Goal: Task Accomplishment & Management: Manage account settings

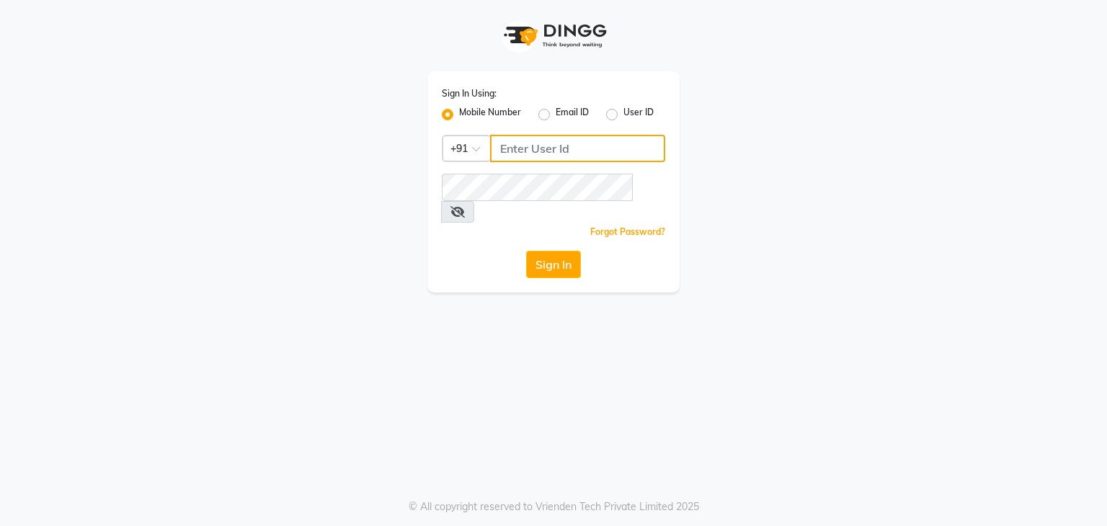
click at [518, 151] on input "Username" at bounding box center [577, 148] width 175 height 27
click at [623, 116] on label "User ID" at bounding box center [638, 114] width 30 height 17
click at [623, 115] on input "User ID" at bounding box center [627, 110] width 9 height 9
radio input "true"
radio input "false"
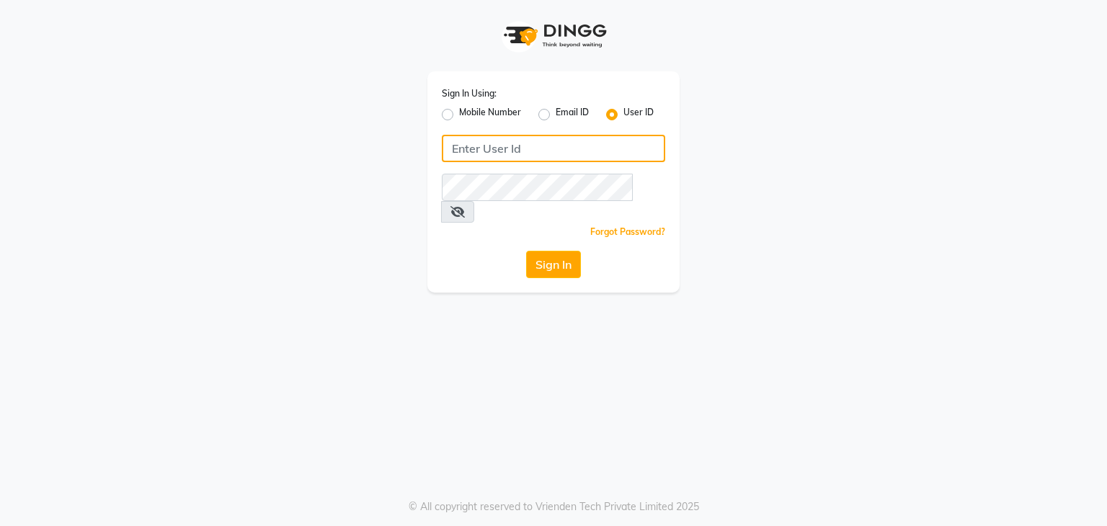
click at [583, 151] on input "Username" at bounding box center [553, 148] width 223 height 27
type input "glam"
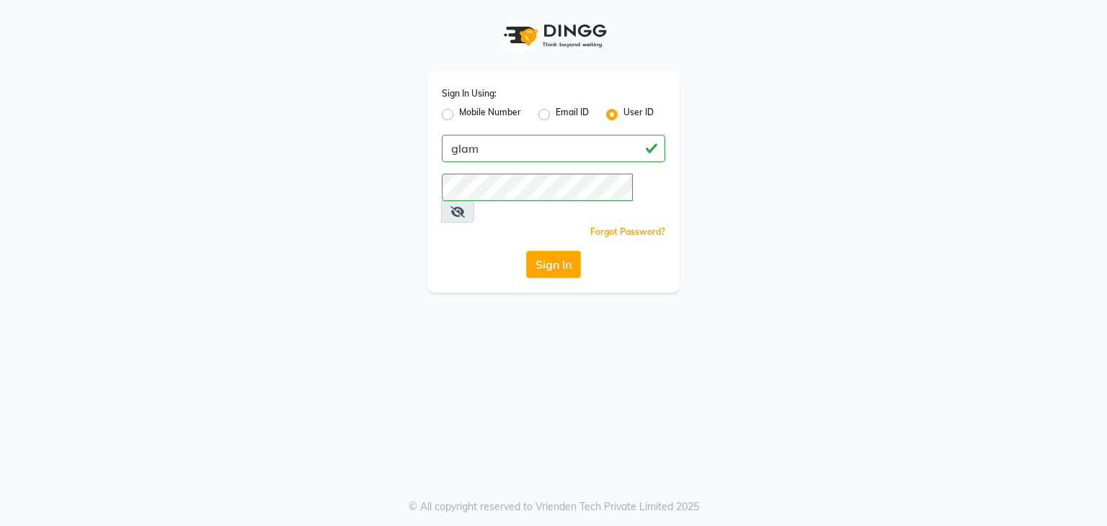
click at [770, 159] on div "Sign In Using: Mobile Number Email ID User ID glam Remember me Forgot Password?…" at bounding box center [554, 146] width 822 height 293
click at [542, 251] on button "Sign In" at bounding box center [553, 264] width 55 height 27
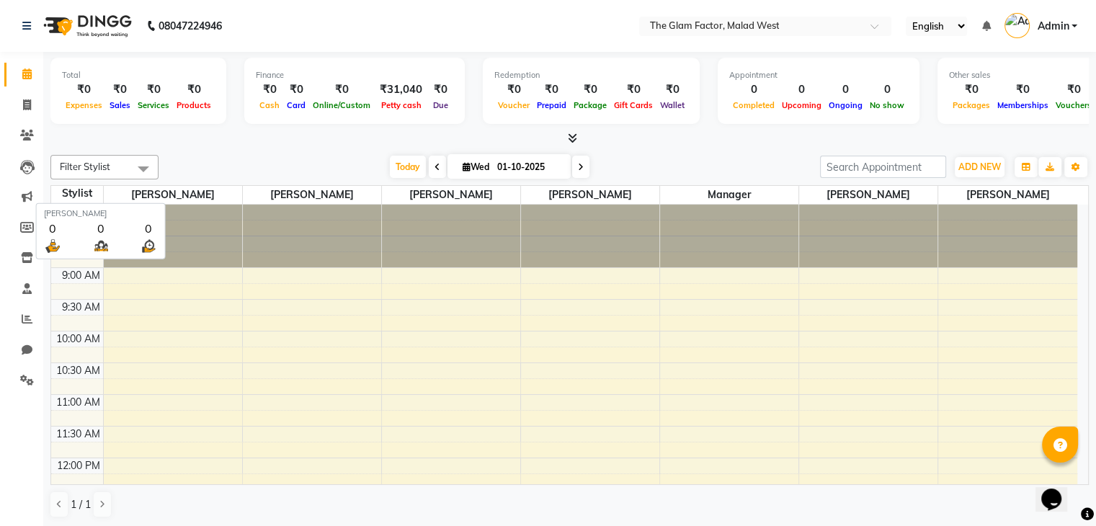
click at [189, 191] on span "[PERSON_NAME]" at bounding box center [173, 195] width 138 height 18
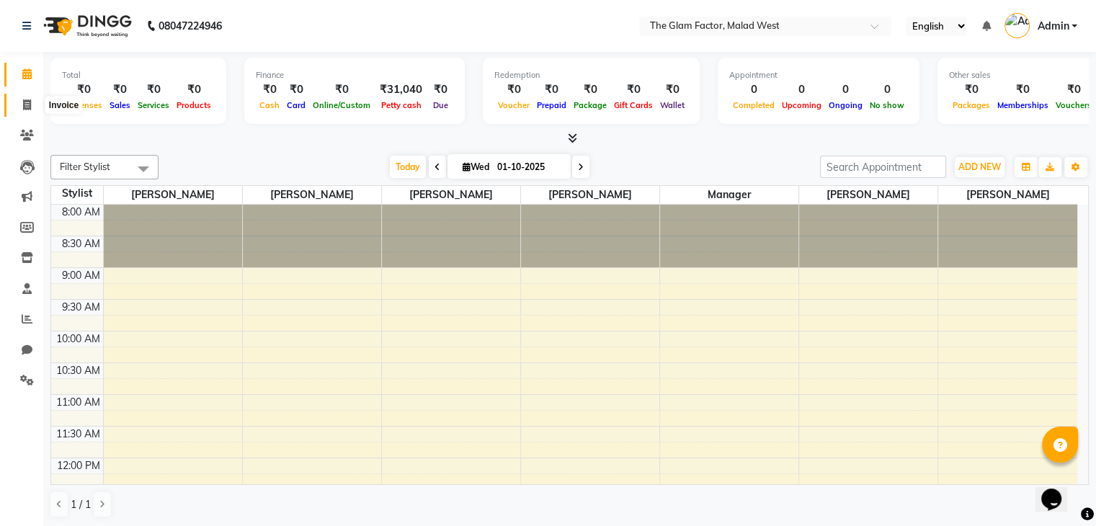
click at [26, 109] on icon at bounding box center [27, 104] width 8 height 11
select select "4769"
select select "service"
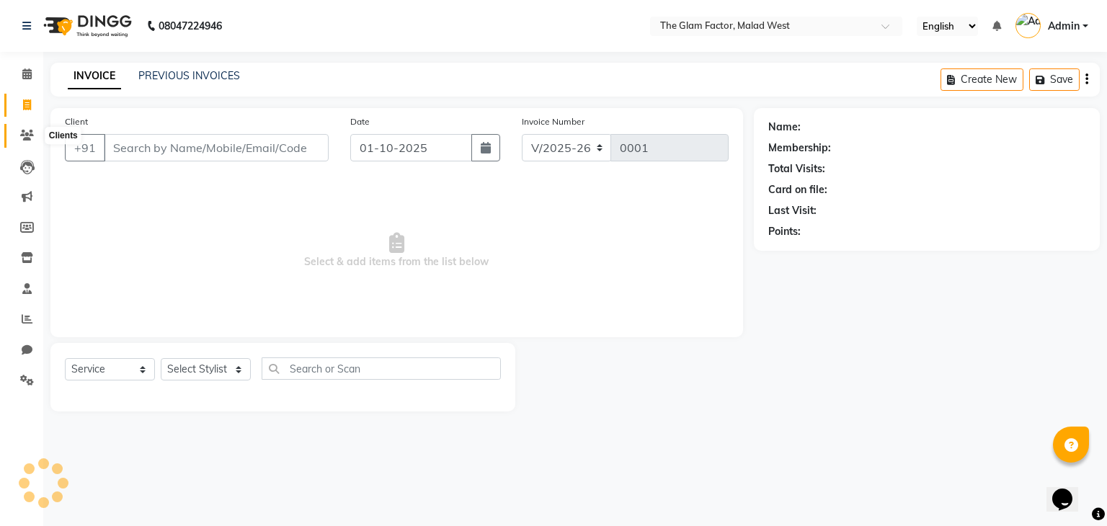
click at [26, 130] on icon at bounding box center [27, 135] width 14 height 11
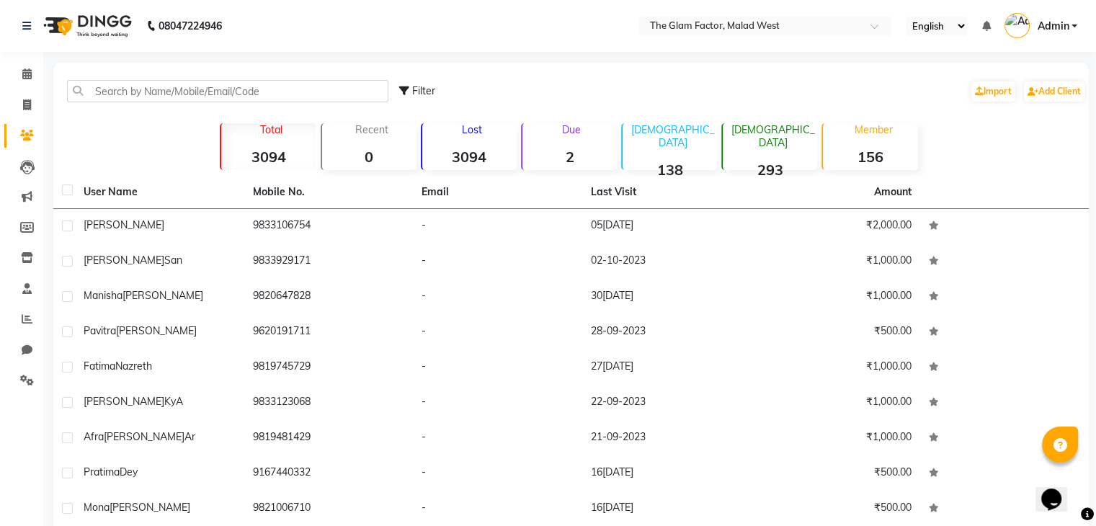
click at [843, 153] on strong "156" at bounding box center [870, 157] width 94 height 18
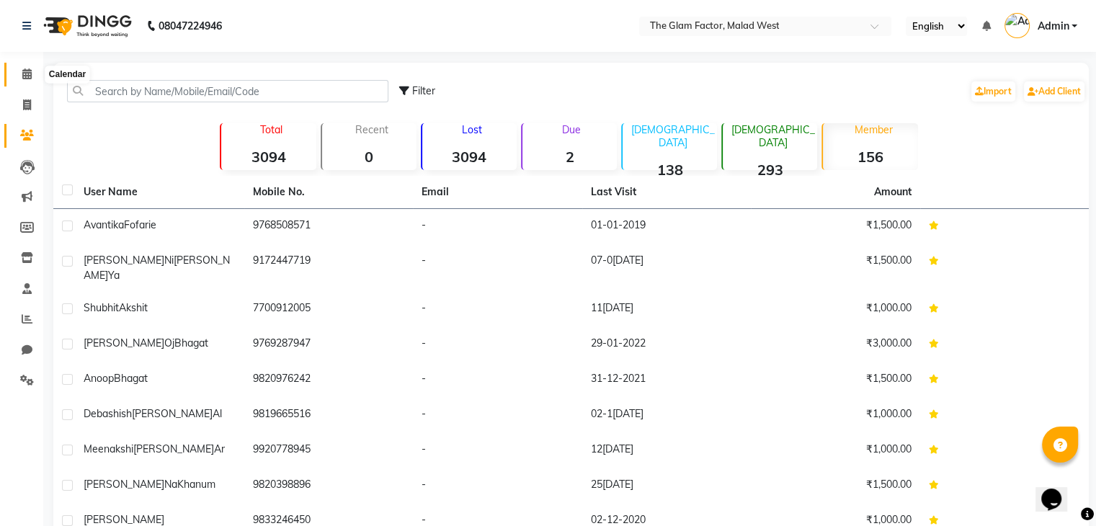
click at [20, 81] on span at bounding box center [26, 74] width 25 height 17
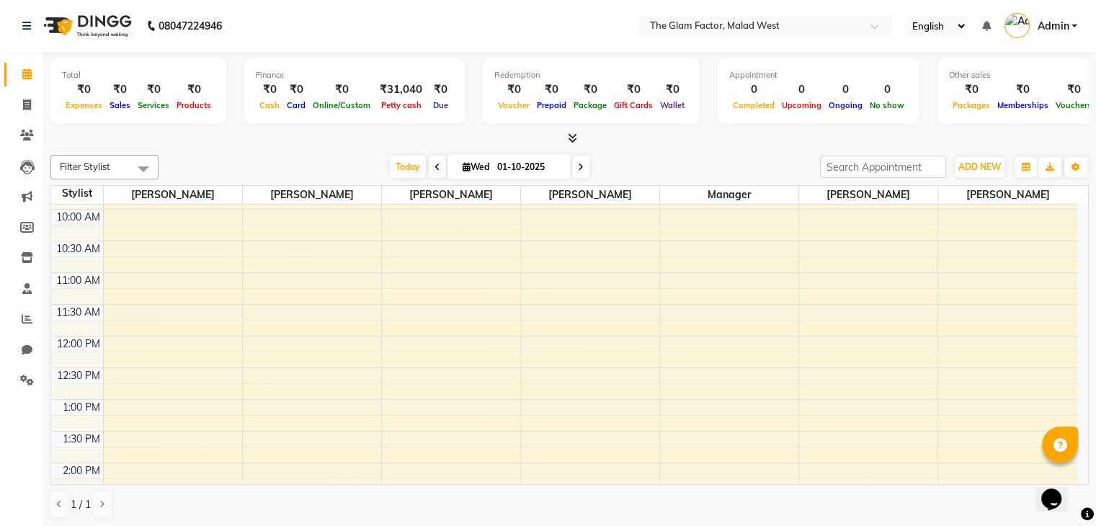
scroll to position [144, 0]
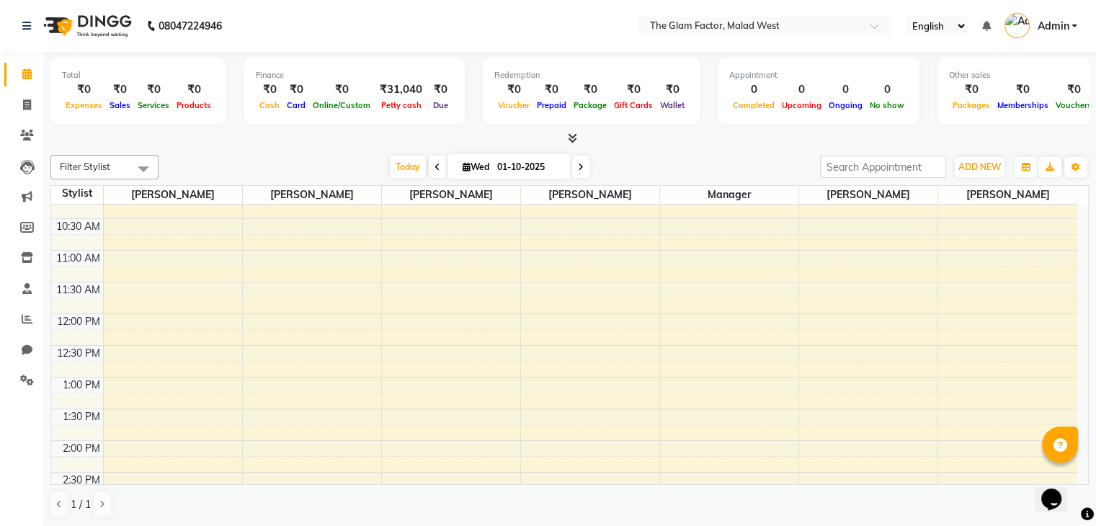
click at [136, 168] on span at bounding box center [143, 168] width 29 height 27
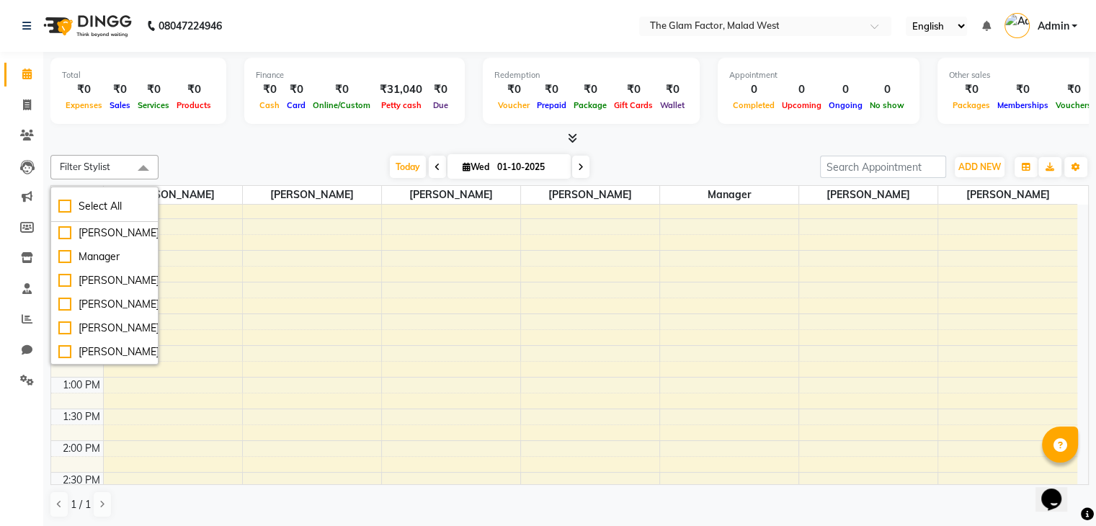
scroll to position [84, 0]
click at [432, 244] on div "8:00 AM 8:30 AM 9:00 AM 9:30 AM 10:00 AM 10:30 AM 11:00 AM 11:30 AM 12:00 PM 12…" at bounding box center [564, 473] width 1026 height 824
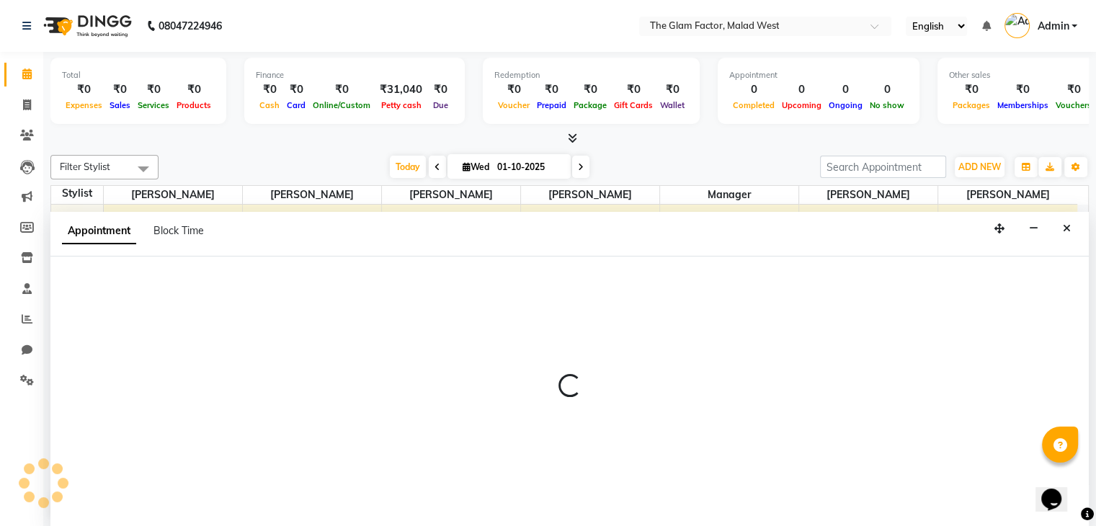
scroll to position [1, 0]
select select "29577"
select select "645"
select select "tentative"
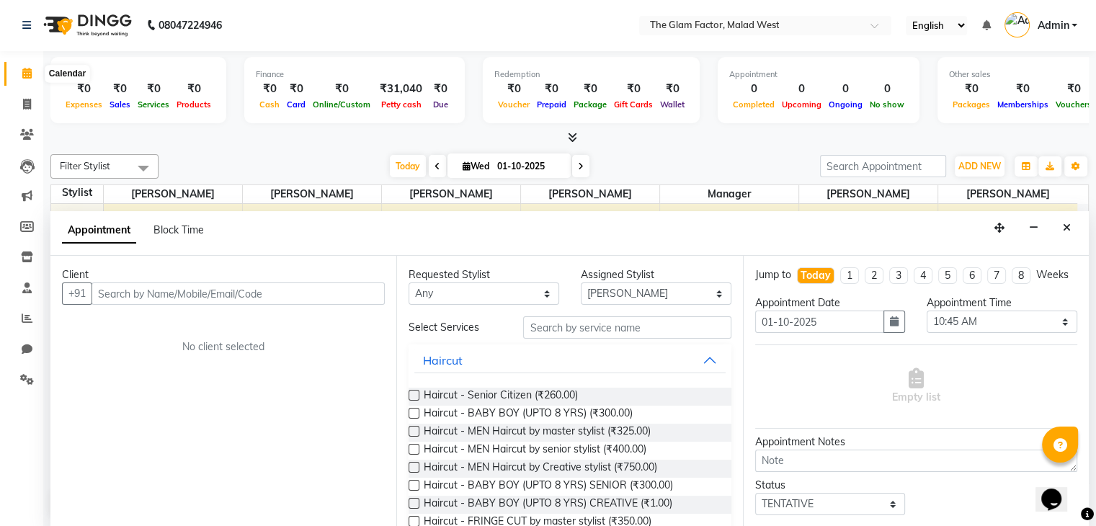
click at [24, 71] on icon at bounding box center [26, 73] width 9 height 11
click at [20, 97] on span at bounding box center [26, 105] width 25 height 17
select select "4769"
select select "service"
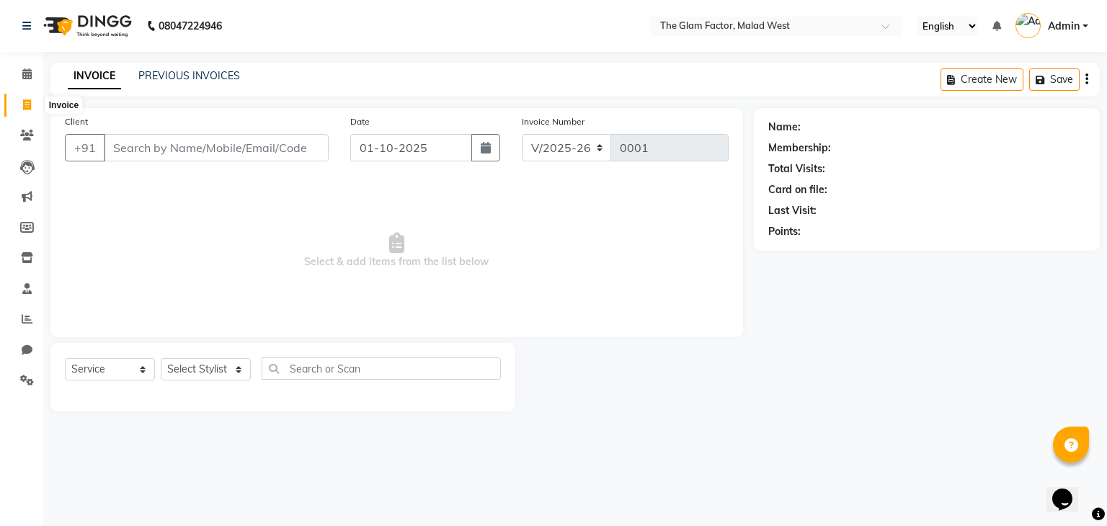
click at [20, 110] on span at bounding box center [26, 105] width 25 height 17
select select "4769"
select select "service"
click at [29, 384] on icon at bounding box center [27, 380] width 14 height 11
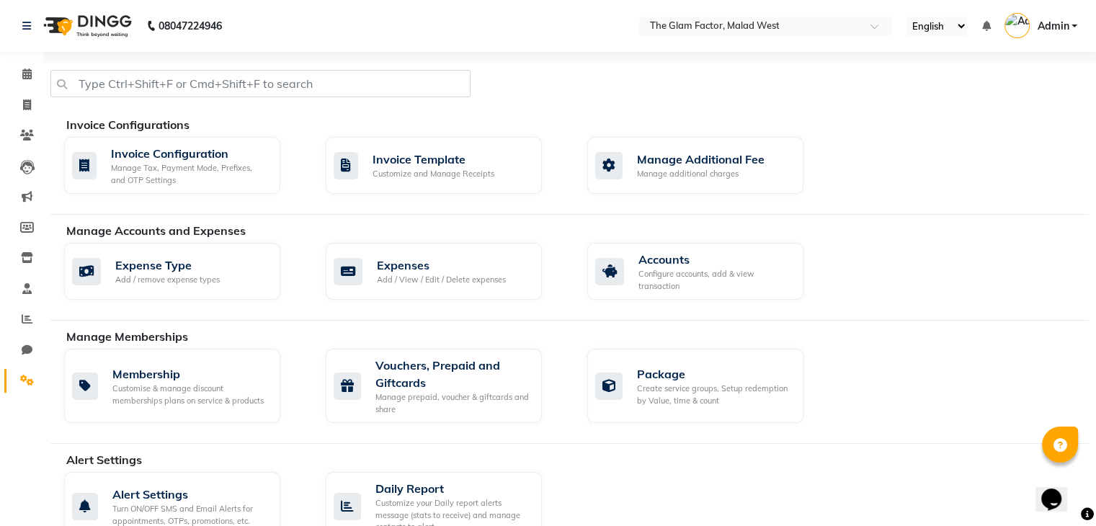
select select "service"
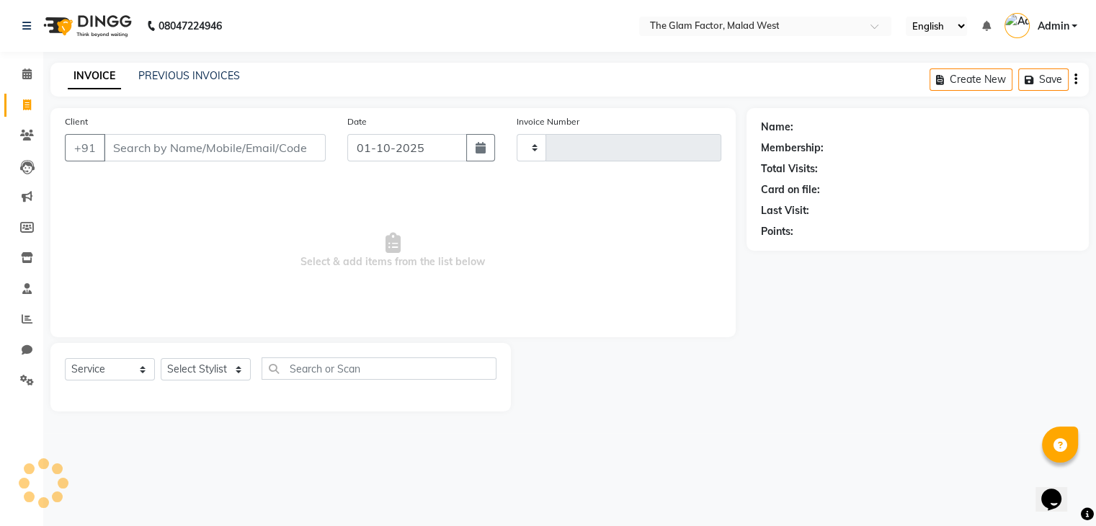
type input "0001"
select select "4769"
click at [26, 92] on li "Invoice" at bounding box center [21, 105] width 43 height 31
click at [29, 71] on icon at bounding box center [26, 73] width 9 height 11
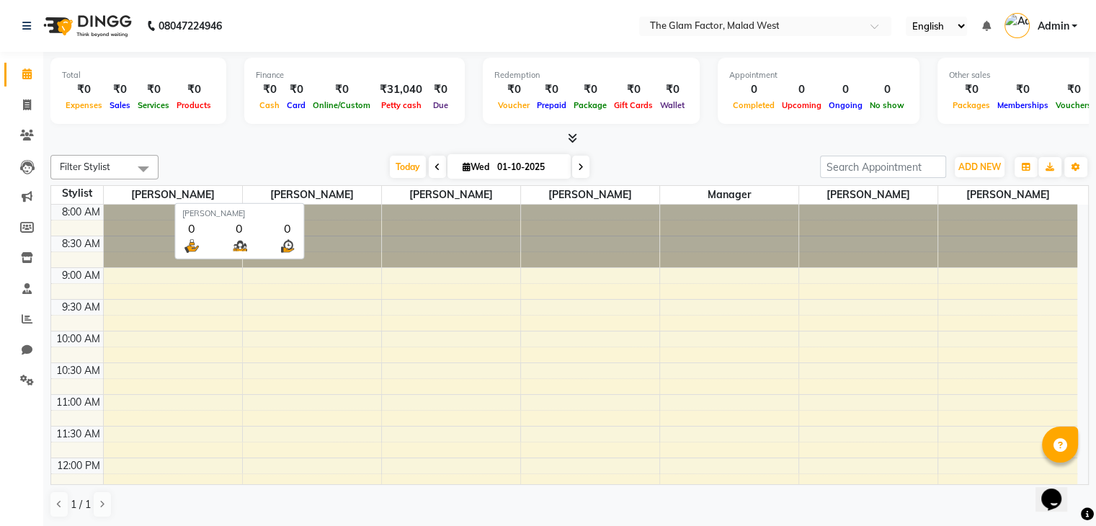
click at [332, 197] on span "[PERSON_NAME]" at bounding box center [312, 195] width 138 height 18
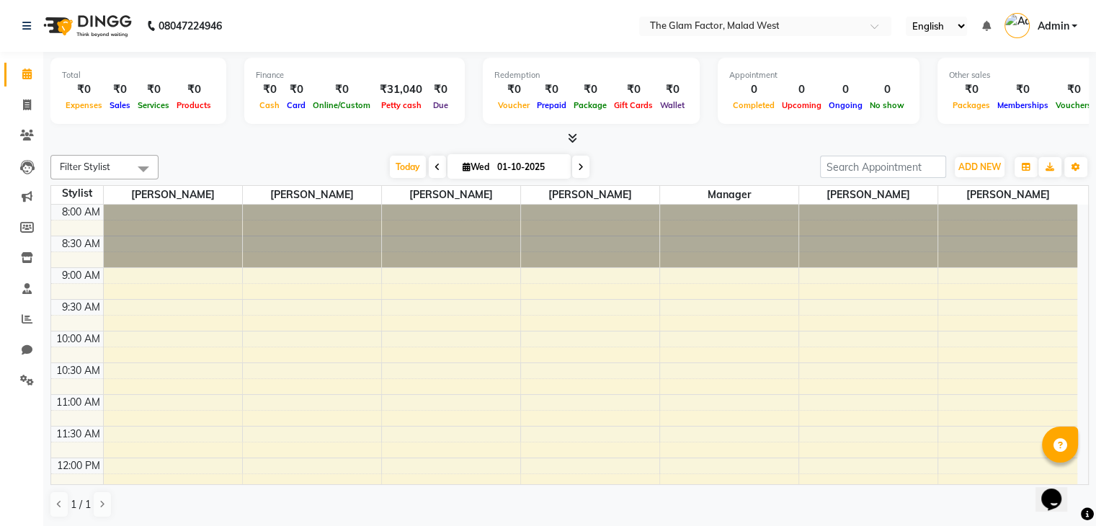
click at [577, 133] on icon at bounding box center [572, 138] width 9 height 11
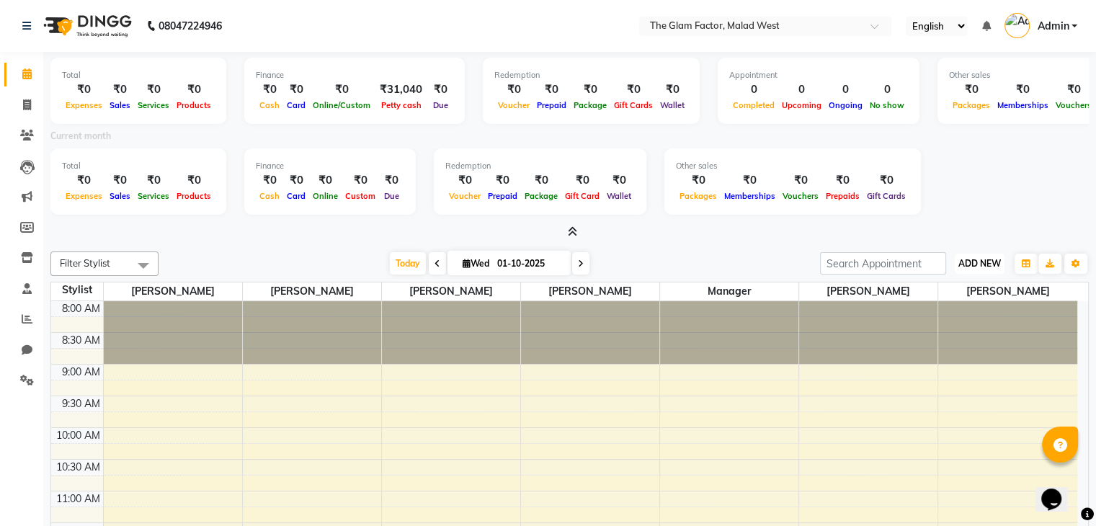
click at [977, 262] on span "ADD NEW" at bounding box center [980, 263] width 43 height 11
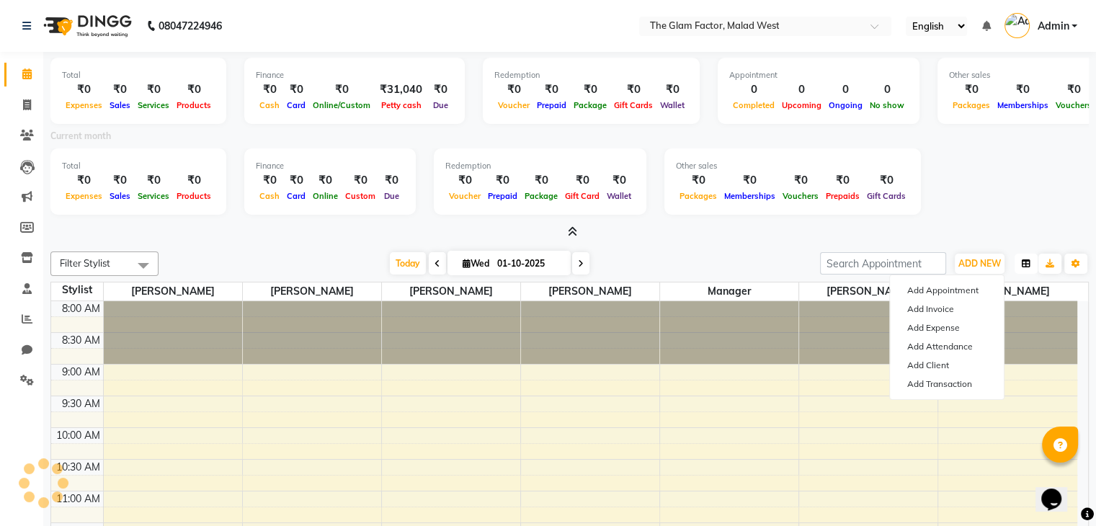
click at [1027, 263] on icon "button" at bounding box center [1026, 263] width 9 height 9
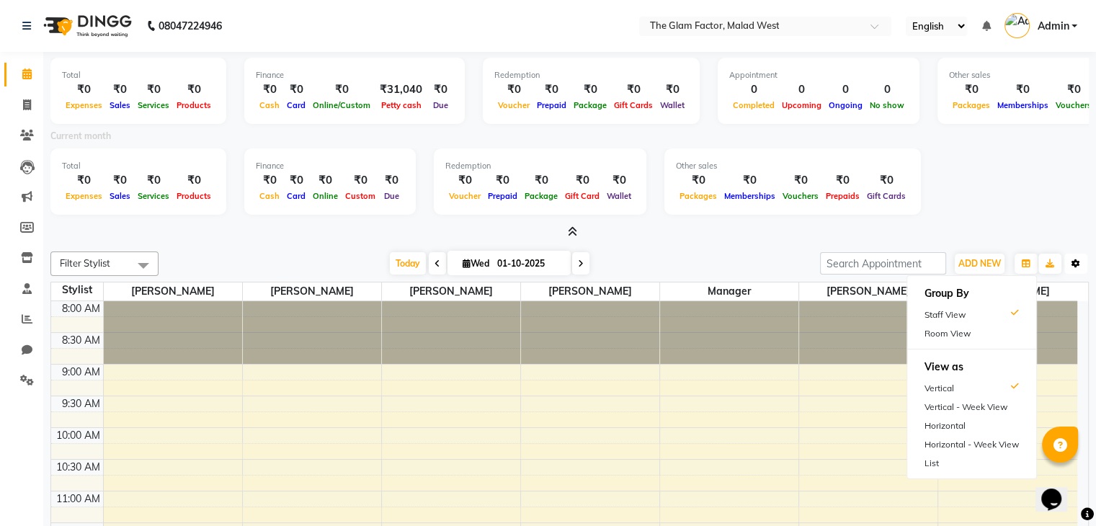
click at [1072, 263] on icon "button" at bounding box center [1076, 263] width 9 height 9
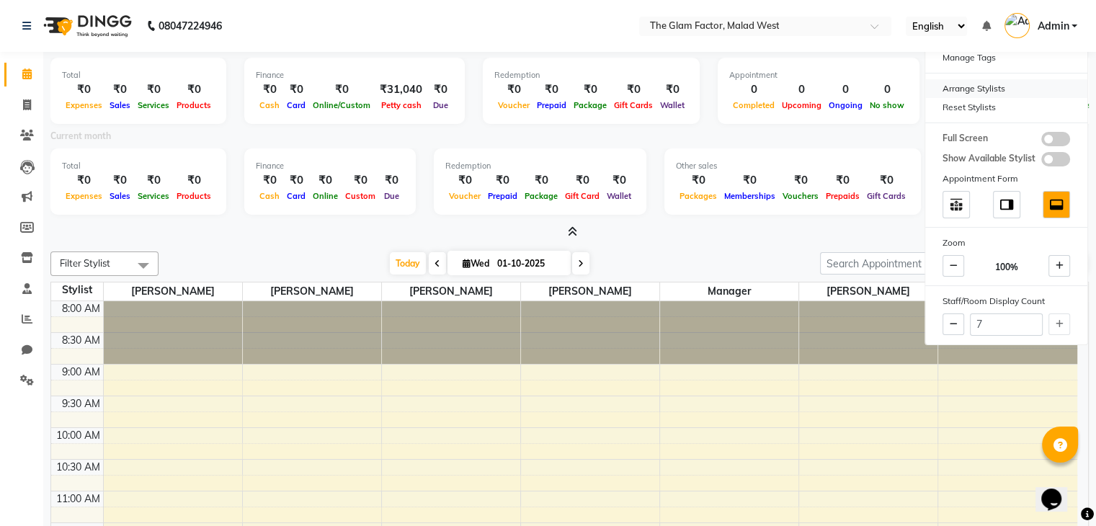
click at [978, 88] on div "Arrange Stylists" at bounding box center [1006, 88] width 162 height 19
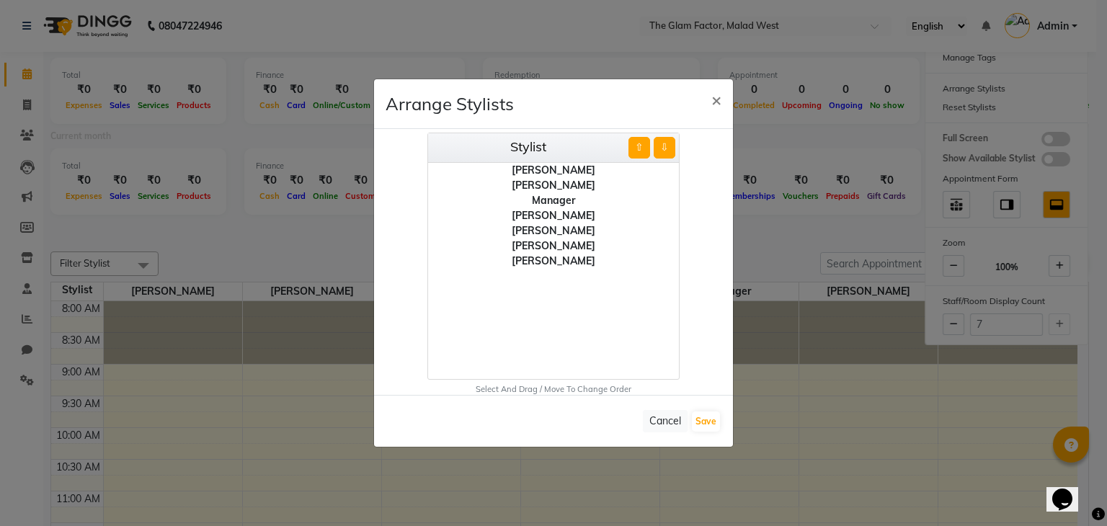
click at [546, 172] on div "[PERSON_NAME]" at bounding box center [553, 170] width 251 height 15
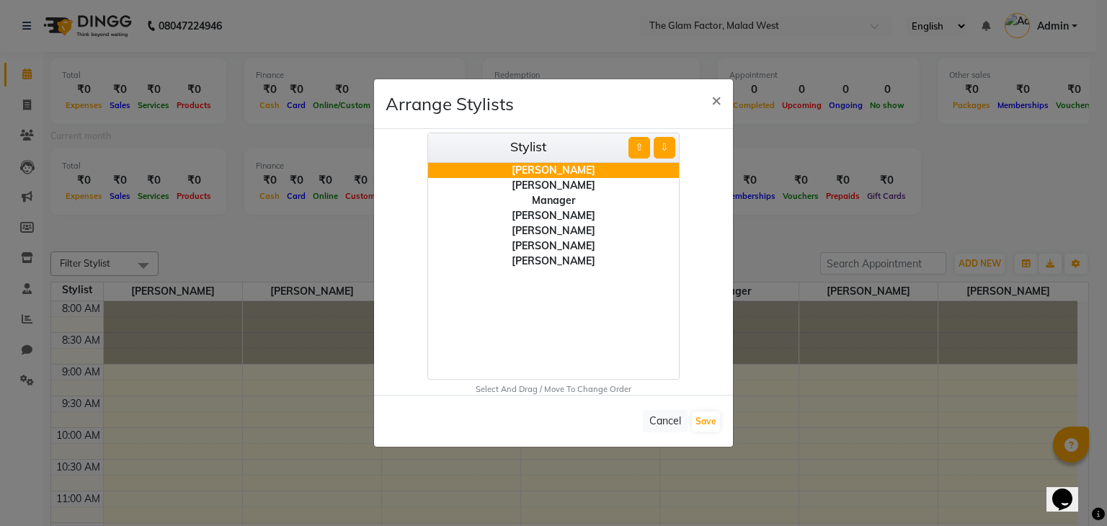
click at [589, 174] on div "[PERSON_NAME]" at bounding box center [553, 170] width 251 height 15
click at [720, 96] on span "×" at bounding box center [716, 100] width 10 height 22
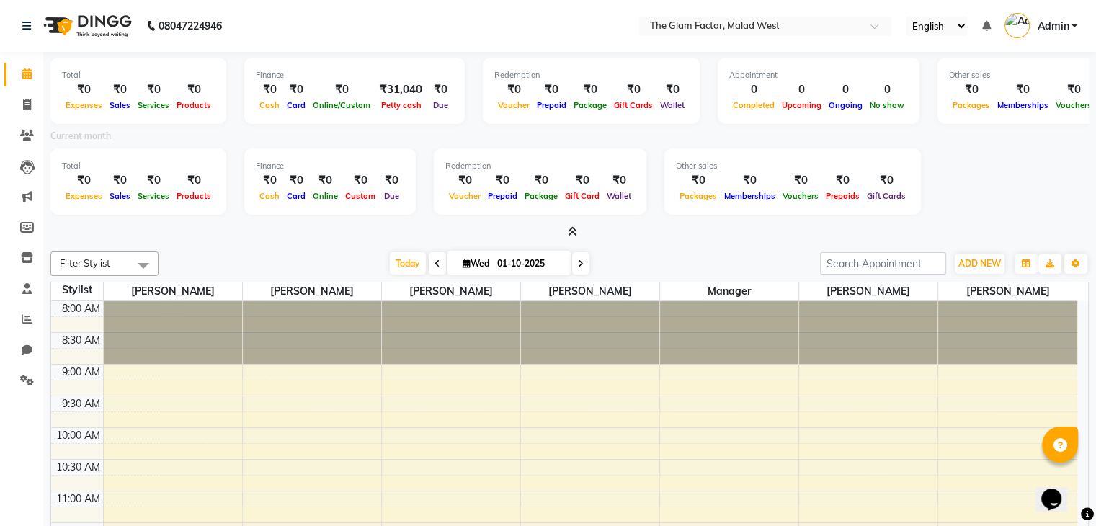
click at [1037, 188] on div "Total ₹0 Expenses ₹0 Sales ₹0 Services ₹0 Products Finance ₹0 Cash ₹0 Card ₹0 O…" at bounding box center [569, 183] width 1039 height 71
click at [30, 110] on icon at bounding box center [27, 104] width 8 height 11
select select "service"
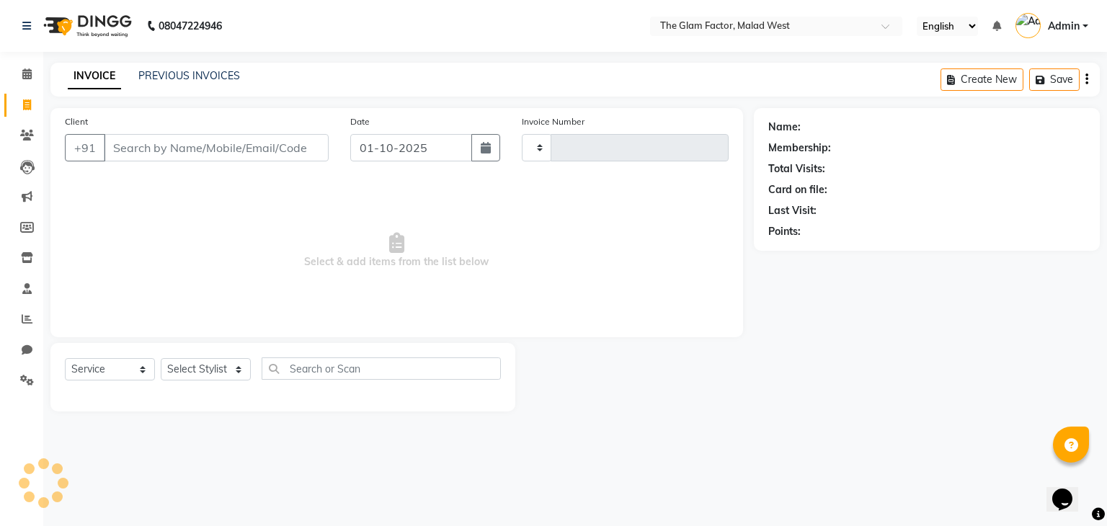
type input "0001"
select select "4769"
click at [863, 262] on div "Name: Membership: Total Visits: Card on file: Last Visit: Points:" at bounding box center [932, 259] width 357 height 303
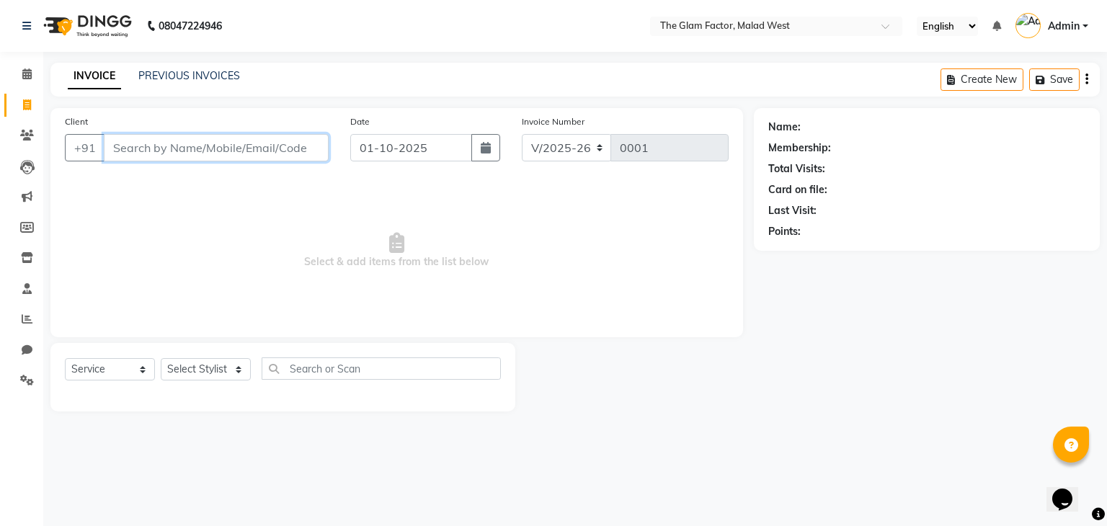
click at [151, 154] on input "Client" at bounding box center [216, 147] width 225 height 27
click at [600, 224] on span "Select & add items from the list below" at bounding box center [397, 251] width 664 height 144
click at [20, 136] on icon at bounding box center [27, 135] width 14 height 11
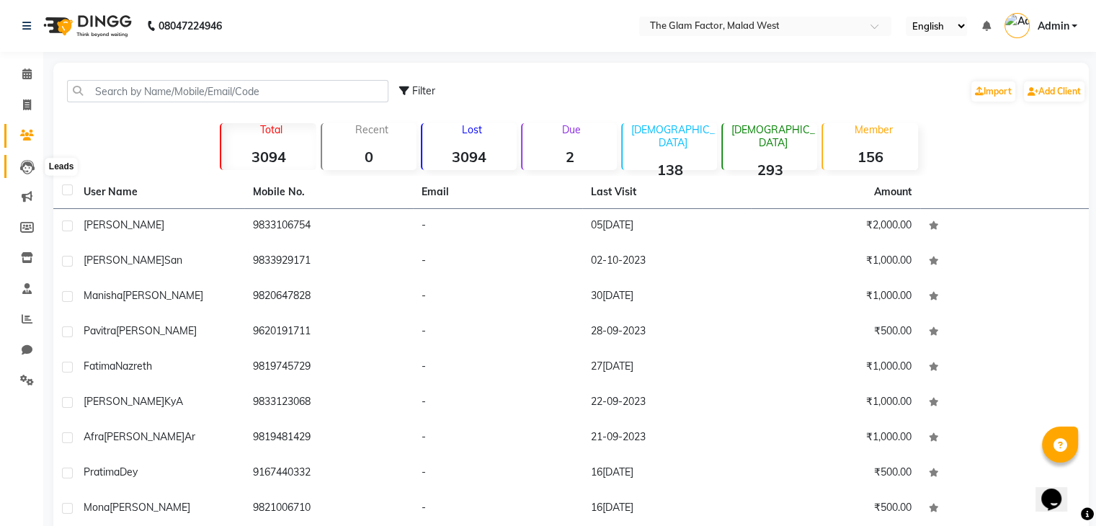
click at [30, 164] on icon at bounding box center [27, 167] width 14 height 14
select select "10"
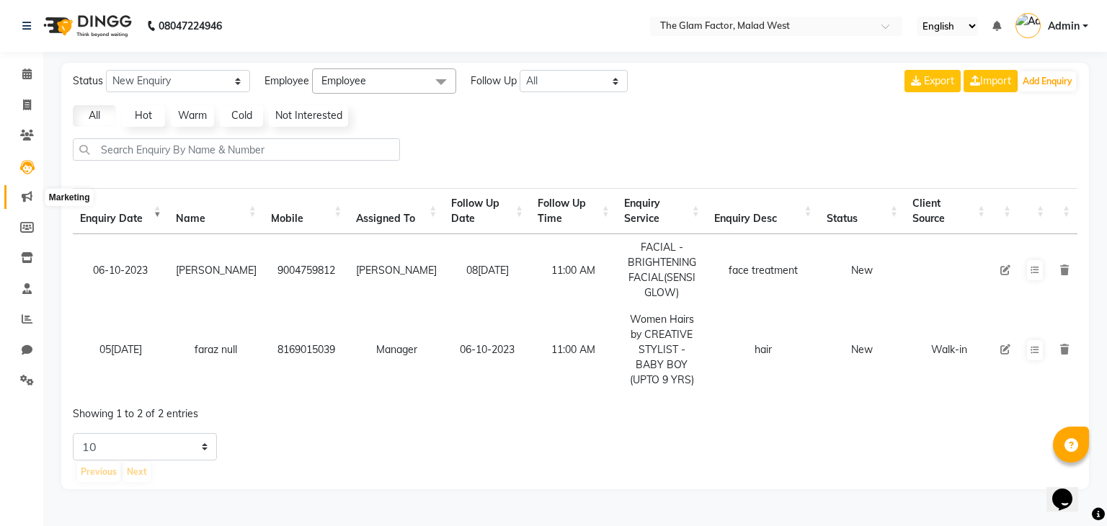
click at [25, 205] on link "Marketing" at bounding box center [21, 197] width 35 height 24
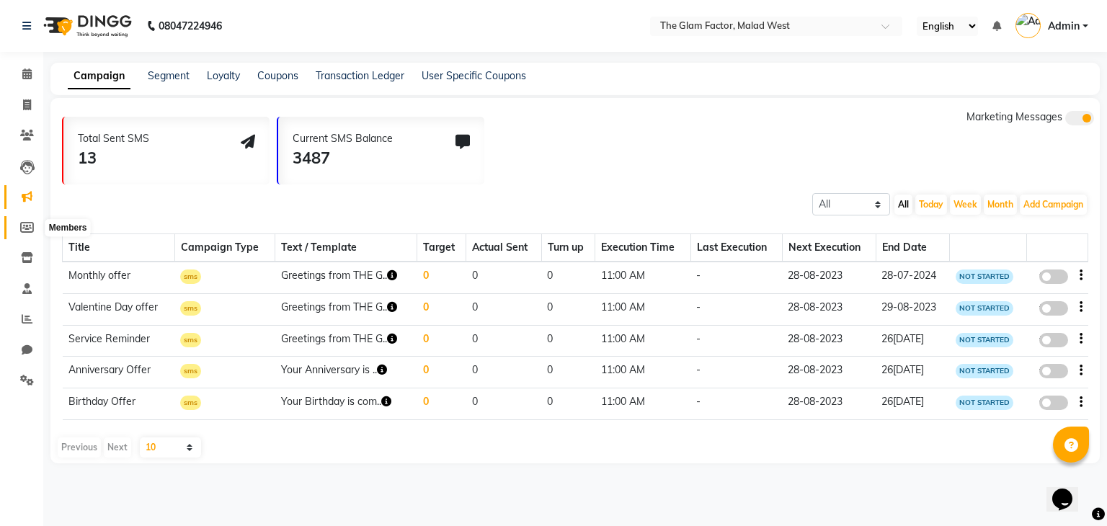
click at [25, 227] on icon at bounding box center [27, 227] width 14 height 11
select select
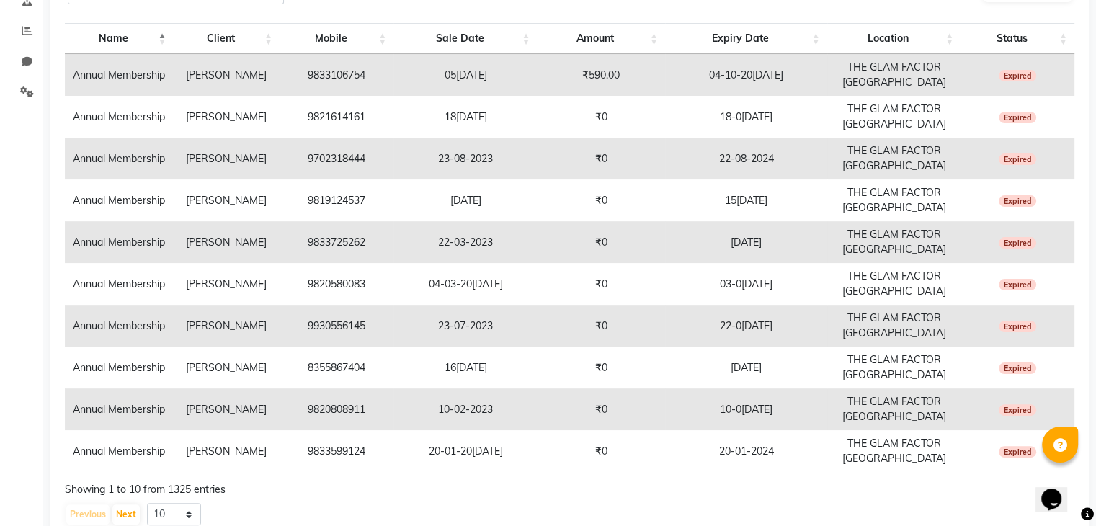
scroll to position [331, 0]
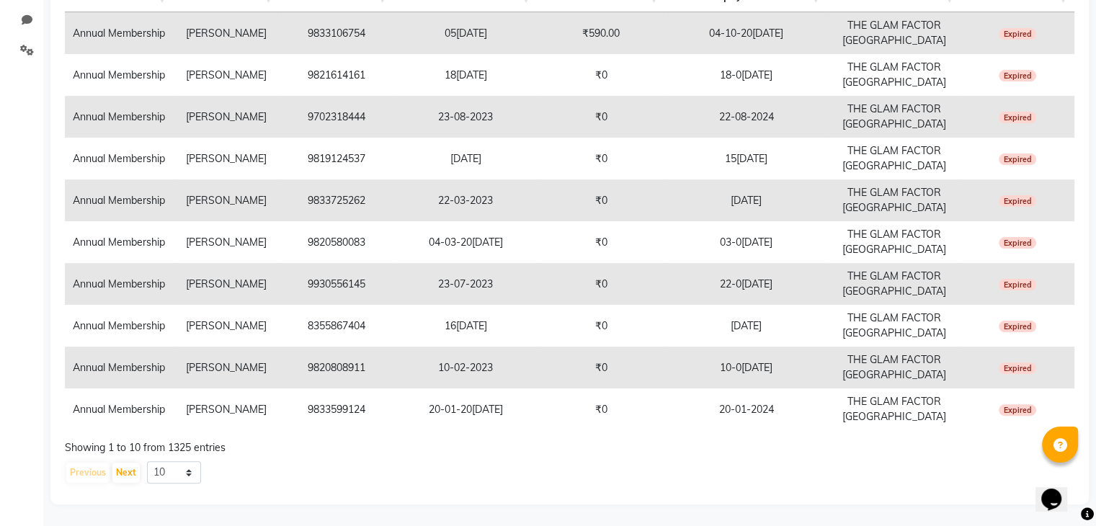
click at [637, 442] on div "Showing 1 to 10 from 1325 entries" at bounding box center [570, 447] width 1010 height 15
click at [837, 448] on div "Showing 1 to 10 from 1325 entries" at bounding box center [570, 447] width 1010 height 15
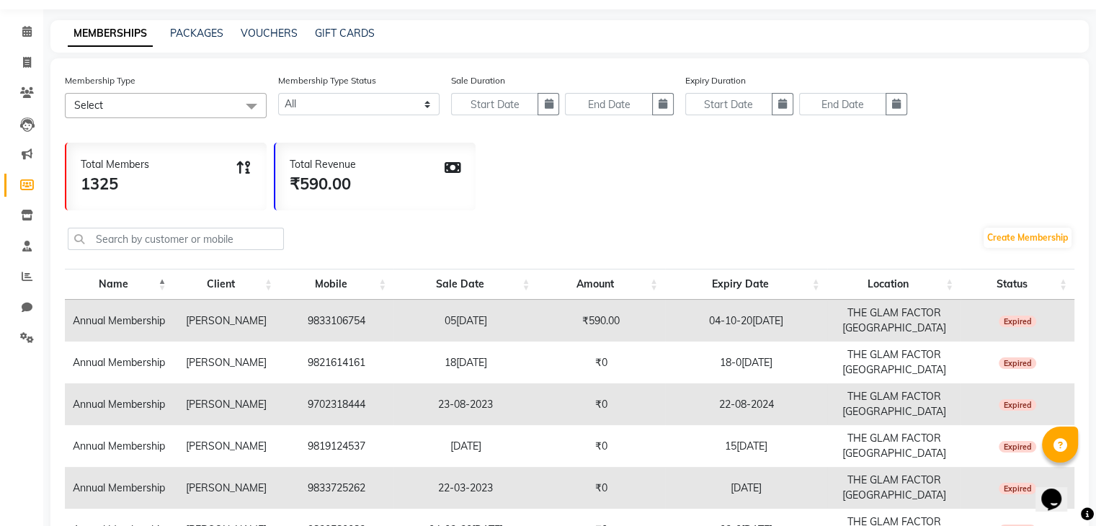
scroll to position [0, 0]
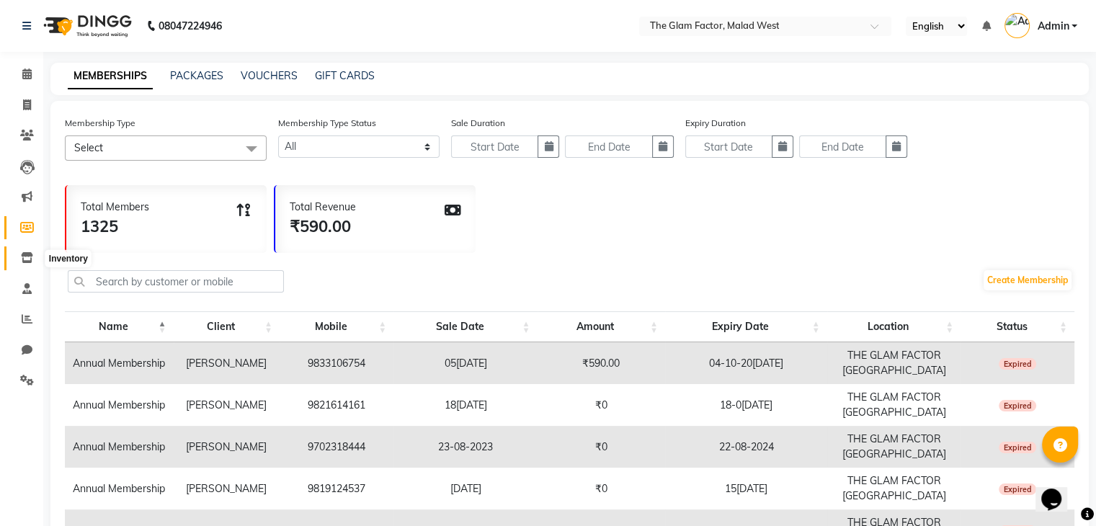
click at [24, 255] on icon at bounding box center [27, 257] width 12 height 11
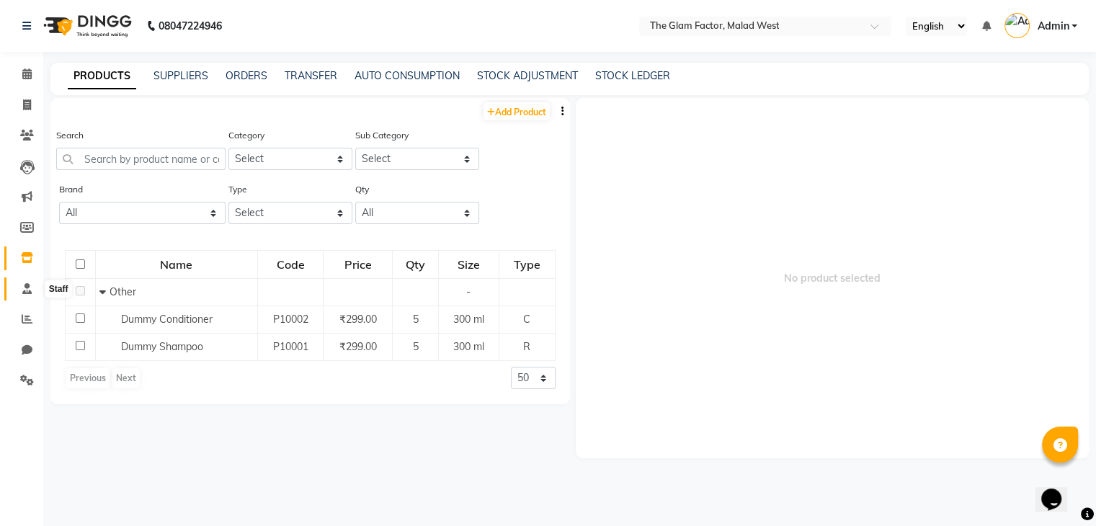
click at [27, 297] on span at bounding box center [26, 289] width 25 height 17
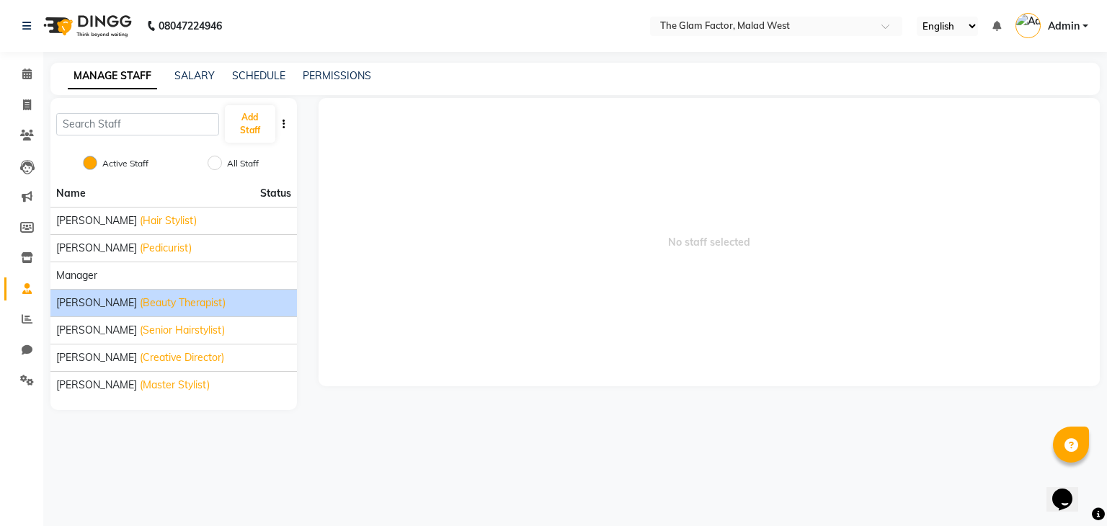
drag, startPoint x: 148, startPoint y: 271, endPoint x: 148, endPoint y: 293, distance: 22.3
click at [148, 293] on ul "Name Statu[PERSON_NAME] (Hair Stylist[PERSON_NAME] (Pedicurist) Manage[PERSON_N…" at bounding box center [173, 289] width 246 height 218
click at [479, 247] on span "No staff selected" at bounding box center [710, 242] width 782 height 288
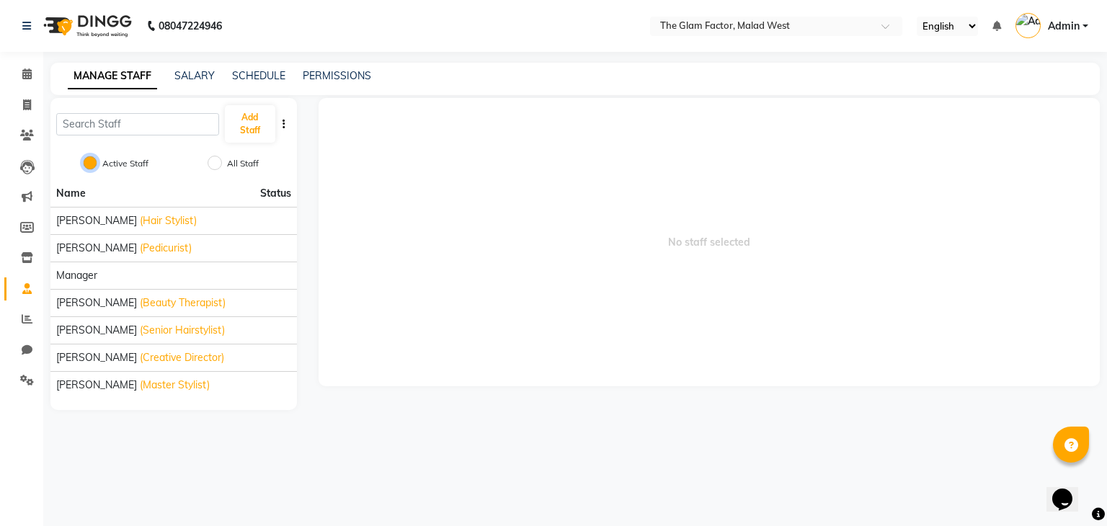
click at [87, 164] on input "Active Staff" at bounding box center [90, 163] width 14 height 14
drag, startPoint x: 192, startPoint y: 213, endPoint x: 450, endPoint y: 209, distance: 258.1
click at [468, 218] on span "No staff selected" at bounding box center [710, 242] width 782 height 288
click at [283, 123] on icon "button" at bounding box center [284, 124] width 3 height 10
click at [208, 79] on link "SALARY" at bounding box center [194, 75] width 40 height 13
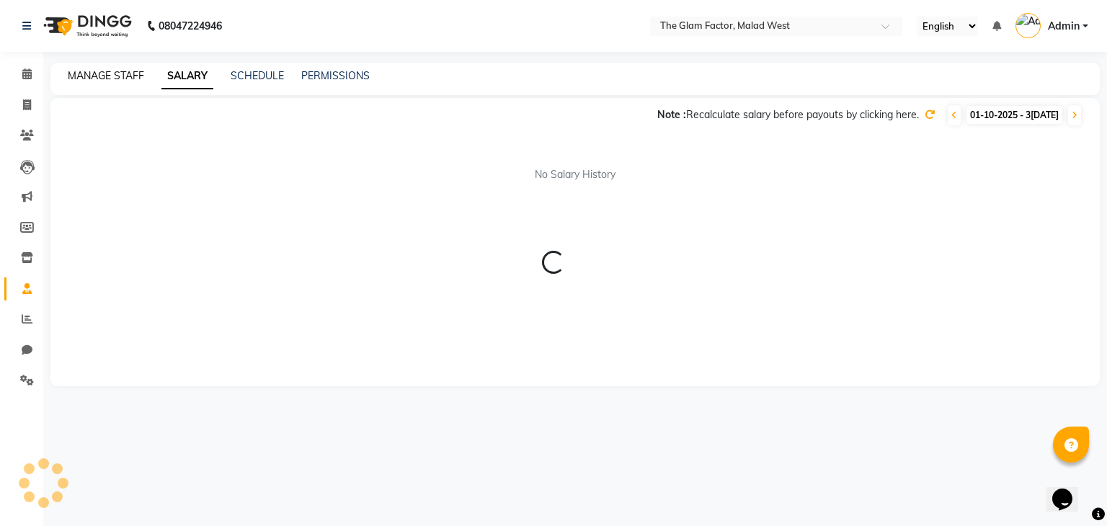
click at [121, 75] on link "MANAGE STAFF" at bounding box center [106, 75] width 76 height 13
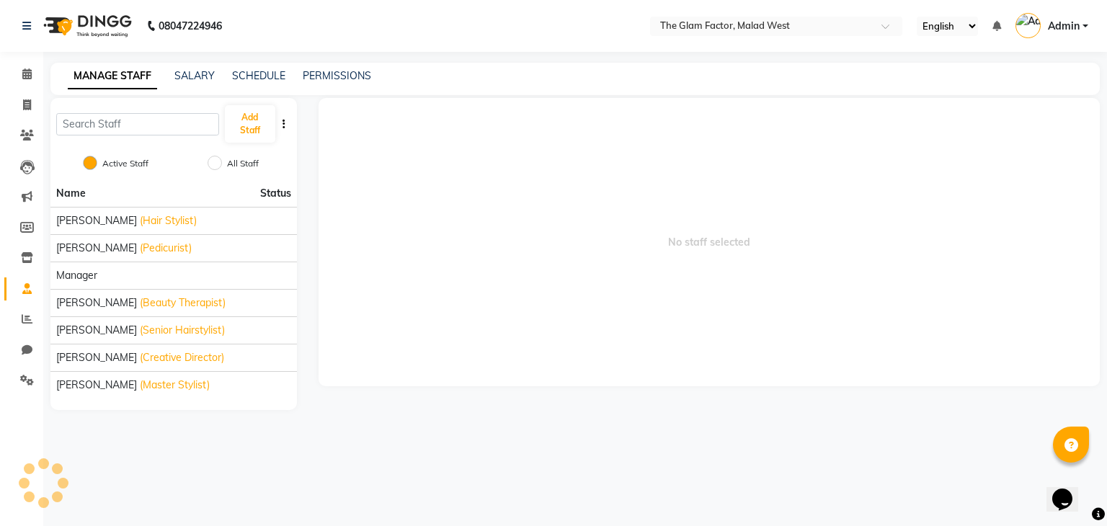
click at [342, 89] on div "MANAGE STAFF SALARY SCHEDULE PERMISSIONS" at bounding box center [574, 79] width 1049 height 32
click at [273, 122] on button "Add Staff" at bounding box center [250, 123] width 50 height 37
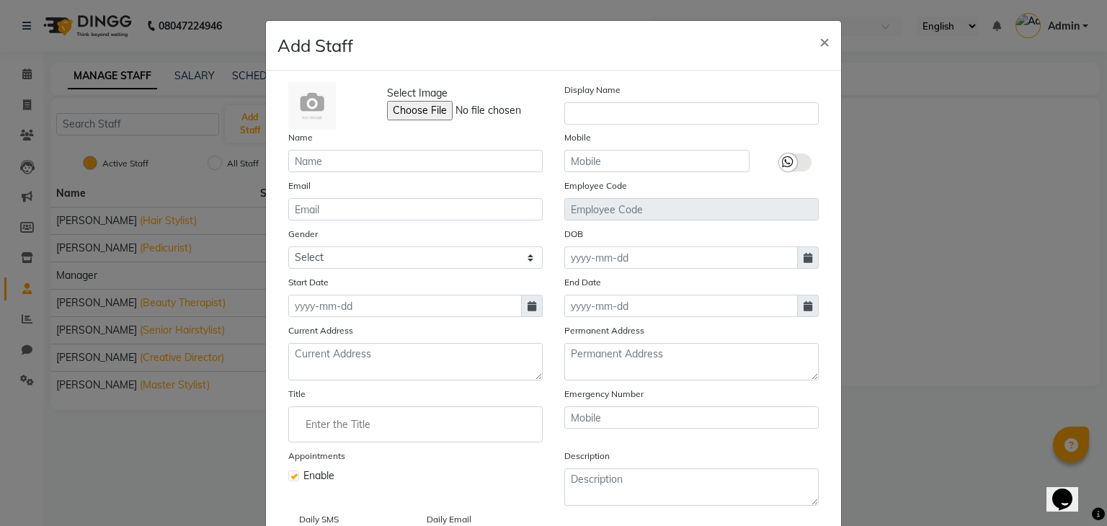
click at [912, 196] on ngb-modal-window "Add Staff × Select Image Display Name Name Mobile Email Employee Code Gender Se…" at bounding box center [553, 263] width 1107 height 526
click at [826, 42] on button "×" at bounding box center [824, 41] width 33 height 40
checkbox input "false"
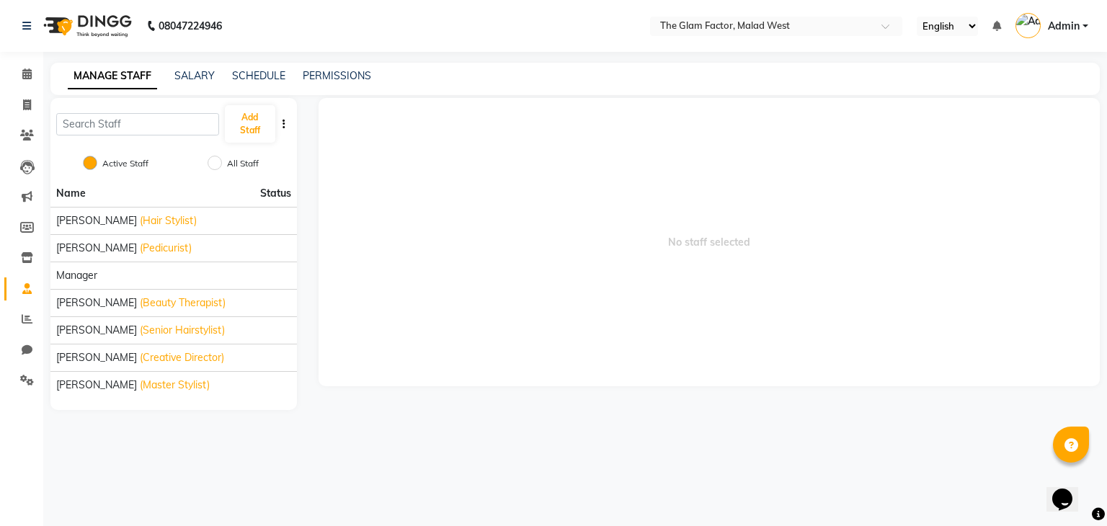
click at [286, 123] on button "button" at bounding box center [284, 124] width 14 height 15
click at [412, 227] on span "No staff selected" at bounding box center [710, 242] width 782 height 288
click at [214, 160] on input "All Staff" at bounding box center [215, 163] width 14 height 14
radio input "true"
radio input "false"
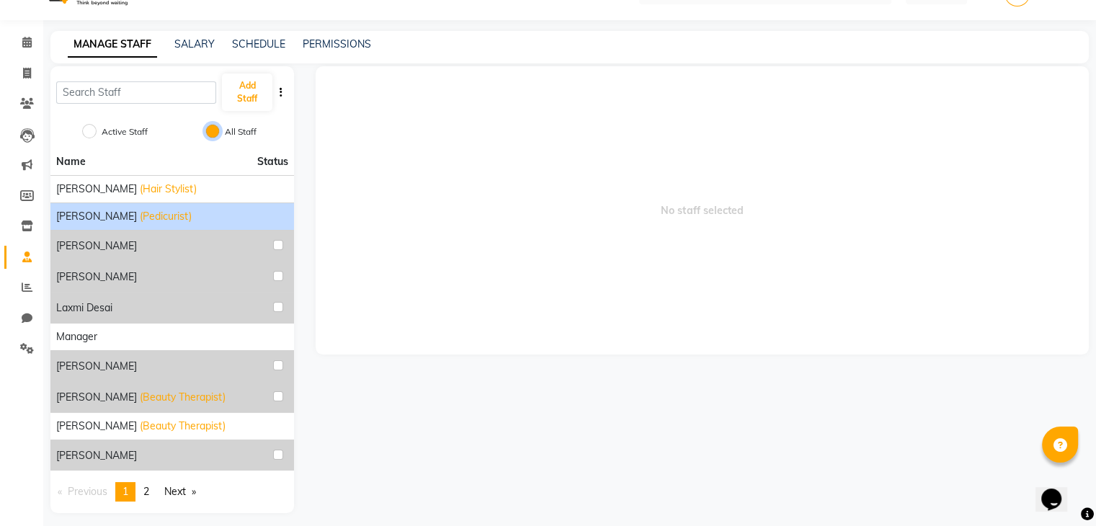
scroll to position [39, 0]
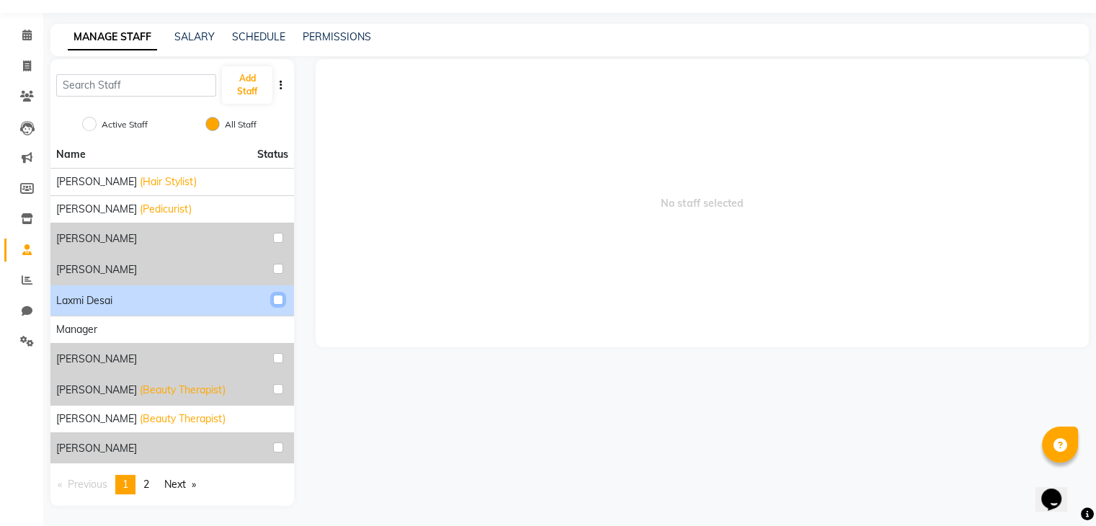
click at [274, 301] on input "checkbox" at bounding box center [278, 300] width 10 height 10
checkbox input "true"
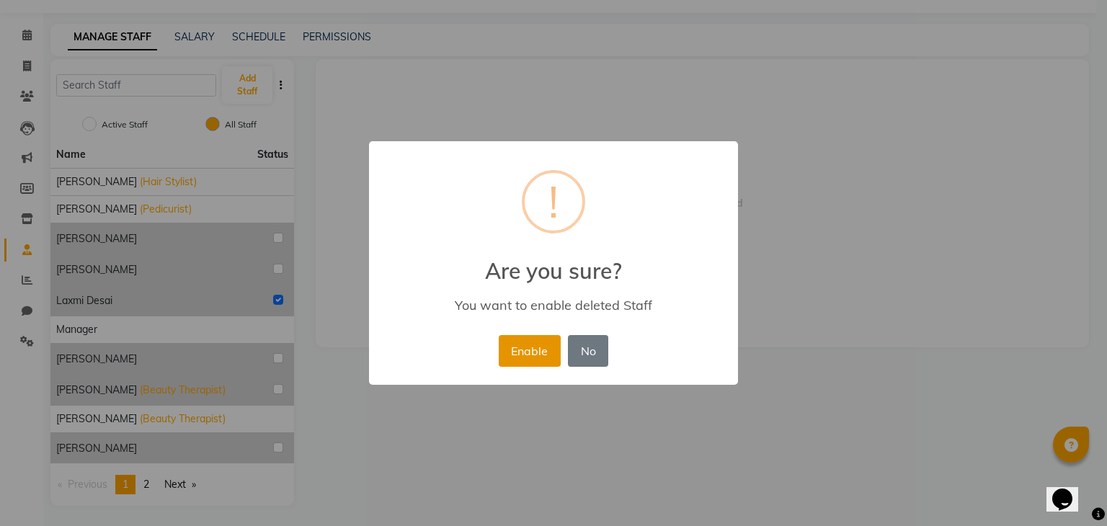
click at [541, 352] on button "Enable" at bounding box center [530, 351] width 62 height 32
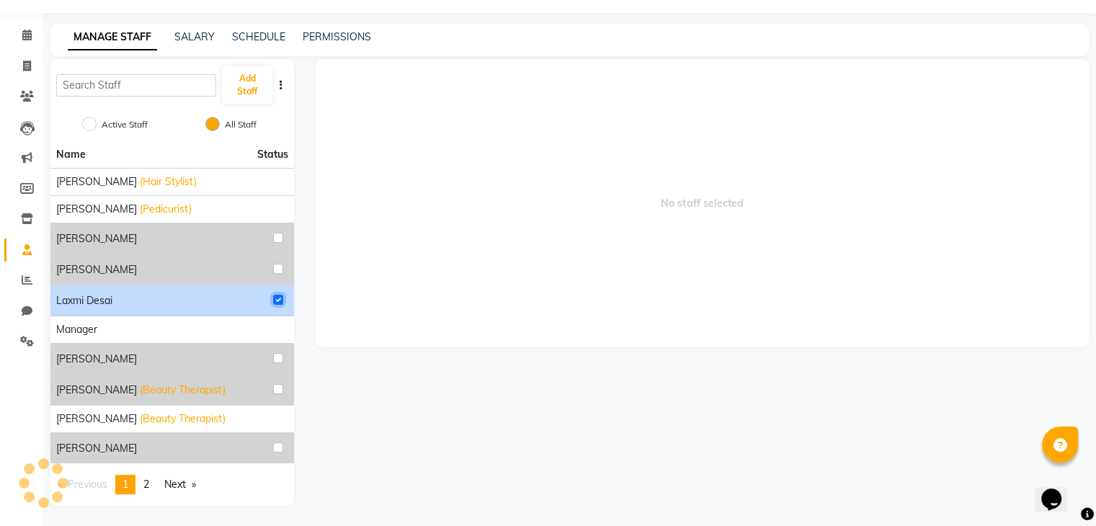
radio input "true"
radio input "false"
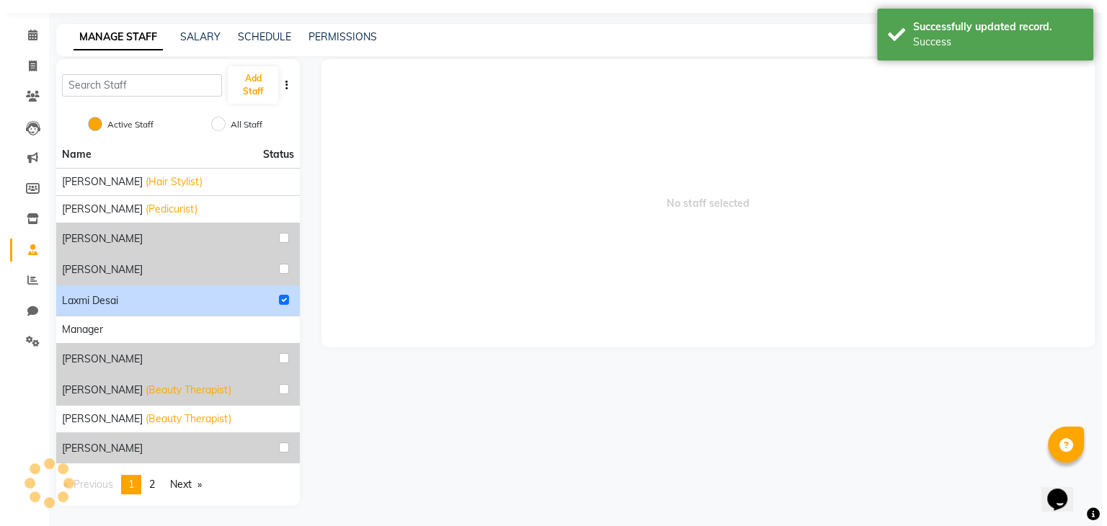
scroll to position [0, 0]
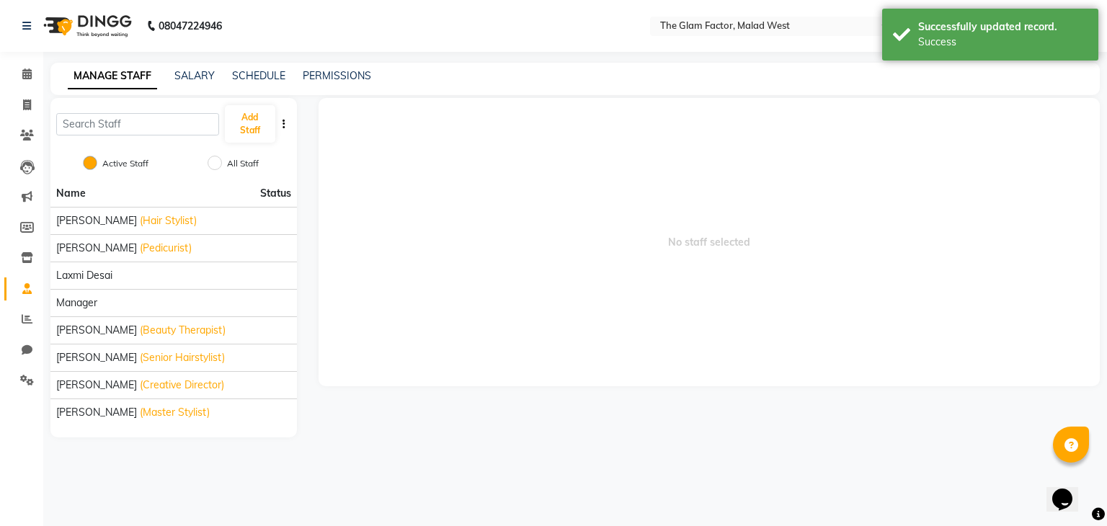
click at [223, 159] on div "All Staff" at bounding box center [236, 164] width 46 height 17
click at [190, 234] on li "[PERSON_NAME] (Pedicurist)" at bounding box center [173, 247] width 246 height 27
click at [239, 216] on div "[PERSON_NAME] (Hair Stylist)" at bounding box center [173, 220] width 235 height 15
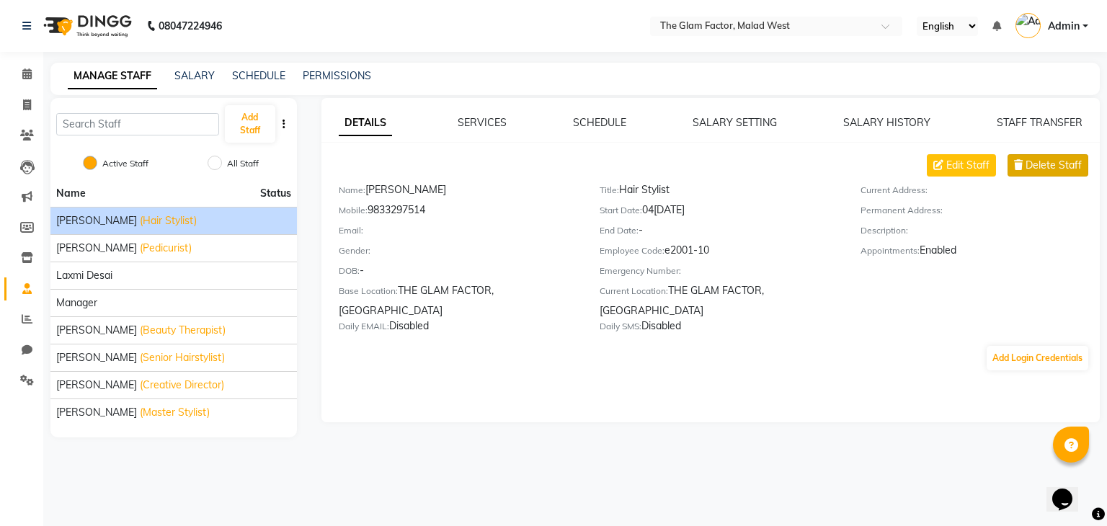
click at [1035, 169] on span "Delete Staff" at bounding box center [1054, 165] width 56 height 15
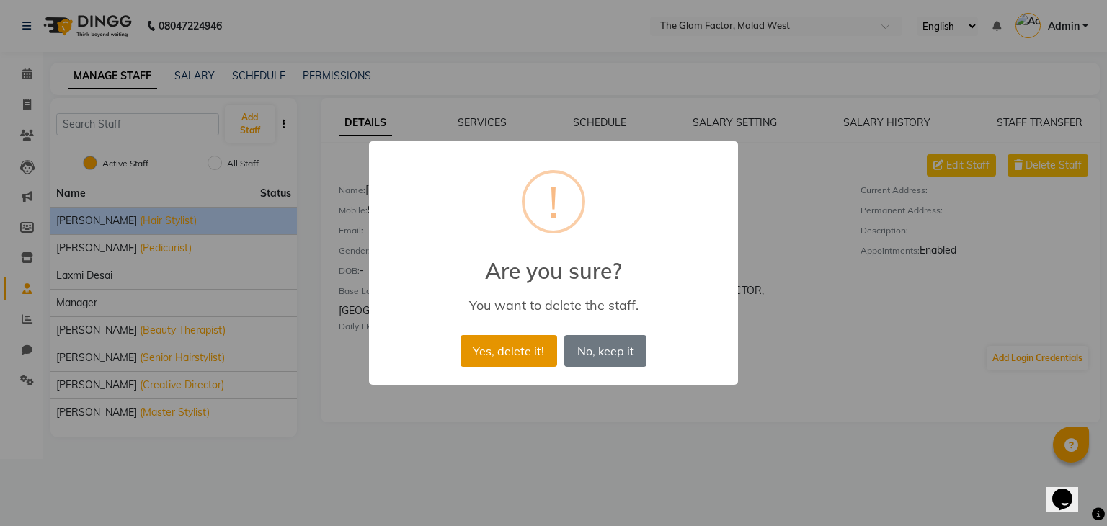
click at [495, 355] on button "Yes, delete it!" at bounding box center [509, 351] width 97 height 32
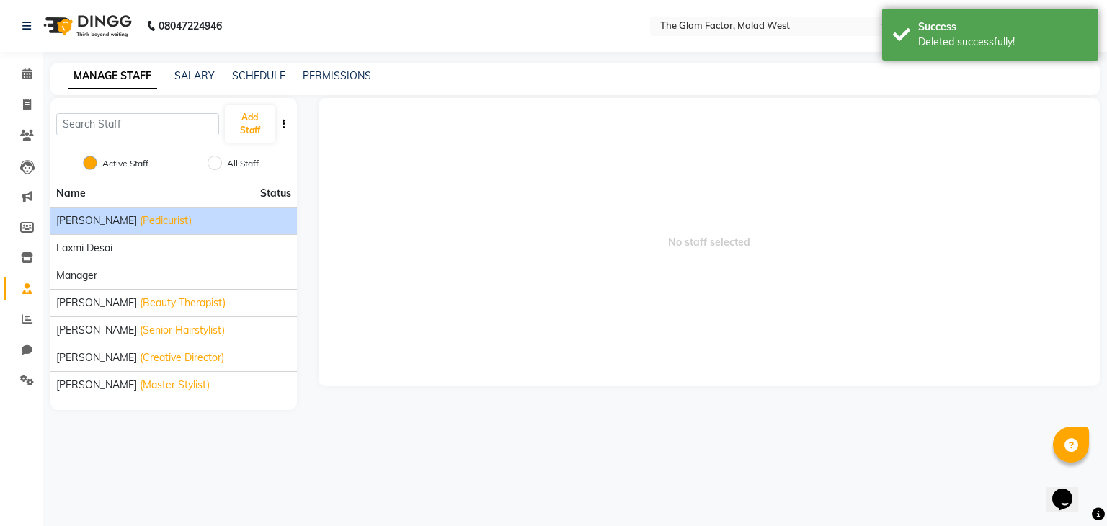
click at [230, 219] on div "[PERSON_NAME] (Pedicurist)" at bounding box center [173, 220] width 235 height 15
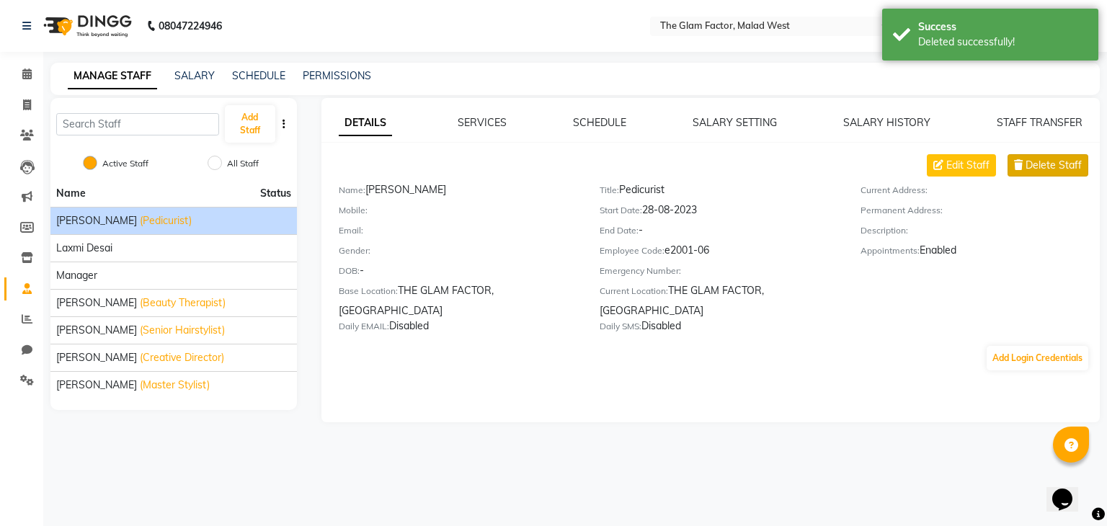
click at [1048, 159] on span "Delete Staff" at bounding box center [1054, 165] width 56 height 15
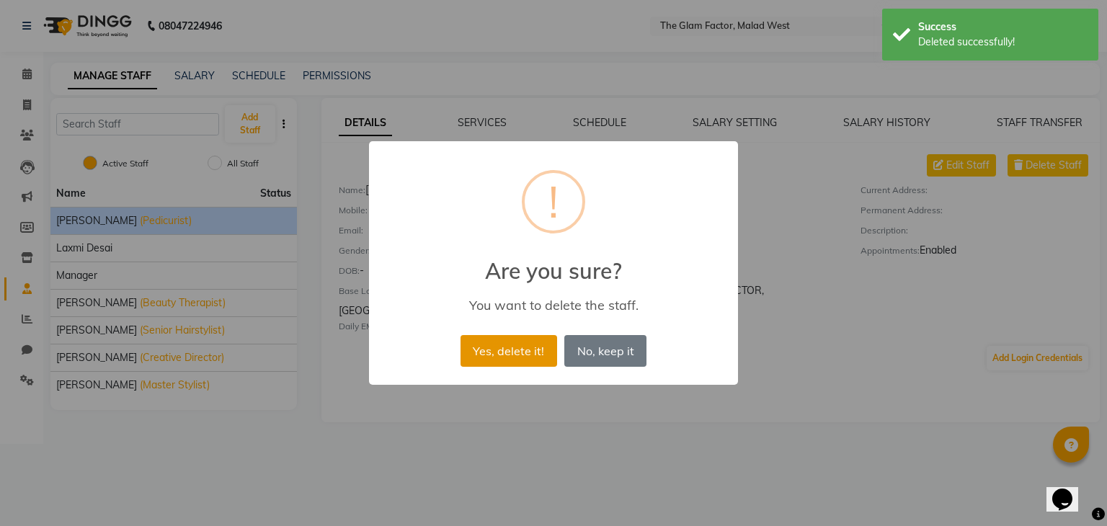
click at [482, 358] on button "Yes, delete it!" at bounding box center [509, 351] width 97 height 32
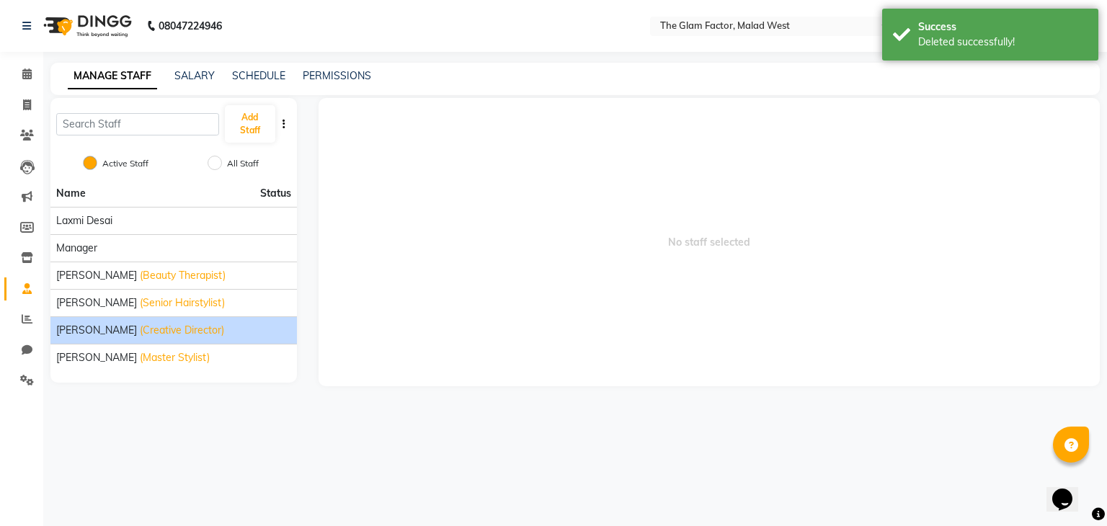
click at [239, 328] on div "[PERSON_NAME] (Creative Director)" at bounding box center [173, 330] width 235 height 15
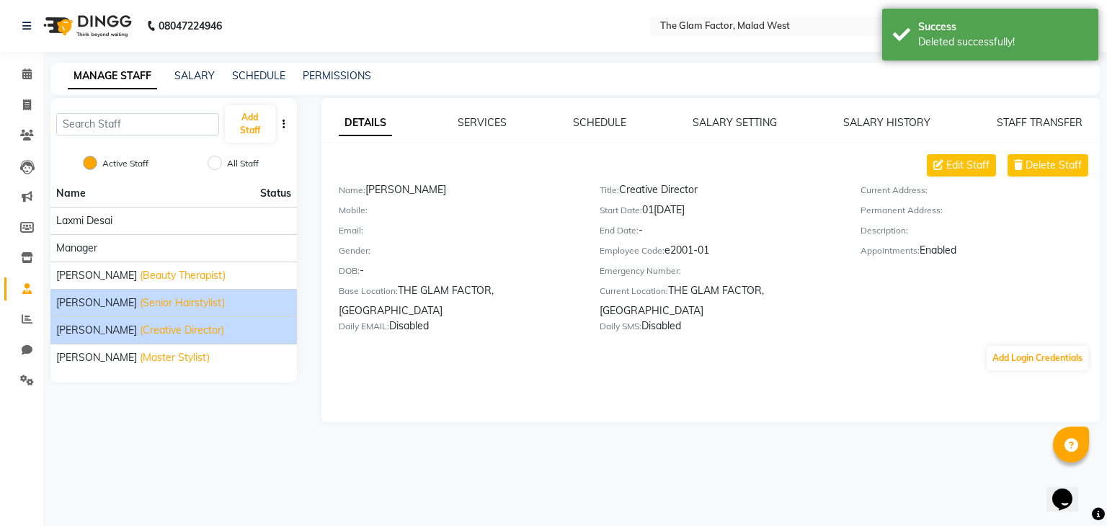
click at [230, 292] on li "[PERSON_NAME] (Senior Hairstylist)" at bounding box center [173, 302] width 246 height 27
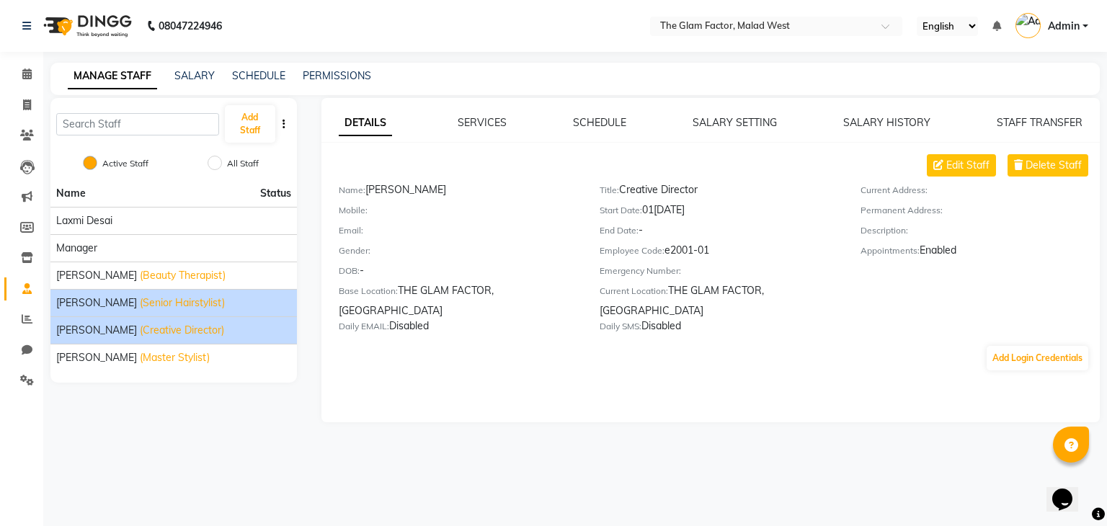
click at [251, 300] on div "[PERSON_NAME] (Senior Hairstylist)" at bounding box center [173, 303] width 235 height 15
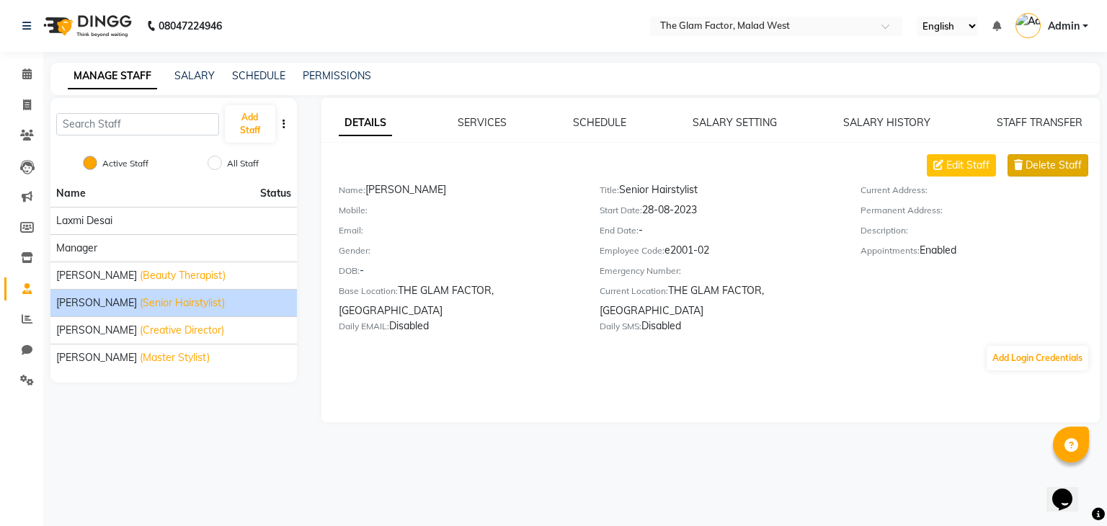
click at [1034, 172] on span "Delete Staff" at bounding box center [1054, 165] width 56 height 15
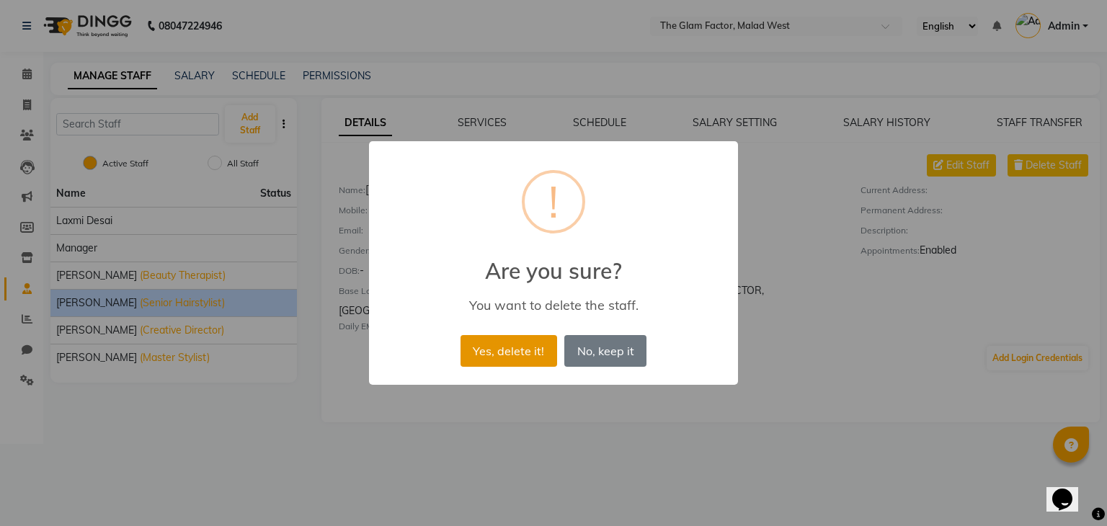
click at [499, 352] on button "Yes, delete it!" at bounding box center [509, 351] width 97 height 32
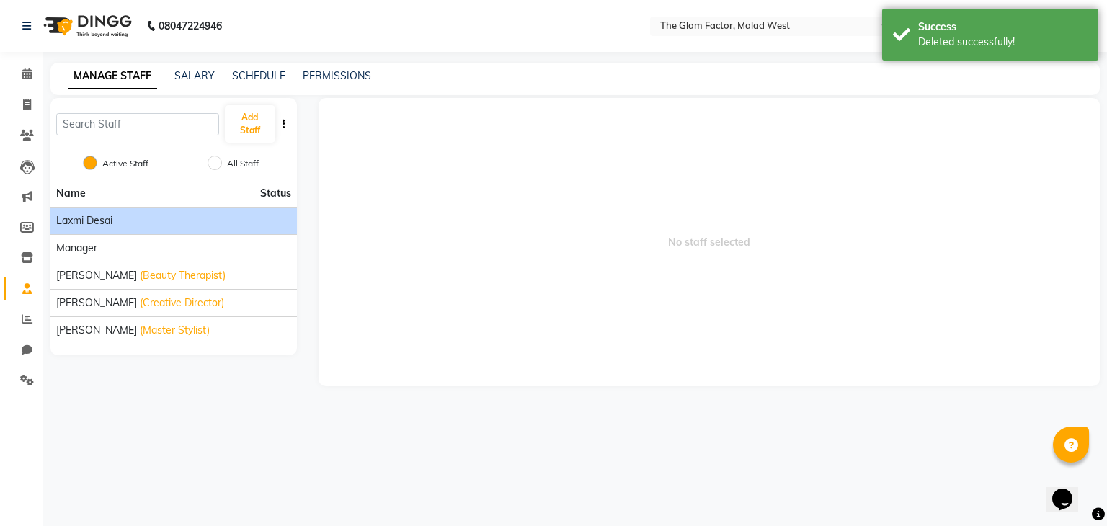
click at [231, 216] on div "Laxmi Desai" at bounding box center [173, 220] width 235 height 15
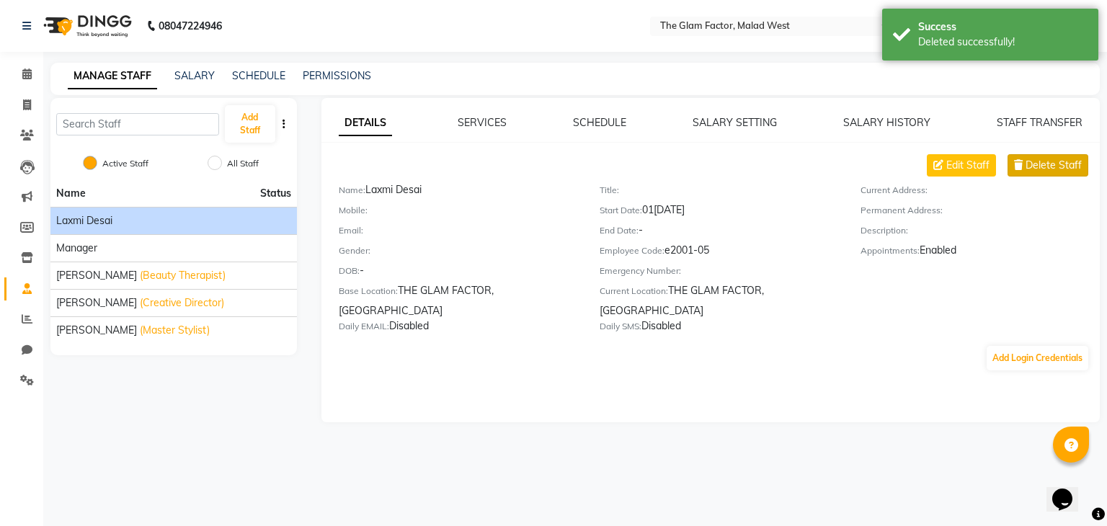
click at [1032, 165] on span "Delete Staff" at bounding box center [1054, 165] width 56 height 15
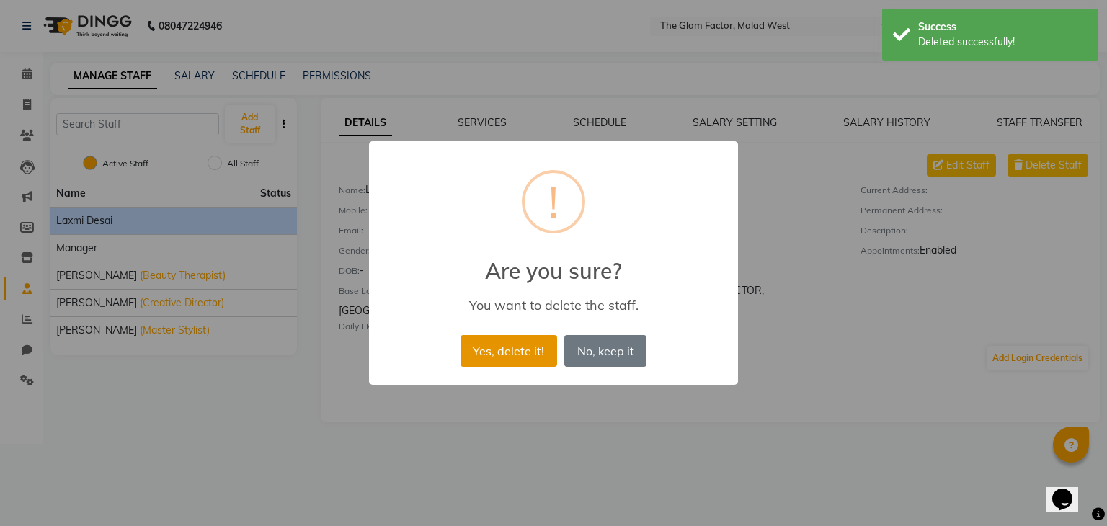
click at [541, 353] on button "Yes, delete it!" at bounding box center [509, 351] width 97 height 32
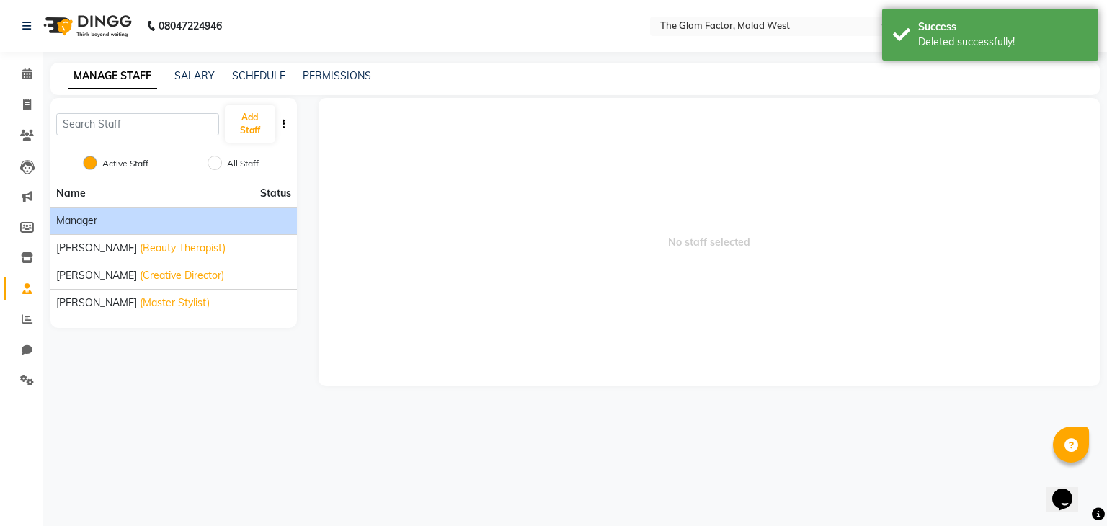
click at [239, 229] on li "Manager" at bounding box center [173, 220] width 246 height 27
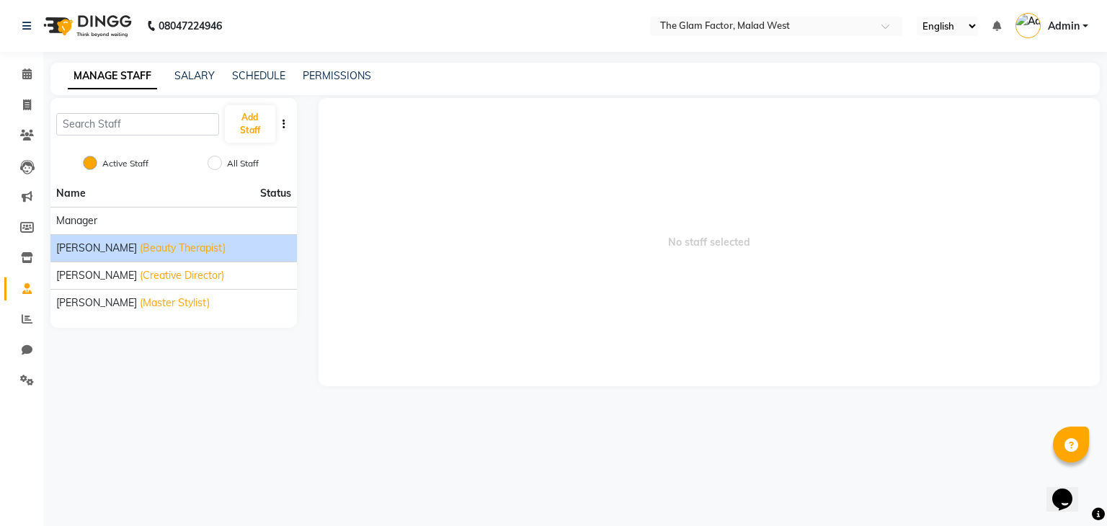
click at [246, 253] on div "[PERSON_NAME] (Beauty Therapist)" at bounding box center [173, 248] width 235 height 15
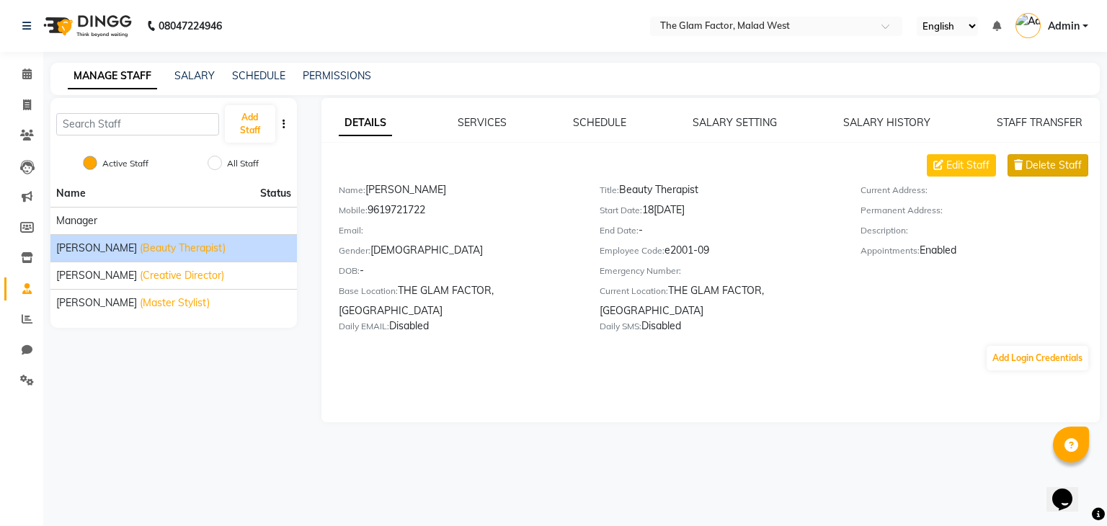
click at [1061, 163] on span "Delete Staff" at bounding box center [1054, 165] width 56 height 15
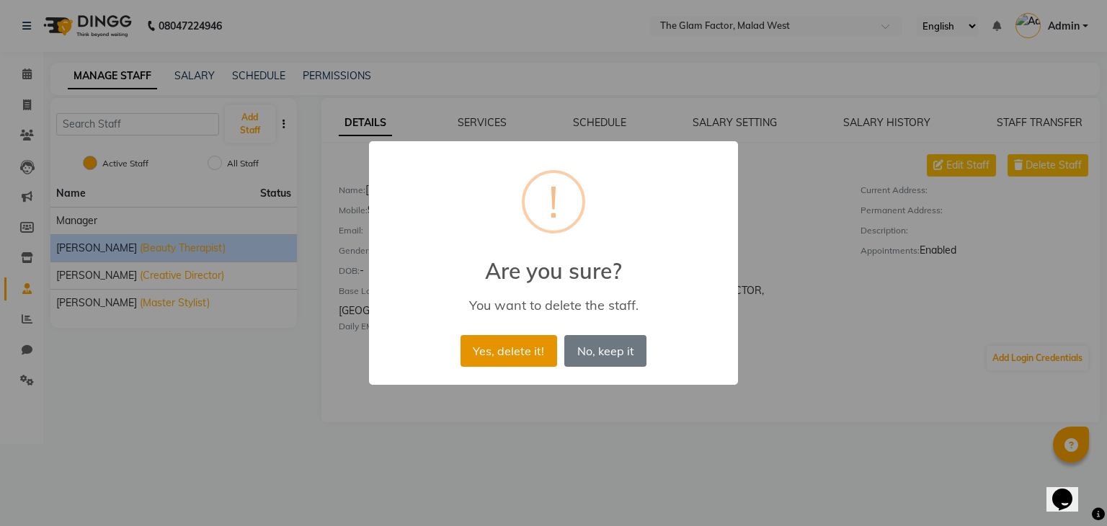
click at [524, 350] on button "Yes, delete it!" at bounding box center [509, 351] width 97 height 32
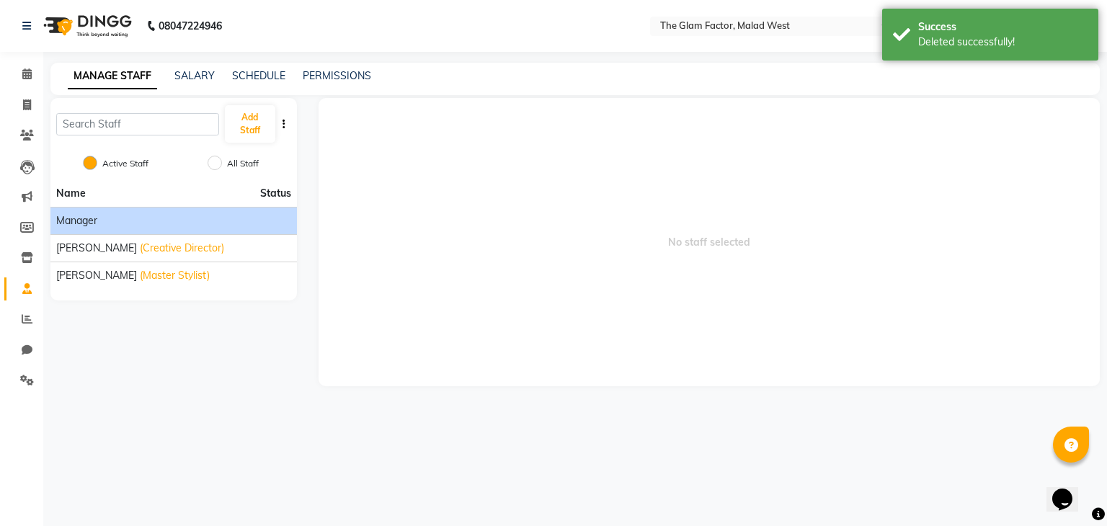
click at [158, 226] on div "Manager" at bounding box center [173, 220] width 235 height 15
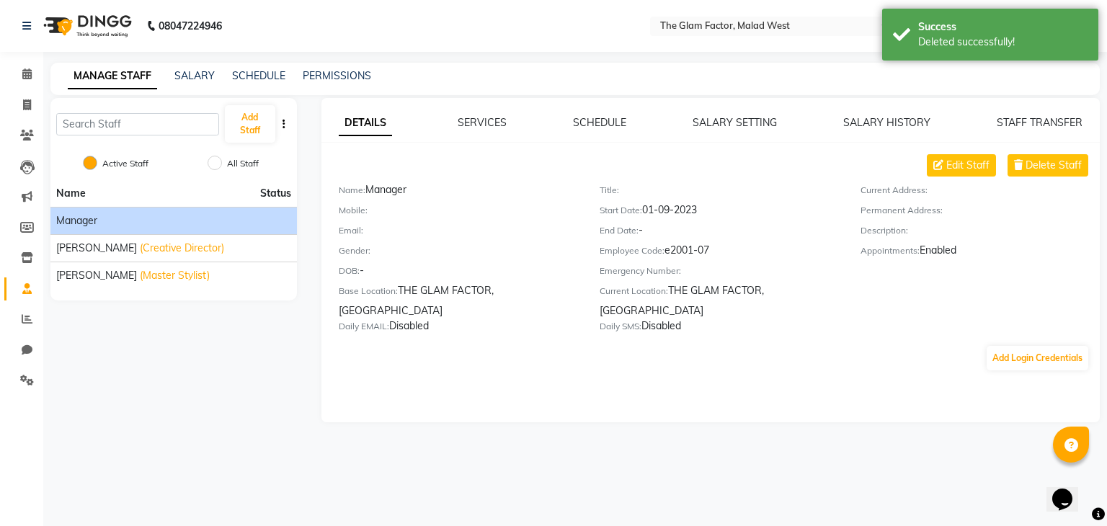
click at [401, 187] on div "Name: Manager" at bounding box center [458, 192] width 239 height 20
click at [953, 165] on span "Edit Staff" at bounding box center [967, 165] width 43 height 15
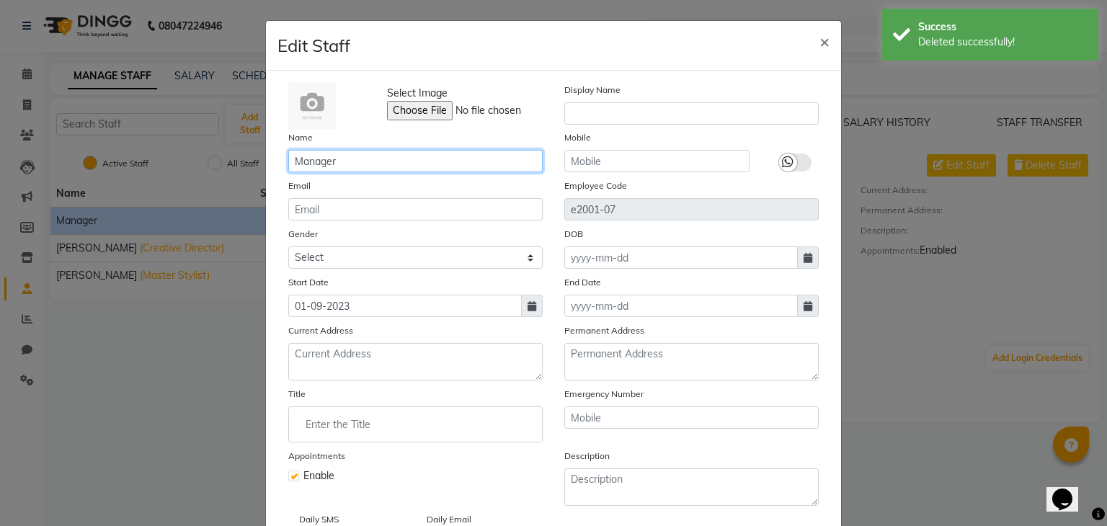
click at [386, 165] on input "Manager" at bounding box center [415, 161] width 254 height 22
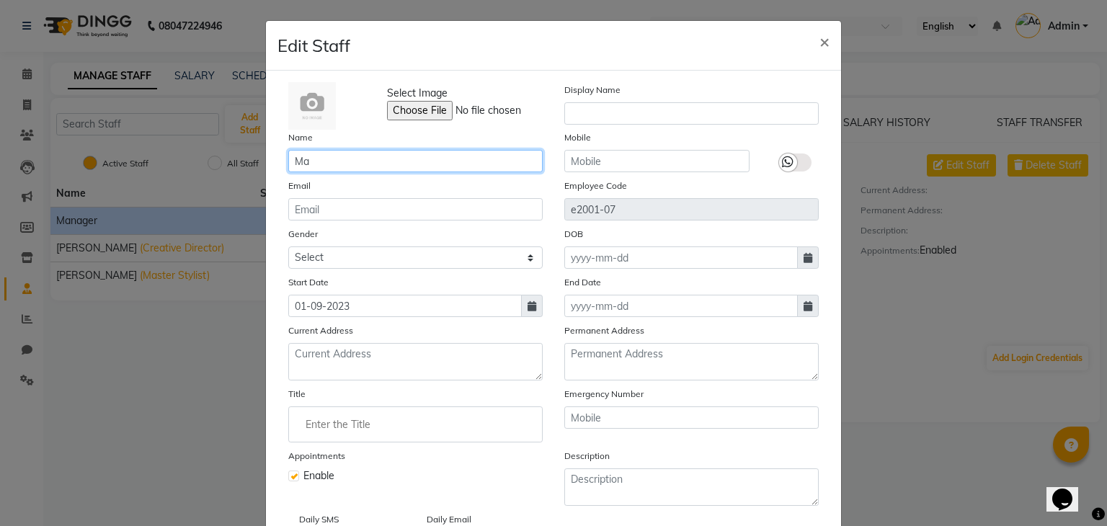
type input "M"
type input "[PERSON_NAME]"
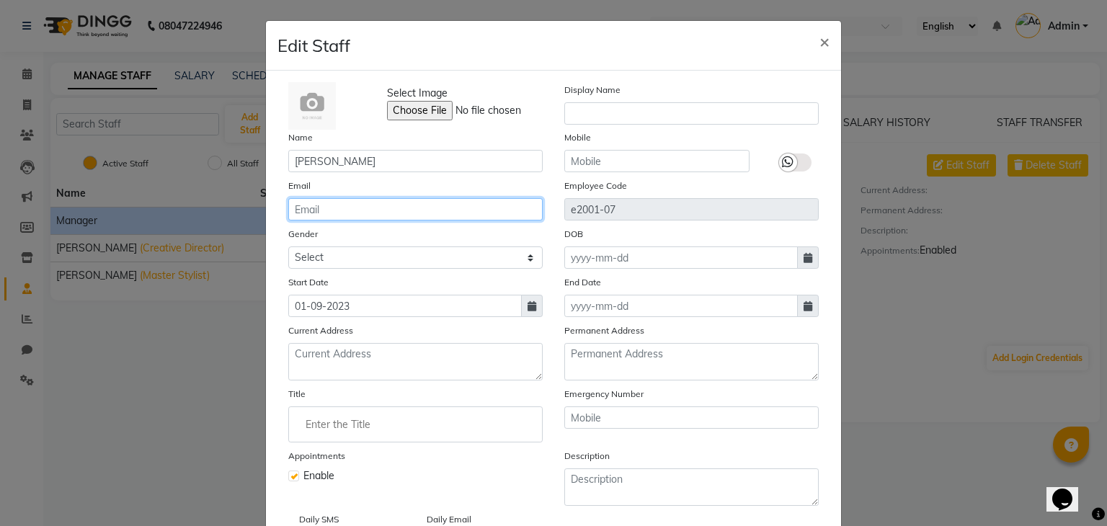
click at [419, 208] on input "email" at bounding box center [415, 209] width 254 height 22
type input "[EMAIL_ADDRESS][DOMAIN_NAME]"
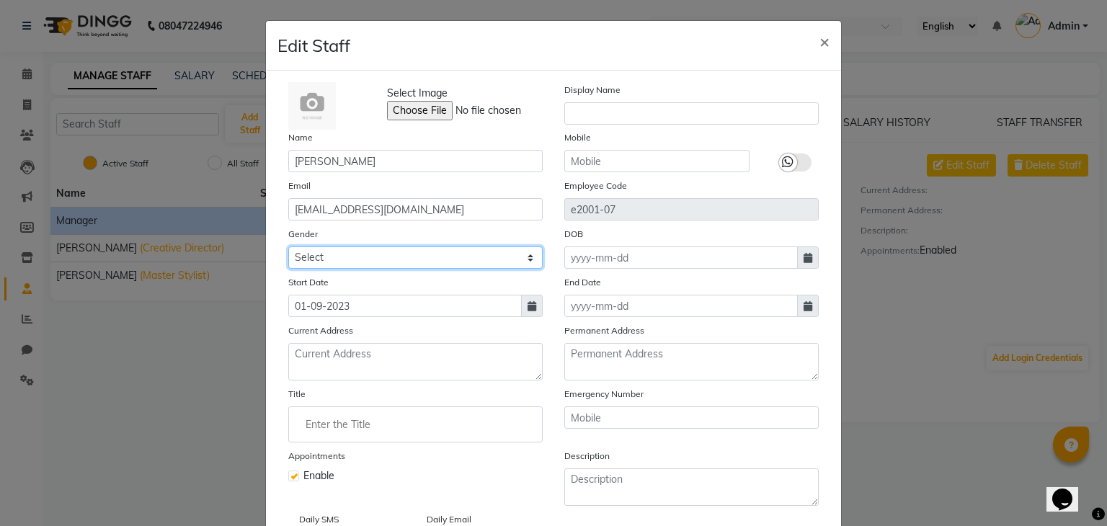
click at [516, 255] on select "Select [DEMOGRAPHIC_DATA] [DEMOGRAPHIC_DATA] Other Prefer Not To Say" at bounding box center [415, 257] width 254 height 22
select select "[DEMOGRAPHIC_DATA]"
click at [288, 249] on select "Select [DEMOGRAPHIC_DATA] [DEMOGRAPHIC_DATA] Other Prefer Not To Say" at bounding box center [415, 257] width 254 height 22
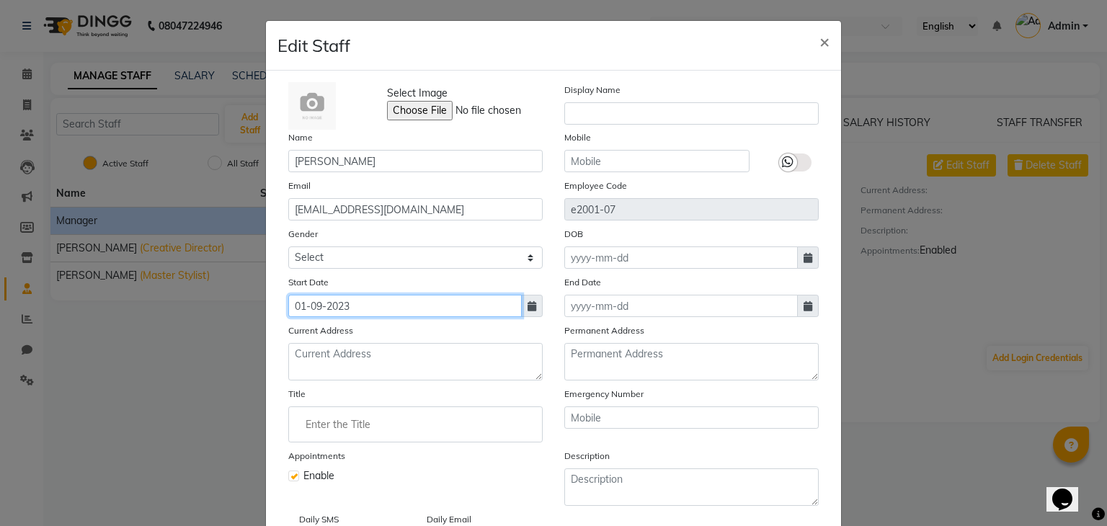
click at [420, 314] on input "01-09-2023" at bounding box center [405, 306] width 234 height 22
select select "9"
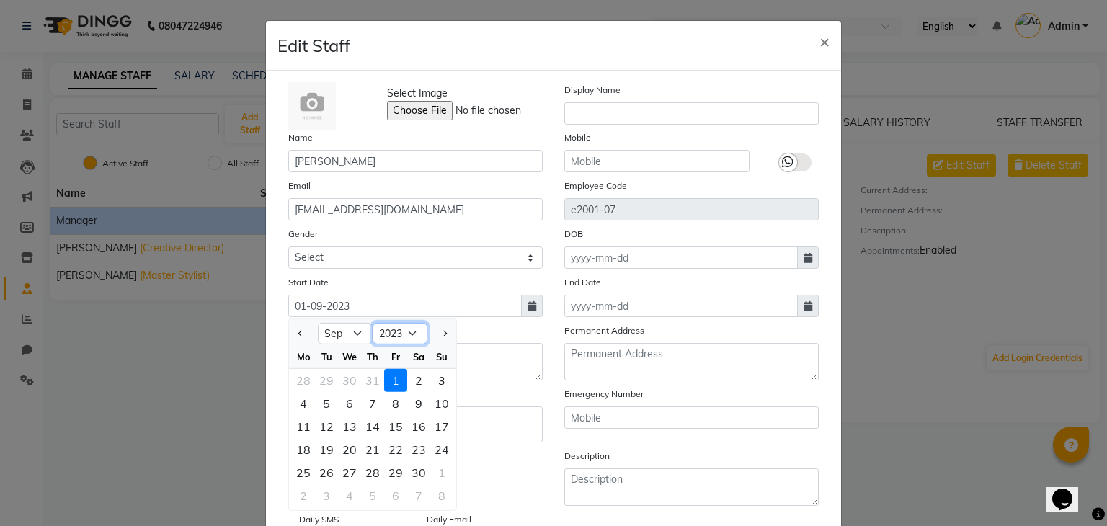
click at [409, 344] on select "2013 2014 2015 2016 2017 2018 2019 2020 2021 2022 2023 2024 2025 2026 2027 2028…" at bounding box center [400, 334] width 55 height 22
select select "2019"
click at [373, 326] on select "2013 2014 2015 2016 2017 2018 2019 2020 2021 2022 2023 2024 2025 2026 2027 2028…" at bounding box center [400, 334] width 55 height 22
click at [356, 335] on select "Jan Feb Mar Apr May Jun [DATE] Aug Sep Oct Nov Dec" at bounding box center [345, 334] width 55 height 22
click at [318, 326] on select "Jan Feb Mar Apr May Jun [DATE] Aug Sep Oct Nov Dec" at bounding box center [345, 334] width 55 height 22
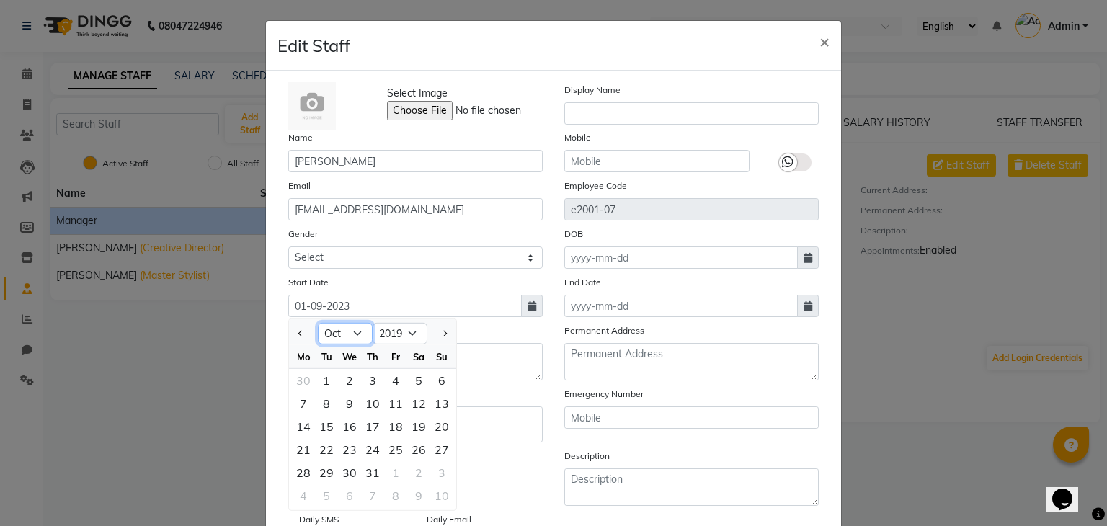
click at [358, 334] on select "Jan Feb Mar Apr May Jun [DATE] Aug Sep Oct Nov Dec" at bounding box center [345, 334] width 55 height 22
select select "11"
click at [318, 326] on select "Jan Feb Mar Apr May Jun [DATE] Aug Sep Oct Nov Dec" at bounding box center [345, 334] width 55 height 22
click at [513, 317] on input "01-09-2023" at bounding box center [405, 306] width 234 height 22
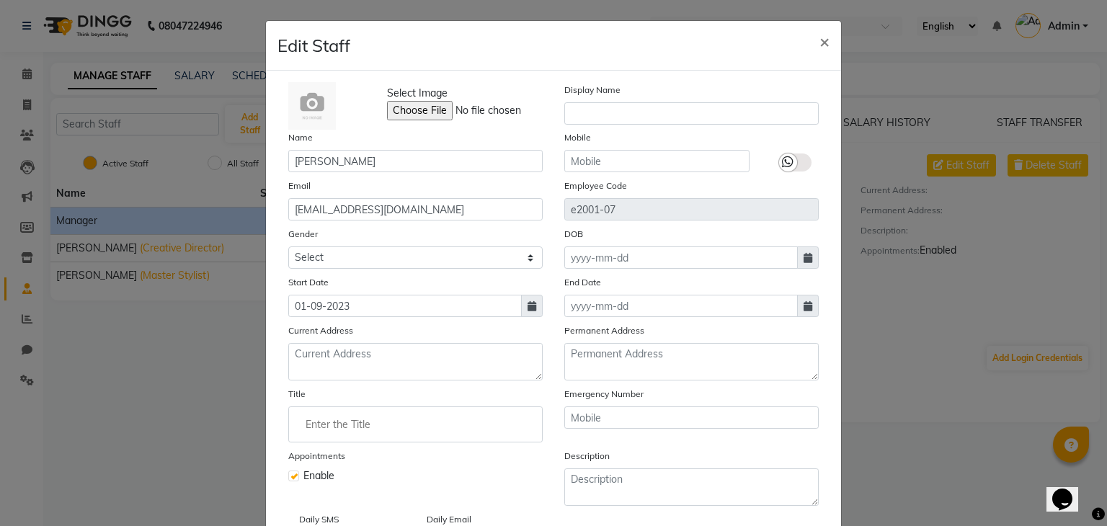
click at [528, 308] on icon at bounding box center [532, 306] width 9 height 10
select select "9"
select select "2023"
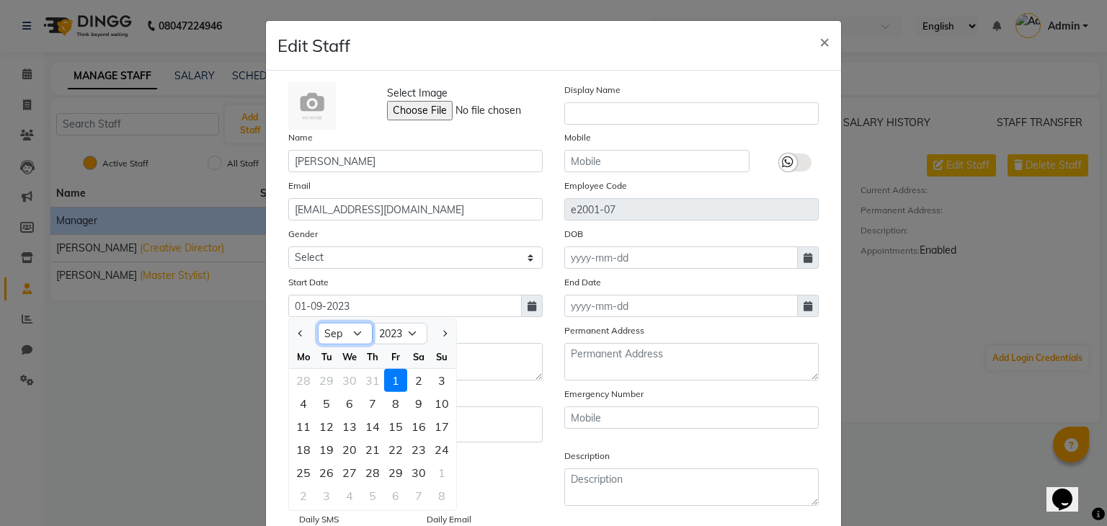
click at [354, 340] on select "Jan Feb Mar Apr May Jun [DATE] Aug Sep Oct Nov Dec" at bounding box center [345, 334] width 55 height 22
select select "11"
click at [318, 326] on select "Jan Feb Mar Apr May Jun [DATE] Aug Sep Oct Nov Dec" at bounding box center [345, 334] width 55 height 22
click at [404, 336] on select "2013 2014 2015 2016 2017 2018 2019 2020 2021 2022 2023 2024 2025 2026 2027 2028…" at bounding box center [400, 334] width 55 height 22
select select "2019"
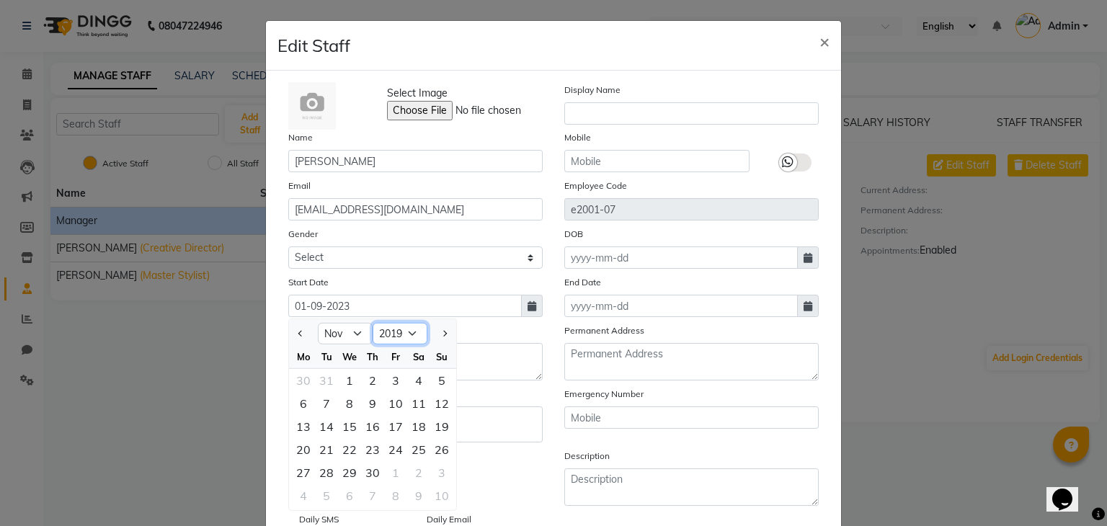
click at [373, 326] on select "2013 2014 2015 2016 2017 2018 2019 2020 2021 2022 2023 2024 2025 2026 2027 2028…" at bounding box center [400, 334] width 55 height 22
click at [378, 293] on div "Start Date 01[DATE]an Feb Mar Apr May Jun [DATE] Aug Sep Oct Nov De[DATE]010 20…" at bounding box center [415, 296] width 276 height 43
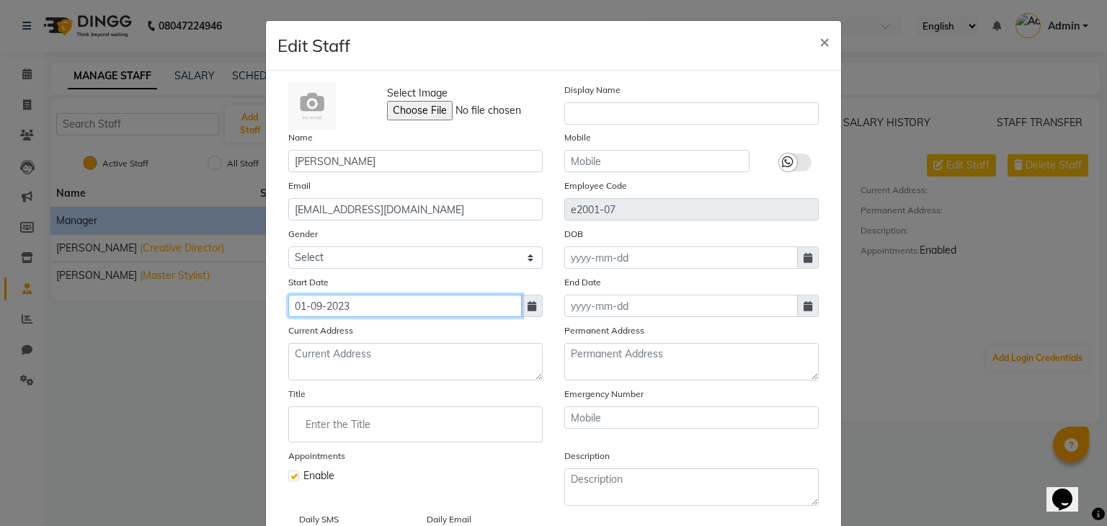
click at [381, 312] on input "01-09-2023" at bounding box center [405, 306] width 234 height 22
select select "9"
select select "2023"
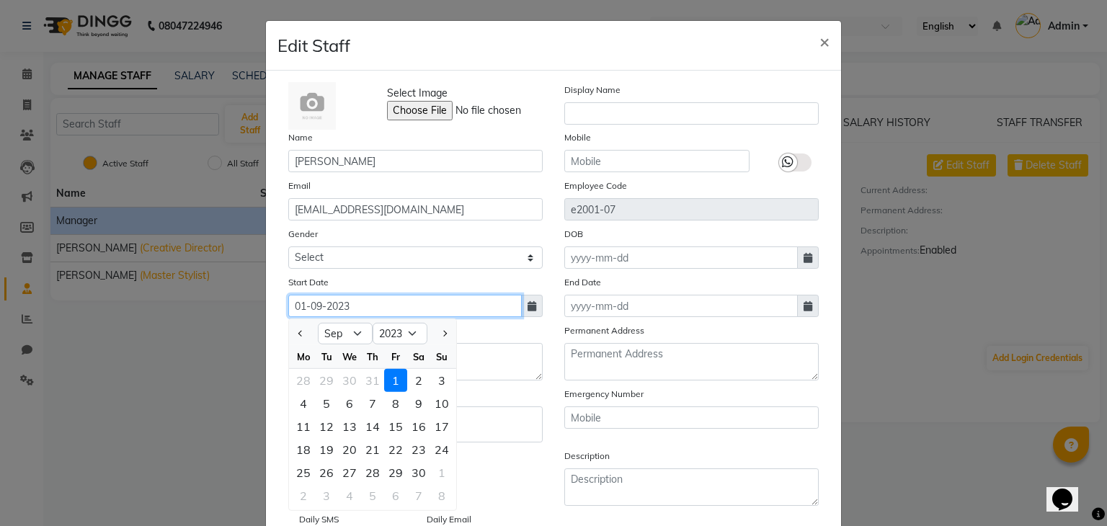
click at [384, 310] on input "01-09-2023" at bounding box center [405, 306] width 234 height 22
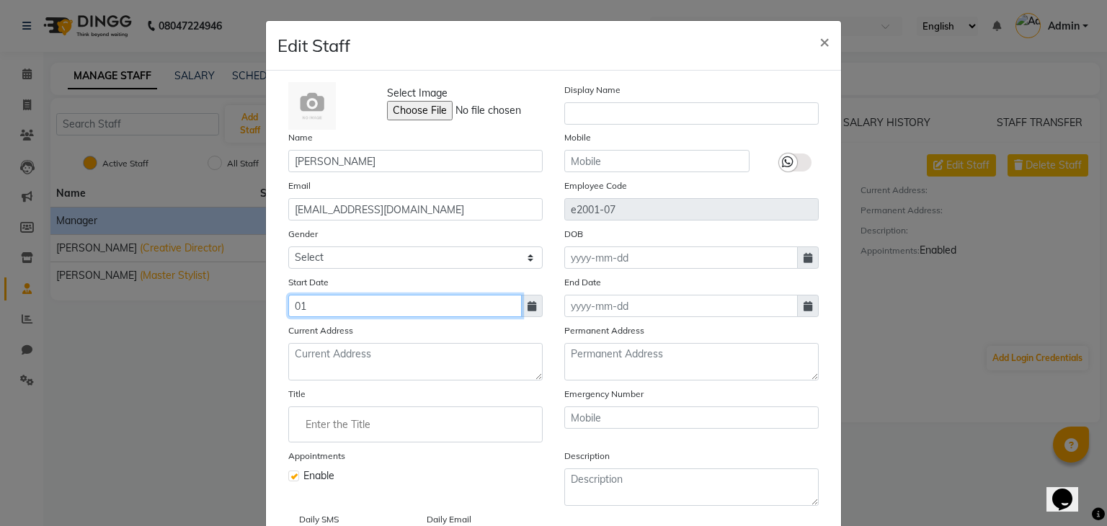
type input "0"
type input "1"
type input "20[DATE]"
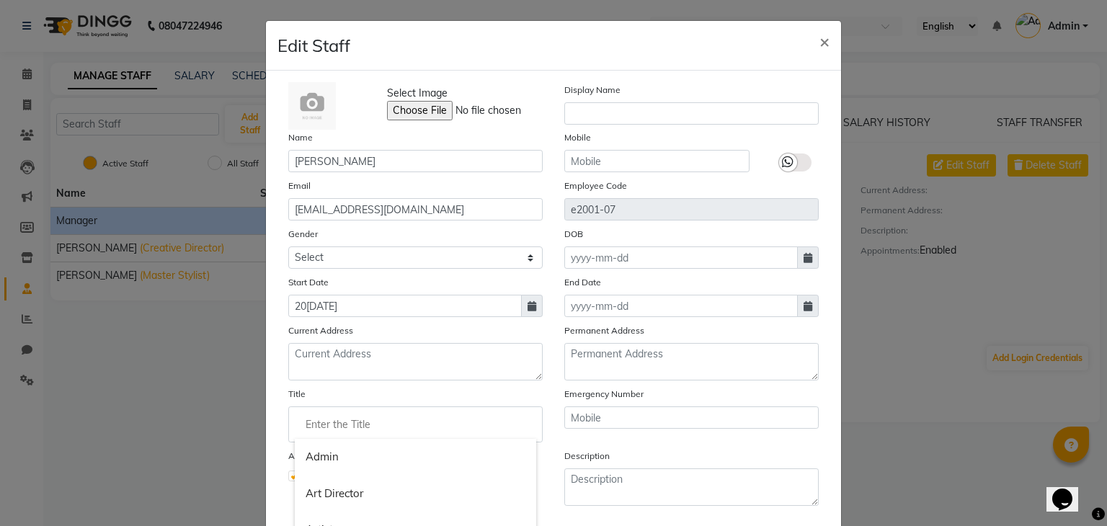
click at [344, 435] on input "Enter the Title" at bounding box center [415, 424] width 241 height 29
type input "m"
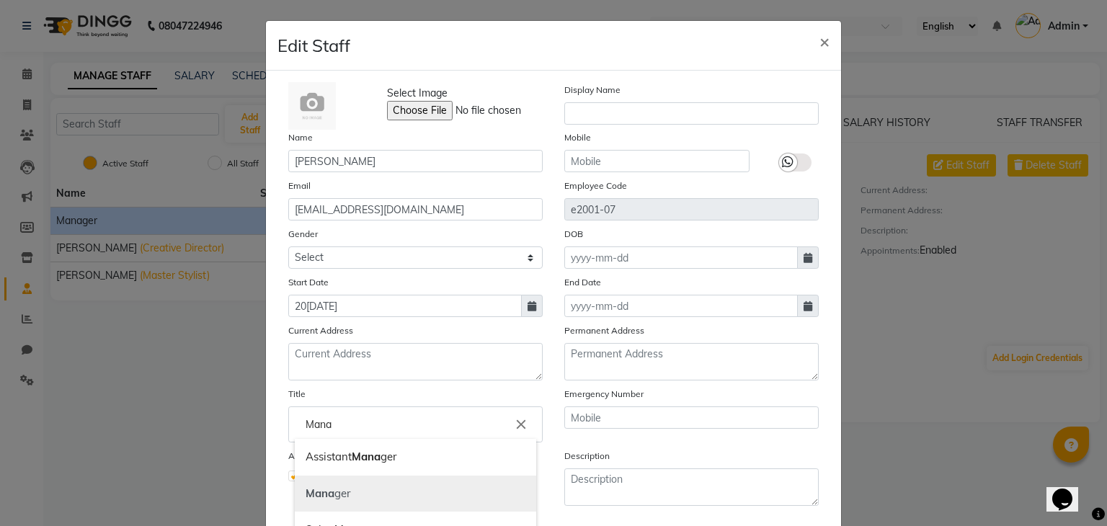
click at [368, 498] on link "Mana ger" at bounding box center [415, 494] width 241 height 37
type input "Manager"
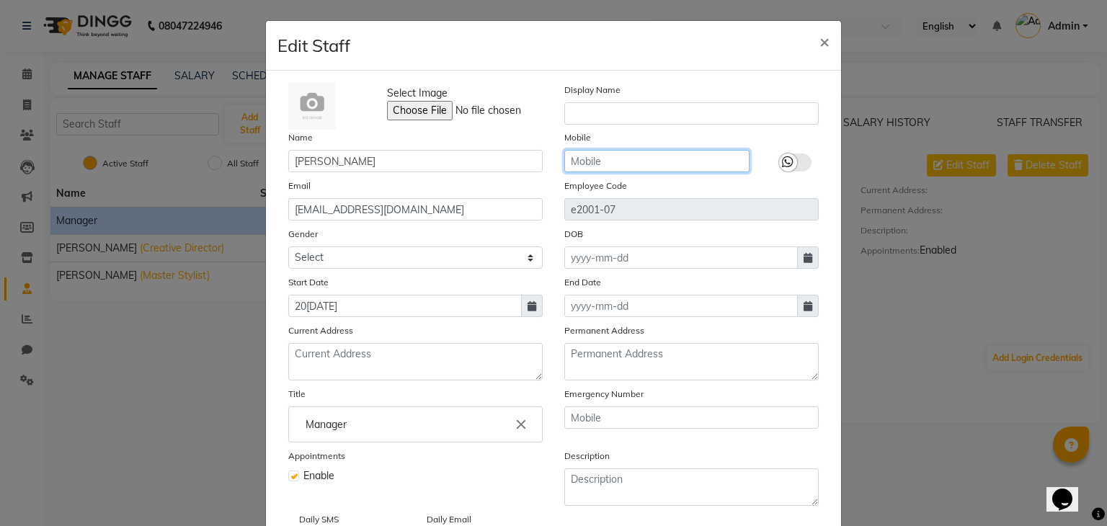
click at [711, 165] on input "text" at bounding box center [656, 161] width 185 height 22
type input "9892274535"
click at [787, 162] on icon at bounding box center [788, 162] width 12 height 13
click at [0, 0] on input "checkbox" at bounding box center [0, 0] width 0 height 0
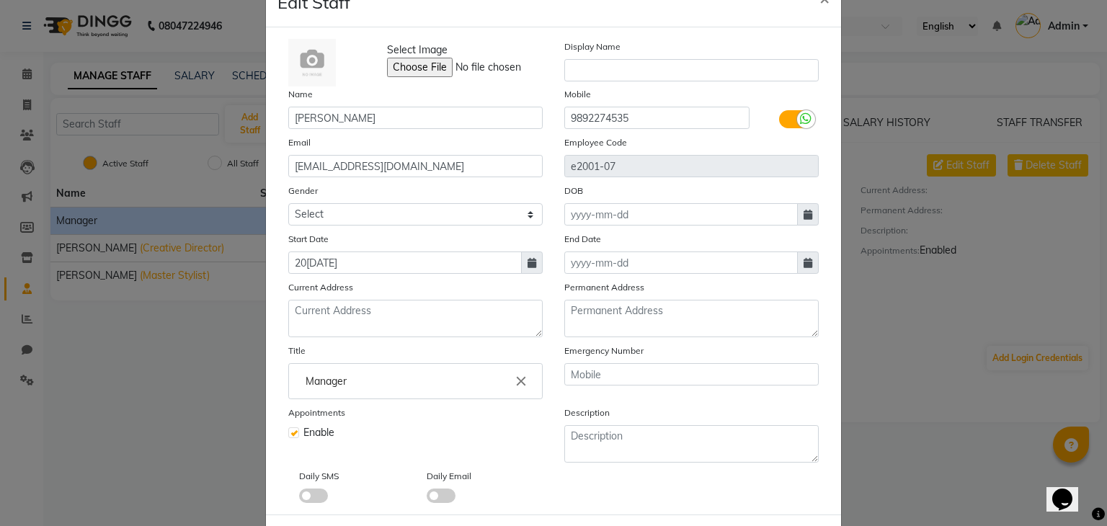
scroll to position [43, 0]
click at [809, 219] on span at bounding box center [808, 214] width 22 height 22
select select "10"
select select "2025"
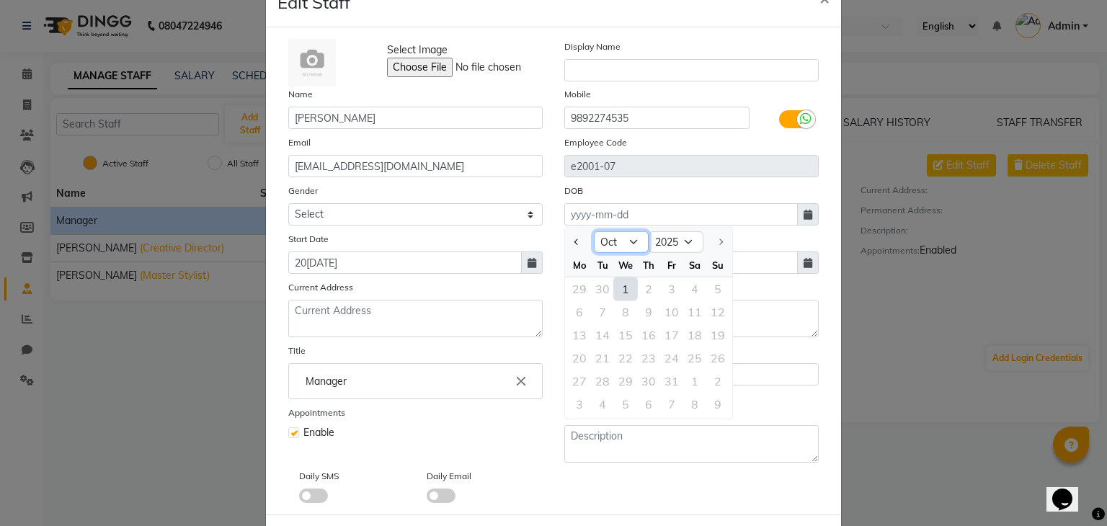
click at [628, 245] on select "Jan Feb Mar Apr May Jun [DATE] Aug Sep Oct" at bounding box center [621, 242] width 55 height 22
select select "6"
click at [594, 234] on select "Jan Feb Mar Apr May Jun [DATE] Aug Sep Oct" at bounding box center [621, 242] width 55 height 22
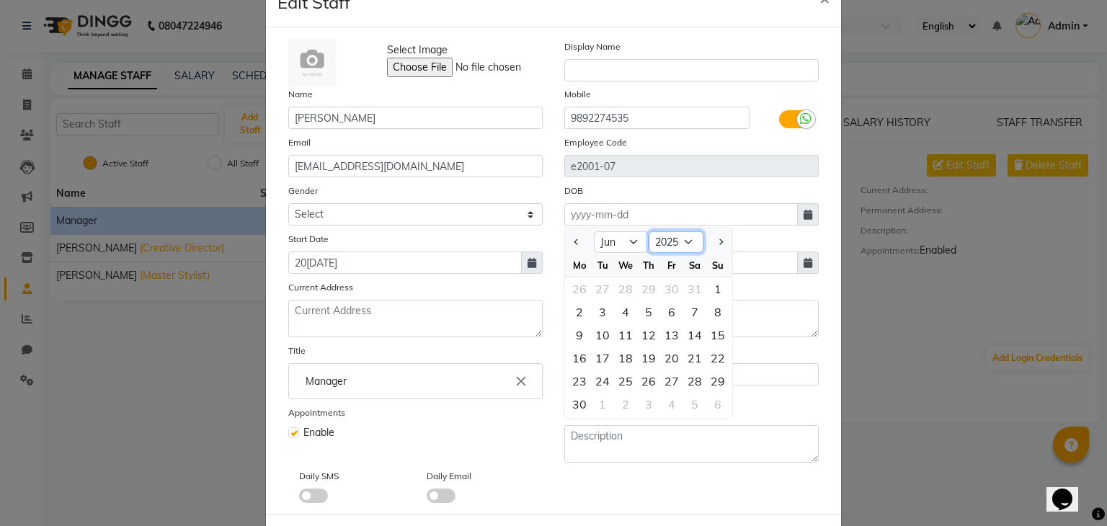
click at [678, 240] on select "1920 1921 1922 1923 1924 1925 1926 1927 1928 1929 1930 1931 1932 1933 1934 1935…" at bounding box center [676, 242] width 55 height 22
select select "1997"
click at [649, 234] on select "1920 1921 1922 1923 1924 1925 1926 1927 1928 1929 1930 1931 1932 1933 1934 1935…" at bounding box center [676, 242] width 55 height 22
click at [778, 294] on div "Permanent Address" at bounding box center [692, 309] width 276 height 58
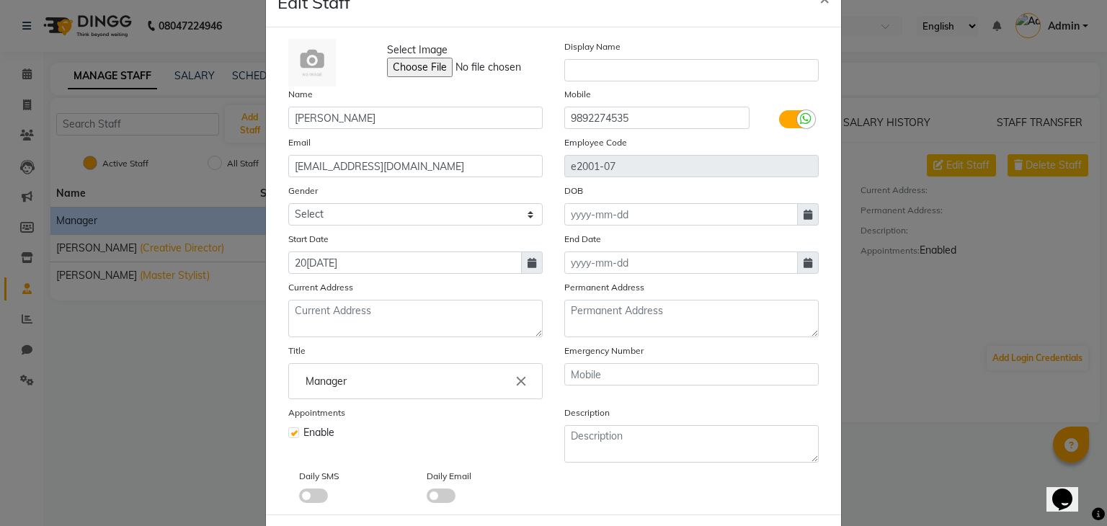
click at [687, 231] on div "Select Image Display Name Name [PERSON_NAME] Mobile [PHONE_NUMBER] Email [EMAIL…" at bounding box center [553, 271] width 552 height 464
click at [686, 213] on input at bounding box center [681, 214] width 234 height 22
select select "10"
select select "2025"
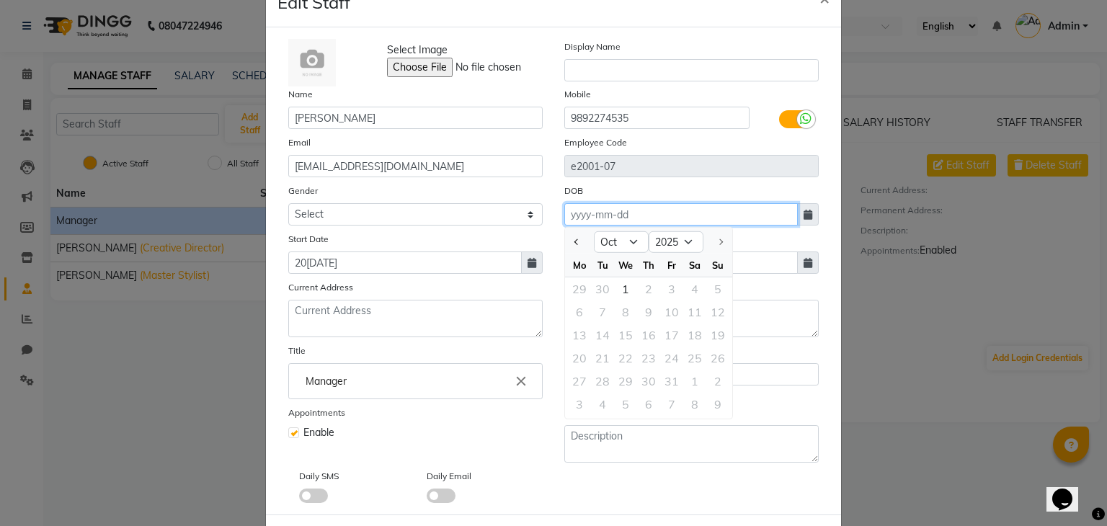
click at [699, 214] on input at bounding box center [681, 214] width 234 height 22
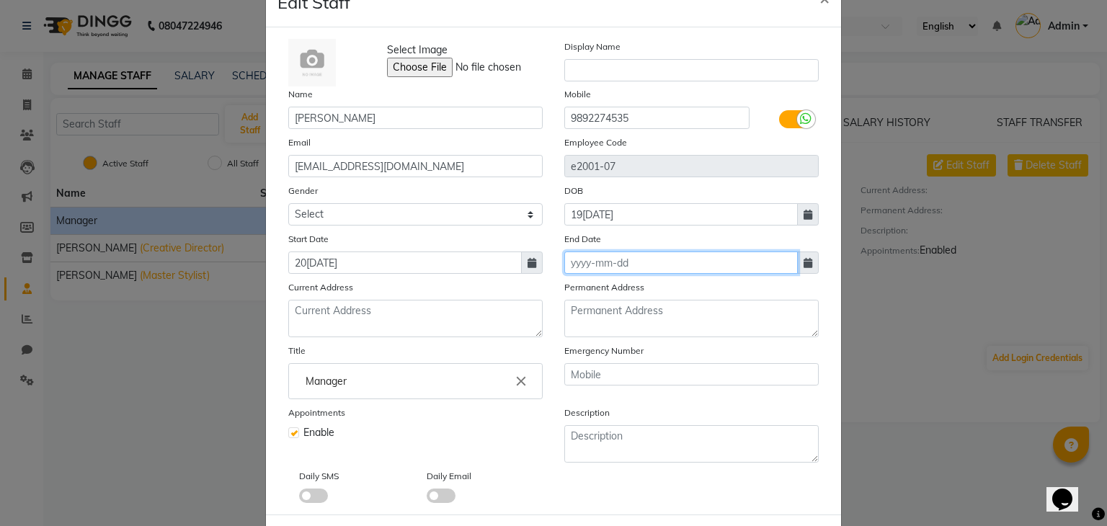
type input "19-06-2029"
click at [652, 270] on input at bounding box center [681, 263] width 234 height 22
select select "10"
select select "2025"
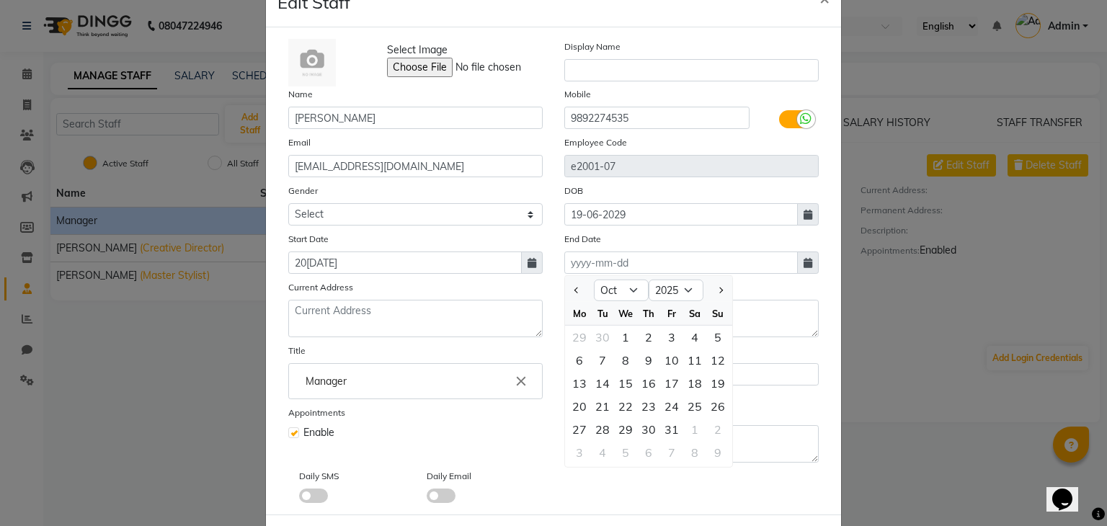
click at [866, 274] on ngb-modal-window "Edit Staff × Select Image Display [PERSON_NAME] Mobile [PHONE_NUMBER] Email [EM…" at bounding box center [553, 263] width 1107 height 526
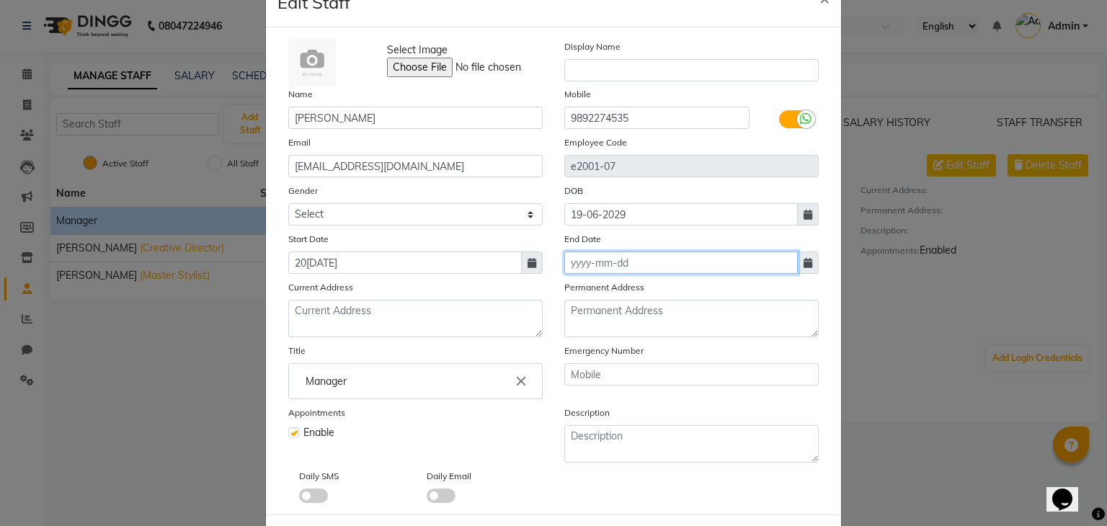
scroll to position [115, 0]
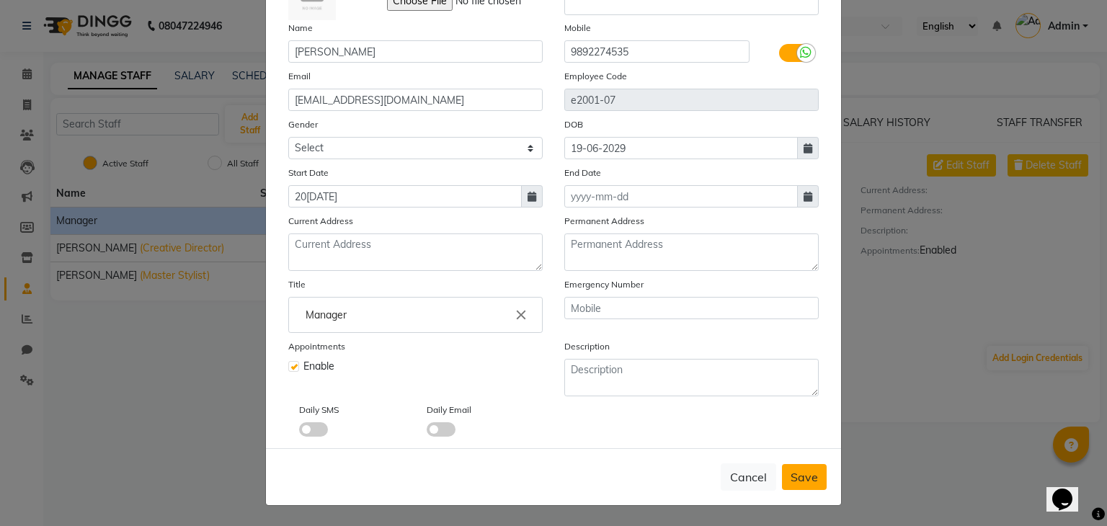
click at [796, 472] on span "Save" at bounding box center [804, 477] width 27 height 14
select select
checkbox input "false"
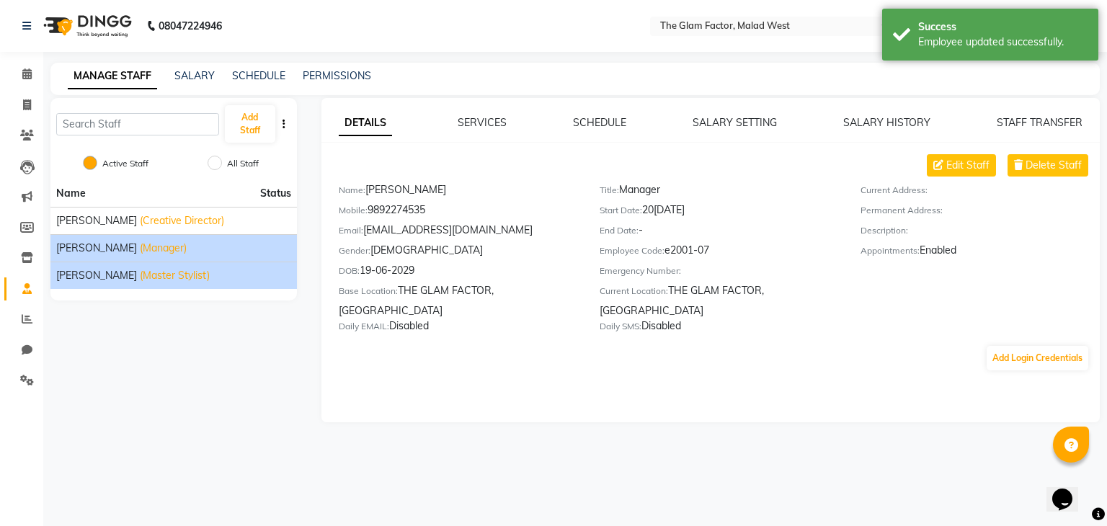
click at [107, 272] on span "[PERSON_NAME]" at bounding box center [96, 275] width 81 height 15
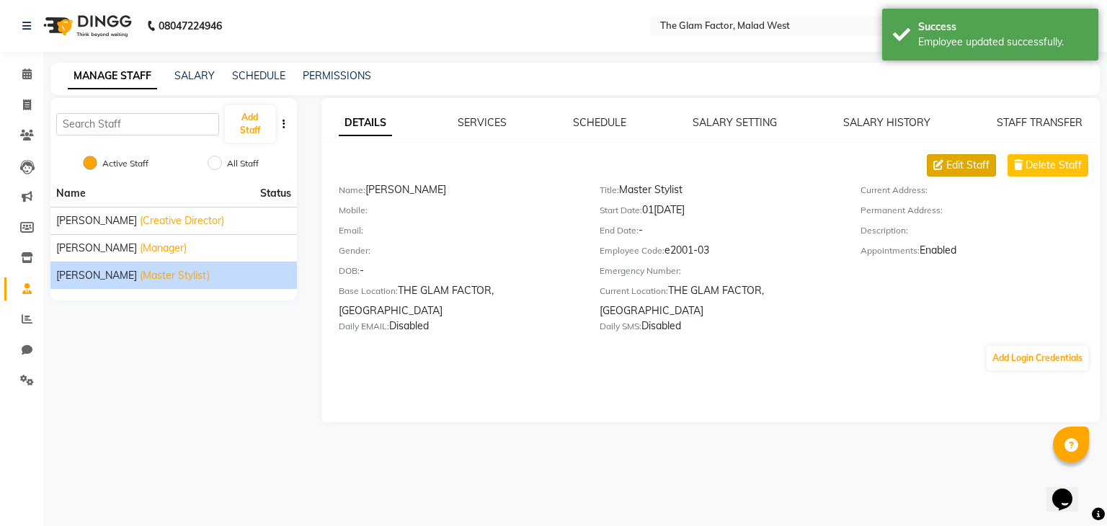
click at [978, 169] on span "Edit Staff" at bounding box center [967, 165] width 43 height 15
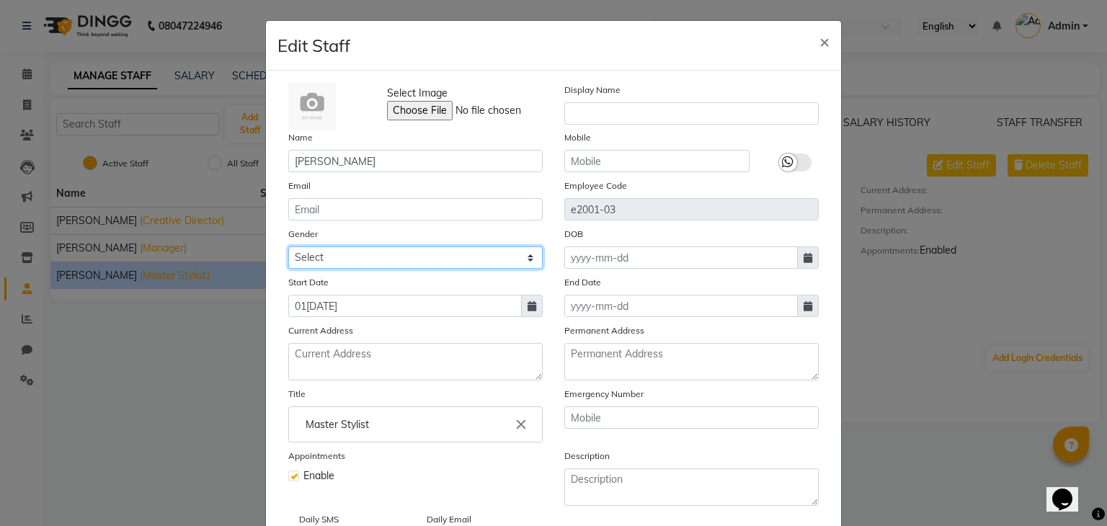
click at [370, 260] on select "Select [DEMOGRAPHIC_DATA] [DEMOGRAPHIC_DATA] Other Prefer Not To Say" at bounding box center [415, 257] width 254 height 22
select select "[DEMOGRAPHIC_DATA]"
click at [288, 249] on select "Select [DEMOGRAPHIC_DATA] [DEMOGRAPHIC_DATA] Other Prefer Not To Say" at bounding box center [415, 257] width 254 height 22
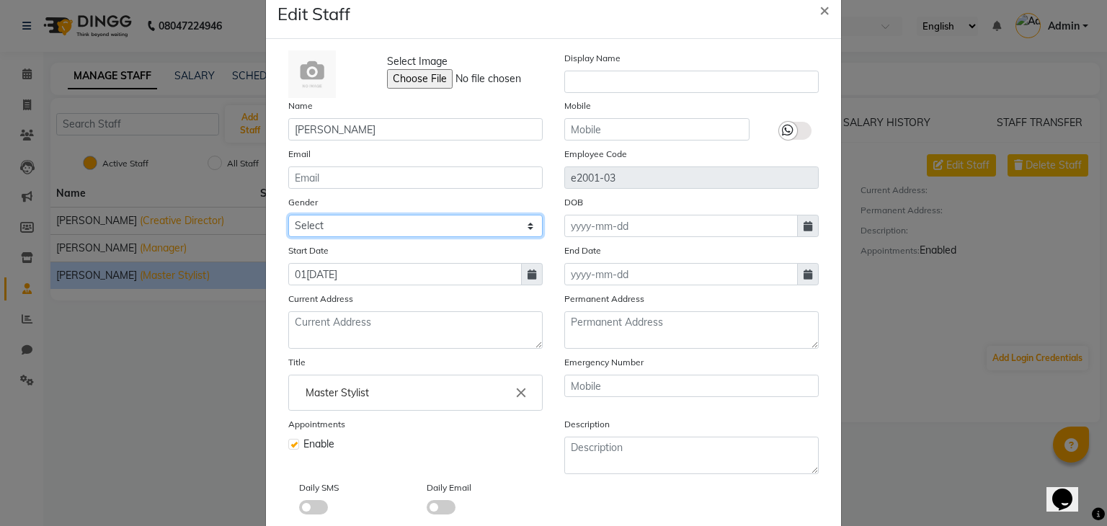
scroll to position [72, 0]
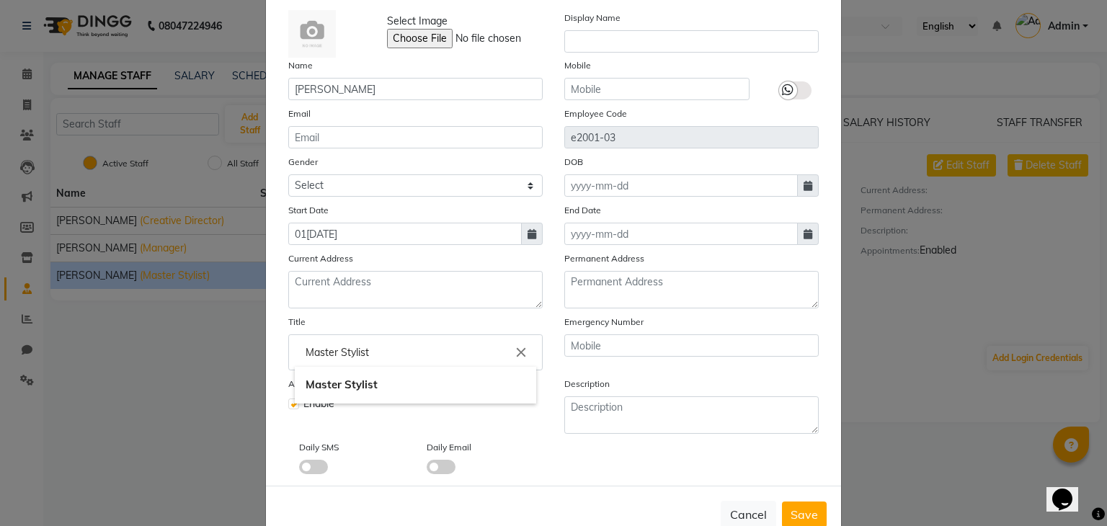
click at [435, 355] on input "Master Stylist" at bounding box center [415, 352] width 241 height 29
type input "M"
click at [432, 386] on link "Senior Sty list" at bounding box center [415, 385] width 241 height 37
type input "Senior Stylist"
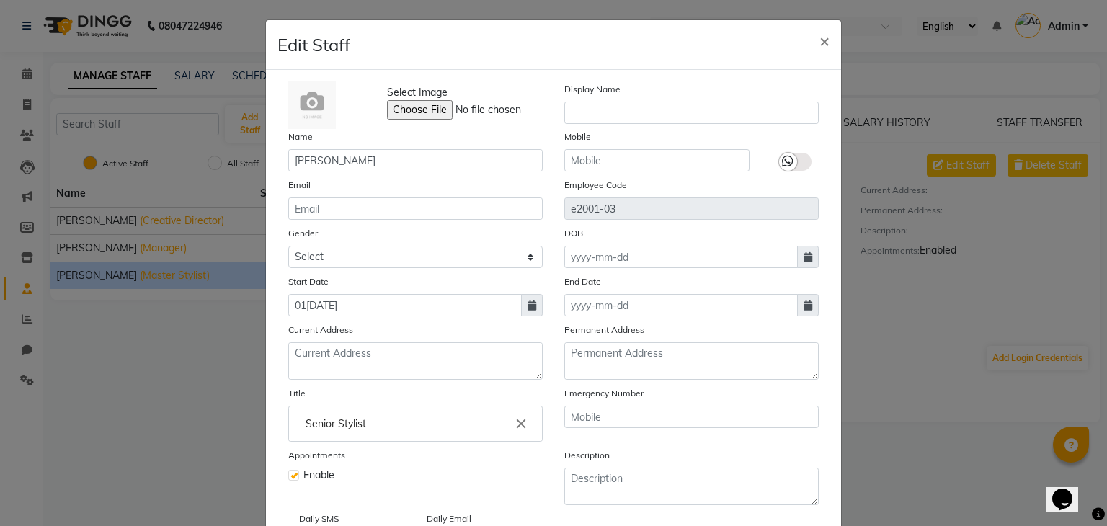
scroll to position [0, 0]
click at [643, 157] on input "text" at bounding box center [656, 161] width 185 height 22
type input "8879904973"
drag, startPoint x: 776, startPoint y: 149, endPoint x: 784, endPoint y: 160, distance: 13.8
click at [778, 154] on div at bounding box center [794, 151] width 69 height 43
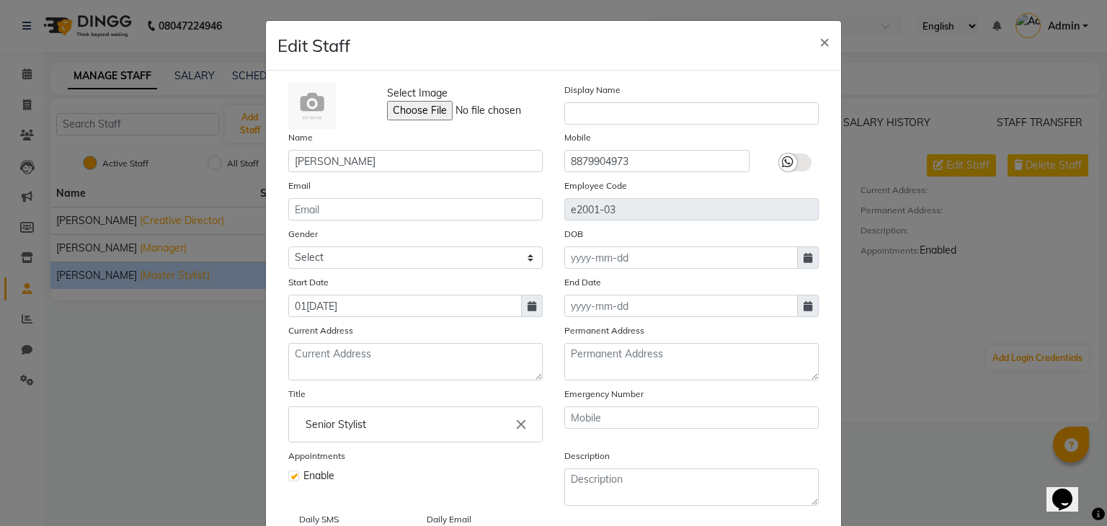
click at [791, 166] on label at bounding box center [795, 163] width 32 height 18
click at [0, 0] on input "checkbox" at bounding box center [0, 0] width 0 height 0
click at [626, 429] on input "text" at bounding box center [691, 418] width 254 height 22
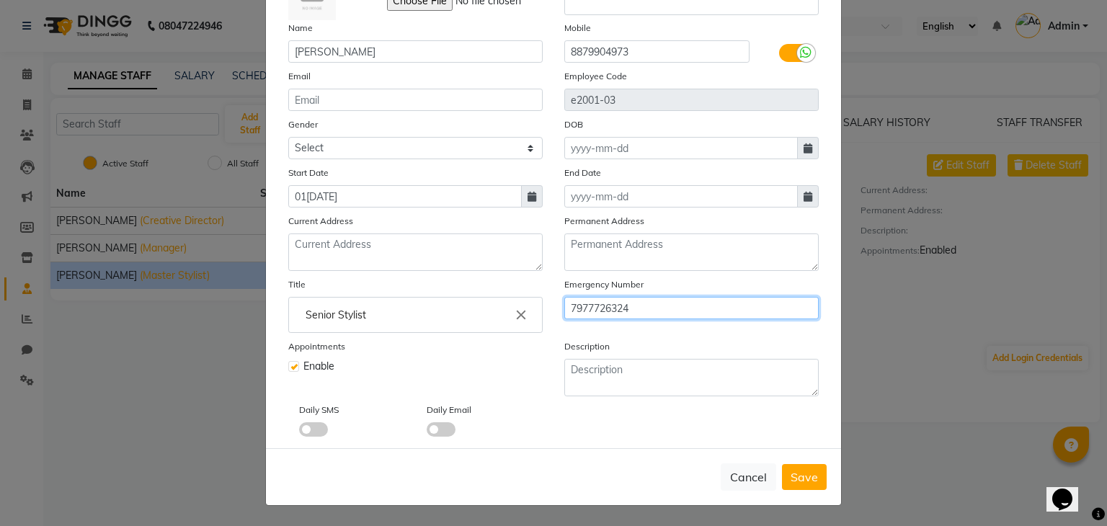
type input "7977726324"
click at [834, 461] on div "Cancel Save" at bounding box center [553, 476] width 575 height 57
click at [799, 481] on span "Save" at bounding box center [804, 477] width 27 height 14
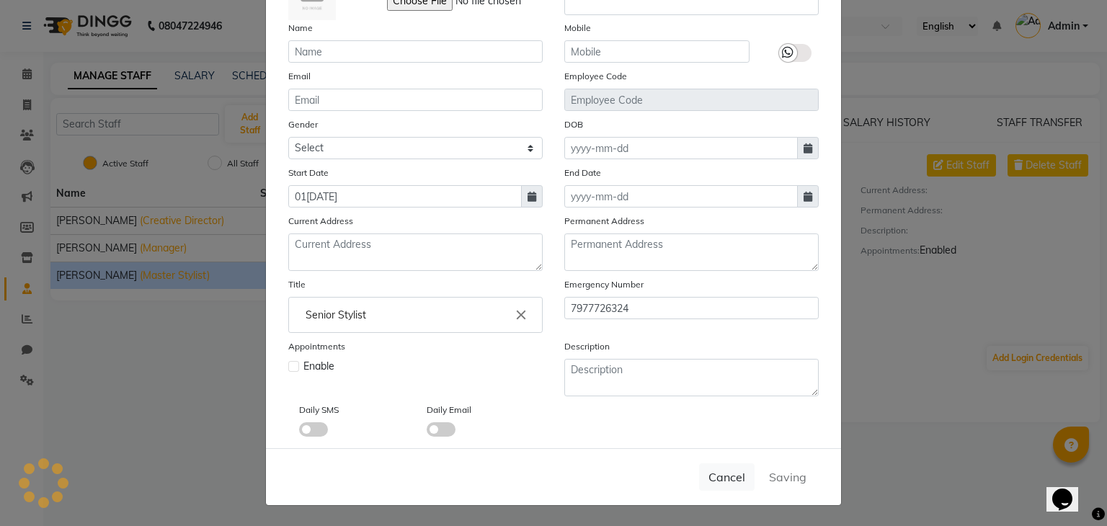
select select
checkbox input "false"
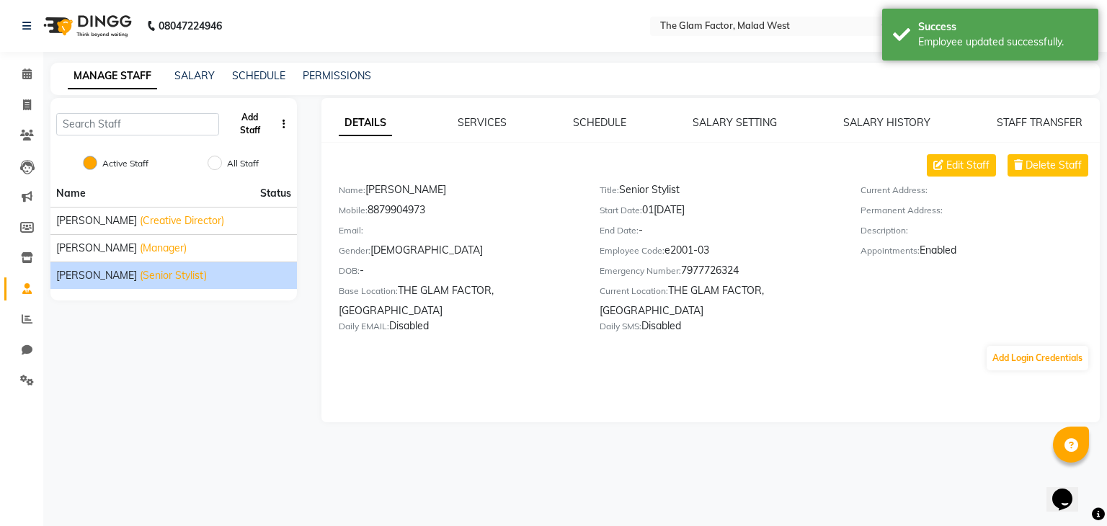
click at [247, 127] on button "Add Staff" at bounding box center [250, 123] width 50 height 37
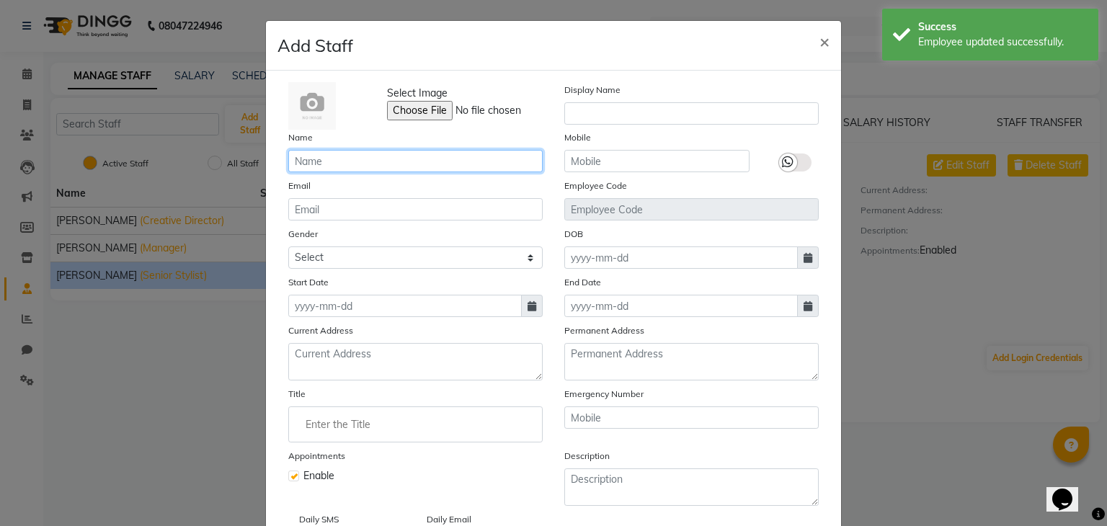
click at [378, 162] on input "text" at bounding box center [415, 161] width 254 height 22
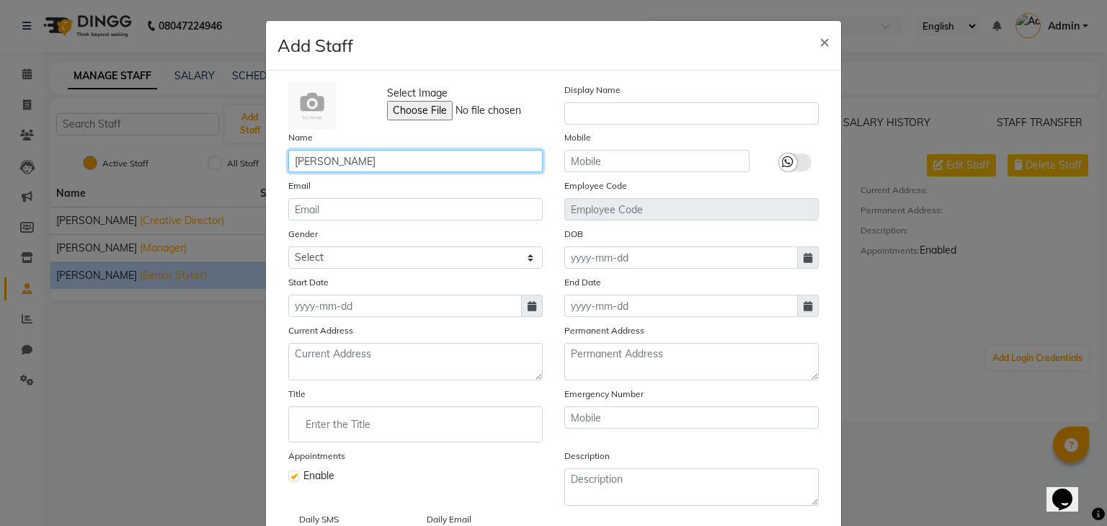
type input "[PERSON_NAME]"
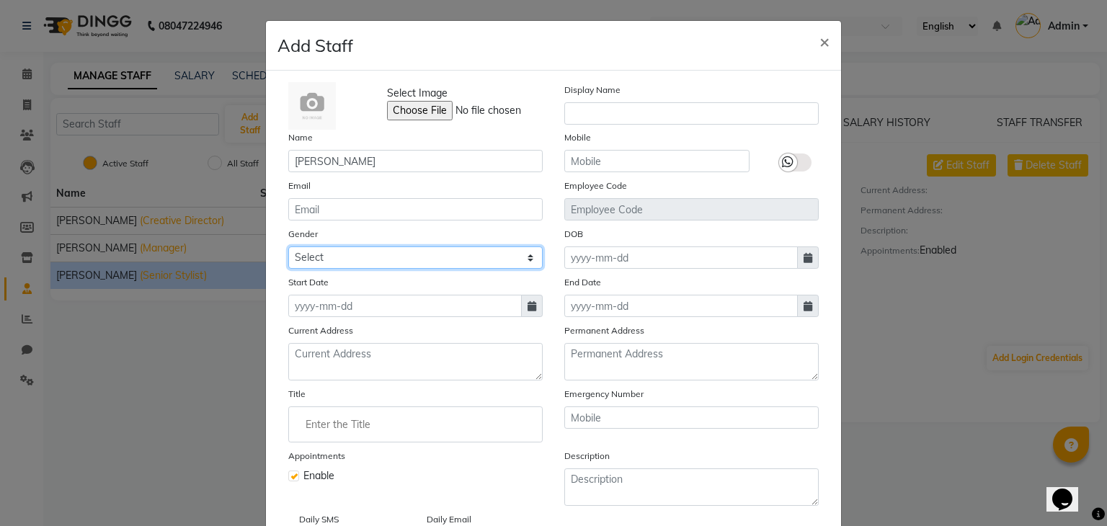
click at [425, 255] on select "Select [DEMOGRAPHIC_DATA] [DEMOGRAPHIC_DATA] Other Prefer Not To Say" at bounding box center [415, 257] width 254 height 22
select select "[DEMOGRAPHIC_DATA]"
click at [288, 249] on select "Select [DEMOGRAPHIC_DATA] [DEMOGRAPHIC_DATA] Other Prefer Not To Say" at bounding box center [415, 257] width 254 height 22
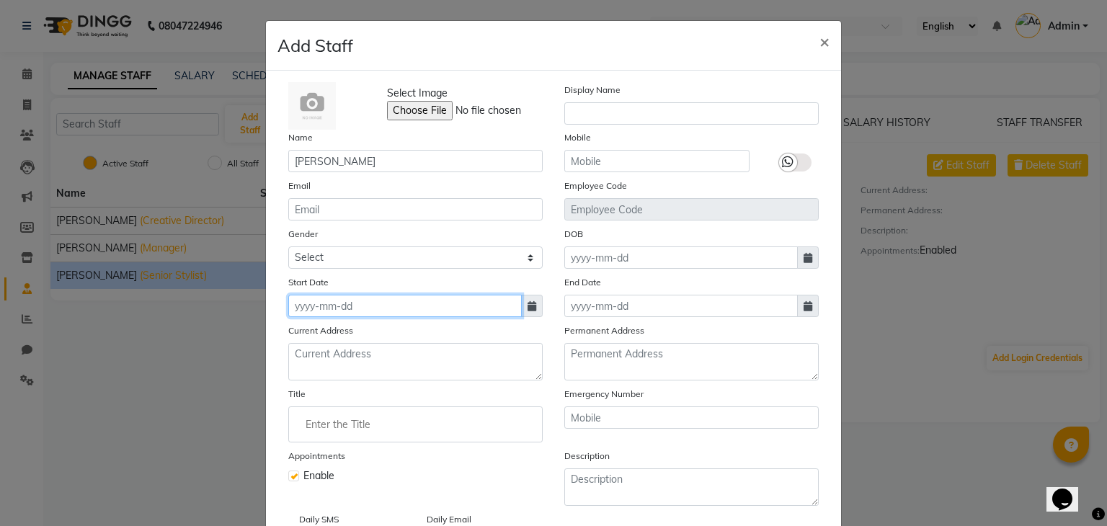
click at [505, 306] on input at bounding box center [405, 306] width 234 height 22
select select "10"
select select "2025"
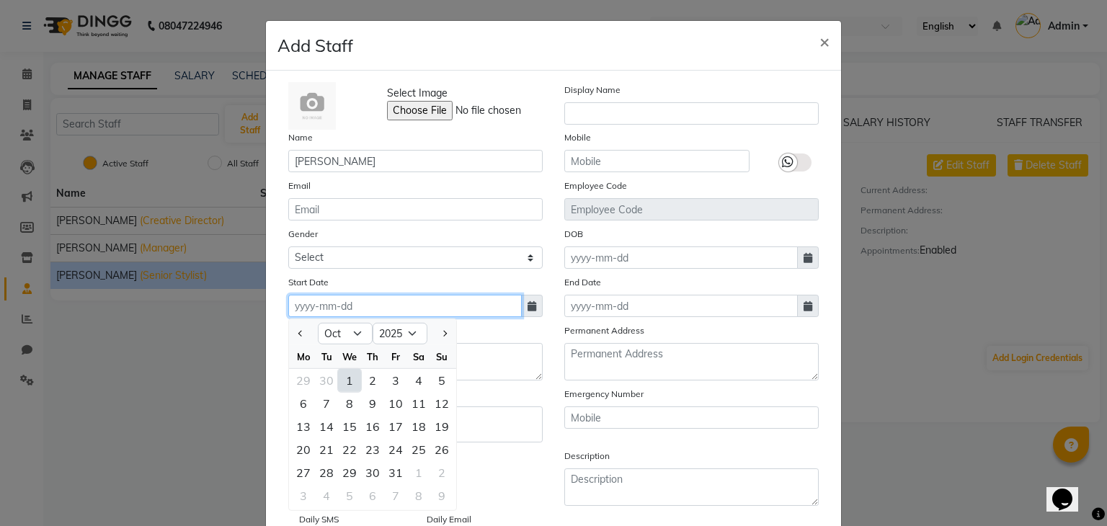
click at [396, 308] on input at bounding box center [405, 306] width 234 height 22
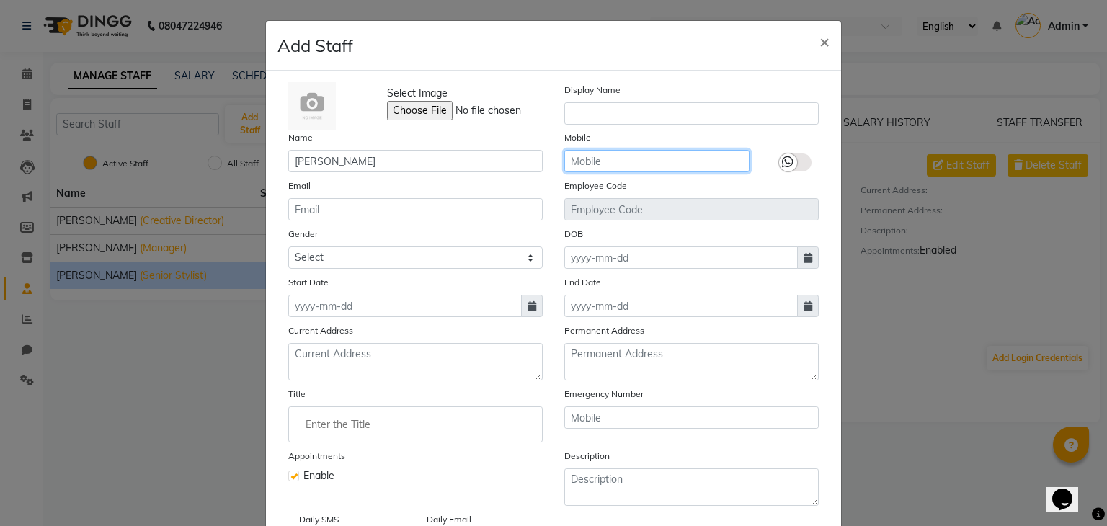
click at [610, 161] on input "text" at bounding box center [656, 161] width 185 height 22
type input "8459516887"
click at [785, 166] on icon at bounding box center [788, 162] width 12 height 13
click at [0, 0] on input "checkbox" at bounding box center [0, 0] width 0 height 0
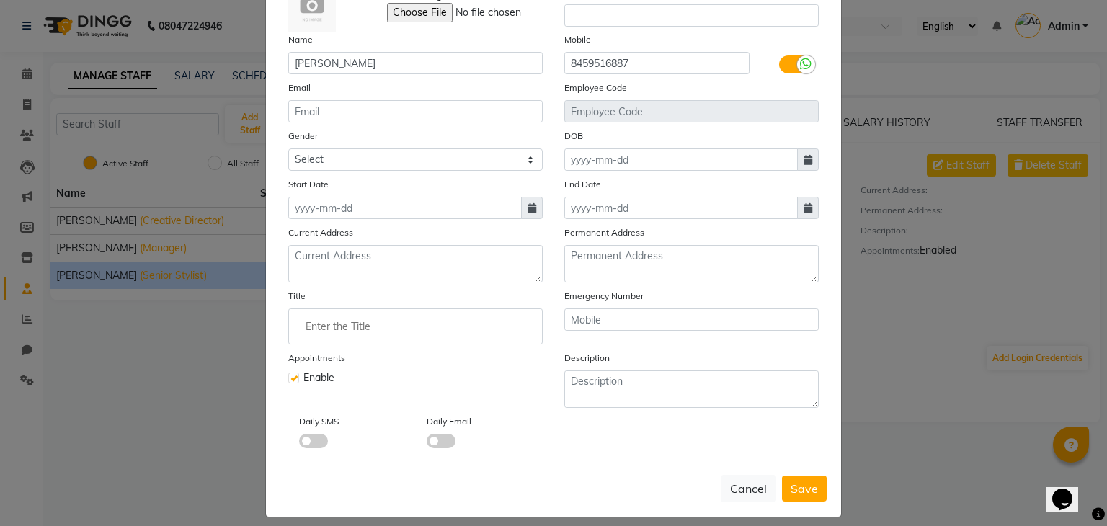
scroll to position [104, 0]
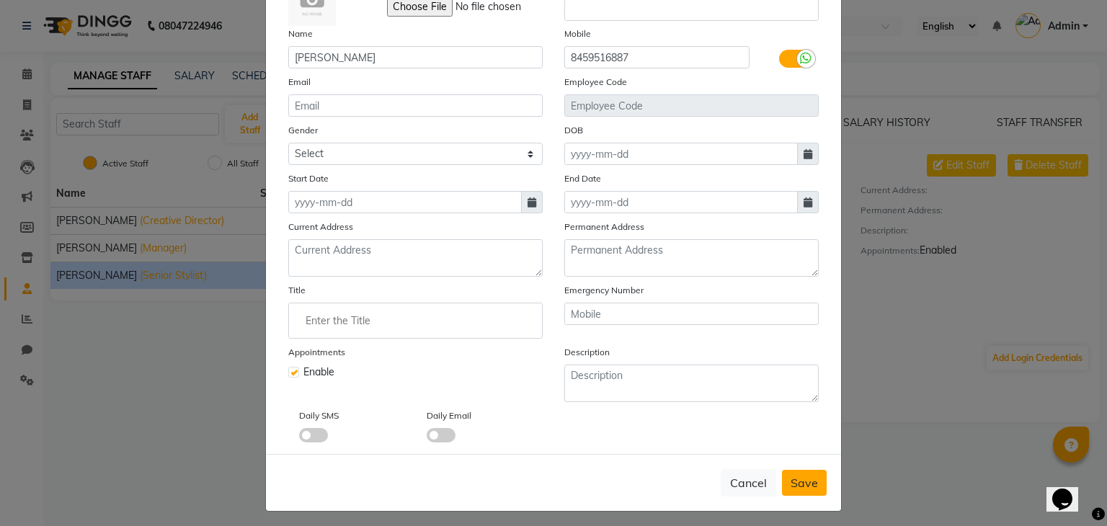
click at [791, 487] on span "Save" at bounding box center [804, 483] width 27 height 14
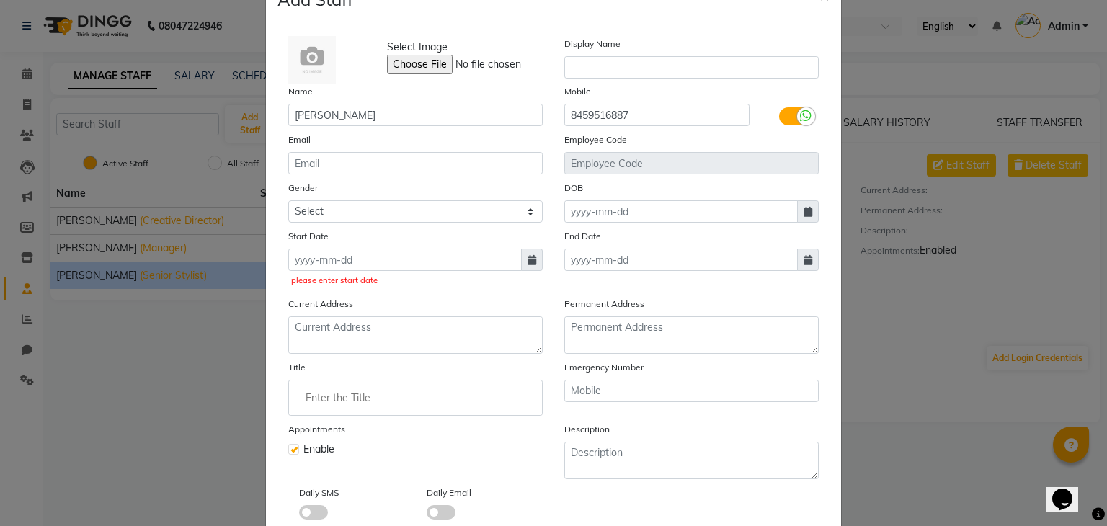
scroll to position [45, 0]
click at [474, 413] on input "Enter the Title" at bounding box center [415, 398] width 241 height 29
click at [430, 405] on input "Enter the Title" at bounding box center [415, 398] width 241 height 29
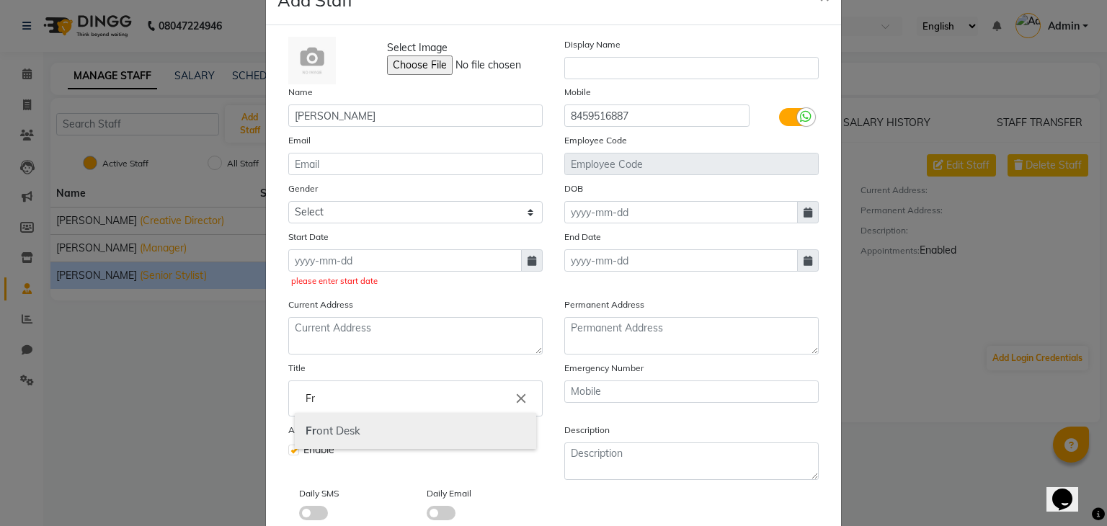
click at [425, 433] on link "Fr ont Desk" at bounding box center [415, 431] width 241 height 37
type input "Front Desk"
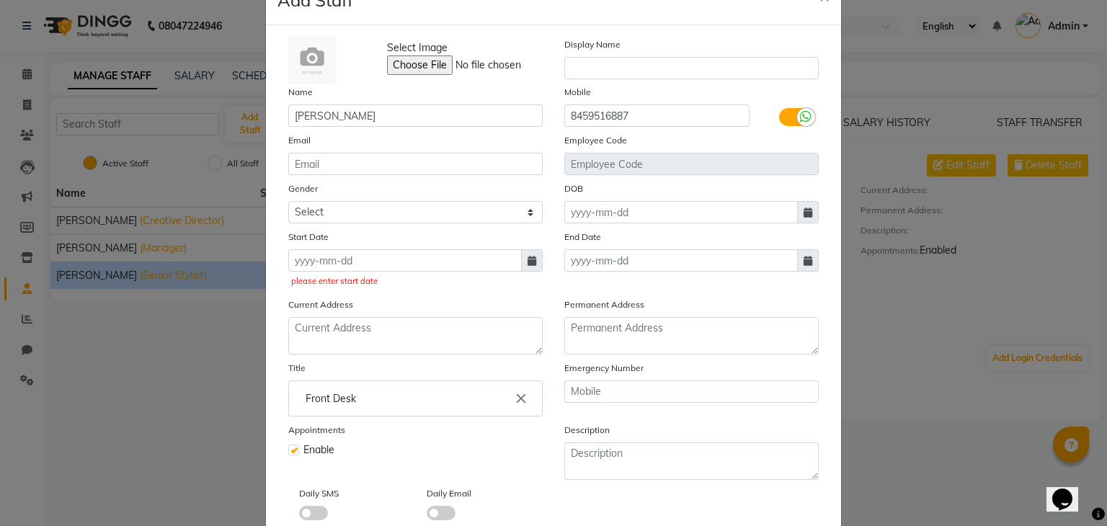
scroll to position [134, 0]
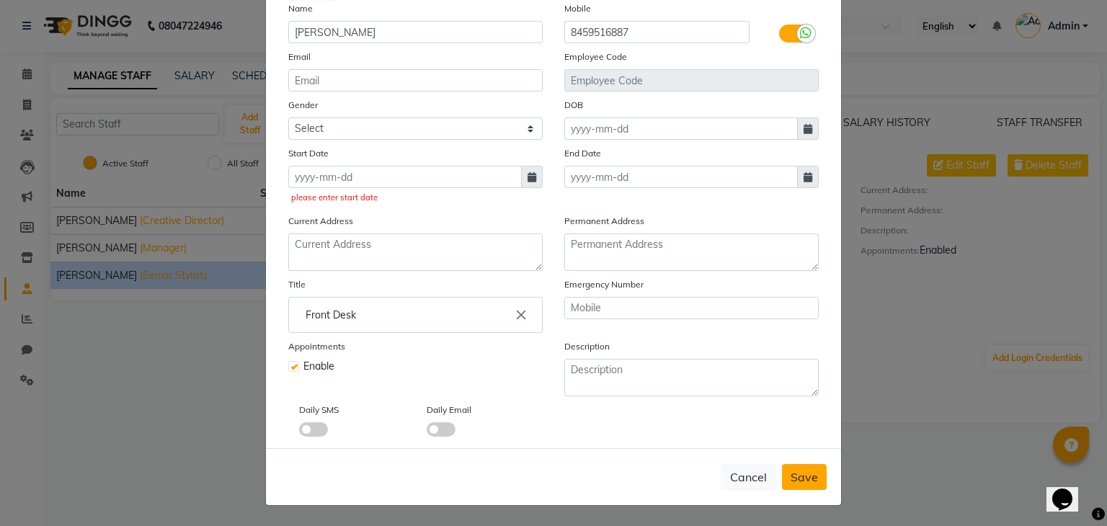
click at [802, 479] on span "Save" at bounding box center [804, 477] width 27 height 14
click at [531, 177] on span at bounding box center [532, 177] width 22 height 22
select select "10"
select select "2025"
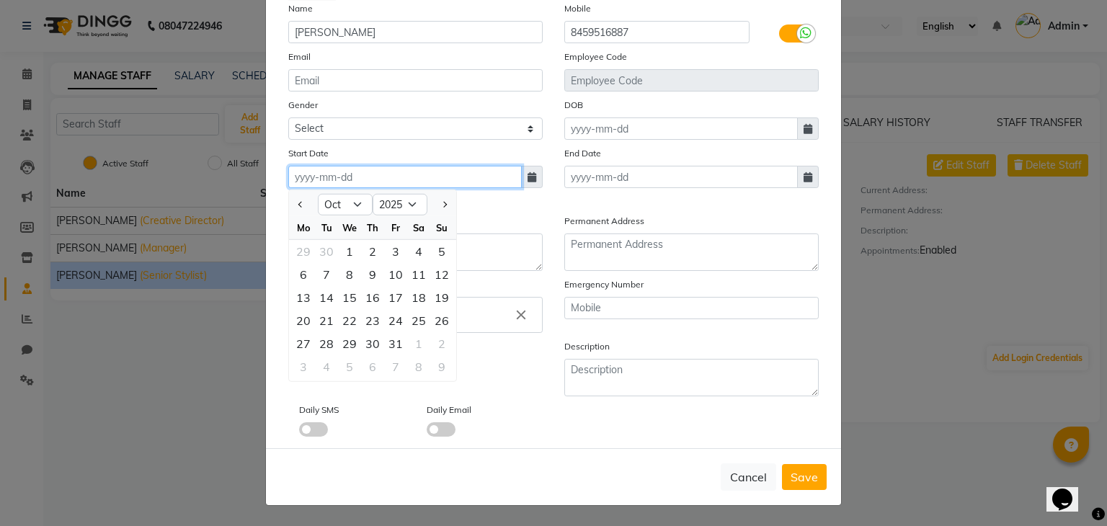
click at [410, 176] on input at bounding box center [405, 177] width 234 height 22
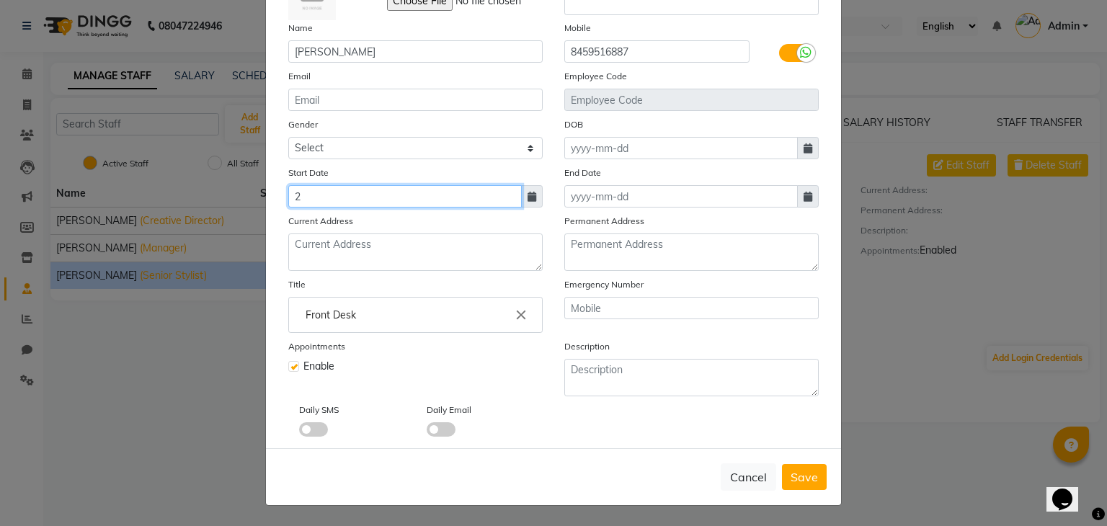
scroll to position [115, 0]
type input "20-05-2025"
click at [791, 472] on span "Save" at bounding box center [804, 477] width 27 height 14
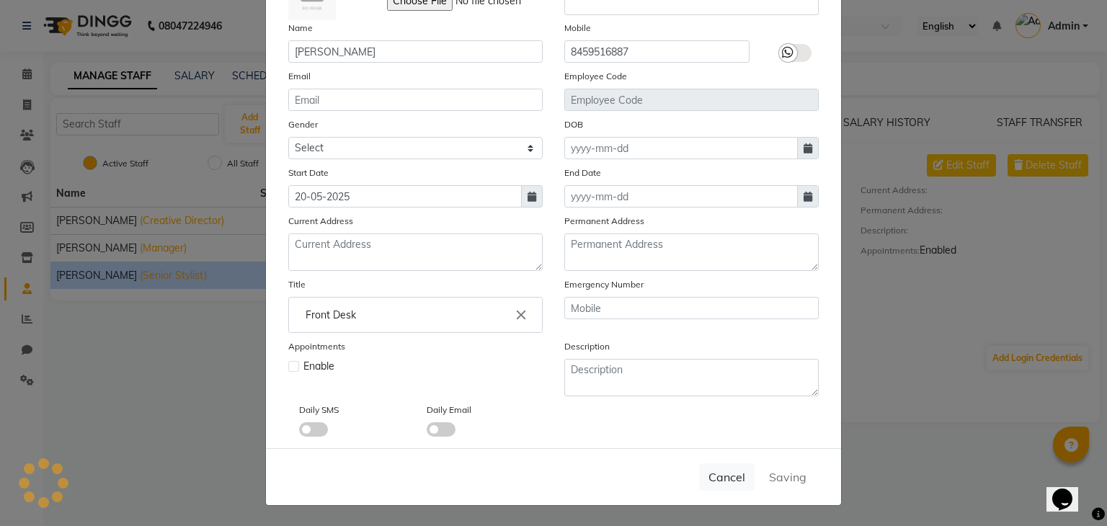
select select
checkbox input "false"
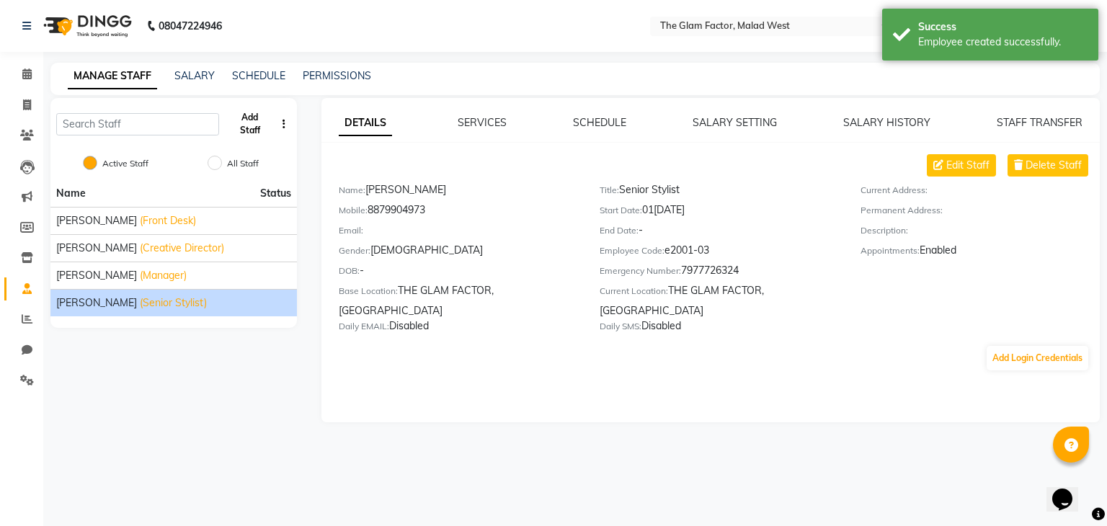
click at [235, 128] on button "Add Staff" at bounding box center [250, 123] width 50 height 37
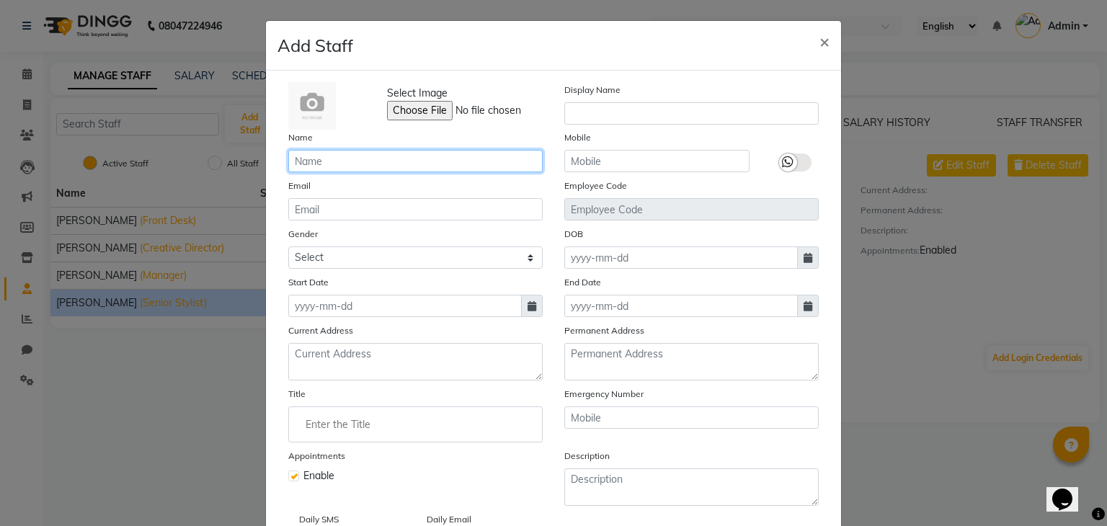
click at [409, 168] on input "text" at bounding box center [415, 161] width 254 height 22
type input "[PERSON_NAME]"
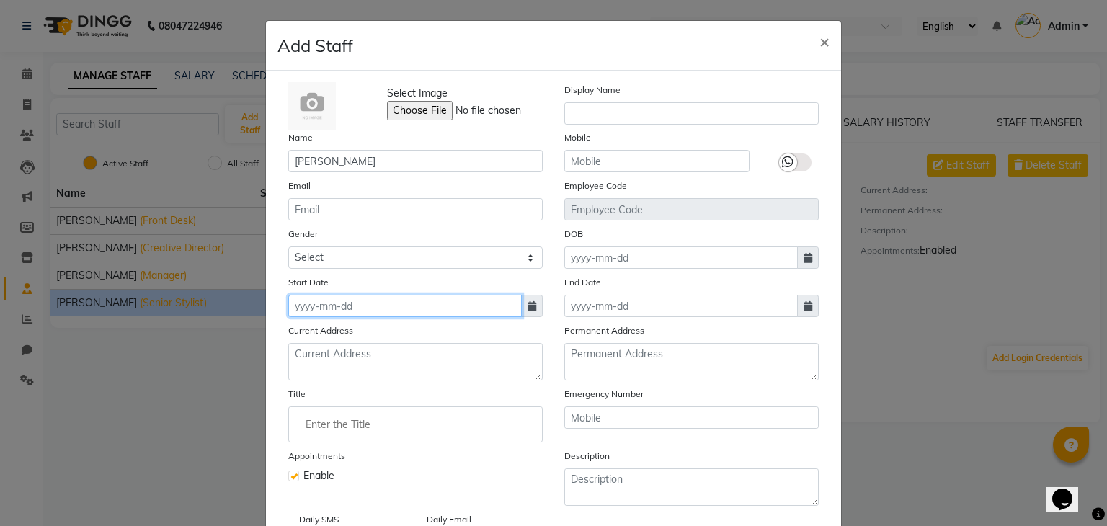
click at [422, 317] on input at bounding box center [405, 306] width 234 height 22
select select "10"
select select "2025"
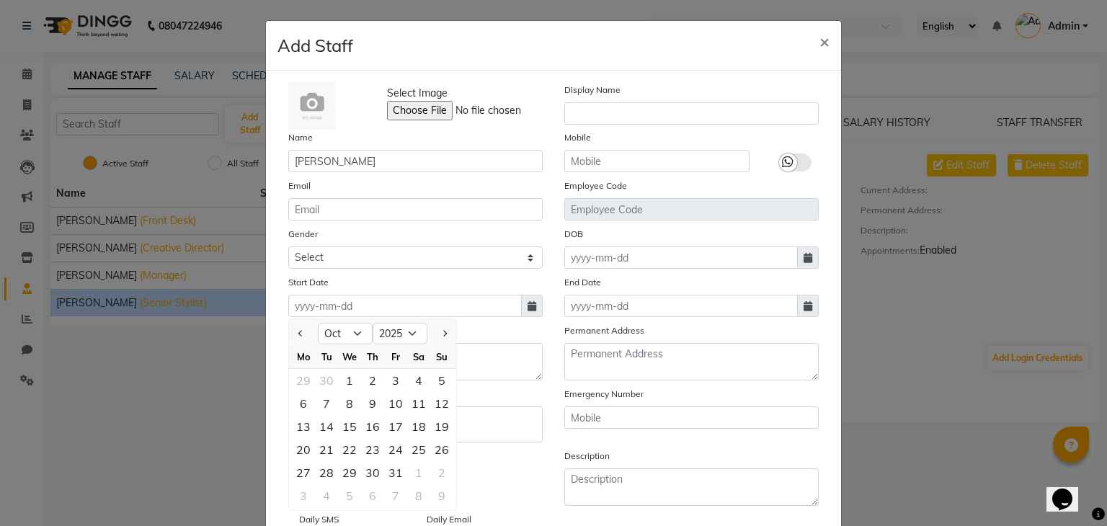
click at [533, 301] on span at bounding box center [532, 306] width 22 height 22
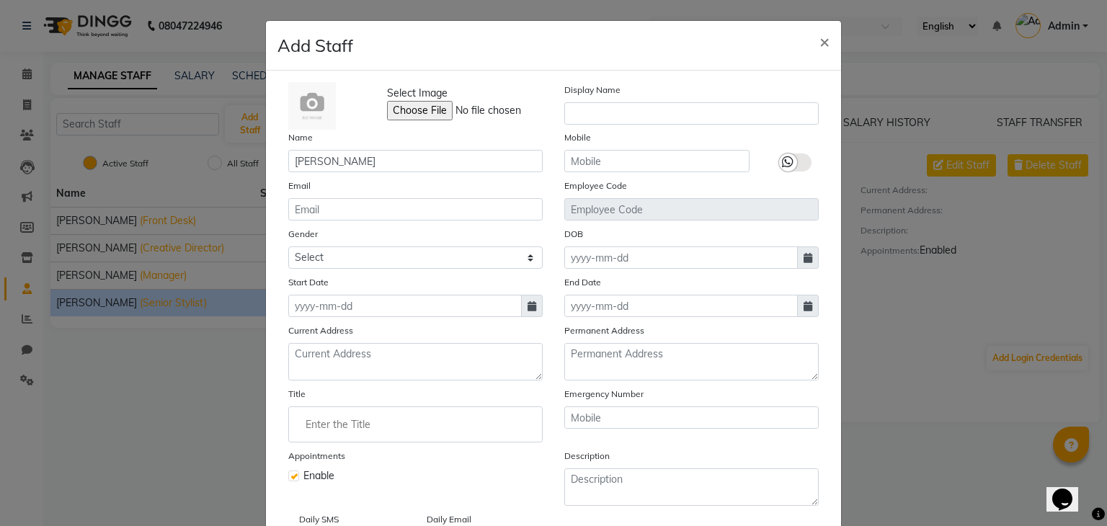
click at [528, 311] on icon at bounding box center [532, 306] width 9 height 10
select select "10"
select select "2025"
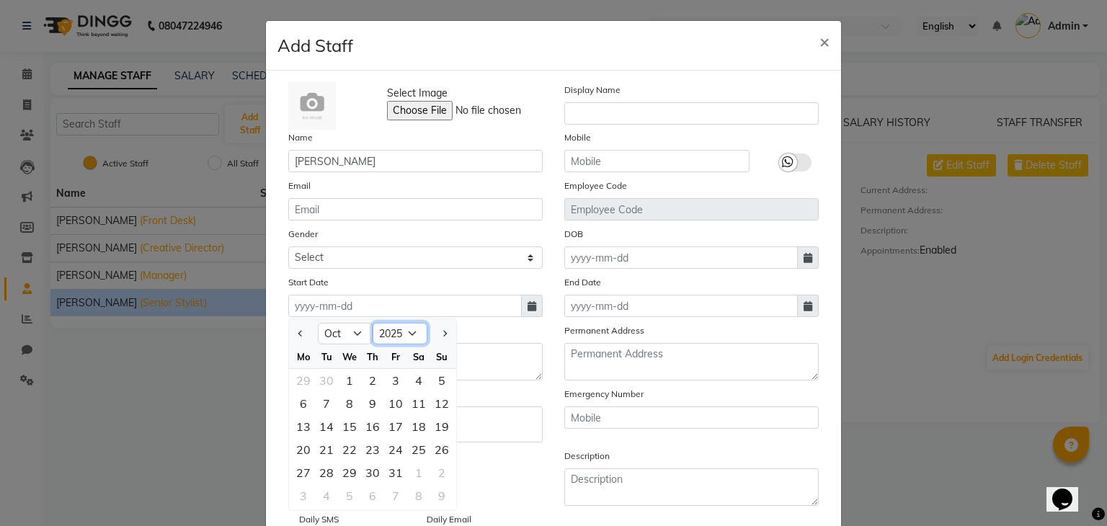
click at [392, 340] on select "2015 2016 2017 2018 2019 2020 2021 2022 2023 2024 2025 2026 2027 2028 2029 2030…" at bounding box center [400, 334] width 55 height 22
click at [373, 326] on select "2015 2016 2017 2018 2019 2020 2021 2022 2023 2024 2025 2026 2027 2028 2029 2030…" at bounding box center [400, 334] width 55 height 22
click at [353, 339] on select "Jan Feb Mar Apr May Jun [DATE] Aug Sep Oct Nov Dec" at bounding box center [345, 334] width 55 height 22
select select "9"
click at [318, 326] on select "Jan Feb Mar Apr May Jun [DATE] Aug Sep Oct Nov Dec" at bounding box center [345, 334] width 55 height 22
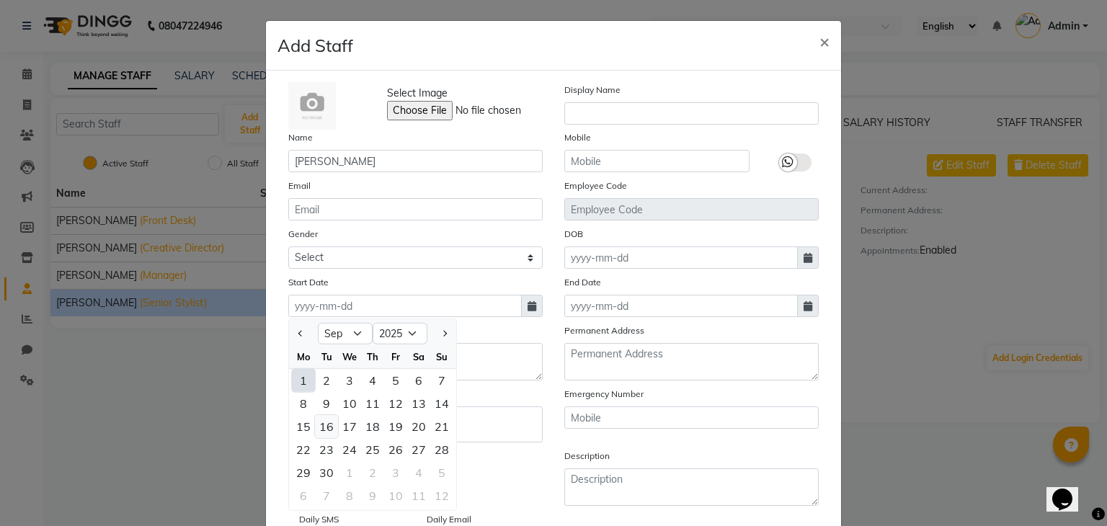
click at [324, 435] on div "16" at bounding box center [326, 426] width 23 height 23
type input "16-09-2025"
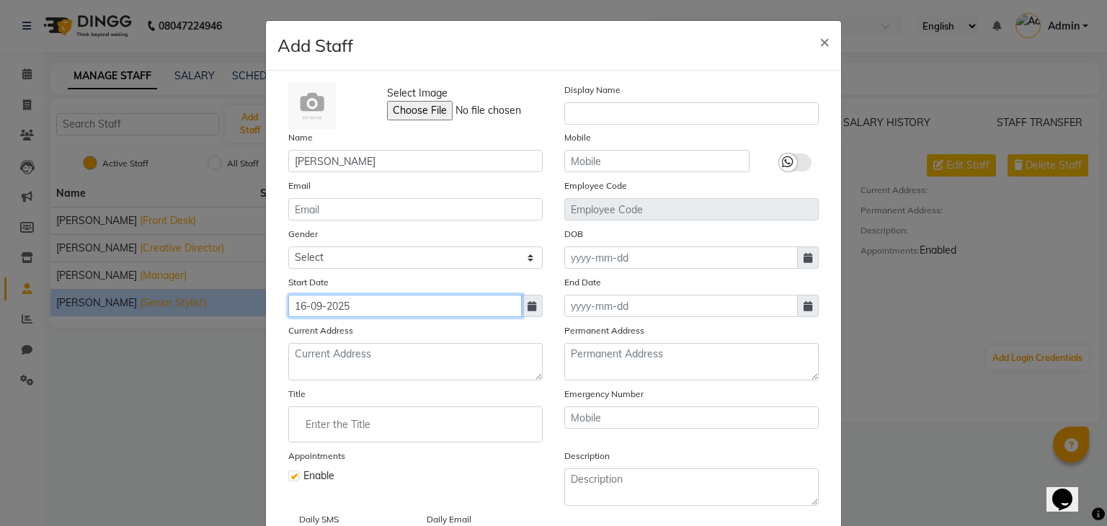
click at [301, 314] on input "16-09-2025" at bounding box center [405, 306] width 234 height 22
select select "9"
select select "2025"
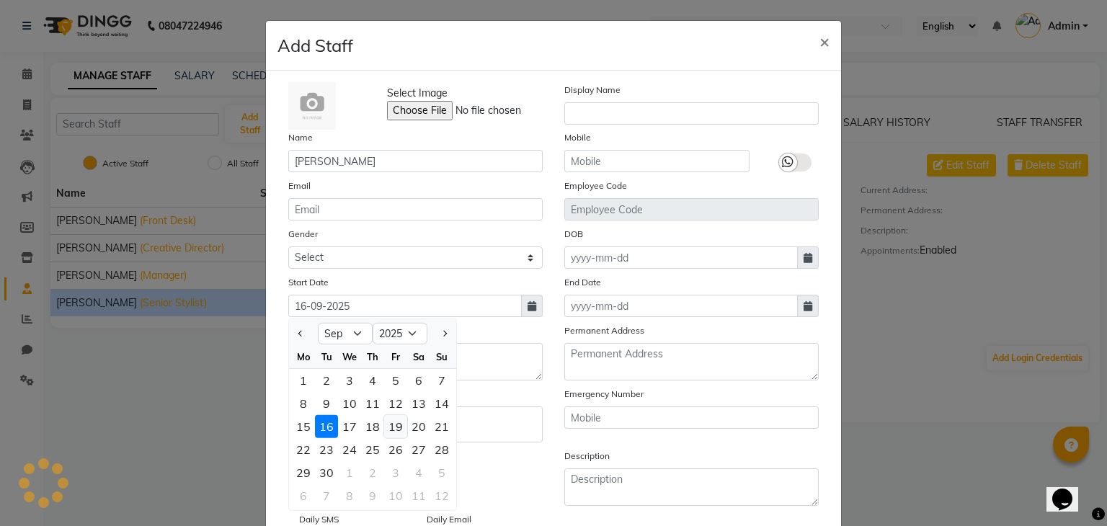
click at [391, 436] on div "19" at bounding box center [395, 426] width 23 height 23
type input "19-09-2025"
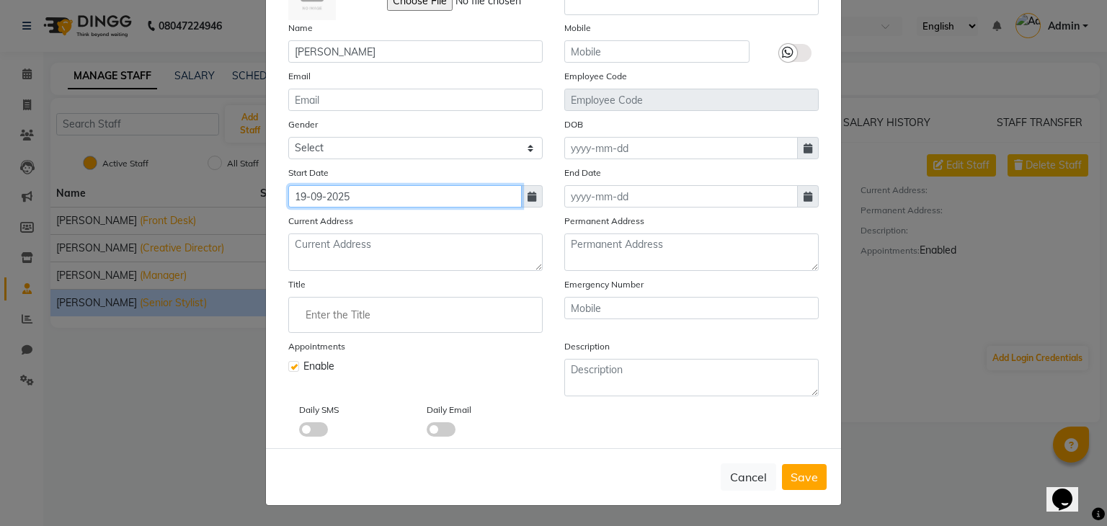
scroll to position [115, 0]
click at [392, 318] on input "Enter the Title" at bounding box center [415, 315] width 241 height 29
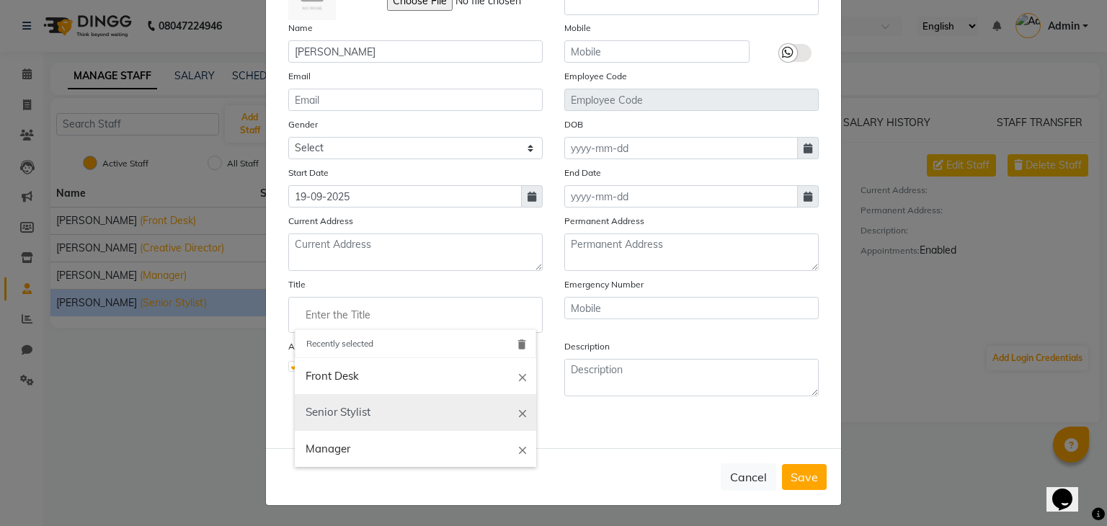
click at [365, 399] on link "Senior Stylist" at bounding box center [415, 412] width 241 height 37
type input "Senior Stylist"
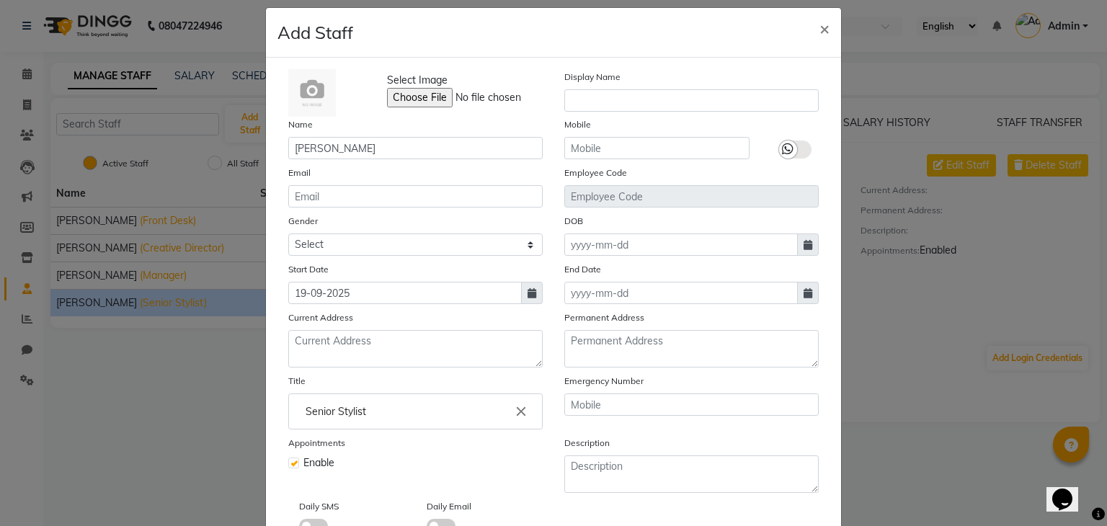
scroll to position [0, 0]
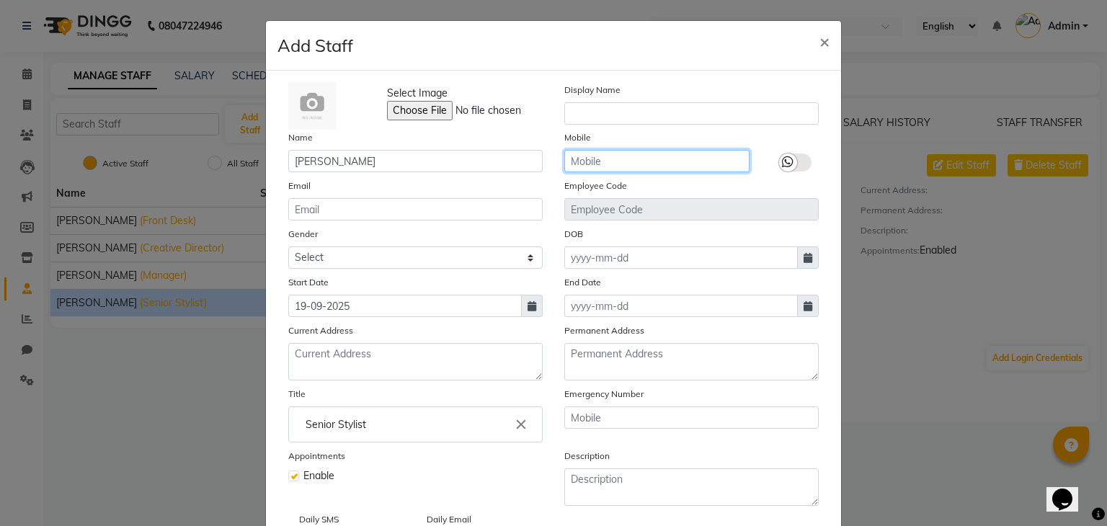
click at [667, 159] on input "text" at bounding box center [656, 161] width 185 height 22
type input "0"
type input "8077068467"
click at [773, 159] on div at bounding box center [794, 151] width 69 height 43
click at [782, 164] on icon at bounding box center [788, 162] width 12 height 13
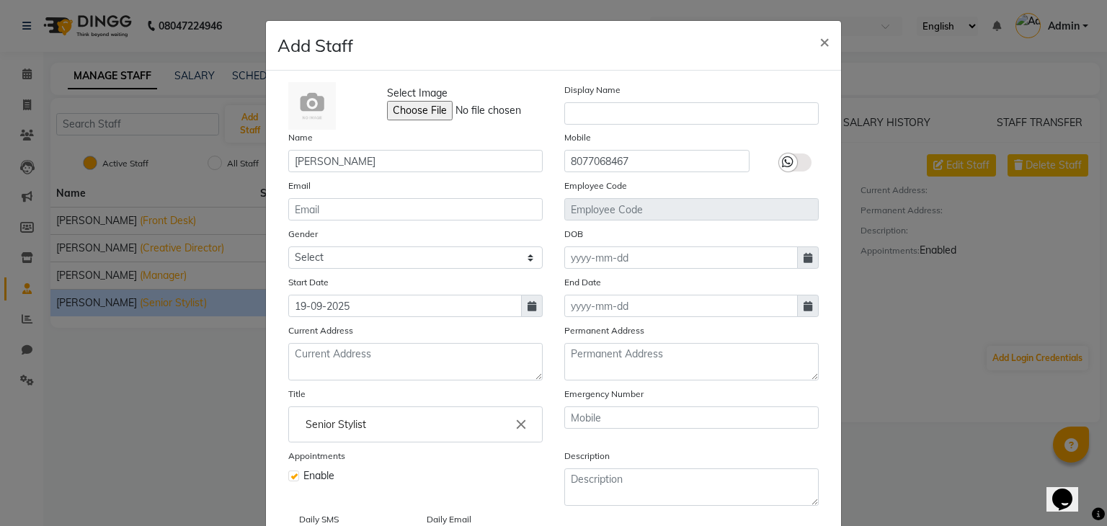
click at [0, 0] on input "checkbox" at bounding box center [0, 0] width 0 height 0
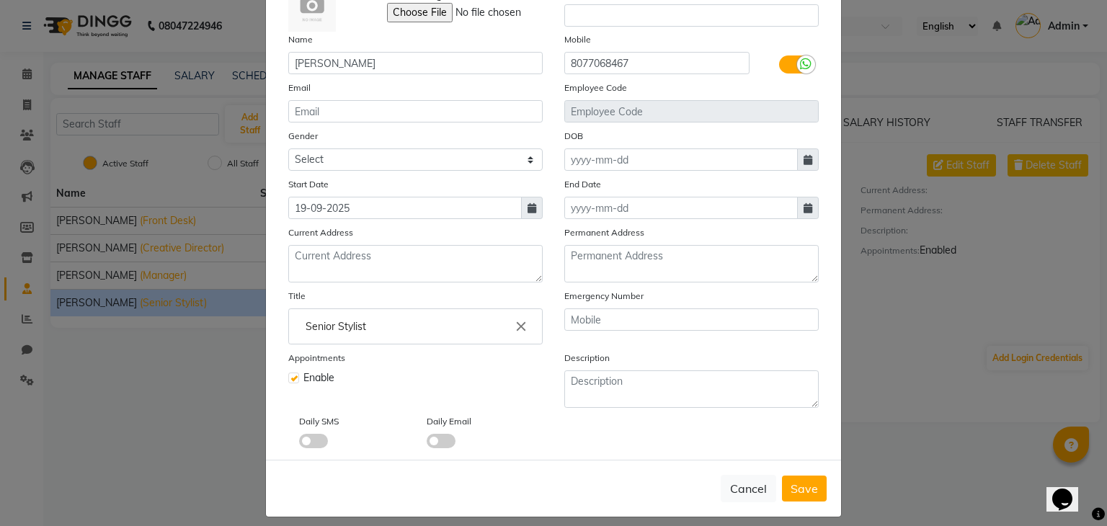
scroll to position [115, 0]
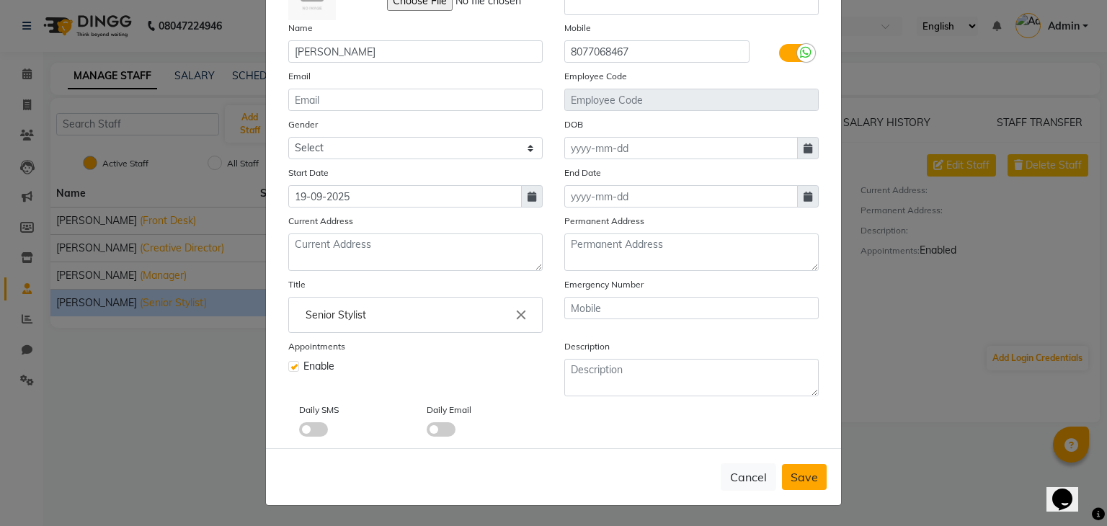
click at [810, 478] on span "Save" at bounding box center [804, 477] width 27 height 14
checkbox input "false"
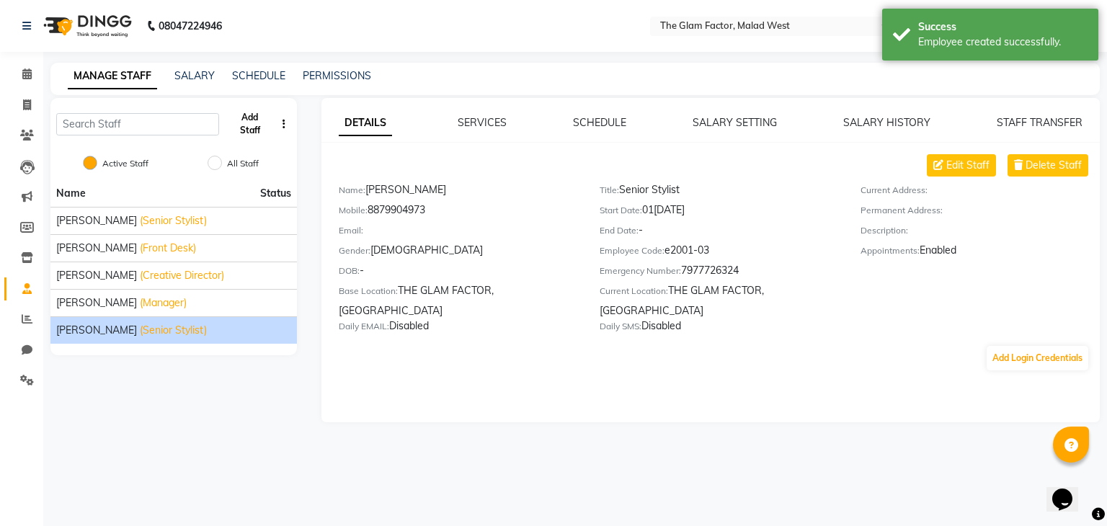
click at [258, 130] on button "Add Staff" at bounding box center [250, 123] width 50 height 37
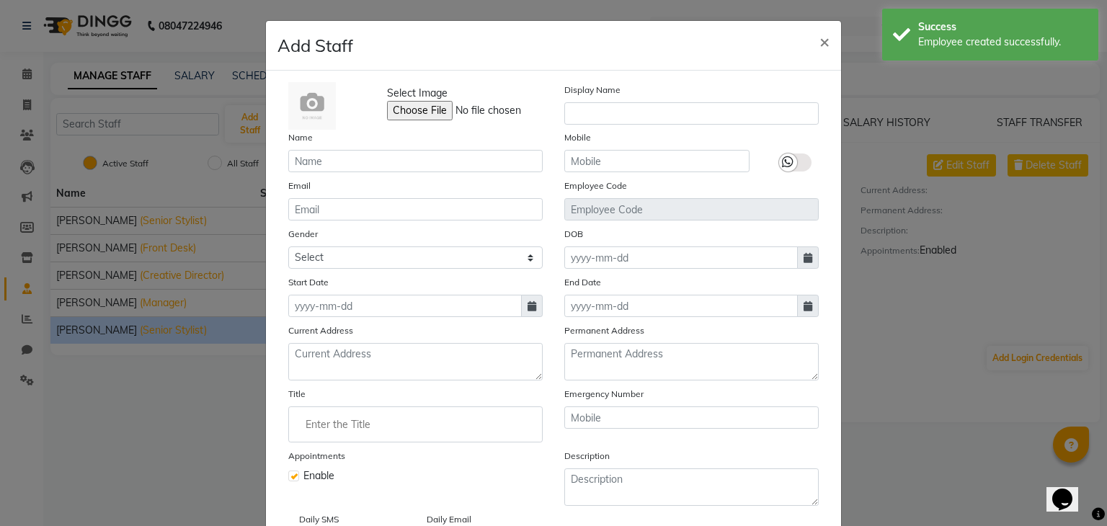
click at [314, 79] on div "Select Image Display Name Name Mobile Email Employee Code Gender Select [DEMOGR…" at bounding box center [553, 314] width 575 height 487
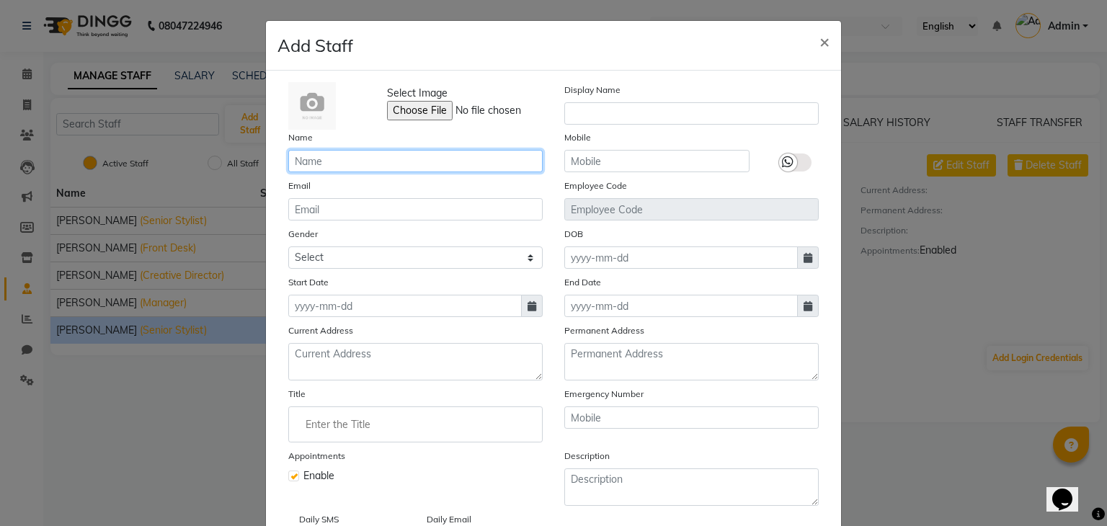
click at [333, 165] on input "text" at bounding box center [415, 161] width 254 height 22
type input "[PERSON_NAME]"
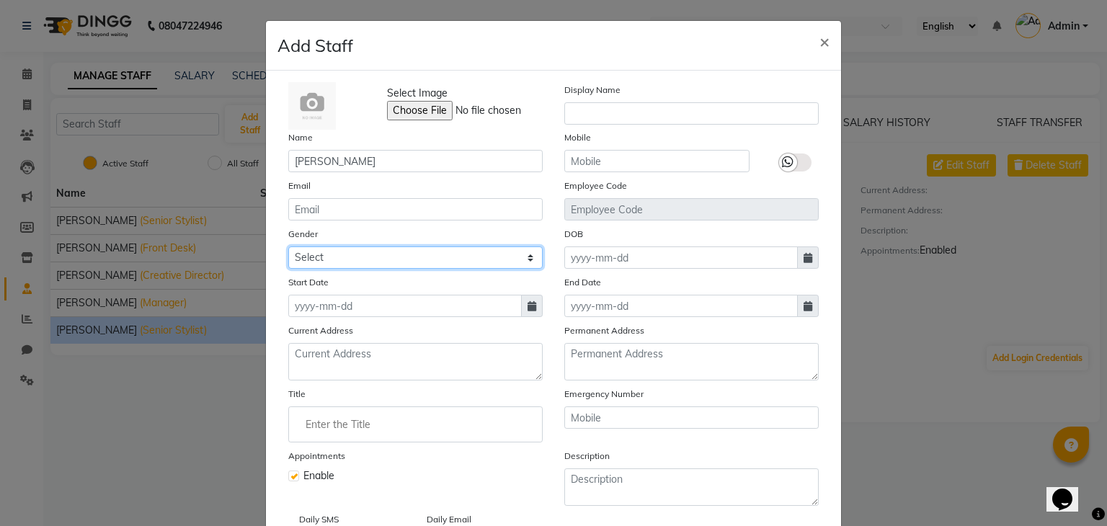
click at [379, 265] on select "Select [DEMOGRAPHIC_DATA] [DEMOGRAPHIC_DATA] Other Prefer Not To Say" at bounding box center [415, 257] width 254 height 22
select select "[DEMOGRAPHIC_DATA]"
click at [288, 249] on select "Select [DEMOGRAPHIC_DATA] [DEMOGRAPHIC_DATA] Other Prefer Not To Say" at bounding box center [415, 257] width 254 height 22
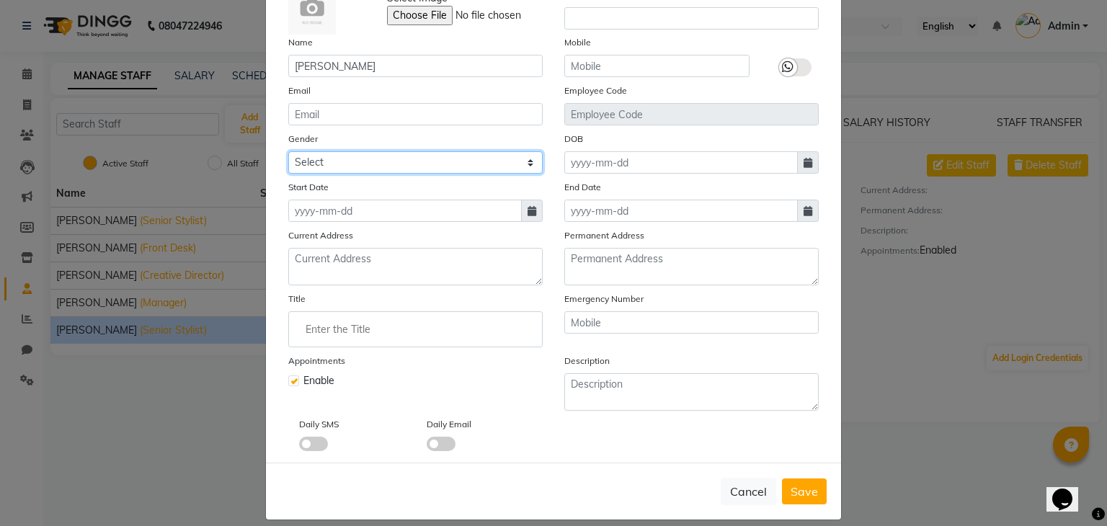
scroll to position [0, 0]
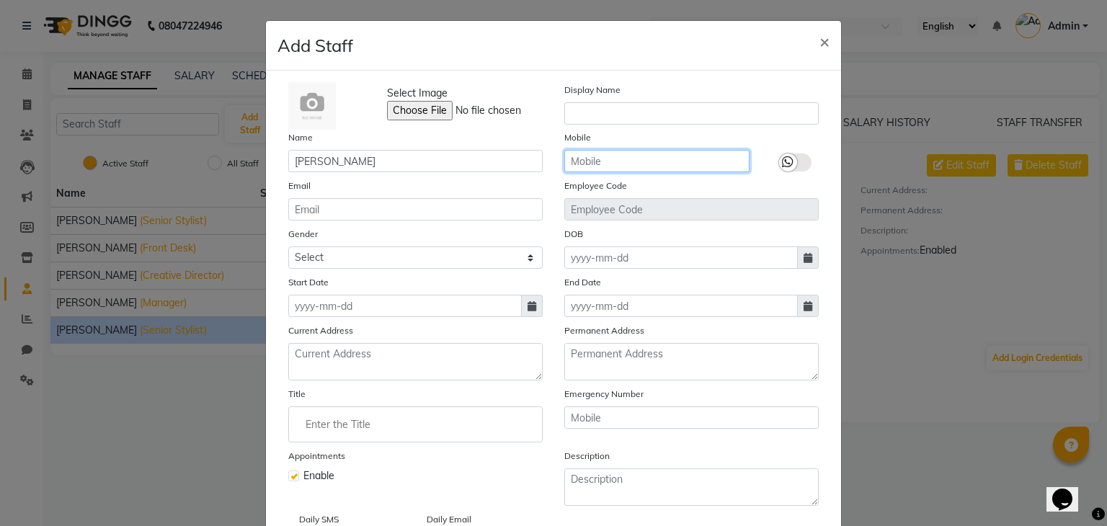
click at [660, 164] on input "text" at bounding box center [656, 161] width 185 height 22
type input "9760804839"
click at [792, 163] on label at bounding box center [795, 163] width 32 height 18
click at [0, 0] on input "checkbox" at bounding box center [0, 0] width 0 height 0
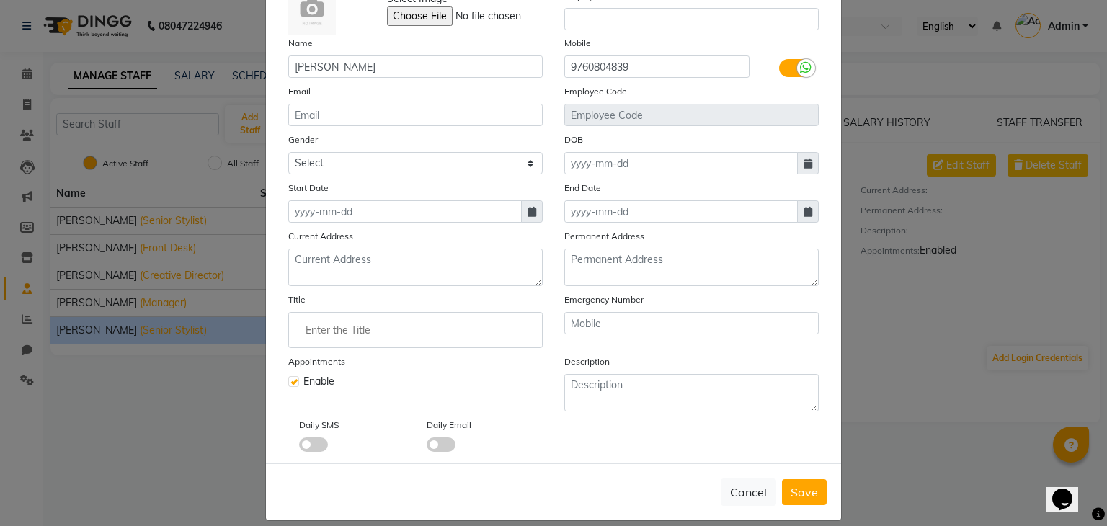
scroll to position [95, 0]
click at [447, 339] on input "Enter the Title" at bounding box center [415, 329] width 241 height 29
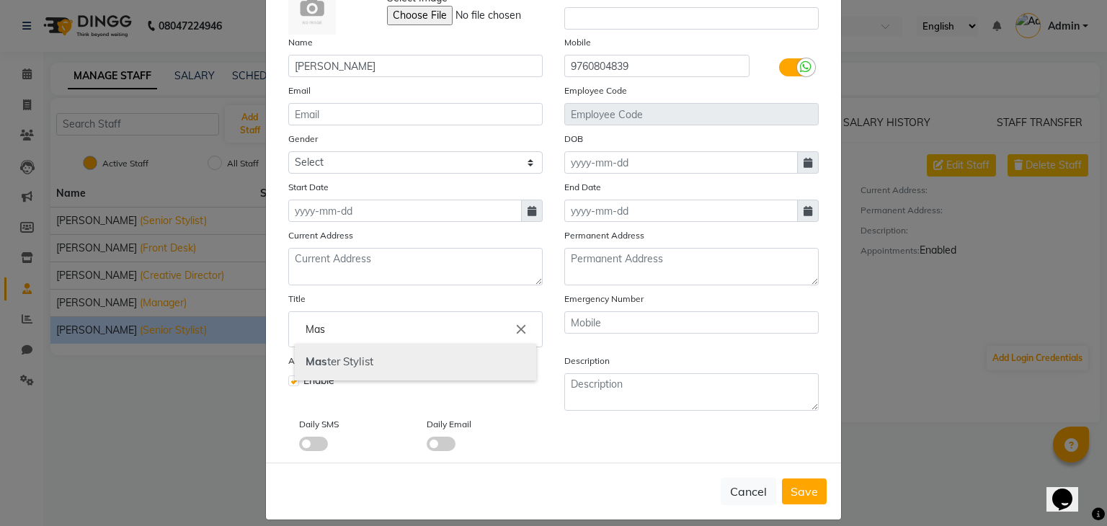
click at [443, 350] on link "Mas ter Stylist" at bounding box center [415, 362] width 241 height 37
type input "Master Stylist"
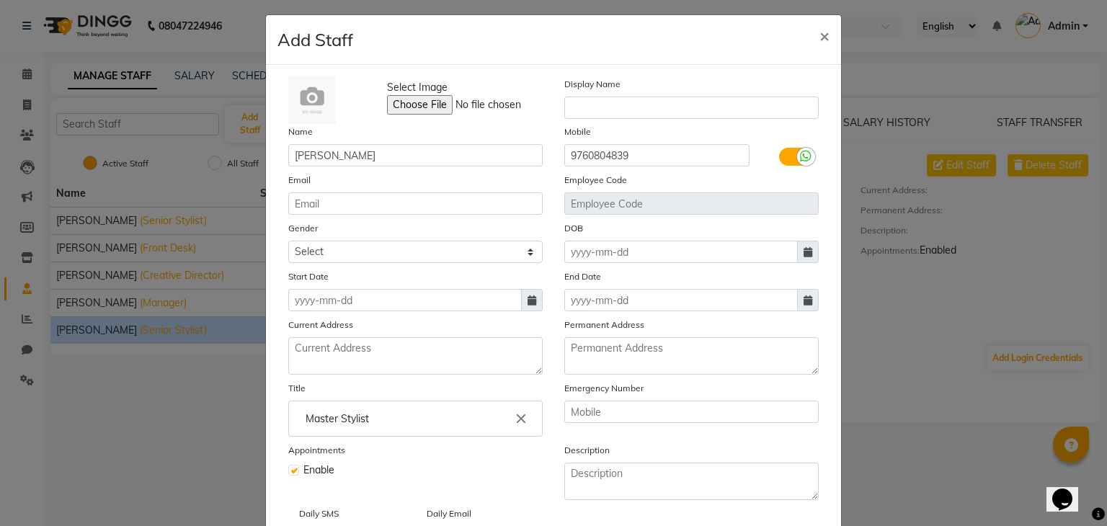
scroll to position [115, 0]
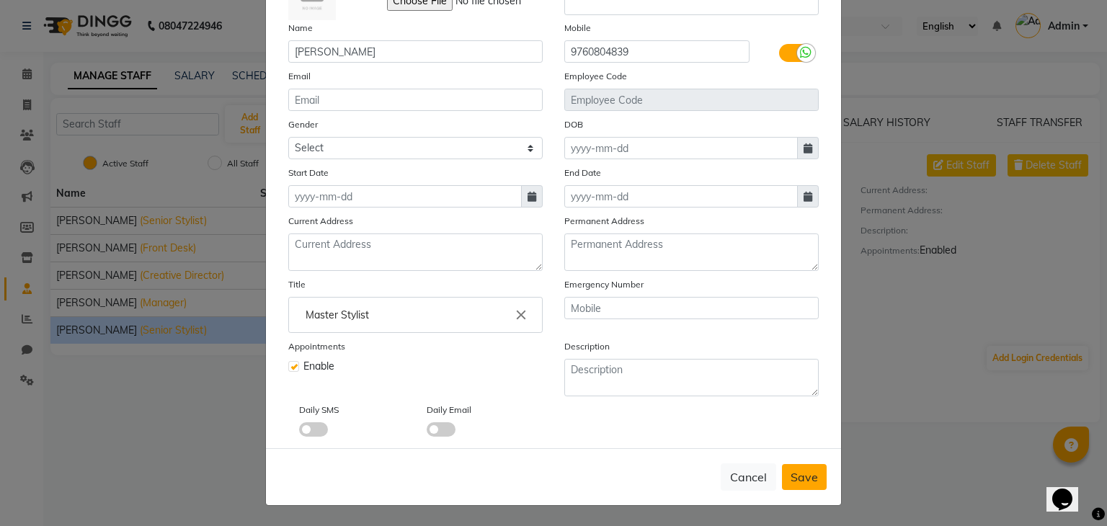
click at [796, 477] on span "Save" at bounding box center [804, 477] width 27 height 14
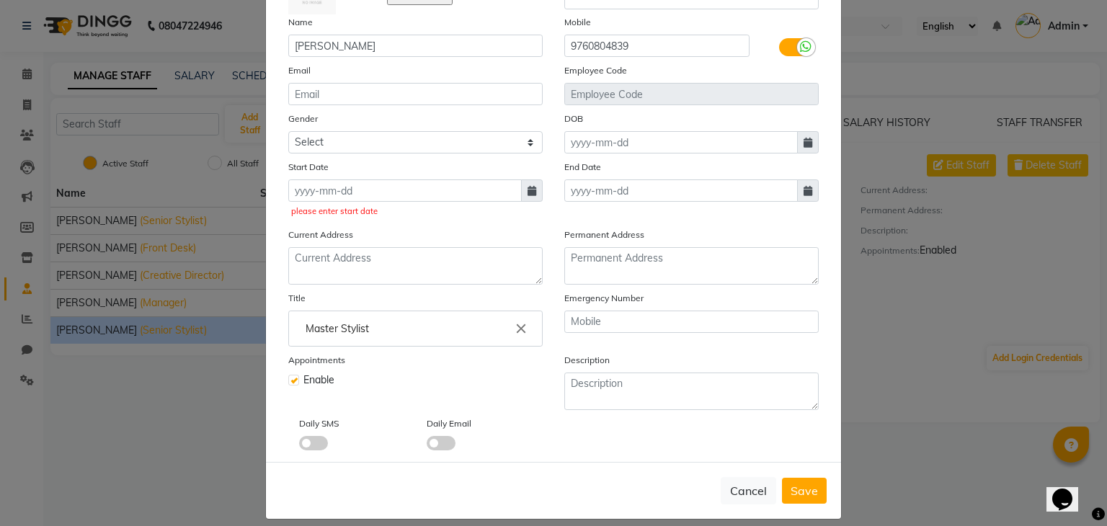
click at [529, 194] on icon at bounding box center [532, 191] width 9 height 10
select select "10"
select select "2025"
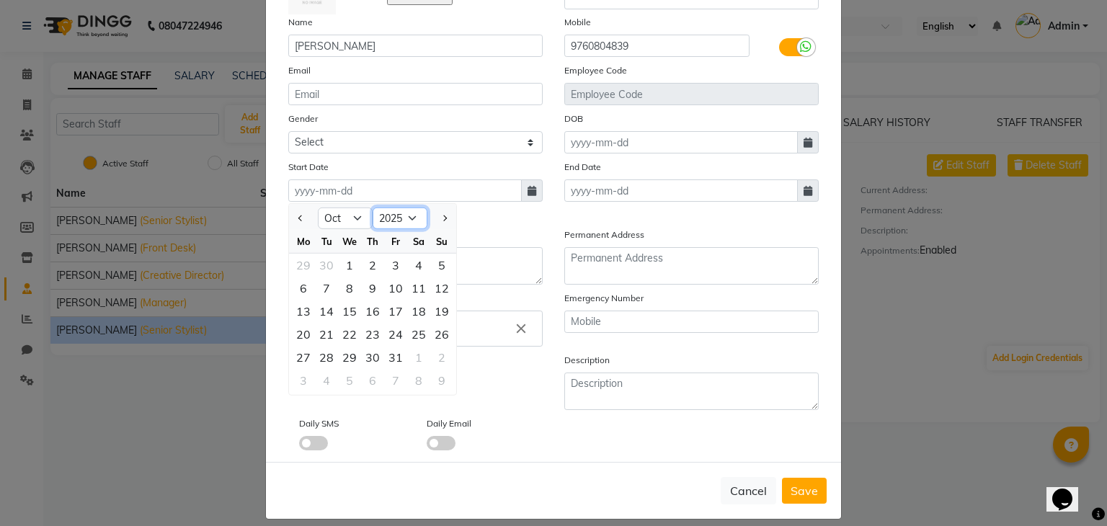
click at [401, 220] on select "2015 2016 2017 2018 2019 2020 2021 2022 2023 2024 2025 2026 2027 2028 2029 2030…" at bounding box center [400, 219] width 55 height 22
click at [373, 210] on select "2015 2016 2017 2018 2019 2020 2021 2022 2023 2024 2025 2026 2027 2028 2029 2030…" at bounding box center [400, 219] width 55 height 22
click at [348, 232] on div "We" at bounding box center [349, 241] width 23 height 23
click at [355, 202] on input at bounding box center [405, 190] width 234 height 22
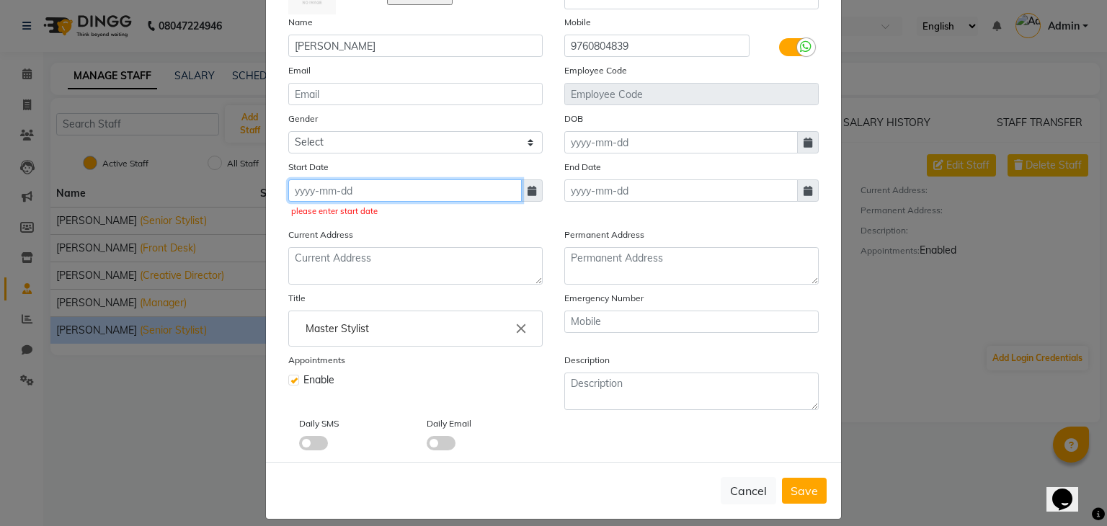
click at [404, 195] on input at bounding box center [405, 190] width 234 height 22
select select "10"
select select "2025"
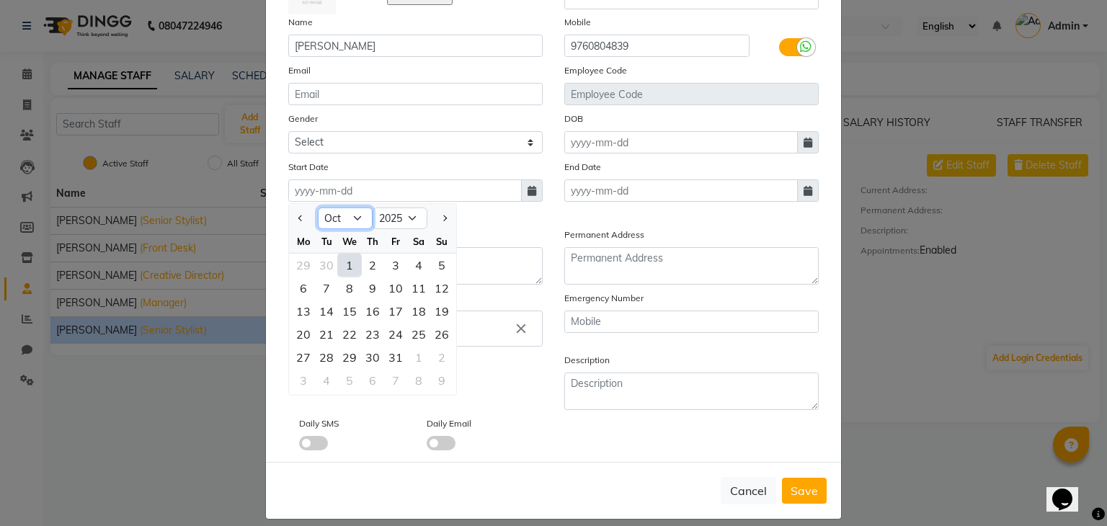
drag, startPoint x: 357, startPoint y: 213, endPoint x: 357, endPoint y: 221, distance: 7.9
click at [357, 213] on select "Jan Feb Mar Apr May Jun [DATE] Aug Sep Oct Nov Dec" at bounding box center [345, 219] width 55 height 22
select select "7"
click at [318, 210] on select "Jan Feb Mar Apr May Jun [DATE] Aug Sep Oct Nov Dec" at bounding box center [345, 219] width 55 height 22
click at [344, 270] on div "2" at bounding box center [349, 265] width 23 height 23
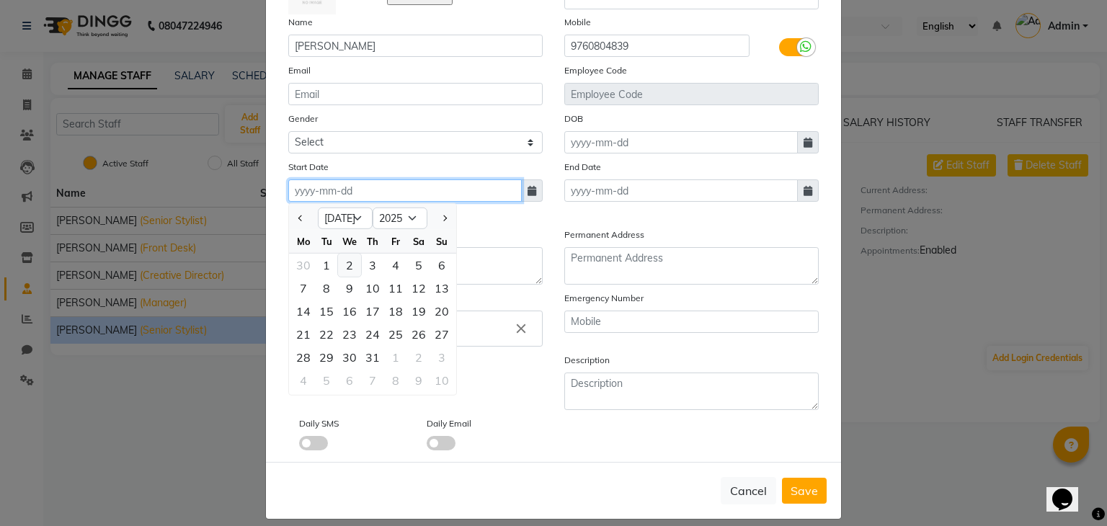
type input "02-0[DATE]"
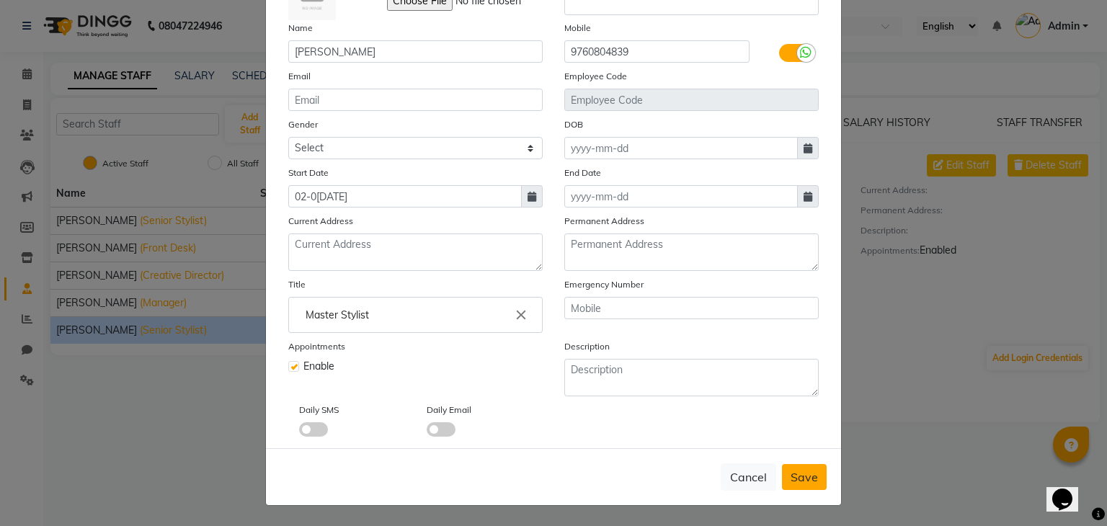
click at [791, 477] on span "Save" at bounding box center [804, 477] width 27 height 14
select select
checkbox input "false"
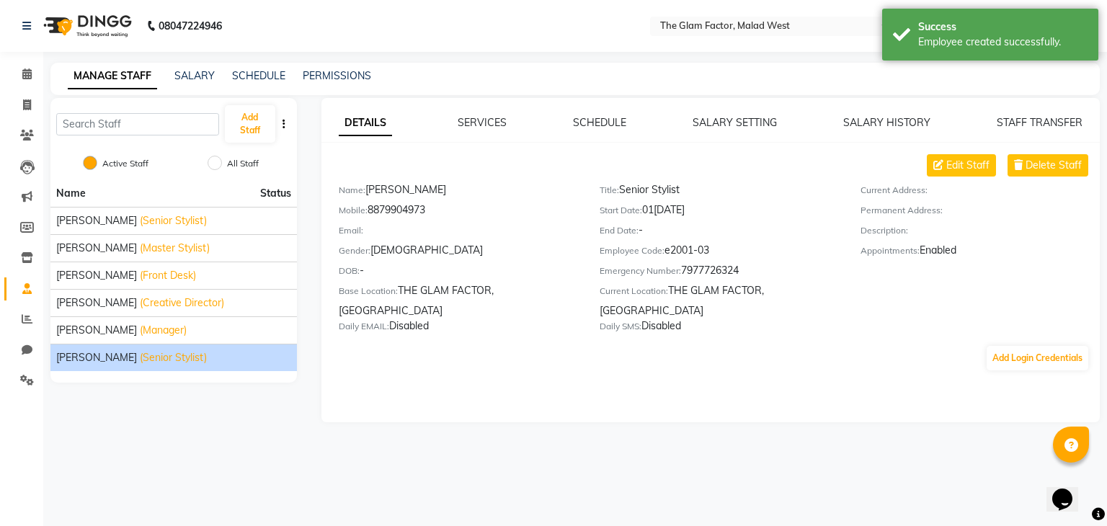
click at [140, 358] on span "(Senior Stylist)" at bounding box center [173, 357] width 67 height 15
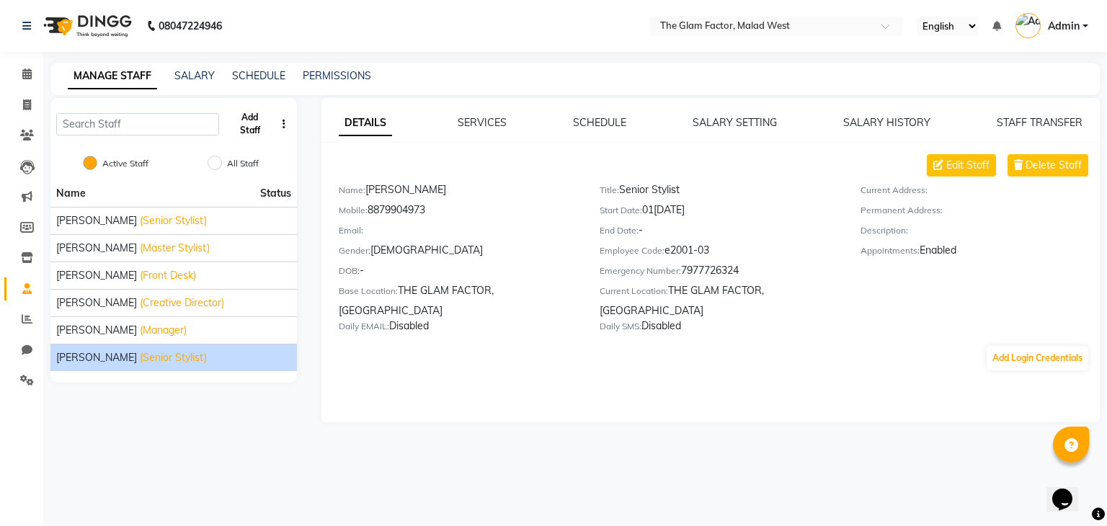
click at [251, 126] on button "Add Staff" at bounding box center [250, 123] width 50 height 37
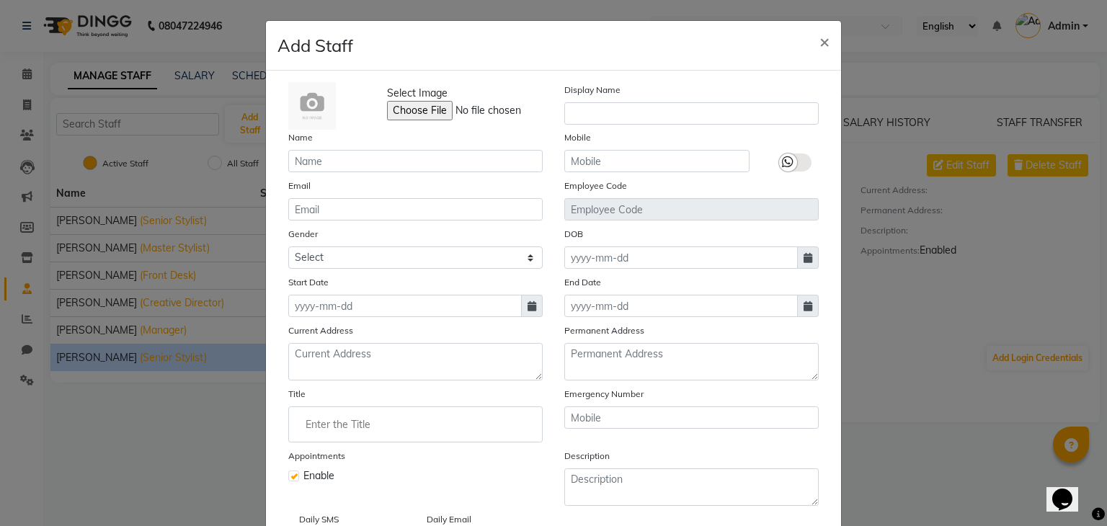
click at [521, 309] on span at bounding box center [532, 306] width 22 height 22
select select "10"
select select "2025"
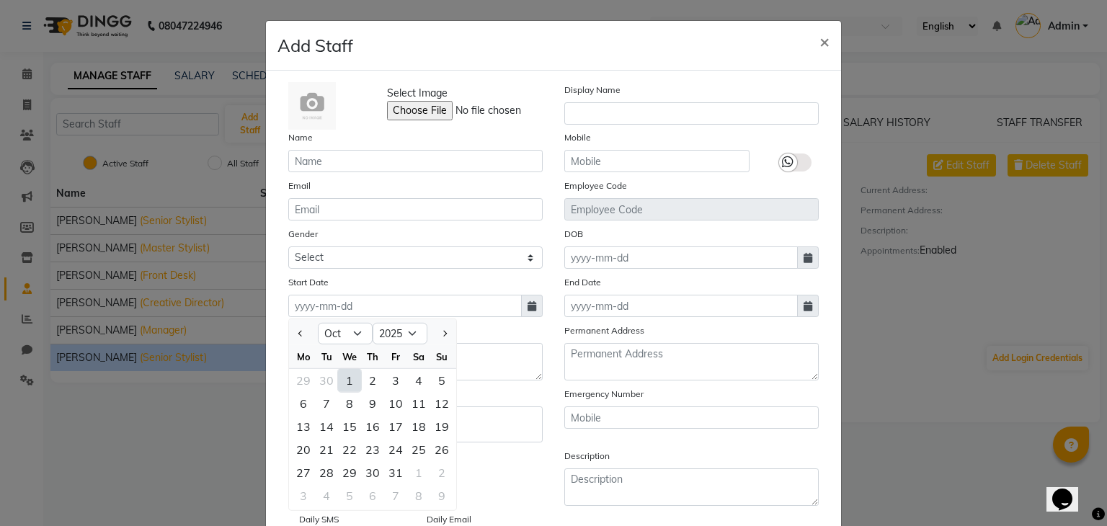
click at [376, 183] on div "Email" at bounding box center [415, 199] width 276 height 43
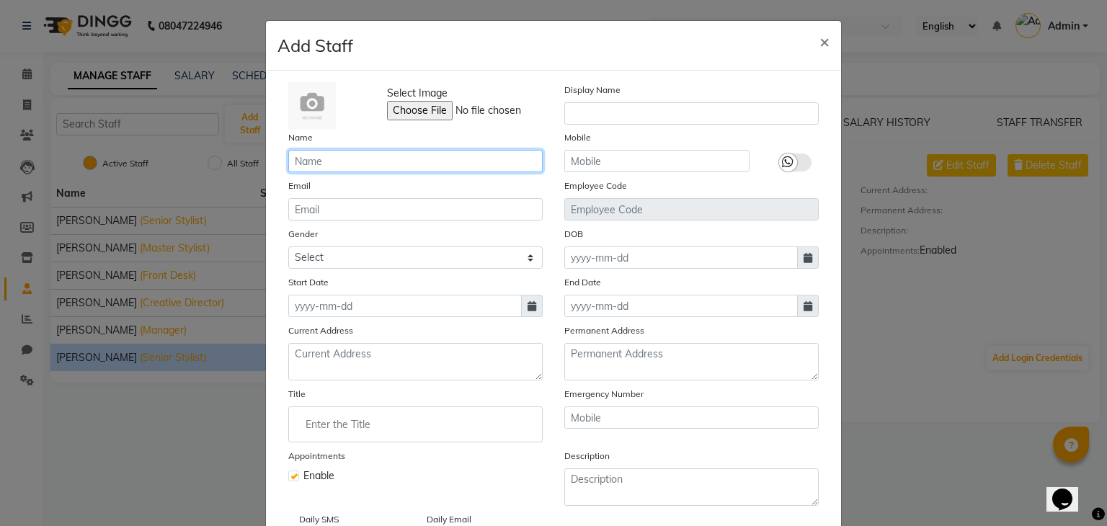
click at [380, 156] on input "text" at bounding box center [415, 161] width 254 height 22
type input "[PERSON_NAME]"
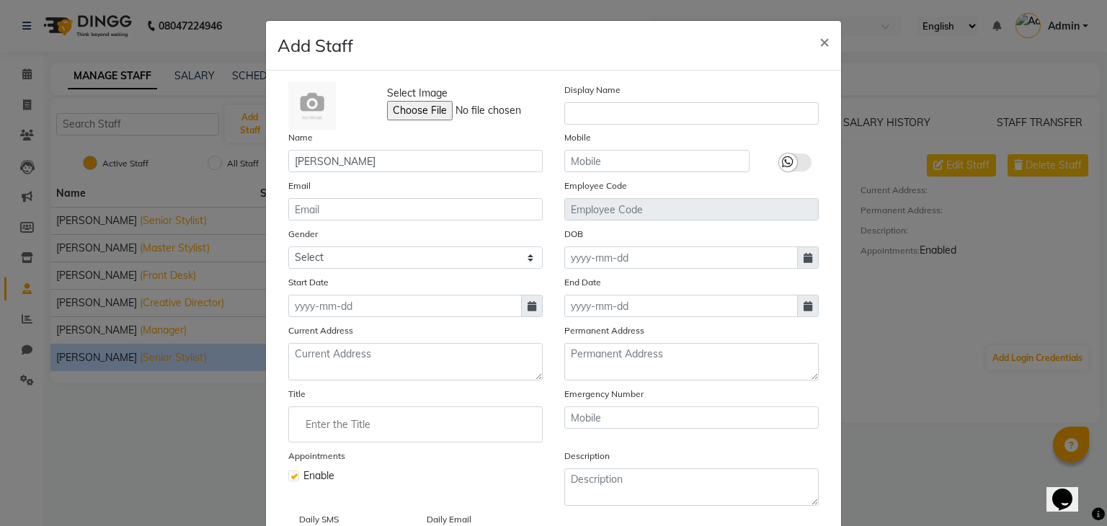
click at [529, 309] on icon at bounding box center [532, 306] width 9 height 10
select select "10"
select select "2025"
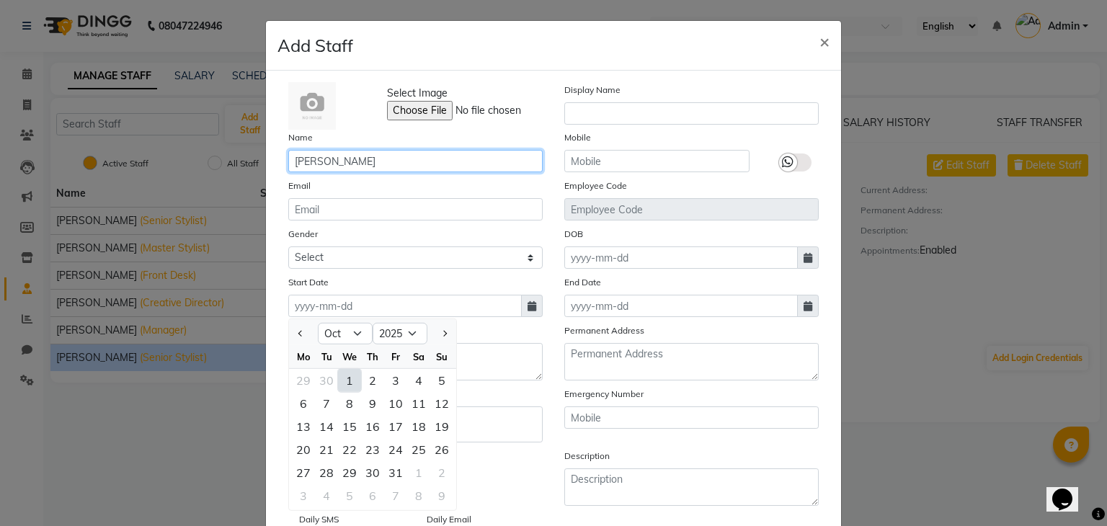
click at [394, 167] on input "[PERSON_NAME]" at bounding box center [415, 161] width 254 height 22
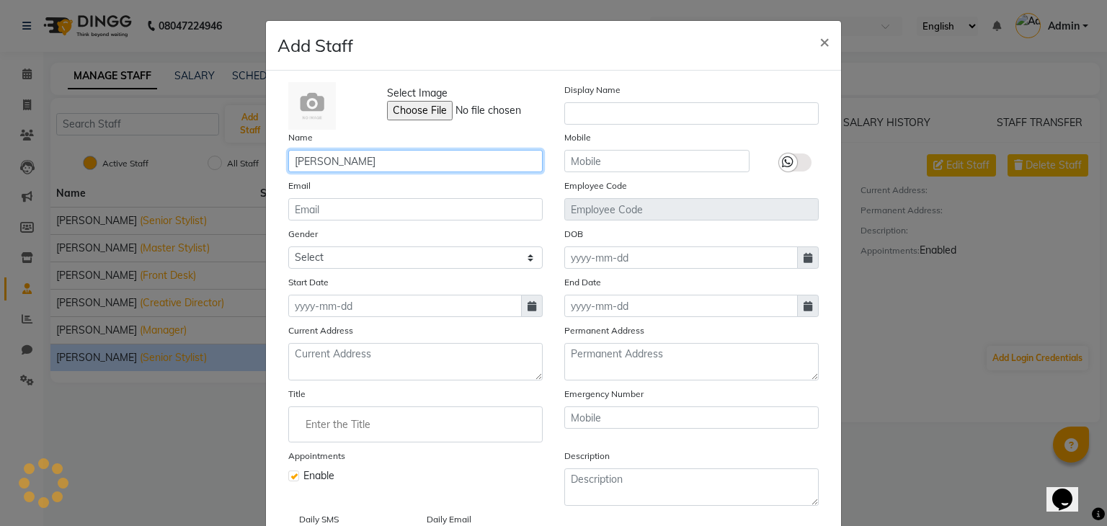
click at [409, 166] on input "[PERSON_NAME]" at bounding box center [415, 161] width 254 height 22
type input "[PERSON_NAME]"
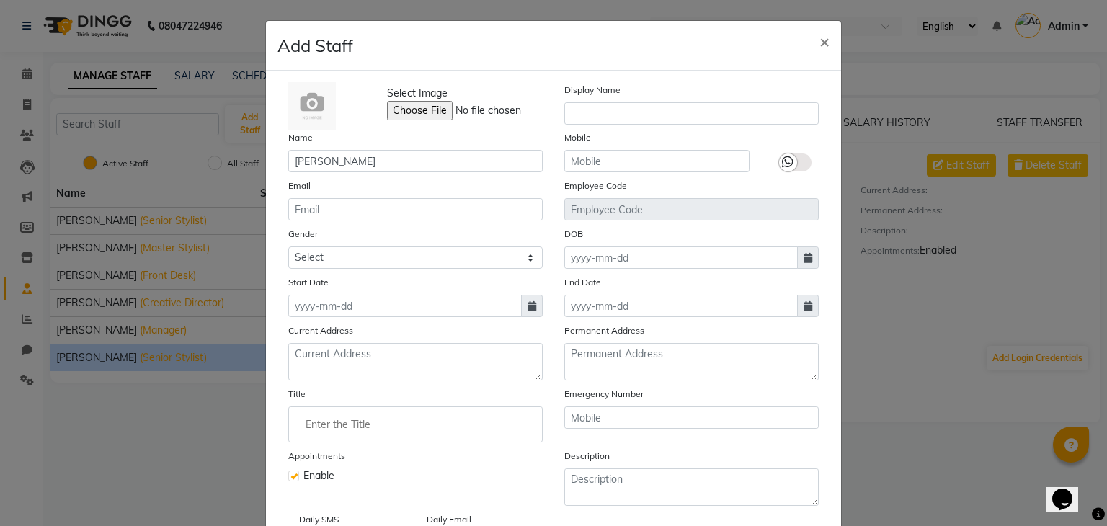
click at [529, 306] on icon at bounding box center [532, 306] width 9 height 10
select select "10"
select select "2025"
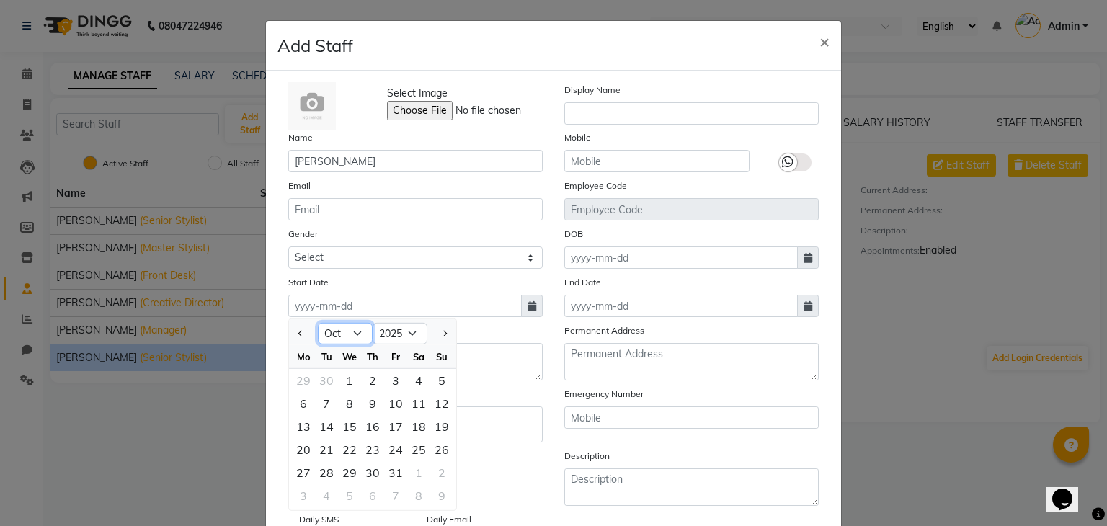
click at [355, 335] on select "Jan Feb Mar Apr May Jun [DATE] Aug Sep Oct Nov Dec" at bounding box center [345, 334] width 55 height 22
select select "5"
click at [318, 326] on select "Jan Feb Mar Apr May Jun [DATE] Aug Sep Oct Nov Dec" at bounding box center [345, 334] width 55 height 22
click at [321, 474] on div "27" at bounding box center [326, 472] width 23 height 23
type input "27-0[DATE]"
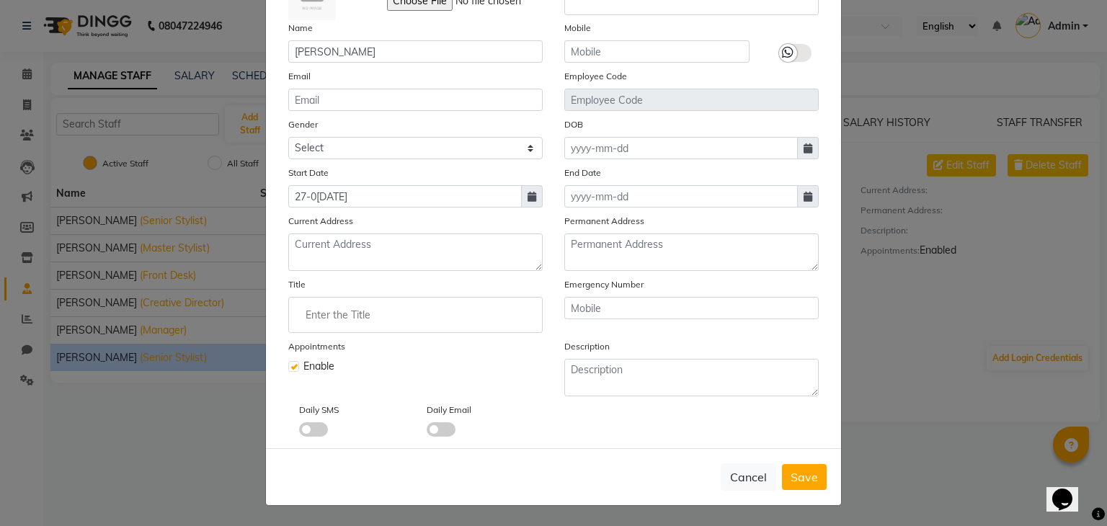
click at [386, 324] on input "Enter the Title" at bounding box center [415, 315] width 241 height 29
click at [365, 339] on div "Recently selected" at bounding box center [415, 343] width 218 height 13
click at [418, 306] on input "Enter the Title" at bounding box center [415, 315] width 241 height 29
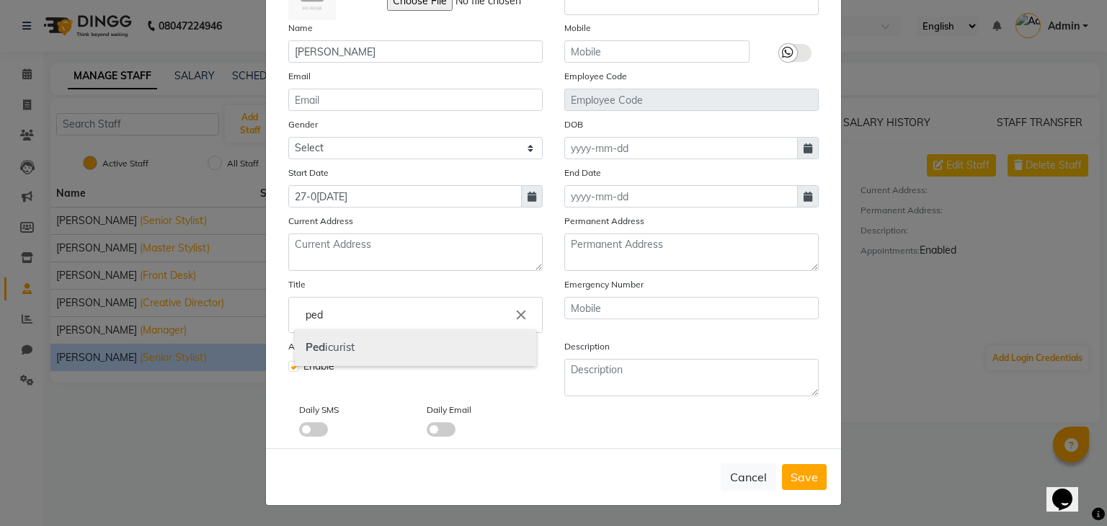
click at [308, 362] on link "Ped icurist" at bounding box center [415, 347] width 241 height 37
type input "Pedicurist"
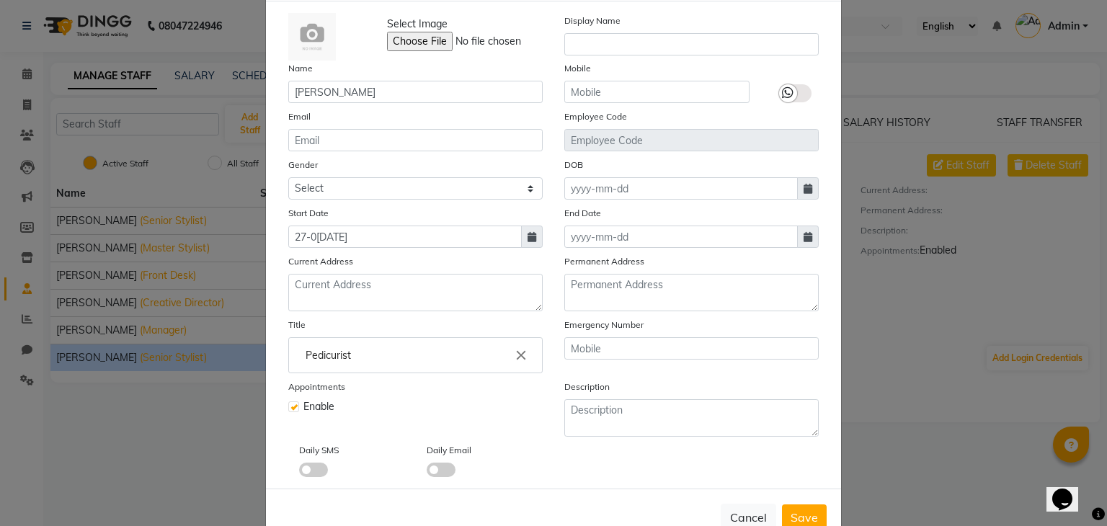
scroll to position [0, 0]
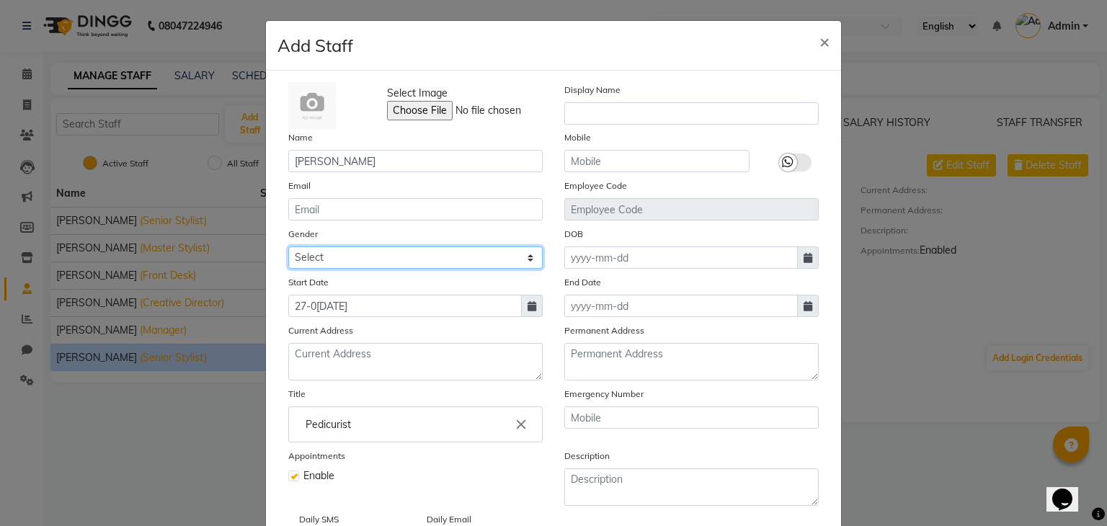
click at [522, 262] on select "Select [DEMOGRAPHIC_DATA] [DEMOGRAPHIC_DATA] Other Prefer Not To Say" at bounding box center [415, 257] width 254 height 22
select select "[DEMOGRAPHIC_DATA]"
click at [288, 249] on select "Select [DEMOGRAPHIC_DATA] [DEMOGRAPHIC_DATA] Other Prefer Not To Say" at bounding box center [415, 257] width 254 height 22
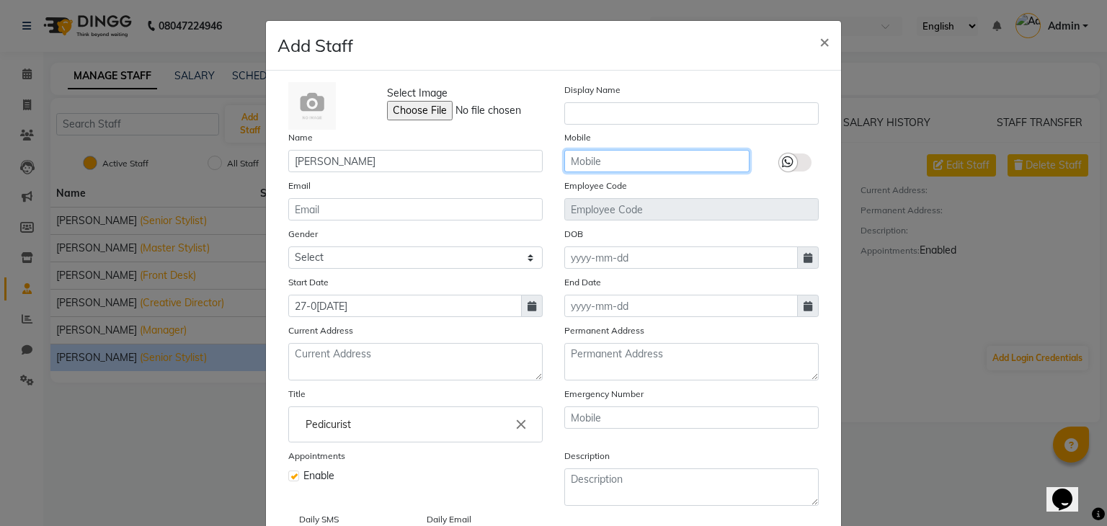
click at [602, 154] on input "text" at bounding box center [656, 161] width 185 height 22
type input "8928863880"
drag, startPoint x: 792, startPoint y: 165, endPoint x: 784, endPoint y: 154, distance: 13.4
click at [791, 165] on label at bounding box center [795, 163] width 32 height 18
click at [0, 0] on input "checkbox" at bounding box center [0, 0] width 0 height 0
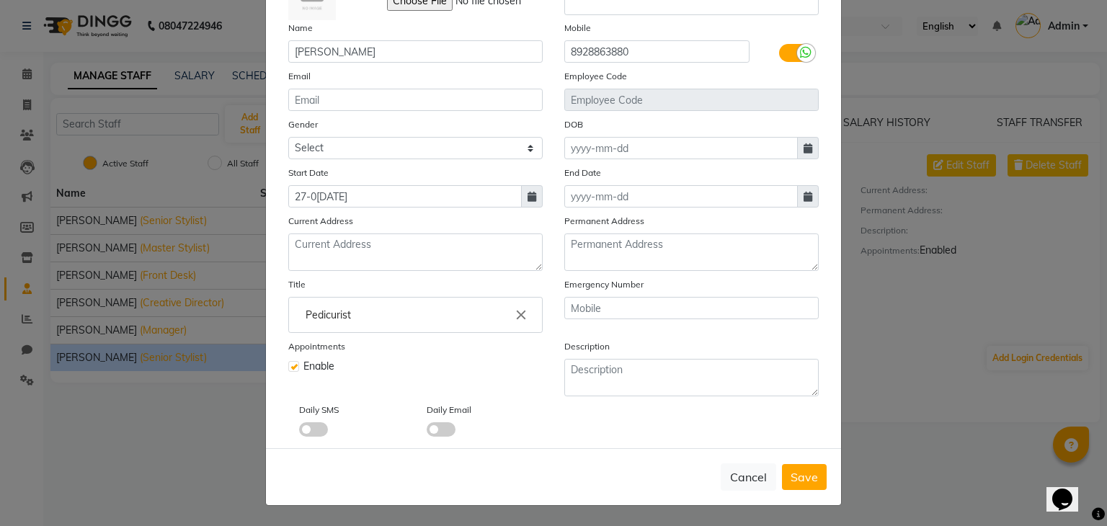
scroll to position [115, 0]
click at [791, 482] on span "Save" at bounding box center [804, 477] width 27 height 14
select select
checkbox input "false"
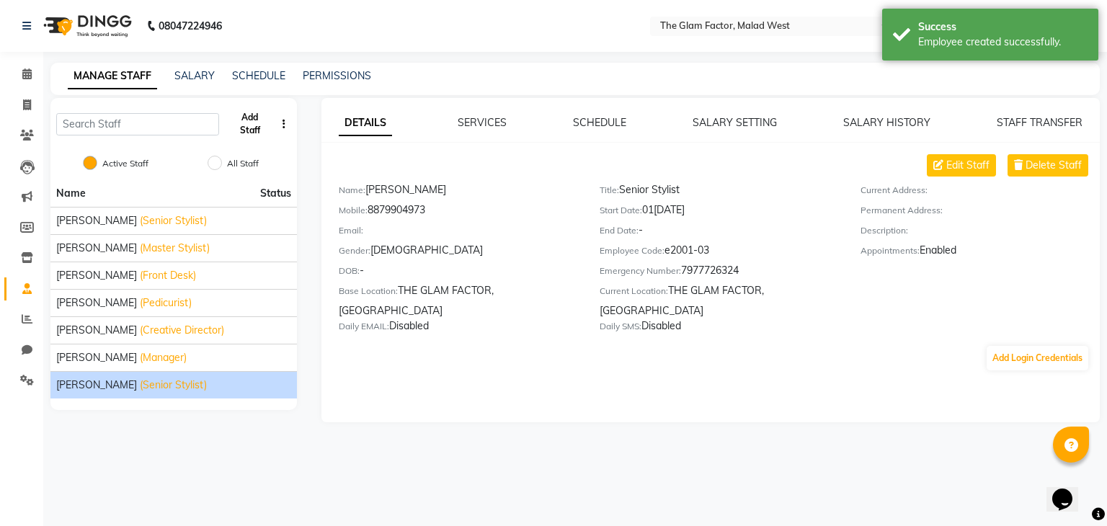
click at [250, 128] on button "Add Staff" at bounding box center [250, 123] width 50 height 37
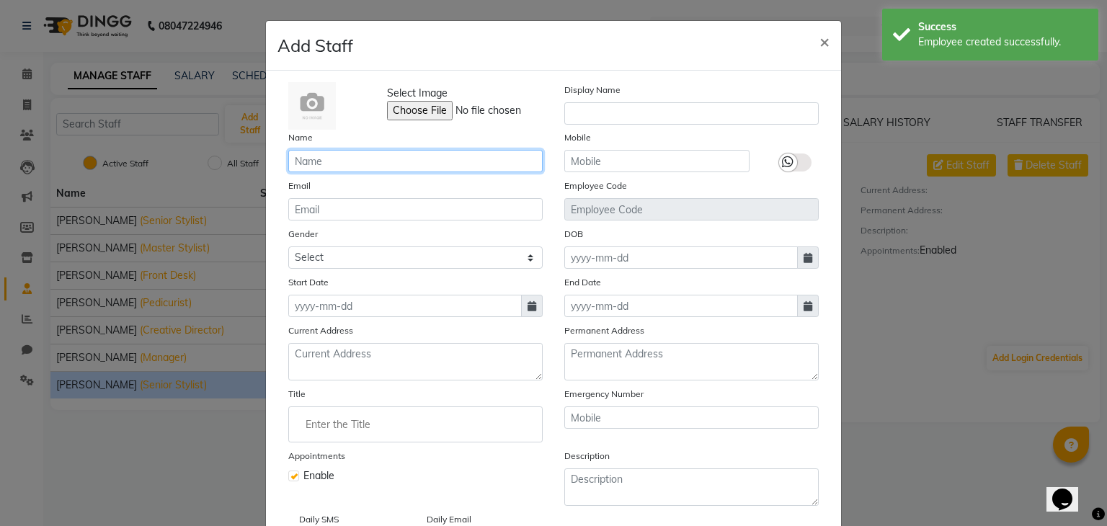
click at [384, 164] on input "text" at bounding box center [415, 161] width 254 height 22
type input "J"
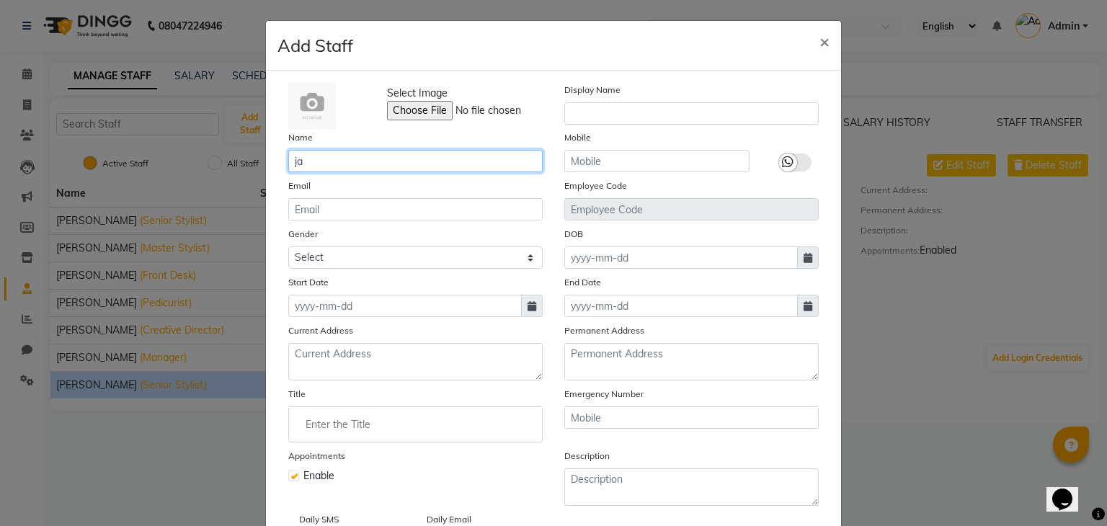
type input "j"
type input "[PERSON_NAME]"
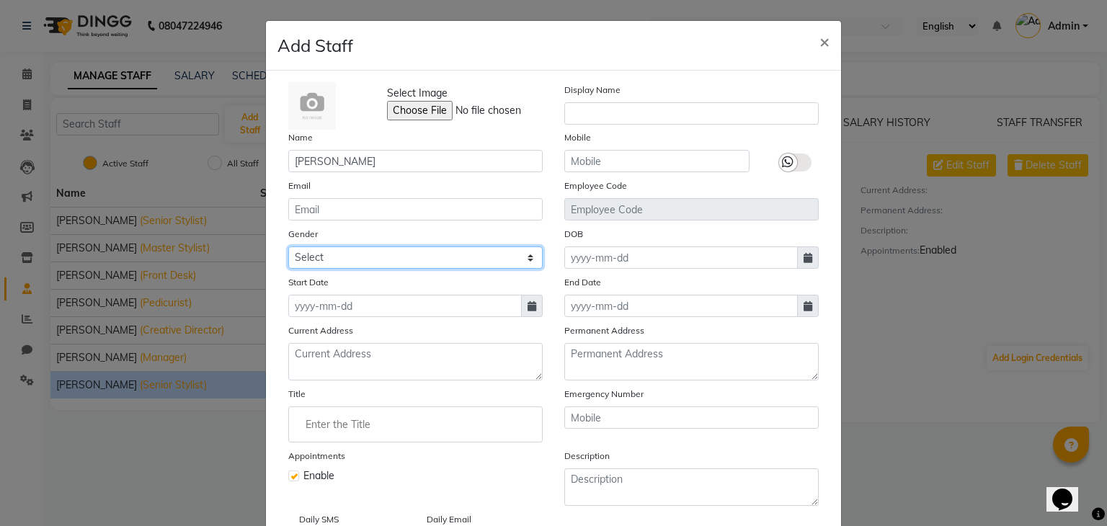
click at [409, 252] on select "Select [DEMOGRAPHIC_DATA] [DEMOGRAPHIC_DATA] Other Prefer Not To Say" at bounding box center [415, 257] width 254 height 22
select select "[DEMOGRAPHIC_DATA]"
click at [288, 249] on select "Select [DEMOGRAPHIC_DATA] [DEMOGRAPHIC_DATA] Other Prefer Not To Say" at bounding box center [415, 257] width 254 height 22
click at [418, 322] on div "Select Image Display Name Name Jaya Rathod Mobile Email Employee Code Gender Se…" at bounding box center [553, 314] width 552 height 464
click at [528, 311] on icon at bounding box center [532, 306] width 9 height 10
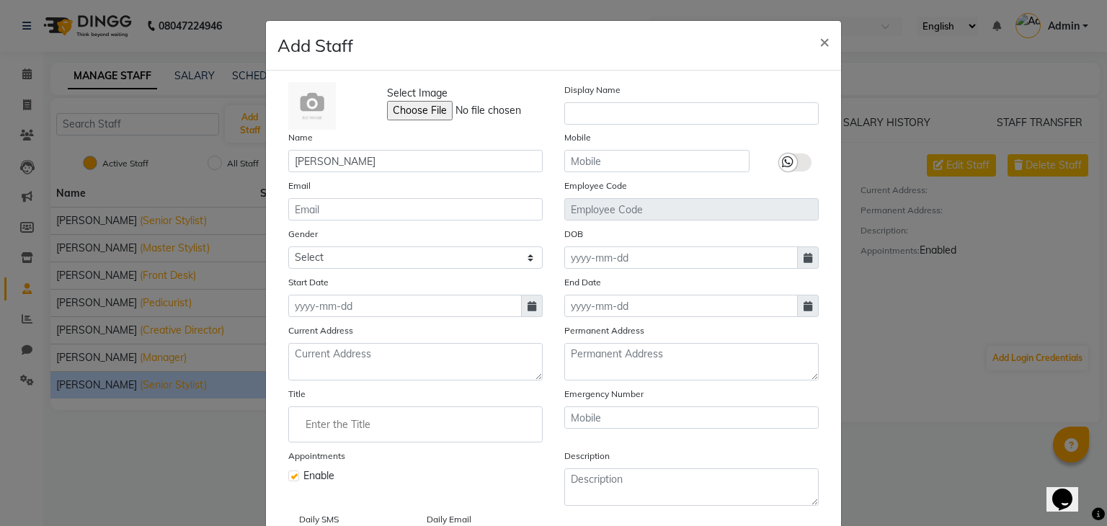
select select "10"
select select "2025"
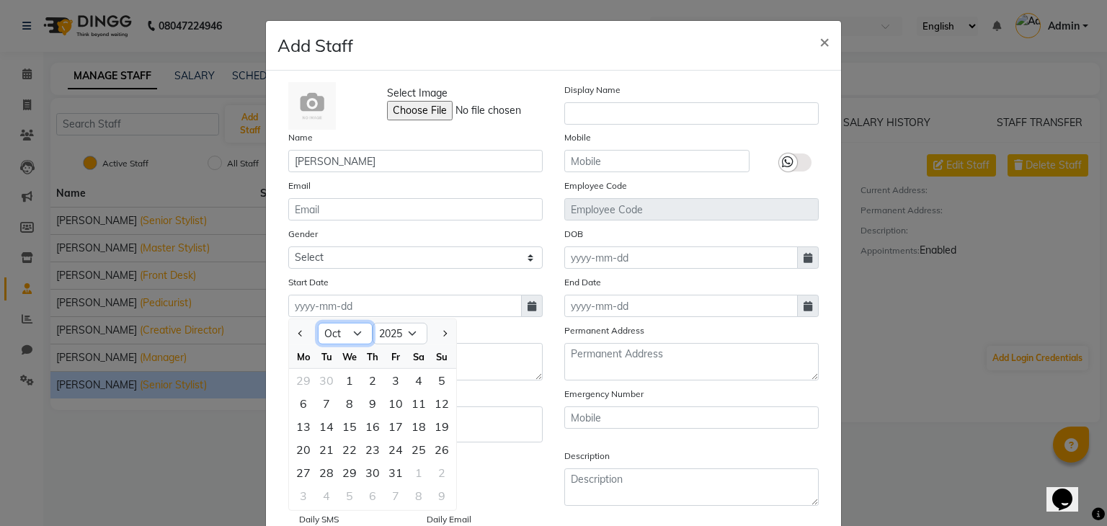
click at [353, 332] on select "Jan Feb Mar Apr May Jun [DATE] Aug Sep Oct Nov Dec" at bounding box center [345, 334] width 55 height 22
select select "2"
click at [318, 326] on select "Jan Feb Mar Apr May Jun [DATE] Aug Sep Oct Nov Dec" at bounding box center [345, 334] width 55 height 22
click at [318, 410] on div "4" at bounding box center [326, 403] width 23 height 23
type input "04-02-2025"
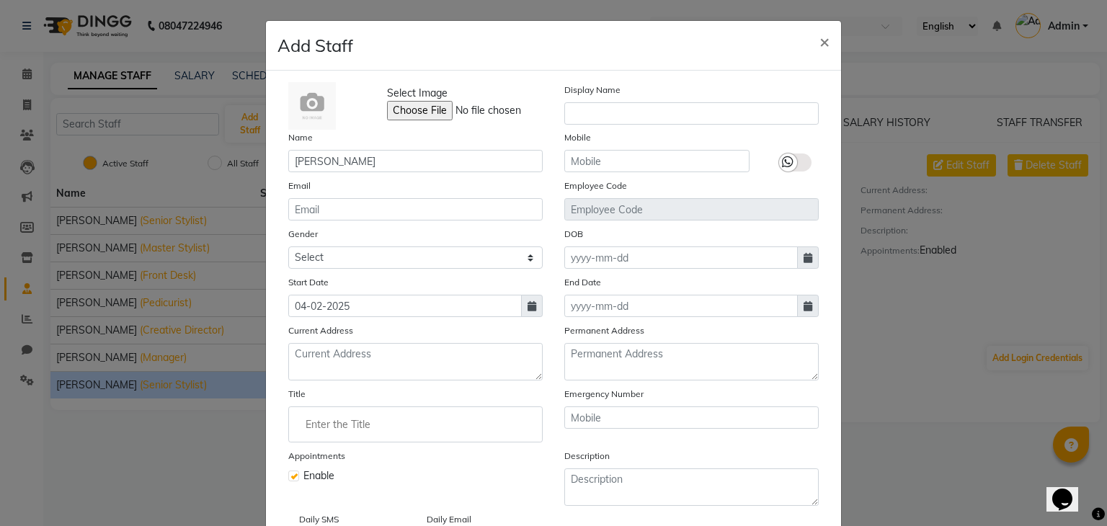
click at [528, 311] on icon at bounding box center [532, 306] width 9 height 10
select select "2"
select select "2025"
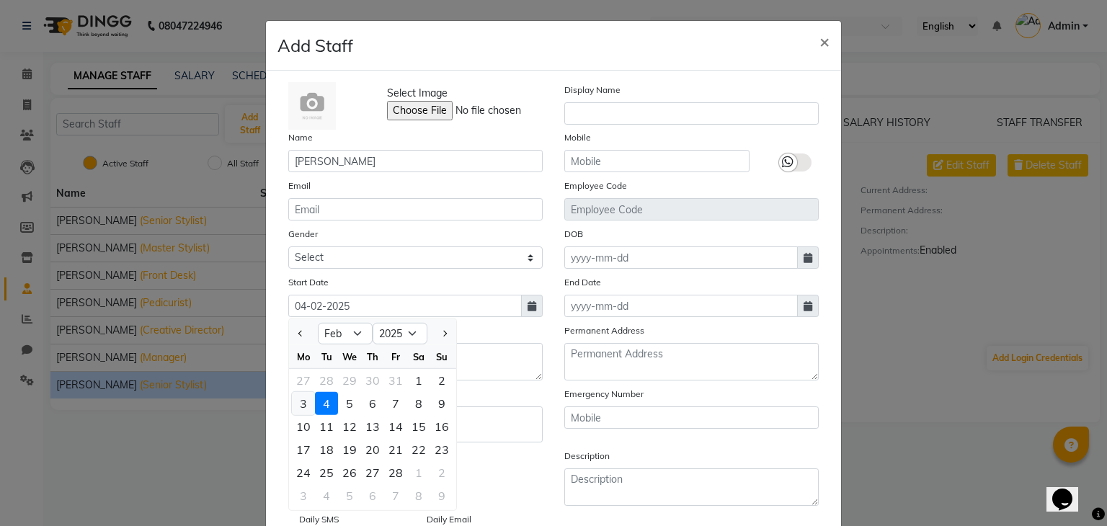
click at [305, 410] on div "3" at bounding box center [303, 403] width 23 height 23
type input "03-02-2025"
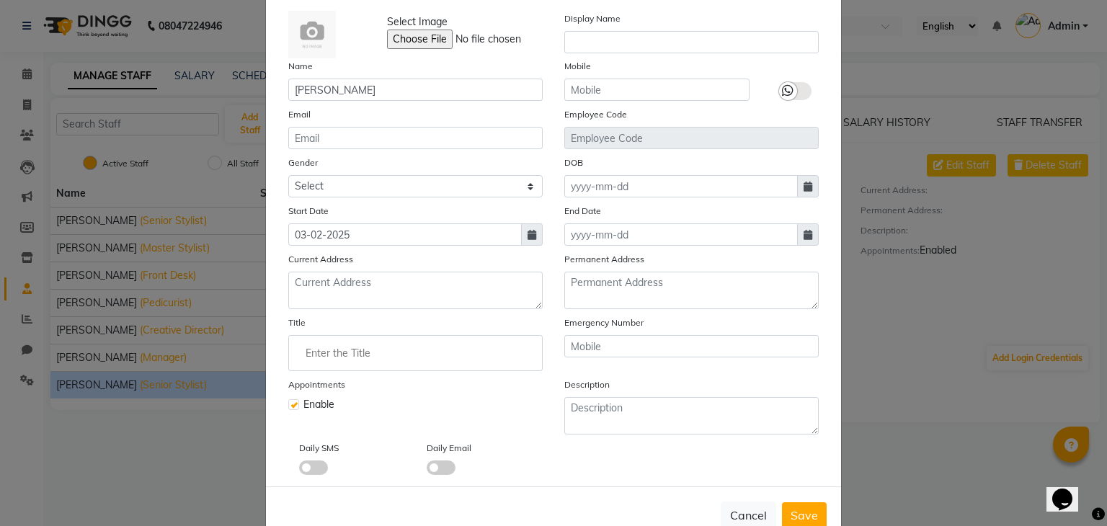
scroll to position [72, 0]
click at [435, 353] on input "Enter the Title" at bounding box center [415, 352] width 241 height 29
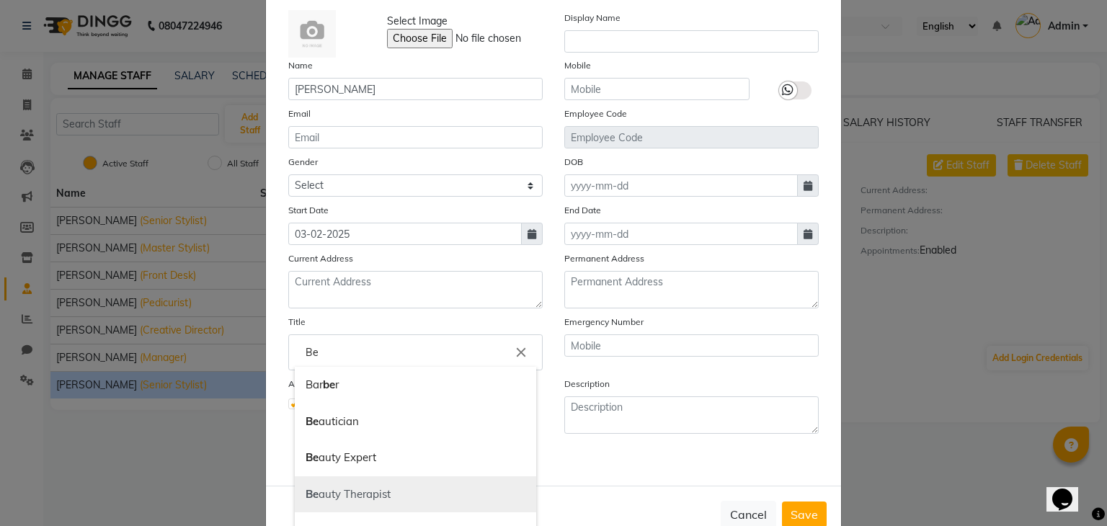
click at [421, 495] on link "Be auty Therapist" at bounding box center [415, 494] width 241 height 37
type input "Beauty Therapist"
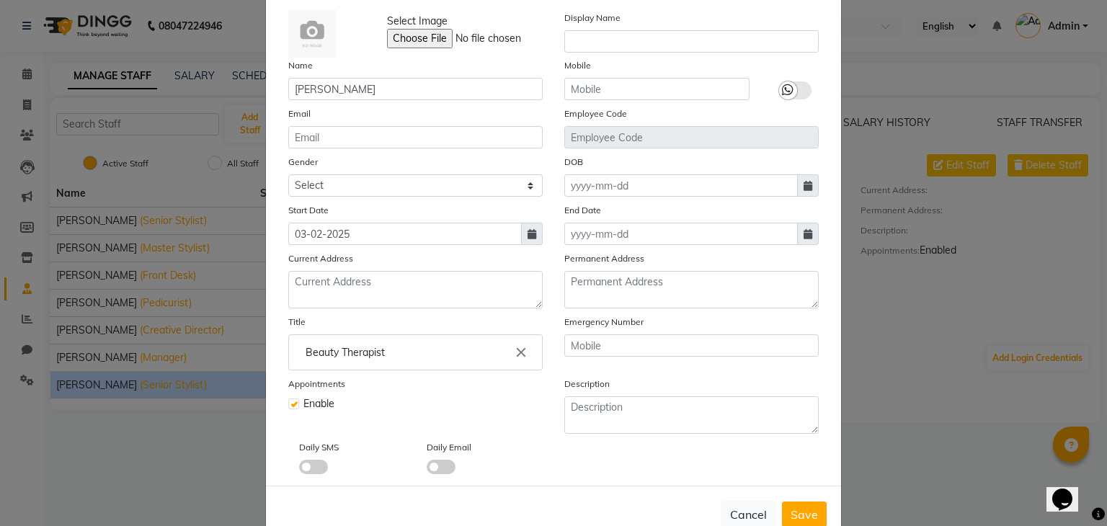
scroll to position [0, 0]
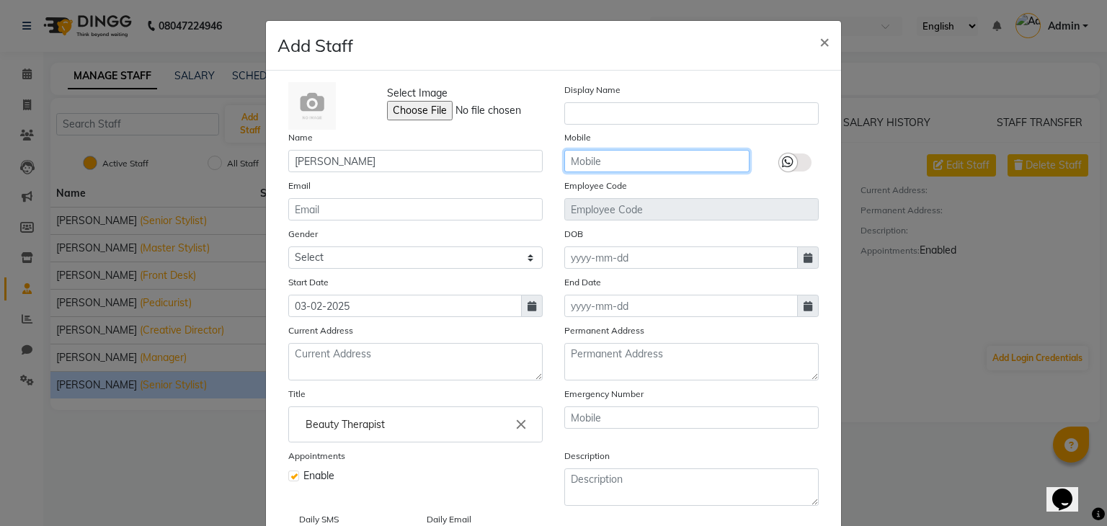
click at [604, 165] on input "text" at bounding box center [656, 161] width 185 height 22
type input "9136262432"
click at [786, 158] on icon at bounding box center [788, 162] width 12 height 13
click at [0, 0] on input "checkbox" at bounding box center [0, 0] width 0 height 0
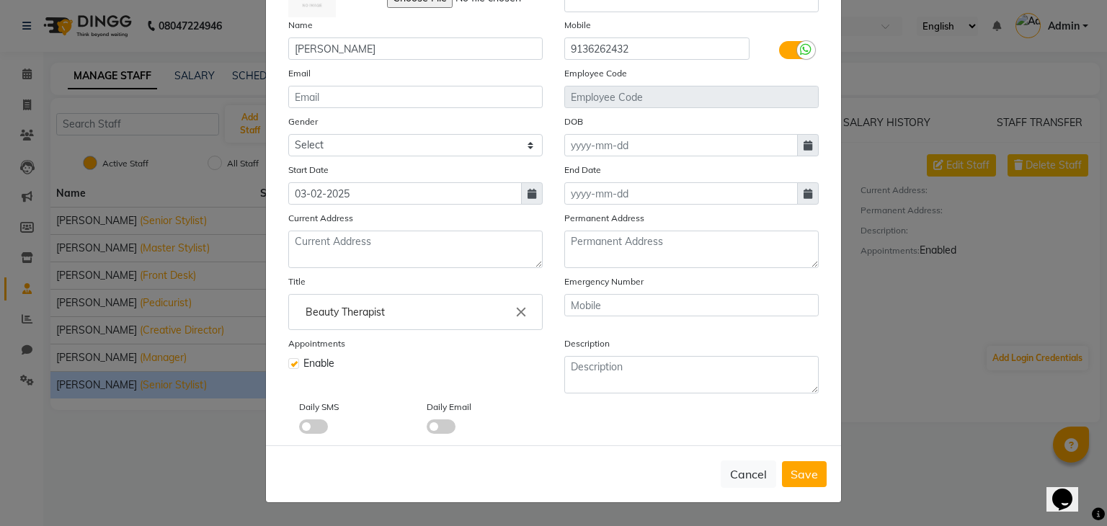
scroll to position [118, 0]
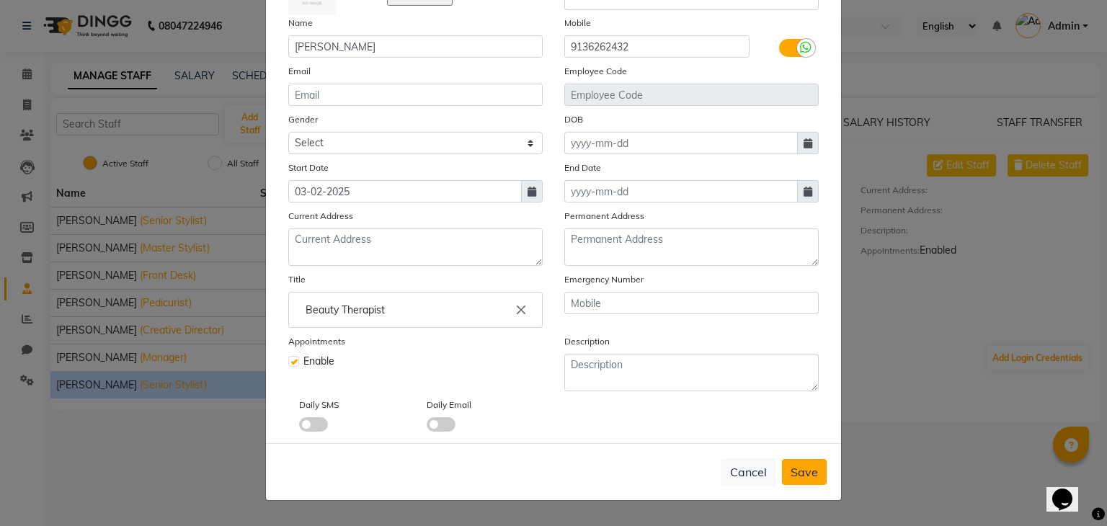
click at [786, 482] on button "Save" at bounding box center [804, 472] width 45 height 26
select select
checkbox input "false"
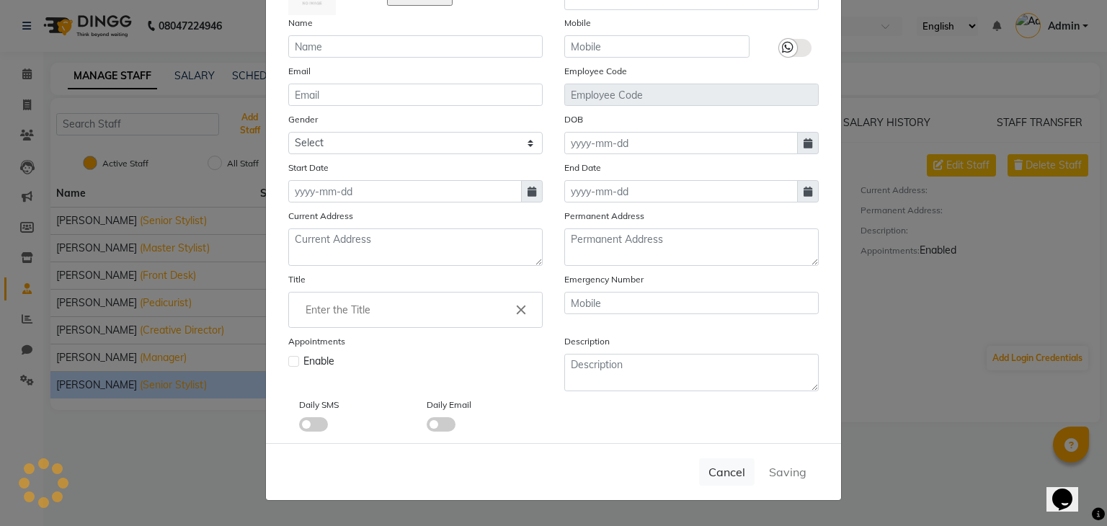
scroll to position [115, 0]
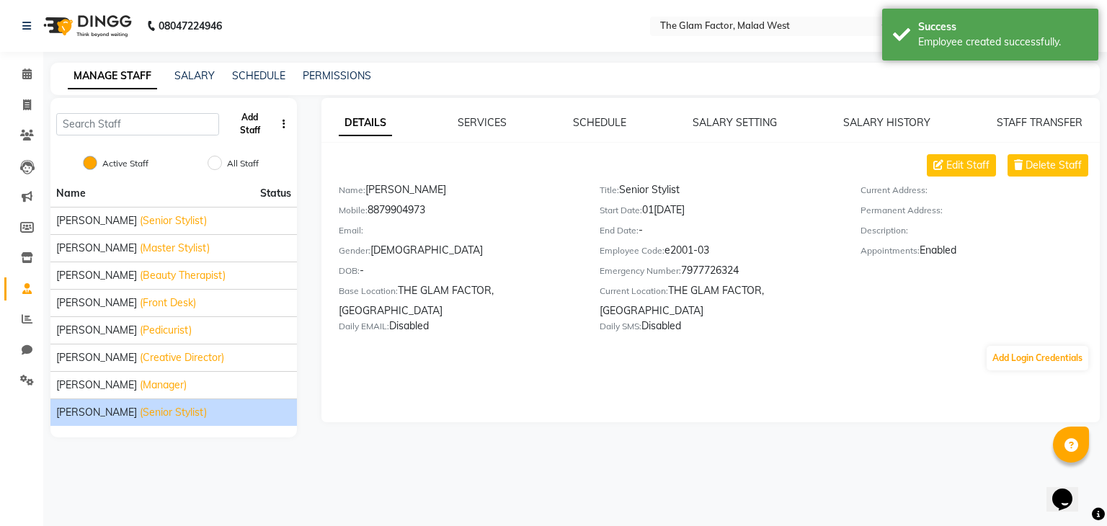
click at [242, 128] on button "Add Staff" at bounding box center [250, 123] width 50 height 37
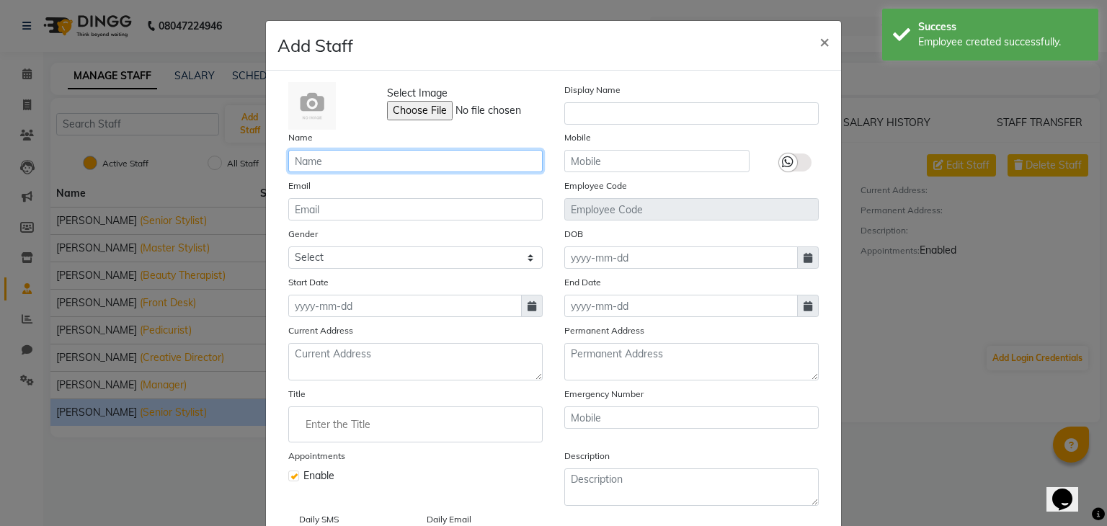
click at [399, 169] on input "text" at bounding box center [415, 161] width 254 height 22
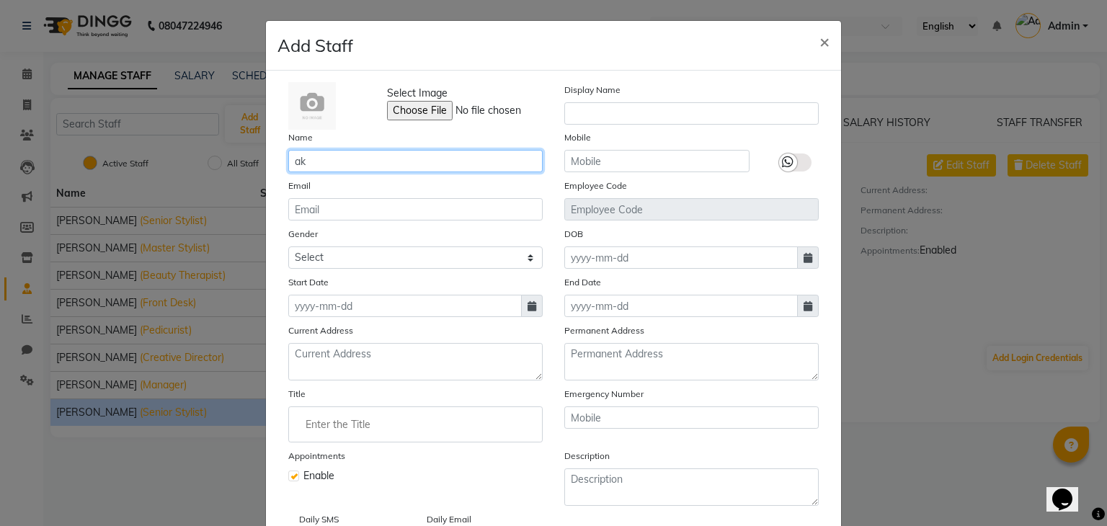
type input "a"
type input "Akash Rathod"
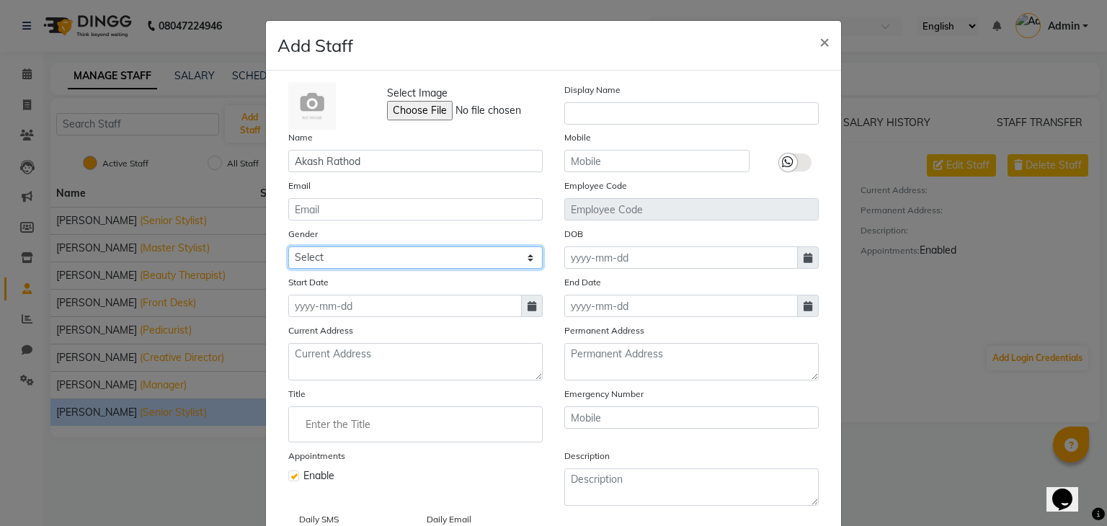
click at [529, 257] on select "Select [DEMOGRAPHIC_DATA] [DEMOGRAPHIC_DATA] Other Prefer Not To Say" at bounding box center [415, 257] width 254 height 22
select select "[DEMOGRAPHIC_DATA]"
click at [288, 249] on select "Select [DEMOGRAPHIC_DATA] [DEMOGRAPHIC_DATA] Other Prefer Not To Say" at bounding box center [415, 257] width 254 height 22
click at [531, 309] on span at bounding box center [532, 306] width 22 height 22
select select "10"
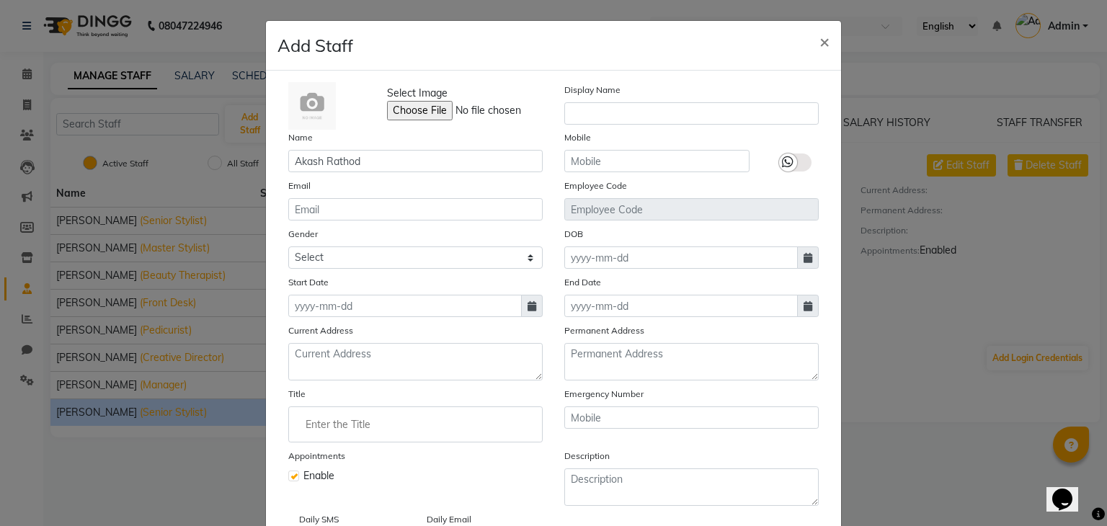
select select "2025"
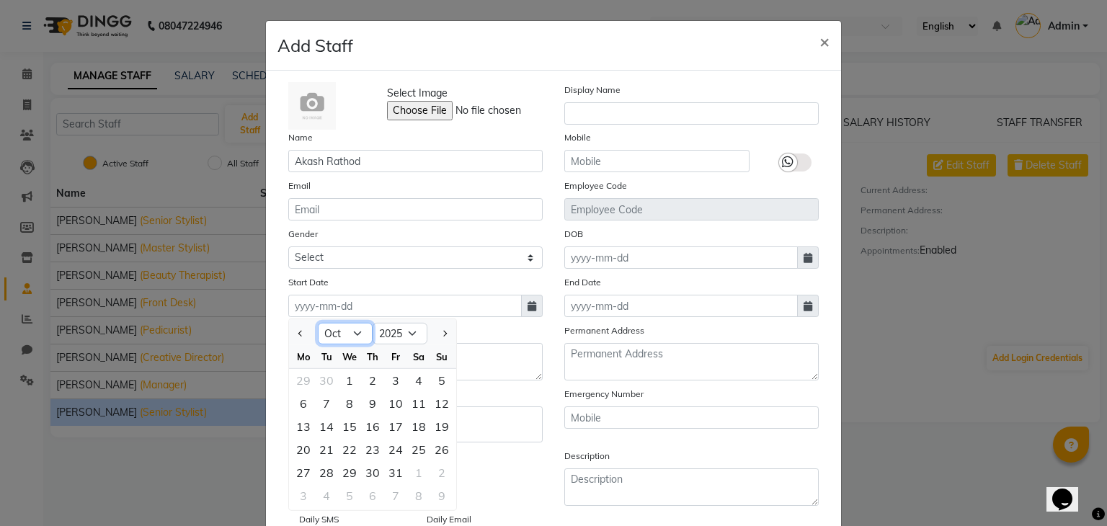
click at [351, 339] on select "Jan Feb Mar Apr May Jun [DATE] Aug Sep Oct Nov Dec" at bounding box center [345, 334] width 55 height 22
select select "7"
click at [318, 326] on select "Jan Feb Mar Apr May Jun [DATE] Aug Sep Oct Nov Dec" at bounding box center [345, 334] width 55 height 22
click at [320, 378] on div "1" at bounding box center [326, 380] width 23 height 23
type input "01-0[DATE]"
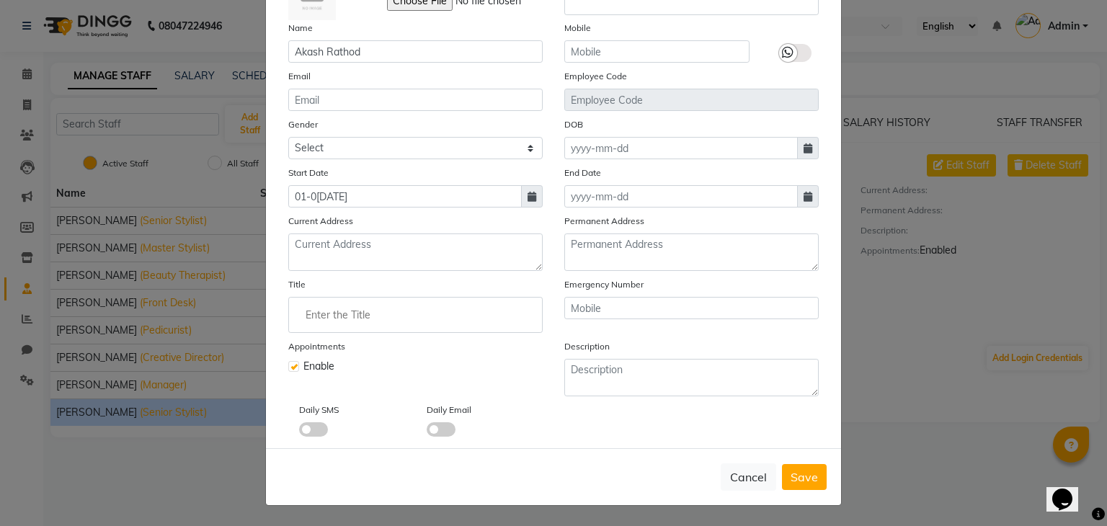
click at [458, 323] on input "Enter the Title" at bounding box center [415, 315] width 241 height 29
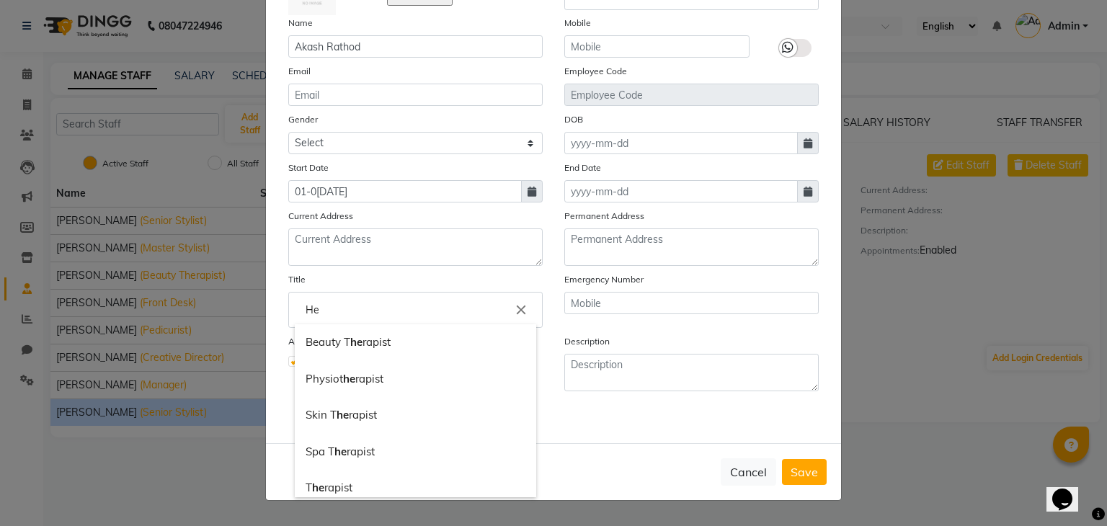
type input "H"
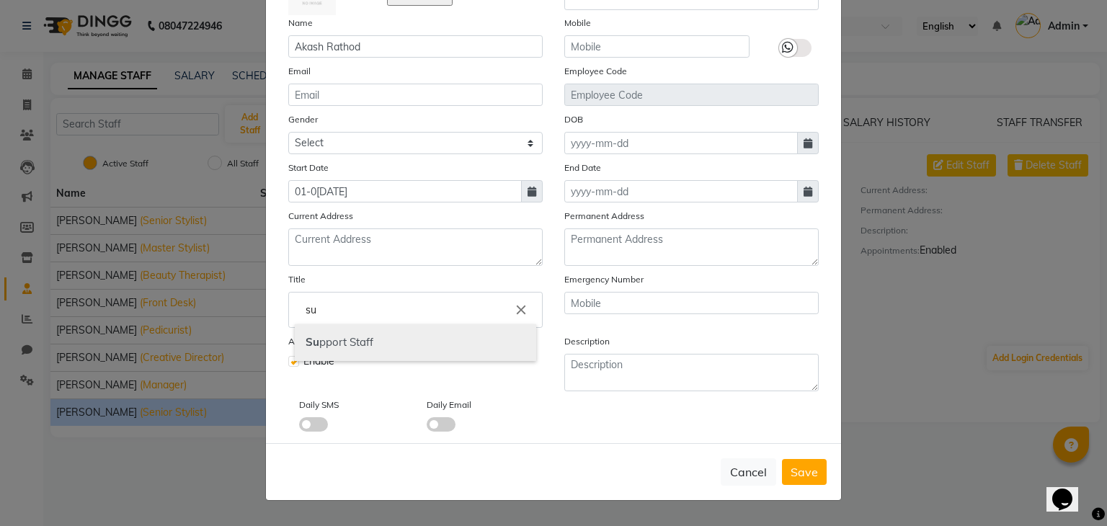
click at [451, 349] on link "Su pport Staff" at bounding box center [415, 342] width 241 height 37
type input "Support Staff"
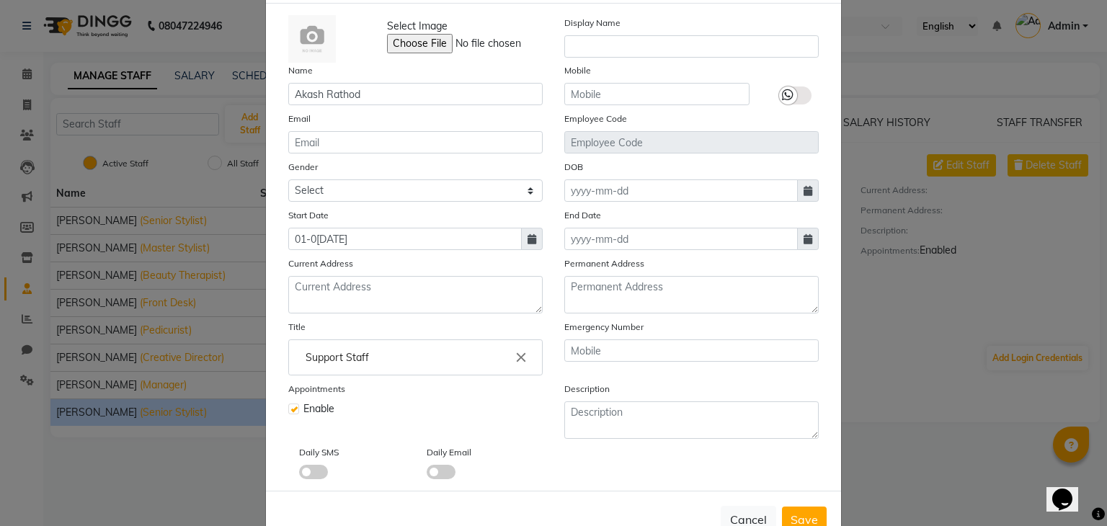
scroll to position [0, 0]
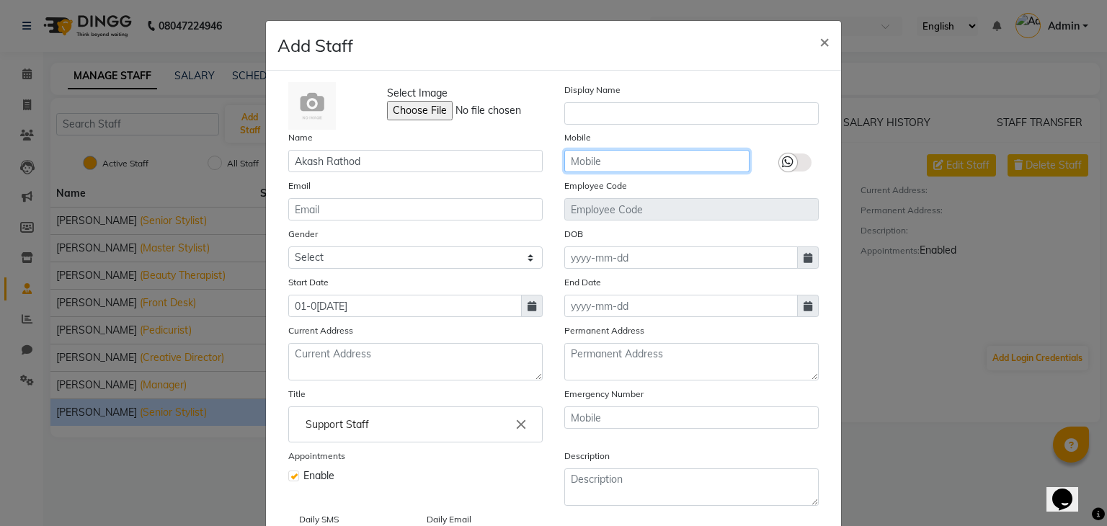
click at [701, 152] on input "text" at bounding box center [656, 161] width 185 height 22
type input "8828796875"
click at [794, 162] on label at bounding box center [795, 163] width 32 height 18
click at [0, 0] on input "checkbox" at bounding box center [0, 0] width 0 height 0
click at [802, 148] on div at bounding box center [794, 151] width 69 height 43
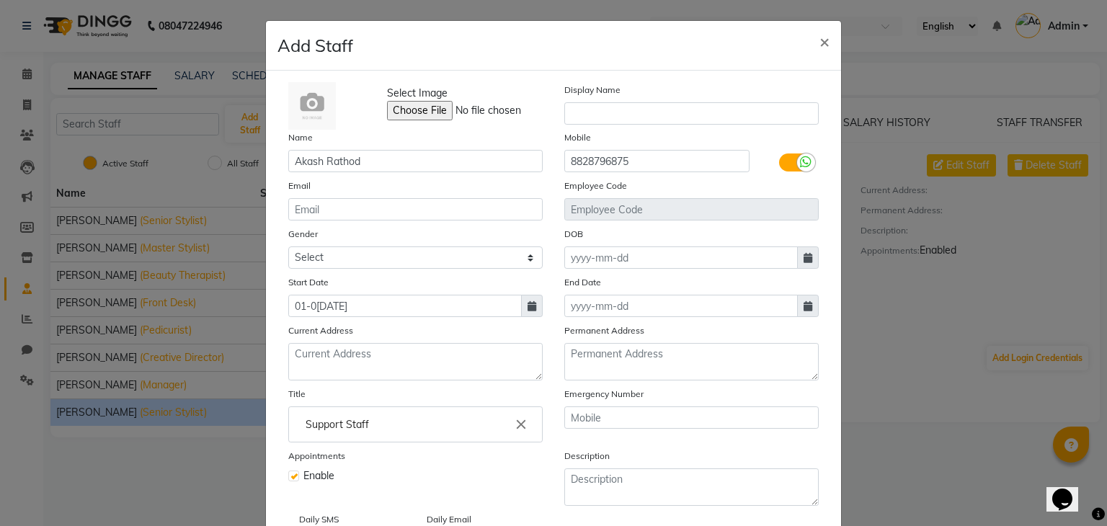
click at [801, 169] on div at bounding box center [806, 163] width 18 height 18
click at [0, 0] on input "checkbox" at bounding box center [0, 0] width 0 height 0
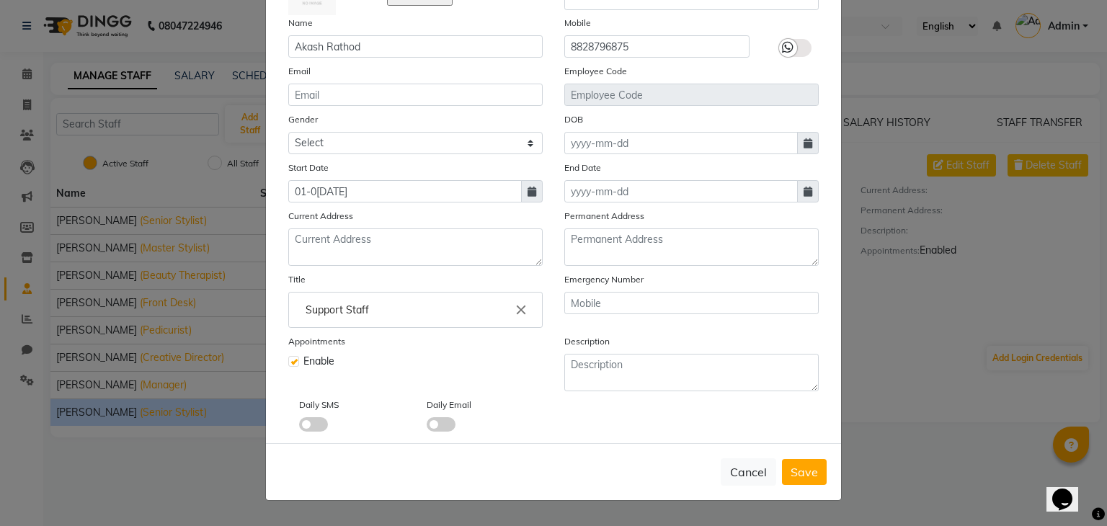
scroll to position [118, 0]
click at [807, 476] on span "Save" at bounding box center [804, 472] width 27 height 14
select select
checkbox input "false"
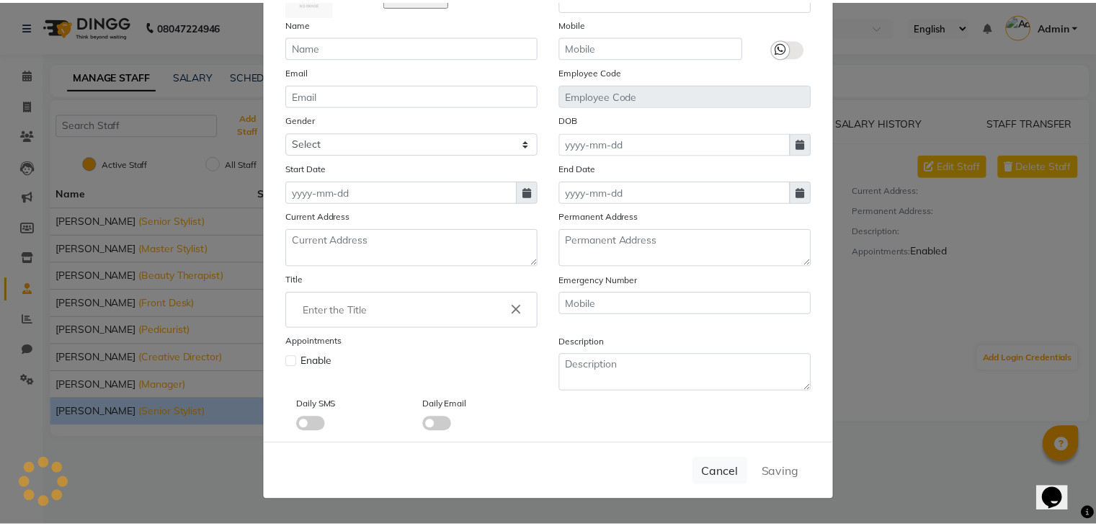
scroll to position [115, 0]
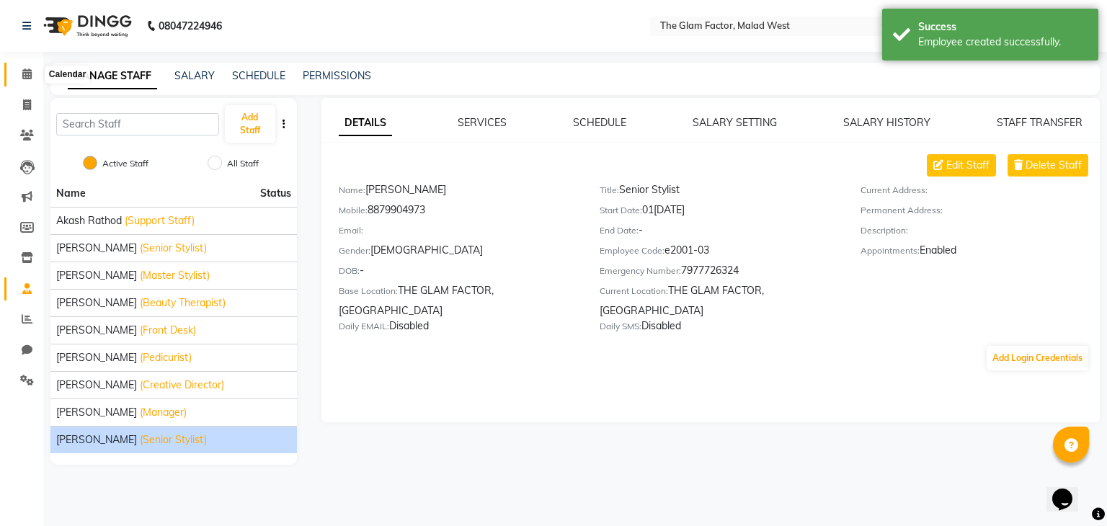
click at [13, 73] on link "Calendar" at bounding box center [21, 75] width 35 height 24
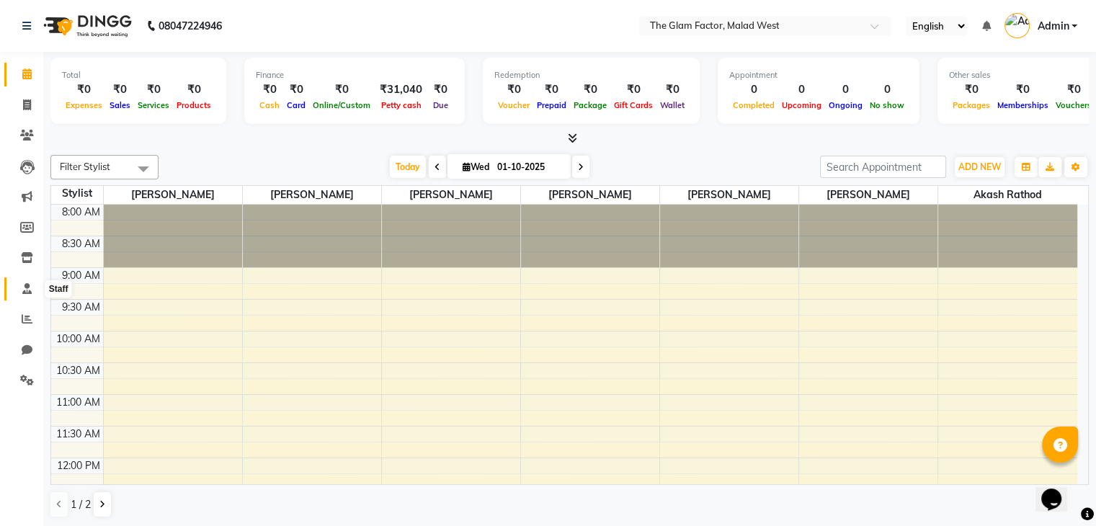
click at [28, 287] on icon at bounding box center [26, 288] width 9 height 11
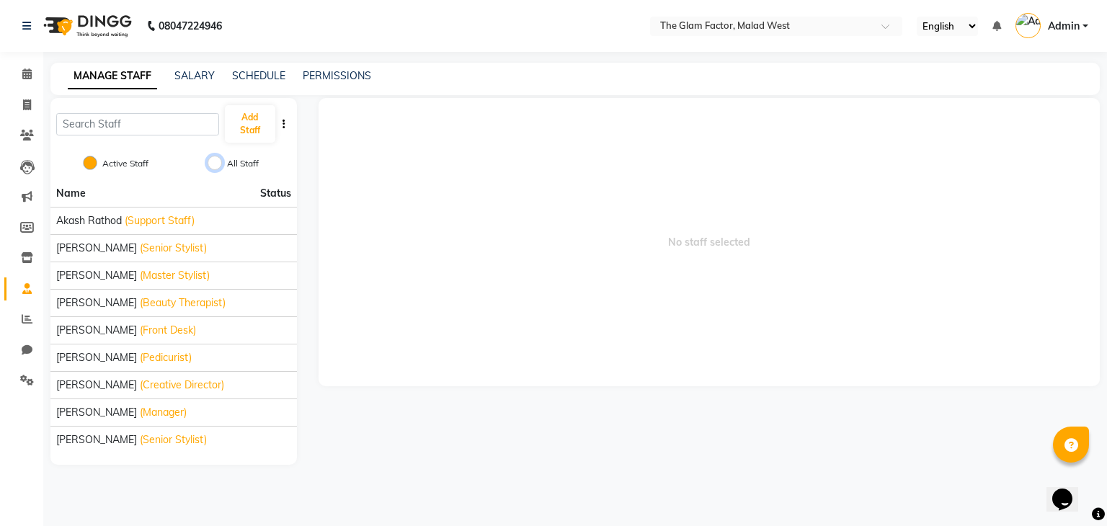
click at [219, 166] on input "All Staff" at bounding box center [215, 163] width 14 height 14
radio input "true"
radio input "false"
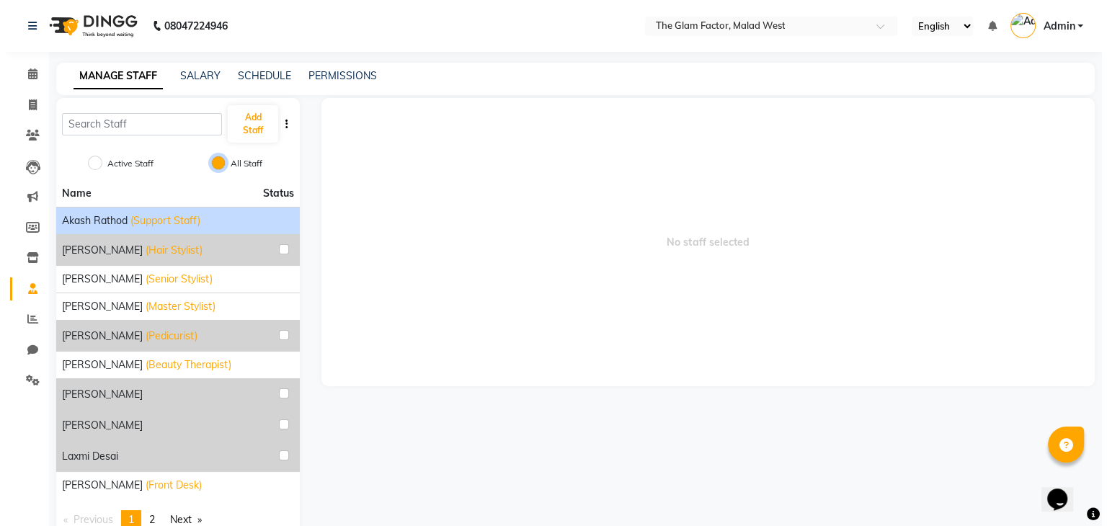
scroll to position [35, 0]
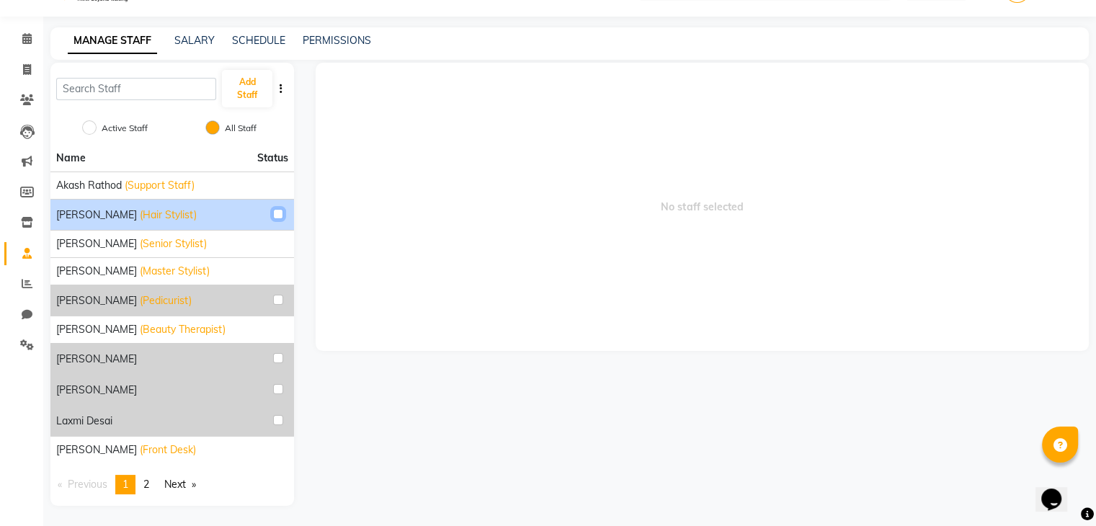
click at [273, 214] on input "checkbox" at bounding box center [278, 214] width 10 height 10
checkbox input "true"
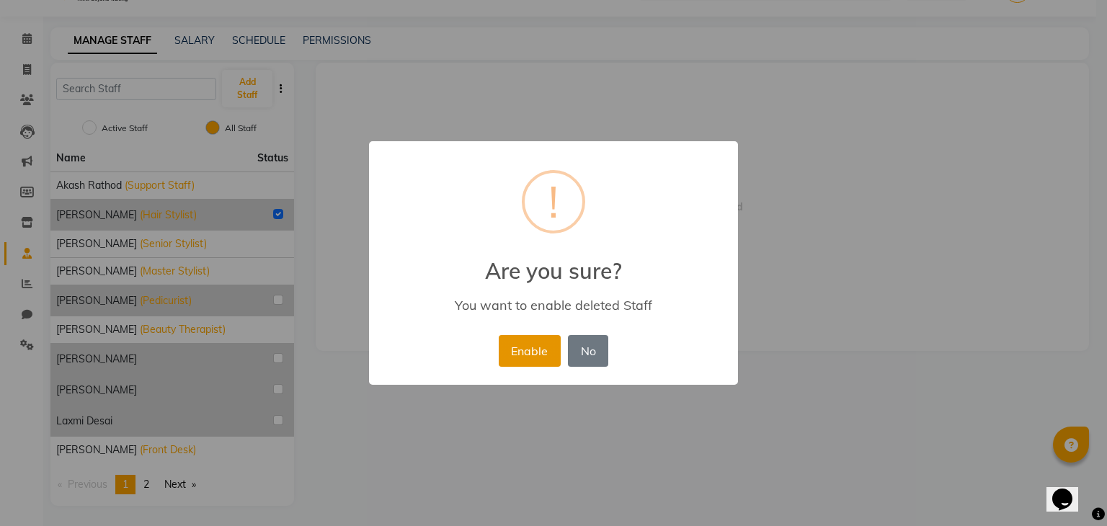
click at [548, 350] on button "Enable" at bounding box center [530, 351] width 62 height 32
radio input "true"
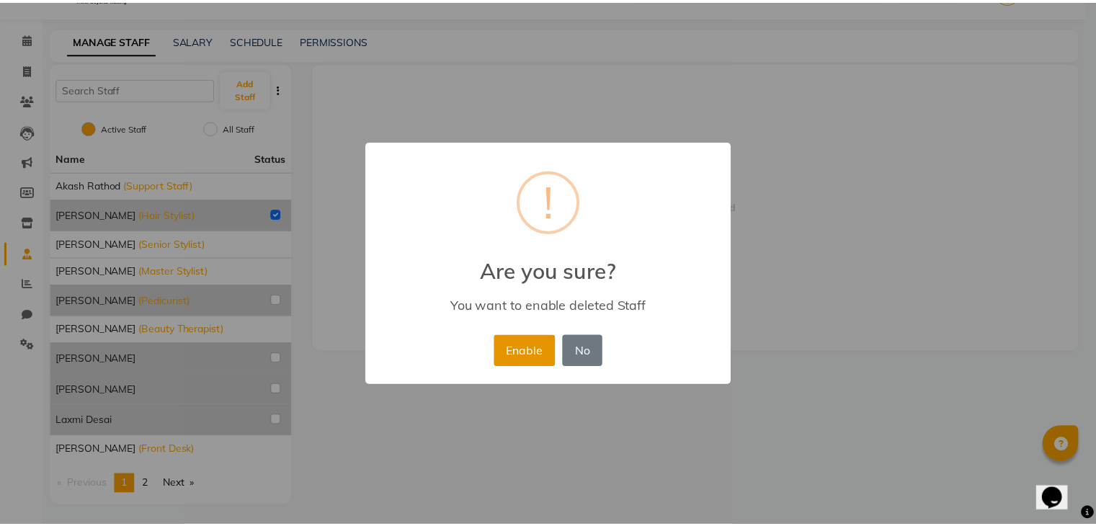
scroll to position [0, 0]
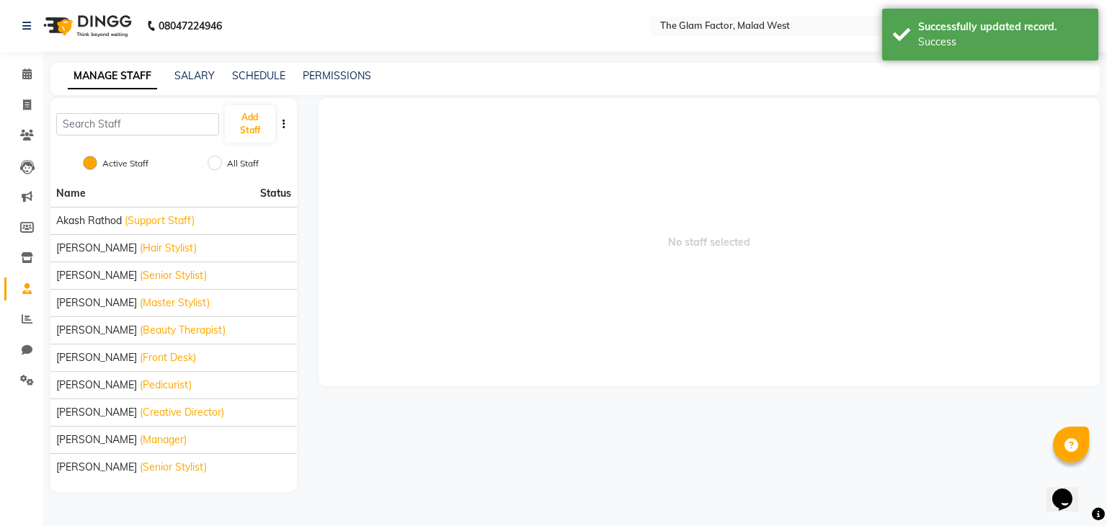
click at [241, 166] on label "All Staff" at bounding box center [243, 163] width 32 height 13
click at [222, 166] on input "All Staff" at bounding box center [215, 163] width 14 height 14
radio input "true"
radio input "false"
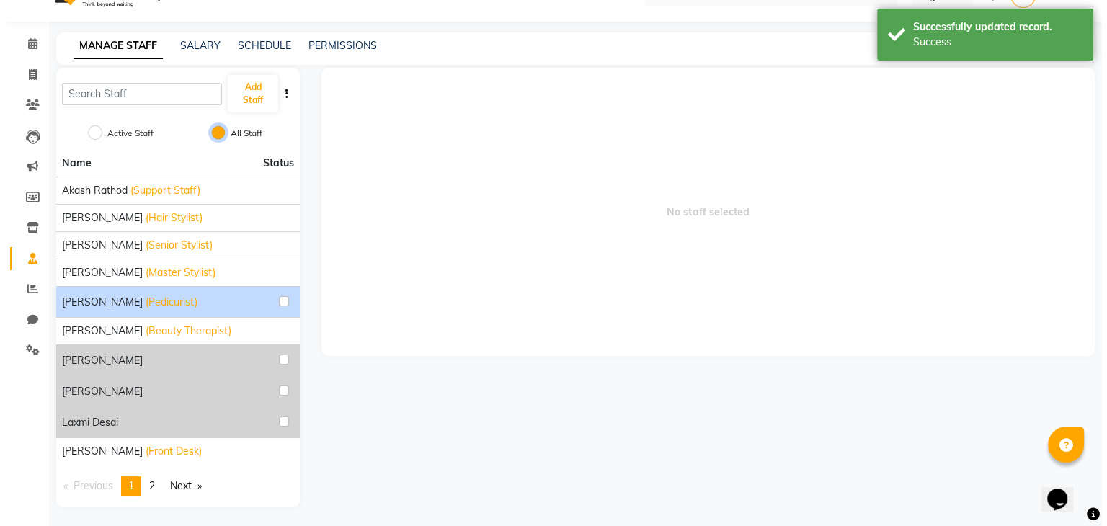
scroll to position [32, 0]
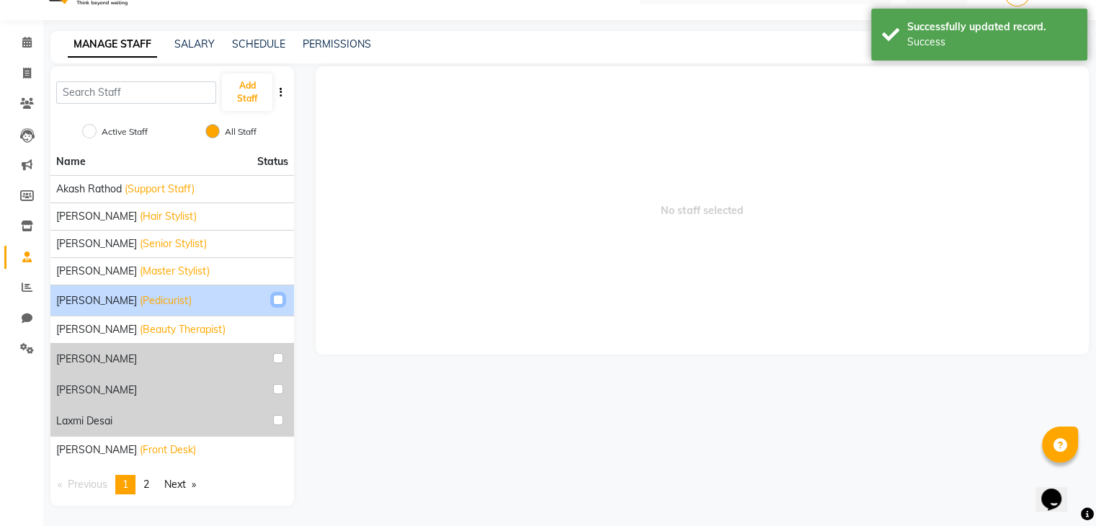
click at [283, 295] on input "checkbox" at bounding box center [278, 300] width 10 height 10
checkbox input "true"
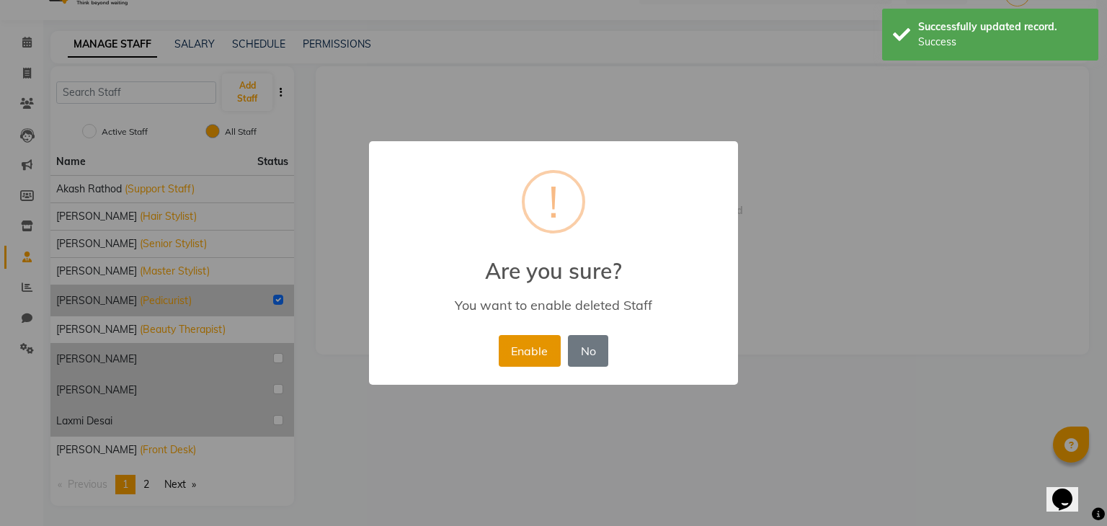
click at [522, 350] on button "Enable" at bounding box center [530, 351] width 62 height 32
radio input "true"
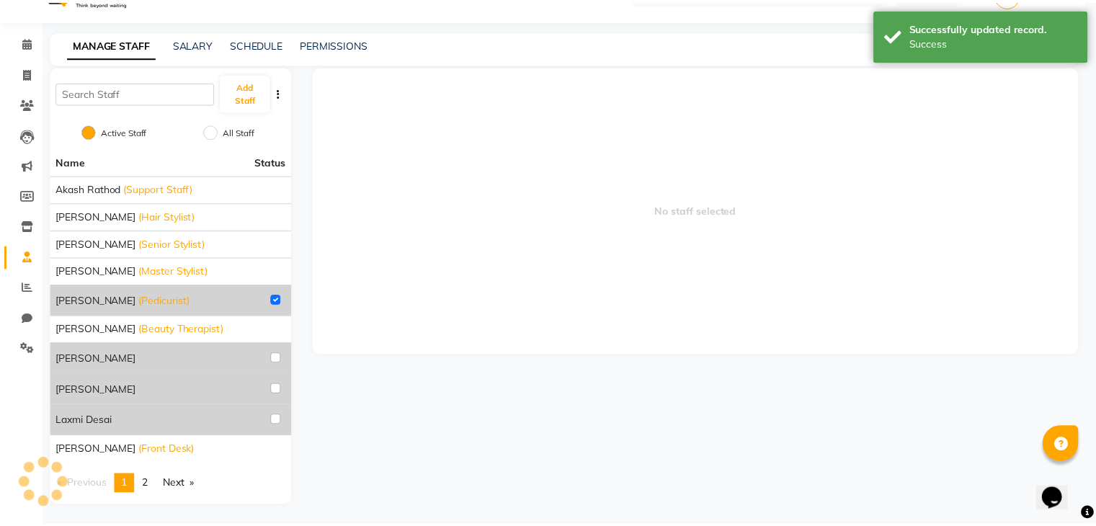
scroll to position [17, 0]
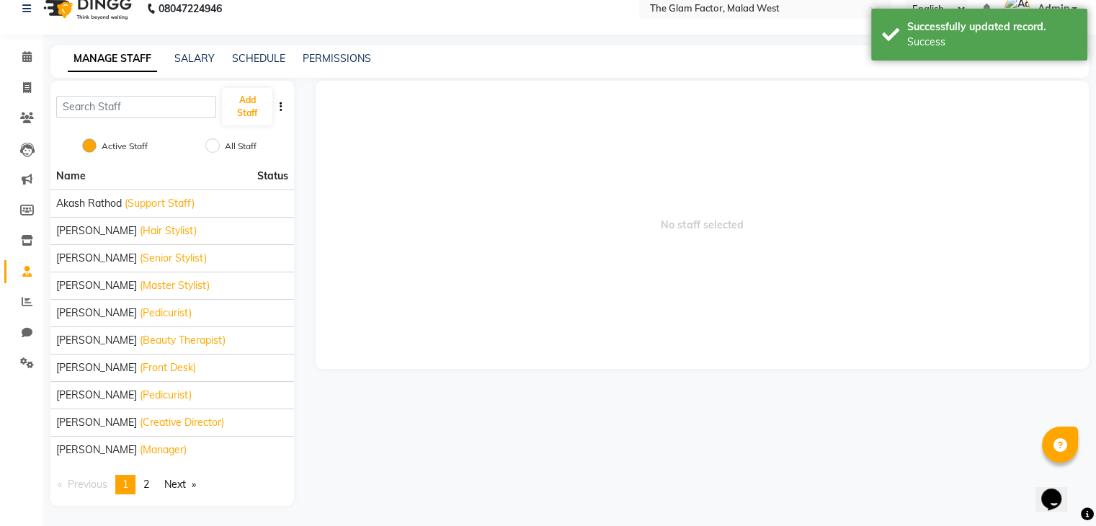
drag, startPoint x: 238, startPoint y: 145, endPoint x: 241, endPoint y: 153, distance: 8.4
click at [238, 146] on label "All Staff" at bounding box center [241, 146] width 32 height 13
click at [220, 146] on input "All Staff" at bounding box center [212, 145] width 14 height 14
radio input "true"
radio input "false"
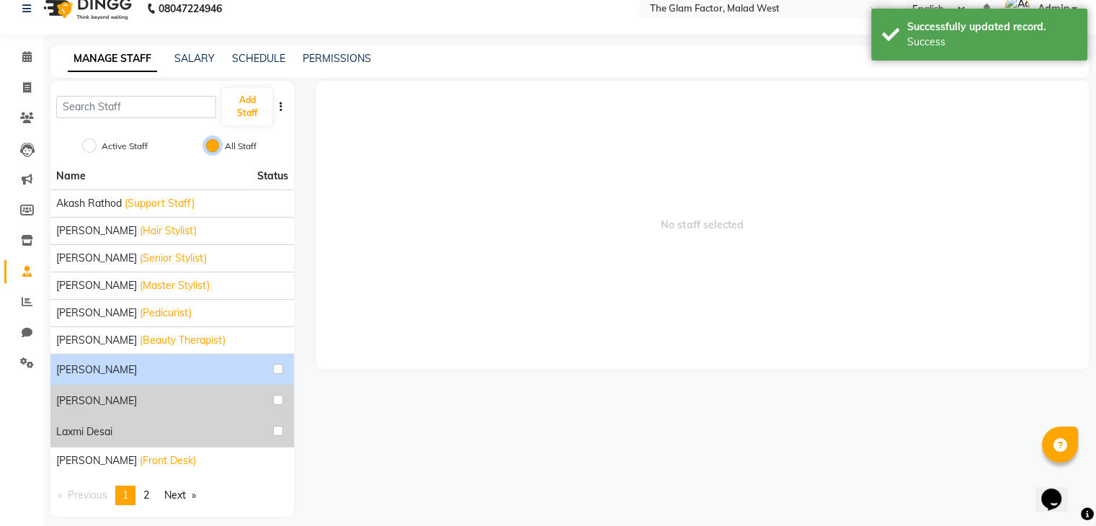
scroll to position [28, 0]
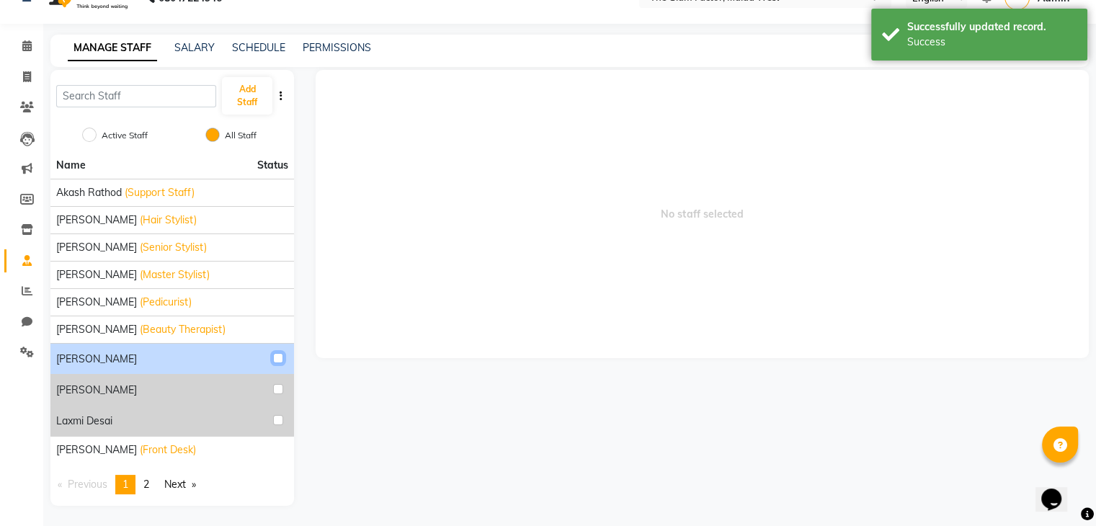
click at [278, 357] on input "checkbox" at bounding box center [278, 358] width 10 height 10
checkbox input "true"
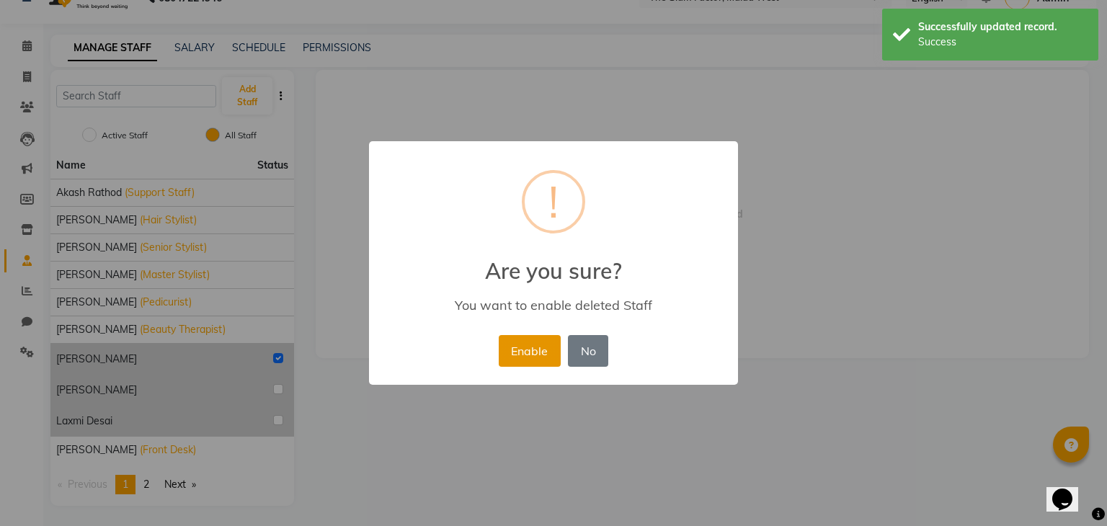
click at [516, 360] on button "Enable" at bounding box center [530, 351] width 62 height 32
radio input "true"
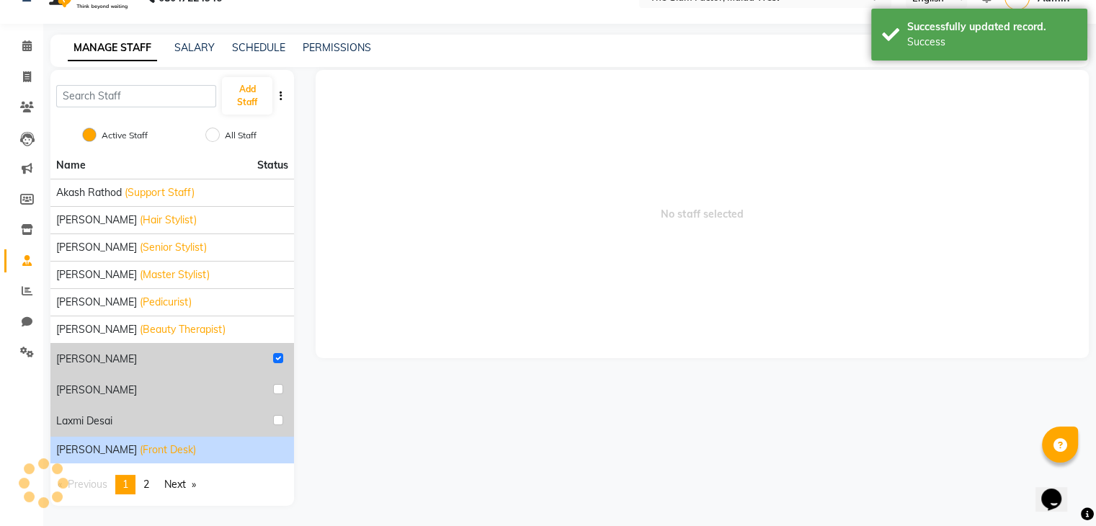
scroll to position [17, 0]
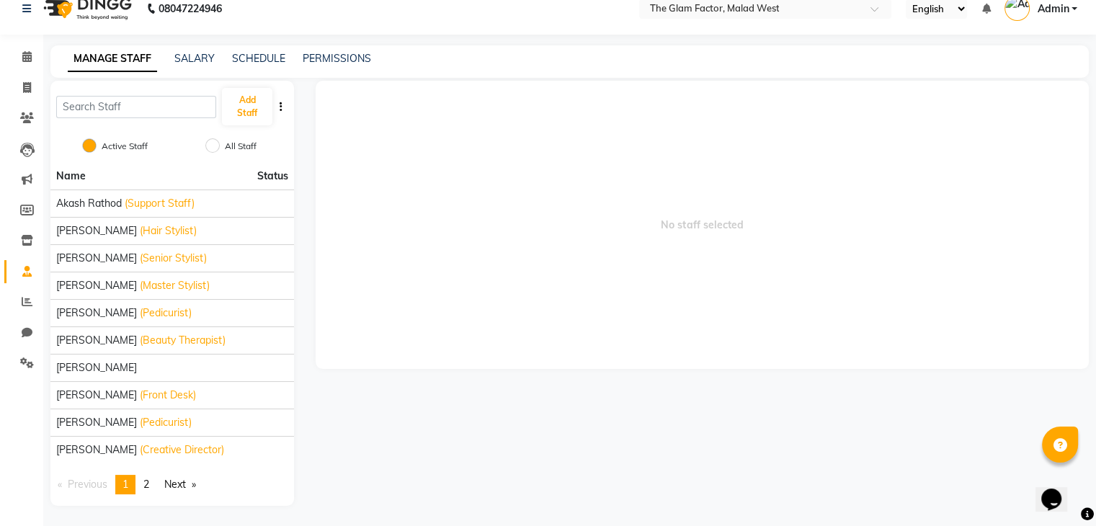
click at [227, 143] on label "All Staff" at bounding box center [241, 146] width 32 height 13
click at [220, 143] on input "All Staff" at bounding box center [212, 145] width 14 height 14
radio input "true"
radio input "false"
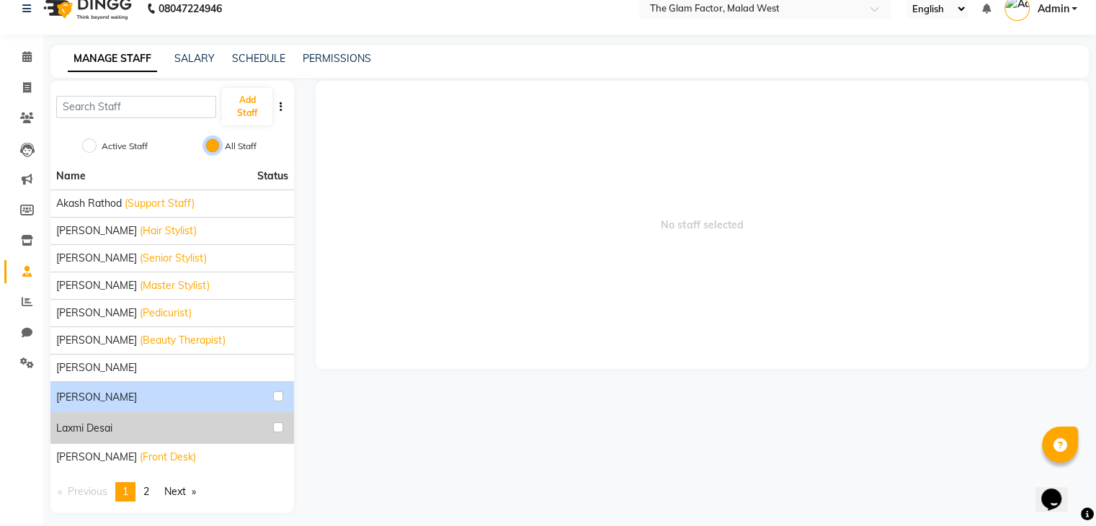
scroll to position [25, 0]
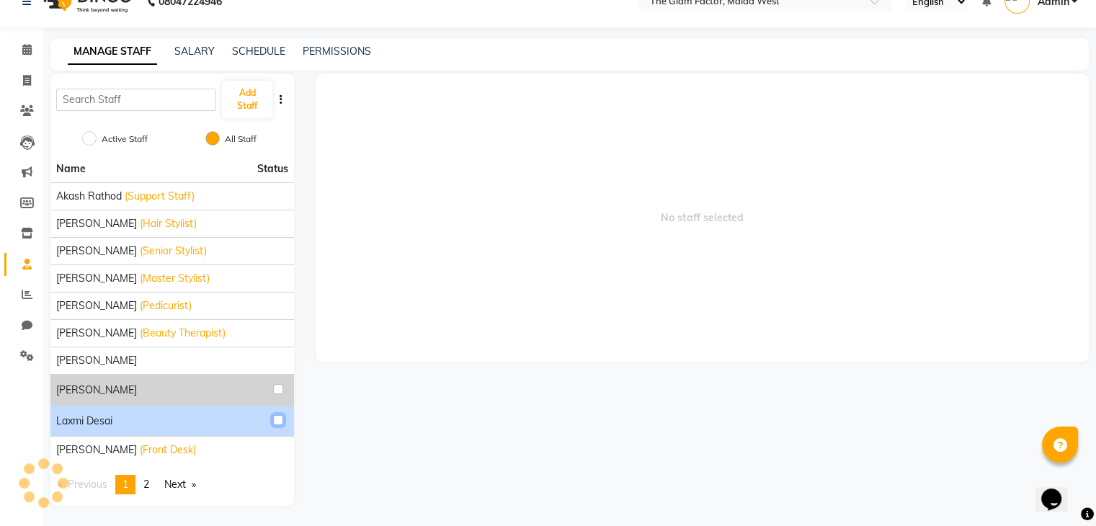
click at [275, 419] on input "checkbox" at bounding box center [278, 420] width 10 height 10
checkbox input "true"
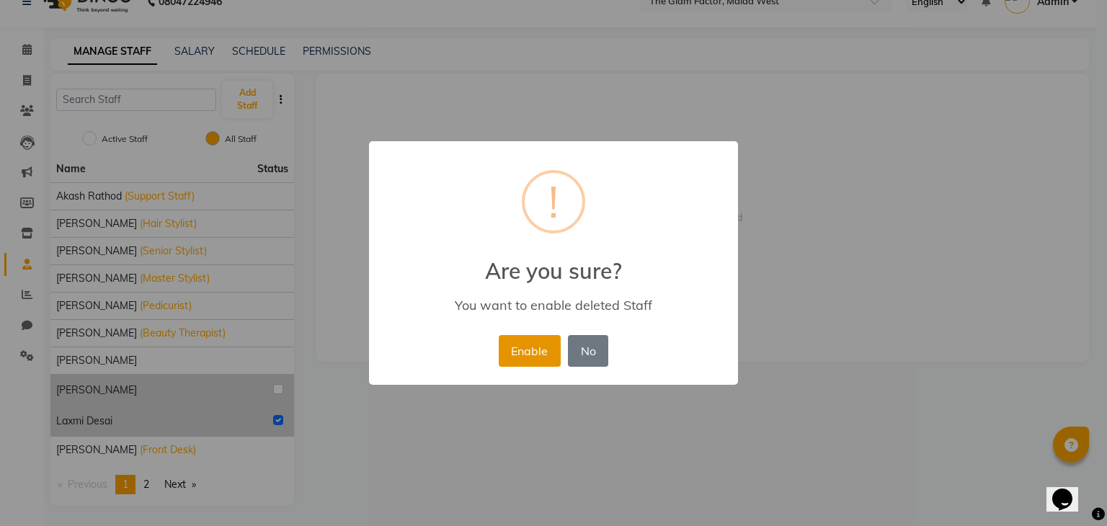
click at [527, 366] on button "Enable" at bounding box center [530, 351] width 62 height 32
radio input "true"
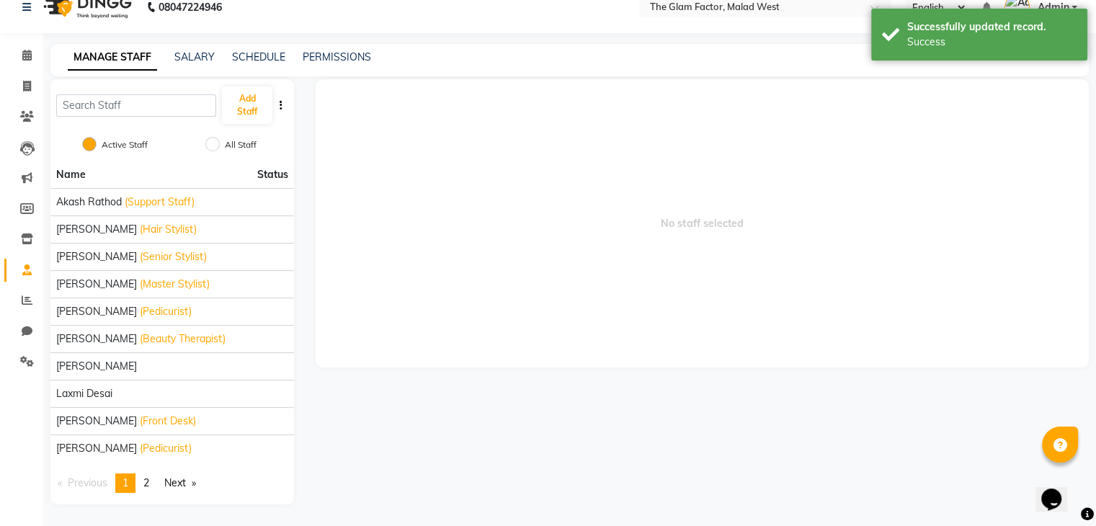
scroll to position [17, 0]
click at [247, 139] on div "All Staff" at bounding box center [233, 146] width 46 height 17
click at [222, 154] on div "All Staff" at bounding box center [233, 146] width 46 height 17
click at [220, 150] on div "All Staff" at bounding box center [233, 146] width 46 height 17
click at [219, 142] on input "All Staff" at bounding box center [212, 145] width 14 height 14
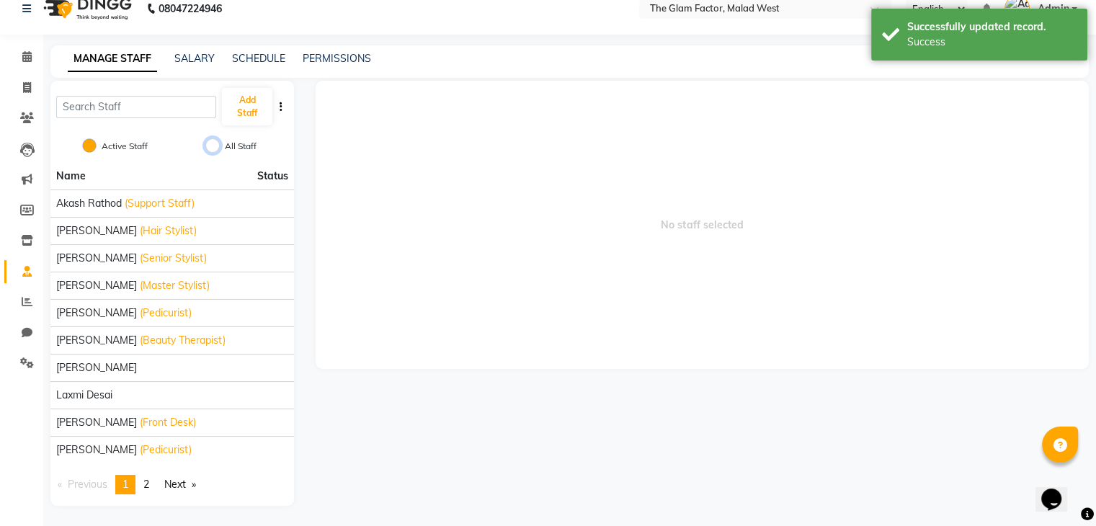
radio input "true"
radio input "false"
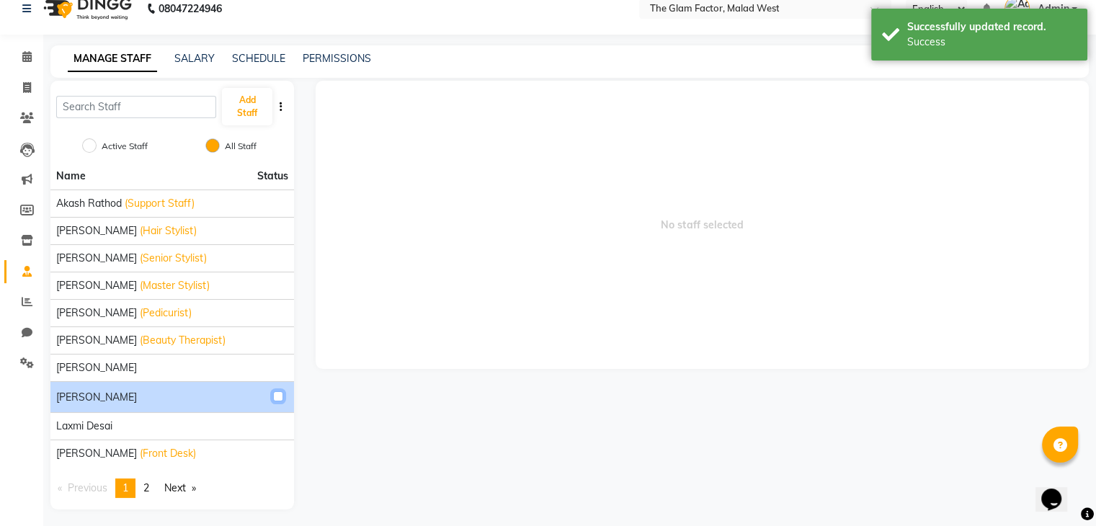
click at [282, 393] on input "checkbox" at bounding box center [278, 396] width 10 height 10
checkbox input "true"
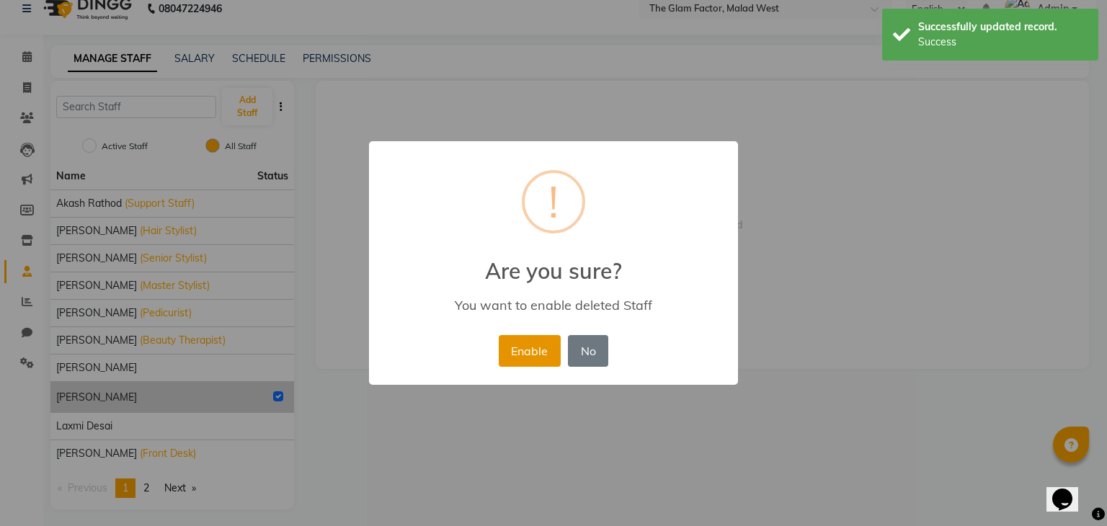
click at [516, 356] on button "Enable" at bounding box center [530, 351] width 62 height 32
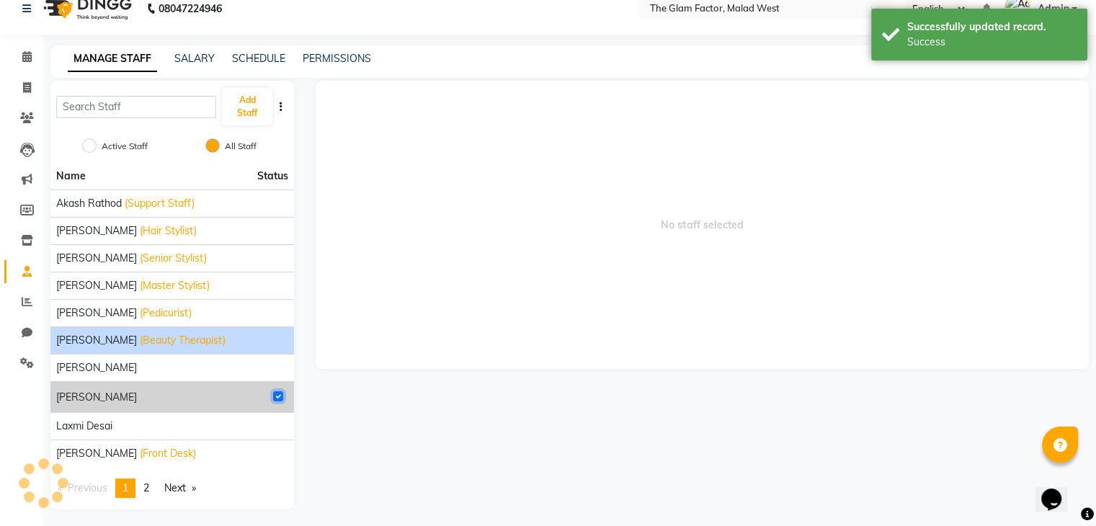
radio input "true"
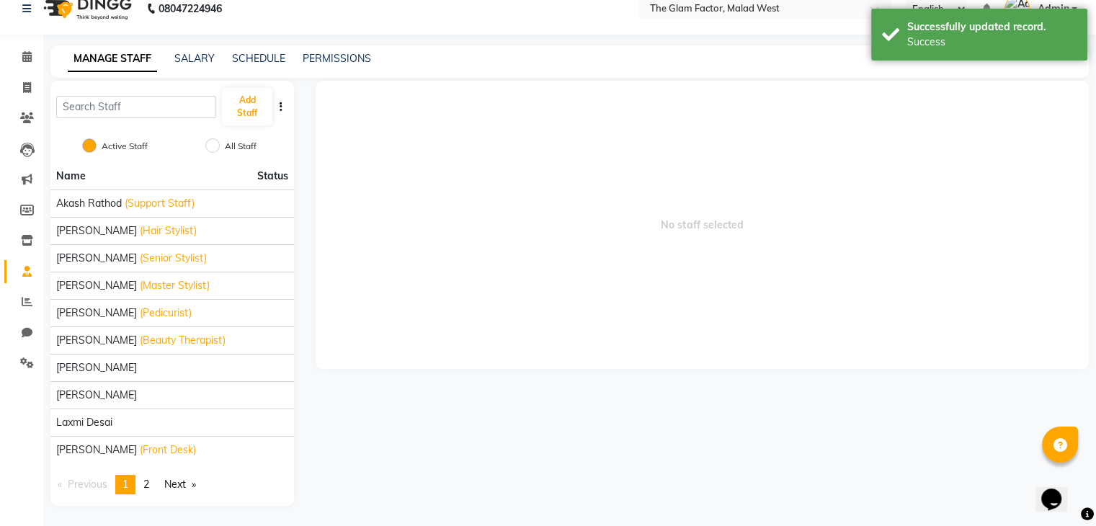
click at [221, 146] on div "All Staff" at bounding box center [233, 146] width 46 height 17
click at [208, 146] on input "All Staff" at bounding box center [212, 145] width 14 height 14
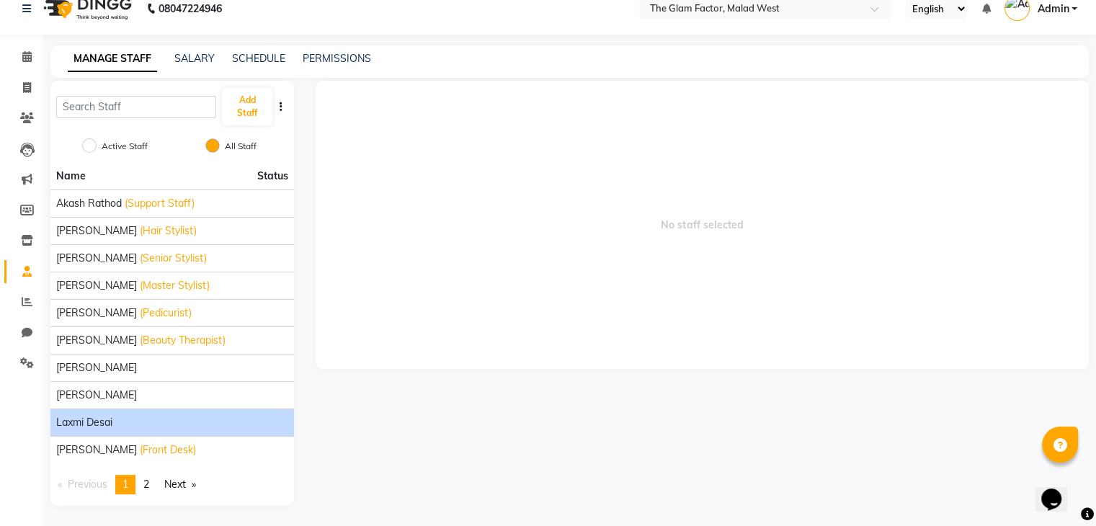
click at [173, 419] on div "Laxmi Desai" at bounding box center [172, 422] width 232 height 15
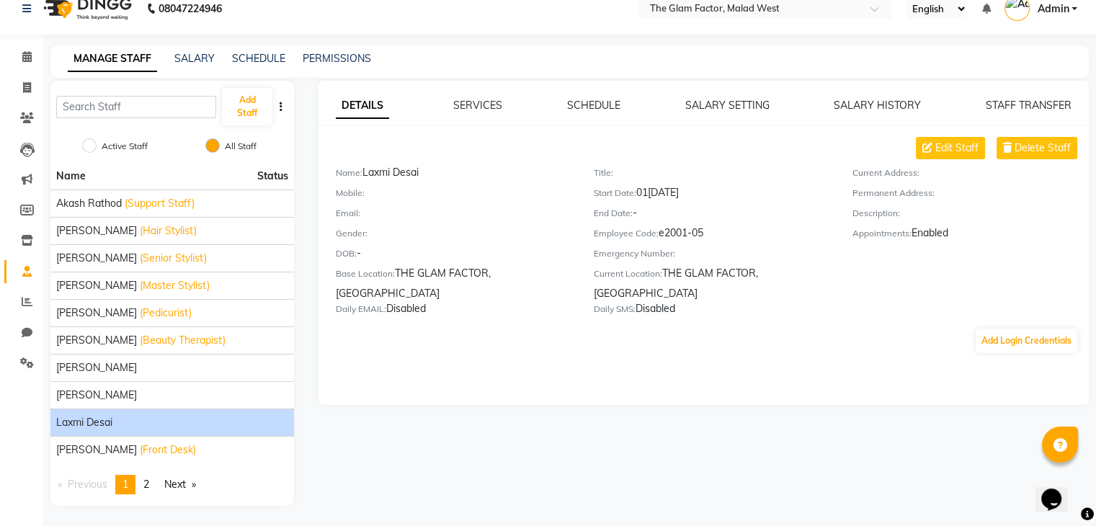
drag, startPoint x: 234, startPoint y: 416, endPoint x: 750, endPoint y: 352, distance: 519.9
click at [750, 362] on div "DETAILS SERVICES SCHEDULE SALARY SETTING SALARY HISTORY STAFF TRANSFER Edit Sta…" at bounding box center [704, 243] width 770 height 324
click at [1037, 143] on span "Delete Staff" at bounding box center [1043, 148] width 56 height 15
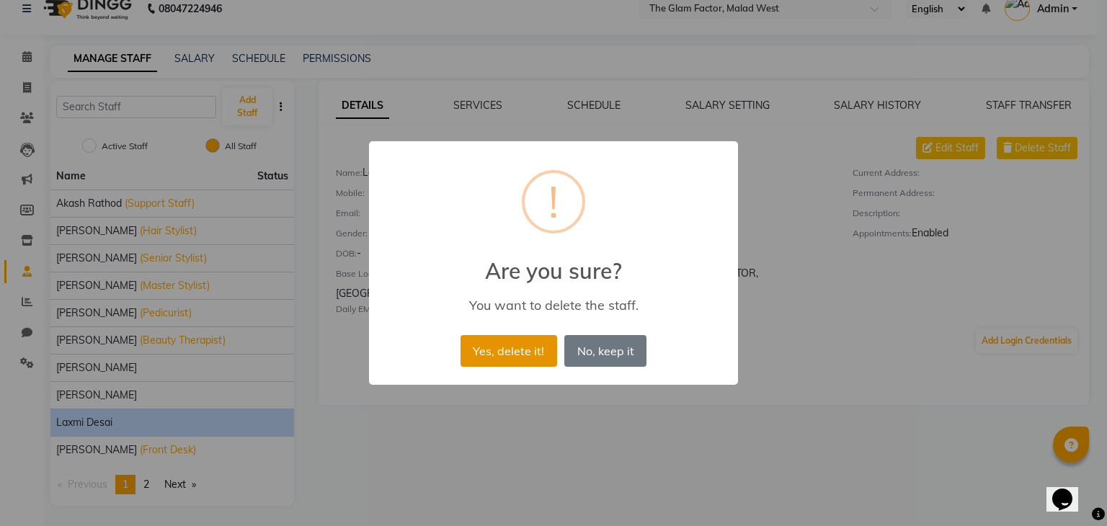
click at [522, 358] on button "Yes, delete it!" at bounding box center [509, 351] width 97 height 32
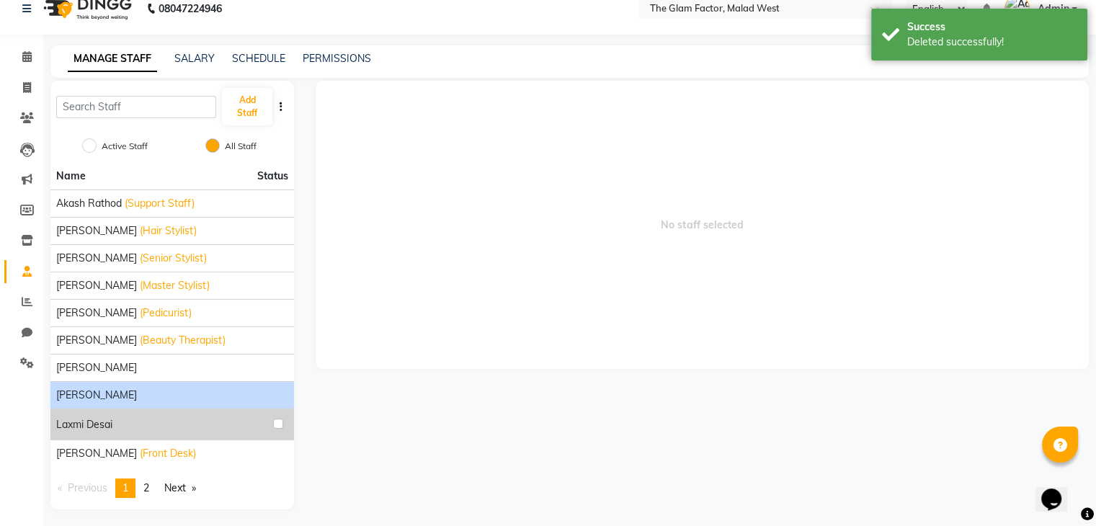
click at [234, 399] on div "[PERSON_NAME]" at bounding box center [172, 395] width 232 height 15
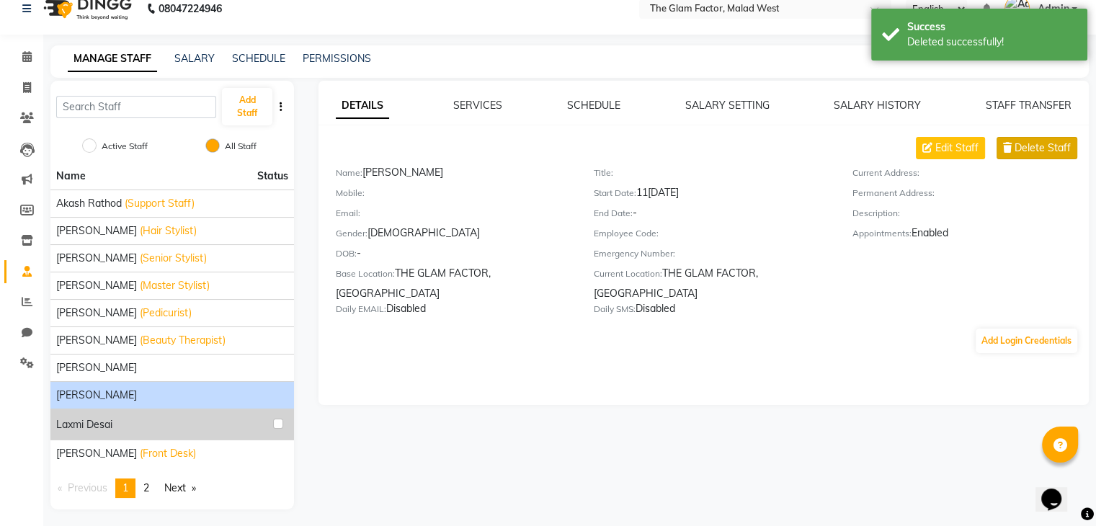
click at [1029, 141] on span "Delete Staff" at bounding box center [1043, 148] width 56 height 15
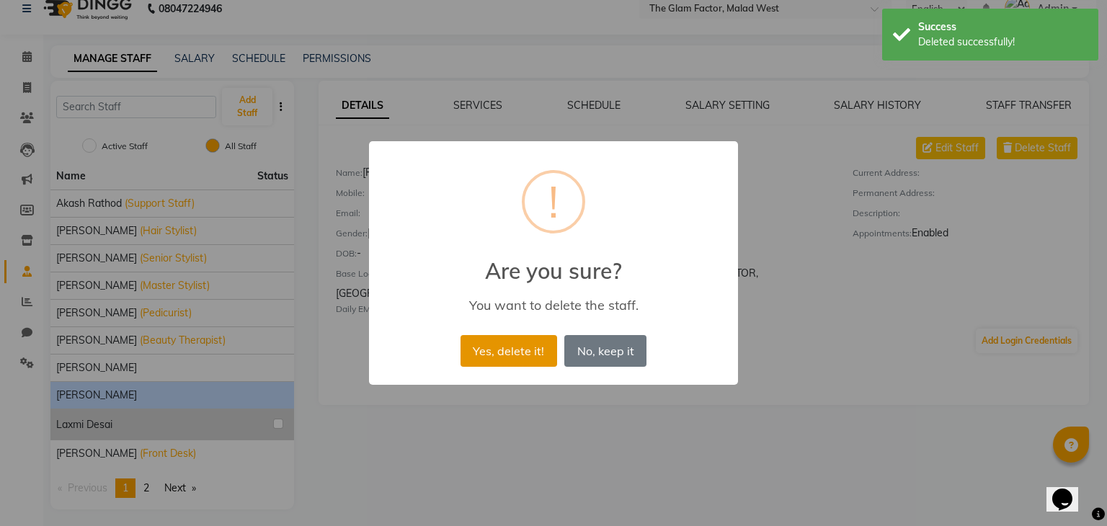
click at [493, 361] on button "Yes, delete it!" at bounding box center [509, 351] width 97 height 32
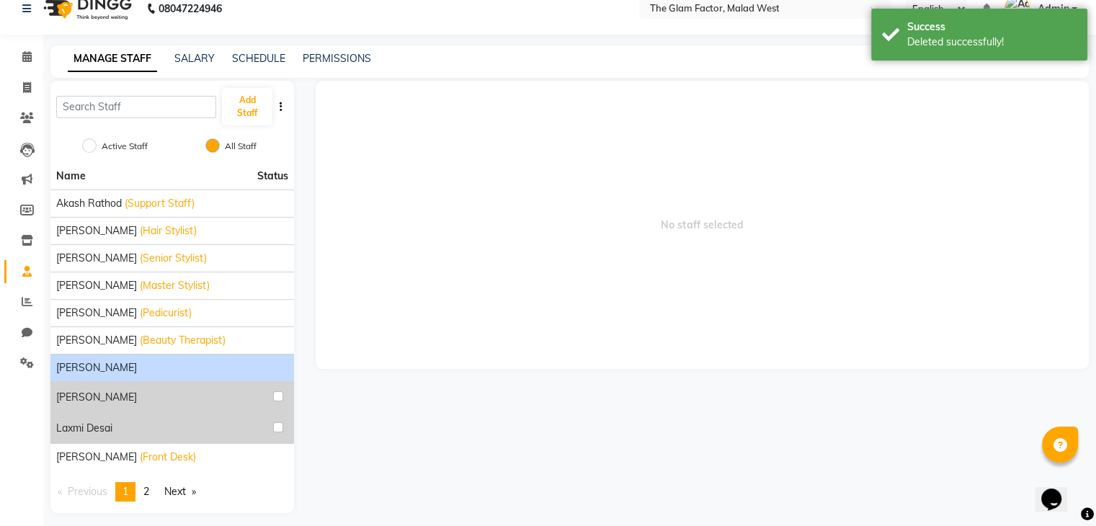
click at [200, 365] on div "[PERSON_NAME]" at bounding box center [172, 367] width 232 height 15
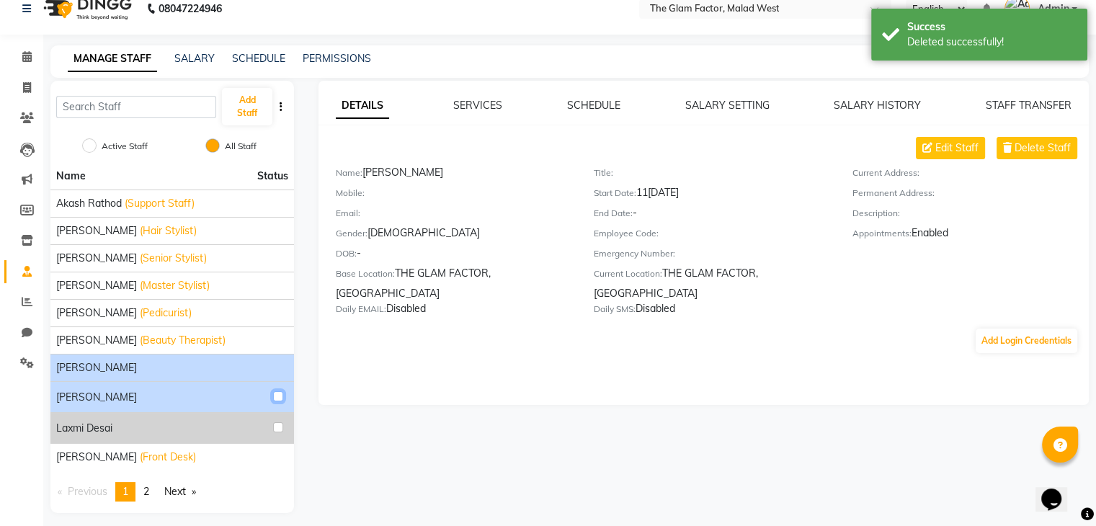
click at [279, 393] on input "checkbox" at bounding box center [278, 396] width 10 height 10
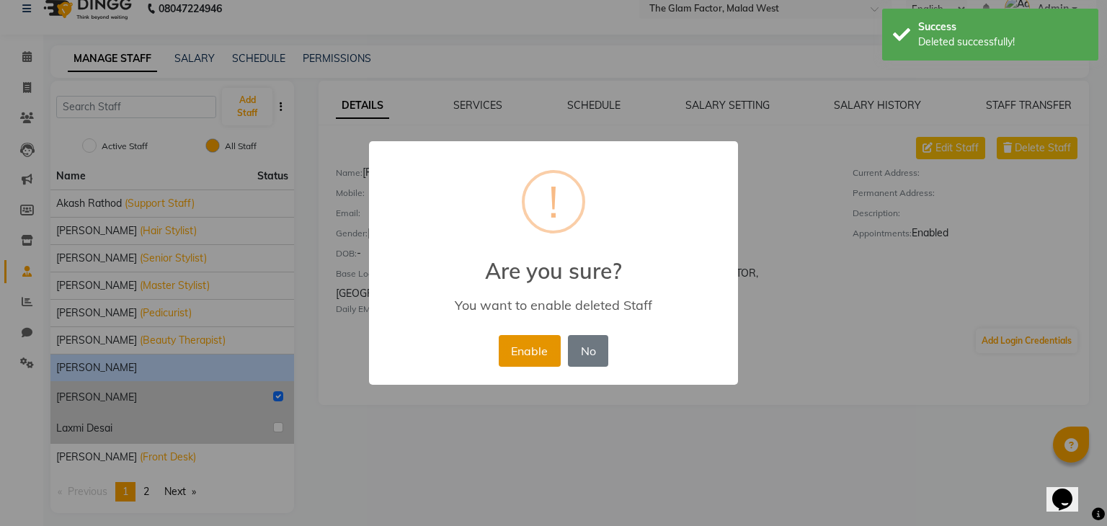
click at [536, 352] on button "Enable" at bounding box center [530, 351] width 62 height 32
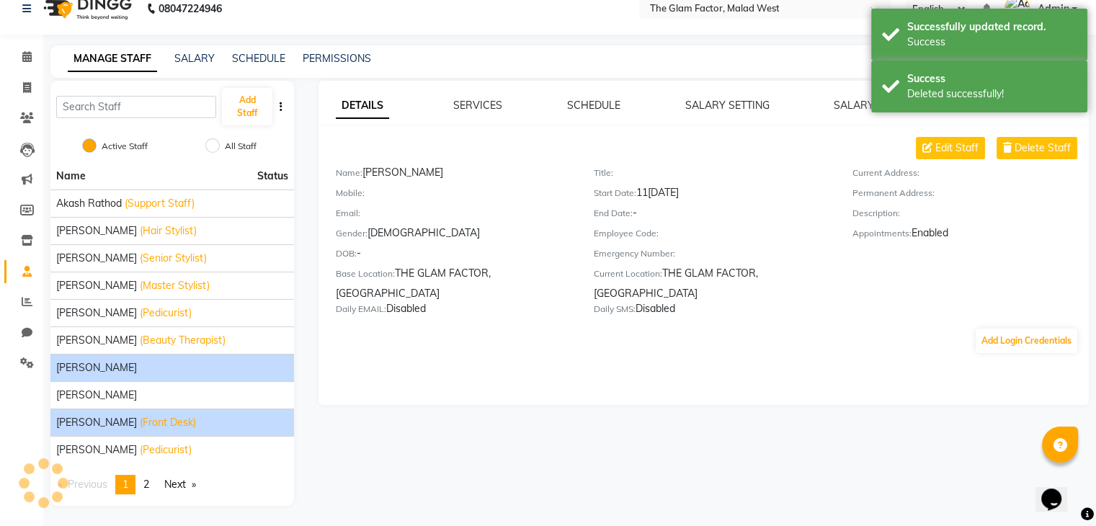
click at [280, 426] on div "[PERSON_NAME] (Front Desk)" at bounding box center [172, 422] width 232 height 15
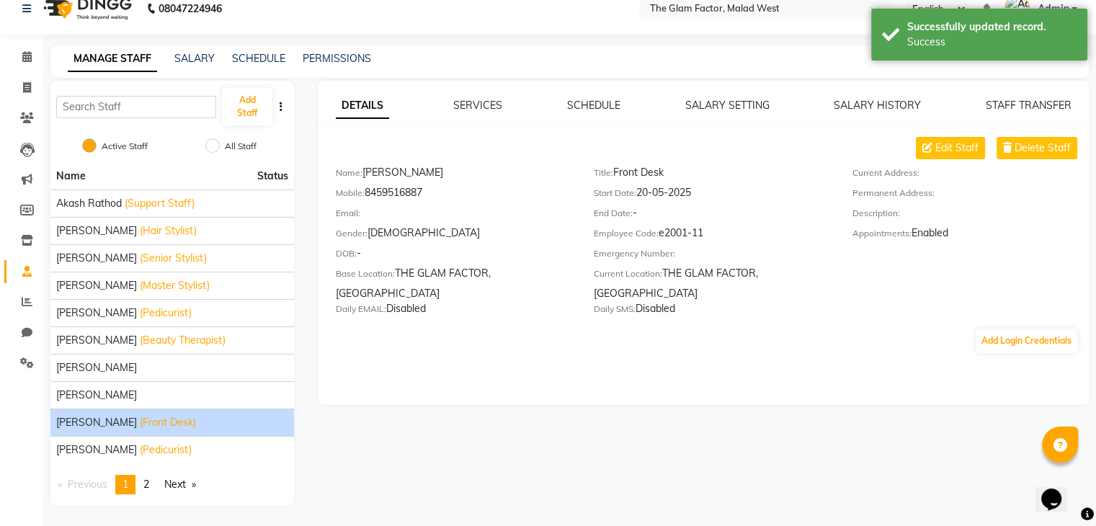
drag, startPoint x: 479, startPoint y: 437, endPoint x: 491, endPoint y: 422, distance: 19.6
click at [479, 435] on div "DETAILS SERVICES SCHEDULE SALARY SETTING SALARY HISTORY STAFF TRANSFER Edit Sta…" at bounding box center [702, 293] width 795 height 425
click at [1039, 141] on span "Delete Staff" at bounding box center [1043, 148] width 56 height 15
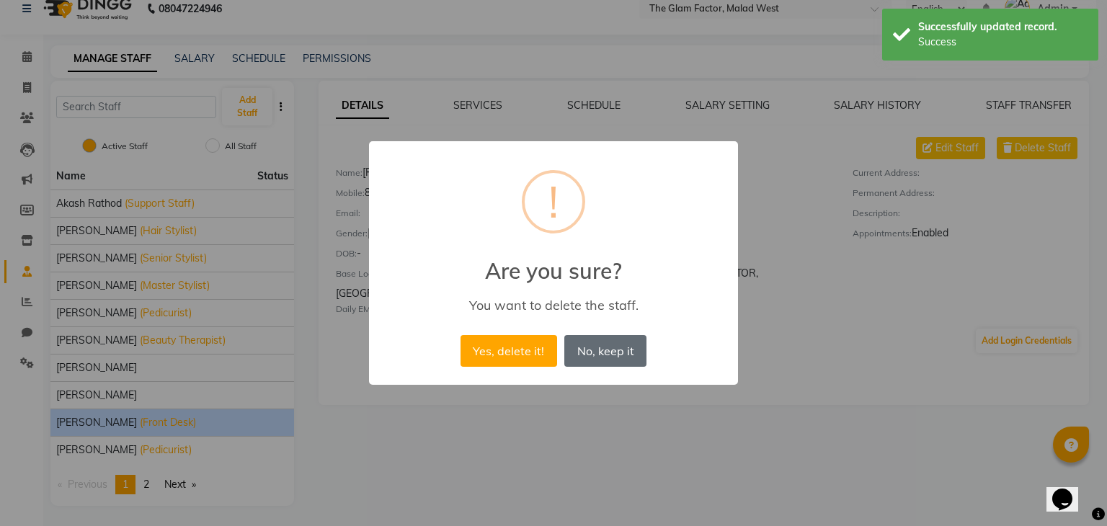
click at [598, 342] on button "No, keep it" at bounding box center [605, 351] width 82 height 32
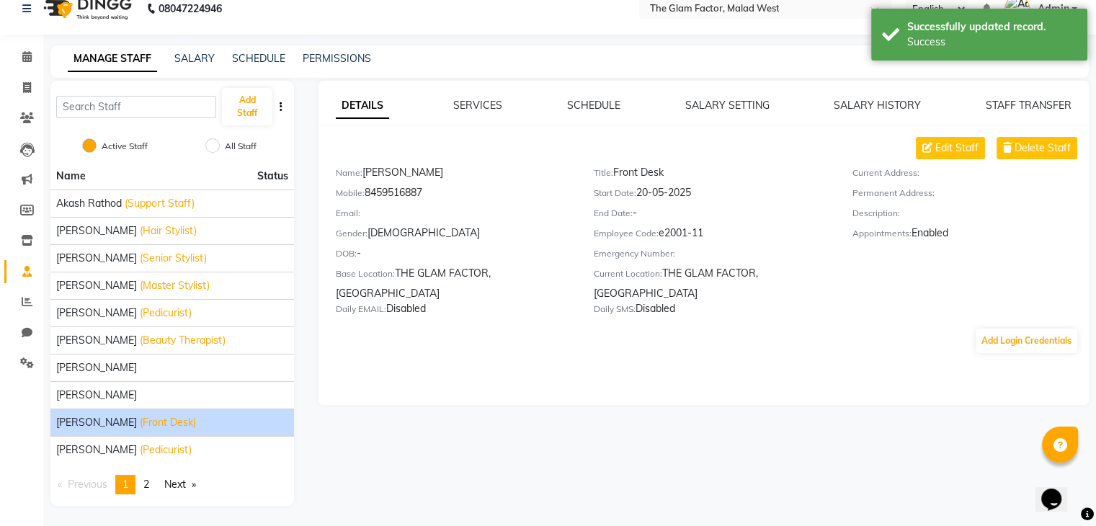
drag, startPoint x: 476, startPoint y: 432, endPoint x: 321, endPoint y: 321, distance: 191.0
click at [476, 430] on div "DETAILS SERVICES SCHEDULE SALARY SETTING SALARY HISTORY STAFF TRANSFER Edit Sta…" at bounding box center [702, 293] width 795 height 425
click at [102, 141] on label "Active Staff" at bounding box center [125, 146] width 46 height 13
click at [97, 141] on input "Active Staff" at bounding box center [89, 145] width 14 height 14
click at [358, 146] on div "Edit Staff Delete Staff" at bounding box center [712, 148] width 753 height 22
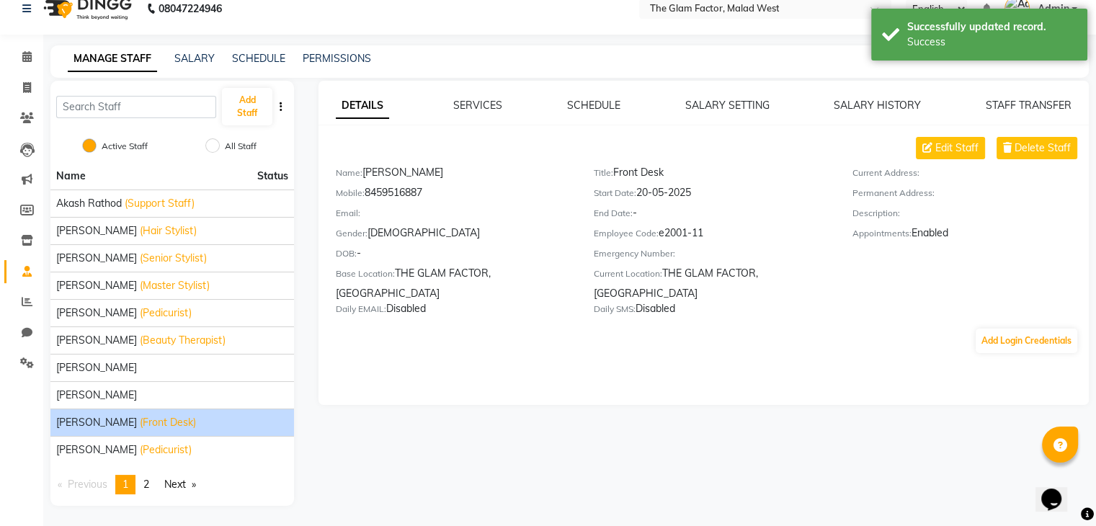
click at [234, 145] on label "All Staff" at bounding box center [241, 146] width 32 height 13
click at [220, 145] on input "All Staff" at bounding box center [212, 145] width 14 height 14
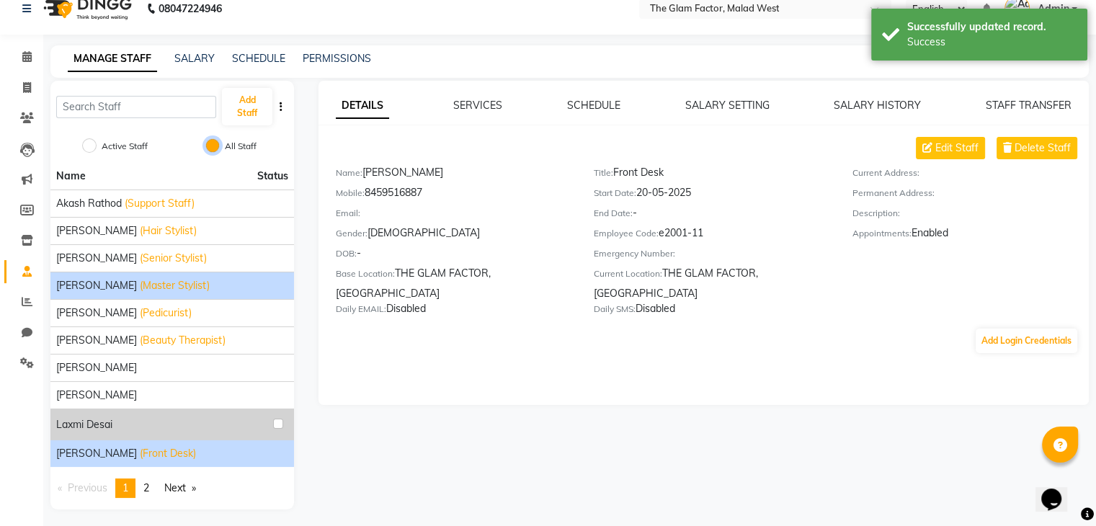
scroll to position [21, 0]
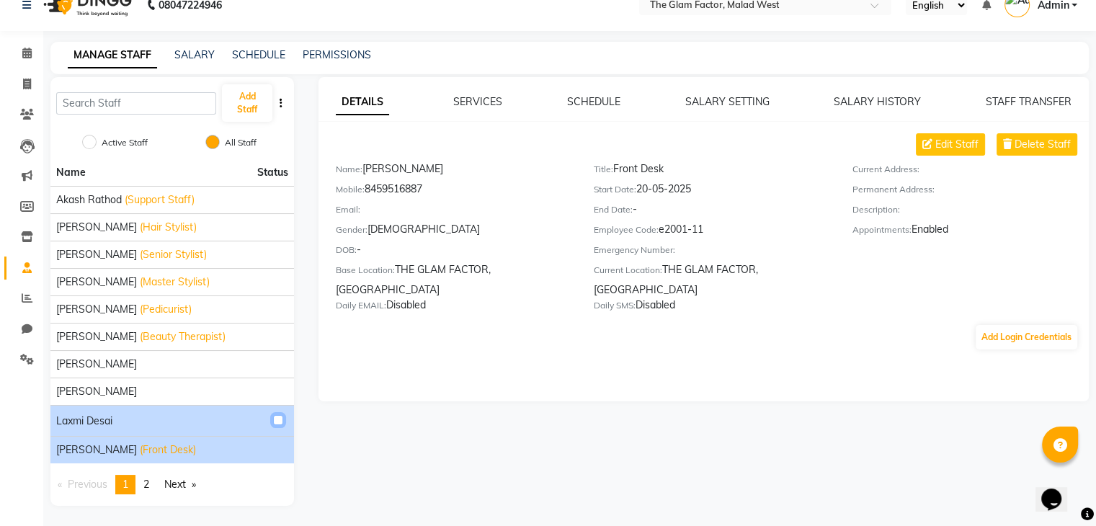
click at [282, 416] on input "checkbox" at bounding box center [278, 420] width 10 height 10
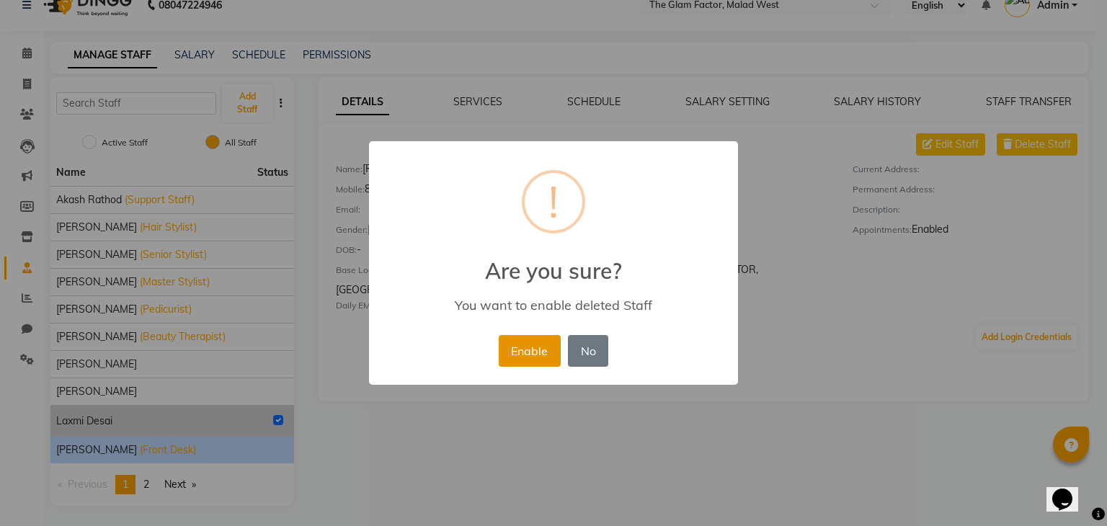
click at [536, 347] on button "Enable" at bounding box center [530, 351] width 62 height 32
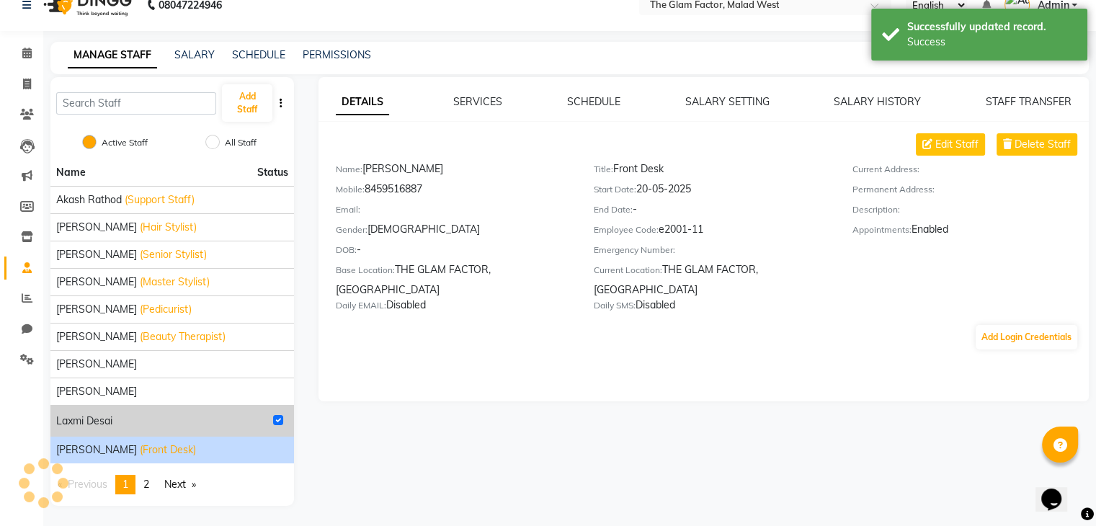
scroll to position [17, 0]
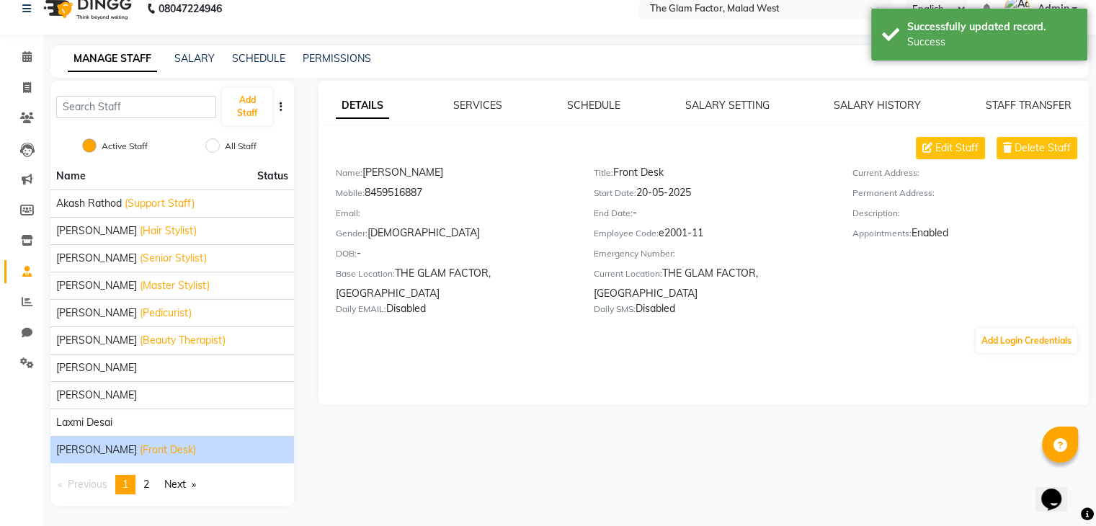
click at [438, 407] on div "DETAILS SERVICES SCHEDULE SALARY SETTING SALARY HISTORY STAFF TRANSFER Edit Sta…" at bounding box center [702, 293] width 795 height 425
click at [512, 372] on div "DETAILS SERVICES SCHEDULE SALARY SETTING SALARY HISTORY STAFF TRANSFER Edit Sta…" at bounding box center [704, 243] width 770 height 324
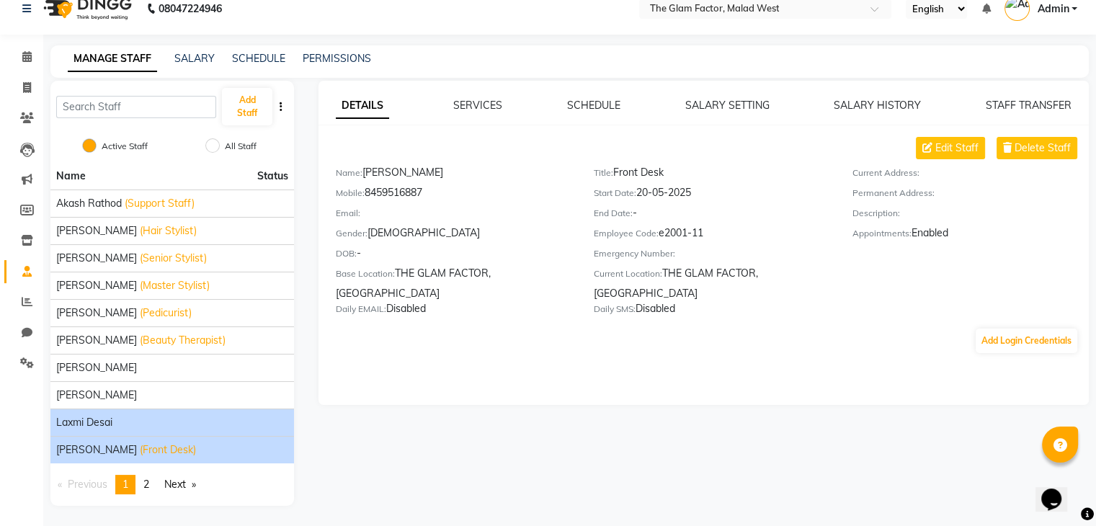
click at [245, 409] on li "Laxmi Desai" at bounding box center [172, 422] width 244 height 27
click at [234, 416] on div "Laxmi Desai" at bounding box center [172, 422] width 232 height 15
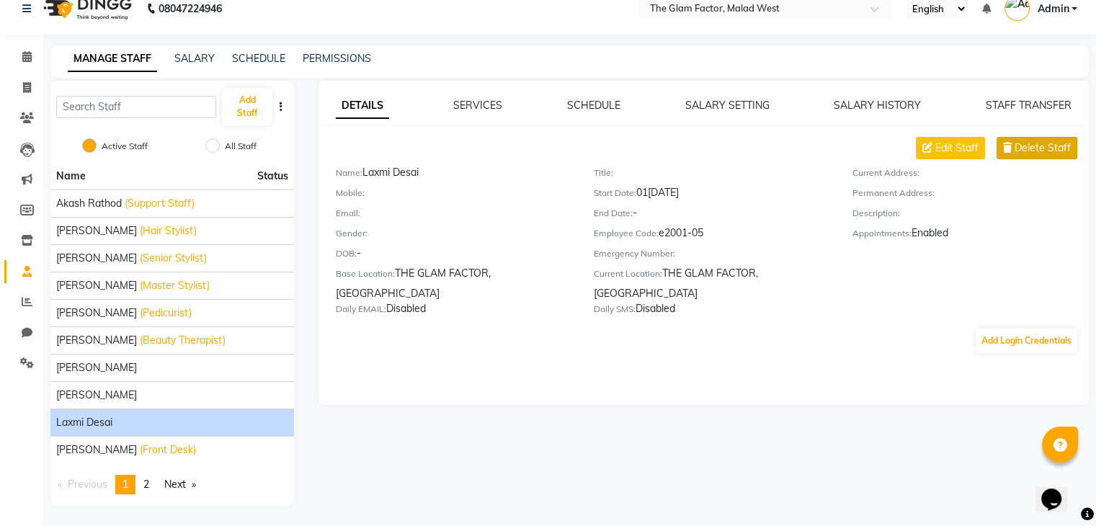
click at [1015, 142] on span "Delete Staff" at bounding box center [1043, 148] width 56 height 15
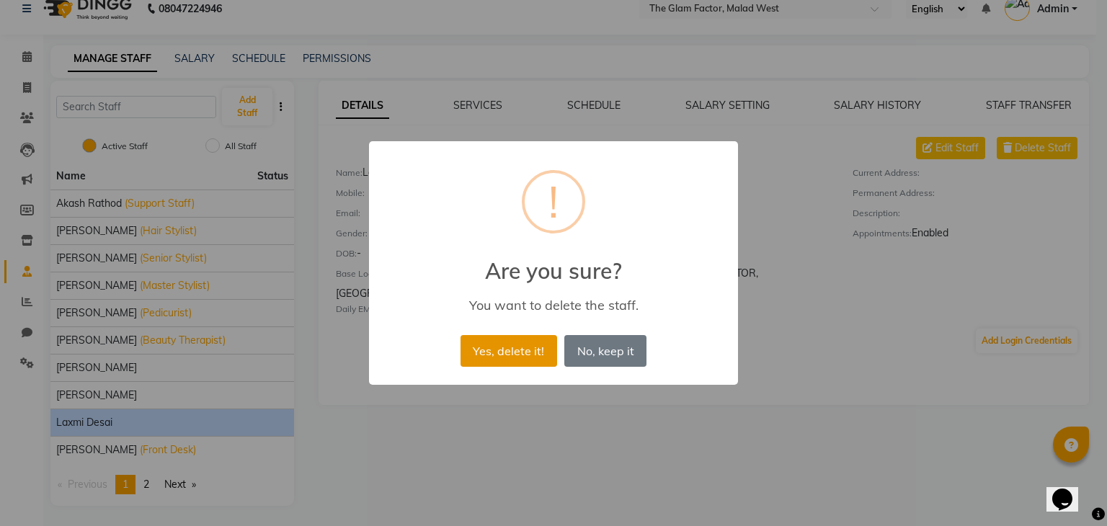
click at [532, 346] on button "Yes, delete it!" at bounding box center [509, 351] width 97 height 32
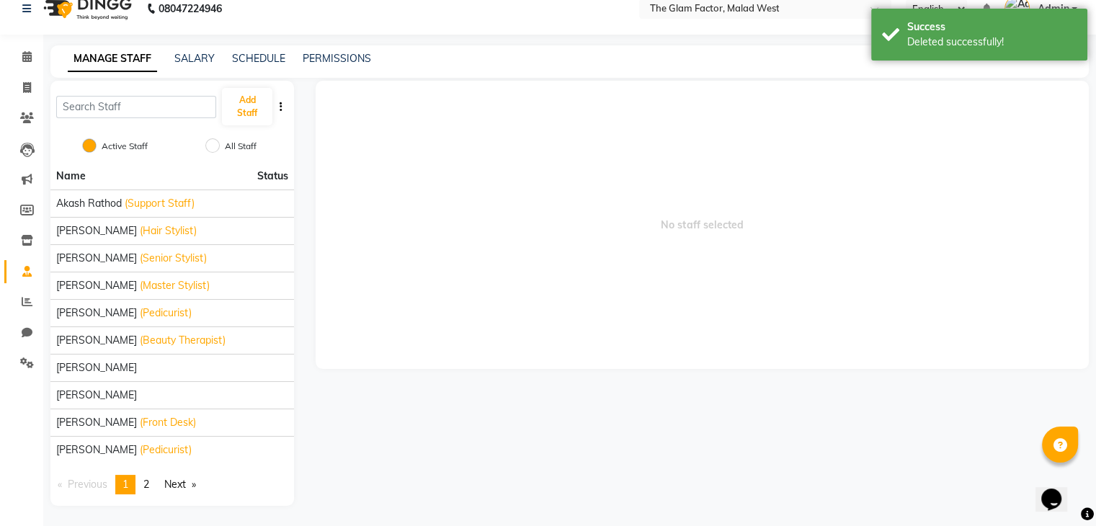
click at [659, 191] on span "No staff selected" at bounding box center [702, 225] width 773 height 288
click at [245, 146] on label "All Staff" at bounding box center [241, 146] width 32 height 13
click at [220, 146] on input "All Staff" at bounding box center [212, 145] width 14 height 14
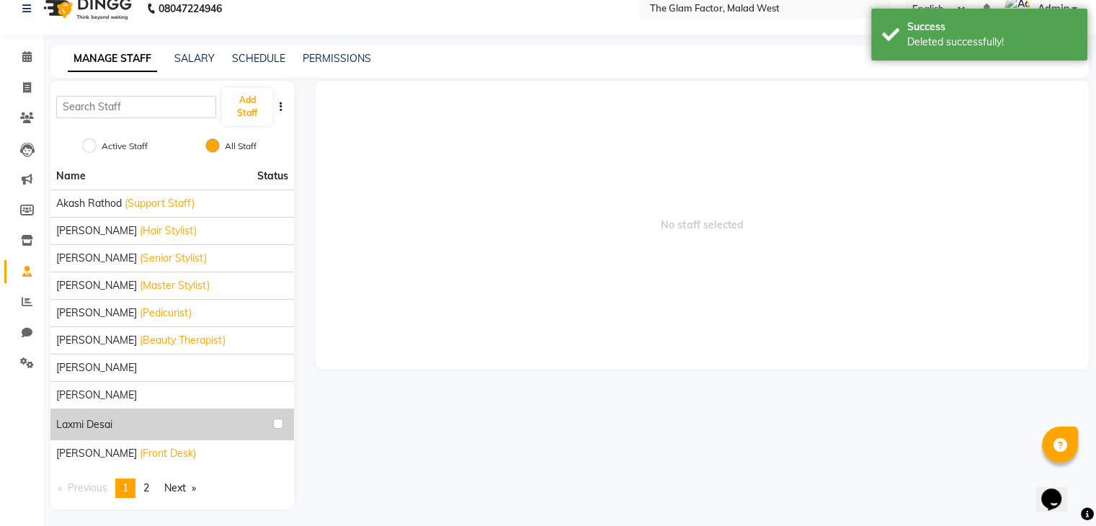
drag, startPoint x: 281, startPoint y: 422, endPoint x: 779, endPoint y: 309, distance: 510.7
click at [802, 309] on span "No staff selected" at bounding box center [702, 225] width 773 height 288
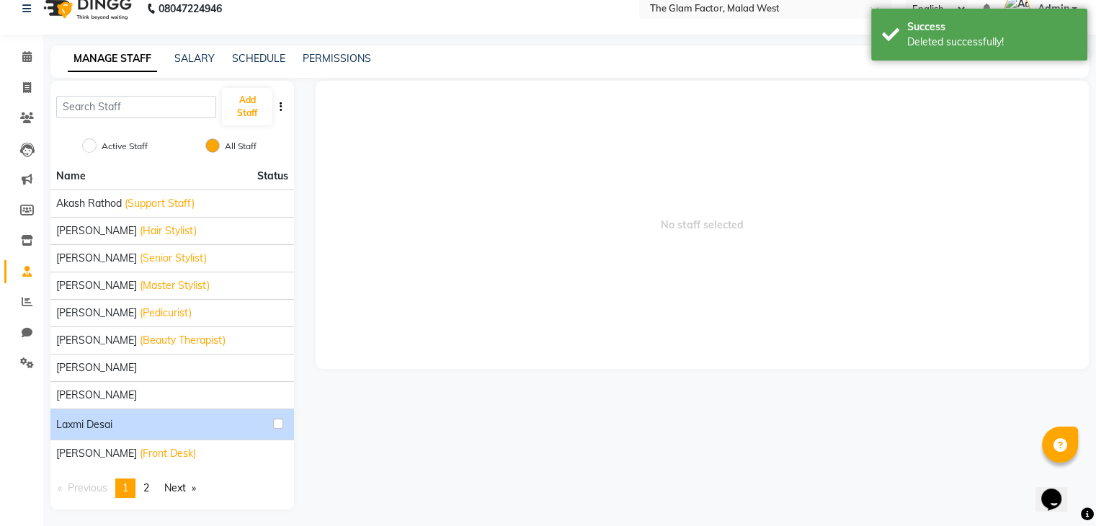
click at [285, 424] on div at bounding box center [281, 423] width 14 height 17
click at [282, 419] on input "checkbox" at bounding box center [278, 424] width 10 height 10
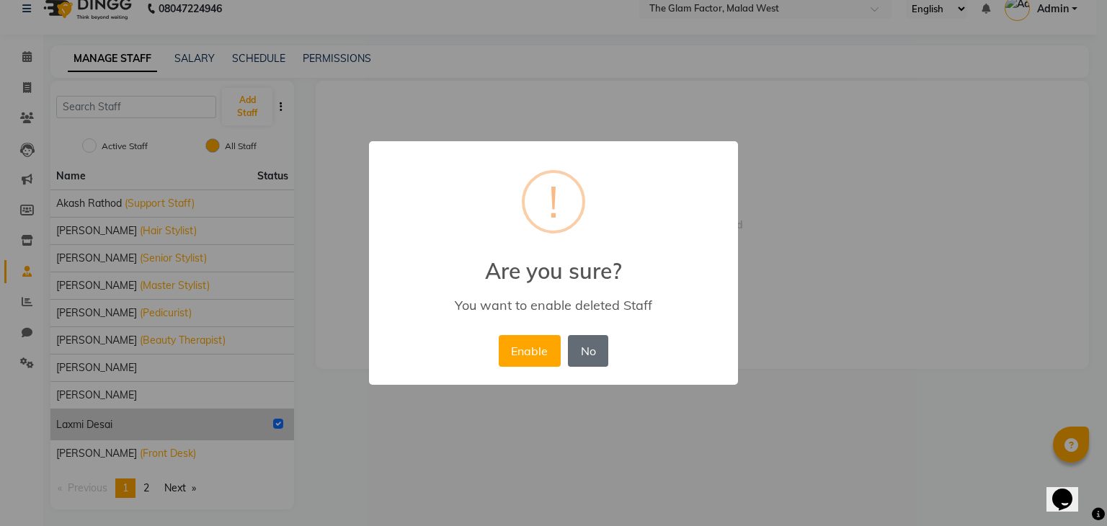
click at [588, 350] on button "No" at bounding box center [588, 351] width 40 height 32
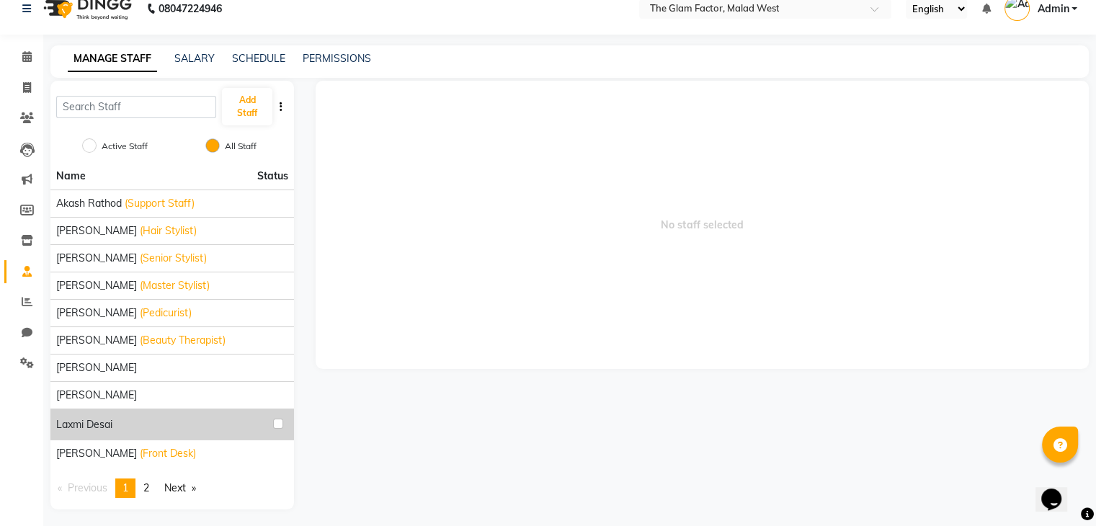
click at [492, 352] on span "No staff selected" at bounding box center [702, 225] width 773 height 288
click at [104, 150] on label "Active Staff" at bounding box center [125, 146] width 46 height 13
click at [97, 150] on input "Active Staff" at bounding box center [89, 145] width 14 height 14
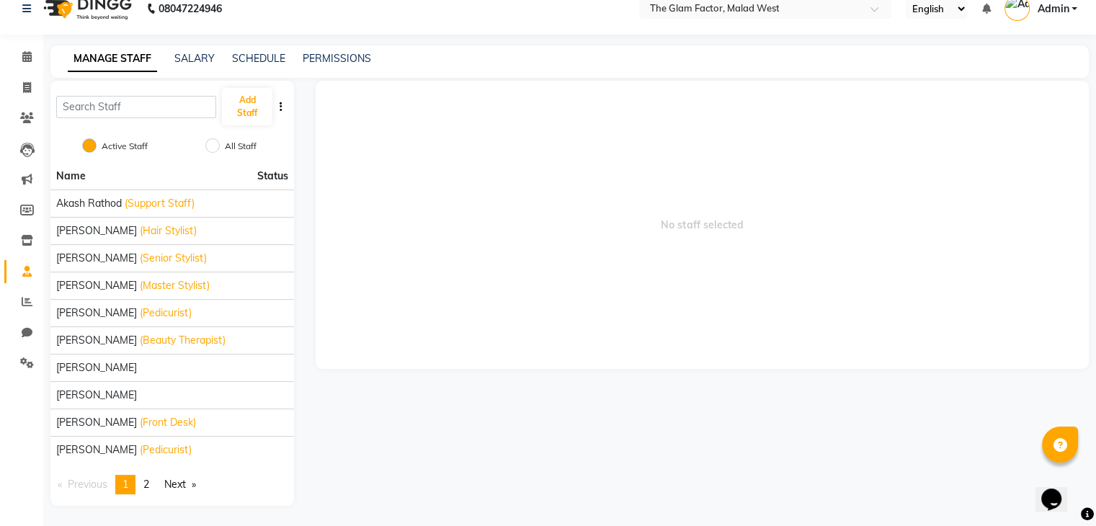
click at [107, 138] on div "Active Staff" at bounding box center [117, 146] width 61 height 17
click at [220, 151] on div "All Staff" at bounding box center [233, 146] width 46 height 17
click at [213, 145] on input "All Staff" at bounding box center [212, 145] width 14 height 14
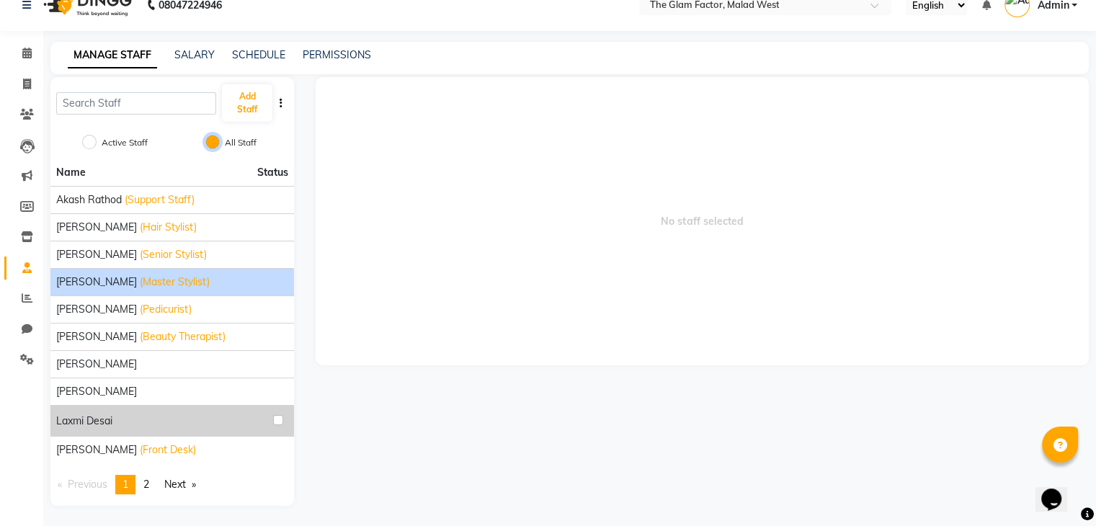
scroll to position [0, 0]
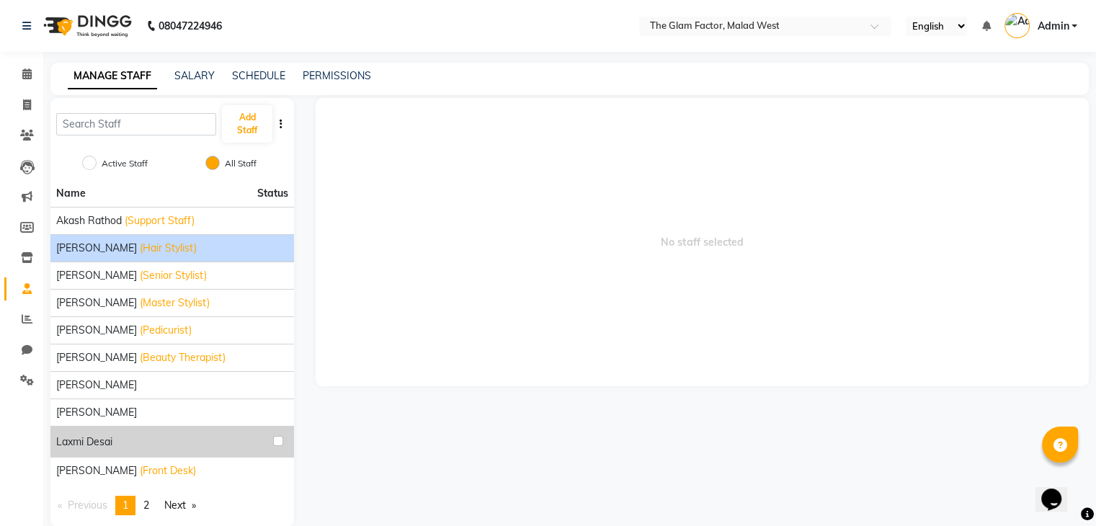
click at [174, 249] on div "[PERSON_NAME] (Hair Stylist)" at bounding box center [172, 248] width 232 height 15
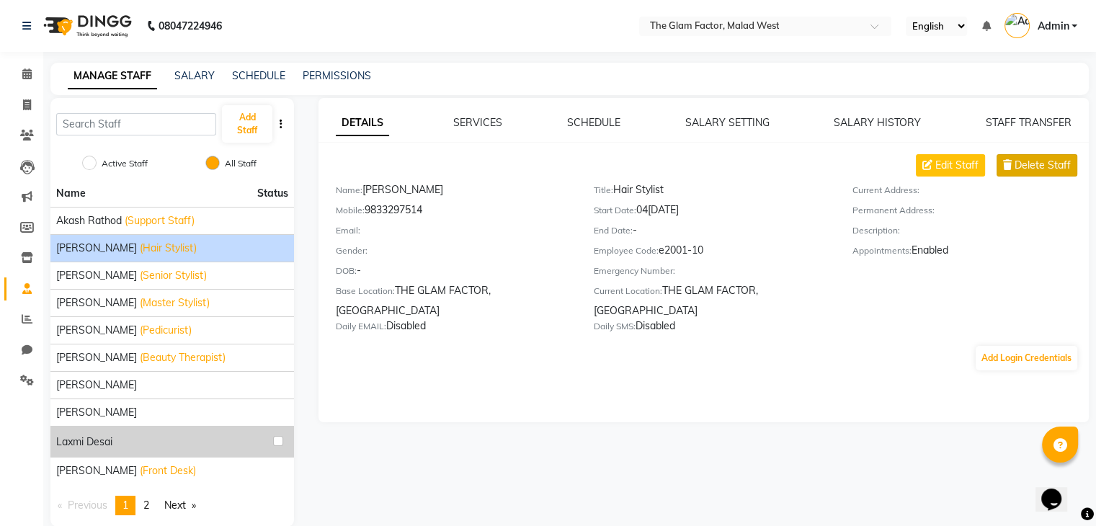
click at [1036, 164] on span "Delete Staff" at bounding box center [1043, 165] width 56 height 15
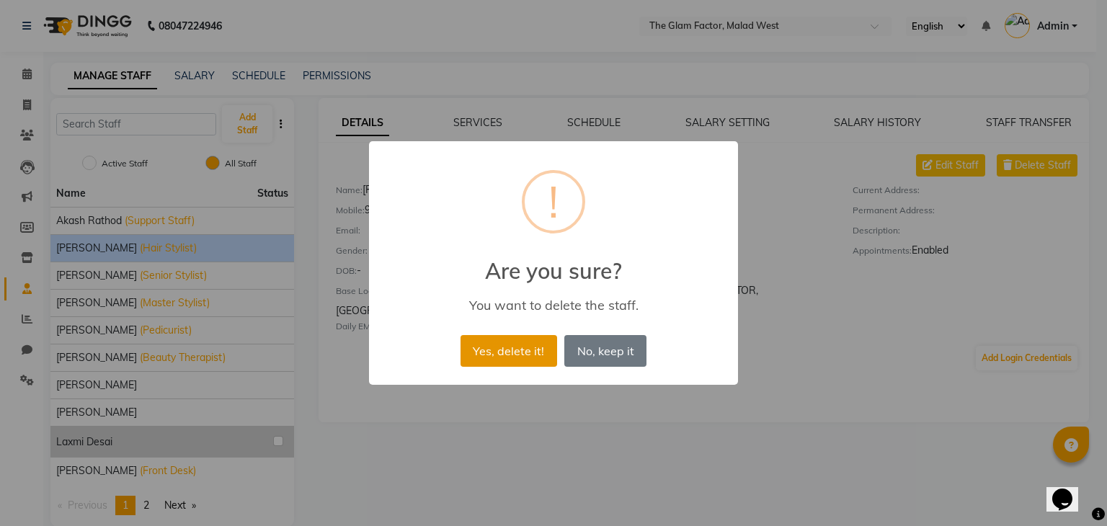
click at [514, 347] on button "Yes, delete it!" at bounding box center [509, 351] width 97 height 32
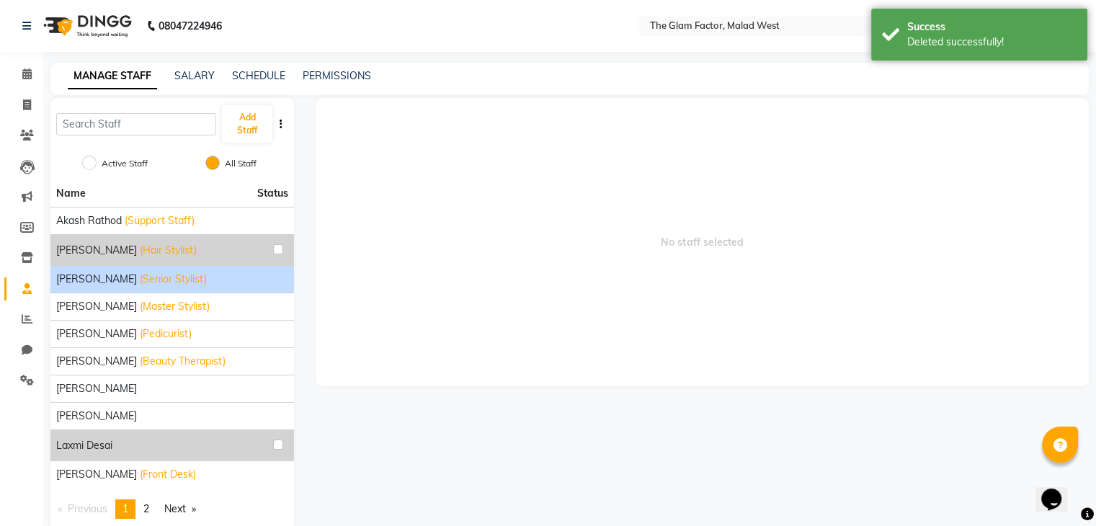
click at [241, 288] on li "[PERSON_NAME] (Senior Stylist)" at bounding box center [172, 278] width 244 height 27
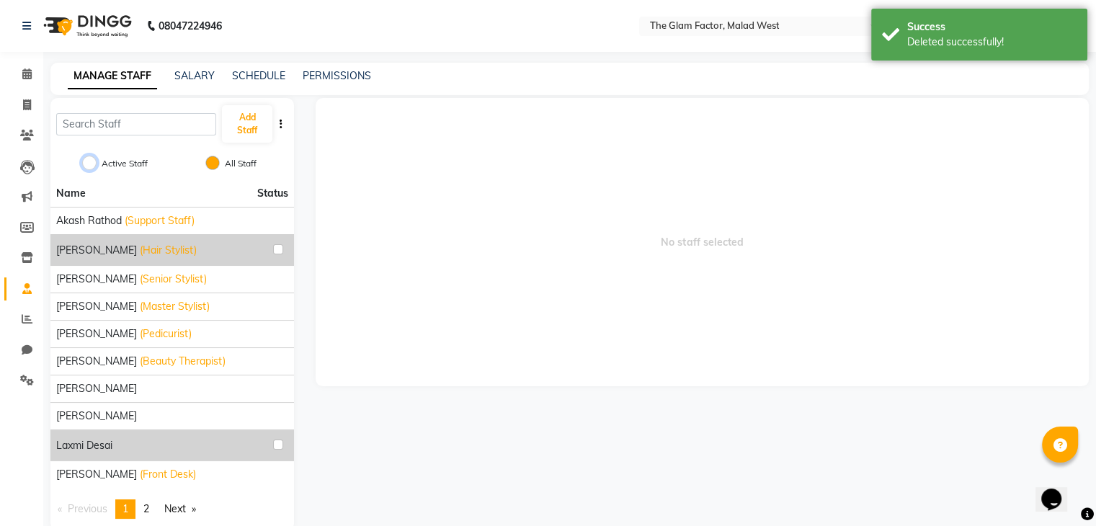
click at [95, 165] on input "Active Staff" at bounding box center [89, 163] width 14 height 14
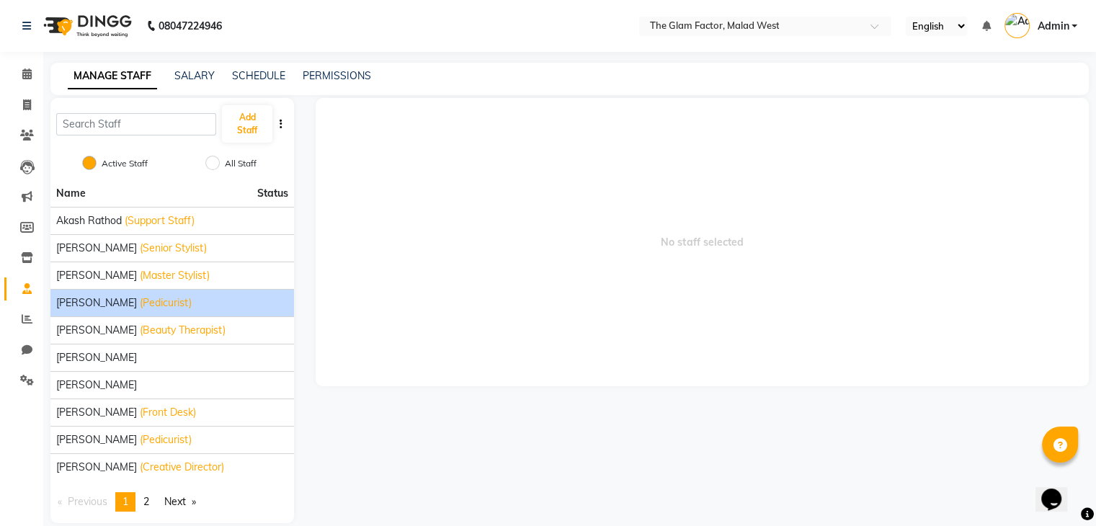
click at [140, 299] on span "(Pedicurist)" at bounding box center [166, 303] width 52 height 15
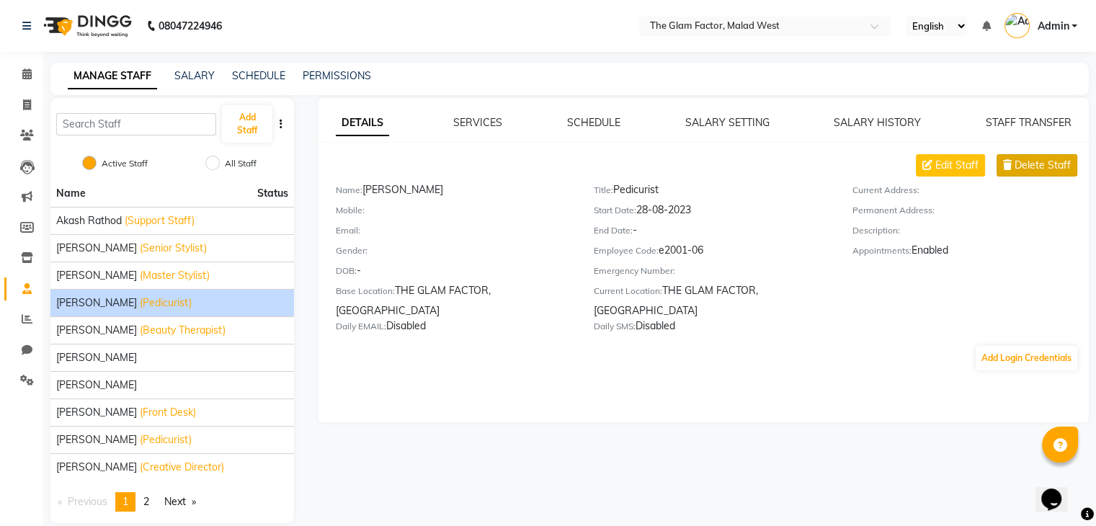
click at [1039, 171] on span "Delete Staff" at bounding box center [1043, 165] width 56 height 15
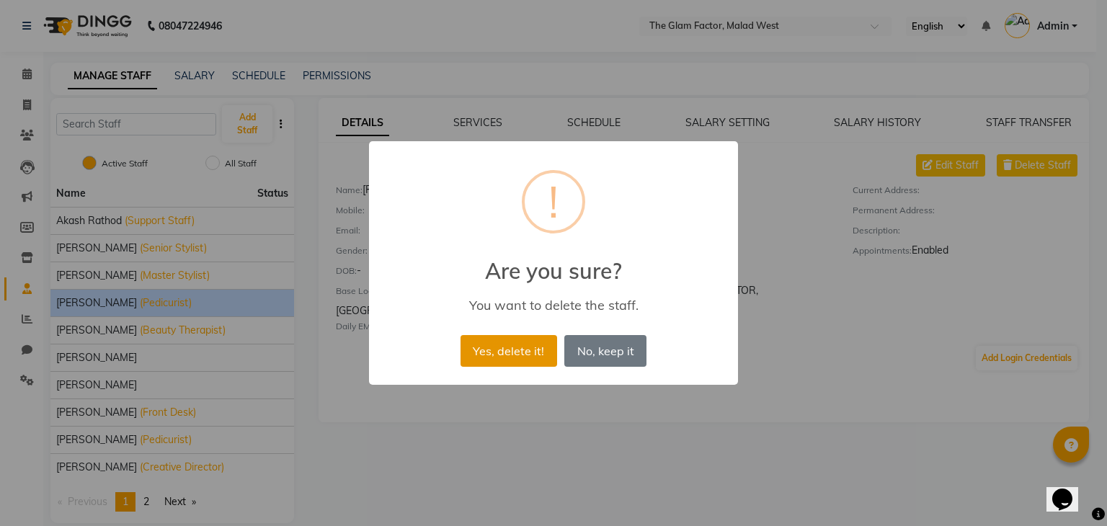
click at [528, 352] on button "Yes, delete it!" at bounding box center [509, 351] width 97 height 32
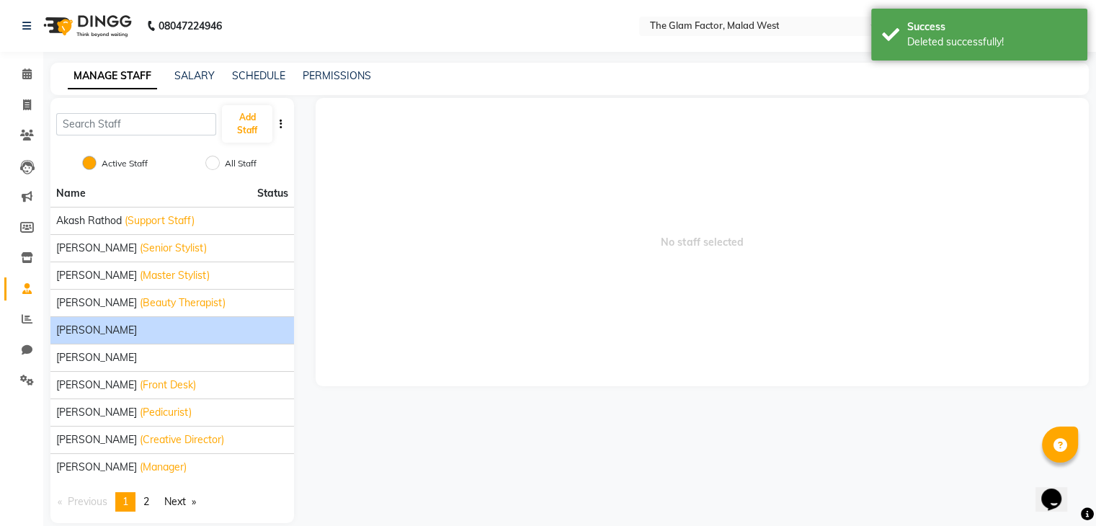
click at [121, 329] on div "[PERSON_NAME]" at bounding box center [172, 330] width 232 height 15
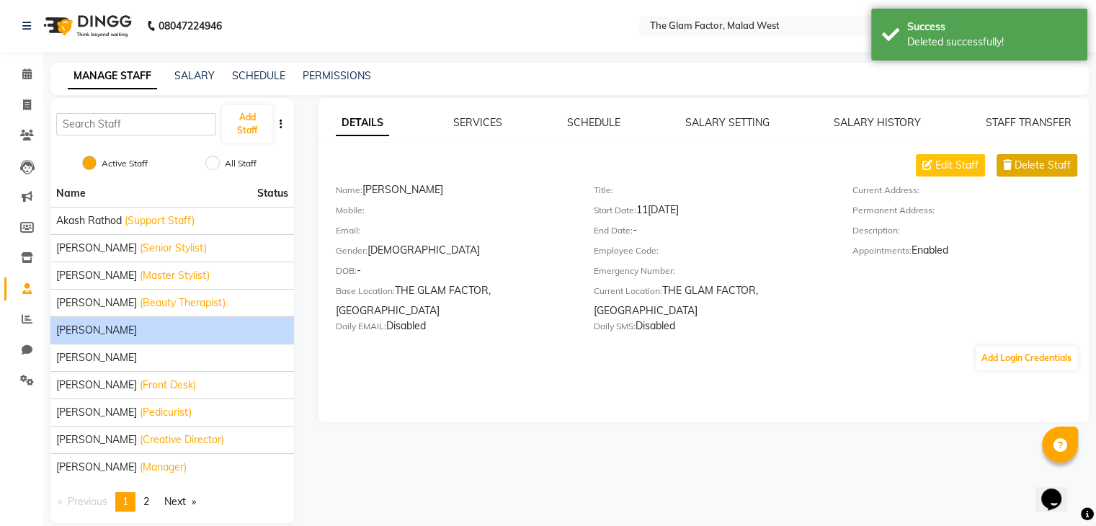
click at [1042, 170] on span "Delete Staff" at bounding box center [1043, 165] width 56 height 15
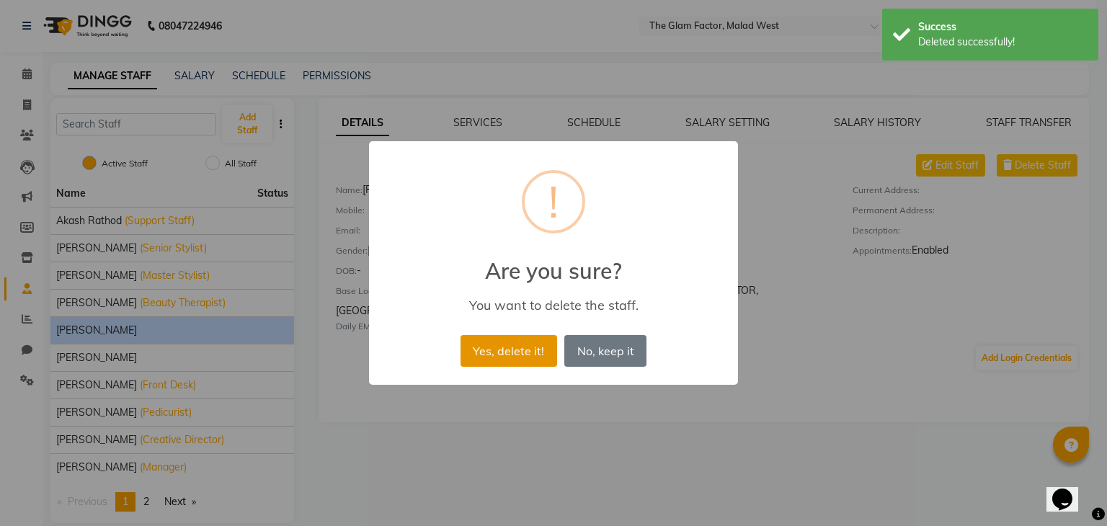
click at [496, 345] on button "Yes, delete it!" at bounding box center [509, 351] width 97 height 32
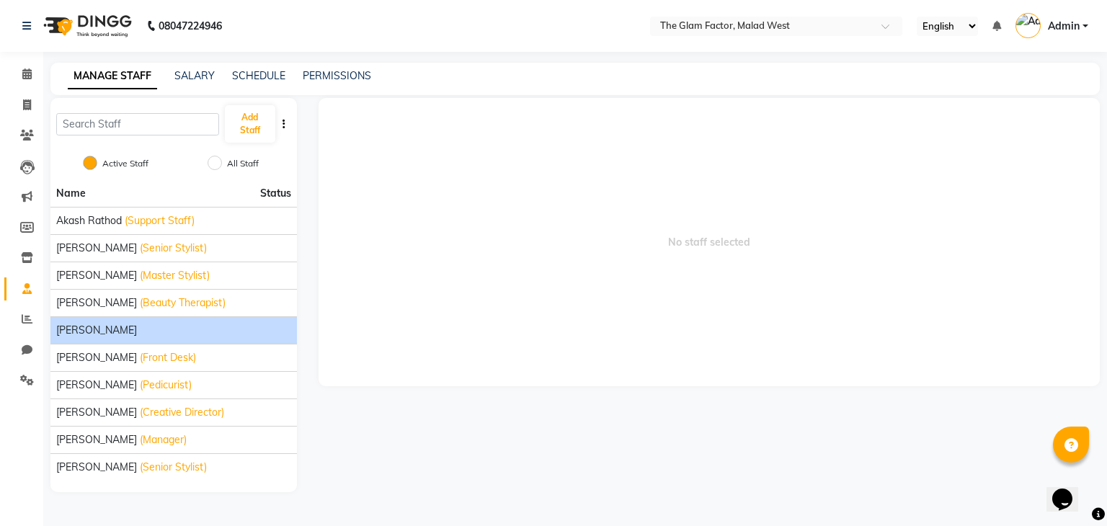
click at [179, 331] on div "[PERSON_NAME]" at bounding box center [173, 330] width 235 height 15
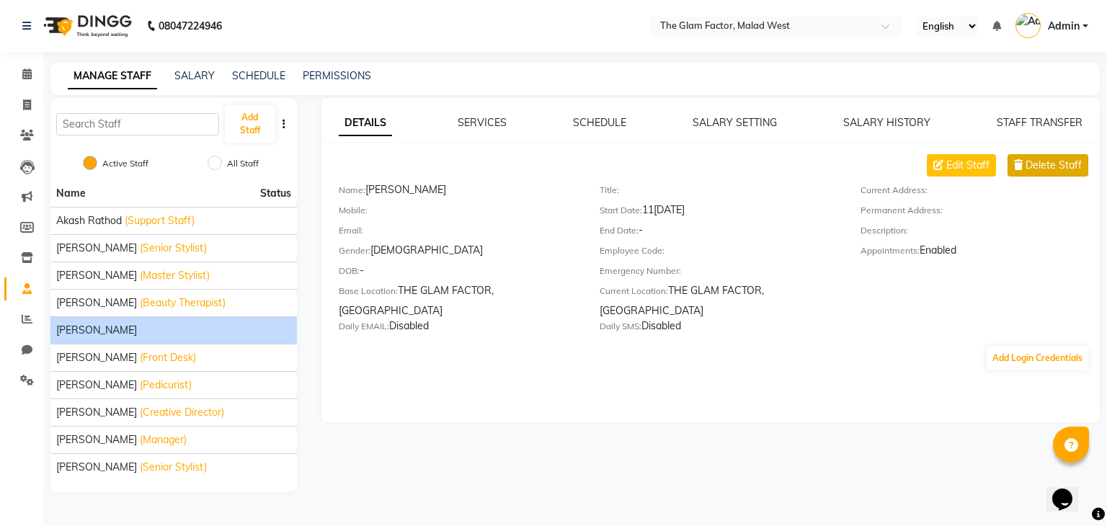
click at [1043, 157] on button "Delete Staff" at bounding box center [1048, 165] width 81 height 22
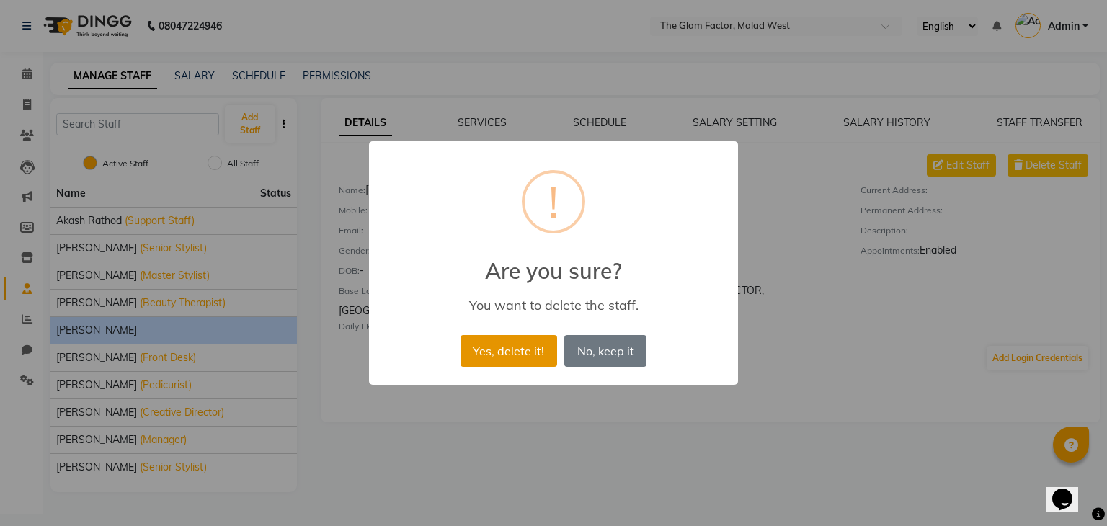
click at [467, 350] on button "Yes, delete it!" at bounding box center [509, 351] width 97 height 32
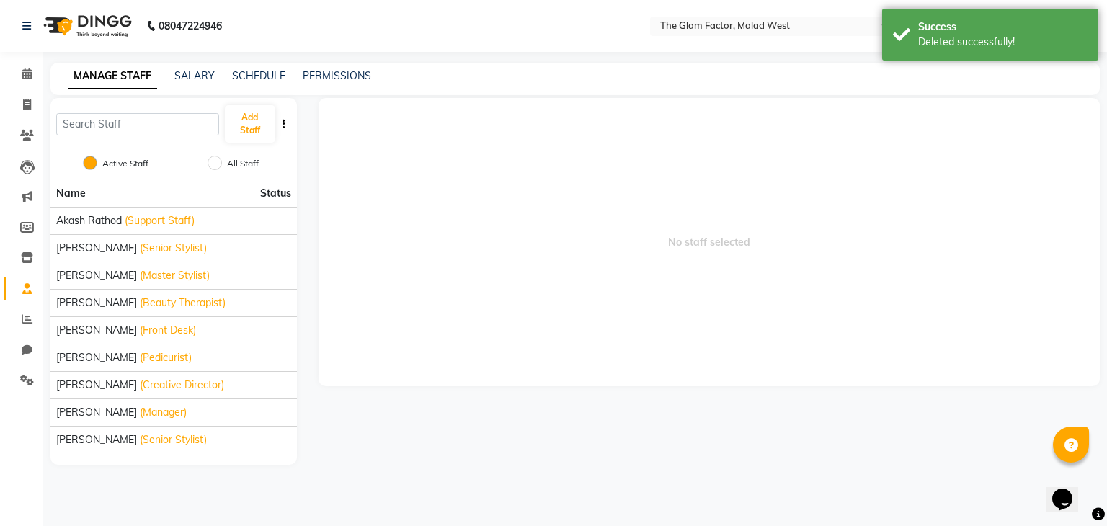
click at [780, 174] on span "No staff selected" at bounding box center [710, 242] width 782 height 288
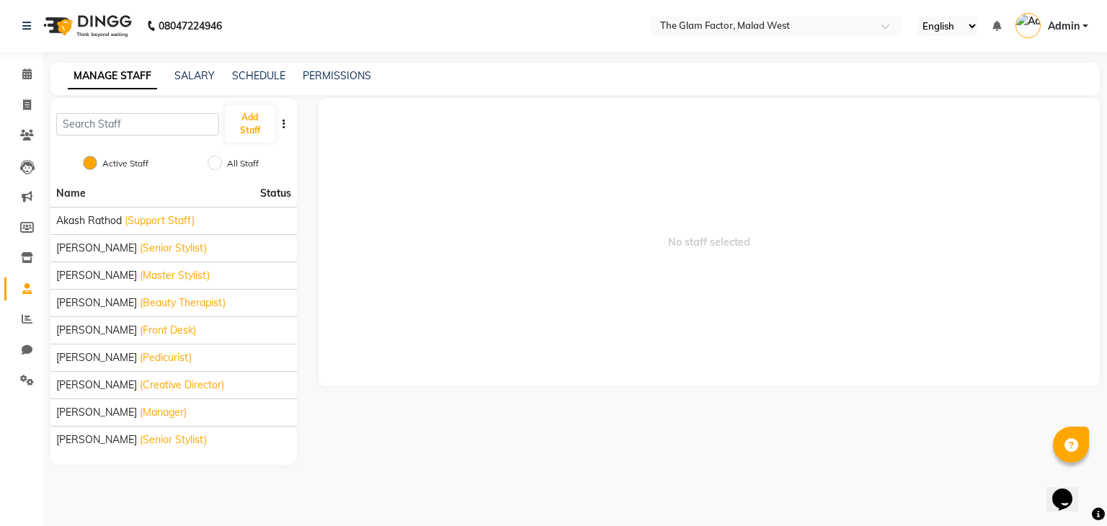
click at [238, 172] on div "All Staff" at bounding box center [236, 164] width 46 height 17
click at [223, 162] on div "All Staff" at bounding box center [236, 164] width 46 height 17
click at [216, 161] on input "All Staff" at bounding box center [215, 163] width 14 height 14
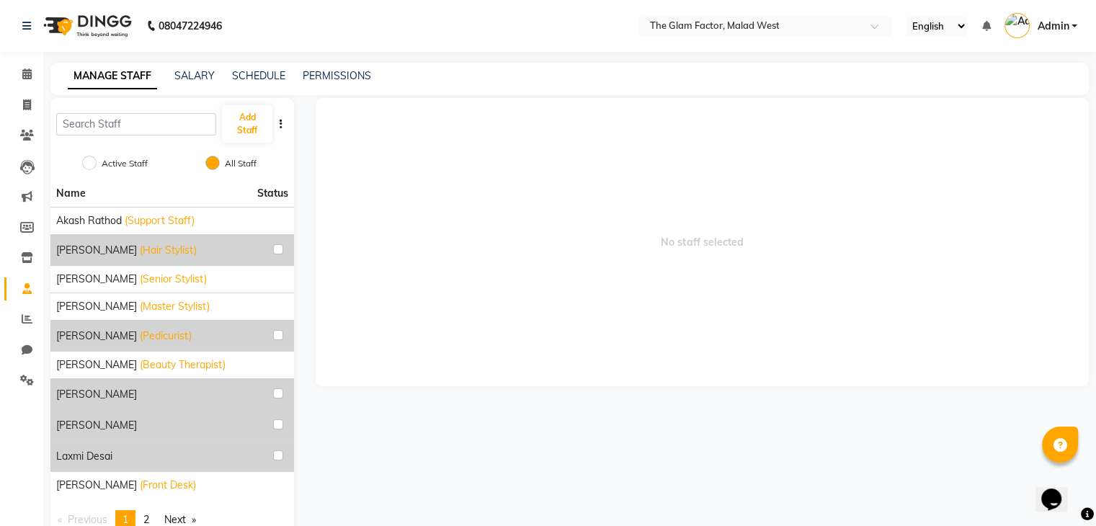
click at [86, 174] on div "Active Staff All Staff" at bounding box center [172, 165] width 244 height 30
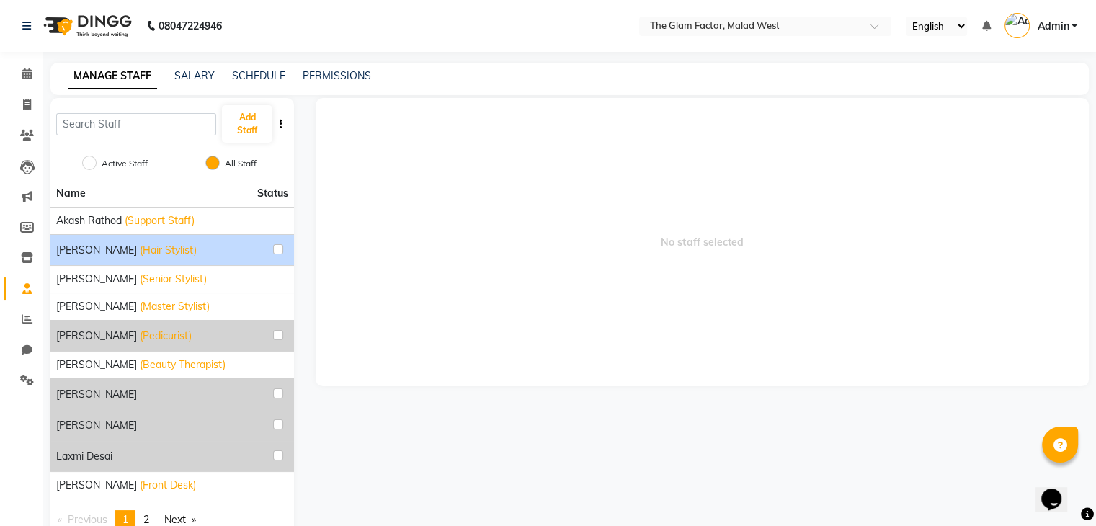
click at [140, 254] on span "(Hair Stylist)" at bounding box center [168, 250] width 57 height 15
click at [208, 252] on div "[PERSON_NAME] (Hair Stylist)" at bounding box center [172, 250] width 232 height 19
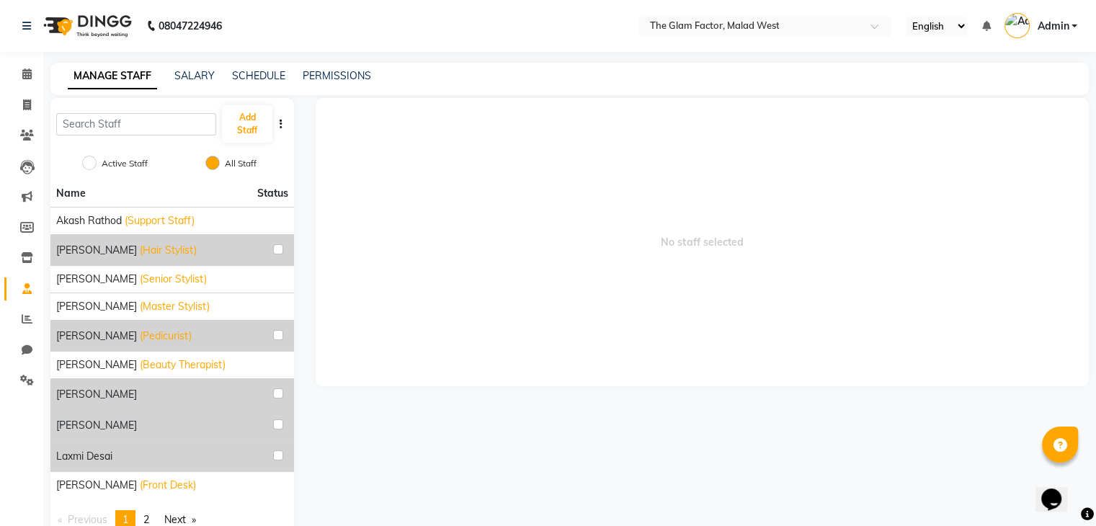
click at [99, 161] on div "Active Staff" at bounding box center [117, 164] width 61 height 17
click at [86, 159] on input "Active Staff" at bounding box center [89, 163] width 14 height 14
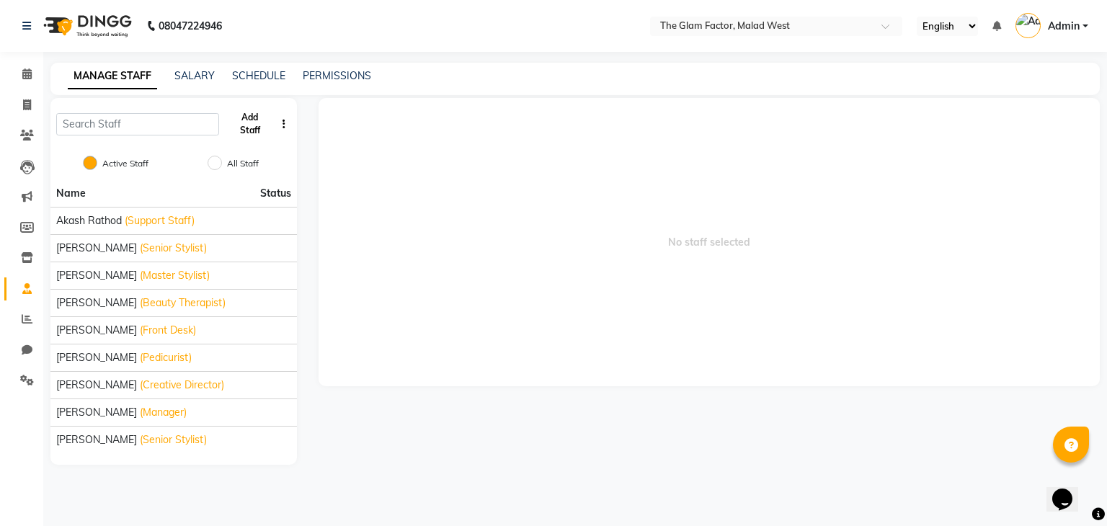
click at [252, 120] on button "Add Staff" at bounding box center [250, 123] width 50 height 37
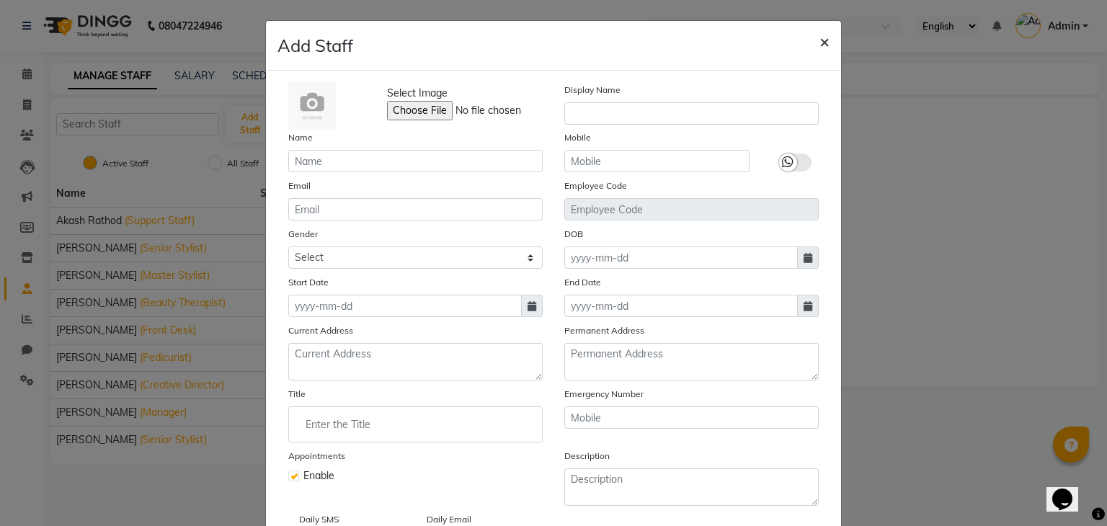
click at [830, 39] on button "×" at bounding box center [824, 41] width 33 height 40
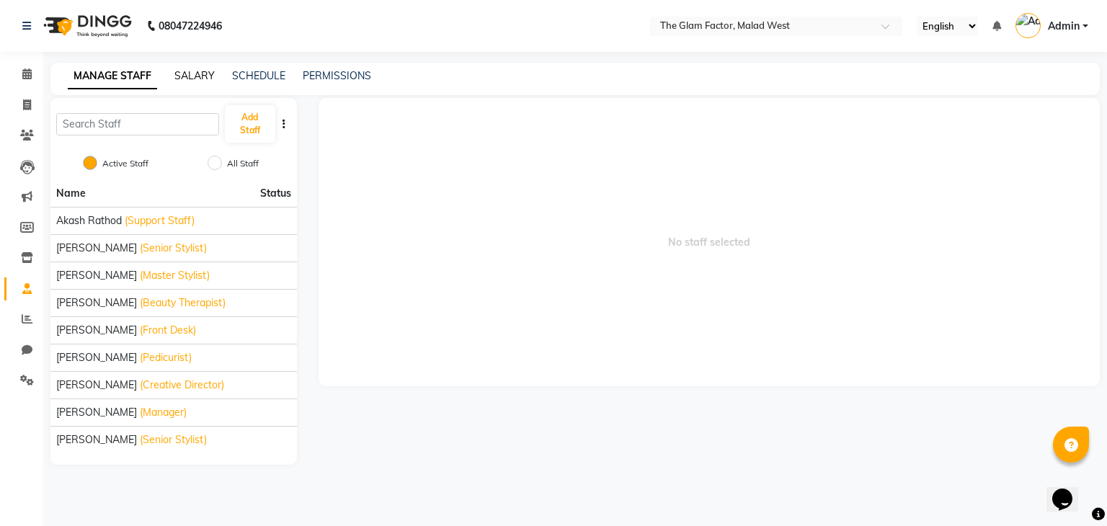
click at [189, 81] on link "SALARY" at bounding box center [194, 75] width 40 height 13
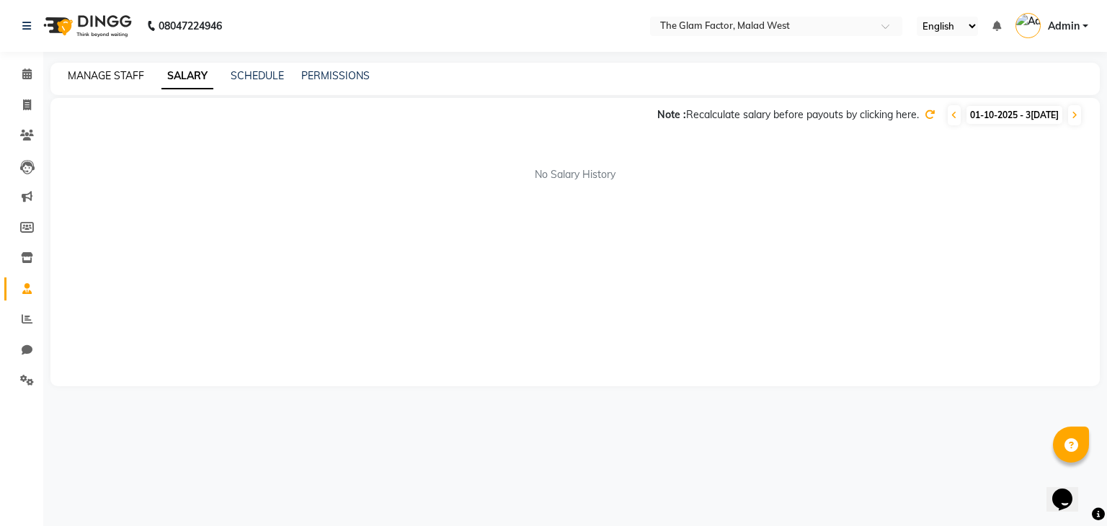
click at [125, 74] on link "MANAGE STAFF" at bounding box center [106, 75] width 76 height 13
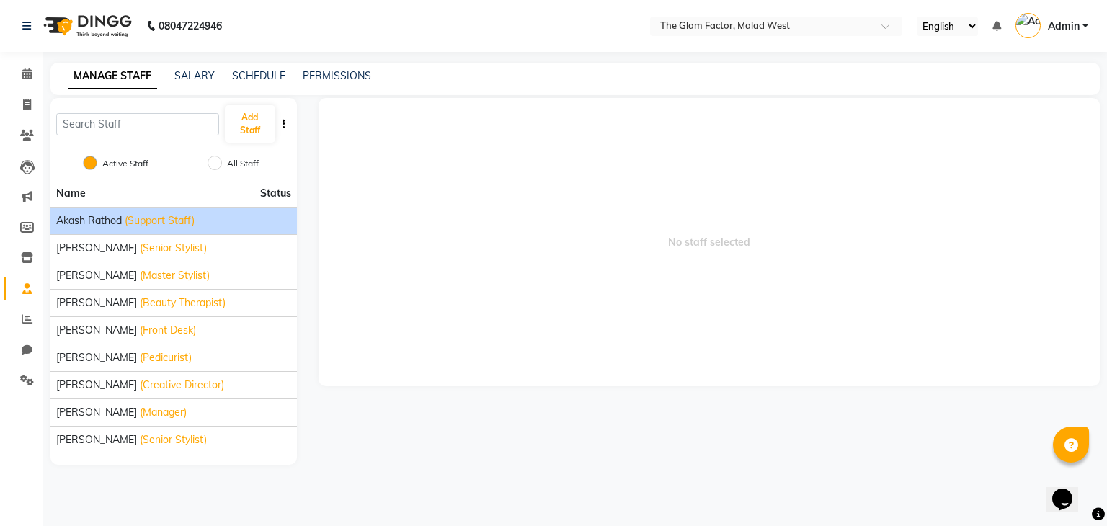
click at [94, 219] on span "Akash Rathod" at bounding box center [89, 220] width 66 height 15
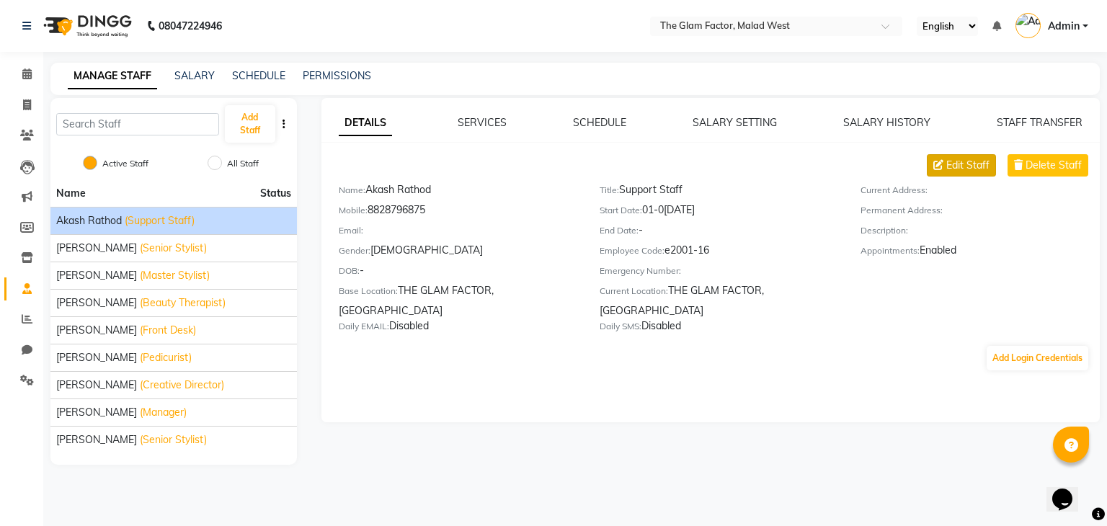
click at [954, 176] on button "Edit Staff" at bounding box center [961, 165] width 69 height 22
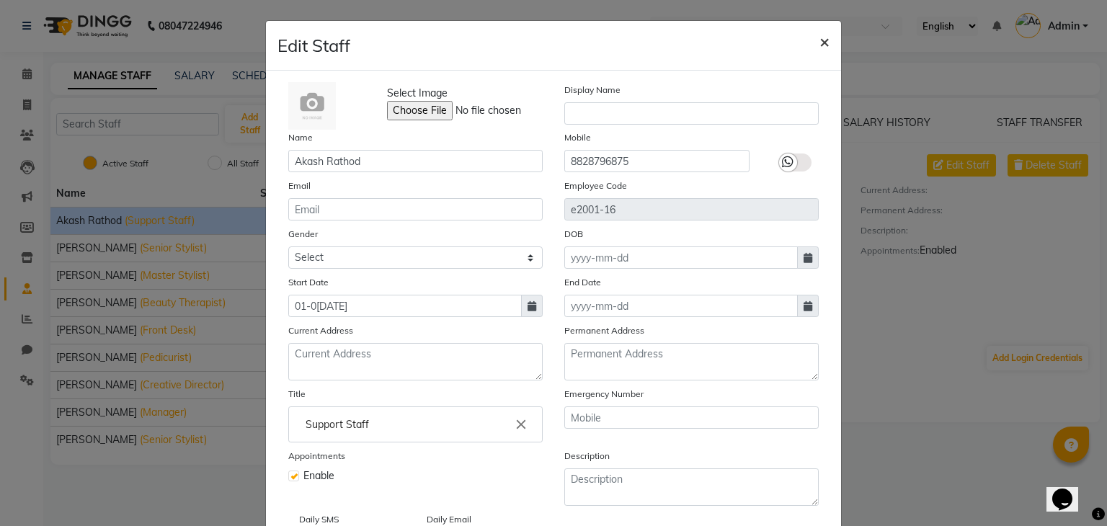
click at [822, 40] on span "×" at bounding box center [824, 41] width 10 height 22
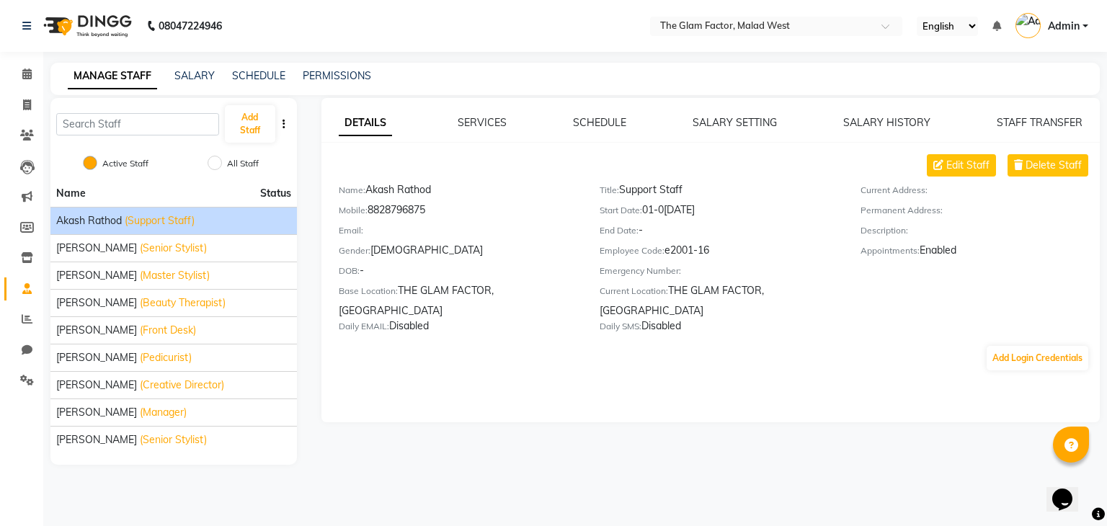
click at [884, 133] on div "DETAILS SERVICES SCHEDULE SALARY SETTING SALARY HISTORY STAFF TRANSFER Edit Sta…" at bounding box center [710, 243] width 779 height 257
click at [489, 128] on link "SERVICES" at bounding box center [482, 122] width 49 height 13
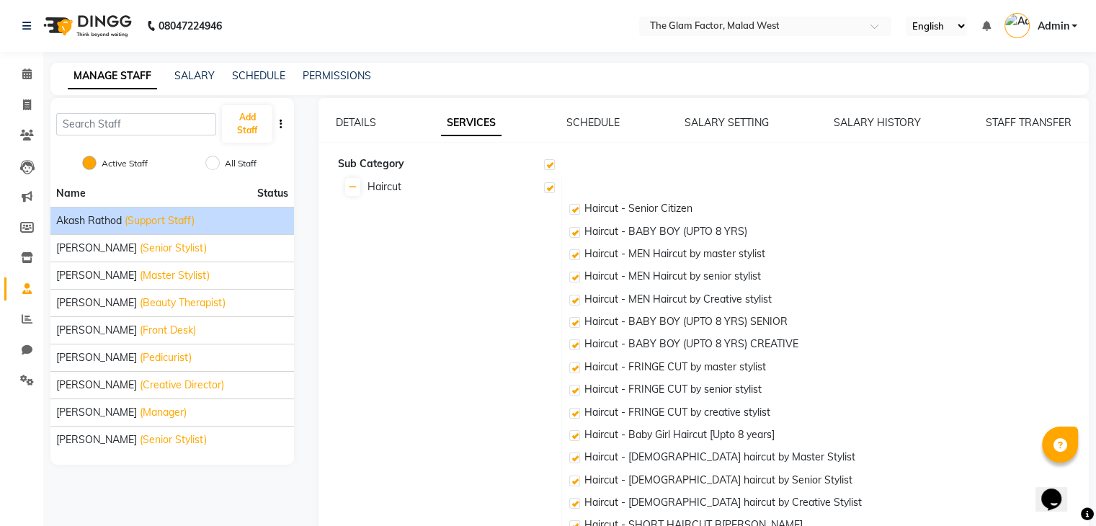
click at [546, 164] on label at bounding box center [549, 164] width 11 height 11
click at [546, 164] on input "checkbox" at bounding box center [548, 165] width 9 height 9
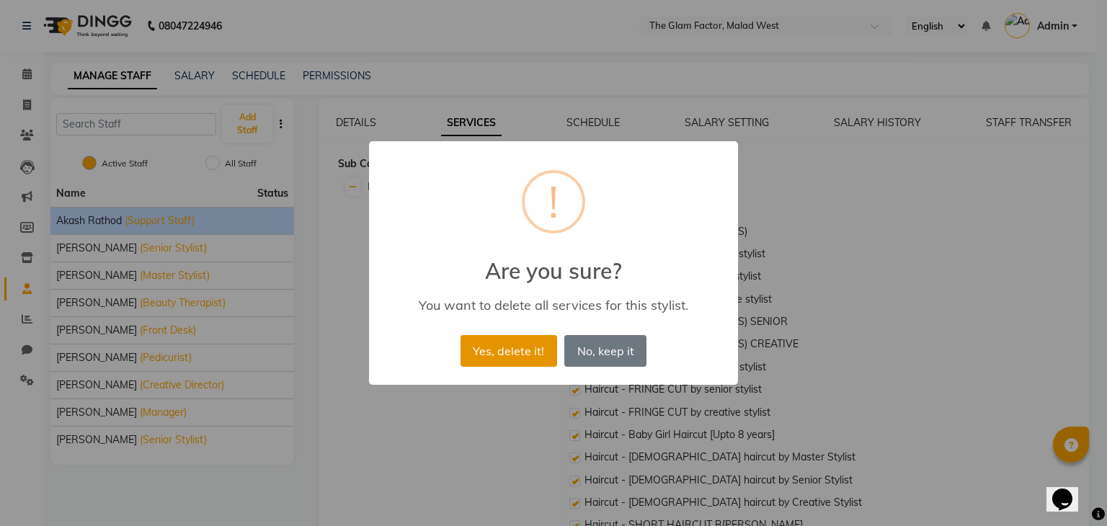
click at [538, 352] on button "Yes, delete it!" at bounding box center [509, 351] width 97 height 32
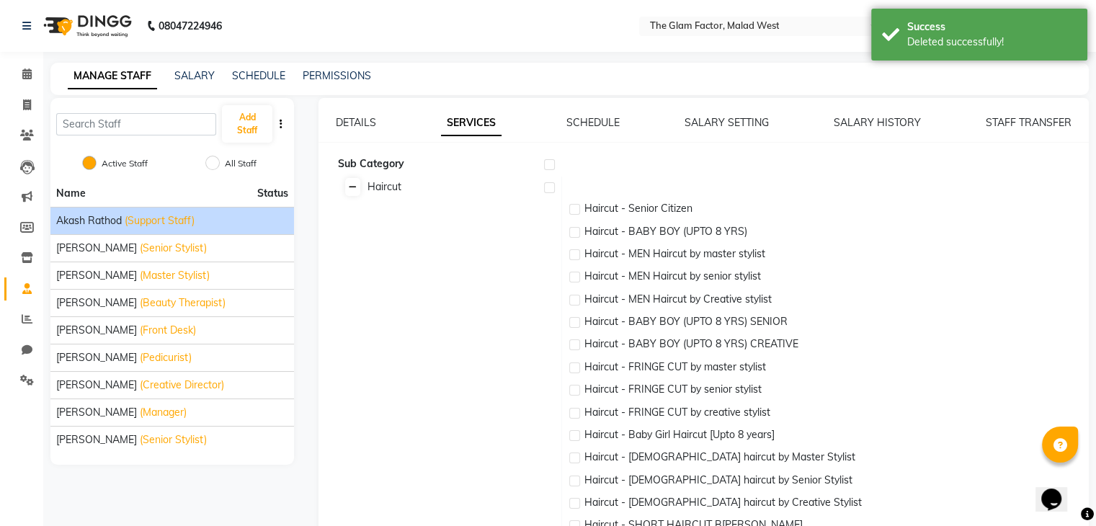
click at [357, 190] on link at bounding box center [352, 187] width 15 height 18
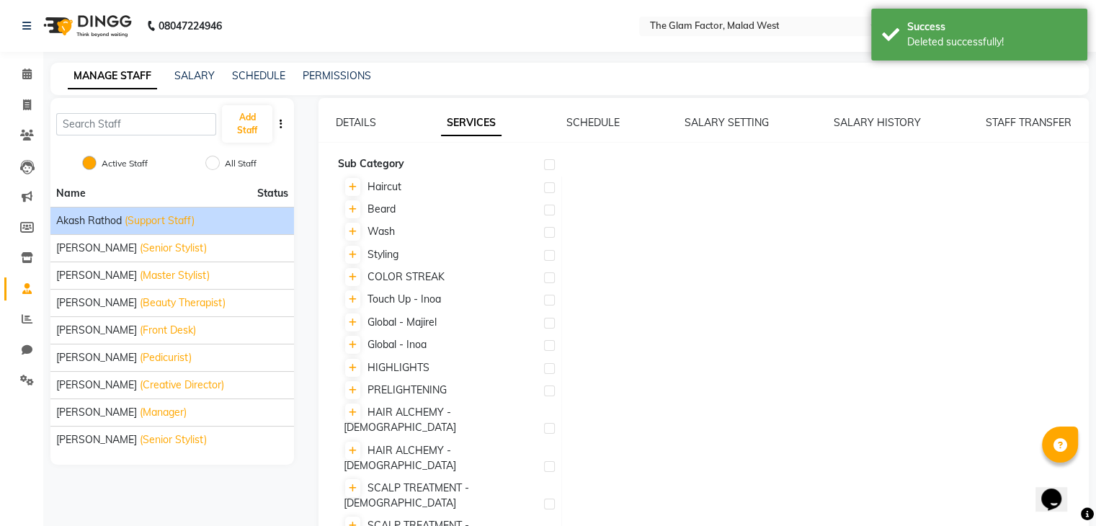
drag, startPoint x: 686, startPoint y: 168, endPoint x: 683, endPoint y: 181, distance: 13.3
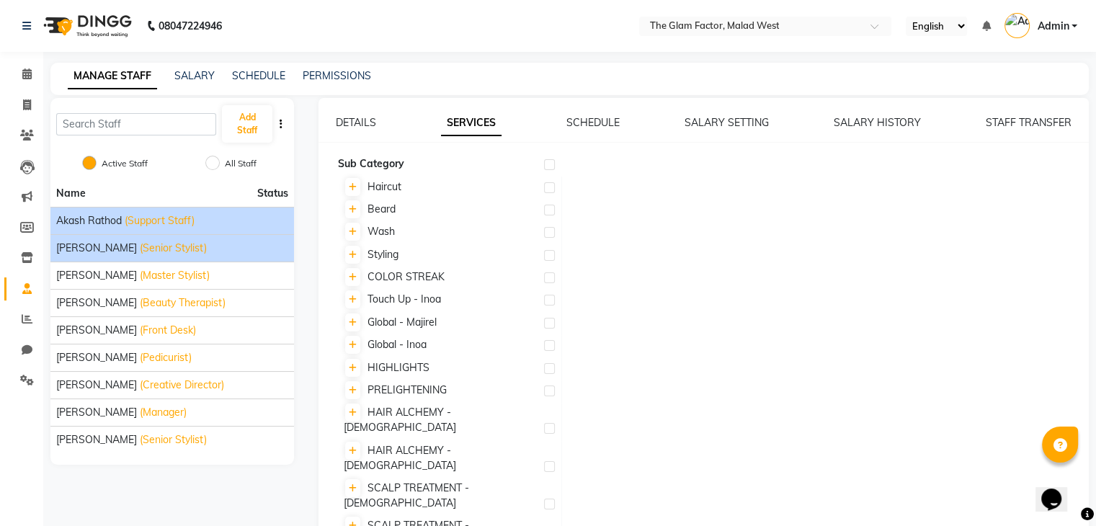
click at [76, 259] on li "[PERSON_NAME] (Senior Stylist)" at bounding box center [172, 247] width 244 height 27
click at [112, 245] on span "[PERSON_NAME]" at bounding box center [96, 248] width 81 height 15
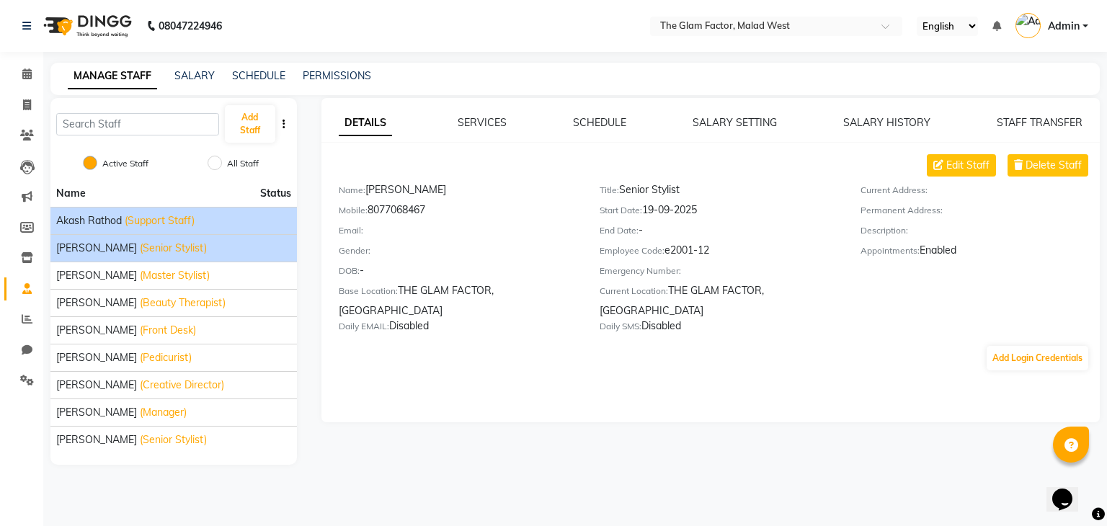
click at [119, 224] on span "Akash Rathod" at bounding box center [89, 220] width 66 height 15
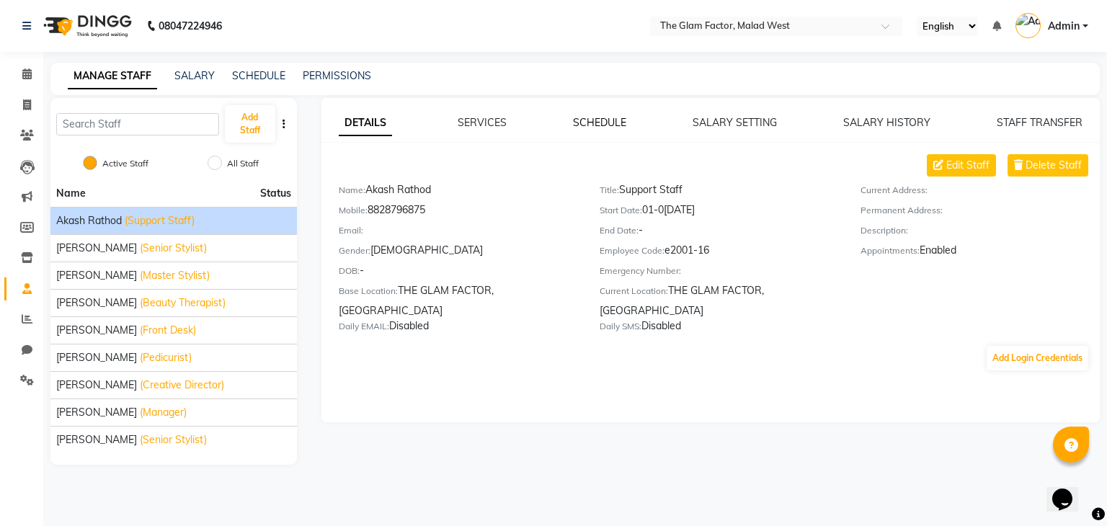
click at [614, 126] on link "SCHEDULE" at bounding box center [599, 122] width 53 height 13
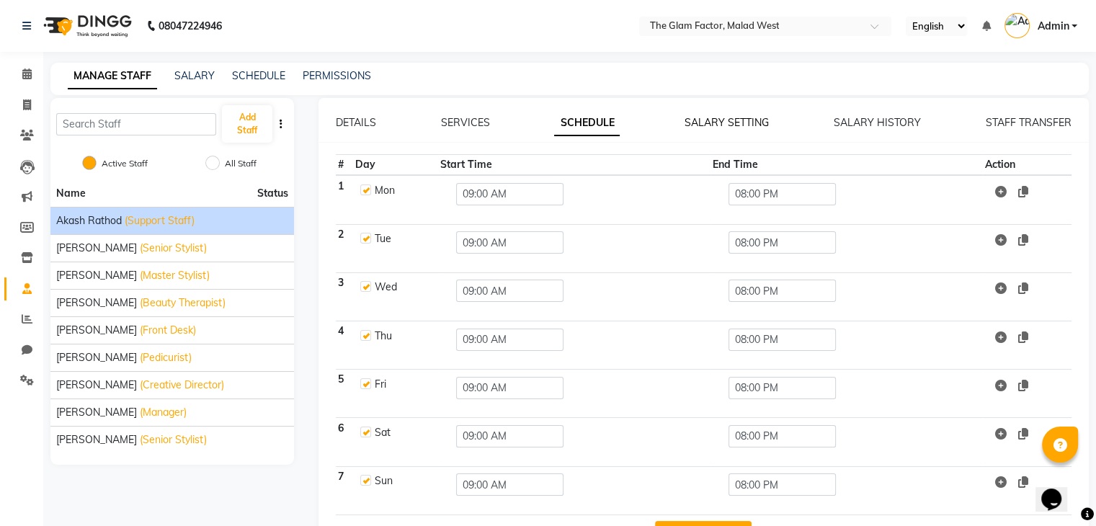
click at [745, 128] on link "SALARY SETTING" at bounding box center [727, 122] width 84 height 13
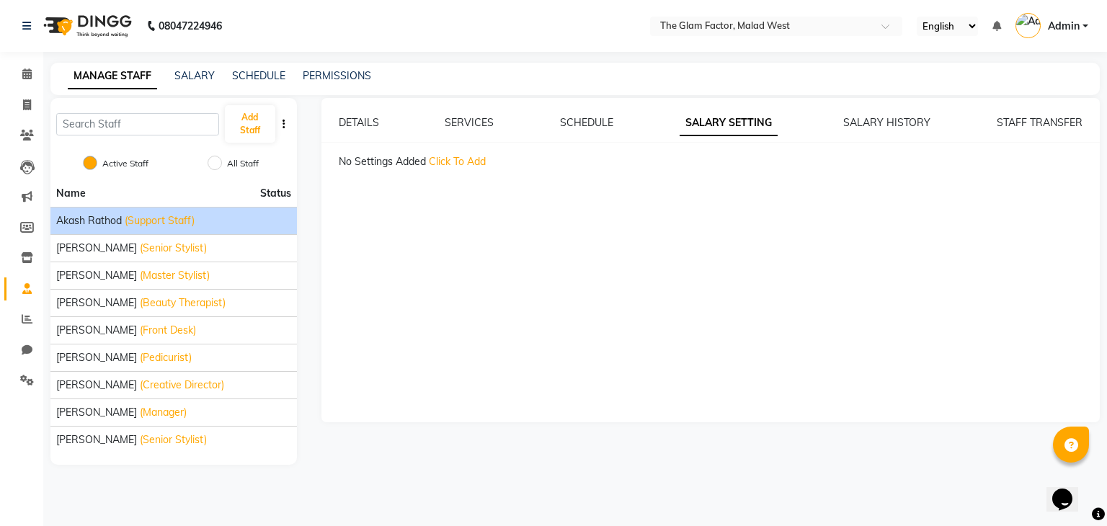
click at [470, 164] on span "Click To Add" at bounding box center [457, 161] width 57 height 13
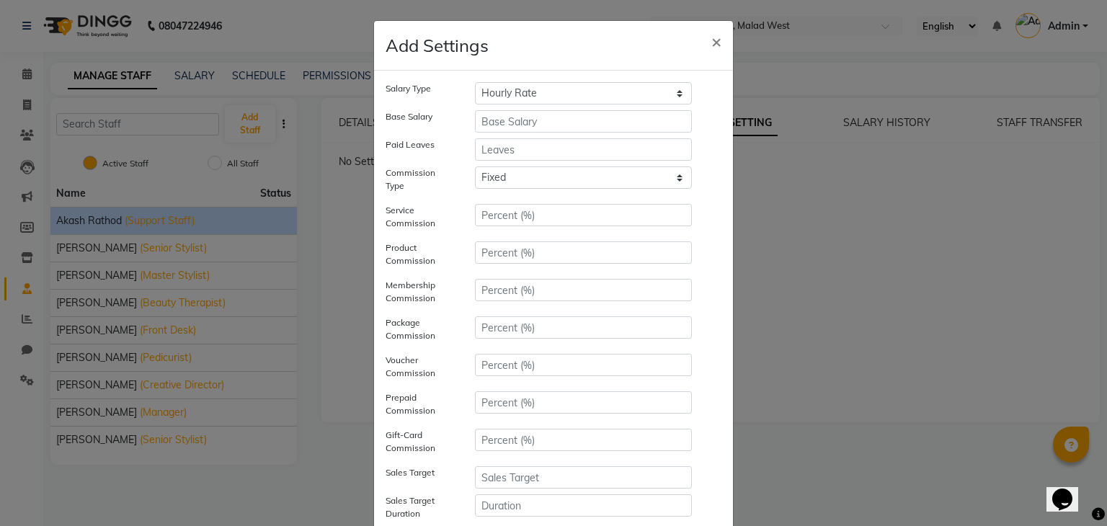
drag, startPoint x: 825, startPoint y: 194, endPoint x: 822, endPoint y: 173, distance: 21.0
click at [823, 191] on ngb-modal-window "Add Settings × Salary Type Hourly Rate Bi-Weekly Twice Monthly Monthly Yearly B…" at bounding box center [553, 263] width 1107 height 526
click at [714, 43] on span "×" at bounding box center [716, 41] width 10 height 22
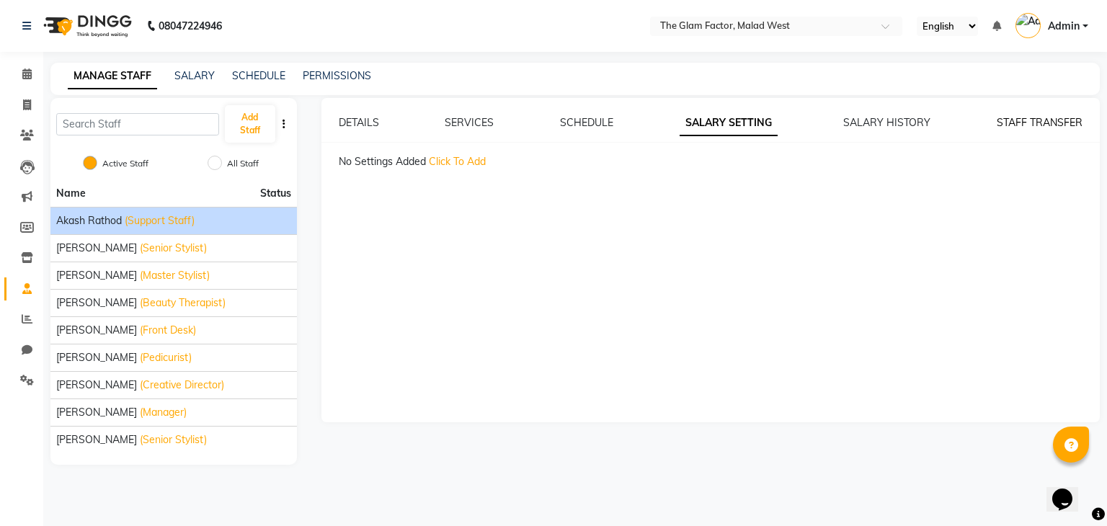
click at [1024, 122] on link "STAFF TRANSFER" at bounding box center [1040, 122] width 86 height 13
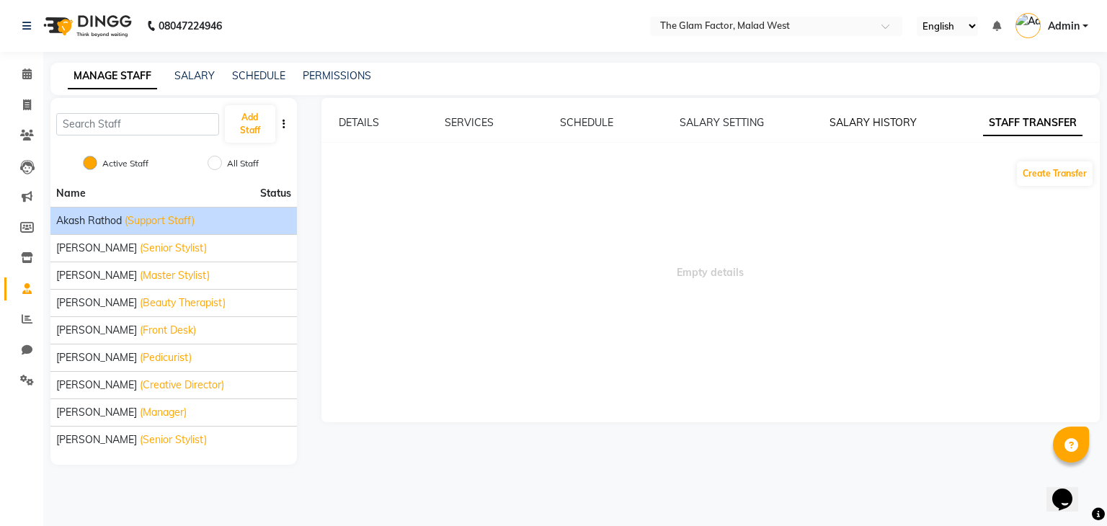
click at [908, 127] on link "SALARY HISTORY" at bounding box center [873, 122] width 87 height 13
click at [739, 120] on link "SALARY SETTING" at bounding box center [722, 122] width 84 height 13
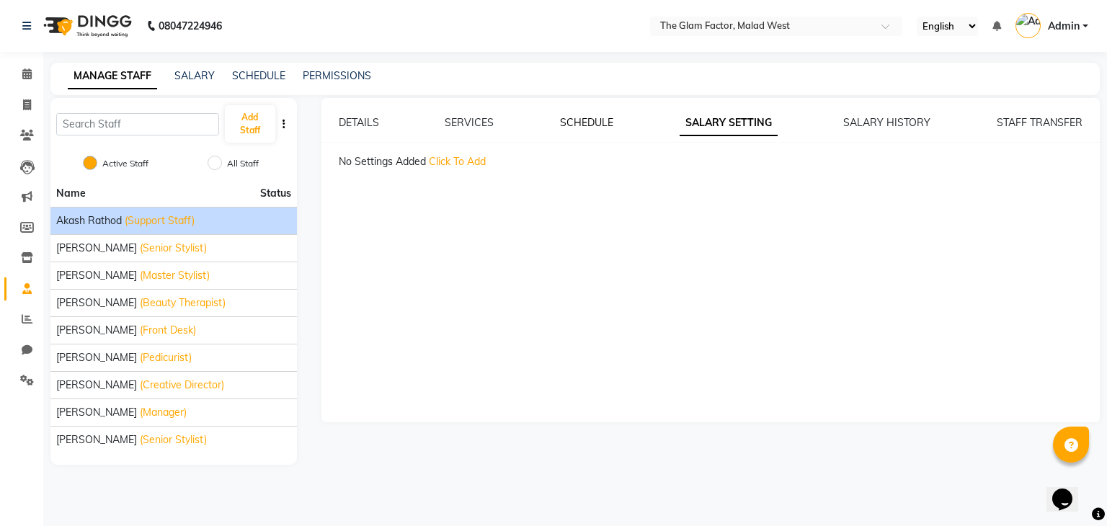
click at [573, 128] on link "SCHEDULE" at bounding box center [586, 122] width 53 height 13
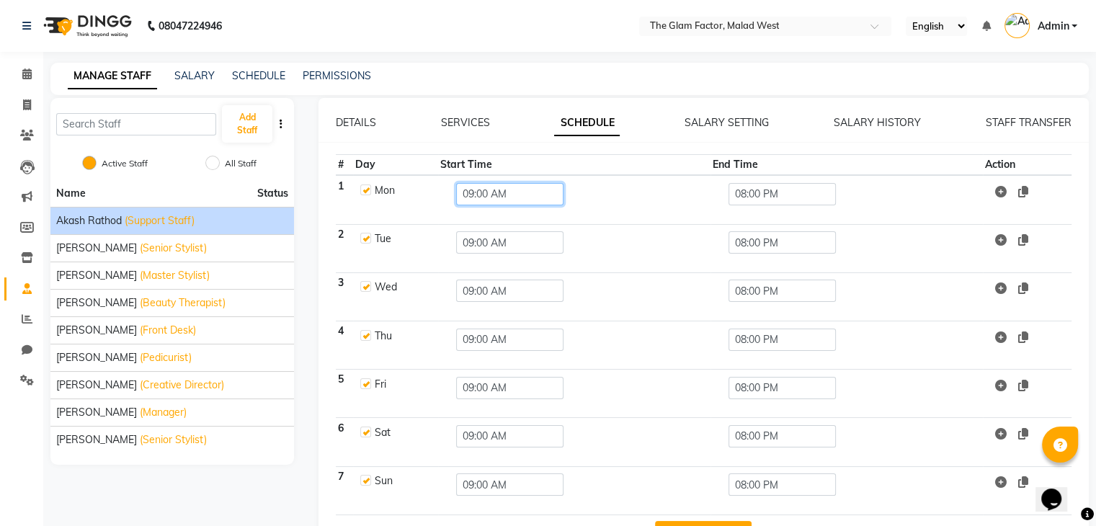
click at [525, 197] on input "09:00 AM" at bounding box center [509, 194] width 107 height 22
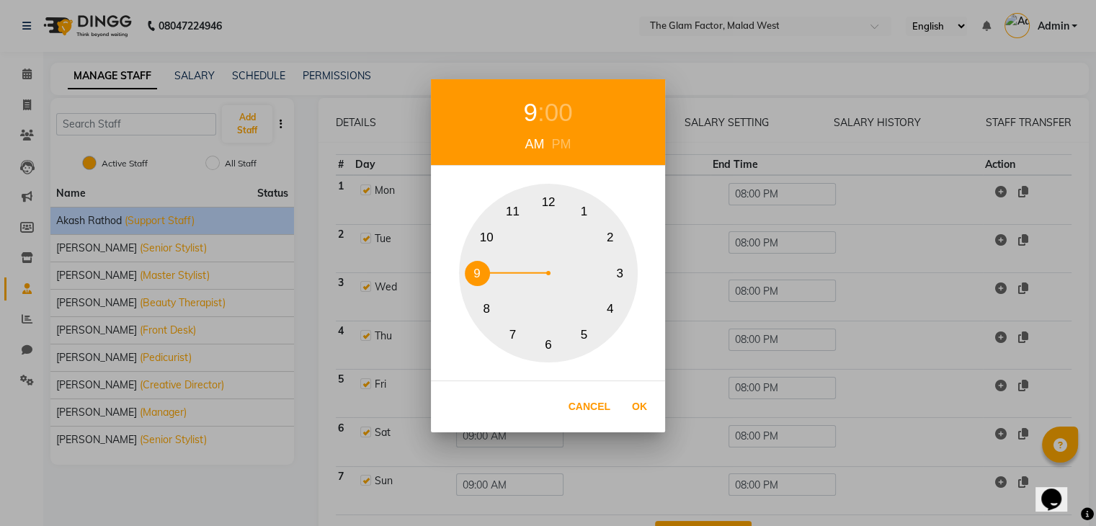
click at [484, 237] on button "10" at bounding box center [486, 238] width 25 height 25
click at [645, 400] on button "Ok" at bounding box center [640, 407] width 30 height 30
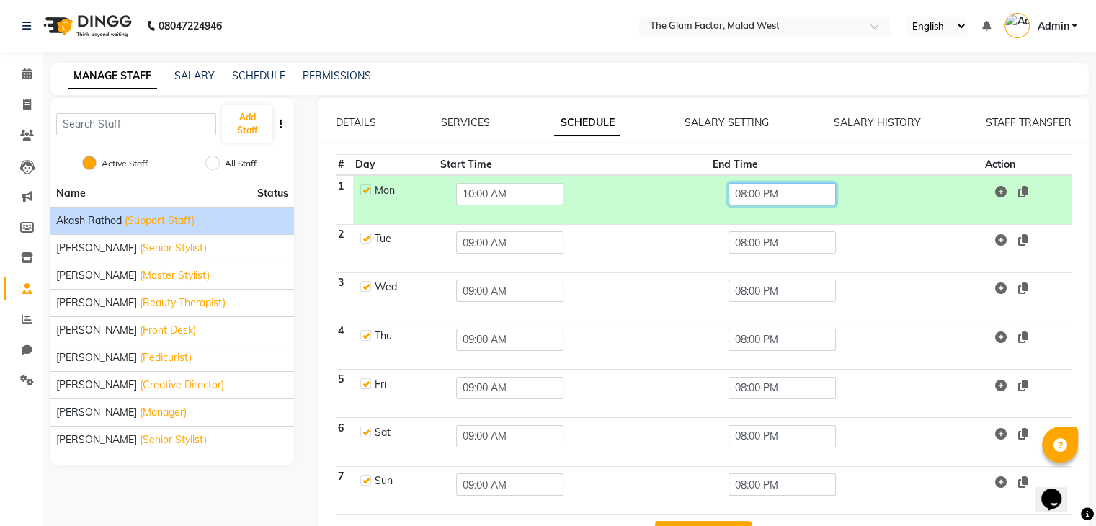
click at [801, 193] on input "08:00 PM" at bounding box center [782, 194] width 107 height 22
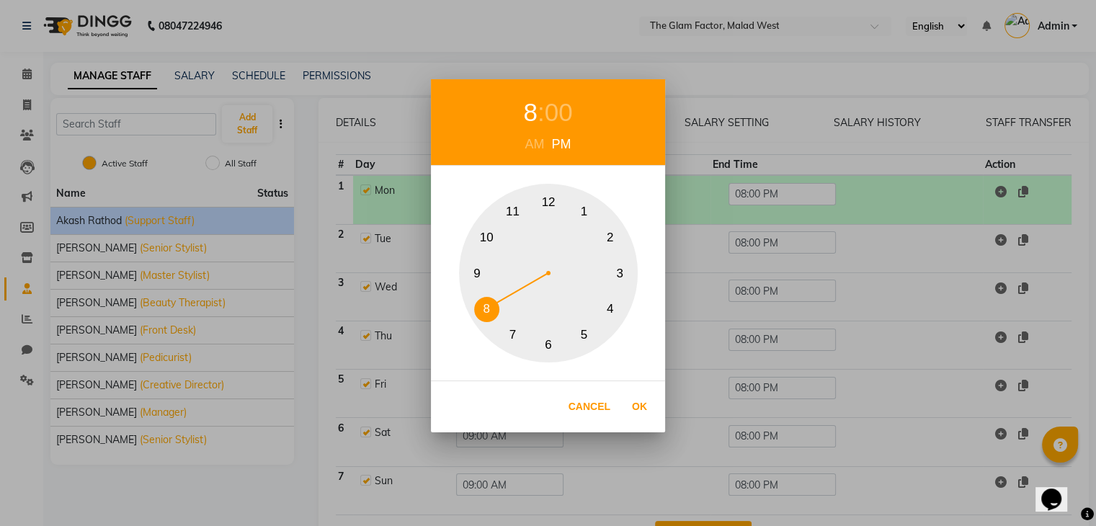
click at [473, 270] on button "9" at bounding box center [477, 273] width 25 height 25
drag, startPoint x: 641, startPoint y: 406, endPoint x: 620, endPoint y: 380, distance: 33.8
click at [641, 406] on button "Ok" at bounding box center [640, 407] width 30 height 30
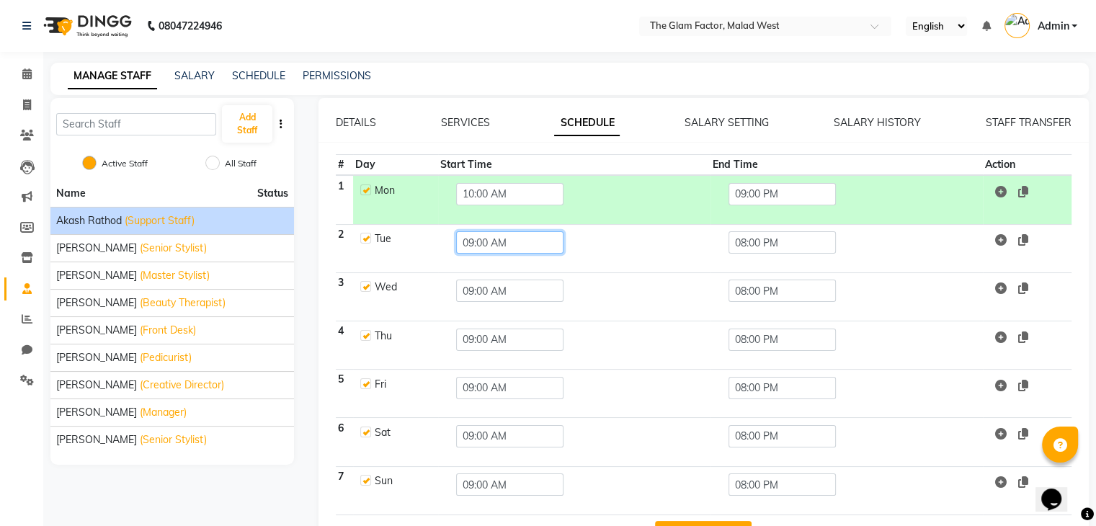
click at [530, 243] on input "09:00 AM" at bounding box center [509, 242] width 107 height 22
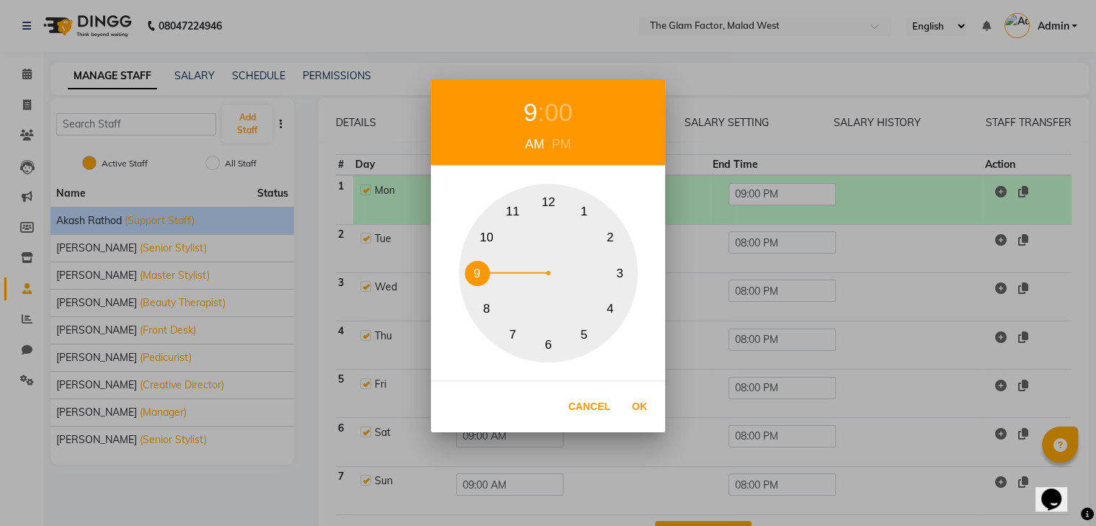
click at [496, 230] on button "10" at bounding box center [486, 238] width 25 height 25
drag, startPoint x: 644, startPoint y: 405, endPoint x: 685, endPoint y: 348, distance: 70.2
click at [643, 405] on button "Ok" at bounding box center [640, 407] width 30 height 30
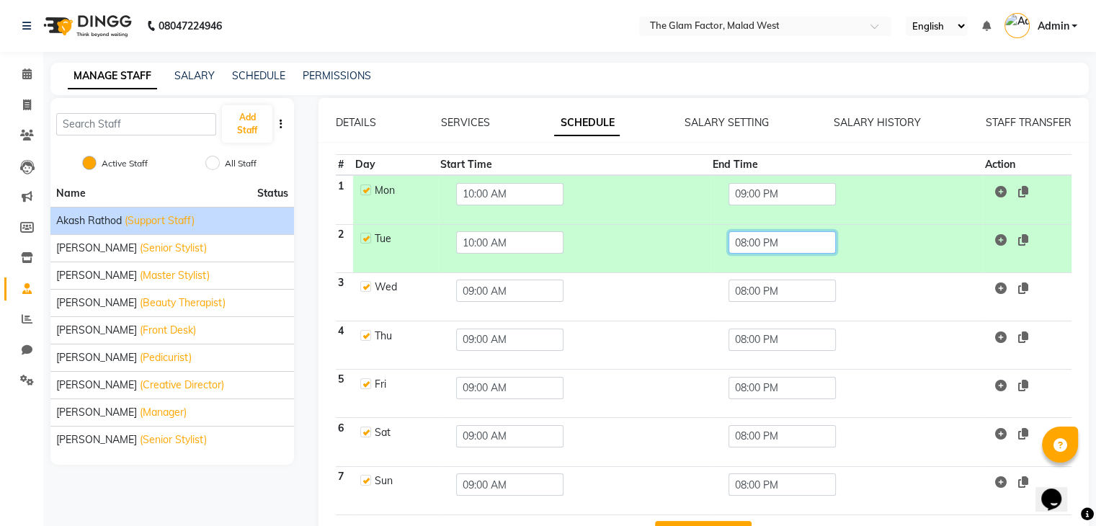
click at [801, 234] on input "08:00 PM" at bounding box center [782, 242] width 107 height 22
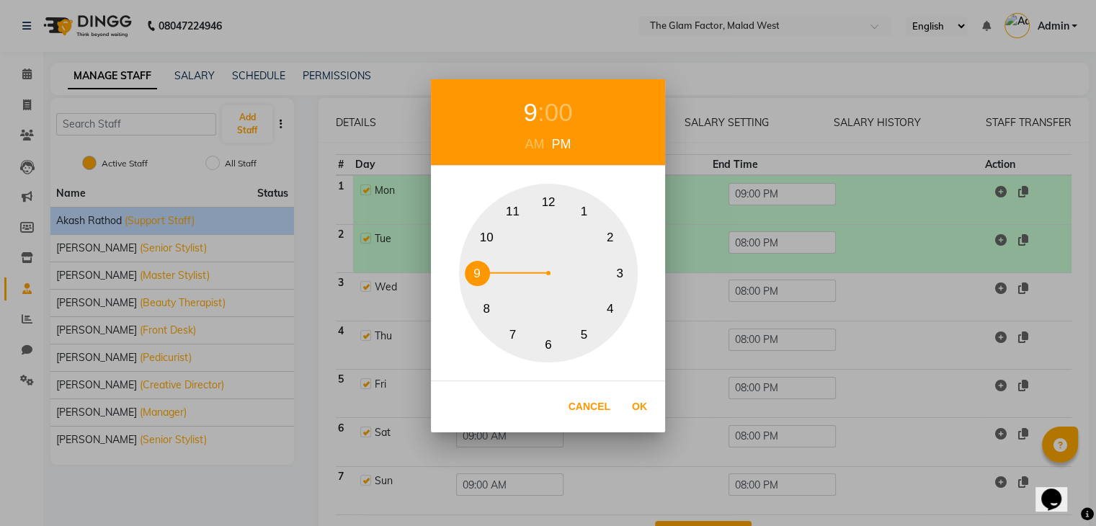
click at [484, 280] on button "9" at bounding box center [477, 273] width 25 height 25
click at [657, 401] on div "Cancel Ok" at bounding box center [548, 407] width 234 height 52
click at [641, 401] on button "Ok" at bounding box center [640, 407] width 30 height 30
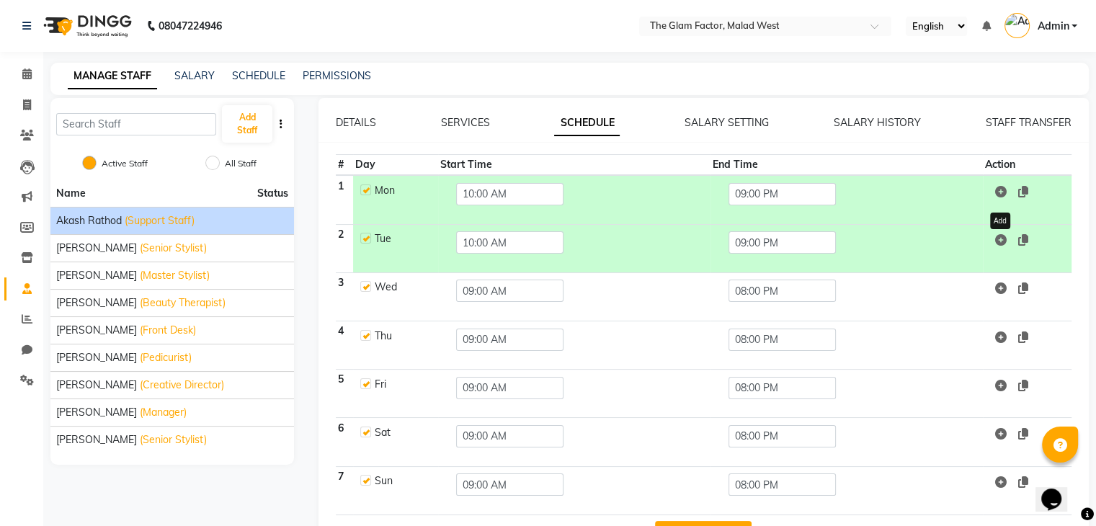
click at [999, 240] on icon at bounding box center [1001, 240] width 12 height 12
click at [505, 297] on input "09:00 PM" at bounding box center [509, 291] width 107 height 22
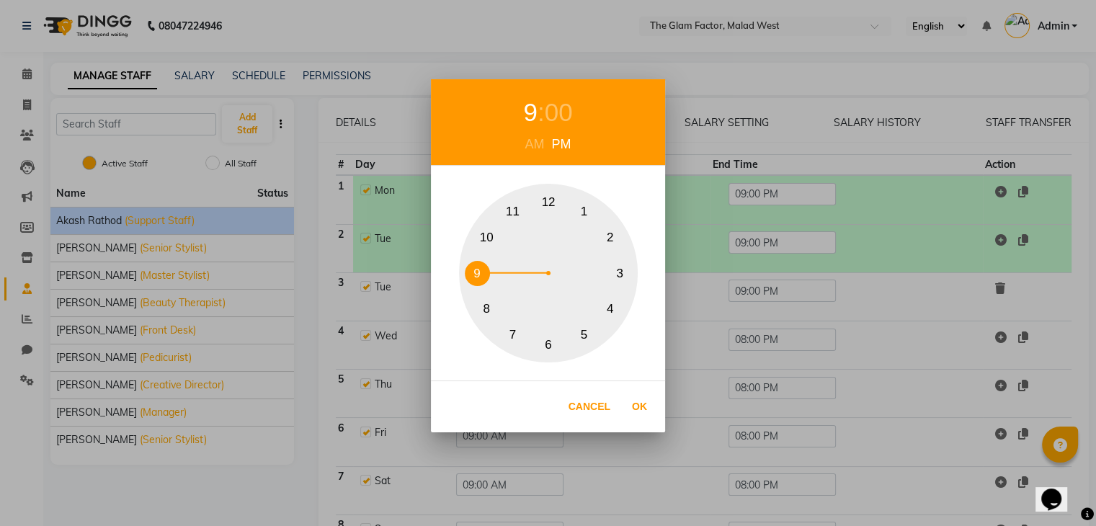
click at [478, 236] on button "10" at bounding box center [486, 238] width 25 height 25
click at [643, 401] on button "Ok" at bounding box center [640, 407] width 30 height 30
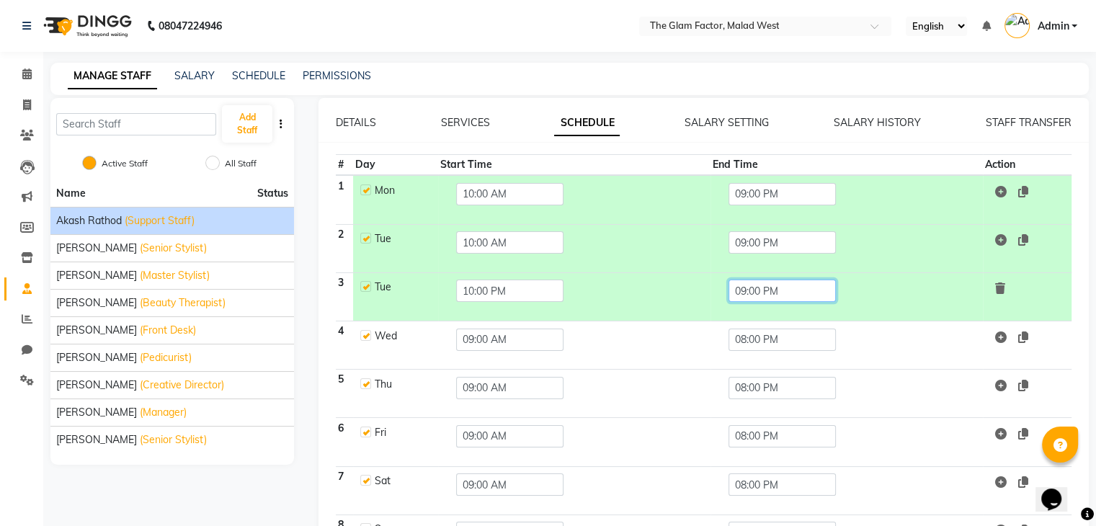
click at [776, 298] on input "09:00 PM" at bounding box center [782, 291] width 107 height 22
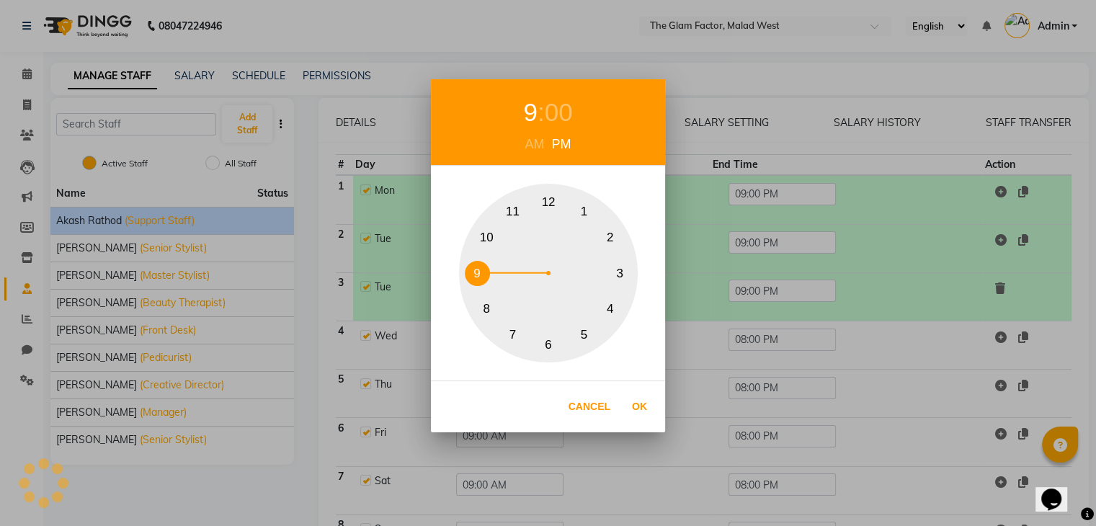
click at [863, 305] on div "9 : 00 AM PM 1 2 3 4 5 6 7 8 9 10 11 12 Cancel Ok" at bounding box center [548, 263] width 1096 height 526
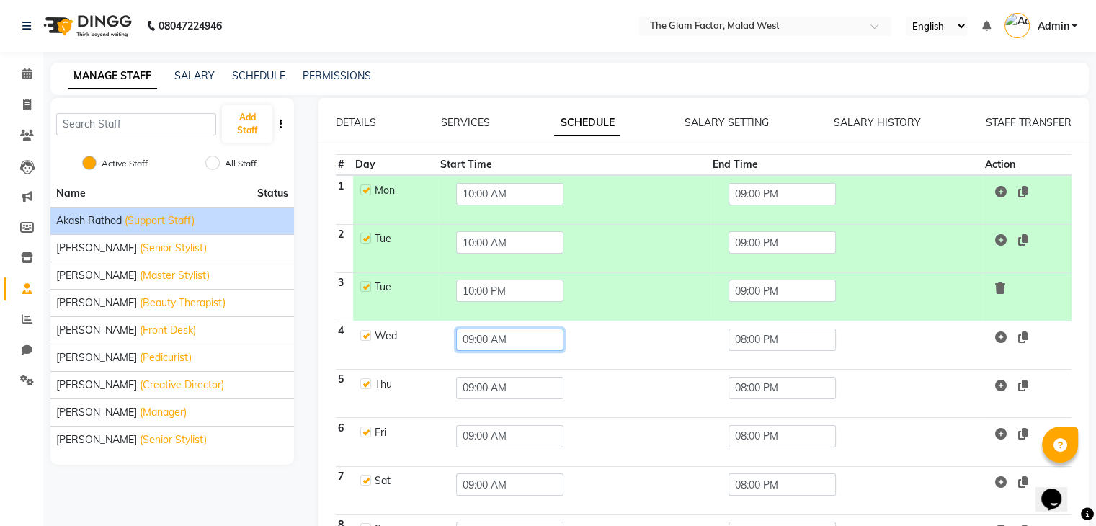
click at [505, 338] on input "09:00 AM" at bounding box center [509, 340] width 107 height 22
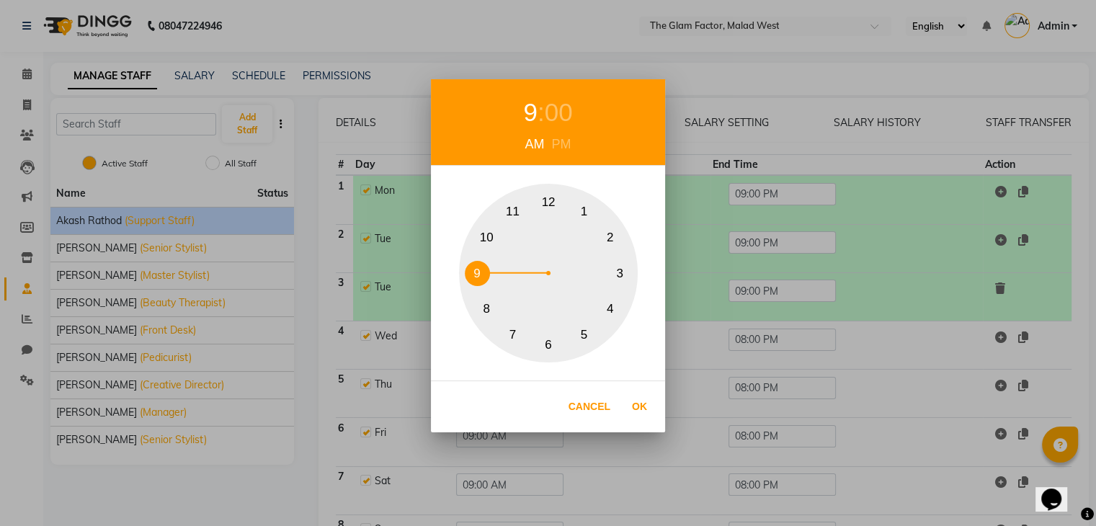
click at [492, 237] on button "10" at bounding box center [486, 238] width 25 height 25
click at [649, 403] on button "Ok" at bounding box center [640, 407] width 30 height 30
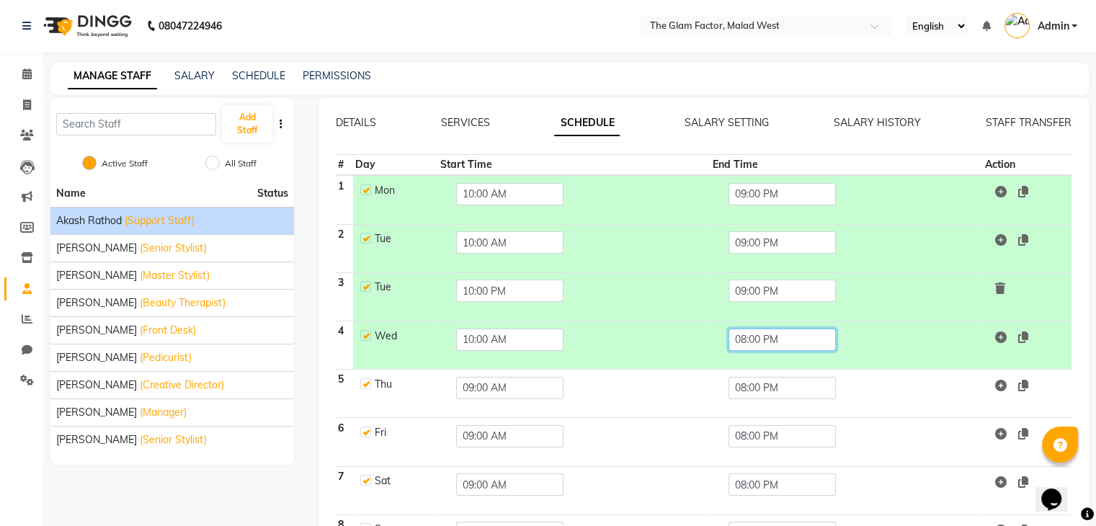
click at [776, 339] on input "08:00 PM" at bounding box center [782, 340] width 107 height 22
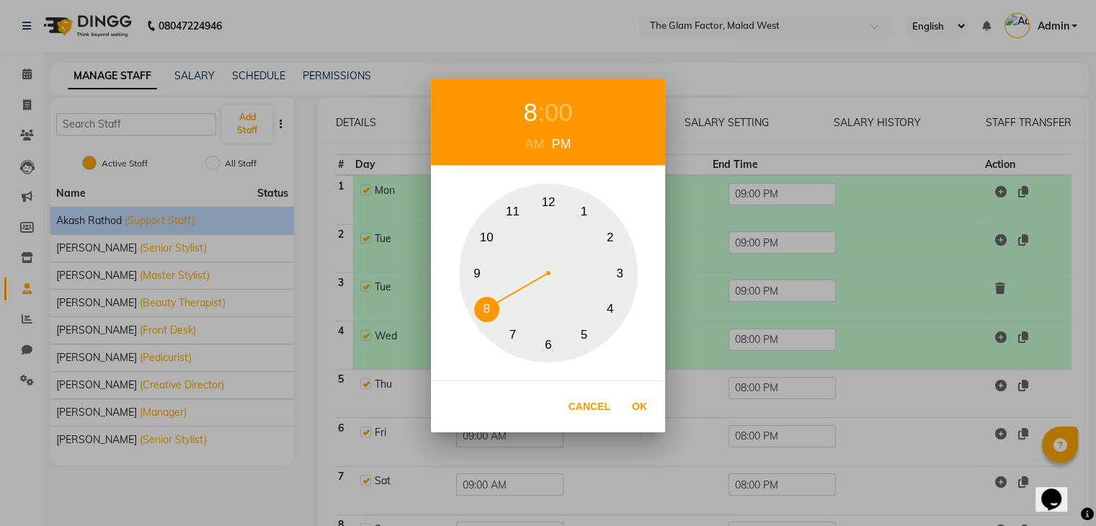
click at [482, 263] on button "9" at bounding box center [477, 273] width 25 height 25
click at [633, 407] on button "Ok" at bounding box center [640, 407] width 30 height 30
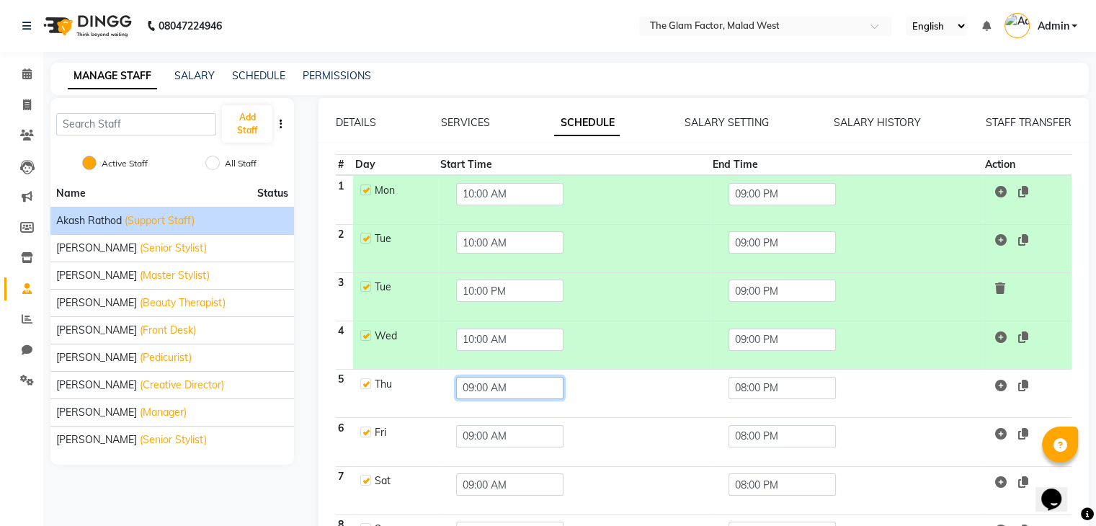
click at [470, 394] on input "09:00 AM" at bounding box center [509, 388] width 107 height 22
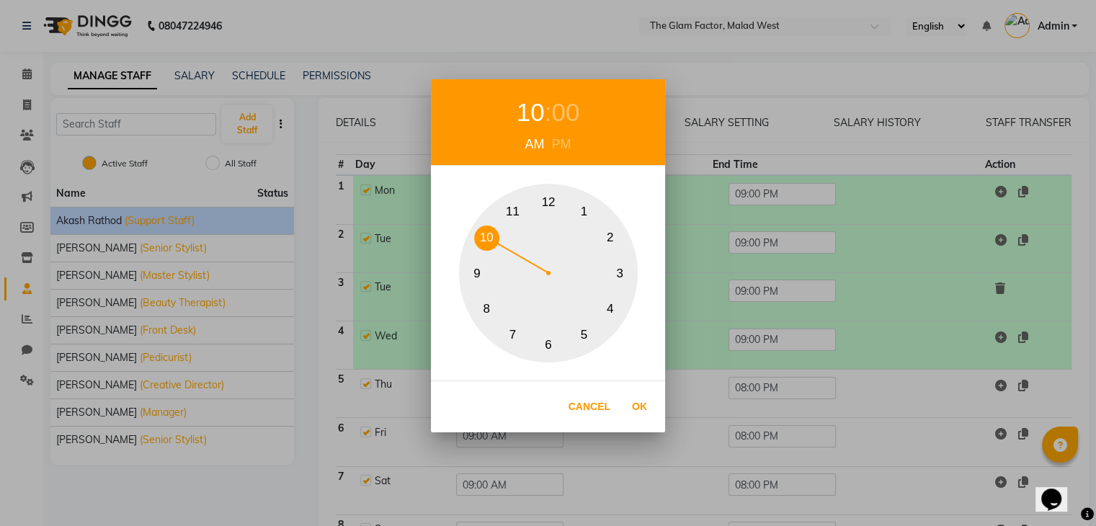
click at [491, 234] on button "10" at bounding box center [486, 238] width 25 height 25
click at [644, 403] on button "Ok" at bounding box center [640, 407] width 30 height 30
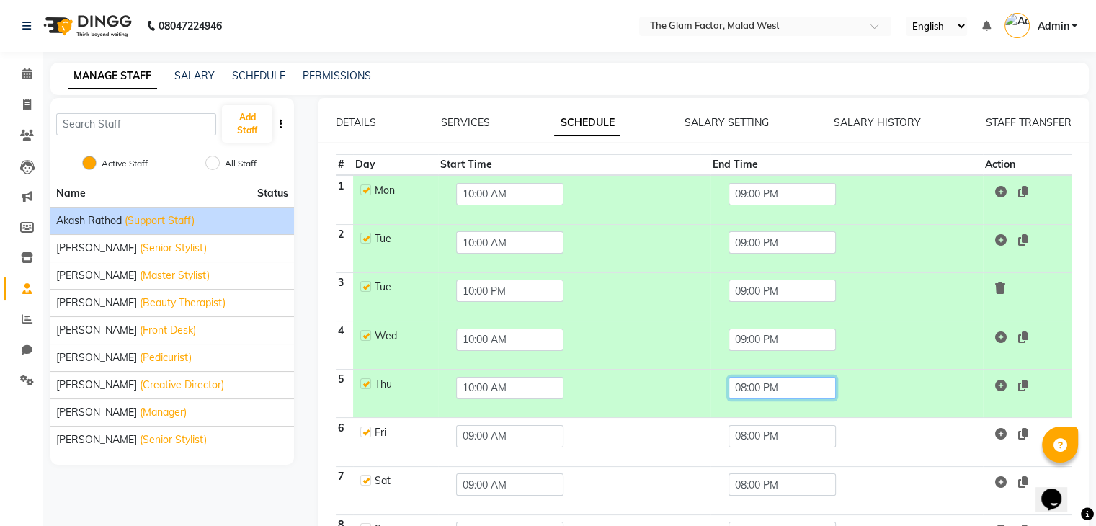
click at [804, 381] on input "08:00 PM" at bounding box center [782, 388] width 107 height 22
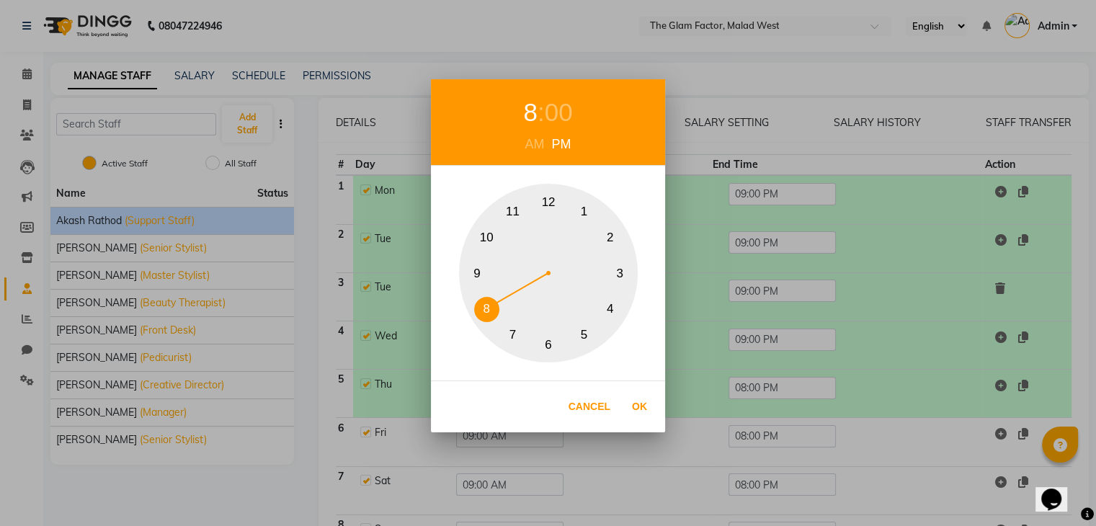
click at [473, 274] on button "9" at bounding box center [477, 273] width 25 height 25
click at [644, 401] on button "Ok" at bounding box center [640, 407] width 30 height 30
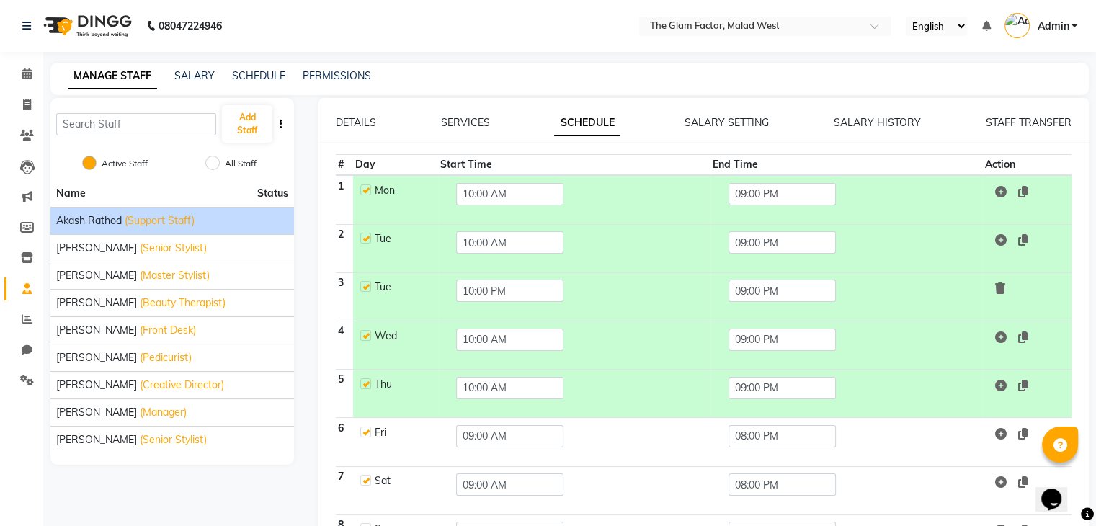
scroll to position [96, 0]
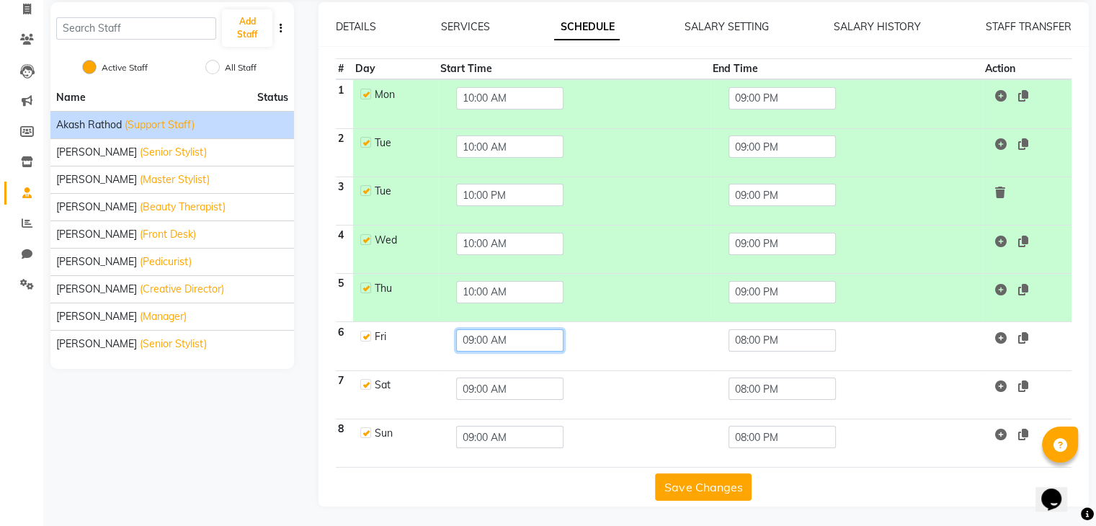
click at [473, 342] on input "09:00 AM" at bounding box center [509, 340] width 107 height 22
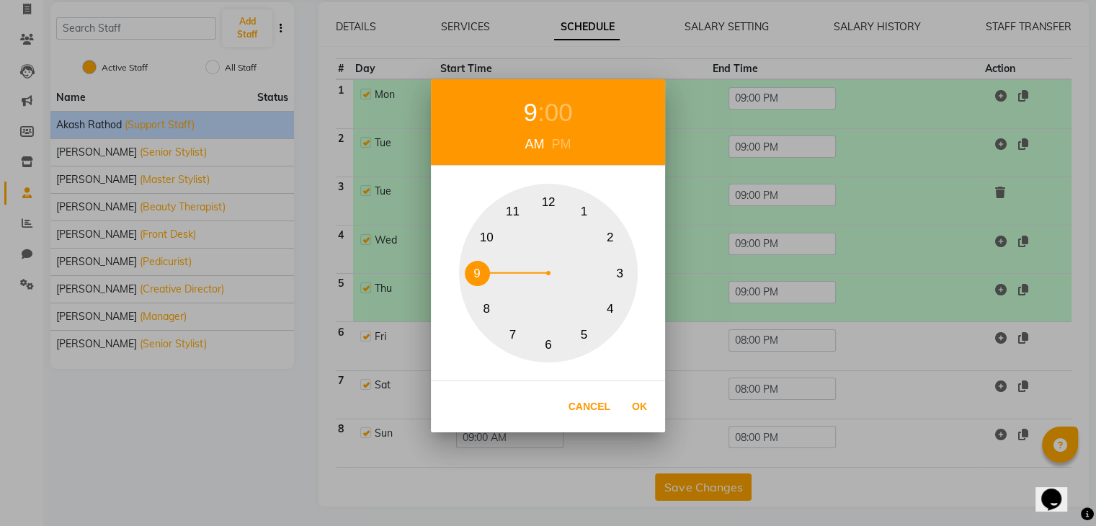
click at [479, 230] on button "10" at bounding box center [486, 238] width 25 height 25
click at [646, 404] on button "Ok" at bounding box center [640, 407] width 30 height 30
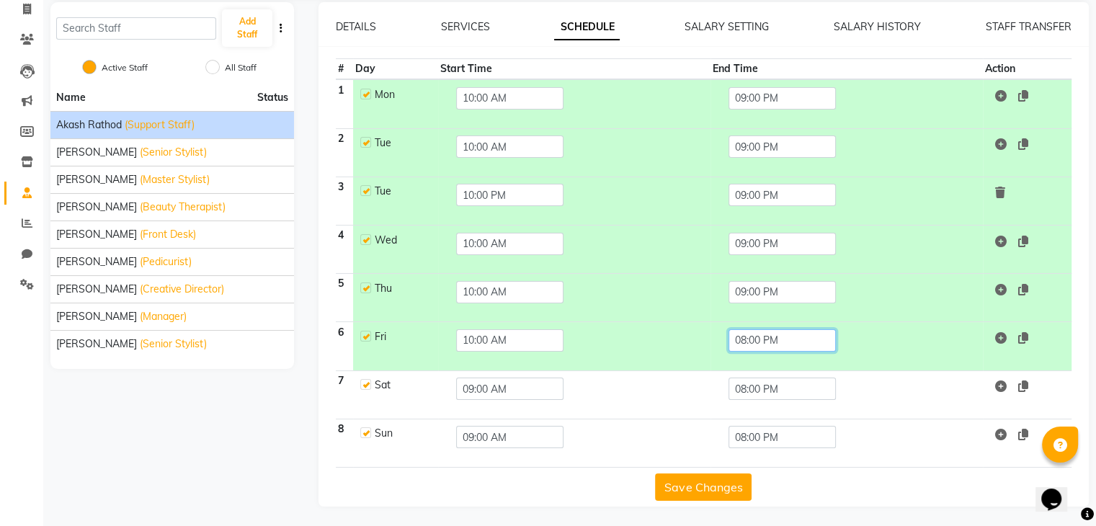
click at [801, 342] on input "08:00 PM" at bounding box center [782, 340] width 107 height 22
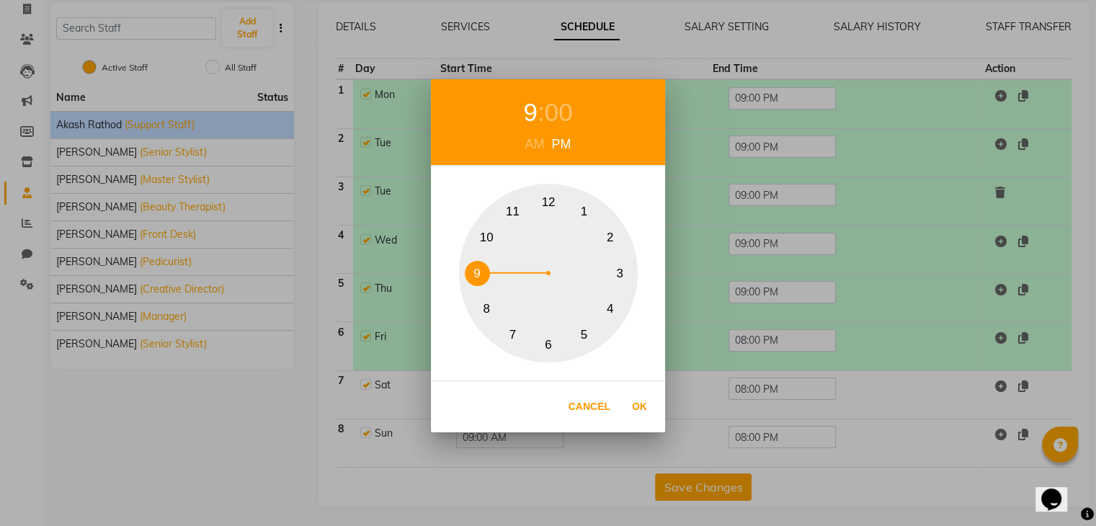
click at [465, 273] on button "9" at bounding box center [477, 273] width 25 height 25
click at [630, 407] on button "Ok" at bounding box center [640, 407] width 30 height 30
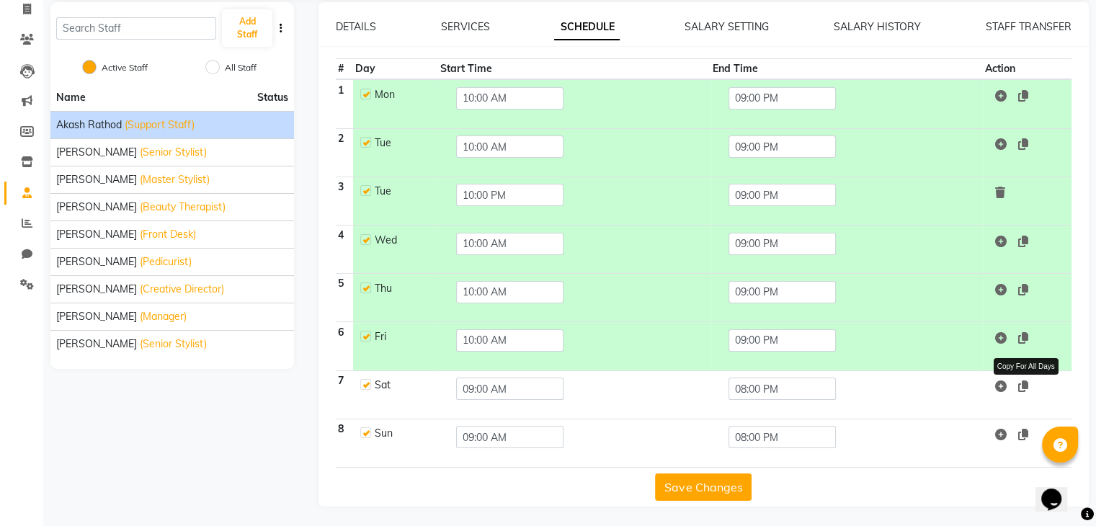
click at [1023, 381] on icon at bounding box center [1023, 387] width 10 height 12
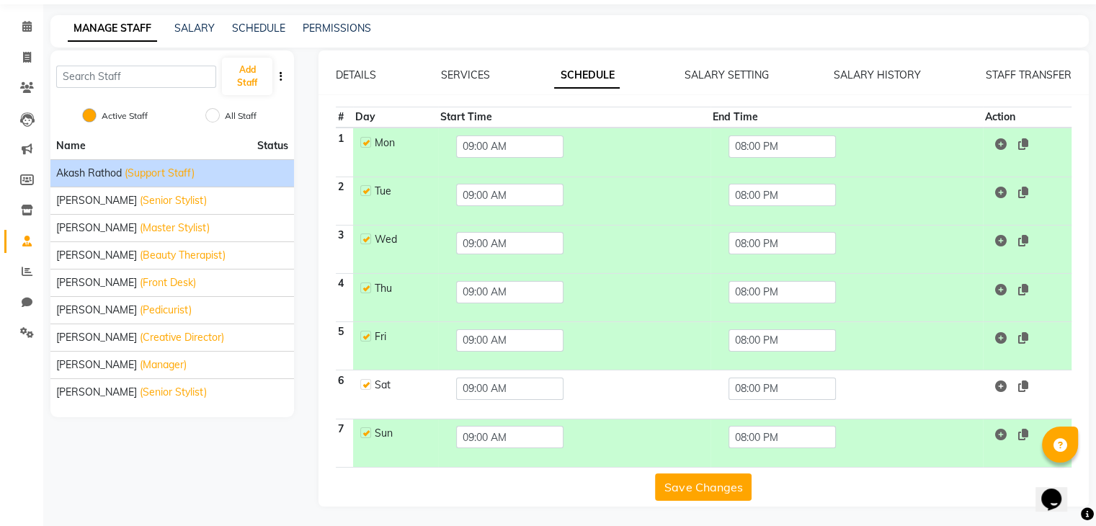
click at [1022, 381] on icon at bounding box center [1023, 387] width 10 height 12
click at [536, 440] on input "09:00 AM" at bounding box center [509, 437] width 107 height 22
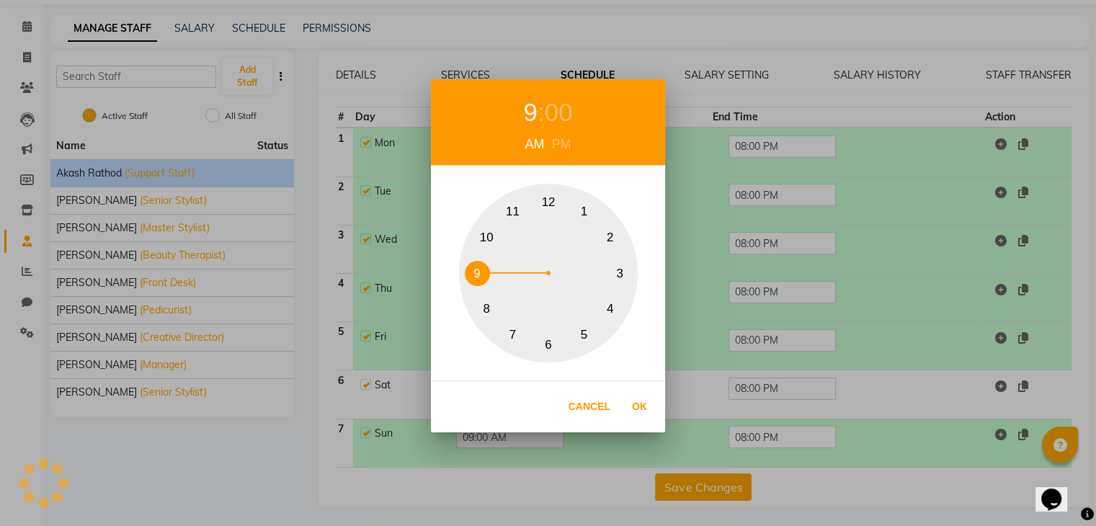
click at [490, 239] on button "10" at bounding box center [486, 238] width 25 height 25
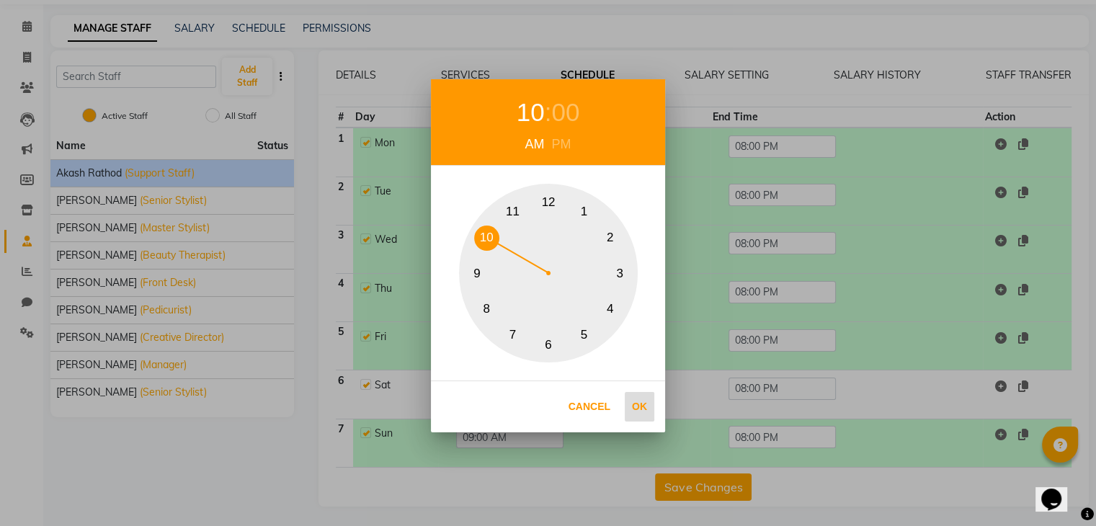
click at [643, 404] on button "Ok" at bounding box center [640, 407] width 30 height 30
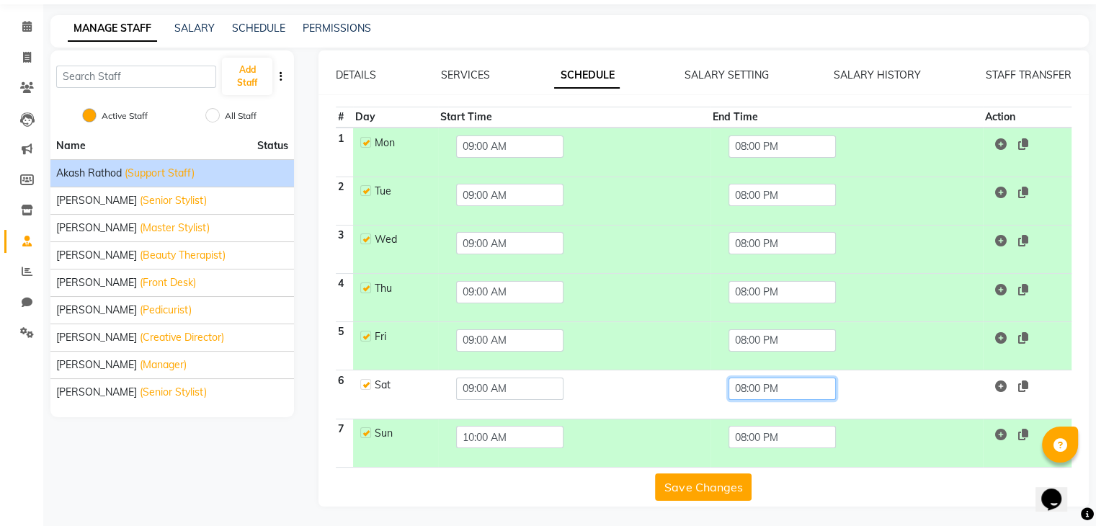
click at [784, 389] on input "08:00 PM" at bounding box center [782, 389] width 107 height 22
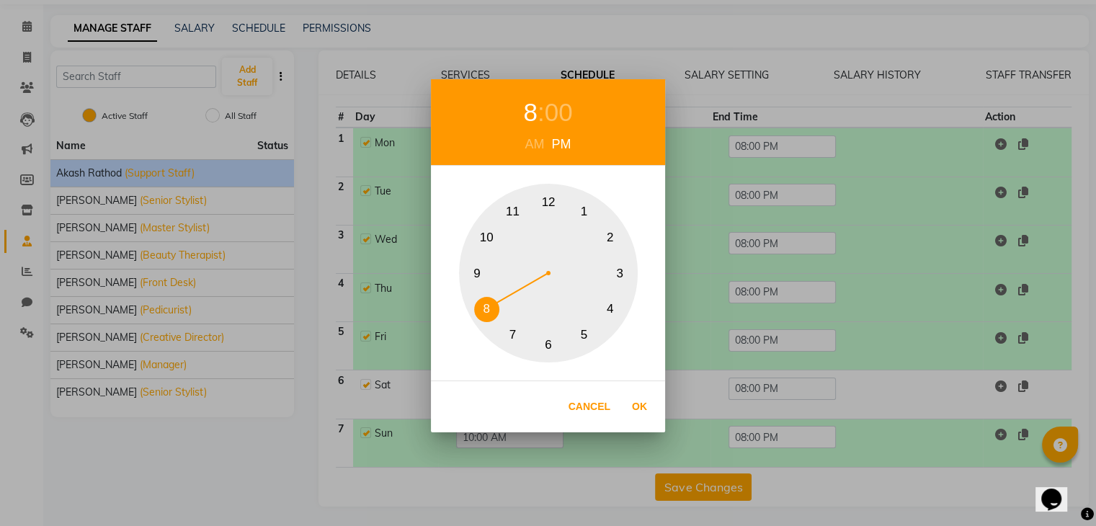
click at [493, 264] on div "1 2 3 4 5 6 7 8 9 10 11 12" at bounding box center [548, 273] width 179 height 179
click at [636, 406] on button "Ok" at bounding box center [640, 407] width 30 height 30
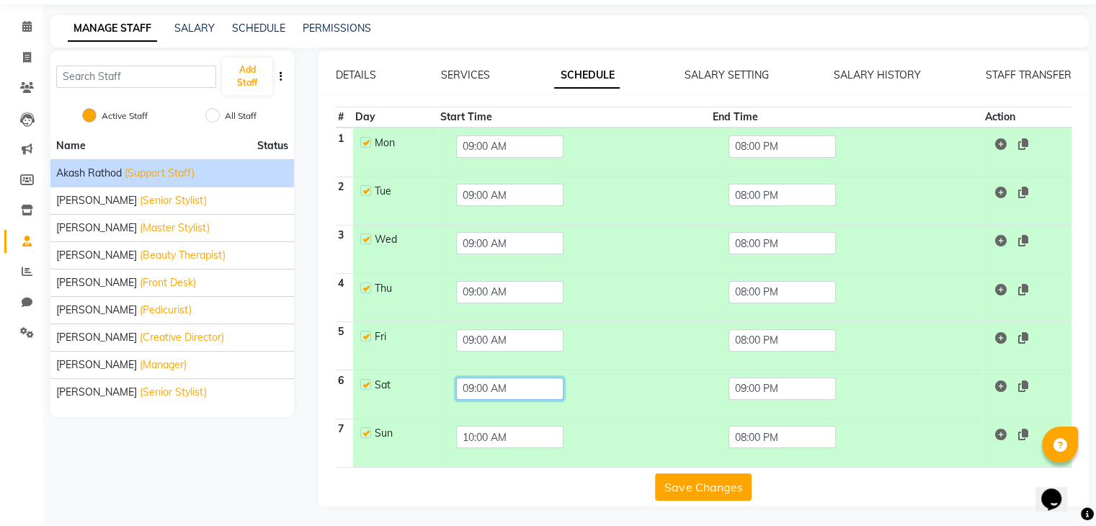
click at [513, 388] on input "09:00 AM" at bounding box center [509, 389] width 107 height 22
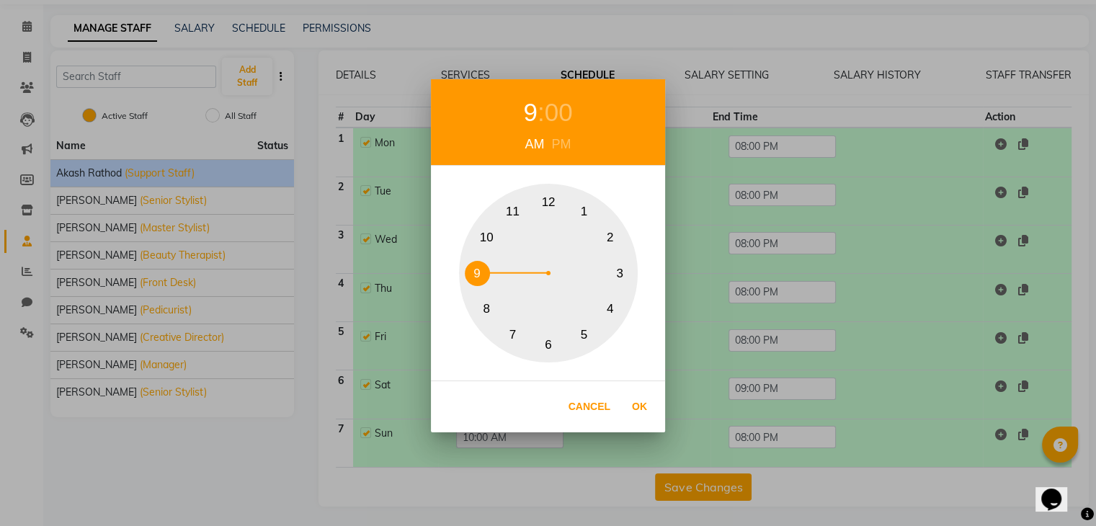
click at [724, 367] on div "9 : 00 AM PM 1 2 3 4 5 6 7 8 9 10 11 12 Cancel Ok" at bounding box center [548, 263] width 1096 height 526
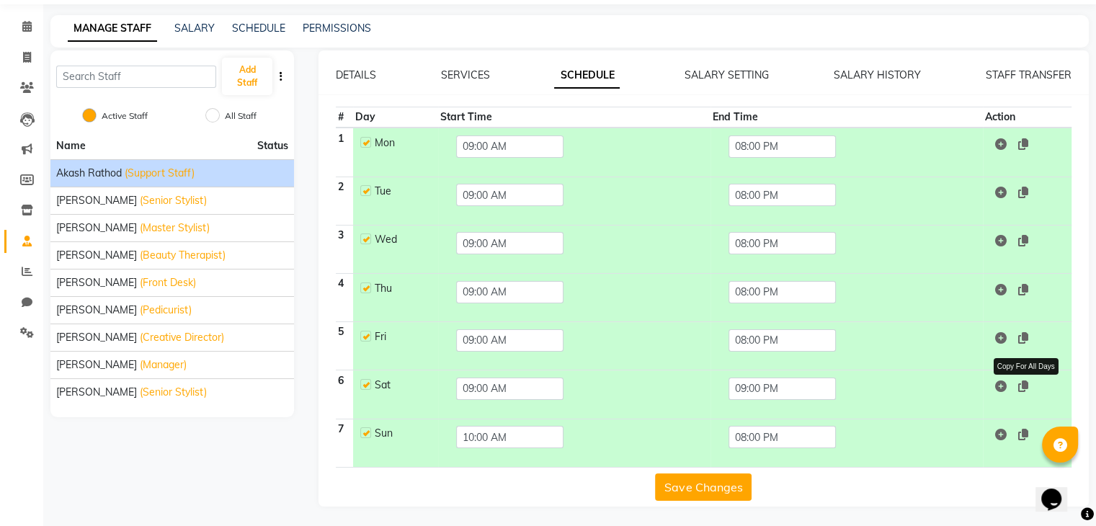
click at [1023, 382] on icon at bounding box center [1023, 387] width 10 height 12
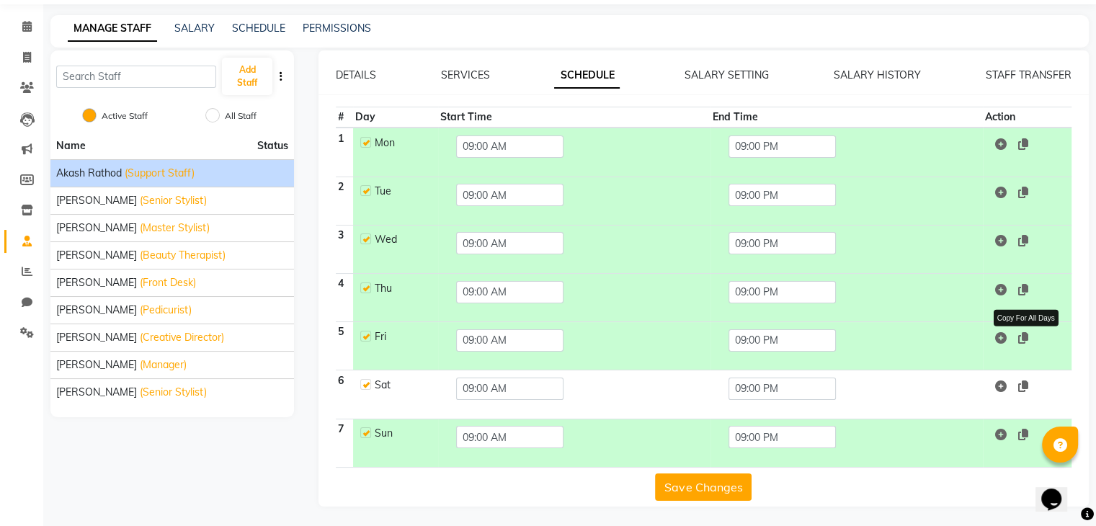
click at [1027, 337] on icon at bounding box center [1023, 338] width 10 height 12
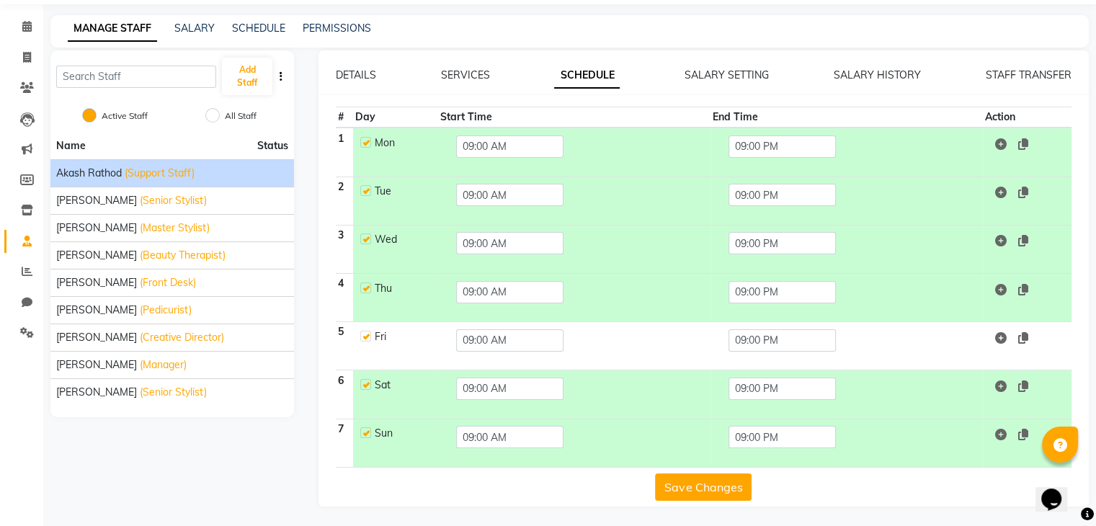
click at [1018, 279] on td at bounding box center [1027, 297] width 89 height 48
click at [1025, 145] on icon at bounding box center [1023, 144] width 10 height 12
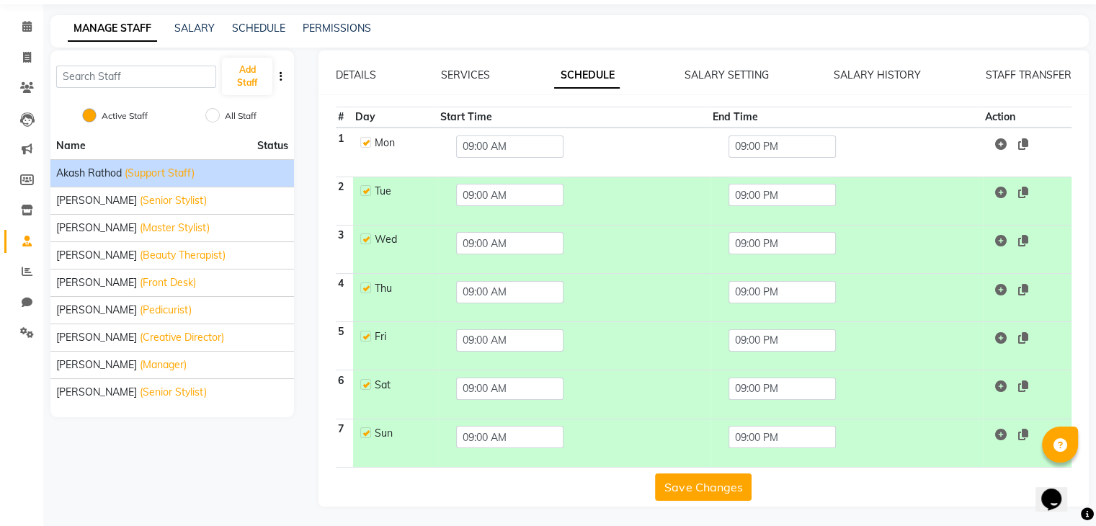
click at [1025, 188] on icon at bounding box center [1023, 193] width 10 height 12
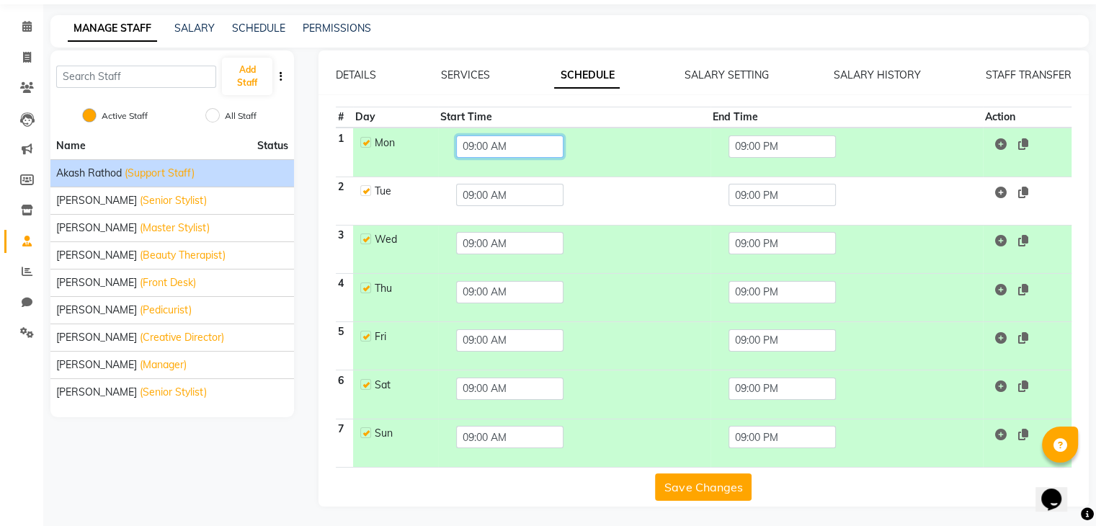
click at [537, 150] on input "09:00 AM" at bounding box center [509, 147] width 107 height 22
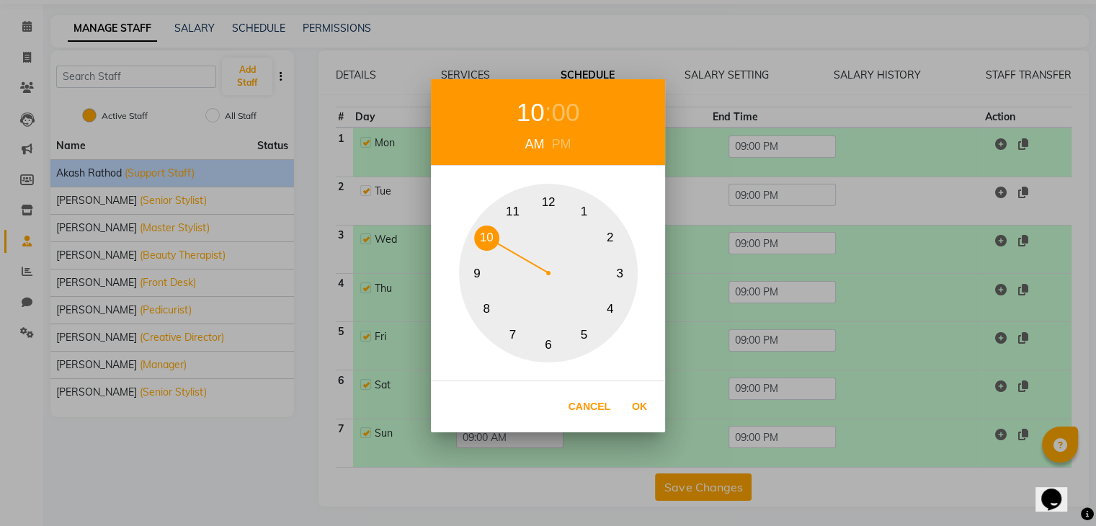
click at [487, 236] on button "10" at bounding box center [486, 238] width 25 height 25
click at [631, 403] on button "Ok" at bounding box center [640, 407] width 30 height 30
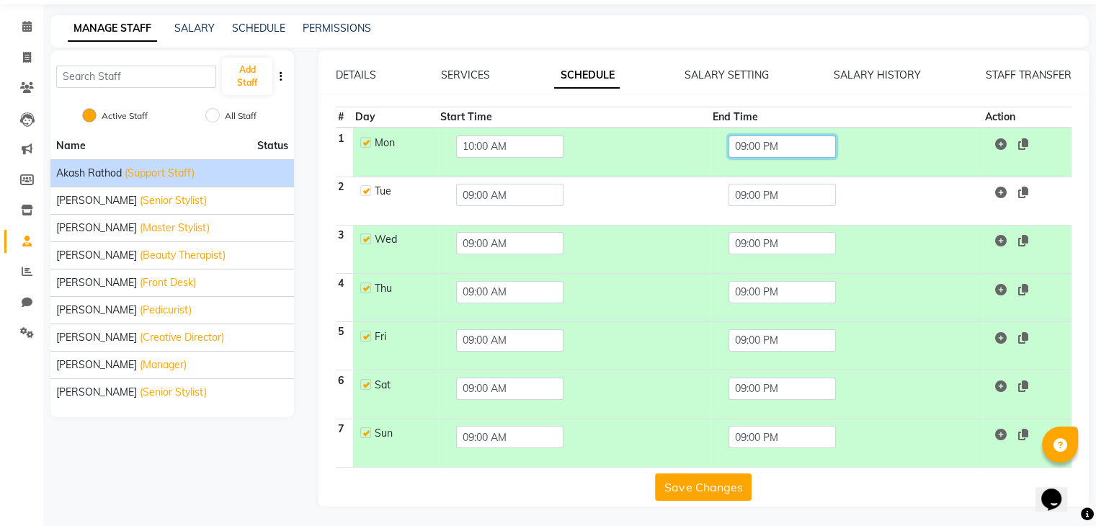
click at [793, 141] on input "09:00 PM" at bounding box center [782, 147] width 107 height 22
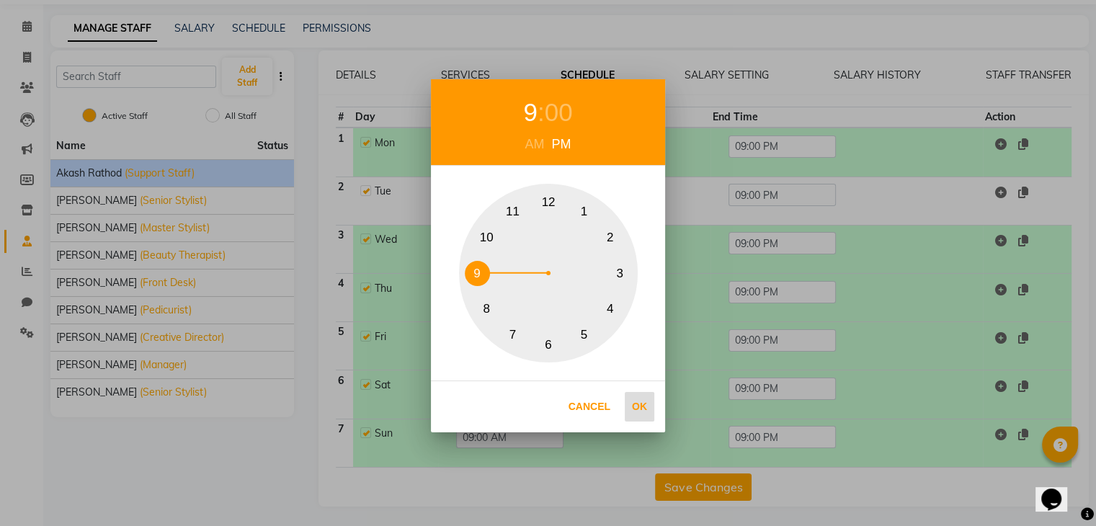
click at [640, 402] on button "Ok" at bounding box center [640, 407] width 30 height 30
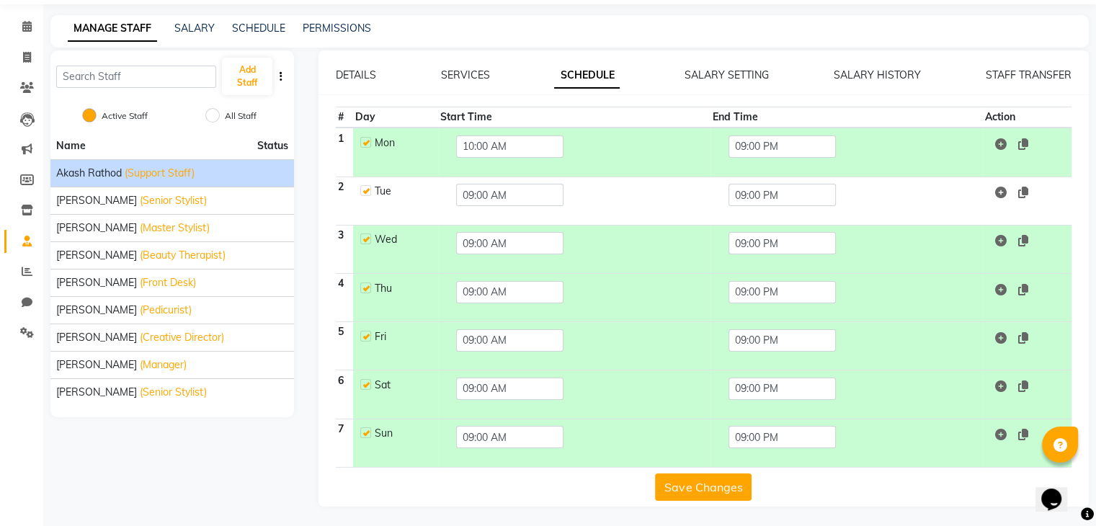
click at [1032, 188] on td at bounding box center [1027, 201] width 89 height 48
click at [1026, 190] on icon at bounding box center [1023, 193] width 10 height 12
click at [543, 222] on td "09:00 AM" at bounding box center [574, 201] width 272 height 48
click at [709, 484] on button "Save Changes" at bounding box center [703, 487] width 97 height 27
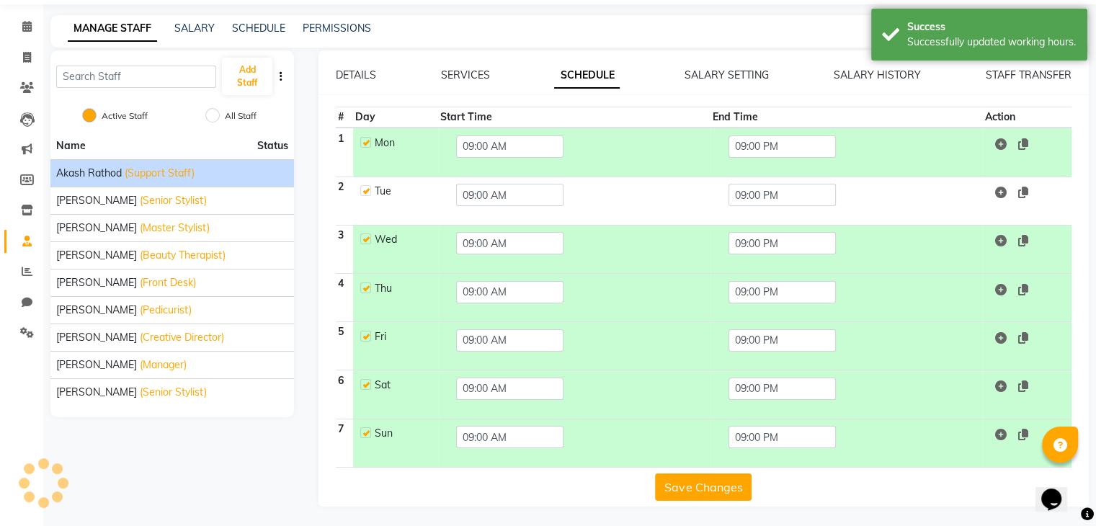
click at [365, 142] on label at bounding box center [365, 142] width 11 height 11
click at [365, 142] on input "checkbox" at bounding box center [364, 141] width 9 height 9
click at [363, 188] on label at bounding box center [365, 190] width 11 height 11
click at [363, 188] on input "checkbox" at bounding box center [364, 189] width 9 height 9
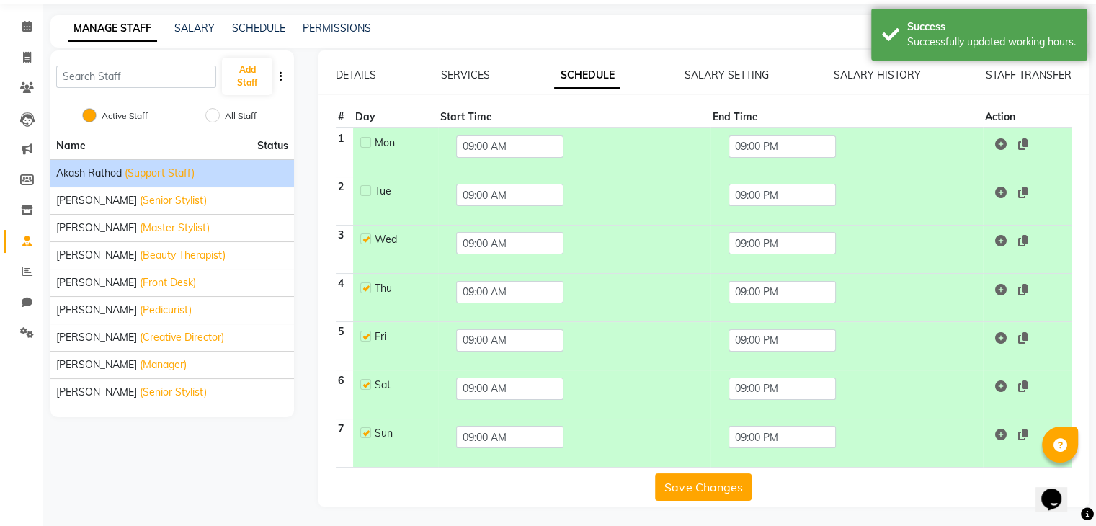
drag, startPoint x: 369, startPoint y: 235, endPoint x: 369, endPoint y: 249, distance: 14.4
click at [369, 238] on label at bounding box center [365, 239] width 11 height 11
click at [369, 238] on input "checkbox" at bounding box center [364, 238] width 9 height 9
click at [363, 288] on label at bounding box center [365, 288] width 11 height 11
click at [363, 288] on input "checkbox" at bounding box center [364, 287] width 9 height 9
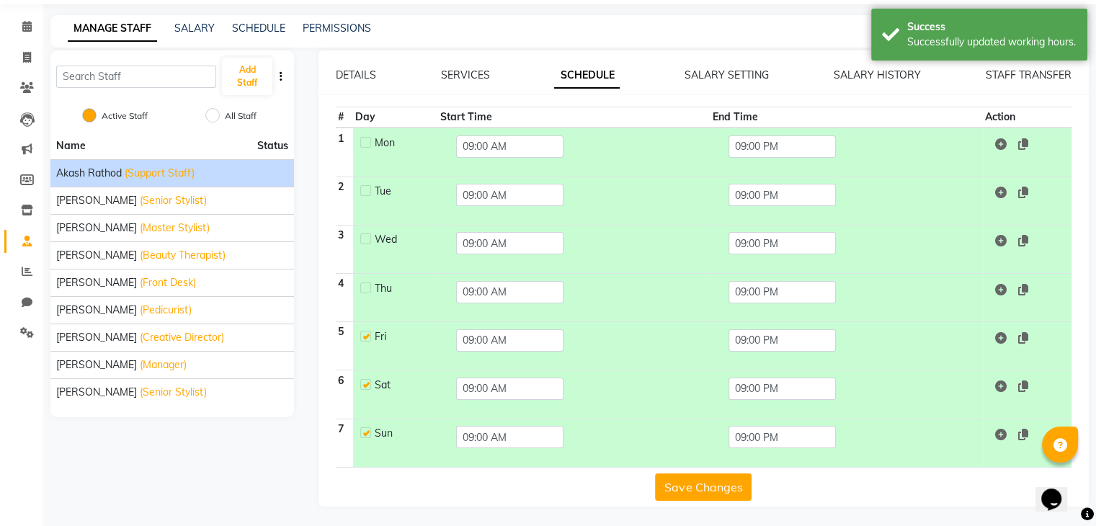
click at [365, 337] on label at bounding box center [365, 336] width 11 height 11
click at [365, 337] on input "checkbox" at bounding box center [364, 335] width 9 height 9
click at [363, 381] on label at bounding box center [365, 384] width 11 height 11
click at [363, 381] on input "checkbox" at bounding box center [364, 383] width 9 height 9
click at [365, 427] on label at bounding box center [365, 432] width 11 height 11
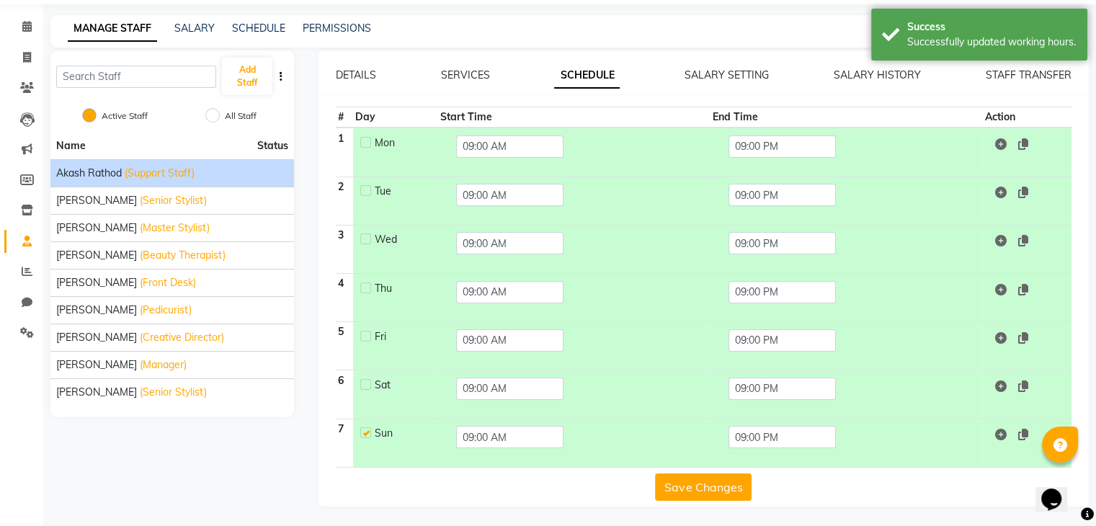
click at [365, 427] on input "checkbox" at bounding box center [364, 431] width 9 height 9
click at [522, 141] on input "09:00 AM" at bounding box center [509, 147] width 107 height 22
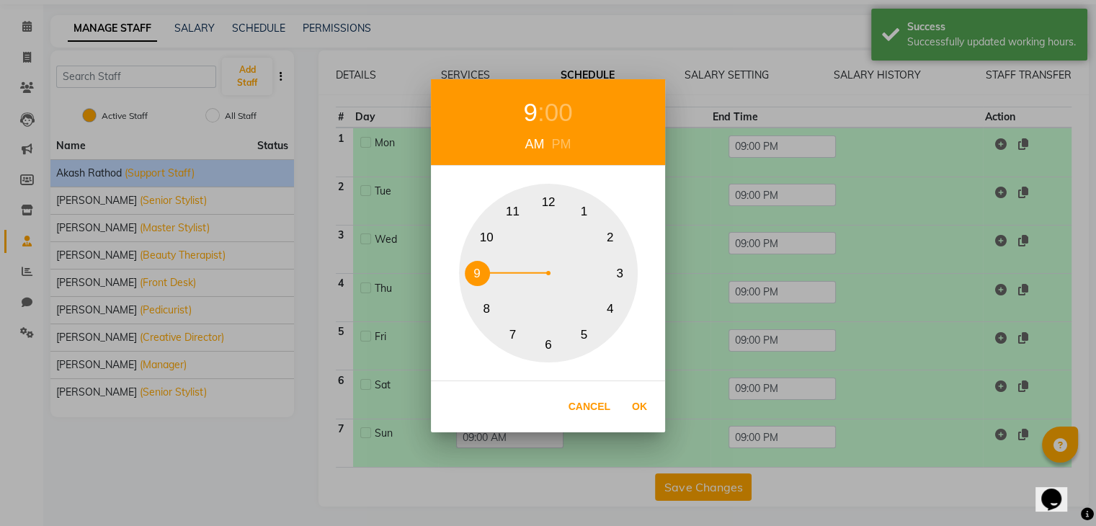
drag, startPoint x: 485, startPoint y: 231, endPoint x: 487, endPoint y: 240, distance: 8.9
click at [487, 236] on button "10" at bounding box center [486, 238] width 25 height 25
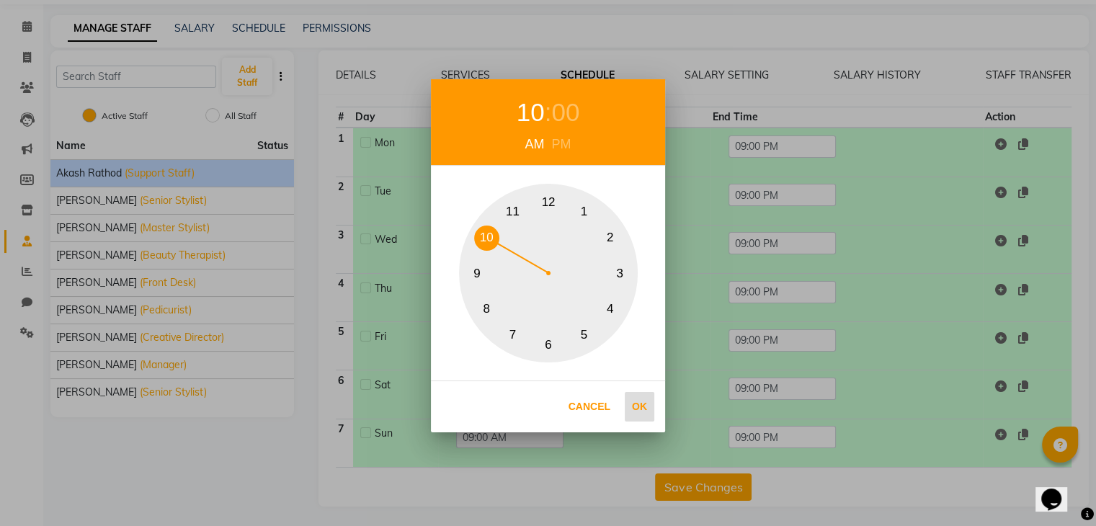
click at [637, 406] on button "Ok" at bounding box center [640, 407] width 30 height 30
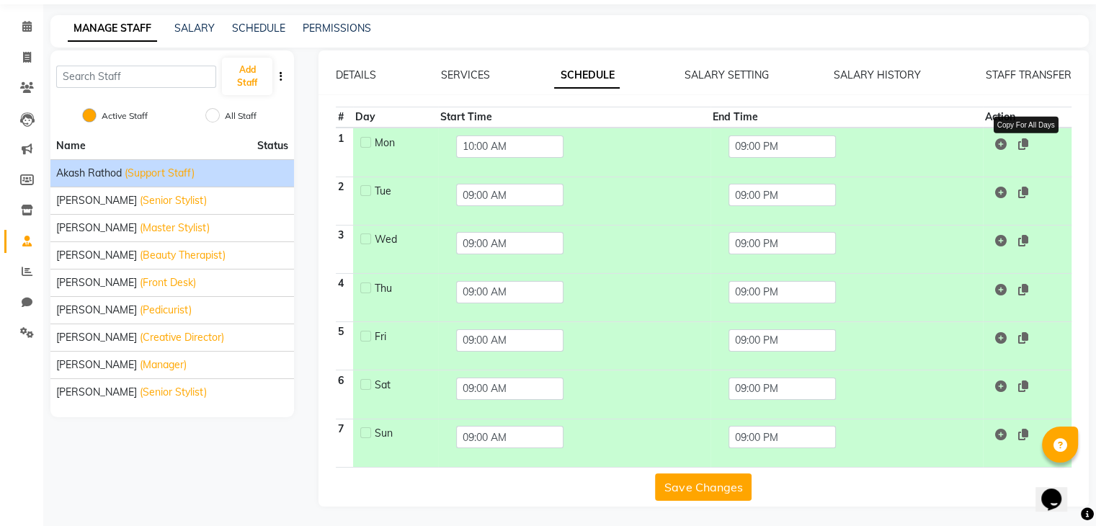
click at [1027, 145] on icon at bounding box center [1023, 144] width 10 height 12
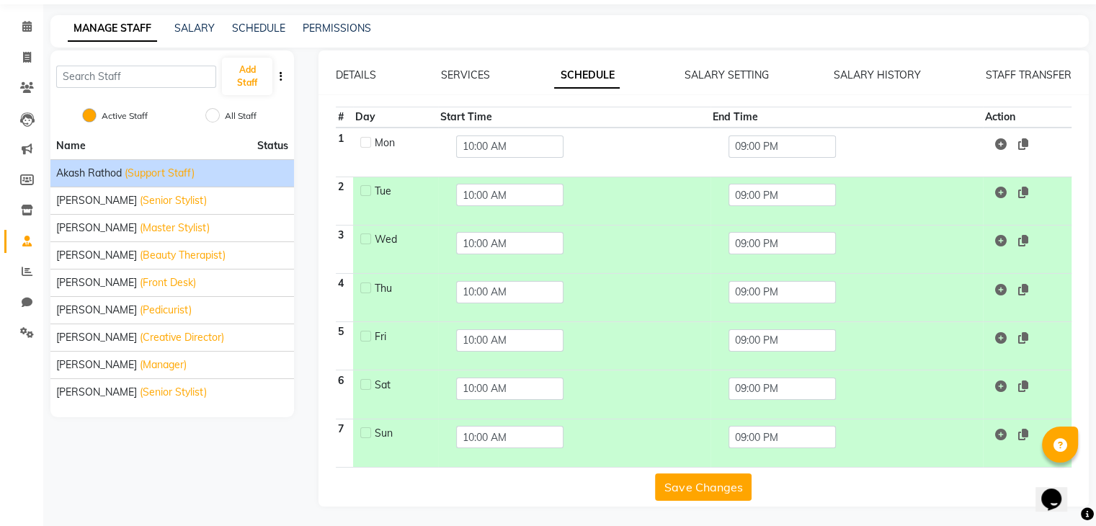
click at [730, 486] on button "Save Changes" at bounding box center [703, 487] width 97 height 27
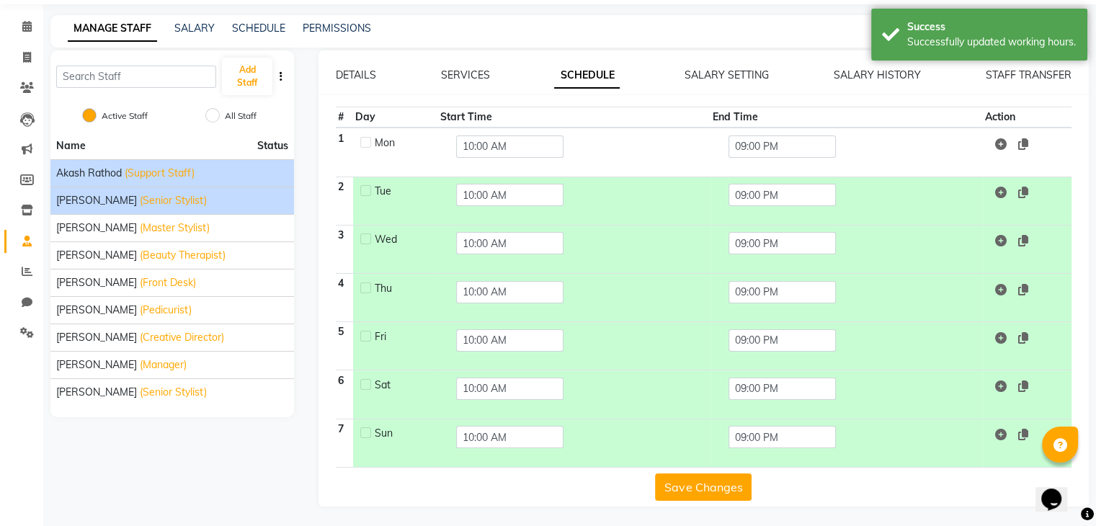
click at [53, 197] on li "[PERSON_NAME] (Senior Stylist)" at bounding box center [172, 200] width 244 height 27
click at [89, 203] on span "[PERSON_NAME]" at bounding box center [96, 200] width 81 height 15
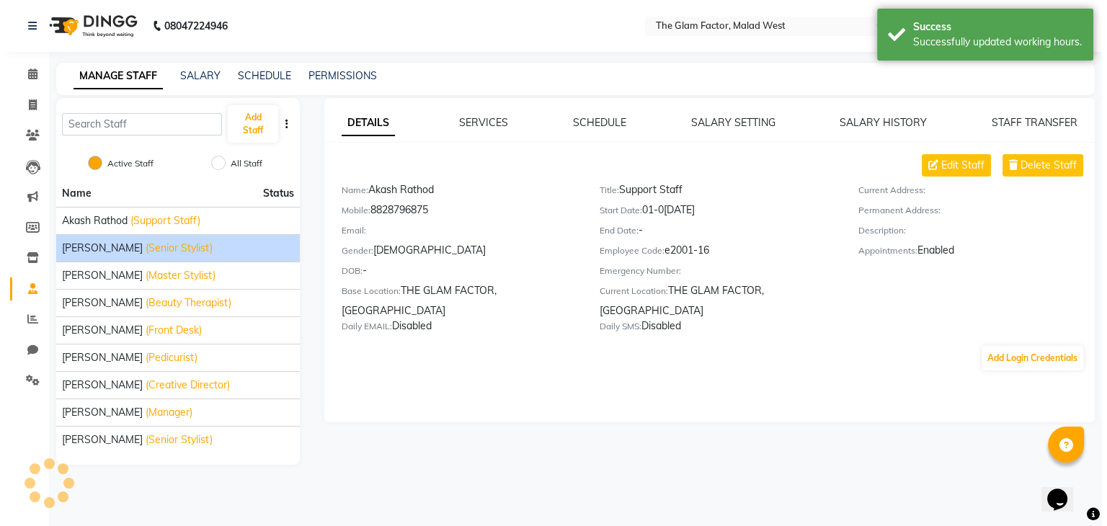
scroll to position [0, 0]
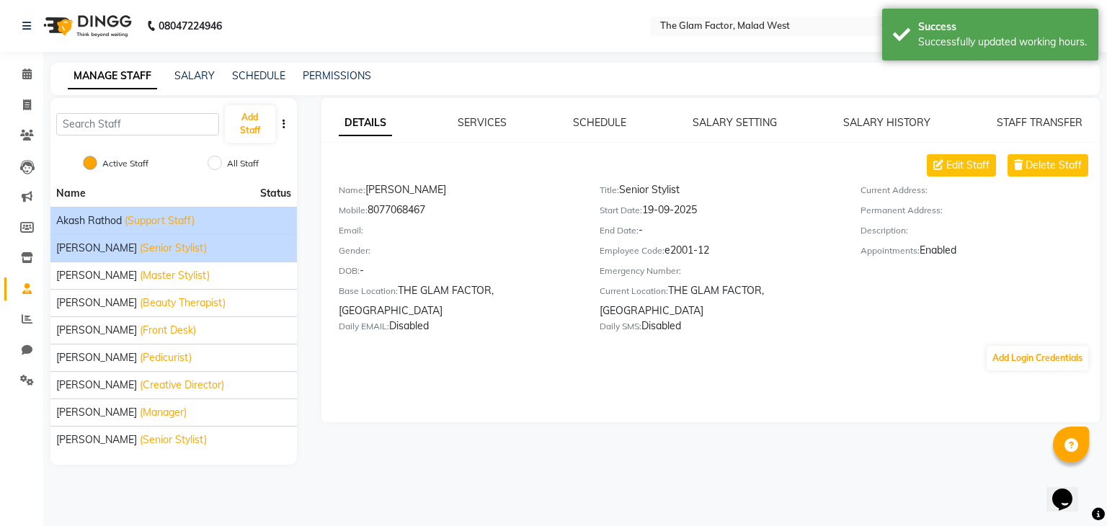
click at [89, 227] on span "Akash Rathod" at bounding box center [89, 220] width 66 height 15
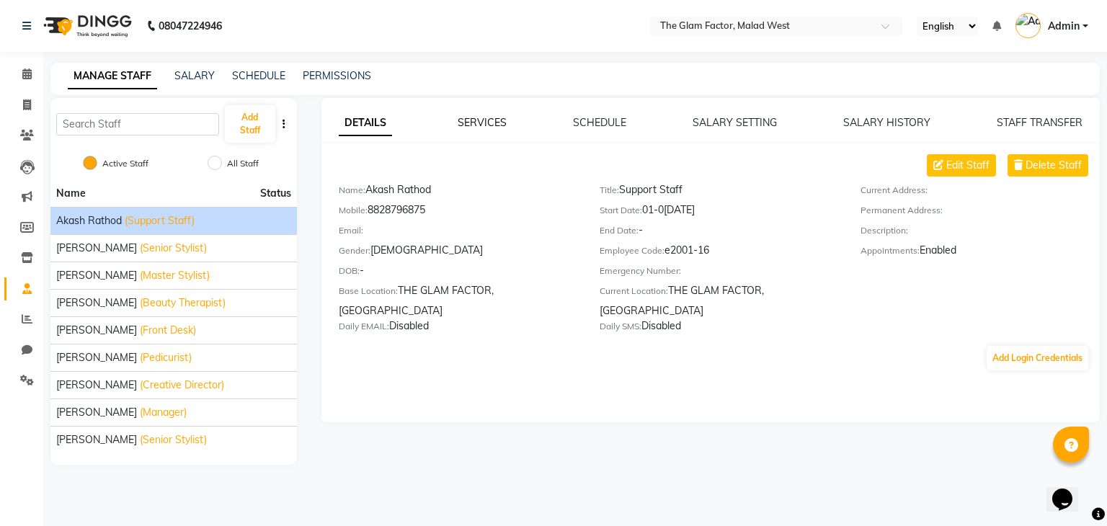
click at [495, 124] on link "SERVICES" at bounding box center [482, 122] width 49 height 13
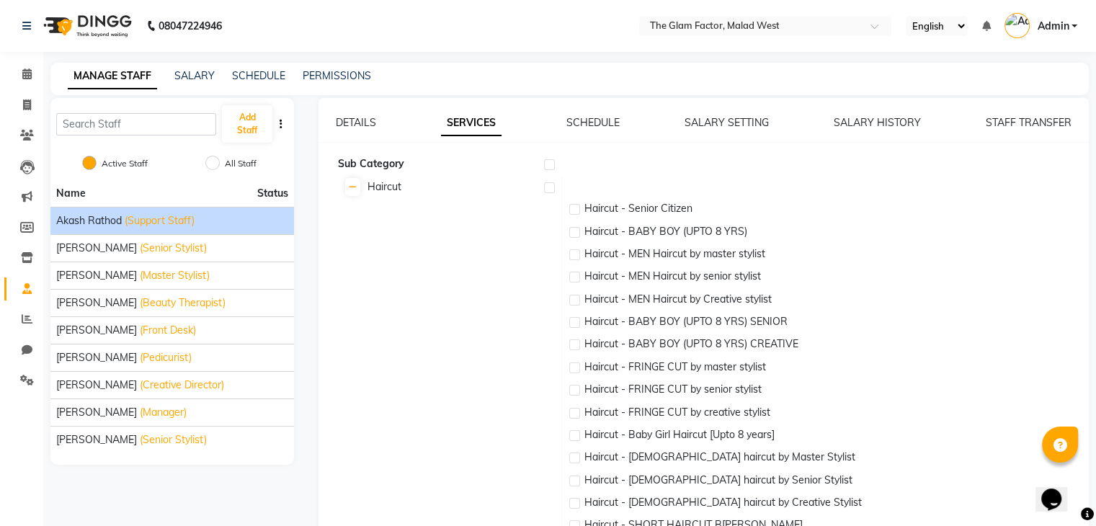
click at [542, 160] on td "Sub Category" at bounding box center [449, 165] width 226 height 22
click at [551, 161] on label at bounding box center [549, 164] width 11 height 11
click at [551, 161] on input "checkbox" at bounding box center [548, 165] width 9 height 9
click at [355, 185] on icon at bounding box center [353, 187] width 8 height 9
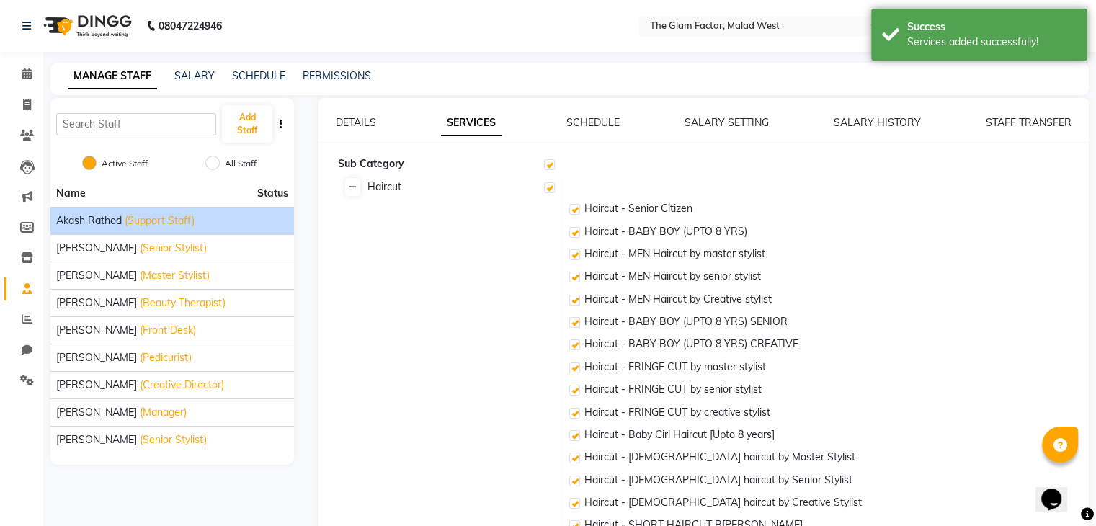
click at [357, 190] on link at bounding box center [352, 187] width 15 height 18
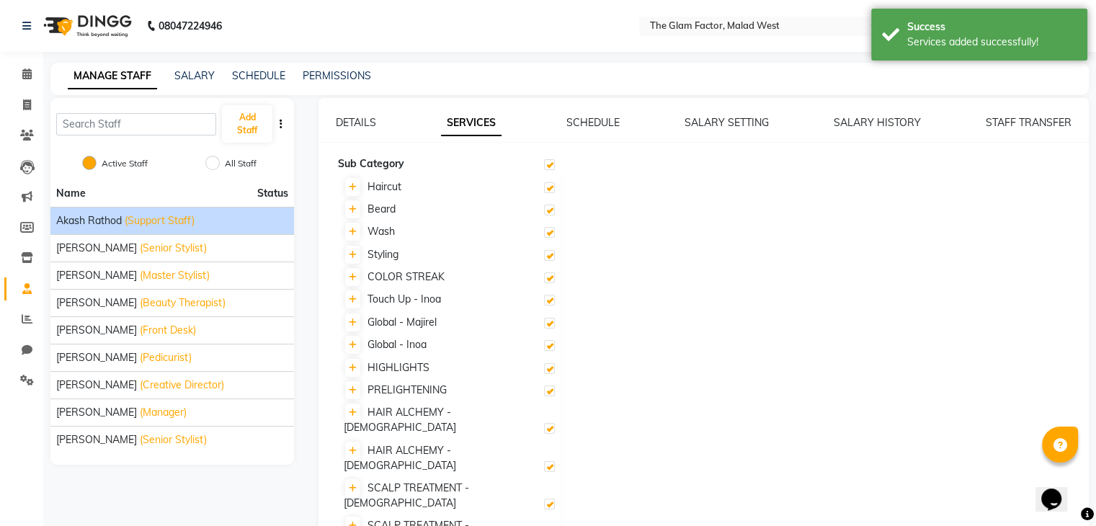
click at [800, 218] on td at bounding box center [825, 211] width 528 height 22
click at [634, 182] on td at bounding box center [825, 188] width 528 height 22
click at [600, 121] on link "SCHEDULE" at bounding box center [593, 122] width 53 height 13
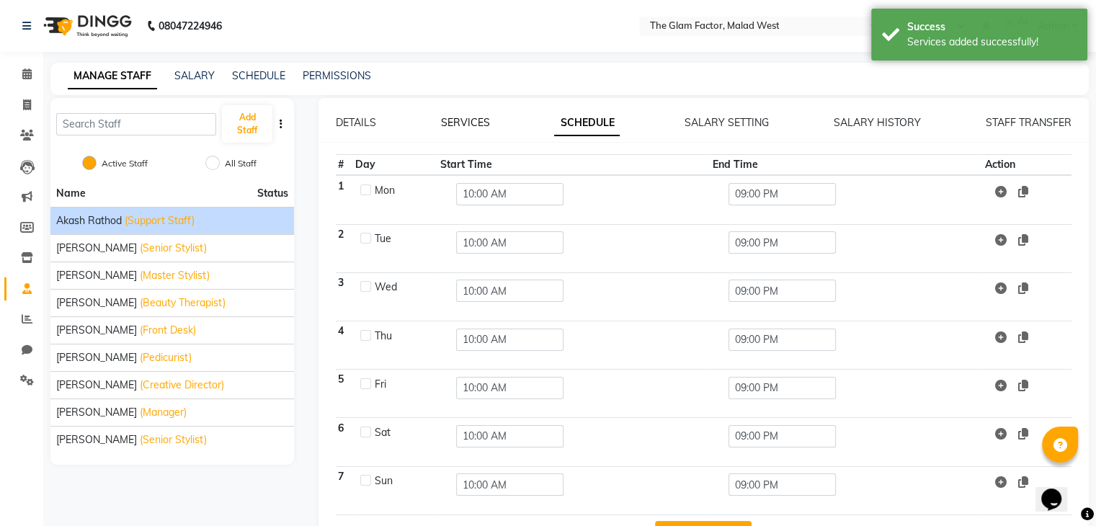
click at [461, 125] on link "SERVICES" at bounding box center [465, 122] width 49 height 13
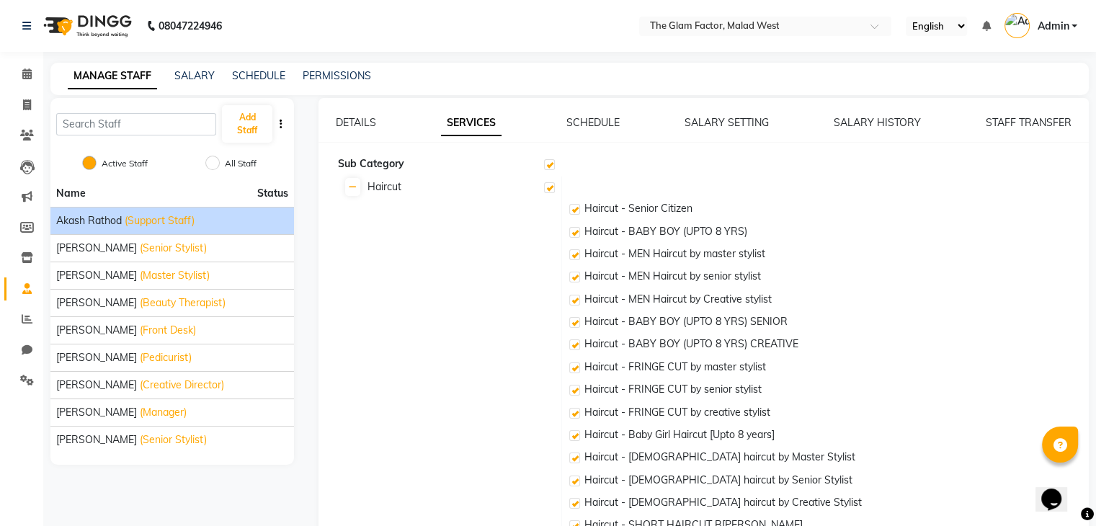
click at [554, 169] on label at bounding box center [549, 164] width 11 height 11
click at [554, 169] on input "checkbox" at bounding box center [548, 165] width 9 height 9
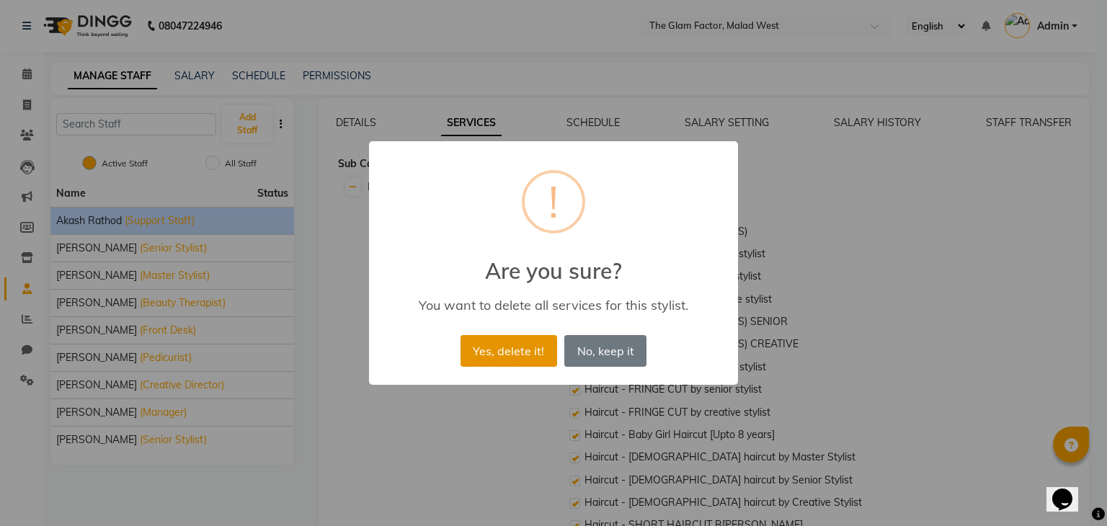
click at [513, 347] on button "Yes, delete it!" at bounding box center [509, 351] width 97 height 32
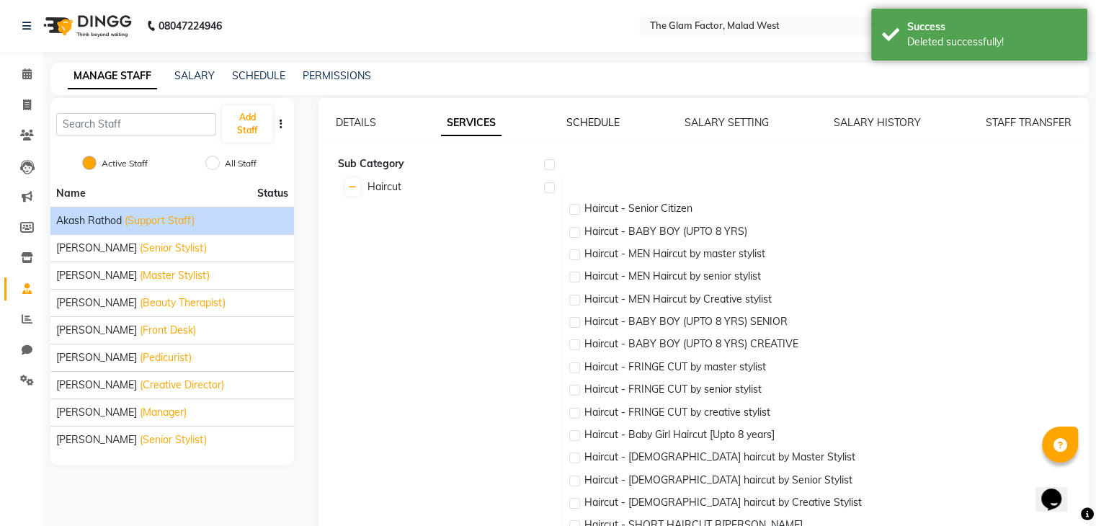
click at [597, 123] on link "SCHEDULE" at bounding box center [593, 122] width 53 height 13
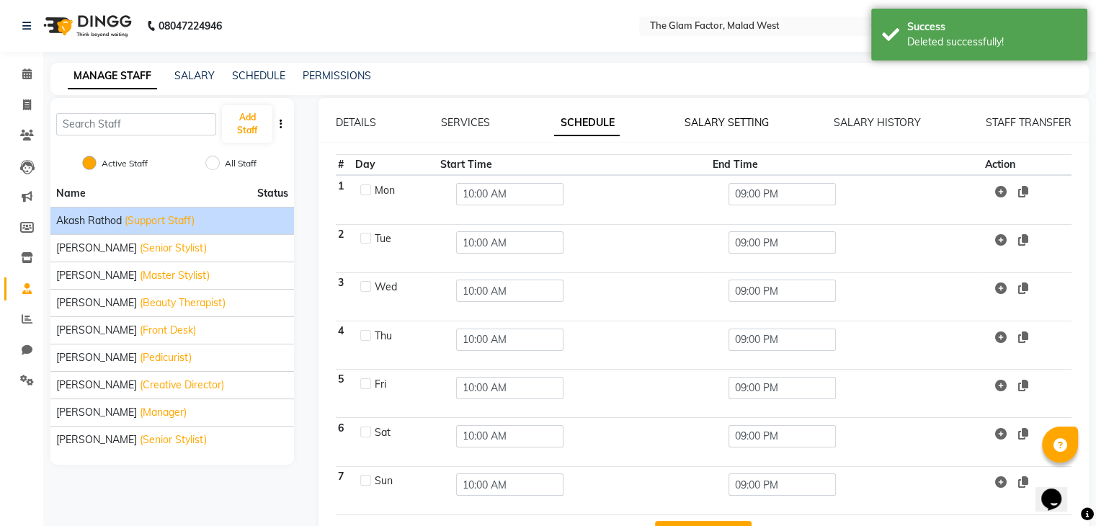
click at [692, 125] on link "SALARY SETTING" at bounding box center [727, 122] width 84 height 13
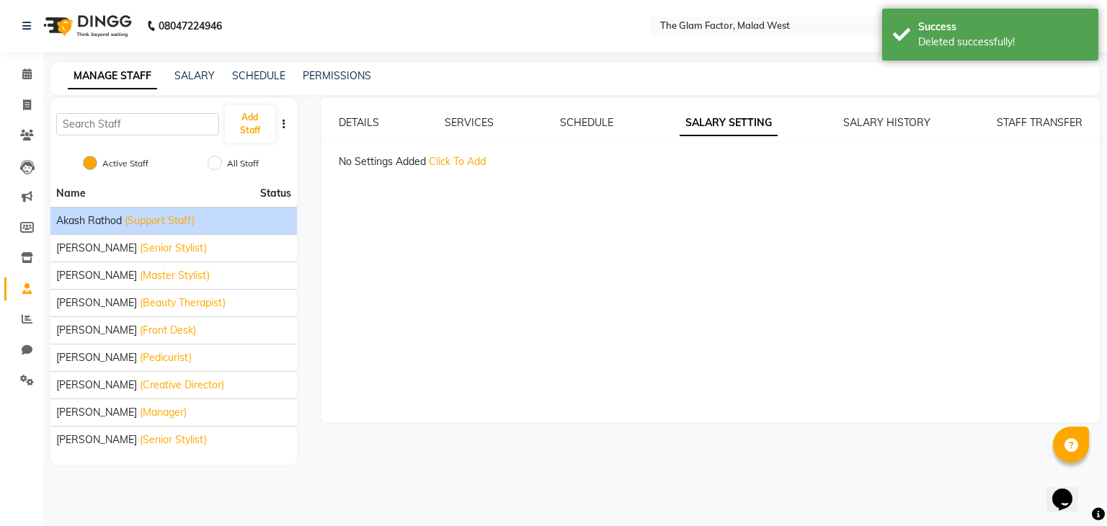
click at [458, 163] on span "Click To Add" at bounding box center [457, 161] width 57 height 13
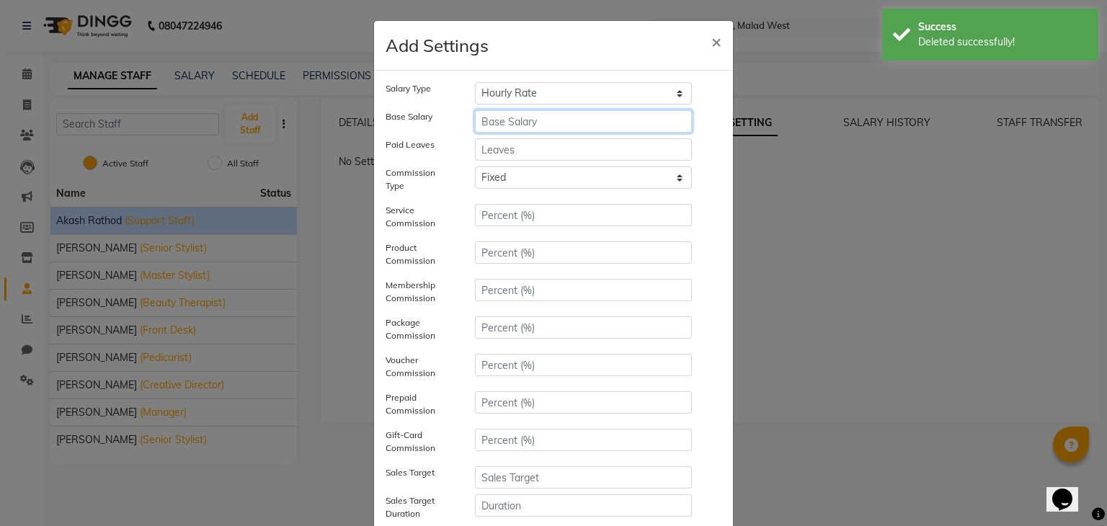
click at [517, 123] on input "number" at bounding box center [583, 121] width 217 height 22
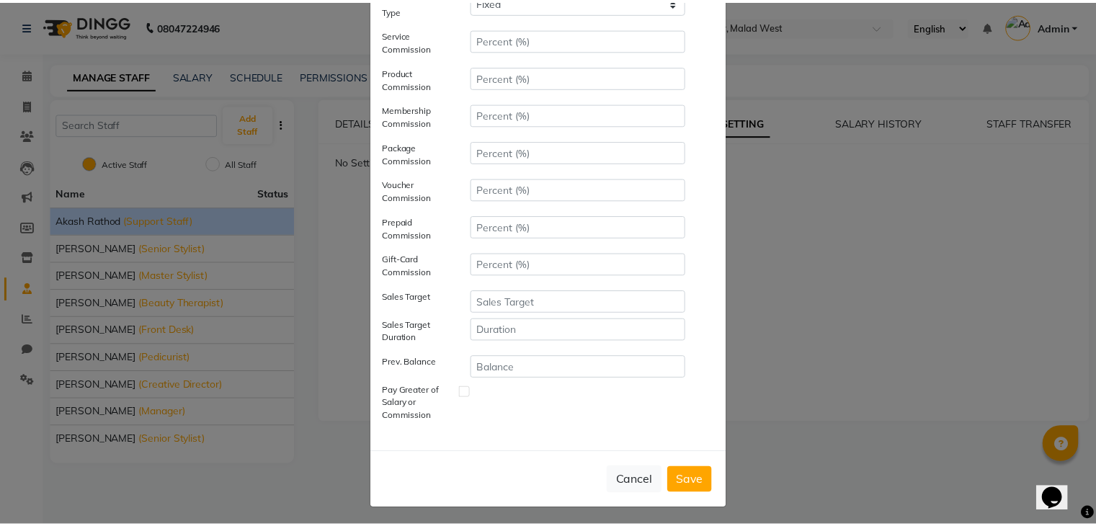
scroll to position [179, 0]
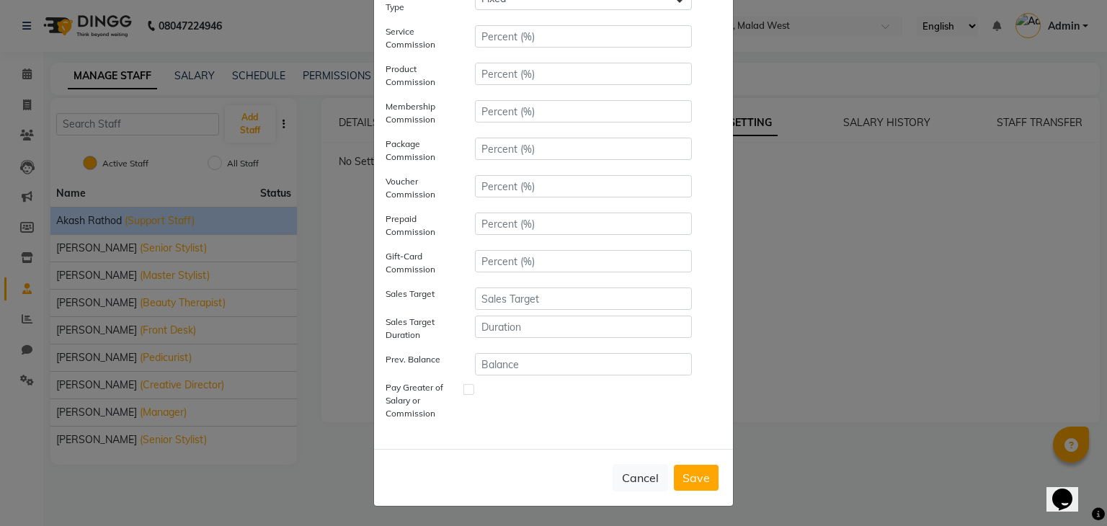
click at [701, 478] on button "Save" at bounding box center [696, 478] width 45 height 26
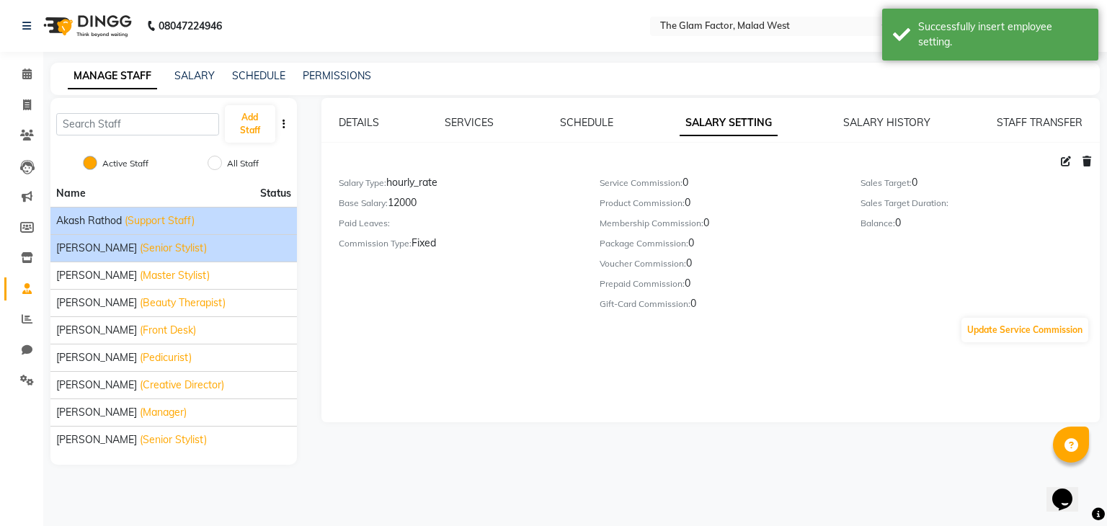
click at [76, 254] on span "[PERSON_NAME]" at bounding box center [96, 248] width 81 height 15
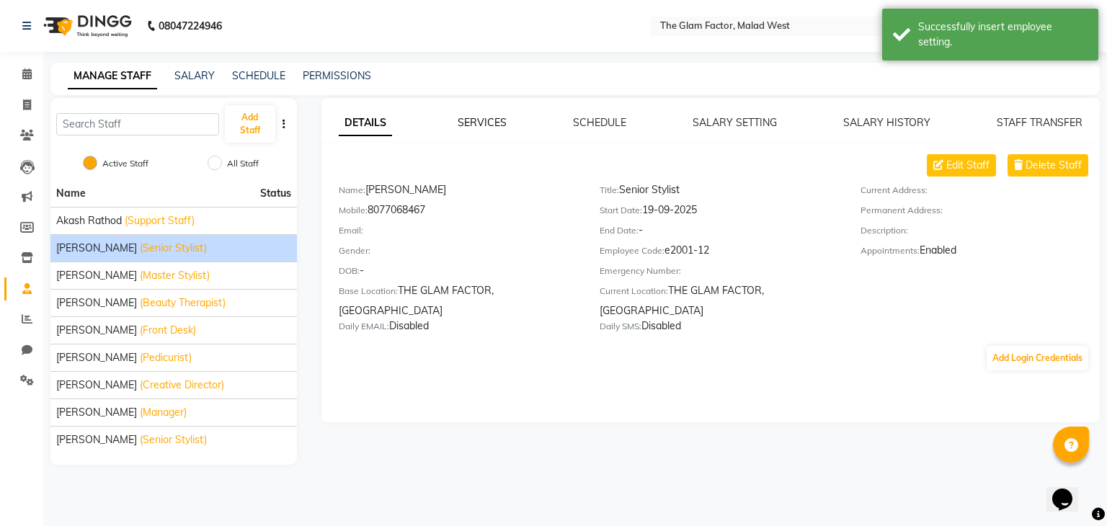
click at [503, 125] on link "SERVICES" at bounding box center [482, 122] width 49 height 13
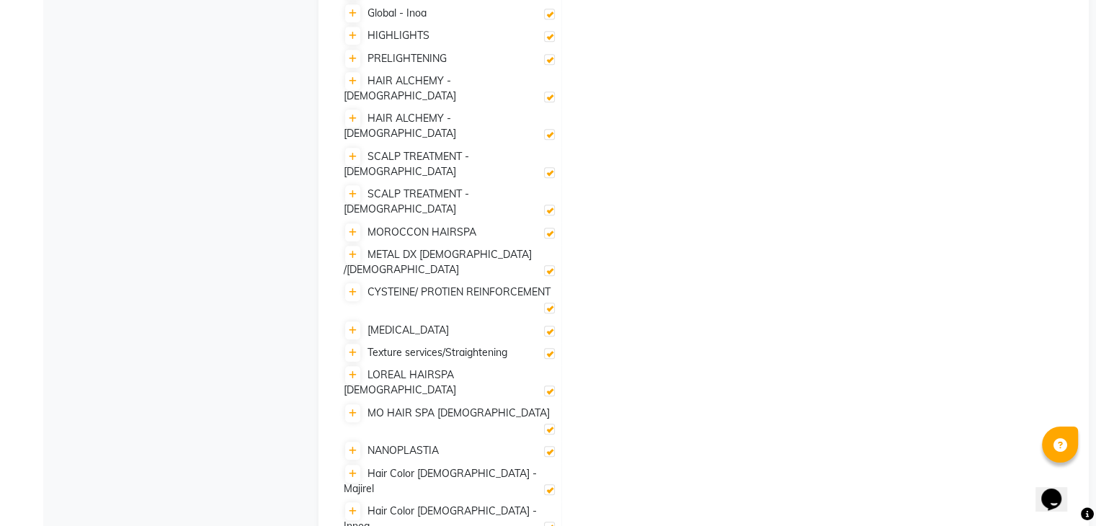
scroll to position [934, 0]
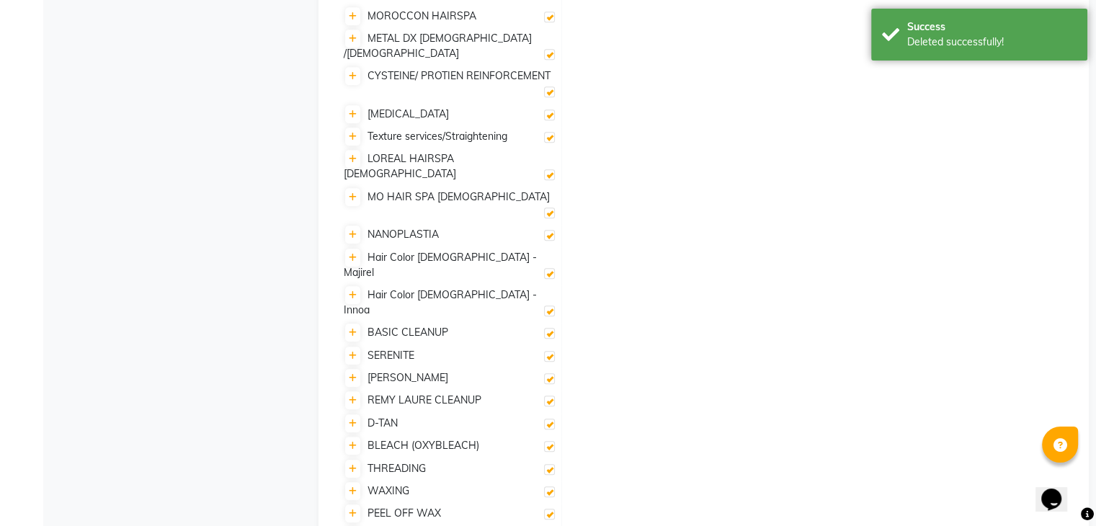
scroll to position [1094, 0]
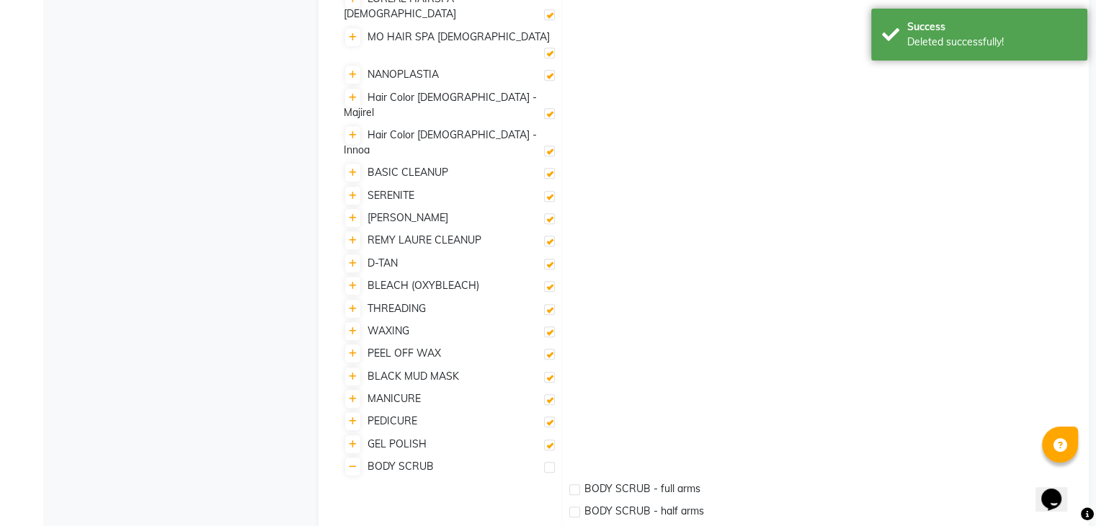
click at [539, 437] on div "GEL POLISH" at bounding box center [449, 444] width 210 height 15
click at [548, 440] on label at bounding box center [549, 445] width 11 height 11
click at [548, 441] on input "checkbox" at bounding box center [548, 445] width 9 height 9
click at [549, 417] on label at bounding box center [549, 422] width 11 height 11
click at [549, 418] on input "checkbox" at bounding box center [548, 422] width 9 height 9
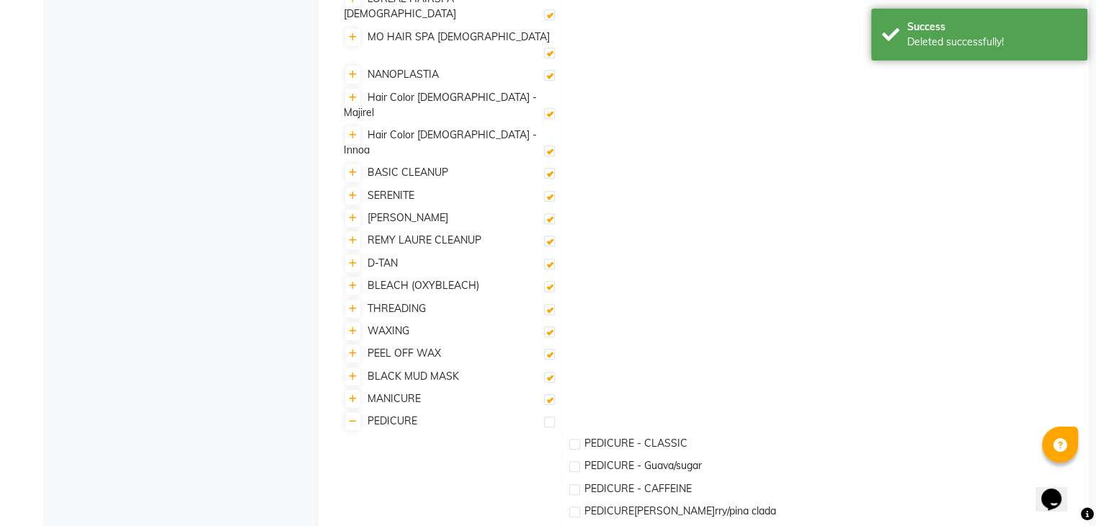
click at [549, 394] on label at bounding box center [549, 399] width 11 height 11
click at [549, 396] on input "checkbox" at bounding box center [548, 400] width 9 height 9
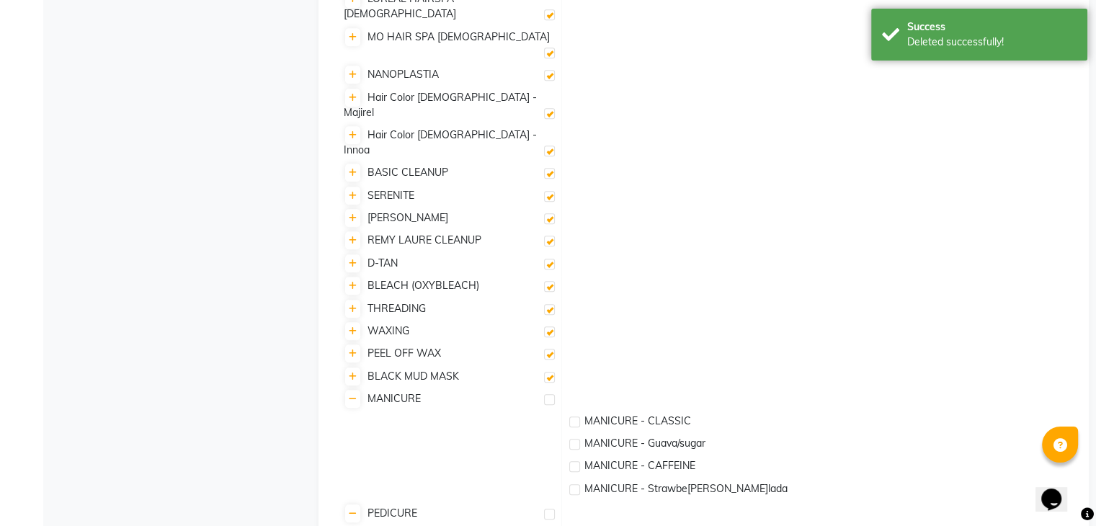
click at [546, 372] on label at bounding box center [549, 377] width 11 height 11
click at [546, 373] on input "checkbox" at bounding box center [548, 377] width 9 height 9
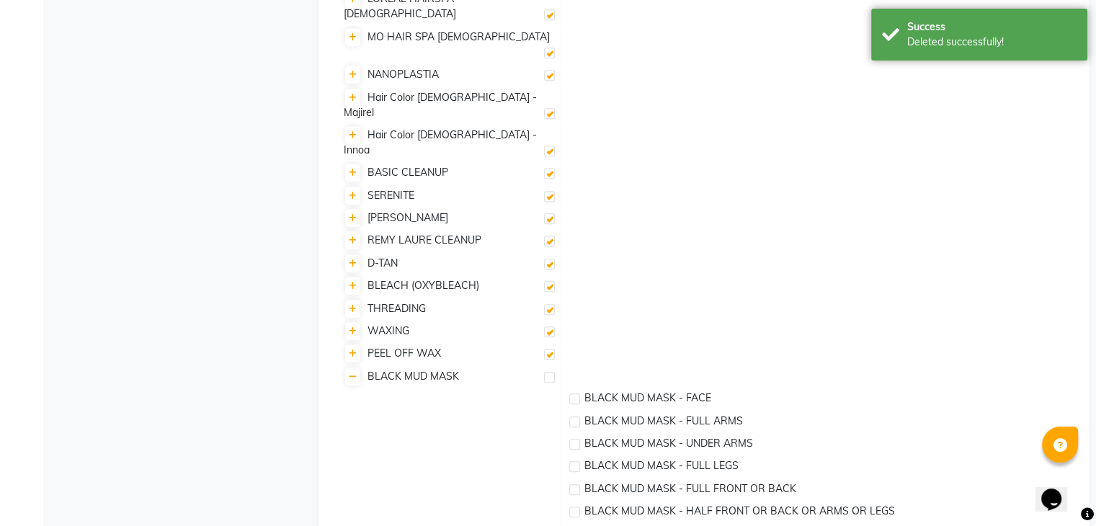
click at [545, 349] on label at bounding box center [549, 354] width 11 height 11
click at [545, 350] on input "checkbox" at bounding box center [548, 354] width 9 height 9
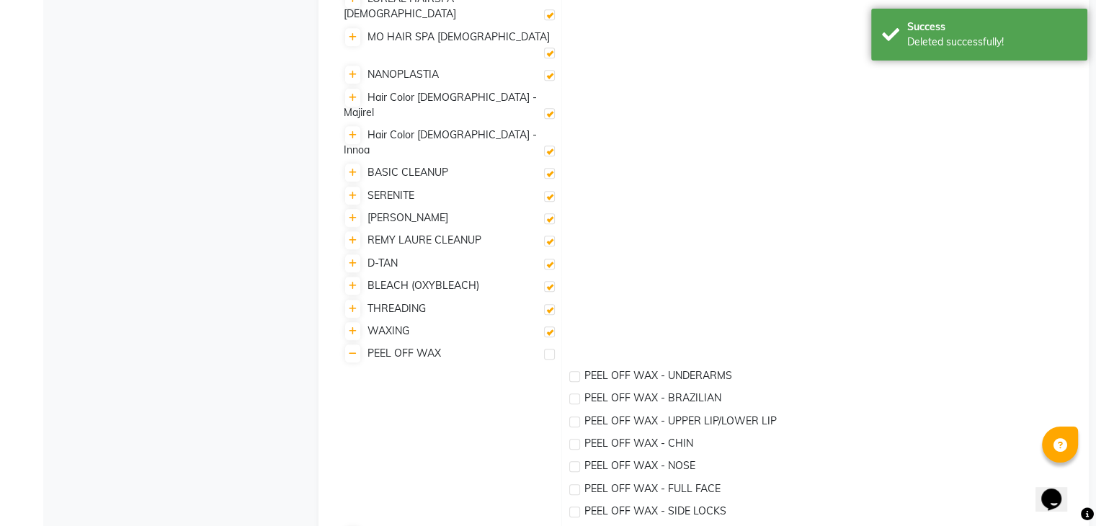
scroll to position [950, 0]
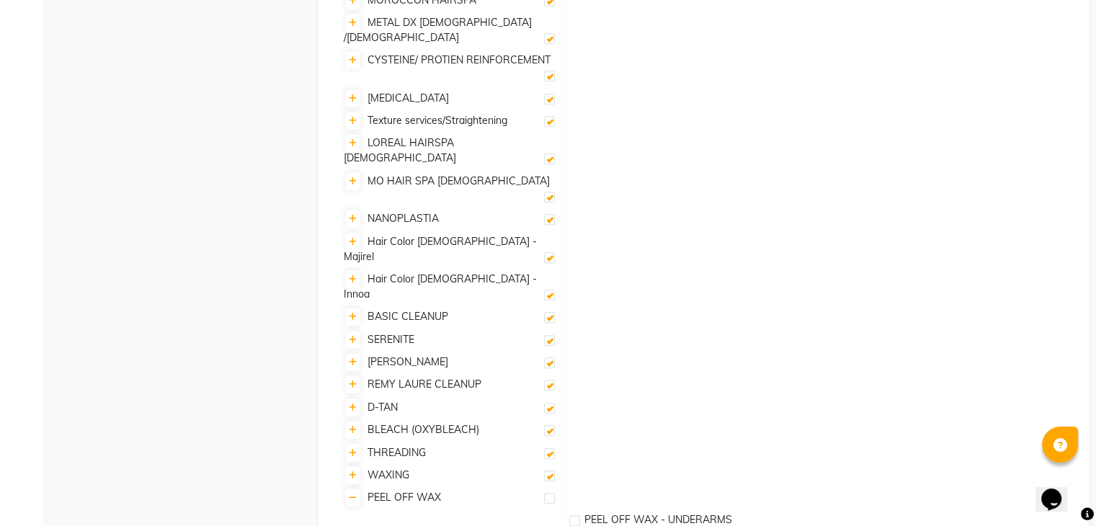
click at [548, 471] on label at bounding box center [549, 476] width 11 height 11
click at [548, 472] on input "checkbox" at bounding box center [548, 476] width 9 height 9
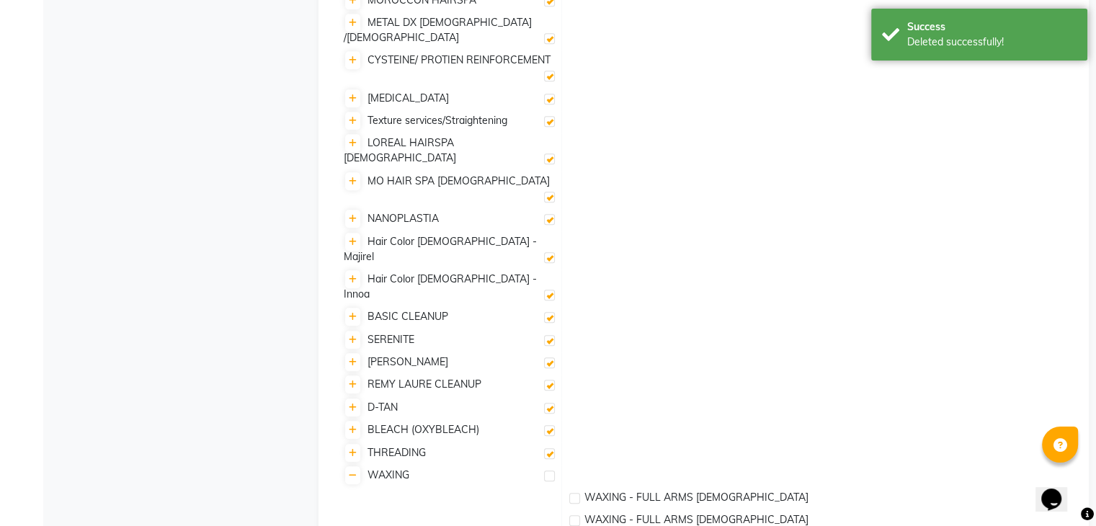
click at [547, 448] on label at bounding box center [549, 453] width 11 height 11
click at [547, 450] on input "checkbox" at bounding box center [548, 454] width 9 height 9
click at [355, 449] on icon at bounding box center [353, 453] width 8 height 9
click at [349, 449] on icon at bounding box center [353, 453] width 8 height 9
click at [355, 421] on link at bounding box center [352, 430] width 15 height 18
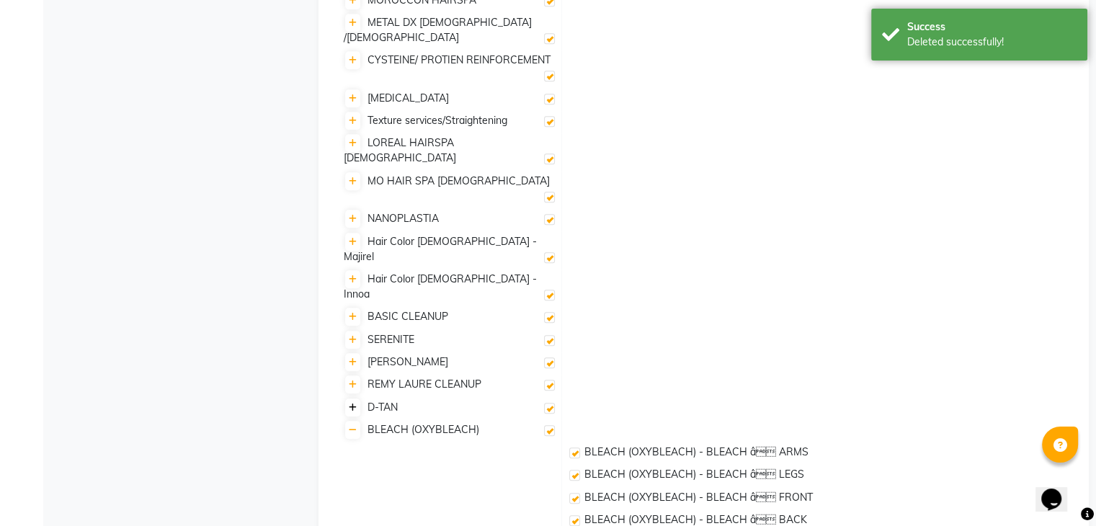
click at [353, 399] on link at bounding box center [352, 408] width 15 height 18
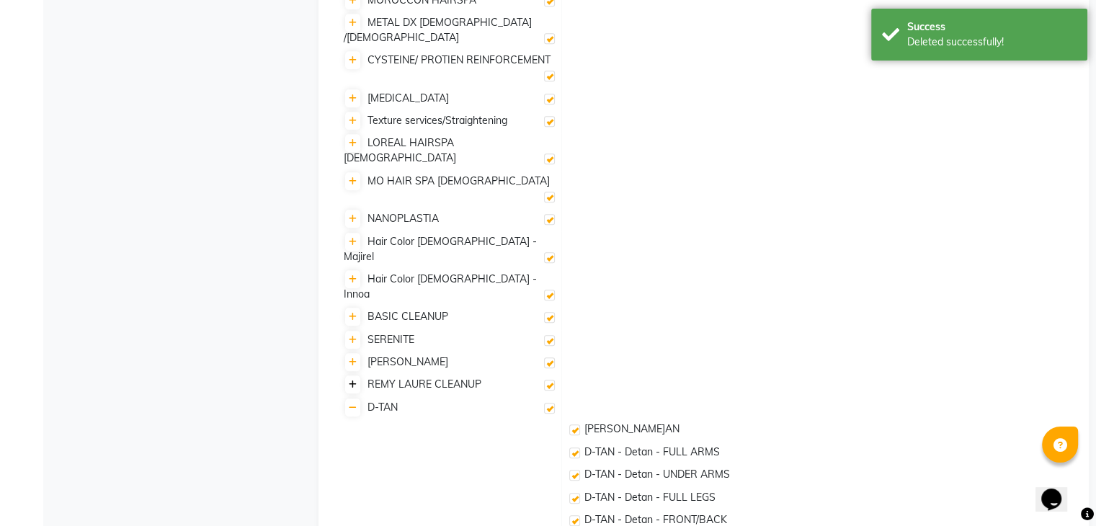
click at [351, 376] on link at bounding box center [352, 385] width 15 height 18
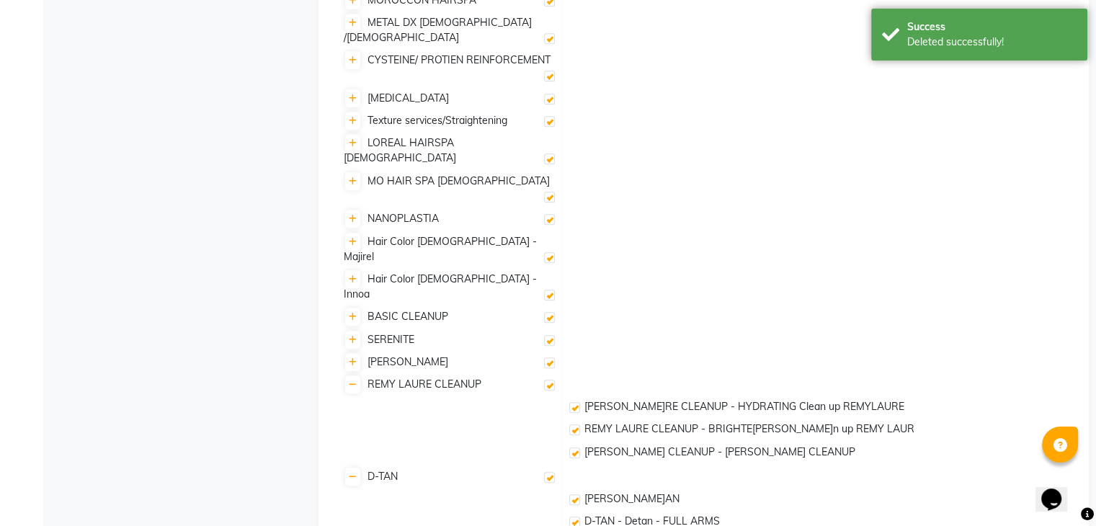
click at [553, 472] on label at bounding box center [549, 477] width 11 height 11
click at [553, 474] on input "checkbox" at bounding box center [548, 478] width 9 height 9
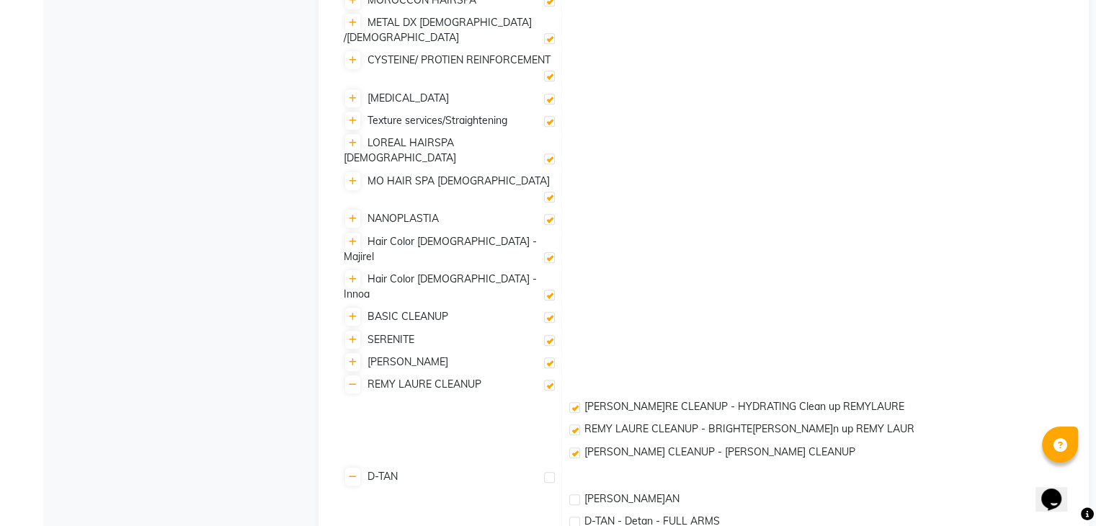
click at [548, 380] on label at bounding box center [549, 385] width 11 height 11
click at [548, 381] on input "checkbox" at bounding box center [548, 385] width 9 height 9
click at [548, 357] on label at bounding box center [549, 362] width 11 height 11
click at [548, 359] on input "checkbox" at bounding box center [548, 363] width 9 height 9
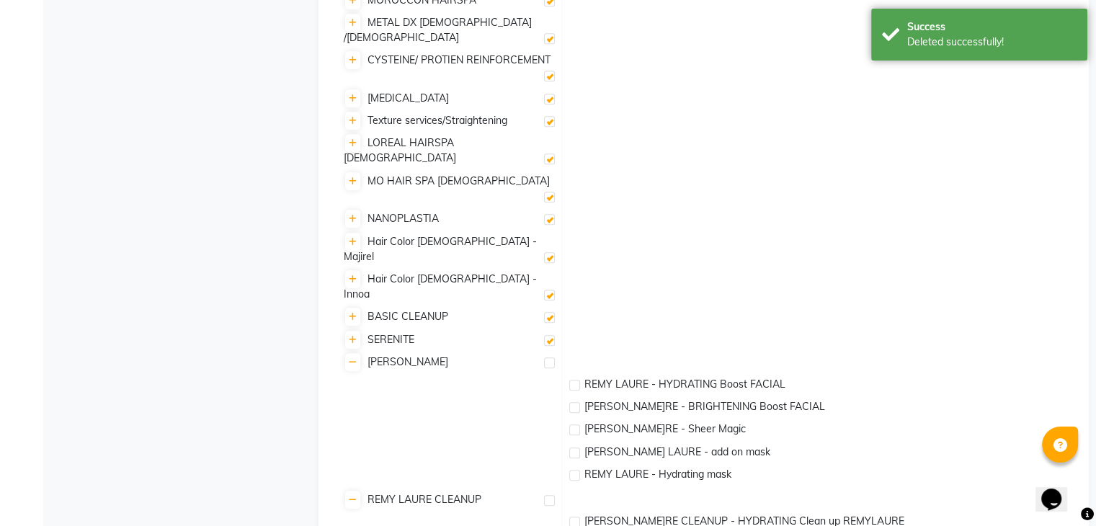
click at [546, 335] on label at bounding box center [549, 340] width 11 height 11
click at [546, 337] on input "checkbox" at bounding box center [548, 341] width 9 height 9
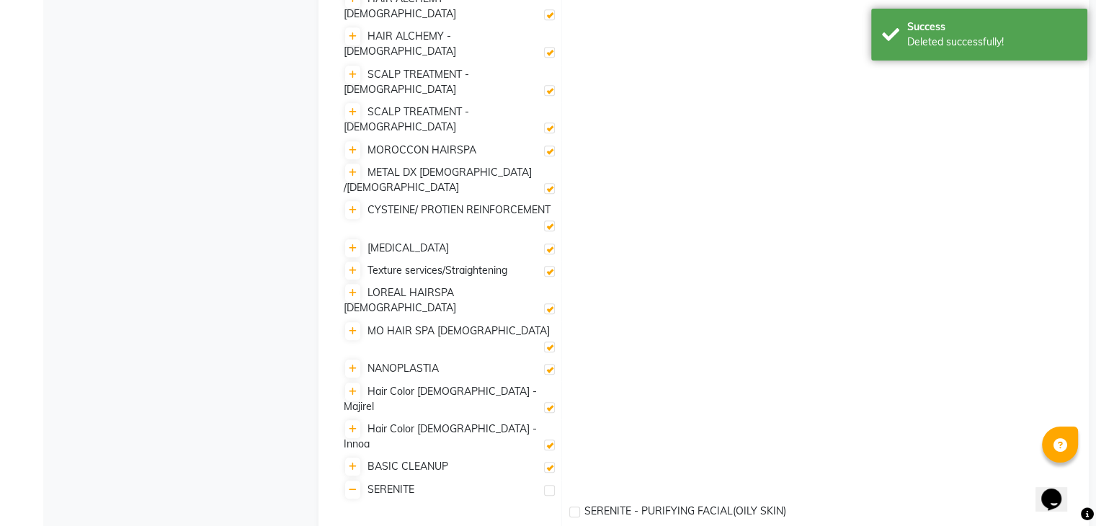
scroll to position [734, 0]
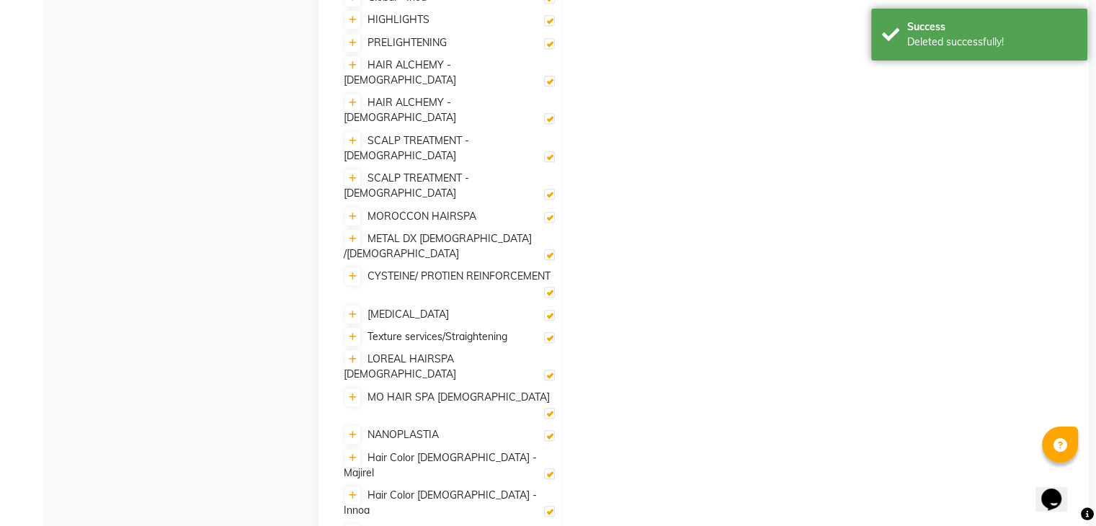
click at [548, 430] on label at bounding box center [549, 435] width 11 height 11
click at [548, 432] on input "checkbox" at bounding box center [548, 436] width 9 height 9
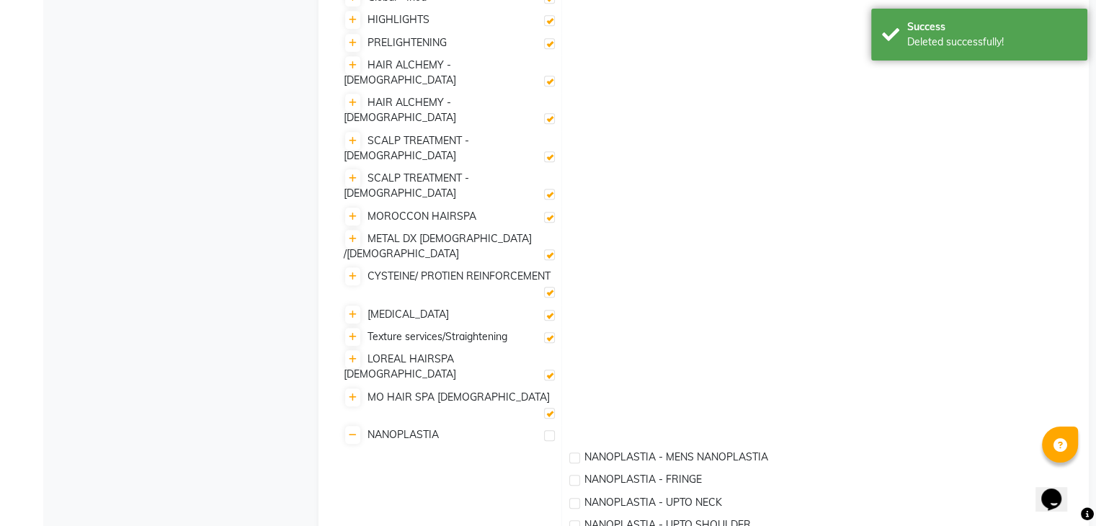
scroll to position [950, 0]
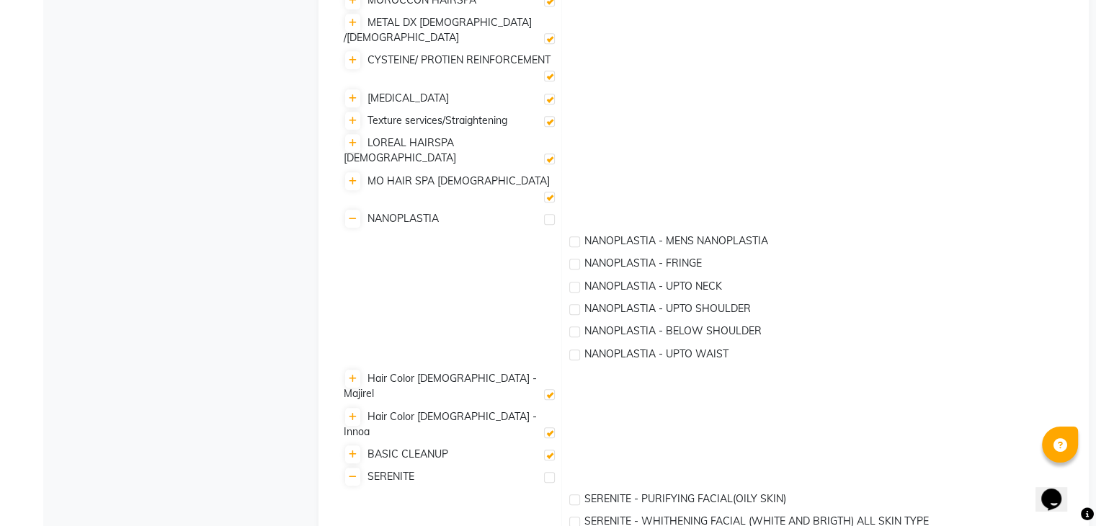
click at [556, 445] on td "BASIC CLEANUP" at bounding box center [449, 456] width 226 height 22
click at [551, 450] on label at bounding box center [549, 455] width 11 height 11
click at [551, 451] on input "checkbox" at bounding box center [548, 455] width 9 height 9
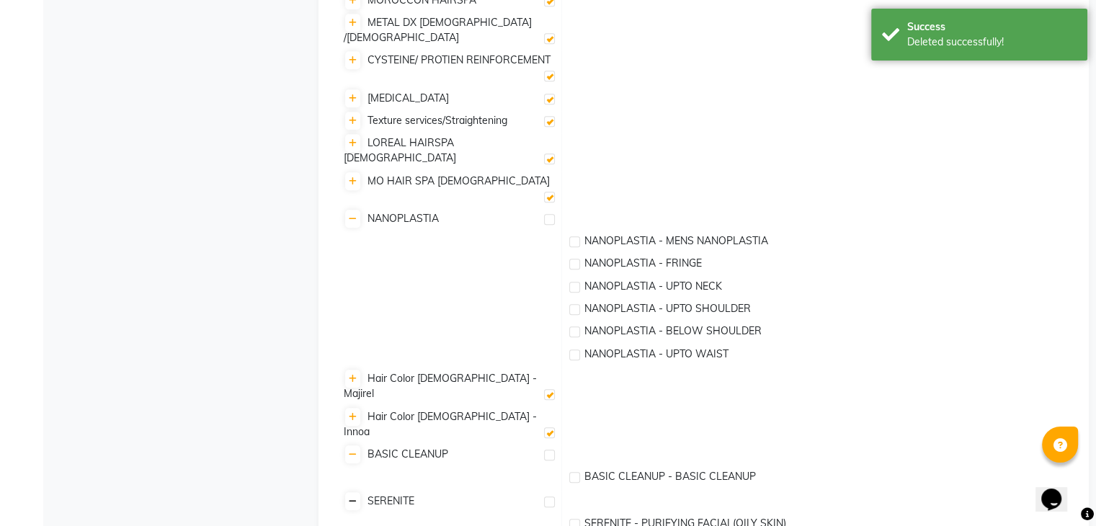
click at [357, 492] on link at bounding box center [352, 501] width 15 height 18
click at [353, 520] on icon at bounding box center [353, 524] width 8 height 9
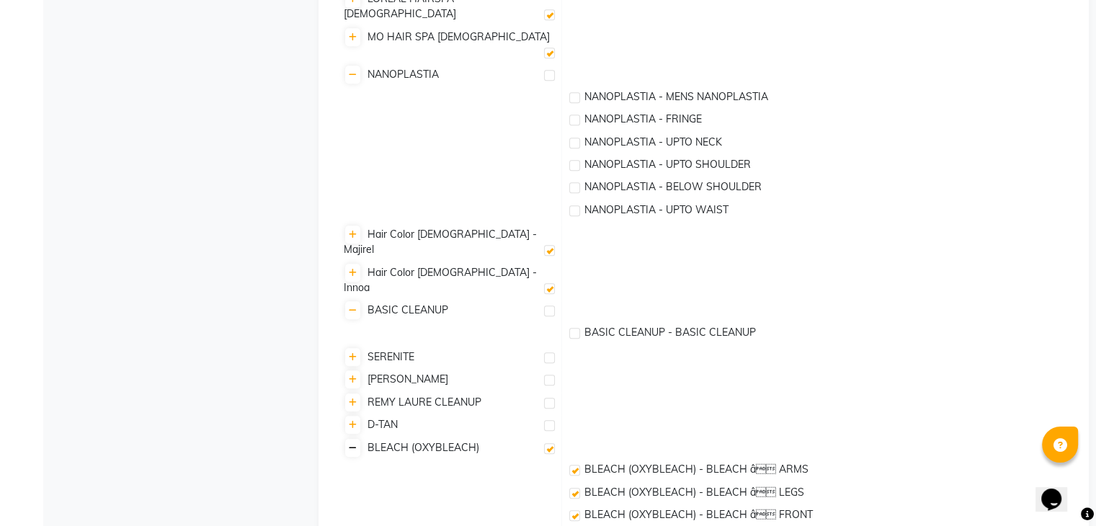
click at [351, 444] on icon at bounding box center [353, 448] width 8 height 9
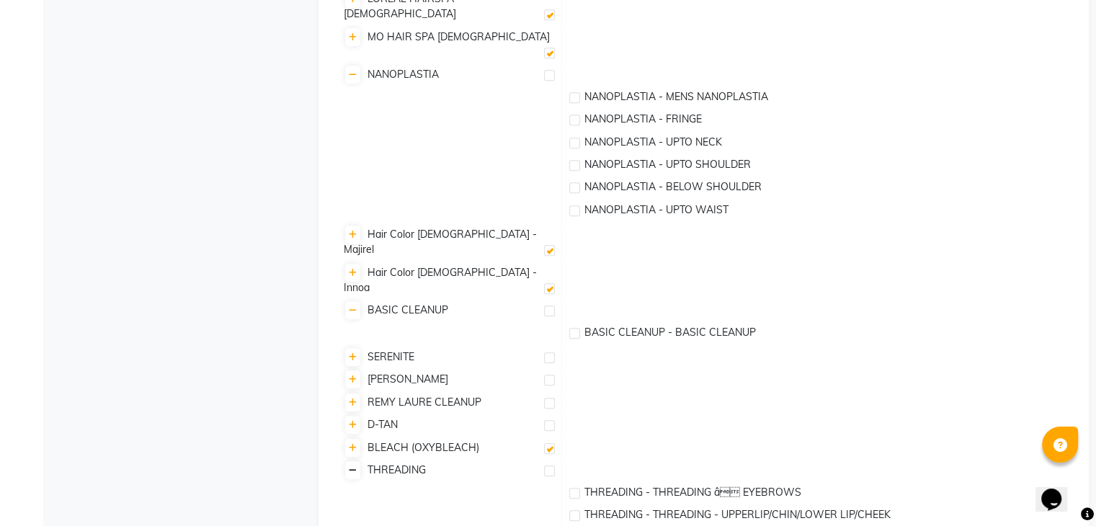
click at [349, 466] on icon at bounding box center [353, 470] width 8 height 9
click at [356, 484] on link at bounding box center [352, 493] width 15 height 18
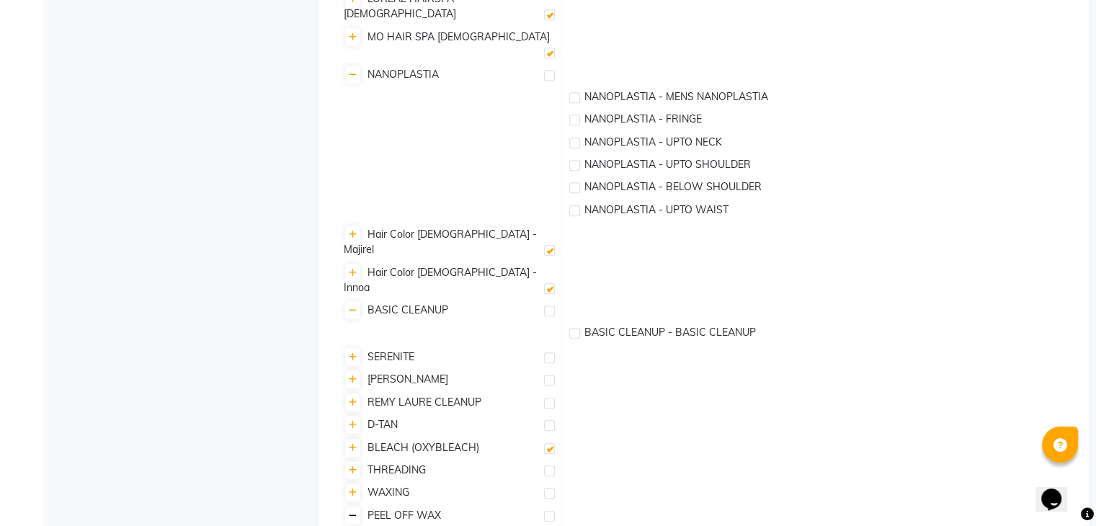
click at [351, 512] on icon at bounding box center [353, 516] width 8 height 9
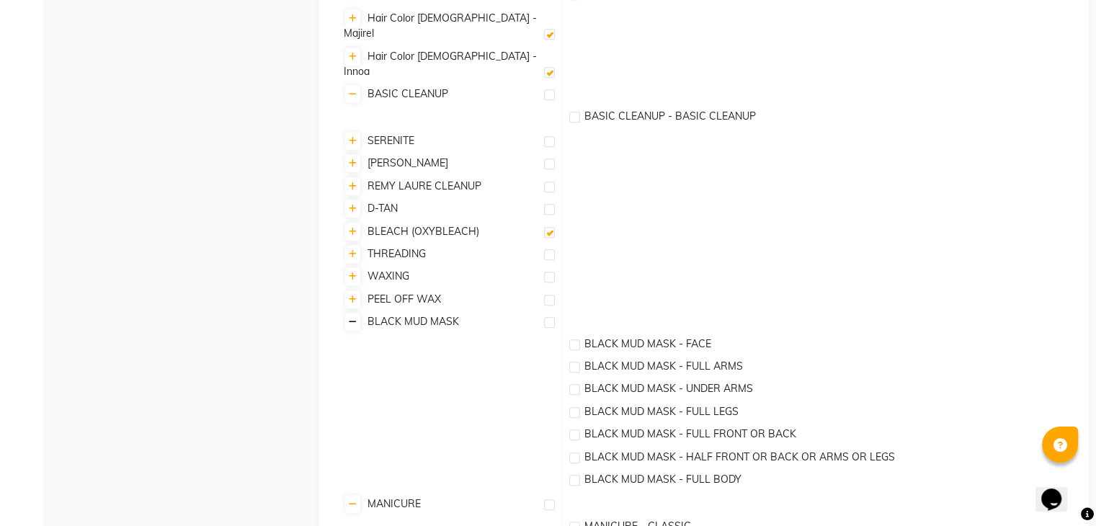
click at [353, 318] on icon at bounding box center [353, 322] width 8 height 9
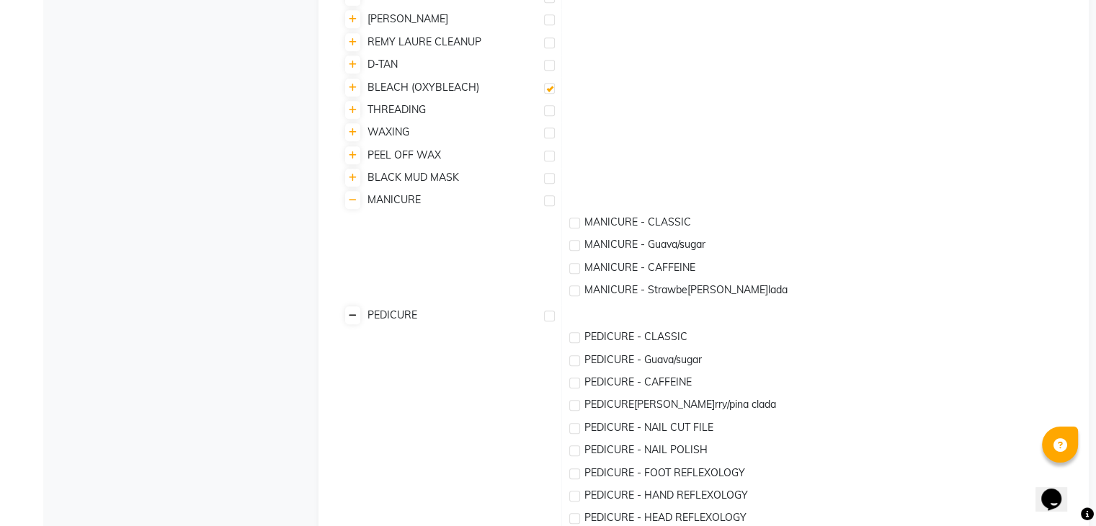
click at [352, 306] on link at bounding box center [352, 315] width 15 height 18
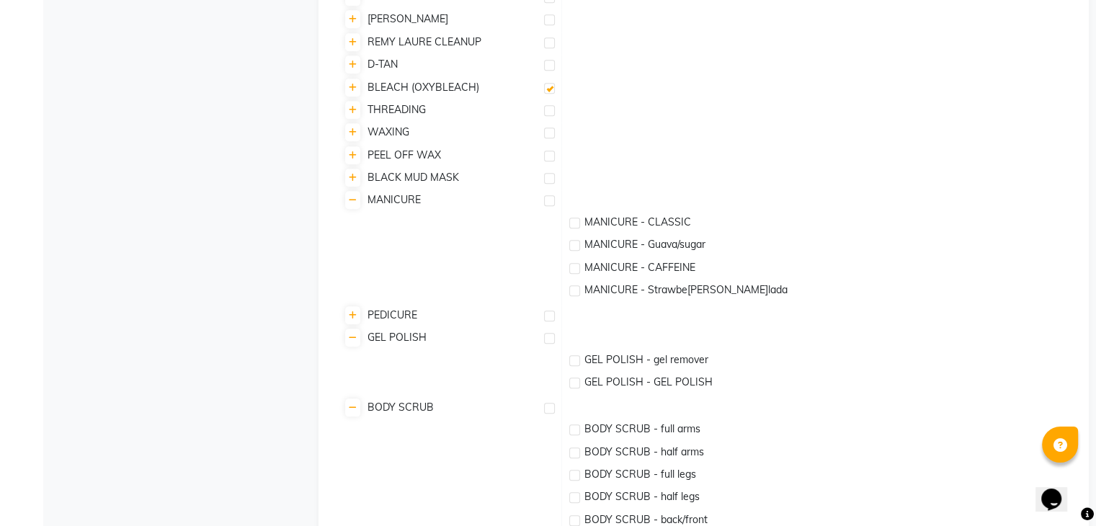
scroll to position [1395, 0]
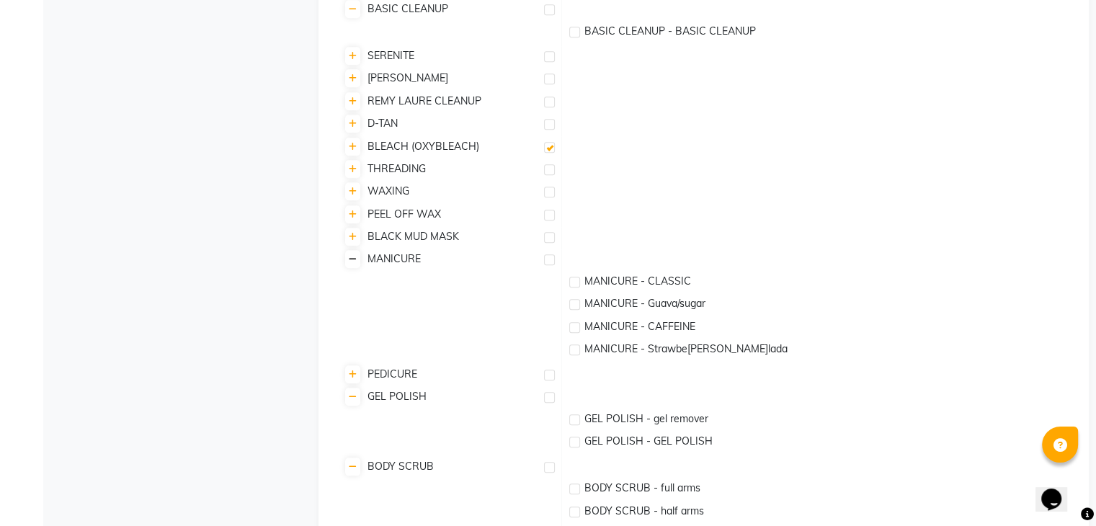
click at [353, 255] on icon at bounding box center [353, 259] width 8 height 9
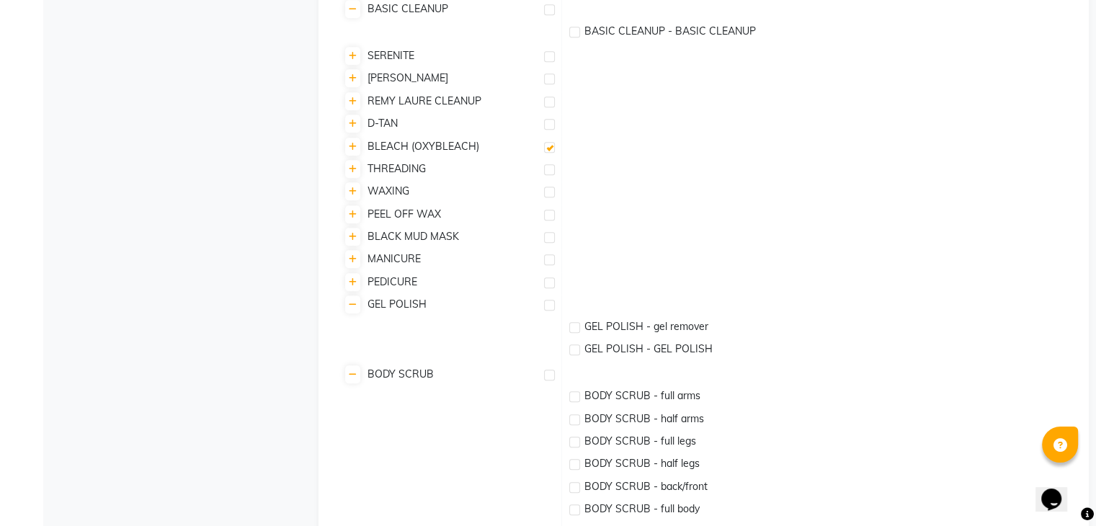
scroll to position [1303, 0]
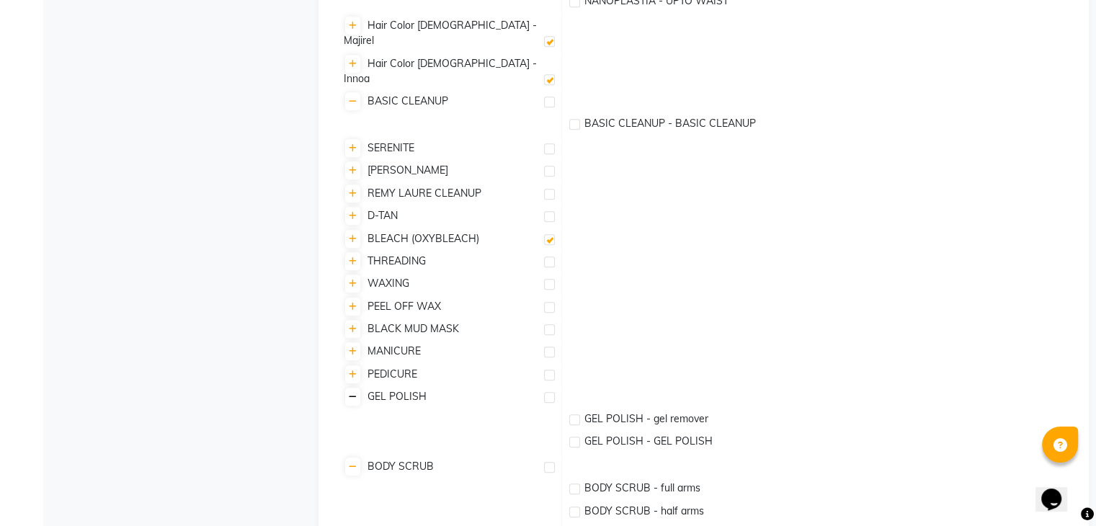
click at [355, 393] on icon at bounding box center [353, 397] width 8 height 9
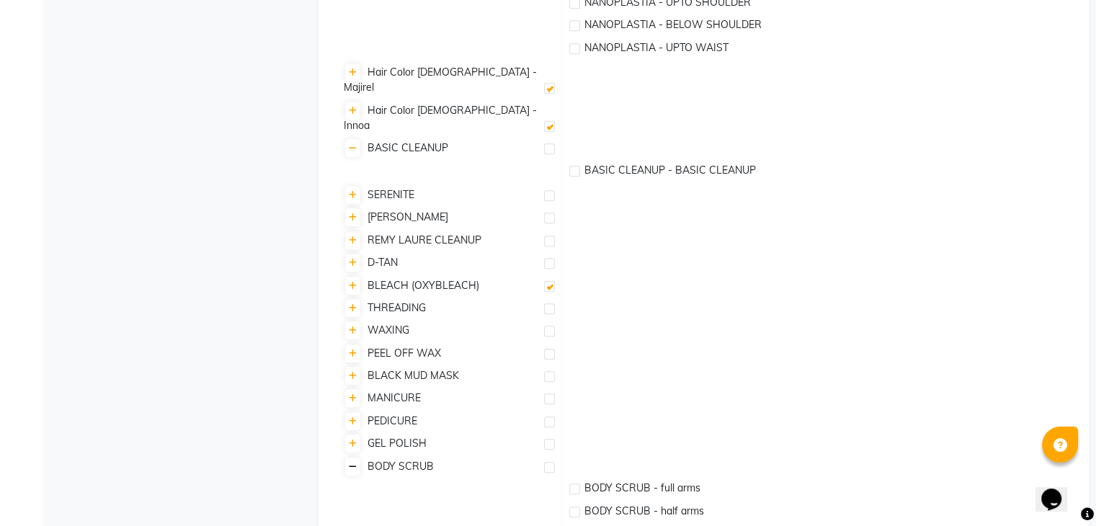
click at [356, 458] on link at bounding box center [352, 467] width 15 height 18
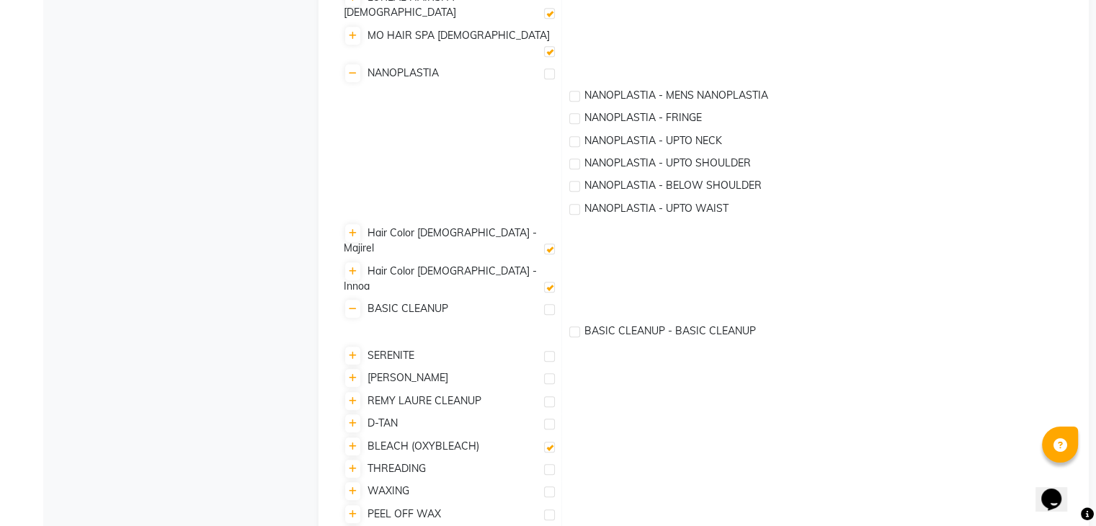
click at [548, 442] on label at bounding box center [549, 447] width 11 height 11
click at [548, 443] on input "checkbox" at bounding box center [548, 447] width 9 height 9
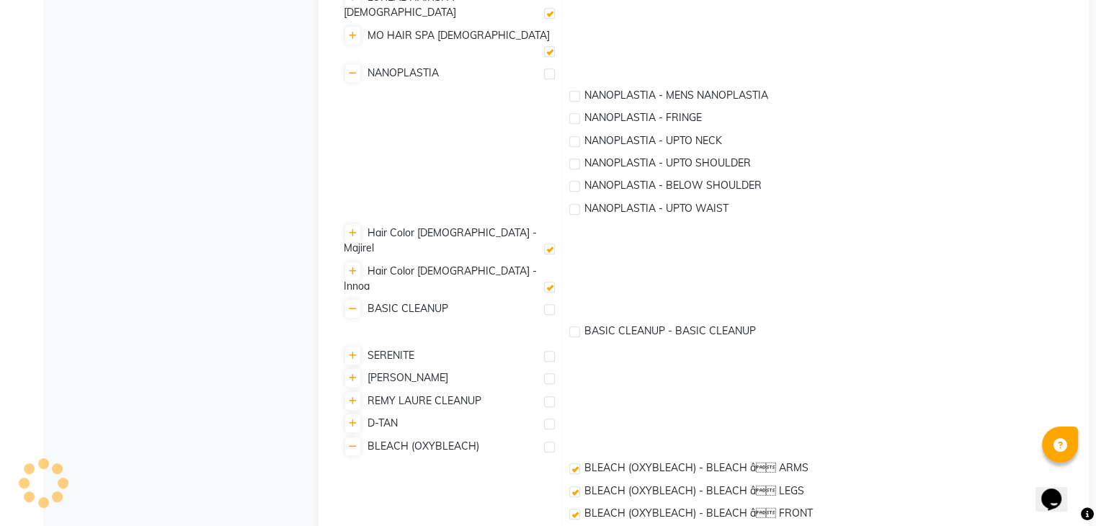
scroll to position [1256, 0]
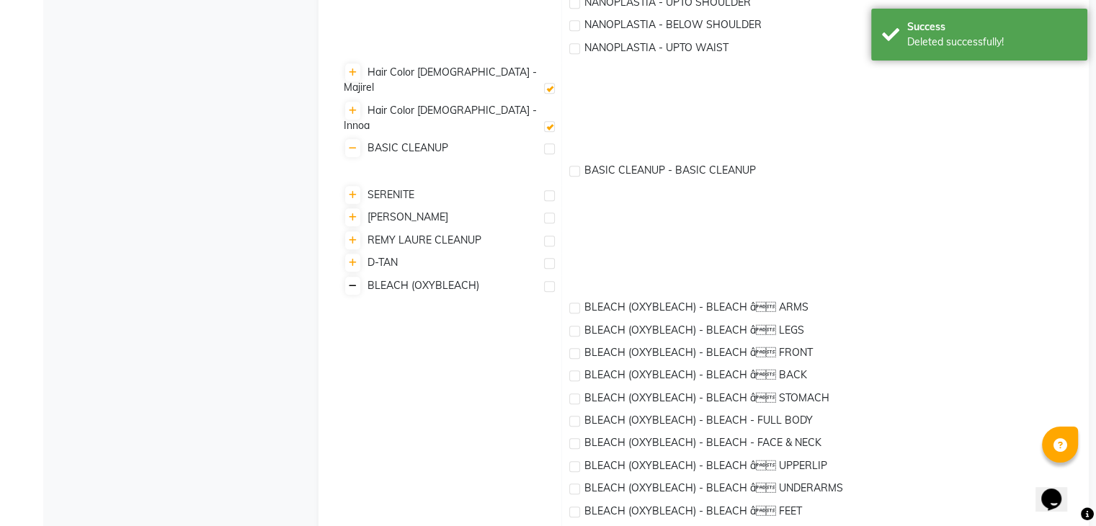
click at [353, 282] on icon at bounding box center [353, 286] width 8 height 9
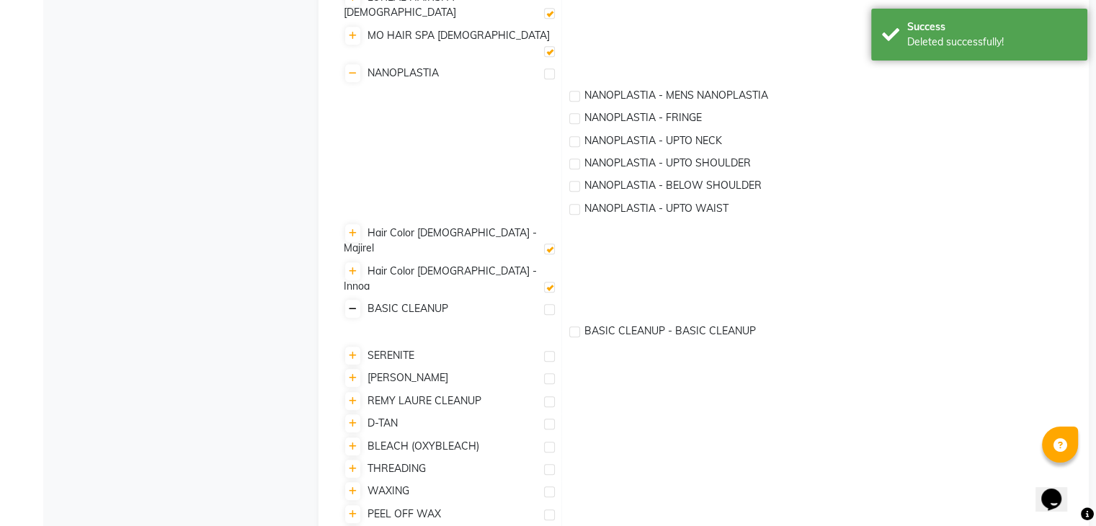
click at [355, 305] on icon at bounding box center [353, 309] width 8 height 9
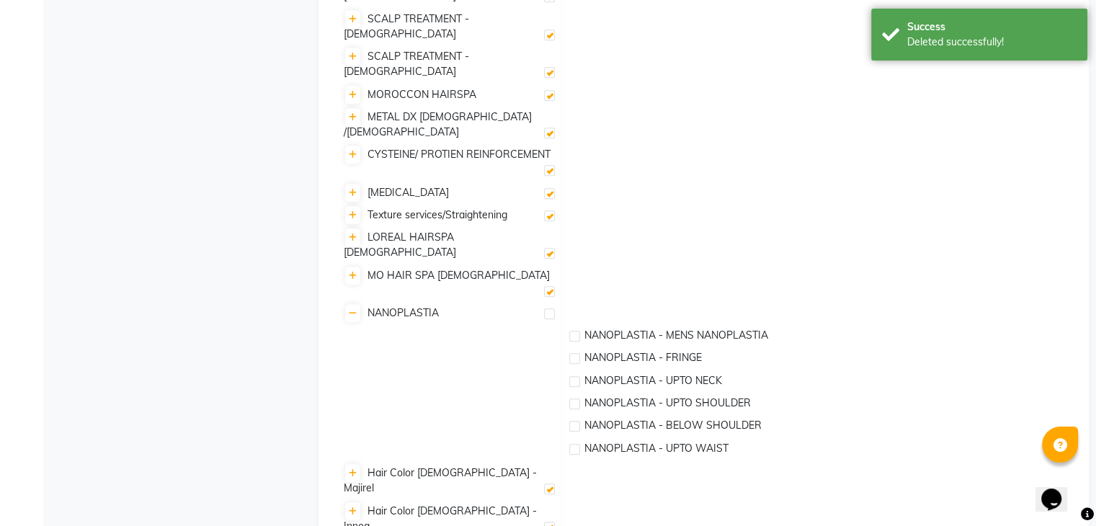
scroll to position [711, 0]
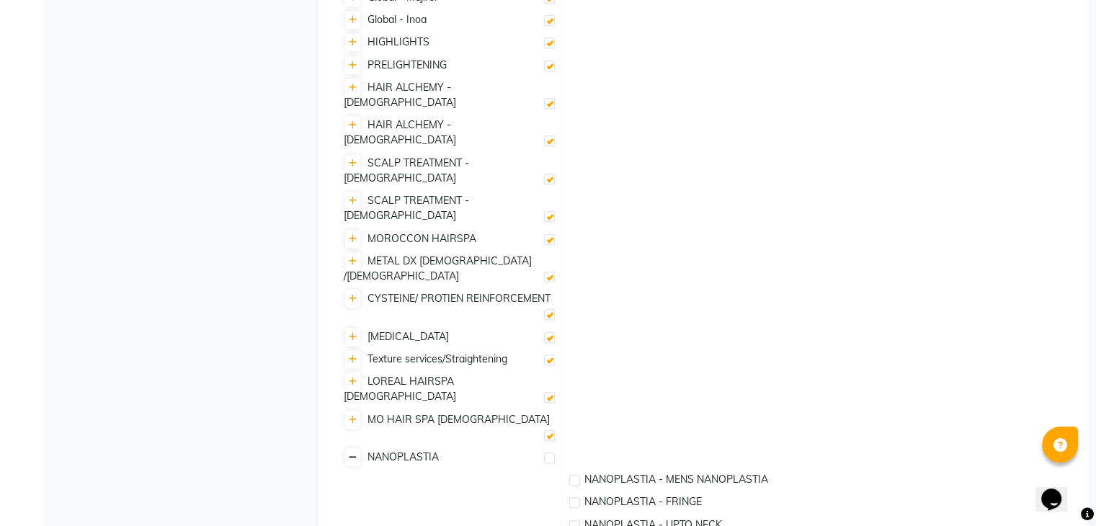
click at [354, 453] on icon at bounding box center [353, 457] width 8 height 9
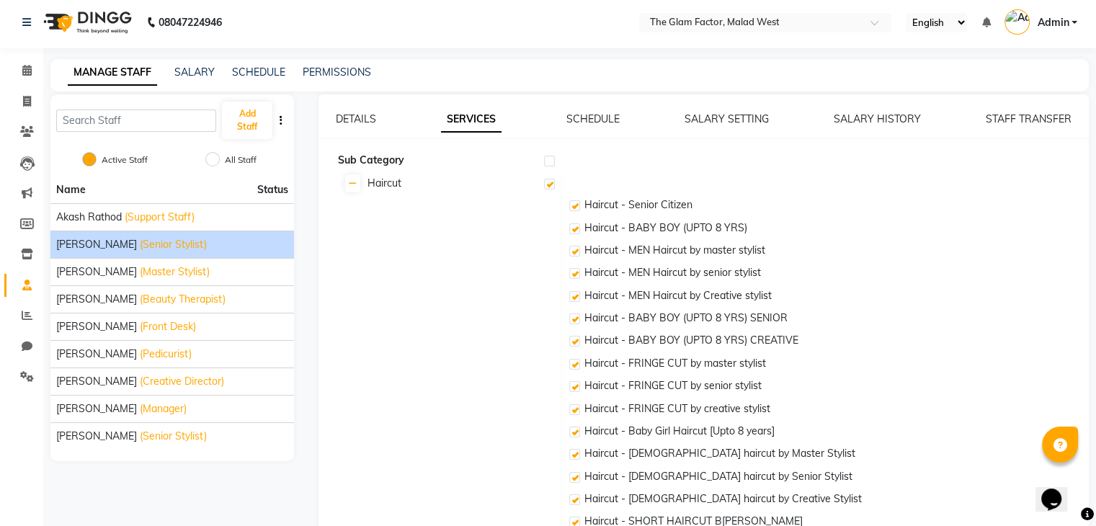
scroll to position [0, 0]
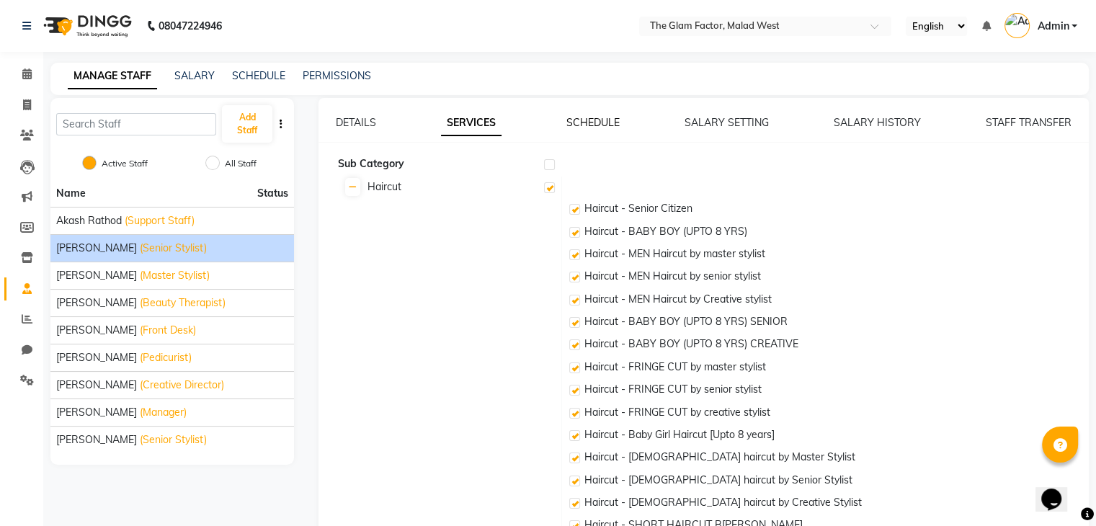
click at [588, 125] on link "SCHEDULE" at bounding box center [593, 122] width 53 height 13
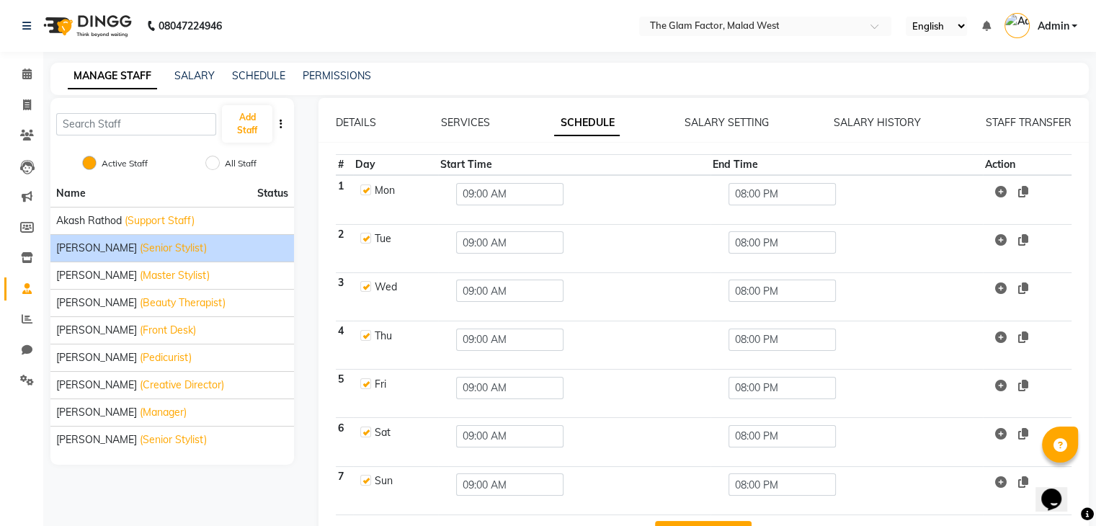
click at [358, 184] on td "Mon" at bounding box center [395, 199] width 85 height 49
click at [363, 191] on label at bounding box center [365, 190] width 11 height 11
click at [363, 191] on input "checkbox" at bounding box center [364, 189] width 9 height 9
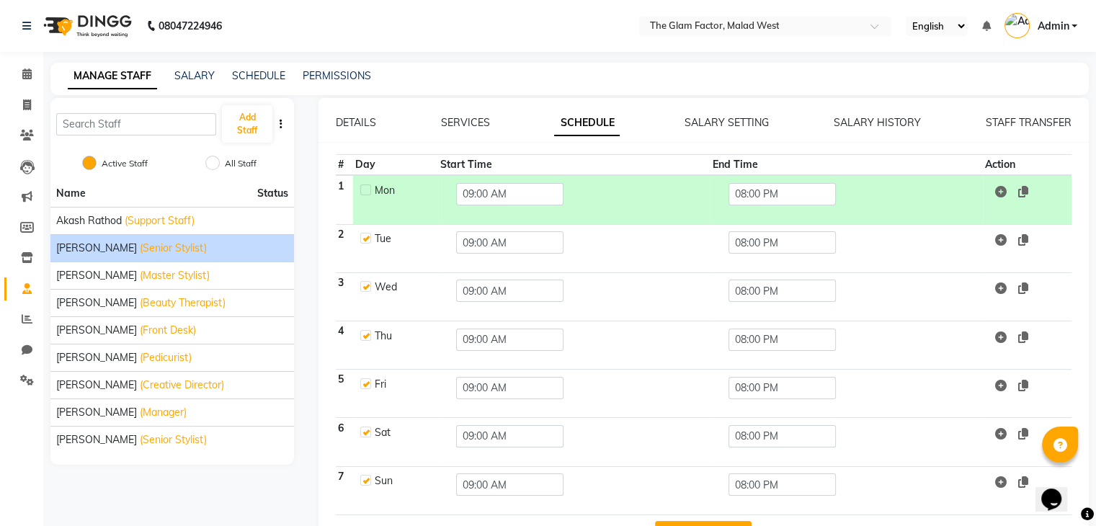
click at [364, 190] on label at bounding box center [365, 190] width 11 height 11
click at [364, 190] on input "checkbox" at bounding box center [364, 189] width 9 height 9
click at [370, 240] on label at bounding box center [365, 238] width 11 height 11
click at [370, 240] on input "checkbox" at bounding box center [364, 237] width 9 height 9
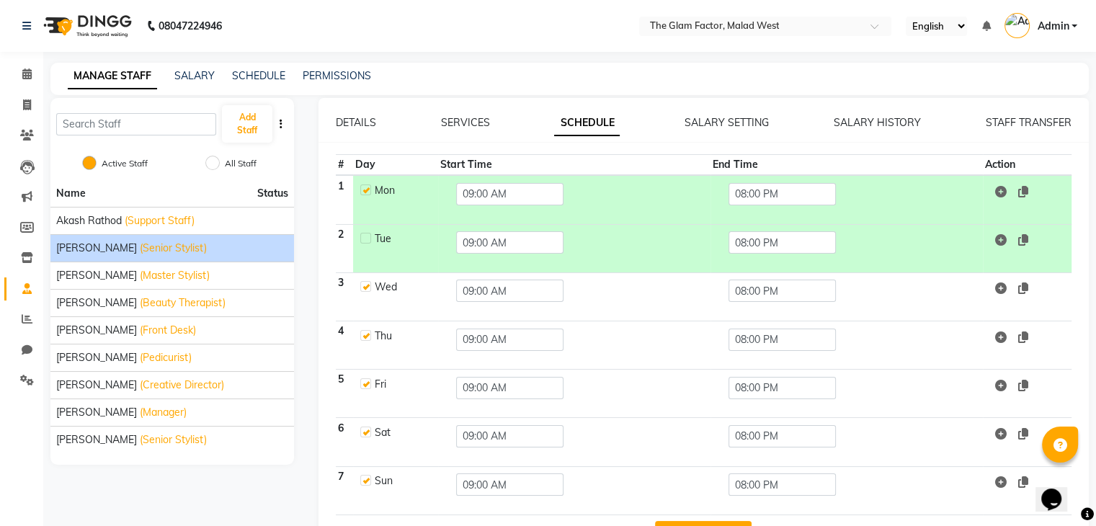
click at [366, 286] on label at bounding box center [365, 286] width 11 height 11
click at [366, 286] on input "checkbox" at bounding box center [364, 285] width 9 height 9
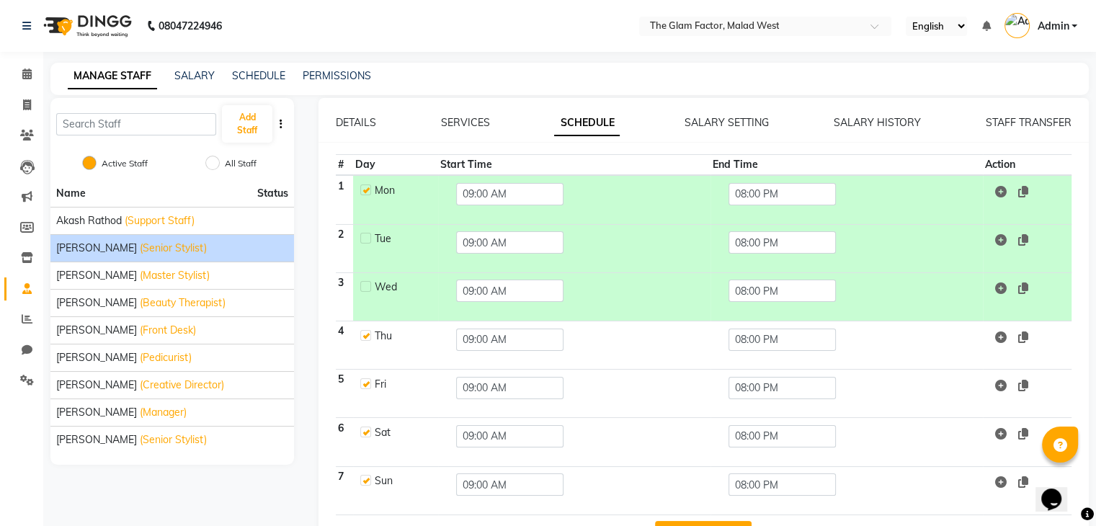
click at [368, 331] on label at bounding box center [365, 335] width 11 height 11
click at [368, 331] on input "checkbox" at bounding box center [364, 334] width 9 height 9
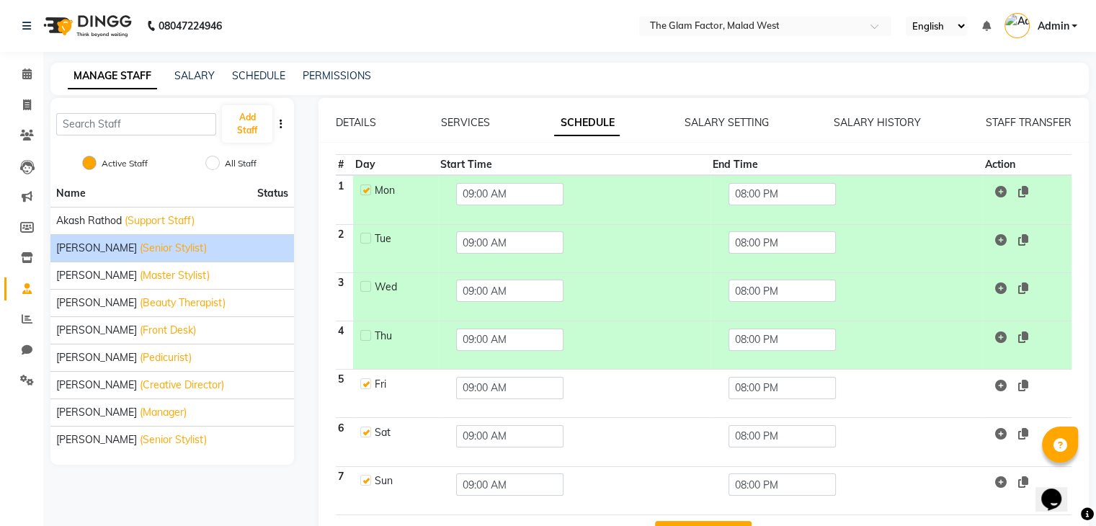
click at [363, 380] on label at bounding box center [365, 383] width 11 height 11
click at [363, 380] on input "checkbox" at bounding box center [364, 382] width 9 height 9
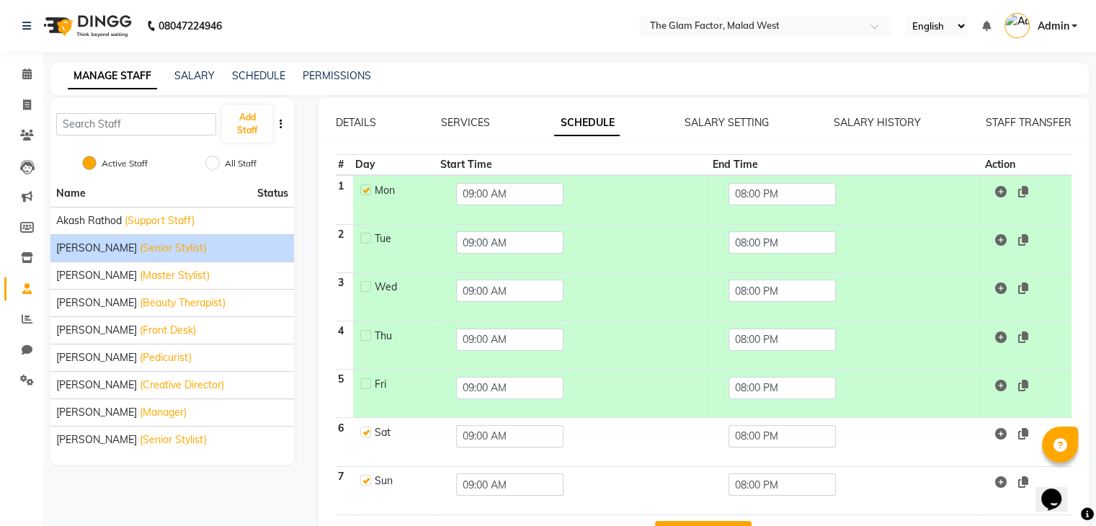
scroll to position [48, 0]
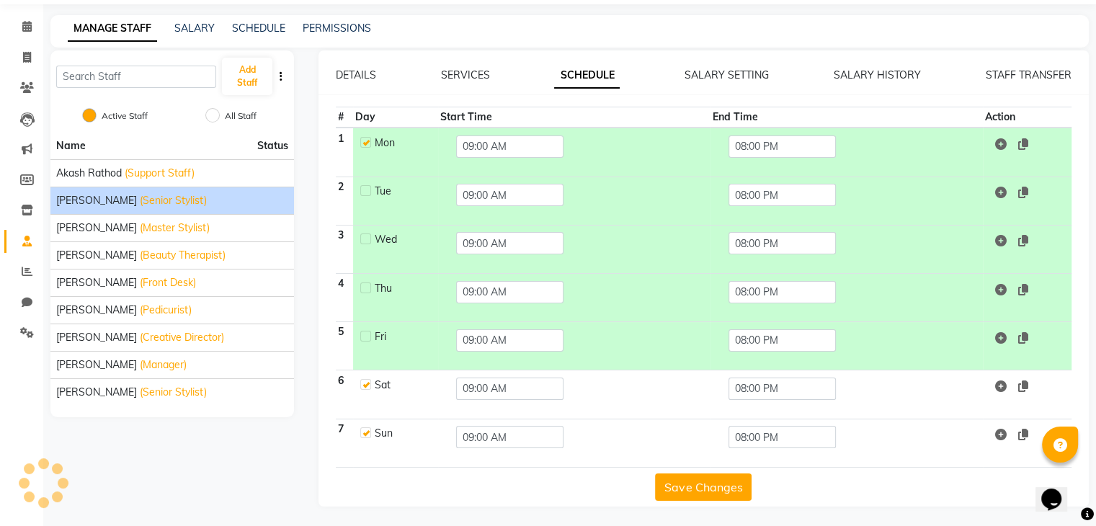
click at [364, 379] on label at bounding box center [365, 384] width 11 height 11
click at [364, 379] on input "checkbox" at bounding box center [364, 383] width 9 height 9
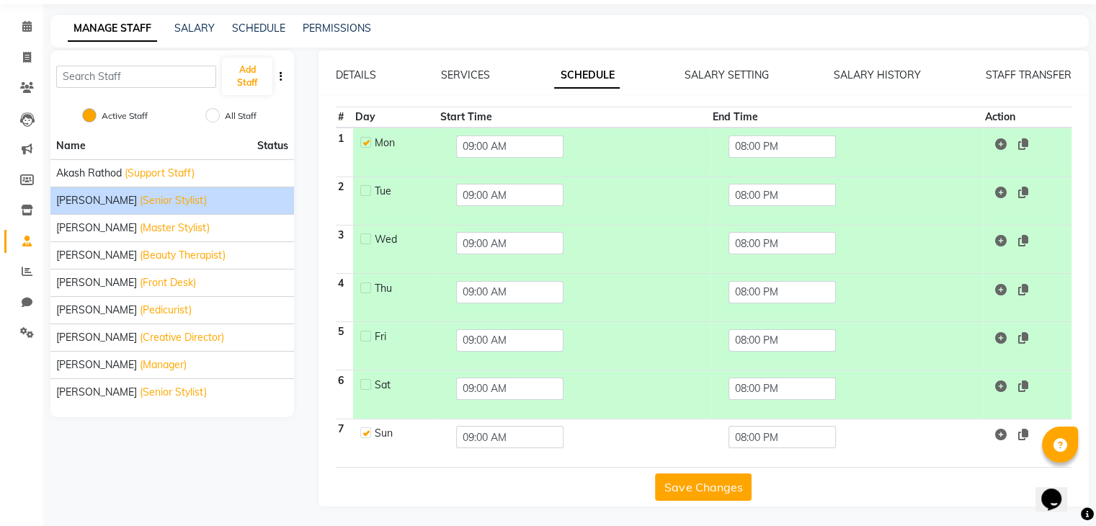
click at [367, 430] on label at bounding box center [365, 432] width 11 height 11
click at [367, 430] on input "checkbox" at bounding box center [364, 431] width 9 height 9
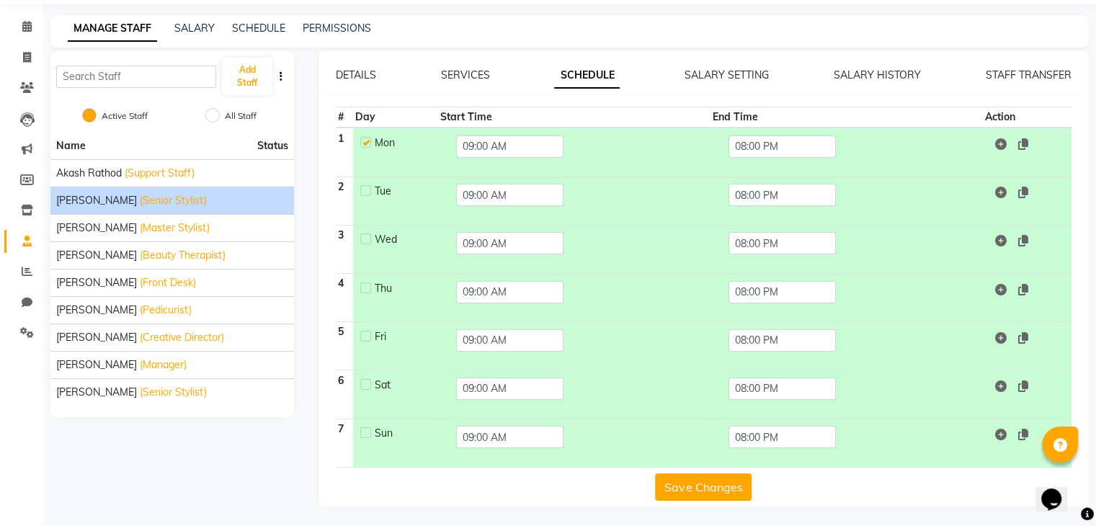
click at [369, 147] on div at bounding box center [364, 143] width 9 height 15
click at [368, 140] on label at bounding box center [365, 142] width 11 height 11
click at [368, 140] on input "checkbox" at bounding box center [364, 141] width 9 height 9
click at [523, 144] on input "09:00 AM" at bounding box center [509, 147] width 107 height 22
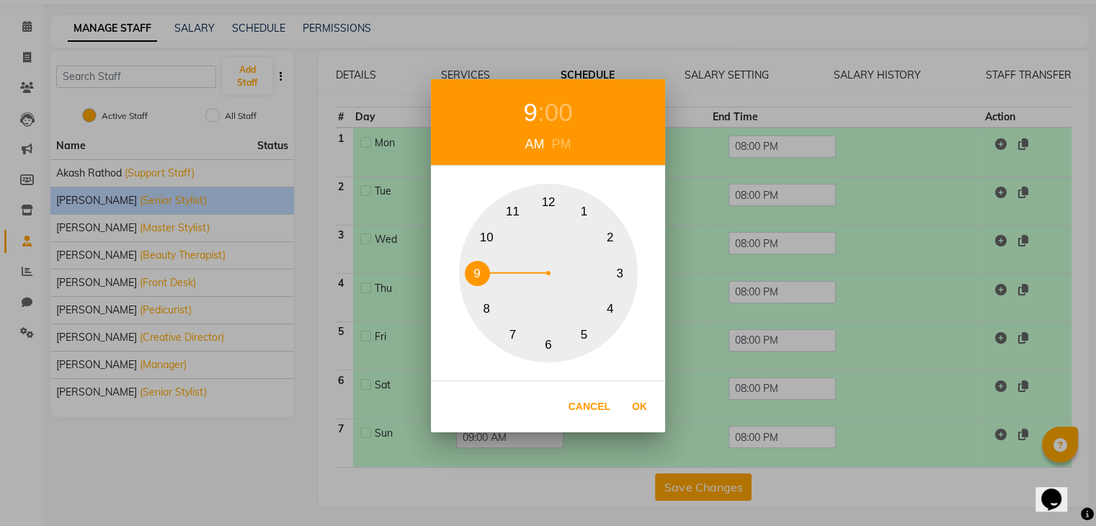
click at [508, 205] on button "11" at bounding box center [512, 211] width 25 height 25
click at [640, 405] on button "Ok" at bounding box center [640, 407] width 30 height 30
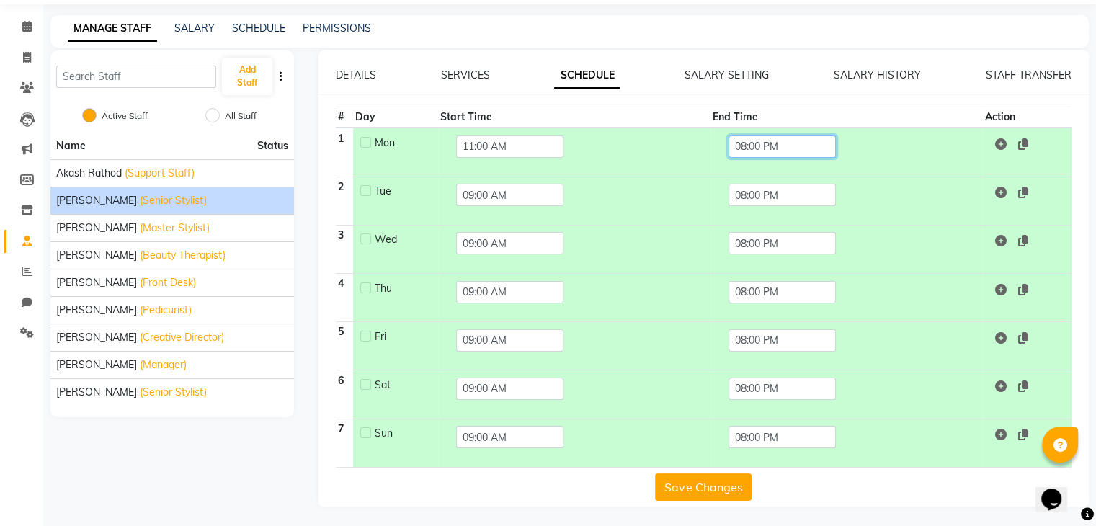
click at [785, 145] on input "08:00 PM" at bounding box center [782, 147] width 107 height 22
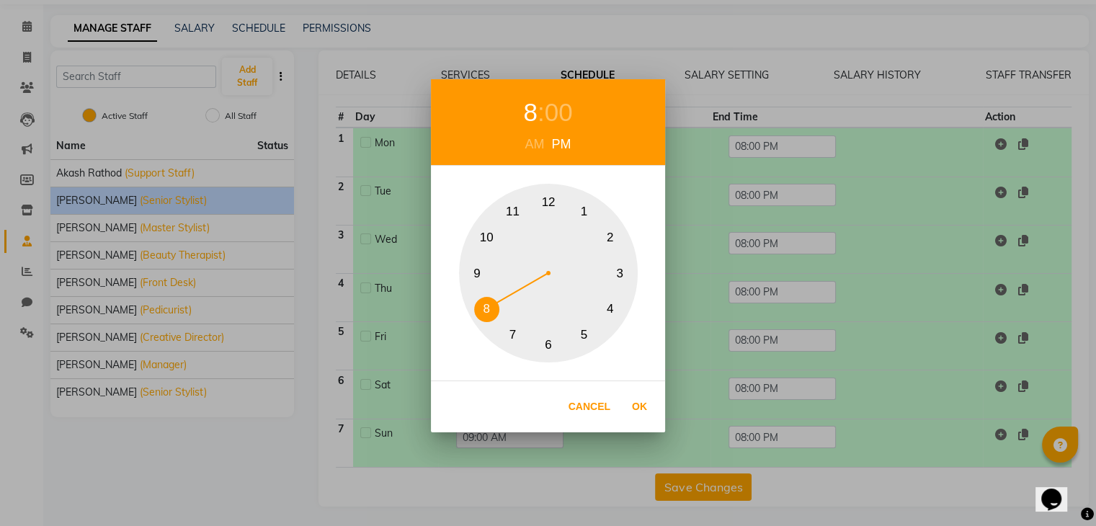
click at [485, 270] on button "9" at bounding box center [477, 273] width 25 height 25
click at [646, 405] on button "Ok" at bounding box center [640, 407] width 30 height 30
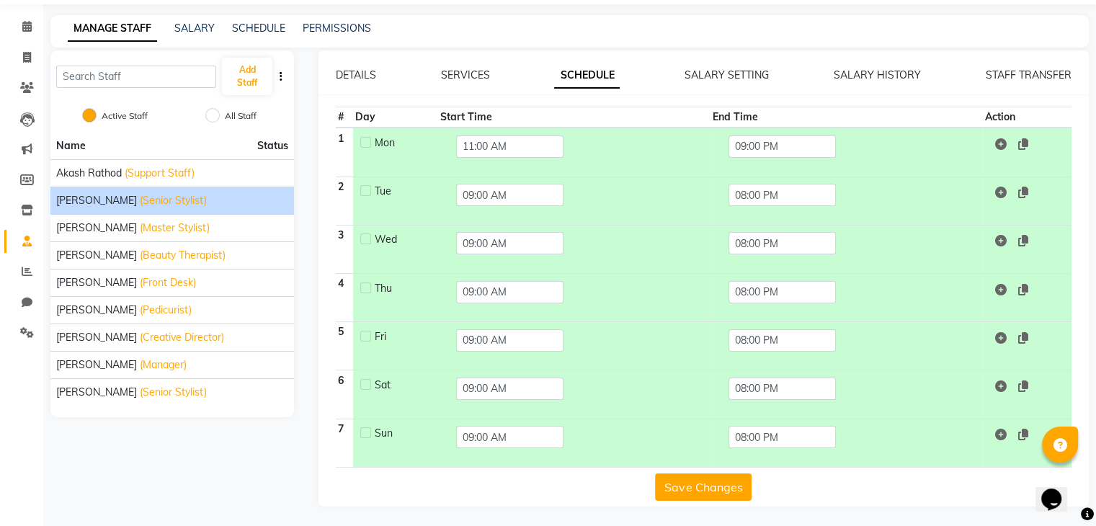
click at [1026, 192] on icon at bounding box center [1023, 193] width 10 height 12
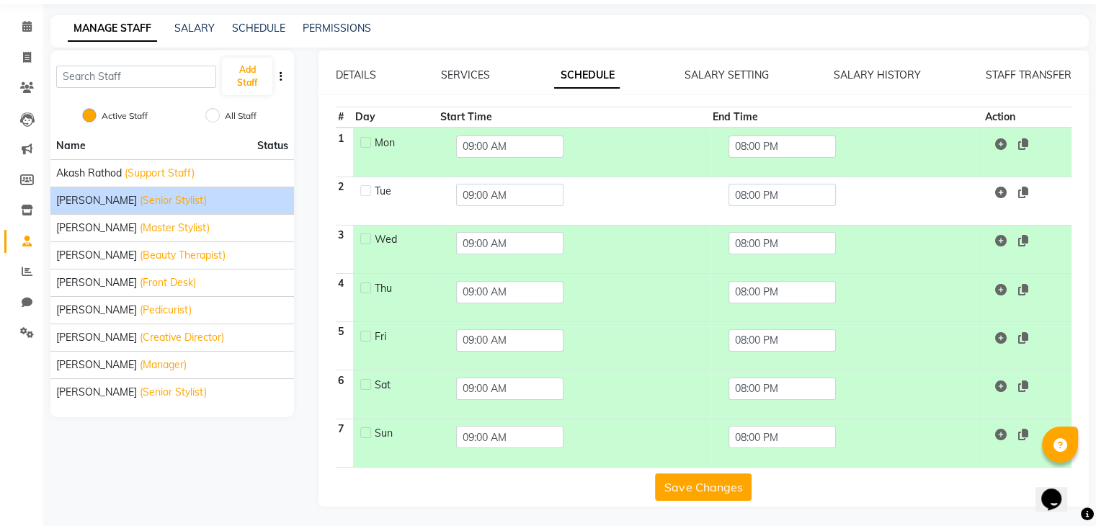
click at [636, 143] on td "09:00 AM" at bounding box center [574, 152] width 272 height 49
click at [391, 177] on td "Tue" at bounding box center [395, 201] width 85 height 48
click at [362, 133] on td "Mon" at bounding box center [395, 152] width 85 height 49
click at [363, 142] on label at bounding box center [365, 142] width 11 height 11
click at [363, 142] on input "checkbox" at bounding box center [364, 141] width 9 height 9
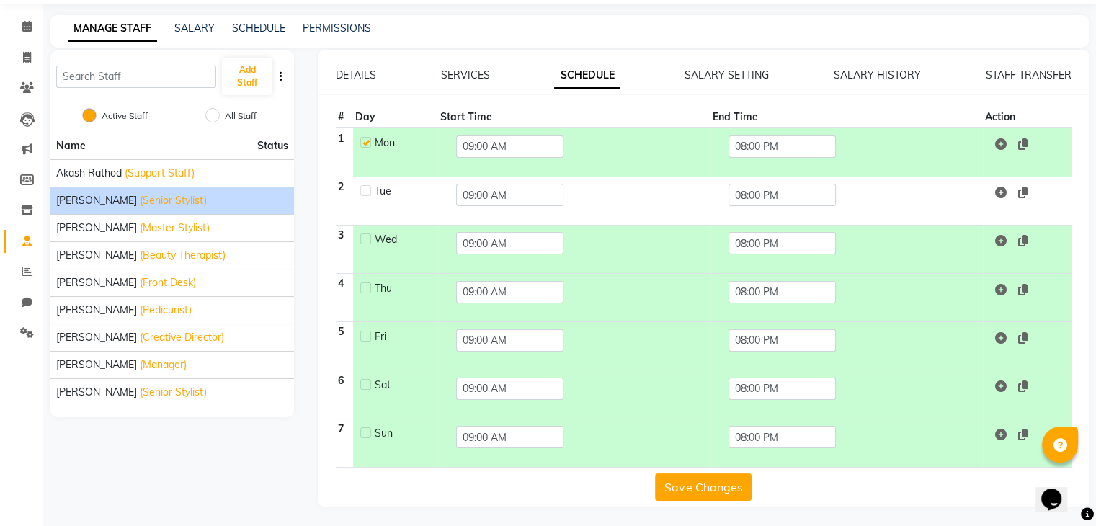
click at [363, 240] on label at bounding box center [365, 239] width 11 height 11
click at [363, 240] on input "checkbox" at bounding box center [364, 238] width 9 height 9
click at [369, 192] on label at bounding box center [365, 190] width 11 height 11
click at [369, 192] on input "checkbox" at bounding box center [364, 189] width 9 height 9
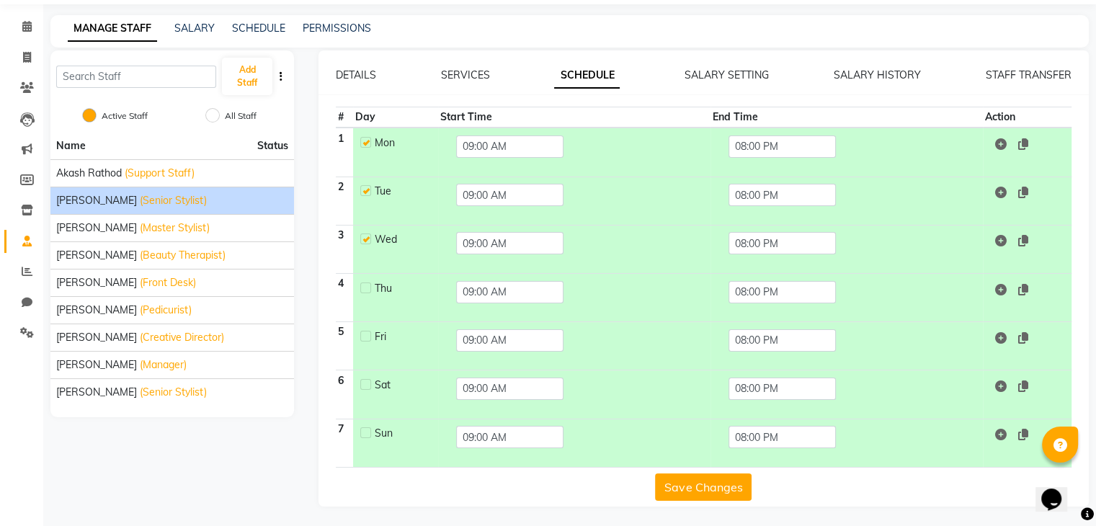
click at [369, 281] on div at bounding box center [364, 288] width 9 height 15
click at [367, 292] on div at bounding box center [364, 288] width 9 height 15
click at [363, 283] on label at bounding box center [365, 288] width 11 height 11
click at [363, 283] on input "checkbox" at bounding box center [364, 287] width 9 height 9
click at [367, 349] on td "Fri" at bounding box center [395, 346] width 85 height 48
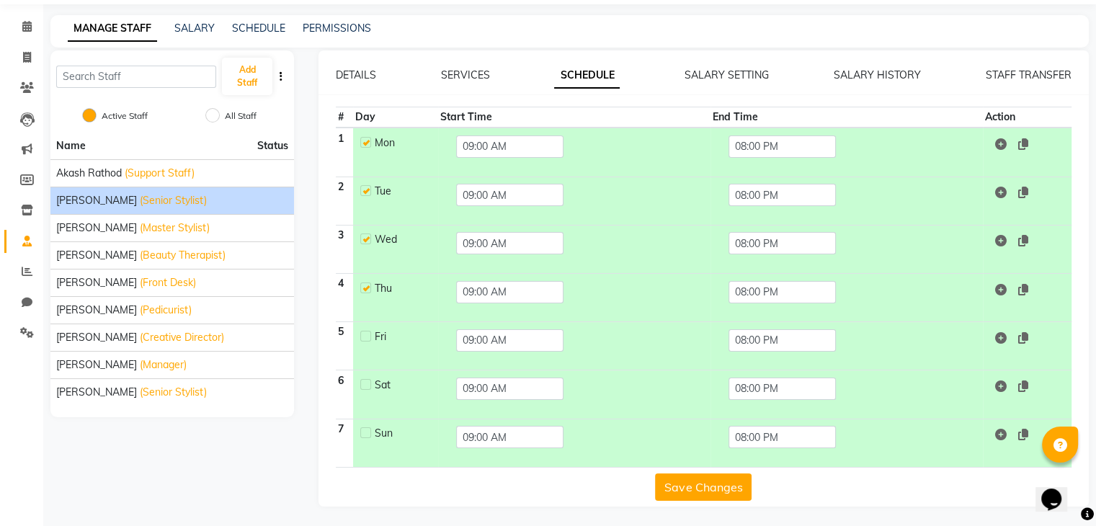
click at [363, 335] on label at bounding box center [365, 336] width 11 height 11
click at [363, 335] on input "checkbox" at bounding box center [364, 335] width 9 height 9
click at [366, 384] on label at bounding box center [365, 384] width 11 height 11
click at [366, 384] on input "checkbox" at bounding box center [364, 383] width 9 height 9
click at [363, 429] on label at bounding box center [365, 432] width 11 height 11
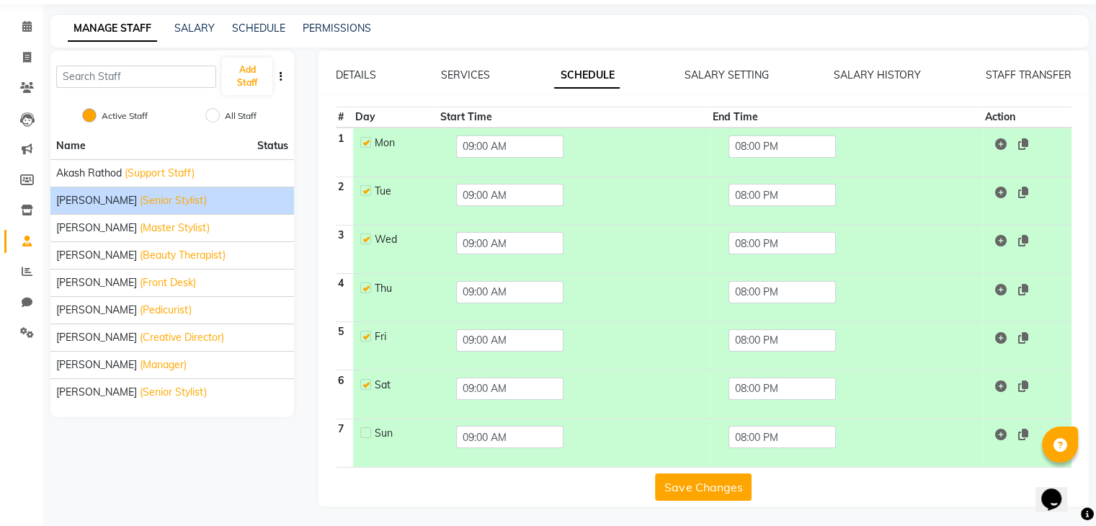
click at [363, 429] on input "checkbox" at bounding box center [364, 431] width 9 height 9
click at [678, 479] on button "Save Changes" at bounding box center [703, 487] width 97 height 27
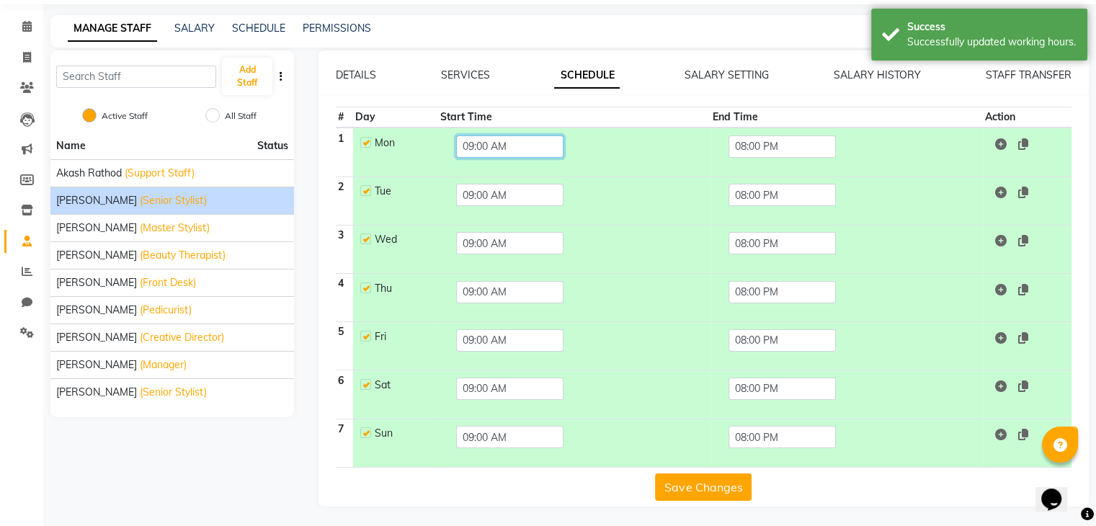
click at [533, 148] on input "09:00 AM" at bounding box center [509, 147] width 107 height 22
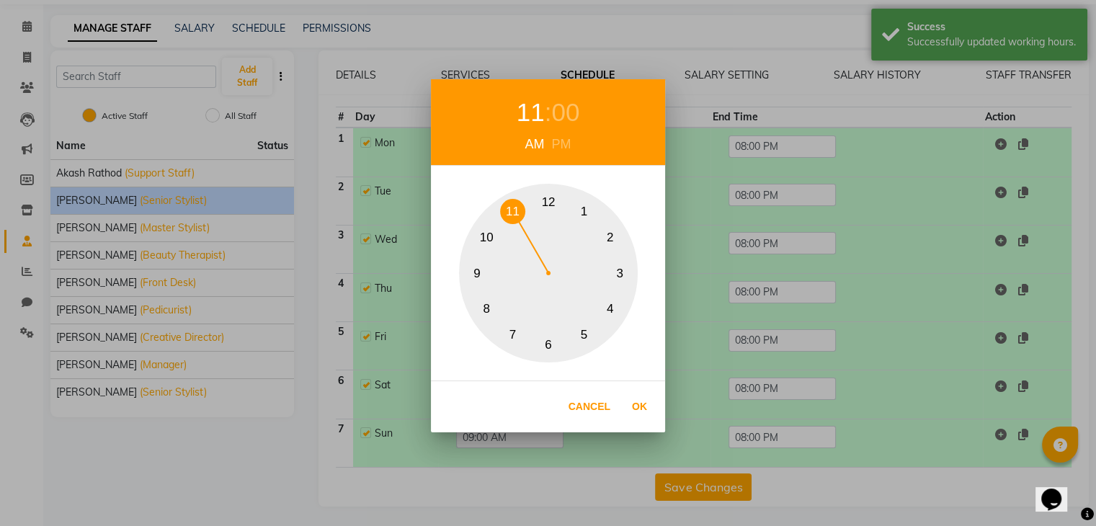
click at [507, 212] on button "11" at bounding box center [512, 211] width 25 height 25
click at [634, 399] on button "Ok" at bounding box center [640, 407] width 30 height 30
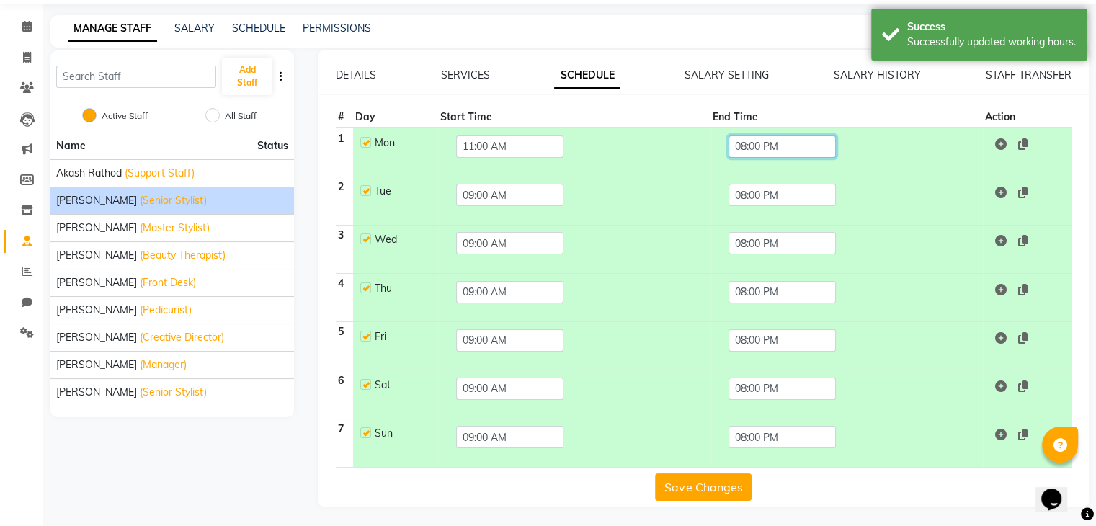
click at [765, 136] on input "08:00 PM" at bounding box center [782, 147] width 107 height 22
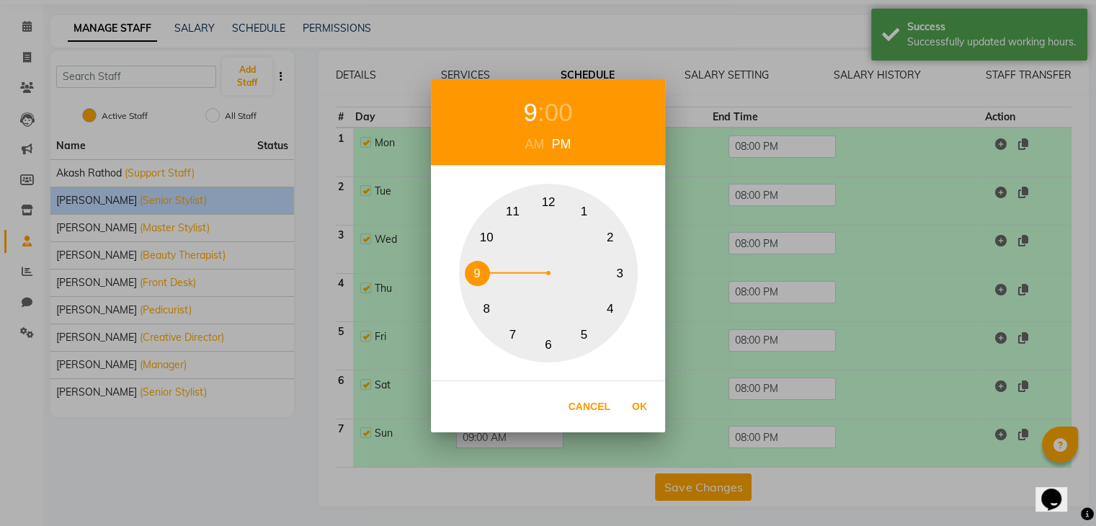
click at [479, 277] on button "9" at bounding box center [477, 273] width 25 height 25
click at [636, 404] on button "Ok" at bounding box center [640, 407] width 30 height 30
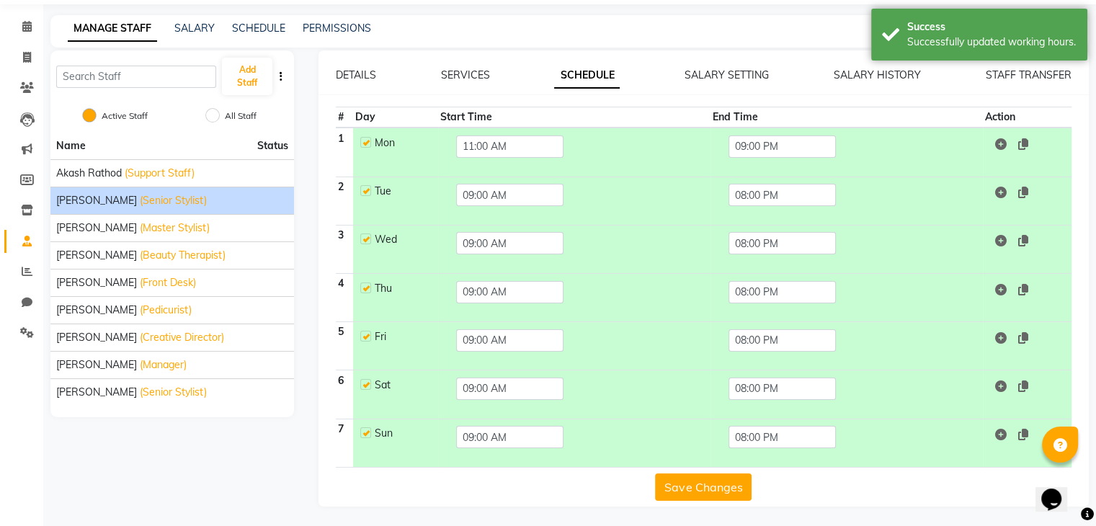
click at [706, 480] on button "Save Changes" at bounding box center [703, 487] width 97 height 27
click at [1023, 196] on icon at bounding box center [1023, 193] width 10 height 12
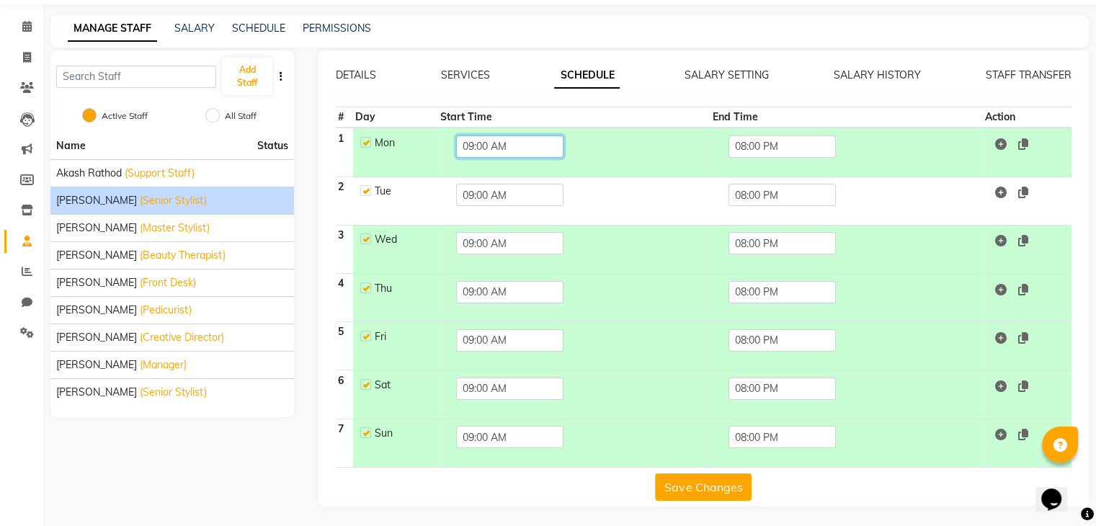
click at [526, 146] on input "09:00 AM" at bounding box center [509, 147] width 107 height 22
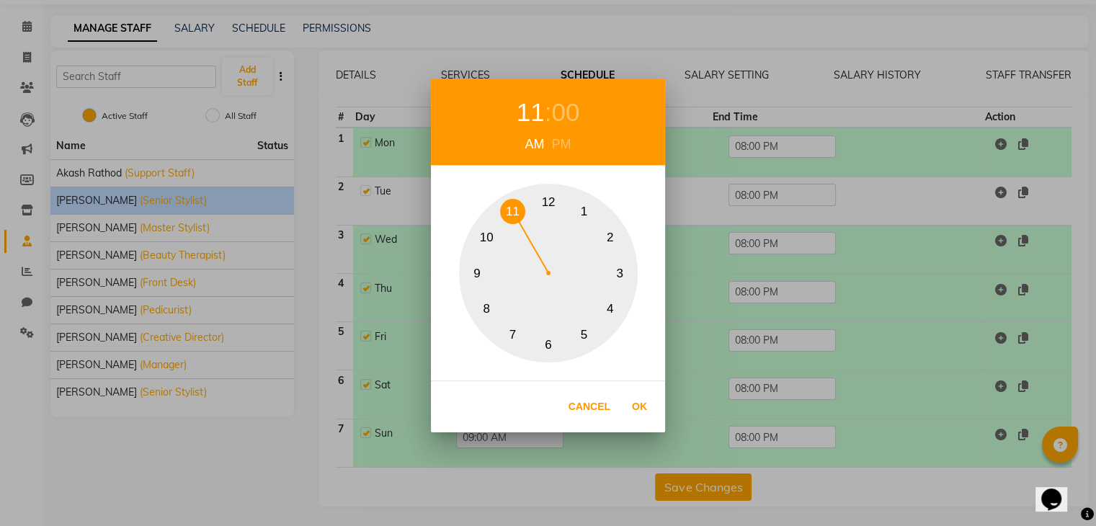
click at [516, 208] on button "11" at bounding box center [512, 211] width 25 height 25
click at [643, 395] on button "Ok" at bounding box center [640, 407] width 30 height 30
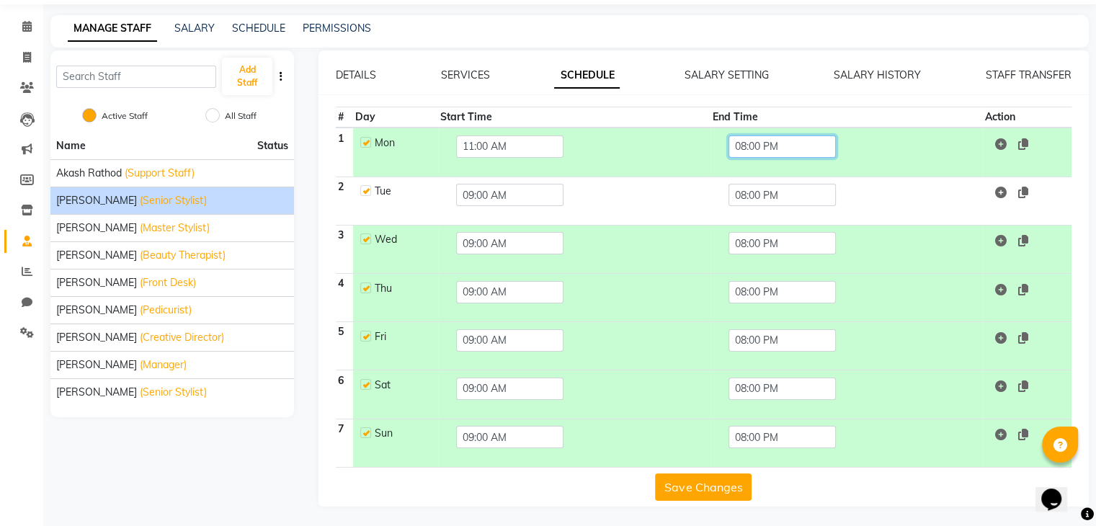
click at [803, 142] on input "08:00 PM" at bounding box center [782, 147] width 107 height 22
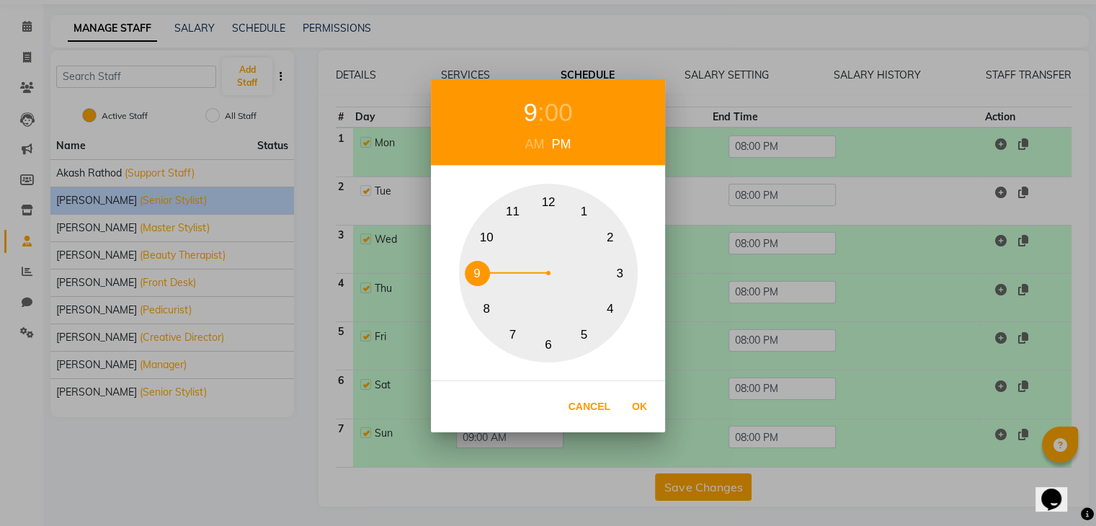
click at [474, 275] on button "9" at bounding box center [477, 273] width 25 height 25
click at [636, 396] on button "Ok" at bounding box center [640, 407] width 30 height 30
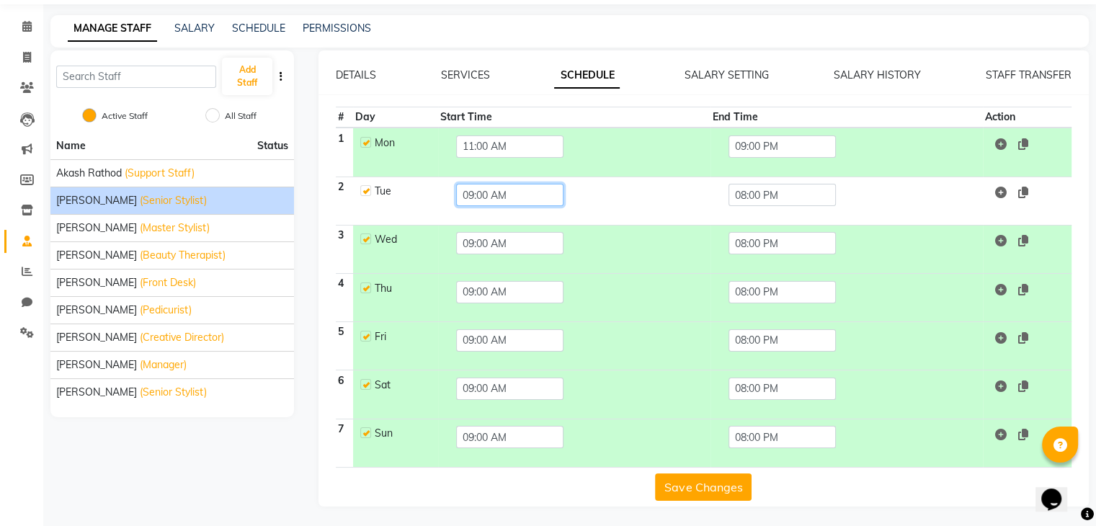
click at [497, 197] on input "09:00 AM" at bounding box center [509, 195] width 107 height 22
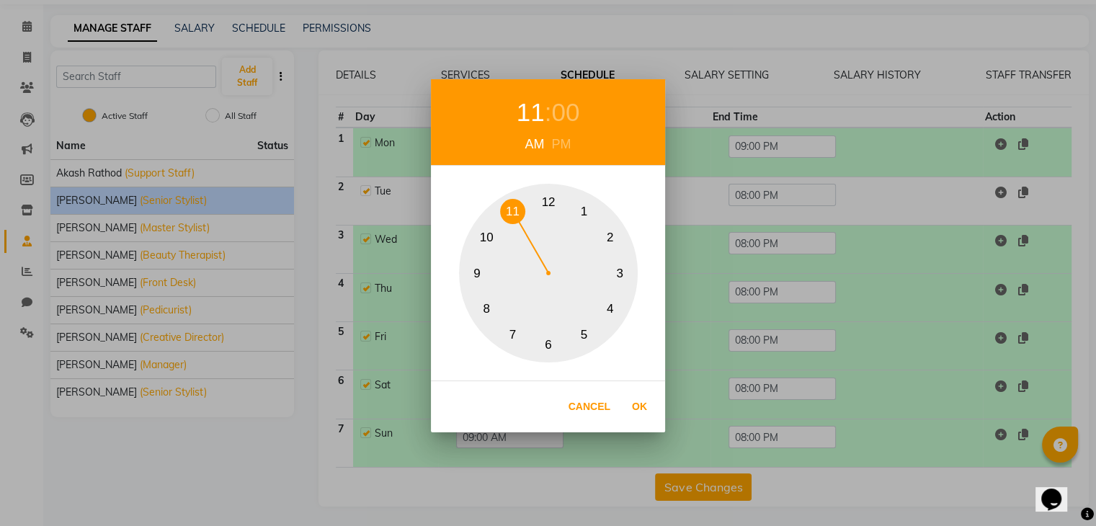
click at [517, 216] on button "11" at bounding box center [512, 211] width 25 height 25
drag, startPoint x: 635, startPoint y: 404, endPoint x: 652, endPoint y: 365, distance: 42.3
click at [636, 402] on button "Ok" at bounding box center [640, 407] width 30 height 30
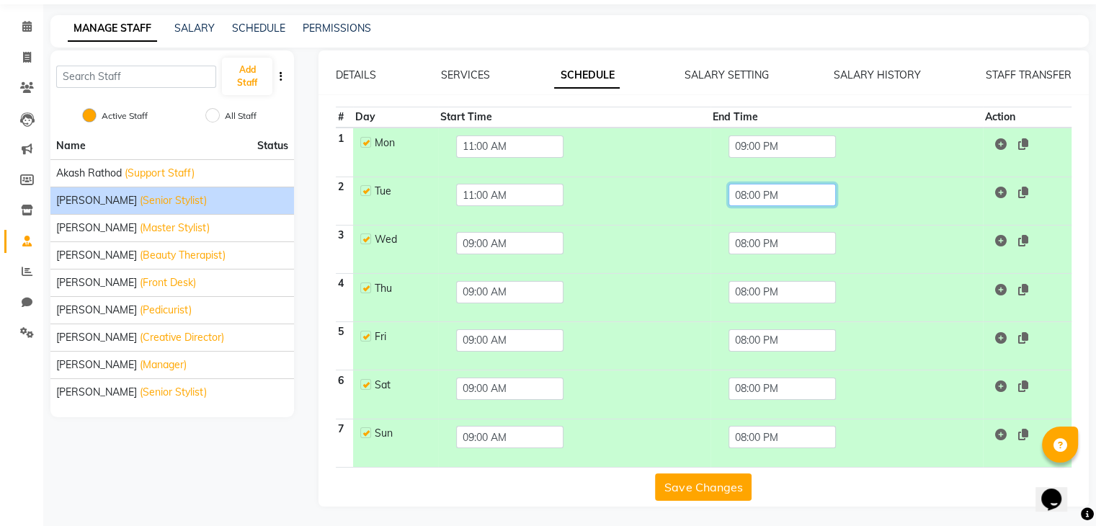
click at [796, 195] on input "08:00 PM" at bounding box center [782, 195] width 107 height 22
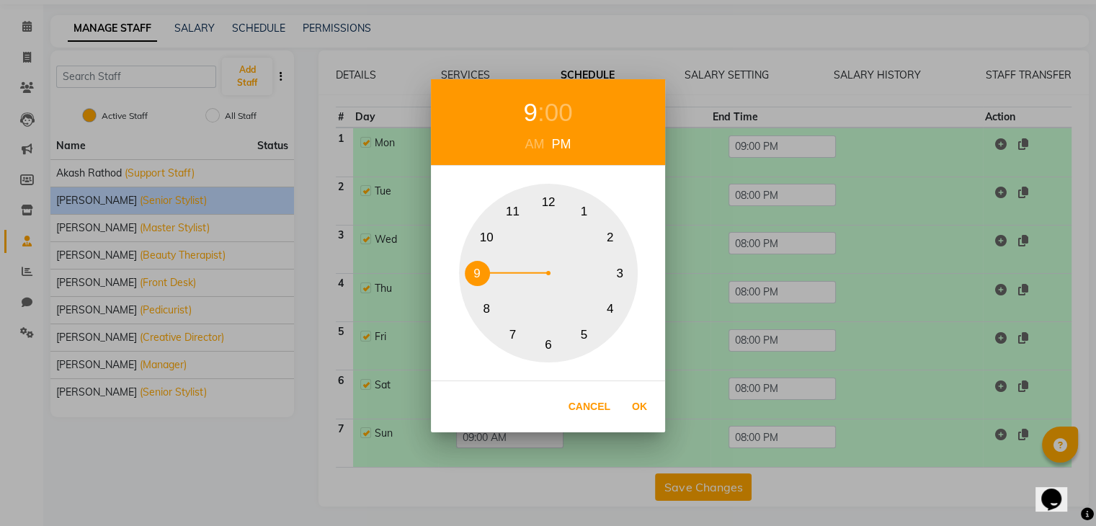
click at [484, 267] on button "9" at bounding box center [477, 273] width 25 height 25
click at [638, 399] on button "Ok" at bounding box center [640, 407] width 30 height 30
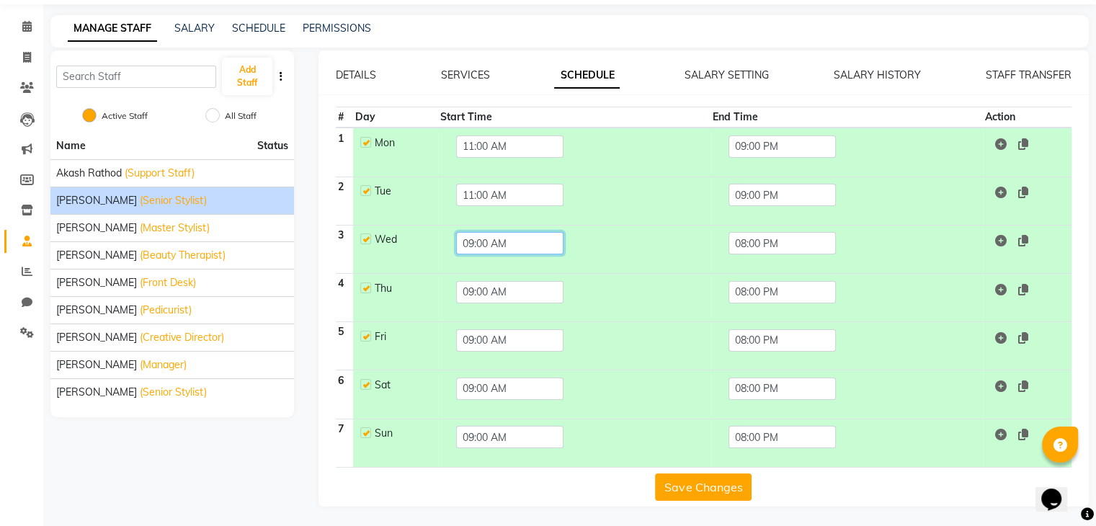
click at [530, 244] on input "09:00 AM" at bounding box center [509, 243] width 107 height 22
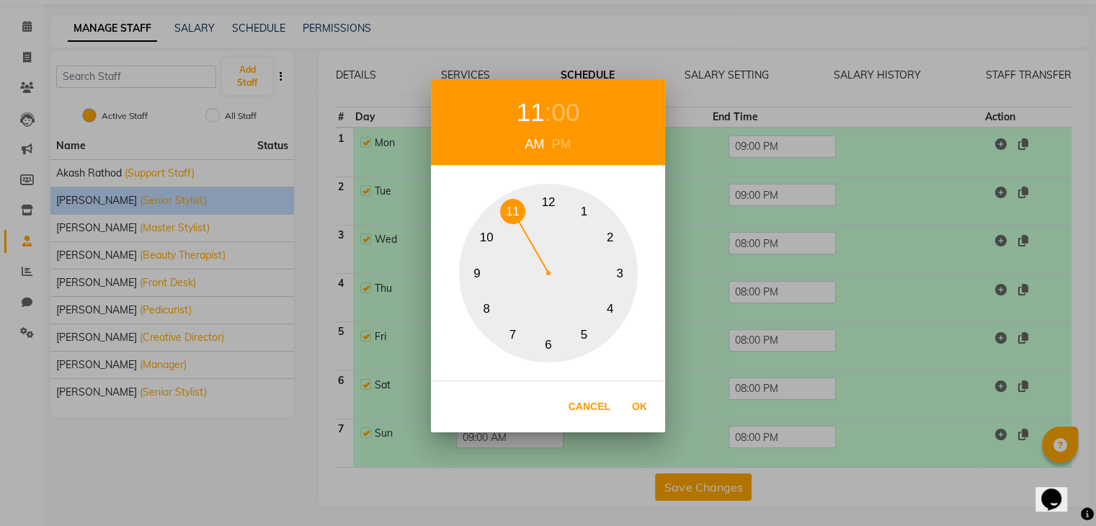
click at [516, 213] on button "11" at bounding box center [512, 211] width 25 height 25
click at [646, 387] on div "Cancel Ok" at bounding box center [548, 407] width 234 height 52
click at [644, 401] on button "Ok" at bounding box center [640, 407] width 30 height 30
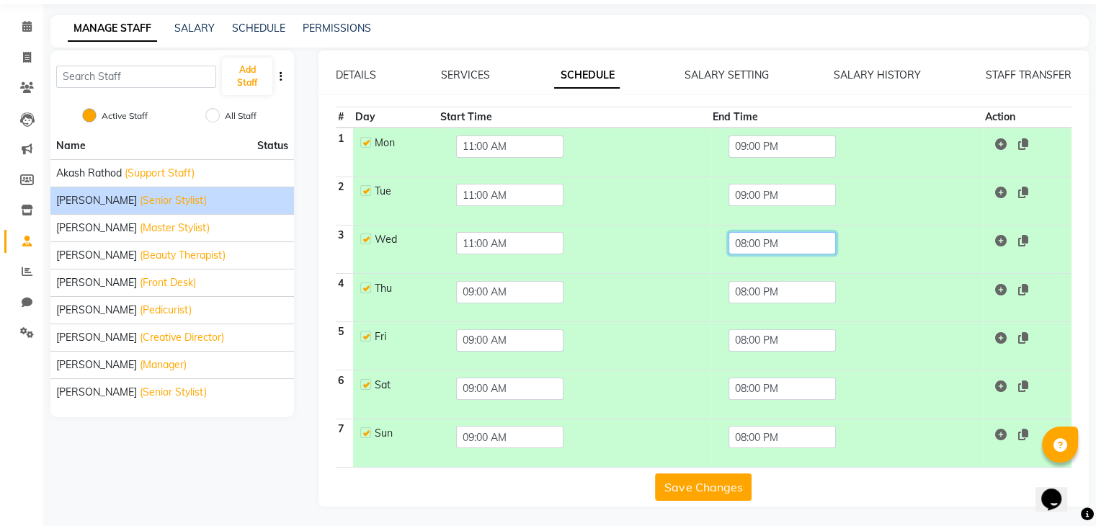
click at [759, 237] on input "08:00 PM" at bounding box center [782, 243] width 107 height 22
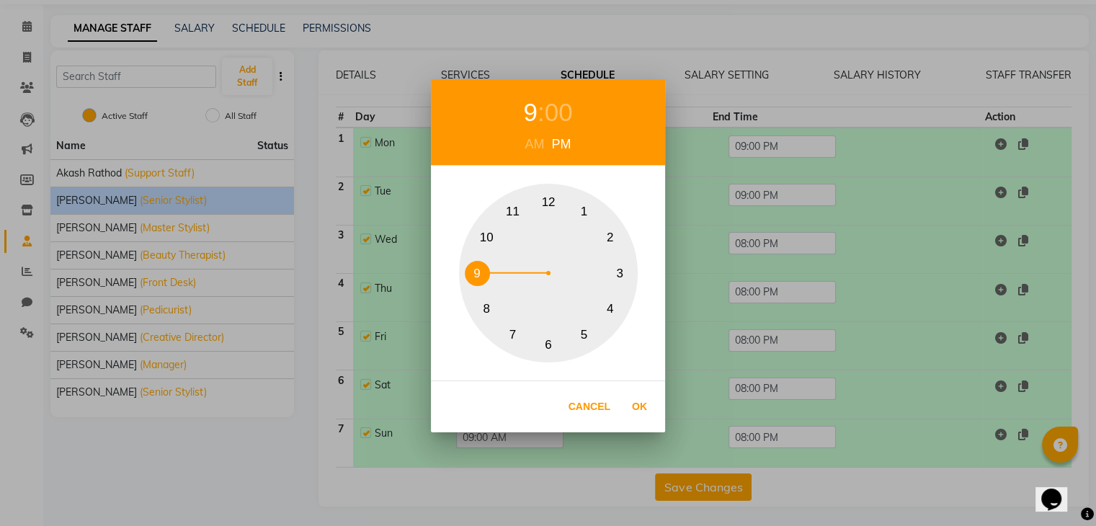
click at [483, 272] on button "9" at bounding box center [477, 273] width 25 height 25
click at [642, 395] on button "Ok" at bounding box center [640, 407] width 30 height 30
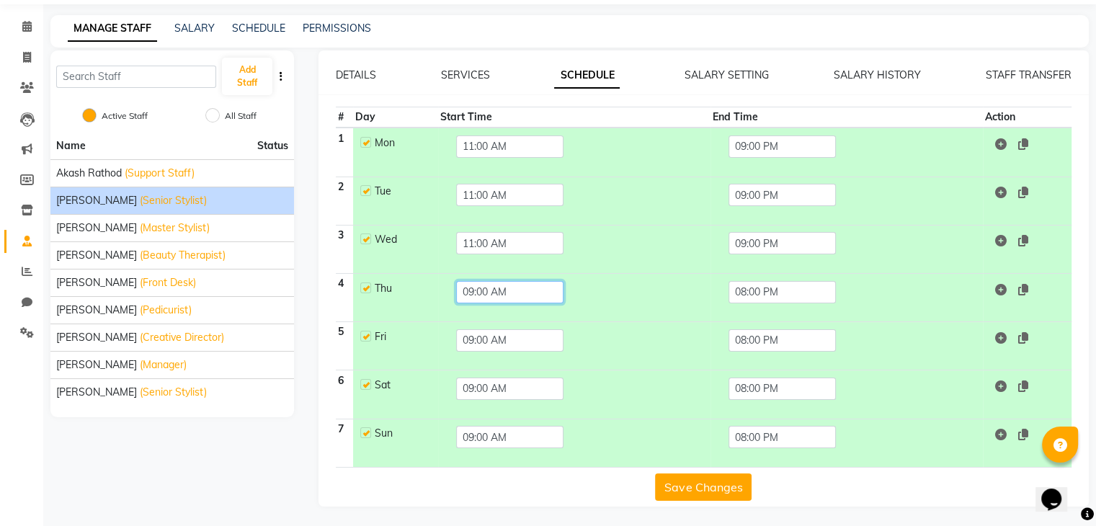
click at [506, 290] on input "09:00 AM" at bounding box center [509, 292] width 107 height 22
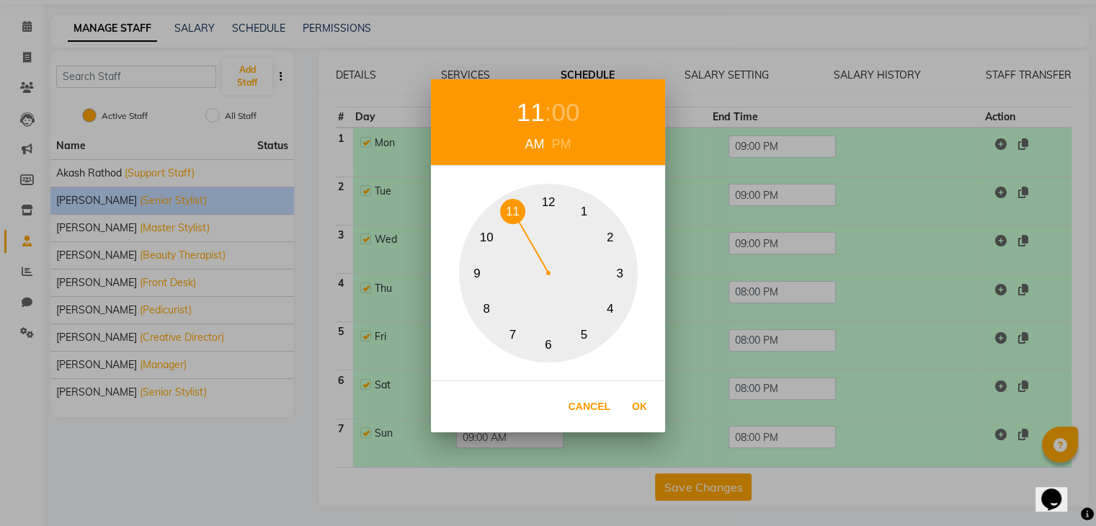
click at [518, 213] on button "11" at bounding box center [512, 211] width 25 height 25
click at [646, 399] on button "Ok" at bounding box center [640, 407] width 30 height 30
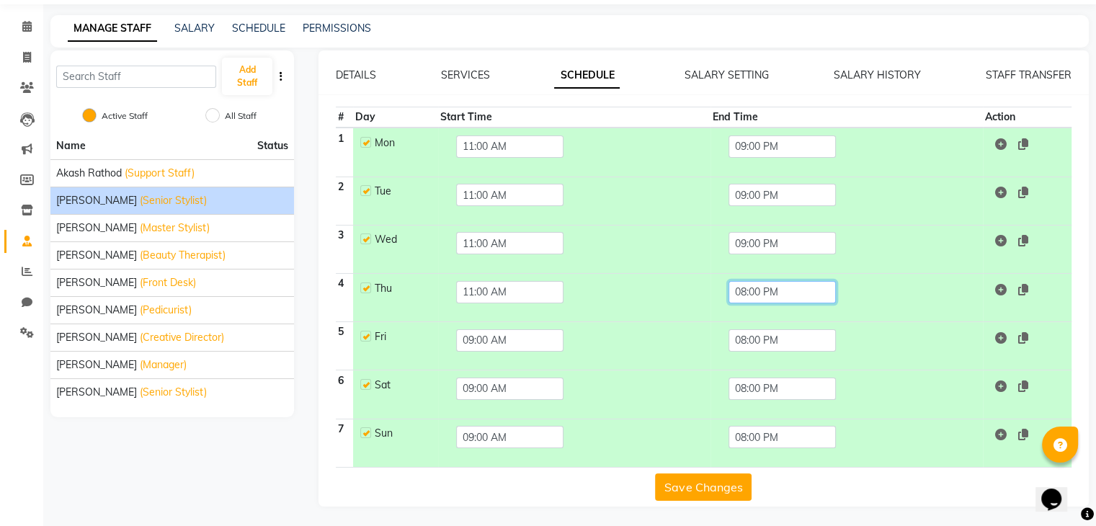
click at [758, 286] on input "08:00 PM" at bounding box center [782, 292] width 107 height 22
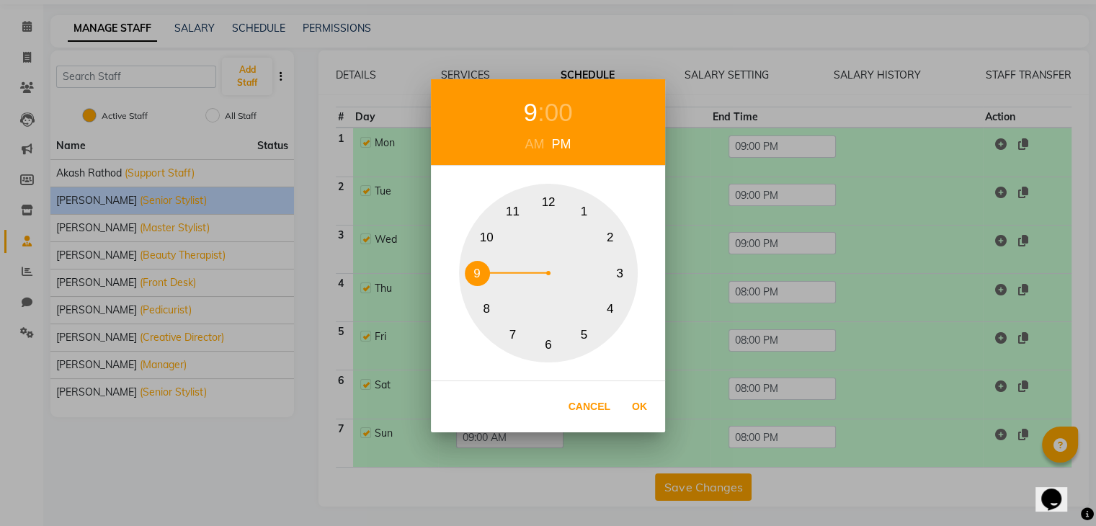
drag, startPoint x: 489, startPoint y: 270, endPoint x: 564, endPoint y: 328, distance: 94.6
click at [489, 270] on button "9" at bounding box center [477, 273] width 25 height 25
click at [637, 406] on button "Ok" at bounding box center [640, 407] width 30 height 30
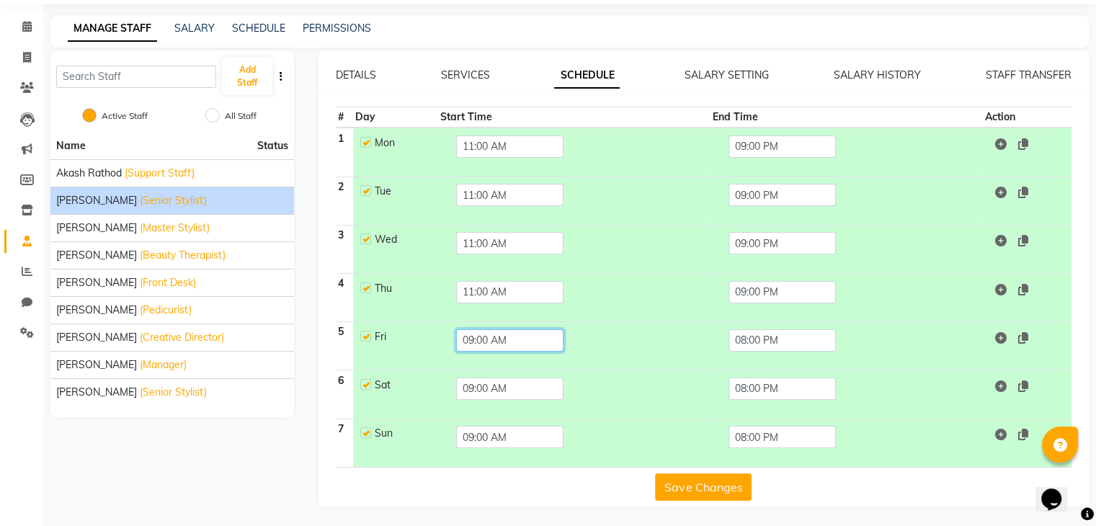
click at [479, 344] on input "09:00 AM" at bounding box center [509, 340] width 107 height 22
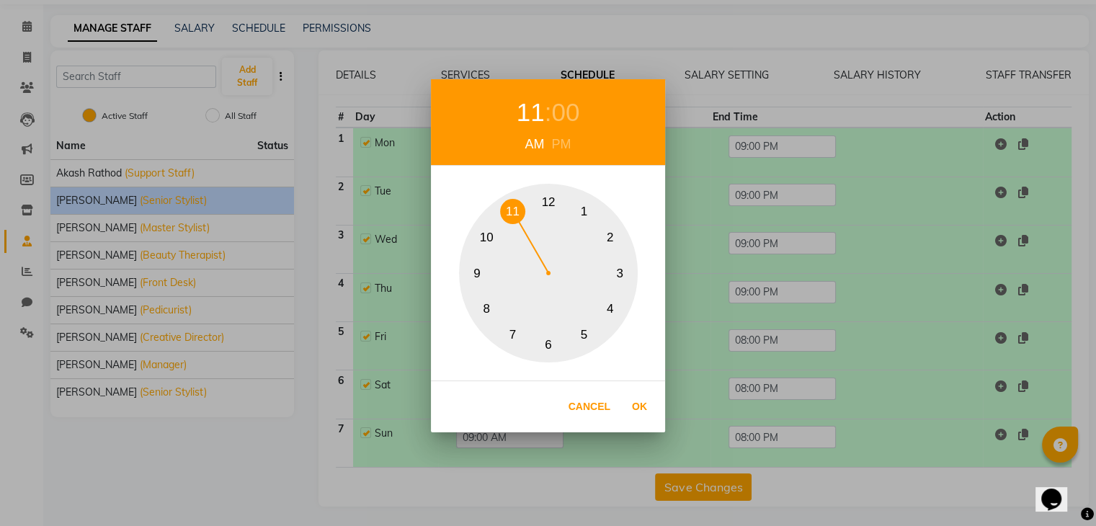
click at [522, 208] on button "11" at bounding box center [512, 211] width 25 height 25
click at [647, 403] on button "Ok" at bounding box center [640, 407] width 30 height 30
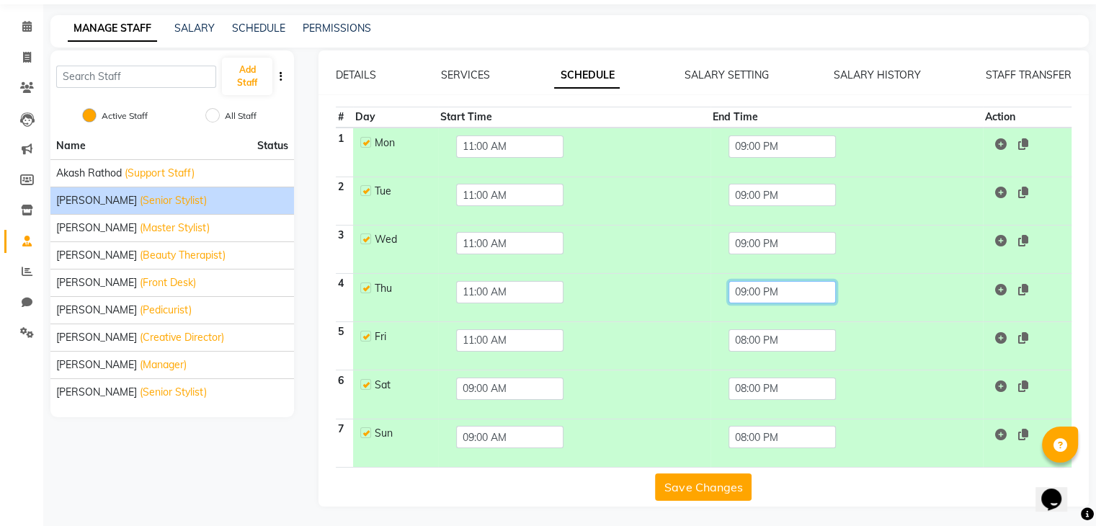
click at [797, 291] on input "09:00 PM" at bounding box center [782, 292] width 107 height 22
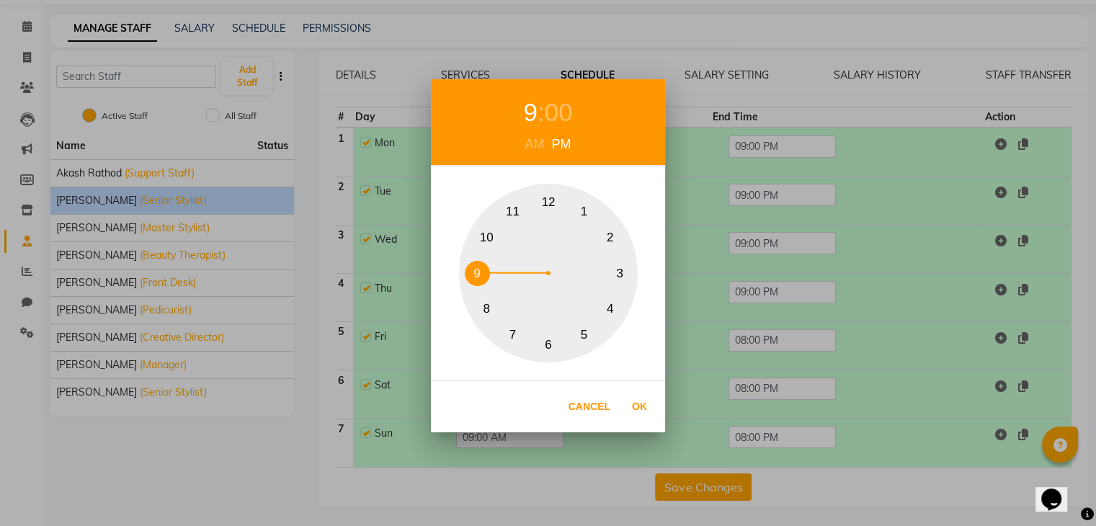
click at [467, 375] on div "9 : 00 AM PM 1 2 3 4 5 6 7 8 9 10 11 12 Cancel Ok" at bounding box center [548, 256] width 234 height 354
click at [649, 401] on button "Ok" at bounding box center [640, 407] width 30 height 30
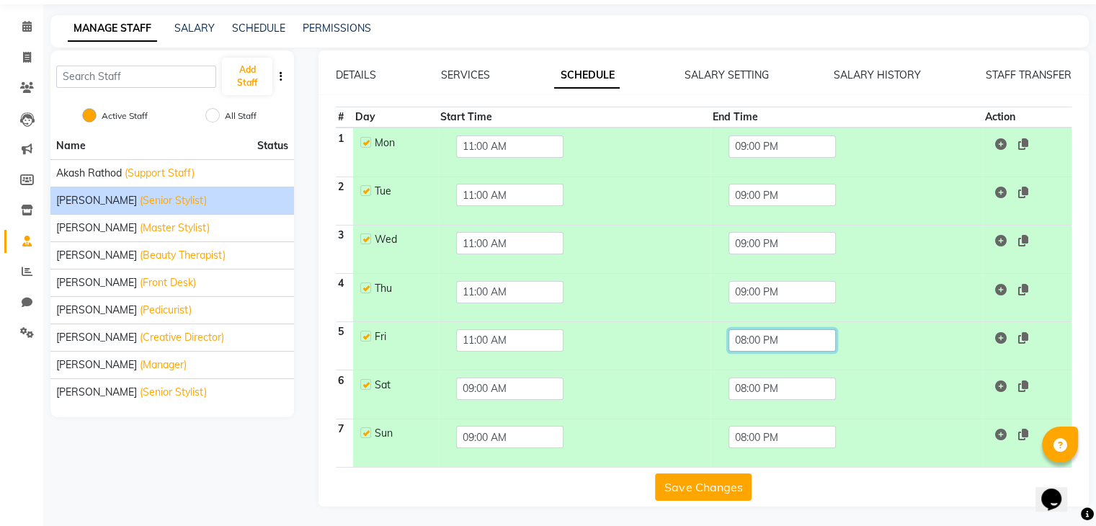
click at [753, 338] on input "08:00 PM" at bounding box center [782, 340] width 107 height 22
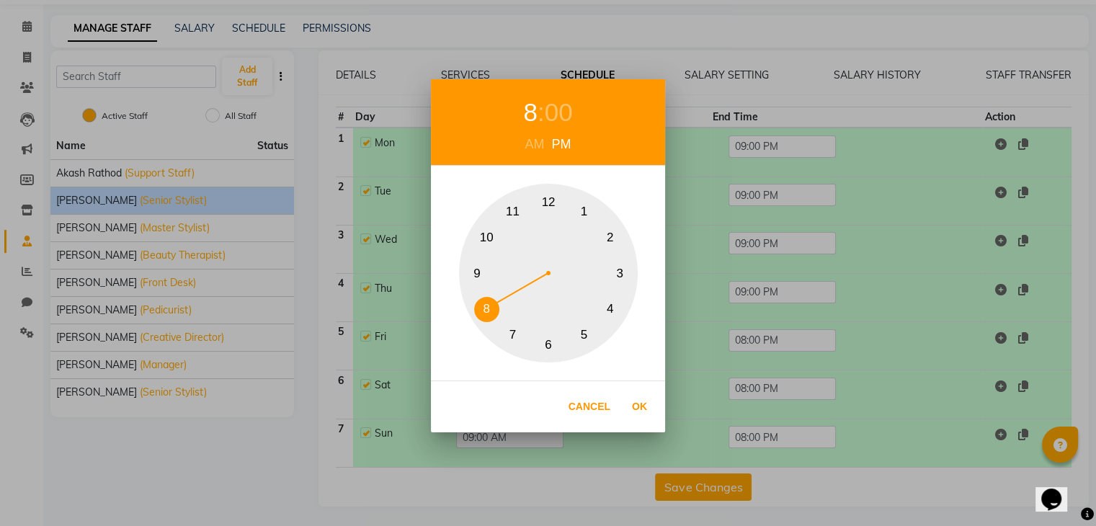
click at [487, 273] on button "9" at bounding box center [477, 273] width 25 height 25
click at [634, 404] on button "Ok" at bounding box center [640, 407] width 30 height 30
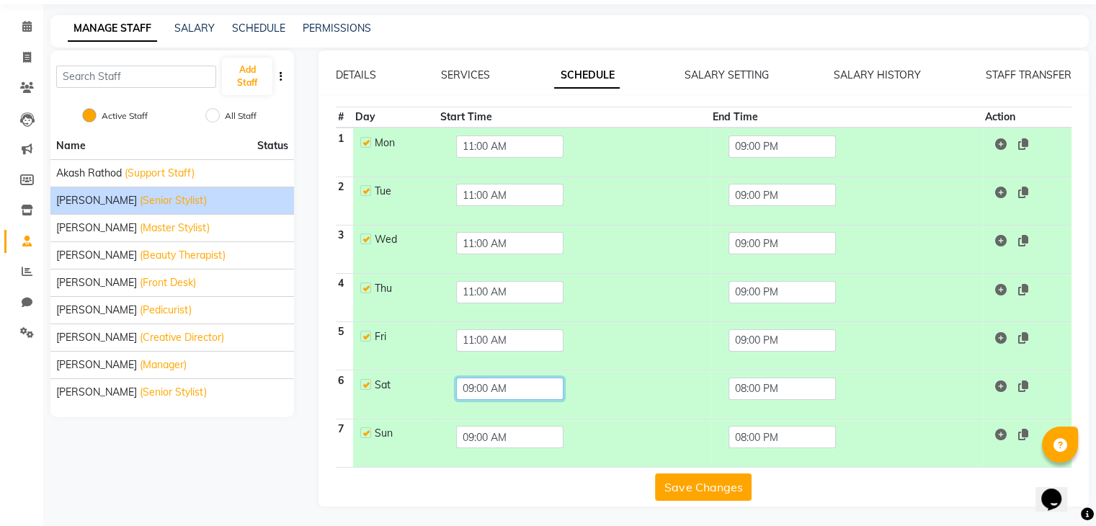
click at [518, 383] on input "09:00 AM" at bounding box center [509, 389] width 107 height 22
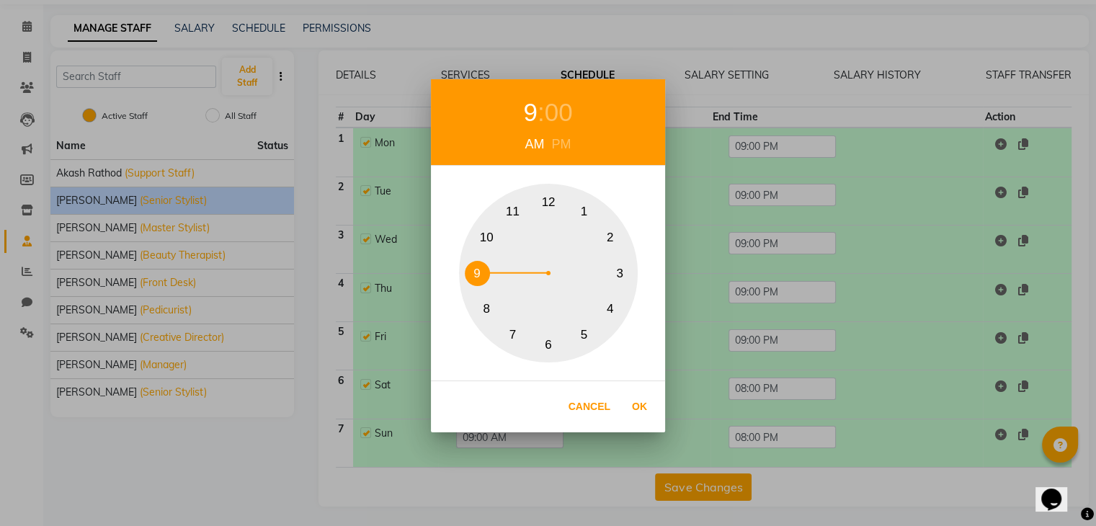
click at [514, 212] on button "11" at bounding box center [512, 211] width 25 height 25
click at [644, 400] on button "Ok" at bounding box center [640, 407] width 30 height 30
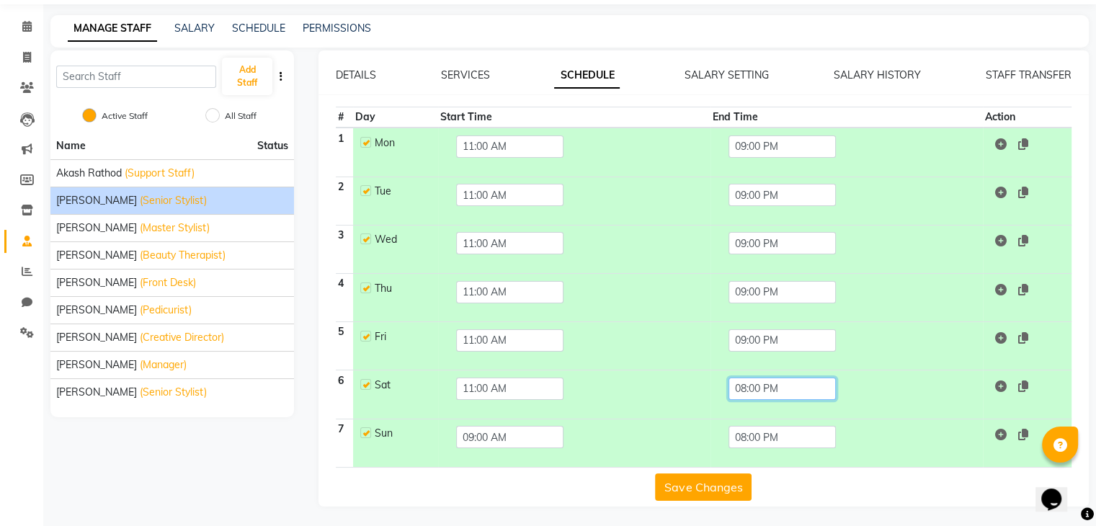
click at [794, 387] on input "08:00 PM" at bounding box center [782, 389] width 107 height 22
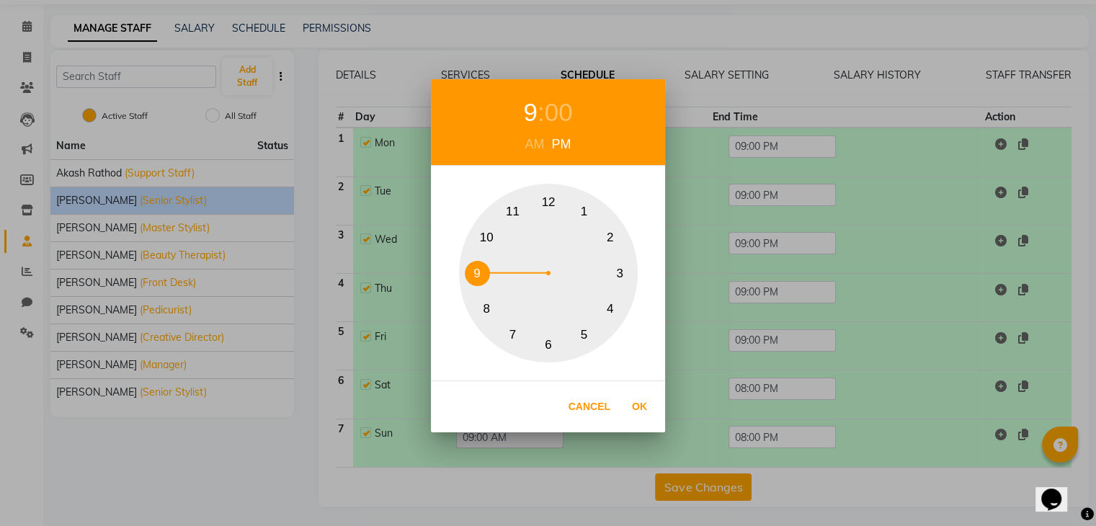
click at [484, 269] on button "9" at bounding box center [477, 273] width 25 height 25
click at [641, 399] on button "Ok" at bounding box center [640, 407] width 30 height 30
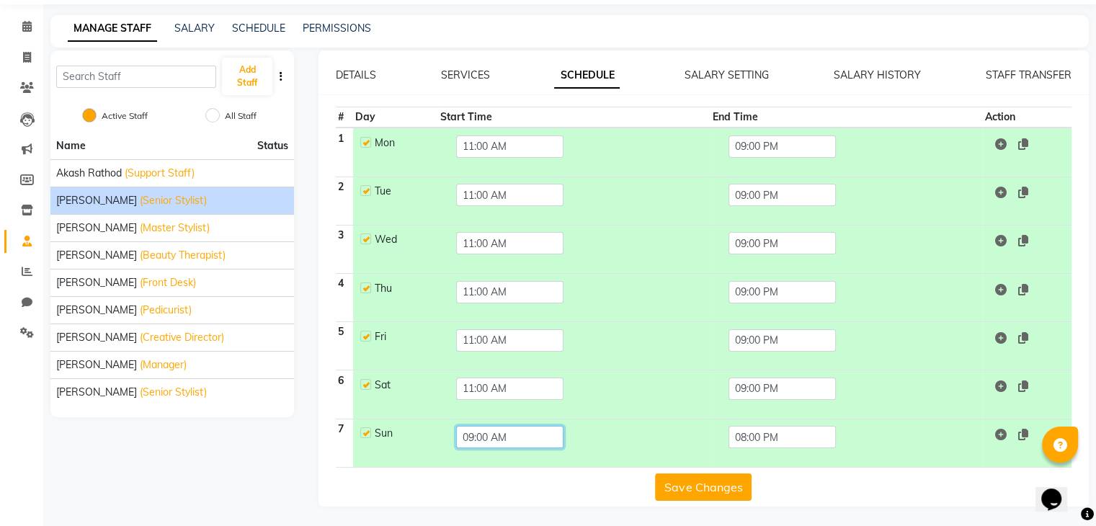
click at [545, 427] on input "09:00 AM" at bounding box center [509, 437] width 107 height 22
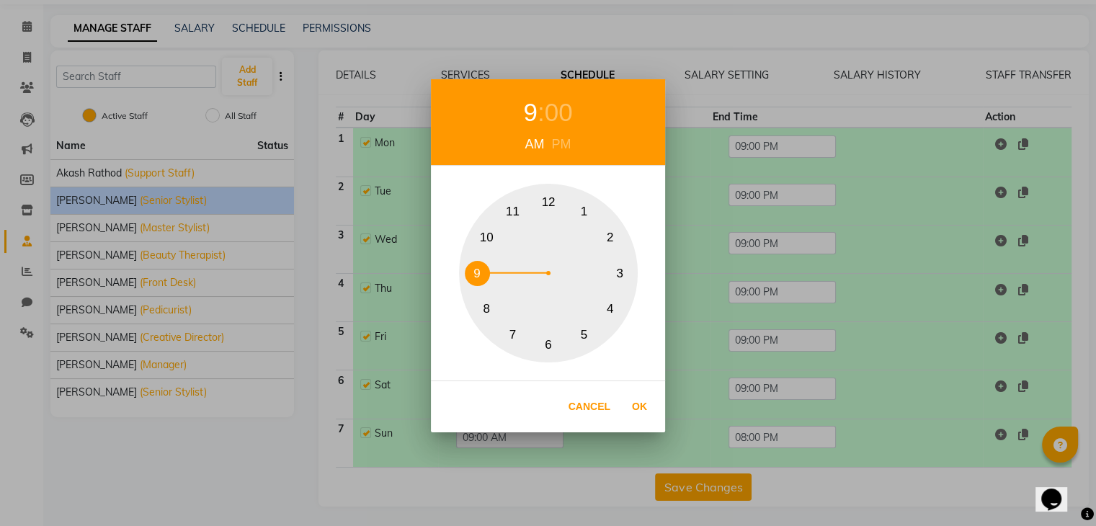
click at [525, 208] on button "11" at bounding box center [512, 211] width 25 height 25
click at [639, 404] on button "Ok" at bounding box center [640, 407] width 30 height 30
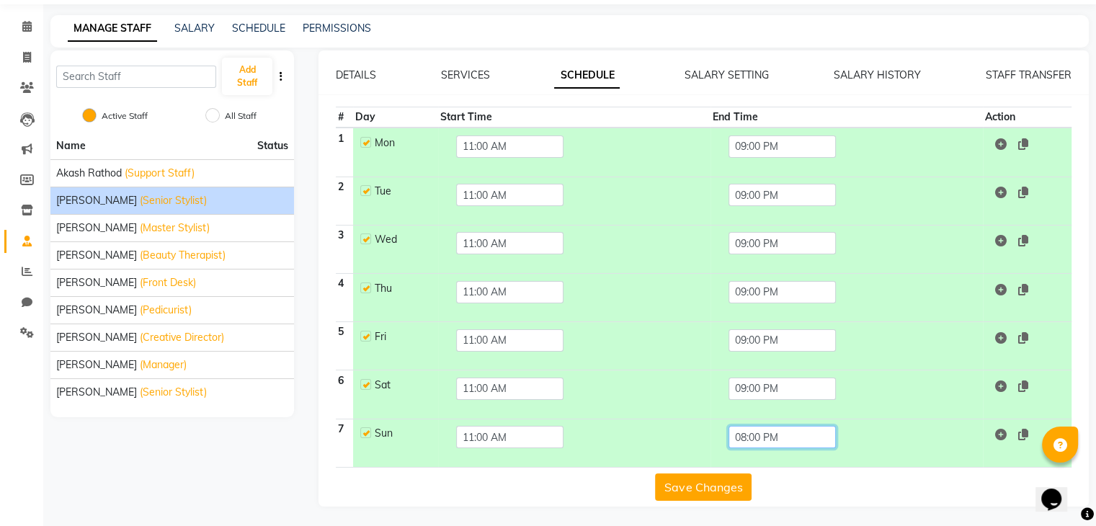
click at [755, 442] on input "08:00 PM" at bounding box center [782, 437] width 107 height 22
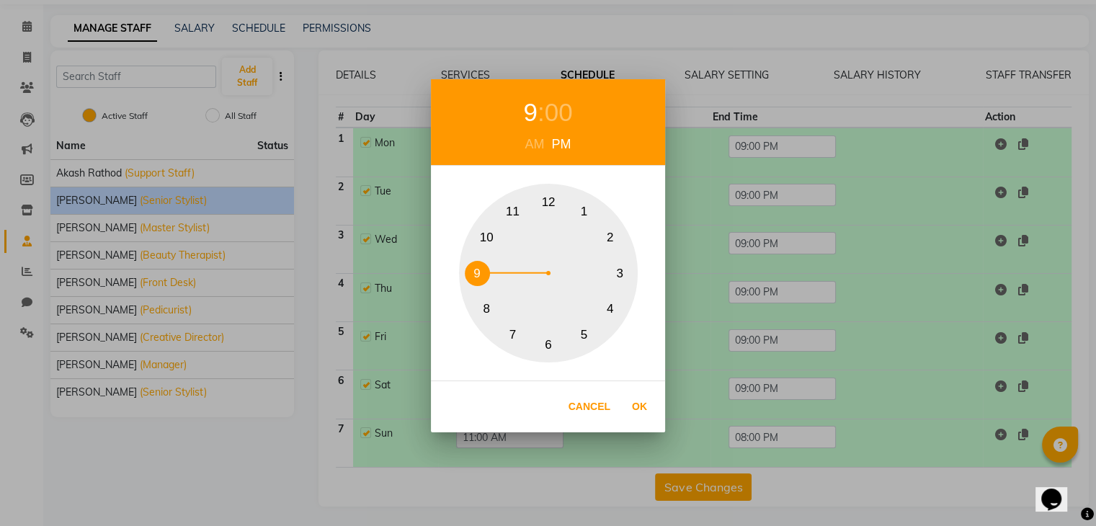
click at [473, 270] on button "9" at bounding box center [477, 273] width 25 height 25
click at [648, 402] on button "Ok" at bounding box center [640, 407] width 30 height 30
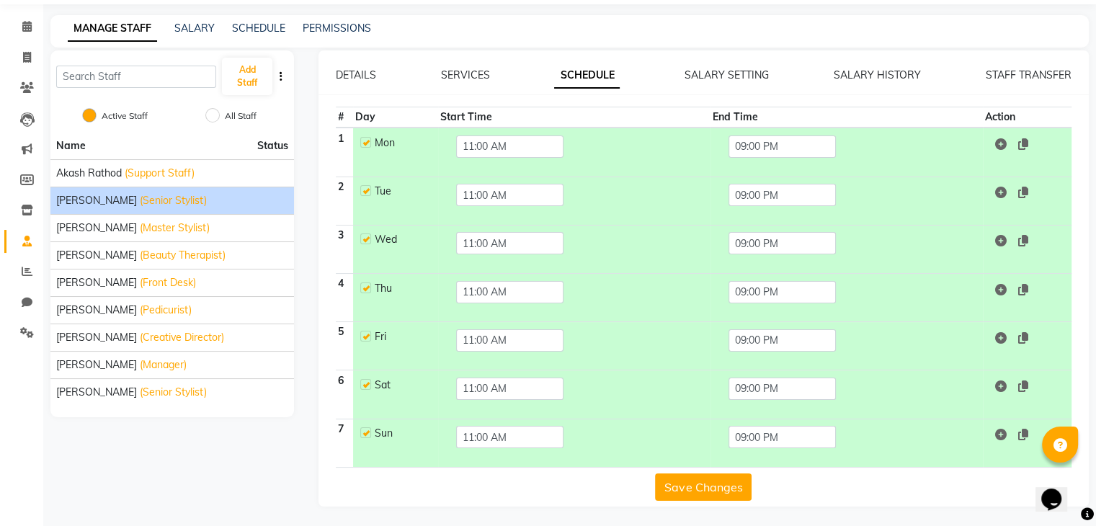
click at [715, 488] on button "Save Changes" at bounding box center [703, 487] width 97 height 27
click at [738, 68] on link "SALARY SETTING" at bounding box center [727, 74] width 84 height 13
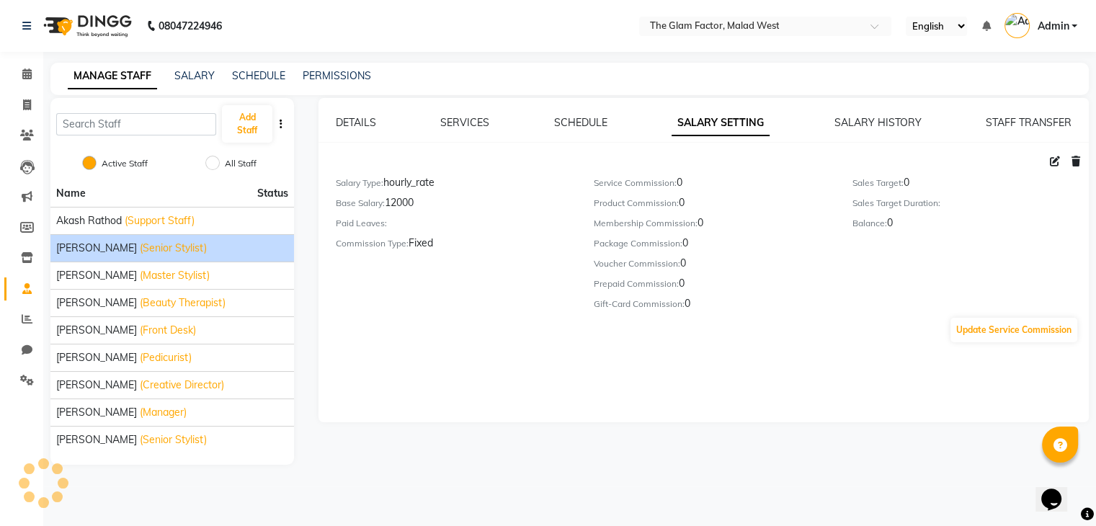
scroll to position [0, 0]
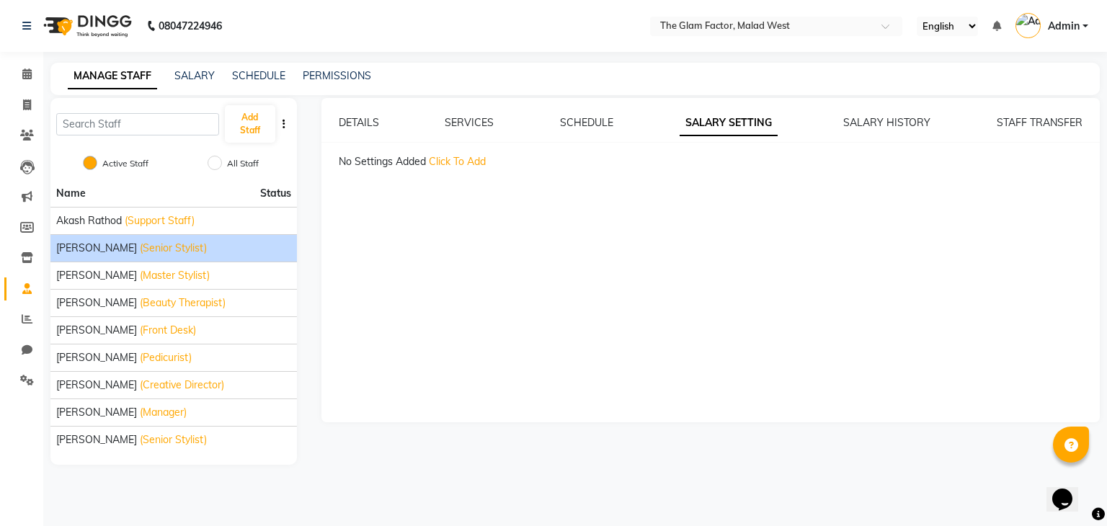
click at [476, 155] on span "Click To Add" at bounding box center [457, 161] width 57 height 13
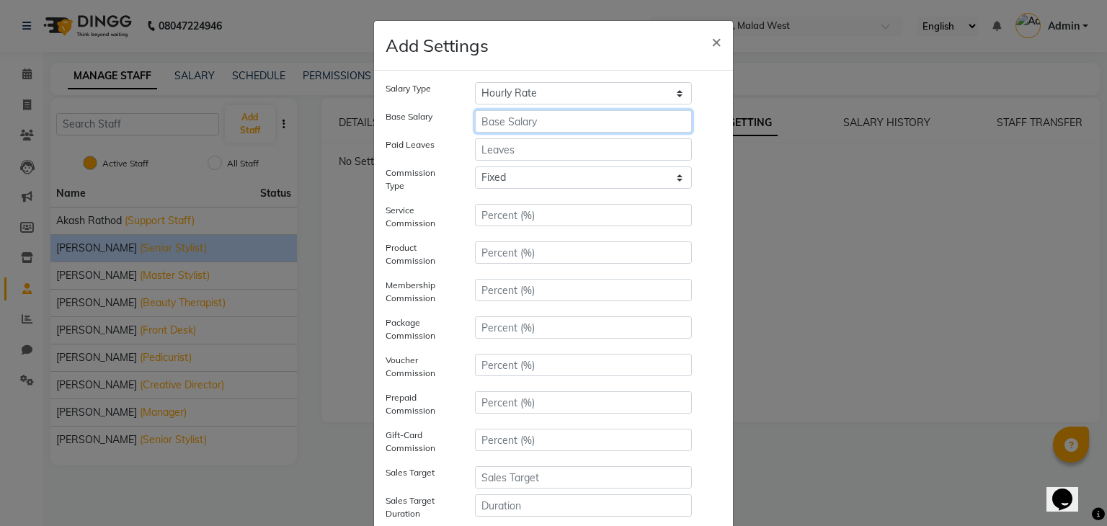
click at [513, 116] on input "number" at bounding box center [583, 121] width 217 height 22
click at [711, 31] on span "×" at bounding box center [716, 41] width 10 height 22
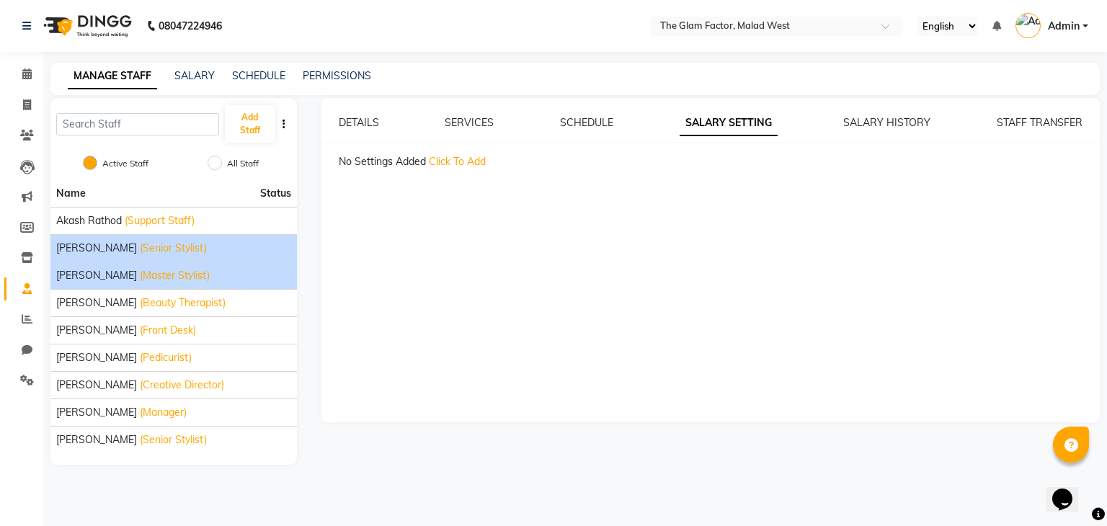
click at [161, 274] on span "(Master Stylist)" at bounding box center [175, 275] width 70 height 15
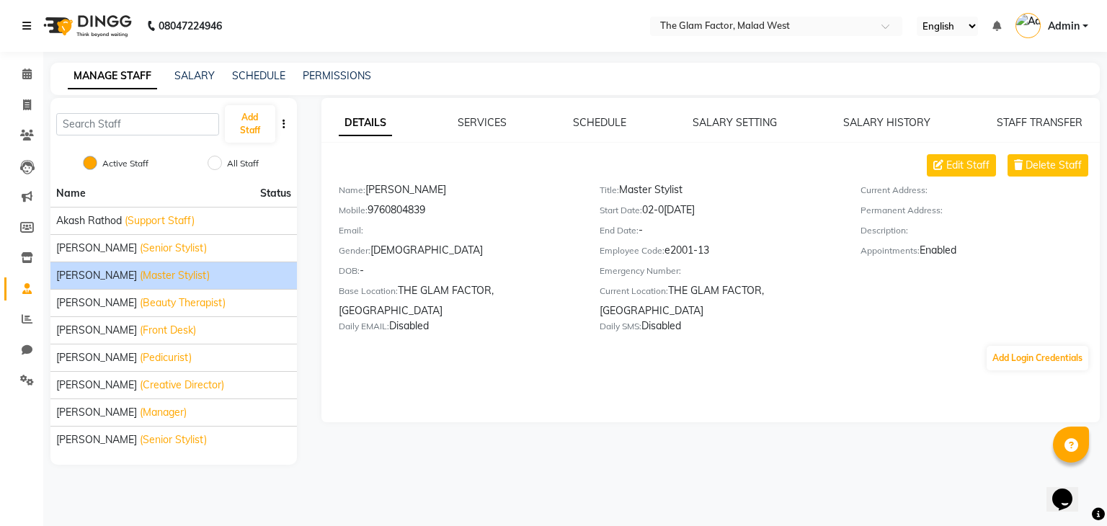
click at [23, 24] on icon at bounding box center [26, 26] width 9 height 10
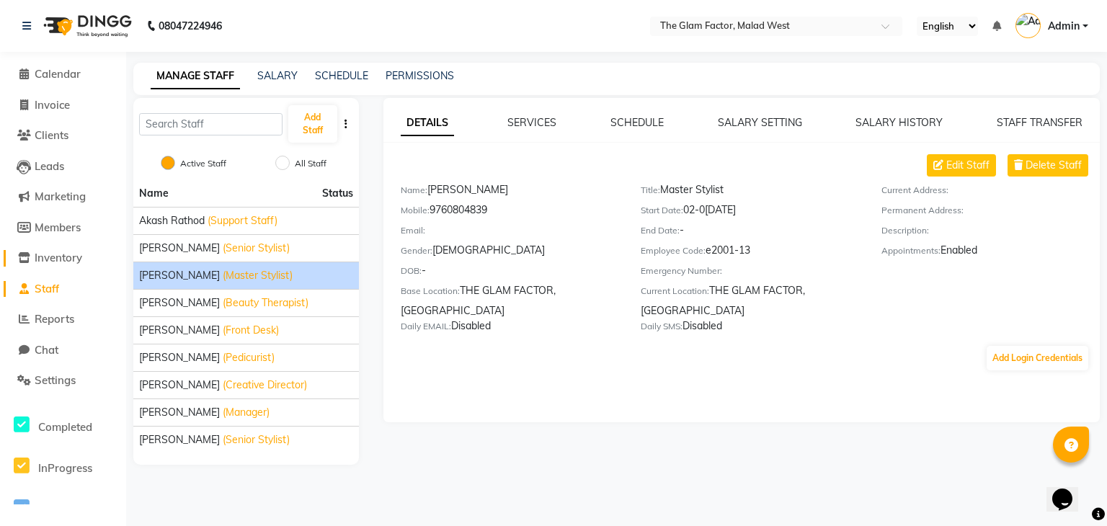
click at [67, 252] on span "Inventory" at bounding box center [59, 258] width 48 height 14
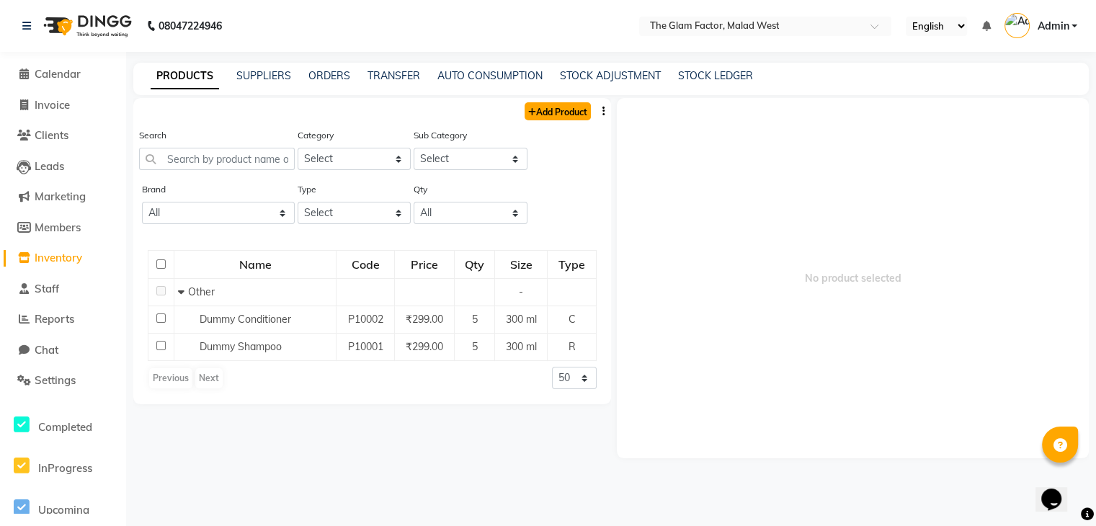
click at [539, 114] on link "Add Product" at bounding box center [558, 111] width 66 height 18
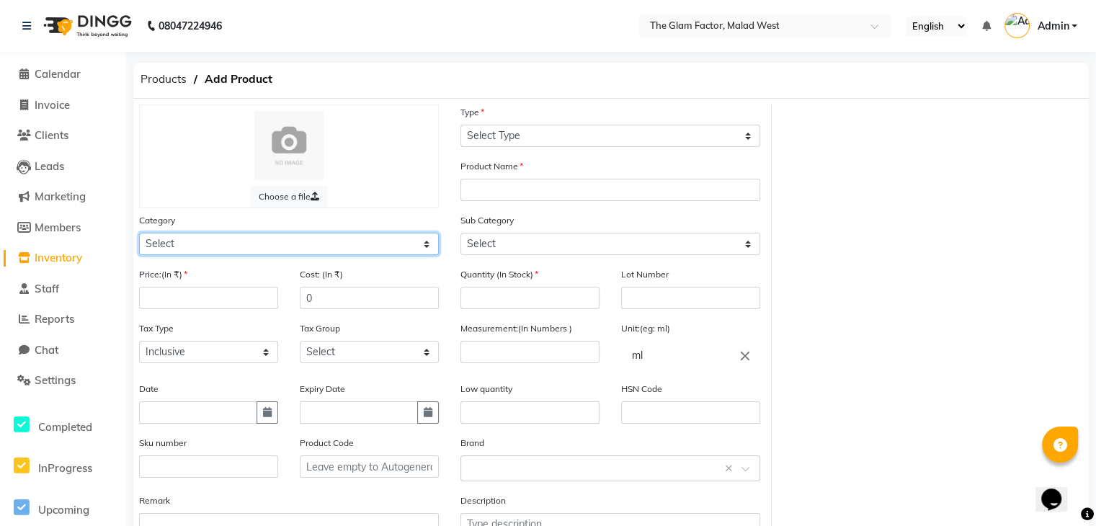
click at [427, 247] on select "Select Hair Skin Makeup Personal Care Appliance[PERSON_NAME]rd Waxing Disposabl…" at bounding box center [289, 244] width 300 height 22
click at [925, 236] on div "Choose a file Type Select Type Both Retail Consumable Product Name Category Sel…" at bounding box center [611, 334] width 966 height 458
click at [53, 282] on span "Staff" at bounding box center [47, 289] width 25 height 14
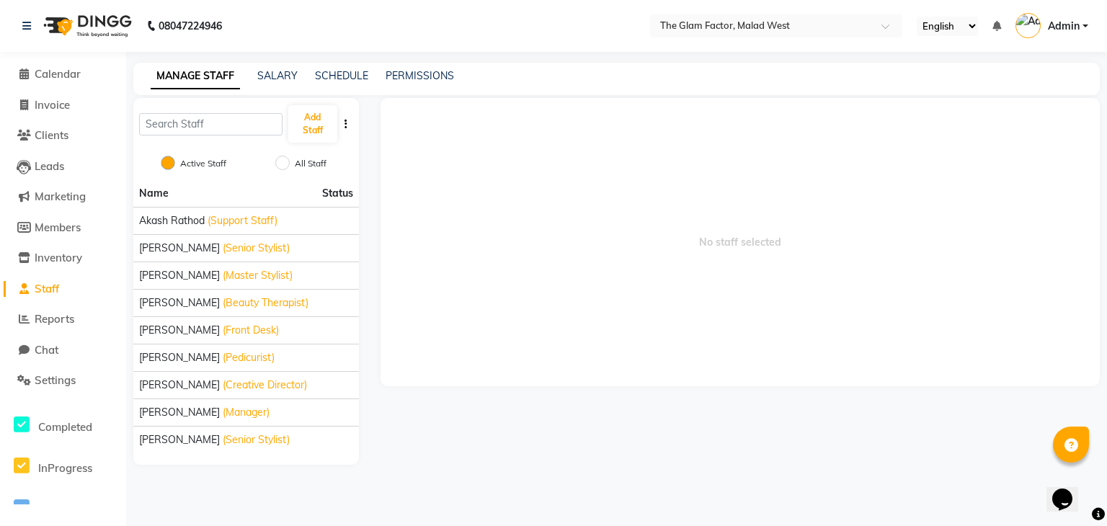
click at [493, 284] on span "No staff selected" at bounding box center [740, 242] width 719 height 288
click at [72, 321] on span "Reports" at bounding box center [55, 319] width 40 height 14
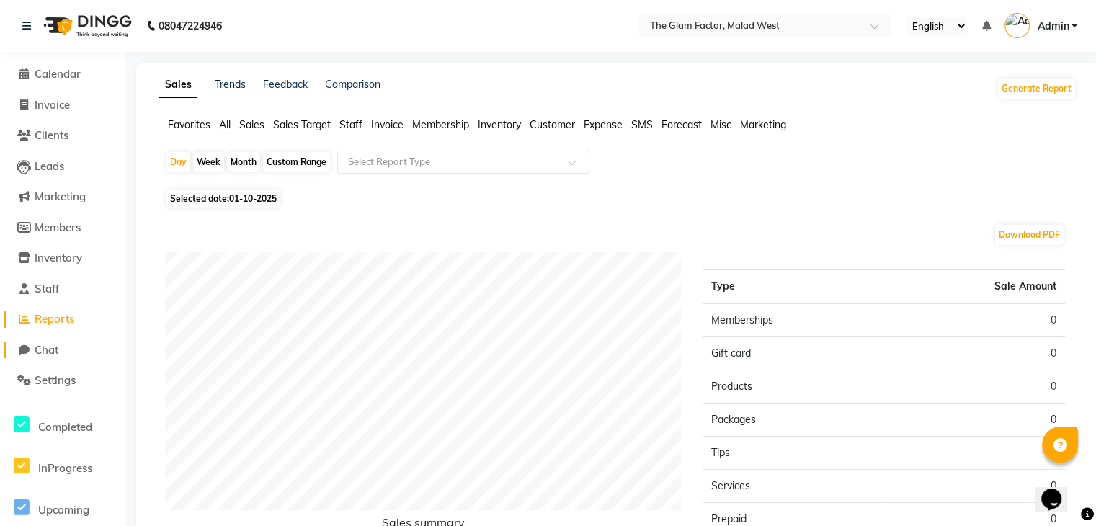
click at [74, 353] on link "Chat" at bounding box center [63, 350] width 119 height 17
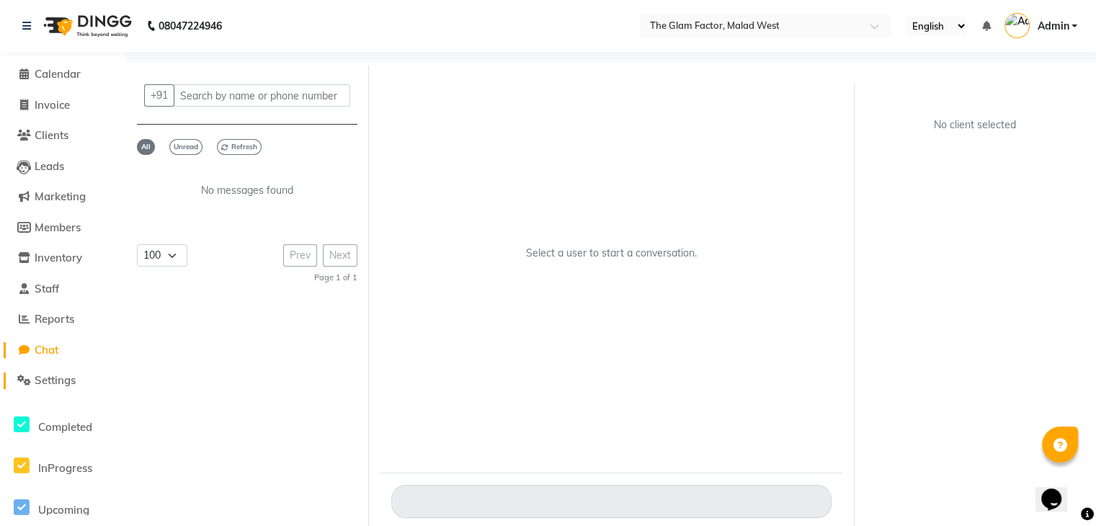
click at [47, 378] on span "Settings" at bounding box center [55, 380] width 41 height 14
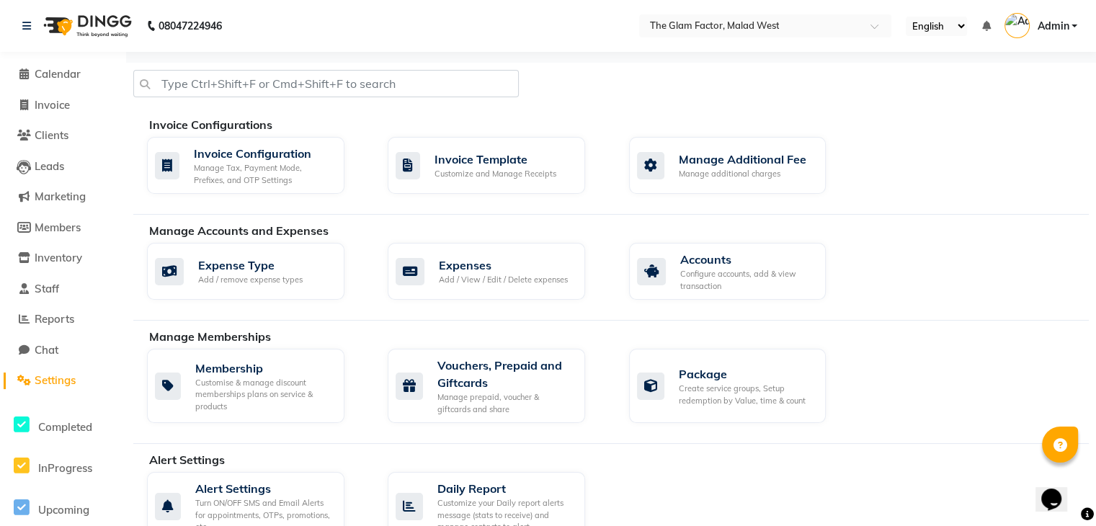
click at [52, 373] on span "Settings" at bounding box center [55, 380] width 41 height 14
click at [831, 154] on link "Manage Additional Fee Manage additional charges" at bounding box center [738, 165] width 219 height 57
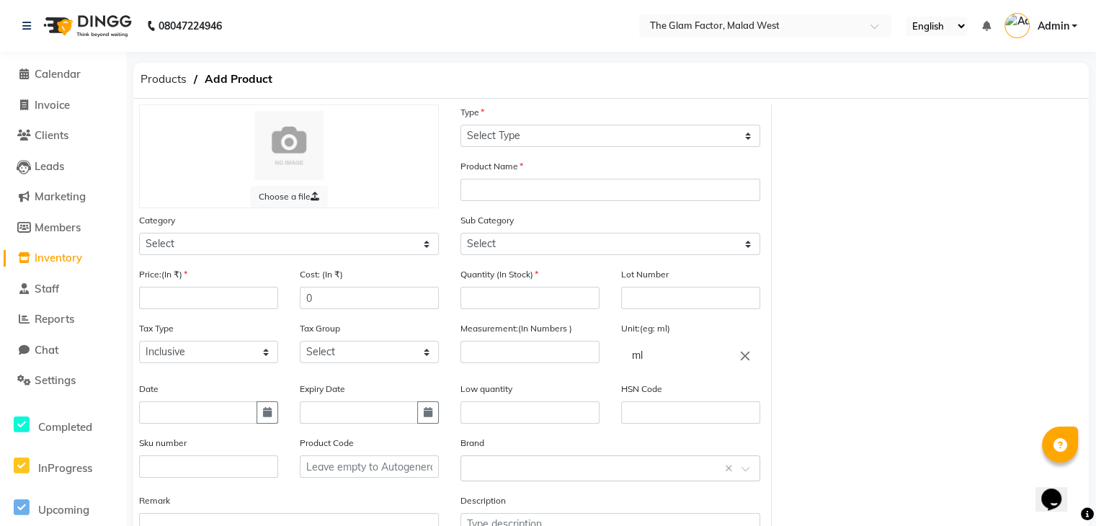
click at [221, 172] on div at bounding box center [289, 145] width 270 height 69
click at [31, 13] on link at bounding box center [29, 26] width 14 height 40
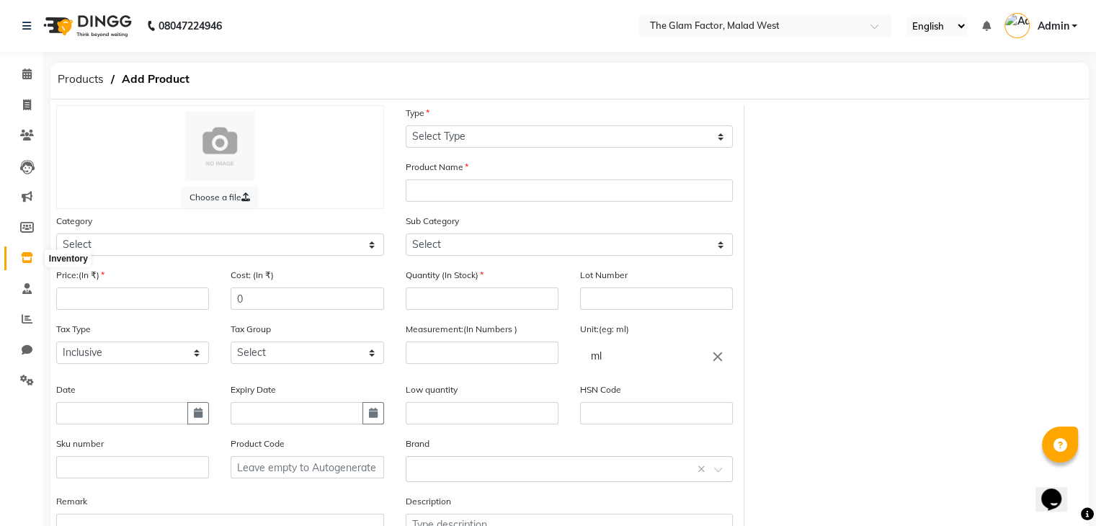
click at [31, 263] on icon at bounding box center [27, 257] width 12 height 11
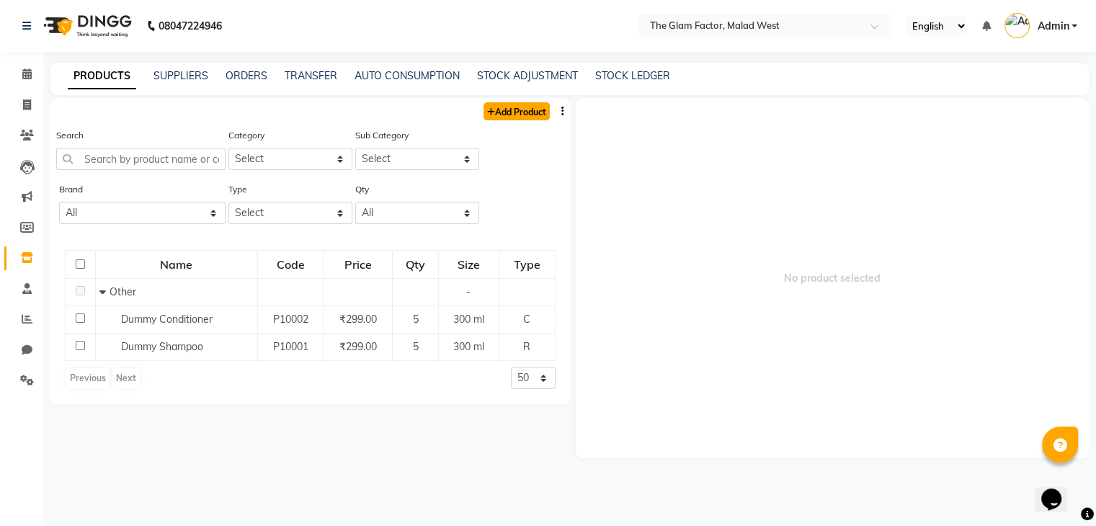
click at [515, 106] on link "Add Product" at bounding box center [517, 111] width 66 height 18
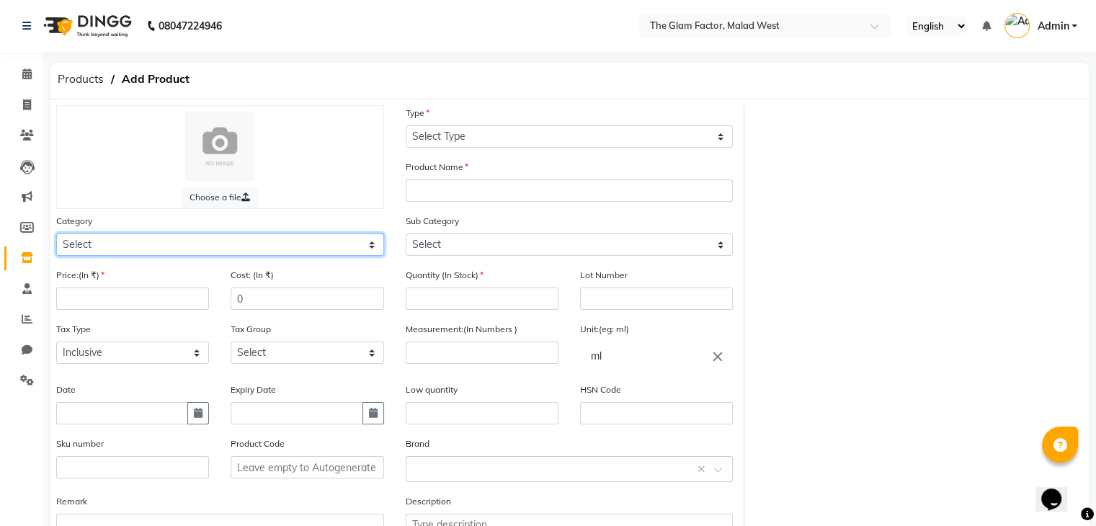
click at [373, 249] on select "Select Hair Skin Makeup Personal Care Appliance[PERSON_NAME]rd Waxing Disposabl…" at bounding box center [220, 245] width 328 height 22
click at [752, 68] on div "Products Add Product" at bounding box center [570, 81] width 1060 height 37
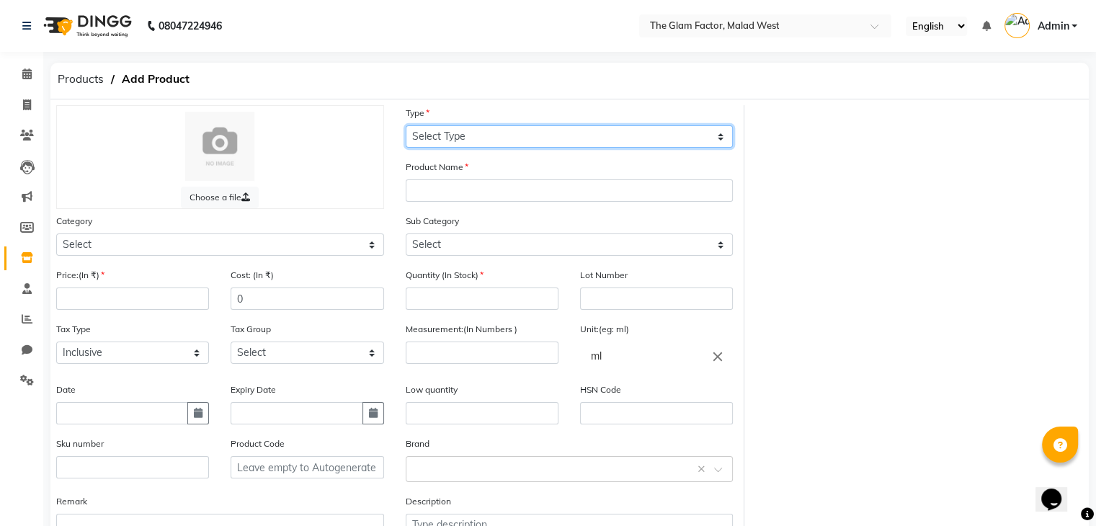
click at [545, 136] on select "Select Type Both Retail Consumable" at bounding box center [570, 136] width 328 height 22
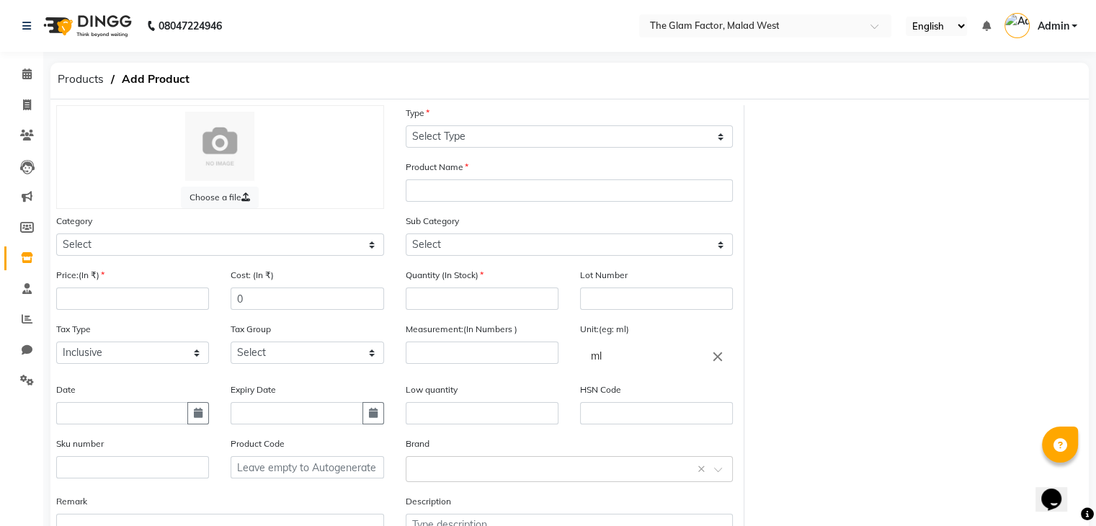
click at [801, 172] on div "Choose a file Type Select Type Both Retail Consumable Product Name Category Sel…" at bounding box center [569, 334] width 1049 height 458
click at [372, 247] on select "Select Hair Skin Makeup Personal Care Appliance[PERSON_NAME]rd Waxing Disposabl…" at bounding box center [220, 245] width 328 height 22
click at [56, 236] on select "Select Hair Skin Makeup Personal Care Appliance[PERSON_NAME]rd Waxing Disposabl…" at bounding box center [220, 245] width 328 height 22
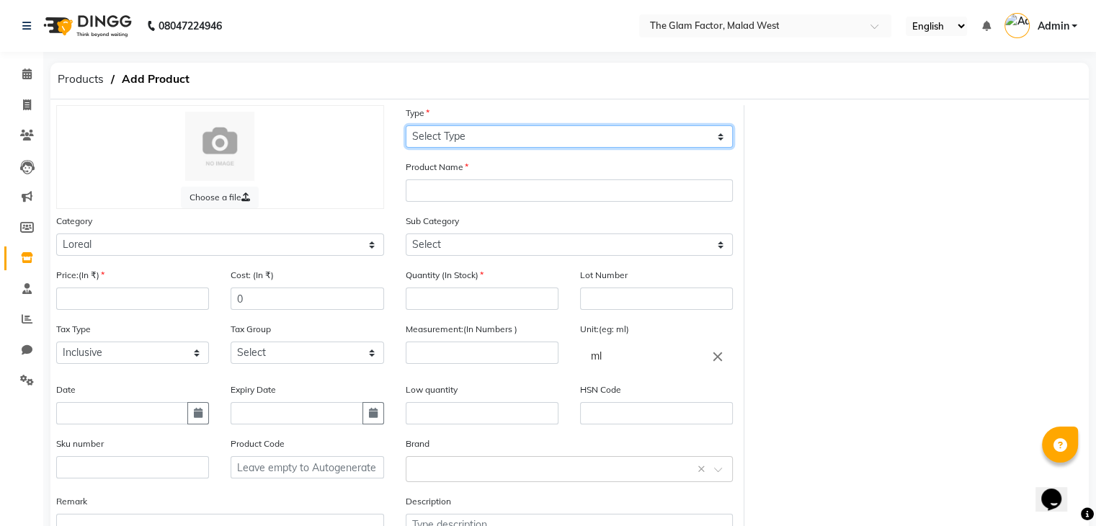
click at [561, 129] on select "Select Type Both Retail Consumable" at bounding box center [570, 136] width 328 height 22
click at [406, 126] on select "Select Type Both Retail Consumable" at bounding box center [570, 136] width 328 height 22
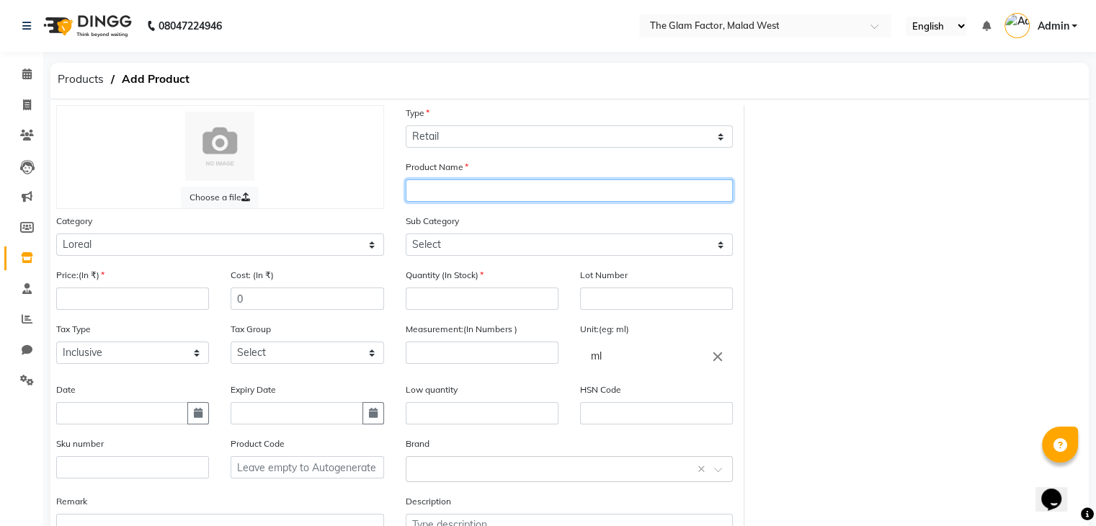
click at [461, 193] on input "text" at bounding box center [570, 190] width 328 height 22
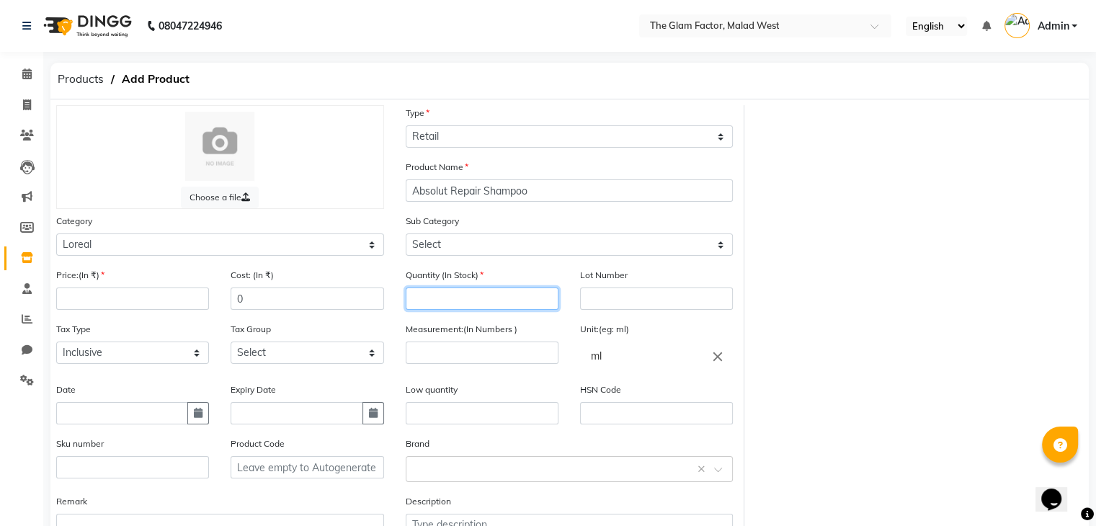
click at [470, 301] on input "number" at bounding box center [482, 299] width 153 height 22
click at [146, 298] on input "number" at bounding box center [132, 299] width 153 height 22
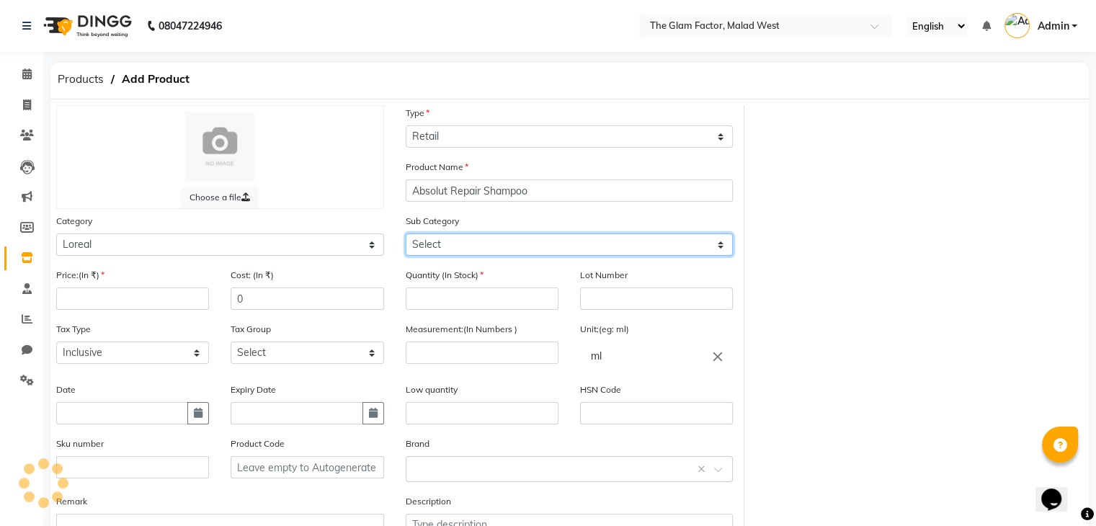
click at [536, 249] on select "Select Loreal Retail Loreal Salon Use Hair Colour Salon Use Matrix Salon Use Ma…" at bounding box center [570, 245] width 328 height 22
click at [406, 236] on select "Select Loreal Retail Loreal Salon Use Hair Colour Salon Use Matrix Salon Use Ma…" at bounding box center [570, 245] width 328 height 22
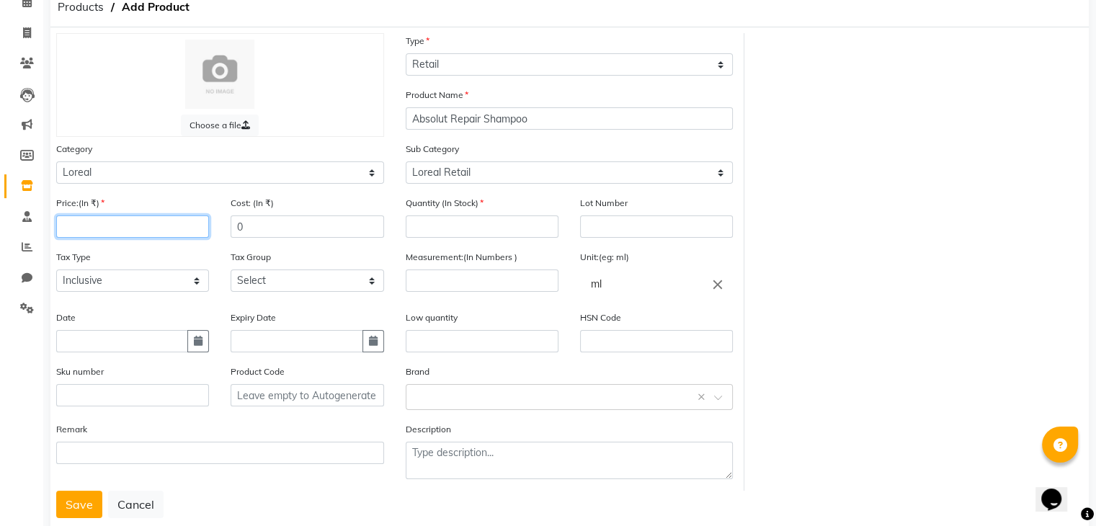
click at [182, 226] on input "number" at bounding box center [132, 227] width 153 height 22
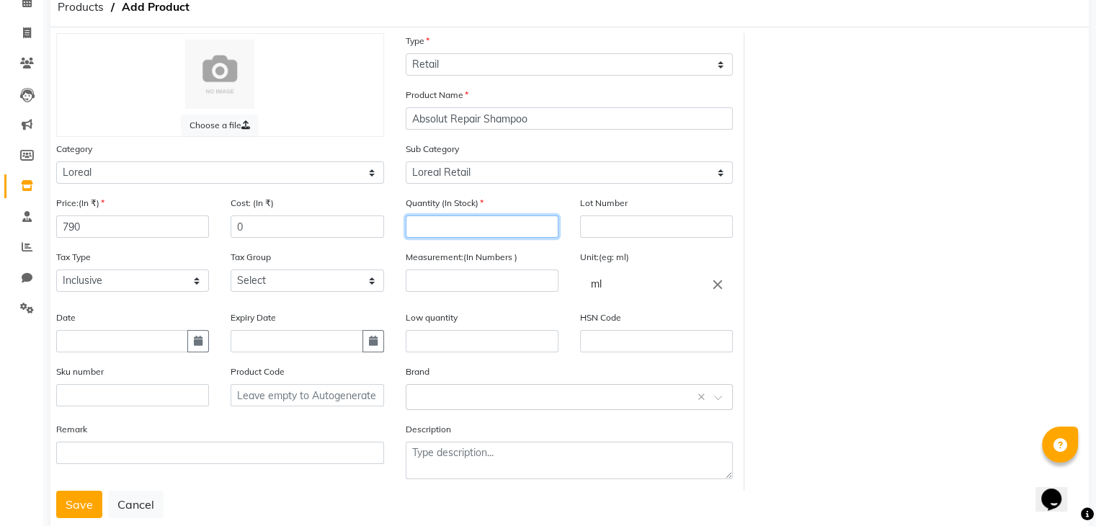
click at [470, 235] on input "number" at bounding box center [482, 227] width 153 height 22
click at [231, 299] on div "Tax Group Select GST" at bounding box center [307, 276] width 174 height 54
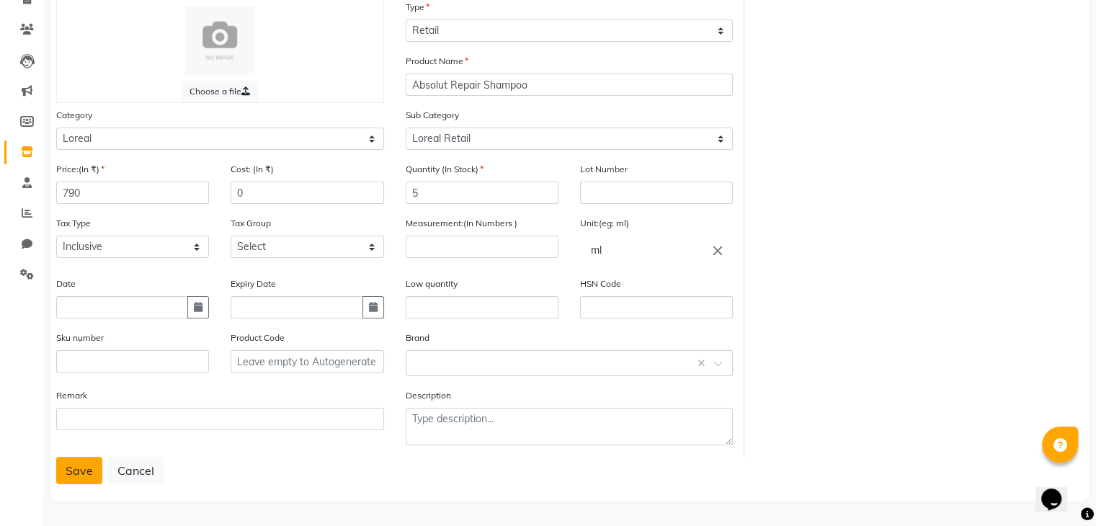
click at [89, 466] on button "Save" at bounding box center [79, 470] width 46 height 27
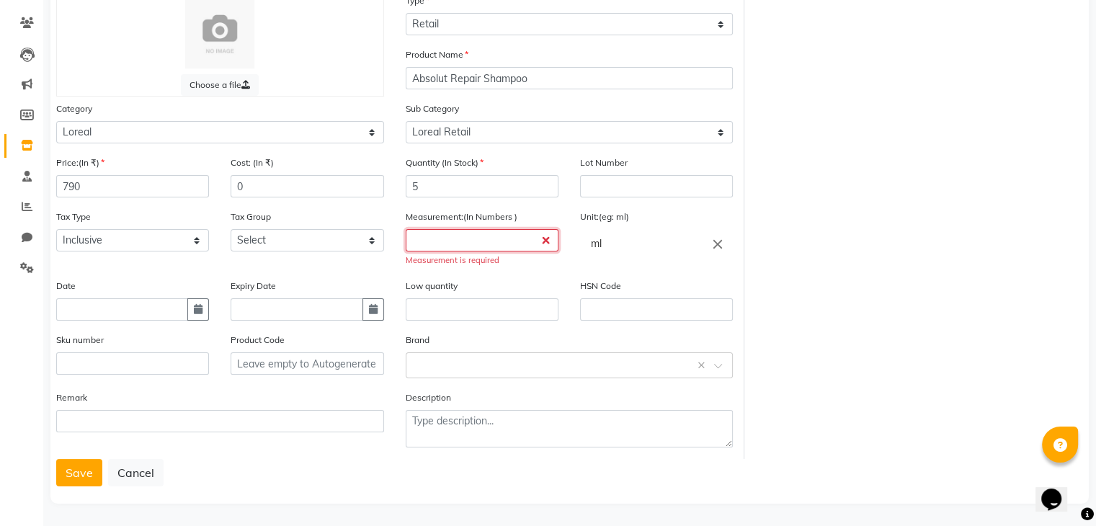
click at [545, 246] on input "number" at bounding box center [482, 240] width 153 height 22
click at [479, 246] on input "number" at bounding box center [482, 240] width 153 height 22
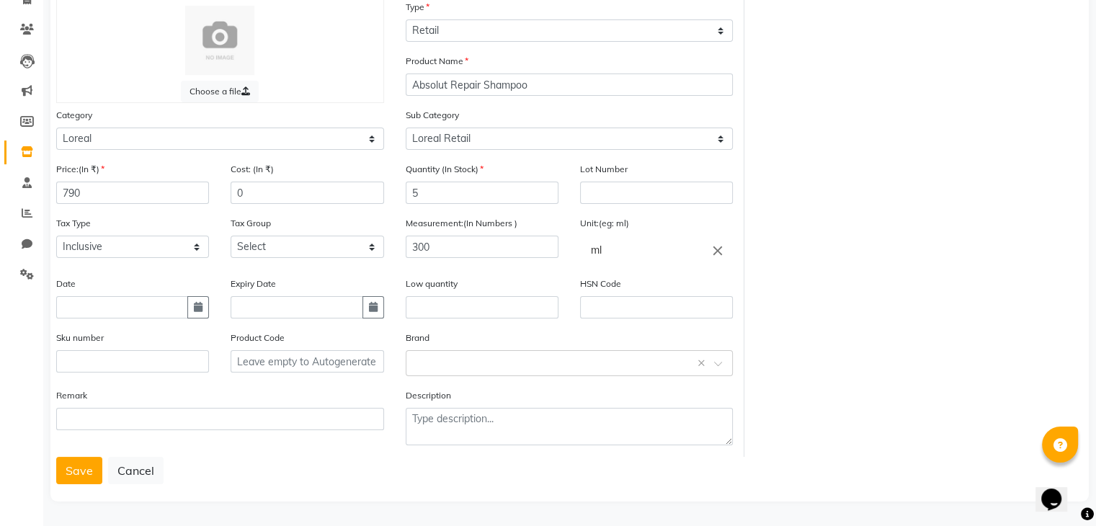
drag, startPoint x: 800, startPoint y: 262, endPoint x: 626, endPoint y: 267, distance: 174.5
click at [800, 259] on div "Choose a file Type Select Type Both Retail Consumable Product Name Absolut Repa…" at bounding box center [569, 228] width 1049 height 458
click at [88, 470] on button "Save" at bounding box center [79, 470] width 46 height 27
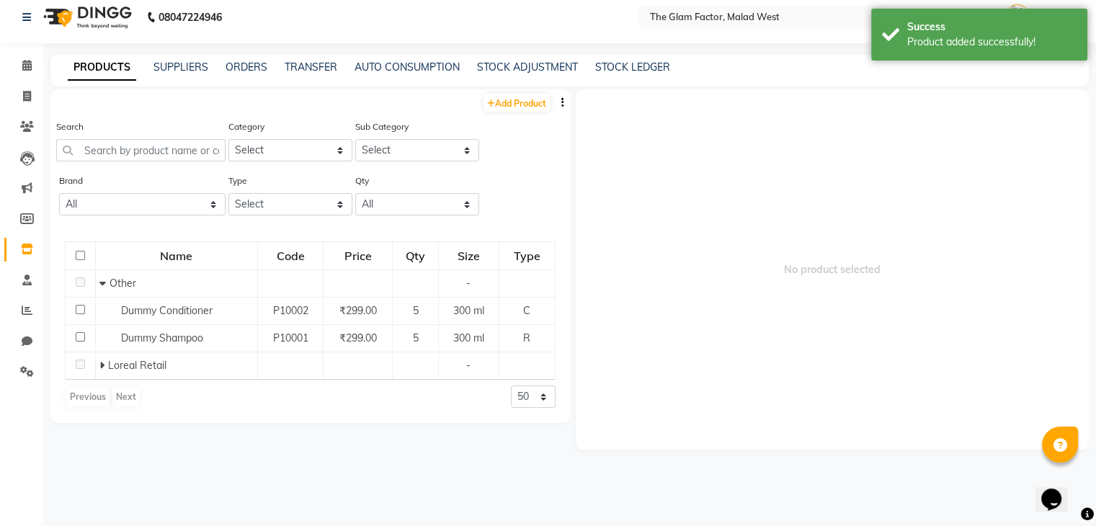
scroll to position [9, 0]
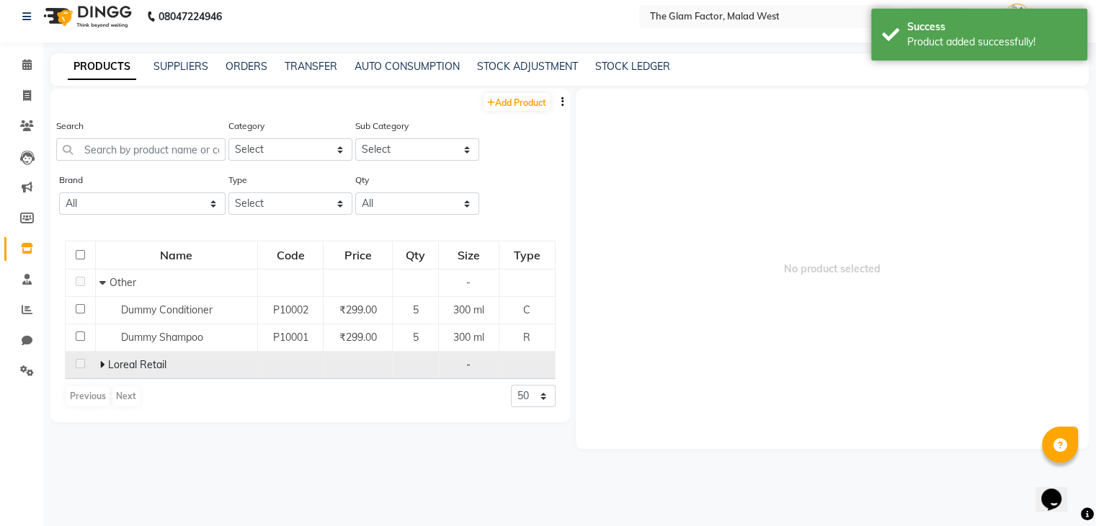
click at [110, 365] on span "Loreal Retail" at bounding box center [136, 364] width 58 height 13
click at [107, 364] on span at bounding box center [103, 364] width 9 height 13
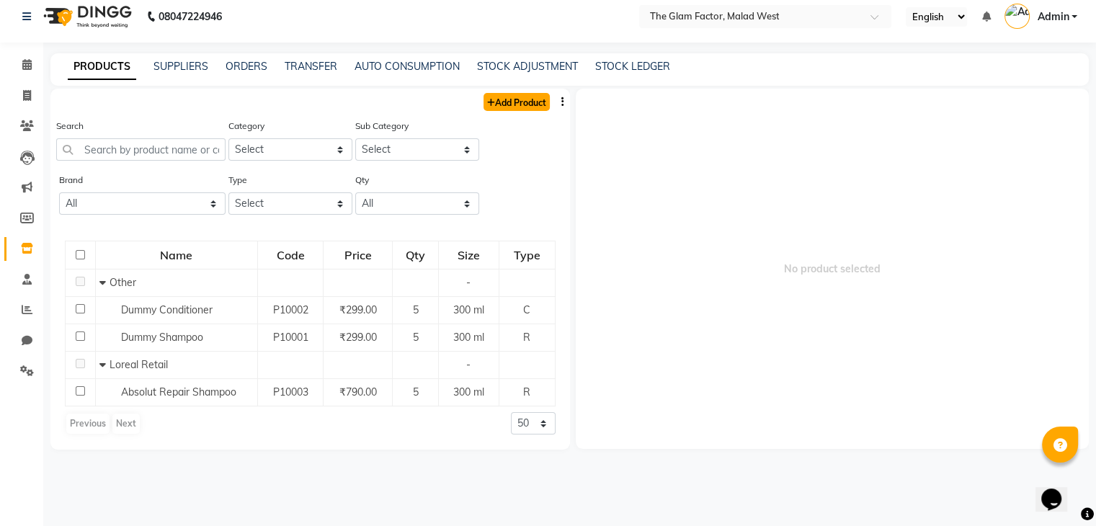
click at [519, 105] on link "Add Product" at bounding box center [517, 102] width 66 height 18
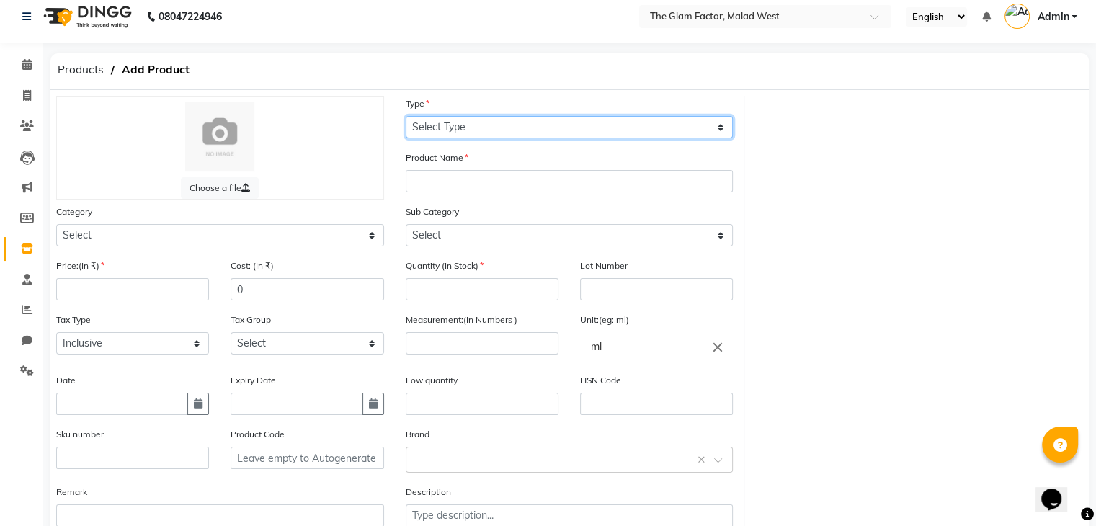
click at [453, 128] on select "Select Type Both Retail Consumable" at bounding box center [570, 127] width 328 height 22
click at [406, 116] on select "Select Type Both Retail Consumable" at bounding box center [570, 127] width 328 height 22
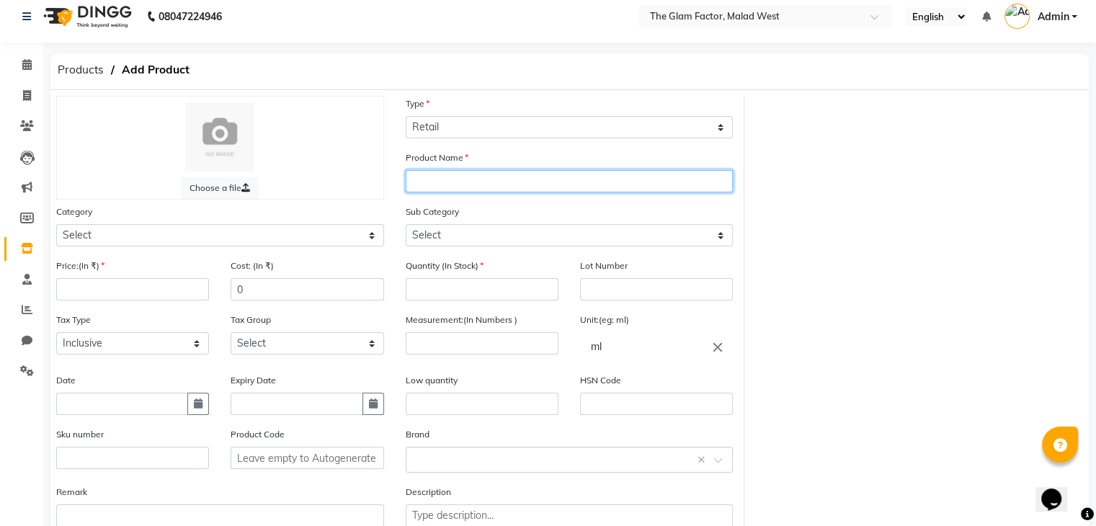
click at [440, 180] on input "text" at bounding box center [570, 181] width 328 height 22
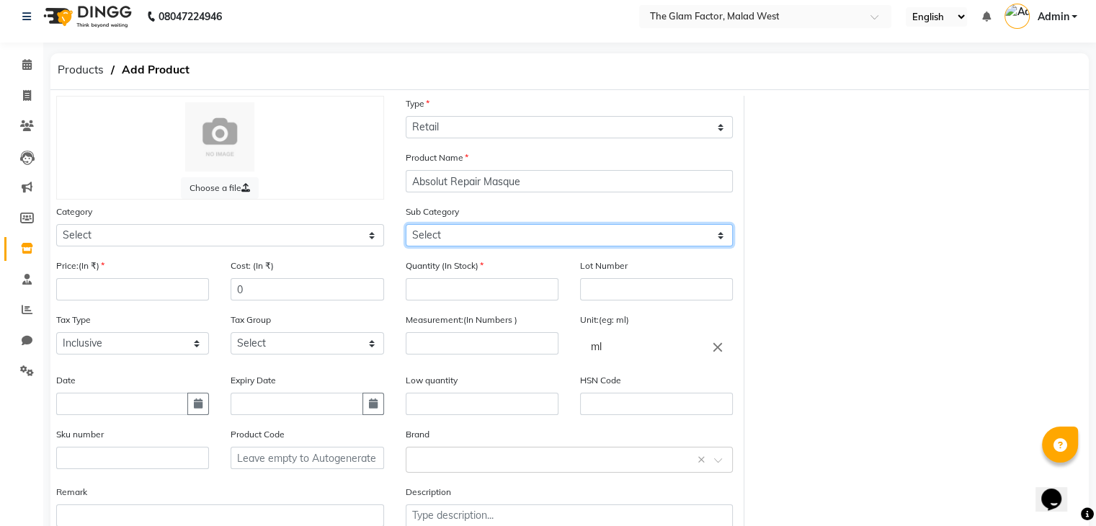
click at [426, 234] on select "Select" at bounding box center [570, 235] width 328 height 22
click at [453, 234] on select "Select" at bounding box center [570, 235] width 328 height 22
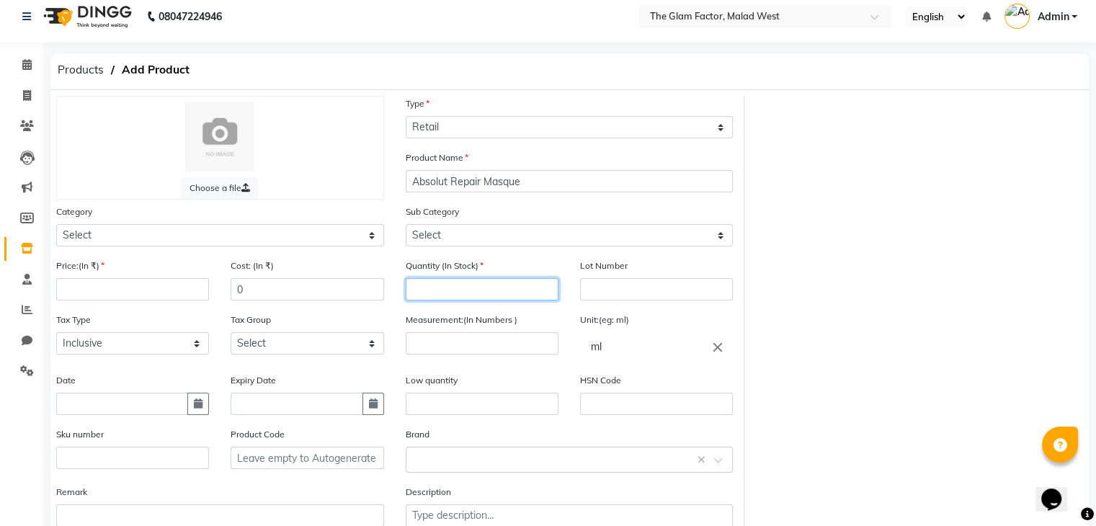
click at [456, 294] on input "number" at bounding box center [482, 289] width 153 height 22
click at [179, 286] on input "number" at bounding box center [132, 289] width 153 height 22
click at [453, 272] on label "Quantity (In Stock)" at bounding box center [445, 265] width 78 height 13
click at [454, 291] on input "number" at bounding box center [482, 289] width 153 height 22
click at [463, 345] on input "number" at bounding box center [482, 343] width 153 height 22
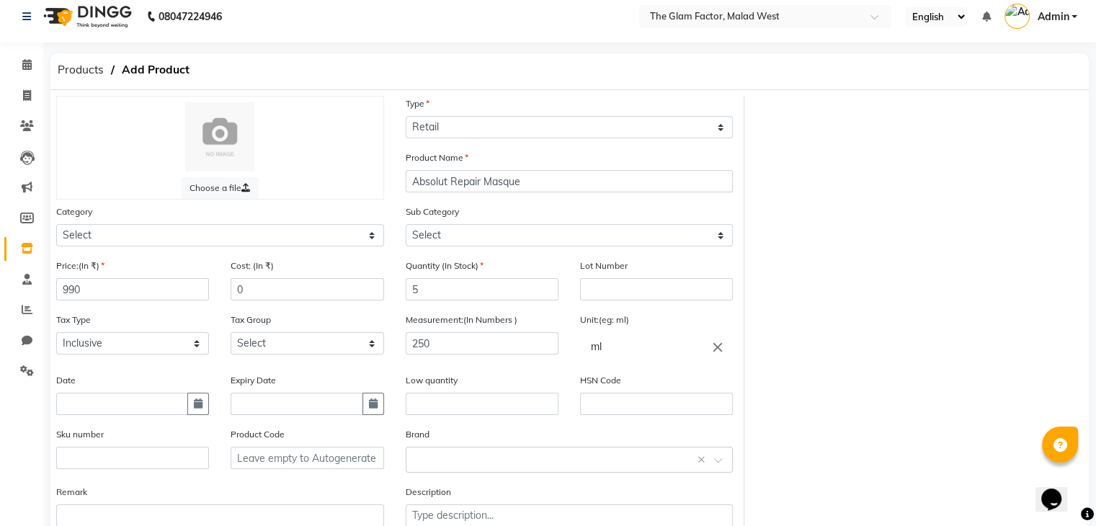
click at [649, 391] on div "HSN Code" at bounding box center [656, 394] width 153 height 43
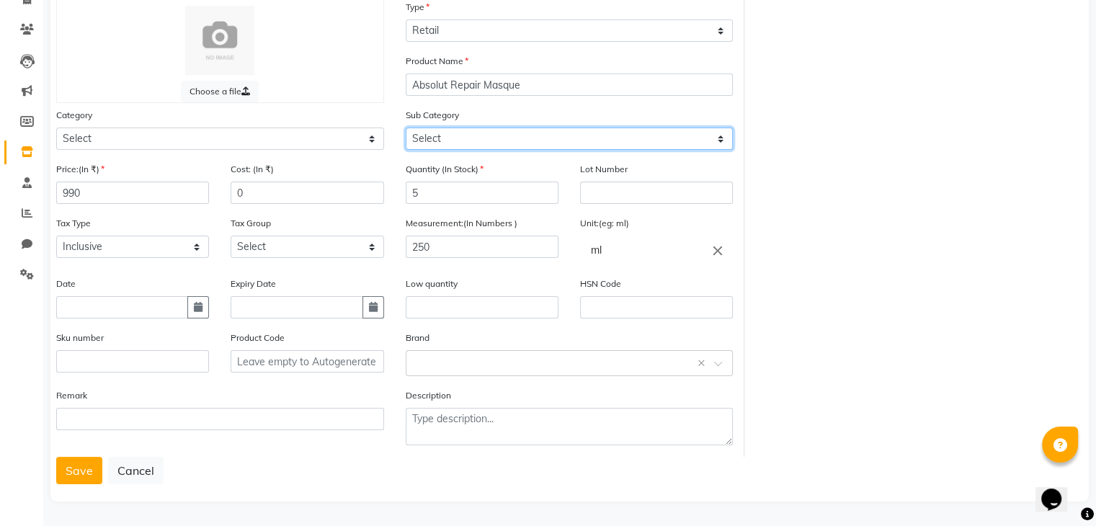
click at [538, 139] on select "Select" at bounding box center [570, 139] width 328 height 22
click at [665, 138] on select "Select" at bounding box center [570, 139] width 328 height 22
click at [835, 148] on div "Choose a file Type Select Type Both Retail Consumable Product Name Absolut Repa…" at bounding box center [569, 228] width 1049 height 458
click at [81, 461] on button "Save" at bounding box center [79, 470] width 46 height 27
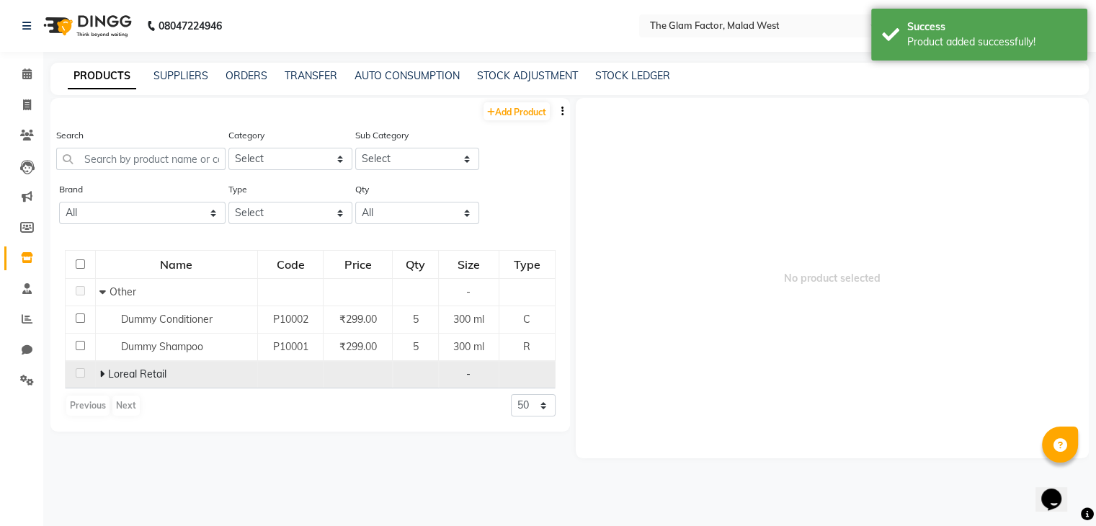
click at [151, 373] on span "Loreal Retail" at bounding box center [136, 374] width 58 height 13
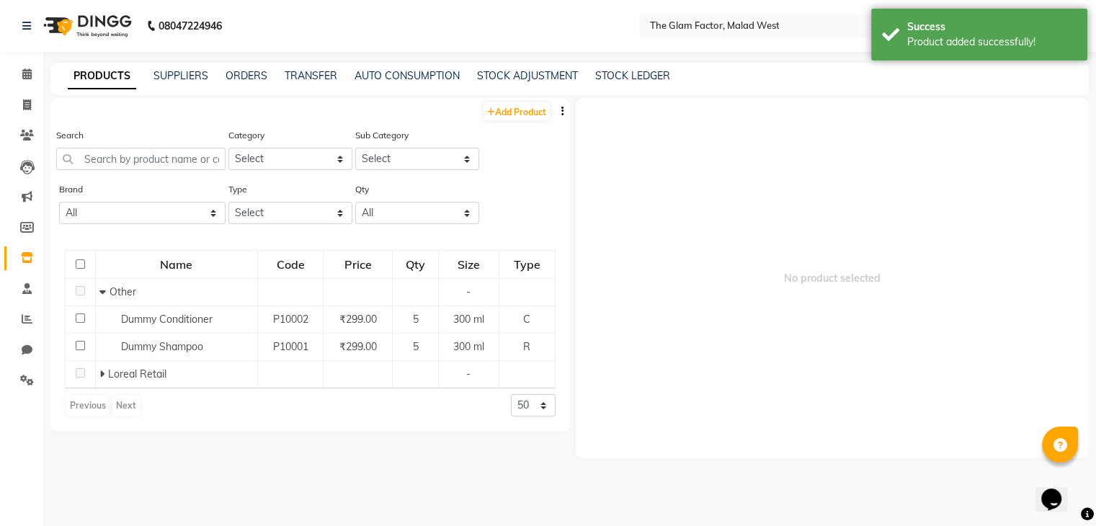
click at [296, 429] on div "Name Code Price Qty Size Type Other - Dummy Conditioner P10002 ₹299.00 5 300 ml…" at bounding box center [310, 334] width 520 height 196
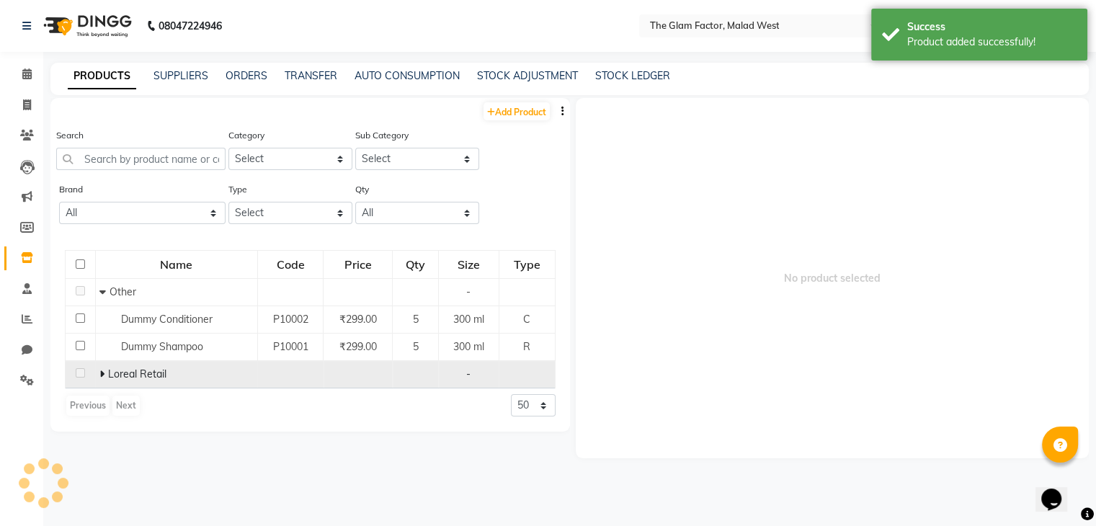
click at [123, 388] on td "Loreal Retail" at bounding box center [176, 374] width 162 height 27
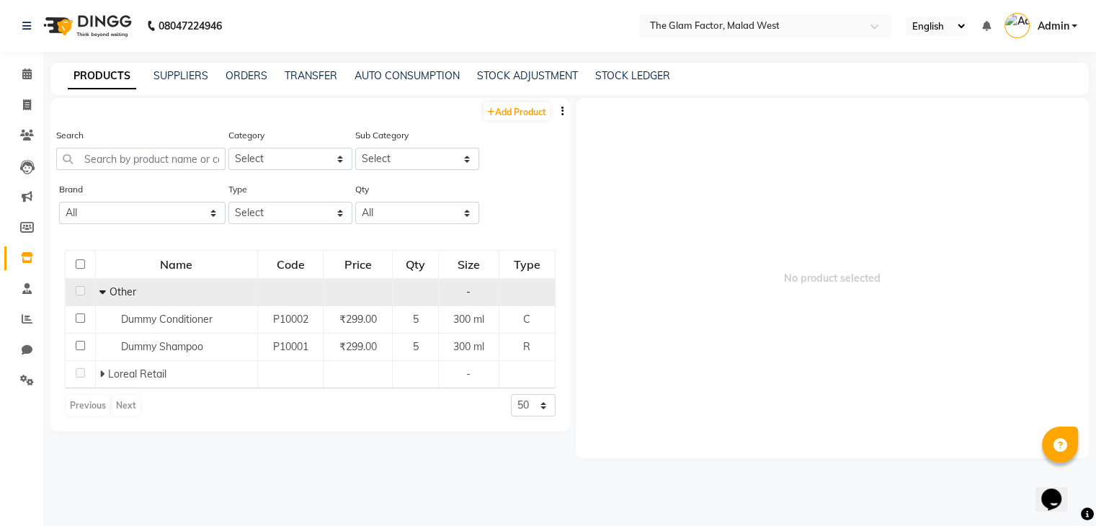
click at [113, 300] on div "Other" at bounding box center [176, 292] width 154 height 15
click at [107, 289] on span at bounding box center [104, 291] width 10 height 13
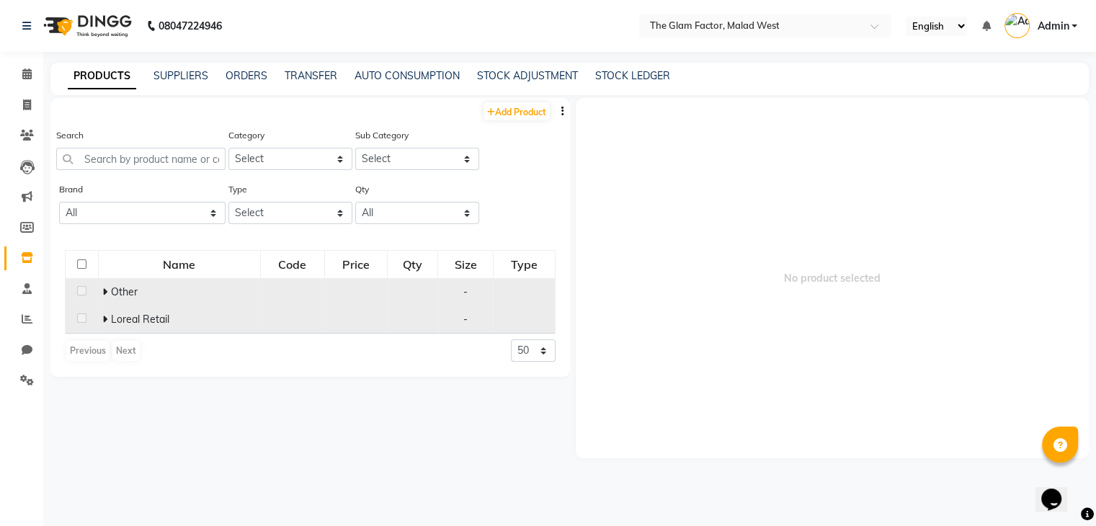
click at [134, 313] on div "Loreal Retail" at bounding box center [179, 319] width 154 height 15
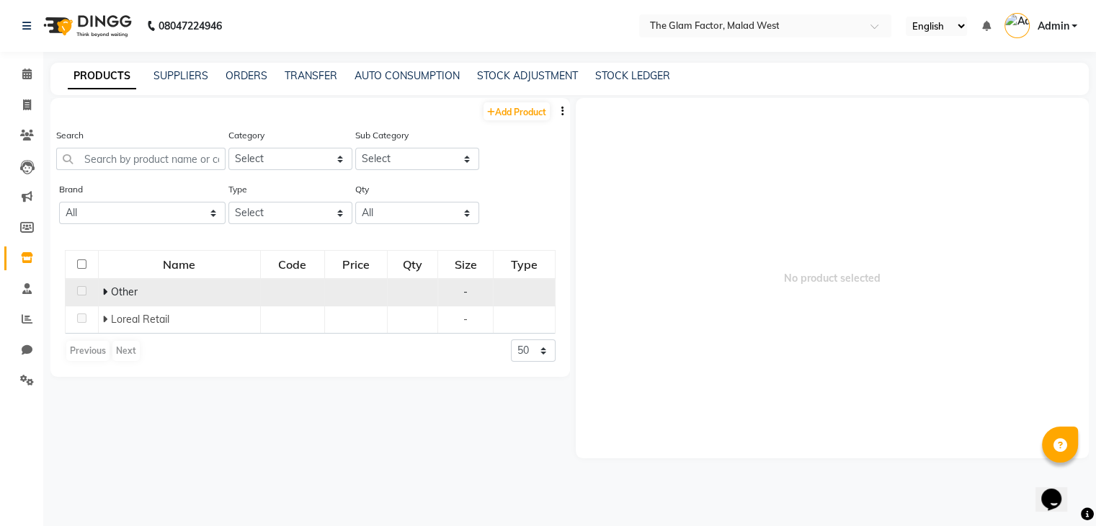
click at [177, 435] on div "Add Product Search Category Select Hair Skin Makeup Personal Ca[PERSON_NAME]pli…" at bounding box center [310, 306] width 520 height 416
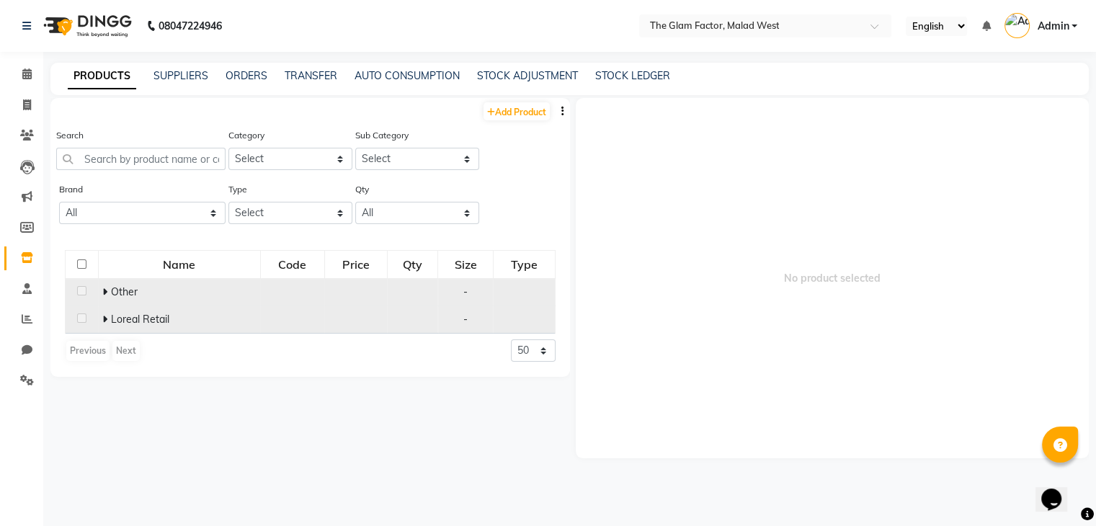
click at [102, 321] on icon at bounding box center [104, 319] width 5 height 10
click at [138, 290] on div "Other" at bounding box center [176, 292] width 154 height 15
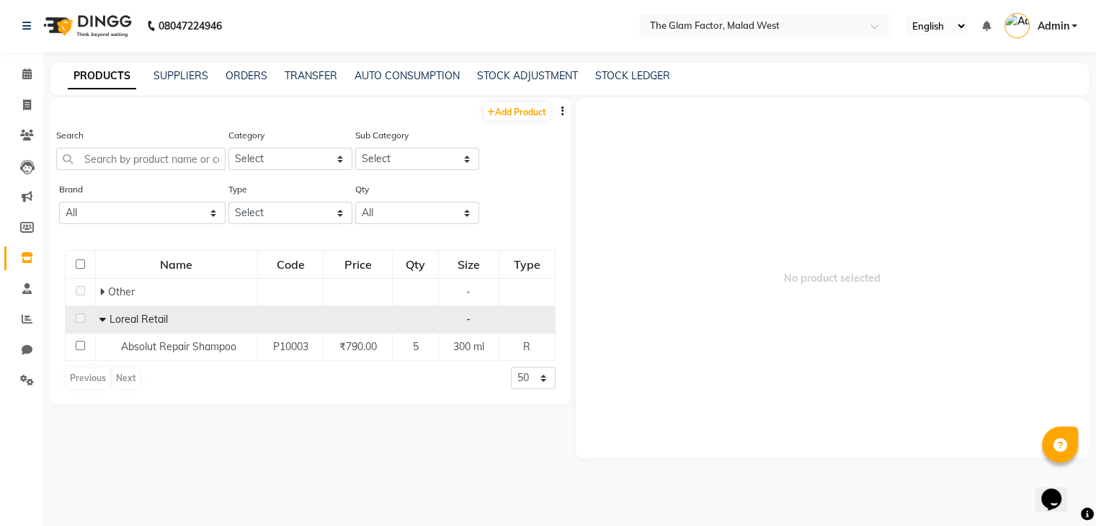
click at [179, 312] on td "Loreal Retail" at bounding box center [176, 319] width 162 height 27
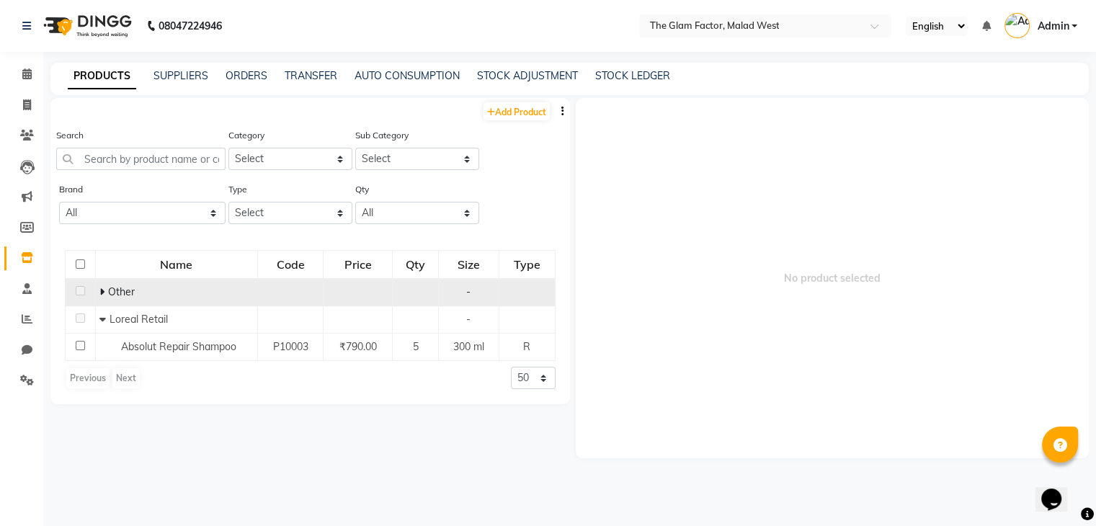
click at [174, 291] on div "Other" at bounding box center [176, 292] width 154 height 15
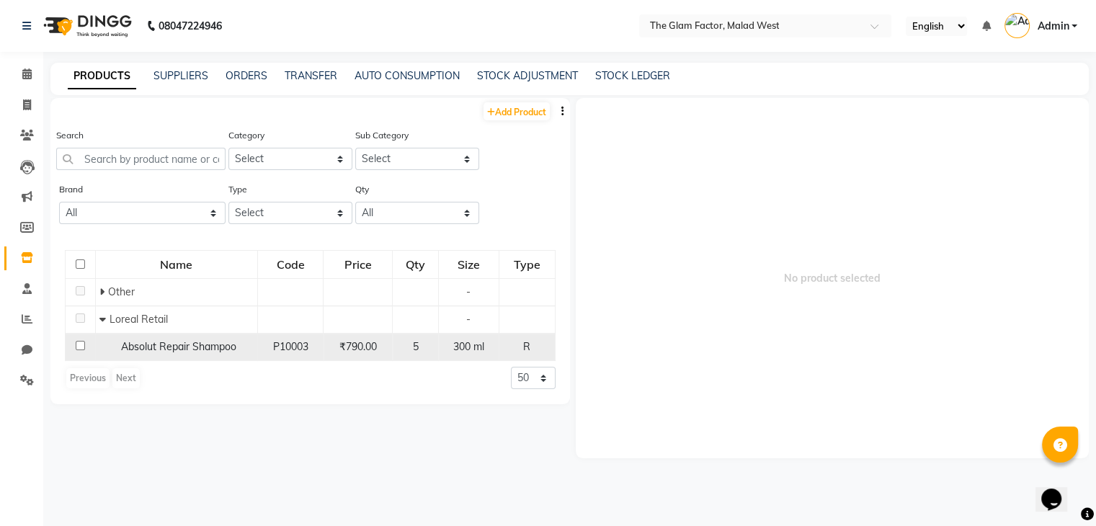
click at [170, 339] on td "Absolut Repair Shampoo" at bounding box center [176, 347] width 162 height 27
click at [77, 343] on input "checkbox" at bounding box center [80, 345] width 9 height 9
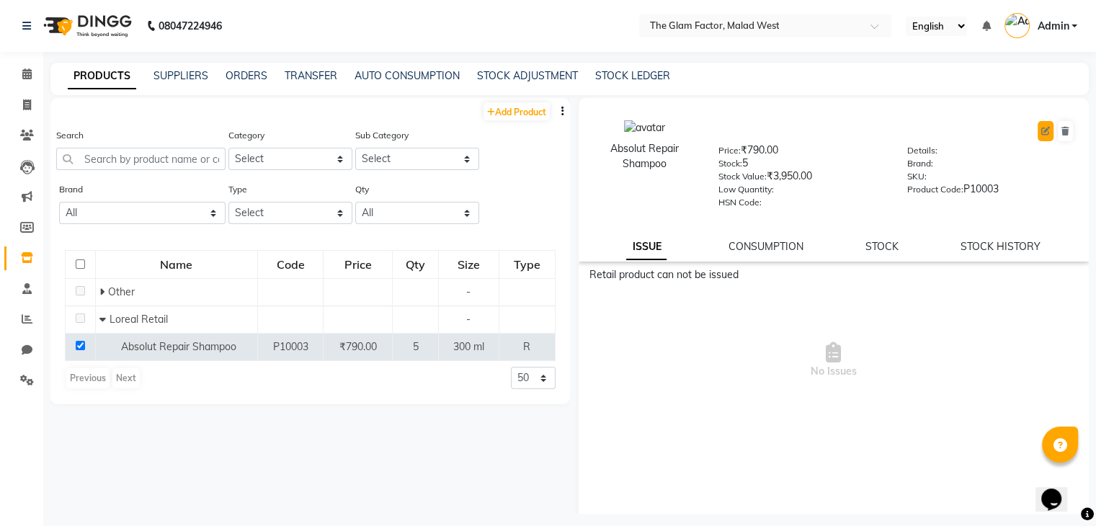
click at [1041, 133] on icon at bounding box center [1045, 131] width 9 height 9
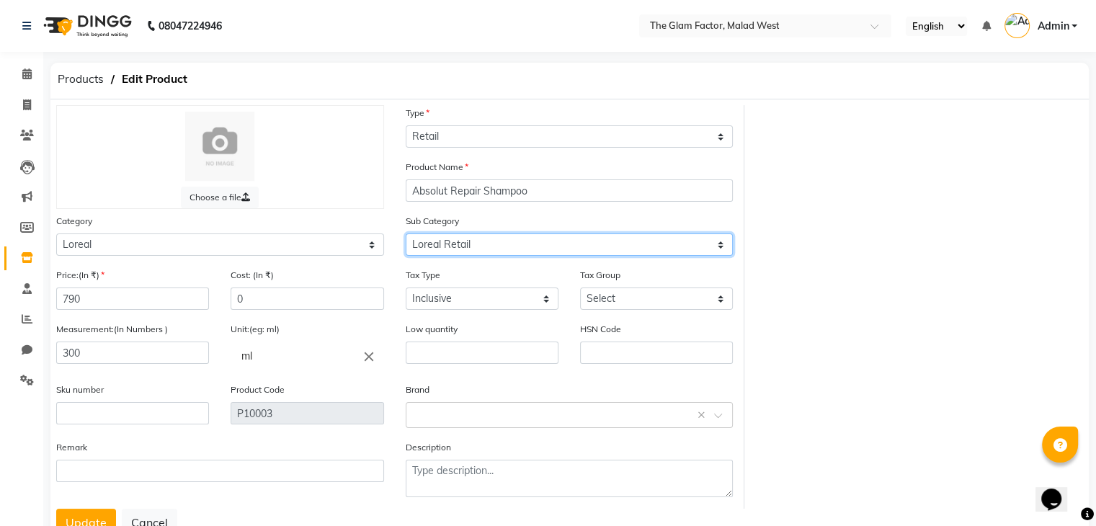
click at [541, 246] on select "Select Loreal Retail Loreal Salon Use Hair Colour Salon Use Matrix Salon Use Ma…" at bounding box center [570, 245] width 328 height 22
click at [406, 236] on select "Select Loreal Retail Loreal Salon Use Hair Colour Salon Use Matrix Salon Use Ma…" at bounding box center [570, 245] width 328 height 22
click at [810, 236] on div "Choose a file Type Select Type Both Retail Consumable Product Name Absolut Repa…" at bounding box center [569, 307] width 1049 height 404
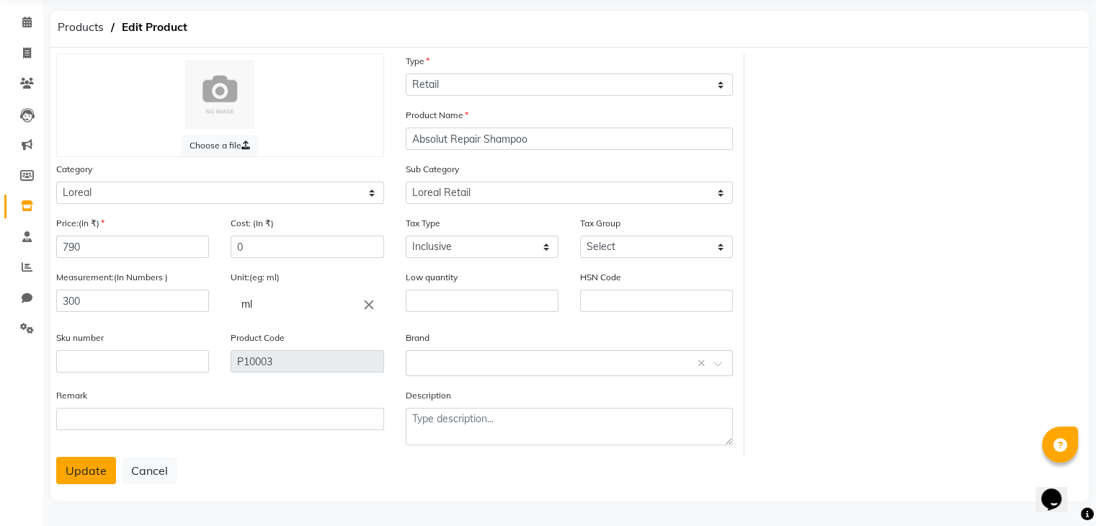
click at [99, 475] on button "Update" at bounding box center [86, 470] width 60 height 27
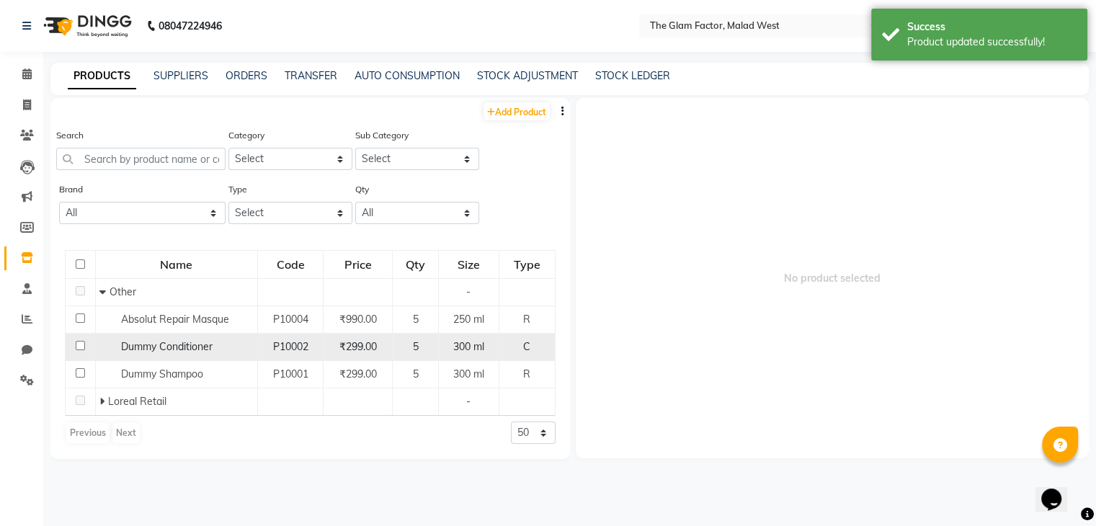
click at [76, 346] on input "checkbox" at bounding box center [80, 345] width 9 height 9
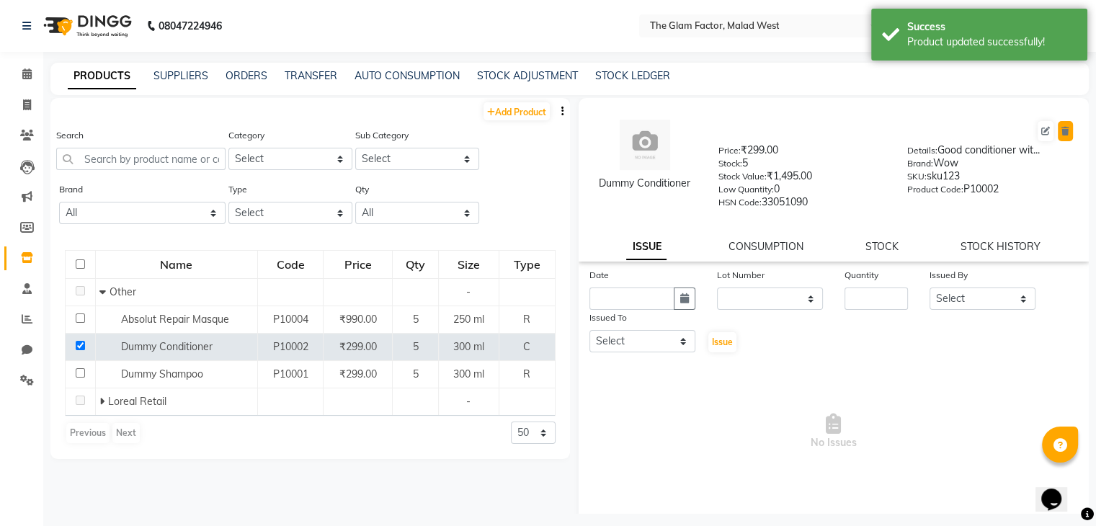
click at [1062, 130] on icon at bounding box center [1066, 131] width 8 height 9
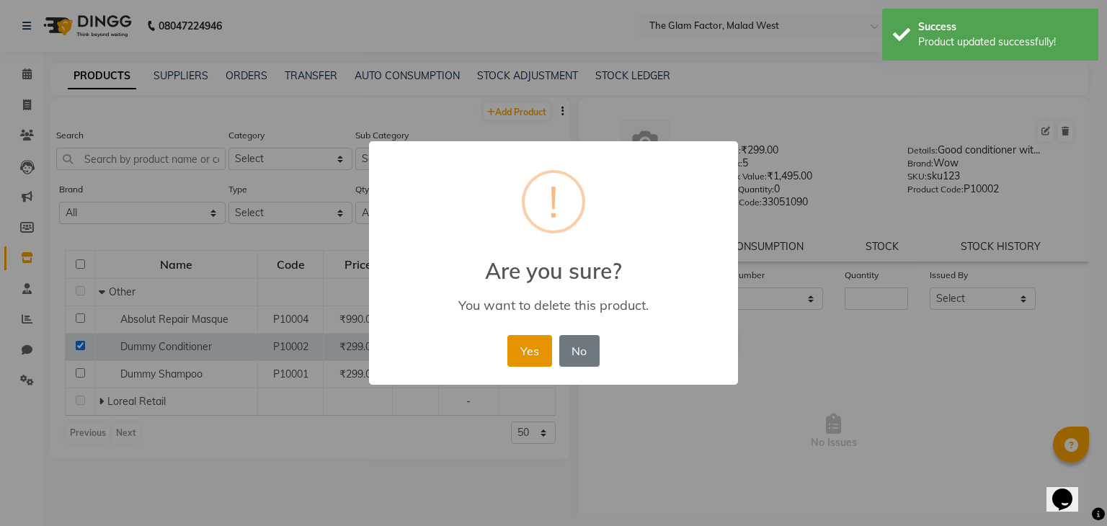
click at [522, 351] on button "Yes" at bounding box center [529, 351] width 44 height 32
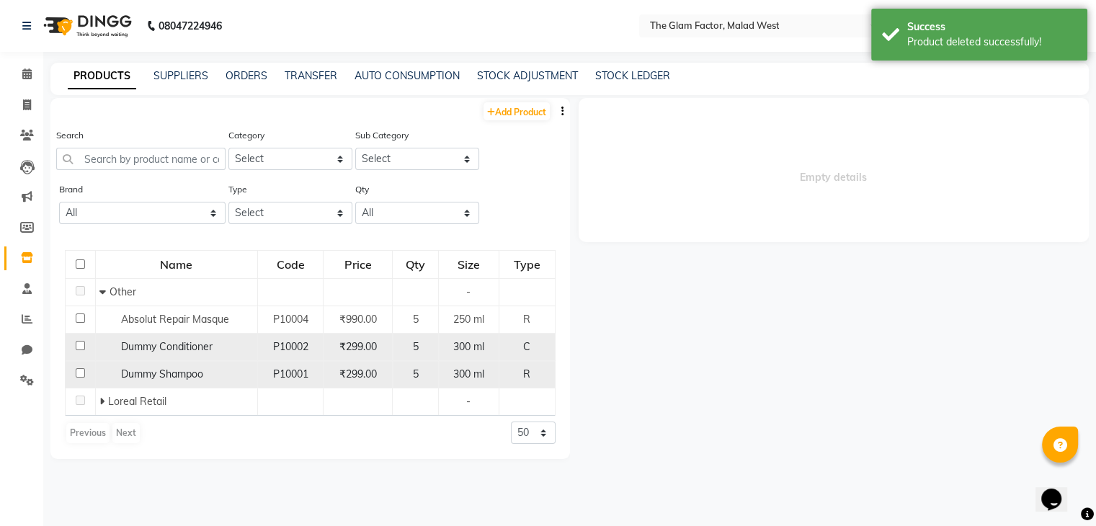
click at [78, 349] on input "checkbox" at bounding box center [80, 345] width 9 height 9
click at [81, 377] on input "checkbox" at bounding box center [80, 372] width 9 height 9
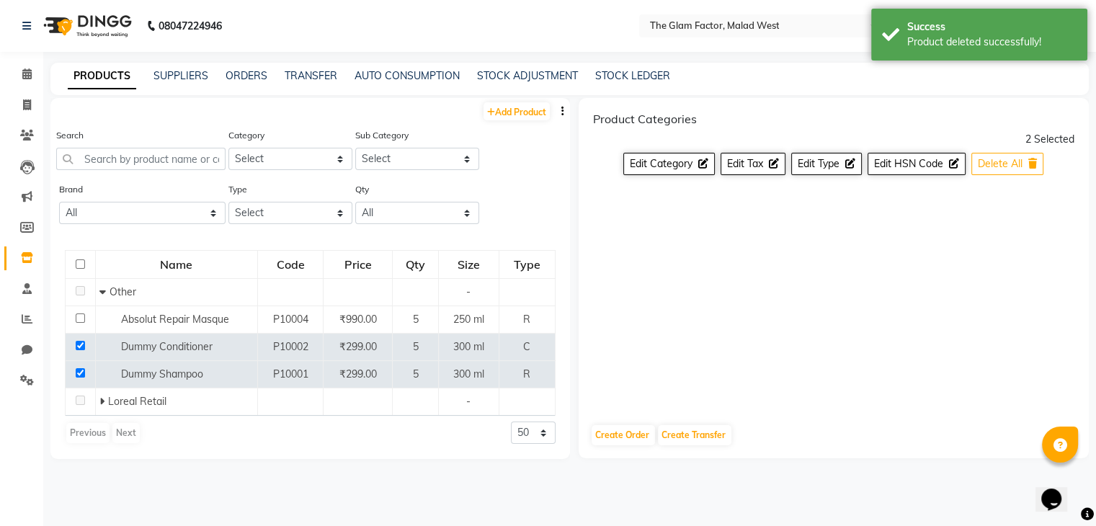
click at [987, 163] on span "Delete All" at bounding box center [1000, 163] width 45 height 13
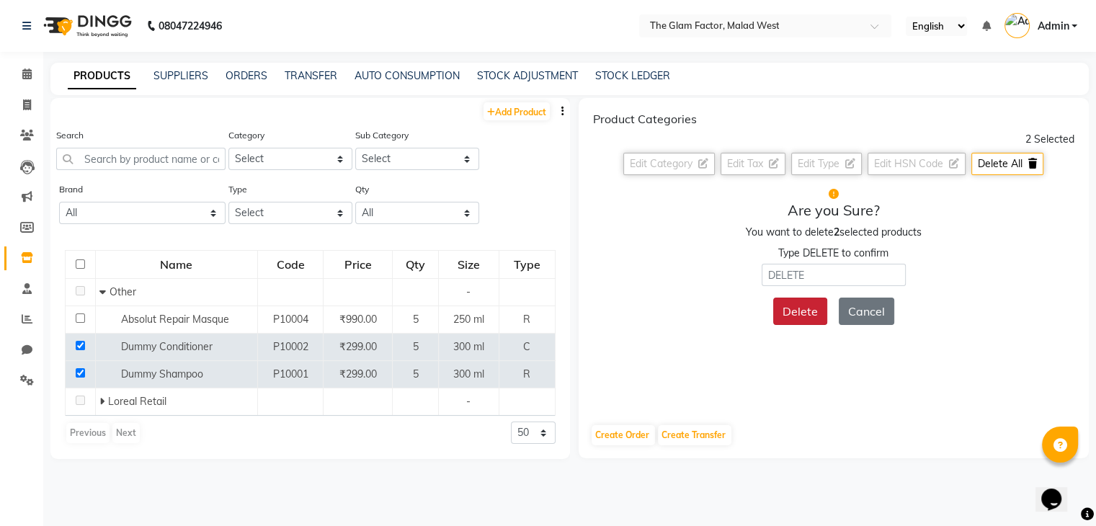
click at [810, 321] on button "Delete" at bounding box center [800, 311] width 54 height 27
click at [789, 306] on button "Delete" at bounding box center [800, 311] width 54 height 27
click at [822, 282] on input "text" at bounding box center [834, 275] width 144 height 22
click at [812, 309] on button "Delete" at bounding box center [800, 311] width 54 height 27
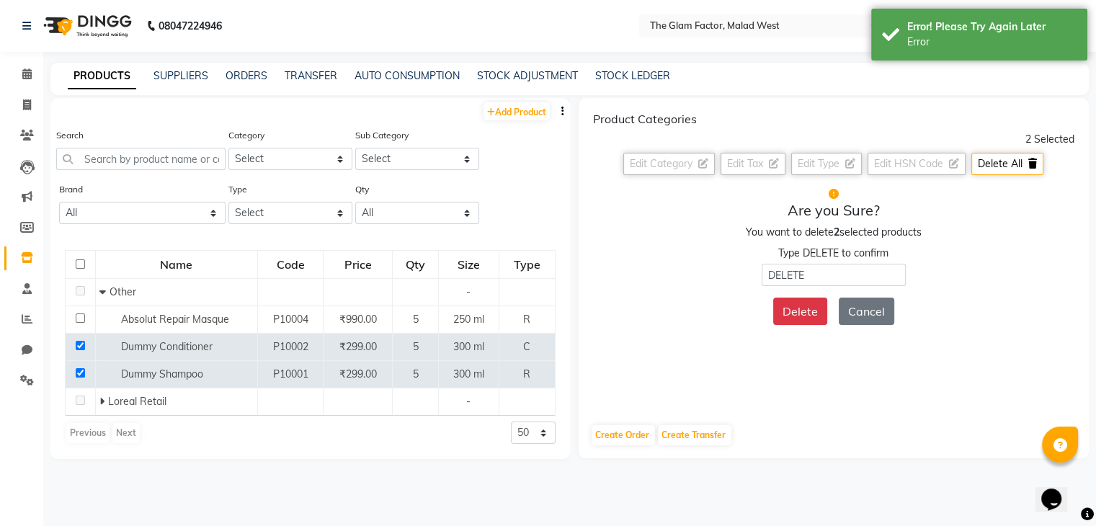
click at [661, 258] on div "Type DELETE to confirm DELETE" at bounding box center [834, 266] width 482 height 40
click at [22, 276] on li "Staff" at bounding box center [21, 289] width 43 height 31
click at [30, 284] on icon at bounding box center [26, 288] width 9 height 11
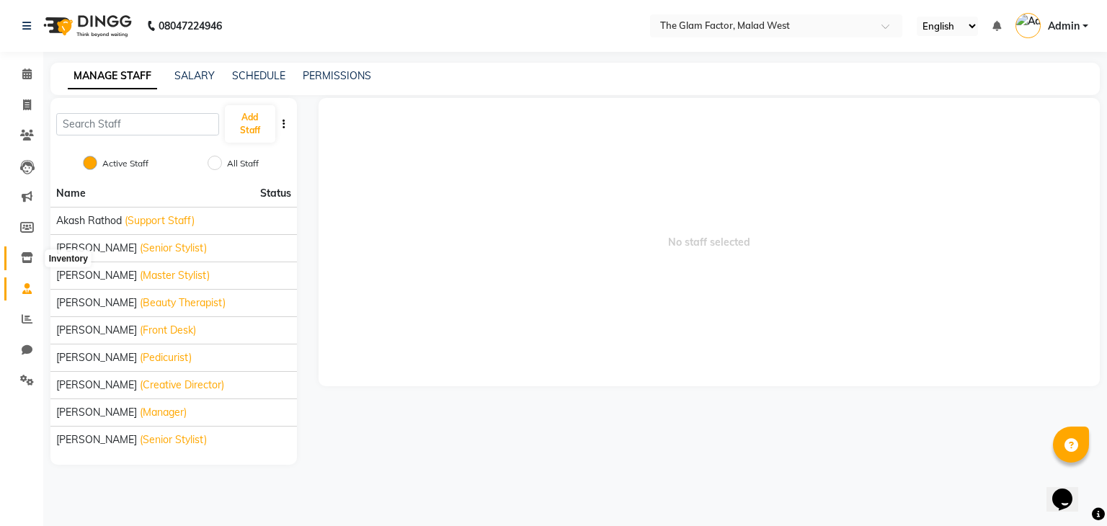
click at [22, 257] on icon at bounding box center [27, 257] width 12 height 11
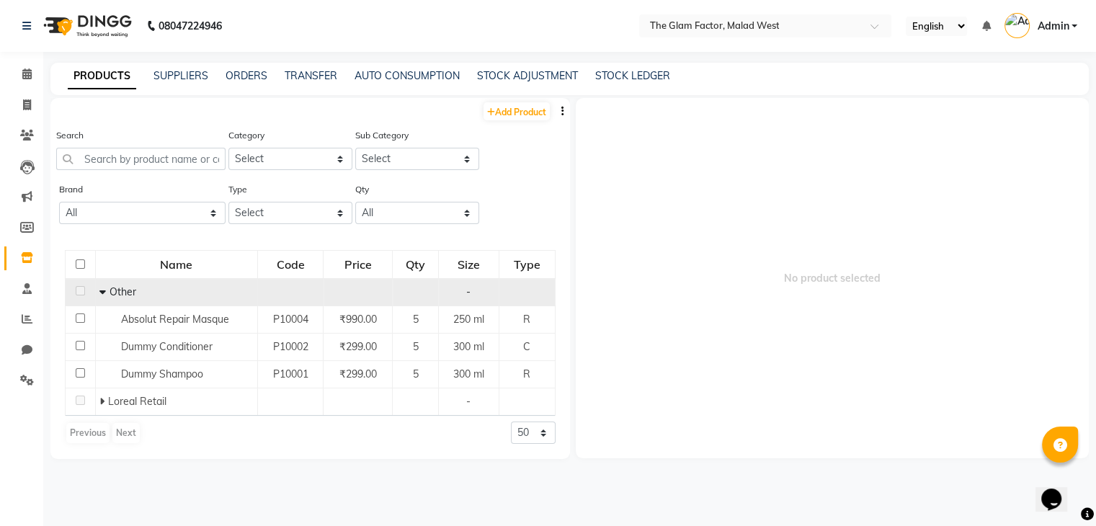
click at [118, 296] on span "Other" at bounding box center [122, 291] width 27 height 13
click at [99, 292] on icon at bounding box center [102, 292] width 6 height 10
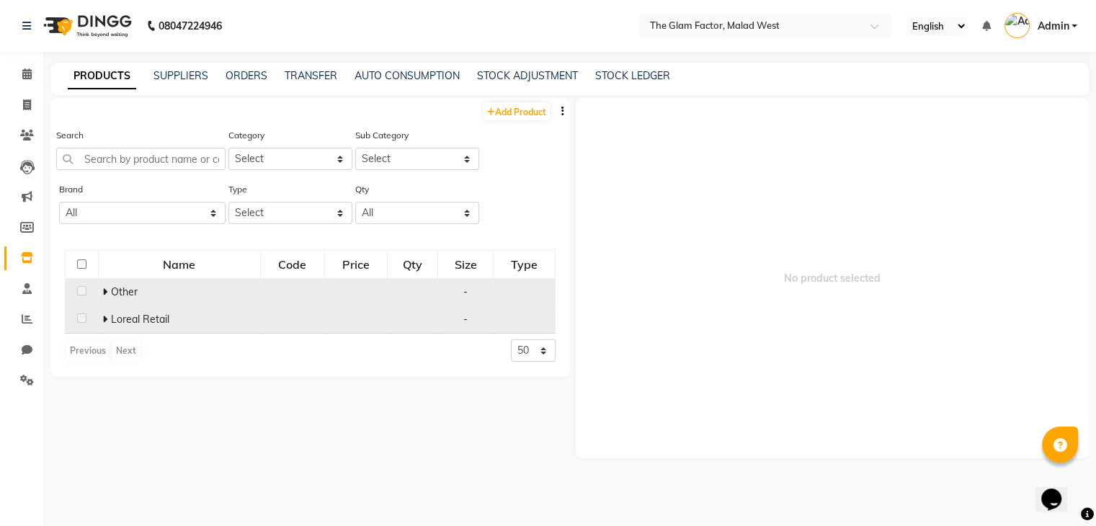
click at [104, 323] on icon at bounding box center [104, 319] width 5 height 10
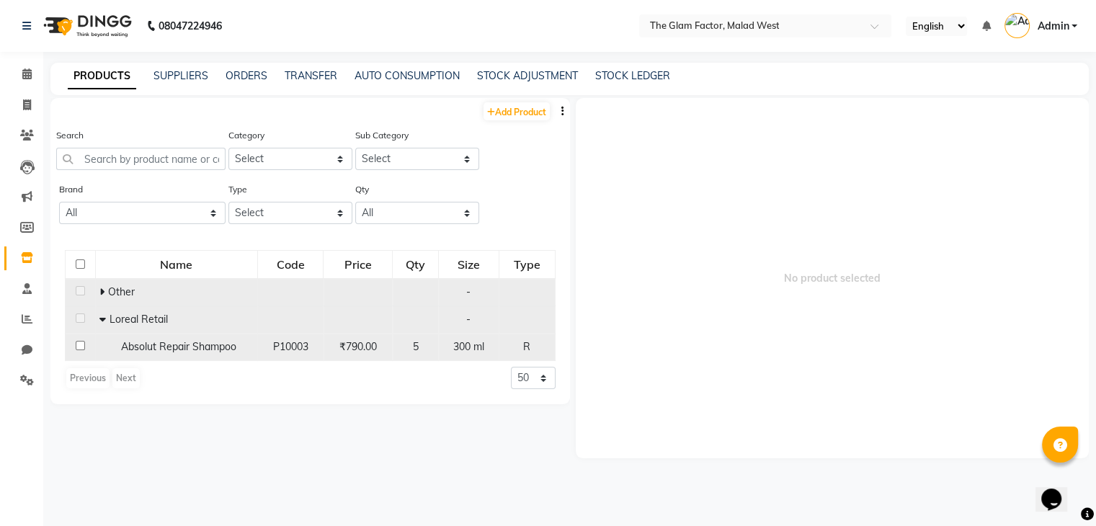
scroll to position [9, 0]
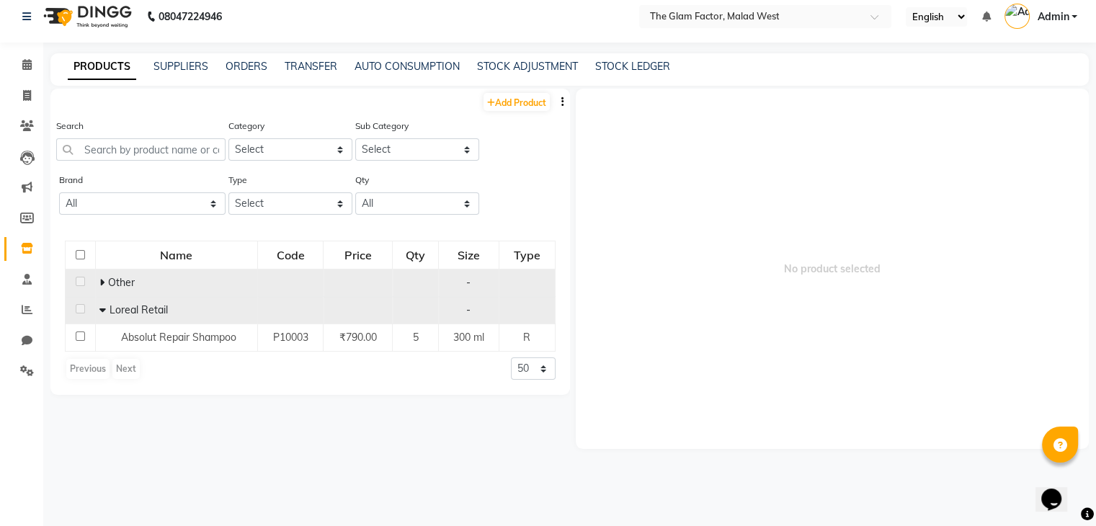
click at [116, 309] on span "Loreal Retail" at bounding box center [138, 309] width 58 height 13
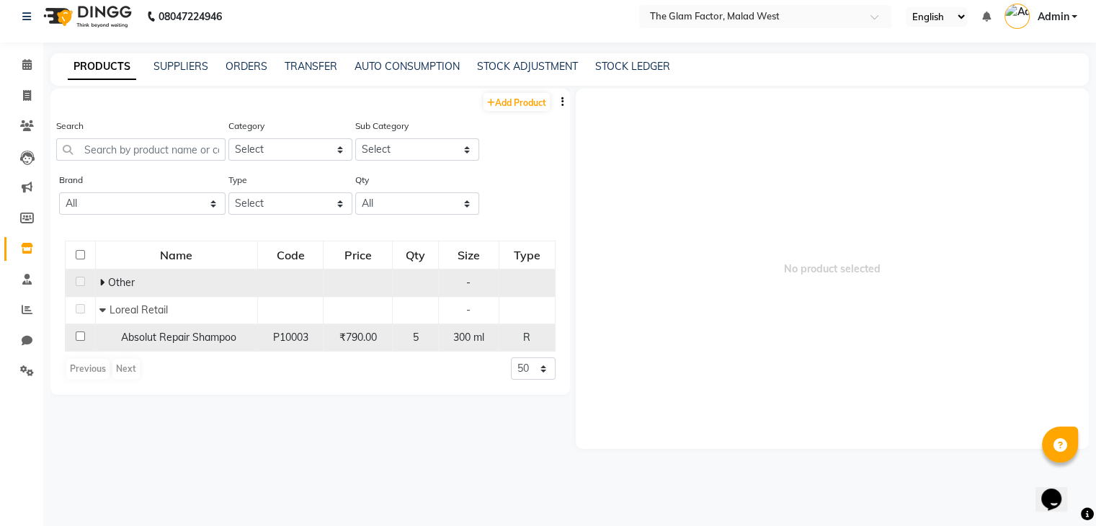
click at [201, 337] on span "Absolut Repair Shampoo" at bounding box center [177, 337] width 115 height 13
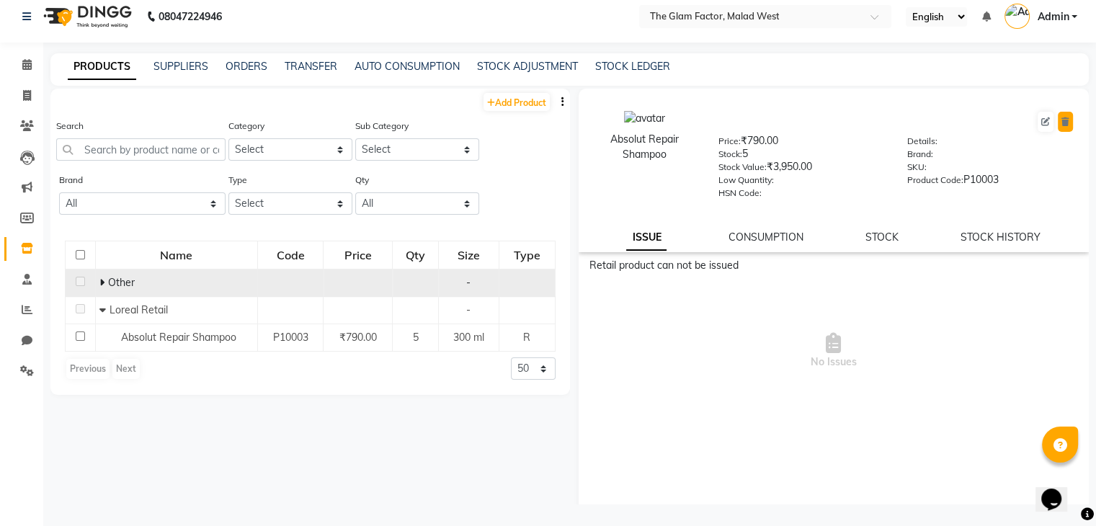
click at [1062, 119] on icon at bounding box center [1066, 121] width 8 height 9
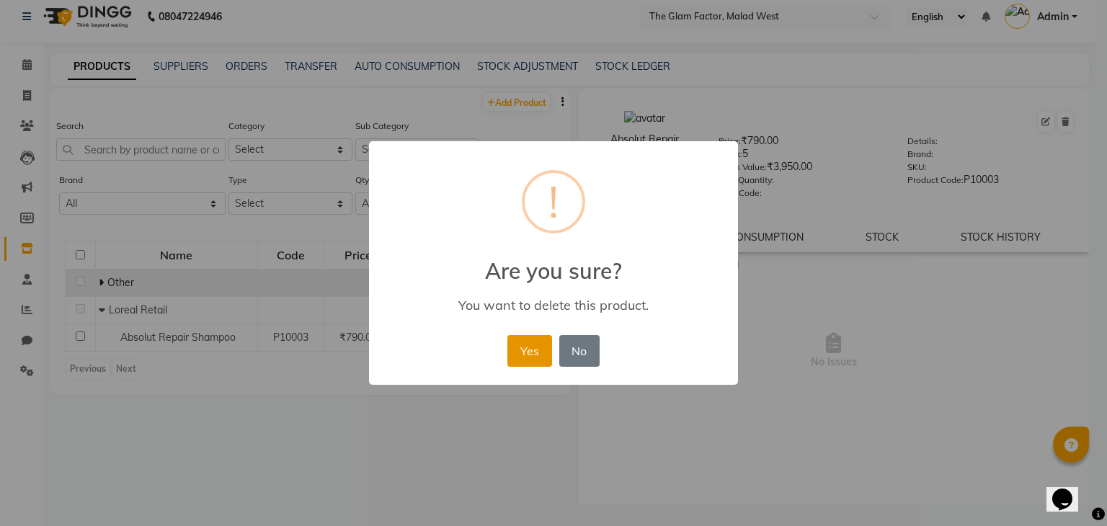
click at [529, 355] on button "Yes" at bounding box center [529, 351] width 44 height 32
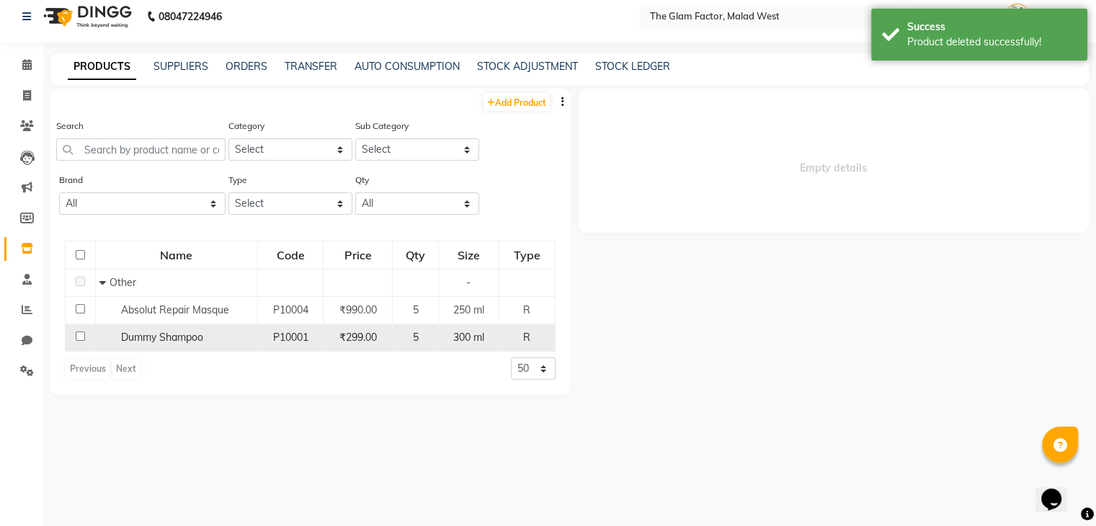
click at [456, 338] on span "300 ml" at bounding box center [468, 337] width 31 height 13
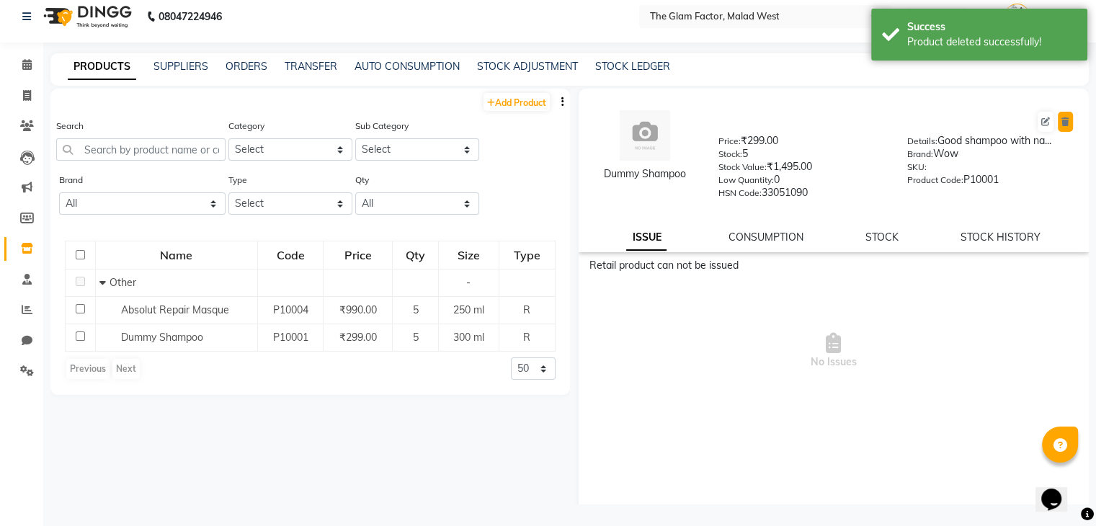
click at [1062, 119] on icon at bounding box center [1066, 121] width 8 height 9
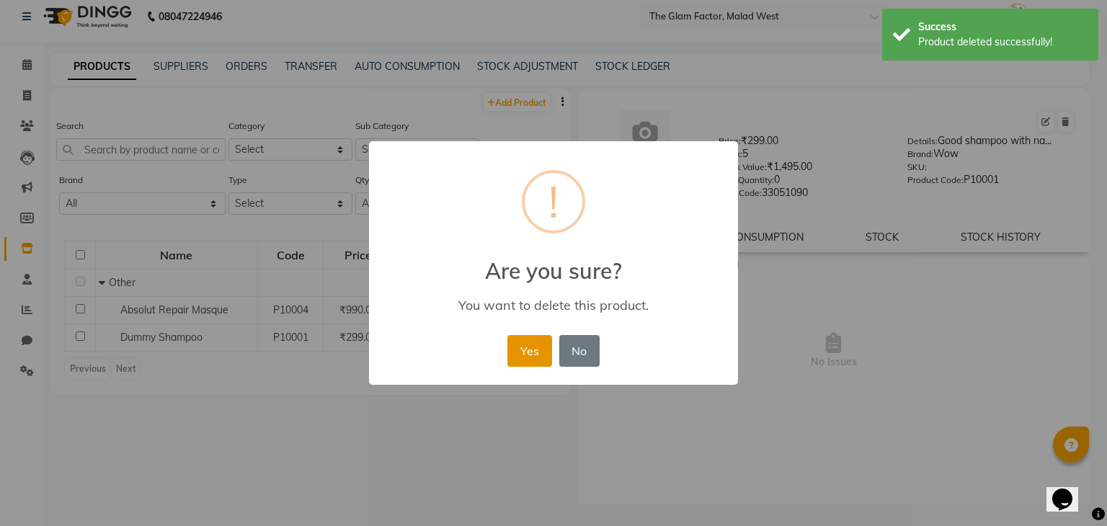
click at [531, 352] on button "Yes" at bounding box center [529, 351] width 44 height 32
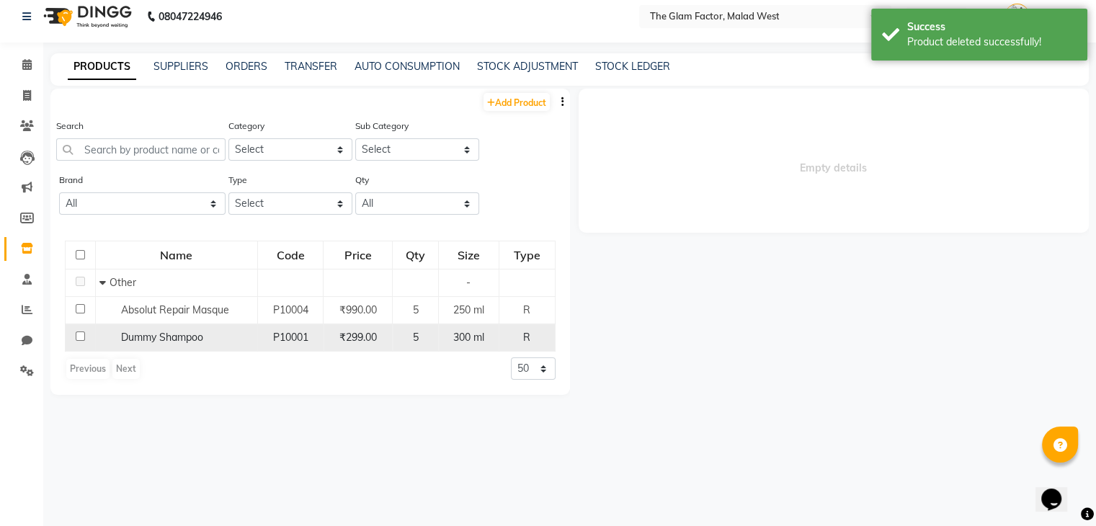
click at [280, 332] on span "P10001" at bounding box center [290, 337] width 35 height 13
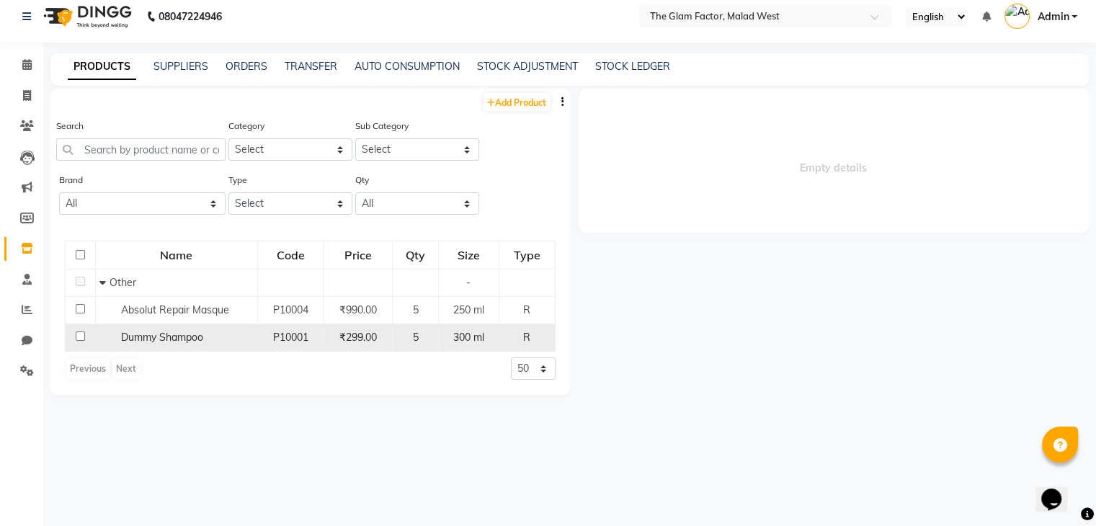
click at [104, 338] on div "Dummy Shampoo" at bounding box center [176, 337] width 154 height 15
click at [76, 339] on input "checkbox" at bounding box center [80, 336] width 9 height 9
click at [415, 344] on span "5" at bounding box center [416, 337] width 6 height 13
click at [701, 283] on div "Empty details" at bounding box center [830, 297] width 520 height 416
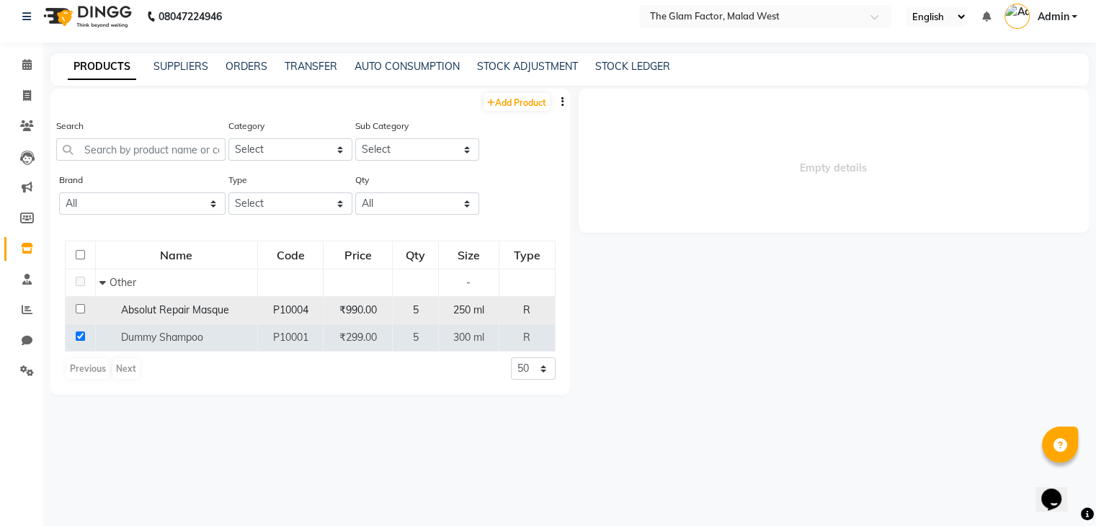
click at [83, 315] on td at bounding box center [81, 310] width 30 height 27
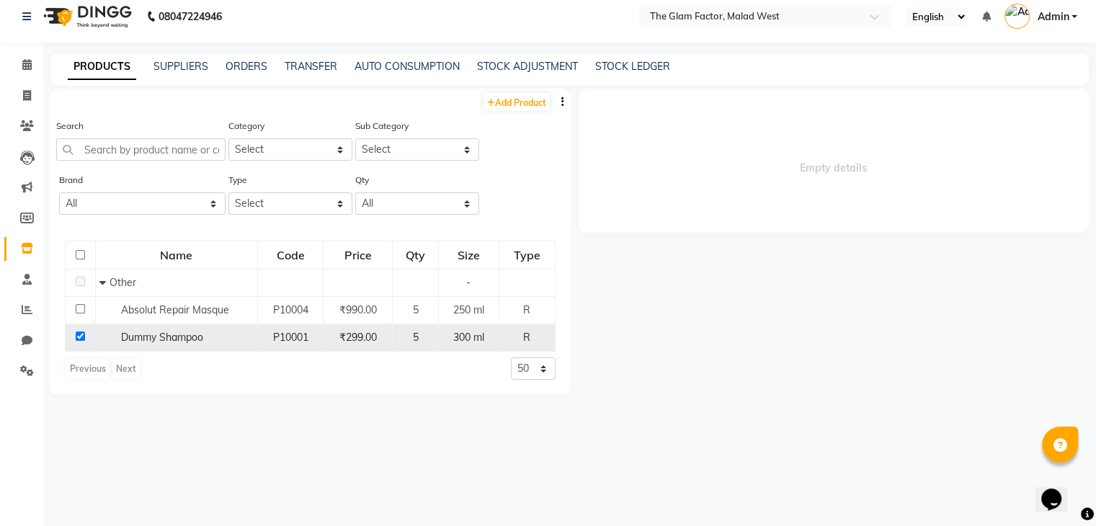
click at [150, 340] on span "Dummy Shampoo" at bounding box center [161, 337] width 82 height 13
drag, startPoint x: 150, startPoint y: 340, endPoint x: 717, endPoint y: 306, distance: 568.3
click at [717, 306] on div "Empty details" at bounding box center [830, 297] width 520 height 416
click at [505, 109] on link "Add Product" at bounding box center [517, 102] width 66 height 18
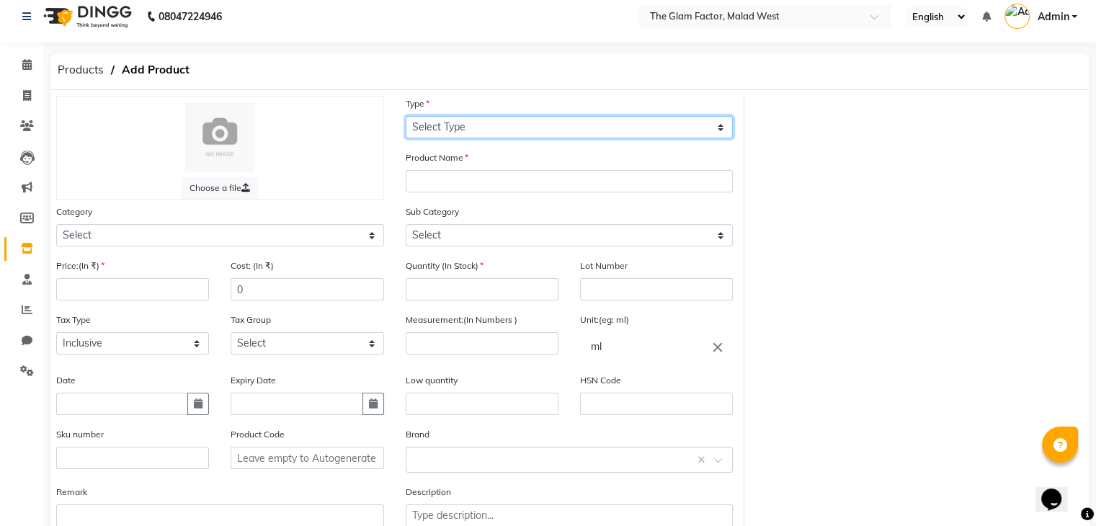
click at [507, 128] on select "Select Type Both Retail Consumable" at bounding box center [570, 127] width 328 height 22
click at [406, 116] on select "Select Type Both Retail Consumable" at bounding box center [570, 127] width 328 height 22
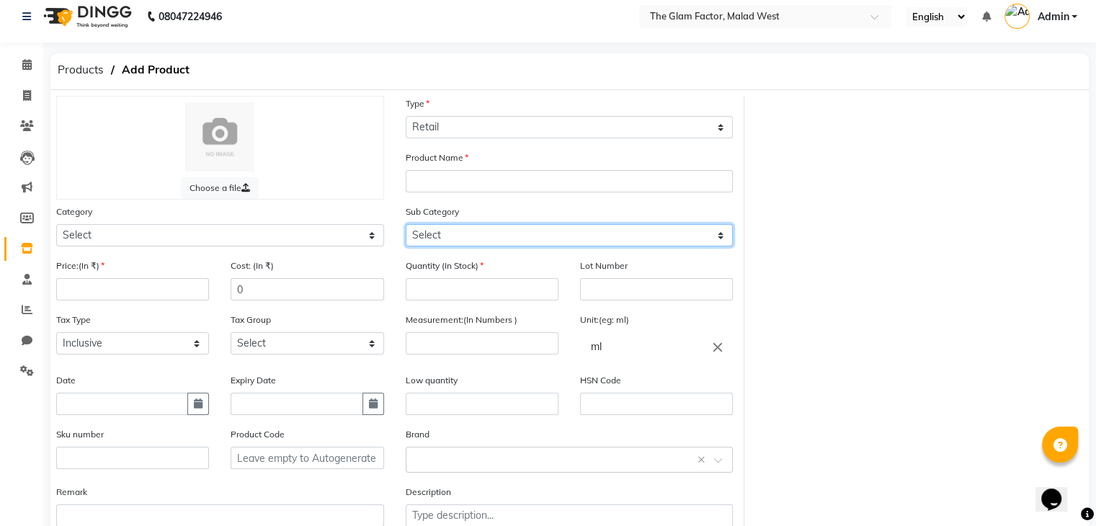
click at [516, 233] on select "Select" at bounding box center [570, 235] width 328 height 22
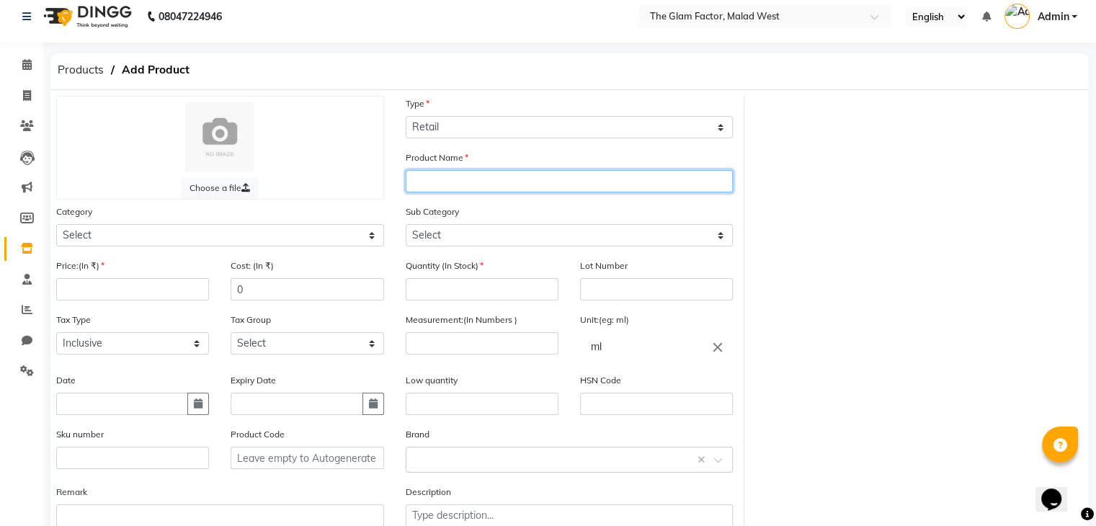
click at [535, 187] on input "text" at bounding box center [570, 181] width 328 height 22
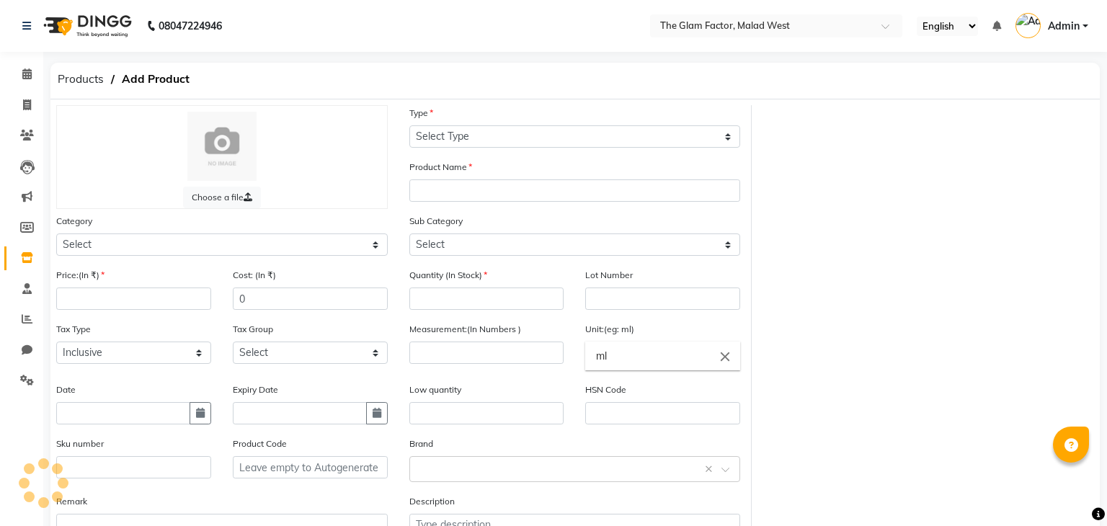
select select "true"
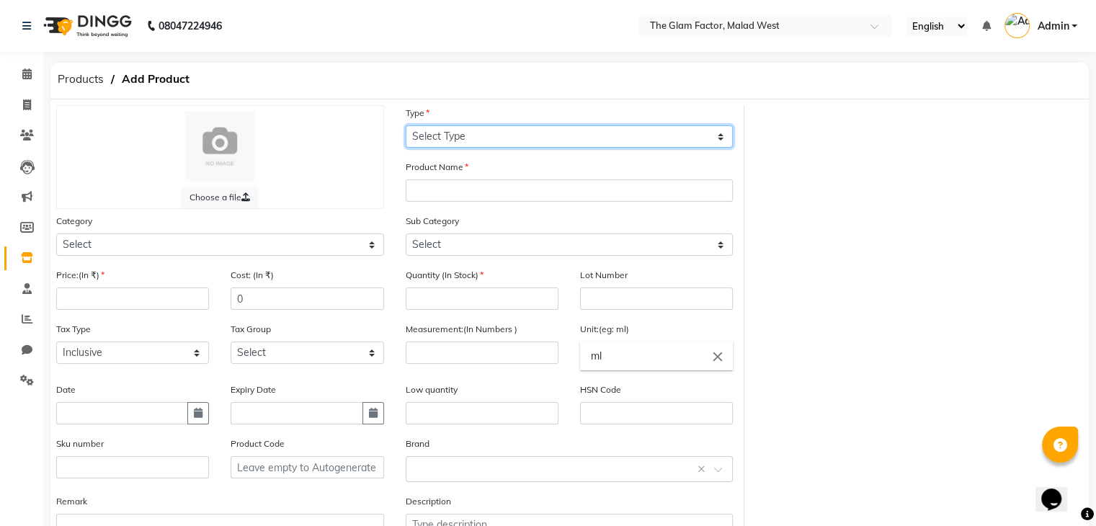
click at [552, 139] on select "Select Type Both Retail Consumable" at bounding box center [570, 136] width 328 height 22
select select "R"
click at [406, 126] on select "Select Type Both Retail Consumable" at bounding box center [570, 136] width 328 height 22
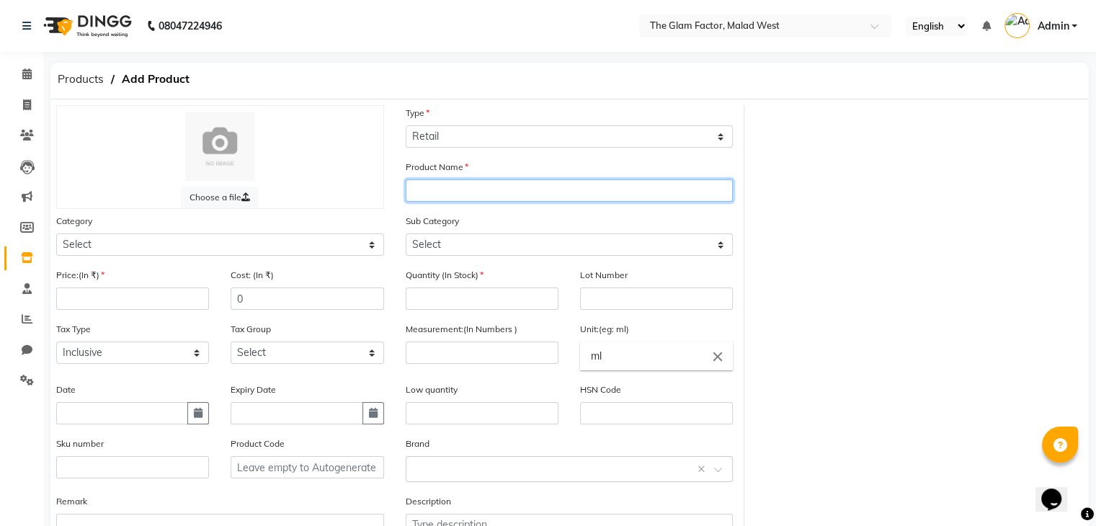
click at [502, 190] on input "text" at bounding box center [570, 190] width 328 height 22
type input "Absolut Repair Shampoo"
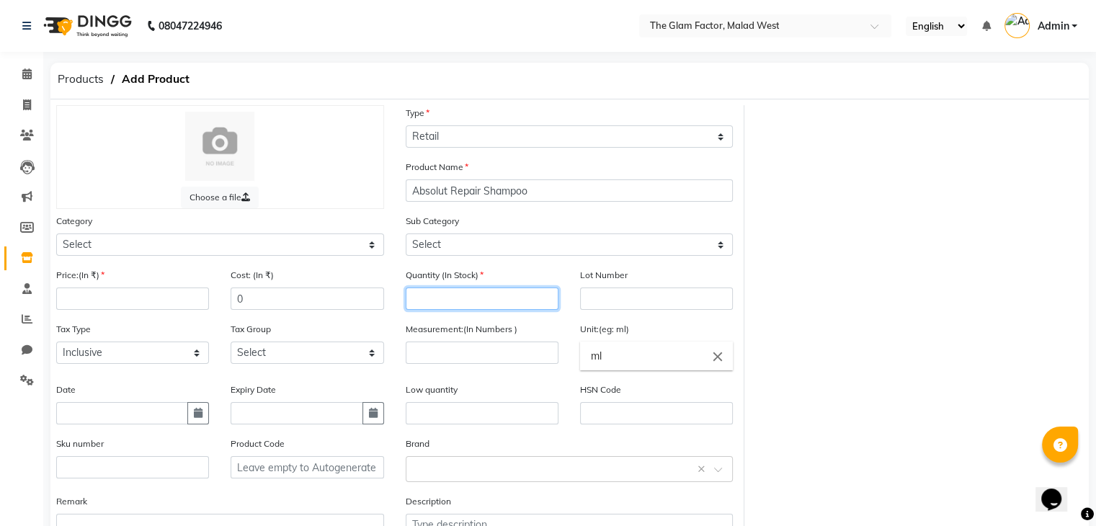
click at [528, 301] on input "number" at bounding box center [482, 299] width 153 height 22
type input "5"
click at [164, 289] on div "Price:(In ₹)" at bounding box center [132, 288] width 153 height 43
click at [164, 301] on input "number" at bounding box center [132, 299] width 153 height 22
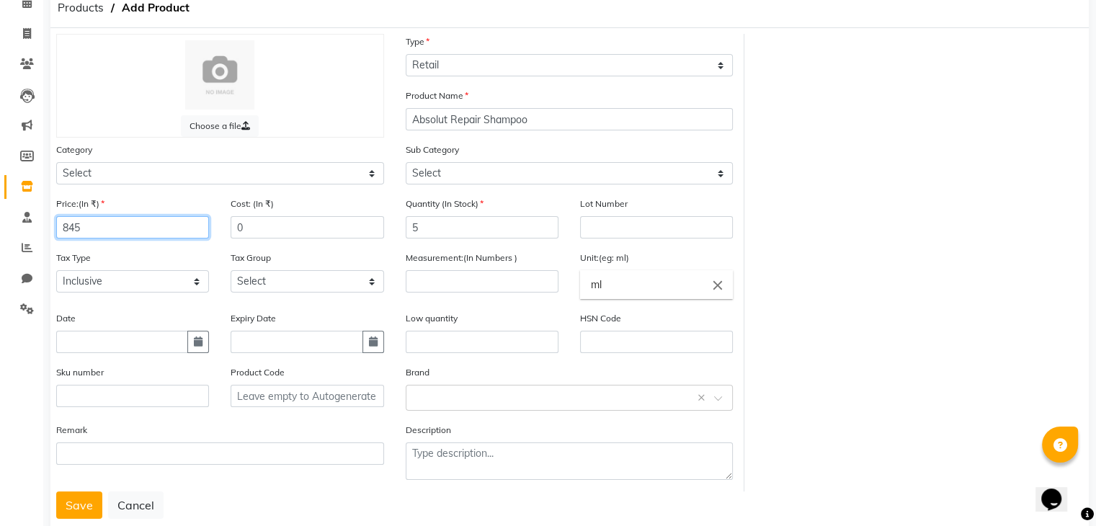
scroll to position [72, 0]
type input "845"
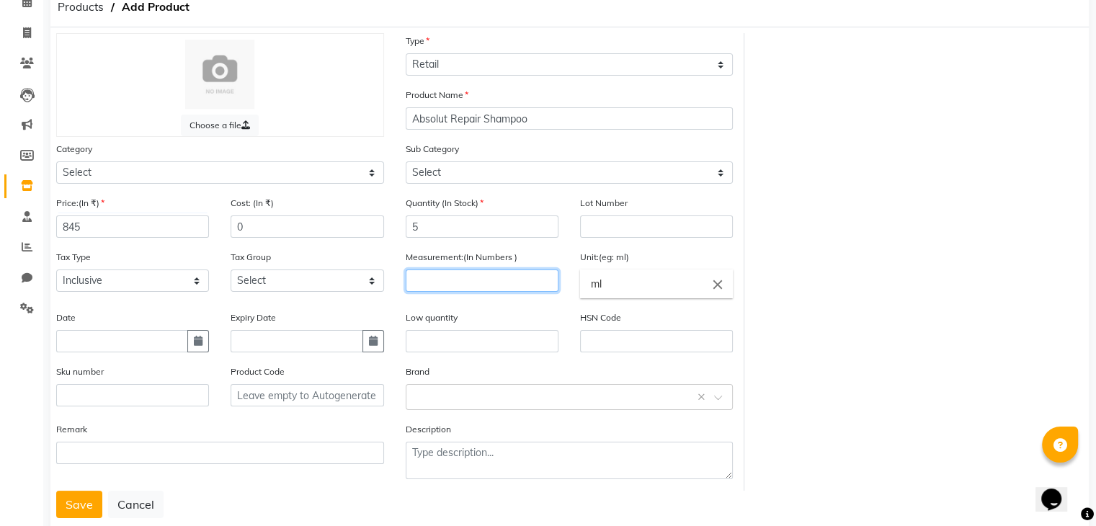
click at [486, 284] on input "number" at bounding box center [482, 281] width 153 height 22
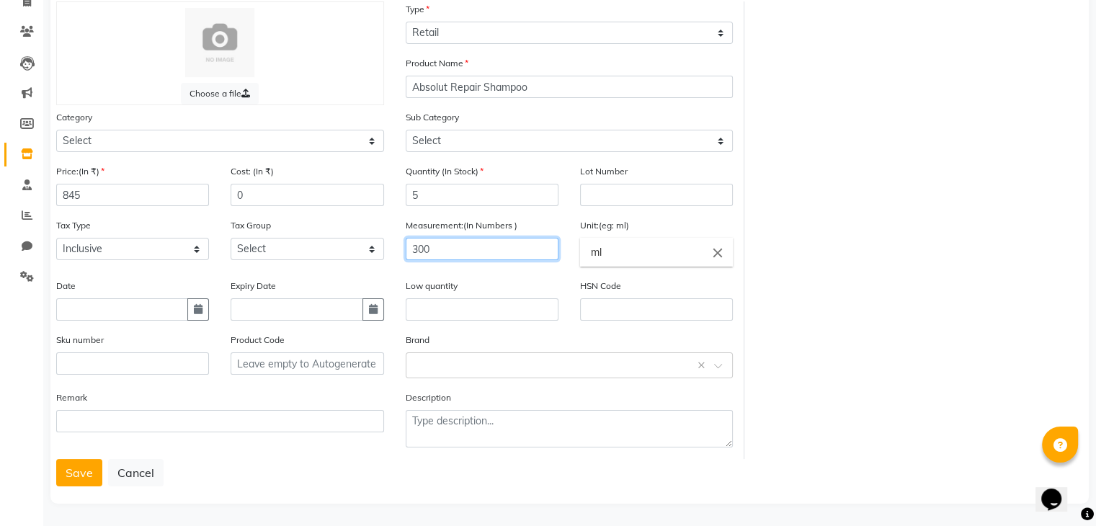
scroll to position [112, 0]
type input "300"
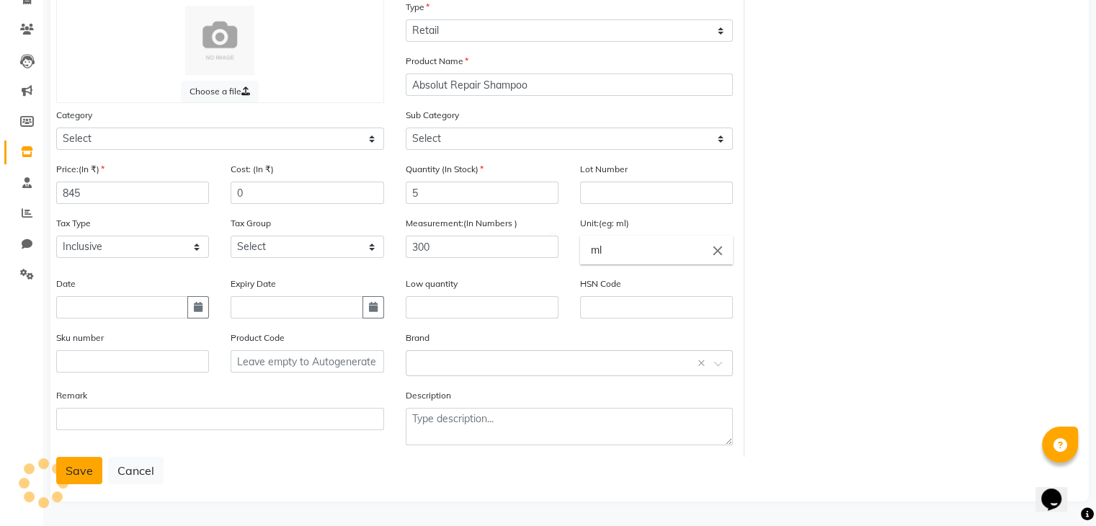
click at [83, 466] on button "Save" at bounding box center [79, 470] width 46 height 27
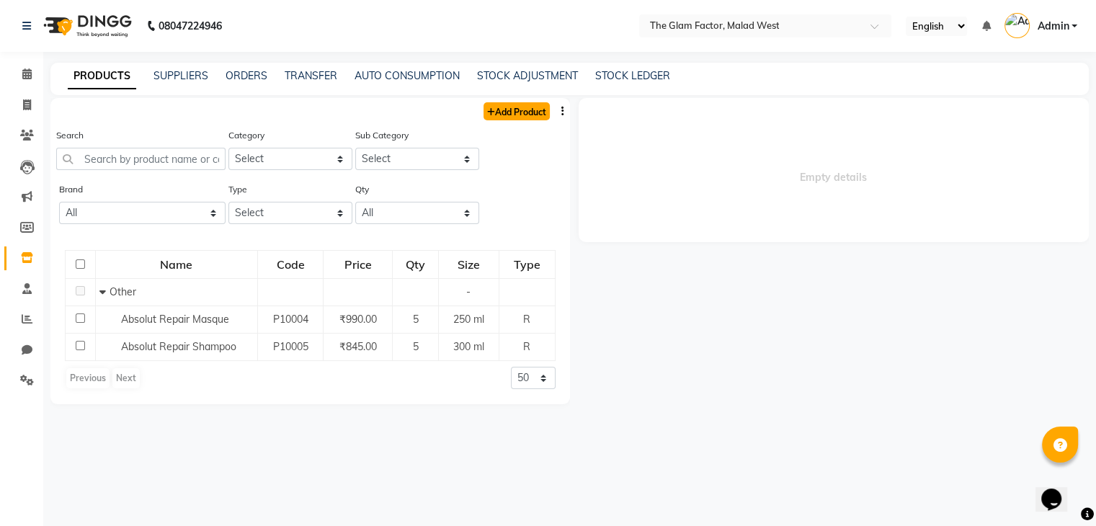
click at [496, 115] on link "Add Product" at bounding box center [517, 111] width 66 height 18
select select "true"
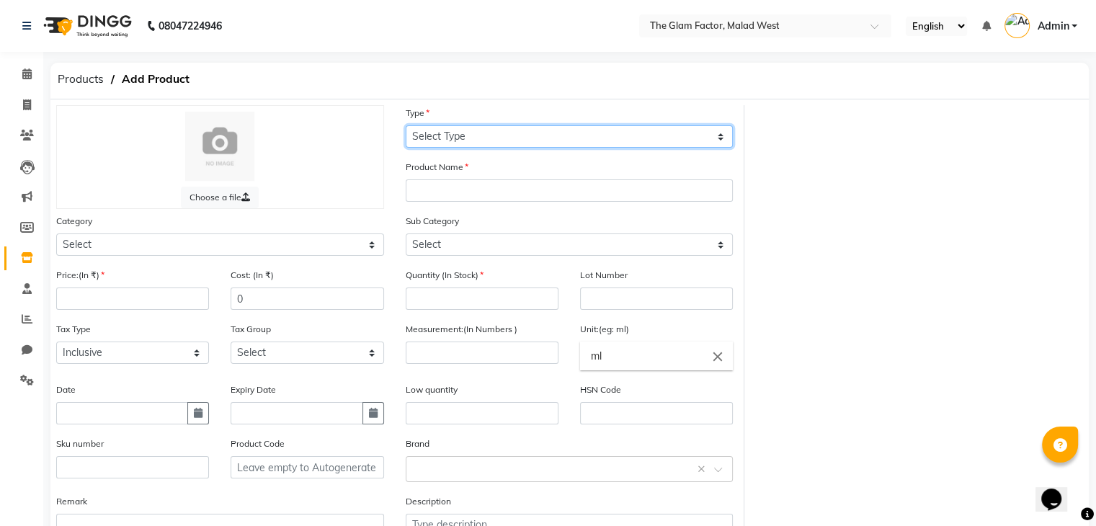
click at [458, 141] on select "Select Type Both Retail Consumable" at bounding box center [570, 136] width 328 height 22
click at [497, 136] on select "Select Type Both Retail Consumable" at bounding box center [570, 136] width 328 height 22
click at [489, 140] on select "Select Type Both Retail Consumable" at bounding box center [570, 136] width 328 height 22
select select "R"
click at [406, 126] on select "Select Type Both Retail Consumable" at bounding box center [570, 136] width 328 height 22
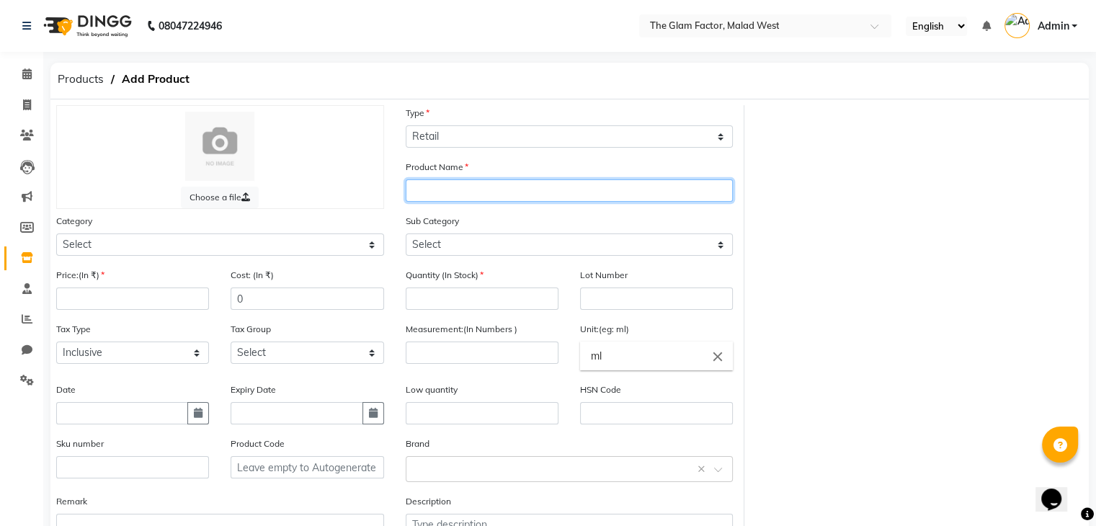
click at [465, 190] on input "text" at bounding box center [570, 190] width 328 height 22
type input "Vitamino Colour Shampoo"
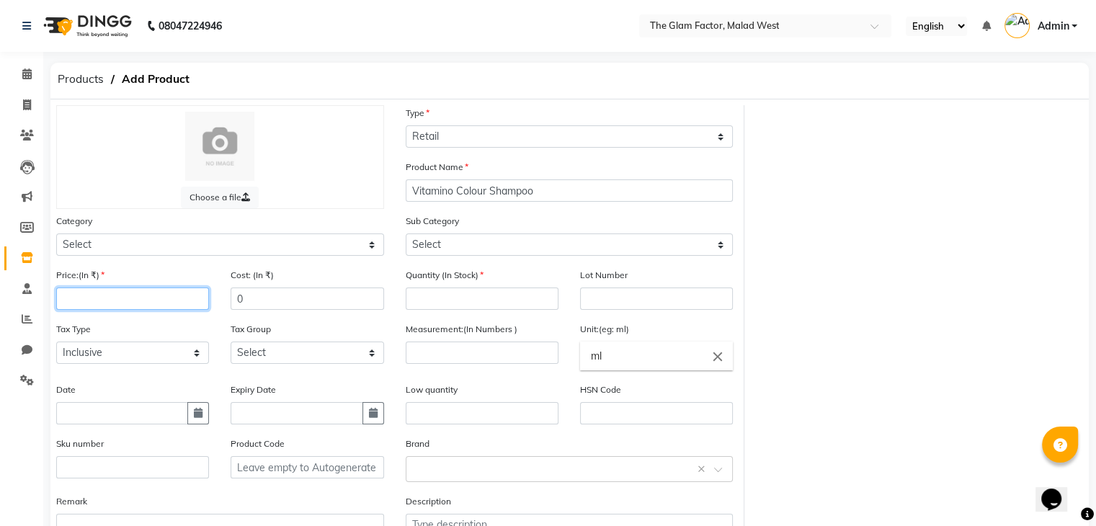
click at [189, 298] on input "number" at bounding box center [132, 299] width 153 height 22
type input "845"
click at [453, 310] on input "number" at bounding box center [482, 299] width 153 height 22
type input "4"
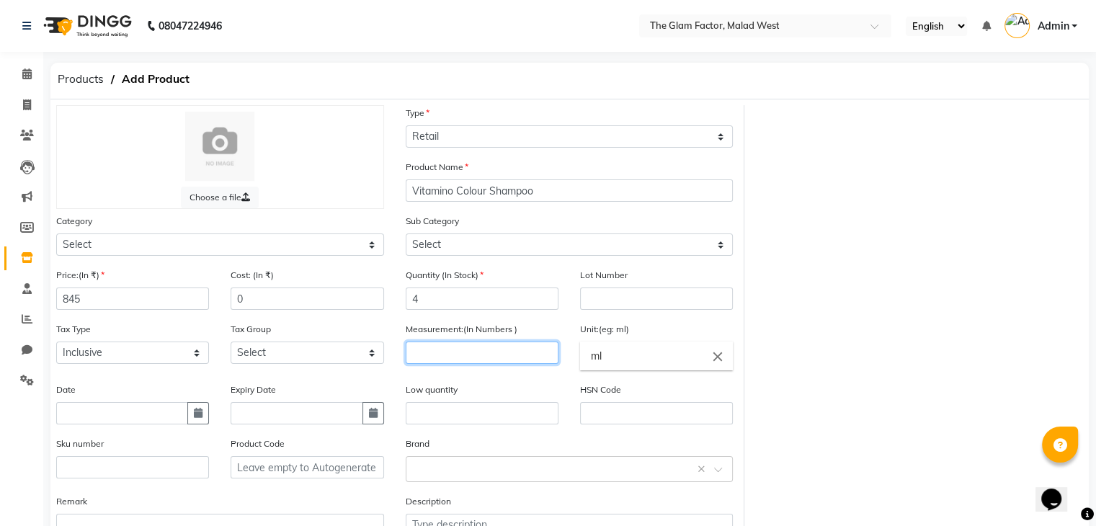
click at [435, 359] on input "number" at bounding box center [482, 353] width 153 height 22
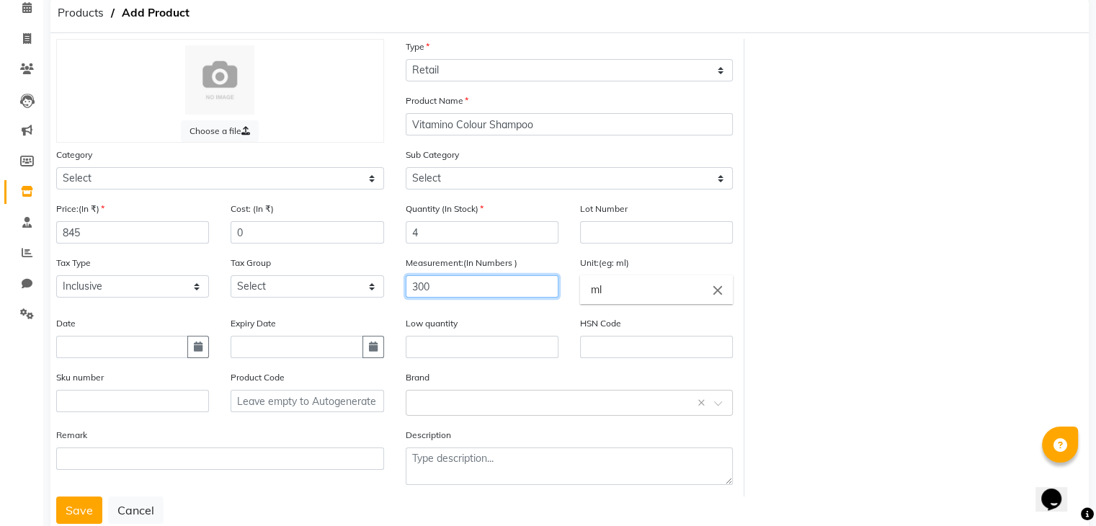
scroll to position [66, 0]
type input "300"
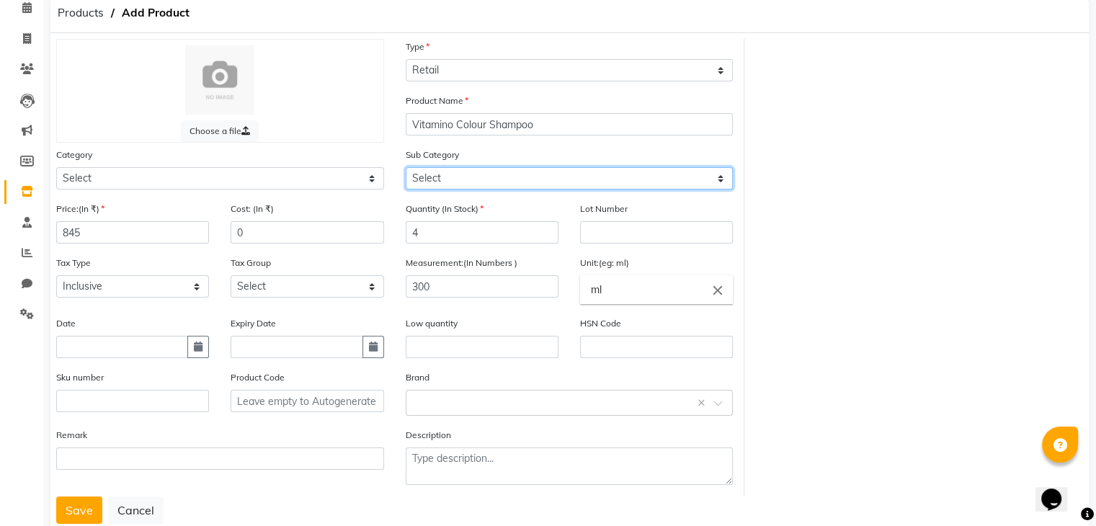
click at [718, 182] on select "Select" at bounding box center [570, 178] width 328 height 22
click at [753, 168] on div "Choose a file Type Select Type Both Retail Consumable Product Name Vitamino Col…" at bounding box center [569, 268] width 1049 height 458
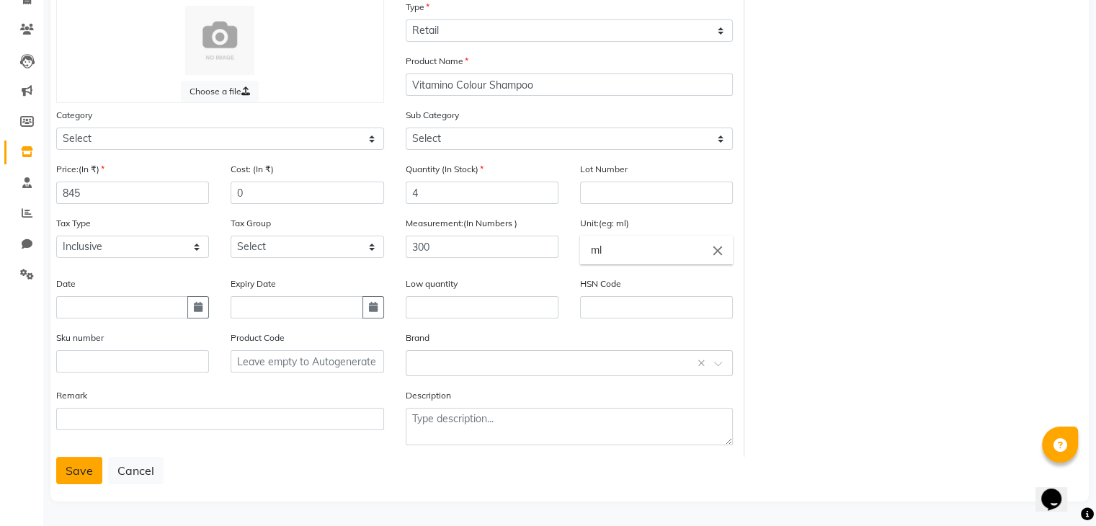
click at [78, 476] on button "Save" at bounding box center [79, 470] width 46 height 27
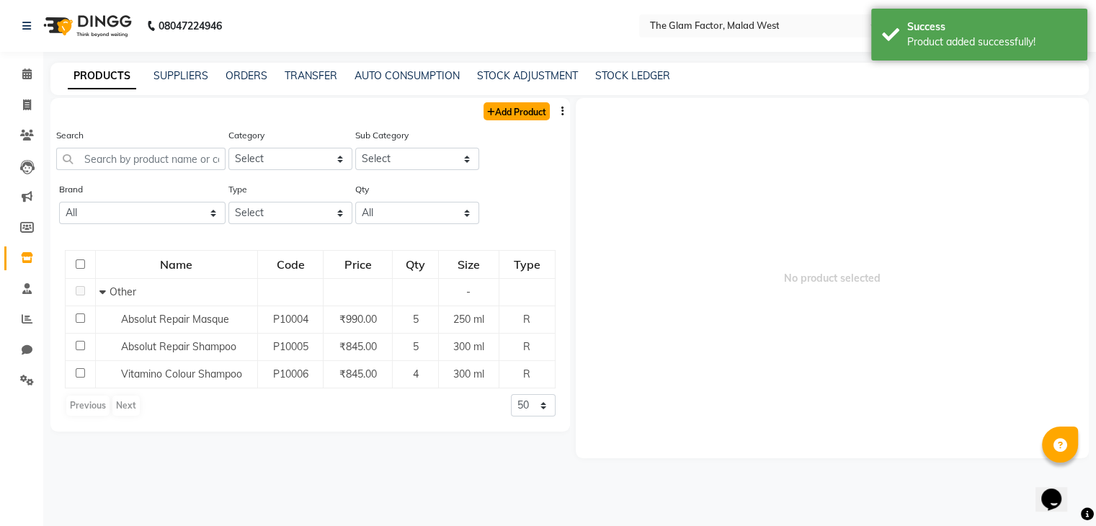
click at [511, 108] on link "Add Product" at bounding box center [517, 111] width 66 height 18
select select "true"
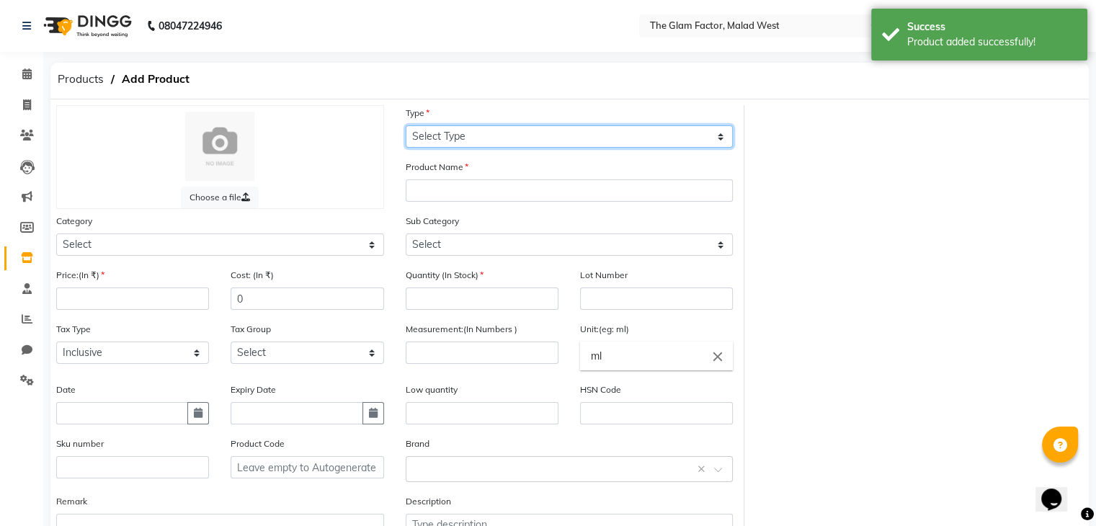
click at [513, 147] on select "Select Type Both Retail Consumable" at bounding box center [570, 136] width 328 height 22
select select "R"
click at [406, 126] on select "Select Type Both Retail Consumable" at bounding box center [570, 136] width 328 height 22
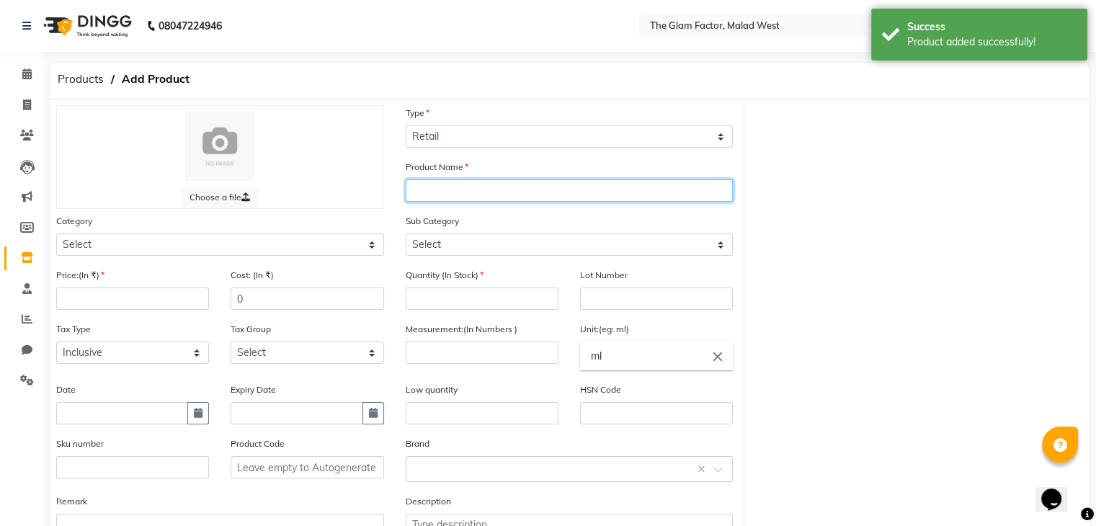
click at [463, 199] on input "text" at bounding box center [570, 190] width 328 height 22
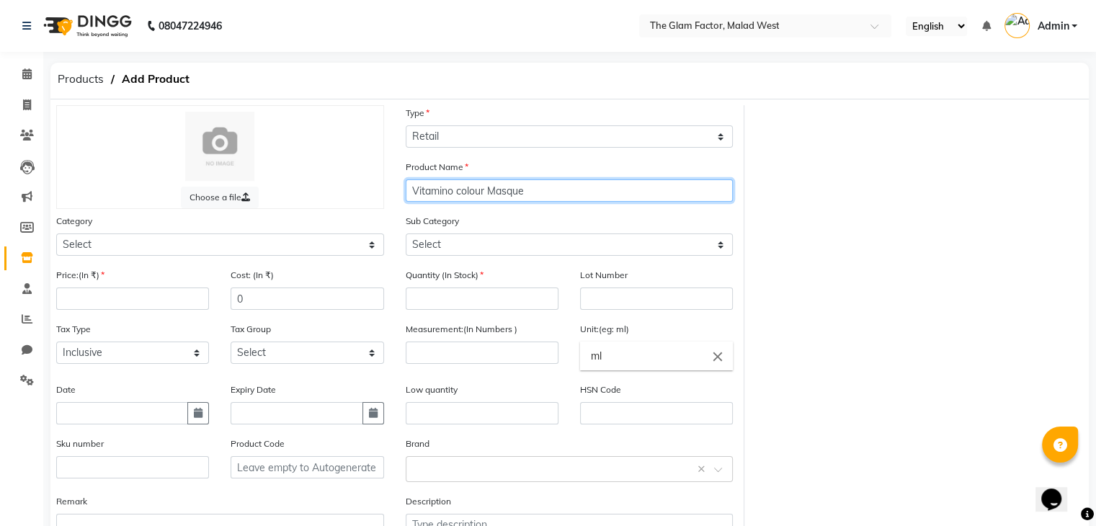
type input "Vitamino colour Masque"
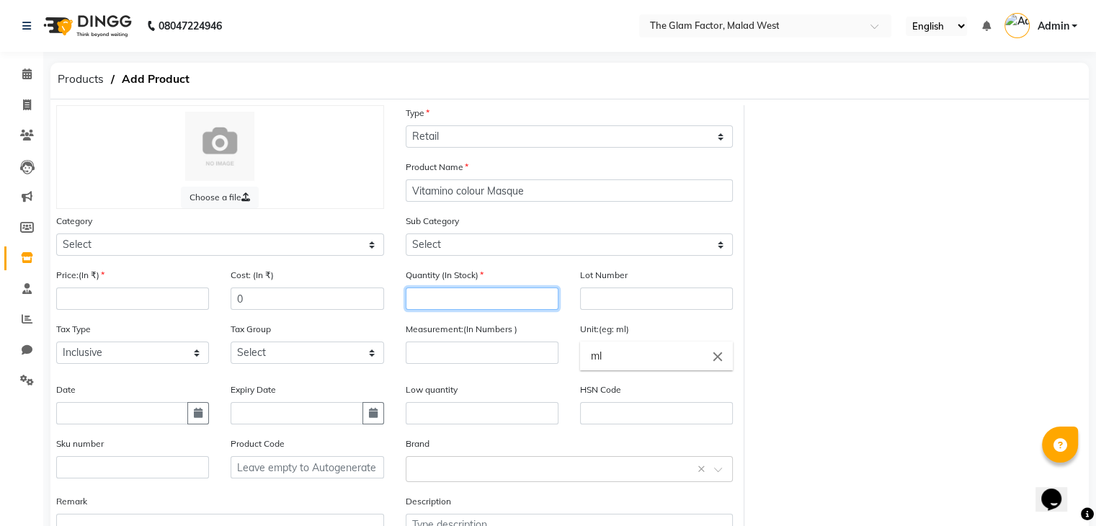
click at [431, 308] on input "number" at bounding box center [482, 299] width 153 height 22
type input "4"
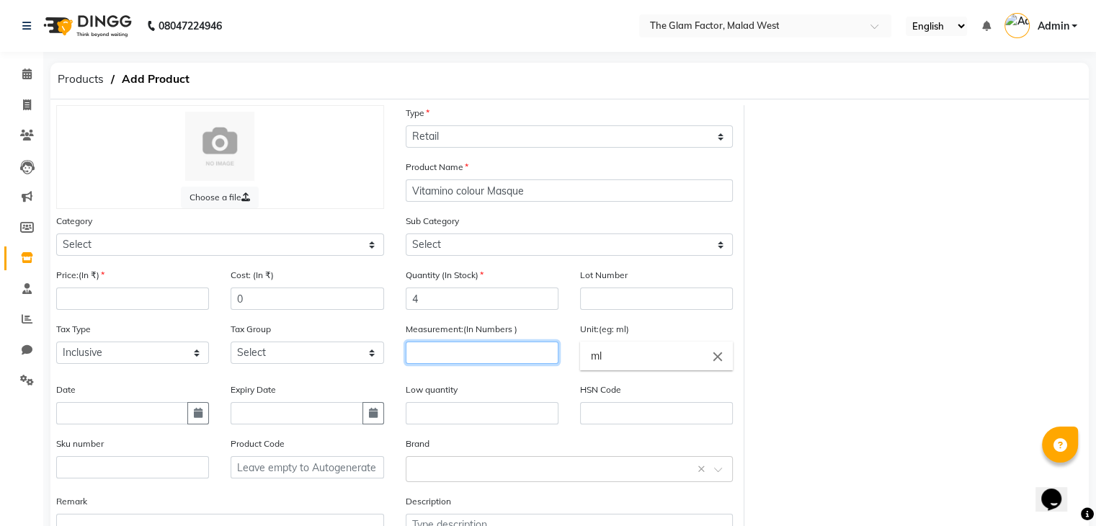
click at [476, 362] on input "number" at bounding box center [482, 353] width 153 height 22
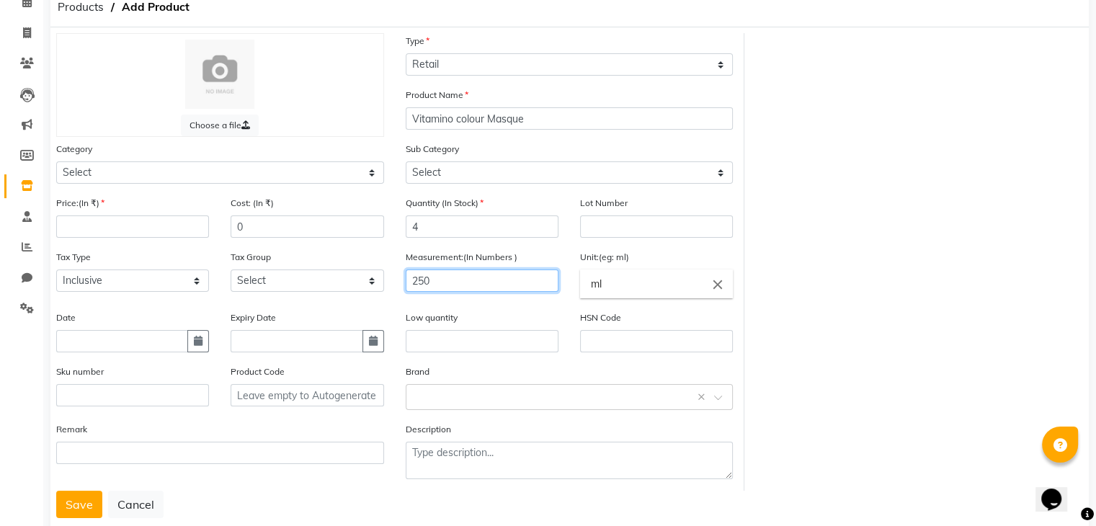
scroll to position [76, 0]
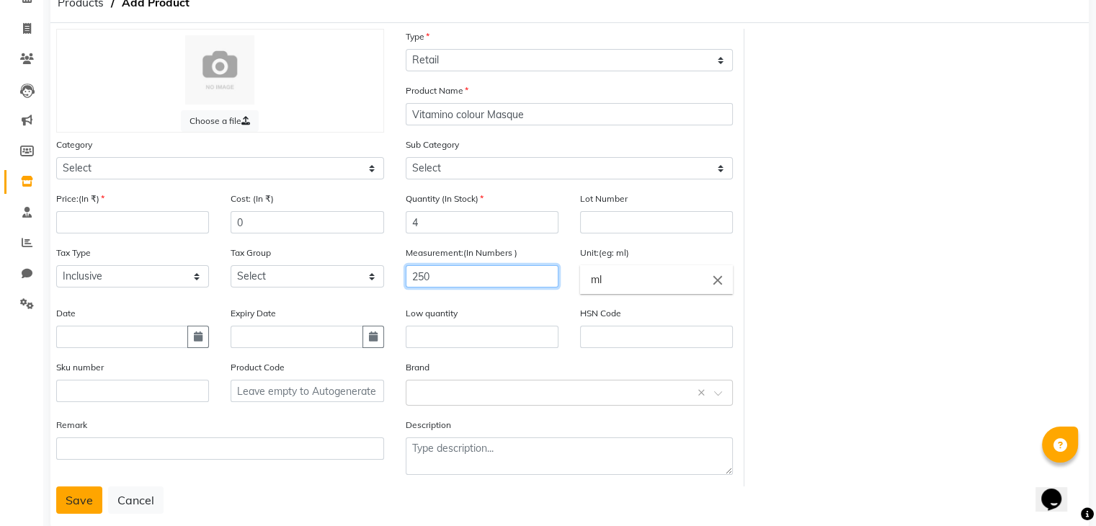
type input "250"
click at [75, 506] on button "Save" at bounding box center [79, 500] width 46 height 27
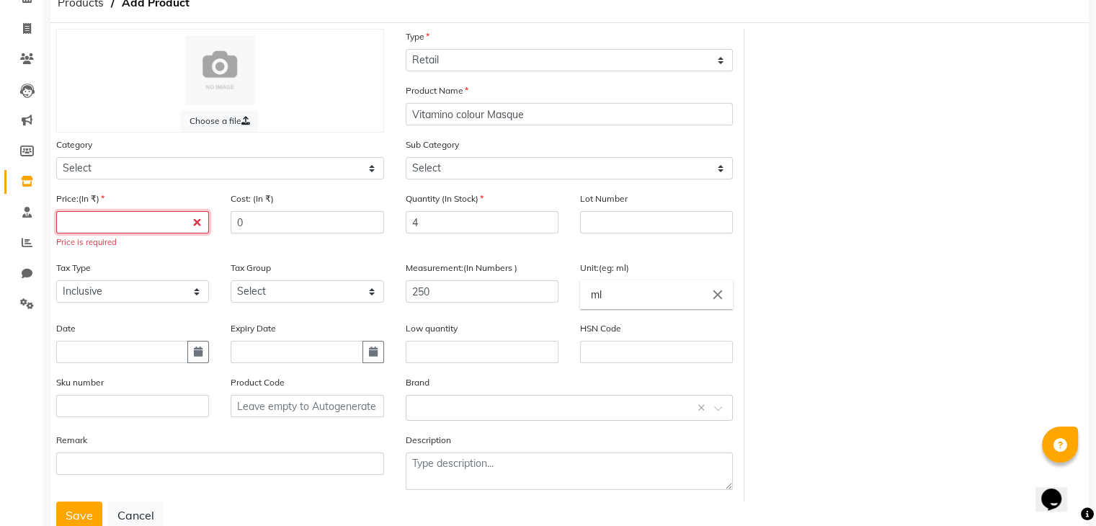
click at [143, 231] on input "number" at bounding box center [132, 222] width 153 height 22
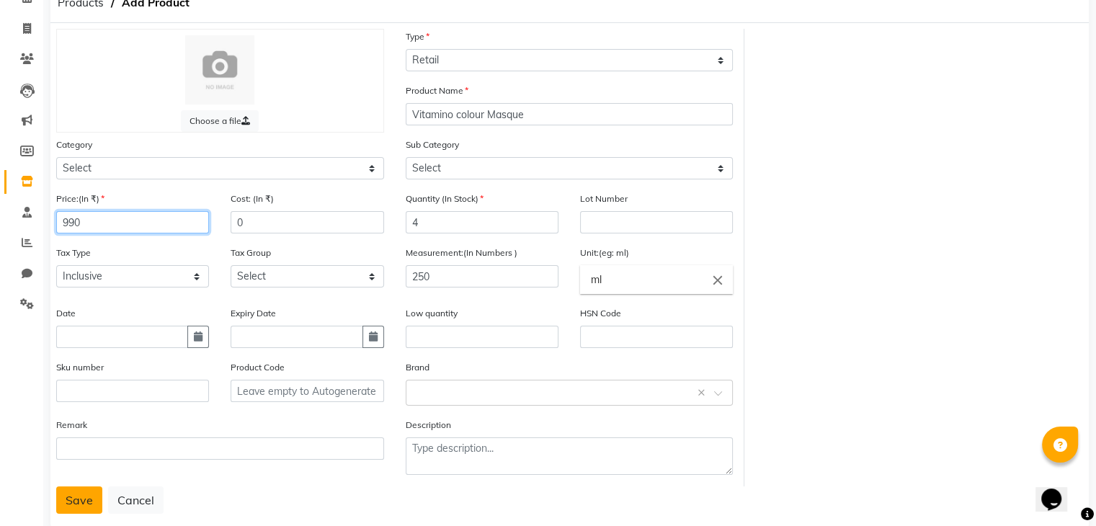
type input "990"
click at [75, 508] on button "Save" at bounding box center [79, 500] width 46 height 27
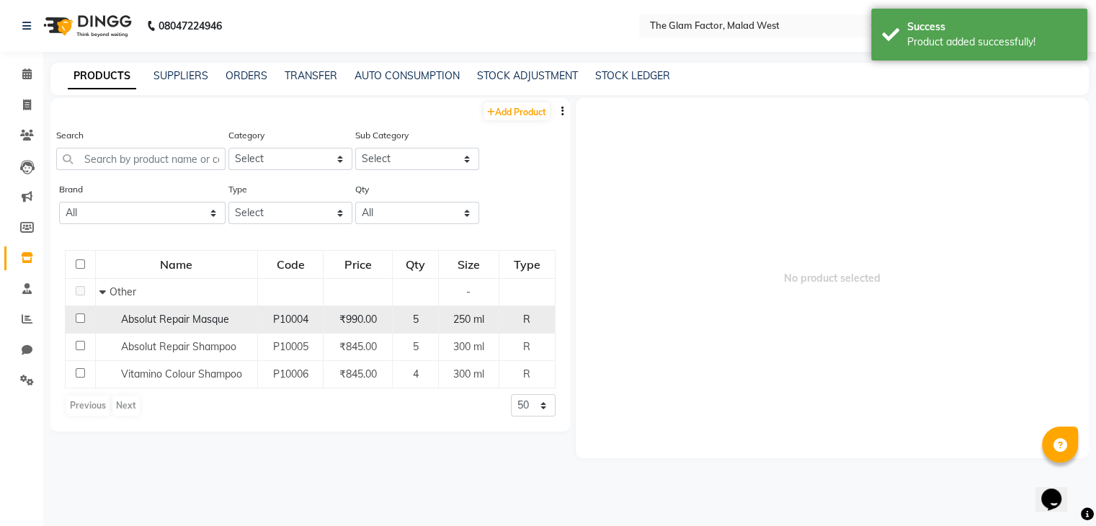
scroll to position [9, 0]
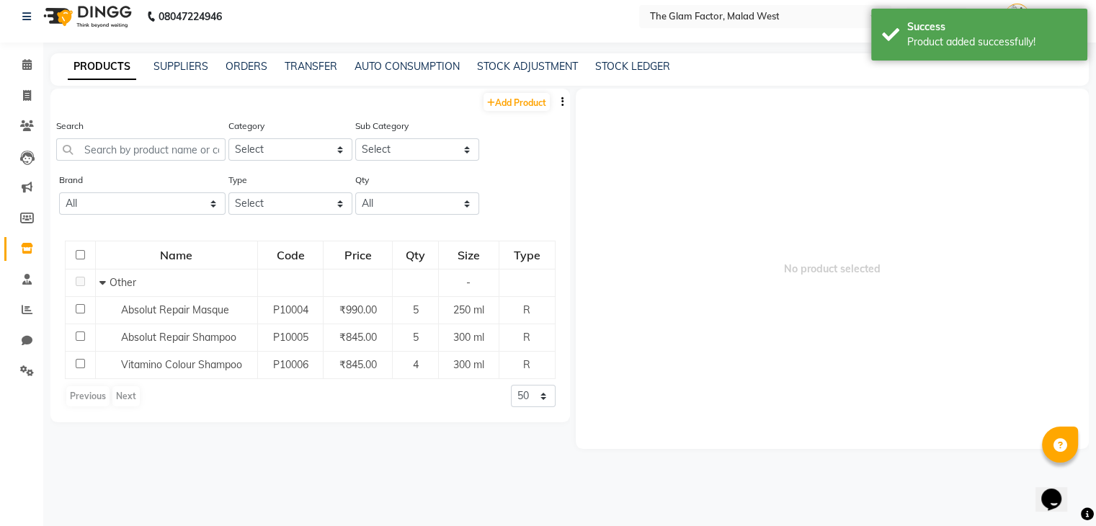
click at [121, 392] on div "Previous Next" at bounding box center [103, 396] width 76 height 23
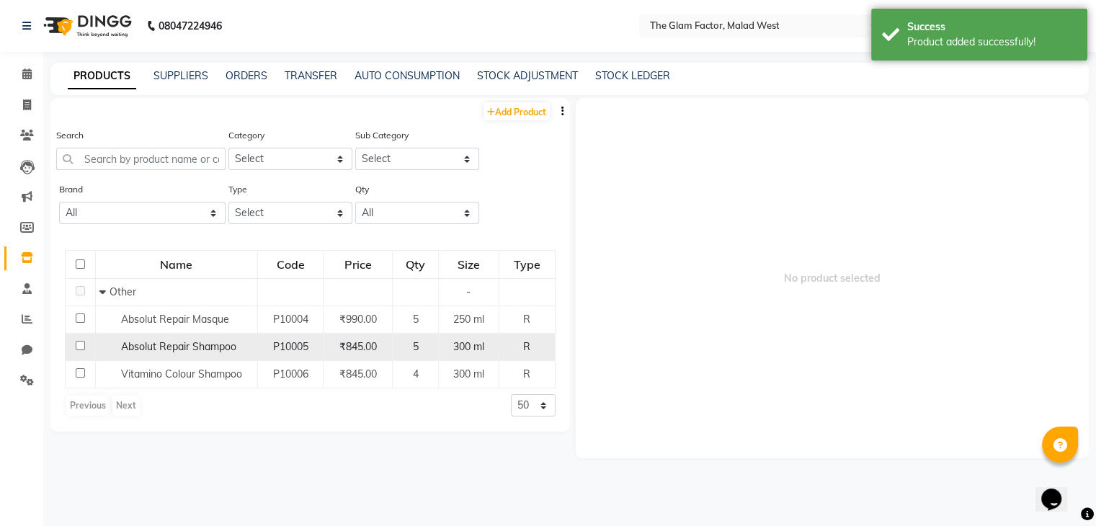
scroll to position [0, 0]
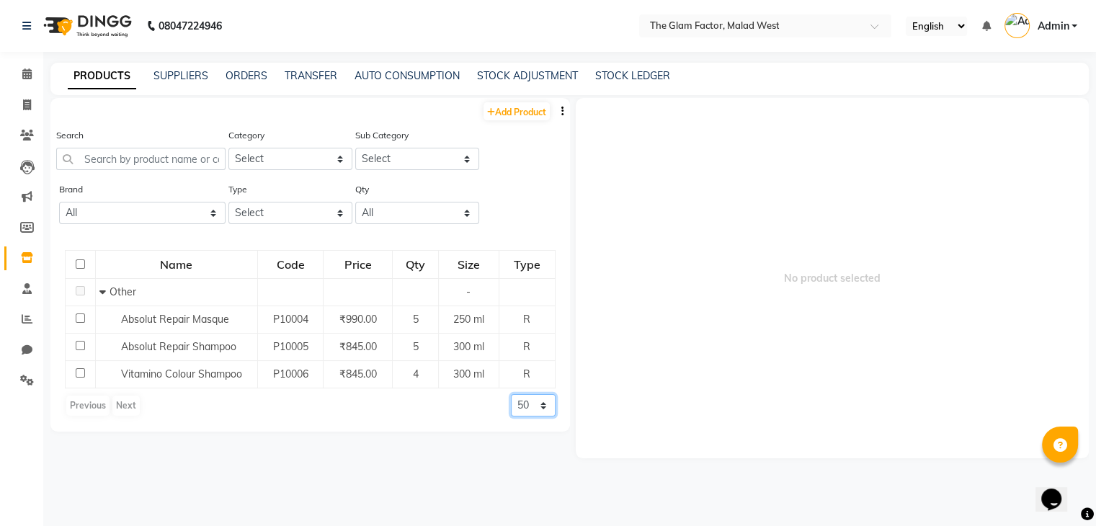
click at [540, 401] on select "50 100 500" at bounding box center [533, 405] width 45 height 22
click at [577, 404] on span "No product selected" at bounding box center [833, 278] width 514 height 360
click at [27, 291] on icon at bounding box center [26, 288] width 9 height 11
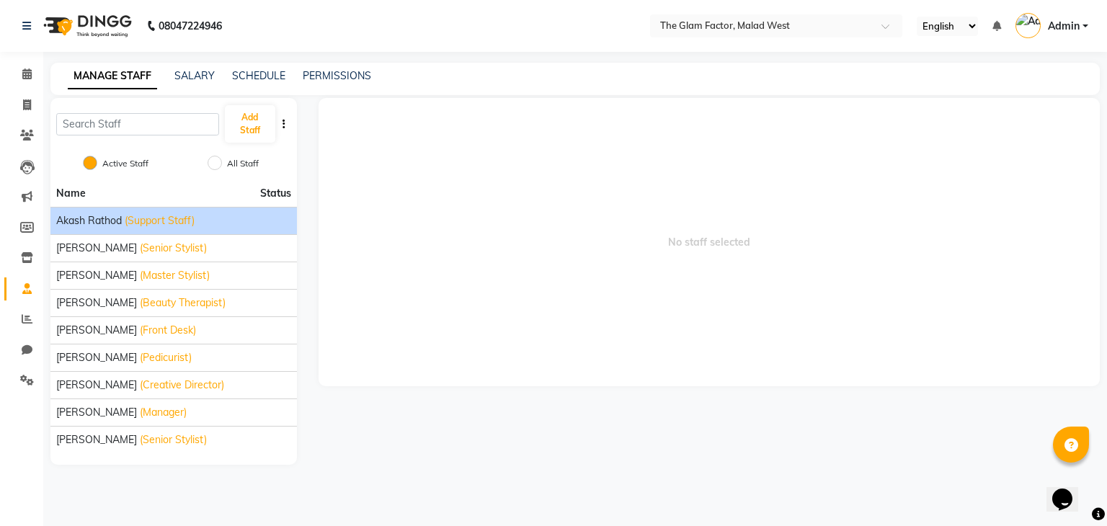
click at [128, 218] on span "(Support Staff)" at bounding box center [160, 220] width 70 height 15
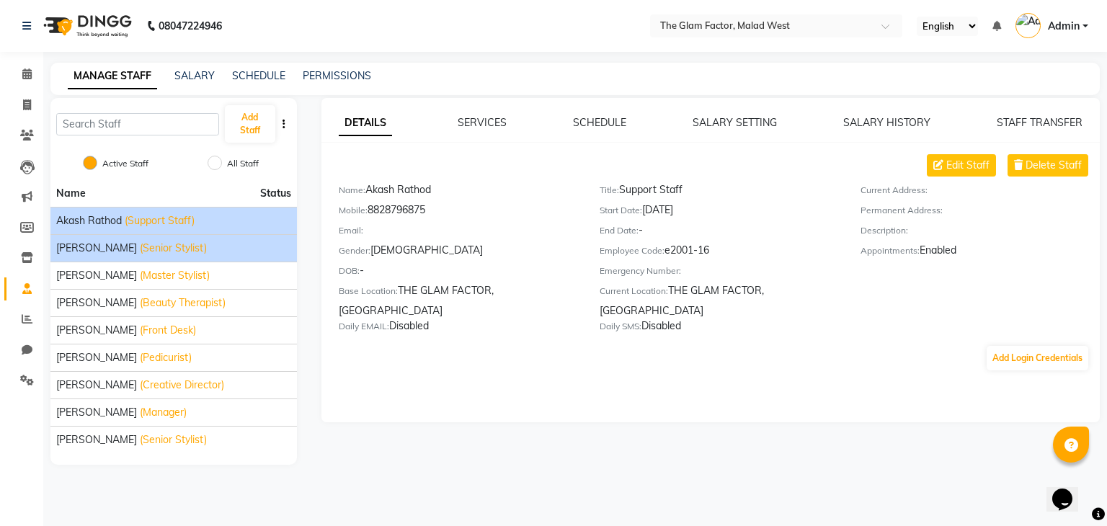
click at [125, 237] on li "[PERSON_NAME] (Senior Stylist)" at bounding box center [173, 247] width 246 height 27
click at [461, 119] on link "SERVICES" at bounding box center [482, 122] width 49 height 13
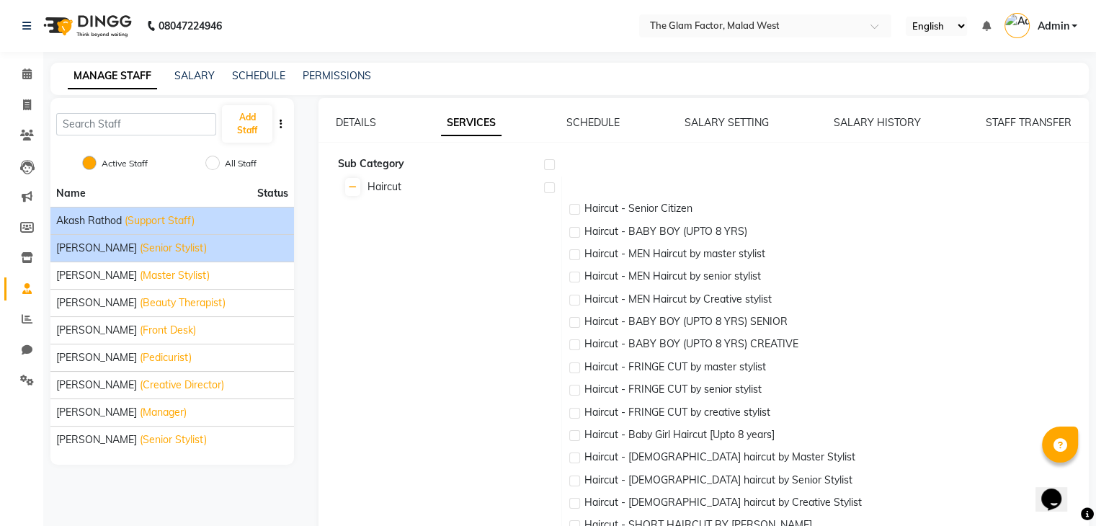
click at [236, 239] on li "[PERSON_NAME] (Senior Stylist)" at bounding box center [172, 247] width 244 height 27
click at [208, 231] on li "Akash Rathod (Support Staff)" at bounding box center [172, 220] width 244 height 27
click at [206, 245] on div "[PERSON_NAME] (Senior Stylist)" at bounding box center [172, 248] width 232 height 15
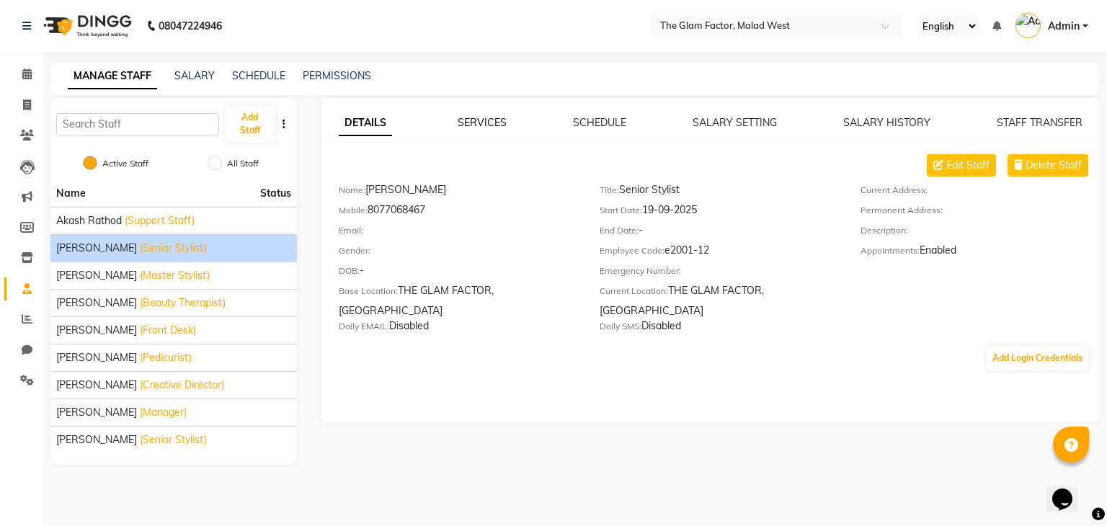
click at [471, 122] on link "SERVICES" at bounding box center [482, 122] width 49 height 13
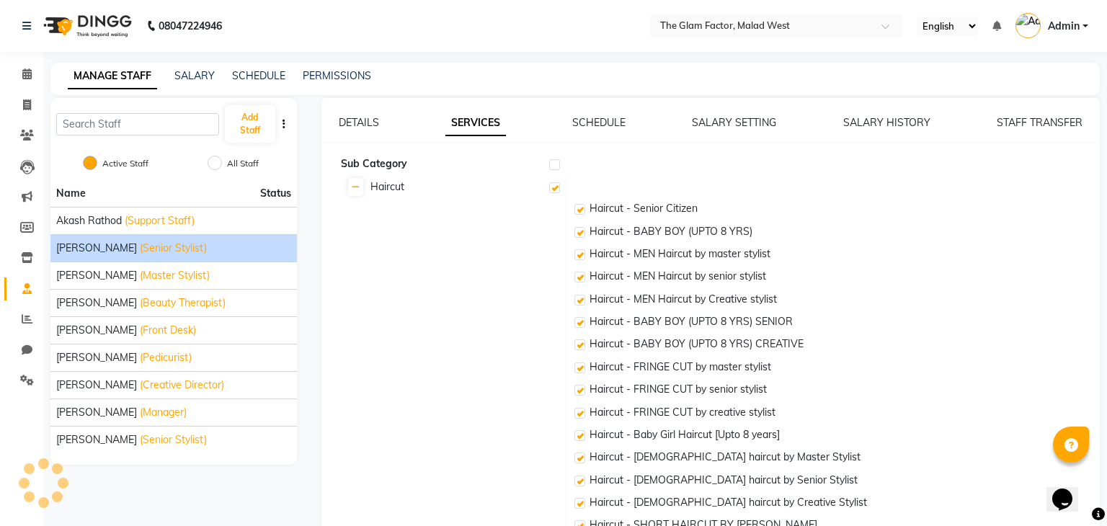
checkbox input "true"
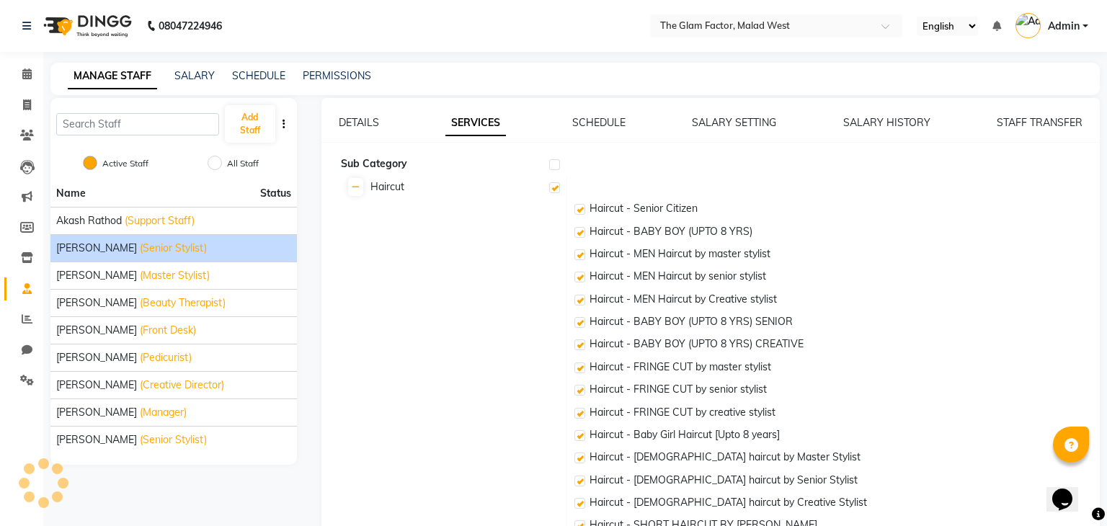
checkbox input "true"
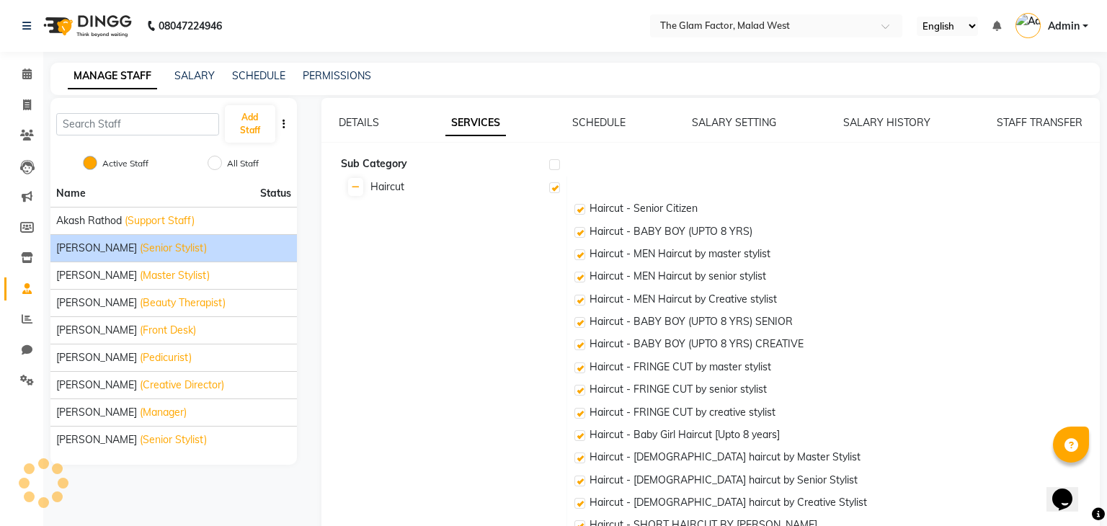
checkbox input "true"
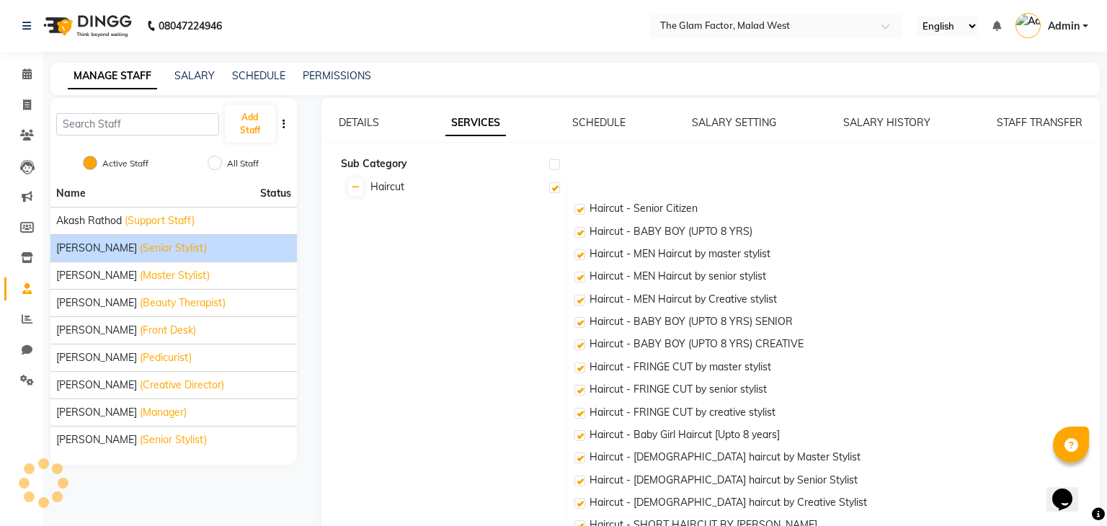
checkbox input "true"
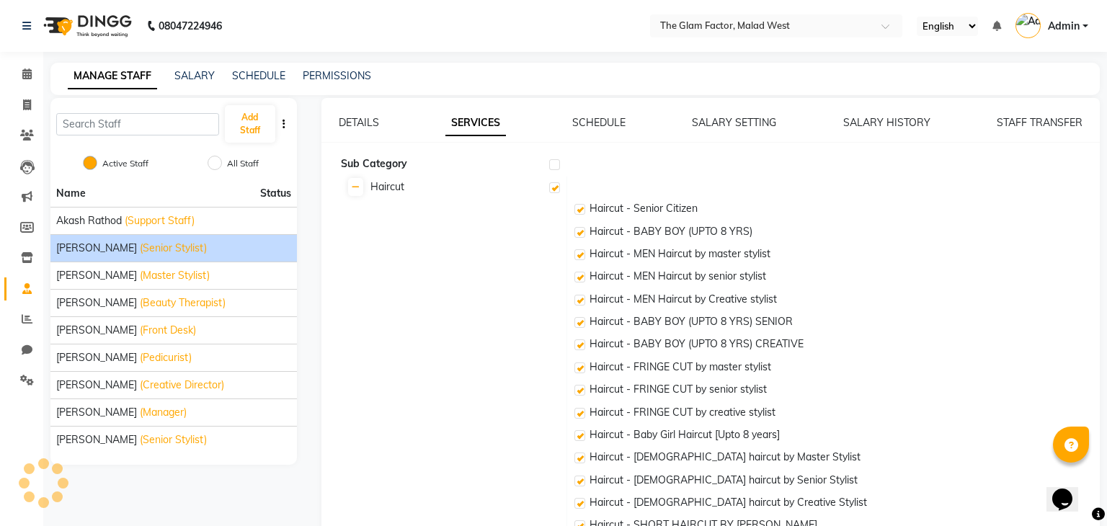
checkbox input "true"
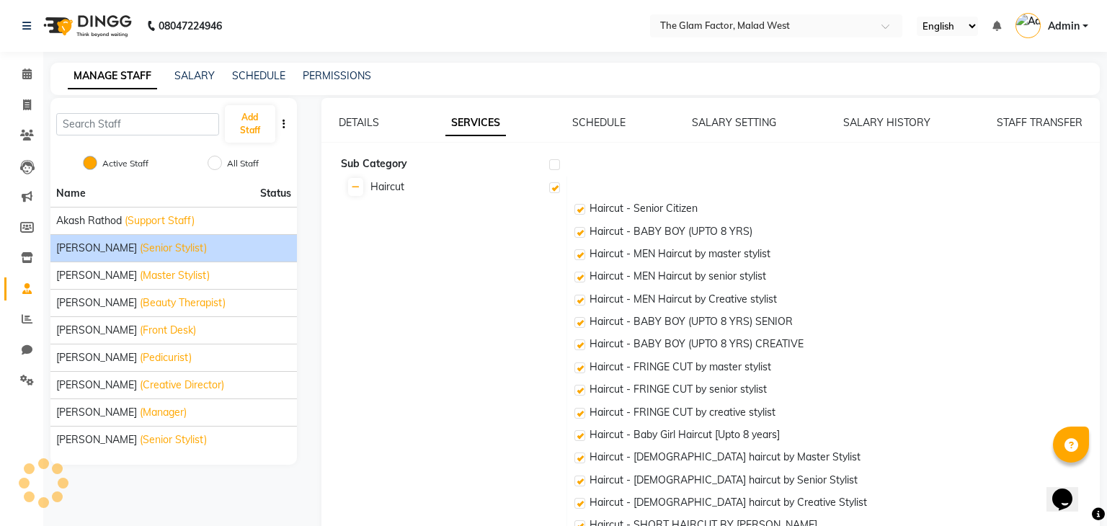
checkbox input "true"
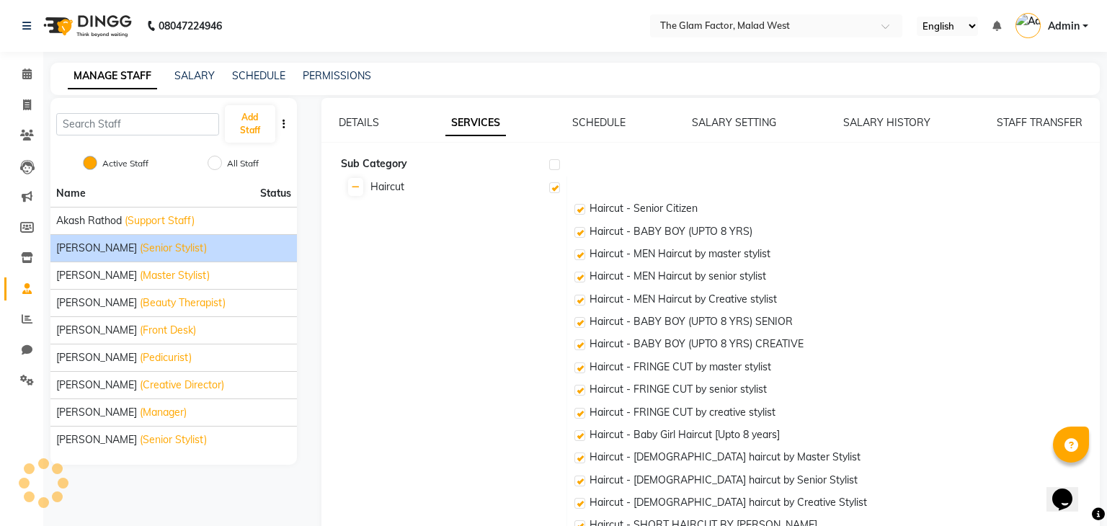
checkbox input "true"
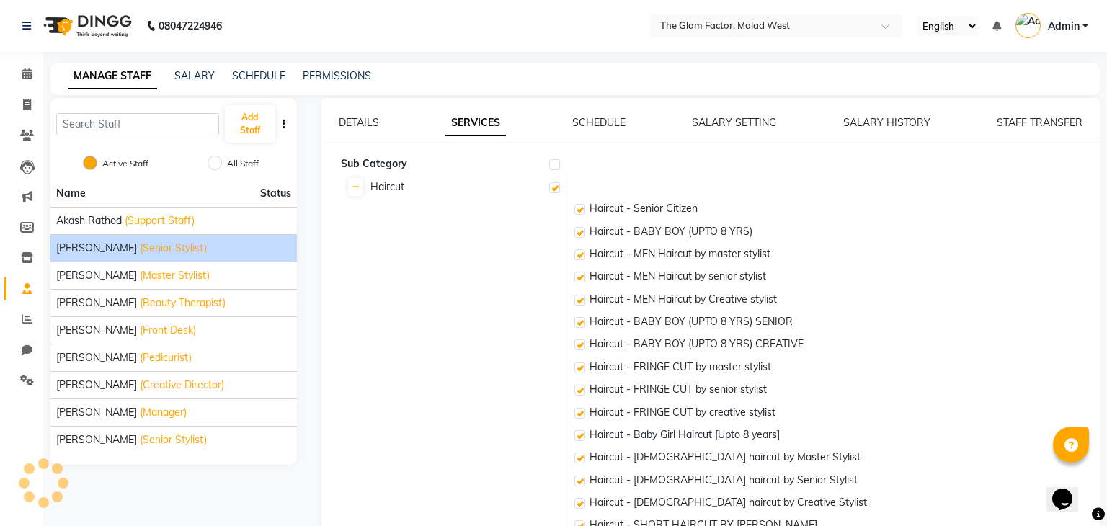
checkbox input "true"
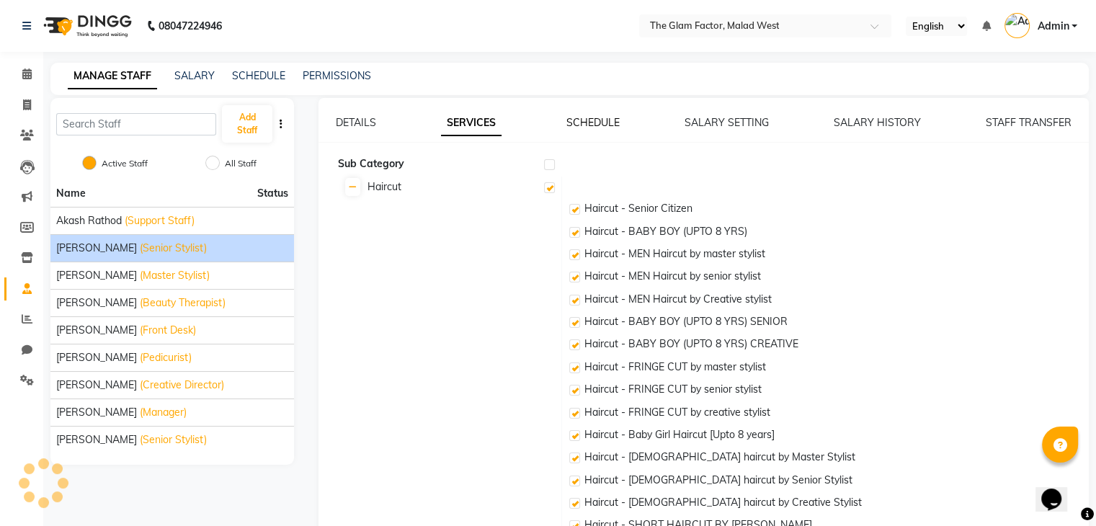
click at [583, 119] on link "SCHEDULE" at bounding box center [593, 122] width 53 height 13
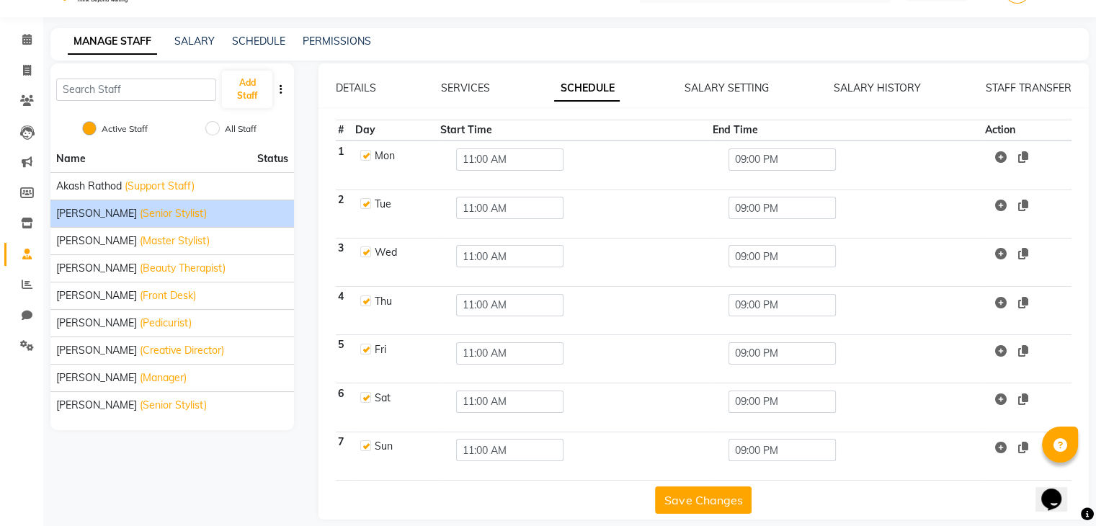
scroll to position [48, 0]
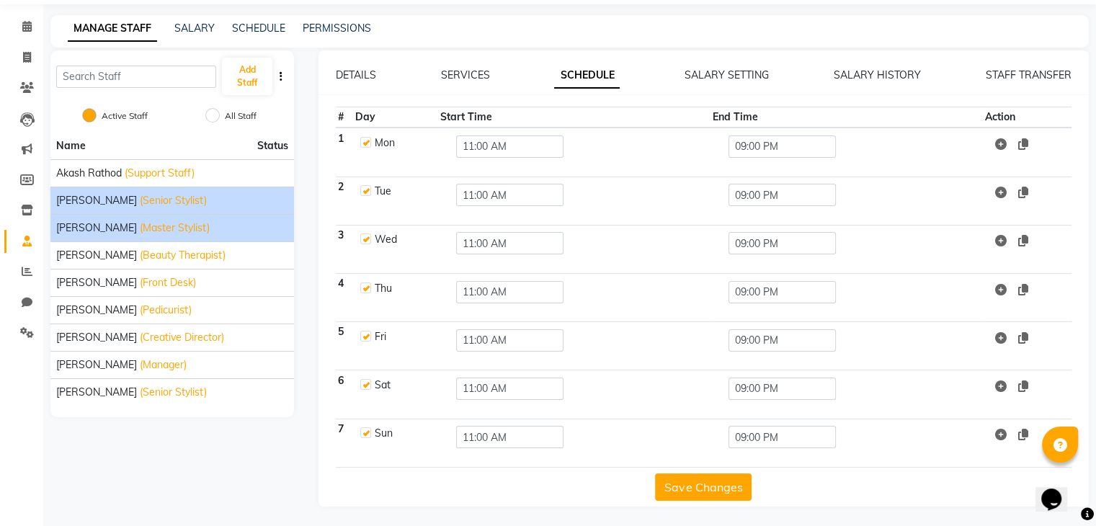
click at [166, 228] on span "(Master Stylist)" at bounding box center [175, 228] width 70 height 15
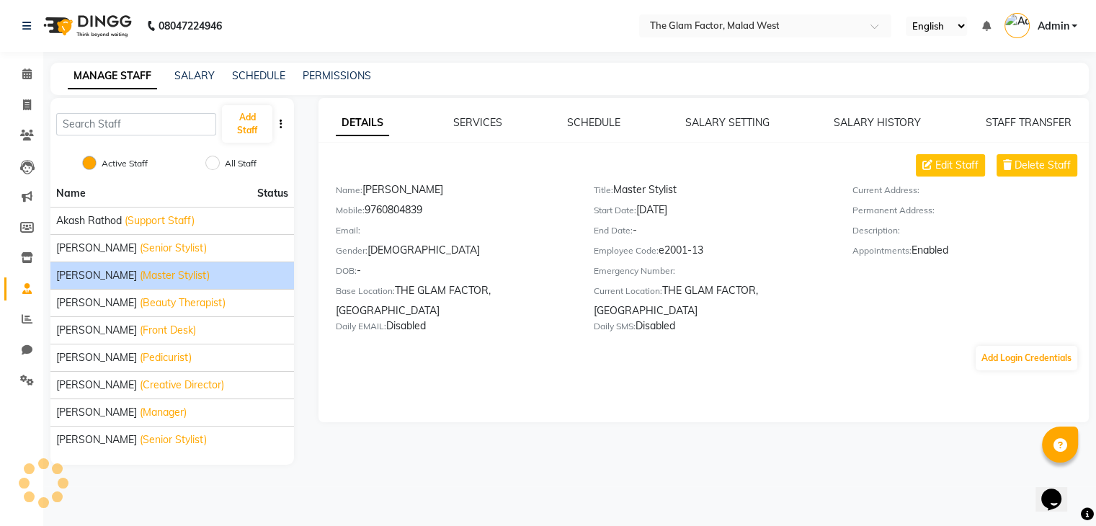
scroll to position [0, 0]
click at [93, 282] on span "[PERSON_NAME]" at bounding box center [96, 275] width 81 height 15
click at [216, 282] on div "Faizan Khan (Master Stylist)" at bounding box center [173, 275] width 235 height 15
click at [233, 280] on div "Faizan Khan (Master Stylist)" at bounding box center [173, 275] width 235 height 15
click at [612, 125] on link "SCHEDULE" at bounding box center [599, 122] width 53 height 13
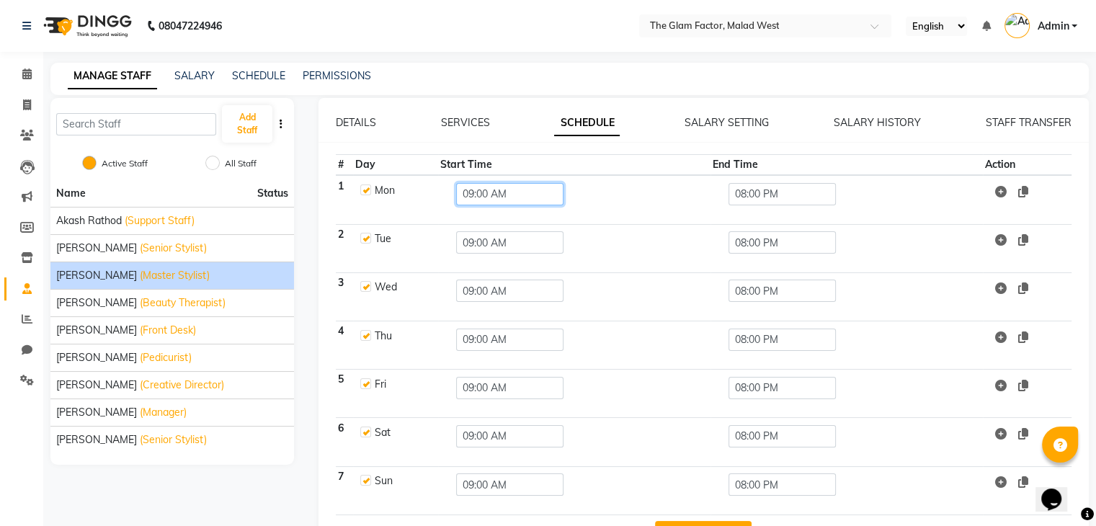
click at [508, 198] on input "09:00 AM" at bounding box center [509, 194] width 107 height 22
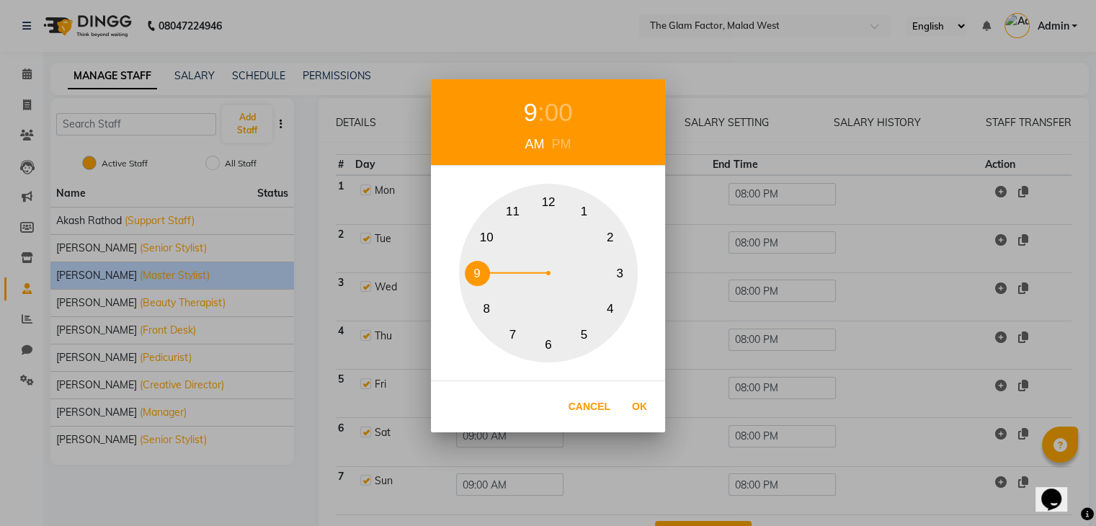
click at [494, 235] on button "10" at bounding box center [486, 238] width 25 height 25
click at [634, 409] on button "Ok" at bounding box center [640, 407] width 30 height 30
type input "10:00 AM"
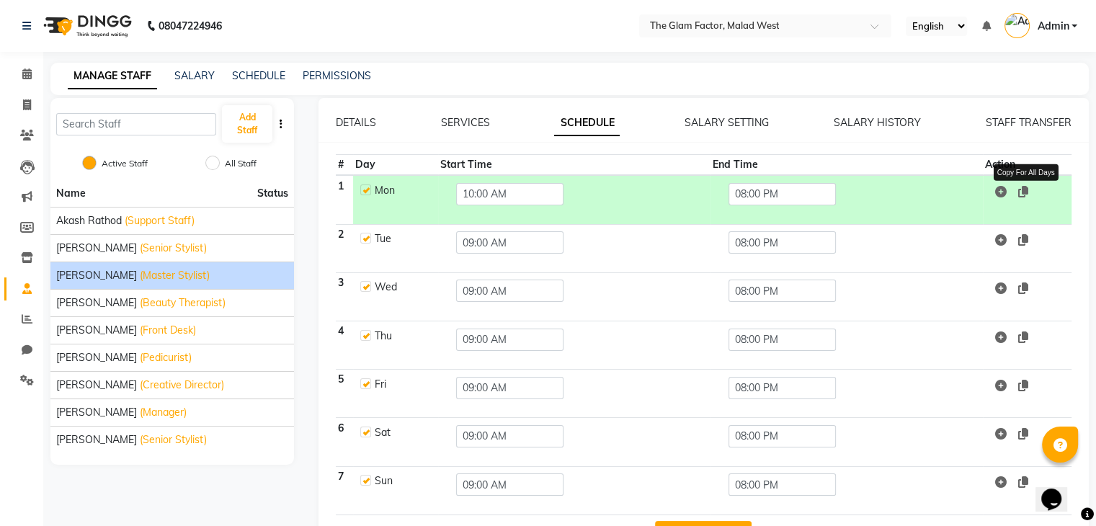
click at [1021, 189] on icon at bounding box center [1023, 192] width 10 height 12
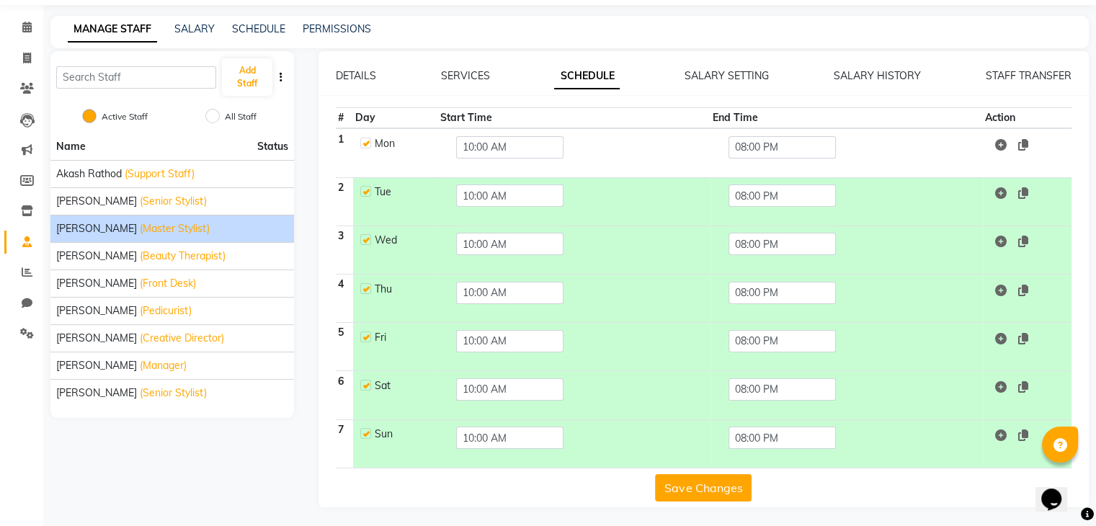
scroll to position [48, 0]
click at [783, 143] on input "08:00 PM" at bounding box center [782, 147] width 107 height 22
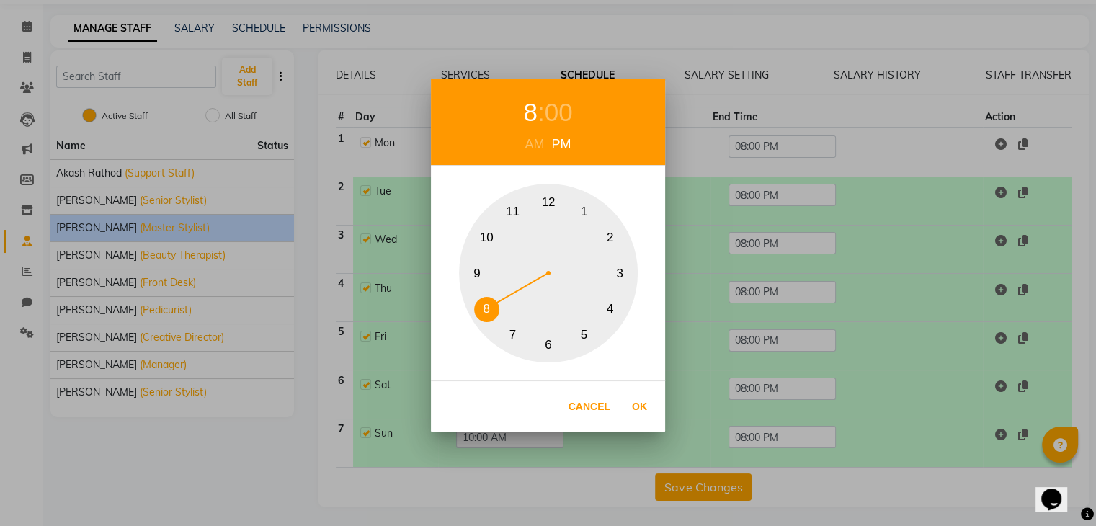
click at [477, 272] on button "9" at bounding box center [477, 273] width 25 height 25
click at [641, 406] on button "Ok" at bounding box center [640, 407] width 30 height 30
type input "09:00 PM"
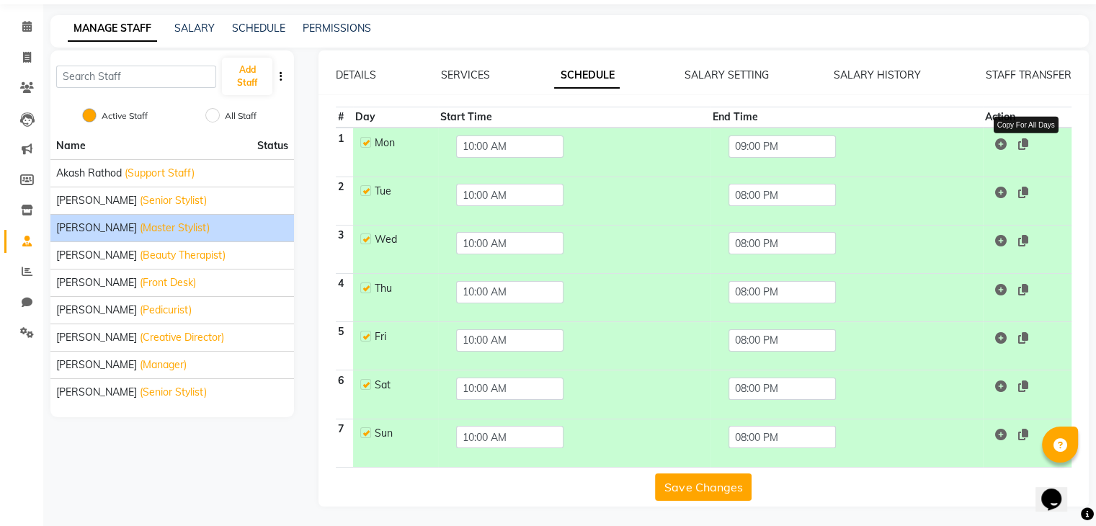
click at [1028, 146] on icon at bounding box center [1023, 144] width 10 height 12
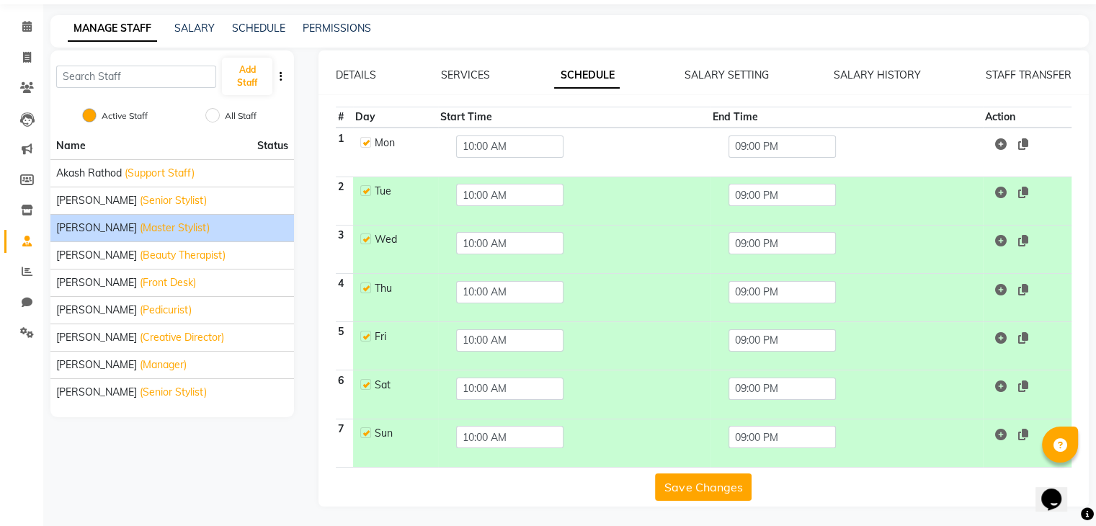
click at [724, 477] on button "Save Changes" at bounding box center [703, 487] width 97 height 27
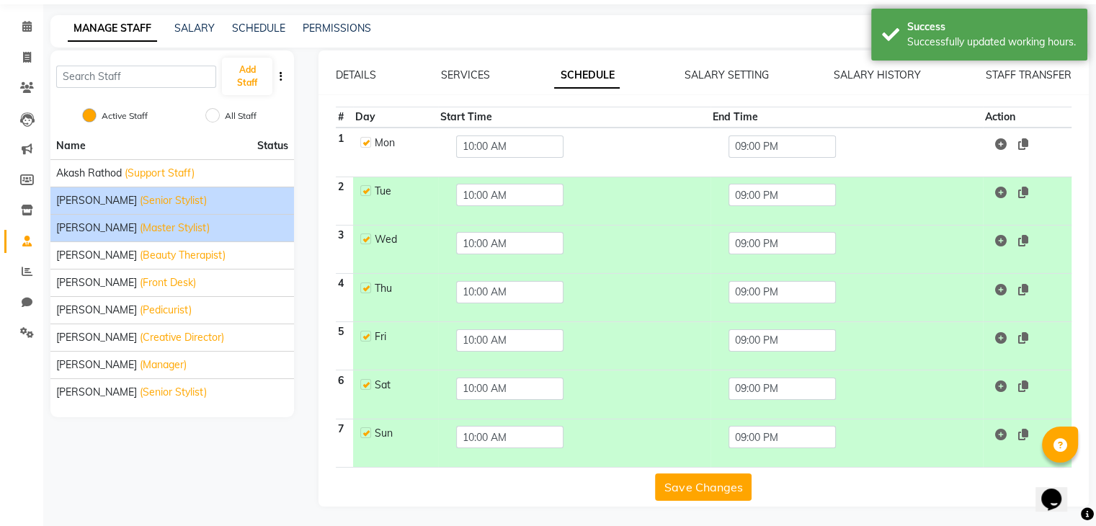
click at [169, 211] on li "[PERSON_NAME] (Senior Stylist)" at bounding box center [172, 200] width 244 height 27
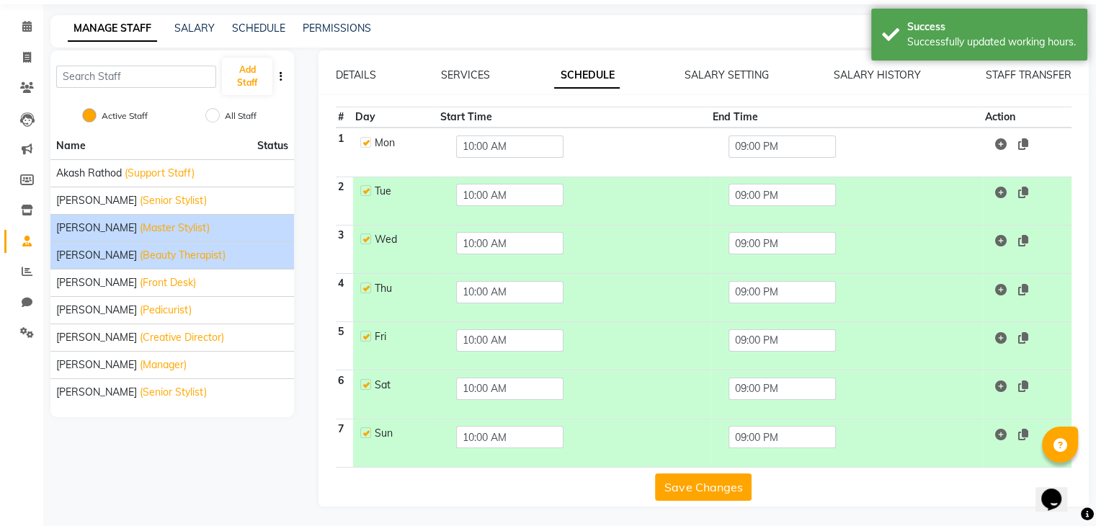
click at [176, 249] on span "(Beauty Therapist)" at bounding box center [183, 255] width 86 height 15
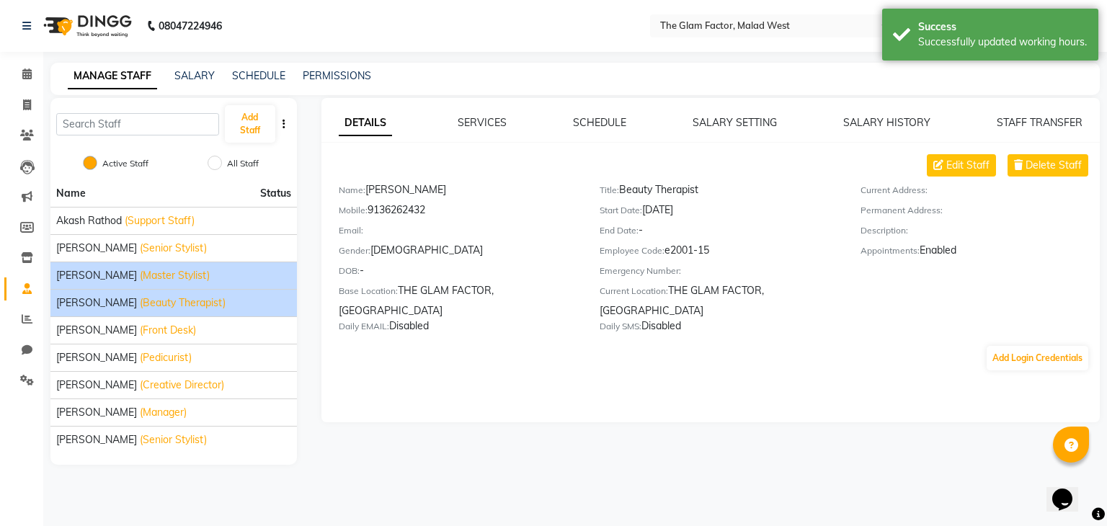
click at [189, 271] on div "Faizan Khan (Master Stylist)" at bounding box center [173, 275] width 235 height 15
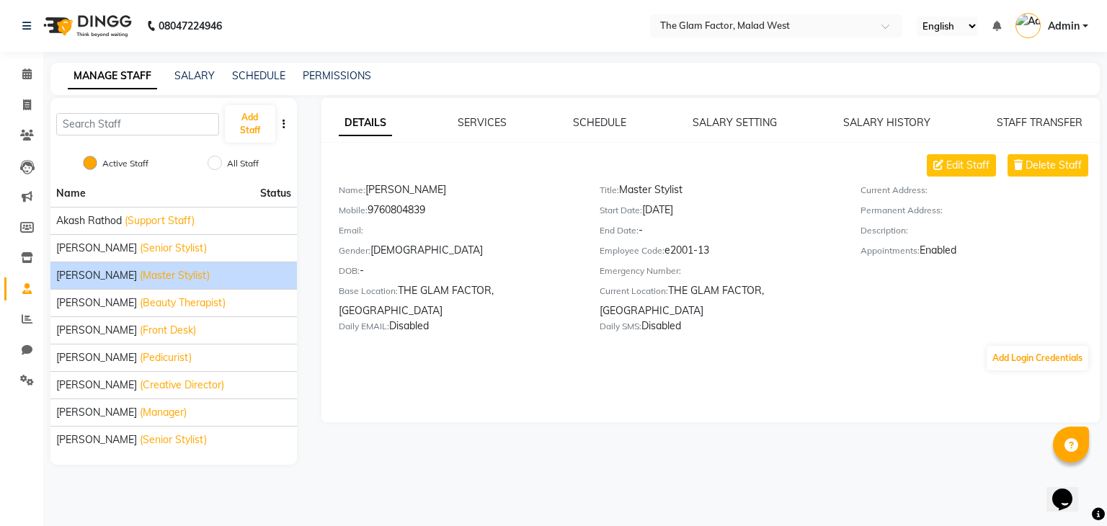
click at [568, 120] on div "DETAILS SERVICES SCHEDULE SALARY SETTING SALARY HISTORY STAFF TRANSFER" at bounding box center [711, 122] width 745 height 15
click at [577, 120] on link "SCHEDULE" at bounding box center [599, 122] width 53 height 13
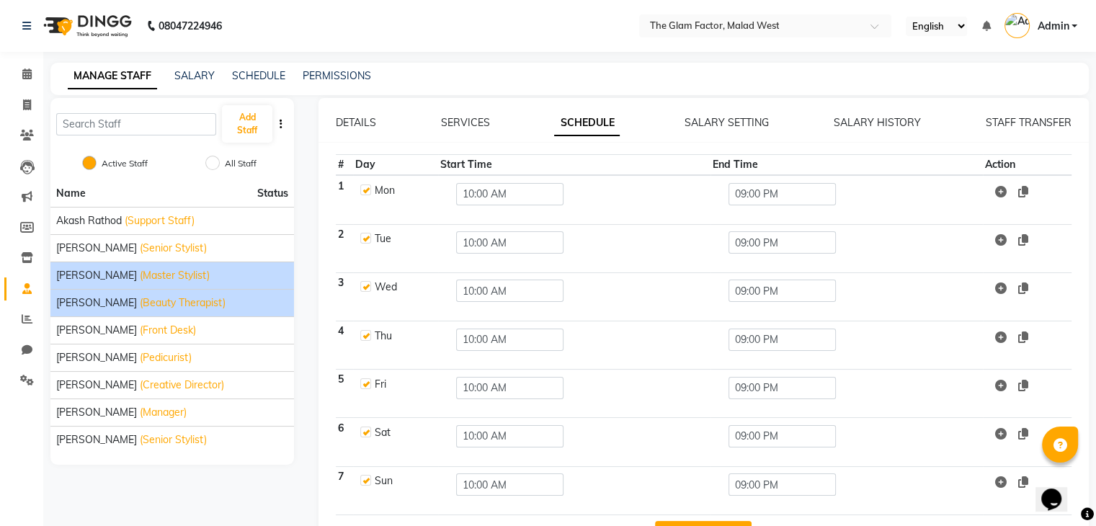
click at [193, 296] on span "(Beauty Therapist)" at bounding box center [183, 303] width 86 height 15
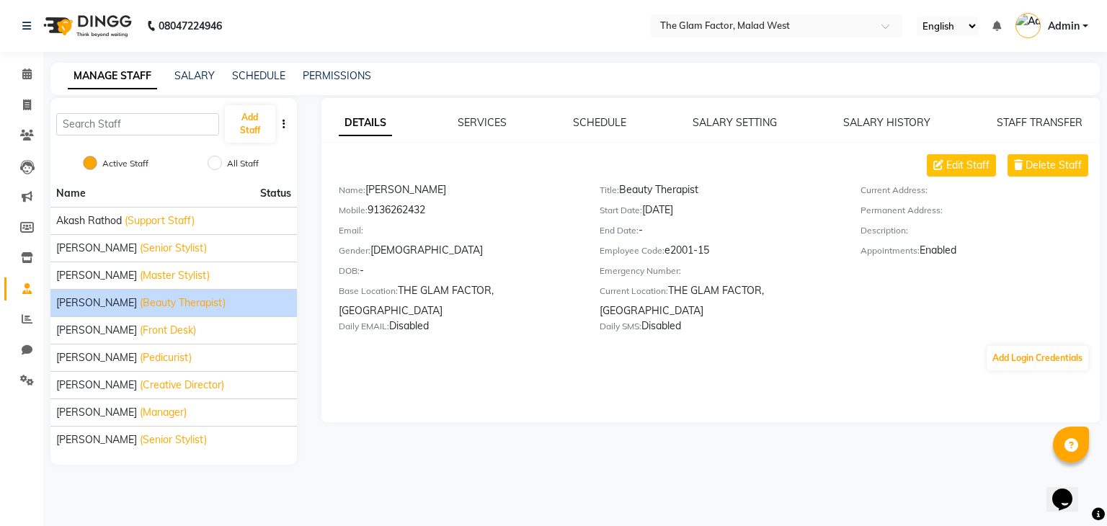
click at [585, 130] on div "DETAILS SERVICES SCHEDULE SALARY SETTING SALARY HISTORY STAFF TRANSFER Edit Sta…" at bounding box center [710, 243] width 779 height 257
click at [591, 116] on link "SCHEDULE" at bounding box center [599, 122] width 53 height 13
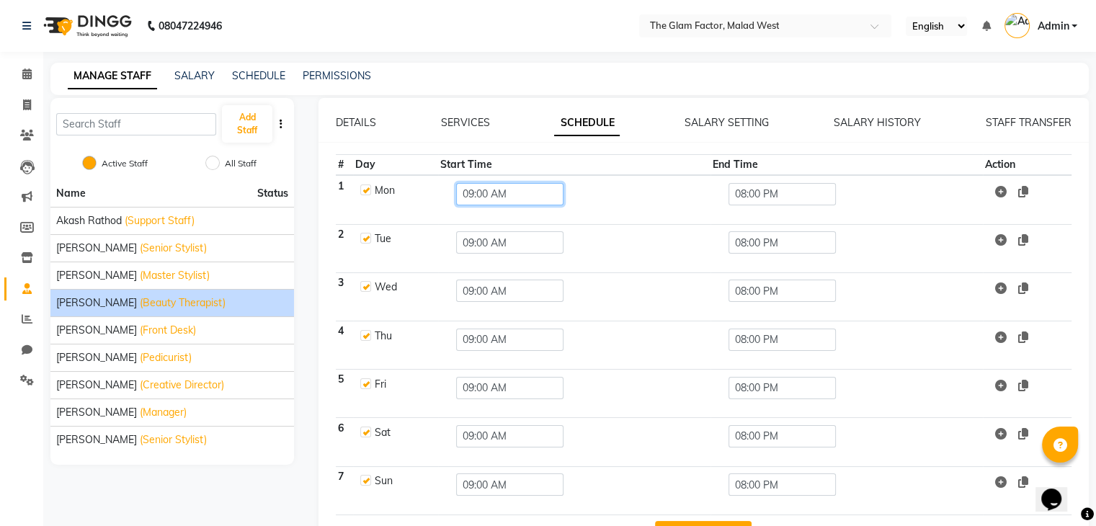
click at [465, 188] on input "09:00 AM" at bounding box center [509, 194] width 107 height 22
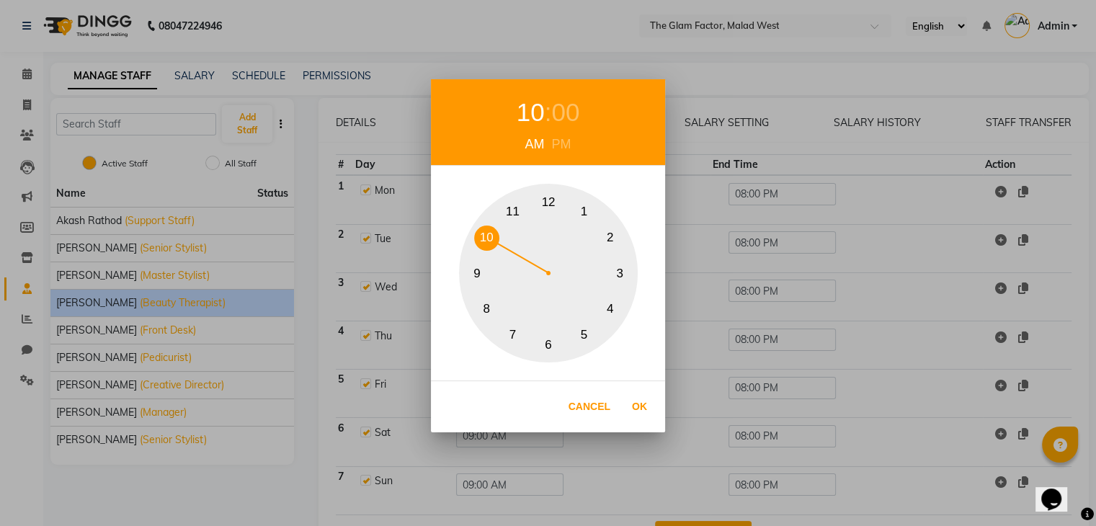
click at [489, 233] on button "10" at bounding box center [486, 238] width 25 height 25
click at [635, 412] on button "Ok" at bounding box center [640, 407] width 30 height 30
type input "10:00 AM"
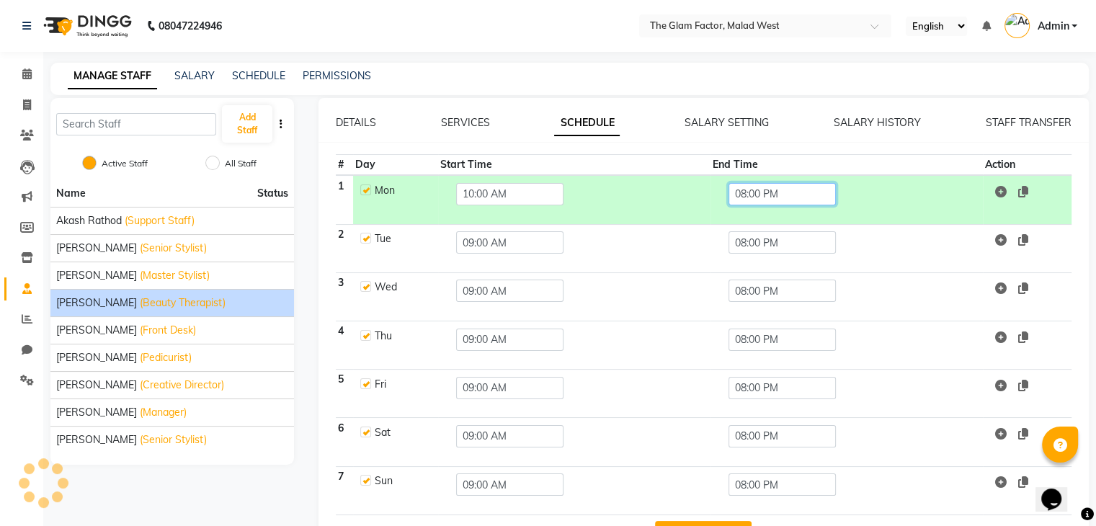
click at [774, 195] on input "08:00 PM" at bounding box center [782, 194] width 107 height 22
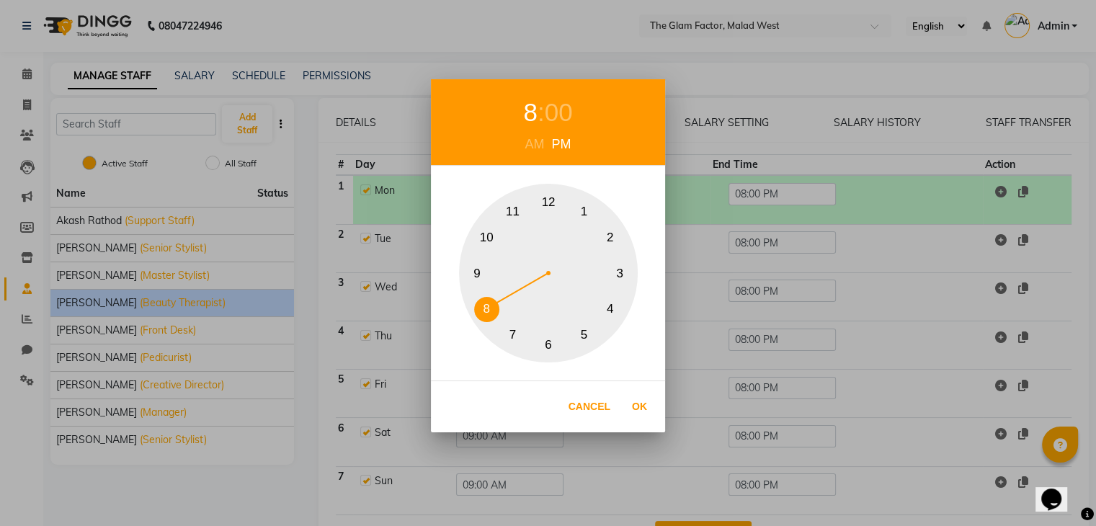
click at [461, 272] on div "1 2 3 4 5 6 7 8 9 10 11 12" at bounding box center [548, 273] width 179 height 179
drag, startPoint x: 646, startPoint y: 405, endPoint x: 765, endPoint y: 236, distance: 206.8
click at [647, 403] on button "Ok" at bounding box center [640, 407] width 30 height 30
type input "09:00 PM"
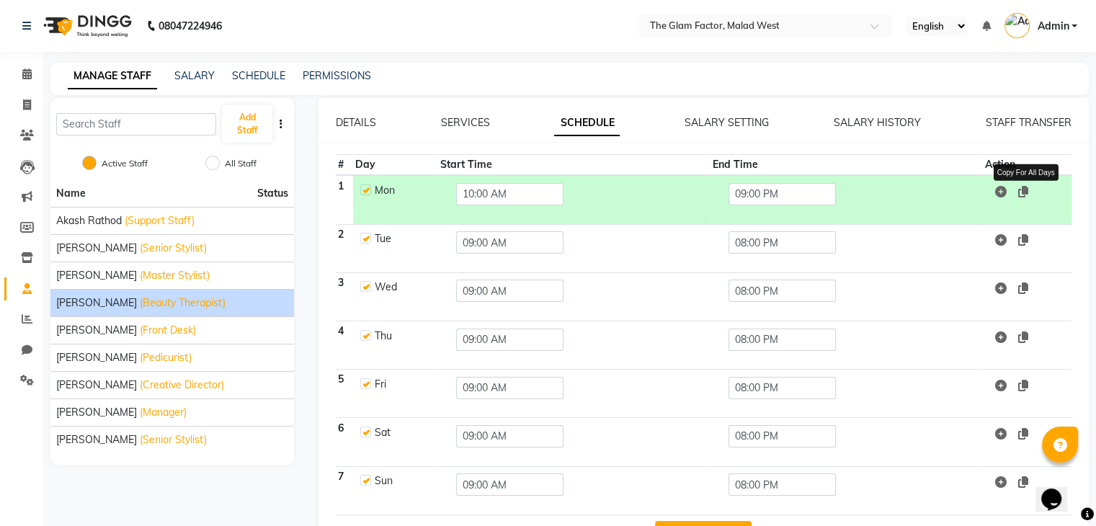
click at [1026, 192] on icon at bounding box center [1023, 192] width 10 height 12
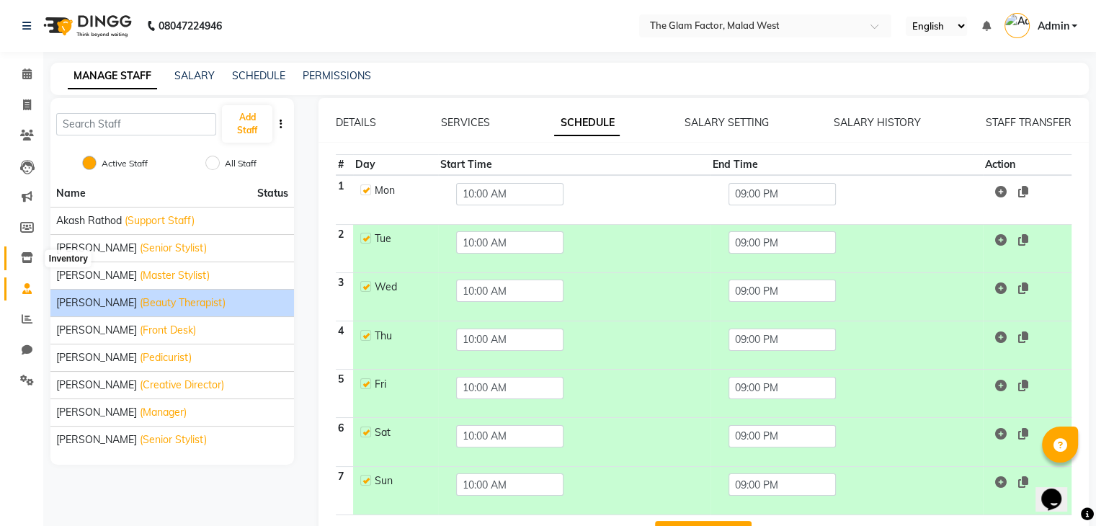
click at [14, 261] on span at bounding box center [26, 258] width 25 height 17
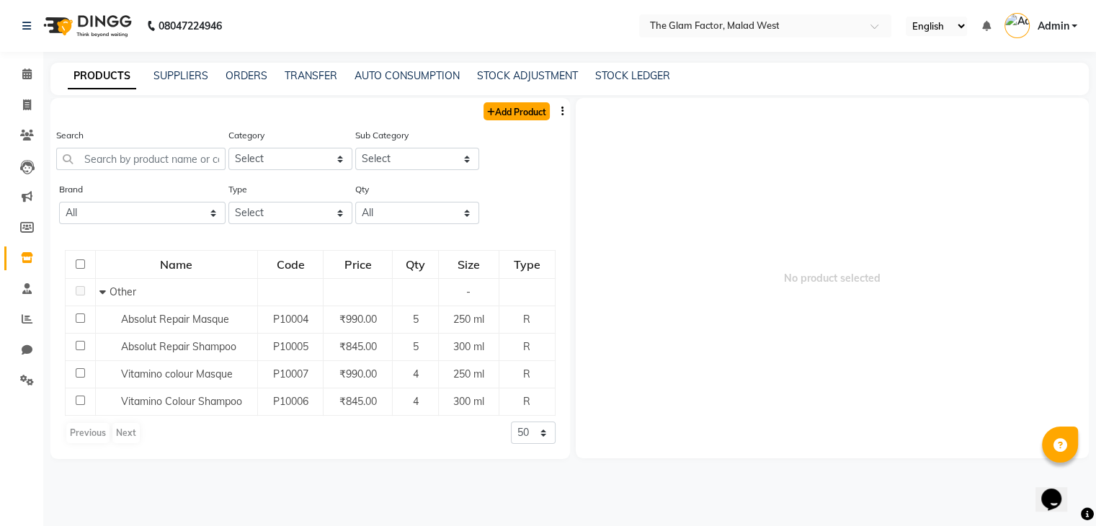
click at [513, 105] on link "Add Product" at bounding box center [517, 111] width 66 height 18
select select "true"
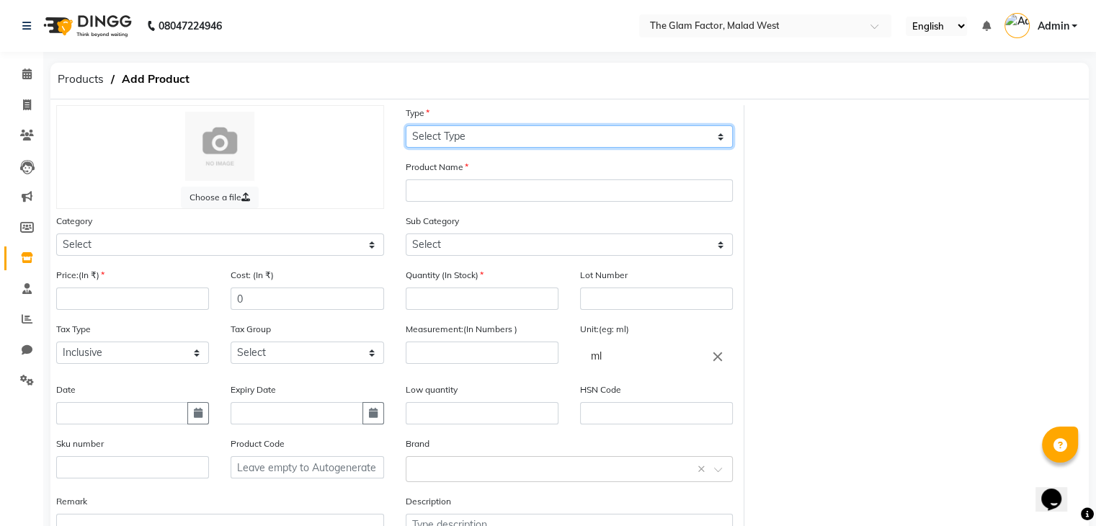
click at [469, 139] on select "Select Type Both Retail Consumable" at bounding box center [570, 136] width 328 height 22
select select "R"
click at [406, 126] on select "Select Type Both Retail Consumable" at bounding box center [570, 136] width 328 height 22
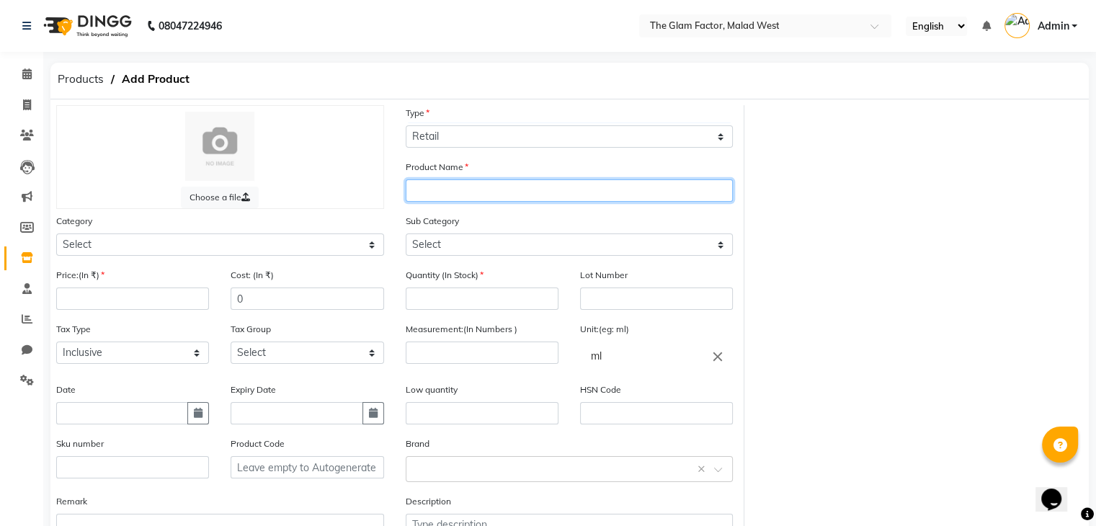
click at [450, 184] on input "text" at bounding box center [570, 190] width 328 height 22
type input "Inforcer Shampoo"
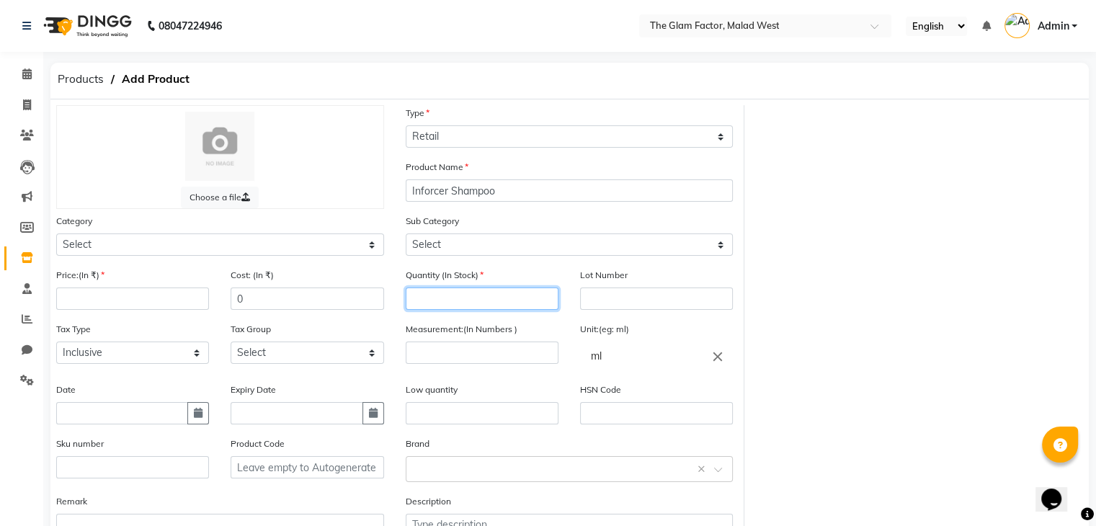
click at [487, 297] on input "number" at bounding box center [482, 299] width 153 height 22
type input "5"
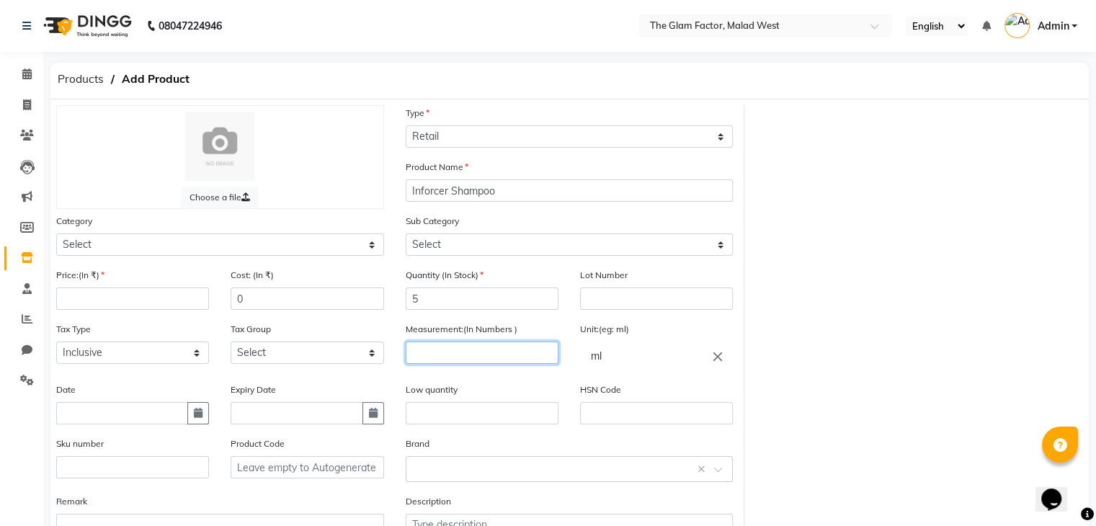
click at [467, 359] on input "number" at bounding box center [482, 353] width 153 height 22
type input "300"
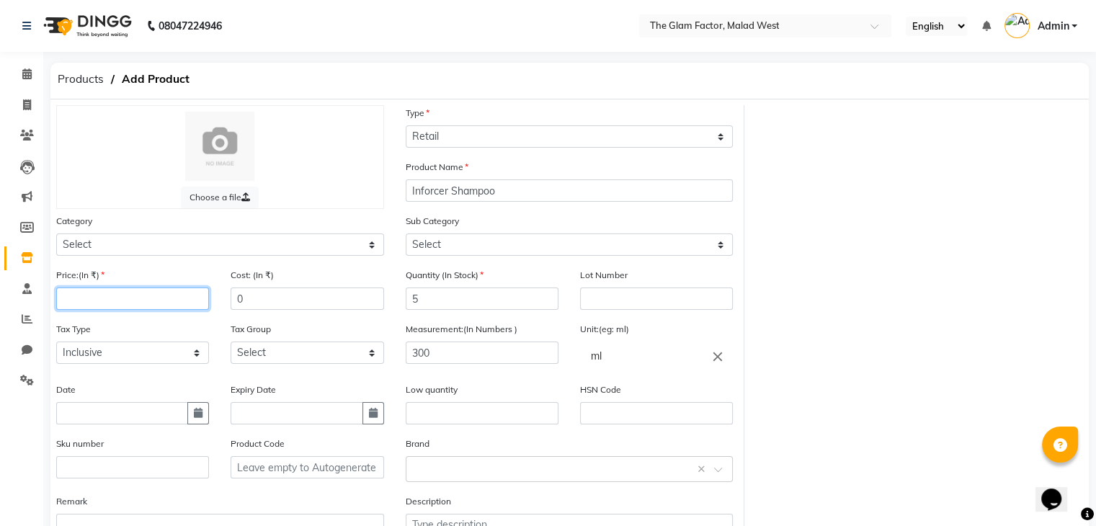
click at [174, 303] on input "number" at bounding box center [132, 299] width 153 height 22
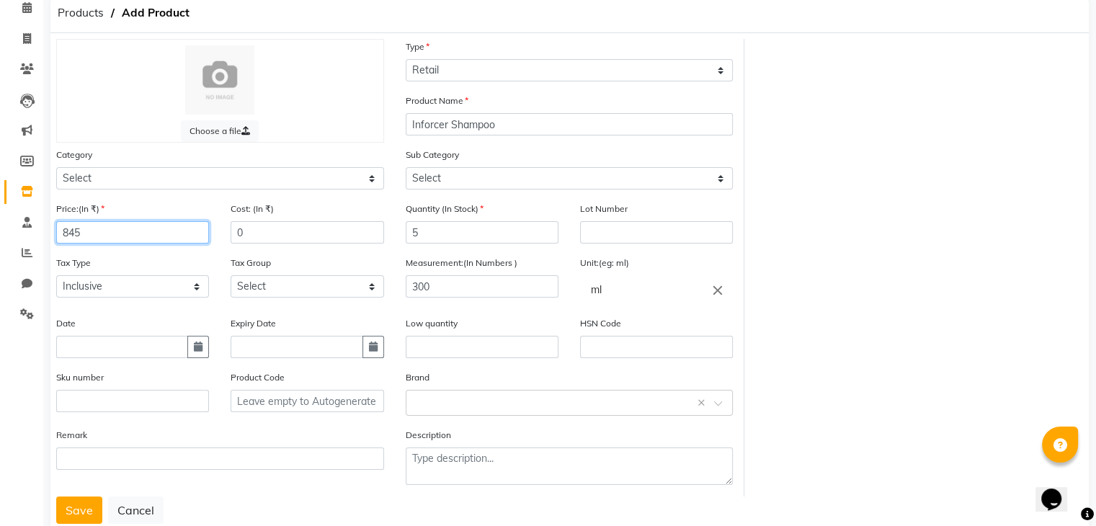
scroll to position [86, 0]
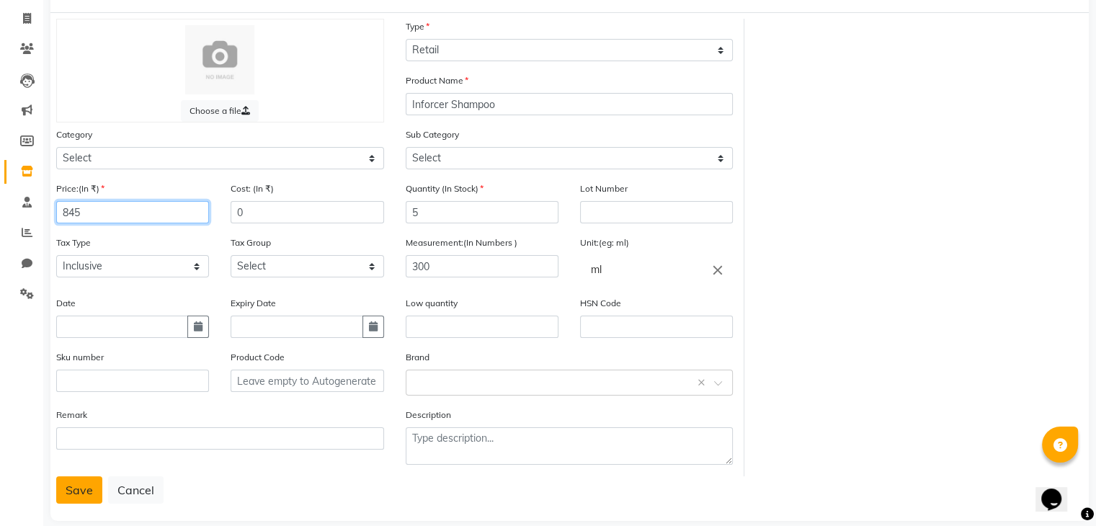
type input "845"
click at [92, 502] on button "Save" at bounding box center [79, 489] width 46 height 27
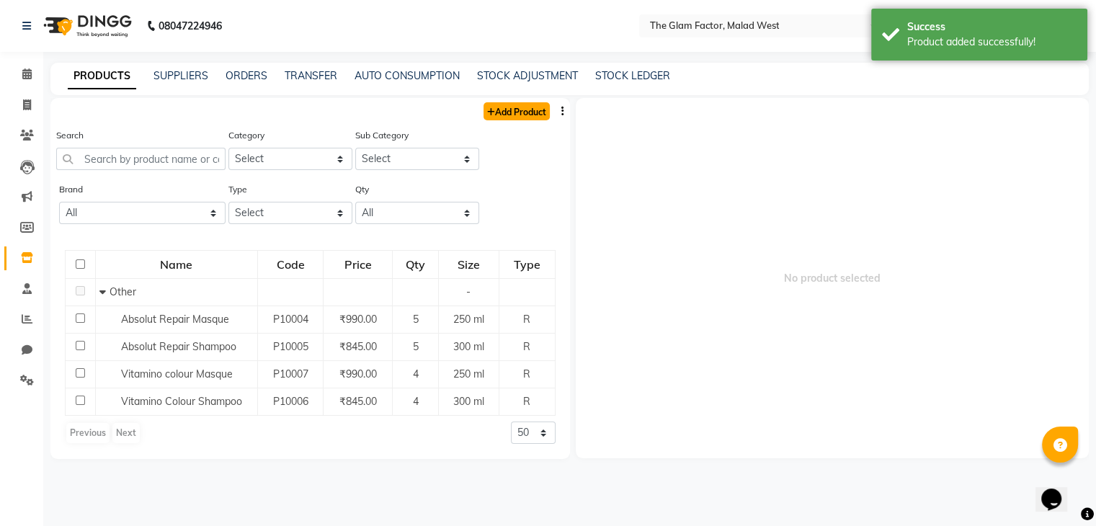
click at [513, 118] on link "Add Product" at bounding box center [517, 111] width 66 height 18
select select "true"
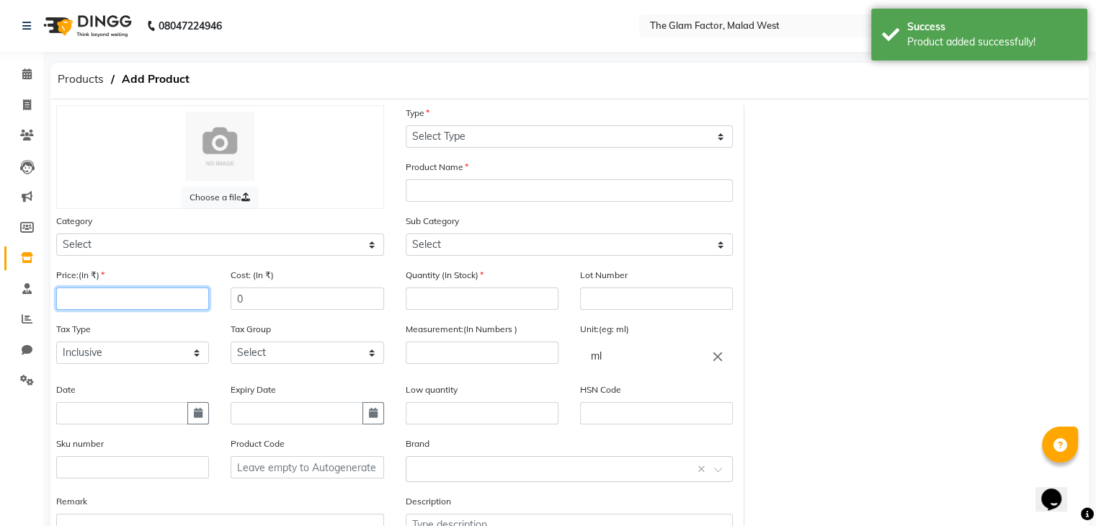
click at [121, 298] on input "number" at bounding box center [132, 299] width 153 height 22
type input "8"
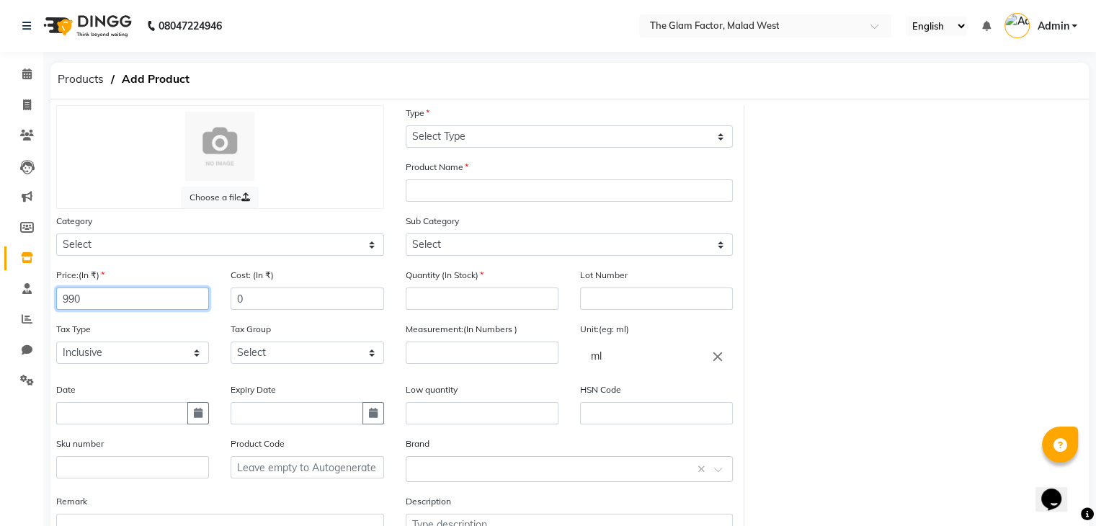
type input "990"
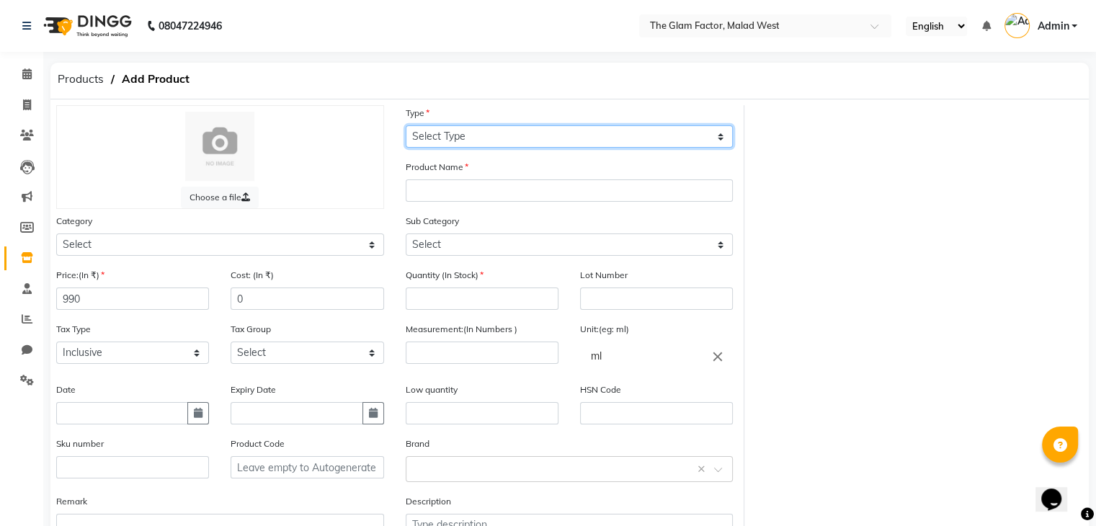
click at [461, 138] on select "Select Type Both Retail Consumable" at bounding box center [570, 136] width 328 height 22
select select "R"
click at [406, 126] on select "Select Type Both Retail Consumable" at bounding box center [570, 136] width 328 height 22
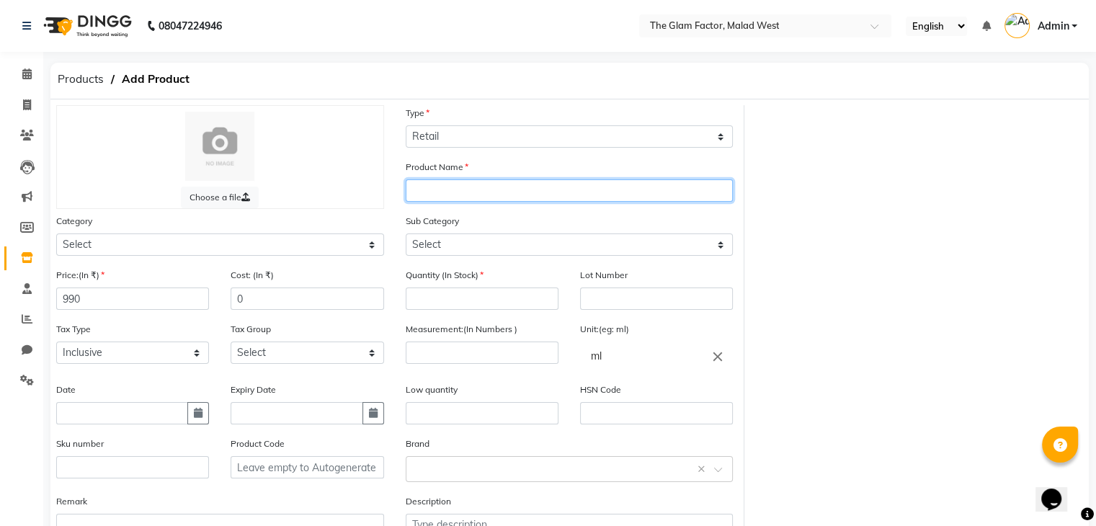
click at [468, 192] on input "text" at bounding box center [570, 190] width 328 height 22
type input "Inforcer Masque"
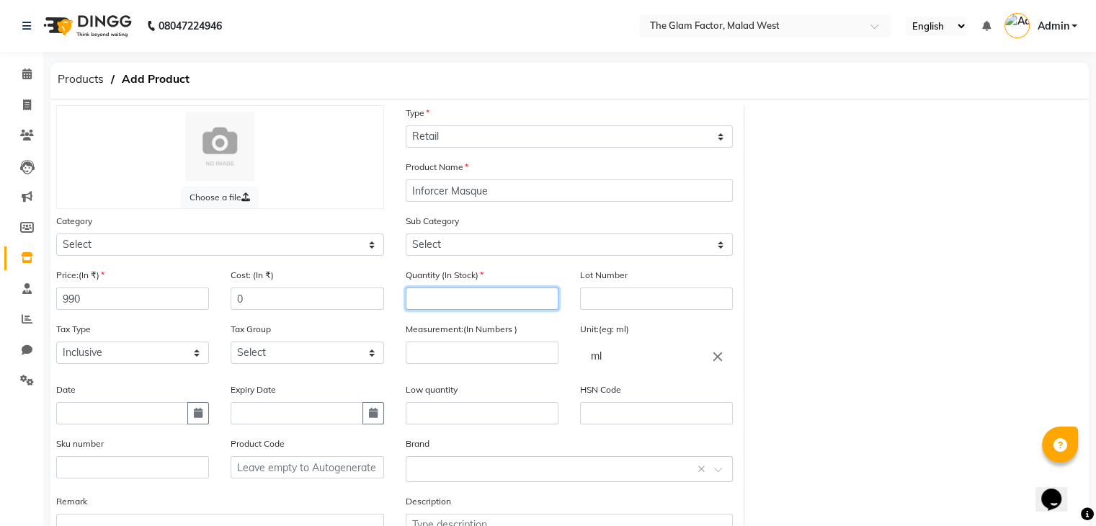
click at [461, 303] on input "number" at bounding box center [482, 299] width 153 height 22
type input "5"
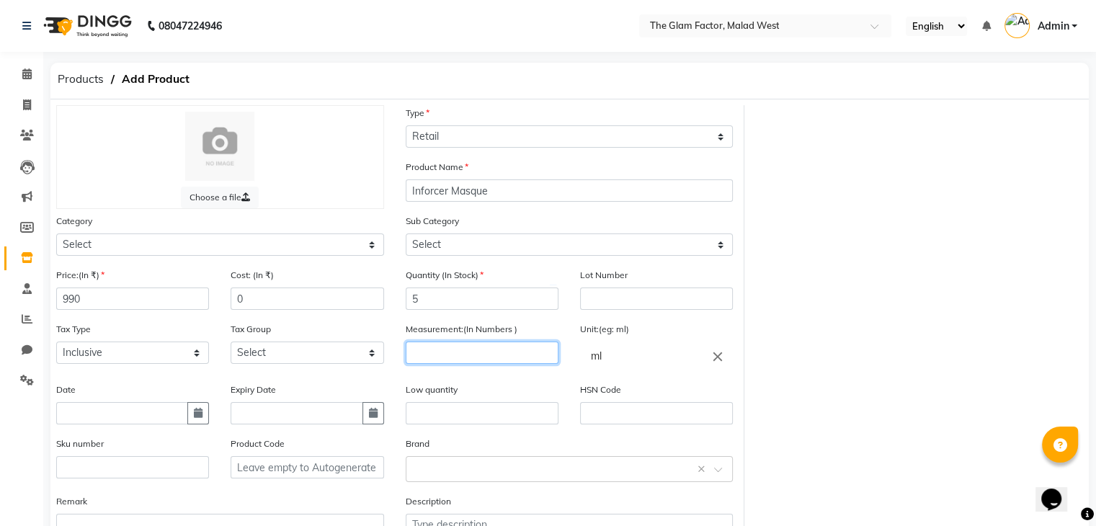
click at [474, 358] on input "number" at bounding box center [482, 353] width 153 height 22
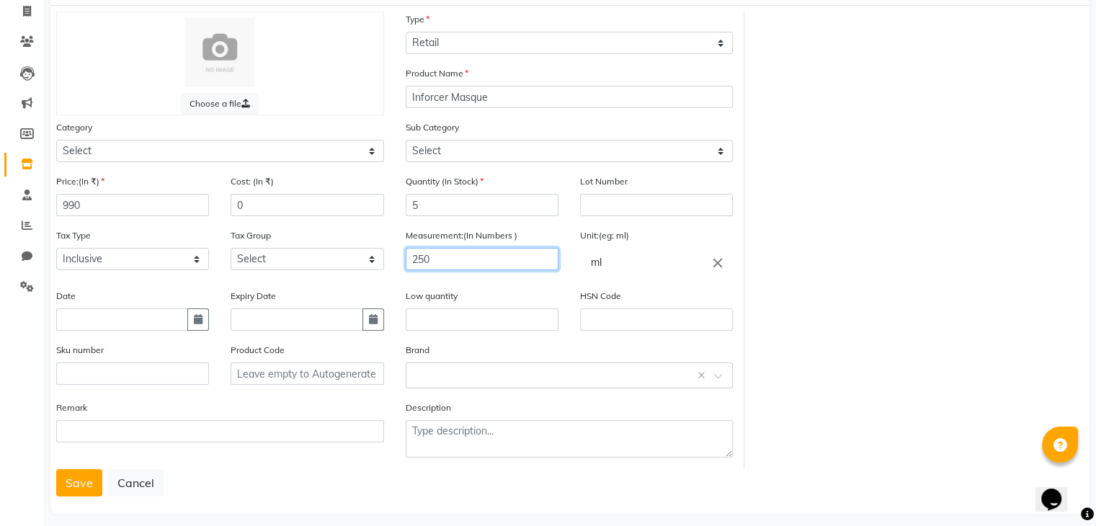
scroll to position [95, 0]
type input "250"
click at [89, 491] on button "Save" at bounding box center [79, 481] width 46 height 27
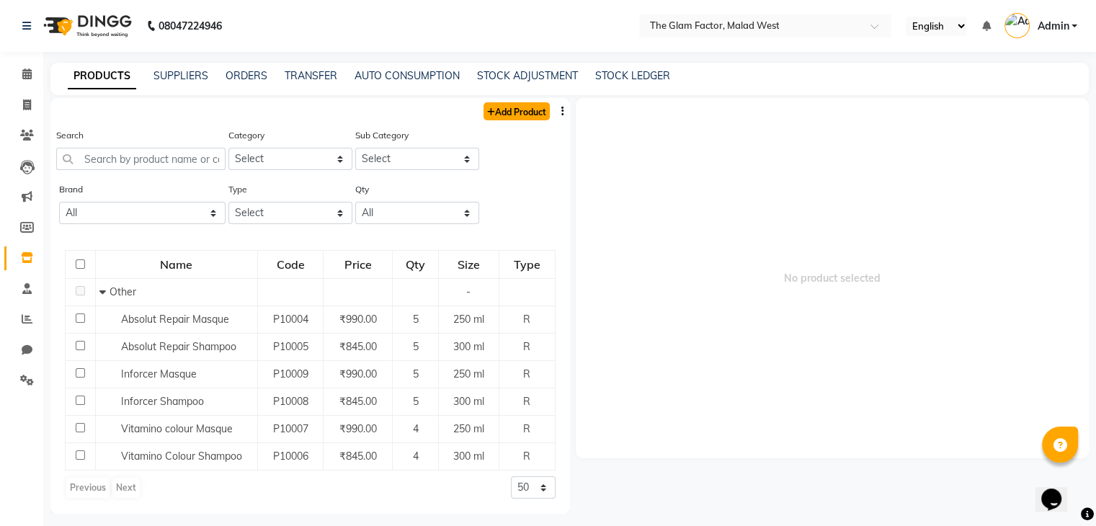
click at [519, 102] on link "Add Product" at bounding box center [517, 111] width 66 height 18
select select "true"
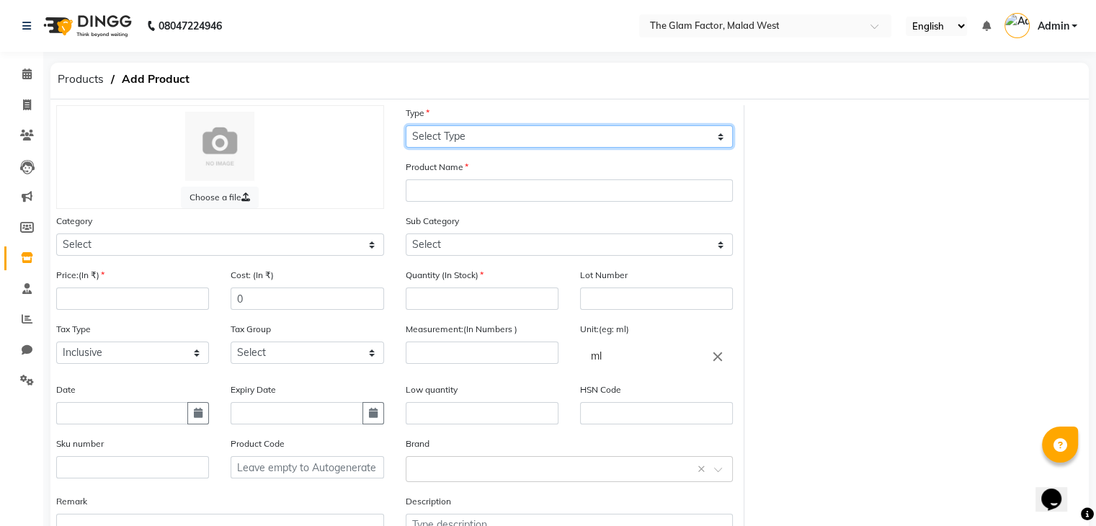
click at [492, 138] on select "Select Type Both Retail Consumable" at bounding box center [570, 136] width 328 height 22
select select "R"
click at [406, 126] on select "Select Type Both Retail Consumable" at bounding box center [570, 136] width 328 height 22
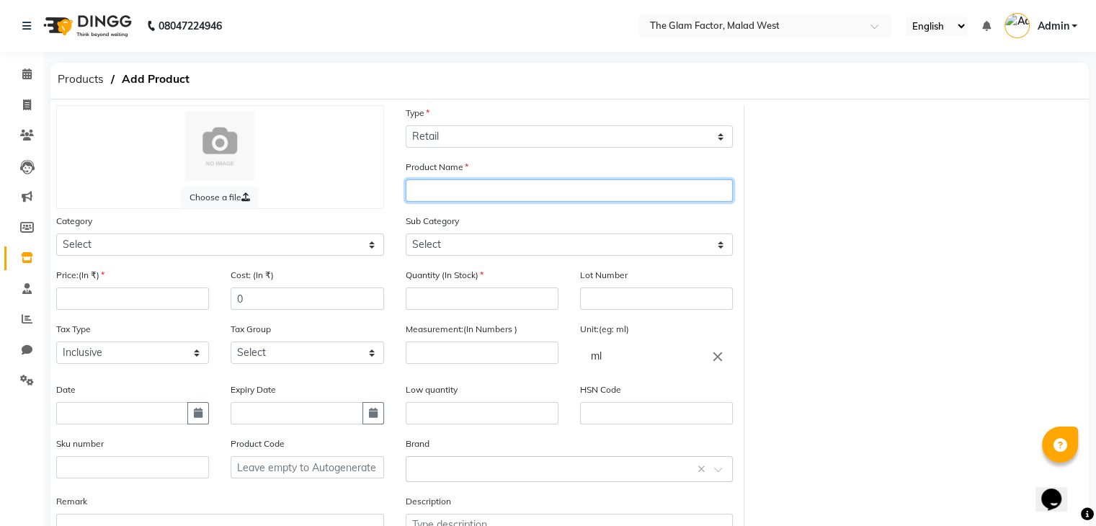
click at [466, 200] on input "text" at bounding box center [570, 190] width 328 height 22
type input "QOD Max Prime SHampoo"
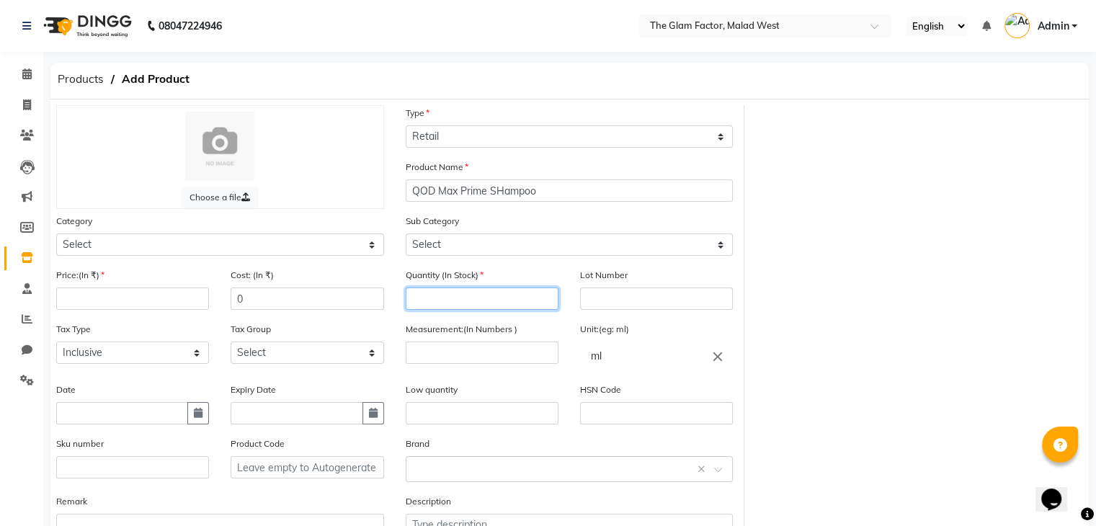
click at [501, 293] on input "number" at bounding box center [482, 299] width 153 height 22
type input "3"
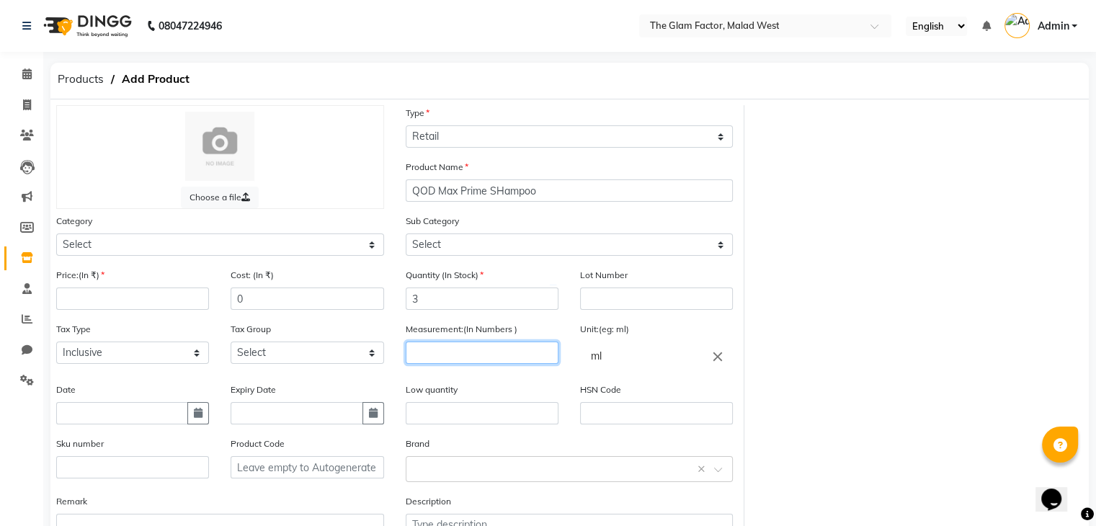
click at [526, 351] on input "number" at bounding box center [482, 353] width 153 height 22
type input "300"
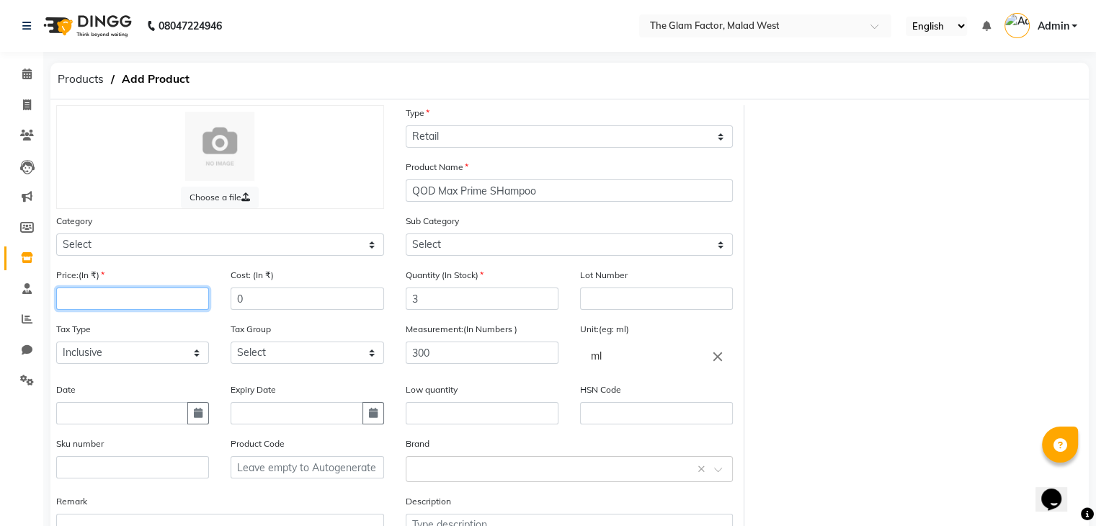
click at [185, 303] on input "number" at bounding box center [132, 299] width 153 height 22
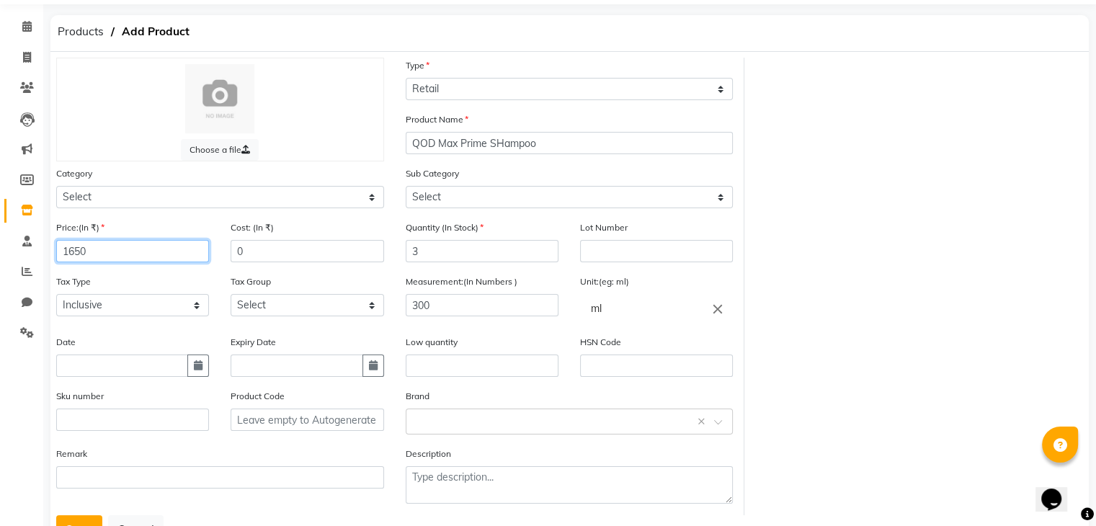
scroll to position [112, 0]
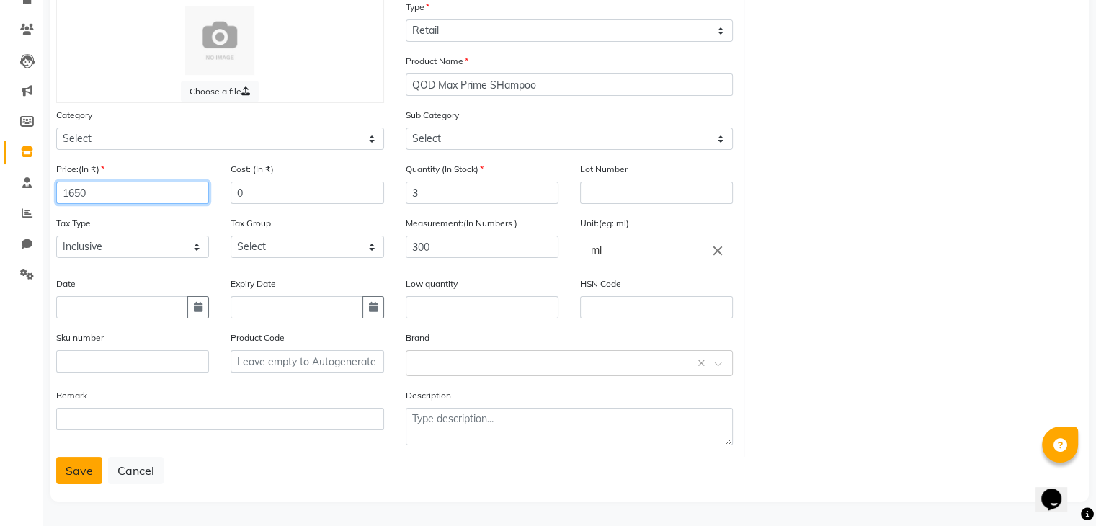
type input "1650"
click at [84, 468] on button "Save" at bounding box center [79, 470] width 46 height 27
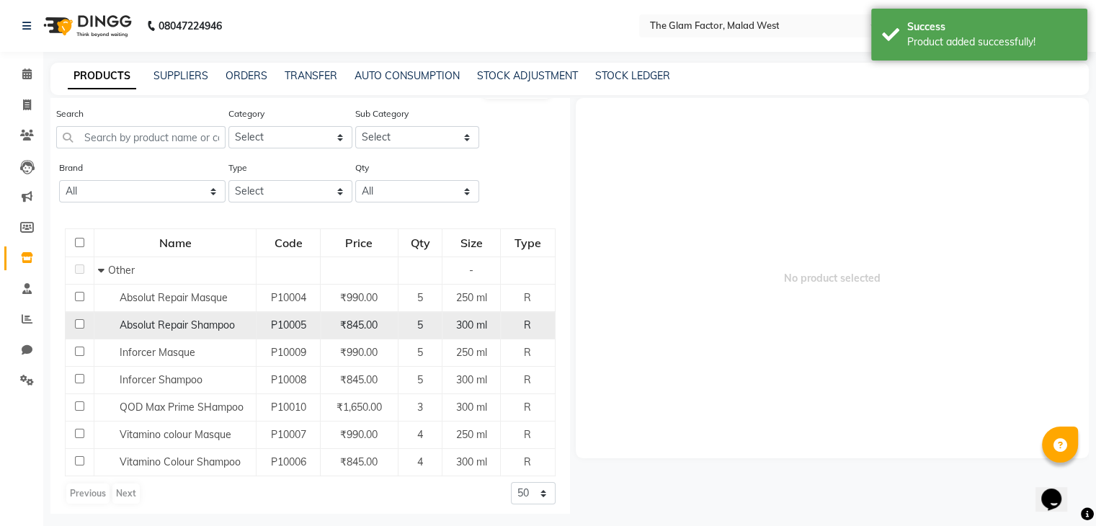
scroll to position [27, 0]
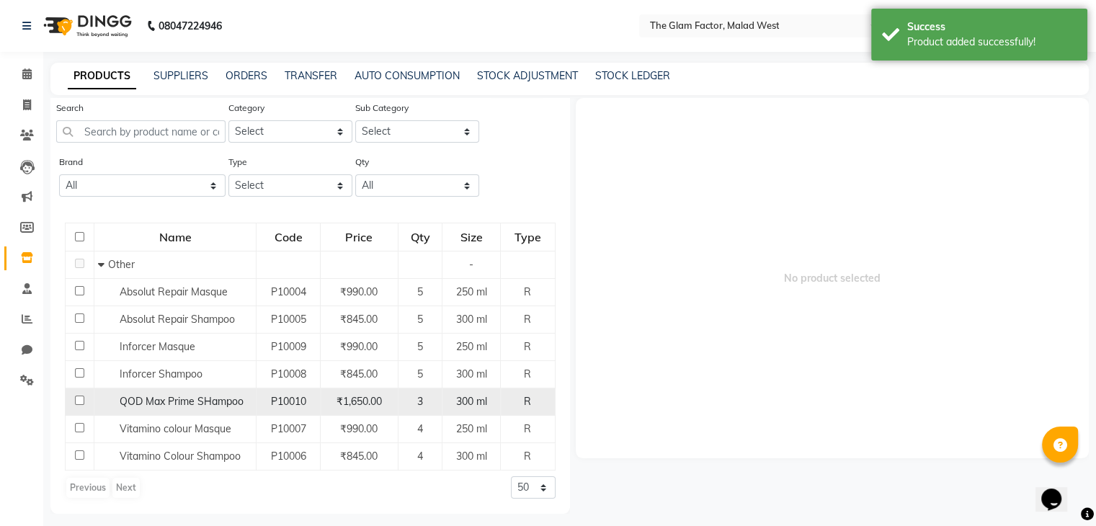
click at [258, 403] on td "P10010" at bounding box center [289, 401] width 64 height 27
click at [82, 404] on input "checkbox" at bounding box center [79, 400] width 9 height 9
checkbox input "true"
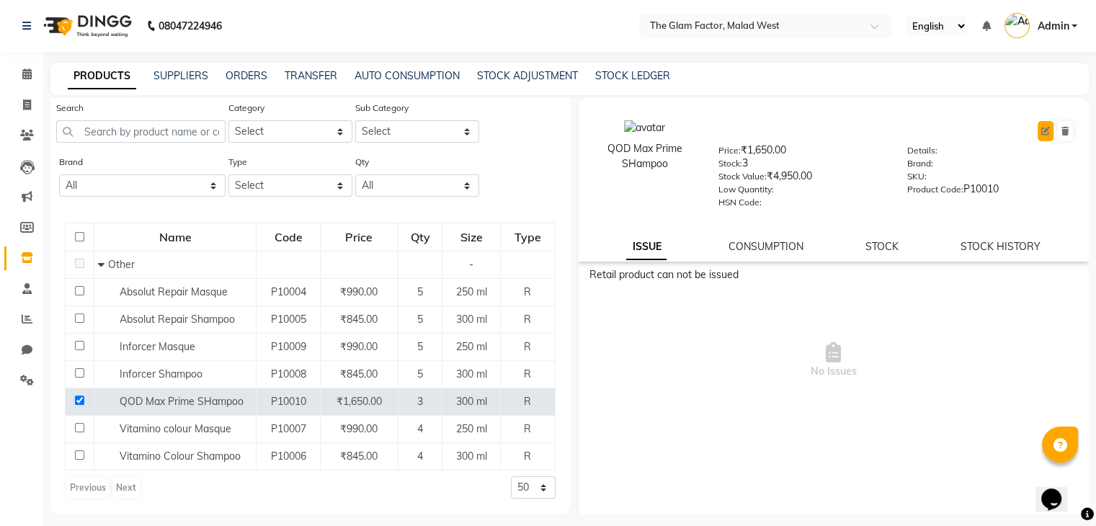
click at [1041, 130] on icon at bounding box center [1045, 131] width 9 height 9
select select "true"
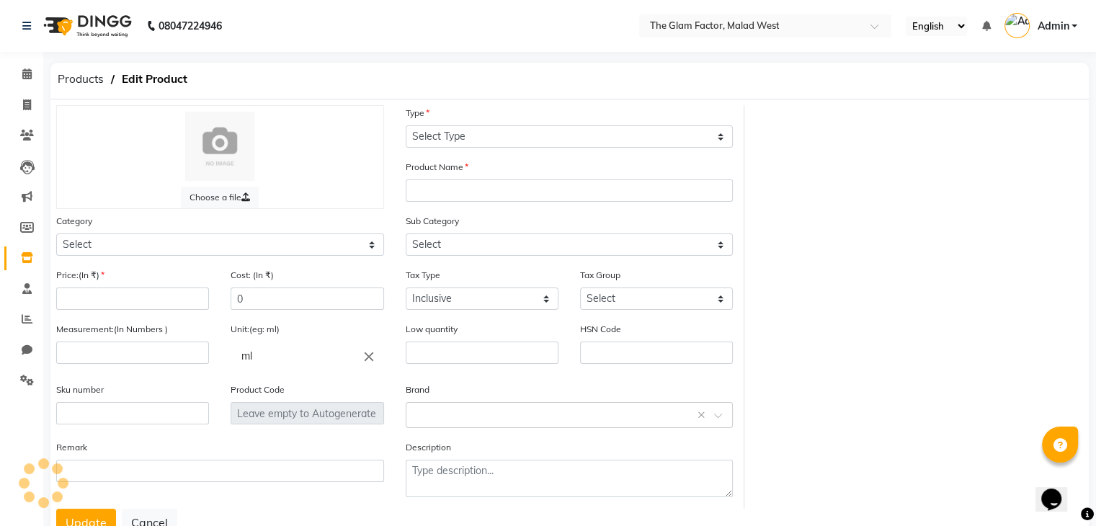
select select "R"
type input "QOD Max Prime SHampoo"
select select "1000"
select select
type input "1650"
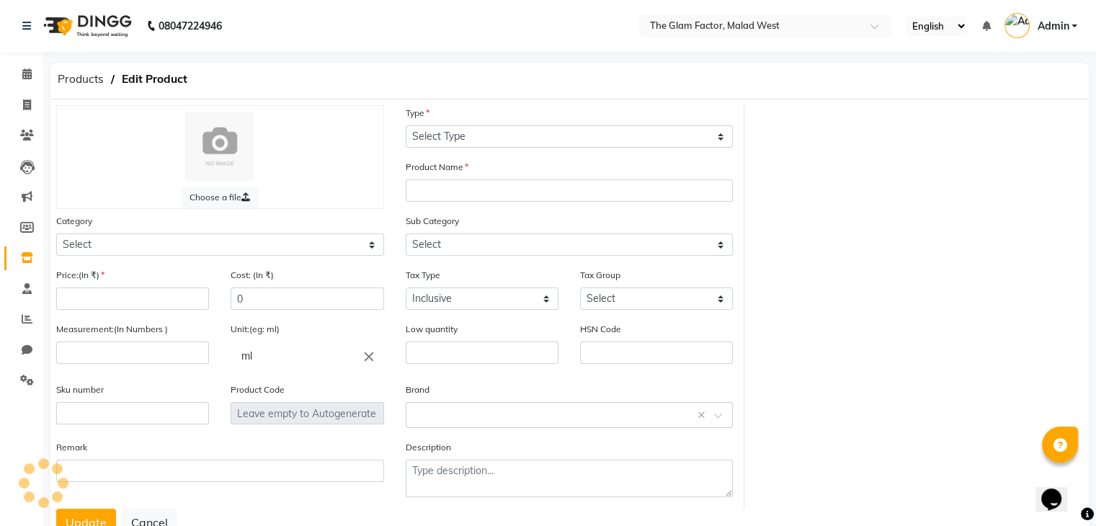
type input "300"
type input "P10010"
select select "1002"
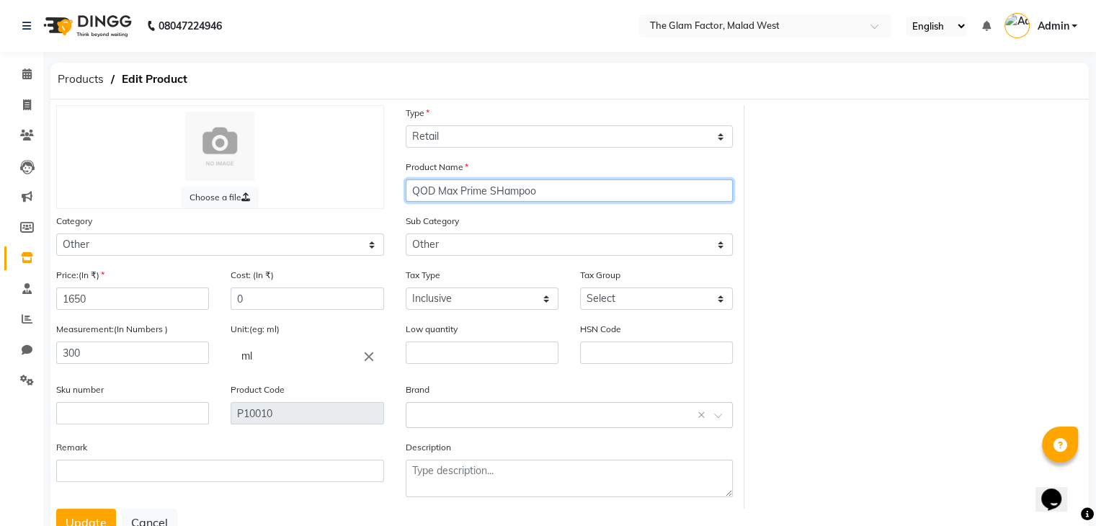
click at [503, 195] on input "QOD Max Prime SHampoo" at bounding box center [570, 190] width 328 height 22
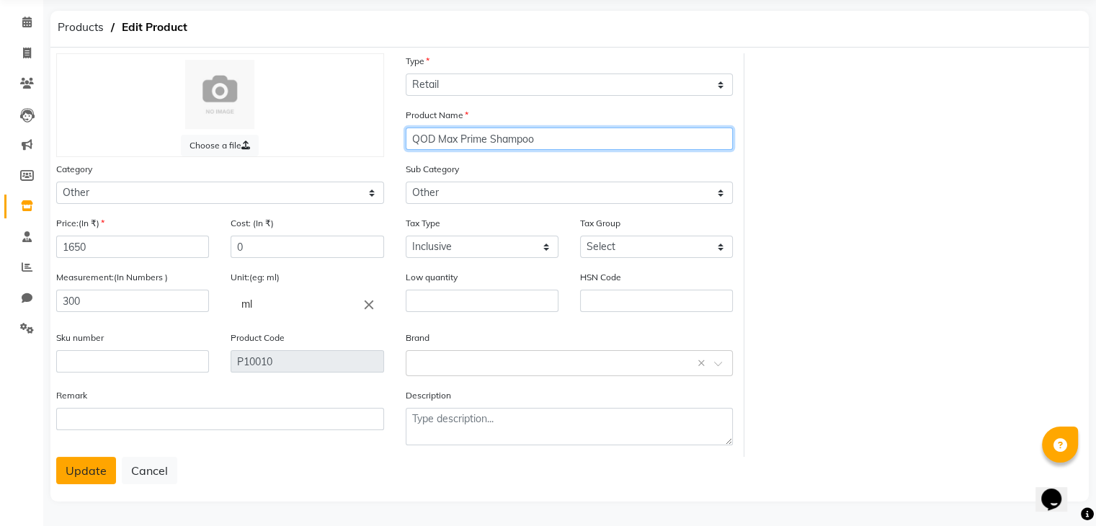
type input "QOD Max Prime Shampoo"
click at [99, 472] on button "Update" at bounding box center [86, 470] width 60 height 27
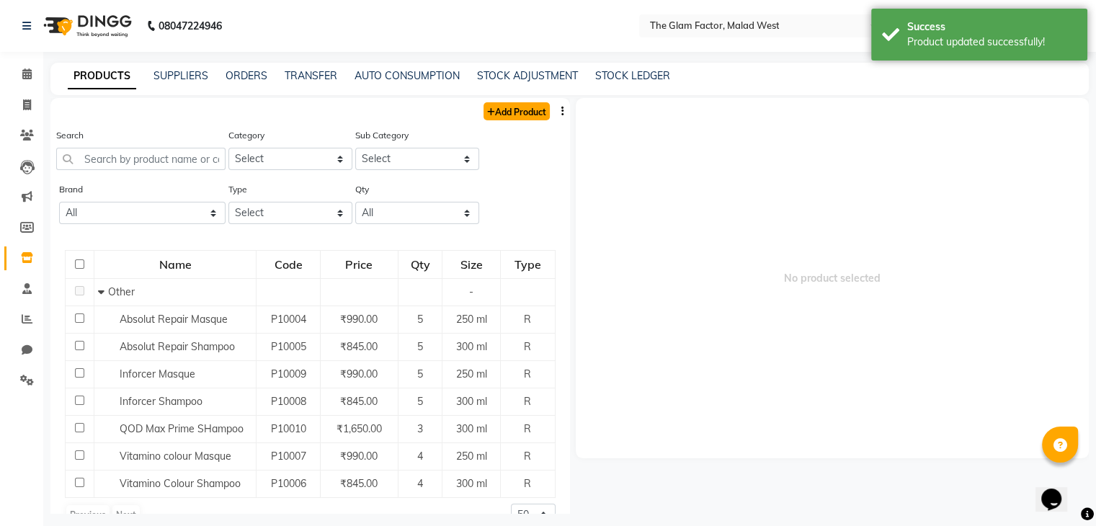
click at [502, 117] on link "Add Product" at bounding box center [517, 111] width 66 height 18
select select "true"
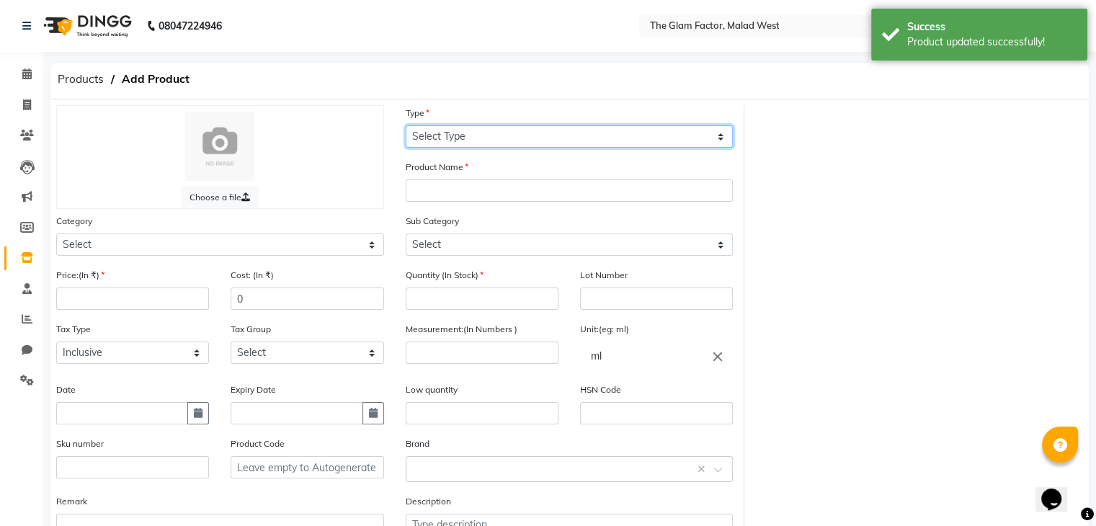
drag, startPoint x: 476, startPoint y: 133, endPoint x: 466, endPoint y: 133, distance: 10.1
click at [466, 133] on select "Select Type Both Retail Consumable" at bounding box center [570, 136] width 328 height 22
select select "R"
click at [406, 126] on select "Select Type Both Retail Consumable" at bounding box center [570, 136] width 328 height 22
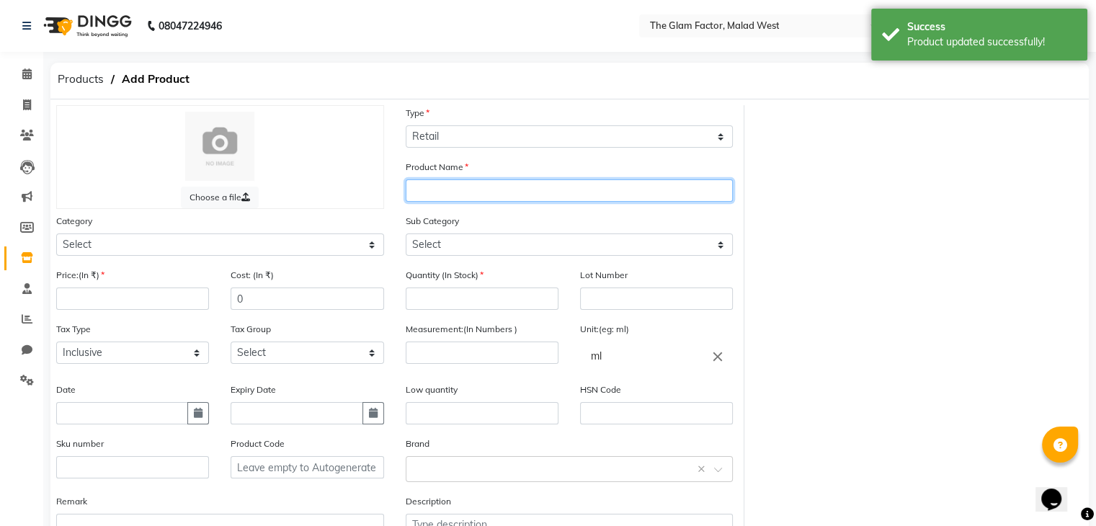
click at [435, 201] on input "text" at bounding box center [570, 190] width 328 height 22
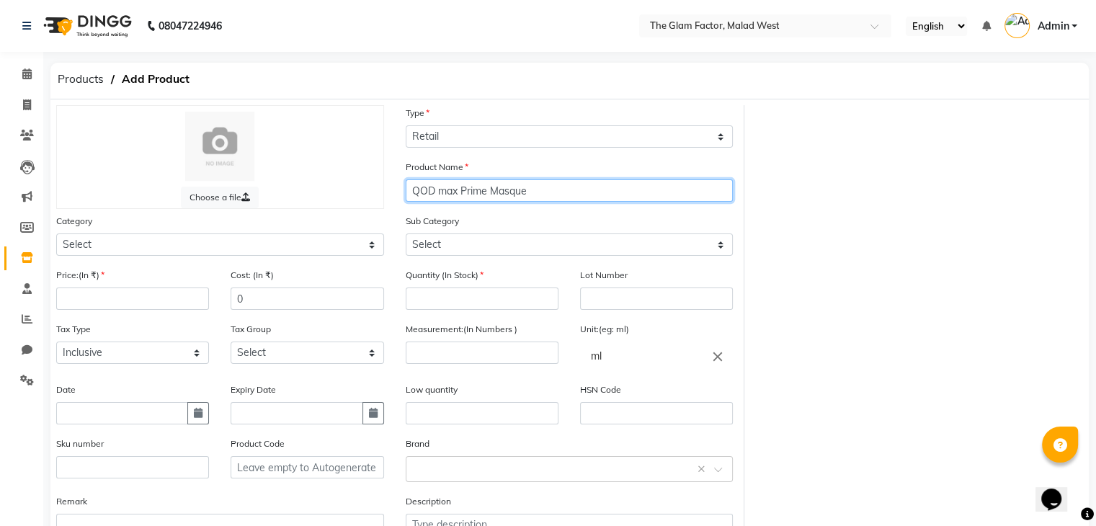
type input "QOD max Prime Masque"
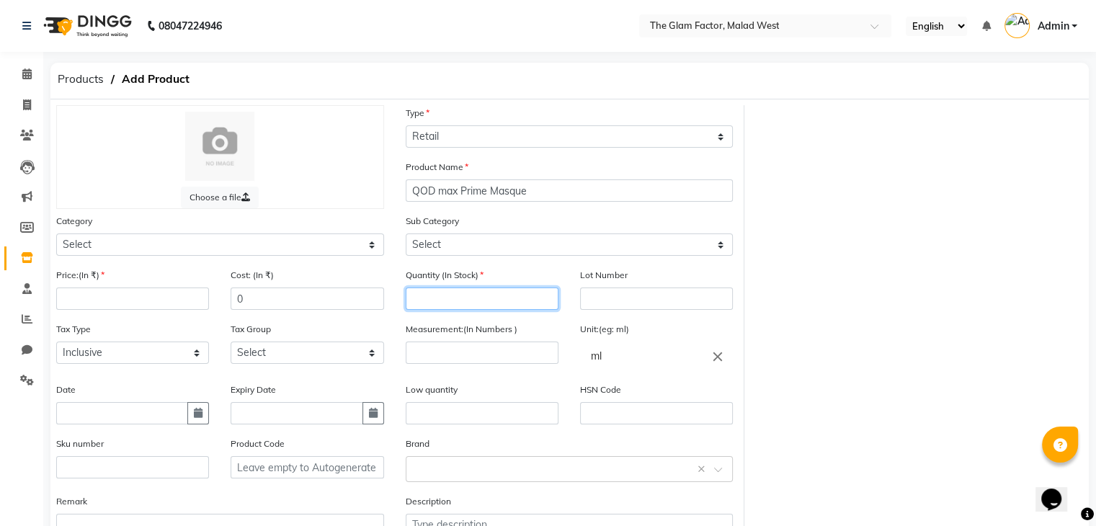
click at [461, 301] on input "number" at bounding box center [482, 299] width 153 height 22
click at [492, 293] on input "number" at bounding box center [482, 299] width 153 height 22
type input "10"
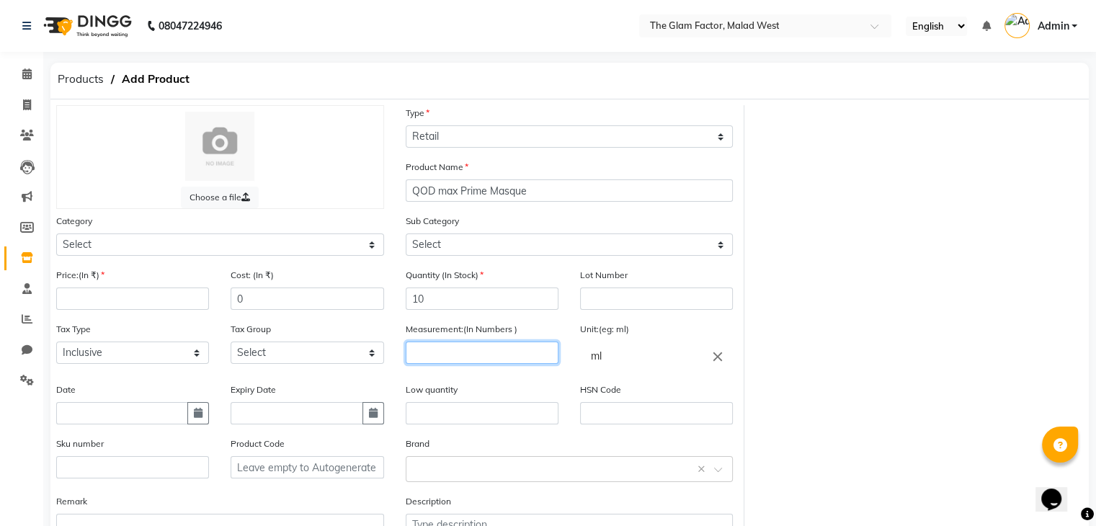
click at [472, 353] on input "number" at bounding box center [482, 353] width 153 height 22
type input "300"
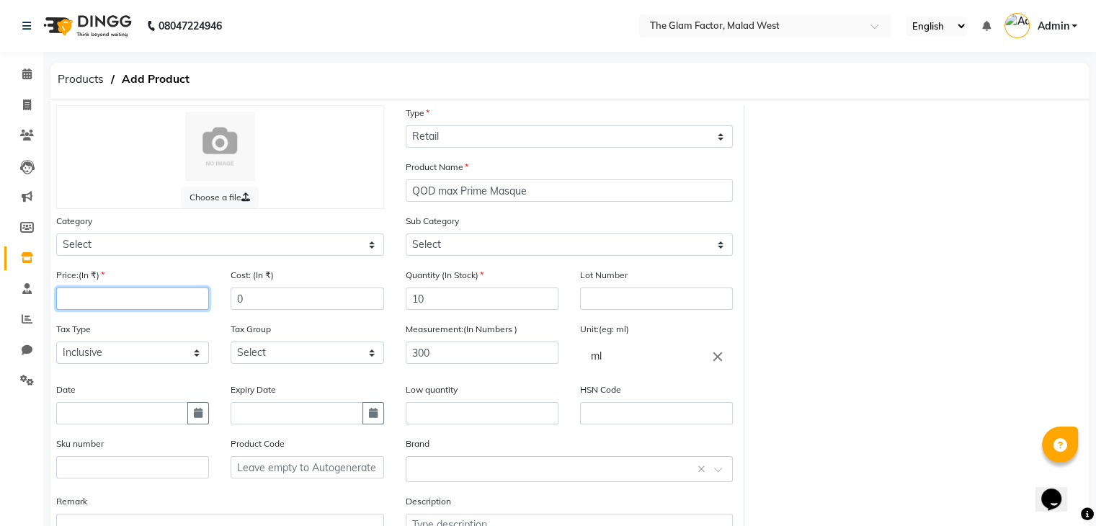
click at [124, 306] on input "number" at bounding box center [132, 299] width 153 height 22
type input "1650"
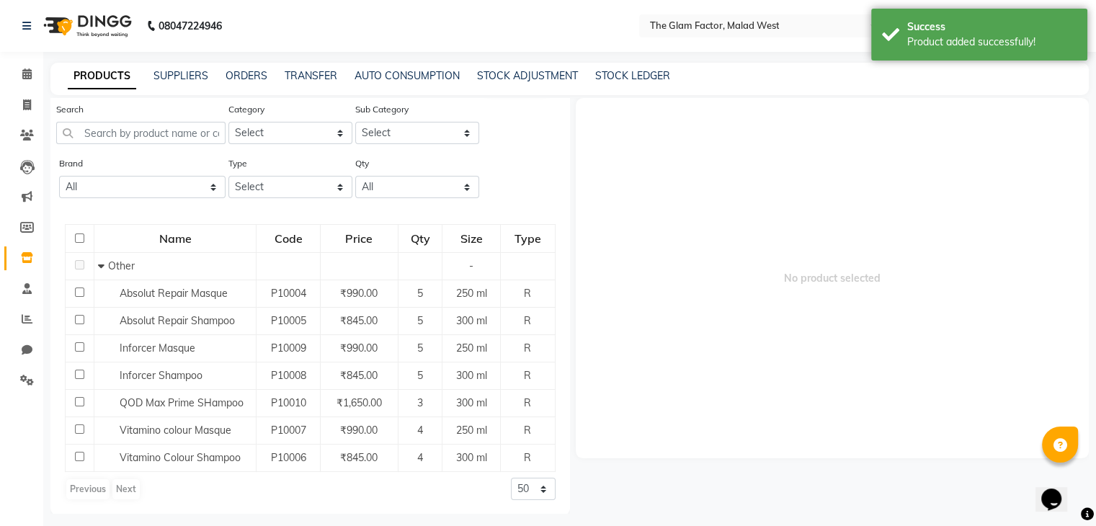
scroll to position [27, 0]
select select "true"
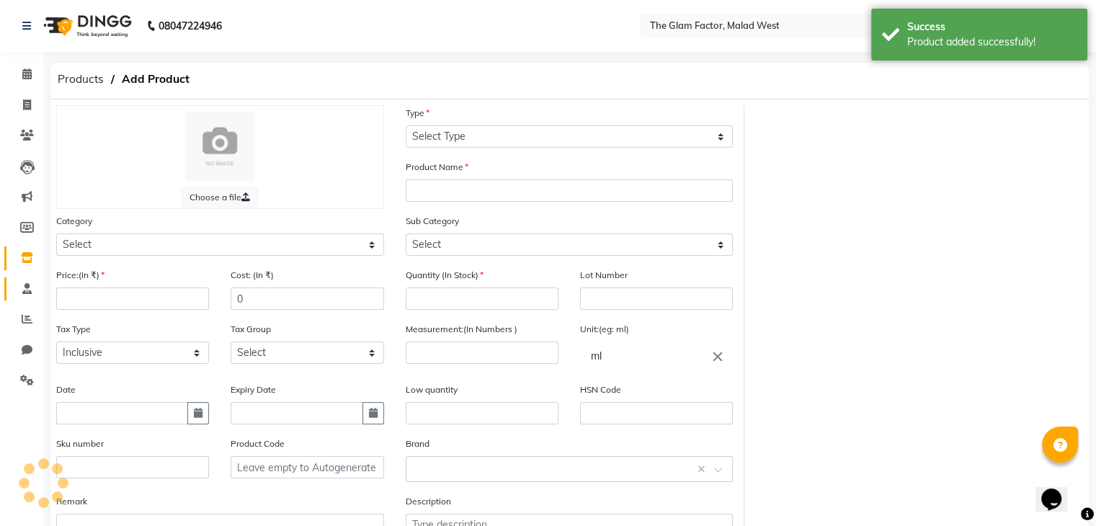
click at [25, 298] on link "Staff" at bounding box center [21, 289] width 35 height 24
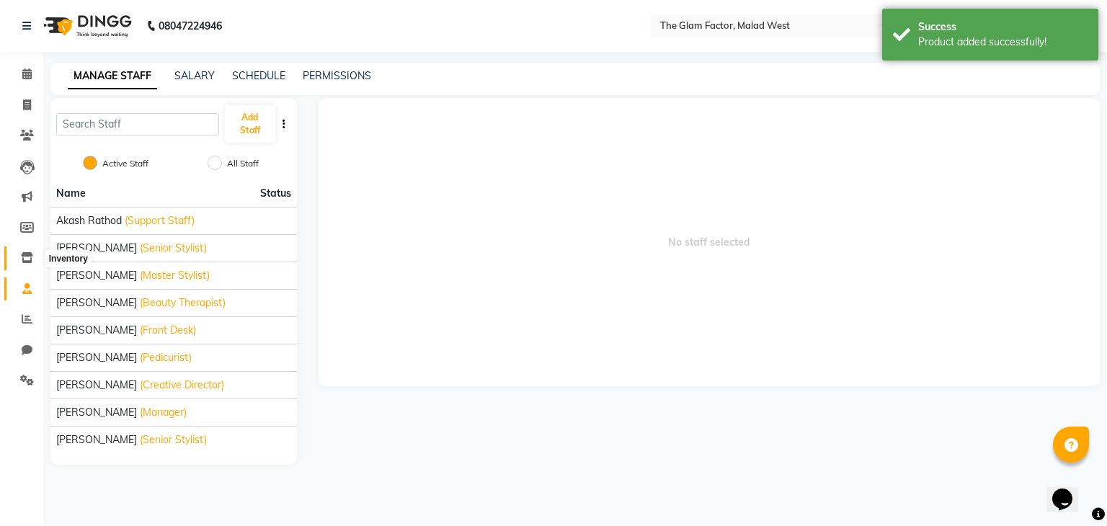
click at [22, 263] on icon at bounding box center [27, 257] width 12 height 11
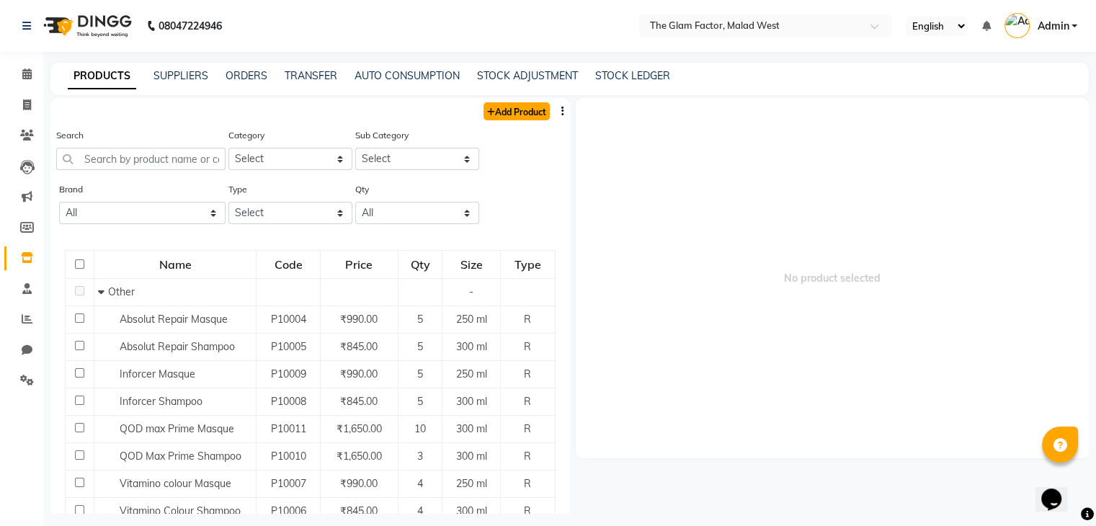
click at [516, 116] on link "Add Product" at bounding box center [517, 111] width 66 height 18
select select "true"
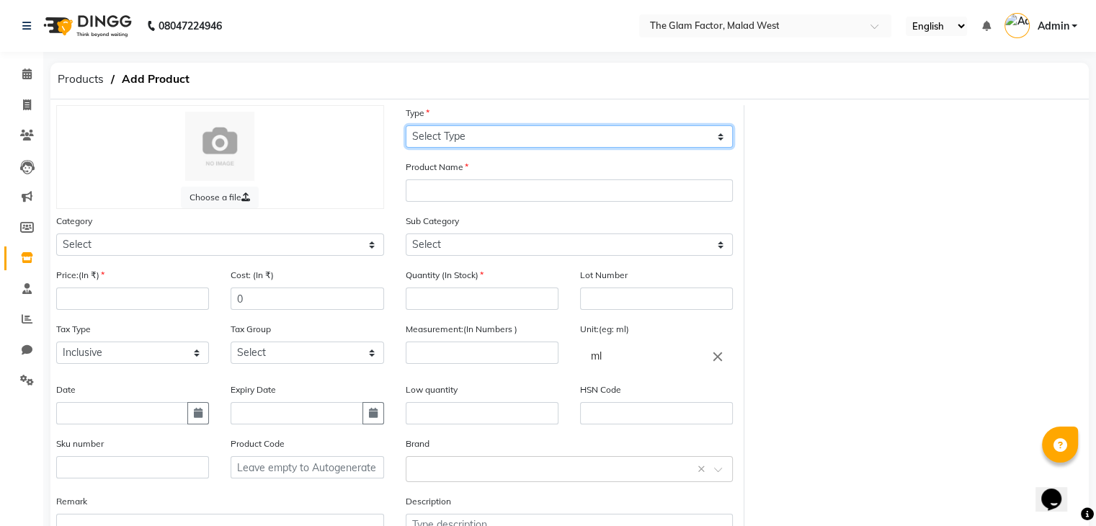
click at [506, 134] on select "Select Type Both Retail Consumable" at bounding box center [570, 136] width 328 height 22
select select "R"
click at [406, 126] on select "Select Type Both Retail Consumable" at bounding box center [570, 136] width 328 height 22
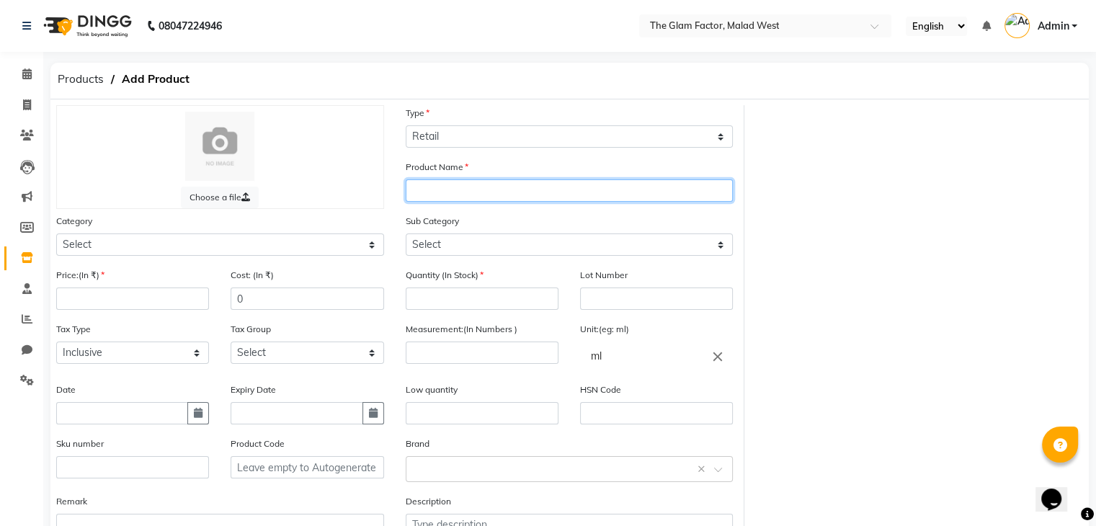
click at [457, 195] on input "text" at bounding box center [570, 190] width 328 height 22
type input "Moroccanoil Serum"
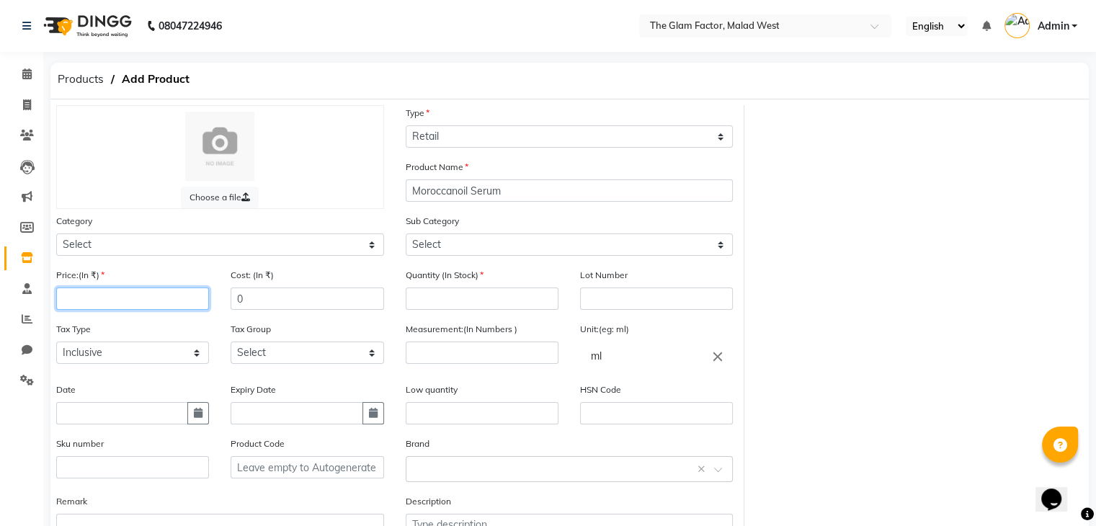
click at [190, 304] on input "number" at bounding box center [132, 299] width 153 height 22
click at [539, 307] on input "number" at bounding box center [482, 299] width 153 height 22
type input "8"
click at [152, 298] on input "number" at bounding box center [132, 299] width 153 height 22
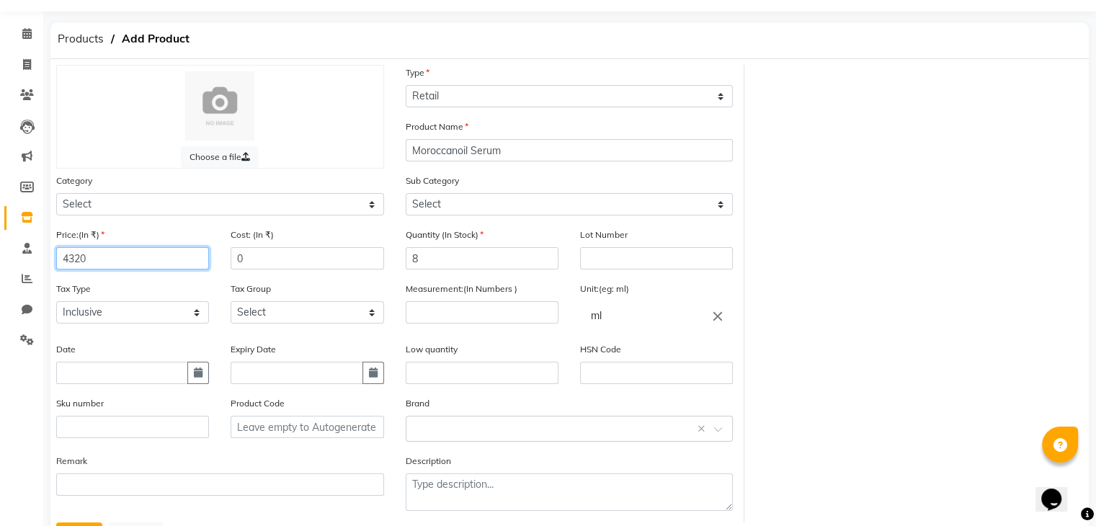
scroll to position [43, 0]
type input "4320"
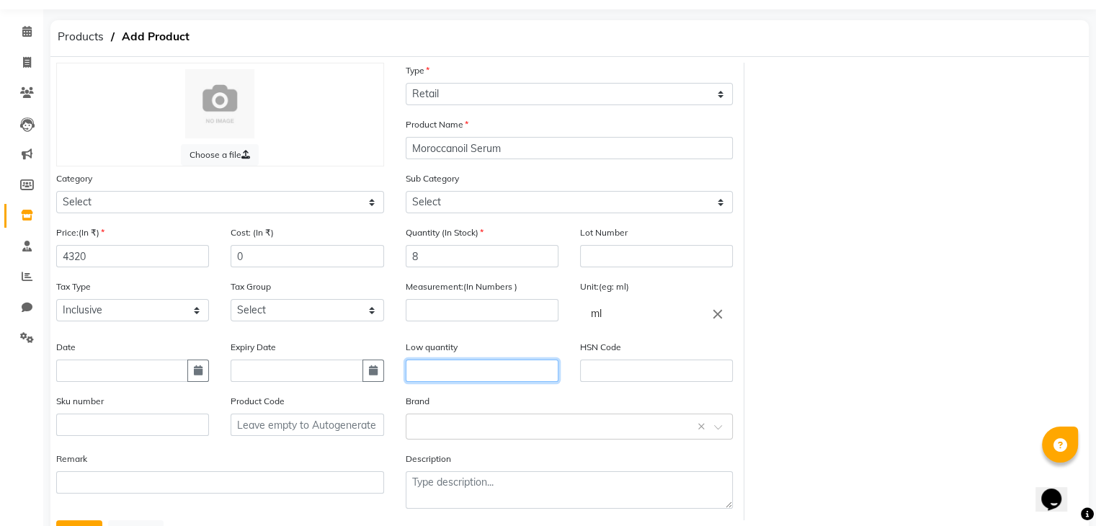
click at [438, 367] on input "text" at bounding box center [482, 371] width 153 height 22
click at [442, 312] on input "number" at bounding box center [482, 310] width 153 height 22
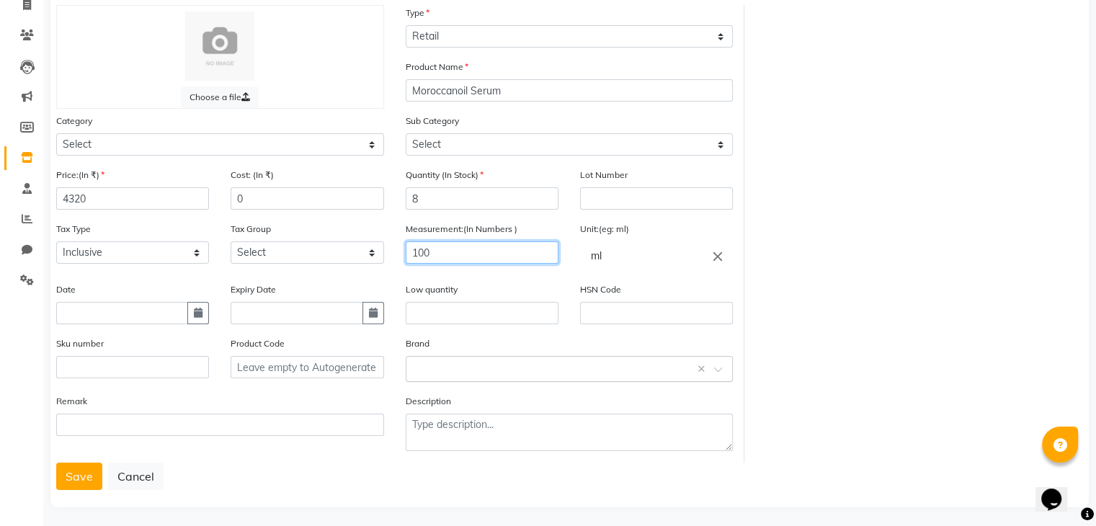
scroll to position [112, 0]
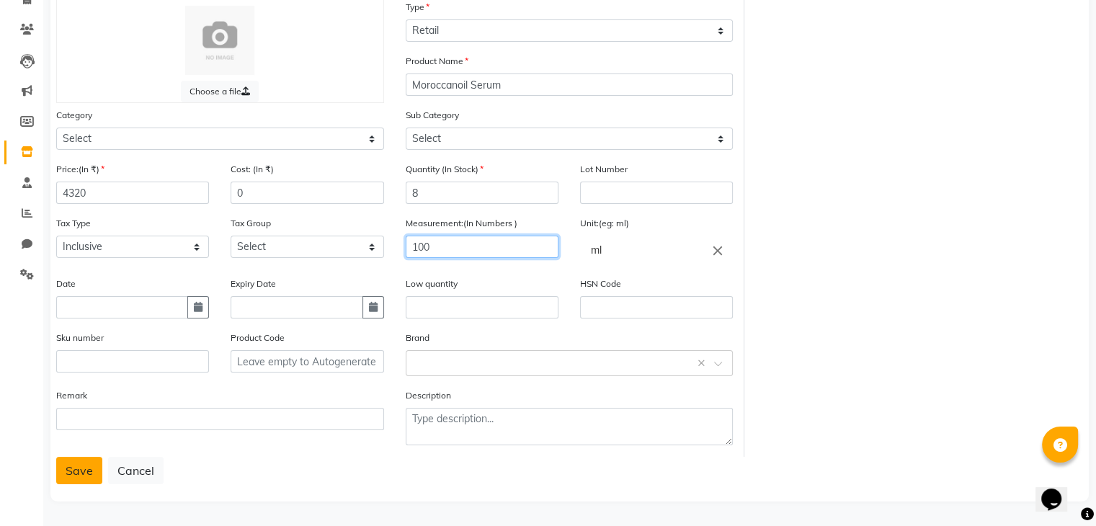
type input "100"
click at [86, 471] on button "Save" at bounding box center [79, 470] width 46 height 27
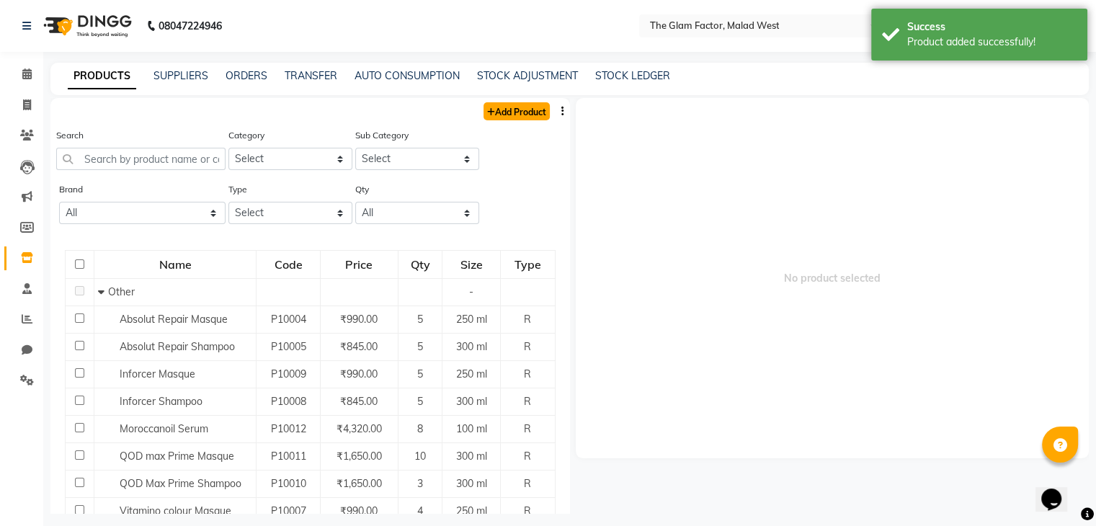
click at [515, 119] on link "Add Product" at bounding box center [517, 111] width 66 height 18
select select "true"
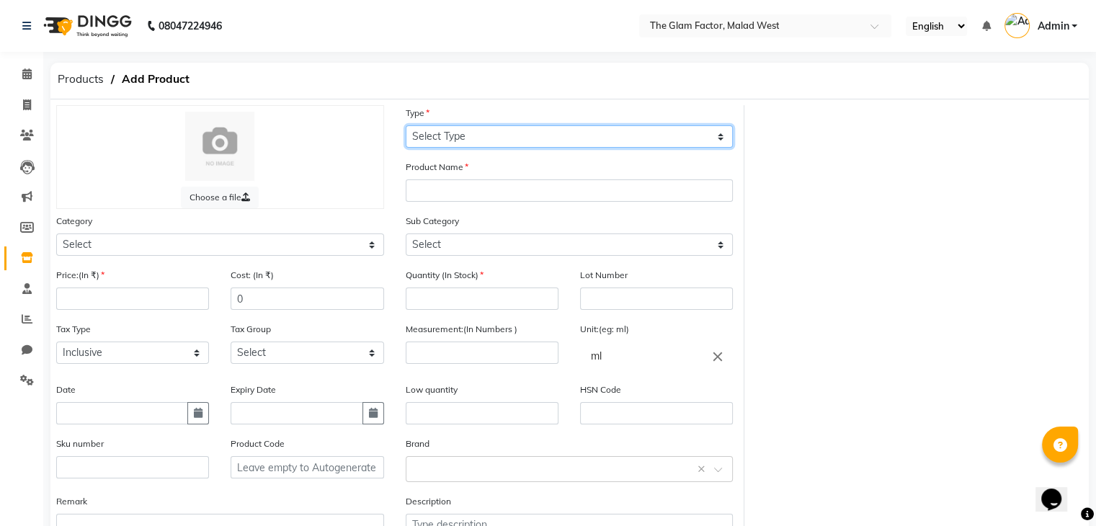
click at [720, 141] on select "Select Type Both Retail Consumable" at bounding box center [570, 136] width 328 height 22
select select "R"
click at [406, 126] on select "Select Type Both Retail Consumable" at bounding box center [570, 136] width 328 height 22
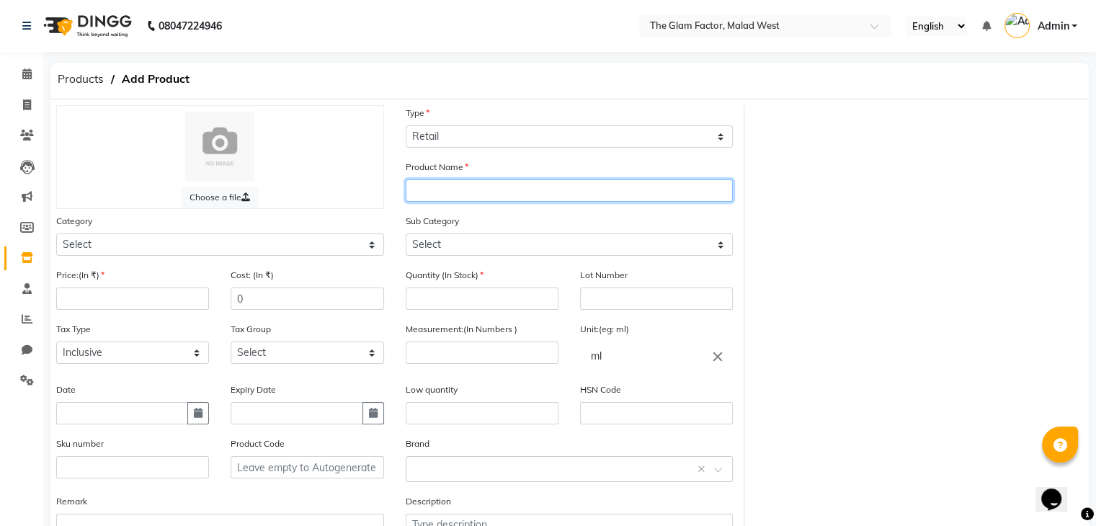
click at [466, 197] on input "text" at bounding box center [570, 190] width 328 height 22
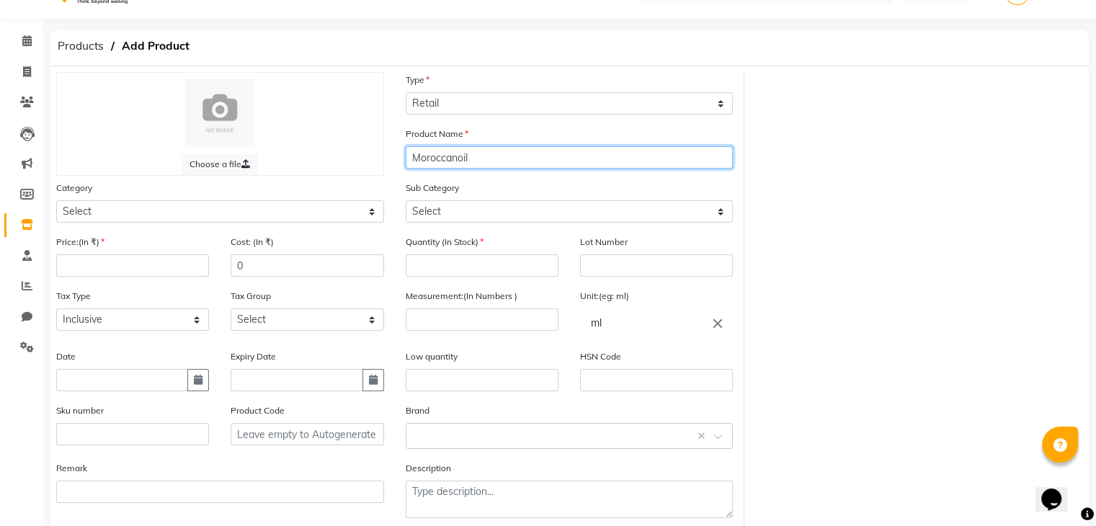
scroll to position [112, 0]
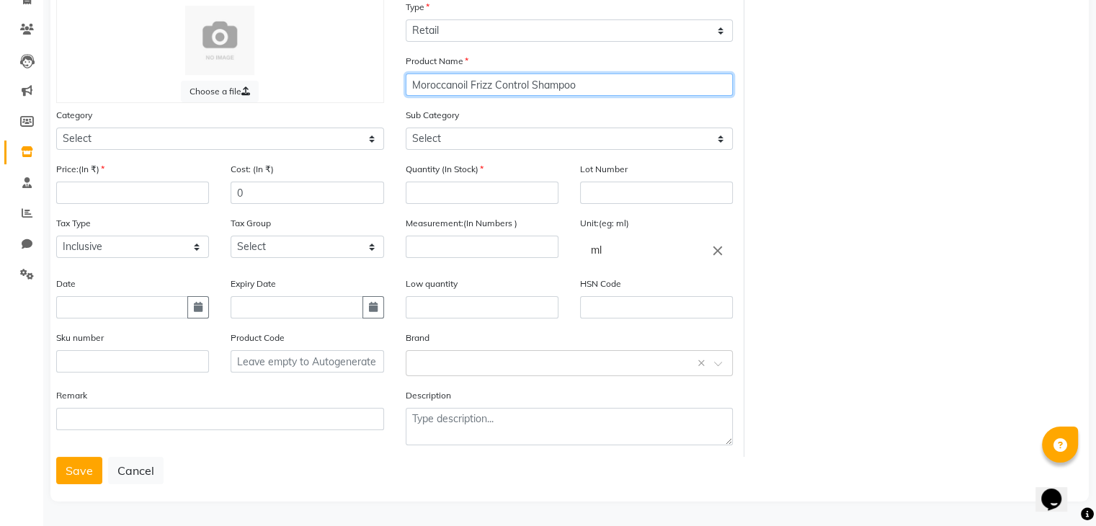
type input "Moroccanoil Frizz Control Shampoo"
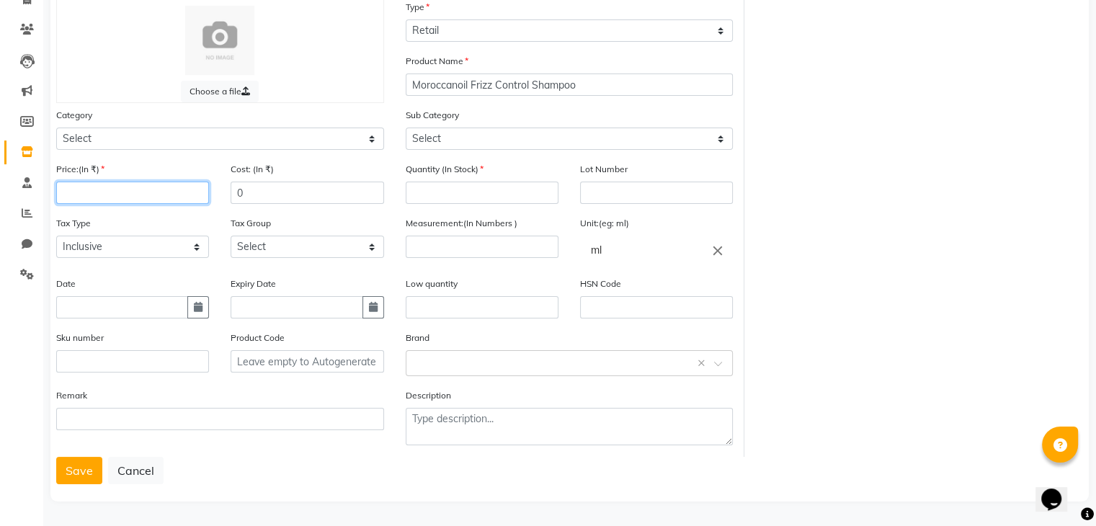
click at [104, 191] on input "number" at bounding box center [132, 193] width 153 height 22
type input "2610"
click at [494, 187] on input "number" at bounding box center [482, 193] width 153 height 22
type input "1"
click at [480, 236] on input "number" at bounding box center [482, 247] width 153 height 22
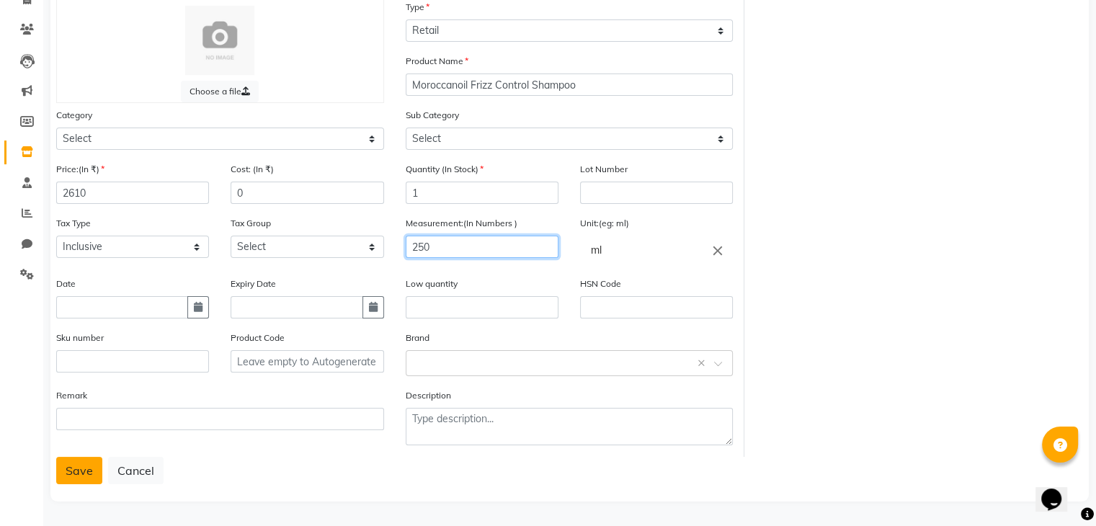
type input "250"
click at [83, 465] on button "Save" at bounding box center [79, 470] width 46 height 27
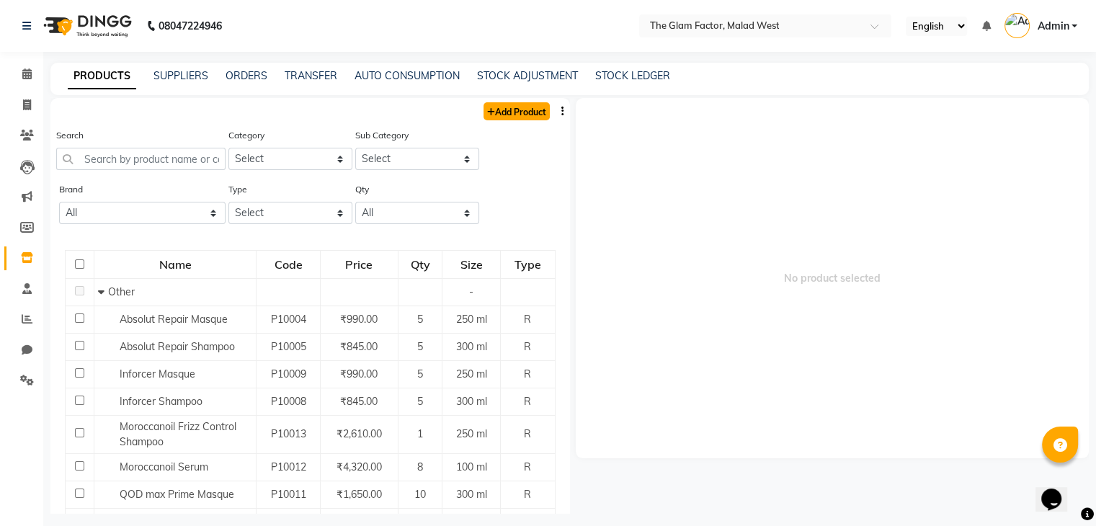
click at [505, 115] on link "Add Product" at bounding box center [517, 111] width 66 height 18
select select "true"
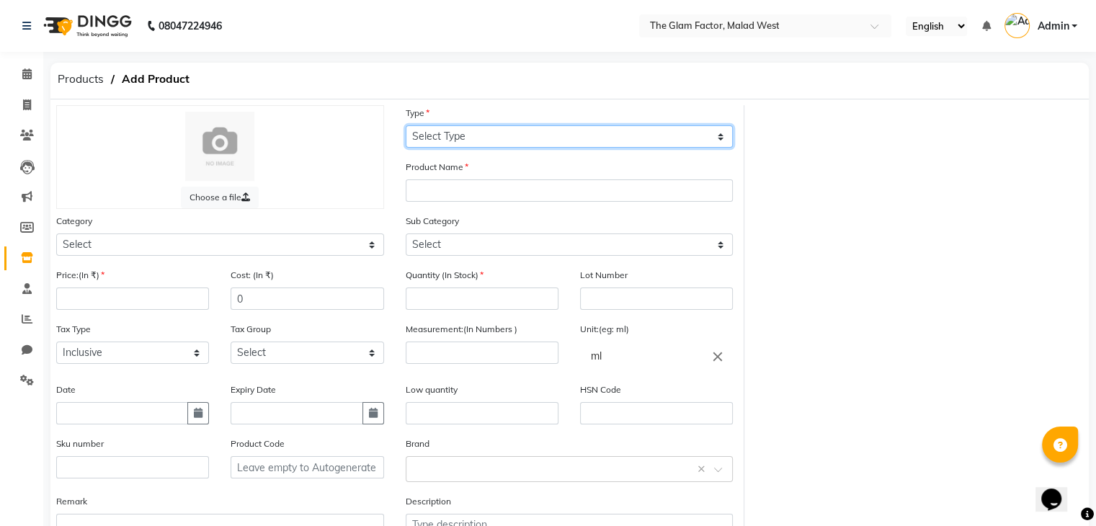
click at [477, 141] on select "Select Type Both Retail Consumable" at bounding box center [570, 136] width 328 height 22
select select "R"
click at [406, 126] on select "Select Type Both Retail Consumable" at bounding box center [570, 136] width 328 height 22
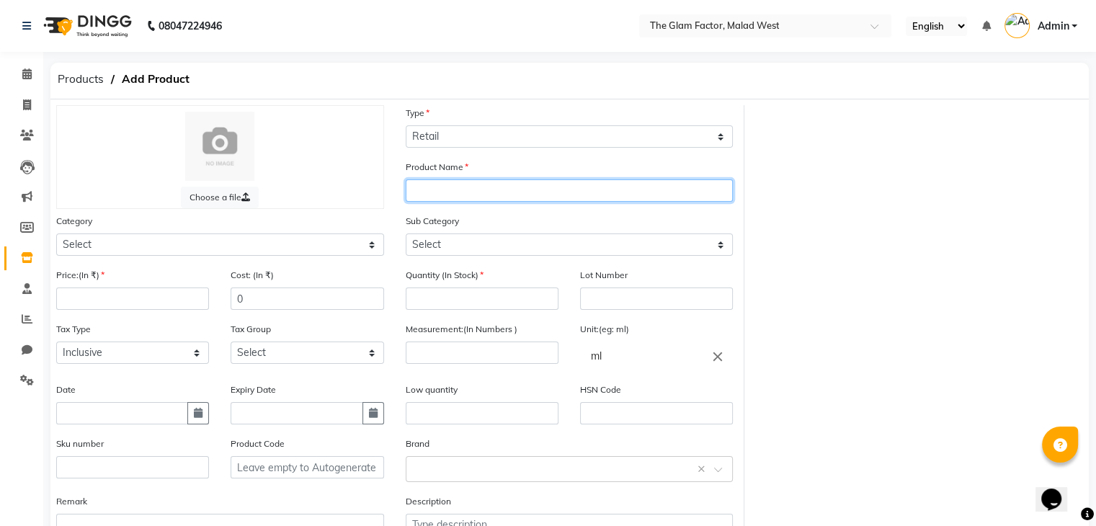
click at [473, 195] on input "text" at bounding box center [570, 190] width 328 height 22
type input "Moroccanoil Intense Curl Creme"
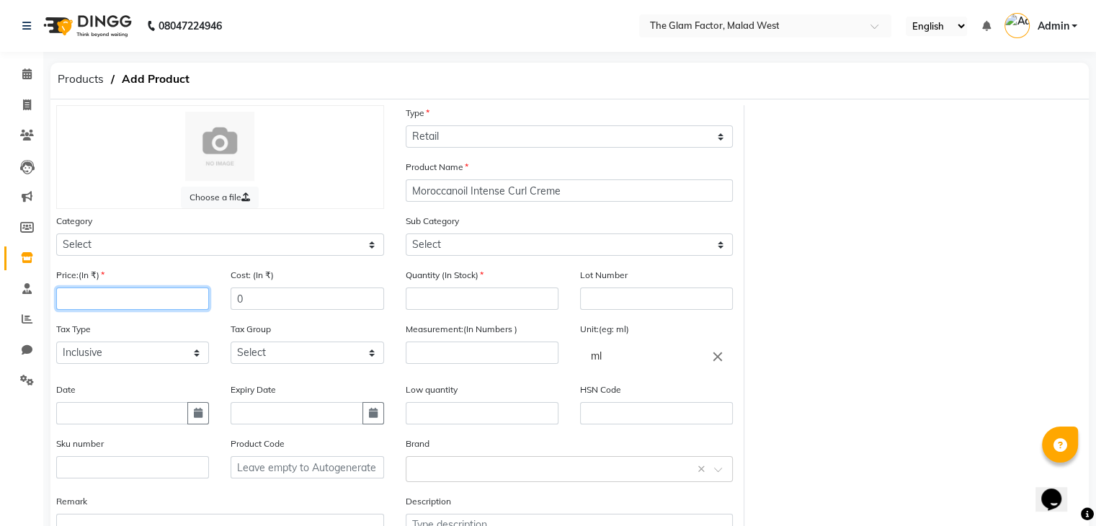
click at [103, 305] on input "number" at bounding box center [132, 299] width 153 height 22
type input "3340"
click at [482, 315] on div "Quantity (In Stock)" at bounding box center [482, 294] width 174 height 54
click at [479, 301] on input "number" at bounding box center [482, 299] width 153 height 22
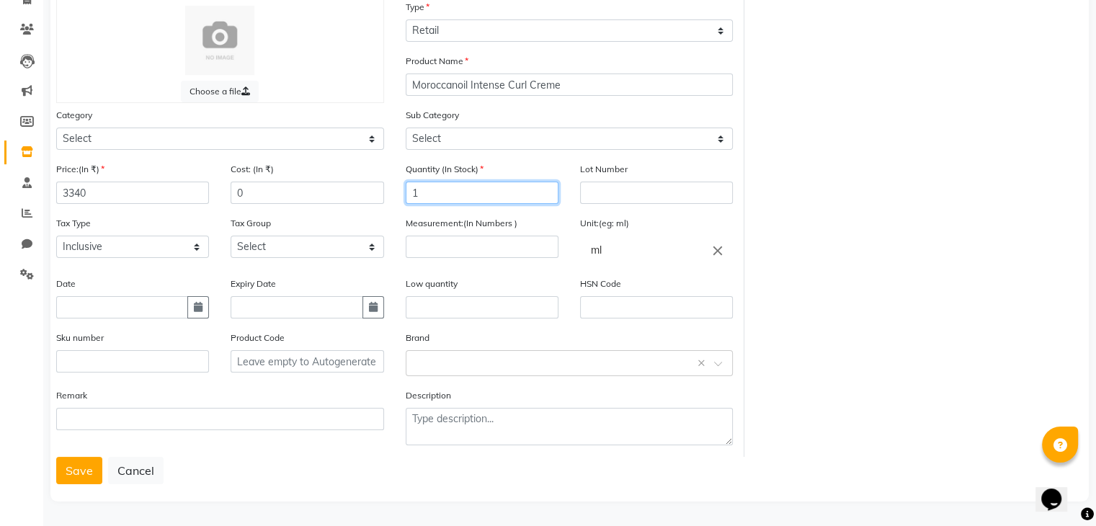
scroll to position [112, 0]
type input "1"
click at [518, 243] on input "number" at bounding box center [482, 247] width 153 height 22
type input "300"
click at [81, 465] on button "Save" at bounding box center [79, 470] width 46 height 27
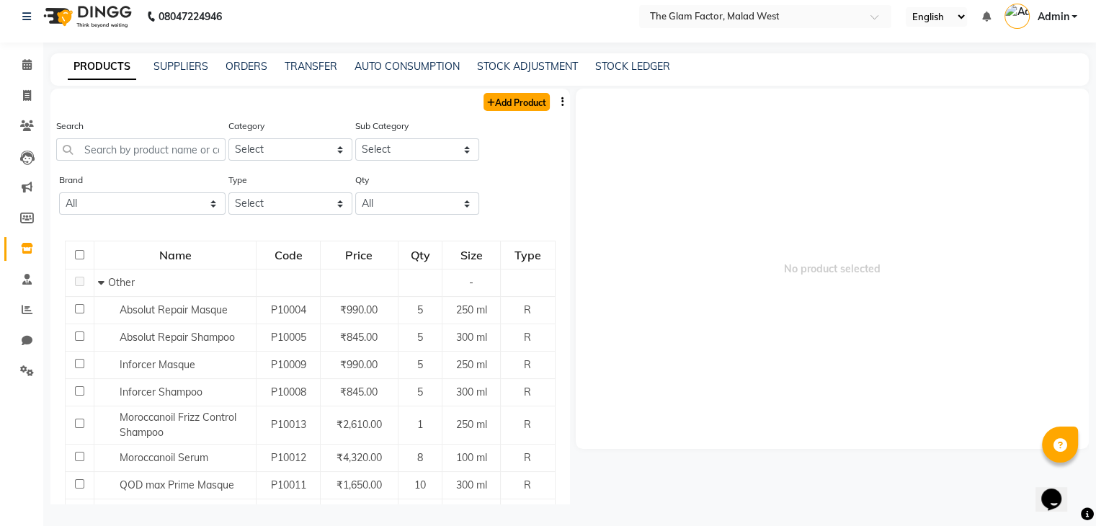
click at [506, 110] on link "Add Product" at bounding box center [517, 102] width 66 height 18
select select "true"
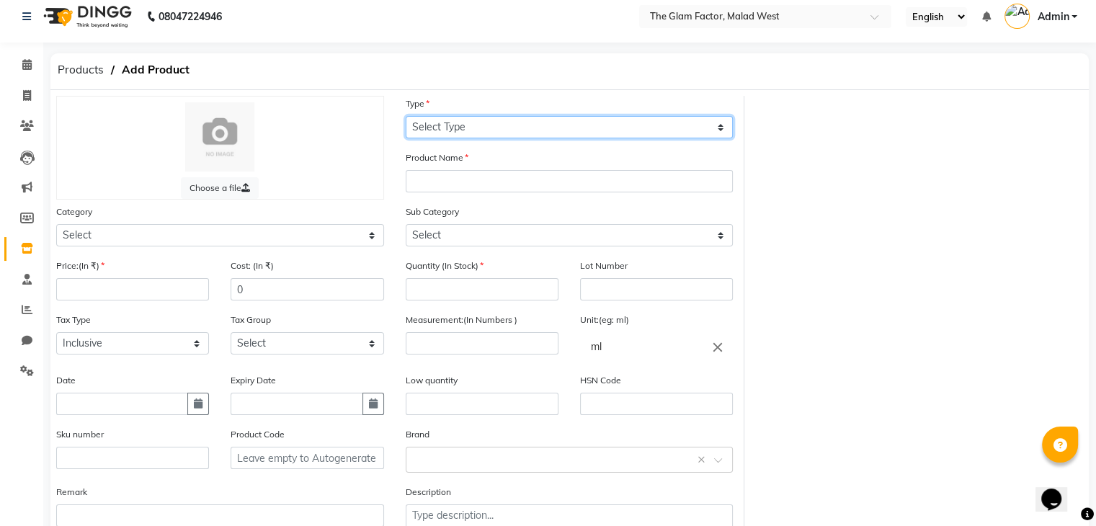
click at [519, 132] on select "Select Type Both Retail Consumable" at bounding box center [570, 127] width 328 height 22
select select "R"
click at [406, 116] on select "Select Type Both Retail Consumable" at bounding box center [570, 127] width 328 height 22
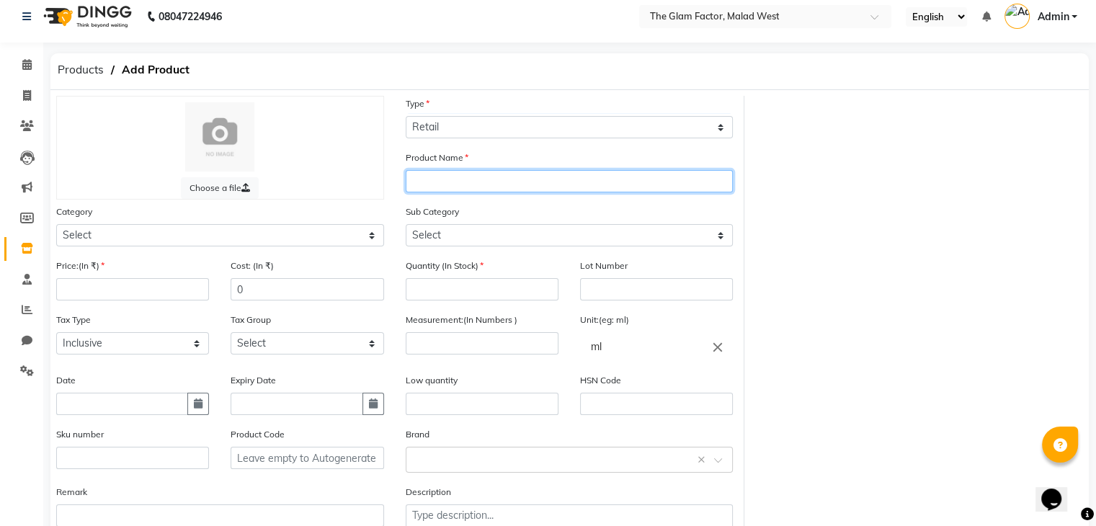
click at [506, 178] on input "text" at bounding box center [570, 181] width 328 height 22
type input "Loreal Liss Unlimited Serum"
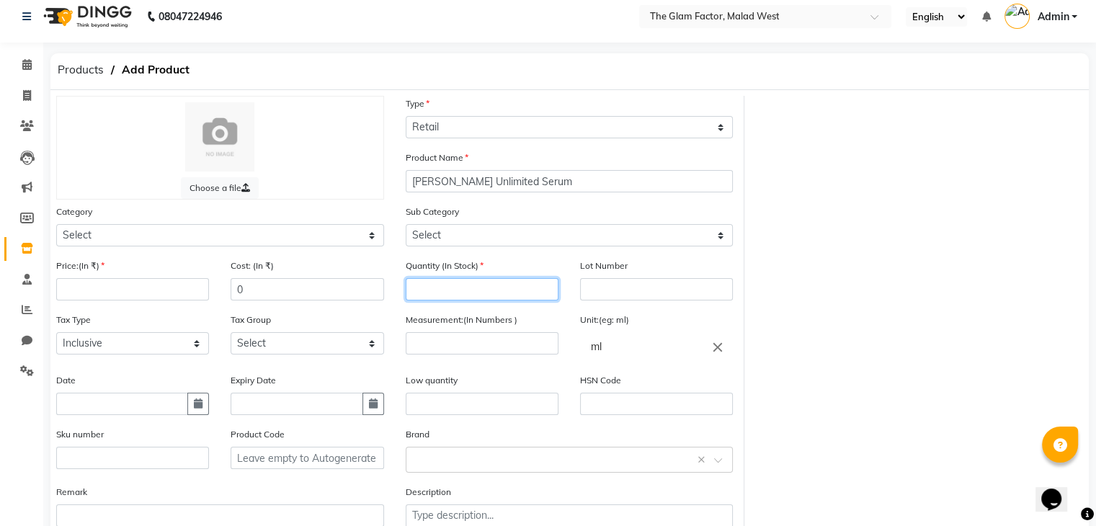
click at [493, 295] on input "number" at bounding box center [482, 289] width 153 height 22
click at [456, 292] on input "number" at bounding box center [482, 289] width 153 height 22
type input "1"
drag, startPoint x: 182, startPoint y: 312, endPoint x: 176, endPoint y: 298, distance: 15.5
click at [181, 311] on div "Price:(In ₹)" at bounding box center [132, 285] width 174 height 54
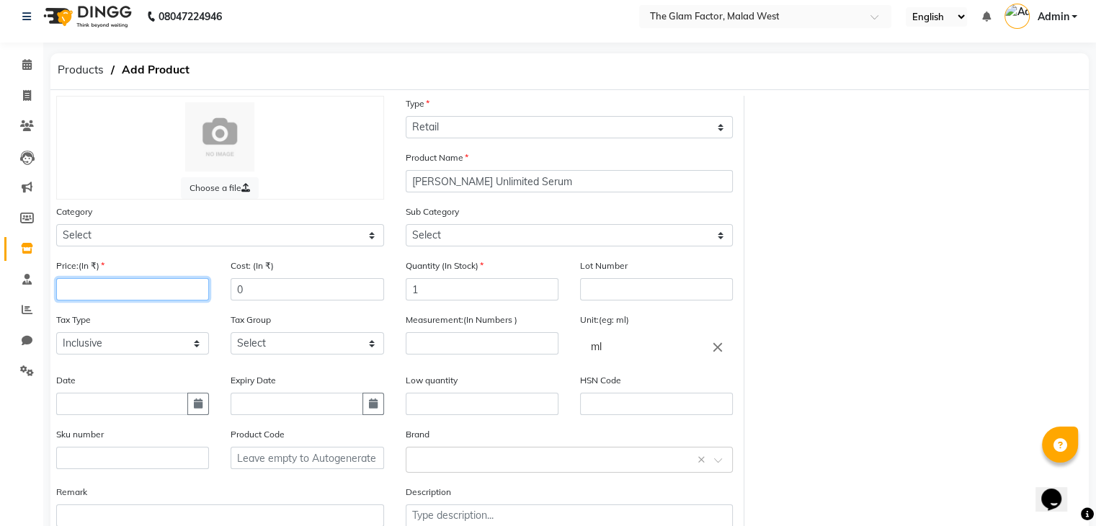
click at [176, 298] on input "number" at bounding box center [132, 289] width 153 height 22
type input "890"
click at [476, 354] on input "number" at bounding box center [482, 343] width 153 height 22
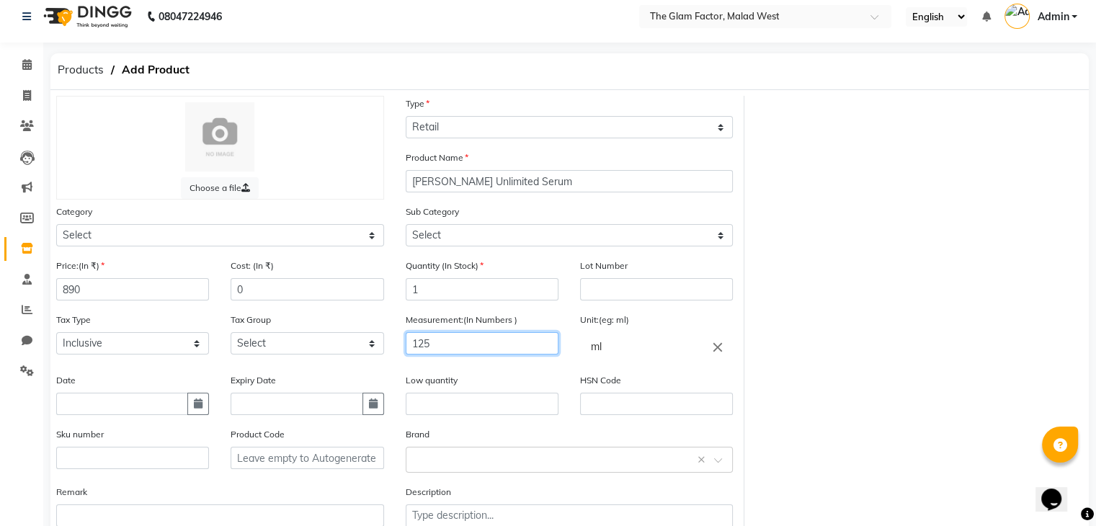
scroll to position [112, 0]
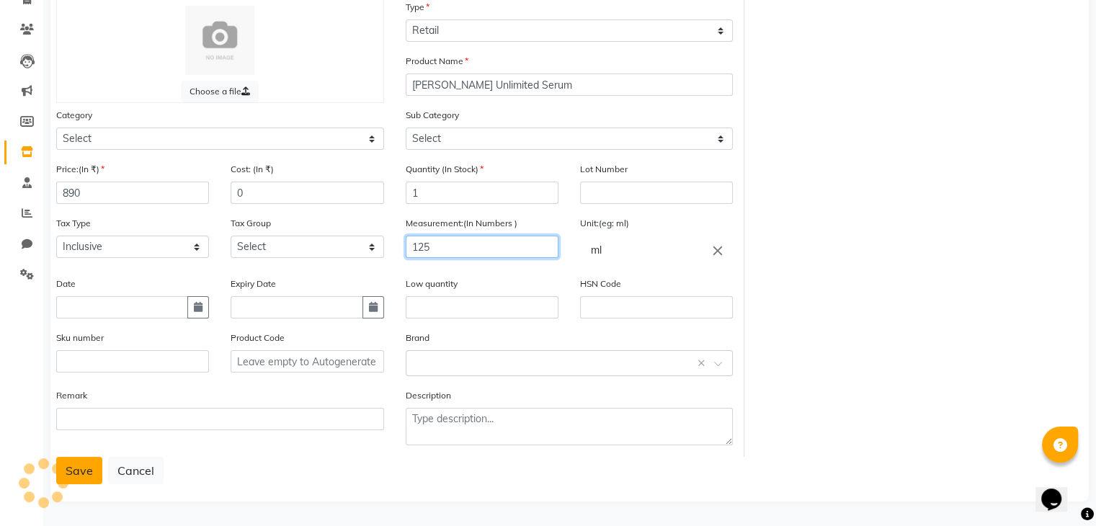
type input "125"
click at [95, 471] on button "Save" at bounding box center [79, 470] width 46 height 27
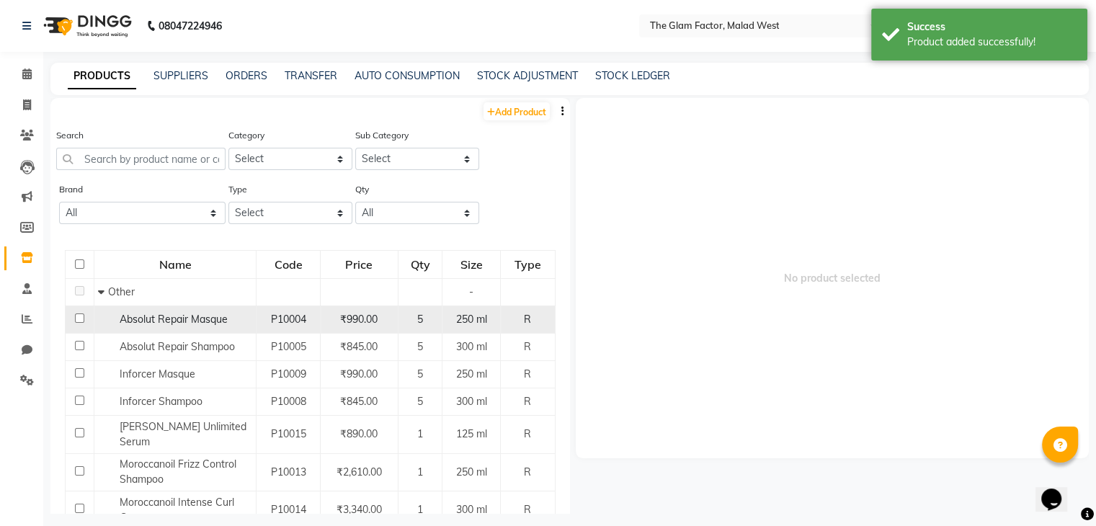
scroll to position [185, 0]
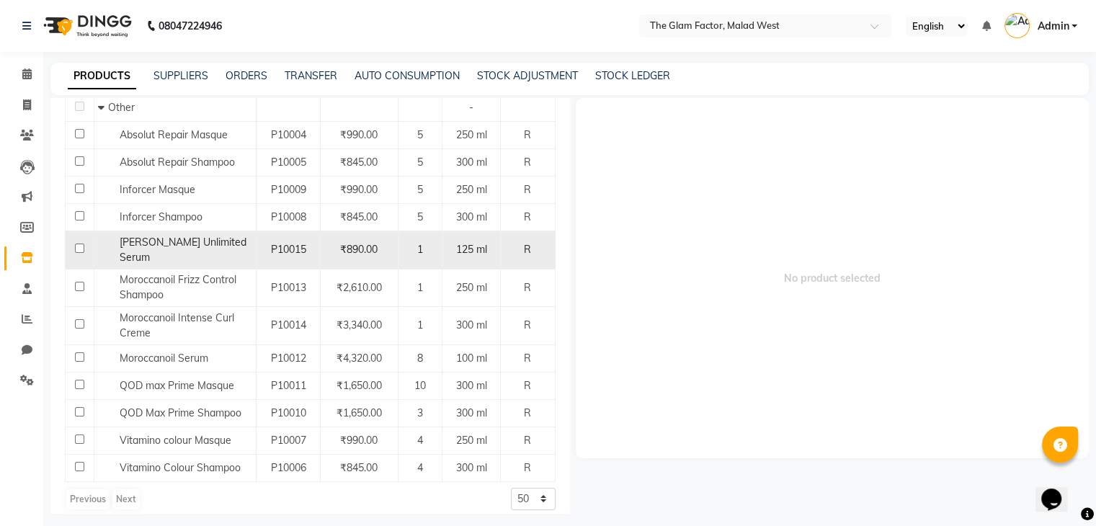
click at [213, 240] on span "Loreal Liss Unlimited Serum" at bounding box center [183, 250] width 127 height 28
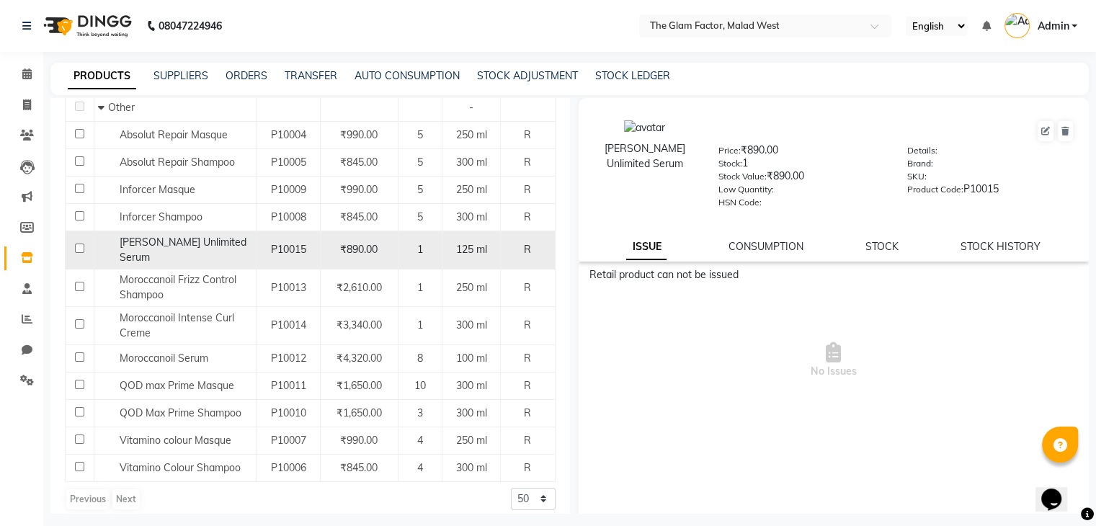
scroll to position [0, 0]
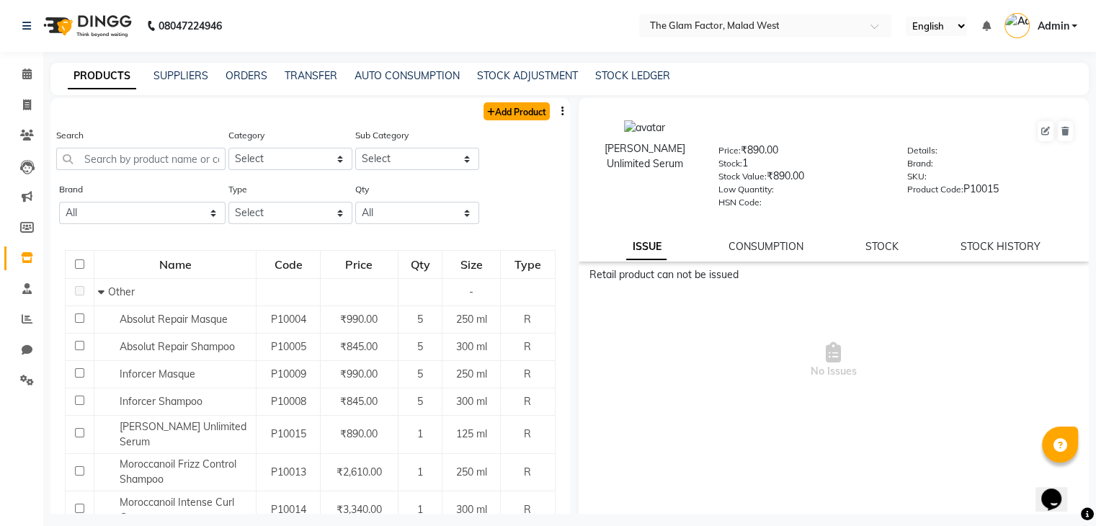
click at [487, 108] on icon at bounding box center [491, 112] width 8 height 9
select select "true"
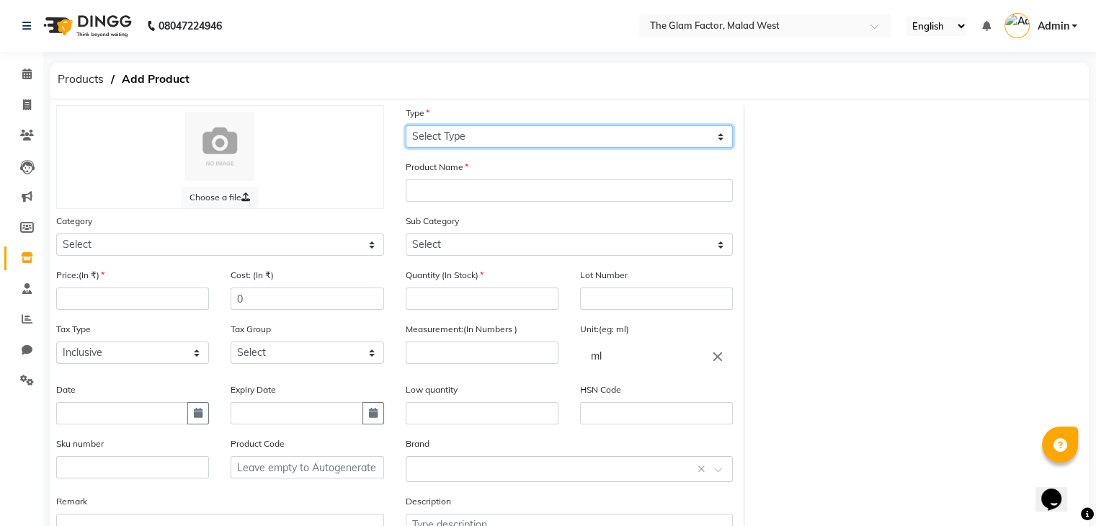
click at [468, 139] on select "Select Type Both Retail Consumable" at bounding box center [570, 136] width 328 height 22
select select "R"
click at [406, 126] on select "Select Type Both Retail Consumable" at bounding box center [570, 136] width 328 height 22
click at [444, 140] on select "Select Type Both Retail Consumable" at bounding box center [570, 136] width 328 height 22
click at [406, 126] on select "Select Type Both Retail Consumable" at bounding box center [570, 136] width 328 height 22
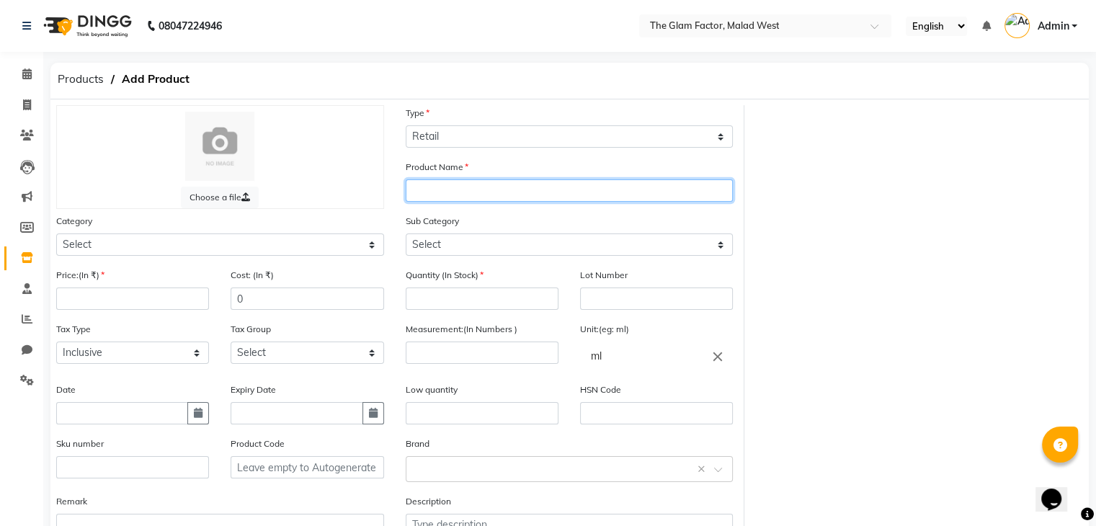
click at [432, 197] on input "text" at bounding box center [570, 190] width 328 height 22
type input "Loreal Absolut Repair Serum"
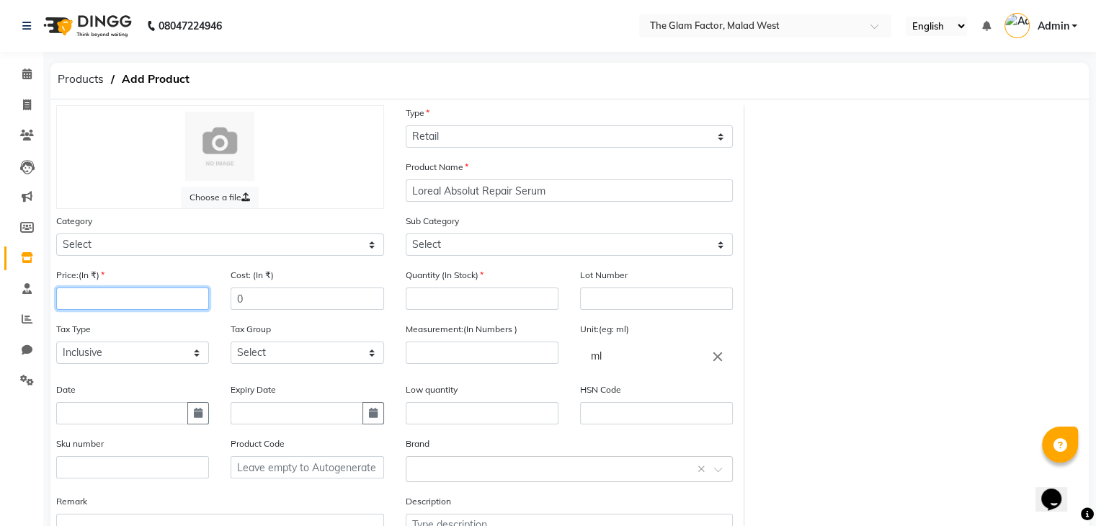
click at [109, 298] on input "number" at bounding box center [132, 299] width 153 height 22
click at [435, 306] on input "number" at bounding box center [482, 299] width 153 height 22
click at [185, 308] on input "13902" at bounding box center [132, 299] width 153 height 22
type input "1390"
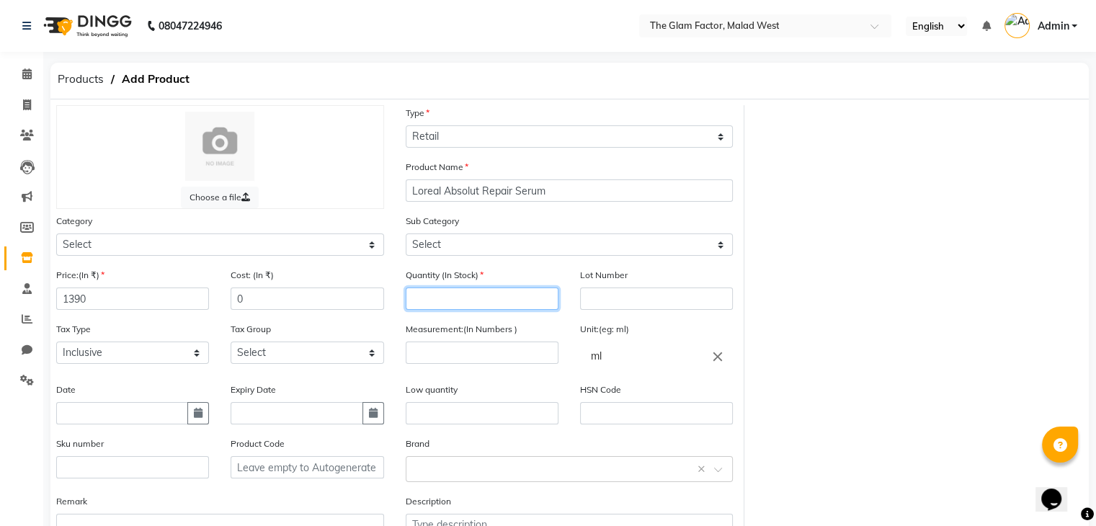
click at [480, 304] on input "number" at bounding box center [482, 299] width 153 height 22
type input "2"
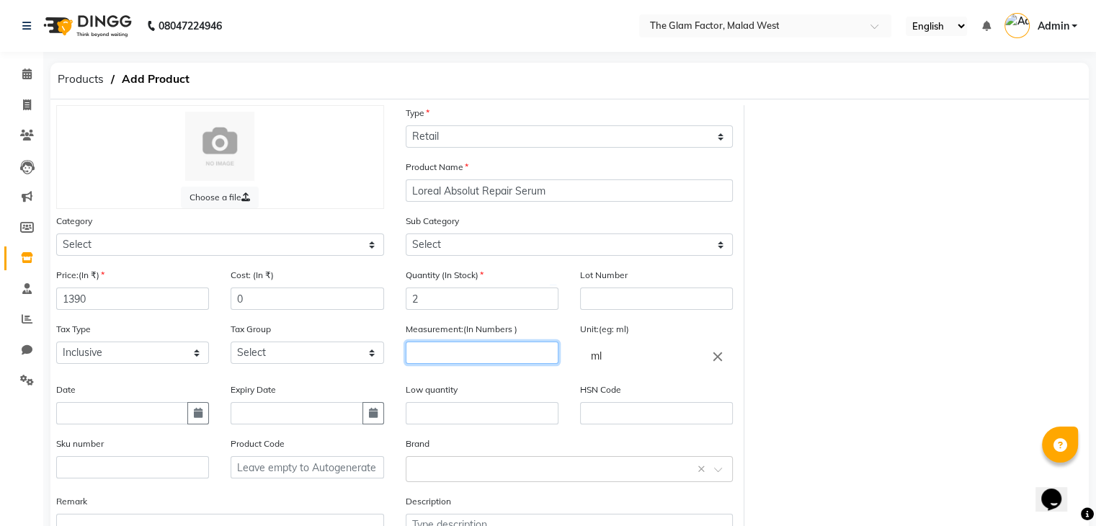
click at [465, 356] on input "number" at bounding box center [482, 353] width 153 height 22
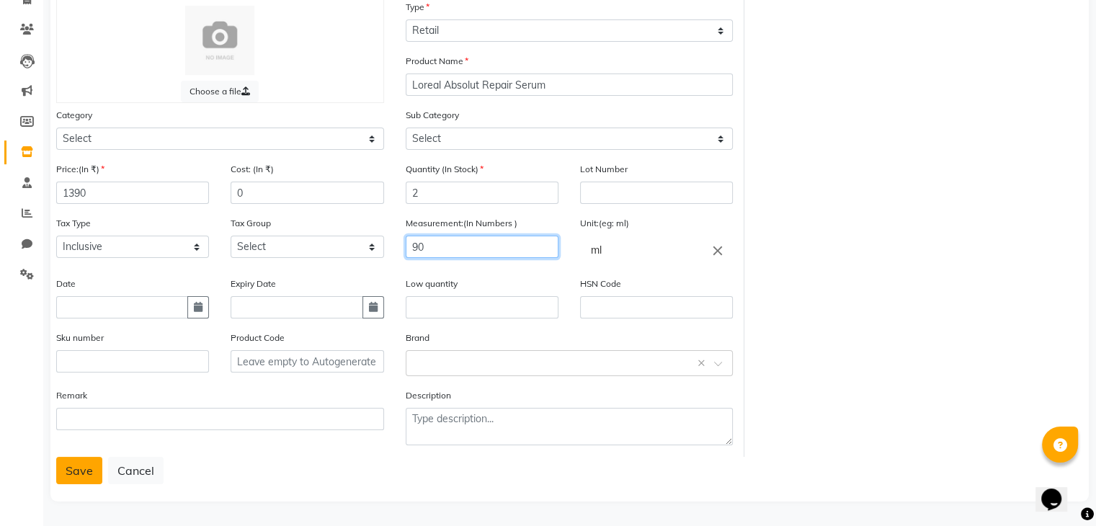
type input "90"
click at [77, 468] on button "Save" at bounding box center [79, 470] width 46 height 27
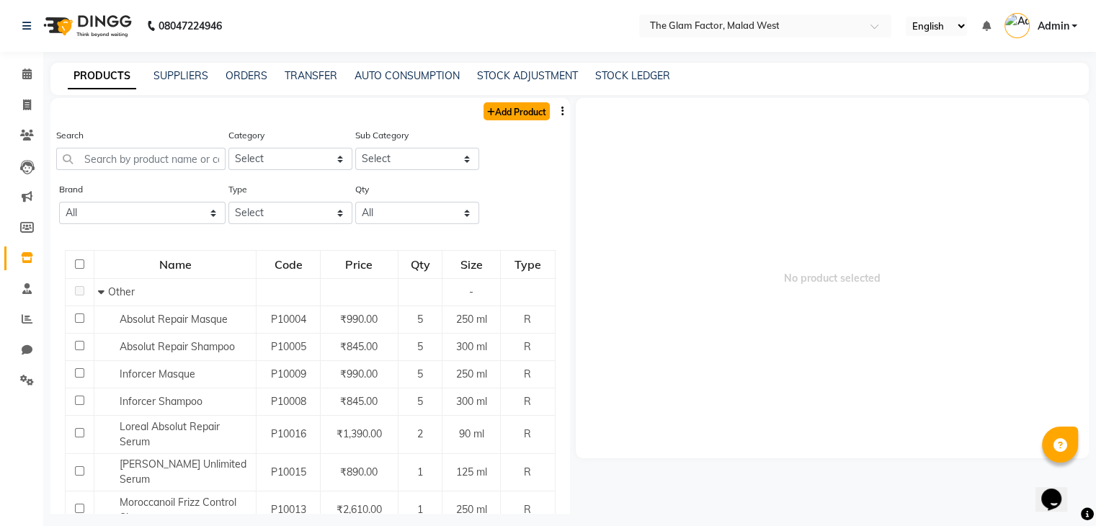
click at [495, 108] on link "Add Product" at bounding box center [517, 111] width 66 height 18
select select "true"
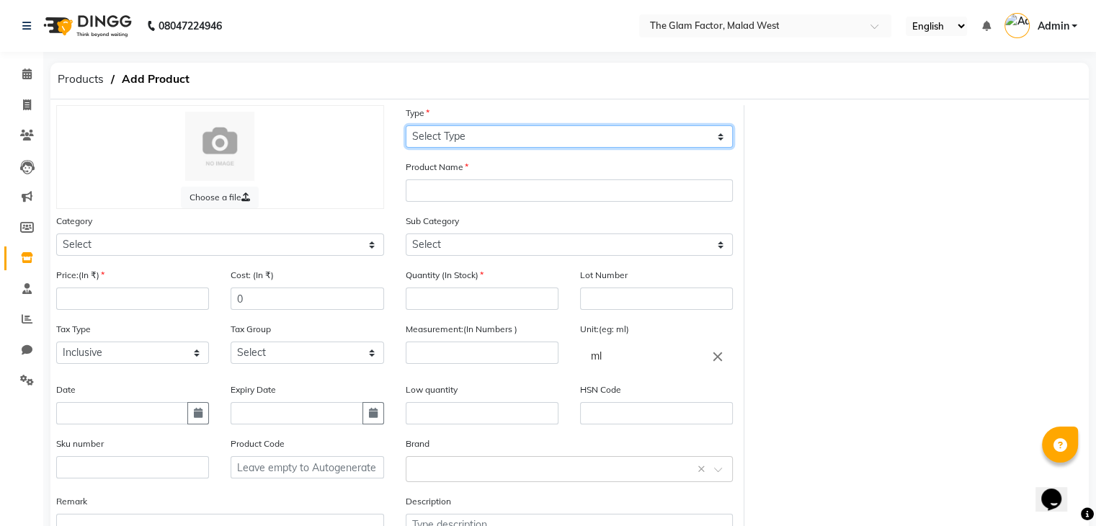
click at [479, 137] on select "Select Type Both Retail Consumable" at bounding box center [570, 136] width 328 height 22
select select "R"
click at [406, 126] on select "Select Type Both Retail Consumable" at bounding box center [570, 136] width 328 height 22
click at [479, 137] on select "Select Type Both Retail Consumable" at bounding box center [570, 136] width 328 height 22
click at [406, 126] on select "Select Type Both Retail Consumable" at bounding box center [570, 136] width 328 height 22
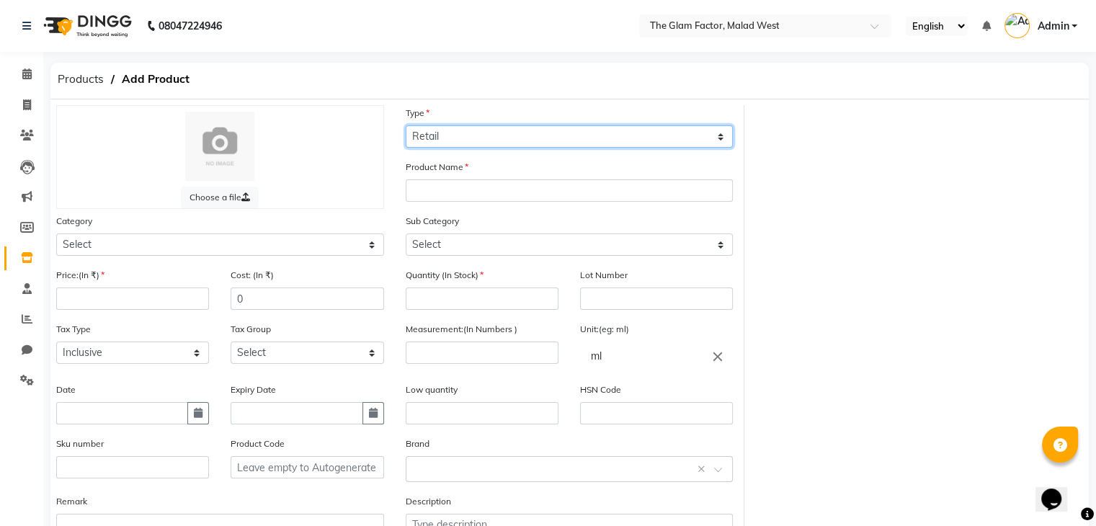
click at [678, 128] on select "Select Type Both Retail Consumable" at bounding box center [570, 136] width 328 height 22
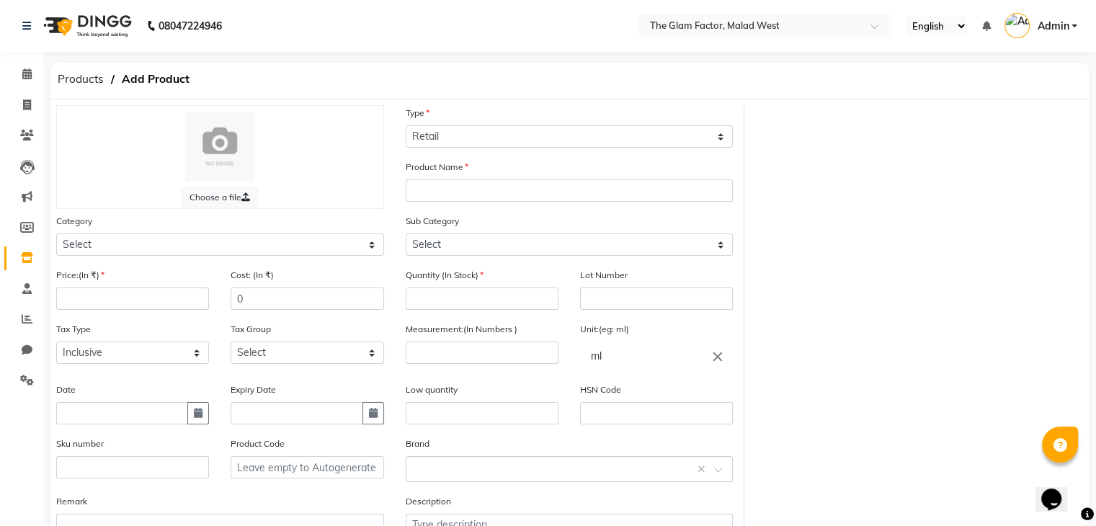
click at [775, 164] on div "Choose a file Type Select Type Both Retail Consumable Product Name Category Sel…" at bounding box center [569, 334] width 1049 height 458
click at [556, 184] on input "text" at bounding box center [570, 190] width 328 height 22
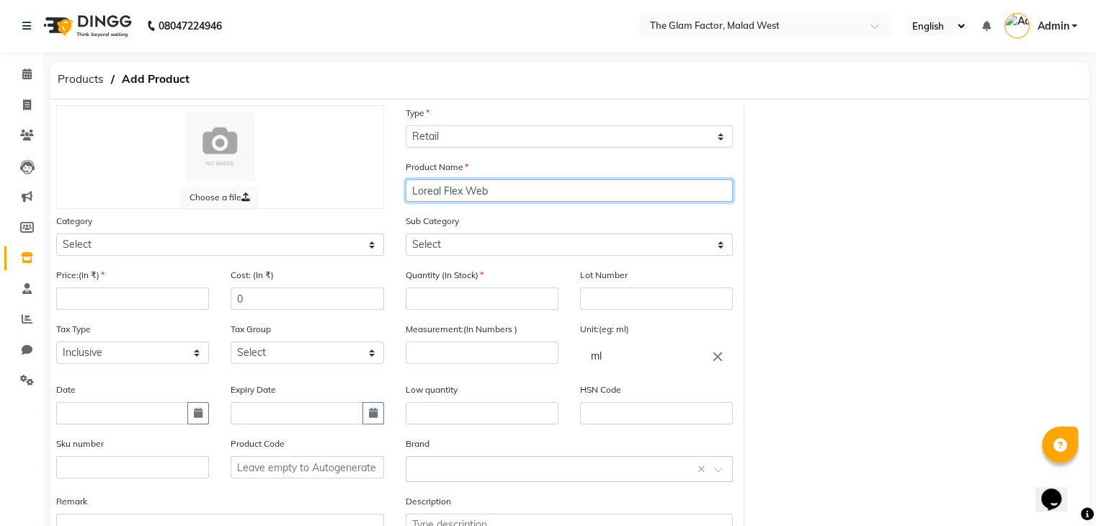
type input "Loreal Flex Web"
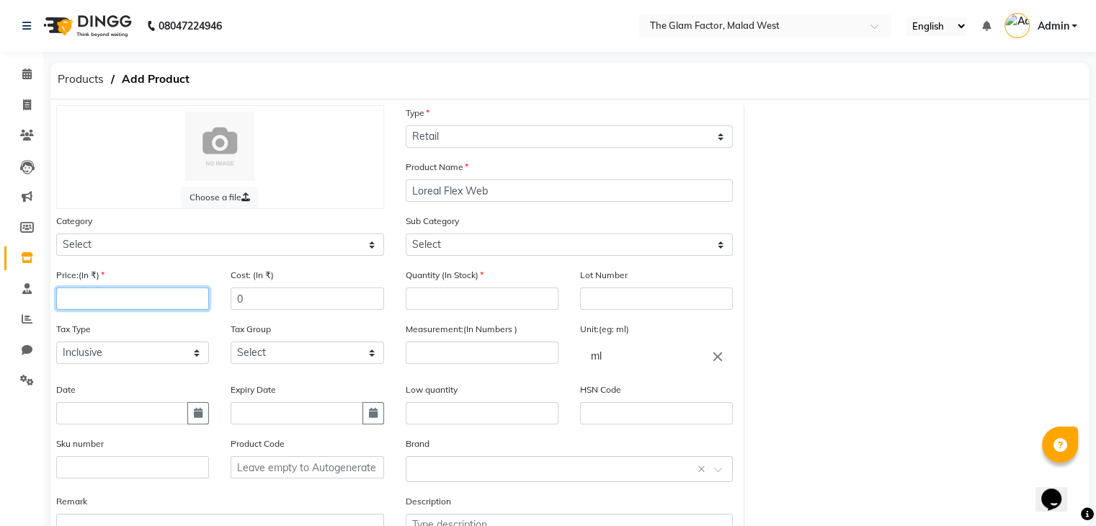
click at [141, 305] on input "number" at bounding box center [132, 299] width 153 height 22
type input "990"
click at [420, 293] on input "number" at bounding box center [482, 299] width 153 height 22
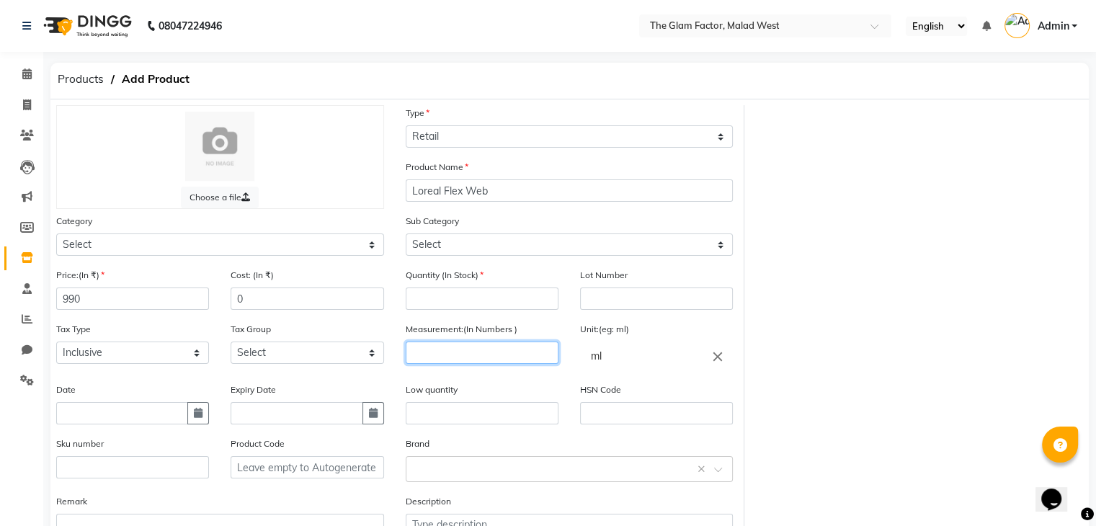
click at [436, 364] on input "number" at bounding box center [482, 353] width 153 height 22
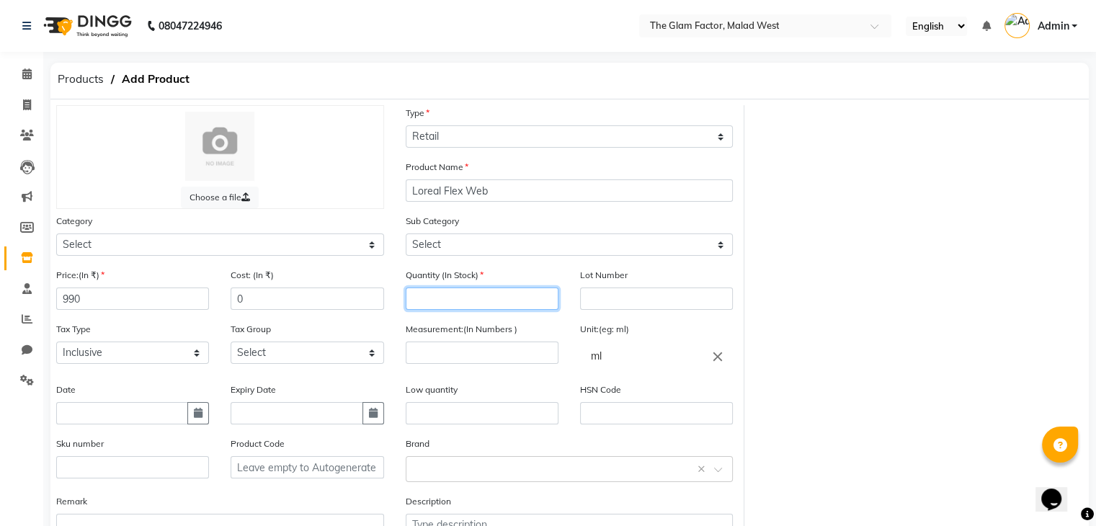
click at [465, 296] on input "number" at bounding box center [482, 299] width 153 height 22
type input "2"
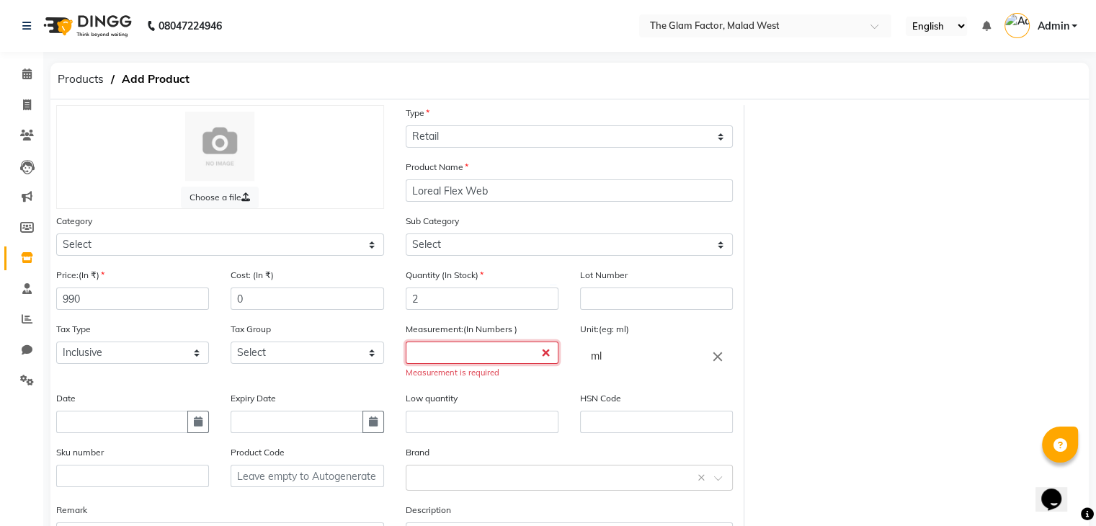
click at [453, 363] on input "number" at bounding box center [482, 353] width 153 height 22
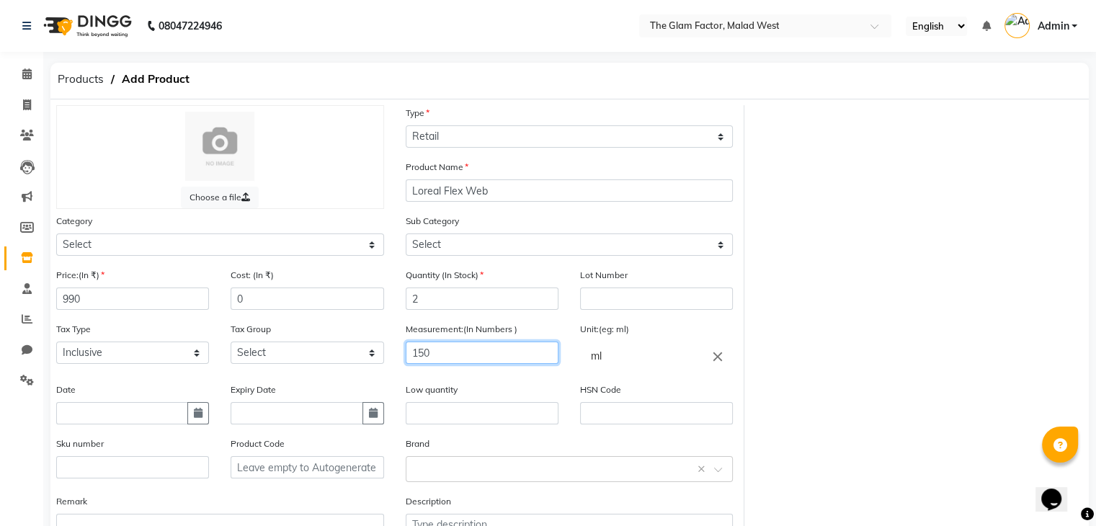
type input "150"
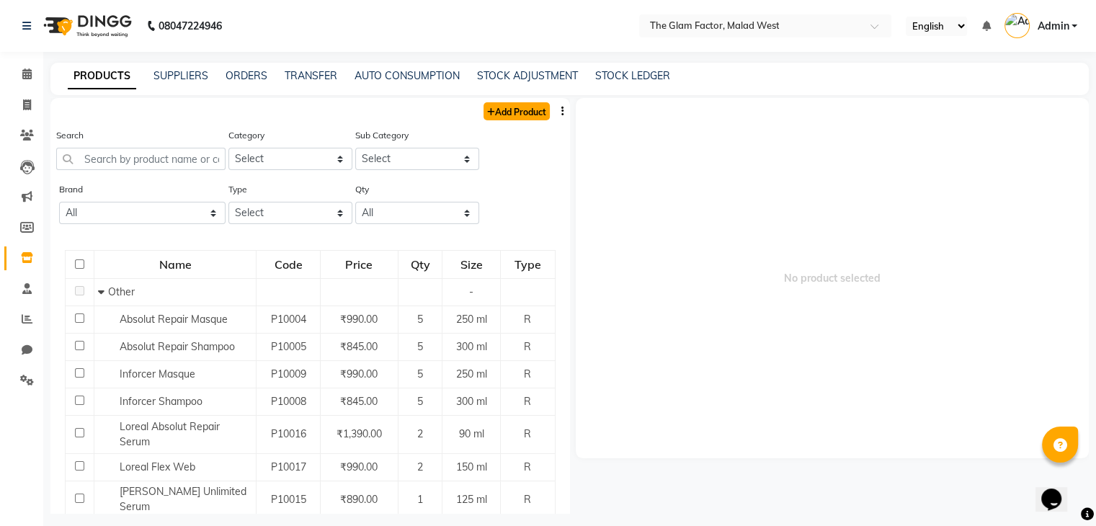
click at [522, 110] on link "Add Product" at bounding box center [517, 111] width 66 height 18
select select "true"
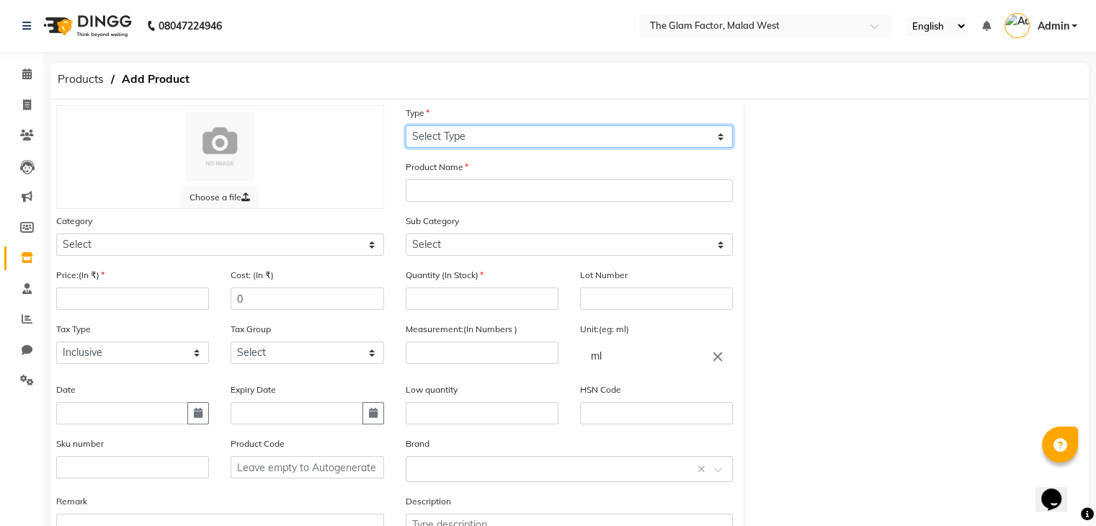
click at [517, 131] on select "Select Type Both Retail Consumable" at bounding box center [570, 136] width 328 height 22
select select "R"
click at [406, 126] on select "Select Type Both Retail Consumable" at bounding box center [570, 136] width 328 height 22
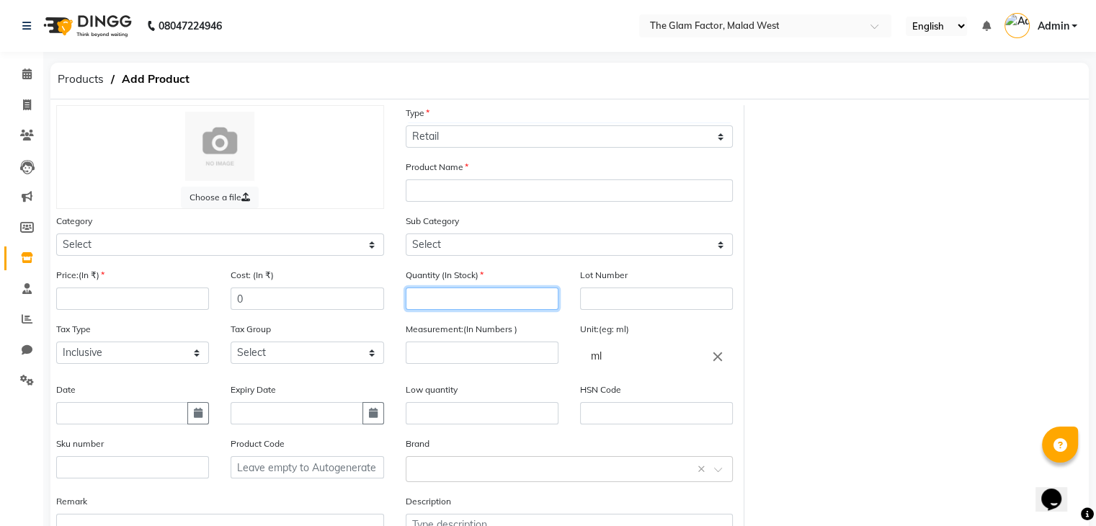
click at [446, 298] on input "number" at bounding box center [482, 299] width 153 height 22
type input "2"
click at [164, 298] on input "number" at bounding box center [132, 299] width 153 height 22
type input "1000"
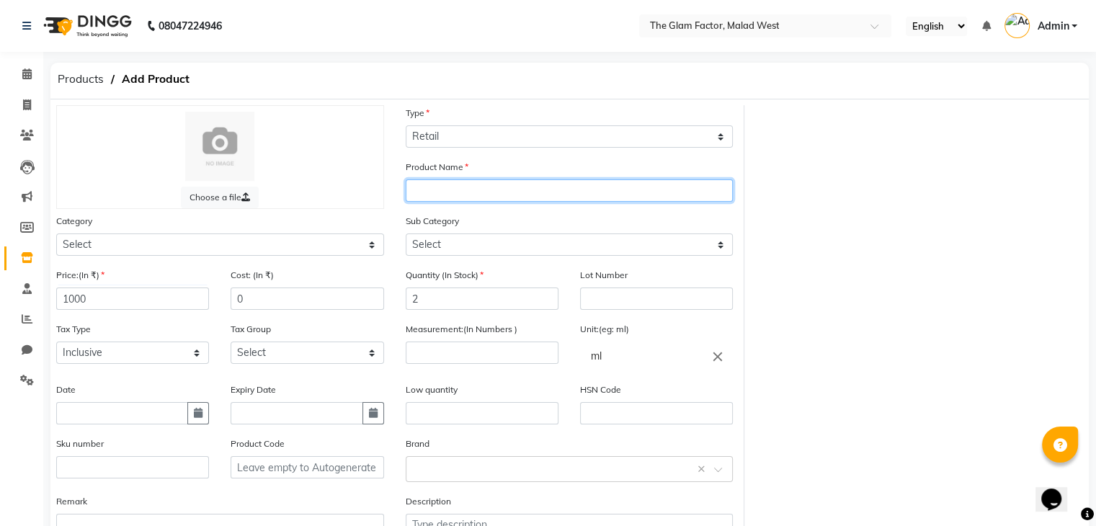
click at [470, 182] on input "text" at bounding box center [570, 190] width 328 height 22
type input "Loreal Flex Liss Control"
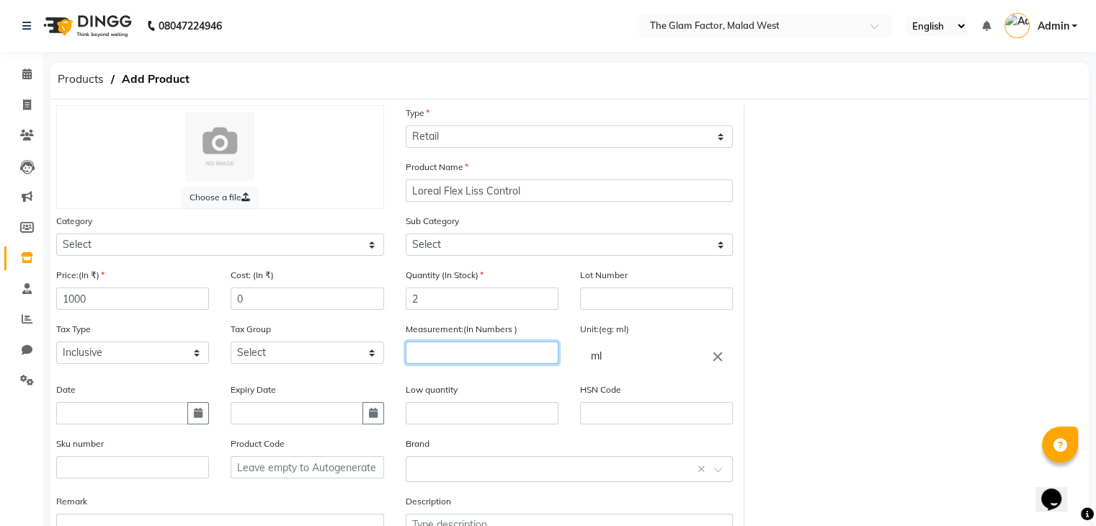
click at [453, 355] on input "number" at bounding box center [482, 353] width 153 height 22
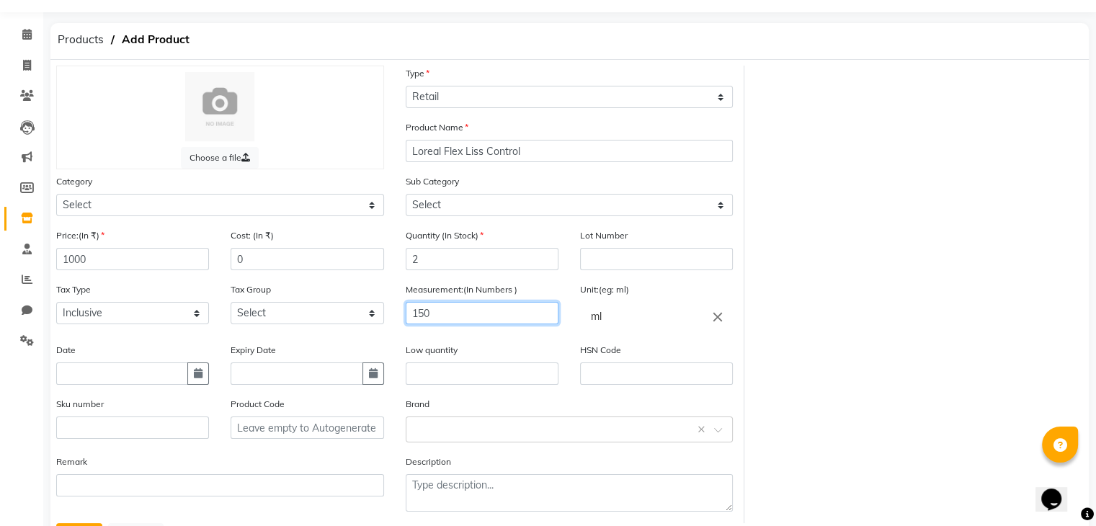
scroll to position [112, 0]
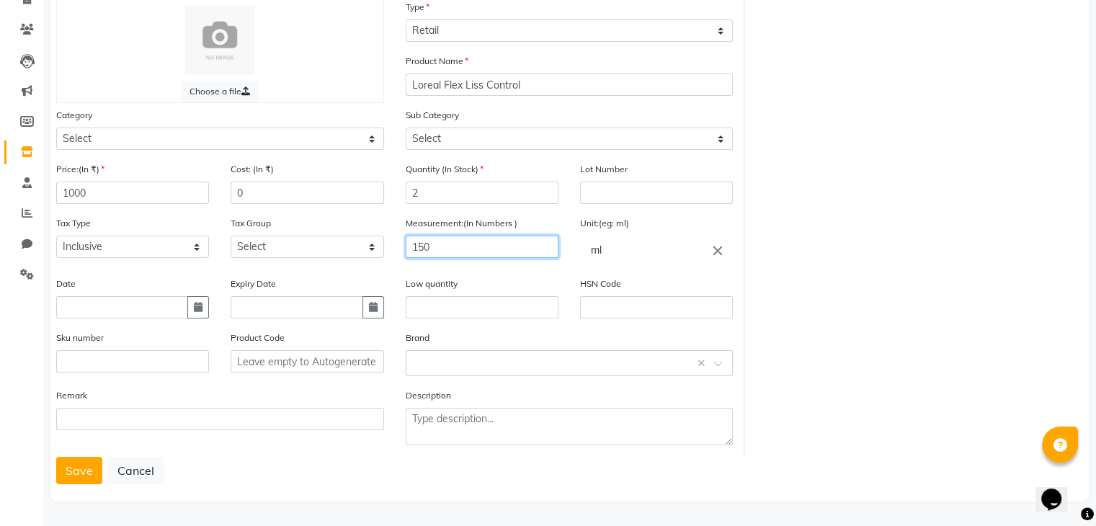
type input "150"
click at [56, 457] on button "Save" at bounding box center [79, 470] width 46 height 27
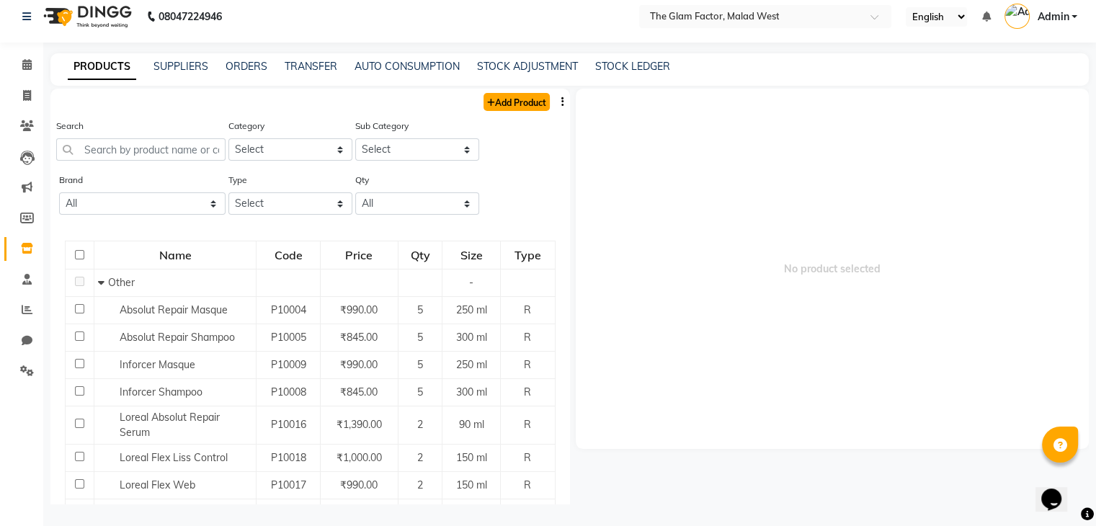
click at [484, 110] on link "Add Product" at bounding box center [517, 102] width 66 height 18
select select "true"
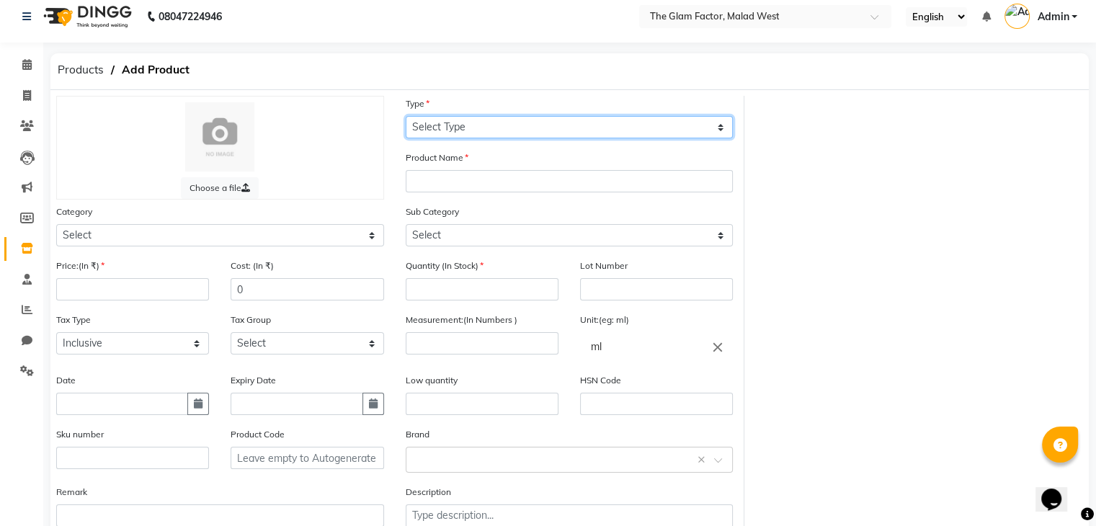
click at [484, 128] on select "Select Type Both Retail Consumable" at bounding box center [570, 127] width 328 height 22
select select "R"
click at [406, 116] on select "Select Type Both Retail Consumable" at bounding box center [570, 127] width 328 height 22
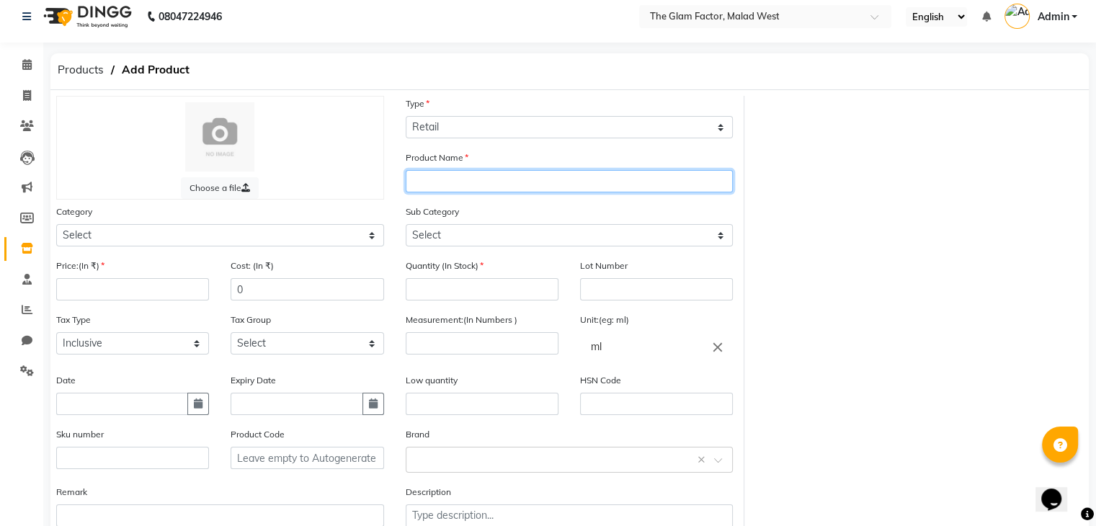
click at [479, 183] on input "text" at bounding box center [570, 181] width 328 height 22
type input "Techni Art Depolish"
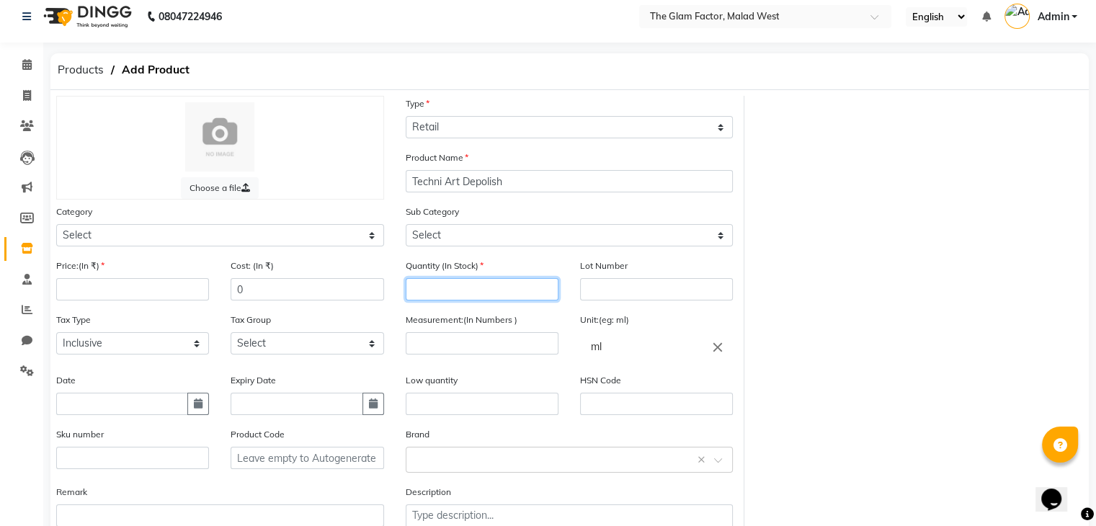
click at [449, 294] on input "number" at bounding box center [482, 289] width 153 height 22
type input "1"
click at [190, 286] on input "number" at bounding box center [132, 289] width 153 height 22
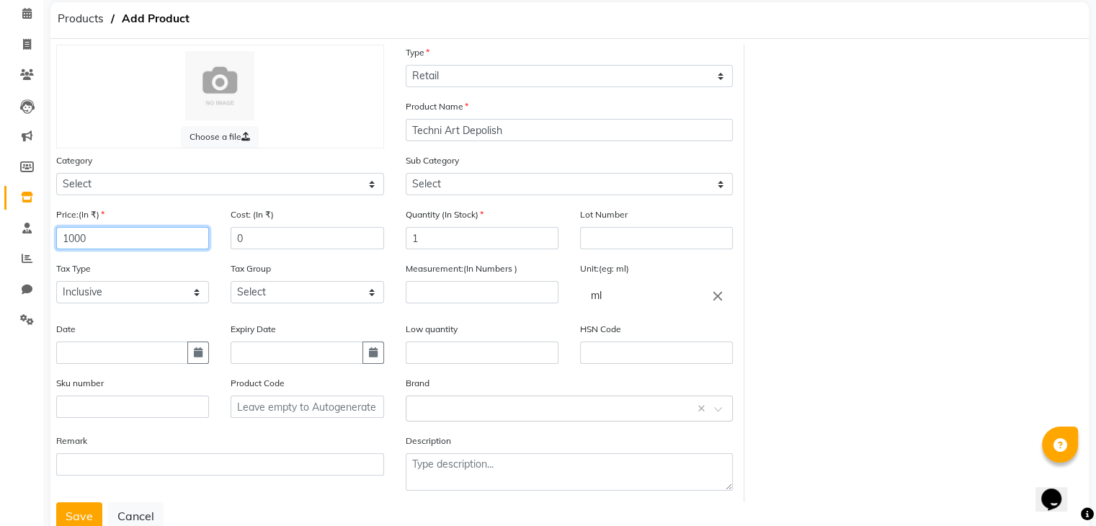
scroll to position [61, 0]
type input "1000"
click at [430, 298] on input "number" at bounding box center [482, 292] width 153 height 22
click at [430, 298] on input "100" at bounding box center [482, 292] width 153 height 22
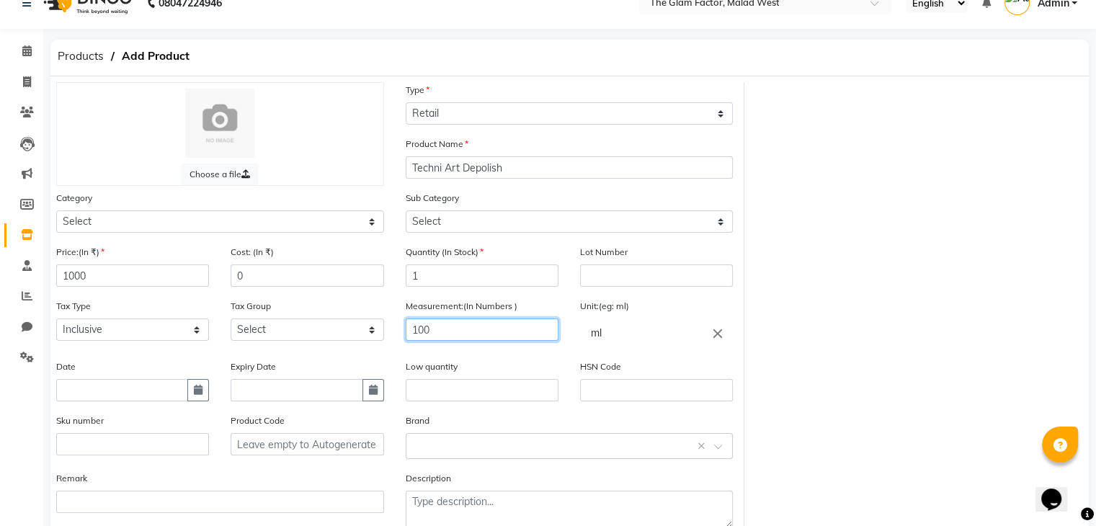
scroll to position [20, 0]
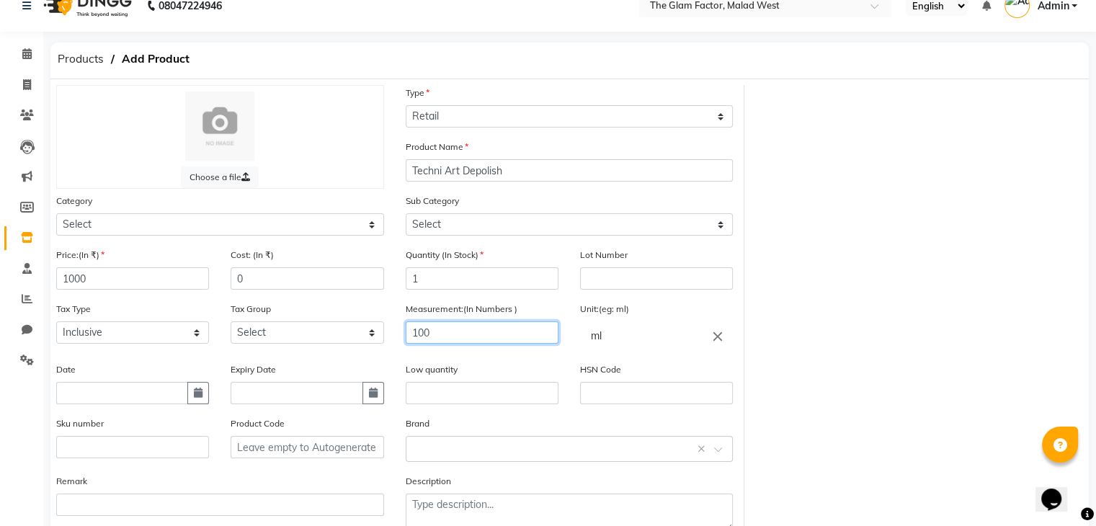
type input "100"
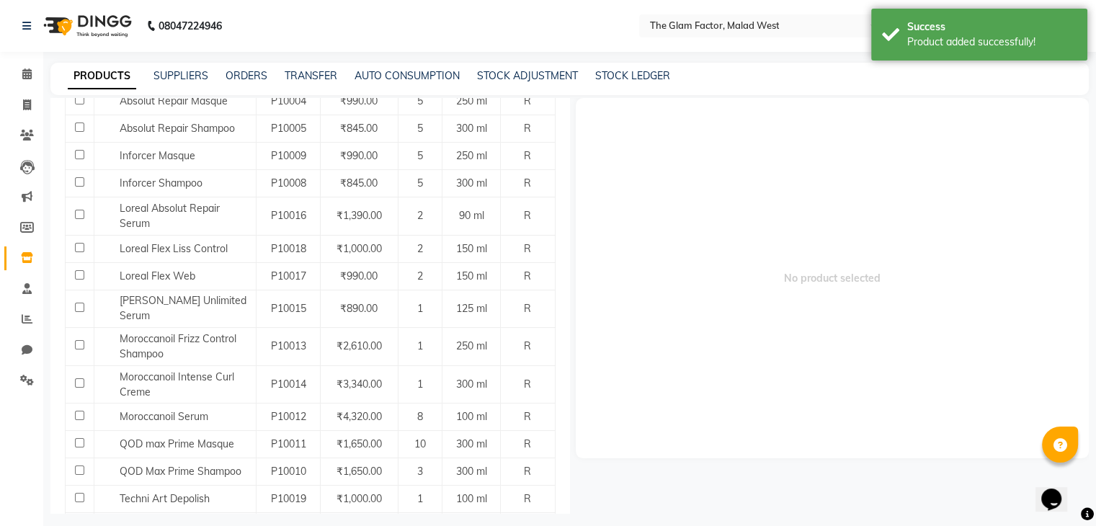
click at [510, 258] on td "R" at bounding box center [528, 248] width 54 height 27
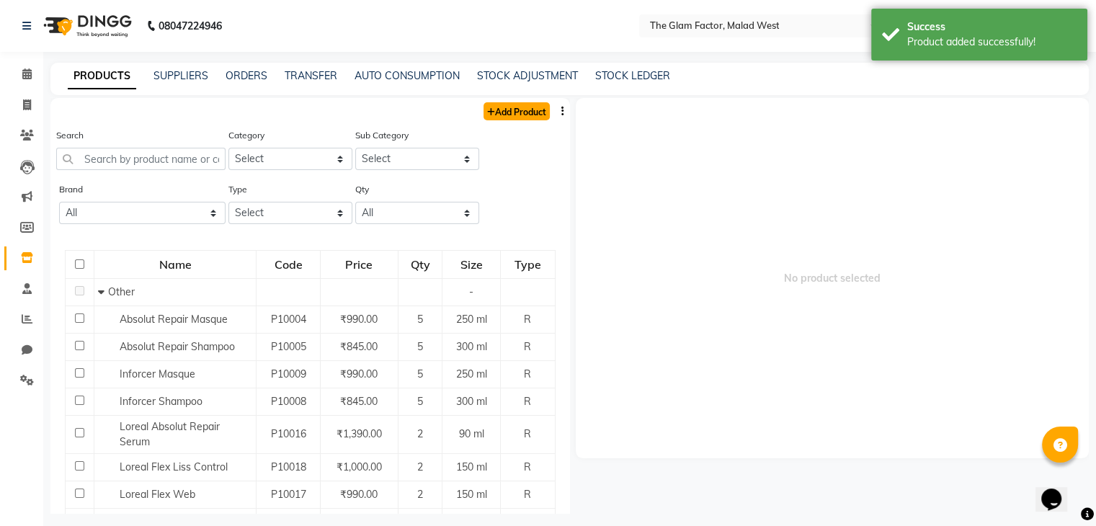
click at [484, 117] on link "Add Product" at bounding box center [517, 111] width 66 height 18
select select "true"
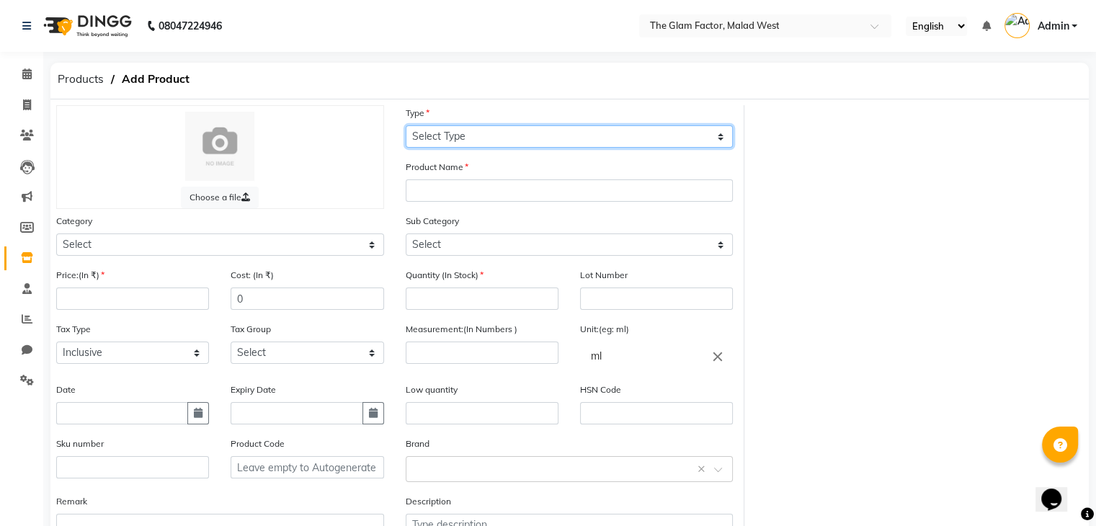
click at [493, 134] on select "Select Type Both Retail Consumable" at bounding box center [570, 136] width 328 height 22
select select "R"
click at [406, 126] on select "Select Type Both Retail Consumable" at bounding box center [570, 136] width 328 height 22
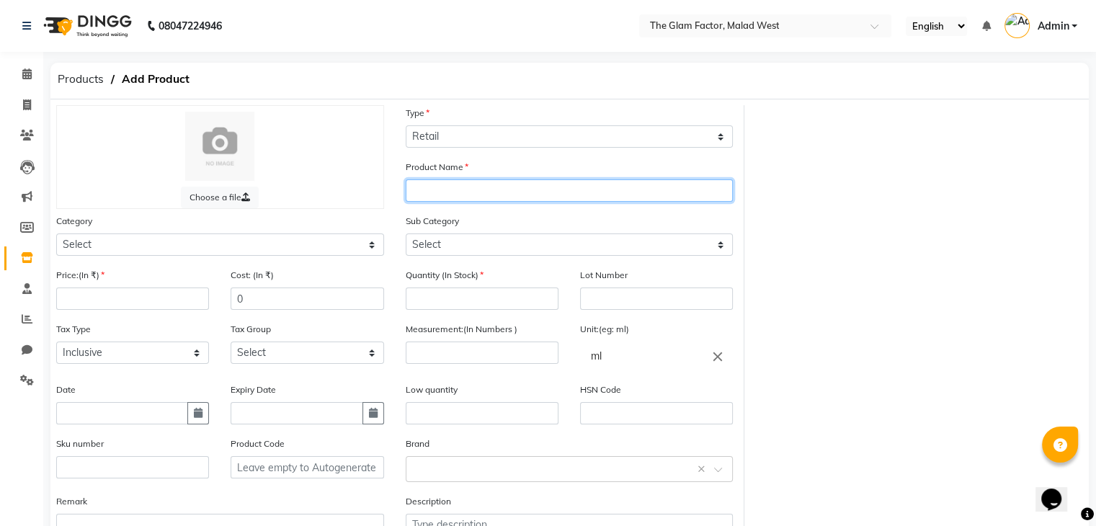
click at [474, 194] on input "text" at bounding box center [570, 190] width 328 height 22
type input "Schwarzkopf Moisture Kick"
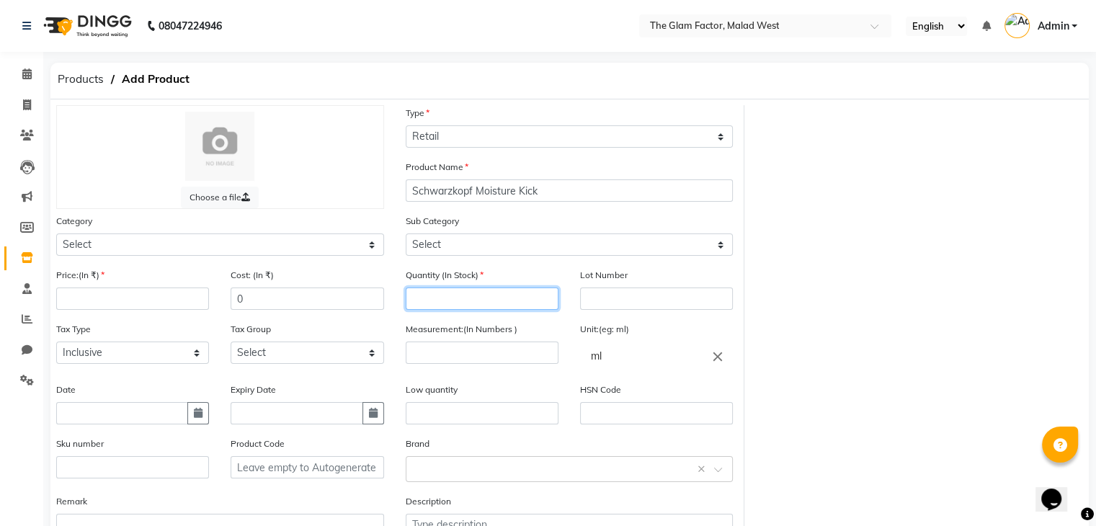
click at [457, 305] on input "number" at bounding box center [482, 299] width 153 height 22
type input "2"
click at [121, 292] on input "number" at bounding box center [132, 299] width 153 height 22
type input "1100"
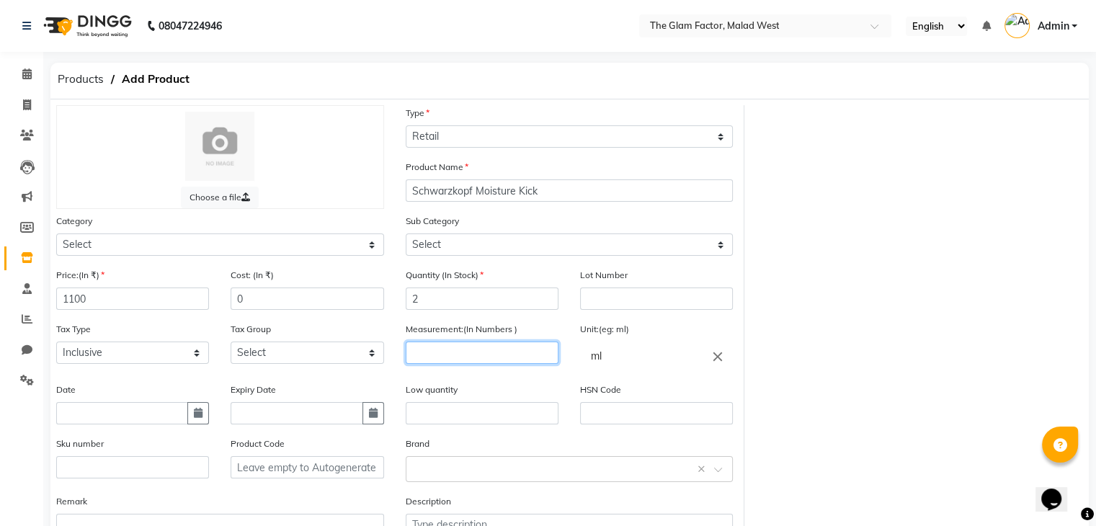
click at [465, 354] on input "number" at bounding box center [482, 353] width 153 height 22
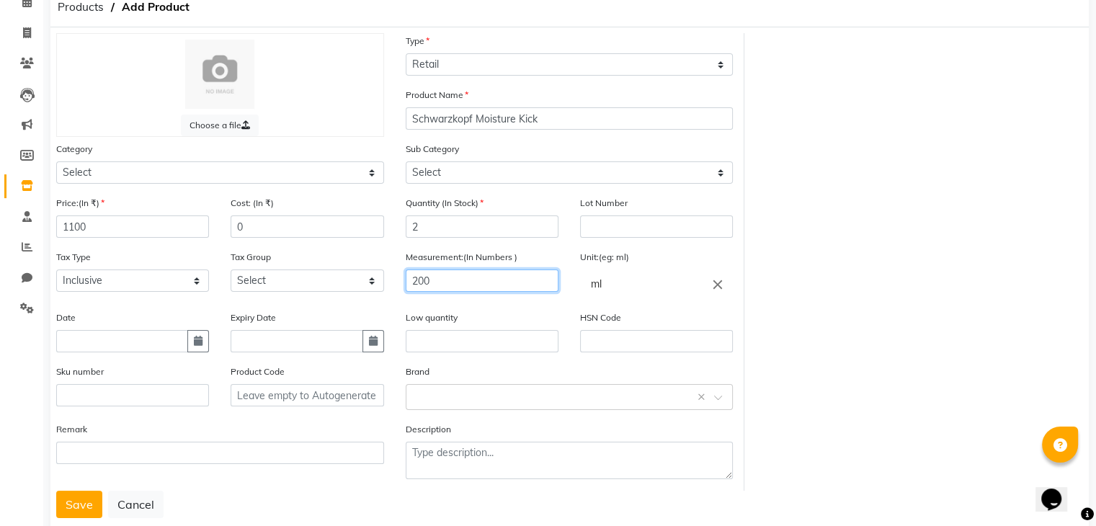
scroll to position [112, 0]
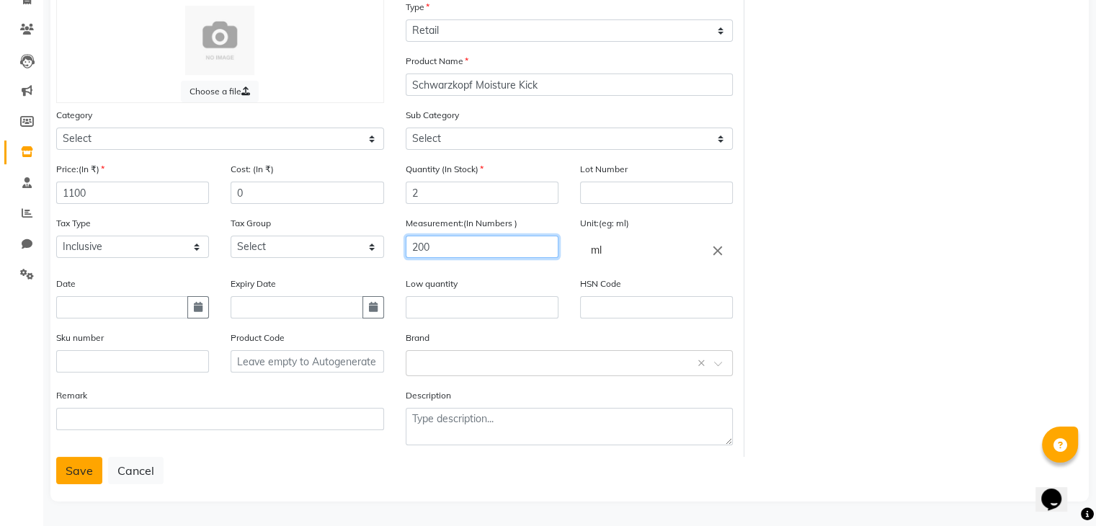
type input "200"
click at [79, 462] on button "Save" at bounding box center [79, 470] width 46 height 27
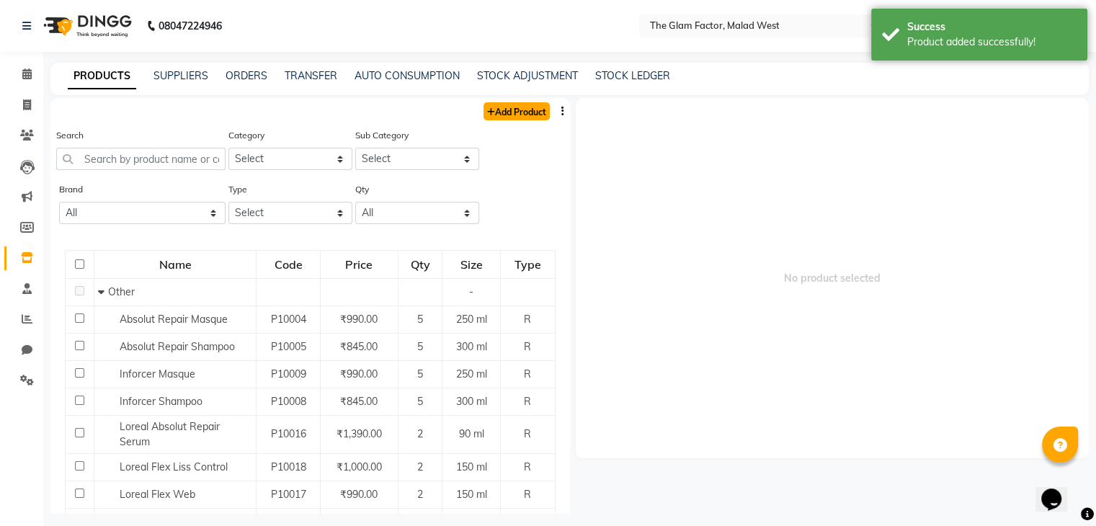
click at [496, 120] on link "Add Product" at bounding box center [517, 111] width 66 height 18
select select "true"
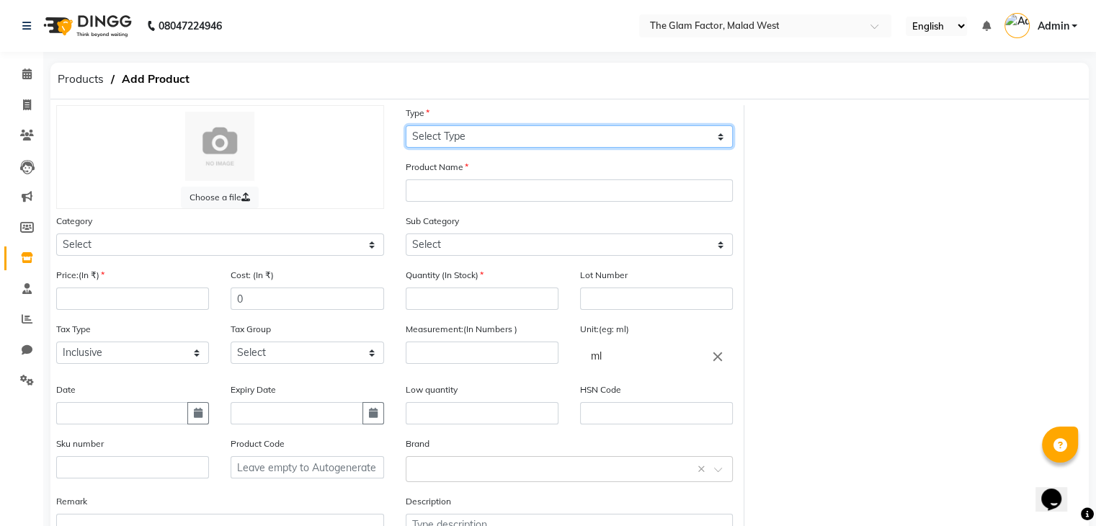
click at [490, 130] on select "Select Type Both Retail Consumable" at bounding box center [570, 136] width 328 height 22
select select "R"
click at [406, 126] on select "Select Type Both Retail Consumable" at bounding box center [570, 136] width 328 height 22
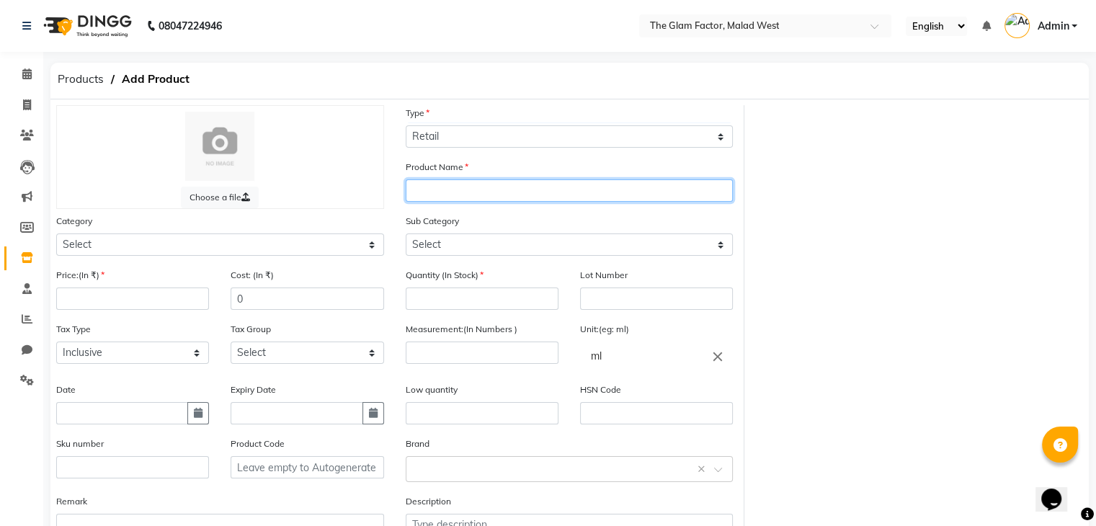
click at [466, 195] on input "text" at bounding box center [570, 190] width 328 height 22
type input "Schwarzkopf Session Label"
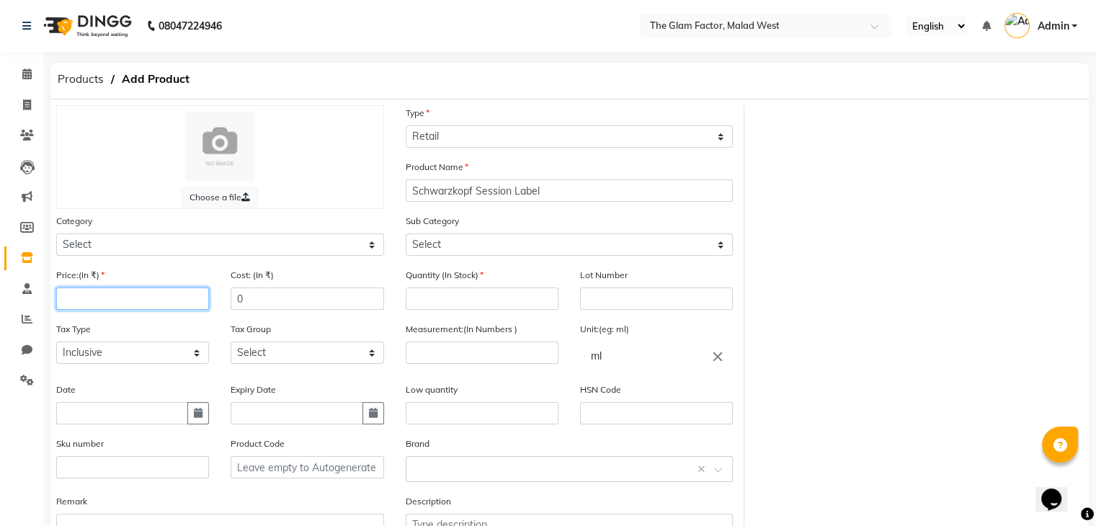
click at [154, 310] on input "number" at bounding box center [132, 299] width 153 height 22
type input "850"
click at [438, 298] on input "number" at bounding box center [482, 299] width 153 height 22
type input "6"
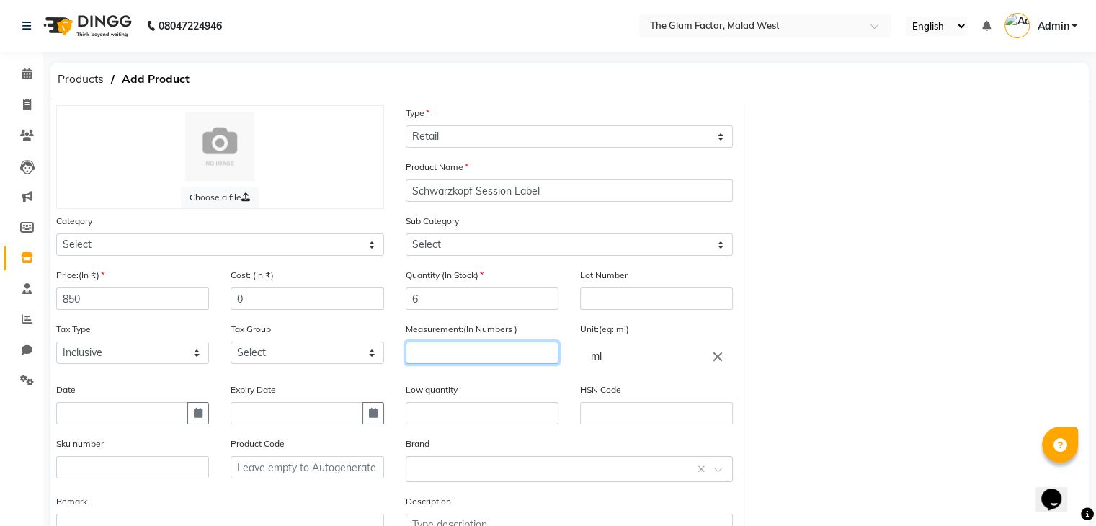
click at [457, 357] on input "number" at bounding box center [482, 353] width 153 height 22
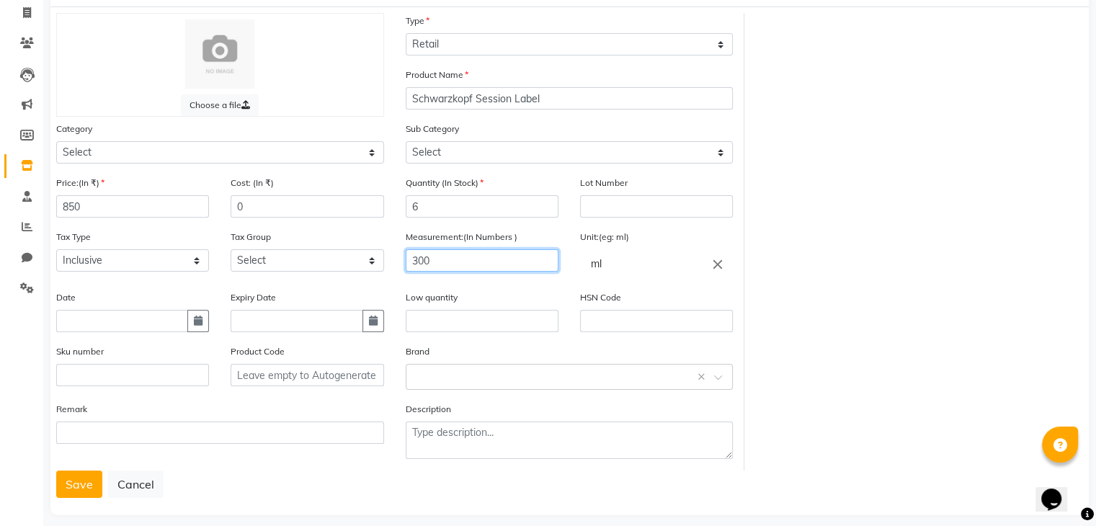
scroll to position [112, 0]
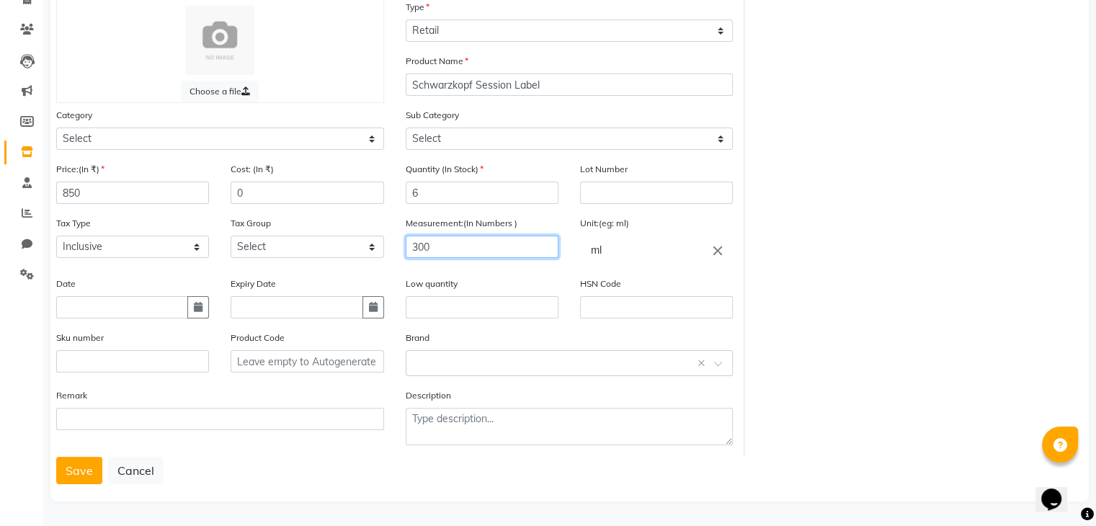
type input "300"
click at [56, 457] on button "Save" at bounding box center [79, 470] width 46 height 27
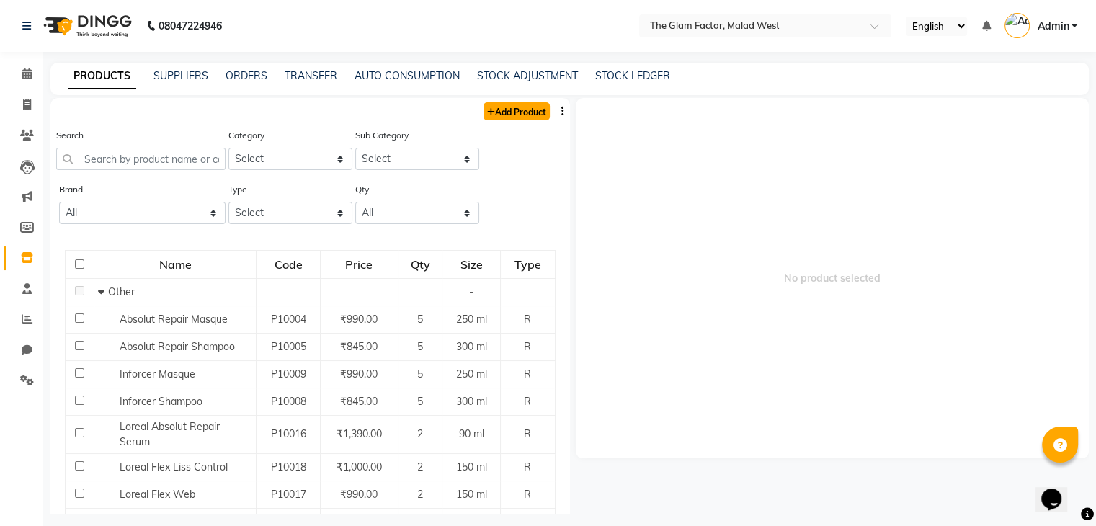
click at [507, 115] on link "Add Product" at bounding box center [517, 111] width 66 height 18
select select "true"
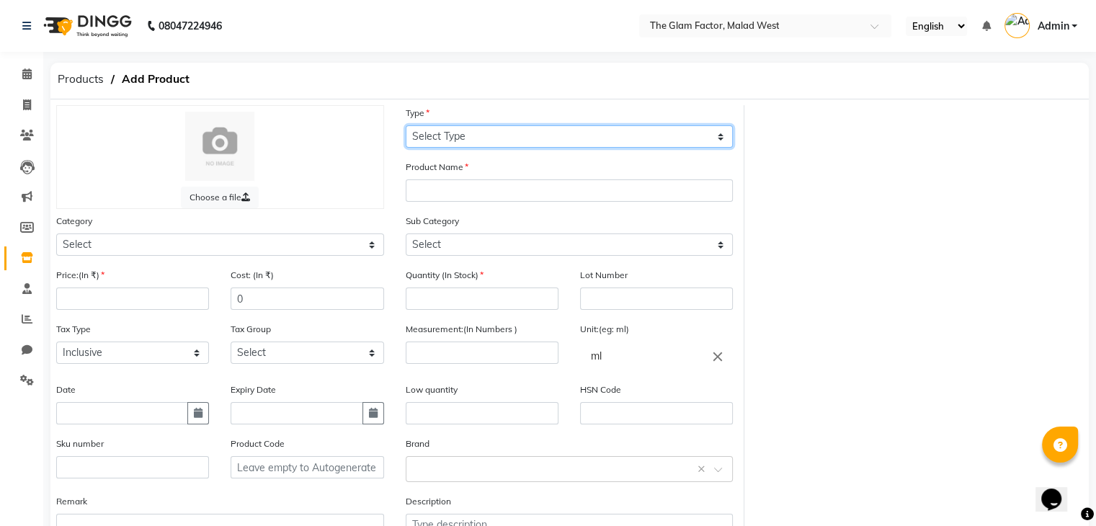
click at [497, 144] on select "Select Type Both Retail Consumable" at bounding box center [570, 136] width 328 height 22
select select "R"
click at [406, 126] on select "Select Type Both Retail Consumable" at bounding box center [570, 136] width 328 height 22
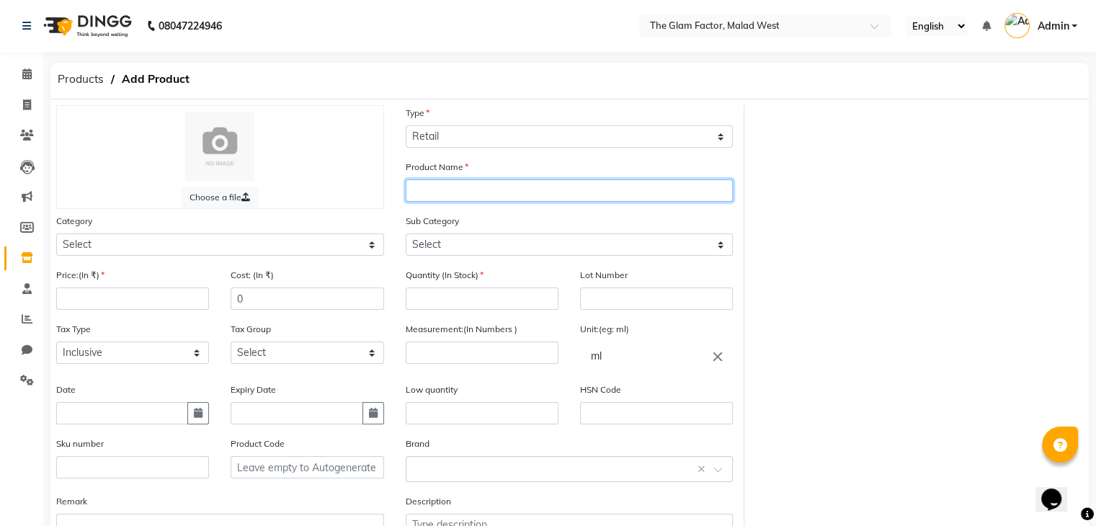
click at [476, 194] on input "text" at bounding box center [570, 190] width 328 height 22
type input "Techni Art Liss Control+"
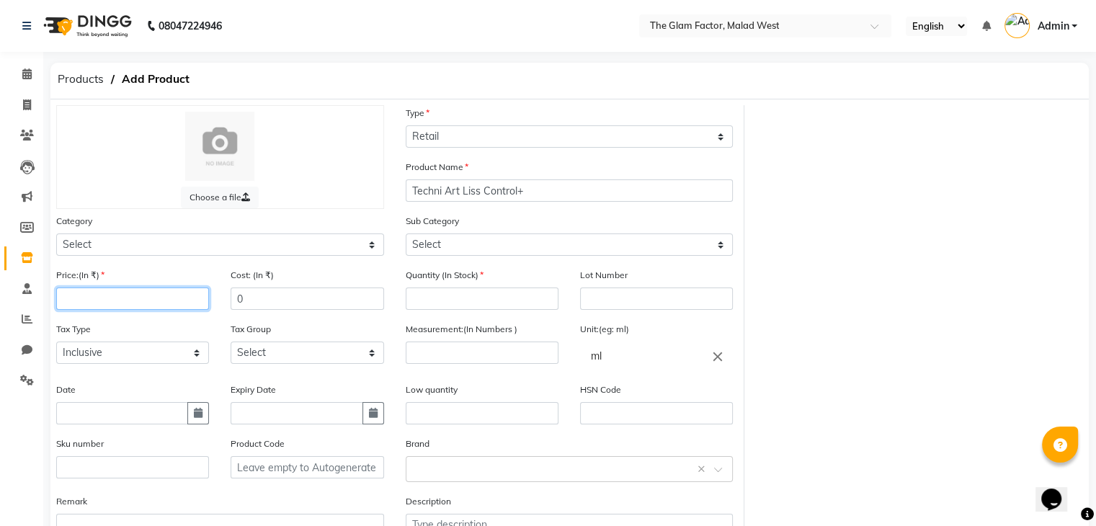
click at [167, 308] on input "number" at bounding box center [132, 299] width 153 height 22
type input "650"
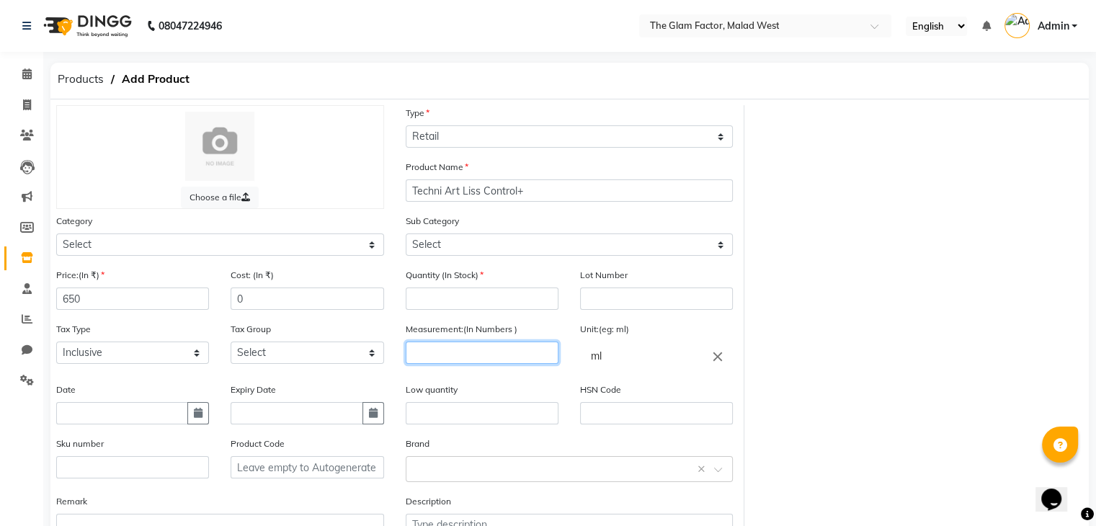
click at [426, 352] on input "number" at bounding box center [482, 353] width 153 height 22
type input "50"
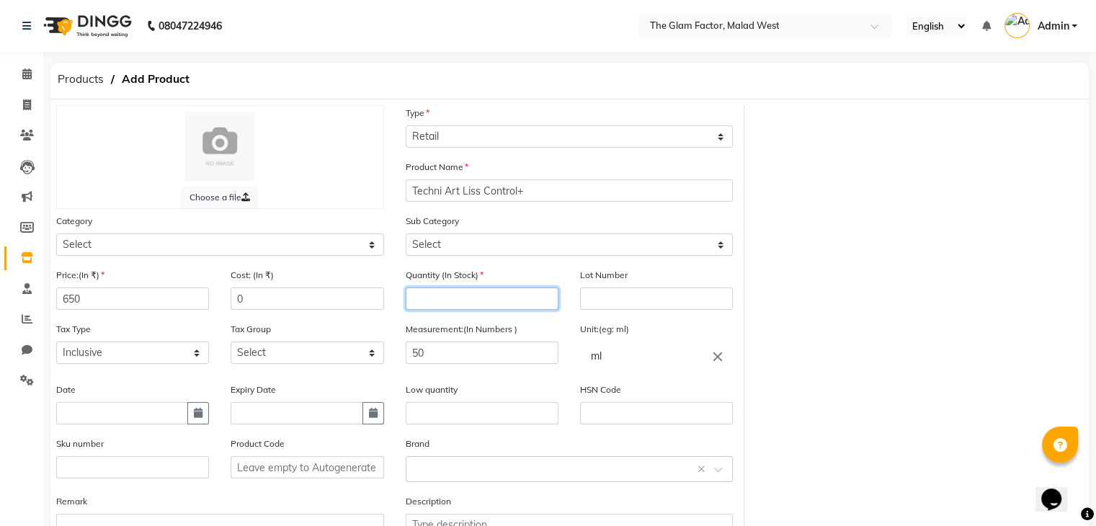
click at [453, 305] on input "number" at bounding box center [482, 299] width 153 height 22
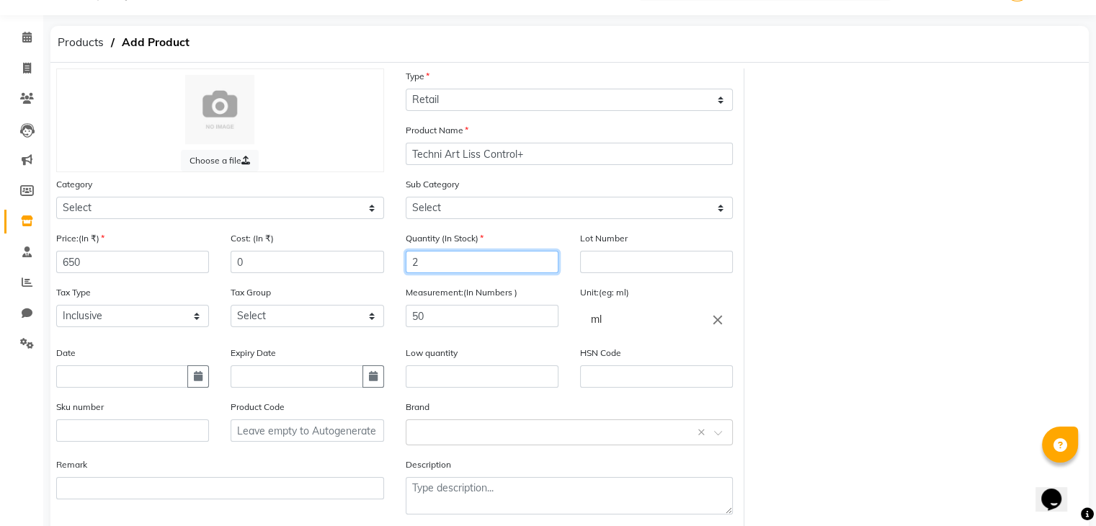
scroll to position [39, 0]
type input "2"
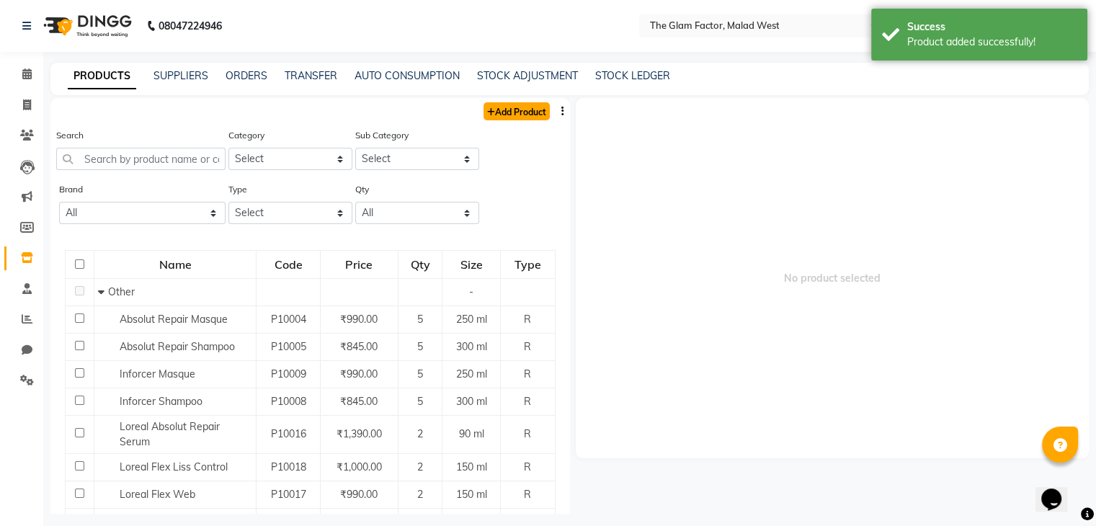
click at [516, 109] on link "Add Product" at bounding box center [517, 111] width 66 height 18
select select "true"
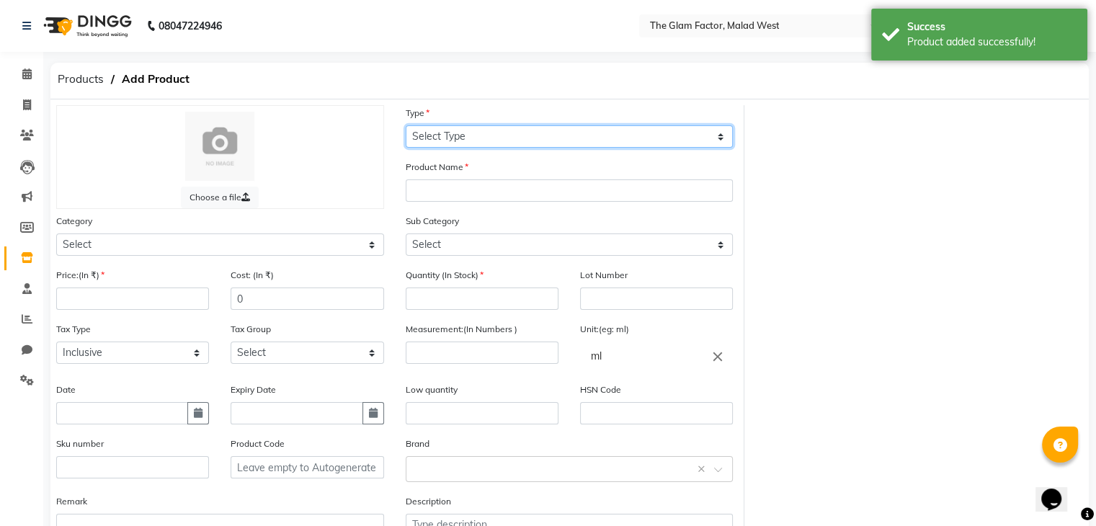
click at [514, 133] on select "Select Type Both Retail Consumable" at bounding box center [570, 136] width 328 height 22
select select "R"
click at [406, 126] on select "Select Type Both Retail Consumable" at bounding box center [570, 136] width 328 height 22
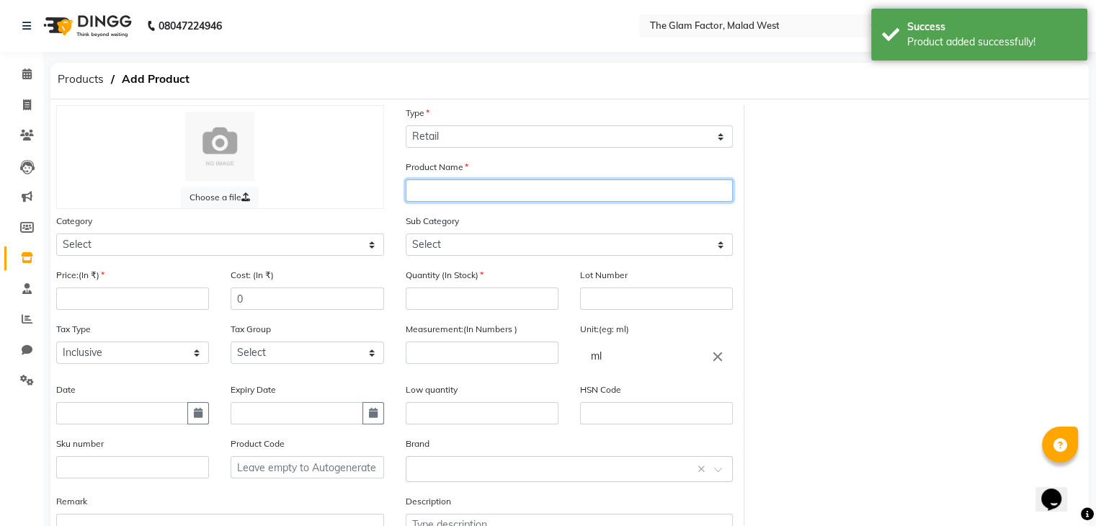
click at [492, 196] on input "text" at bounding box center [570, 190] width 328 height 22
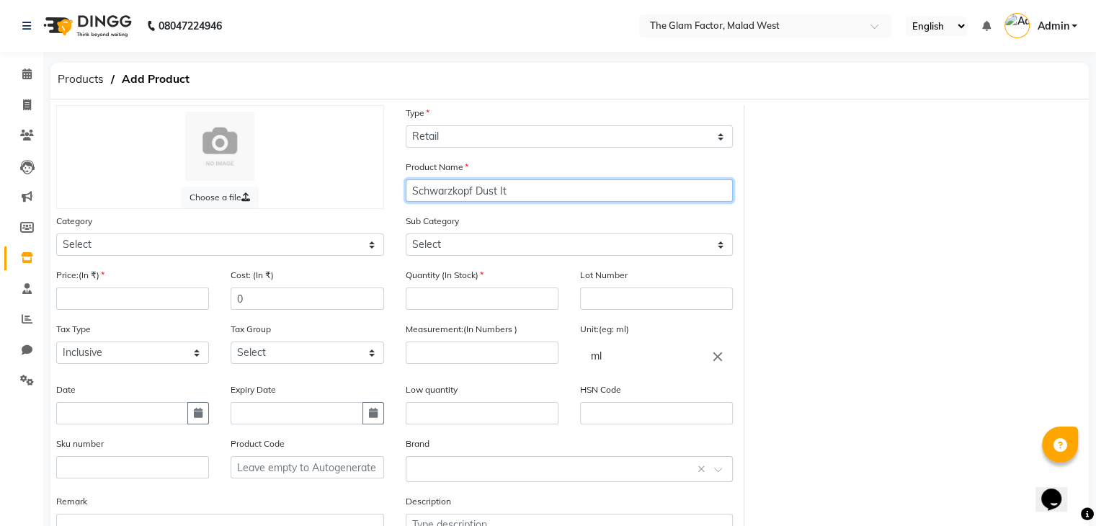
type input "Schwarzkopf Dust It"
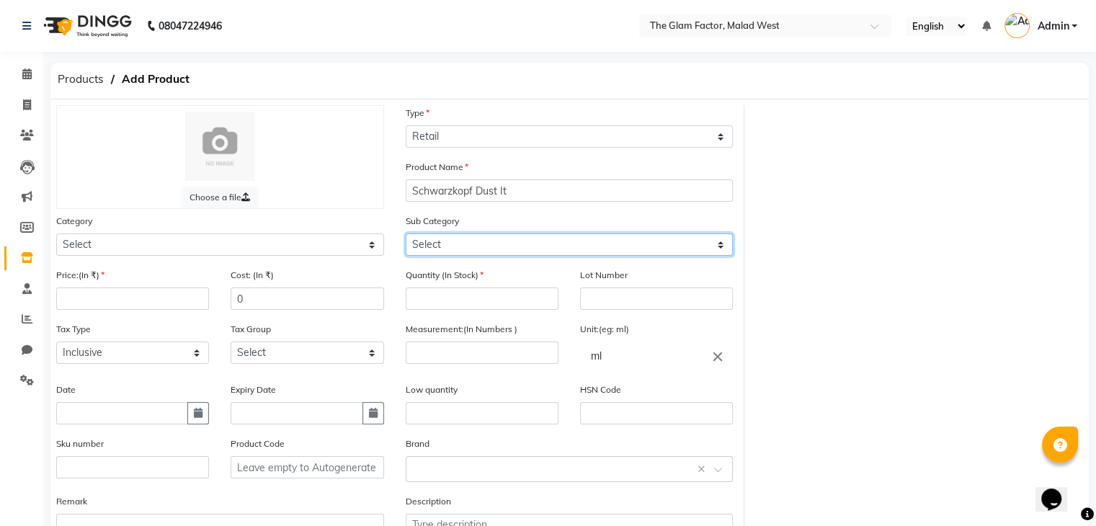
click at [445, 245] on select "Select" at bounding box center [570, 245] width 328 height 22
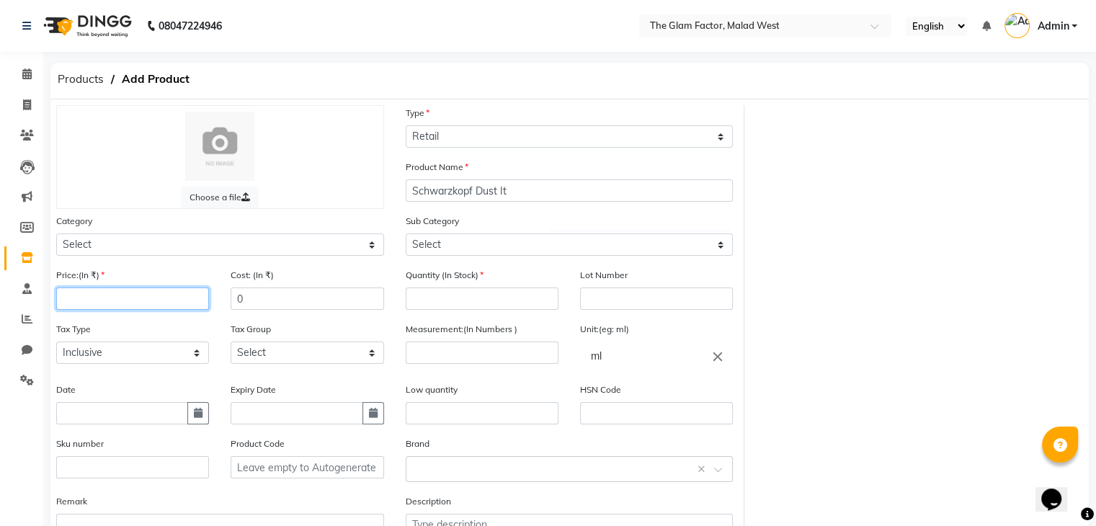
click at [192, 296] on input "number" at bounding box center [132, 299] width 153 height 22
type input "1000"
click at [423, 301] on input "number" at bounding box center [482, 299] width 153 height 22
type input "2"
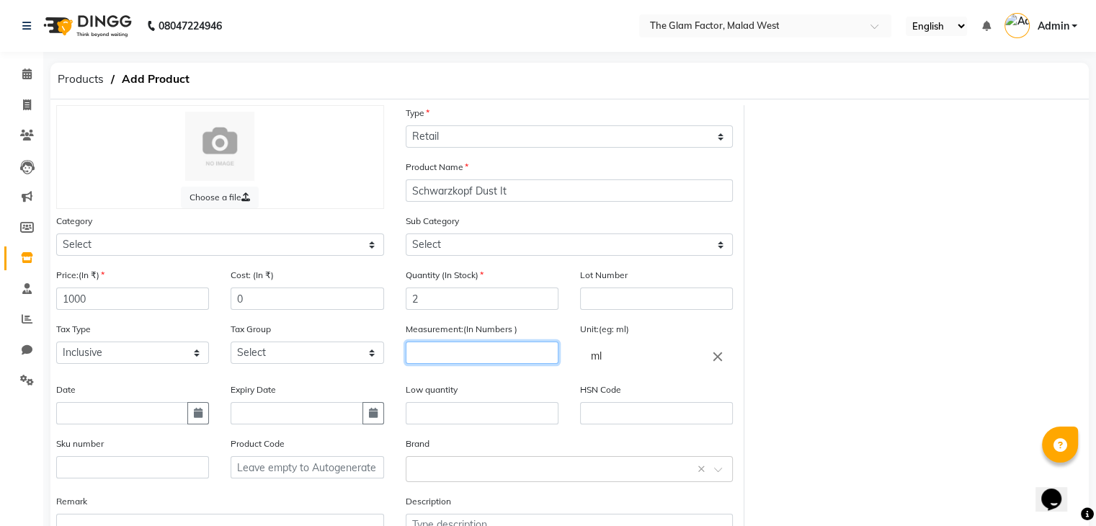
click at [448, 356] on input "number" at bounding box center [482, 353] width 153 height 22
type input "10"
click at [666, 370] on input "ml" at bounding box center [656, 356] width 153 height 29
type input "m"
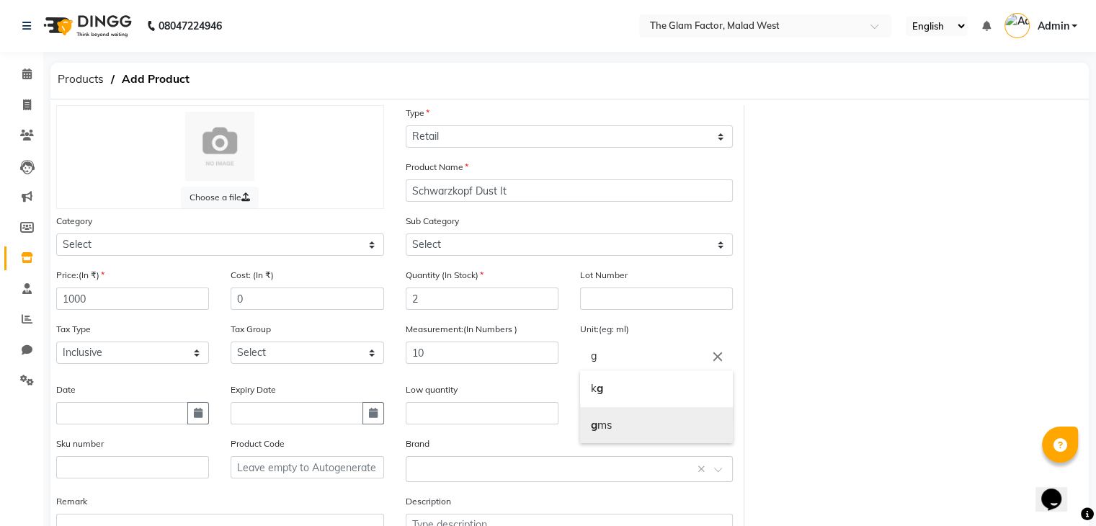
click at [624, 428] on link "g ms" at bounding box center [656, 425] width 153 height 37
type input "gms"
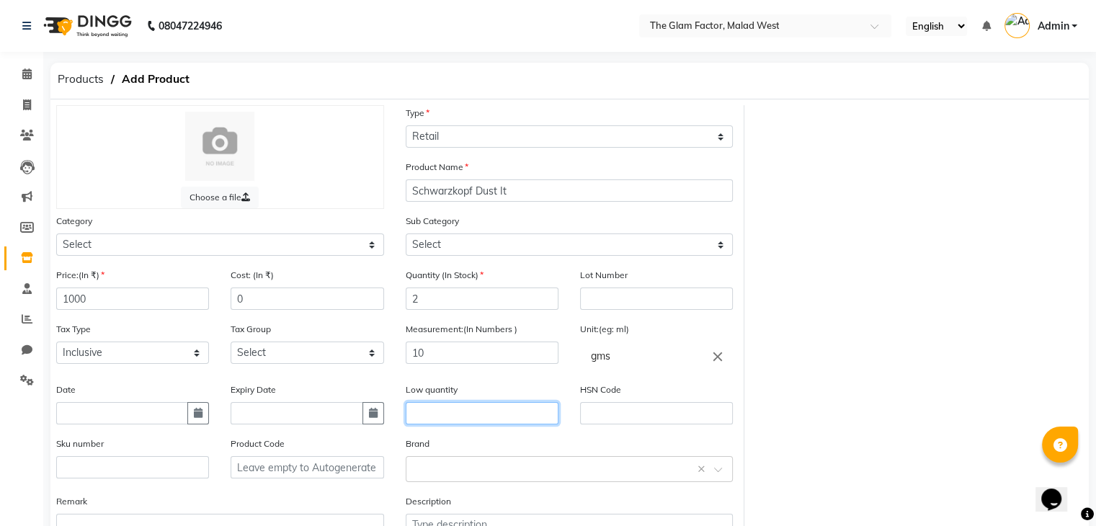
click at [456, 422] on input "text" at bounding box center [482, 413] width 153 height 22
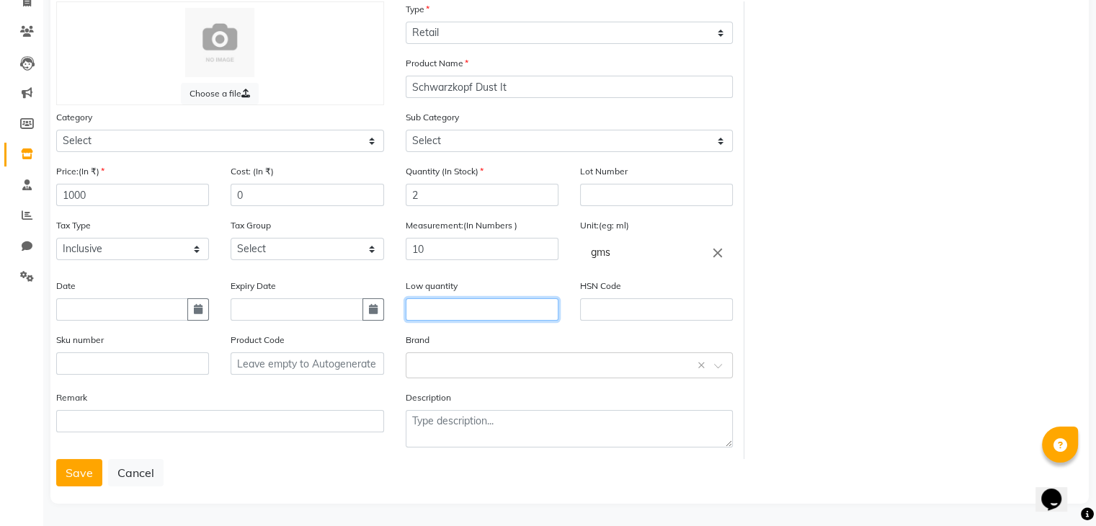
scroll to position [112, 0]
click at [81, 465] on button "Save" at bounding box center [79, 470] width 46 height 27
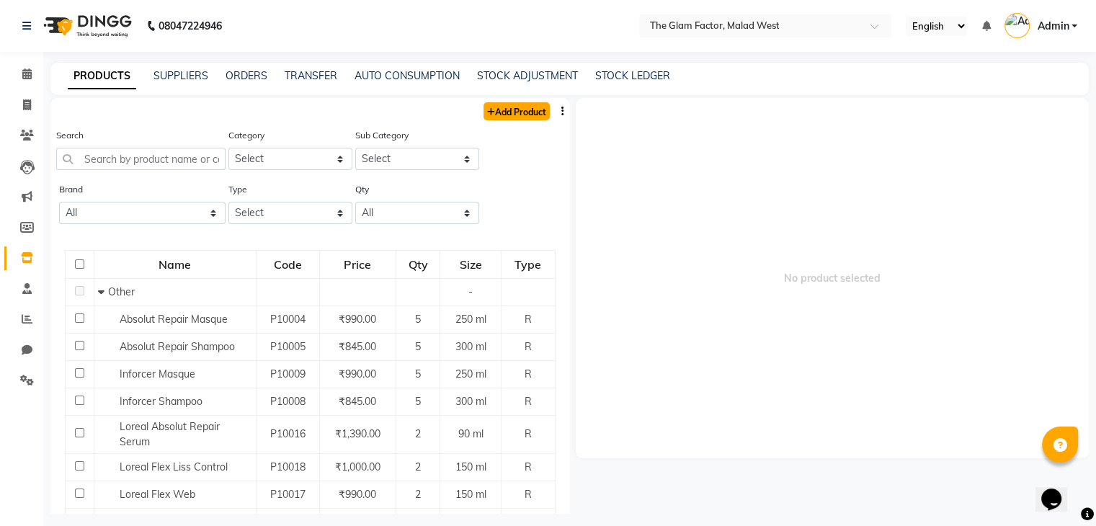
click at [487, 103] on link "Add Product" at bounding box center [517, 111] width 66 height 18
select select "true"
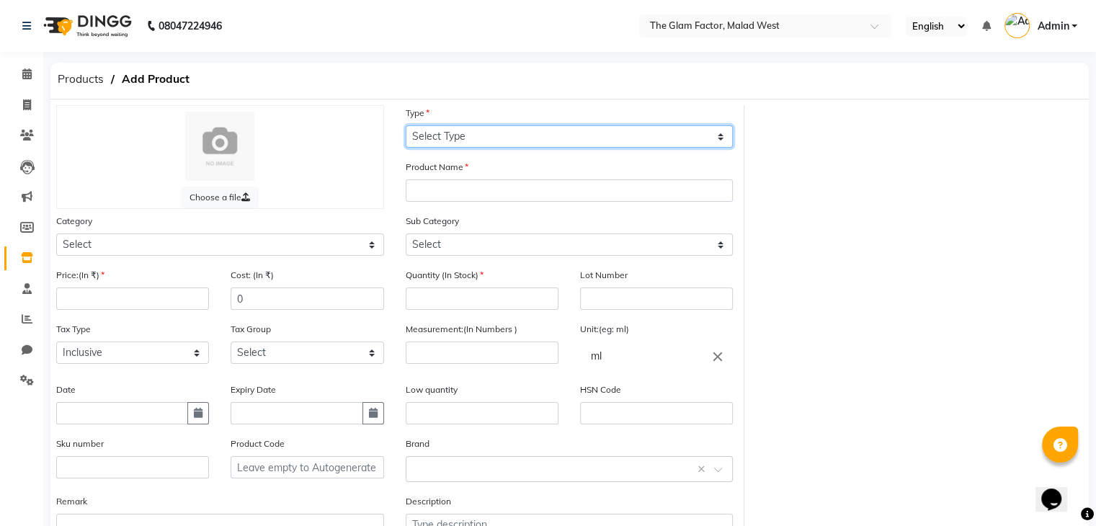
click at [445, 143] on select "Select Type Both Retail Consumable" at bounding box center [570, 136] width 328 height 22
select select "R"
click at [406, 126] on select "Select Type Both Retail Consumable" at bounding box center [570, 136] width 328 height 22
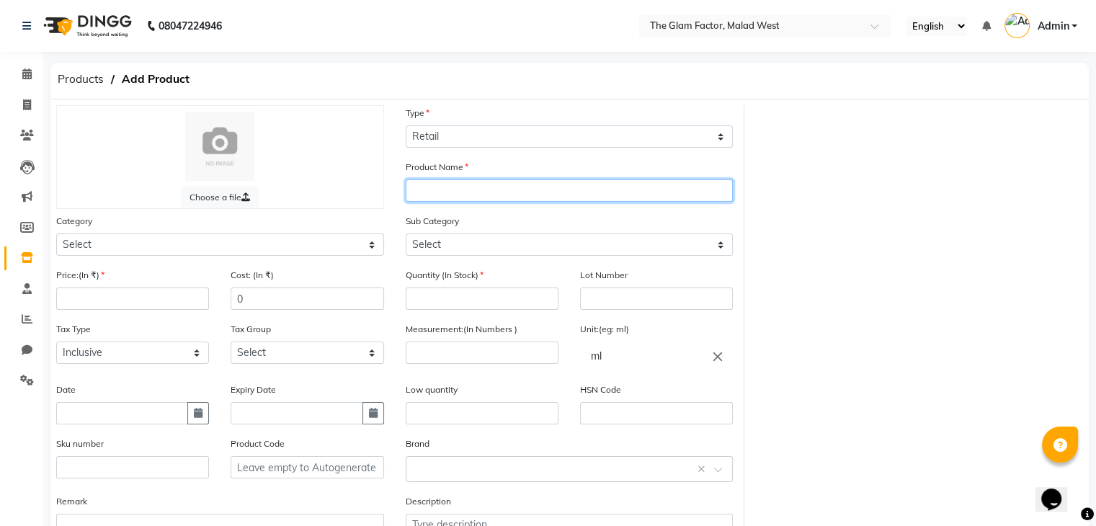
click at [444, 202] on input "text" at bounding box center [570, 190] width 328 height 22
type input "QOD Glorious Hair Oil"
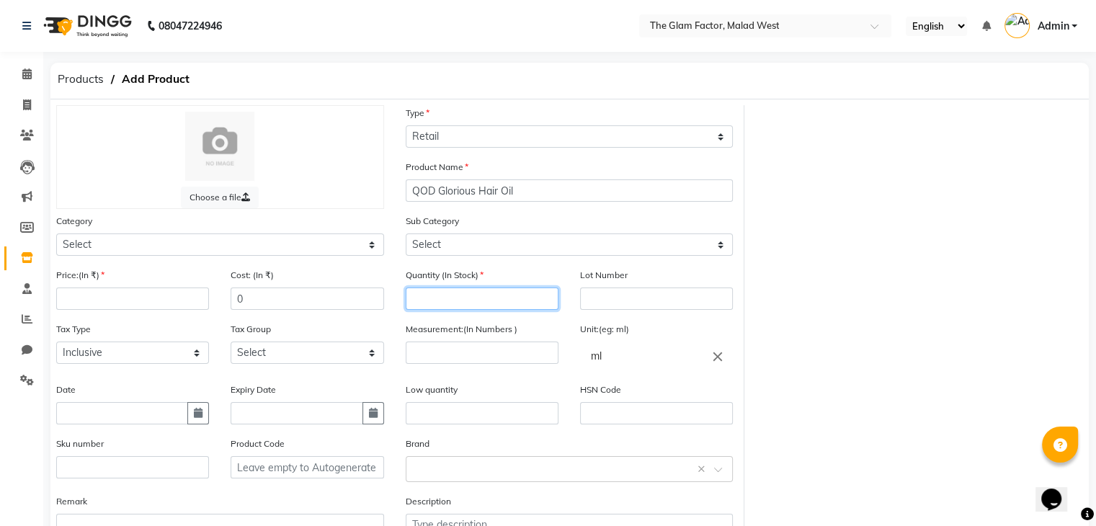
click at [458, 305] on input "number" at bounding box center [482, 299] width 153 height 22
type input "1"
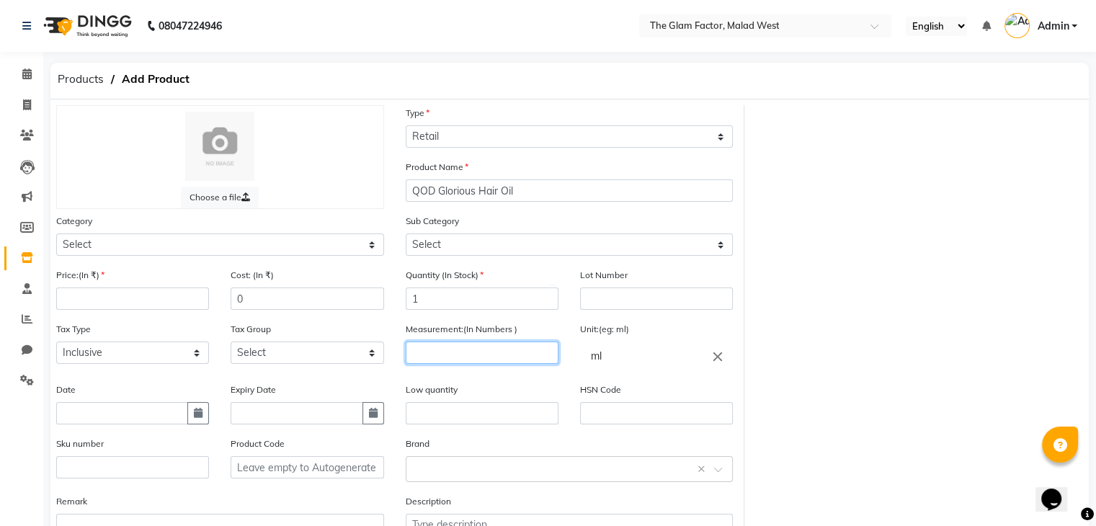
click at [441, 361] on input "number" at bounding box center [482, 353] width 153 height 22
type input "6"
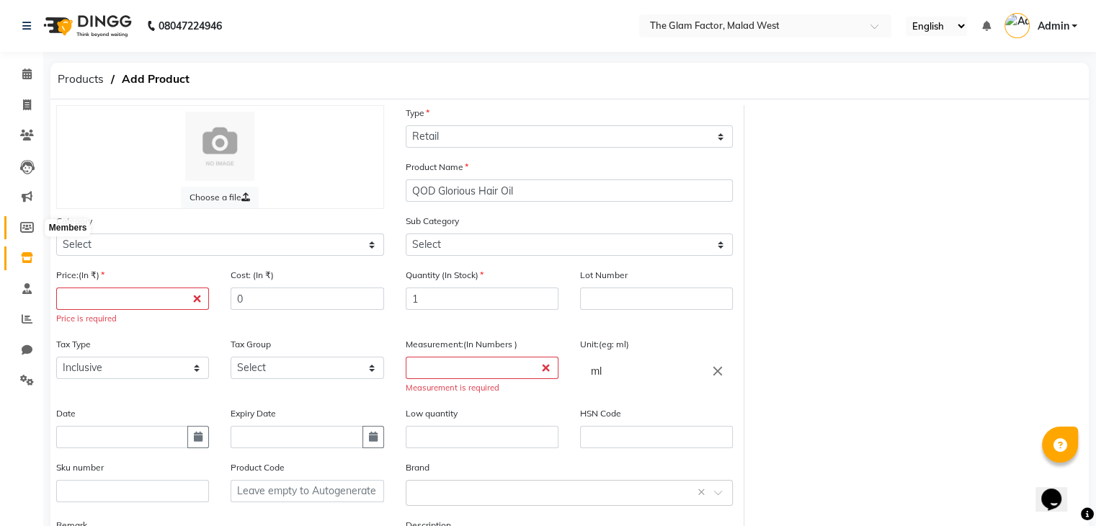
click at [30, 230] on icon at bounding box center [27, 227] width 14 height 11
select select
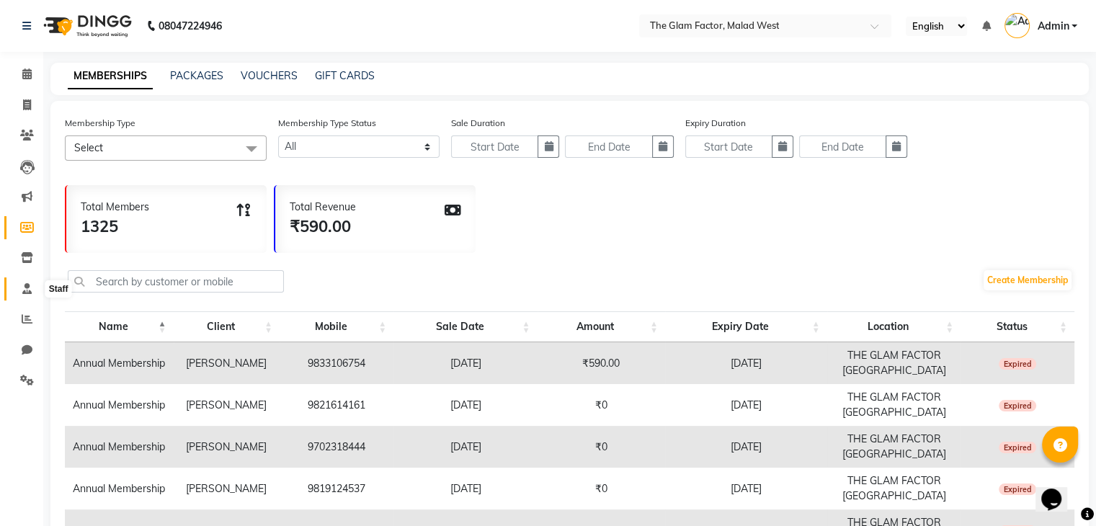
click at [21, 283] on span at bounding box center [26, 289] width 25 height 17
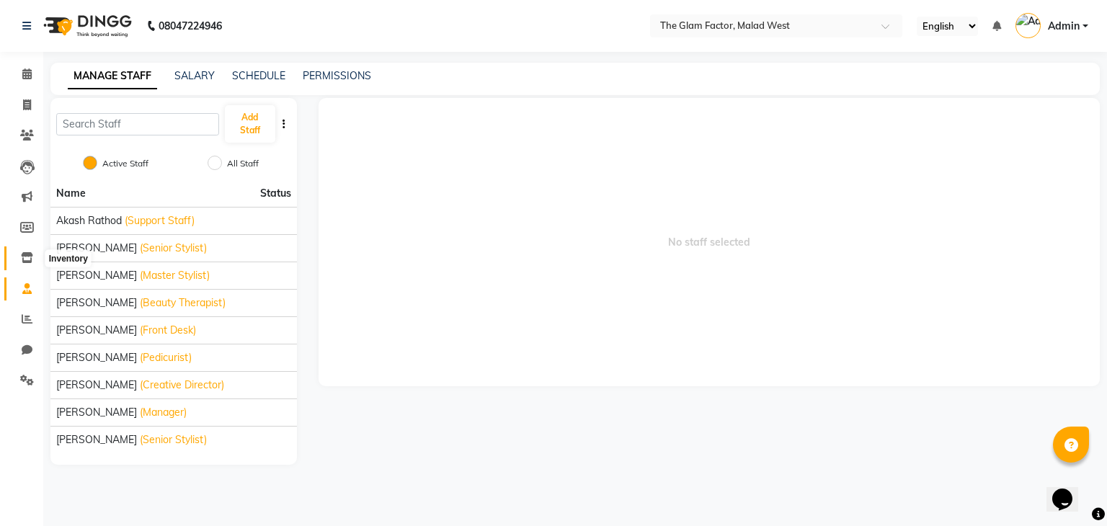
click at [23, 254] on icon at bounding box center [27, 257] width 12 height 11
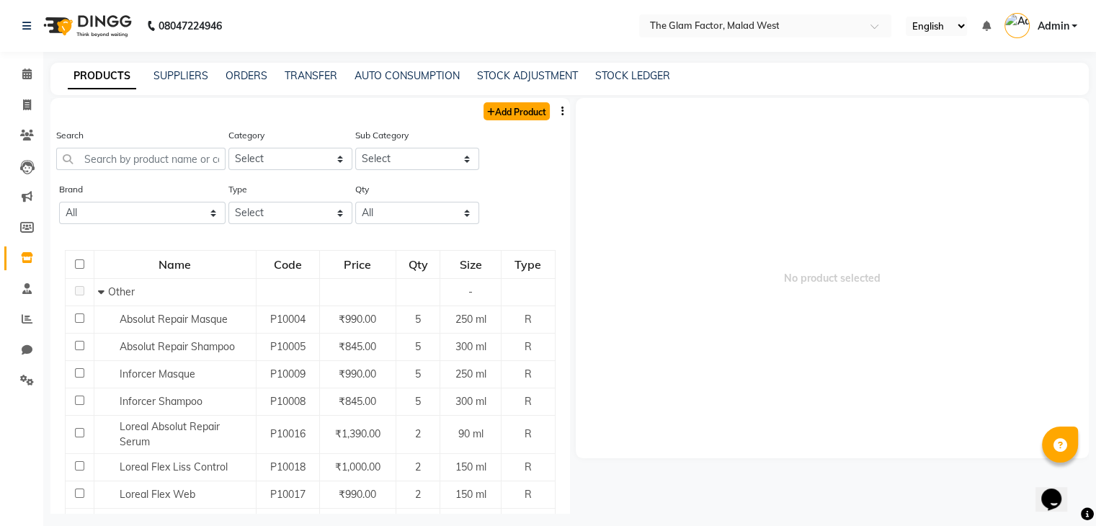
click at [502, 107] on link "Add Product" at bounding box center [517, 111] width 66 height 18
select select "true"
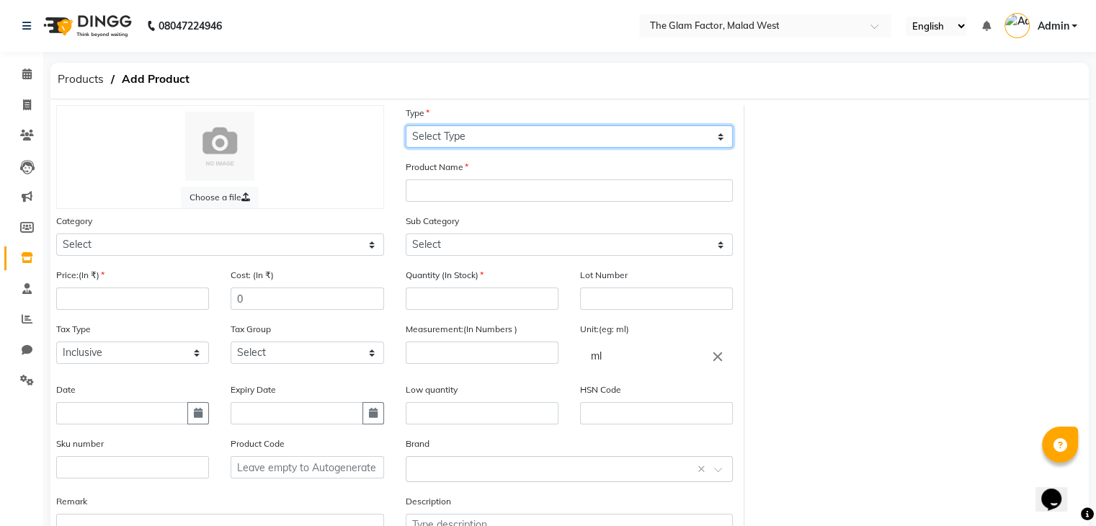
click at [499, 139] on select "Select Type Both Retail Consumable" at bounding box center [570, 136] width 328 height 22
select select "R"
click at [406, 126] on select "Select Type Both Retail Consumable" at bounding box center [570, 136] width 328 height 22
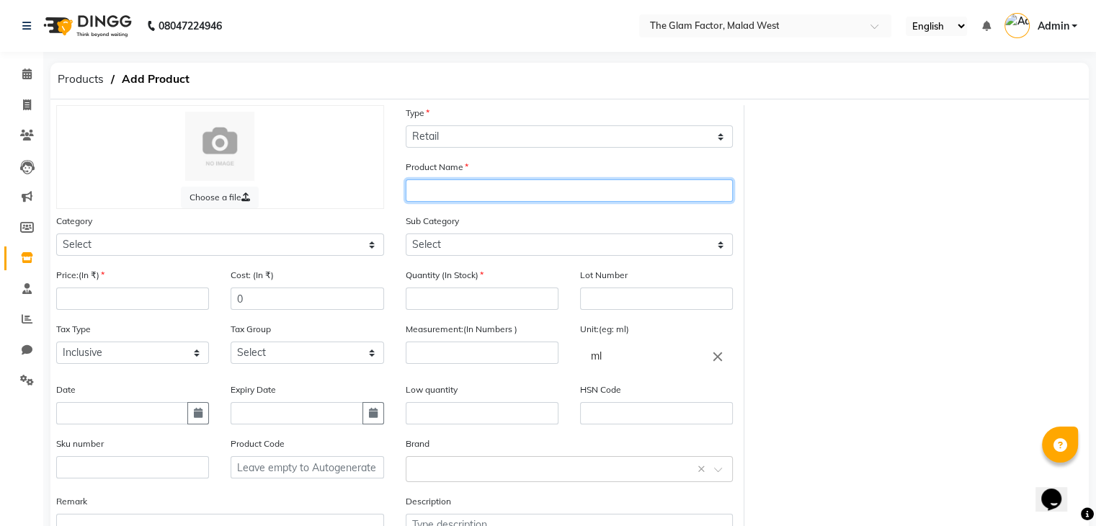
click at [487, 197] on input "text" at bounding box center [570, 190] width 328 height 22
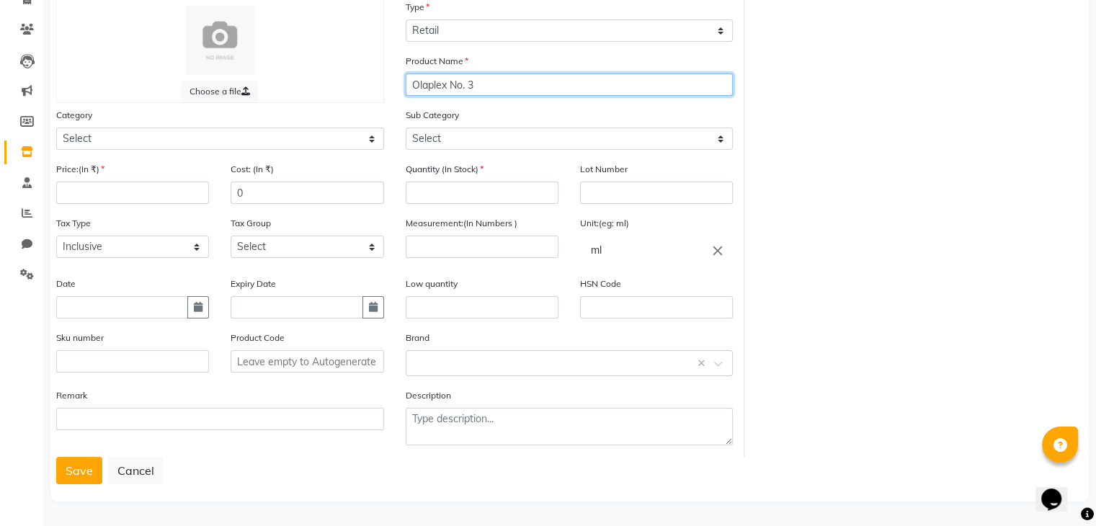
type input "Olaplex No. 3"
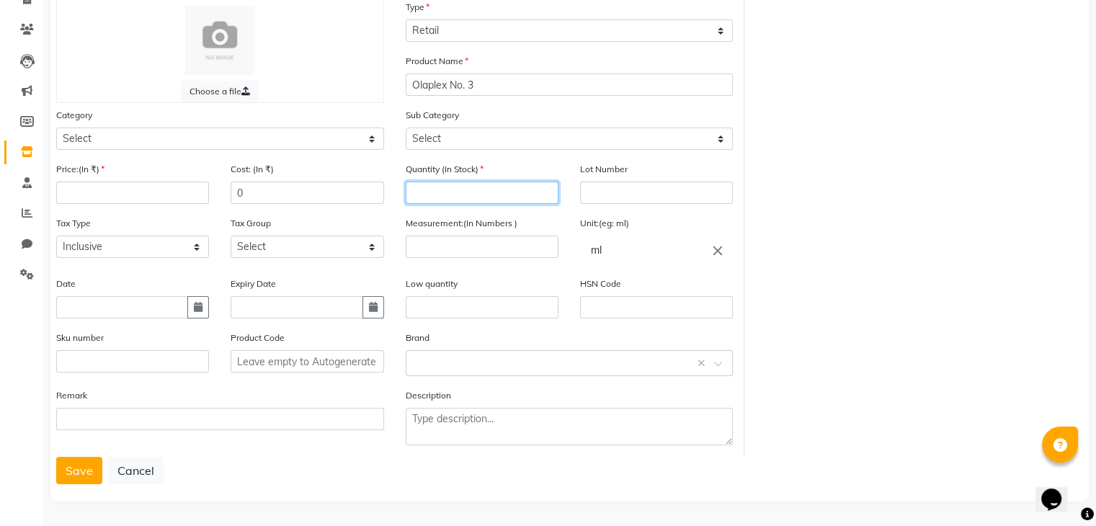
click at [435, 185] on input "number" at bounding box center [482, 193] width 153 height 22
click at [448, 236] on input "number" at bounding box center [482, 247] width 153 height 22
type input "100"
click at [441, 189] on input "number" at bounding box center [482, 193] width 153 height 22
type input "2"
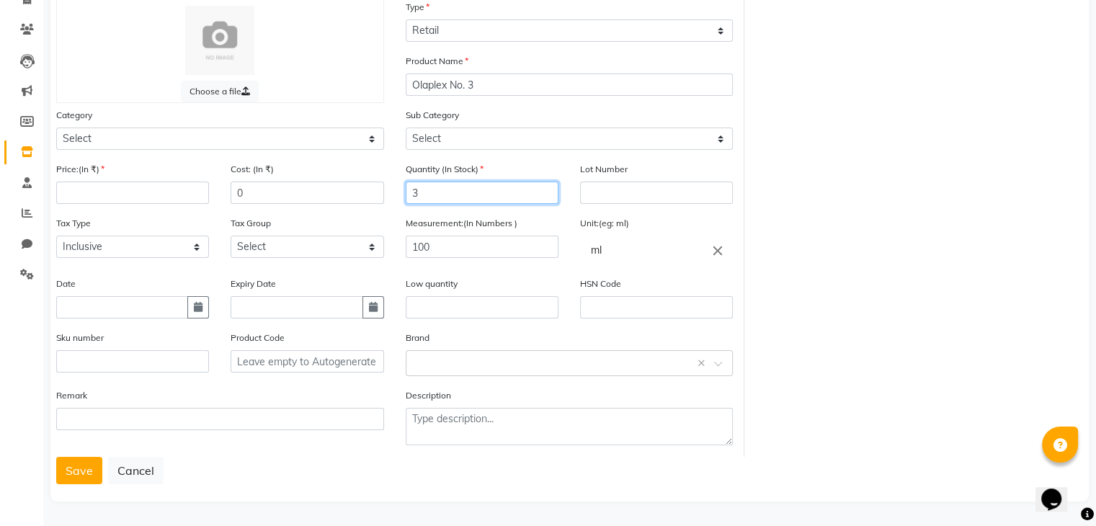
type input "3"
click at [161, 185] on input "number" at bounding box center [132, 193] width 153 height 22
type input "3200"
click at [85, 471] on button "Save" at bounding box center [79, 470] width 46 height 27
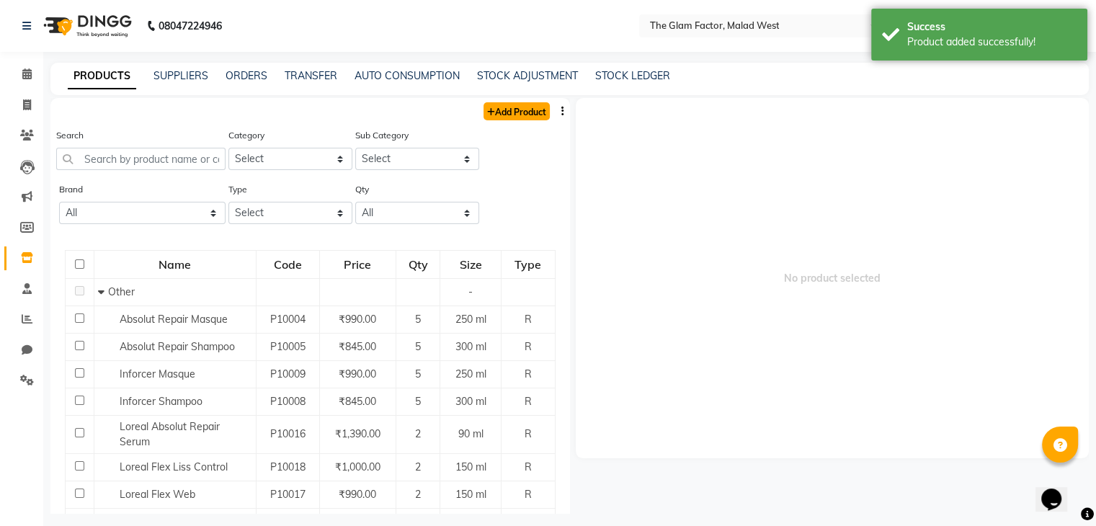
click at [505, 117] on link "Add Product" at bounding box center [517, 111] width 66 height 18
select select "true"
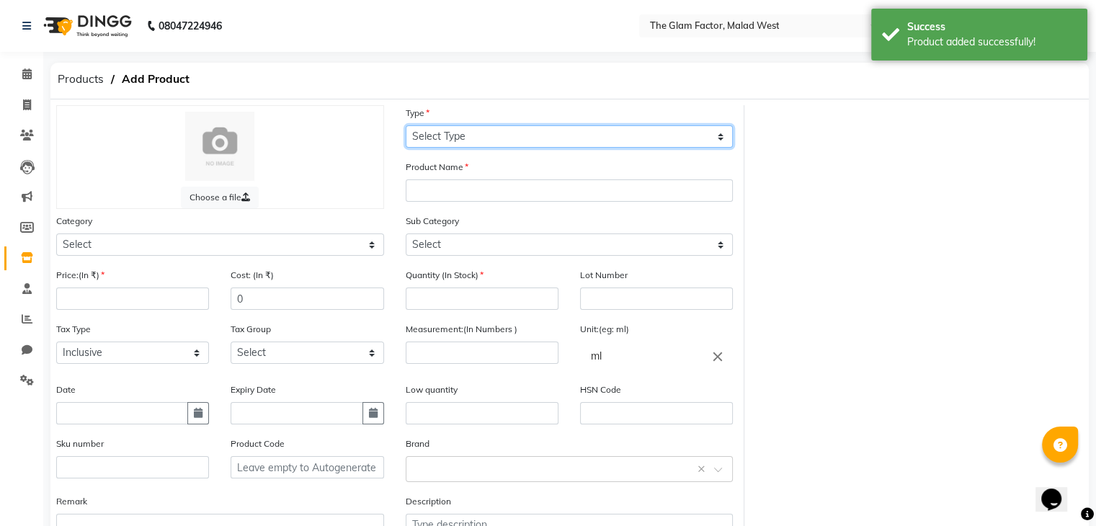
click at [505, 136] on select "Select Type Both Retail Consumable" at bounding box center [570, 136] width 328 height 22
select select "R"
click at [406, 126] on select "Select Type Both Retail Consumable" at bounding box center [570, 136] width 328 height 22
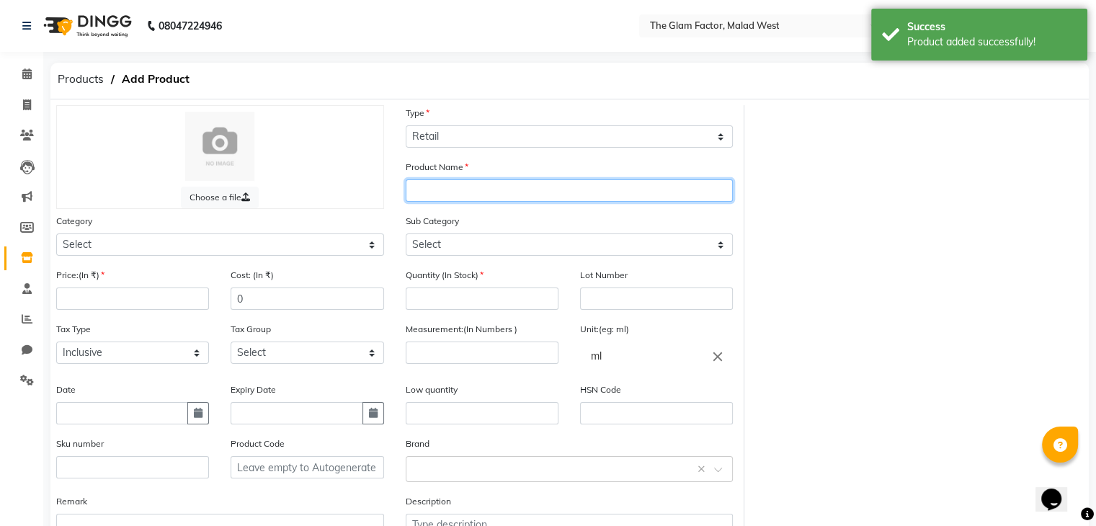
click at [479, 199] on input "text" at bounding box center [570, 190] width 328 height 22
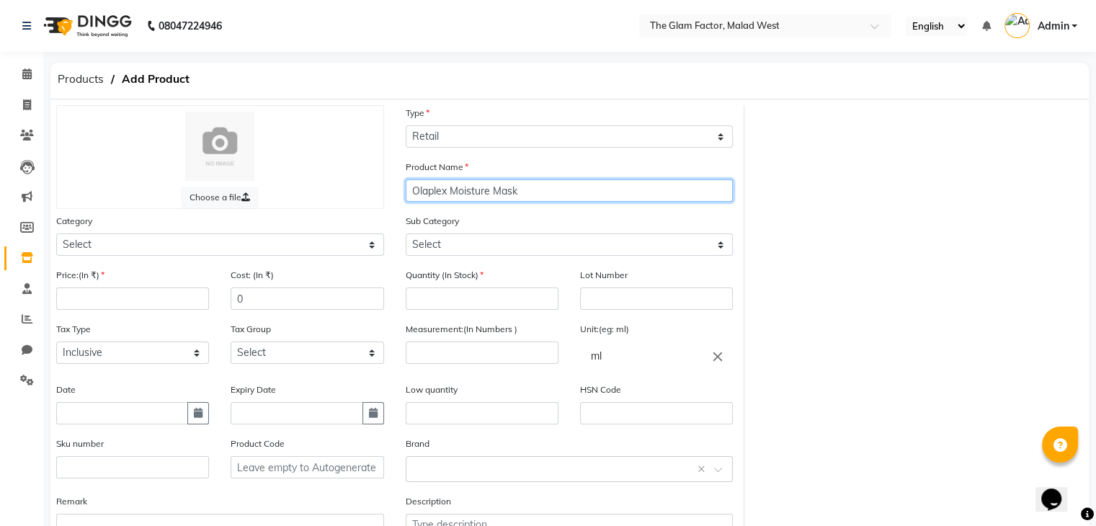
type input "Olaplex Moisture Mask"
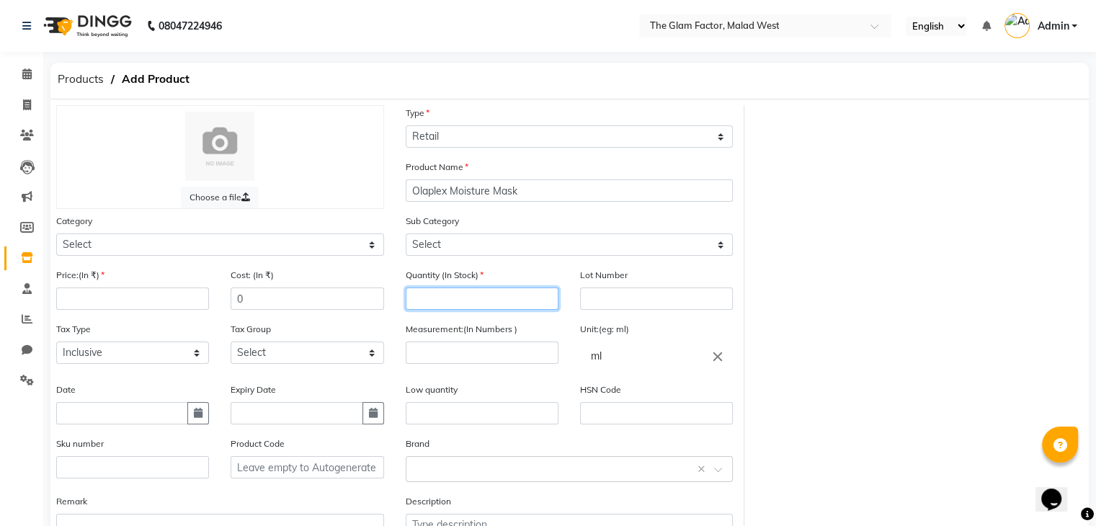
click at [439, 301] on input "number" at bounding box center [482, 299] width 153 height 22
type input "2"
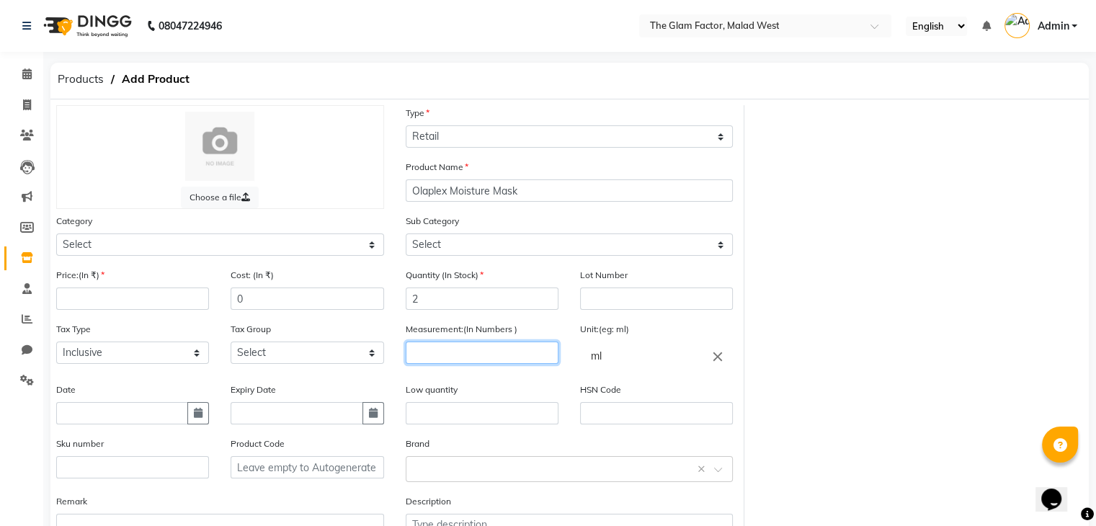
click at [458, 357] on input "number" at bounding box center [482, 353] width 153 height 22
type input "370"
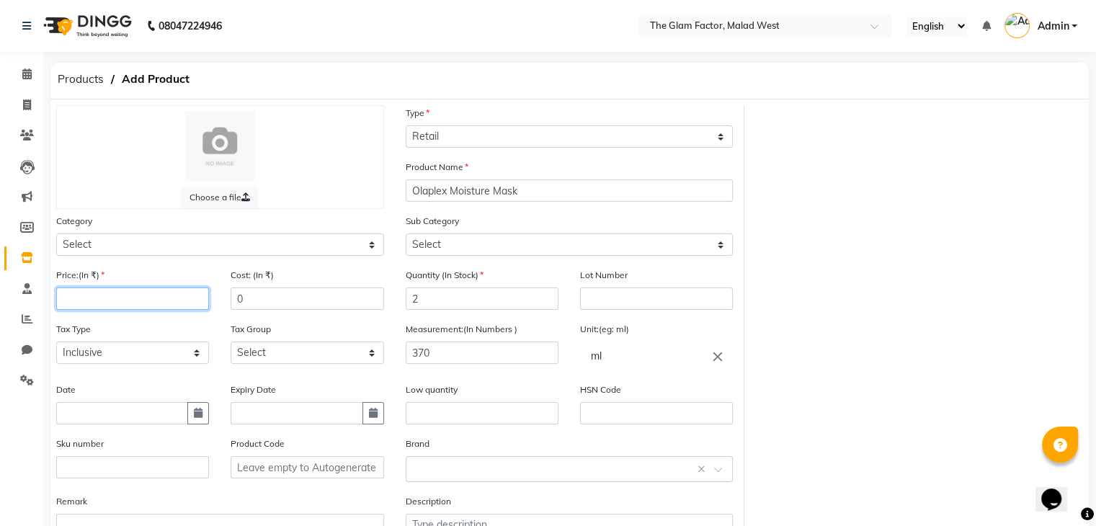
click at [148, 306] on input "number" at bounding box center [132, 299] width 153 height 22
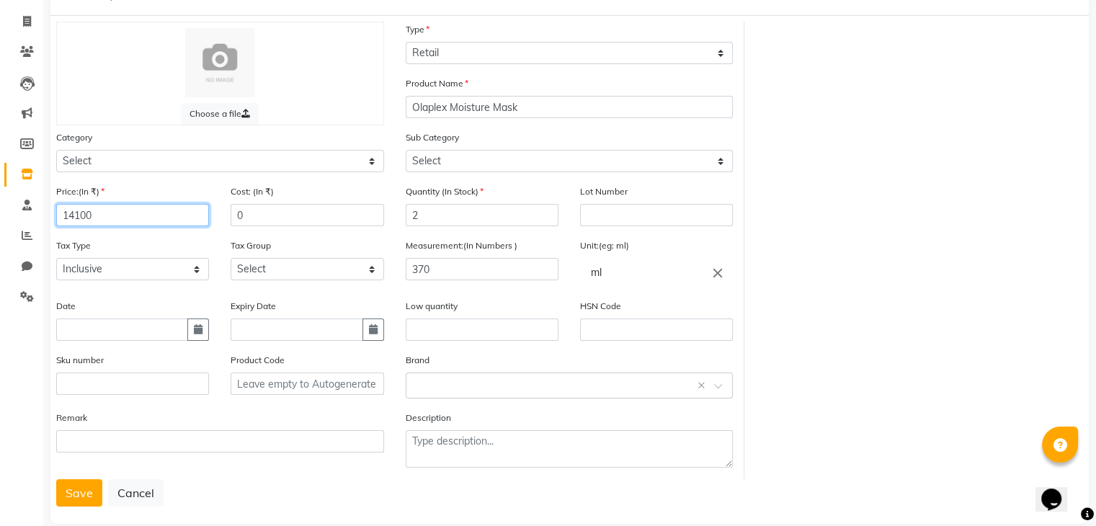
scroll to position [112, 0]
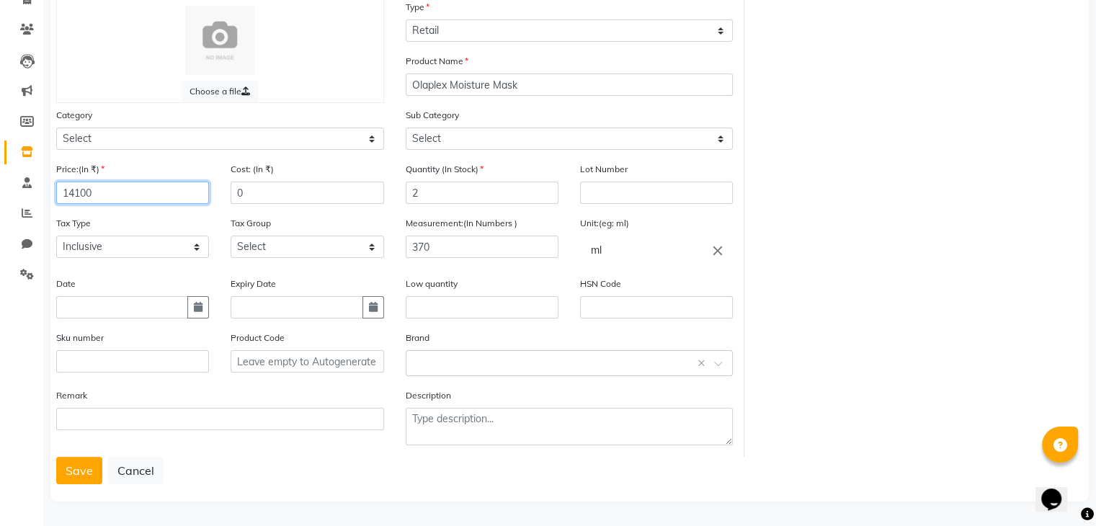
type input "14100"
click at [56, 457] on button "Save" at bounding box center [79, 470] width 46 height 27
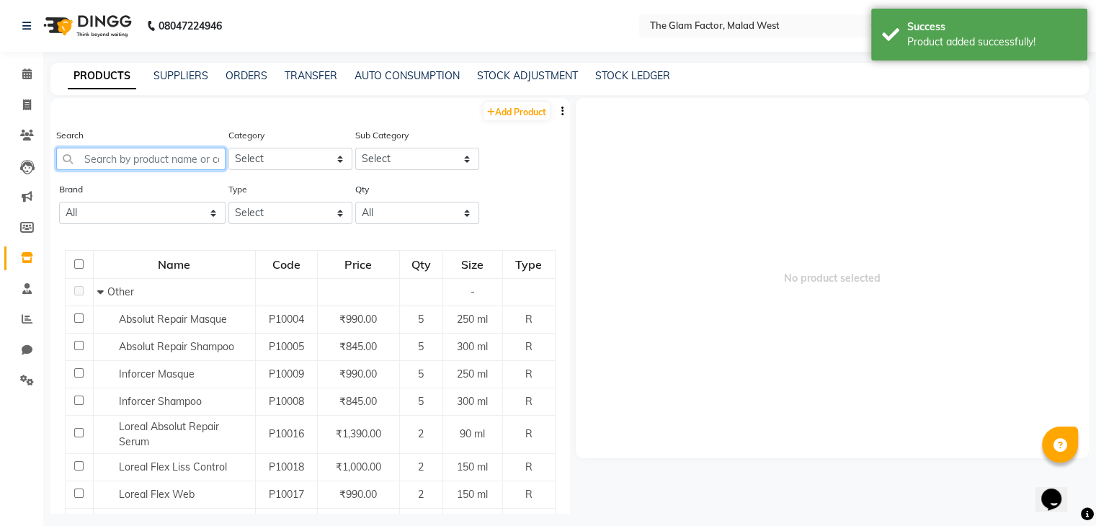
click at [134, 168] on input "text" at bounding box center [140, 159] width 169 height 22
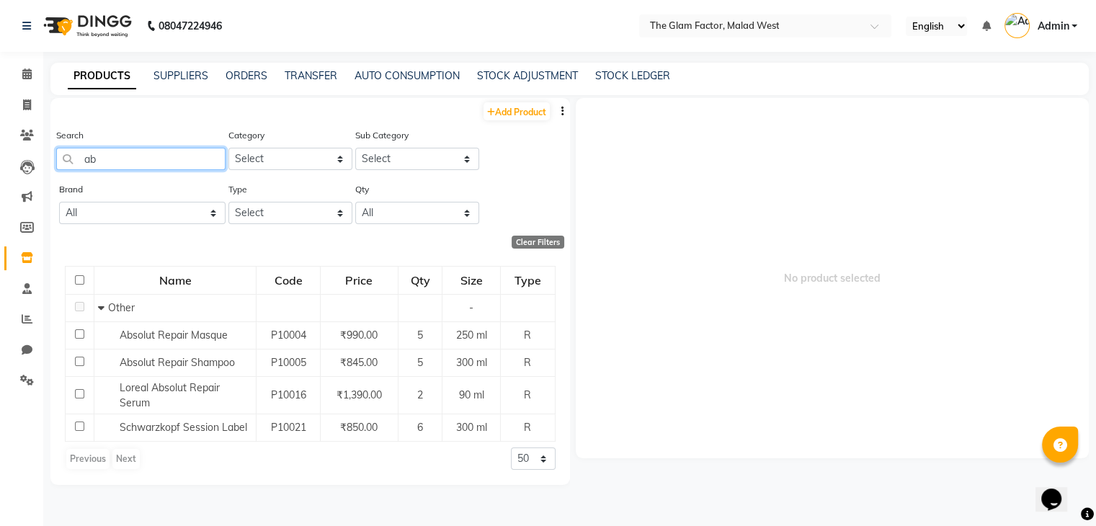
type input "ab"
click at [721, 224] on span "No product selected" at bounding box center [833, 278] width 514 height 360
click at [35, 230] on span at bounding box center [26, 228] width 25 height 17
select select
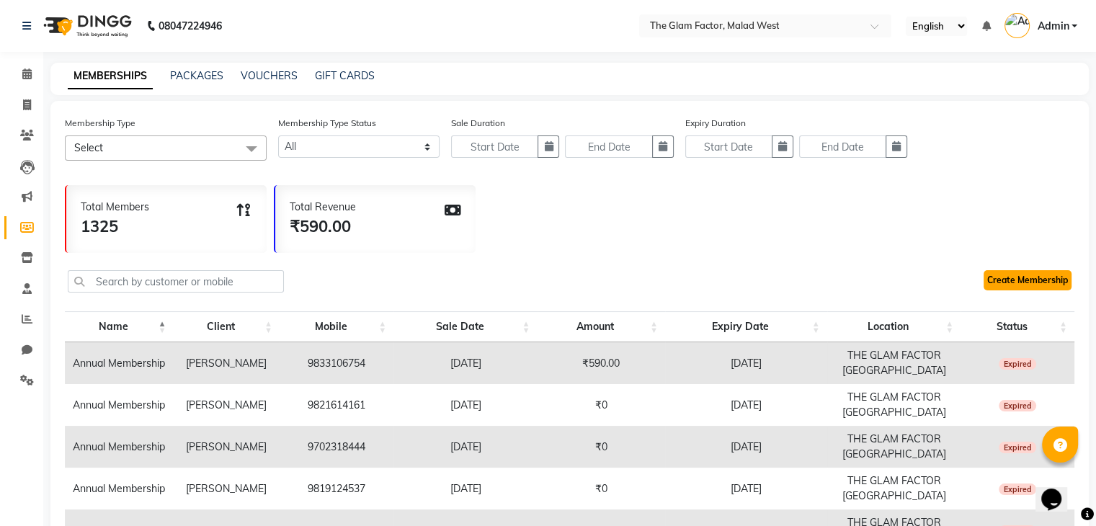
click at [1014, 280] on link "Create Membership" at bounding box center [1028, 280] width 88 height 20
click at [23, 139] on icon at bounding box center [27, 135] width 14 height 11
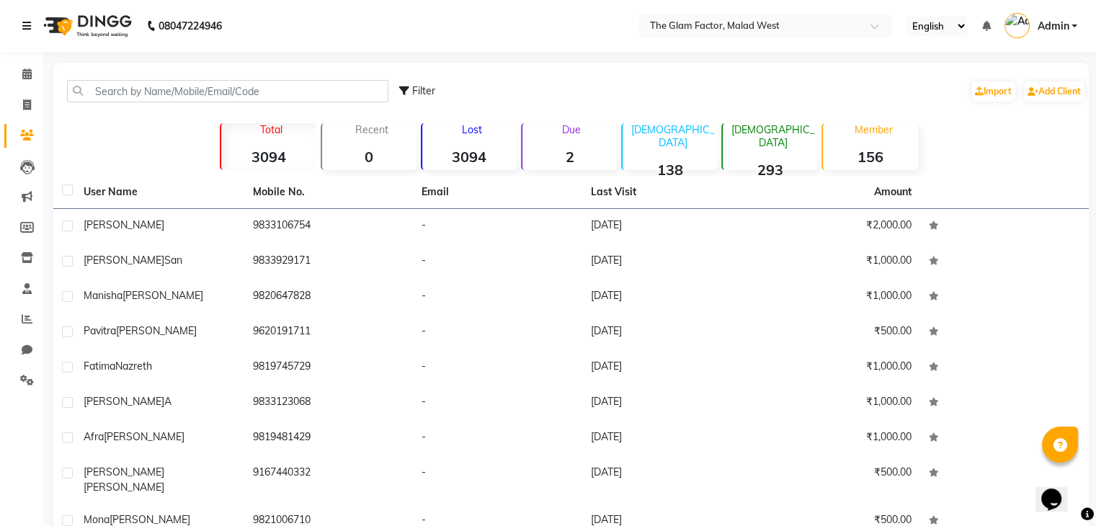
click at [25, 16] on link at bounding box center [29, 26] width 14 height 40
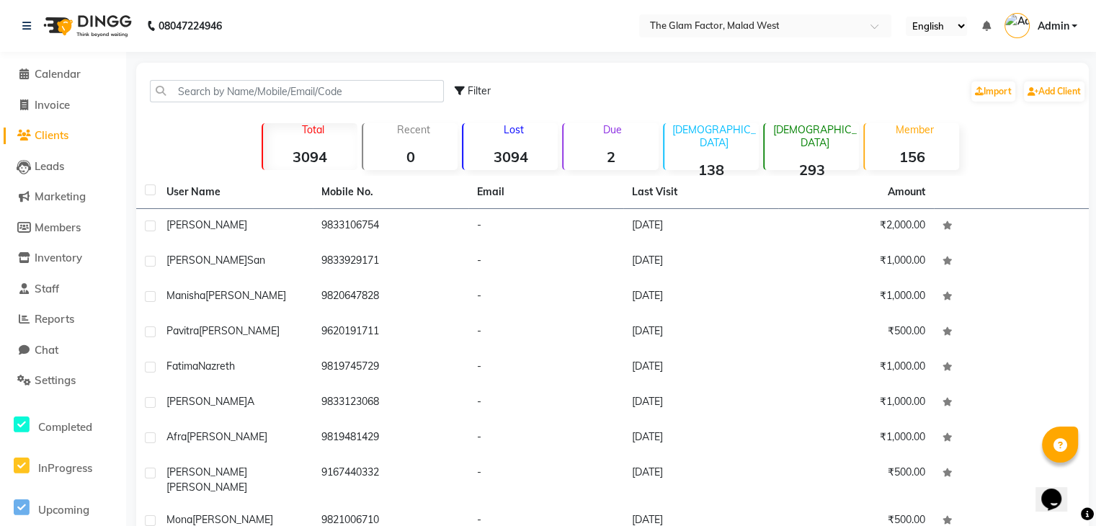
click at [94, 33] on img at bounding box center [86, 26] width 99 height 40
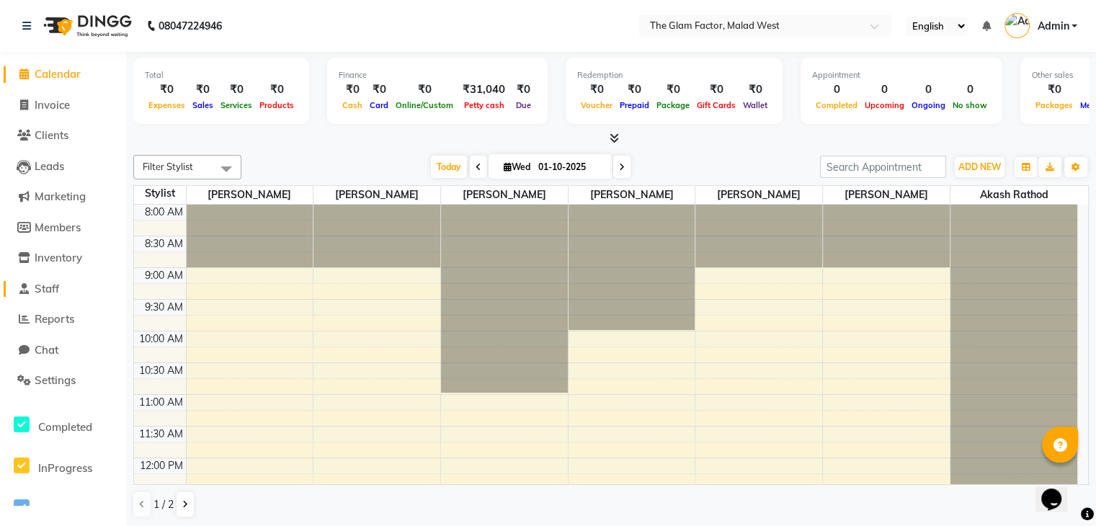
click at [32, 284] on span at bounding box center [24, 289] width 22 height 17
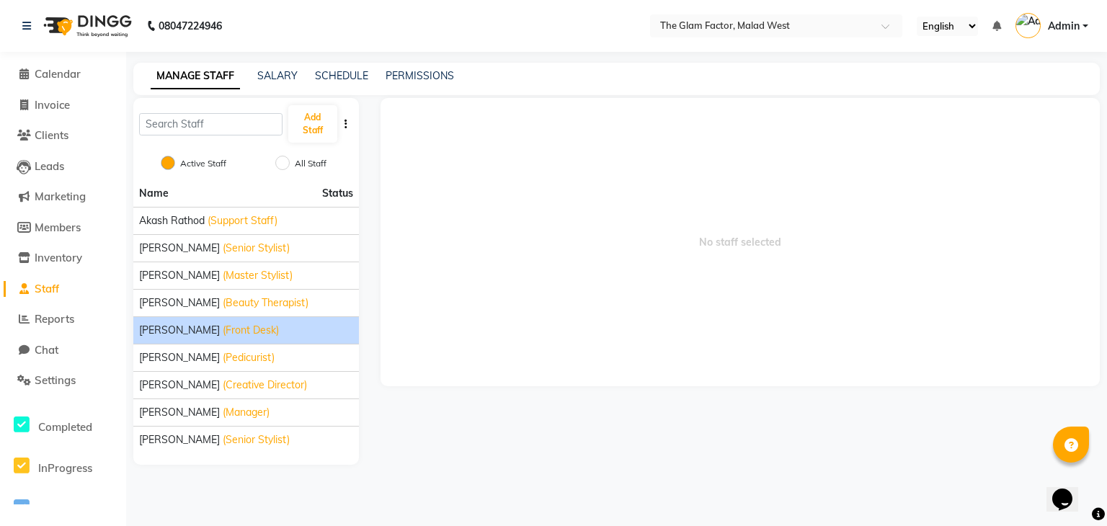
click at [179, 332] on span "[PERSON_NAME]" at bounding box center [179, 330] width 81 height 15
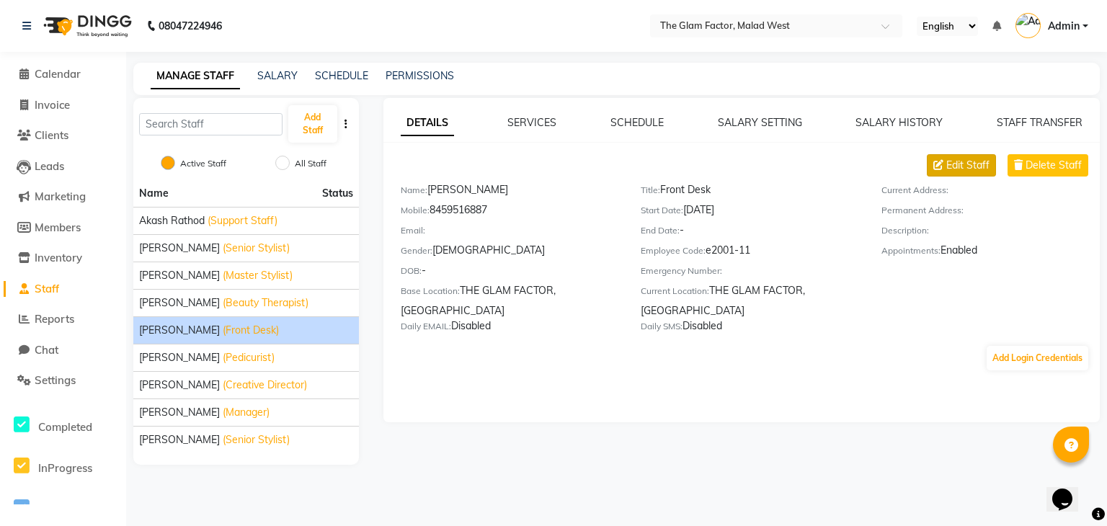
click at [955, 172] on span "Edit Staff" at bounding box center [967, 165] width 43 height 15
select select "[DEMOGRAPHIC_DATA]"
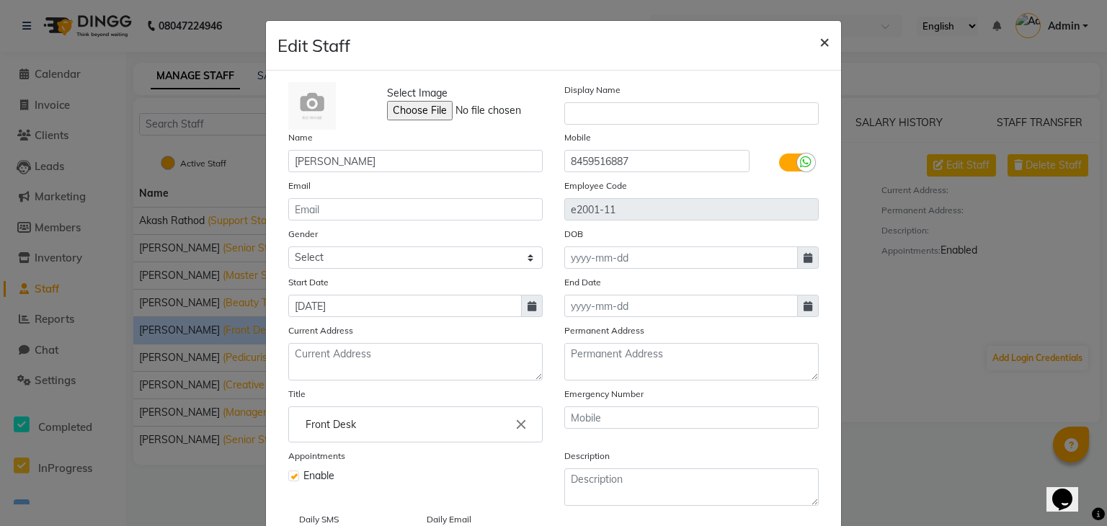
click at [825, 38] on button "×" at bounding box center [824, 41] width 33 height 40
select select
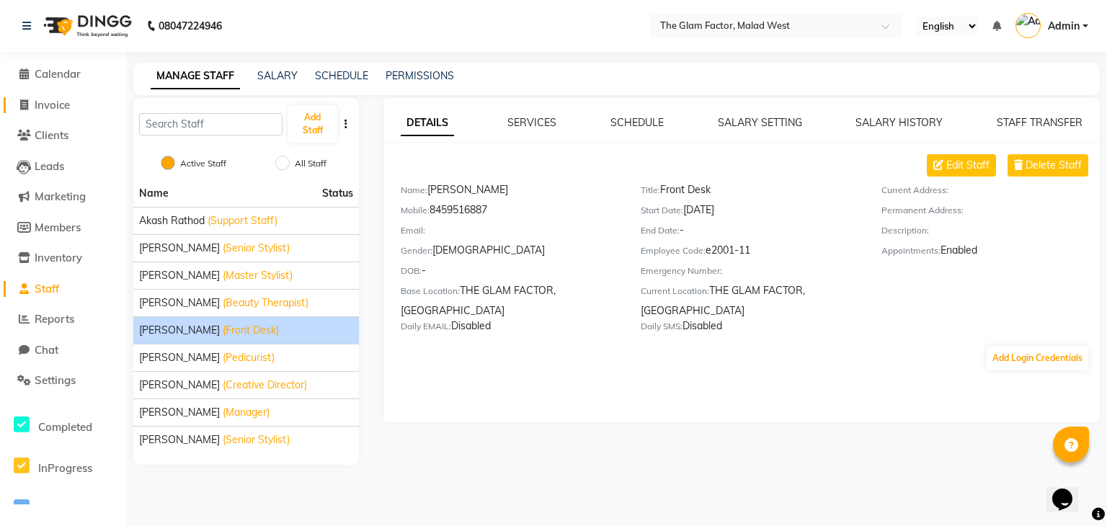
click at [53, 101] on span "Invoice" at bounding box center [52, 105] width 35 height 14
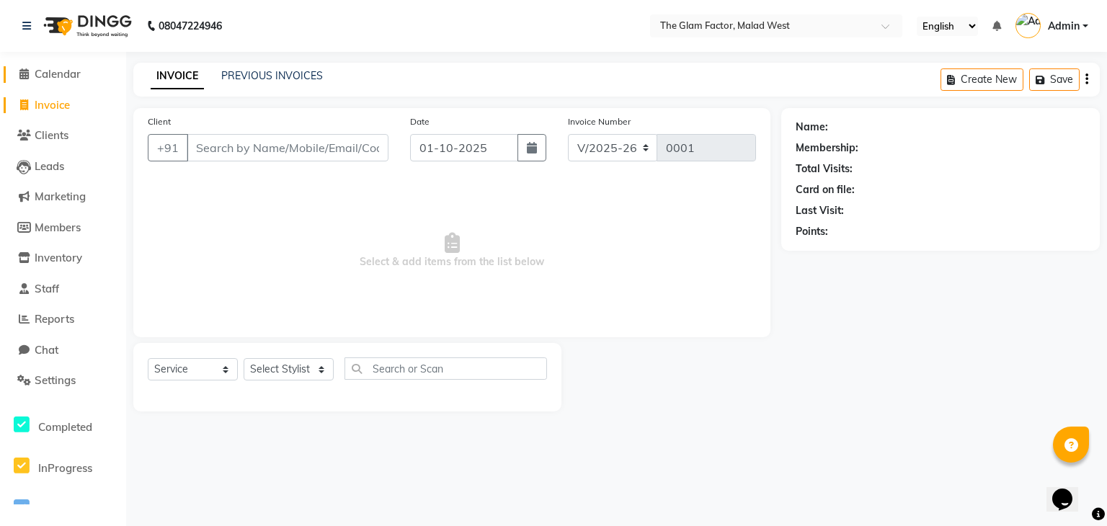
click at [63, 76] on span "Calendar" at bounding box center [58, 74] width 46 height 14
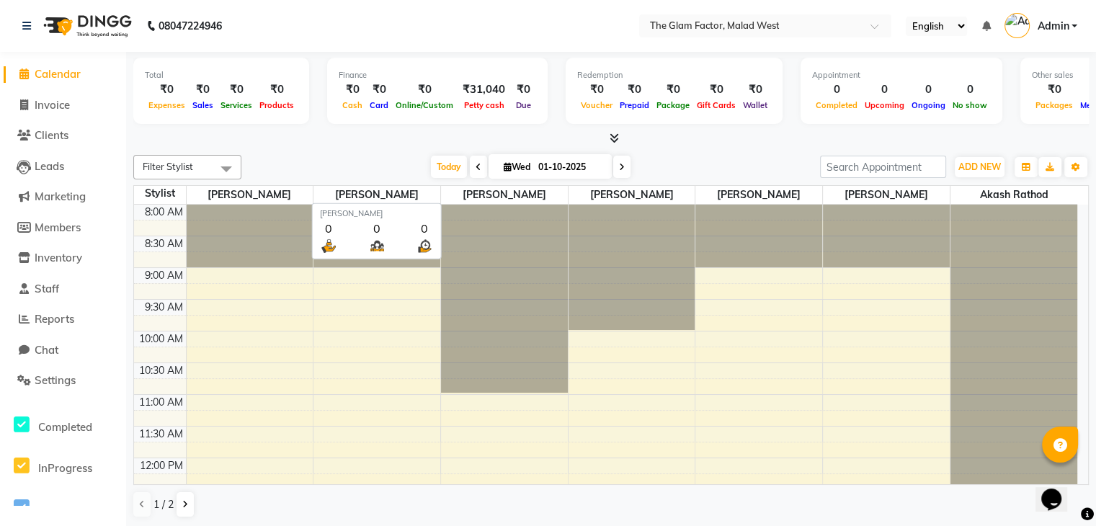
click at [382, 197] on span "[PERSON_NAME]" at bounding box center [377, 195] width 127 height 18
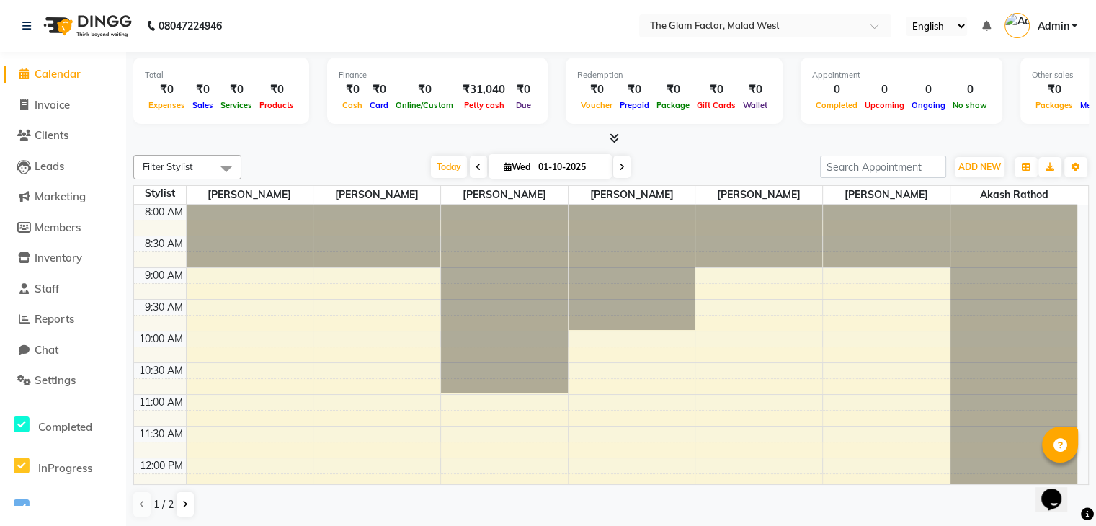
click at [719, 139] on div at bounding box center [611, 138] width 956 height 15
click at [976, 167] on span "ADD NEW" at bounding box center [980, 166] width 43 height 11
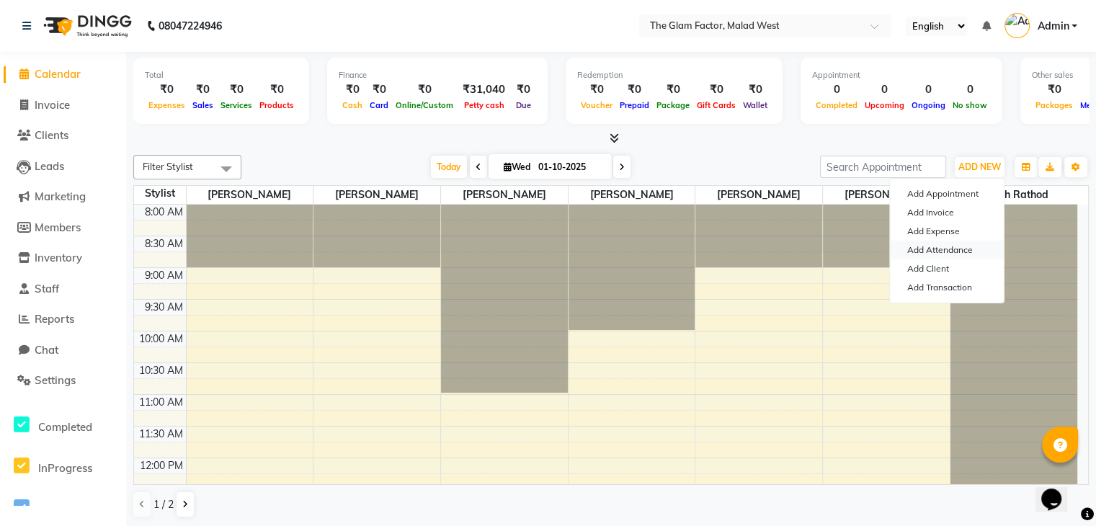
click at [922, 252] on link "Add Attendance" at bounding box center [947, 250] width 114 height 19
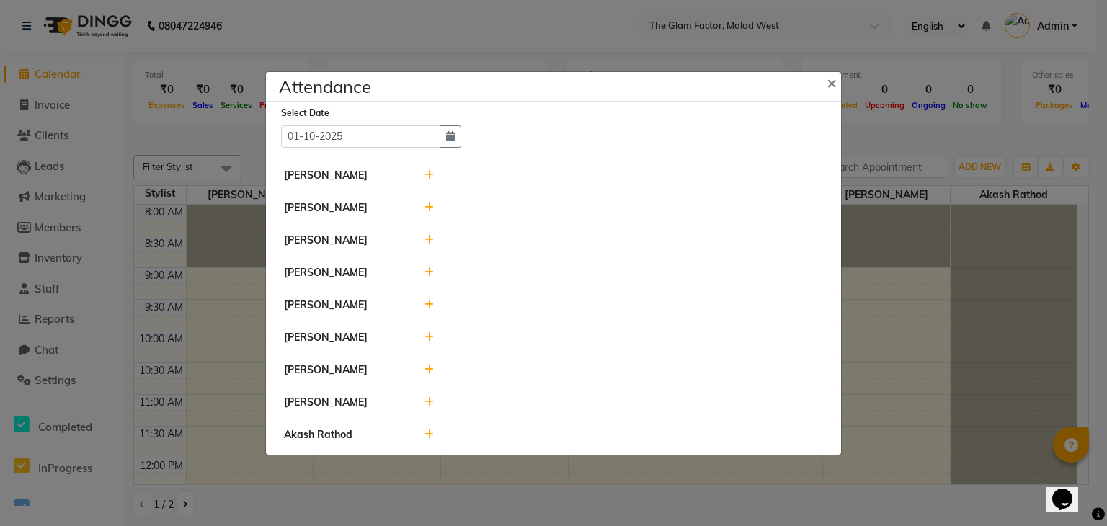
click at [426, 174] on icon at bounding box center [429, 175] width 9 height 10
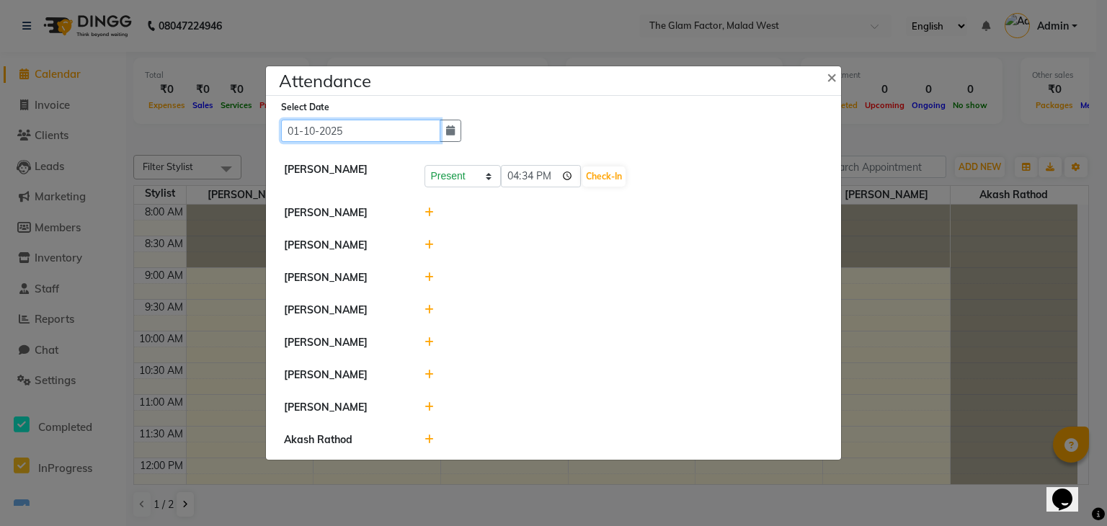
click at [398, 136] on input "01-10-2025" at bounding box center [360, 131] width 159 height 22
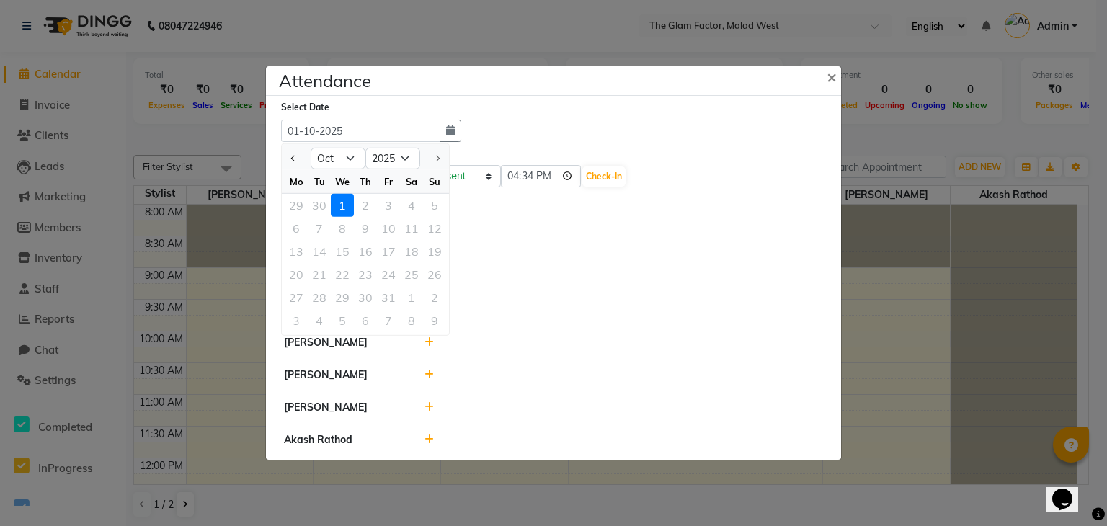
click at [529, 133] on div "Select Date 01-10-2025 Jan Feb Mar Apr May Jun Jul Aug Sep Oct 2015 2016 2017 2…" at bounding box center [559, 120] width 556 height 43
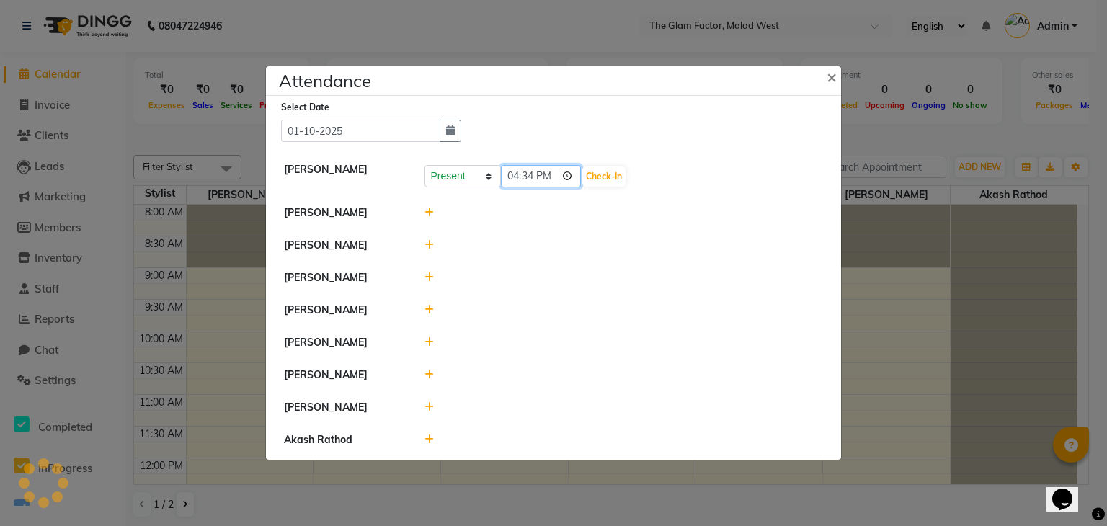
click at [531, 179] on input "16:34" at bounding box center [541, 176] width 81 height 22
click at [548, 177] on input "16:34" at bounding box center [541, 176] width 81 height 22
click at [533, 177] on input "16:34" at bounding box center [541, 176] width 81 height 22
click at [432, 310] on icon at bounding box center [429, 310] width 9 height 10
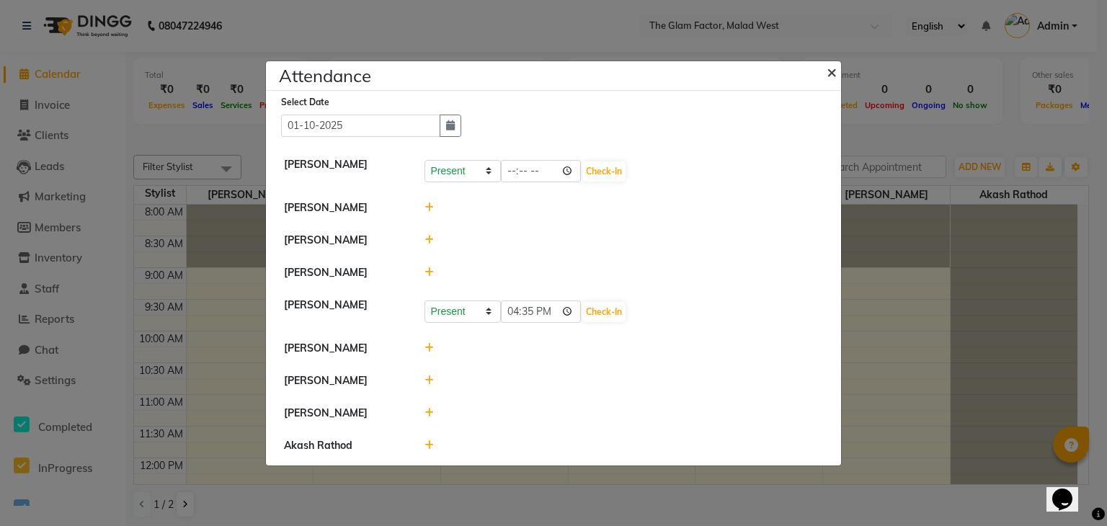
click at [828, 66] on span "×" at bounding box center [832, 72] width 10 height 22
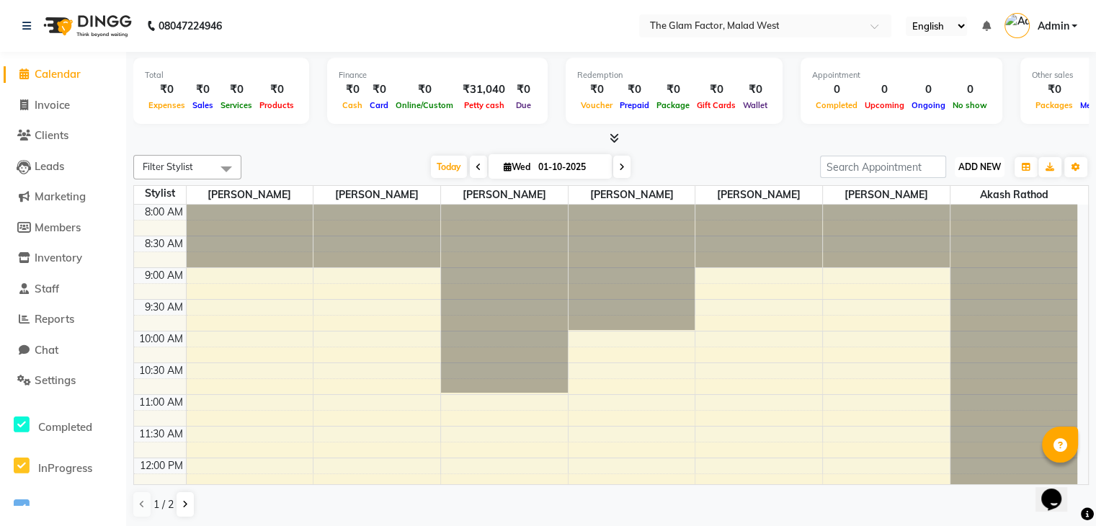
click at [986, 163] on span "ADD NEW" at bounding box center [980, 166] width 43 height 11
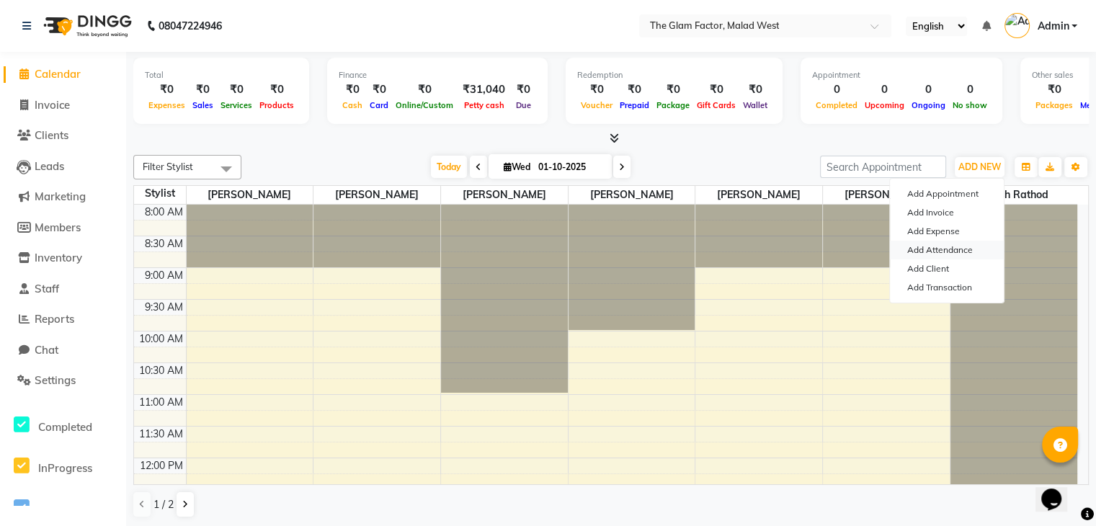
click at [951, 251] on link "Add Attendance" at bounding box center [947, 250] width 114 height 19
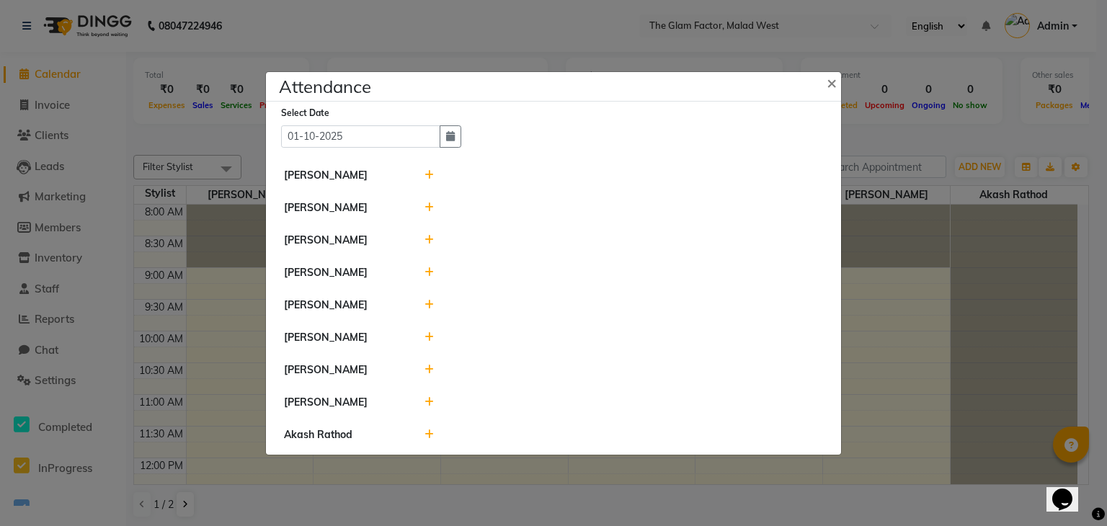
click at [428, 172] on icon at bounding box center [429, 175] width 9 height 10
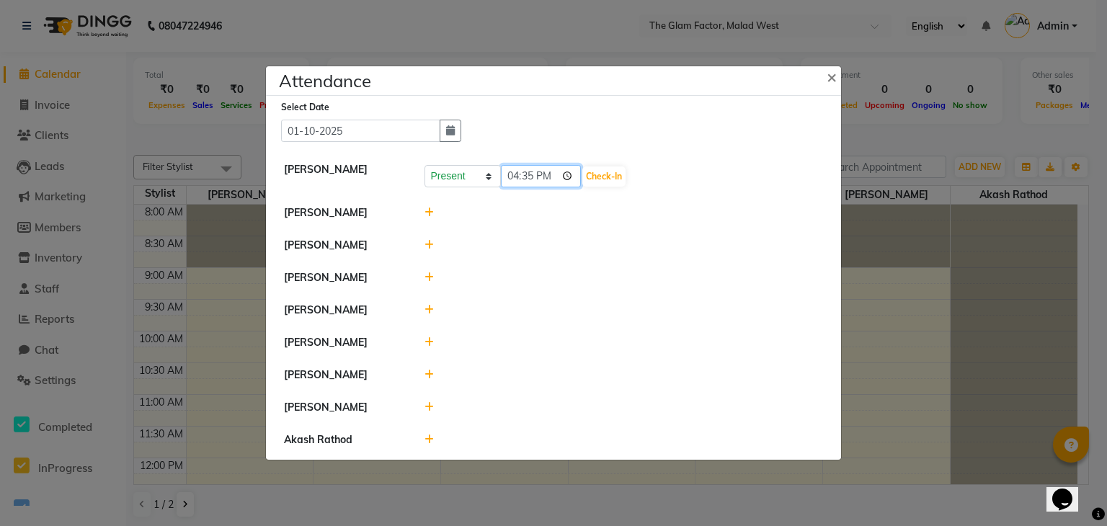
click at [520, 183] on input "16:35" at bounding box center [541, 176] width 81 height 22
click at [566, 228] on li "[PERSON_NAME]" at bounding box center [554, 213] width 568 height 33
click at [590, 175] on button "Check-In" at bounding box center [603, 176] width 43 height 20
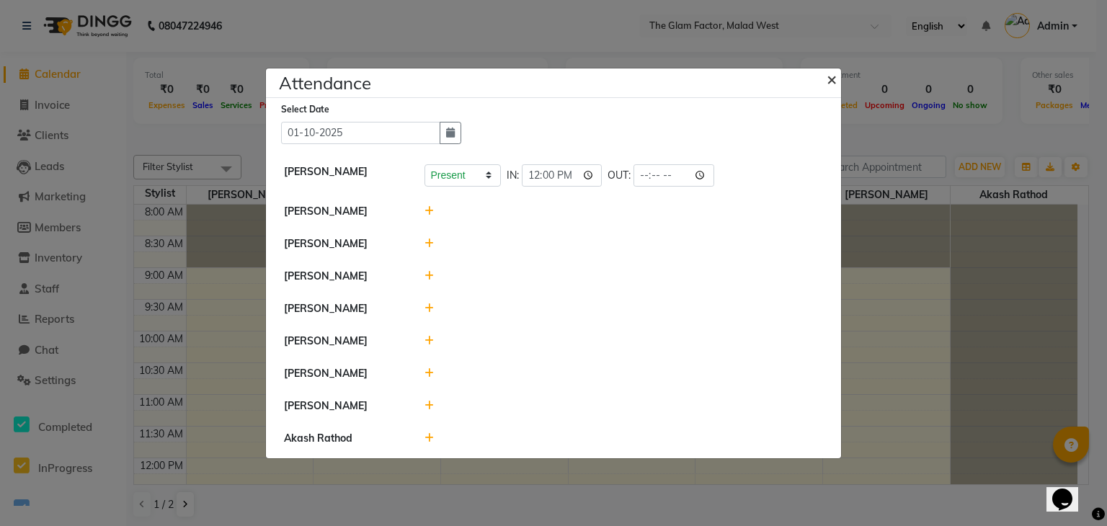
click at [827, 79] on span "×" at bounding box center [832, 79] width 10 height 22
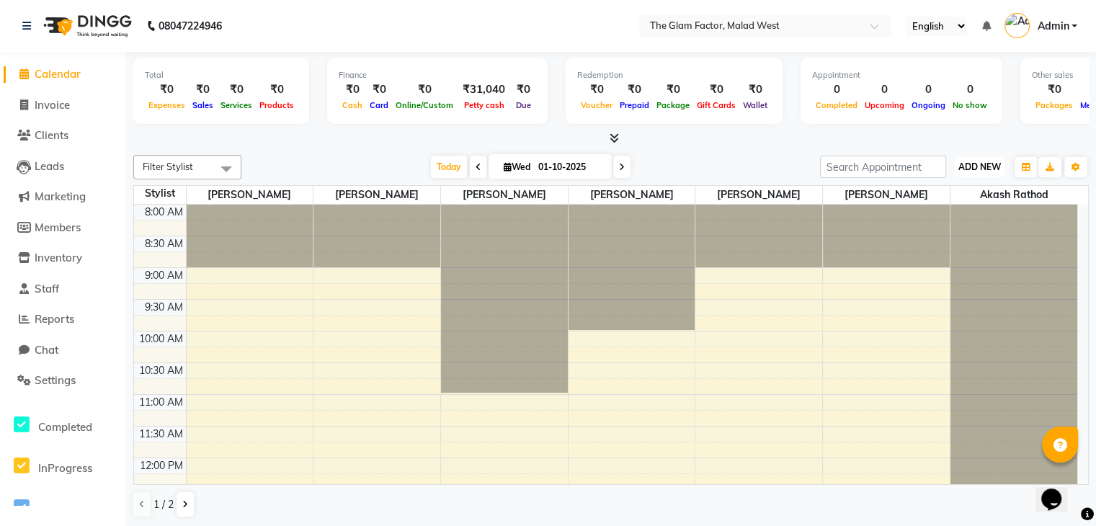
click at [983, 161] on span "ADD NEW" at bounding box center [980, 166] width 43 height 11
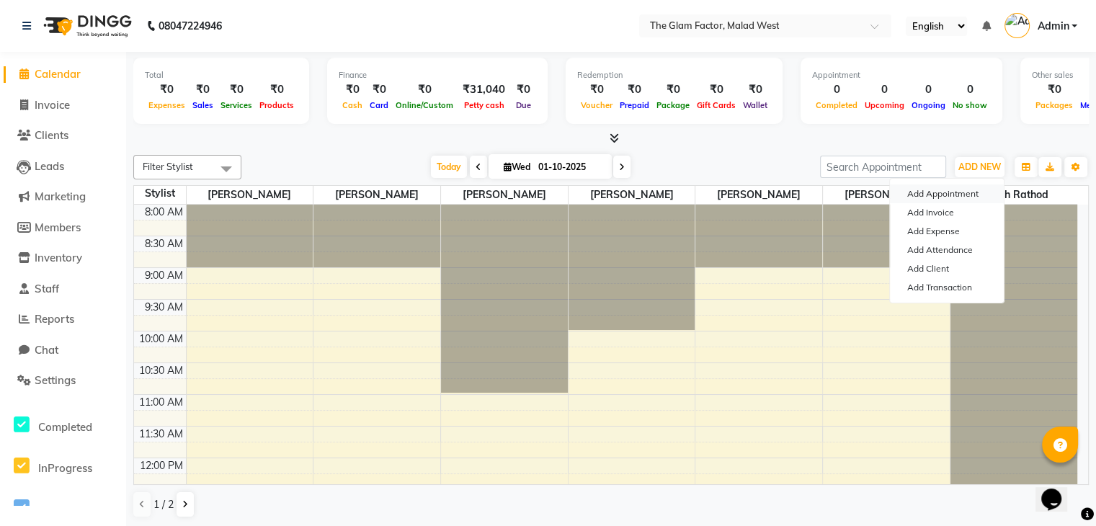
click at [937, 194] on button "Add Appointment" at bounding box center [947, 194] width 114 height 19
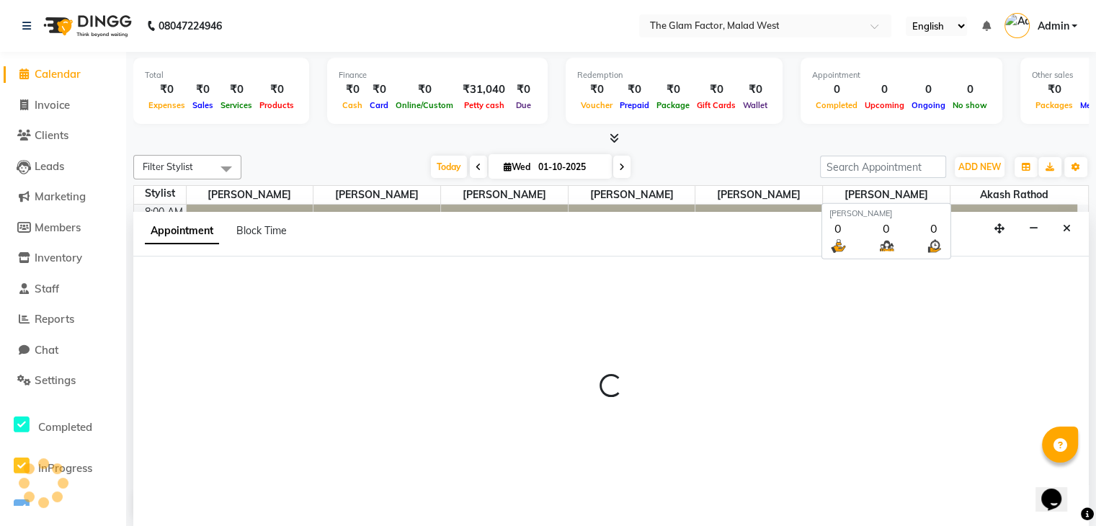
scroll to position [1, 0]
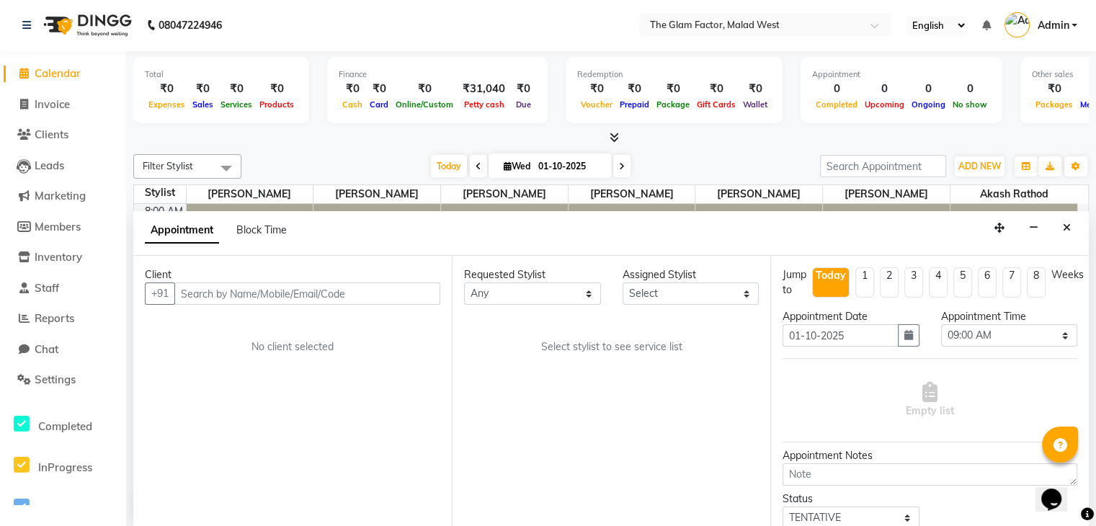
click at [357, 99] on span "Cash" at bounding box center [352, 104] width 27 height 10
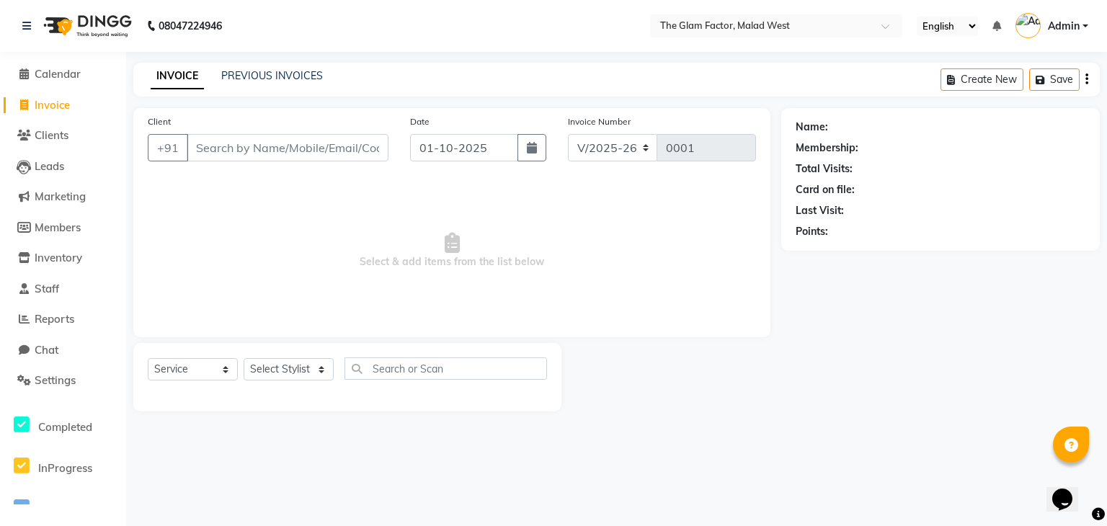
click at [67, 125] on li "Clients" at bounding box center [63, 135] width 126 height 31
click at [71, 136] on link "Clients" at bounding box center [63, 136] width 119 height 17
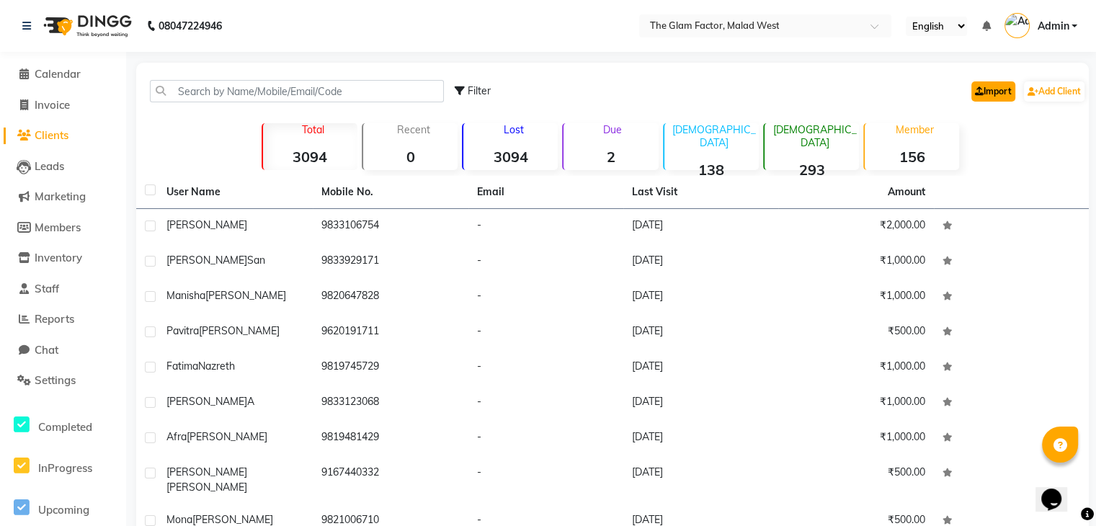
click at [974, 96] on link "Import" at bounding box center [994, 91] width 44 height 20
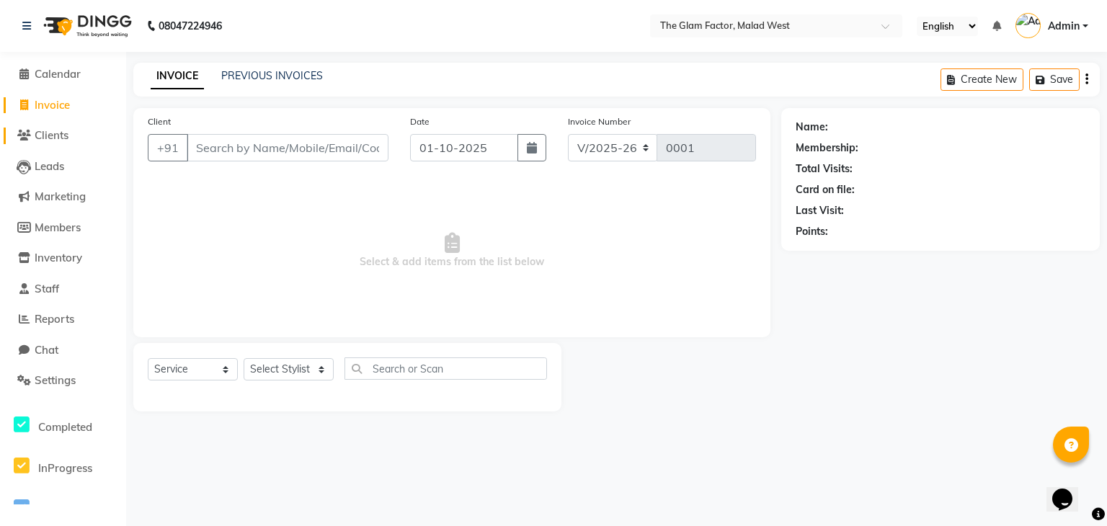
click at [52, 131] on span "Clients" at bounding box center [52, 135] width 34 height 14
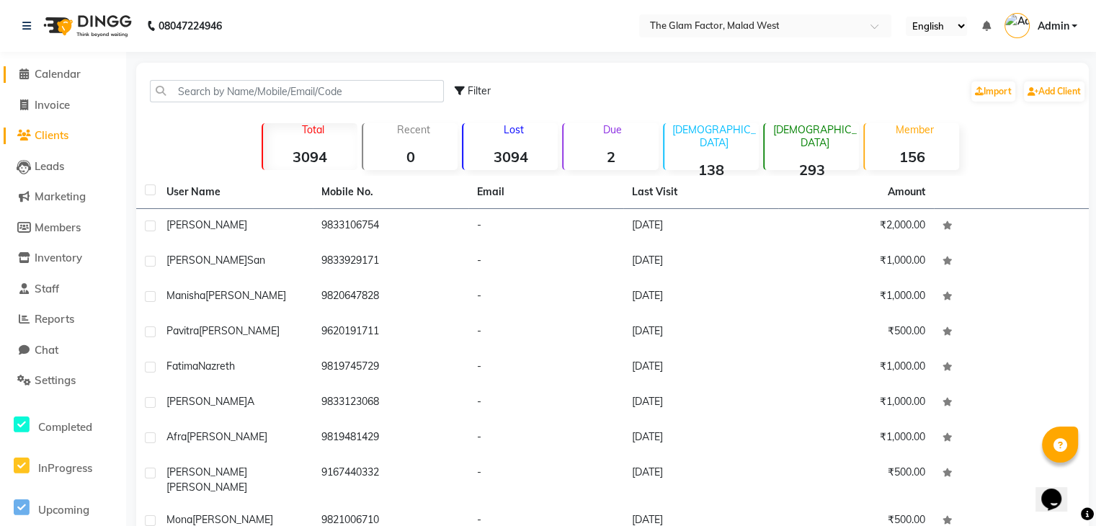
click at [52, 79] on span "Calendar" at bounding box center [58, 74] width 46 height 14
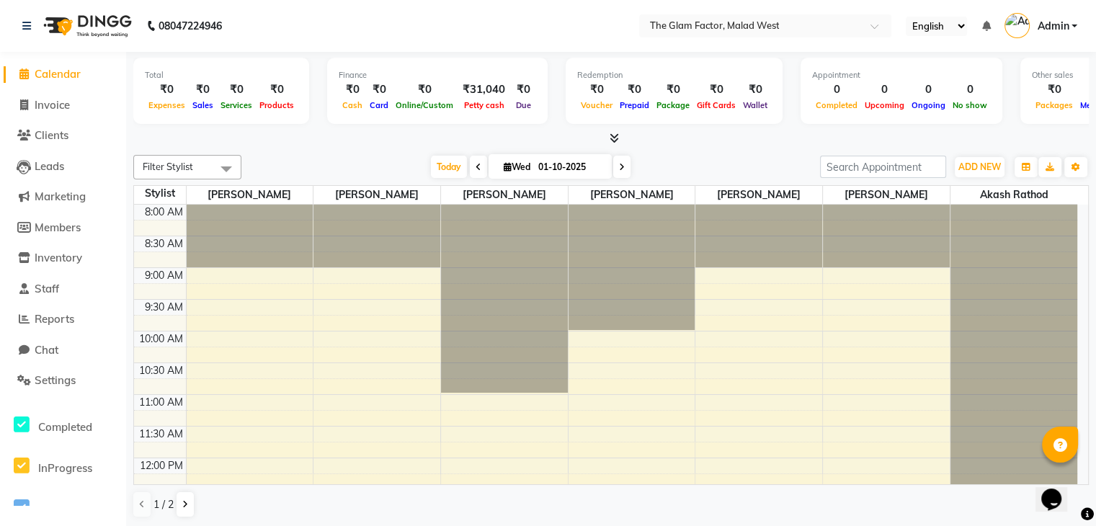
click at [700, 148] on div "Total ₹0 Expenses ₹0 Sales ₹0 Services ₹0 Products Finance ₹0 Cash ₹0 Card ₹0 O…" at bounding box center [611, 290] width 970 height 476
click at [215, 211] on div at bounding box center [250, 236] width 127 height 63
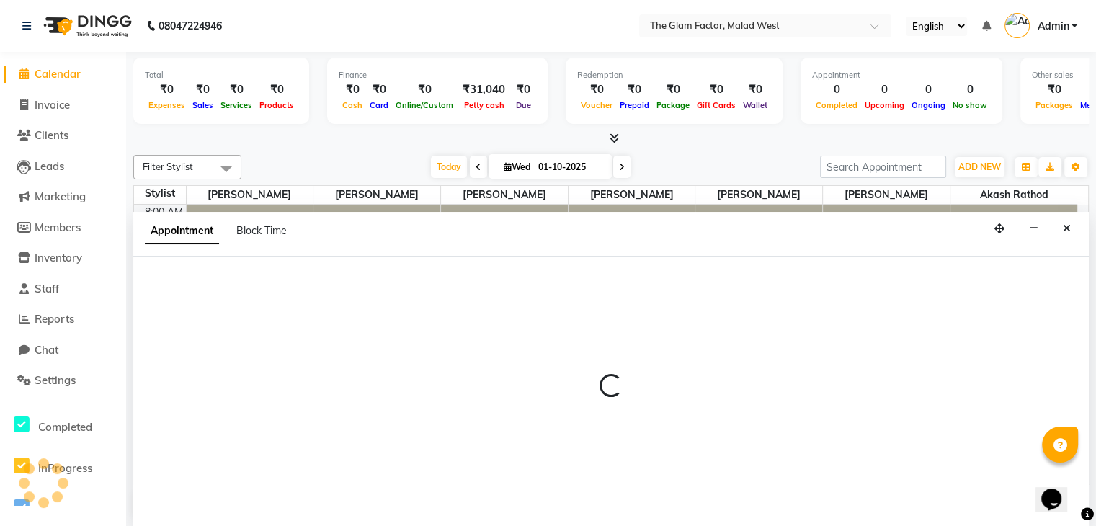
scroll to position [1, 0]
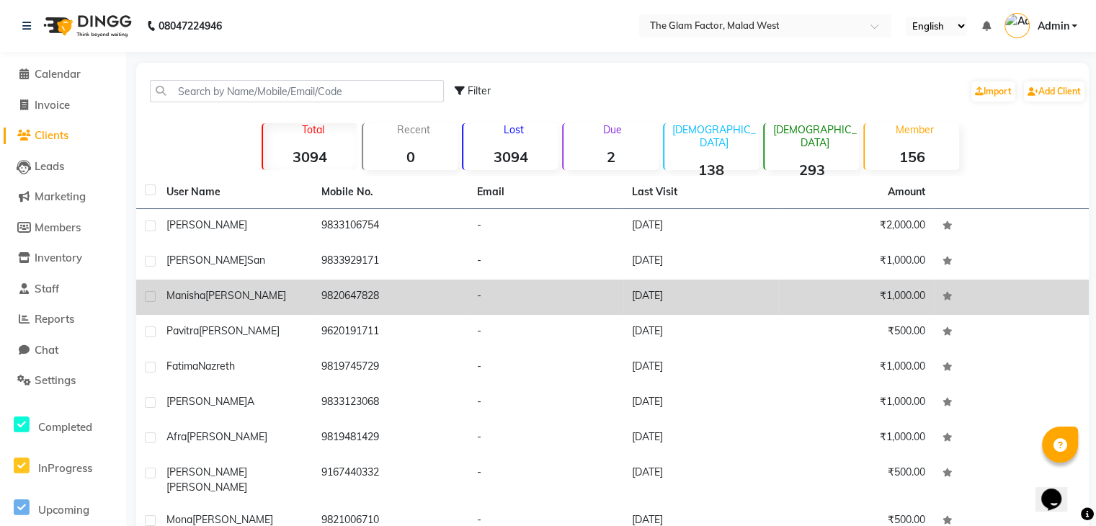
scroll to position [98, 0]
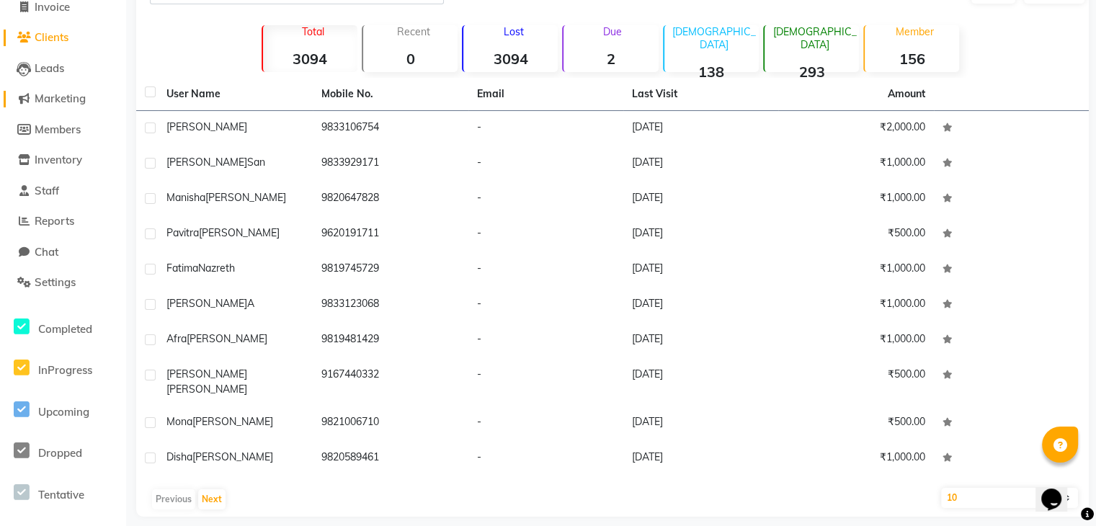
click at [43, 105] on span "Marketing" at bounding box center [60, 99] width 51 height 14
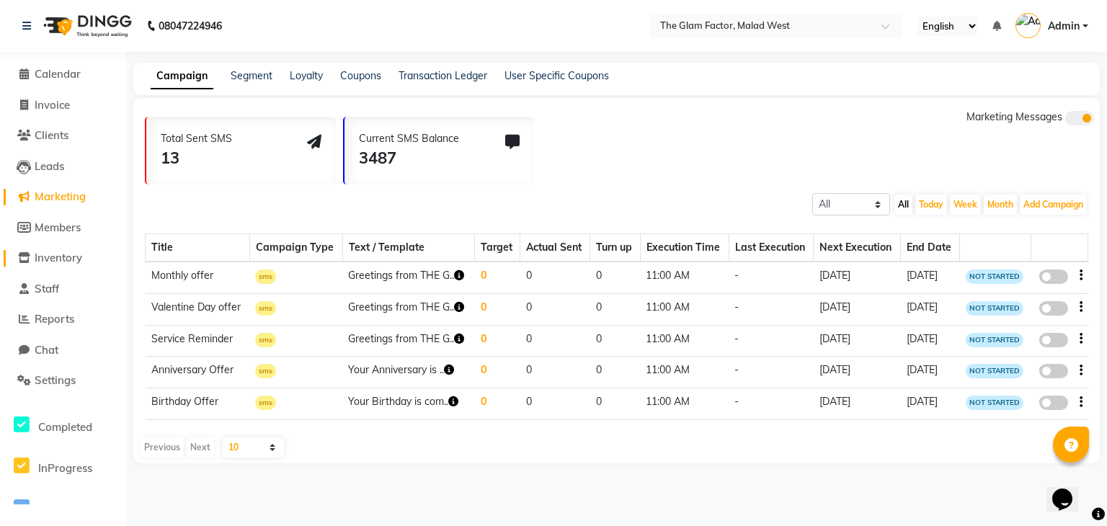
click at [72, 264] on span "Inventory" at bounding box center [59, 258] width 48 height 14
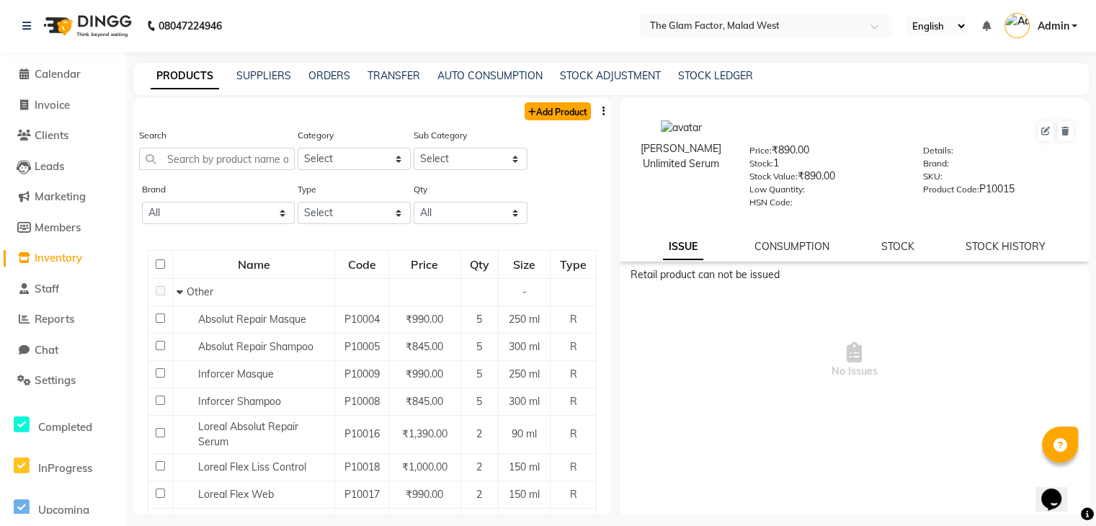
click at [551, 109] on link "Add Product" at bounding box center [558, 111] width 66 height 18
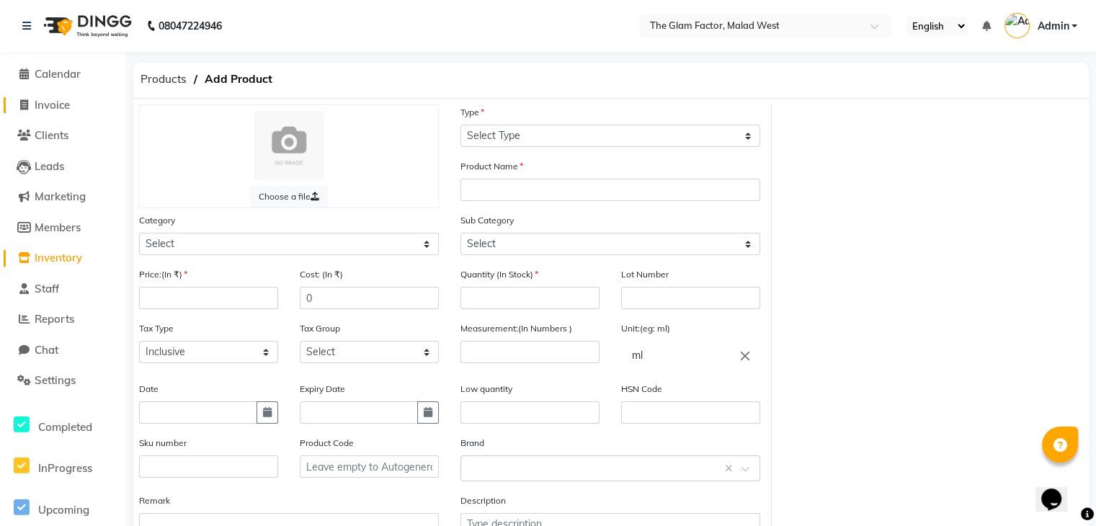
click at [69, 104] on span "Invoice" at bounding box center [52, 105] width 35 height 14
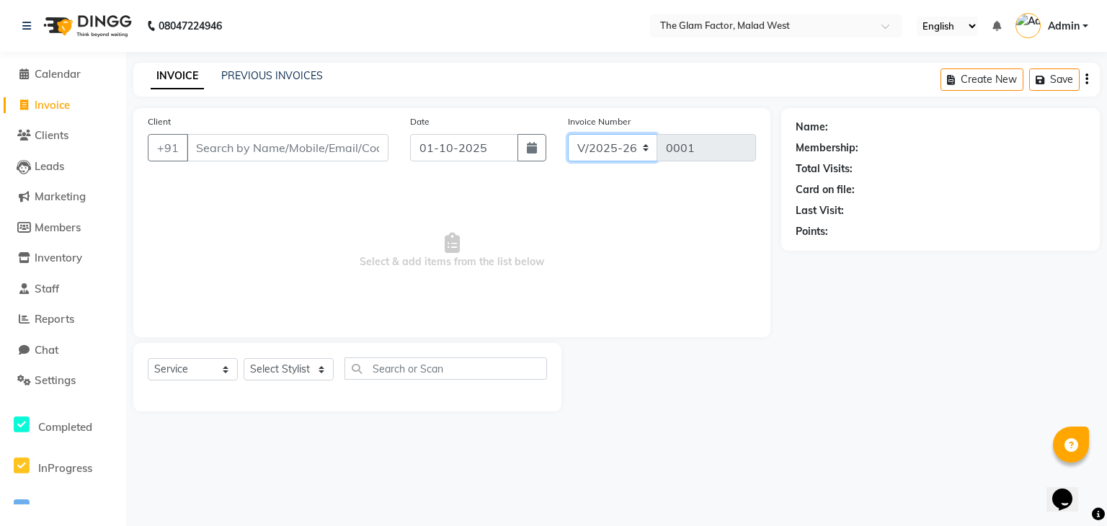
click at [638, 148] on select "V/2025 V/2025-26" at bounding box center [613, 147] width 90 height 27
click at [664, 237] on span "Select & add items from the list below" at bounding box center [452, 251] width 608 height 144
click at [426, 199] on span "Select & add items from the list below" at bounding box center [452, 251] width 608 height 144
click at [43, 291] on span "Staff" at bounding box center [47, 289] width 25 height 14
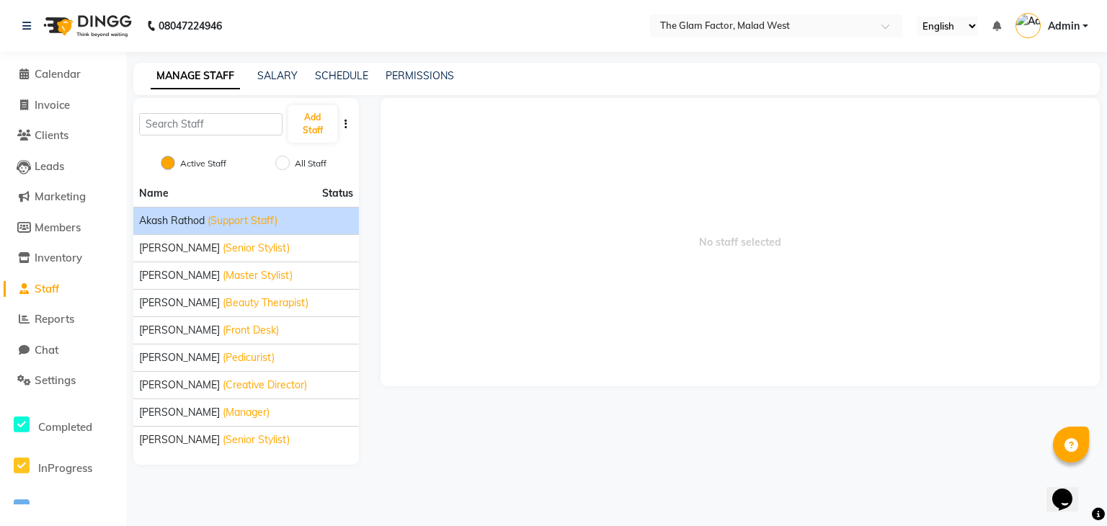
click at [190, 218] on span "Akash Rathod" at bounding box center [172, 220] width 66 height 15
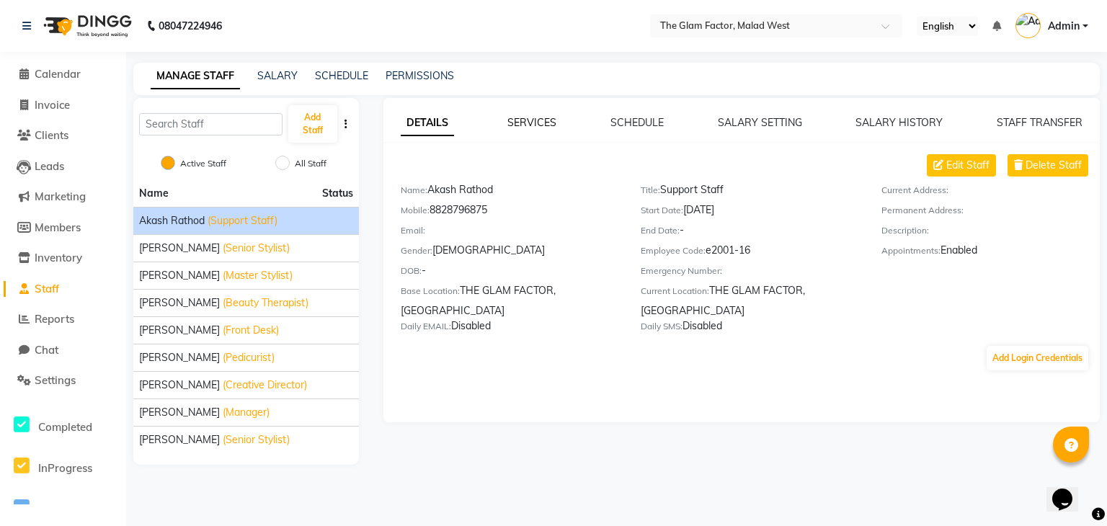
click at [548, 125] on link "SERVICES" at bounding box center [531, 122] width 49 height 13
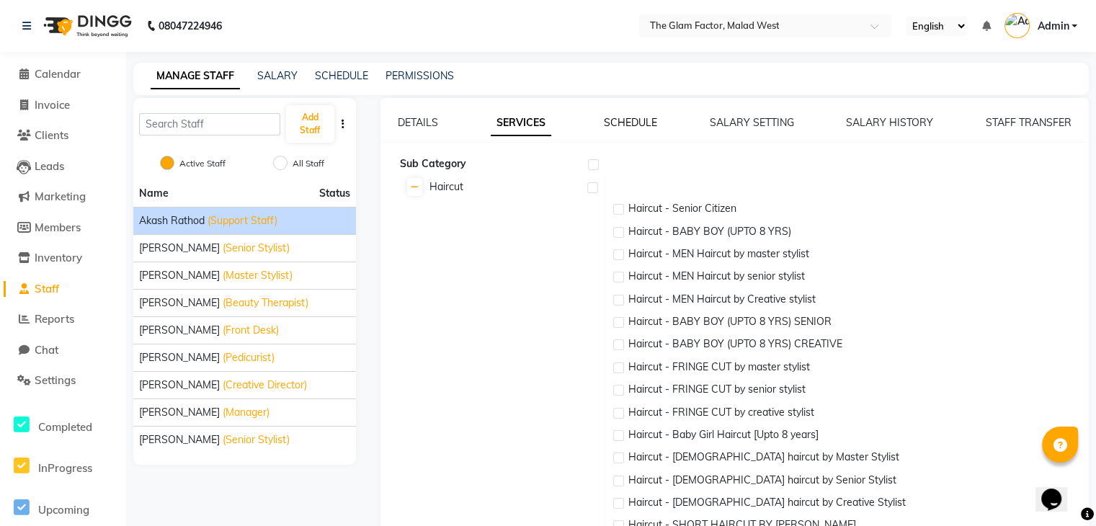
click at [616, 120] on link "SCHEDULE" at bounding box center [630, 122] width 53 height 13
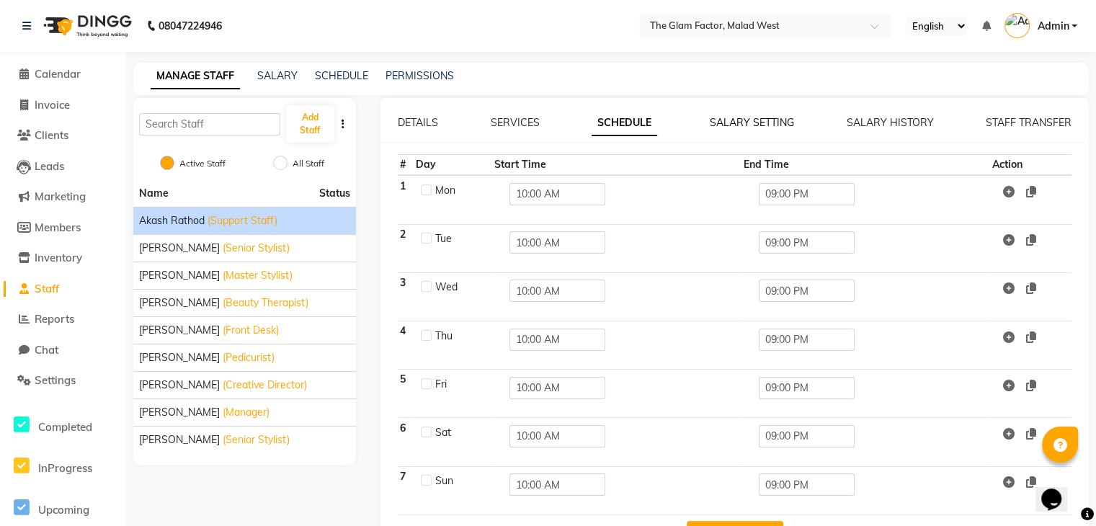
click at [781, 122] on link "SALARY SETTING" at bounding box center [752, 122] width 84 height 13
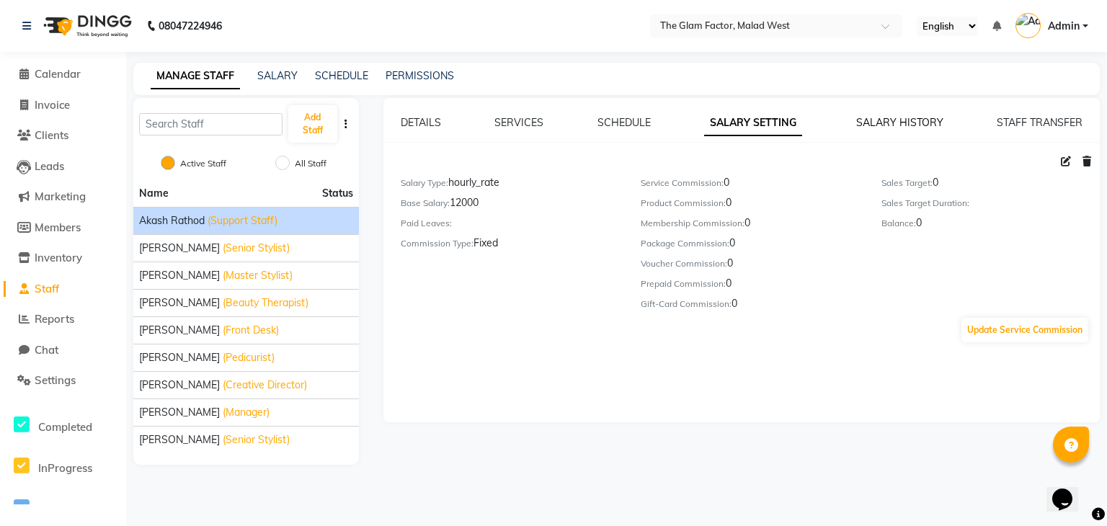
click at [857, 118] on link "SALARY HISTORY" at bounding box center [899, 122] width 87 height 13
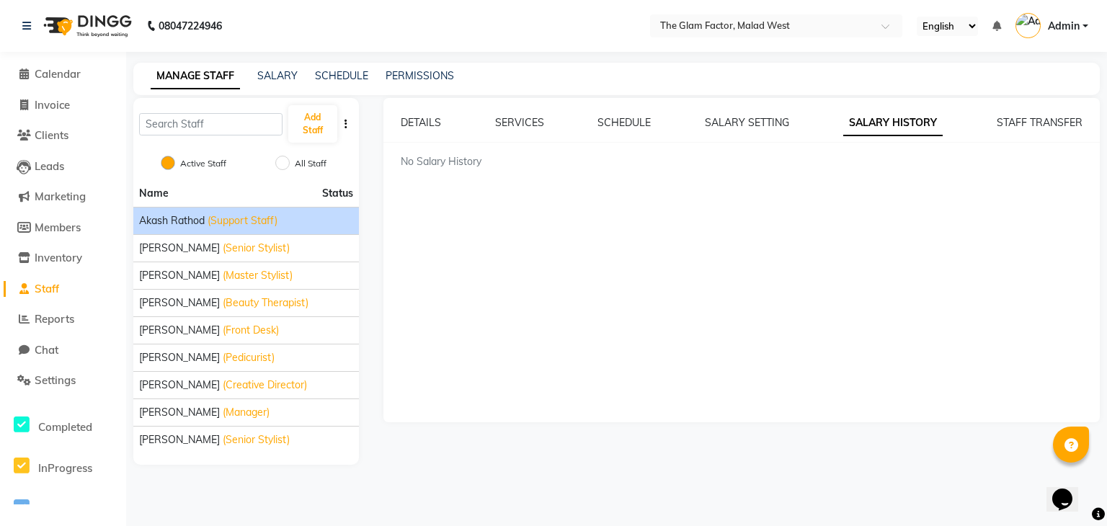
click at [1016, 130] on div "DETAILS SERVICES SCHEDULE SALARY SETTING SALARY HISTORY STAFF TRANSFER No Salar…" at bounding box center [741, 142] width 716 height 54
click at [1018, 121] on link "STAFF TRANSFER" at bounding box center [1040, 122] width 86 height 13
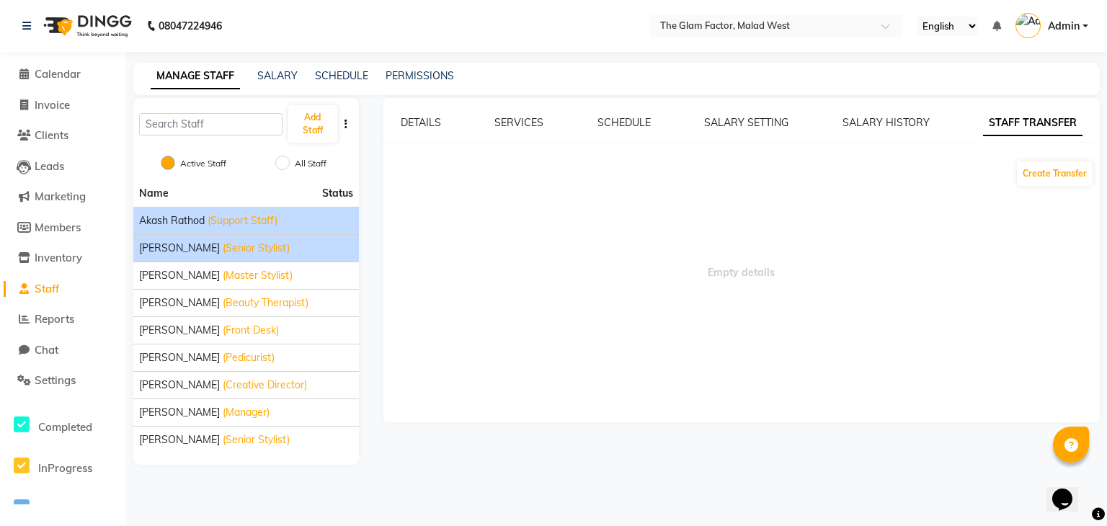
click at [251, 250] on span "(Senior Stylist)" at bounding box center [256, 248] width 67 height 15
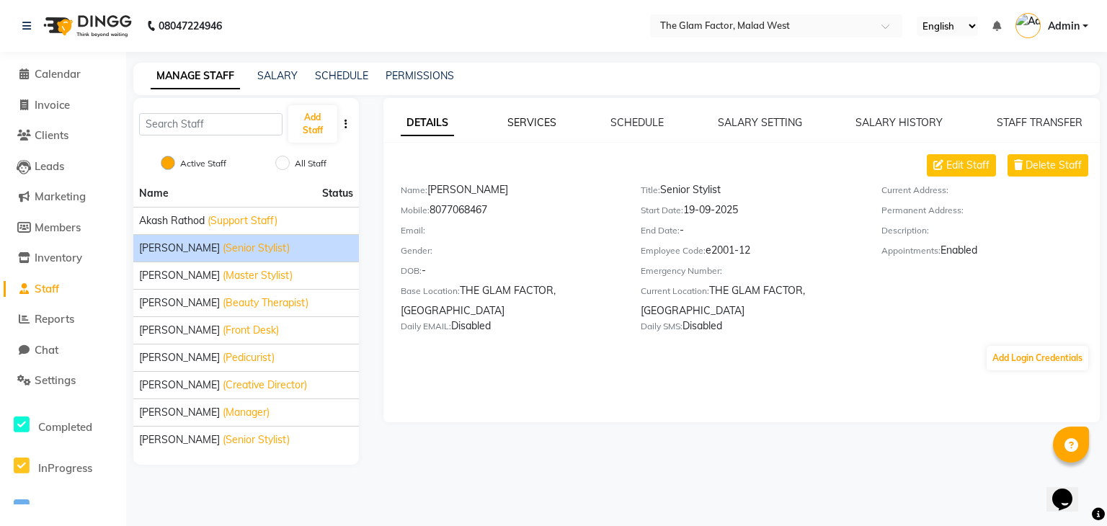
click at [540, 120] on link "SERVICES" at bounding box center [531, 122] width 49 height 13
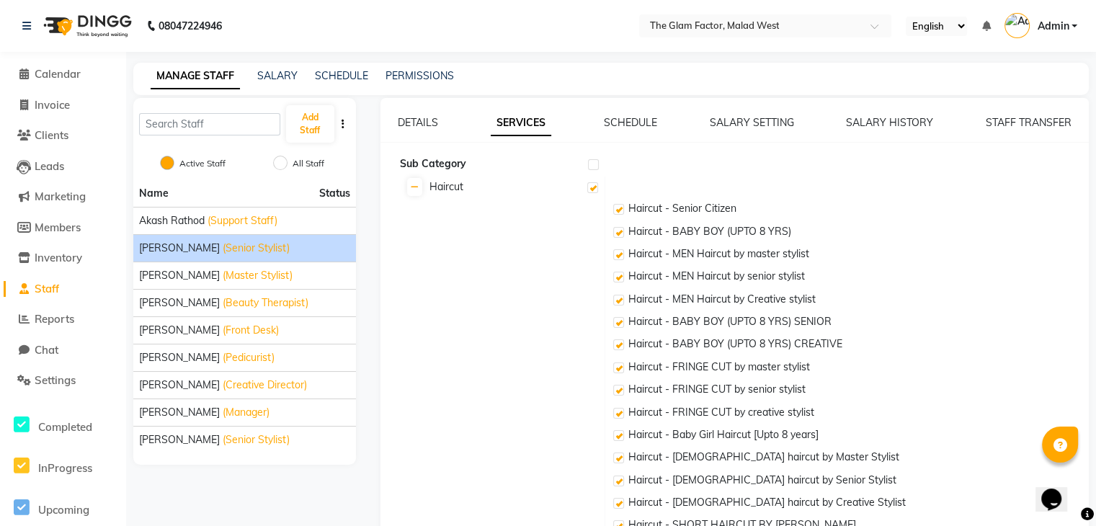
click at [621, 123] on link "SCHEDULE" at bounding box center [630, 122] width 53 height 13
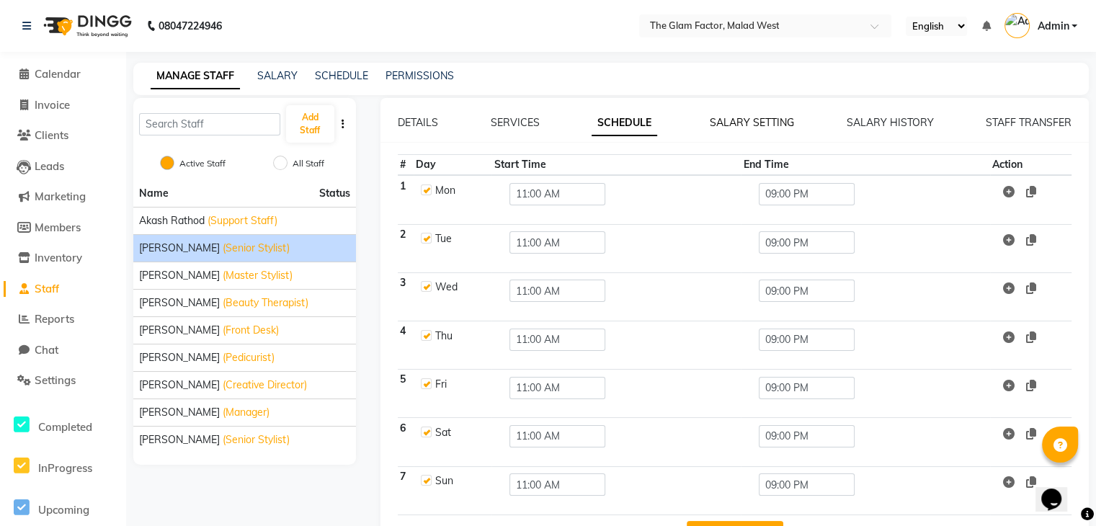
click at [755, 118] on link "SALARY SETTING" at bounding box center [752, 122] width 84 height 13
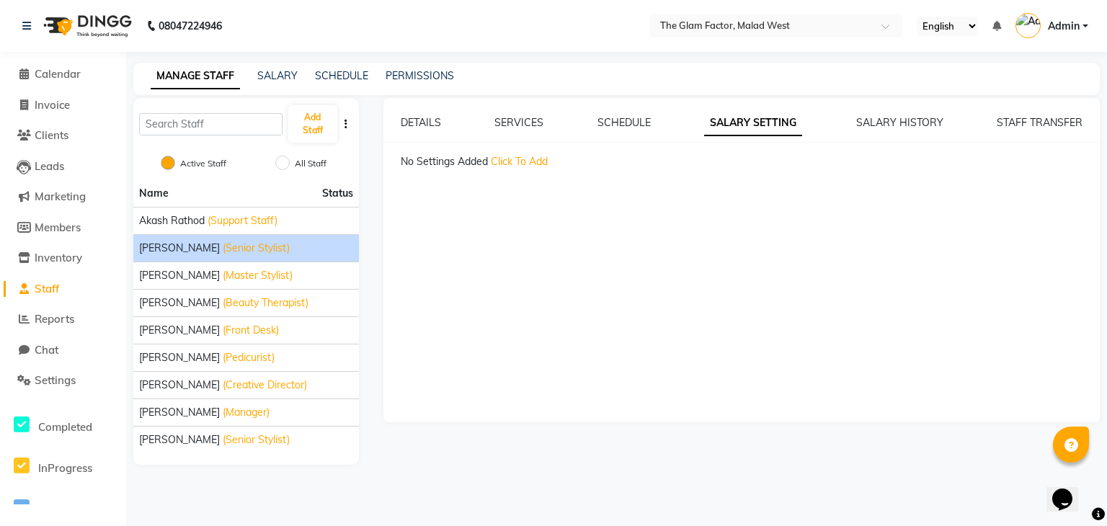
click at [918, 114] on div "DETAILS SERVICES SCHEDULE SALARY SETTING SALARY HISTORY STAFF TRANSFER No Setti…" at bounding box center [741, 260] width 716 height 324
click at [1016, 103] on div "DETAILS SERVICES SCHEDULE SALARY SETTING SALARY HISTORY STAFF TRANSFER No Setti…" at bounding box center [741, 260] width 716 height 324
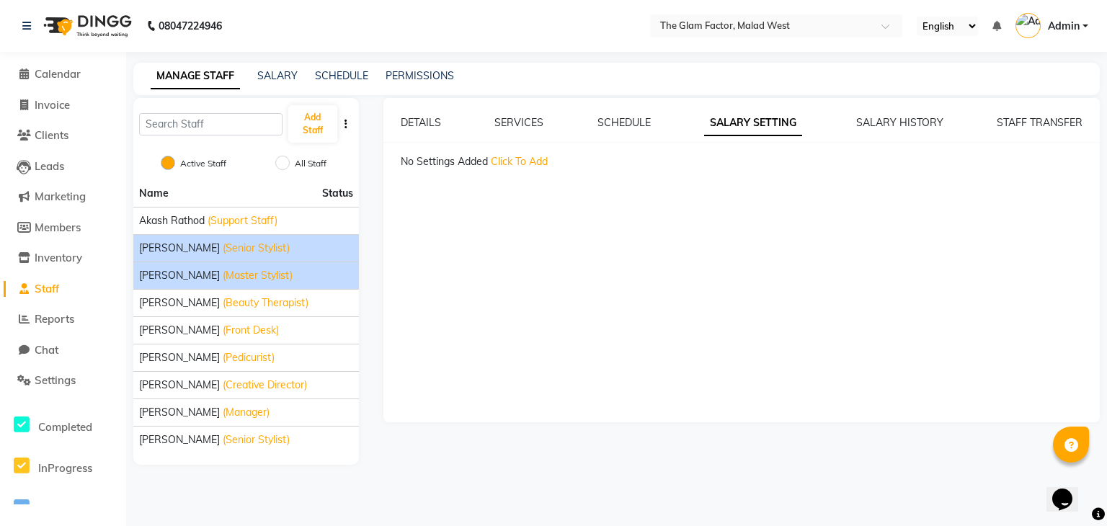
click at [283, 269] on div "Faizan Khan (Master Stylist)" at bounding box center [246, 275] width 214 height 15
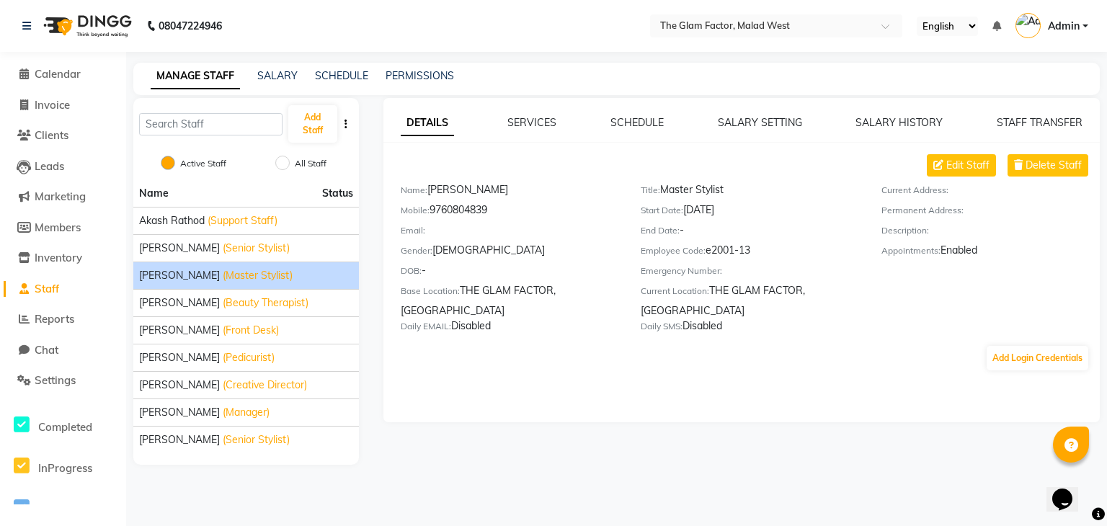
click at [634, 115] on div "SCHEDULE" at bounding box center [636, 122] width 53 height 15
click at [634, 123] on link "SCHEDULE" at bounding box center [636, 122] width 53 height 13
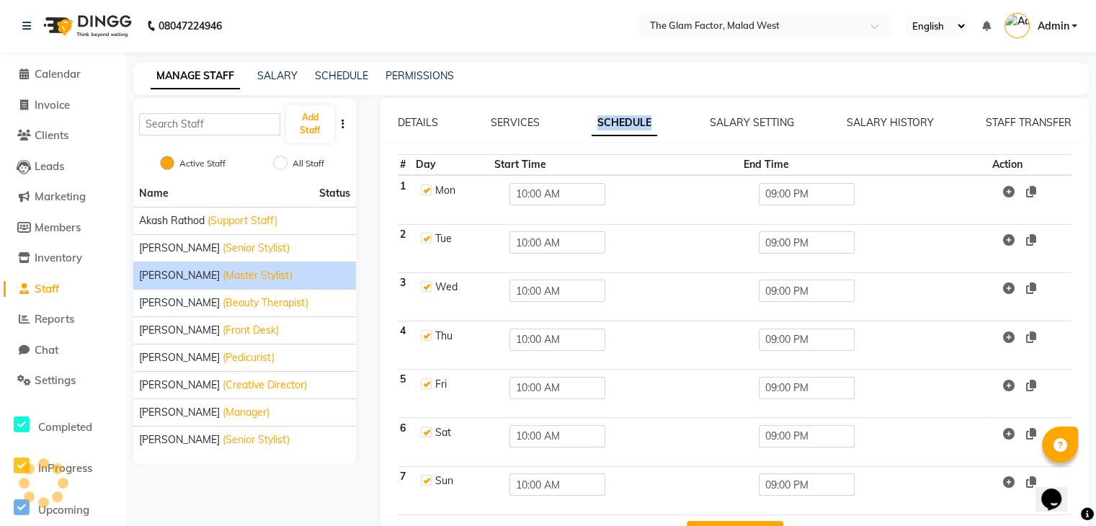
click at [634, 123] on link "SCHEDULE" at bounding box center [625, 123] width 66 height 26
click at [776, 113] on div "DETAILS SERVICES SCHEDULE SALARY SETTING SALARY HISTORY STAFF TRANSFER # Day St…" at bounding box center [735, 326] width 709 height 456
click at [768, 121] on link "SALARY SETTING" at bounding box center [752, 122] width 84 height 13
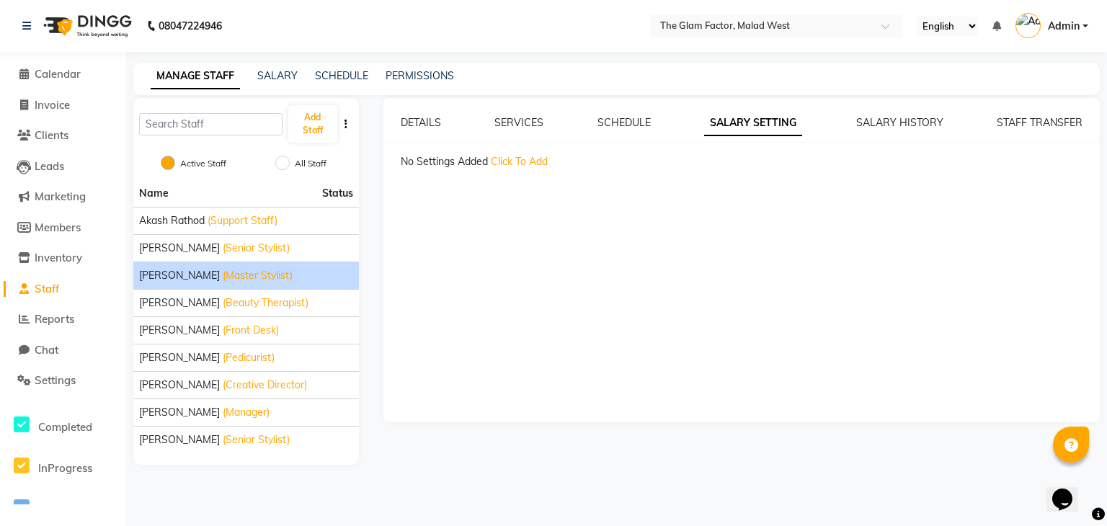
click at [768, 121] on link "SALARY SETTING" at bounding box center [753, 123] width 98 height 26
click at [308, 296] on div "Jaya Rathod (Beauty Therapist)" at bounding box center [246, 303] width 214 height 15
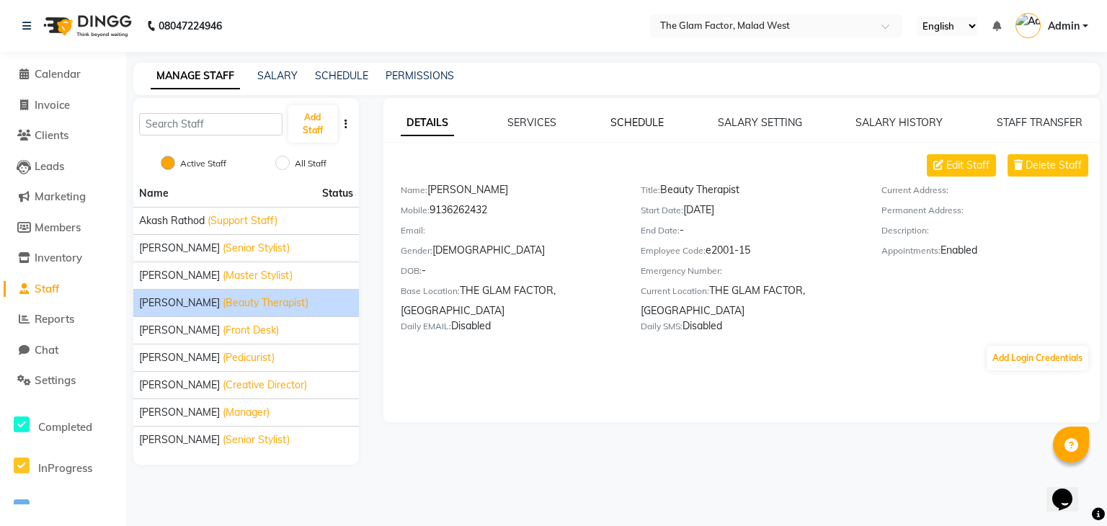
click at [643, 121] on link "SCHEDULE" at bounding box center [636, 122] width 53 height 13
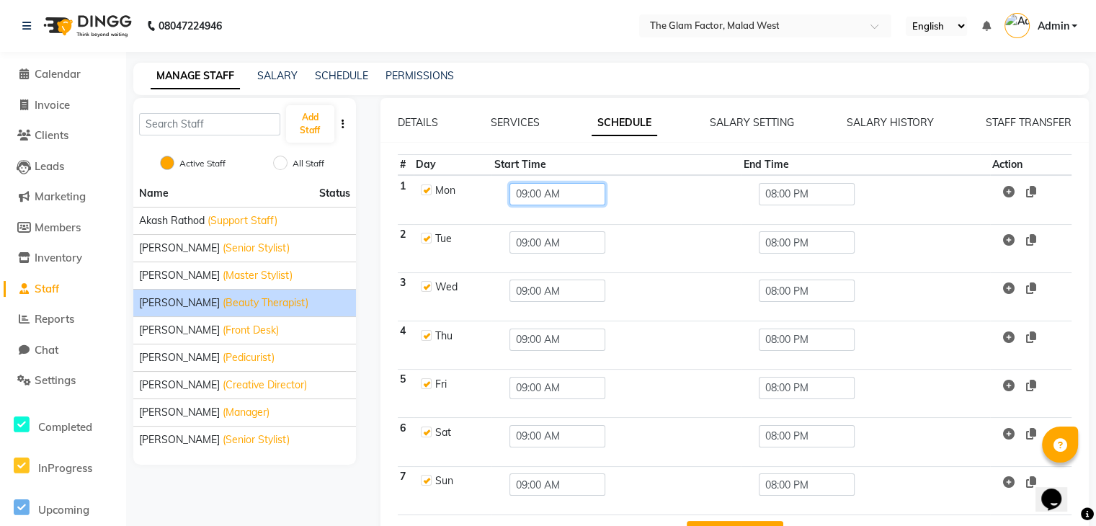
click at [546, 191] on input "09:00 AM" at bounding box center [558, 194] width 96 height 22
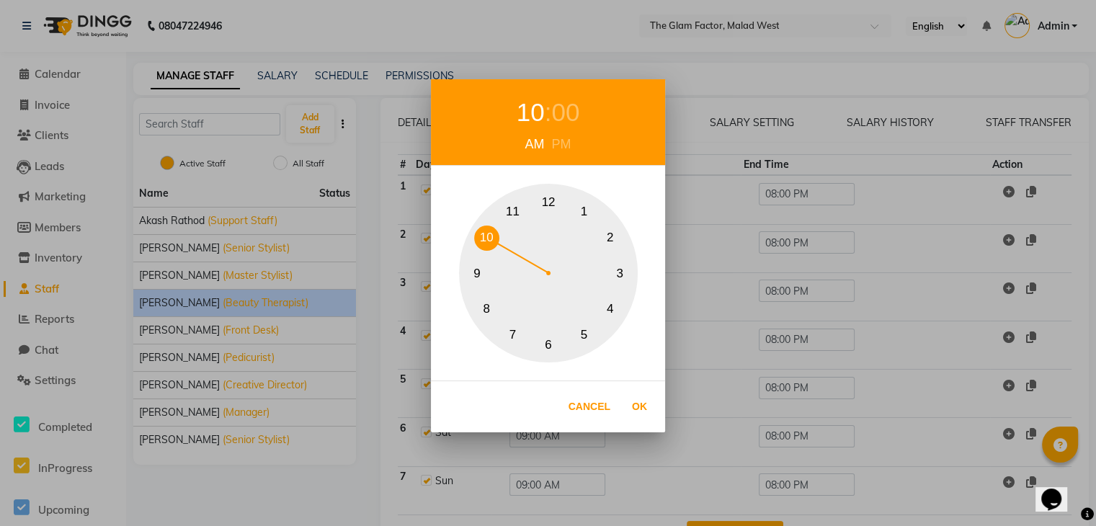
click at [479, 243] on button "10" at bounding box center [486, 238] width 25 height 25
click at [640, 393] on button "Ok" at bounding box center [640, 407] width 30 height 30
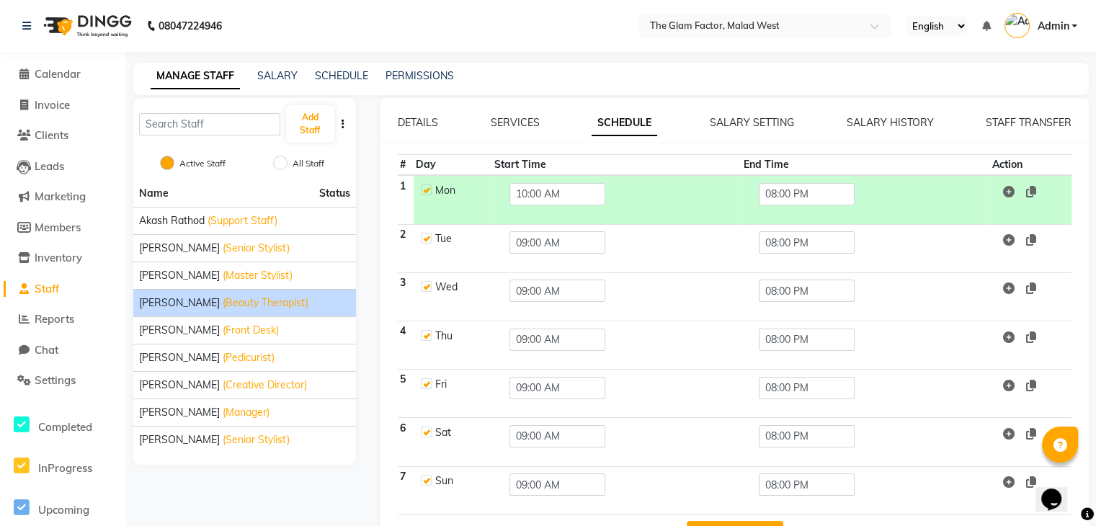
click at [851, 179] on td "08:00 PM" at bounding box center [865, 199] width 249 height 49
click at [832, 194] on input "08:00 PM" at bounding box center [807, 194] width 96 height 22
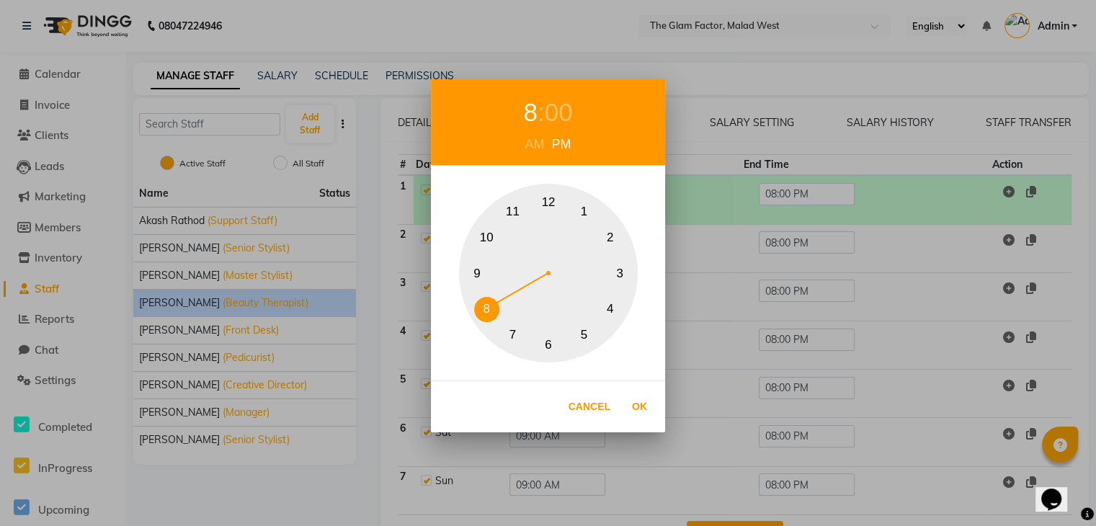
click at [479, 272] on button "9" at bounding box center [477, 273] width 25 height 25
click at [635, 410] on button "Ok" at bounding box center [640, 407] width 30 height 30
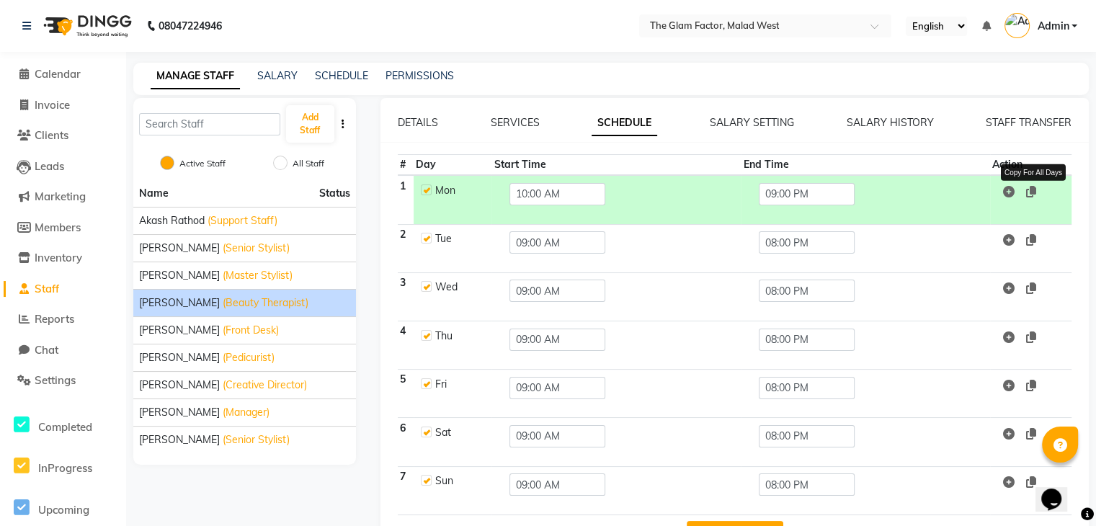
click at [1032, 188] on icon at bounding box center [1031, 192] width 10 height 12
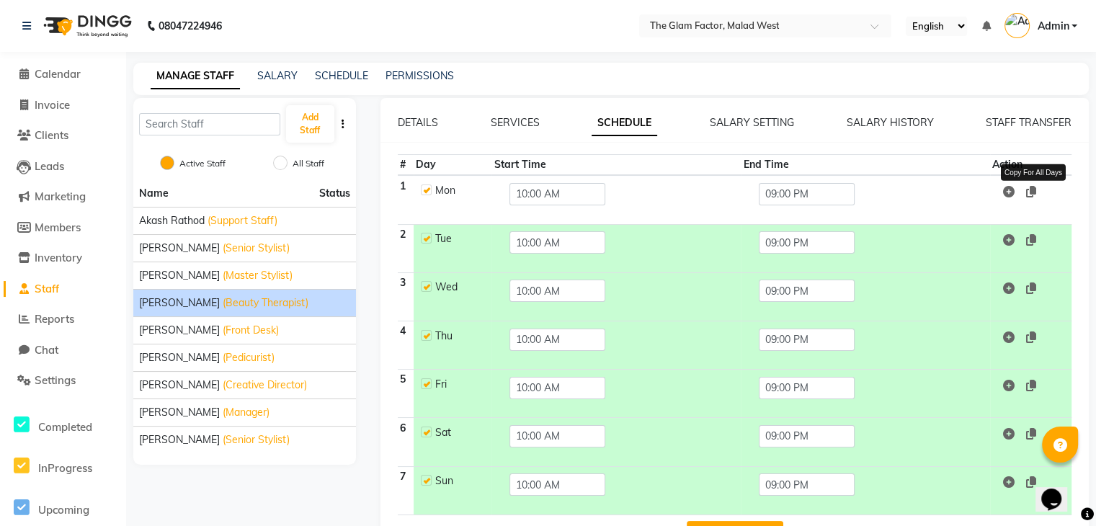
scroll to position [48, 0]
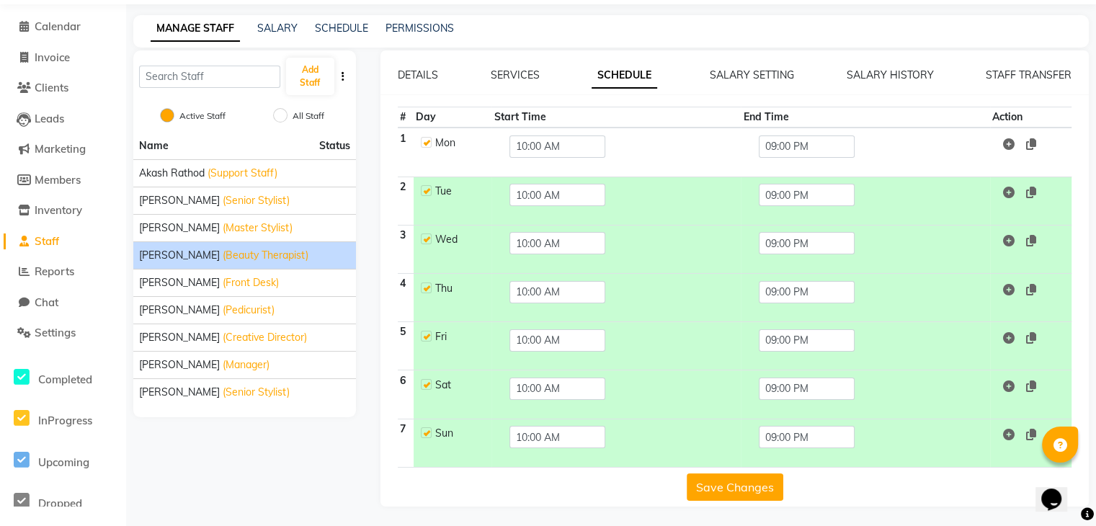
click at [774, 483] on button "Save Changes" at bounding box center [735, 487] width 97 height 27
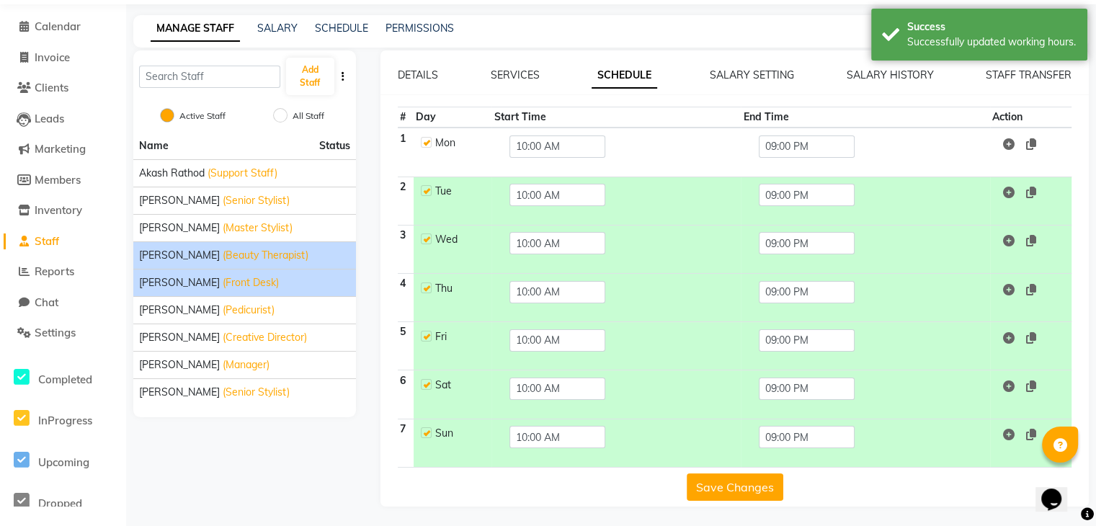
click at [337, 275] on div "[PERSON_NAME] (Front Desk)" at bounding box center [244, 282] width 211 height 15
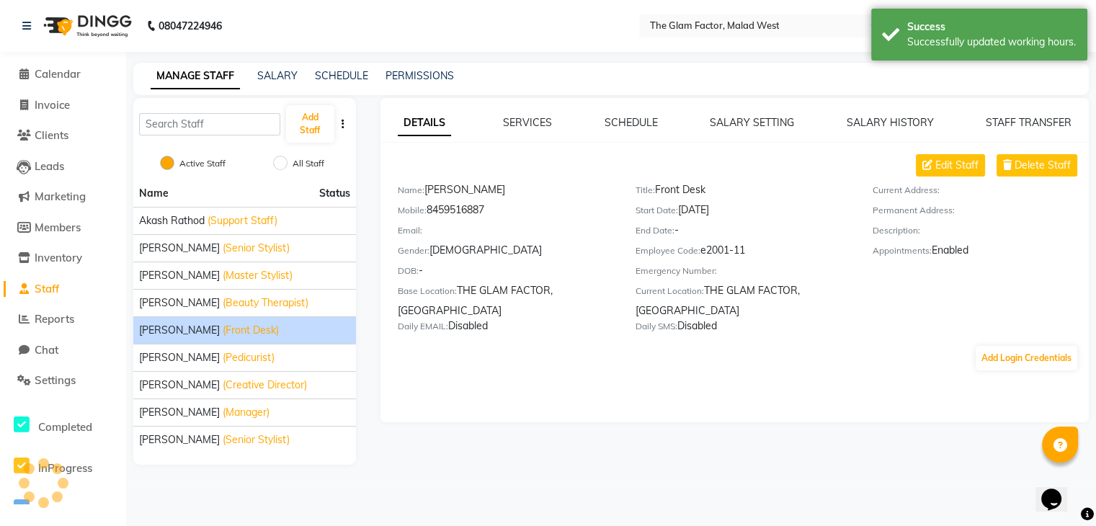
scroll to position [0, 0]
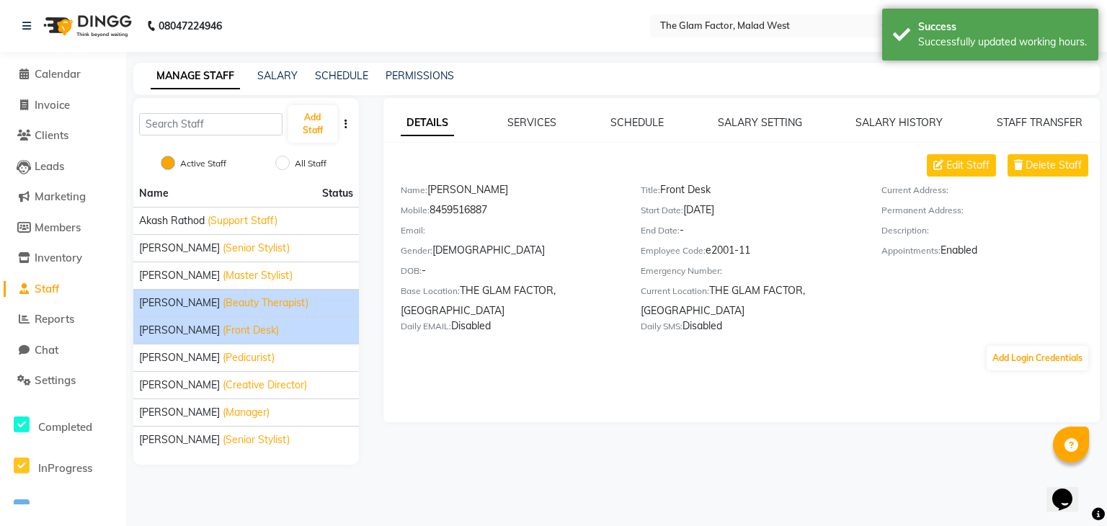
click at [254, 297] on span "(Beauty Therapist)" at bounding box center [266, 303] width 86 height 15
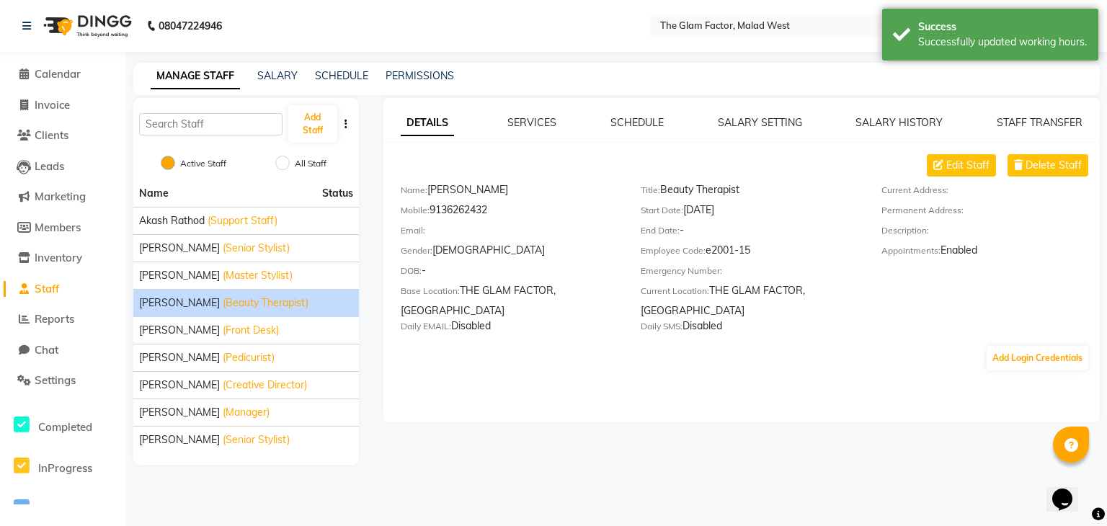
click at [656, 112] on div "DETAILS SERVICES SCHEDULE SALARY SETTING SALARY HISTORY STAFF TRANSFER Edit Sta…" at bounding box center [741, 260] width 716 height 324
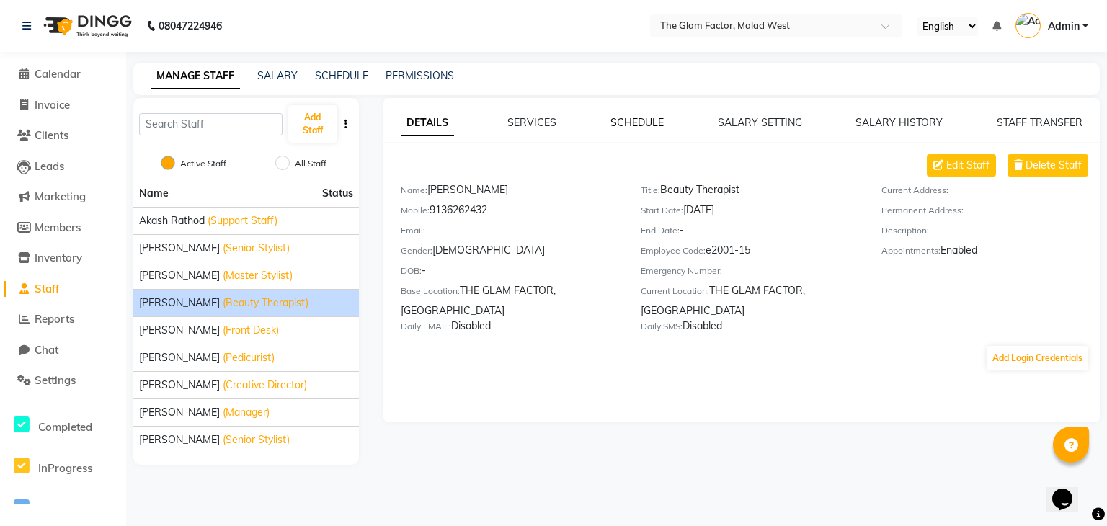
click at [659, 123] on link "SCHEDULE" at bounding box center [636, 122] width 53 height 13
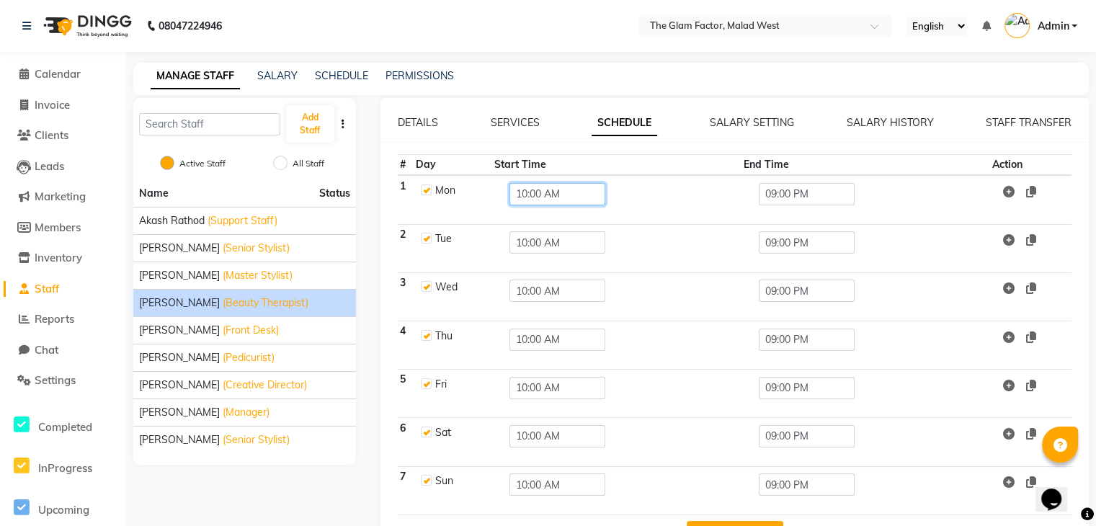
click at [578, 189] on input "10:00 AM" at bounding box center [558, 194] width 96 height 22
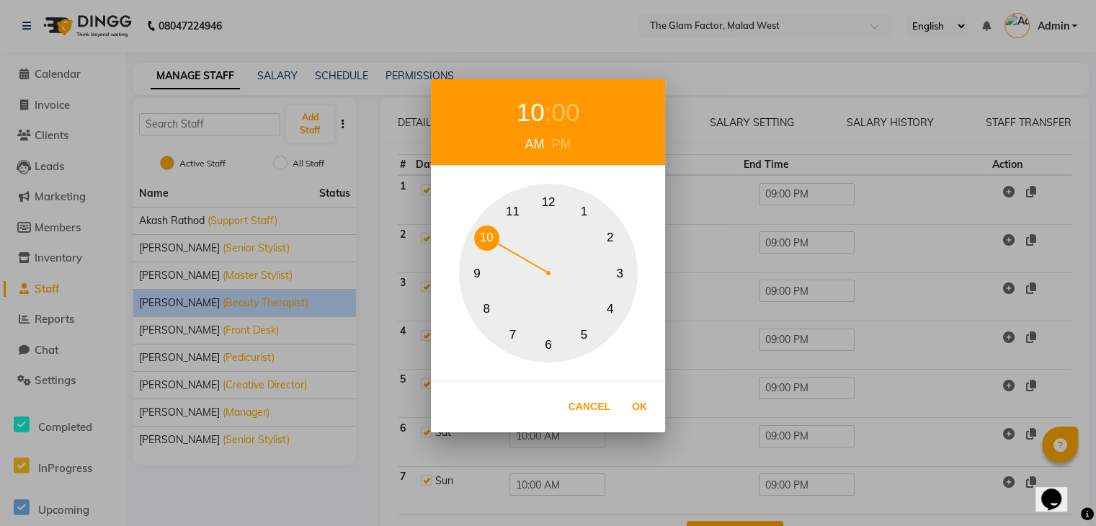
click at [516, 215] on button "11" at bounding box center [512, 211] width 25 height 25
click at [640, 419] on button "Ok" at bounding box center [640, 407] width 30 height 30
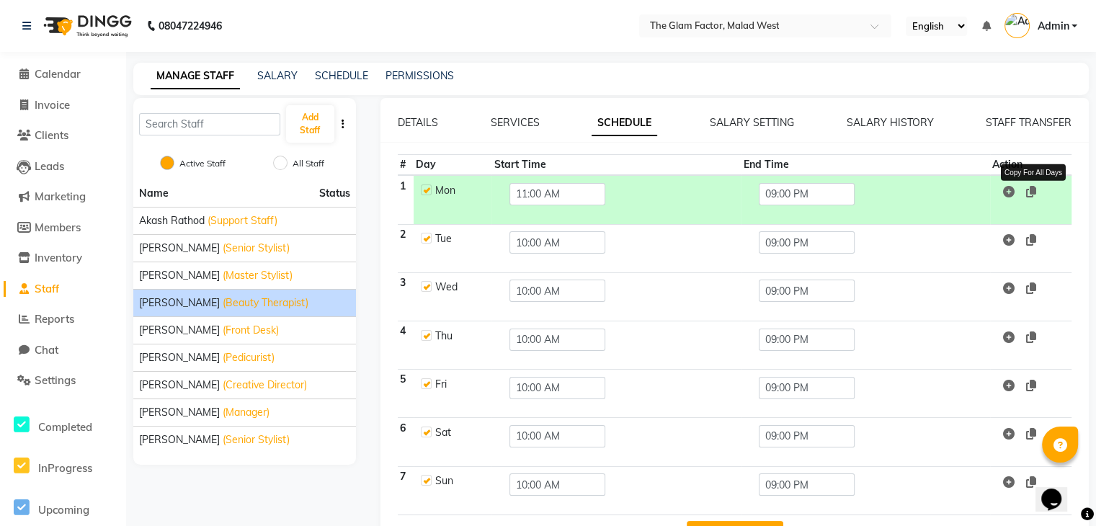
click at [1034, 194] on icon at bounding box center [1031, 192] width 10 height 12
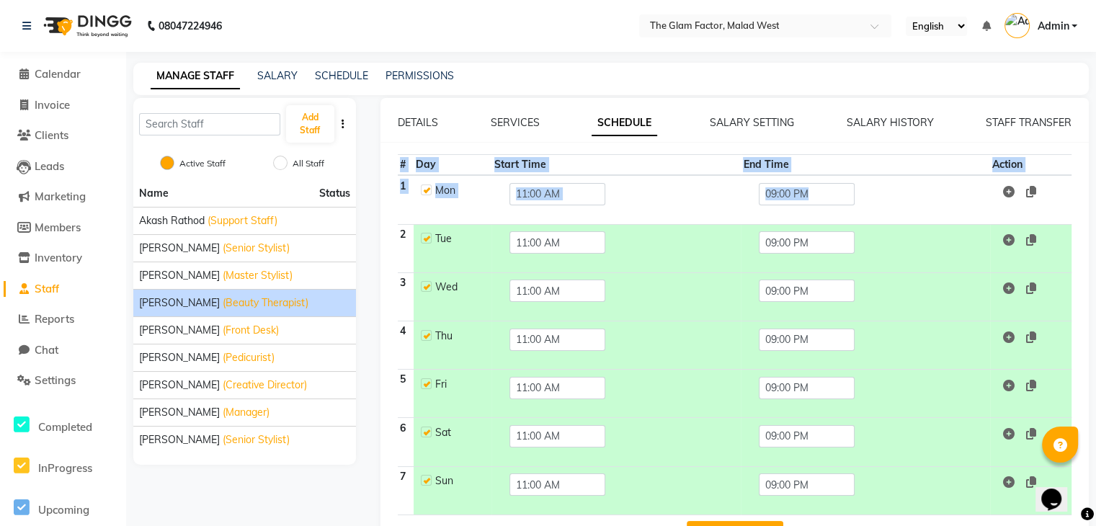
drag, startPoint x: 1034, startPoint y: 194, endPoint x: 1015, endPoint y: 150, distance: 48.1
click at [1015, 150] on div "DETAILS SERVICES SCHEDULE SALARY SETTING SALARY HISTORY STAFF TRANSFER # Day St…" at bounding box center [735, 331] width 709 height 433
click at [960, 444] on td "09:00 PM" at bounding box center [865, 442] width 249 height 48
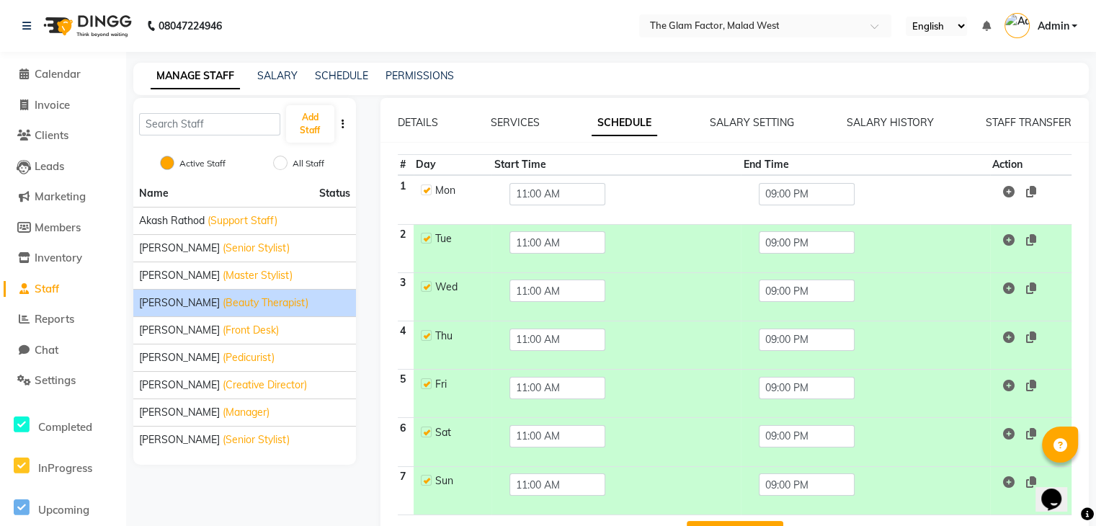
scroll to position [48, 0]
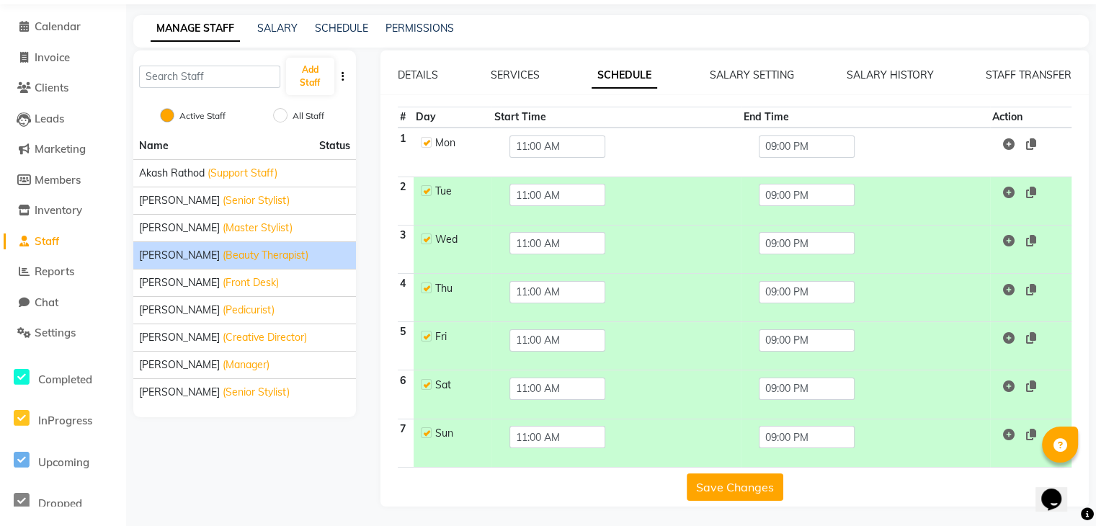
click at [755, 476] on button "Save Changes" at bounding box center [735, 487] width 97 height 27
click at [320, 272] on li "[PERSON_NAME] (Front Desk)" at bounding box center [244, 282] width 223 height 27
click at [304, 288] on div "[PERSON_NAME] (Front Desk)" at bounding box center [244, 282] width 211 height 15
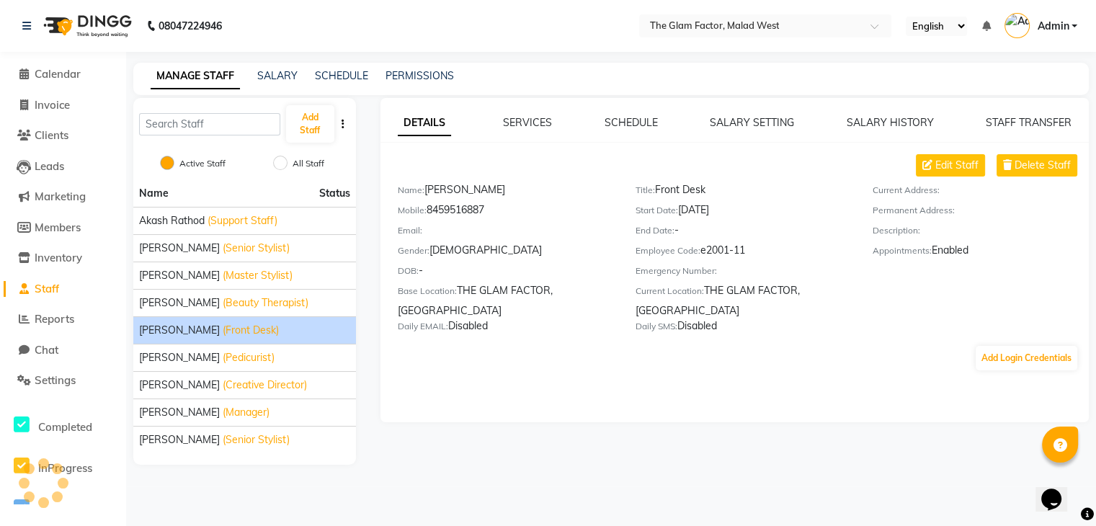
scroll to position [0, 0]
click at [541, 119] on link "SERVICES" at bounding box center [531, 122] width 49 height 13
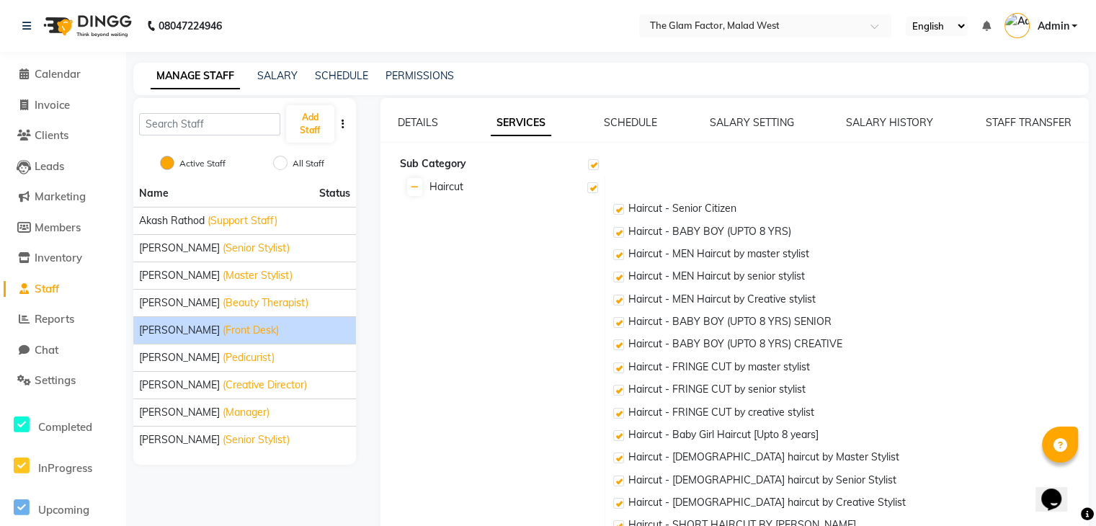
click at [592, 162] on label at bounding box center [593, 164] width 11 height 11
click at [592, 162] on input "checkbox" at bounding box center [592, 165] width 9 height 9
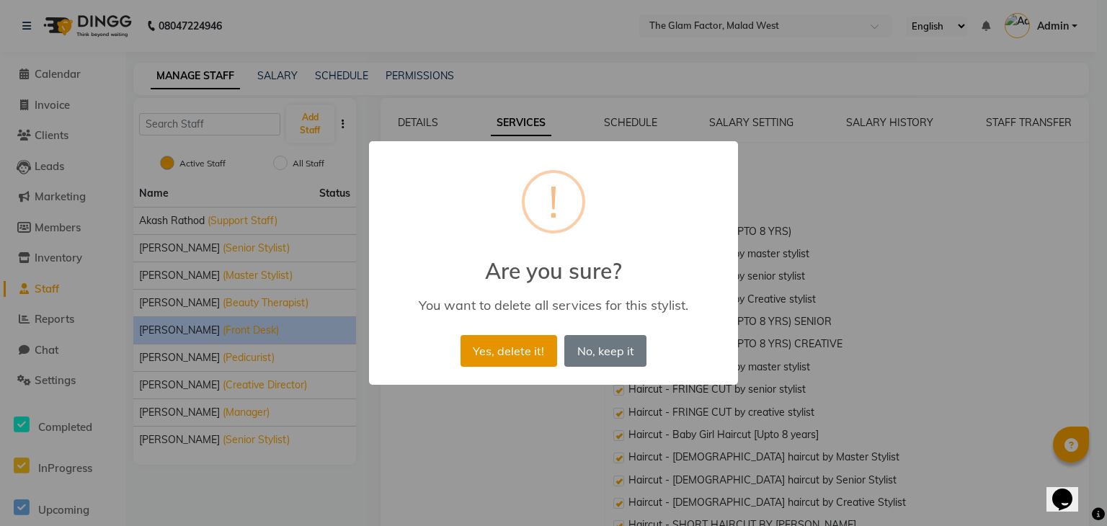
click at [476, 349] on button "Yes, delete it!" at bounding box center [509, 351] width 97 height 32
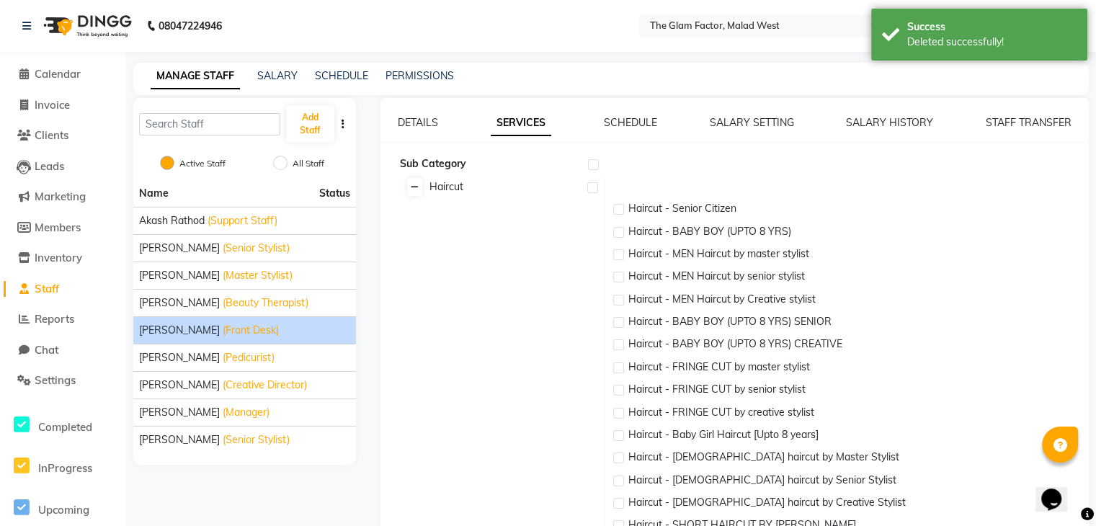
click at [418, 187] on link at bounding box center [414, 187] width 15 height 18
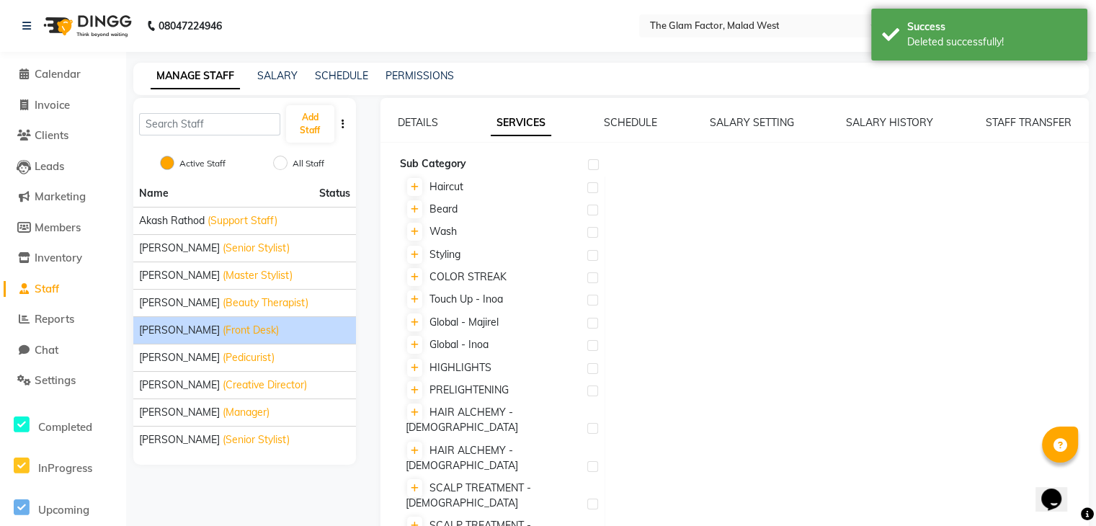
click at [857, 191] on td at bounding box center [847, 188] width 484 height 22
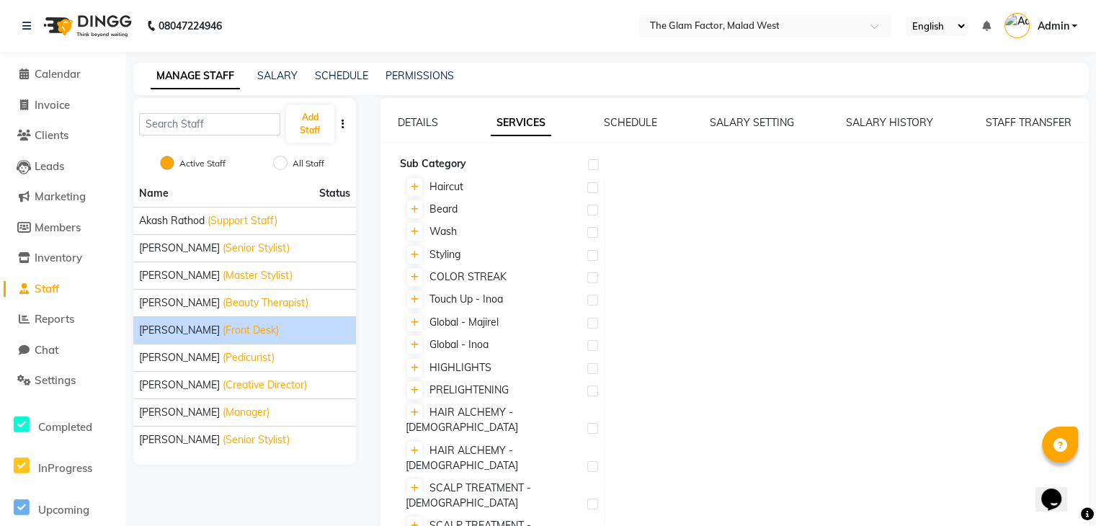
click at [628, 120] on link "SCHEDULE" at bounding box center [630, 122] width 53 height 13
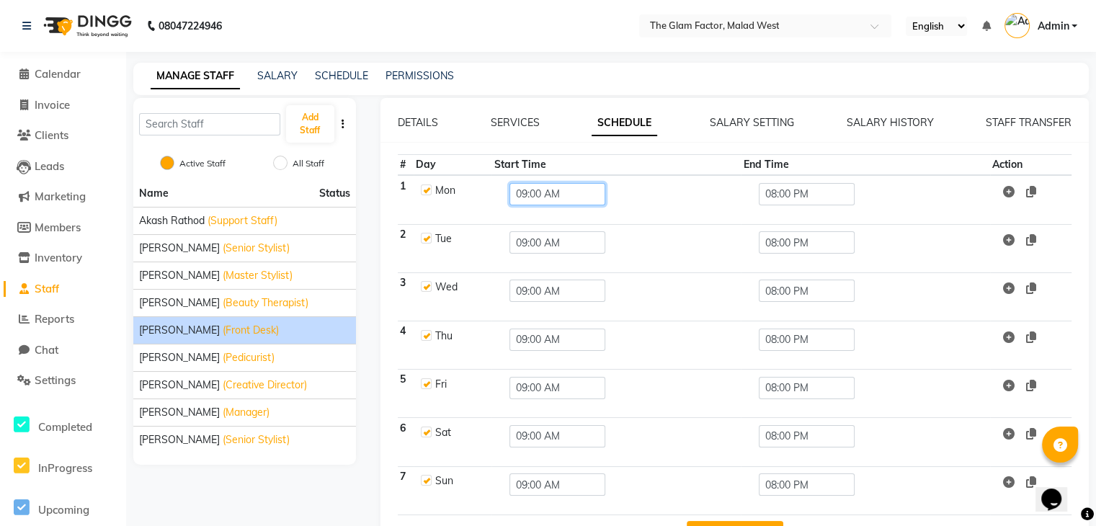
click at [572, 187] on input "09:00 AM" at bounding box center [558, 194] width 96 height 22
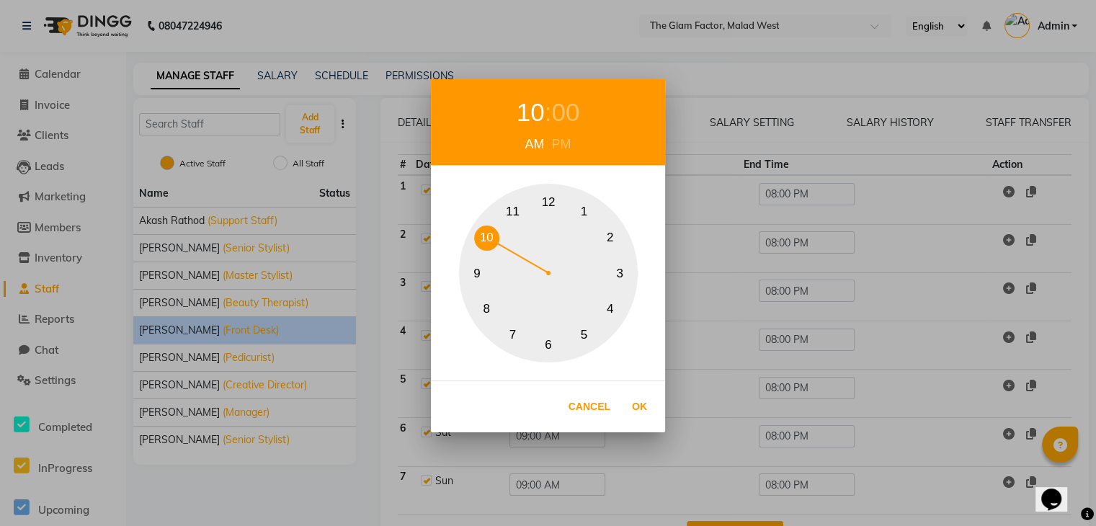
click at [492, 237] on button "10" at bounding box center [486, 238] width 25 height 25
click at [640, 400] on button "Ok" at bounding box center [640, 407] width 30 height 30
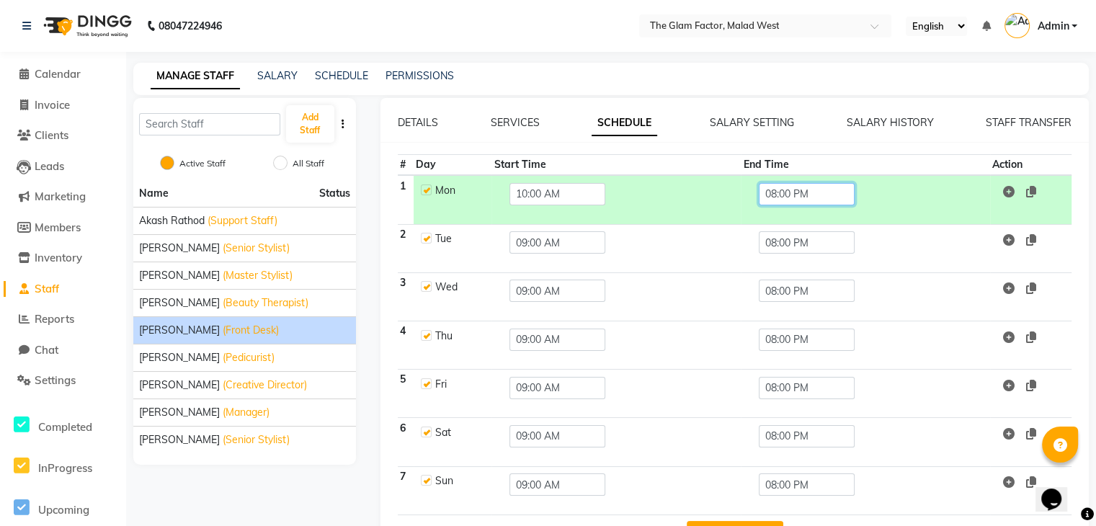
click at [850, 194] on input "08:00 PM" at bounding box center [807, 194] width 96 height 22
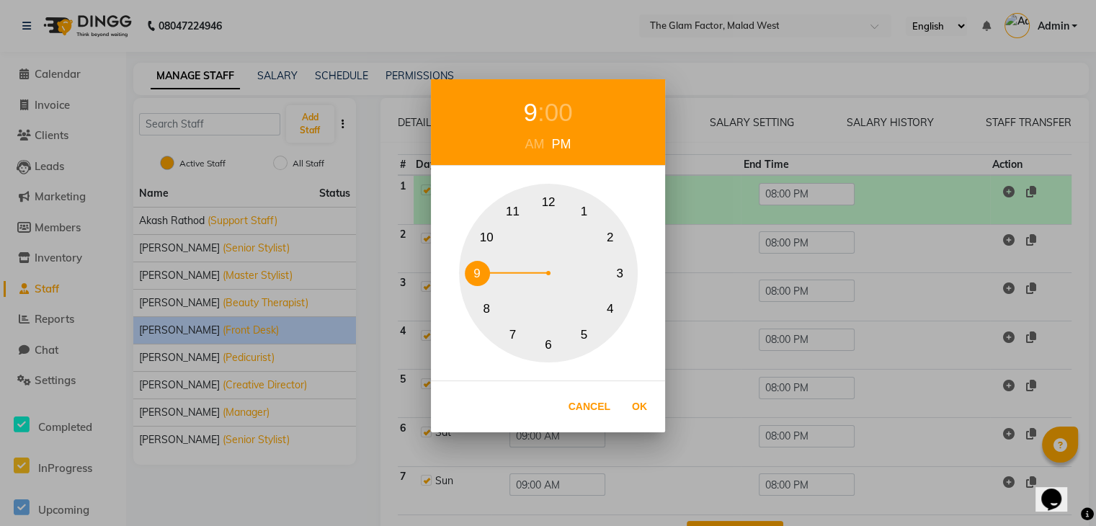
click at [474, 277] on button "9" at bounding box center [477, 273] width 25 height 25
click at [638, 413] on button "Ok" at bounding box center [640, 407] width 30 height 30
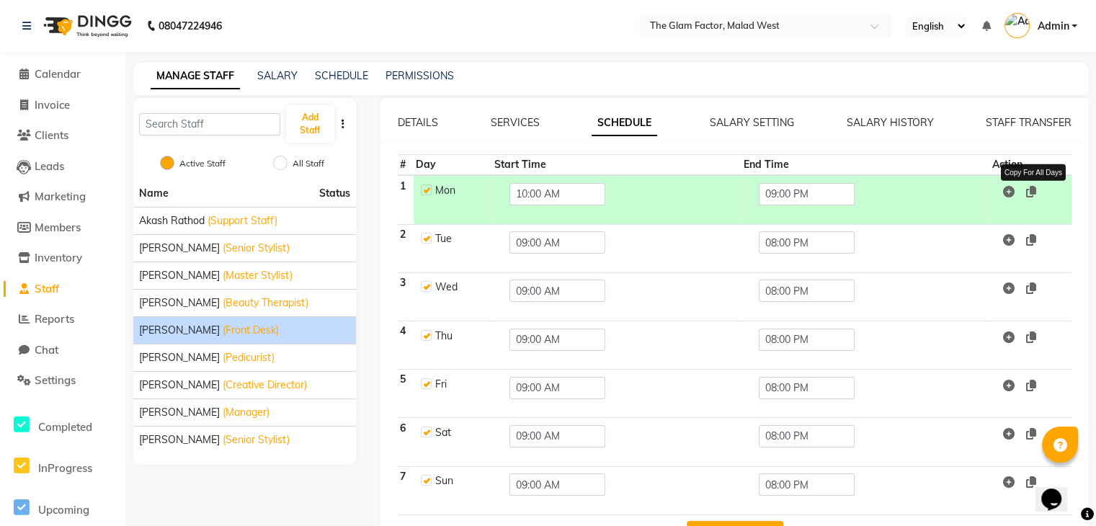
click at [1034, 187] on icon at bounding box center [1031, 192] width 10 height 12
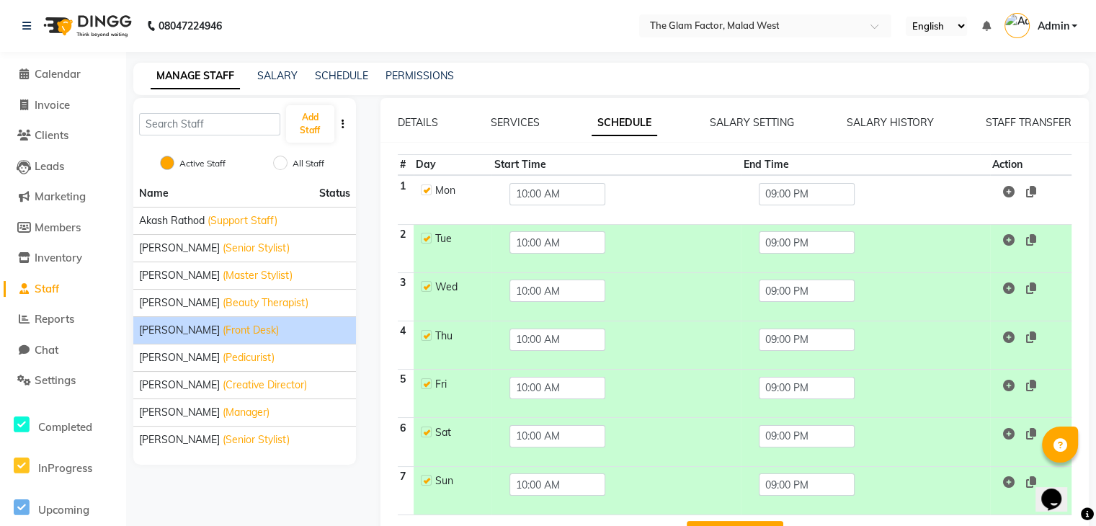
scroll to position [48, 0]
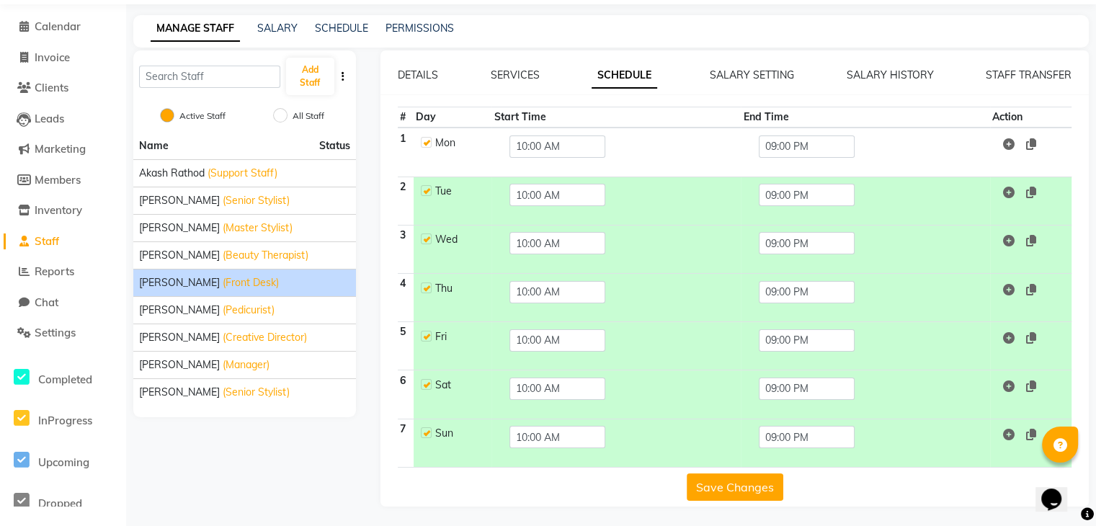
click at [729, 489] on button "Save Changes" at bounding box center [735, 487] width 97 height 27
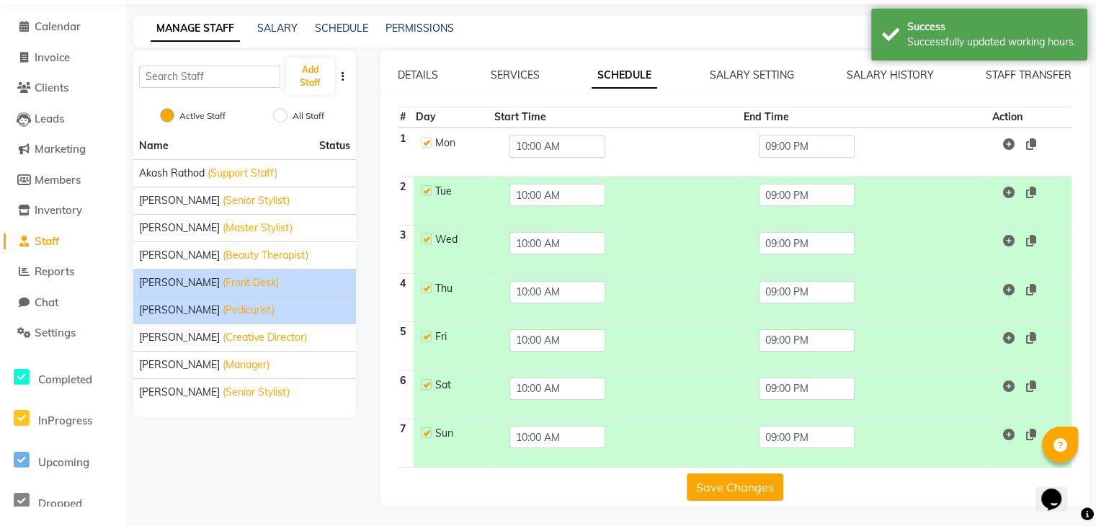
click at [164, 313] on span "[PERSON_NAME]" at bounding box center [179, 310] width 81 height 15
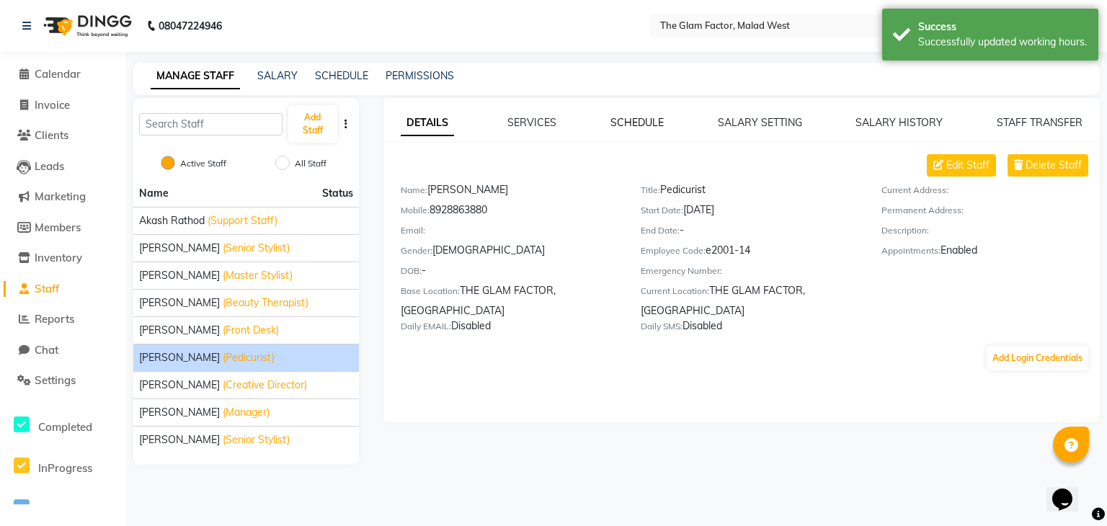
click at [628, 122] on link "SCHEDULE" at bounding box center [636, 122] width 53 height 13
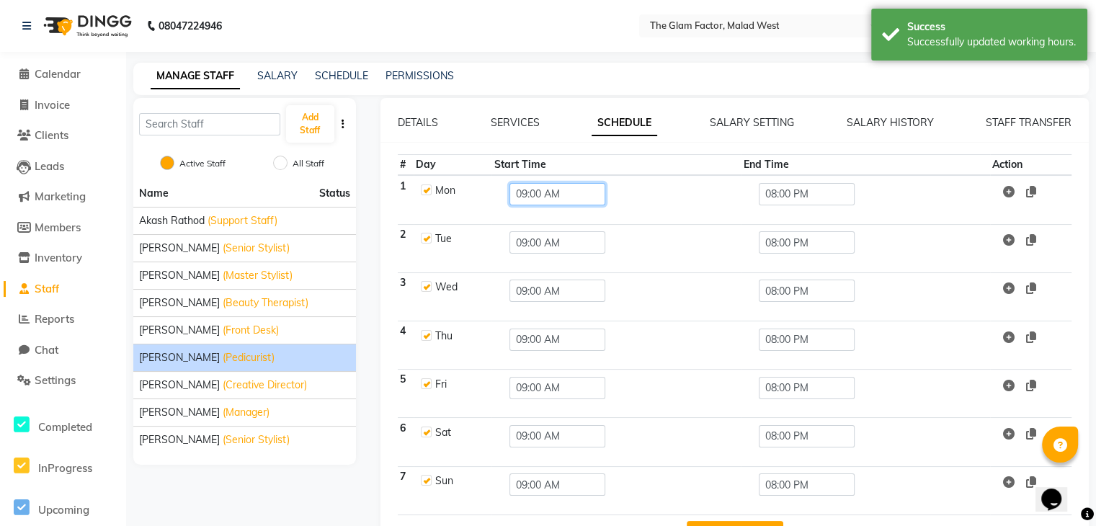
click at [577, 184] on input "09:00 AM" at bounding box center [558, 194] width 96 height 22
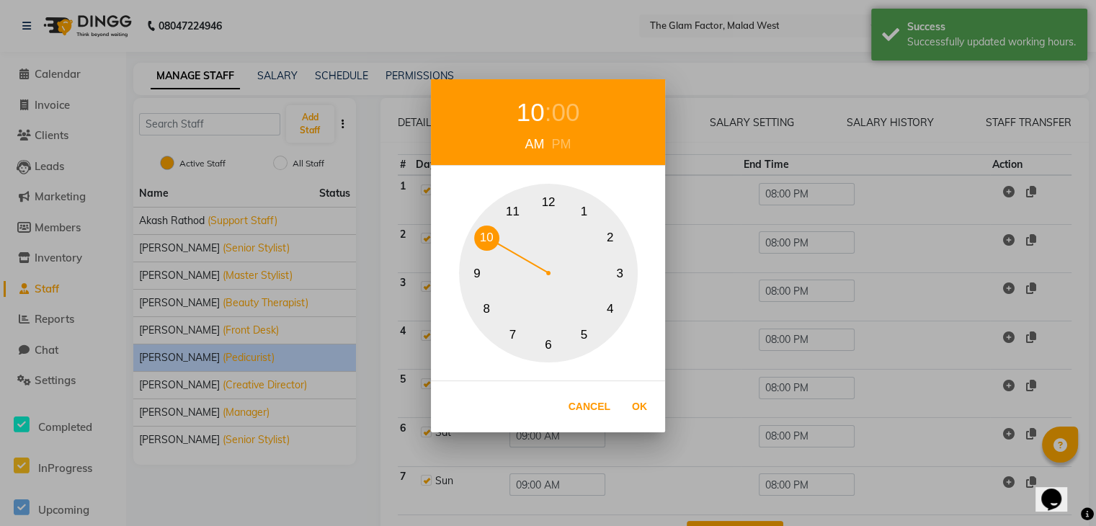
click at [484, 234] on button "10" at bounding box center [486, 238] width 25 height 25
click at [637, 403] on button "Ok" at bounding box center [640, 407] width 30 height 30
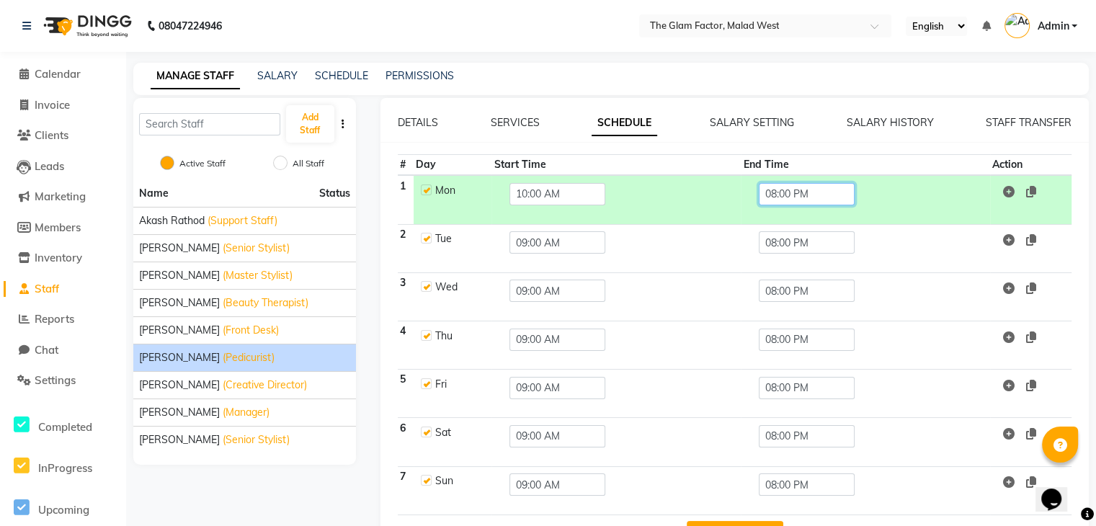
click at [812, 186] on input "08:00 PM" at bounding box center [807, 194] width 96 height 22
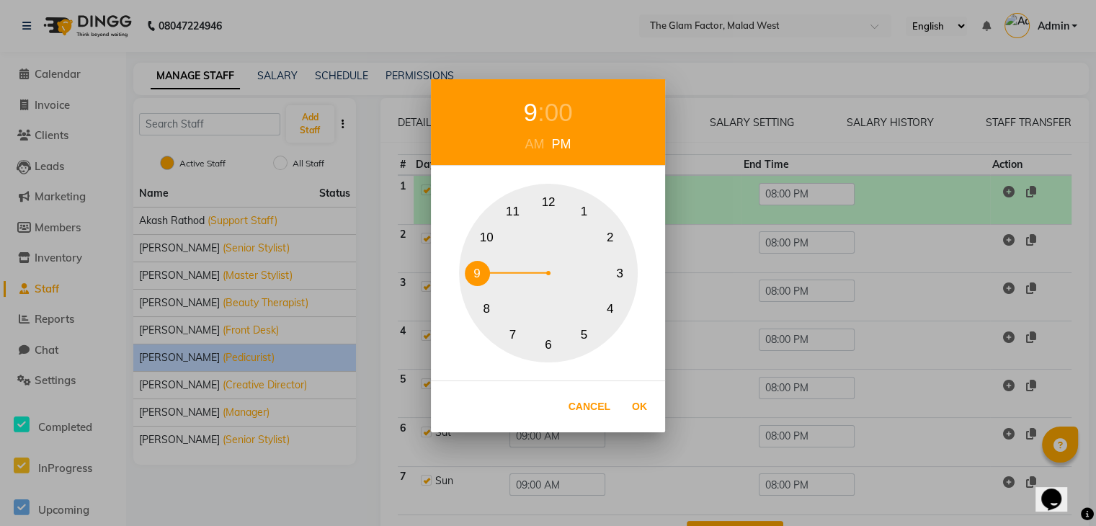
click at [481, 262] on button "9" at bounding box center [477, 273] width 25 height 25
click at [641, 407] on button "Ok" at bounding box center [640, 407] width 30 height 30
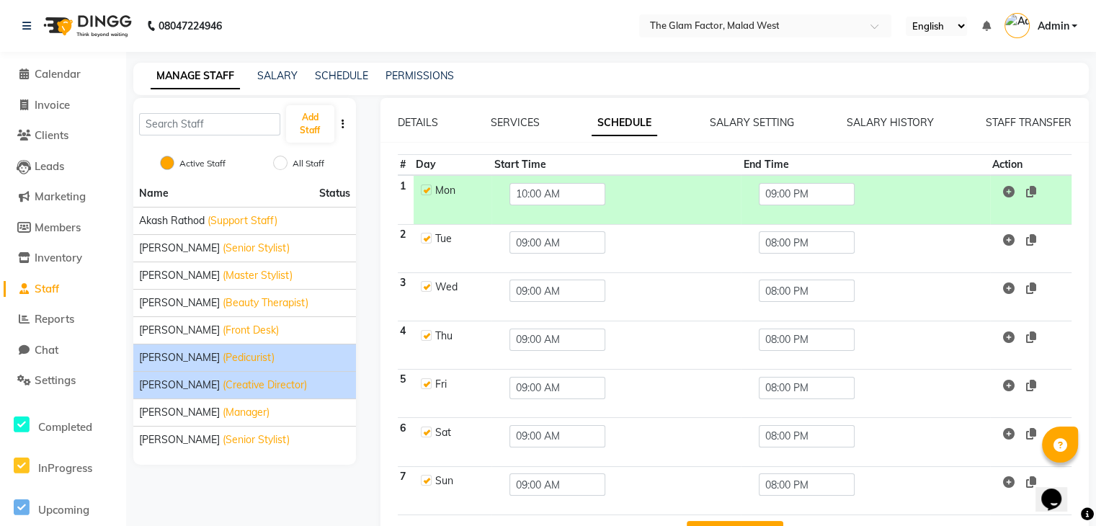
click at [245, 381] on span "(Creative Director)" at bounding box center [265, 385] width 84 height 15
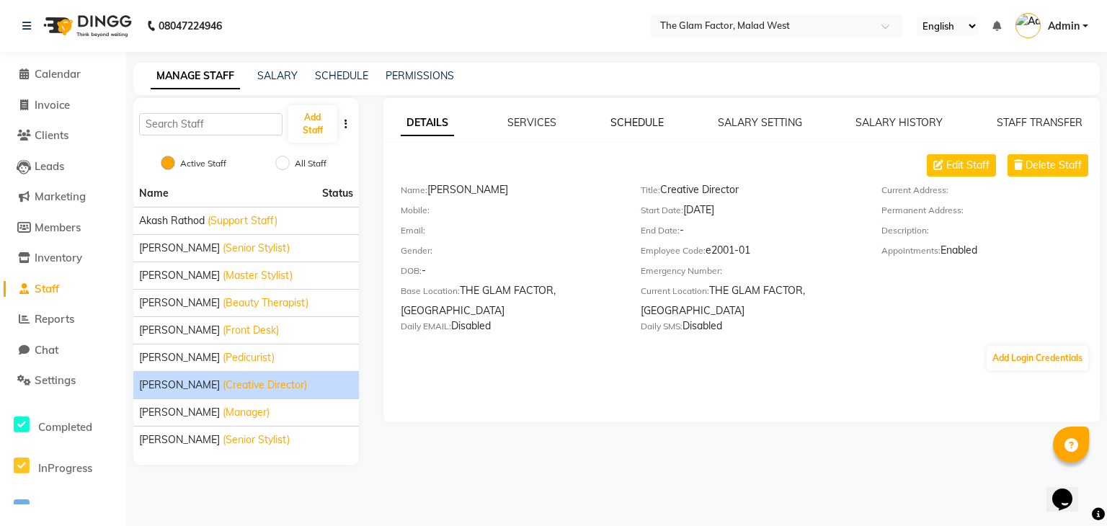
click at [616, 122] on link "SCHEDULE" at bounding box center [636, 122] width 53 height 13
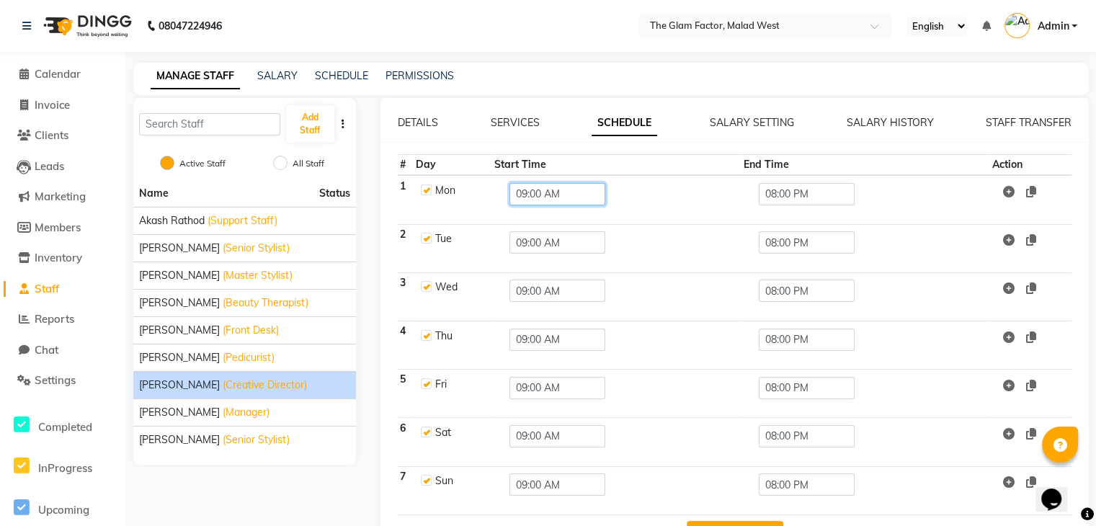
click at [533, 195] on input "09:00 AM" at bounding box center [558, 194] width 96 height 22
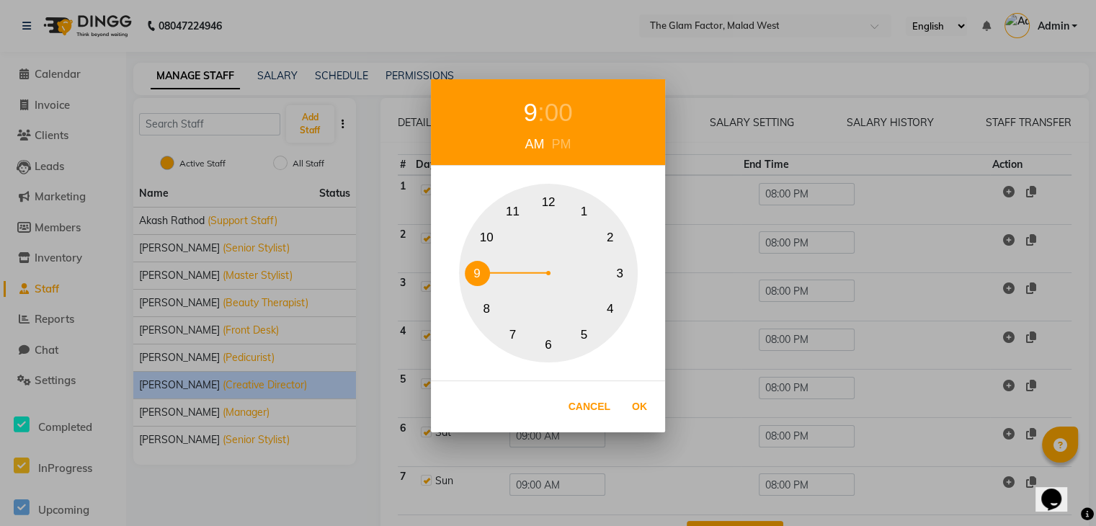
click at [516, 210] on button "11" at bounding box center [512, 211] width 25 height 25
click at [628, 408] on button "Ok" at bounding box center [640, 407] width 30 height 30
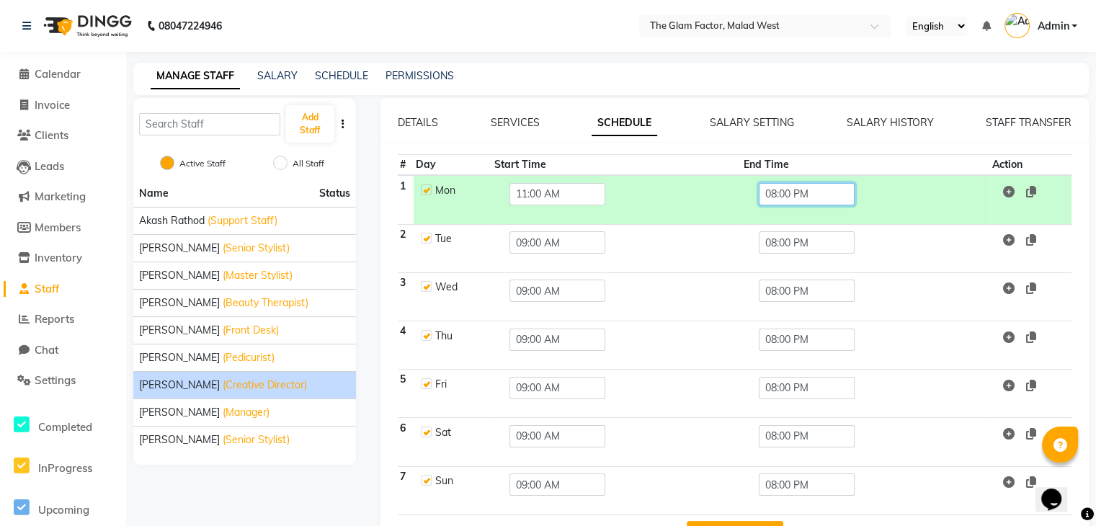
click at [788, 190] on input "08:00 PM" at bounding box center [807, 194] width 96 height 22
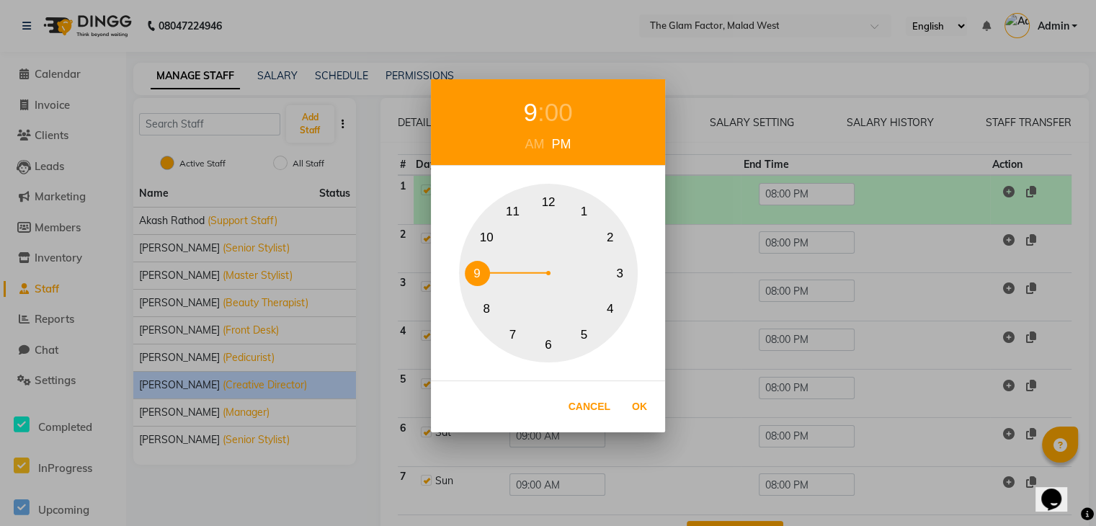
click at [481, 263] on button "9" at bounding box center [477, 273] width 25 height 25
click at [640, 399] on button "Ok" at bounding box center [640, 407] width 30 height 30
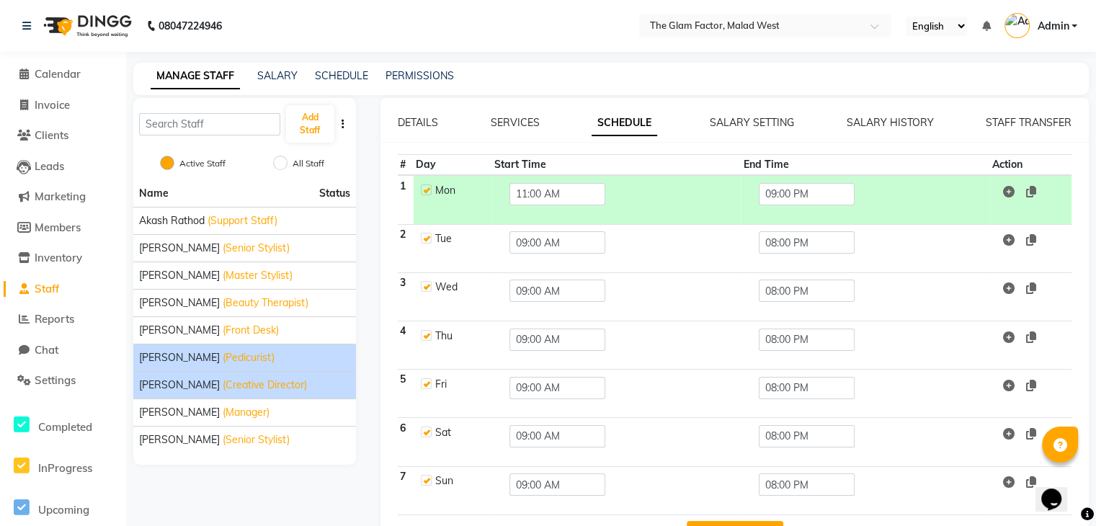
click at [316, 359] on div "Shabbir Shaikh (Pedicurist)" at bounding box center [244, 357] width 211 height 15
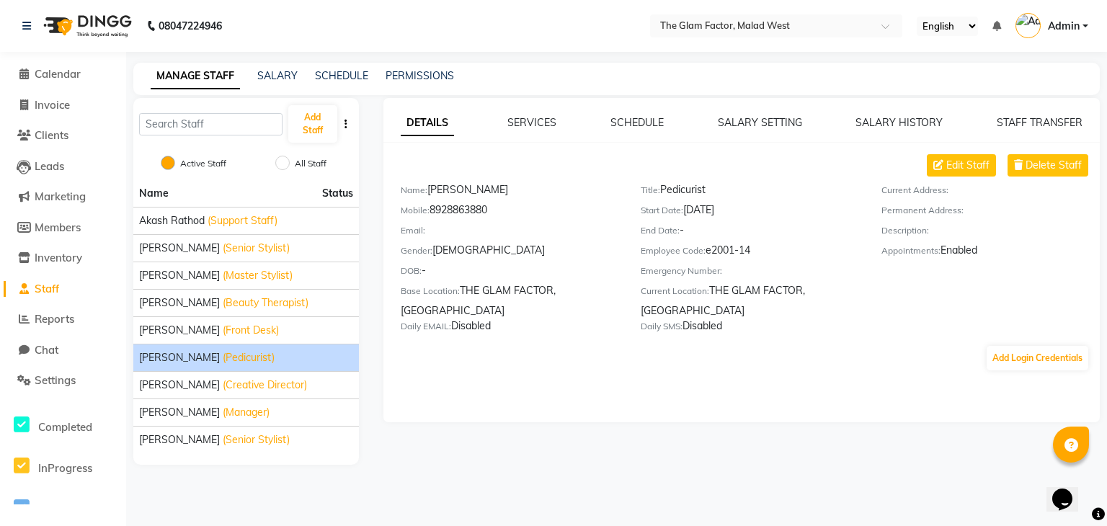
click at [647, 111] on div "DETAILS SERVICES SCHEDULE SALARY SETTING SALARY HISTORY STAFF TRANSFER Edit Sta…" at bounding box center [741, 260] width 716 height 324
click at [632, 123] on link "SCHEDULE" at bounding box center [636, 122] width 53 height 13
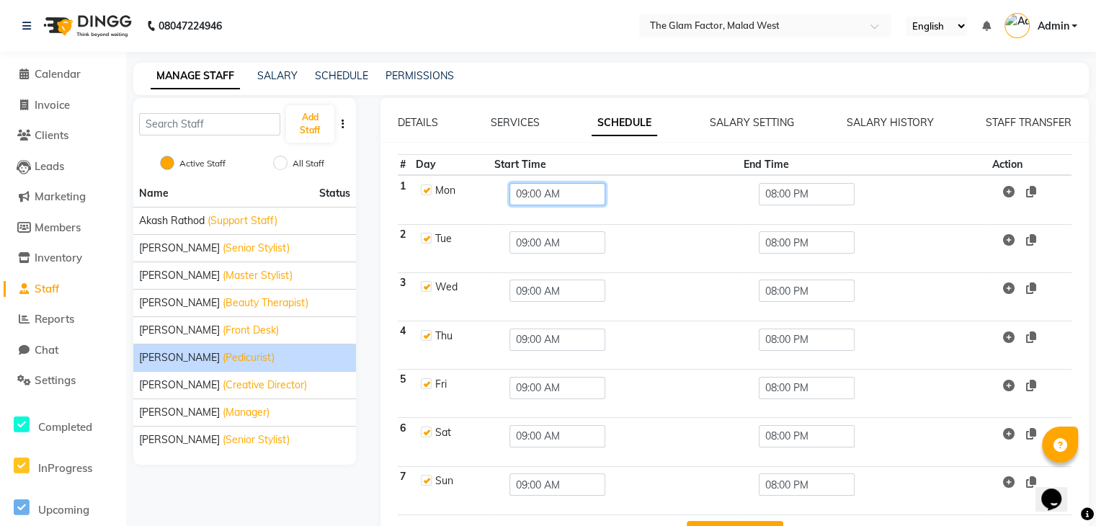
click at [555, 194] on input "09:00 AM" at bounding box center [558, 194] width 96 height 22
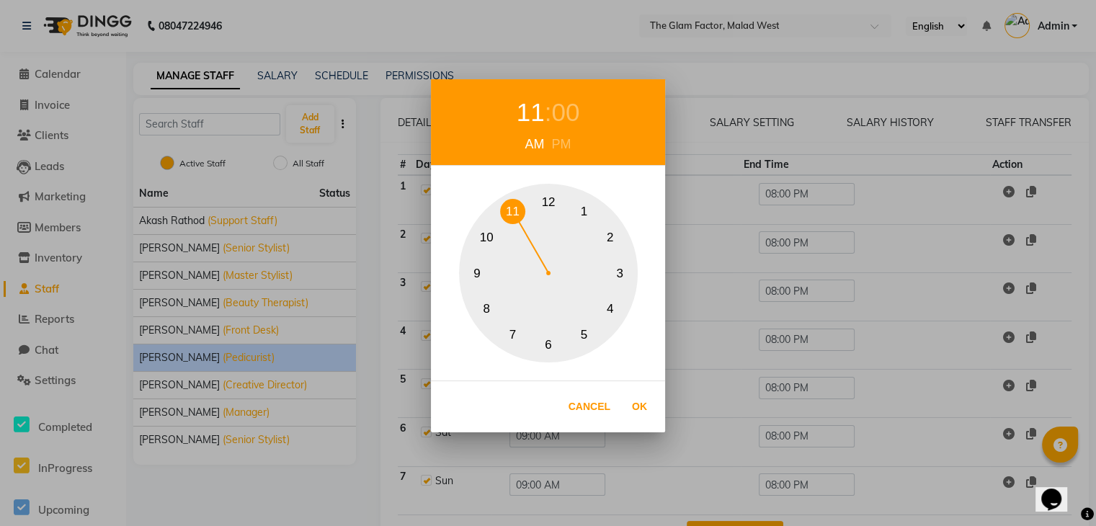
click at [522, 211] on button "11" at bounding box center [512, 211] width 25 height 25
click at [641, 396] on button "Ok" at bounding box center [640, 407] width 30 height 30
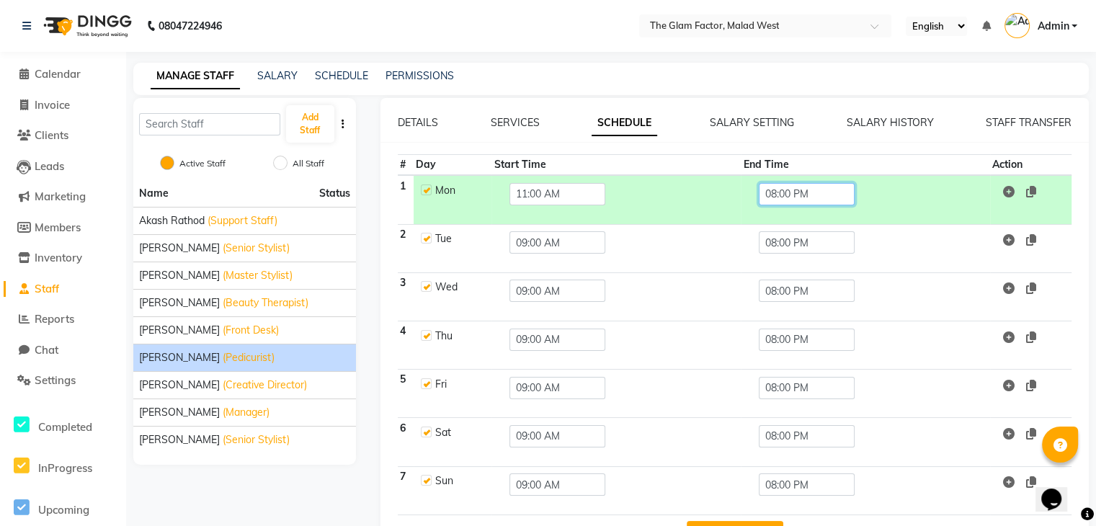
click at [794, 190] on input "08:00 PM" at bounding box center [807, 194] width 96 height 22
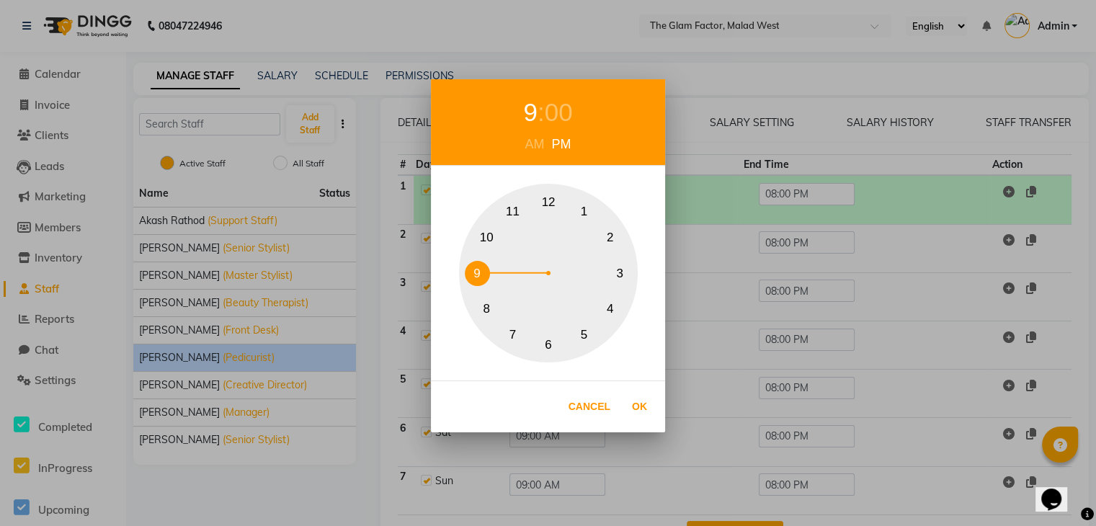
click at [477, 267] on button "9" at bounding box center [477, 273] width 25 height 25
click at [629, 404] on button "Ok" at bounding box center [640, 407] width 30 height 30
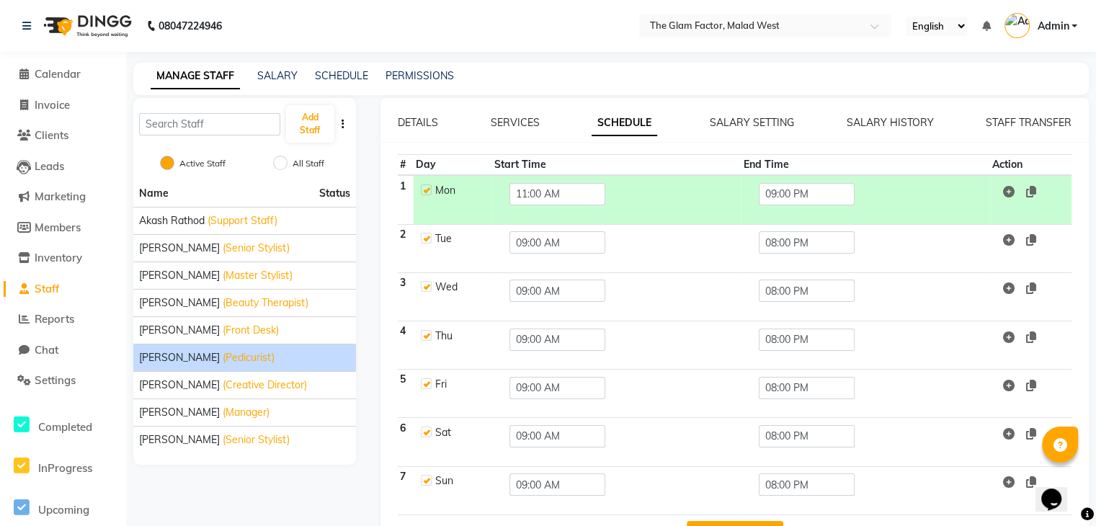
scroll to position [48, 0]
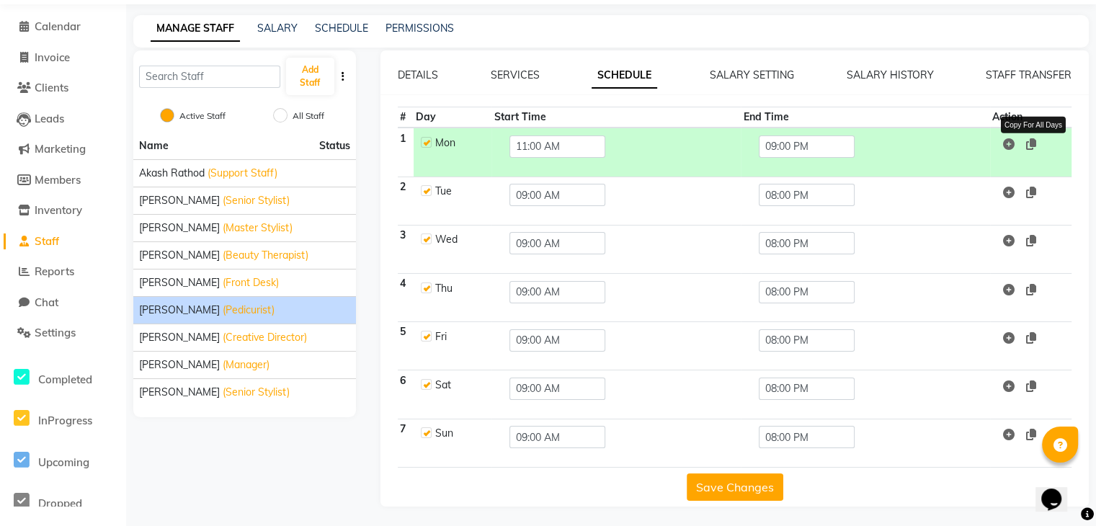
click at [1031, 146] on icon at bounding box center [1031, 144] width 10 height 12
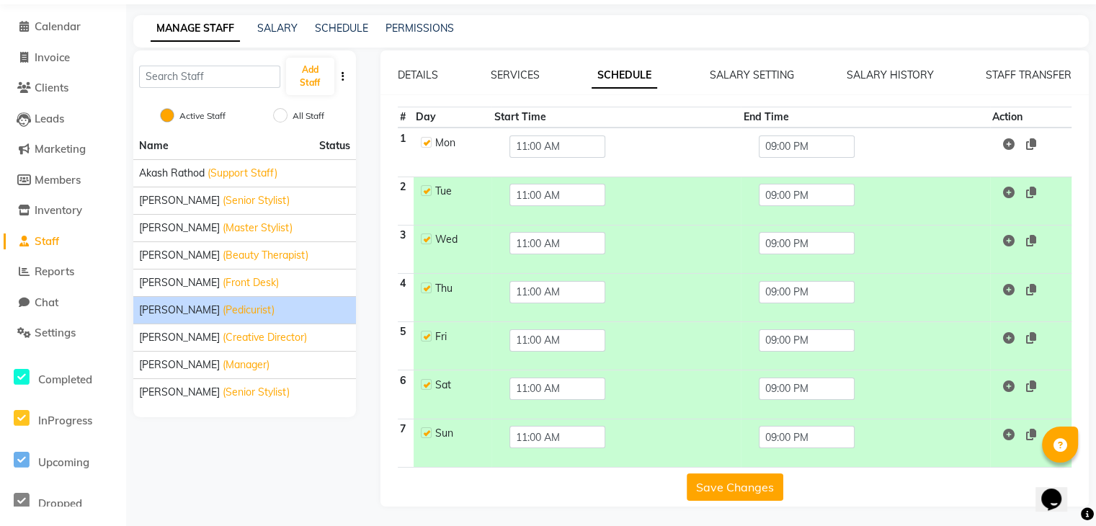
click at [753, 488] on button "Save Changes" at bounding box center [735, 487] width 97 height 27
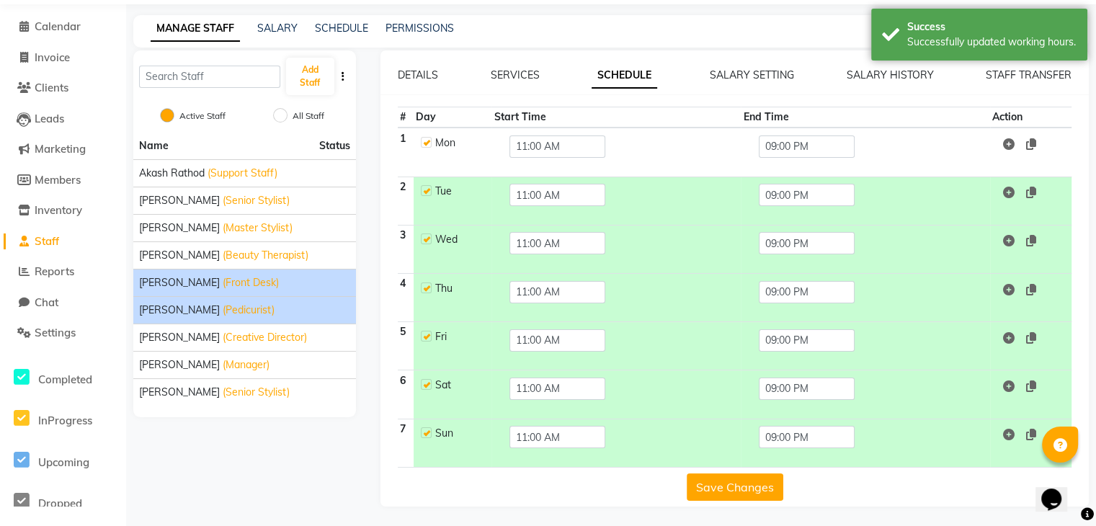
click at [311, 291] on li "[PERSON_NAME] (Front Desk)" at bounding box center [244, 282] width 223 height 27
click at [313, 288] on div "[PERSON_NAME] (Front Desk)" at bounding box center [244, 282] width 211 height 15
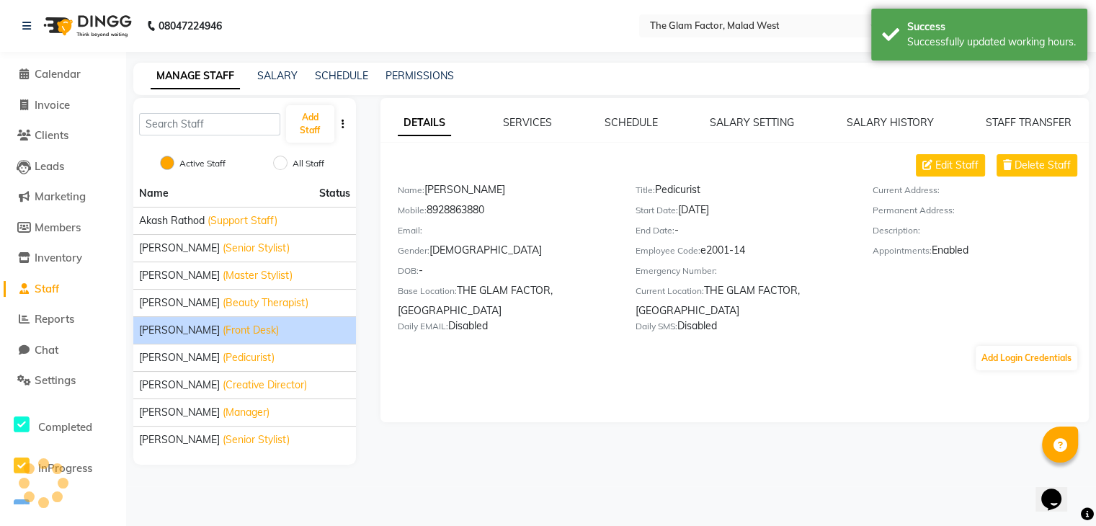
scroll to position [0, 0]
click at [653, 110] on div "DETAILS SERVICES SCHEDULE SALARY SETTING SALARY HISTORY STAFF TRANSFER Edit Sta…" at bounding box center [741, 260] width 716 height 324
click at [645, 119] on link "SCHEDULE" at bounding box center [636, 122] width 53 height 13
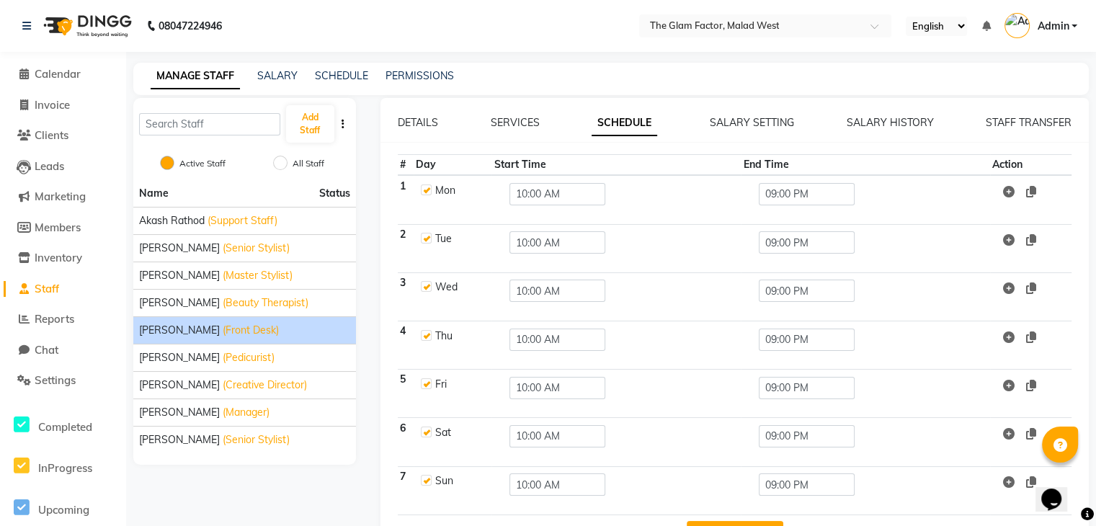
scroll to position [48, 0]
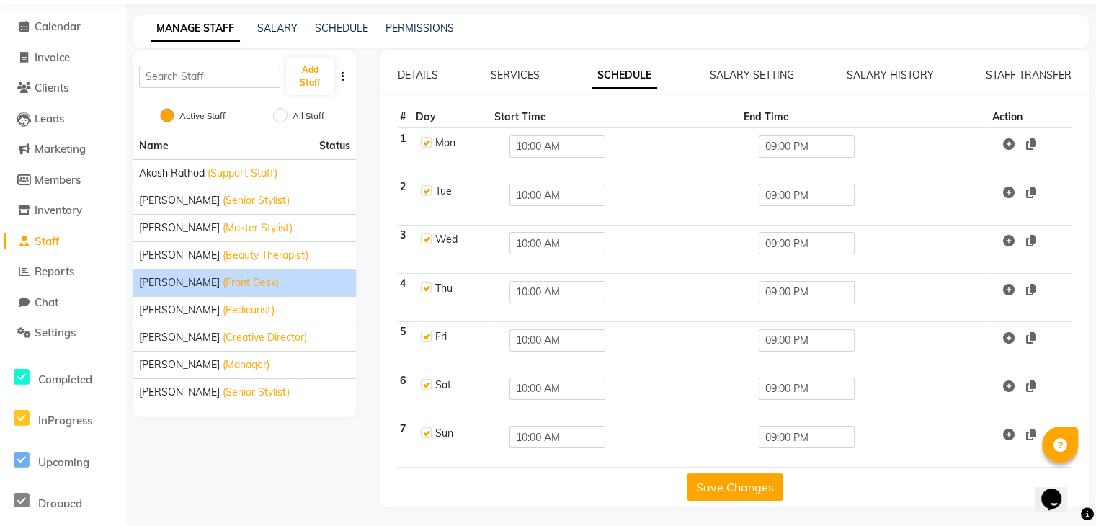
click at [738, 482] on button "Save Changes" at bounding box center [735, 487] width 97 height 27
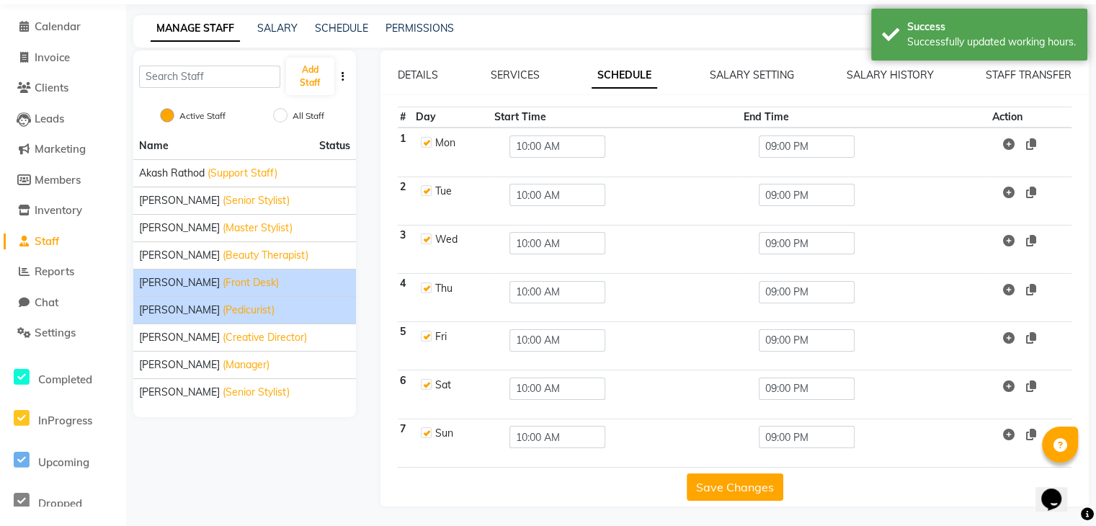
click at [285, 308] on div "Shabbir Shaikh (Pedicurist)" at bounding box center [244, 310] width 211 height 15
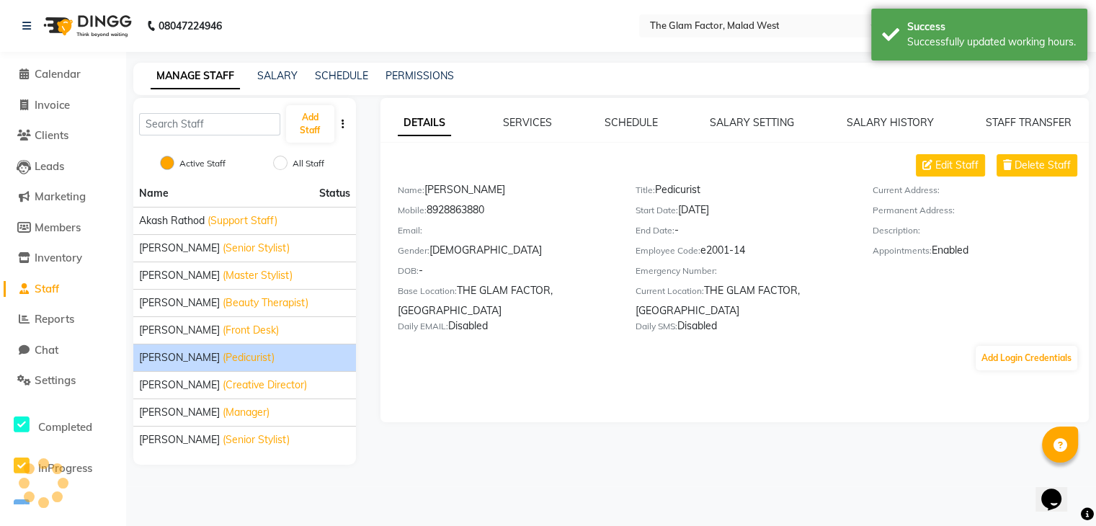
scroll to position [0, 0]
click at [616, 115] on div "SCHEDULE" at bounding box center [636, 122] width 53 height 15
click at [621, 119] on link "SCHEDULE" at bounding box center [636, 122] width 53 height 13
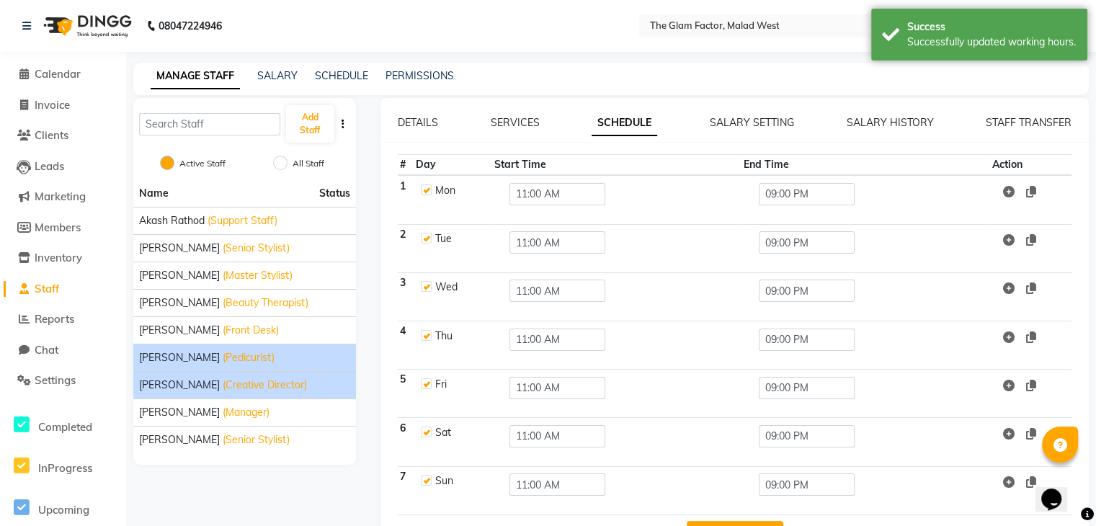
click at [283, 386] on span "(Creative Director)" at bounding box center [265, 385] width 84 height 15
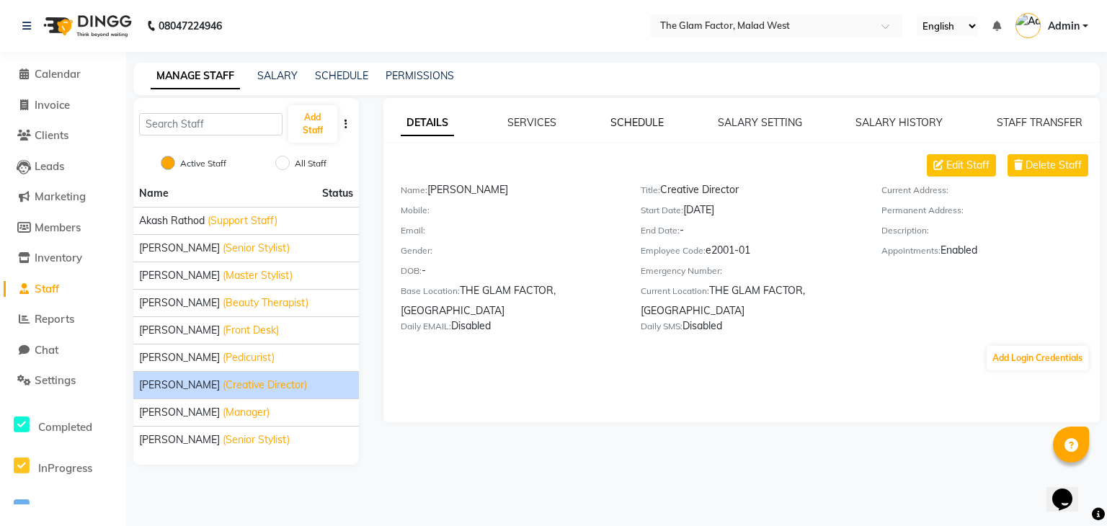
click at [639, 119] on link "SCHEDULE" at bounding box center [636, 122] width 53 height 13
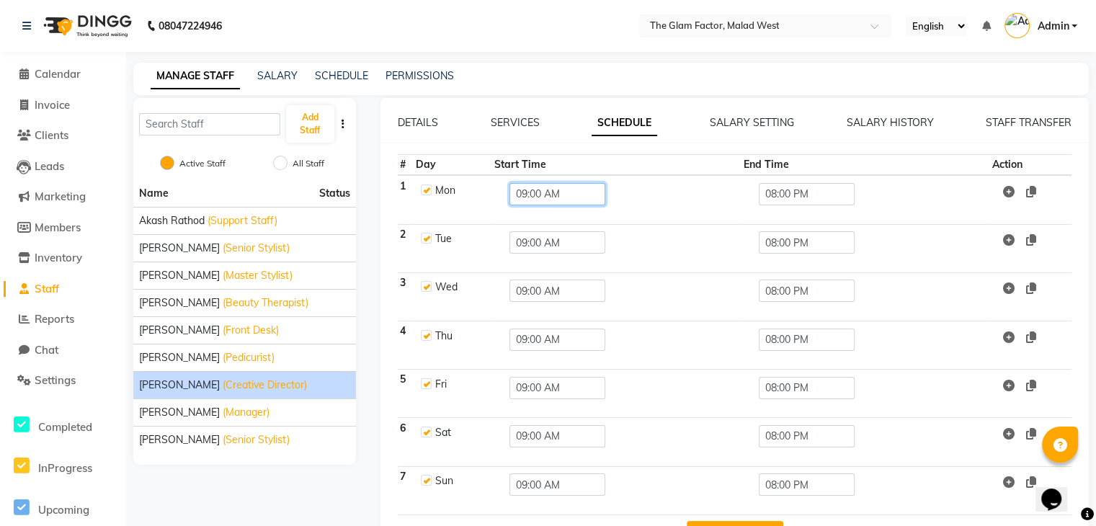
click at [579, 190] on input "09:00 AM" at bounding box center [558, 194] width 96 height 22
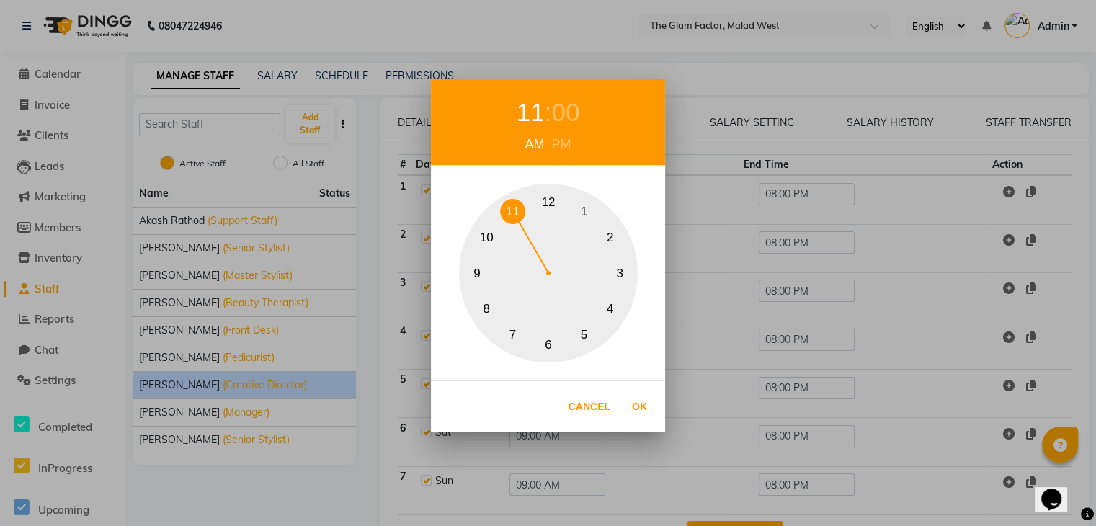
click at [510, 206] on button "11" at bounding box center [512, 211] width 25 height 25
click at [654, 405] on div "Cancel Ok" at bounding box center [548, 407] width 234 height 52
click at [646, 401] on button "Ok" at bounding box center [640, 407] width 30 height 30
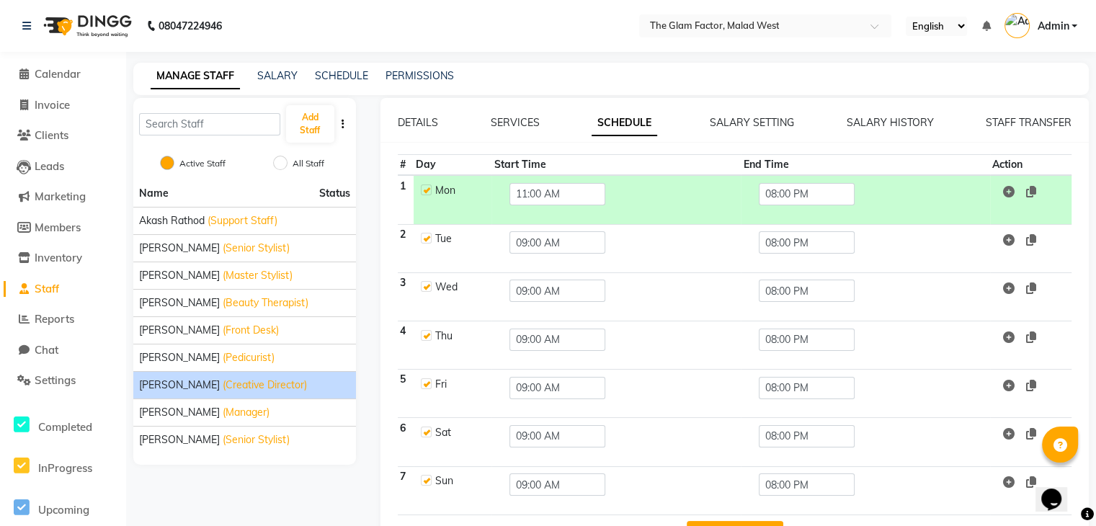
click at [738, 114] on div "DETAILS SERVICES SCHEDULE SALARY SETTING SALARY HISTORY STAFF TRANSFER # Day St…" at bounding box center [735, 326] width 709 height 456
click at [799, 187] on input "08:00 PM" at bounding box center [807, 194] width 96 height 22
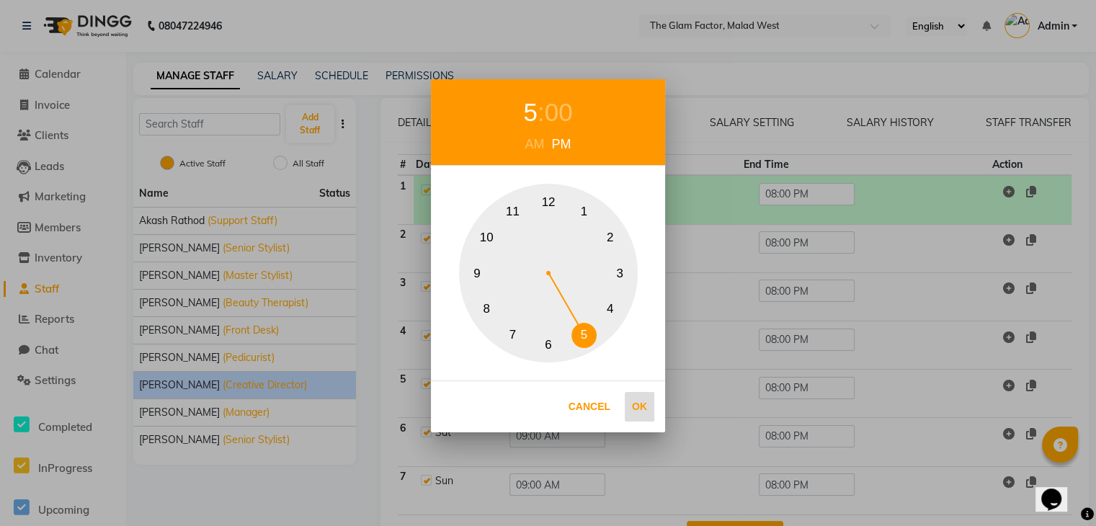
drag, startPoint x: 477, startPoint y: 272, endPoint x: 634, endPoint y: 401, distance: 203.8
click at [634, 401] on div "5 : 00 AM PM 1 2 3 4 5 6 7 8 9 10 11 12 Cancel Ok" at bounding box center [548, 256] width 234 height 354
click at [634, 401] on button "Ok" at bounding box center [640, 407] width 30 height 30
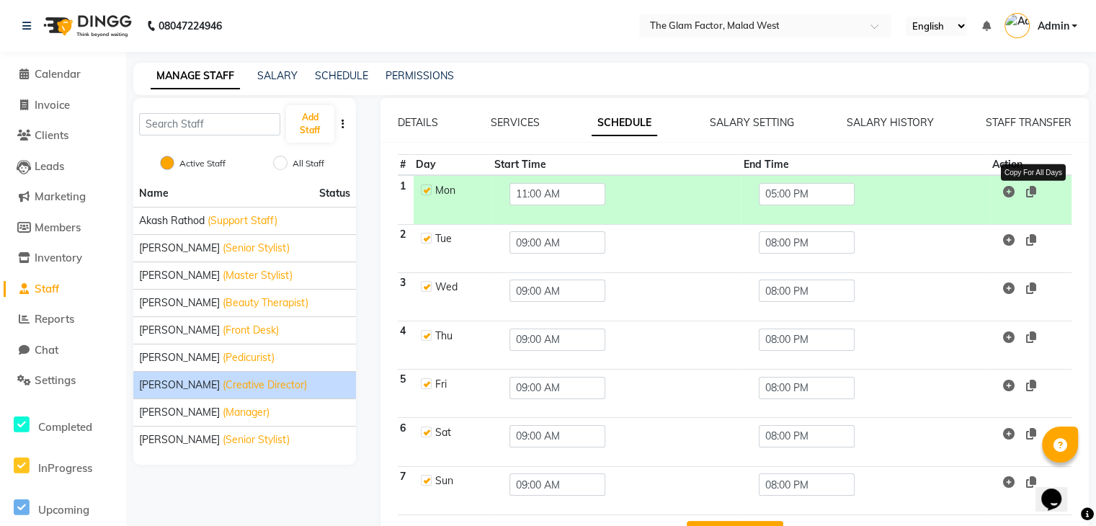
click at [1029, 191] on icon at bounding box center [1031, 192] width 10 height 12
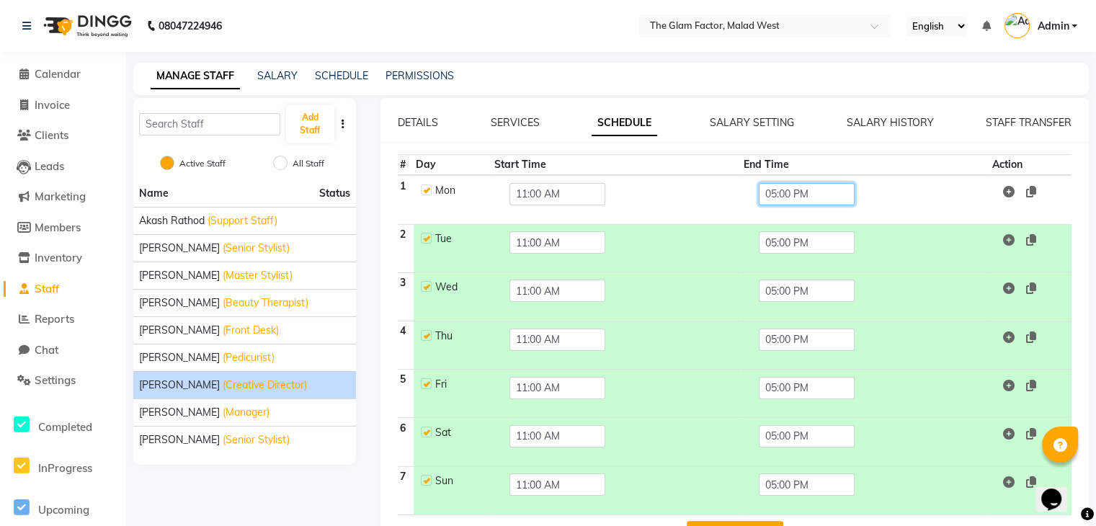
click at [817, 185] on input "05:00 PM" at bounding box center [807, 194] width 96 height 22
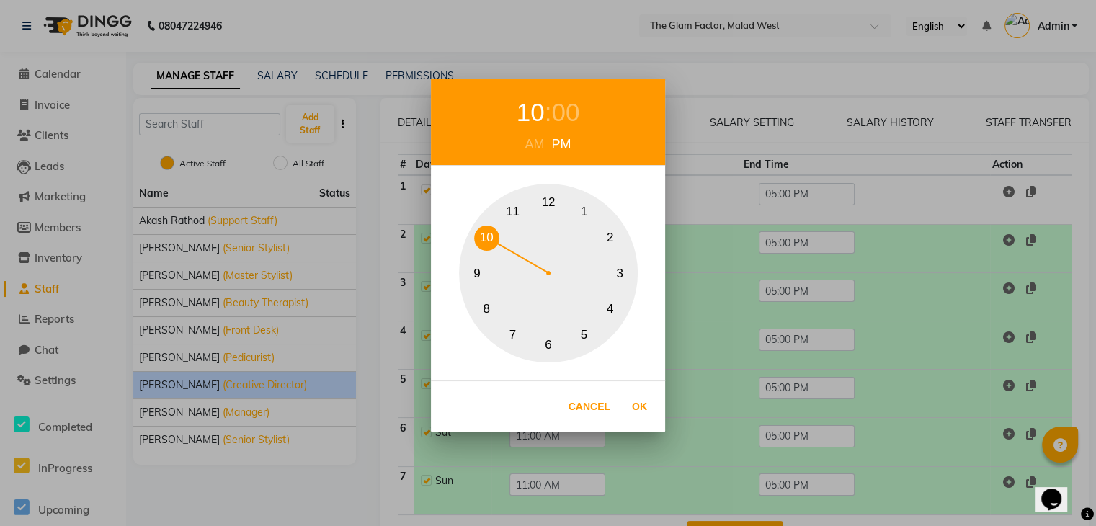
click at [482, 237] on button "10" at bounding box center [486, 238] width 25 height 25
click at [479, 274] on button "9" at bounding box center [477, 273] width 25 height 25
click at [626, 407] on button "Ok" at bounding box center [640, 407] width 30 height 30
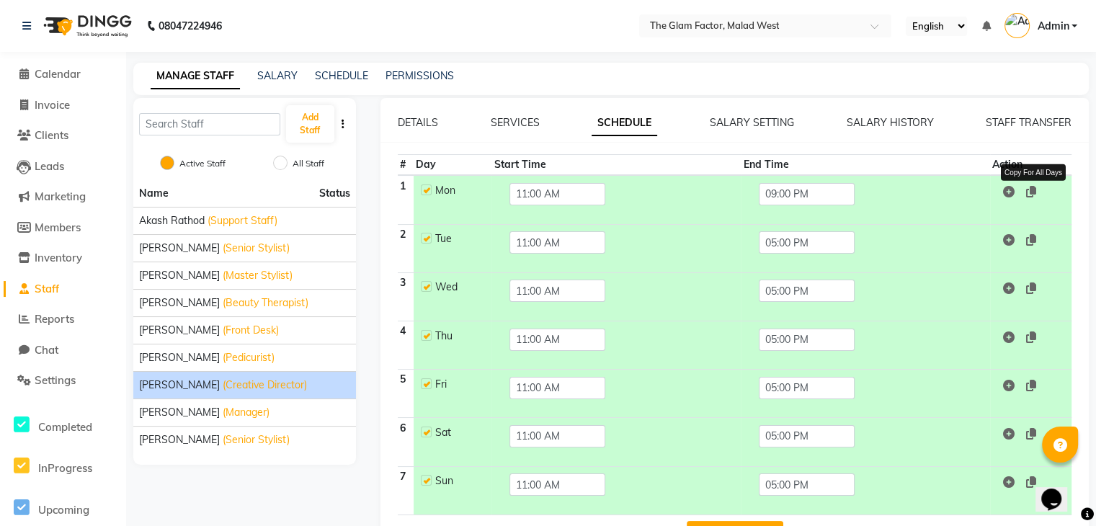
click at [1036, 188] on icon at bounding box center [1031, 192] width 10 height 12
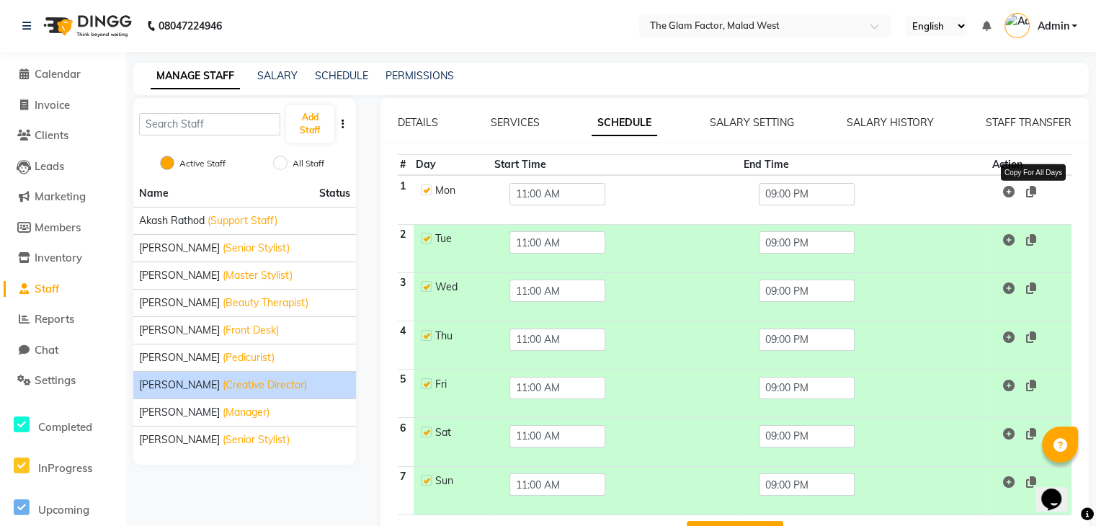
click at [1036, 188] on icon at bounding box center [1031, 192] width 10 height 12
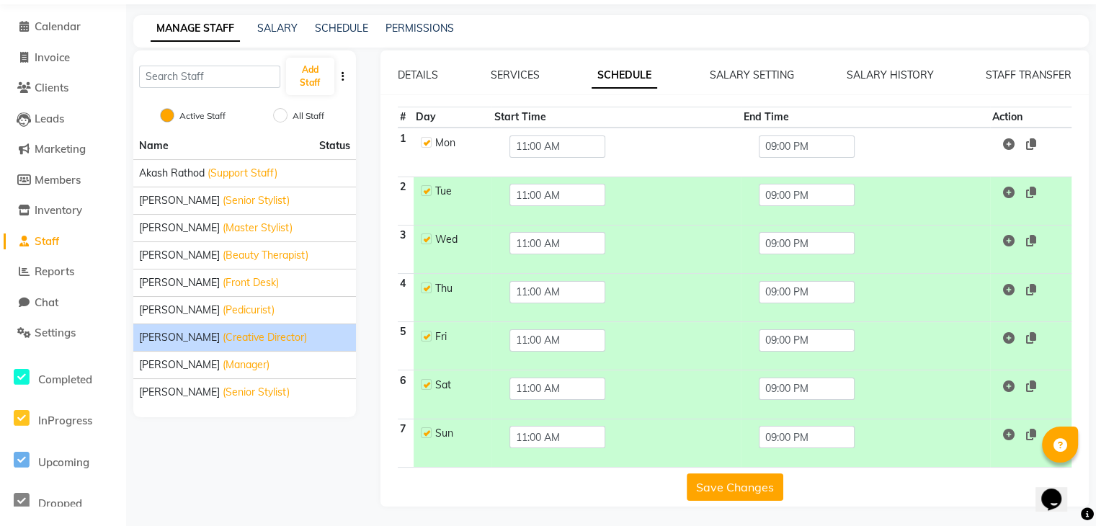
click at [755, 480] on button "Save Changes" at bounding box center [735, 487] width 97 height 27
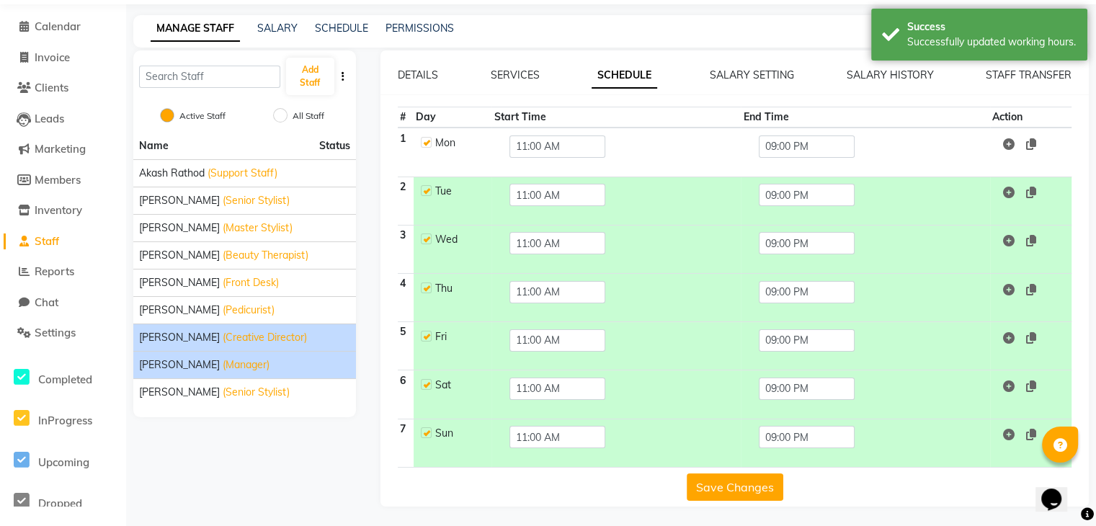
click at [231, 360] on span "(Manager)" at bounding box center [246, 364] width 47 height 15
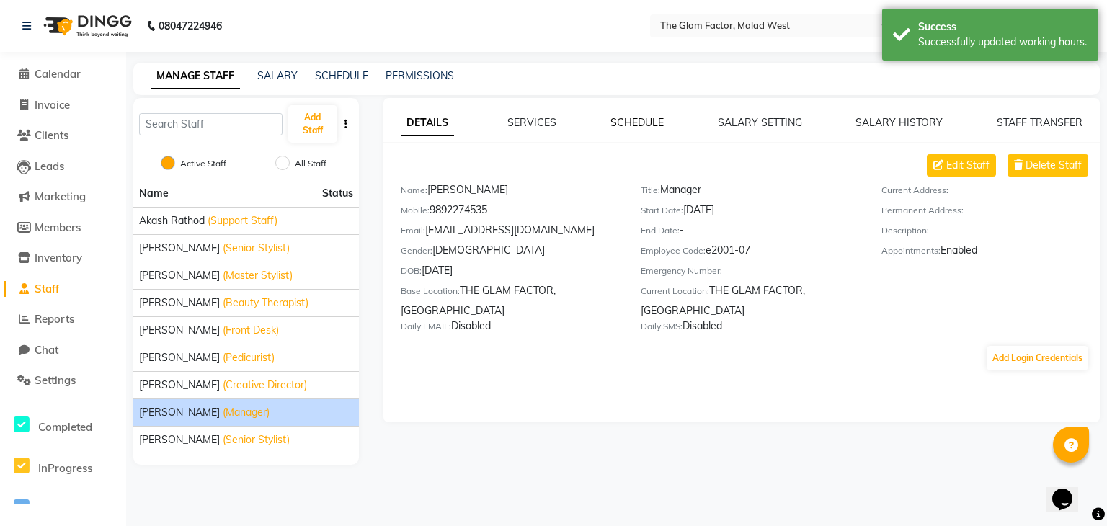
click at [620, 118] on link "SCHEDULE" at bounding box center [636, 122] width 53 height 13
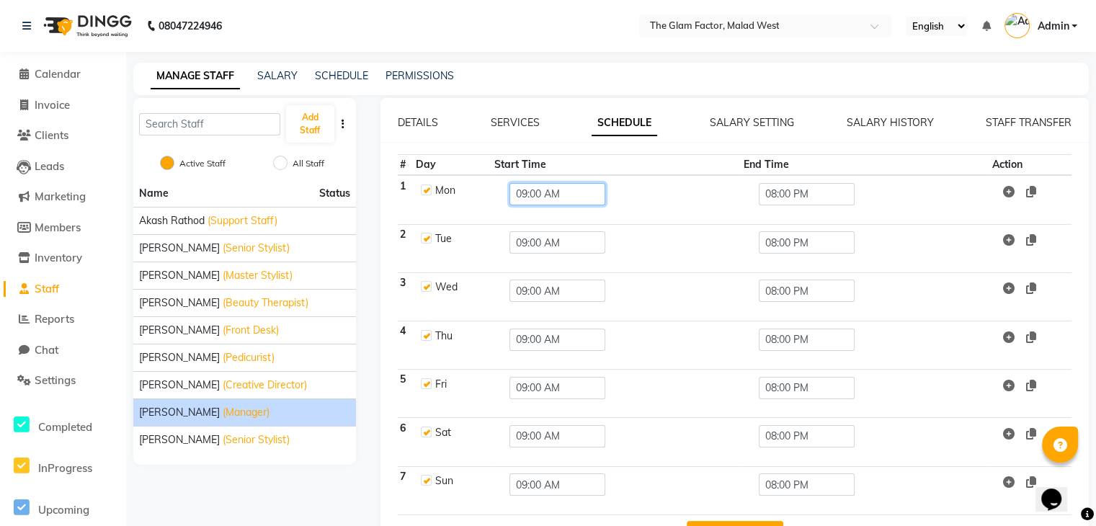
click at [565, 185] on input "09:00 AM" at bounding box center [558, 194] width 96 height 22
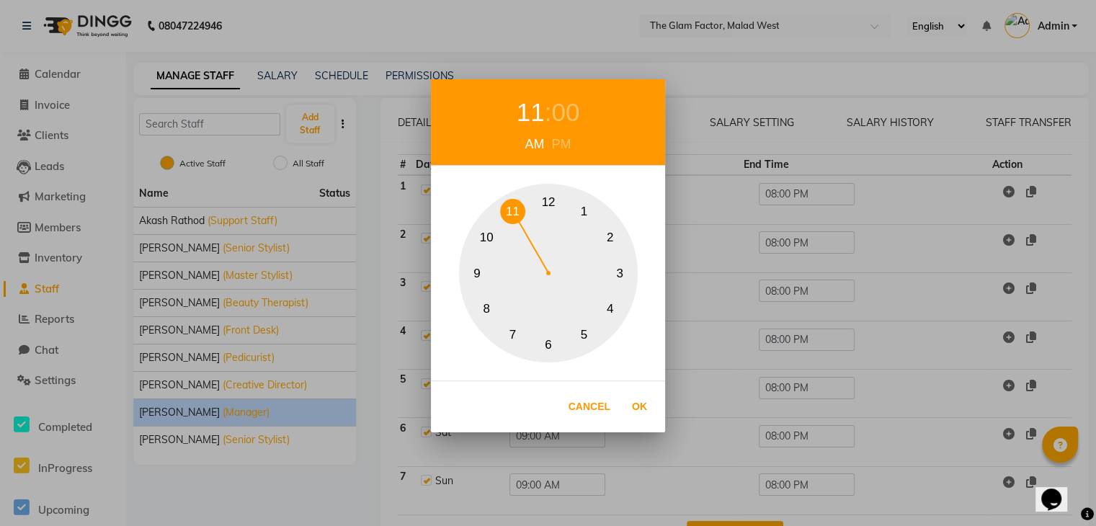
click at [512, 217] on button "11" at bounding box center [512, 211] width 25 height 25
click at [633, 413] on button "Ok" at bounding box center [640, 407] width 30 height 30
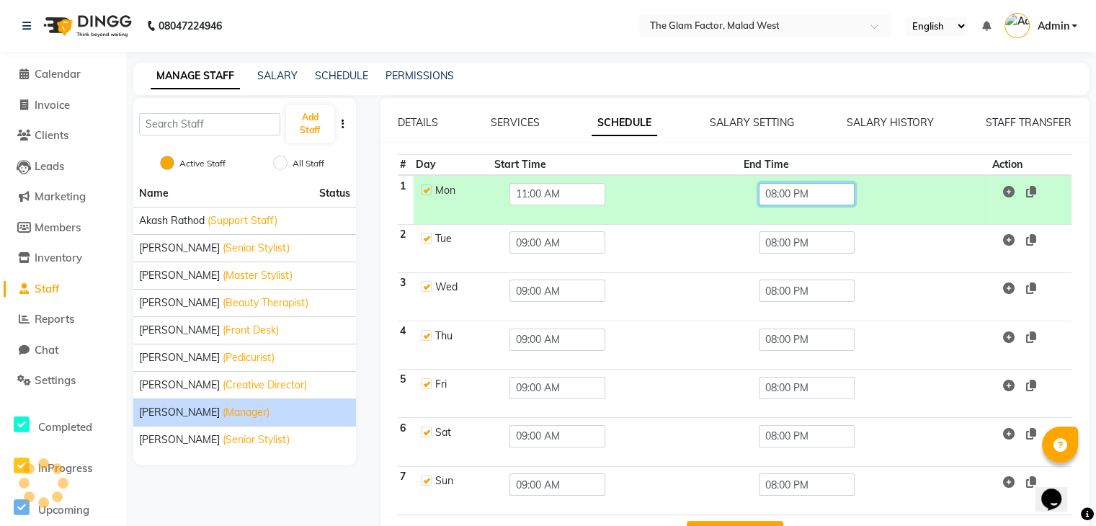
click at [852, 195] on input "08:00 PM" at bounding box center [807, 194] width 96 height 22
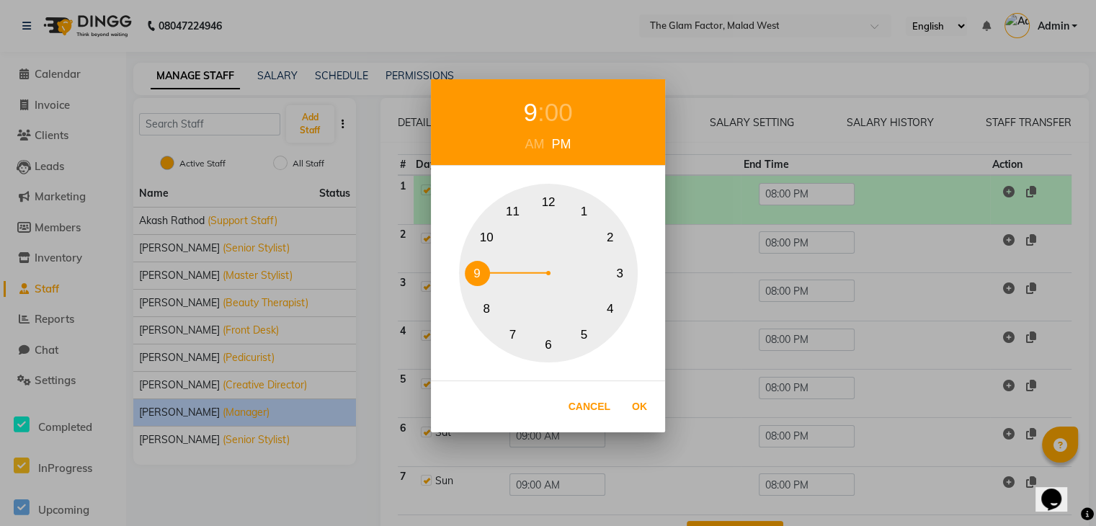
click at [476, 272] on button "9" at bounding box center [477, 273] width 25 height 25
click at [636, 406] on button "Ok" at bounding box center [640, 407] width 30 height 30
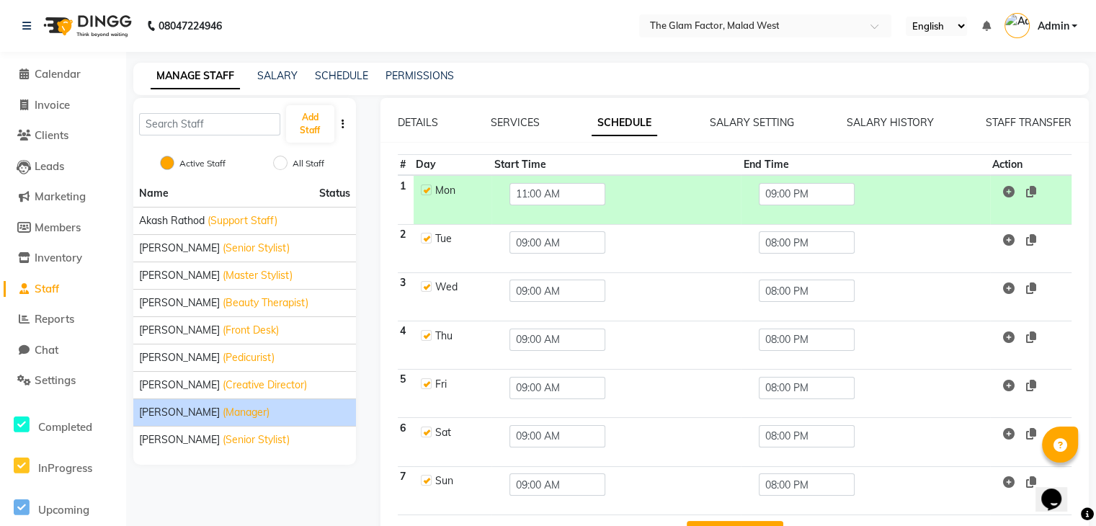
scroll to position [48, 0]
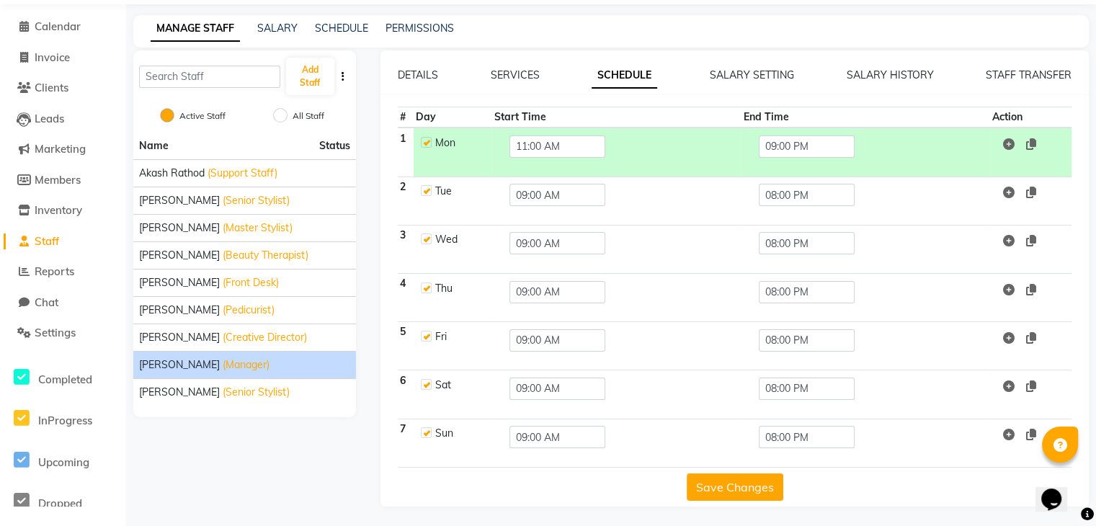
click at [1026, 141] on span at bounding box center [1017, 144] width 39 height 14
click at [1038, 141] on td at bounding box center [1030, 152] width 81 height 49
click at [1029, 144] on icon at bounding box center [1031, 144] width 10 height 12
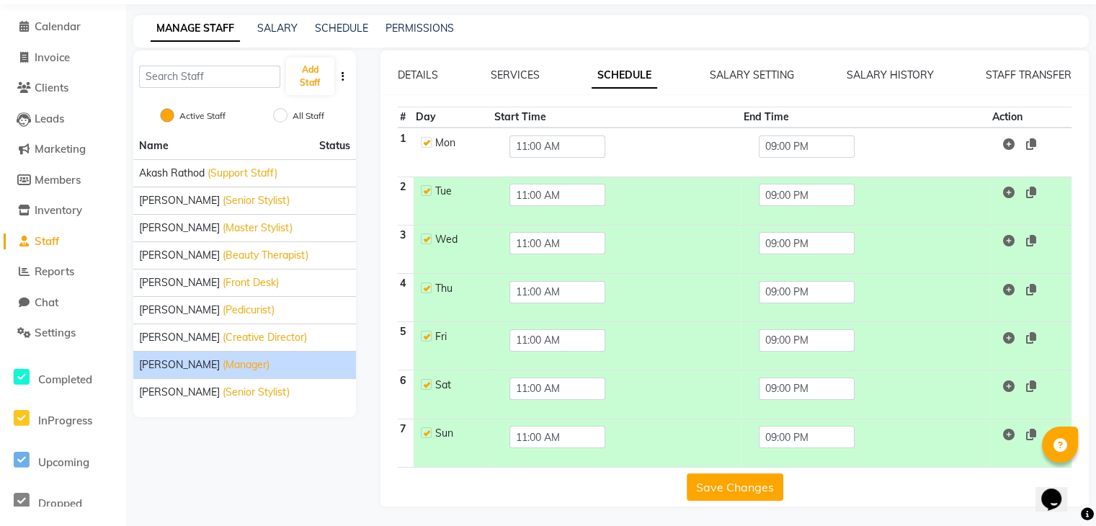
click at [747, 476] on button "Save Changes" at bounding box center [735, 487] width 97 height 27
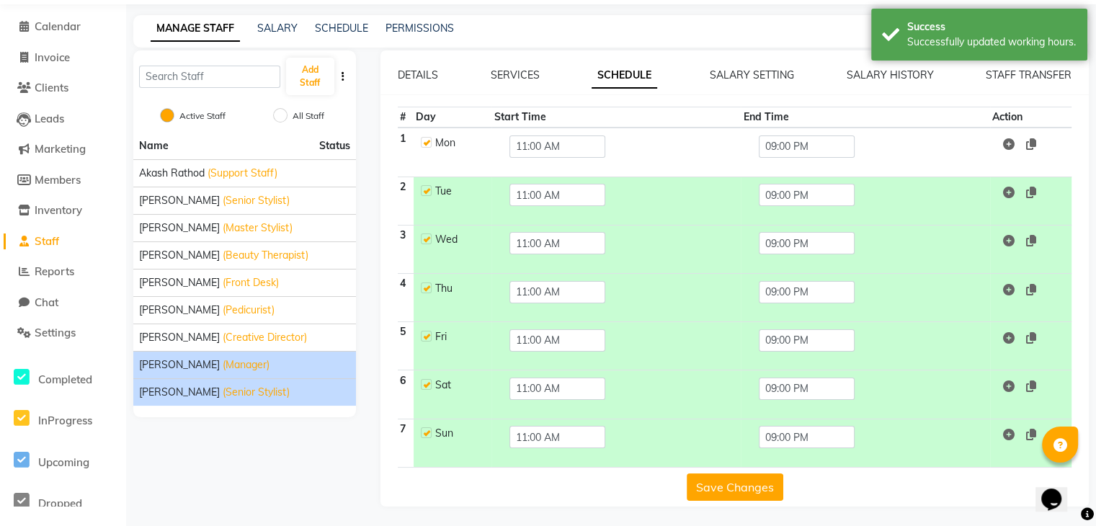
click at [208, 388] on div "Tausif Salmani (Senior Stylist)" at bounding box center [244, 392] width 211 height 15
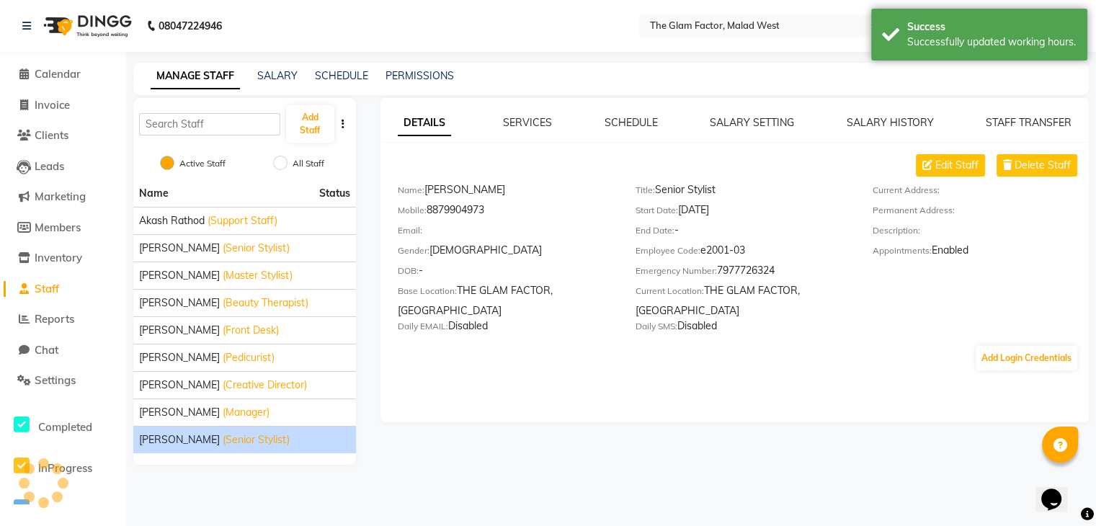
scroll to position [0, 0]
click at [639, 118] on link "SCHEDULE" at bounding box center [636, 122] width 53 height 13
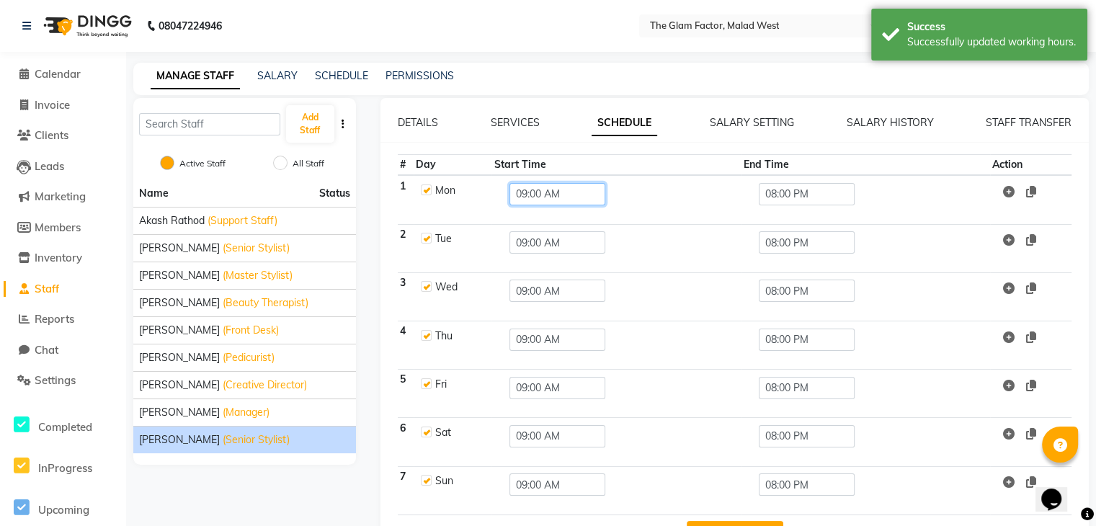
click at [554, 190] on input "09:00 AM" at bounding box center [558, 194] width 96 height 22
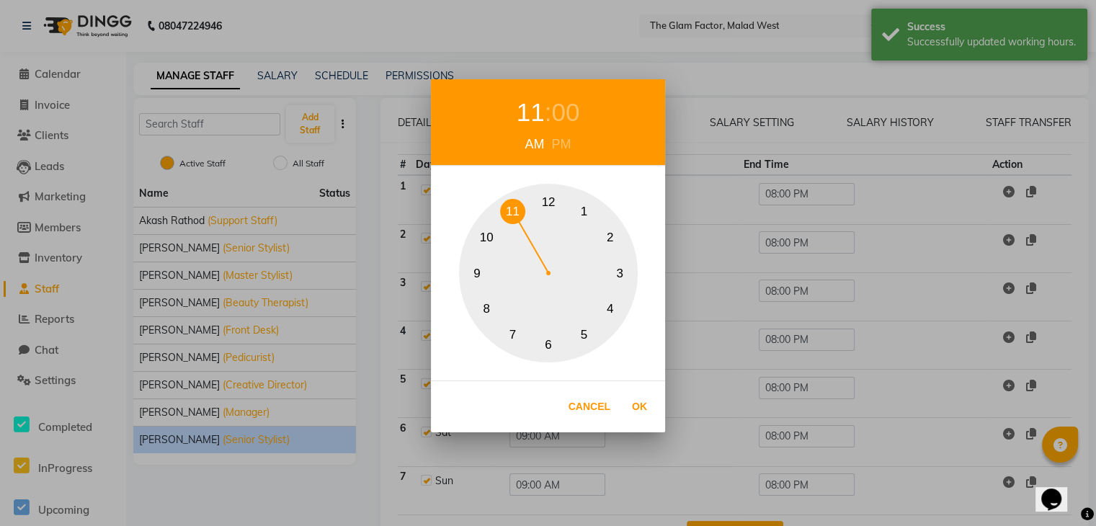
click at [513, 208] on button "11" at bounding box center [512, 211] width 25 height 25
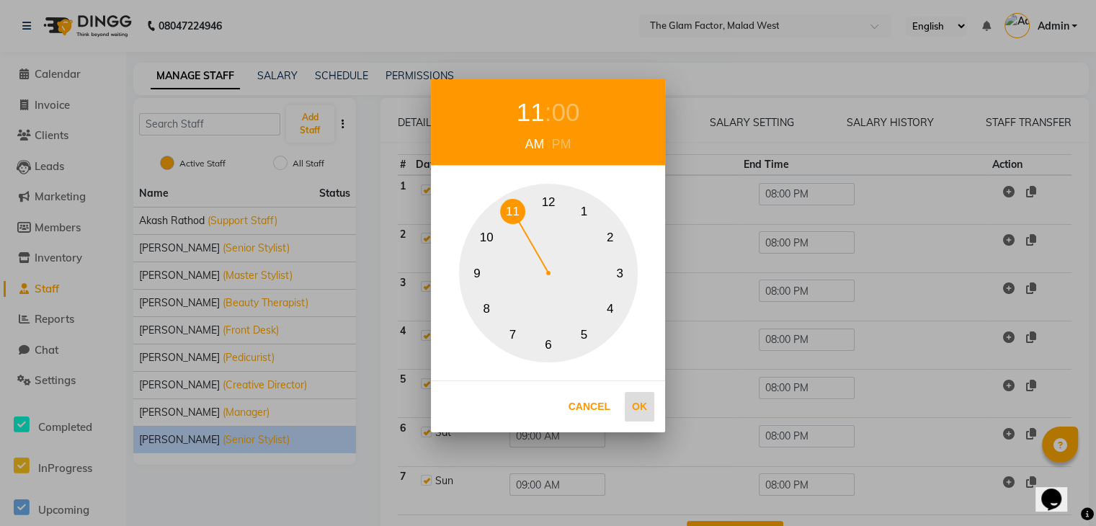
click at [642, 397] on button "Ok" at bounding box center [640, 407] width 30 height 30
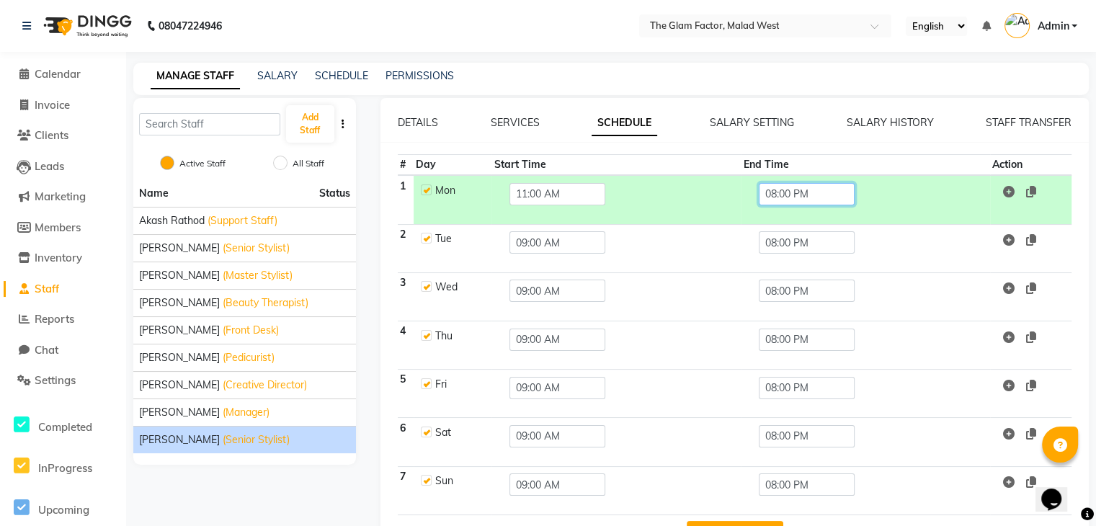
click at [825, 197] on input "08:00 PM" at bounding box center [807, 194] width 96 height 22
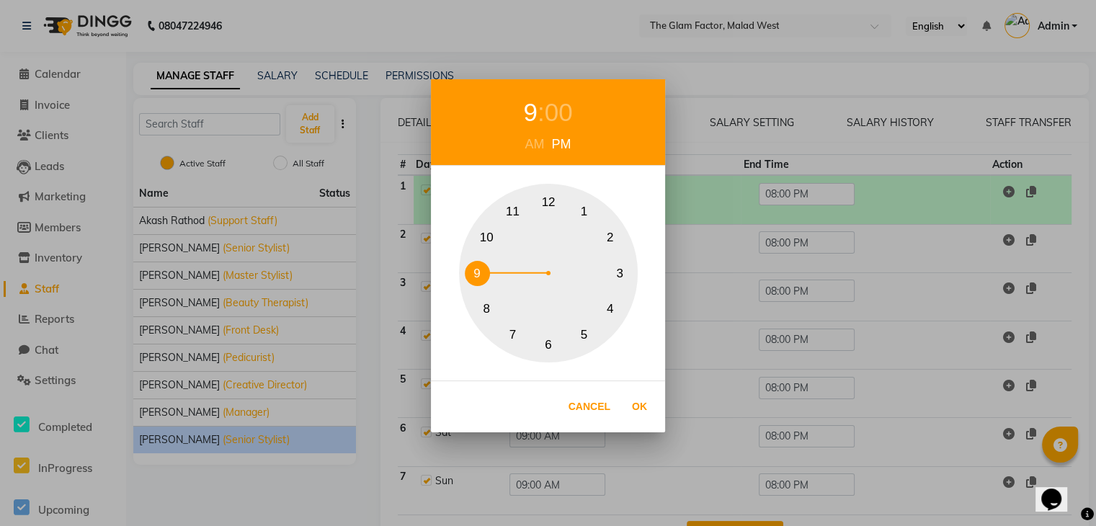
click at [476, 274] on button "9" at bounding box center [477, 273] width 25 height 25
click at [643, 416] on button "Ok" at bounding box center [640, 407] width 30 height 30
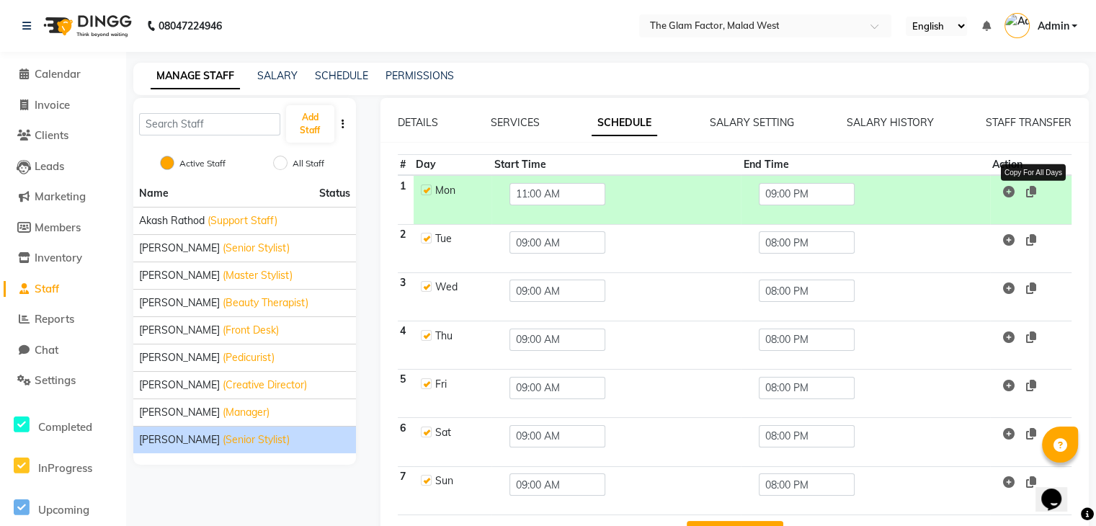
click at [1036, 186] on icon at bounding box center [1031, 192] width 10 height 12
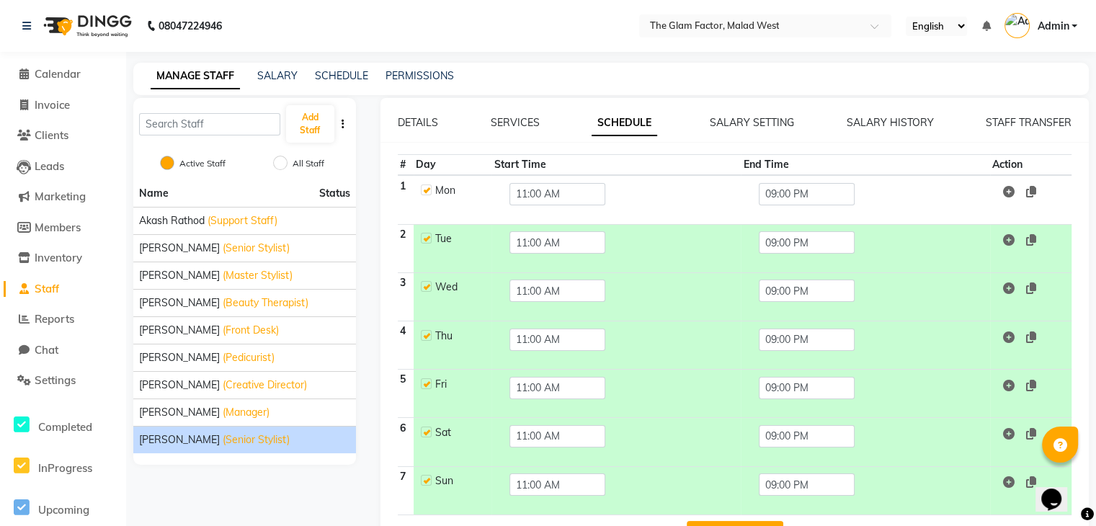
scroll to position [48, 0]
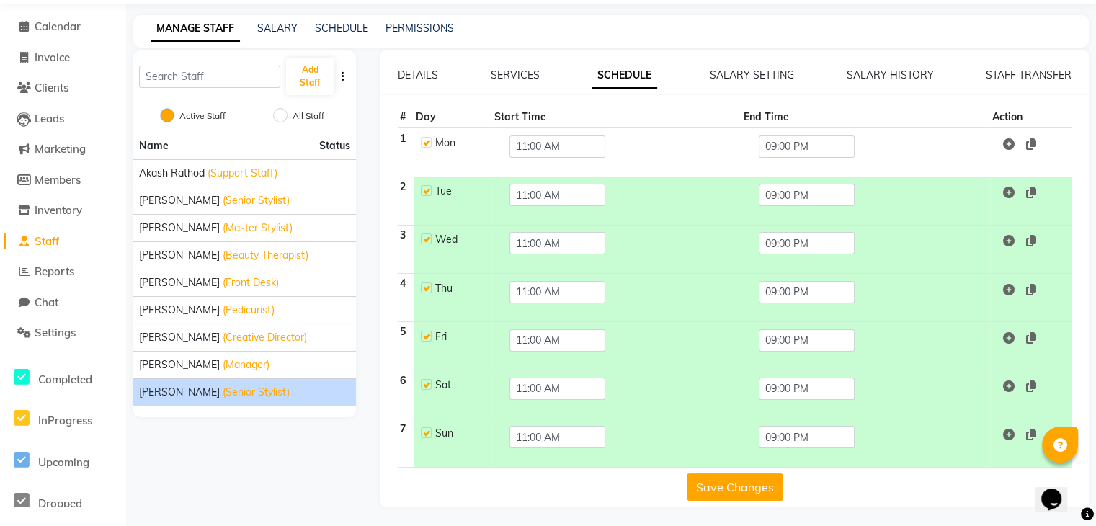
click at [737, 492] on button "Save Changes" at bounding box center [735, 487] width 97 height 27
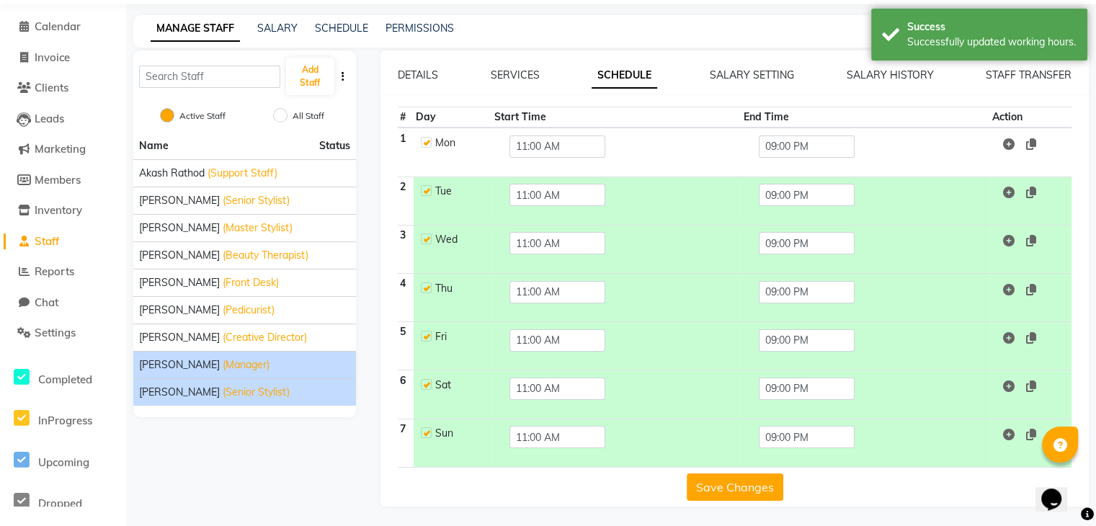
click at [284, 363] on div "Suraiya Khan (Manager)" at bounding box center [244, 364] width 211 height 15
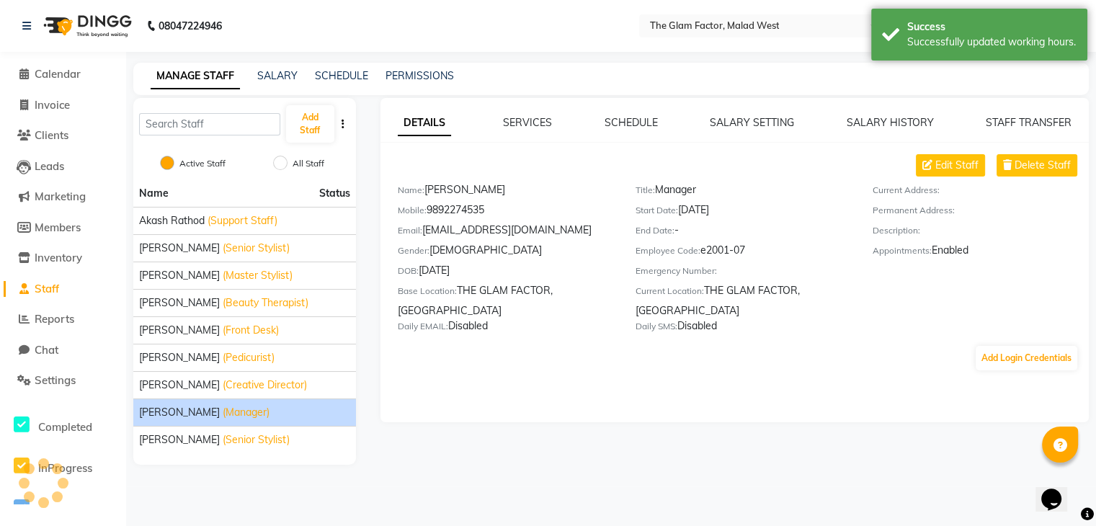
scroll to position [0, 0]
click at [284, 363] on div "Shabbir Shaikh (Pedicurist)" at bounding box center [246, 357] width 214 height 15
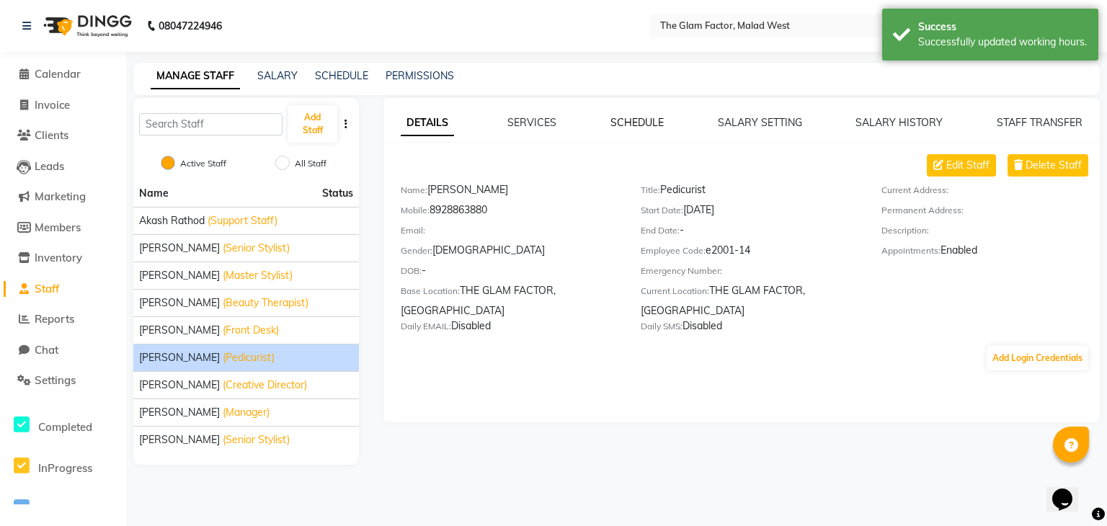
click at [644, 121] on link "SCHEDULE" at bounding box center [636, 122] width 53 height 13
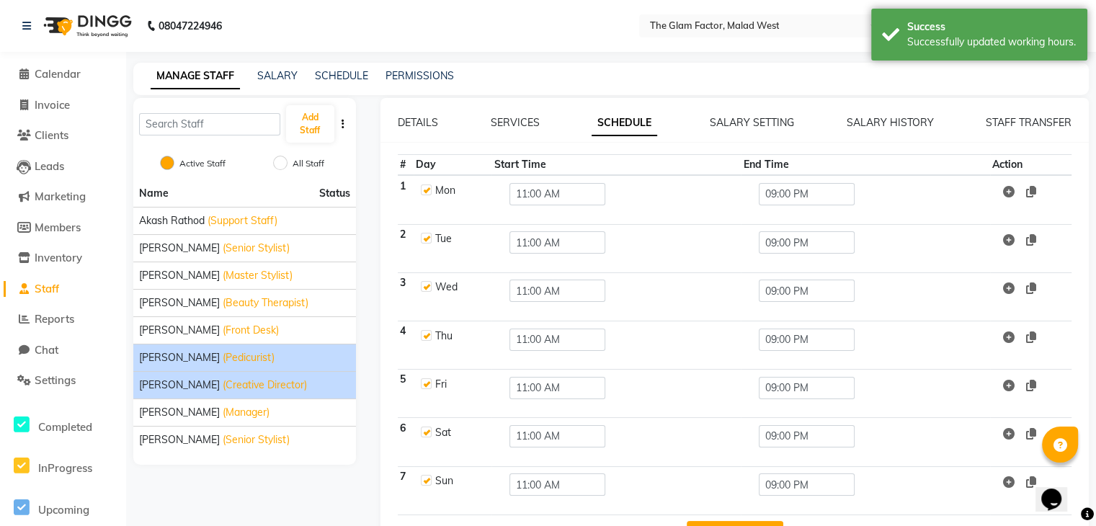
click at [302, 396] on li "[PERSON_NAME] (Creative Director)" at bounding box center [244, 384] width 223 height 27
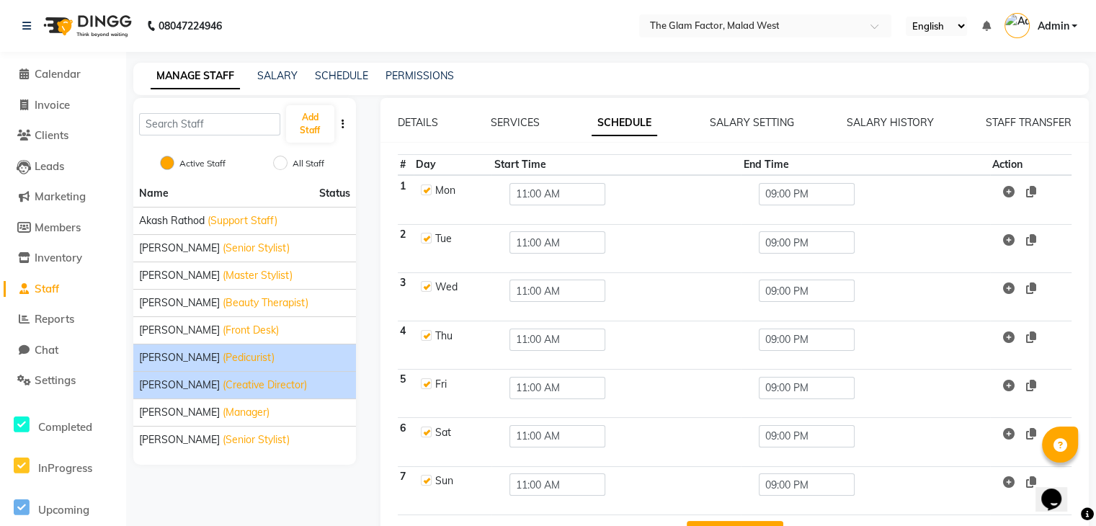
click at [314, 380] on div "[PERSON_NAME] (Creative Director)" at bounding box center [244, 385] width 211 height 15
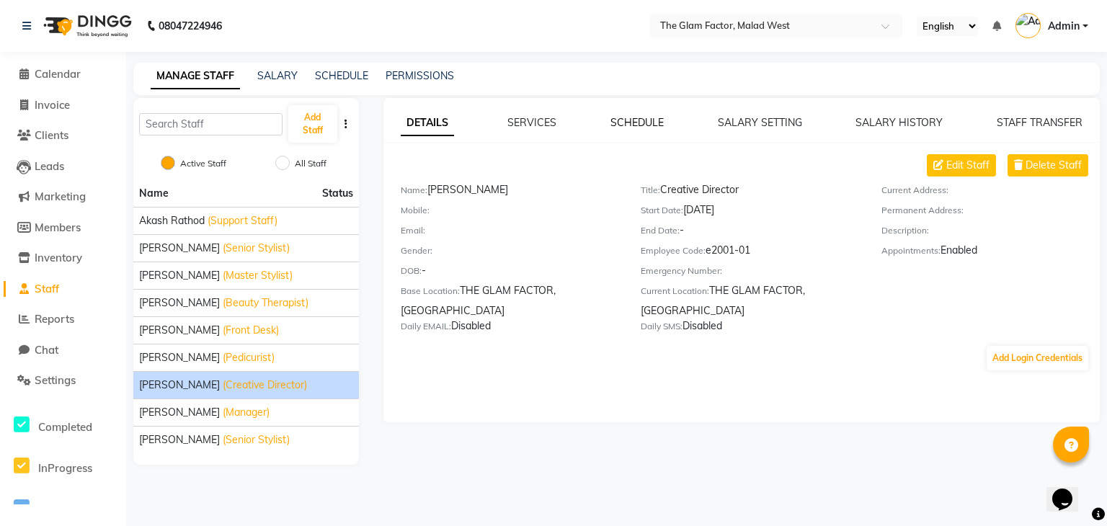
click at [628, 120] on link "SCHEDULE" at bounding box center [636, 122] width 53 height 13
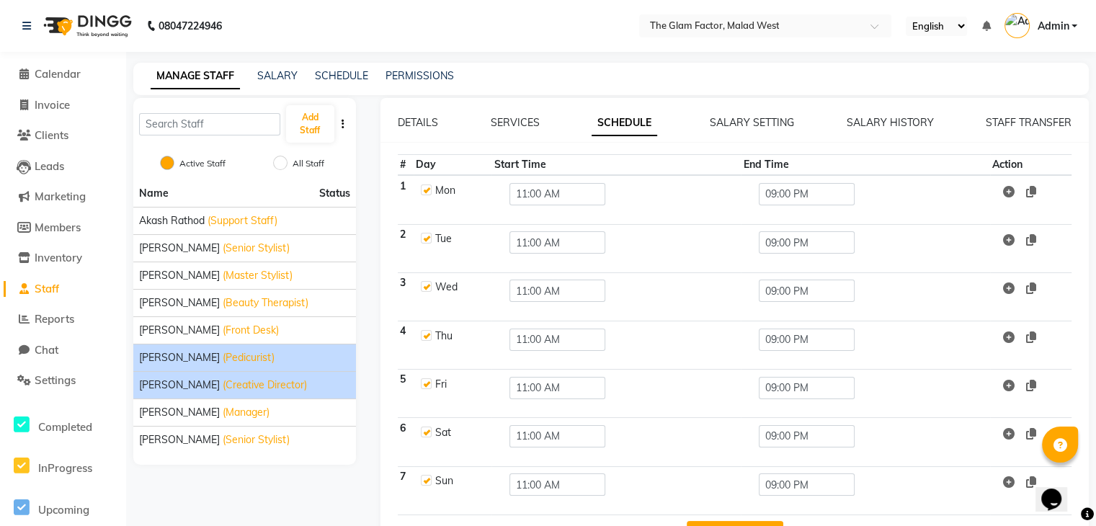
click at [280, 350] on div "Shabbir Shaikh (Pedicurist)" at bounding box center [244, 357] width 211 height 15
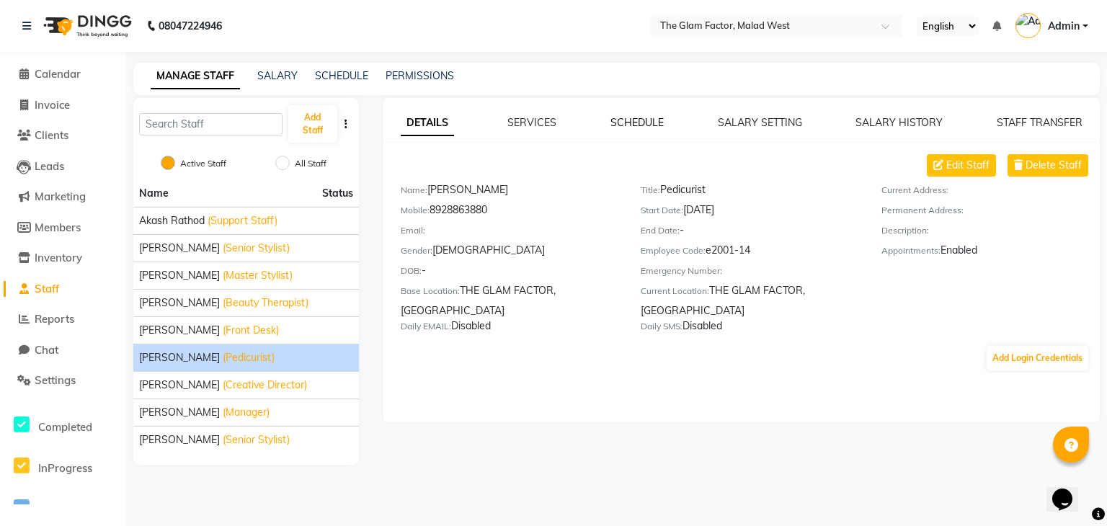
click at [626, 117] on link "SCHEDULE" at bounding box center [636, 122] width 53 height 13
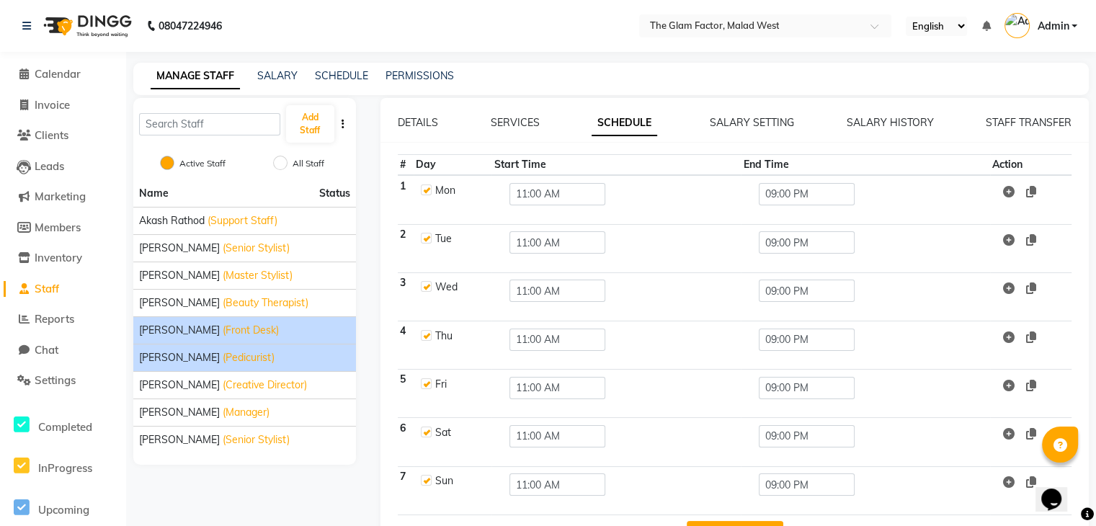
click at [306, 332] on div "[PERSON_NAME] (Front Desk)" at bounding box center [244, 330] width 211 height 15
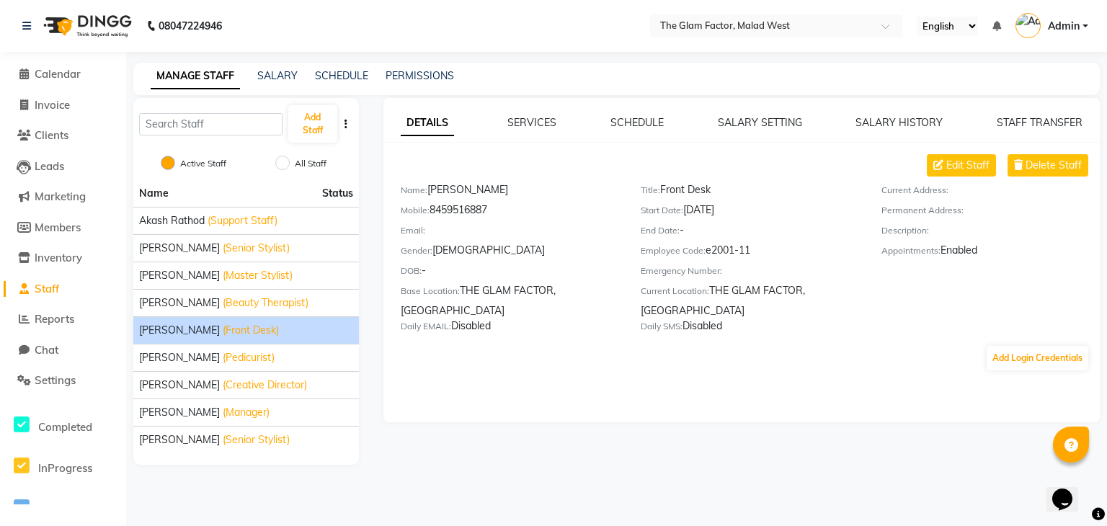
click at [643, 114] on div "DETAILS SERVICES SCHEDULE SALARY SETTING SALARY HISTORY STAFF TRANSFER Edit Sta…" at bounding box center [741, 260] width 716 height 324
click at [640, 119] on link "SCHEDULE" at bounding box center [636, 122] width 53 height 13
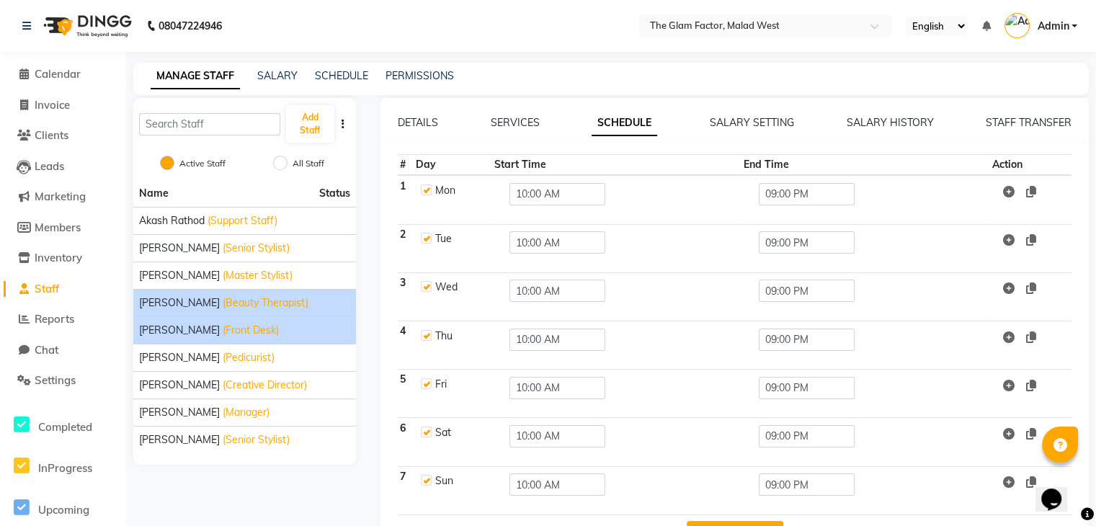
click at [350, 304] on li "Jaya Rathod (Beauty Therapist)" at bounding box center [244, 302] width 223 height 27
click at [259, 301] on span "(Beauty Therapist)" at bounding box center [266, 303] width 86 height 15
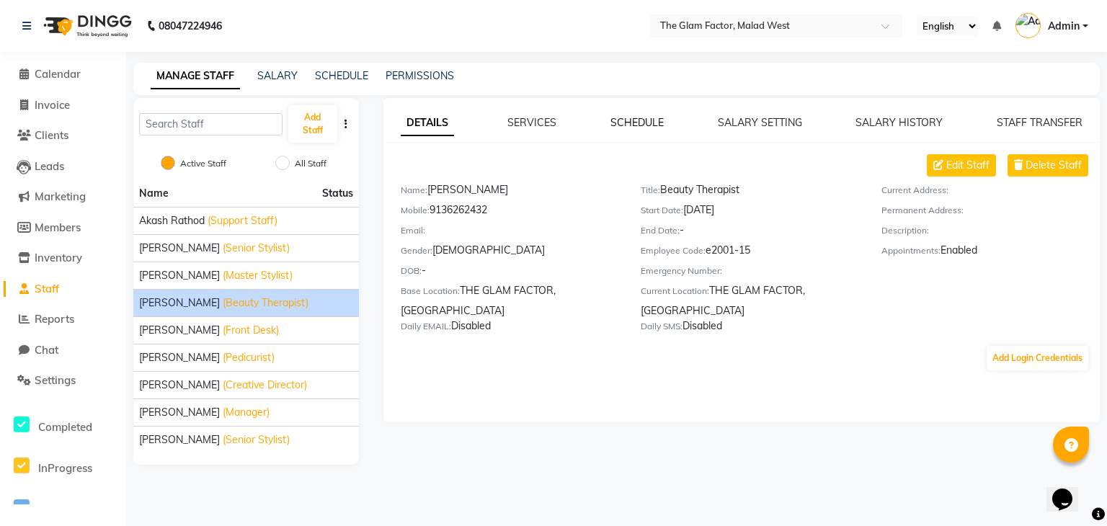
click at [644, 116] on link "SCHEDULE" at bounding box center [636, 122] width 53 height 13
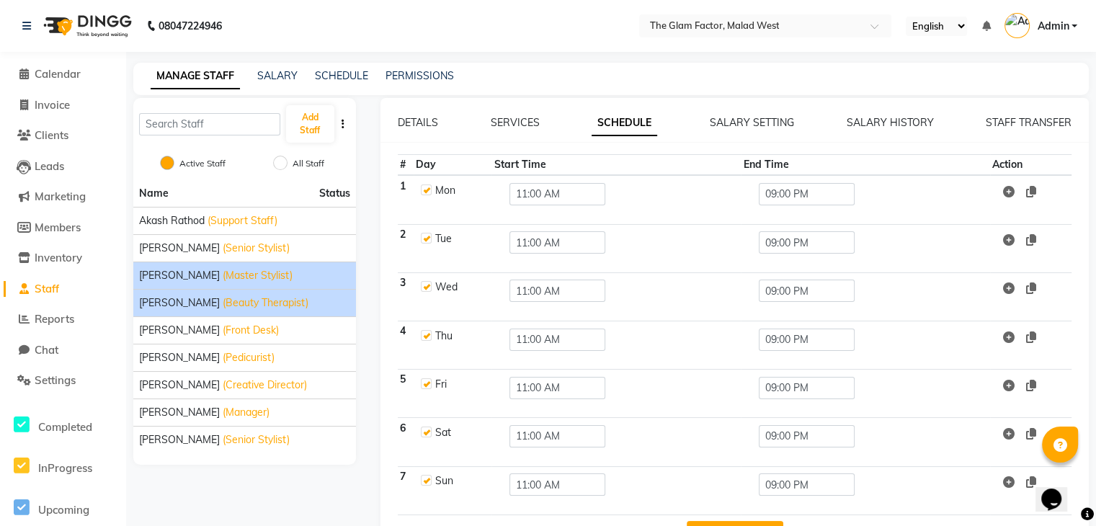
click at [318, 280] on div "Faizan Khan (Master Stylist)" at bounding box center [244, 275] width 211 height 15
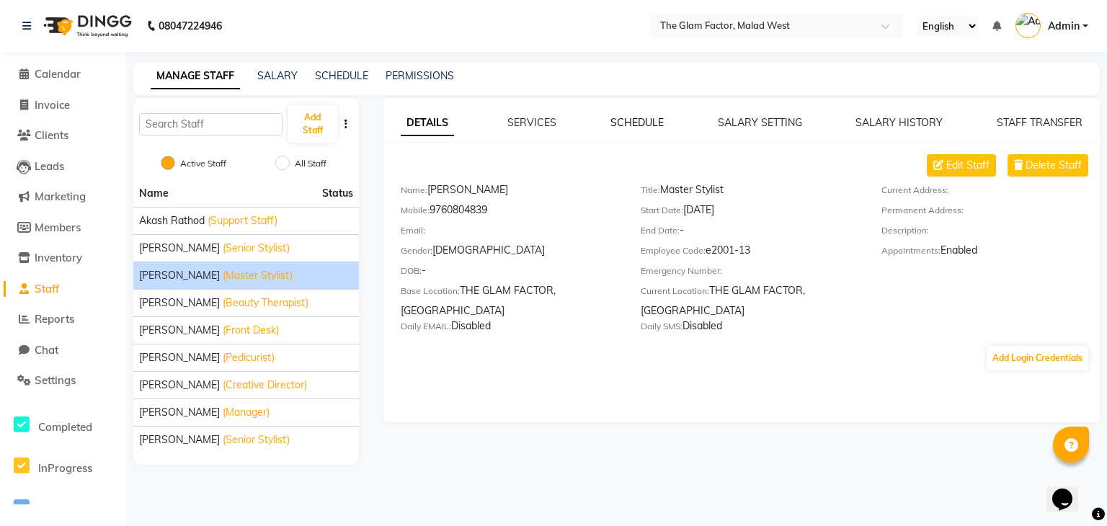
click at [628, 121] on link "SCHEDULE" at bounding box center [636, 122] width 53 height 13
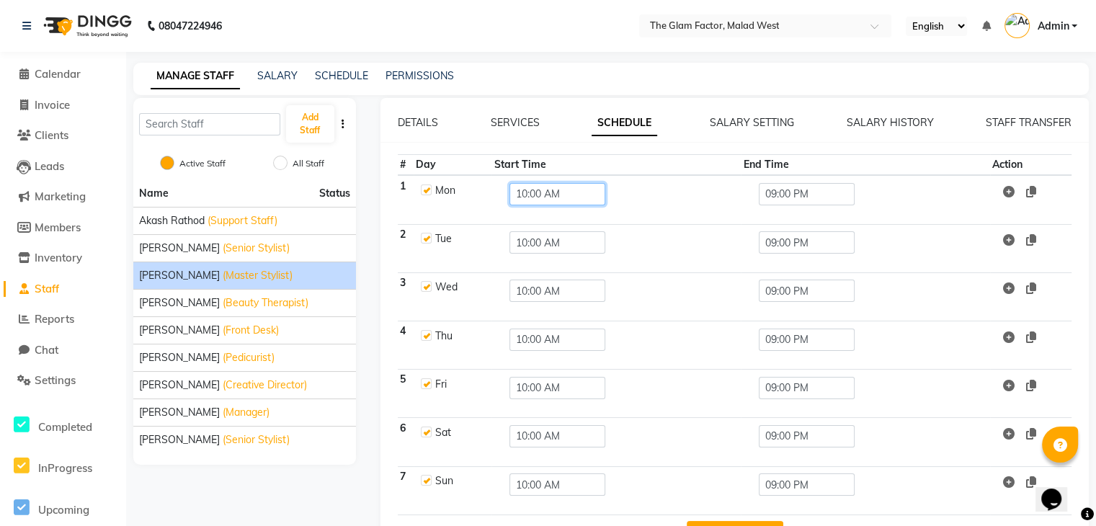
click at [582, 196] on input "10:00 AM" at bounding box center [558, 194] width 96 height 22
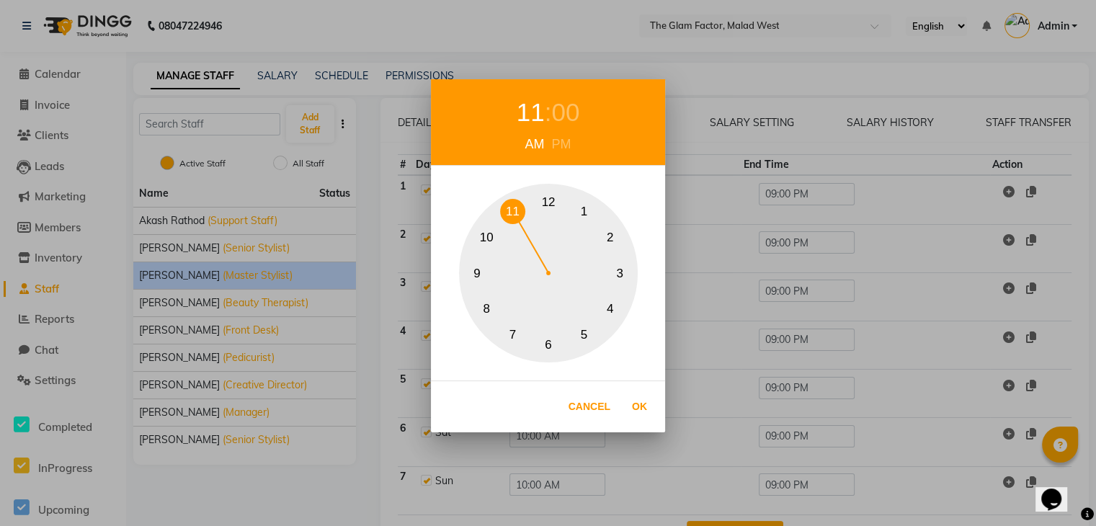
click at [510, 216] on button "11" at bounding box center [512, 211] width 25 height 25
click at [636, 409] on button "Ok" at bounding box center [640, 407] width 30 height 30
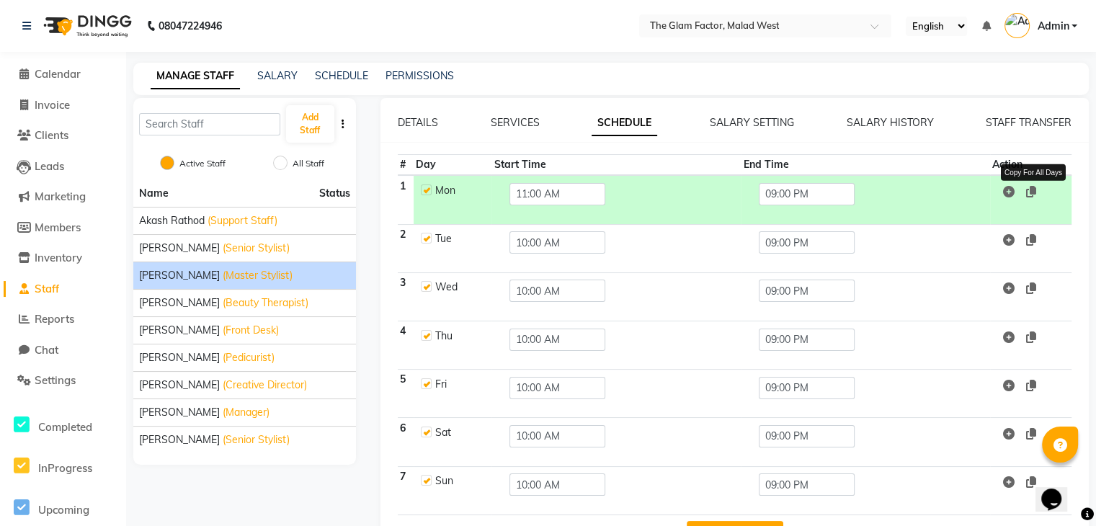
click at [1033, 188] on icon at bounding box center [1031, 192] width 10 height 12
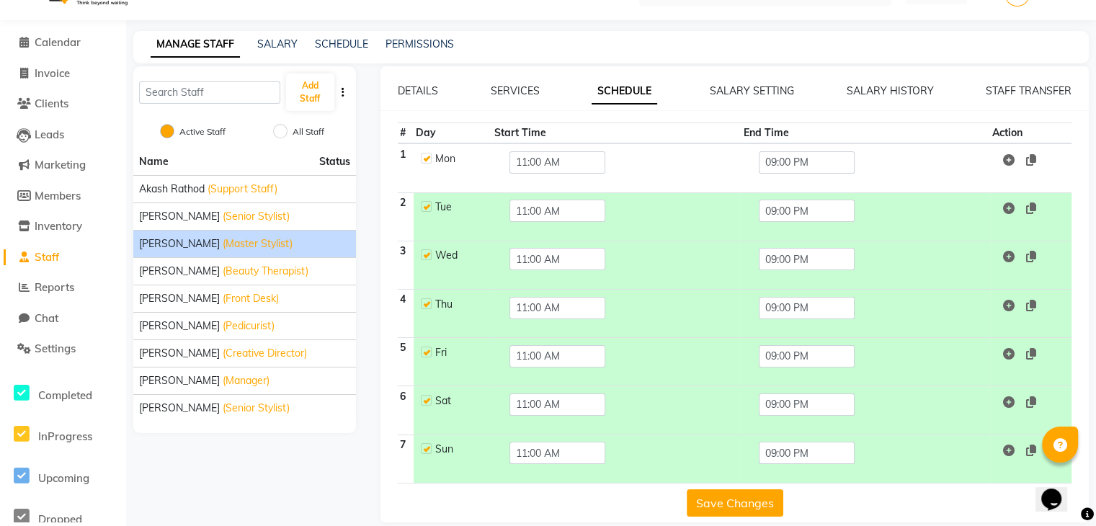
scroll to position [45, 0]
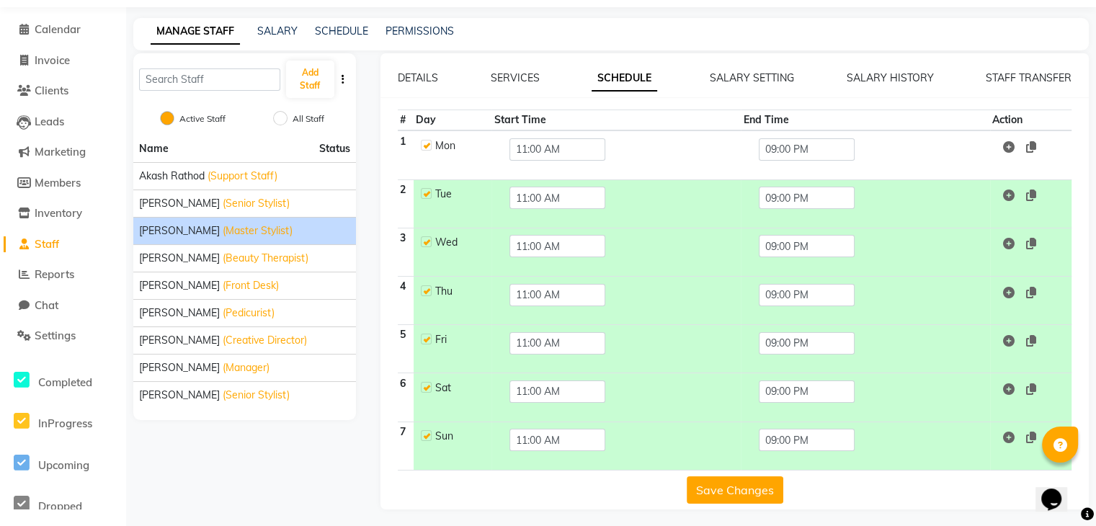
click at [768, 494] on button "Save Changes" at bounding box center [735, 489] width 97 height 27
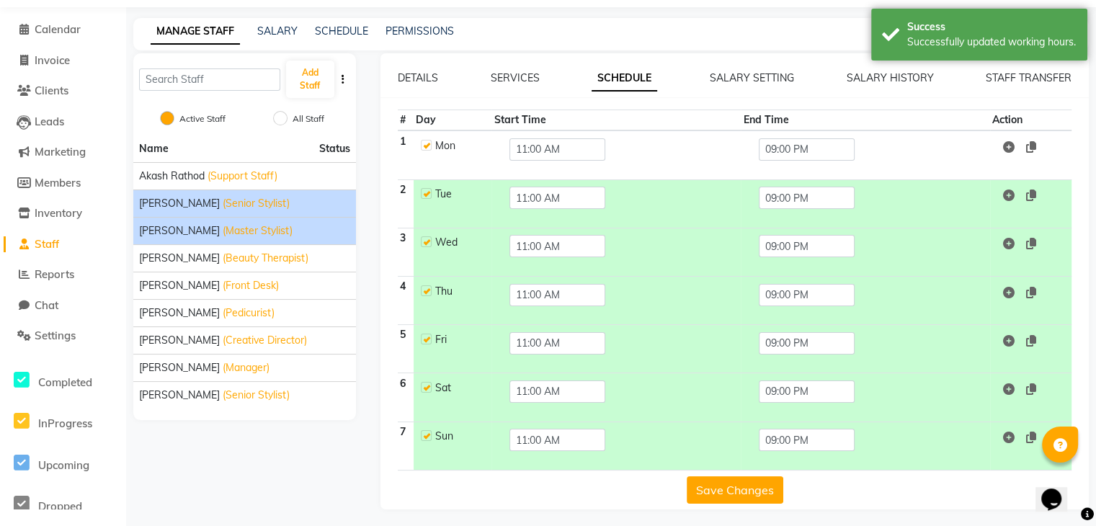
click at [305, 194] on li "[PERSON_NAME] (Senior Stylist)" at bounding box center [244, 203] width 223 height 27
click at [223, 200] on span "(Senior Stylist)" at bounding box center [256, 203] width 67 height 15
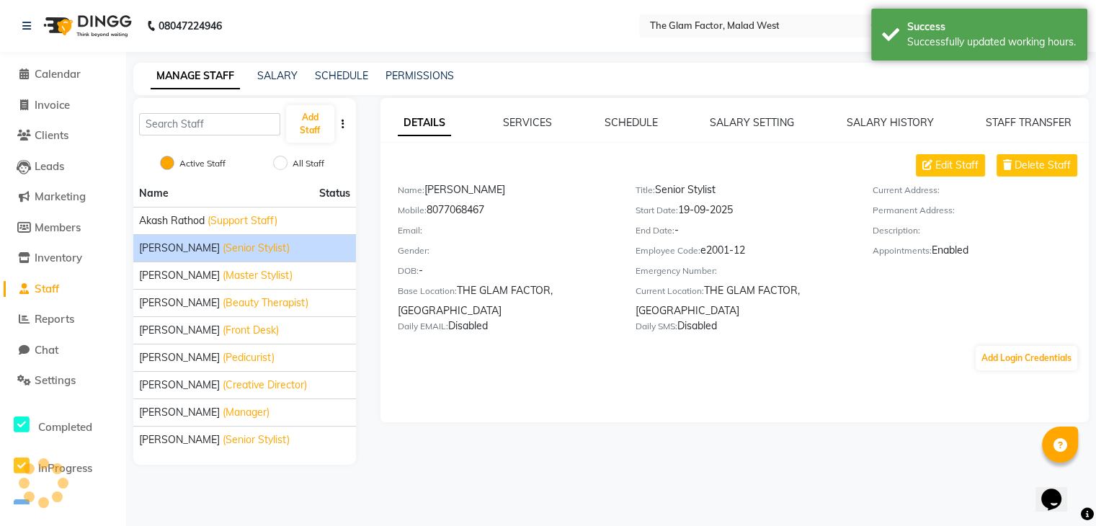
scroll to position [0, 0]
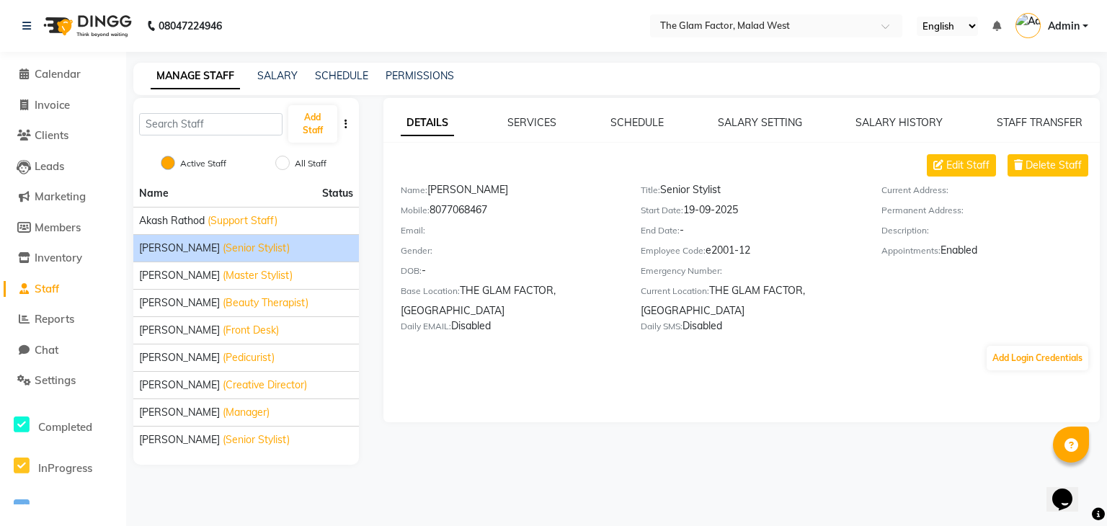
click at [628, 136] on div "DETAILS SERVICES SCHEDULE SALARY SETTING SALARY HISTORY STAFF TRANSFER Edit Sta…" at bounding box center [741, 243] width 716 height 257
click at [634, 112] on div "DETAILS SERVICES SCHEDULE SALARY SETTING SALARY HISTORY STAFF TRANSFER Edit Sta…" at bounding box center [741, 260] width 716 height 324
click at [634, 115] on div "SCHEDULE" at bounding box center [636, 122] width 53 height 15
click at [641, 125] on link "SCHEDULE" at bounding box center [636, 122] width 53 height 13
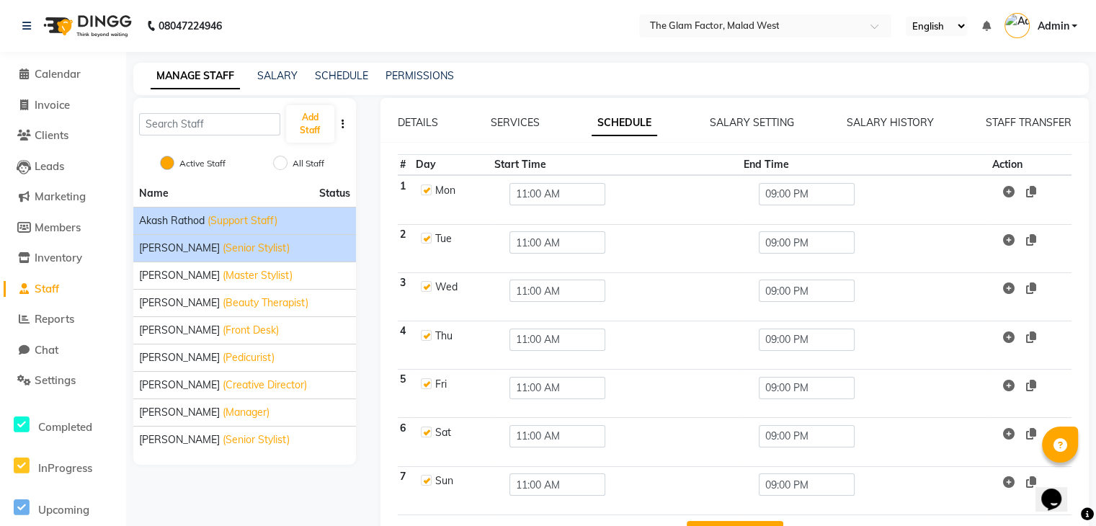
click at [329, 229] on li "Akash Rathod (Support Staff)" at bounding box center [244, 220] width 223 height 27
click at [205, 218] on span "Akash Rathod" at bounding box center [172, 220] width 66 height 15
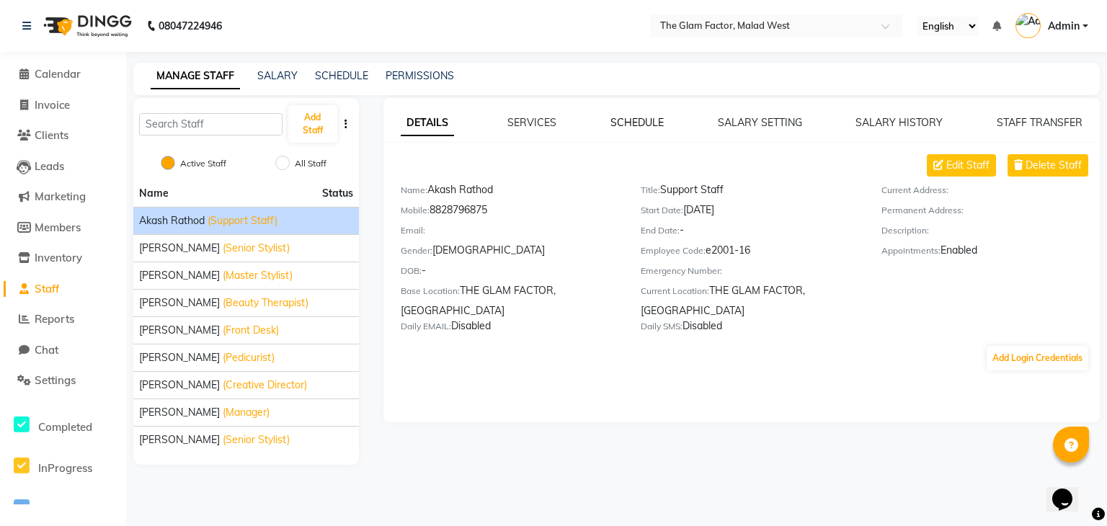
click at [649, 128] on link "SCHEDULE" at bounding box center [636, 122] width 53 height 13
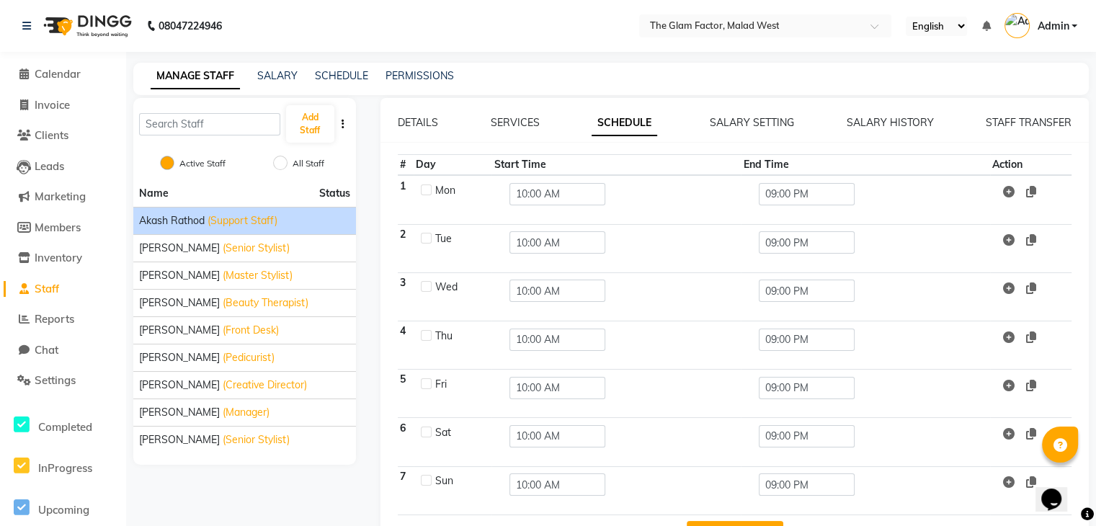
scroll to position [48, 0]
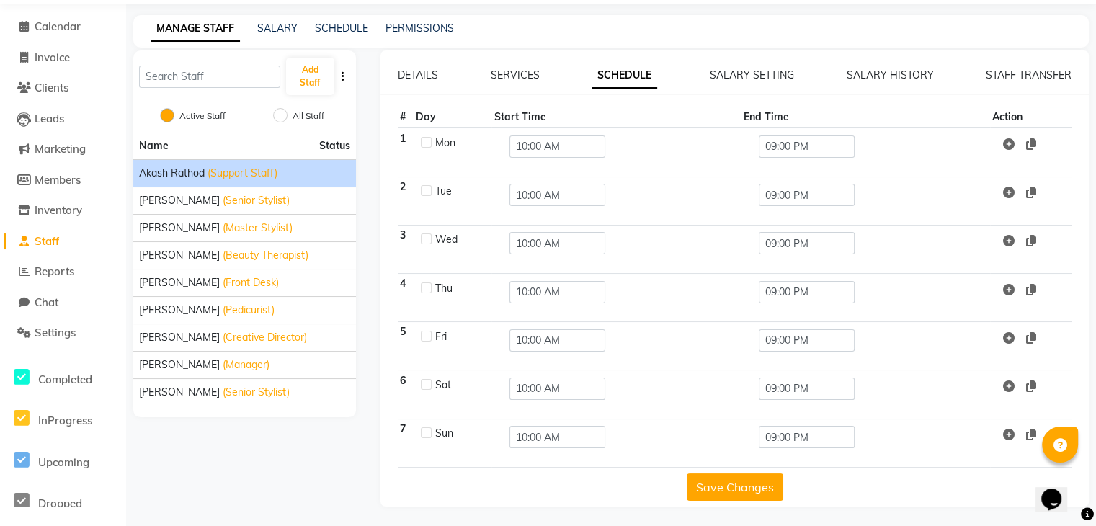
click at [591, 43] on div "MANAGE STAFF SALARY SCHEDULE PERMISSIONS" at bounding box center [611, 31] width 956 height 32
click at [52, 210] on span "Inventory" at bounding box center [59, 210] width 48 height 14
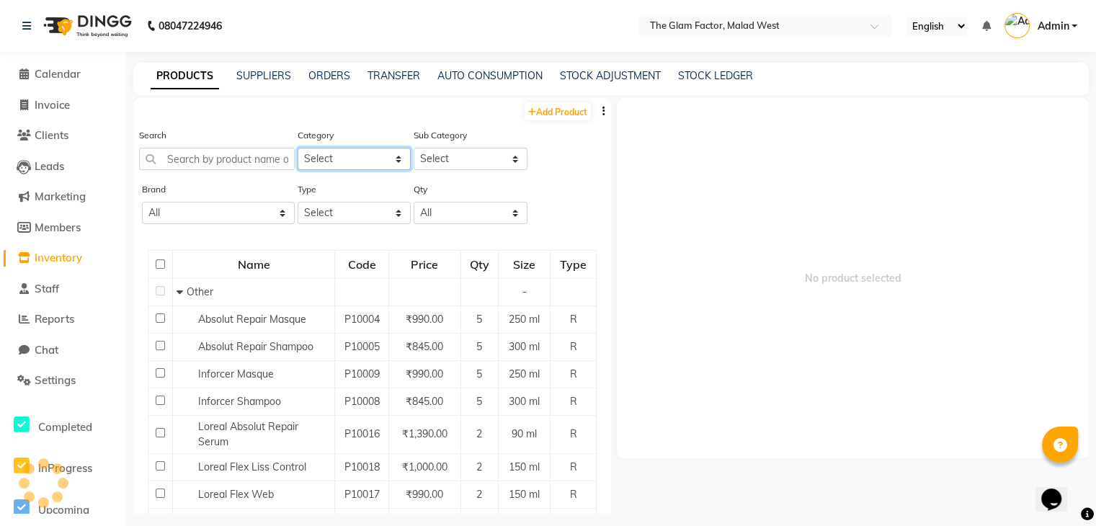
click at [334, 163] on select "Select Hair Skin Makeup Personal Care Appliance[PERSON_NAME]rd Waxing Disposabl…" at bounding box center [355, 159] width 114 height 22
click at [664, 243] on span "No product selected" at bounding box center [853, 278] width 472 height 360
click at [74, 228] on span "Members" at bounding box center [58, 228] width 46 height 14
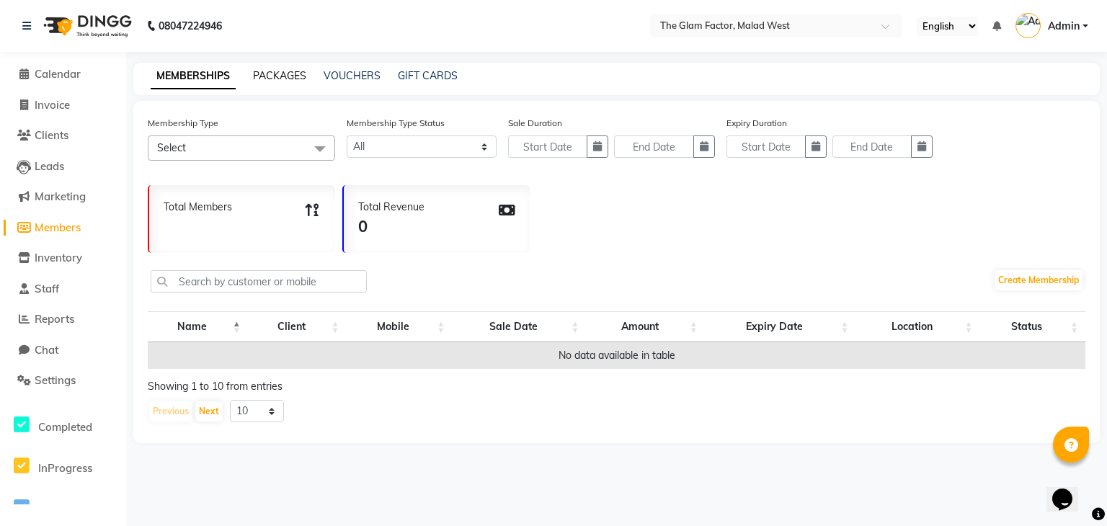
click at [300, 74] on link "PACKAGES" at bounding box center [279, 75] width 53 height 13
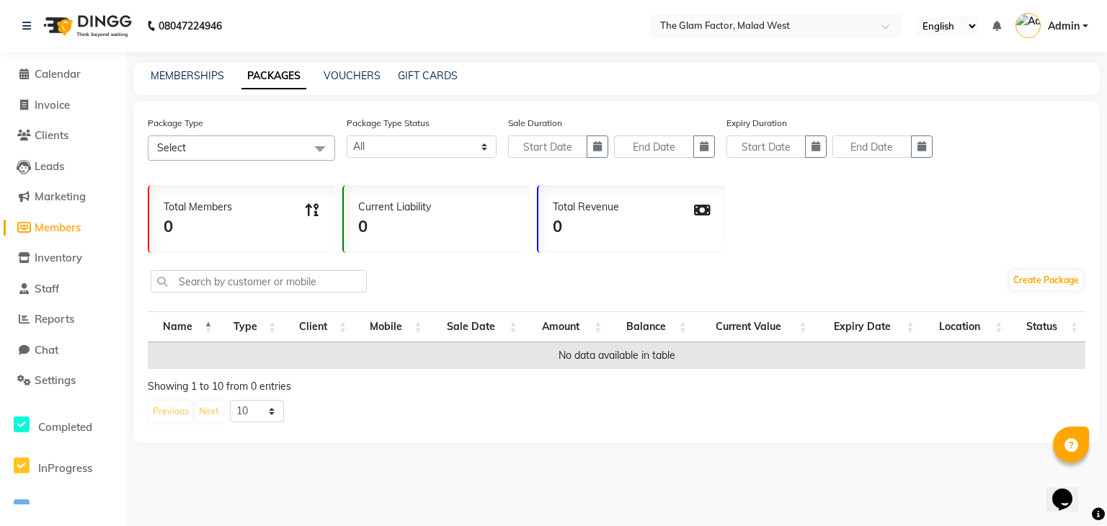
click at [337, 84] on div "MEMBERSHIPS PACKAGES VOUCHERS GIFT CARDS" at bounding box center [616, 79] width 967 height 32
click at [94, 161] on link "Leads" at bounding box center [63, 167] width 119 height 17
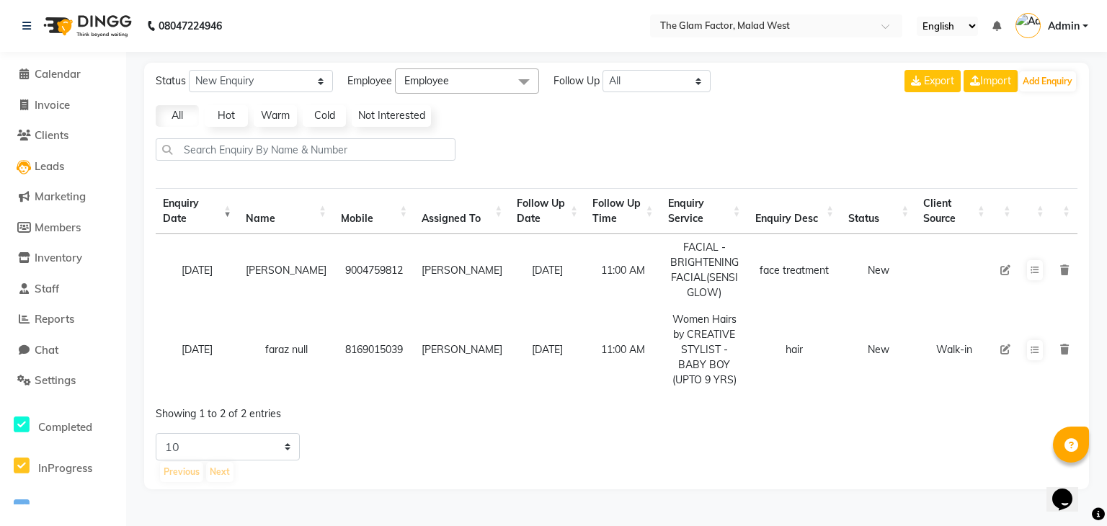
click at [462, 306] on td "[PERSON_NAME]" at bounding box center [461, 349] width 95 height 87
click at [480, 417] on div "Showing 1 to 2 of 2 entries" at bounding box center [341, 410] width 371 height 24
click at [58, 128] on span "Clients" at bounding box center [52, 135] width 34 height 14
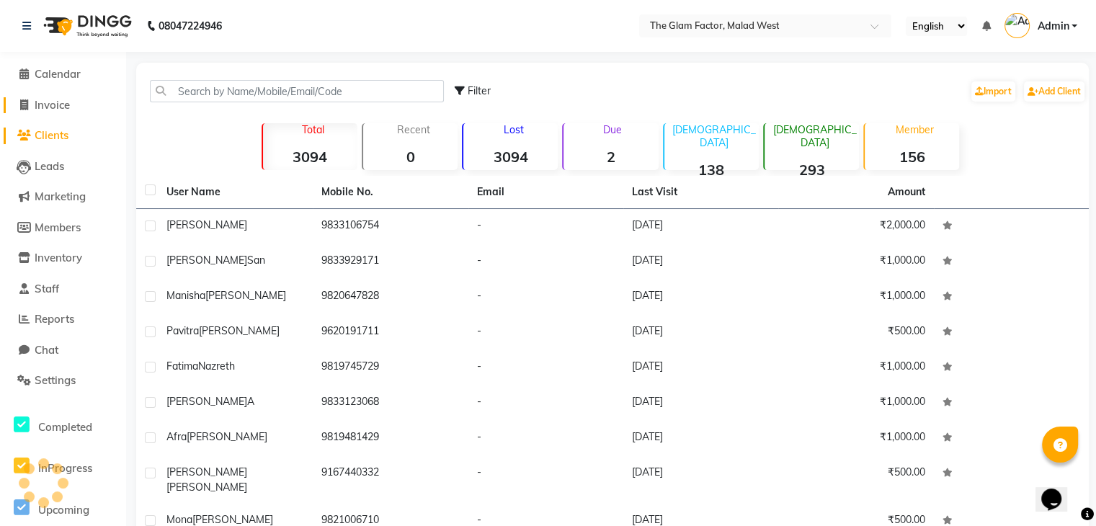
click at [97, 100] on link "Invoice" at bounding box center [63, 105] width 119 height 17
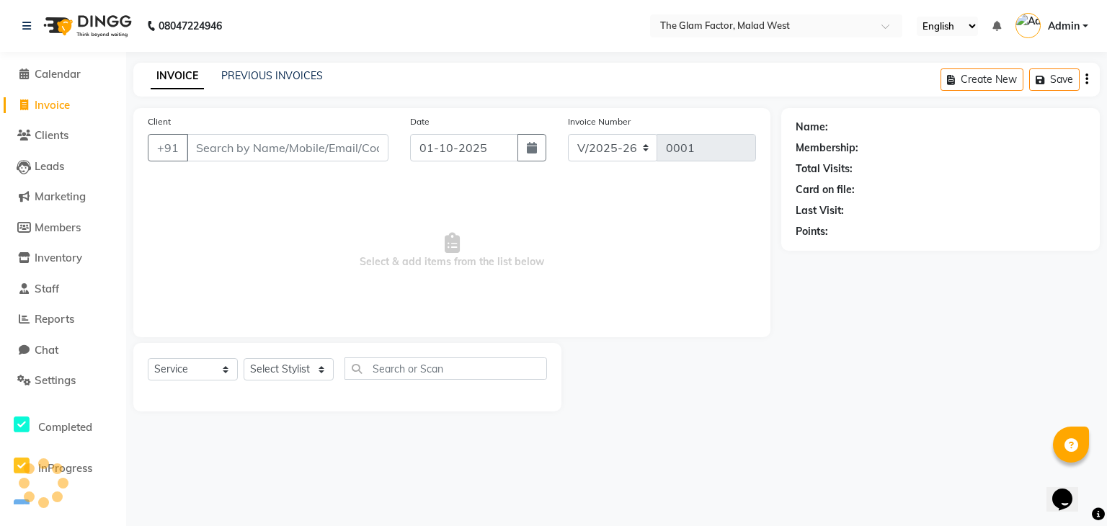
click at [479, 254] on span "Select & add items from the list below" at bounding box center [452, 251] width 608 height 144
click at [29, 21] on icon at bounding box center [26, 26] width 9 height 10
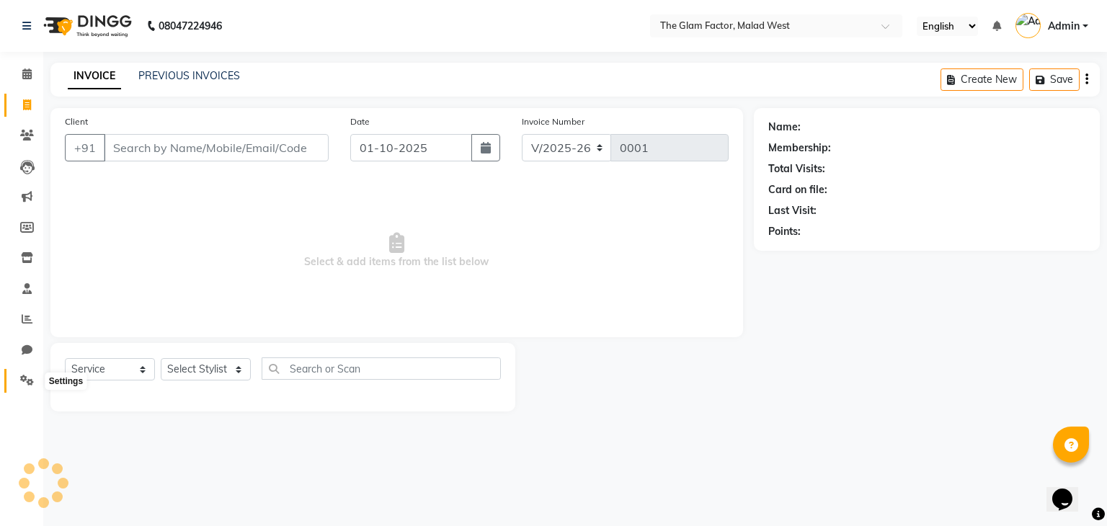
click at [25, 380] on icon at bounding box center [27, 380] width 14 height 11
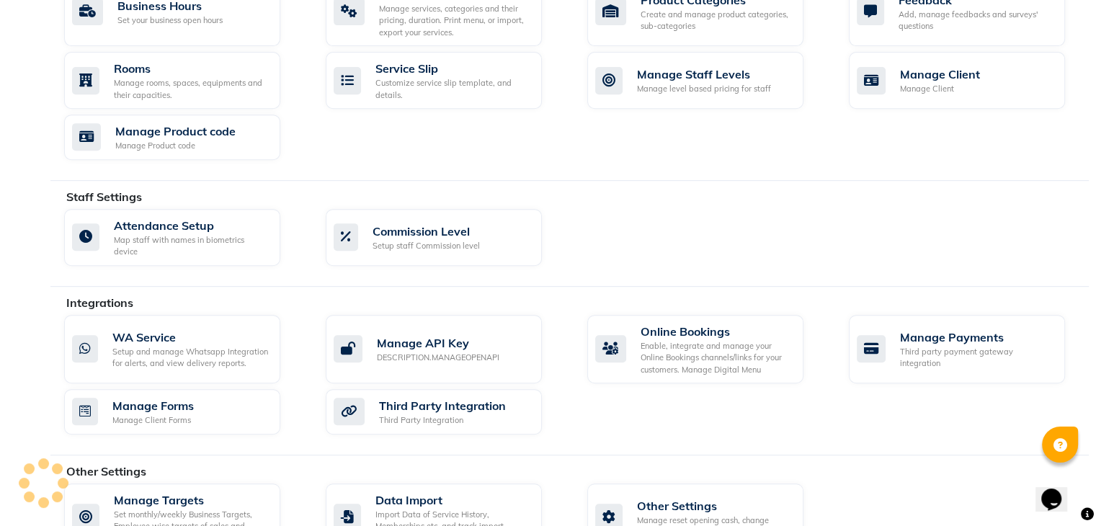
scroll to position [640, 0]
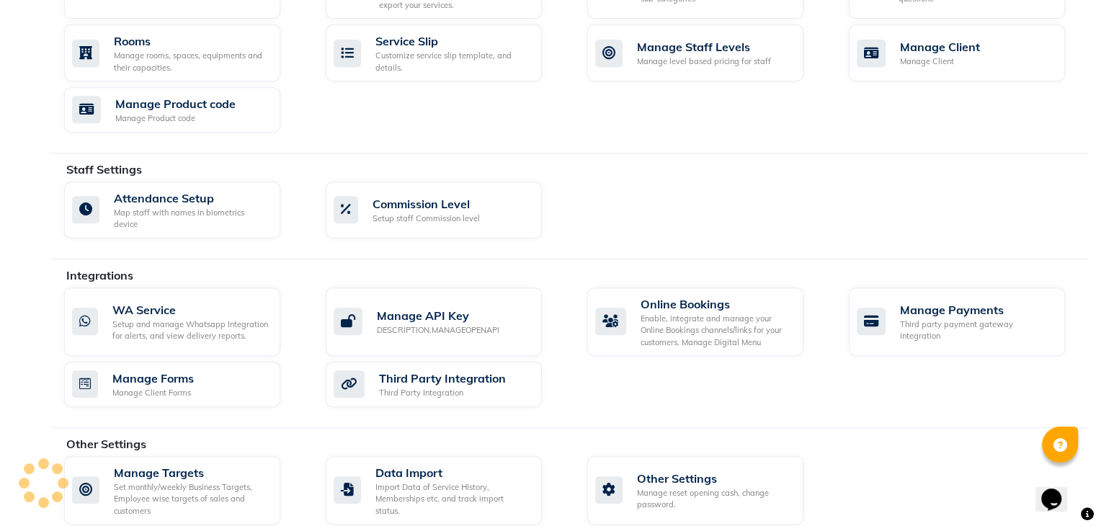
drag, startPoint x: 409, startPoint y: 396, endPoint x: 683, endPoint y: 350, distance: 277.7
click at [683, 350] on div "WA Service Setup and manage Whatsapp Integration for alerts, and view delivery …" at bounding box center [576, 350] width 1047 height 125
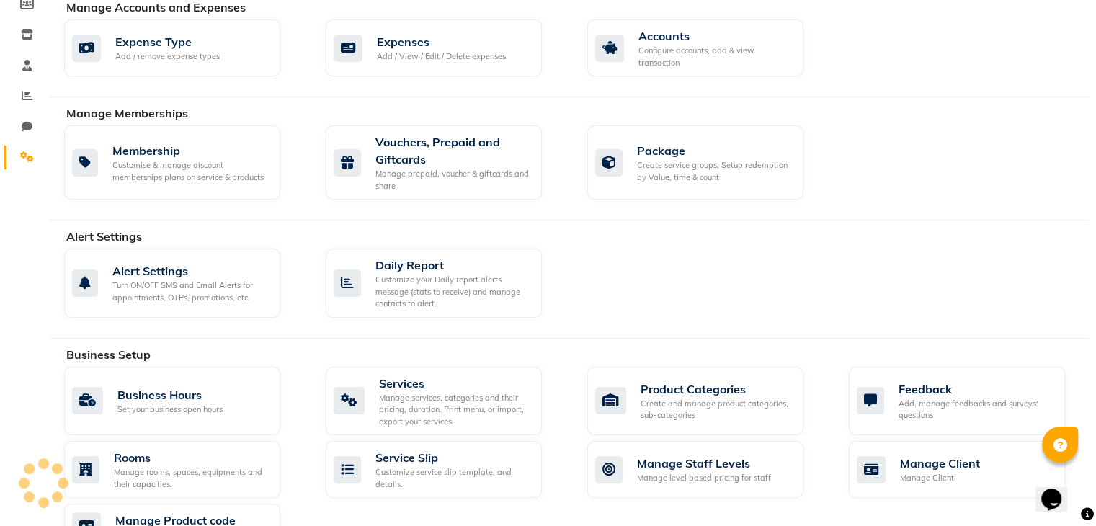
scroll to position [0, 0]
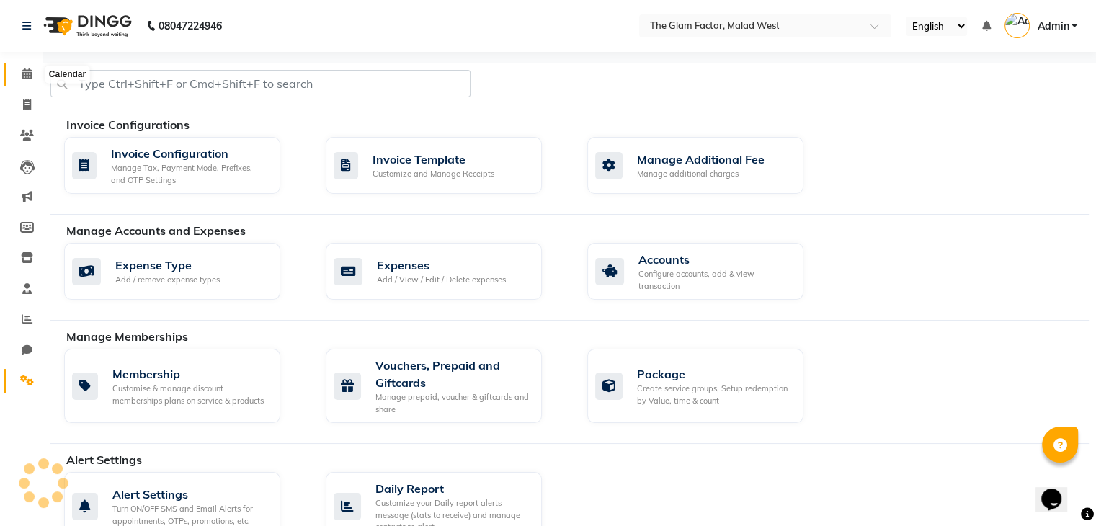
click at [26, 73] on icon at bounding box center [26, 73] width 9 height 11
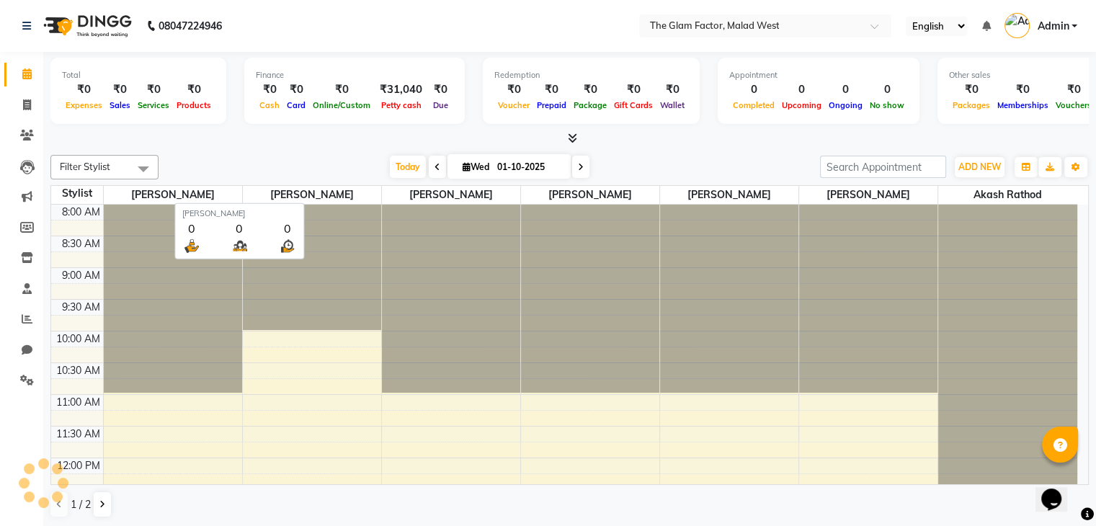
scroll to position [1, 0]
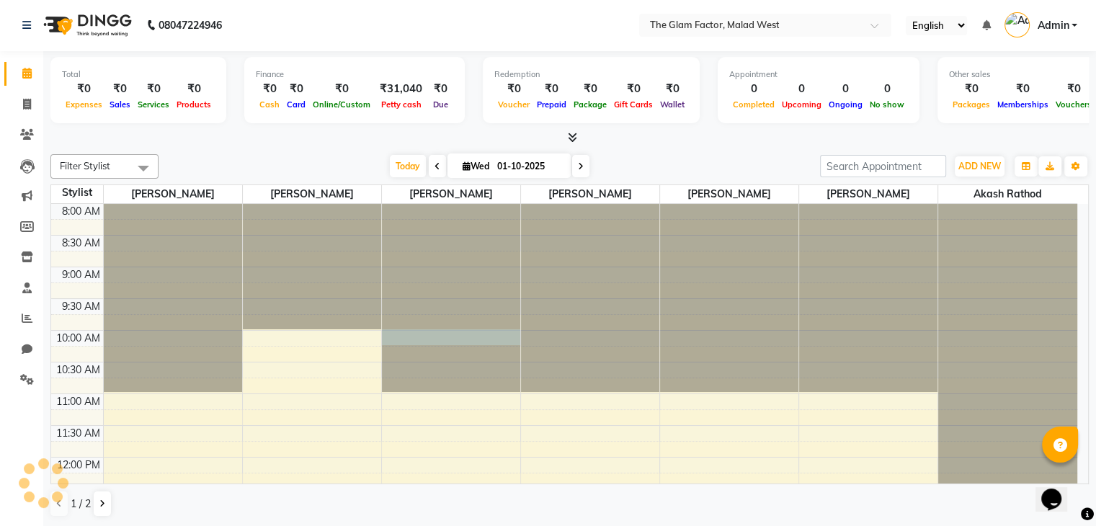
click at [395, 204] on div at bounding box center [451, 204] width 138 height 0
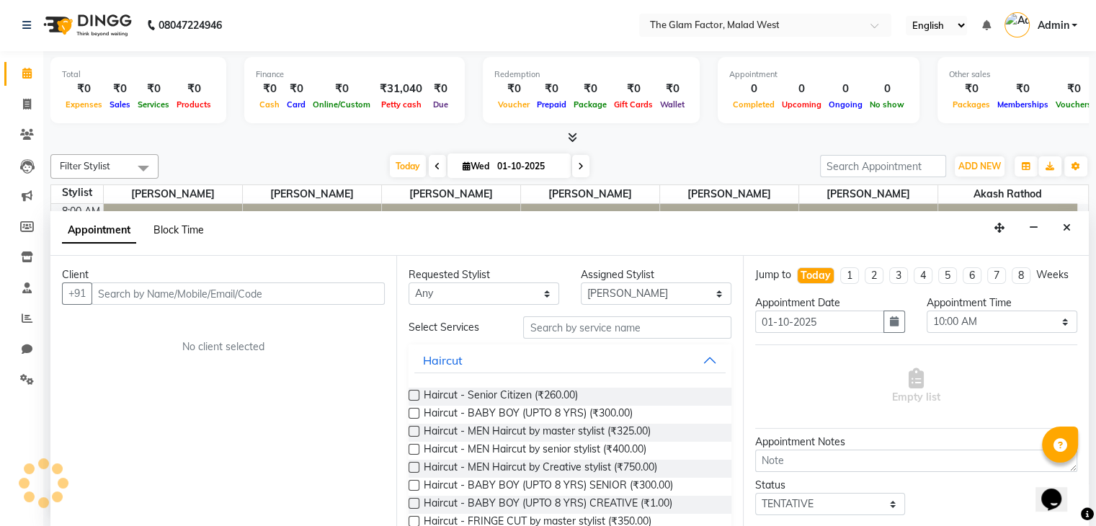
click at [191, 224] on span "Block Time" at bounding box center [179, 229] width 50 height 13
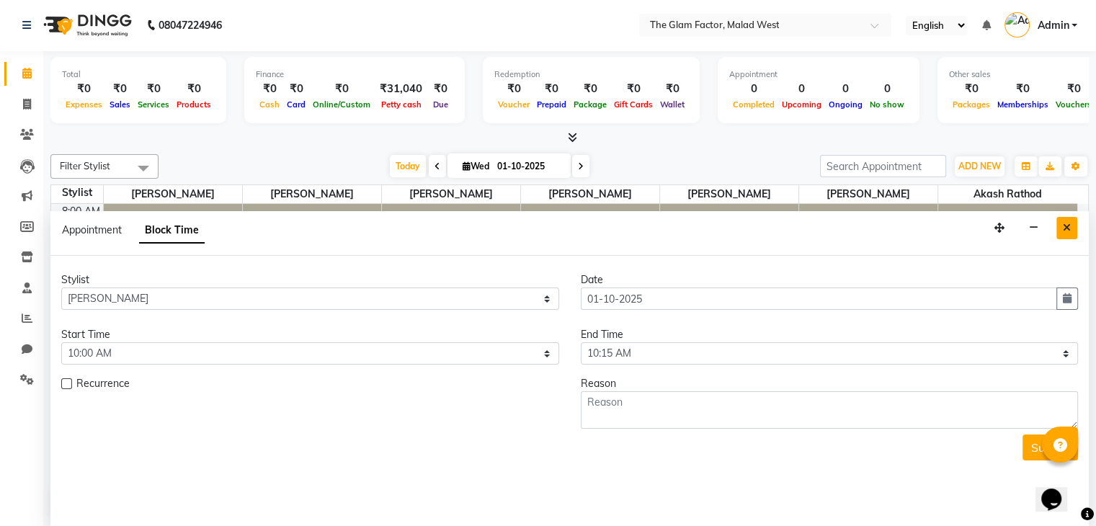
click at [1072, 224] on button "Close" at bounding box center [1067, 228] width 21 height 22
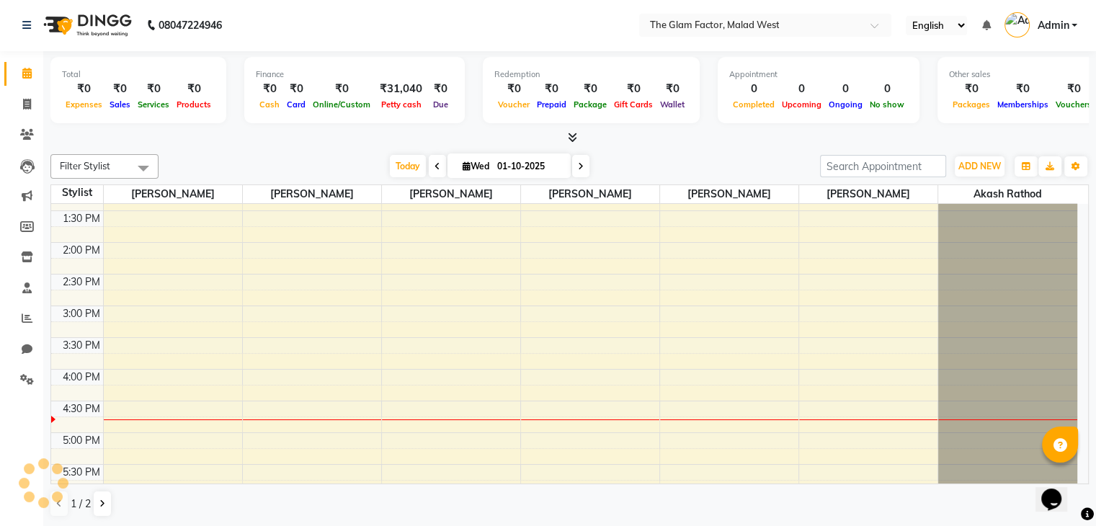
scroll to position [345, 0]
click at [632, 270] on div "8:00 AM 8:30 AM 9:00 AM 9:30 AM 10:00 AM 10:30 AM 11:00 AM 11:30 AM 12:00 PM 12…" at bounding box center [564, 271] width 1026 height 824
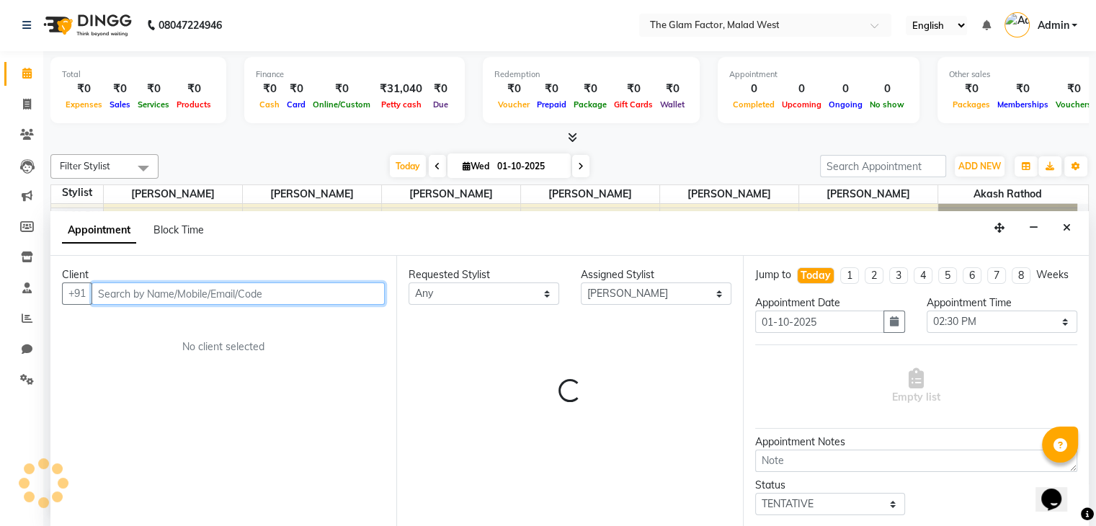
scroll to position [0, 0]
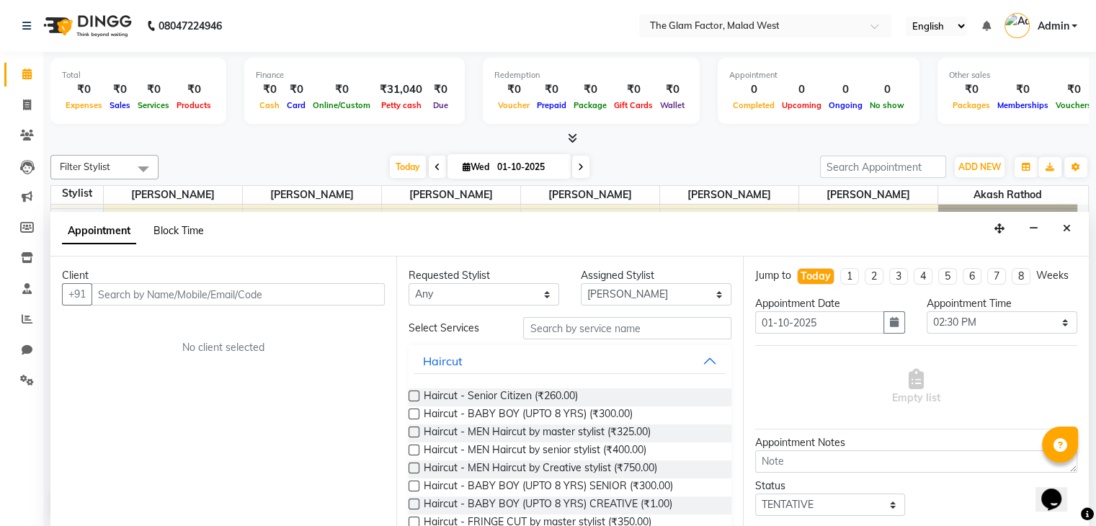
click at [161, 234] on span "Block Time" at bounding box center [179, 230] width 50 height 13
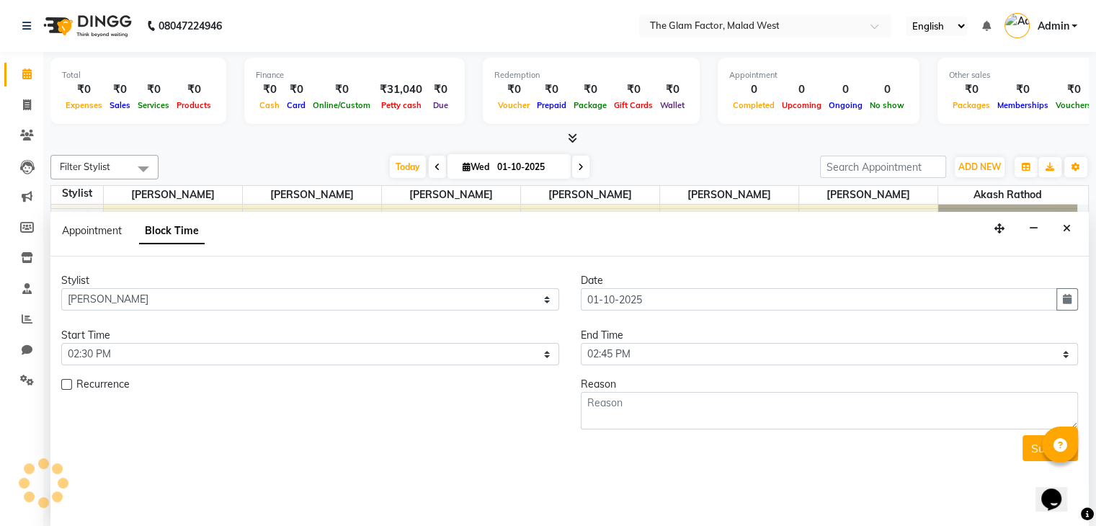
scroll to position [505, 0]
click at [1070, 221] on button "Close" at bounding box center [1067, 229] width 21 height 22
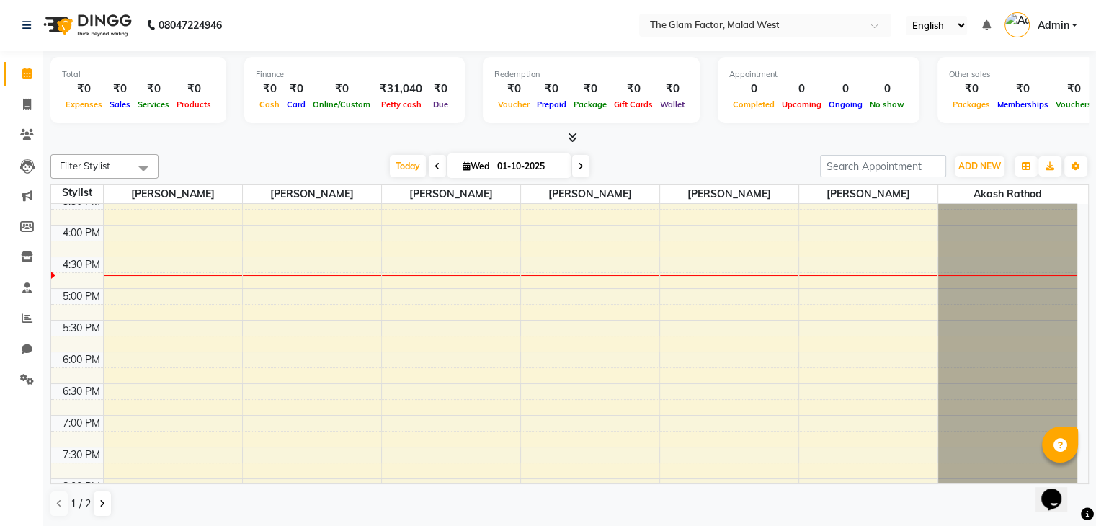
scroll to position [536, 0]
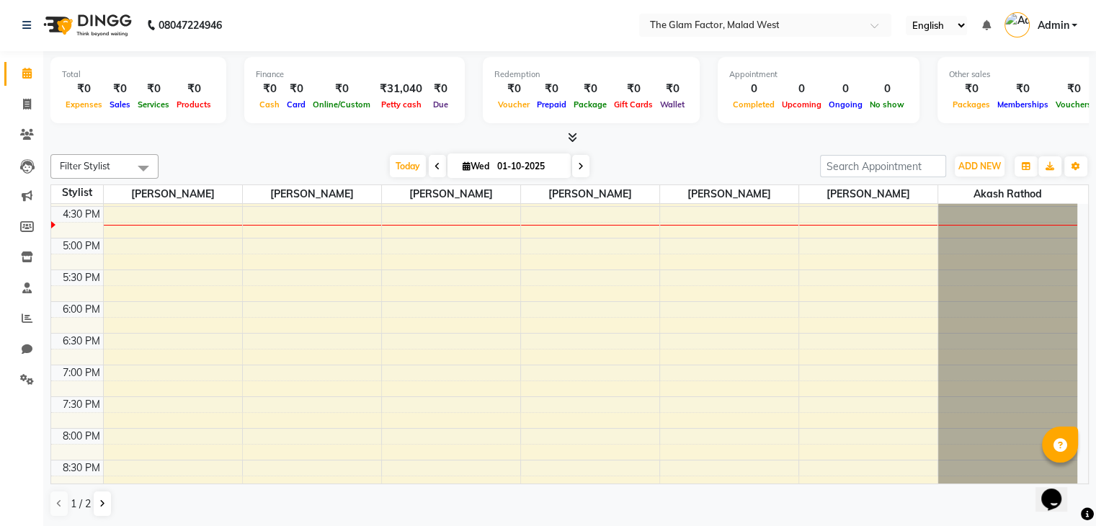
click at [270, 158] on div "Today Wed 01-10-2025" at bounding box center [489, 167] width 647 height 22
click at [19, 284] on span at bounding box center [26, 288] width 25 height 17
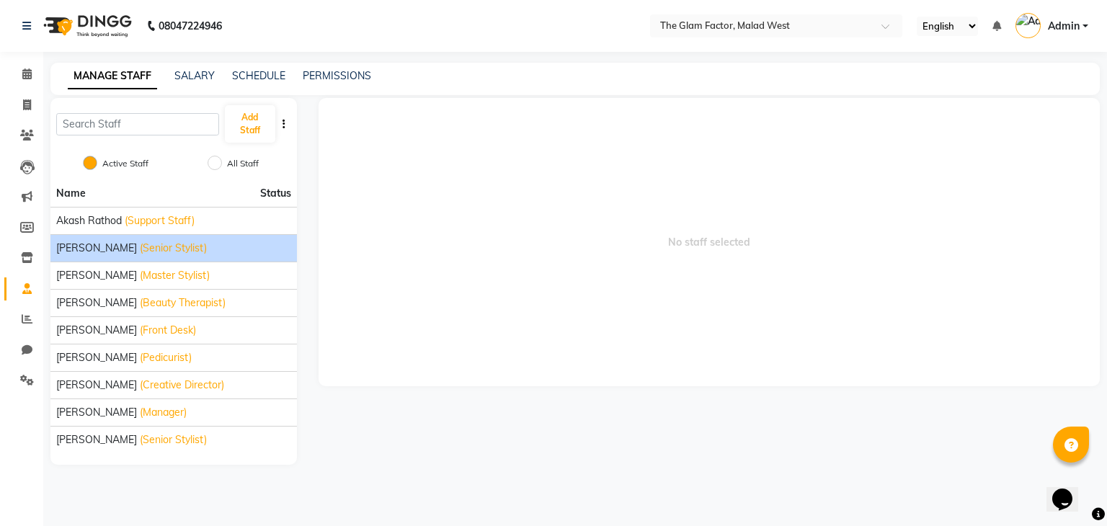
click at [92, 255] on li "[PERSON_NAME] (Senior Stylist)" at bounding box center [173, 247] width 246 height 27
click at [112, 249] on span "[PERSON_NAME]" at bounding box center [96, 248] width 81 height 15
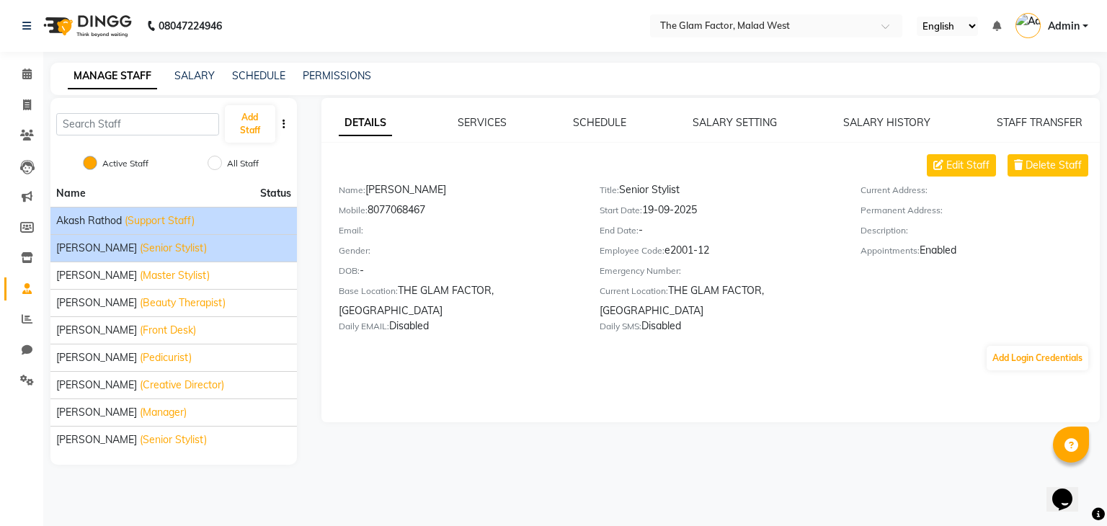
click at [102, 228] on span "Akash Rathod" at bounding box center [89, 220] width 66 height 15
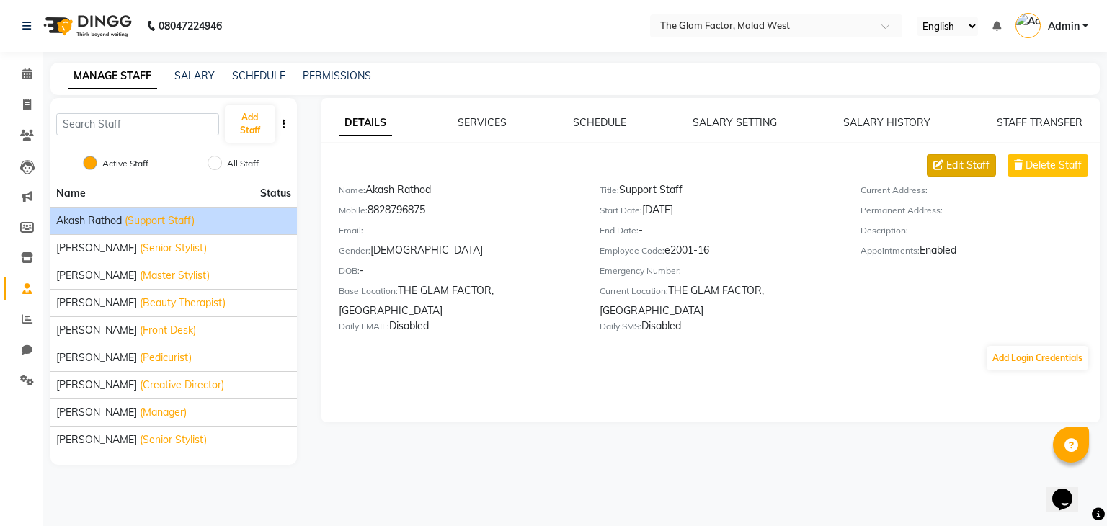
click at [951, 163] on span "Edit Staff" at bounding box center [967, 165] width 43 height 15
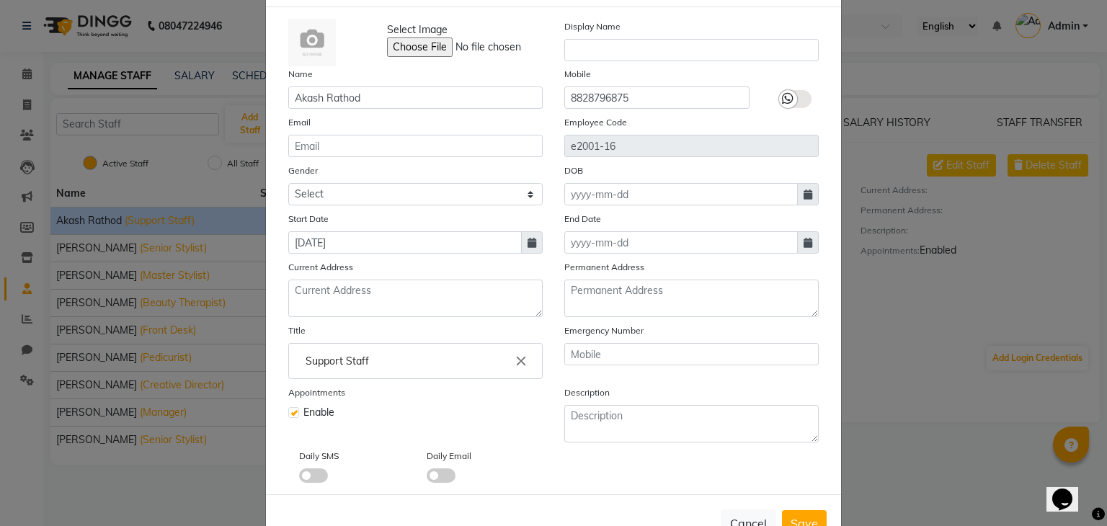
scroll to position [58, 0]
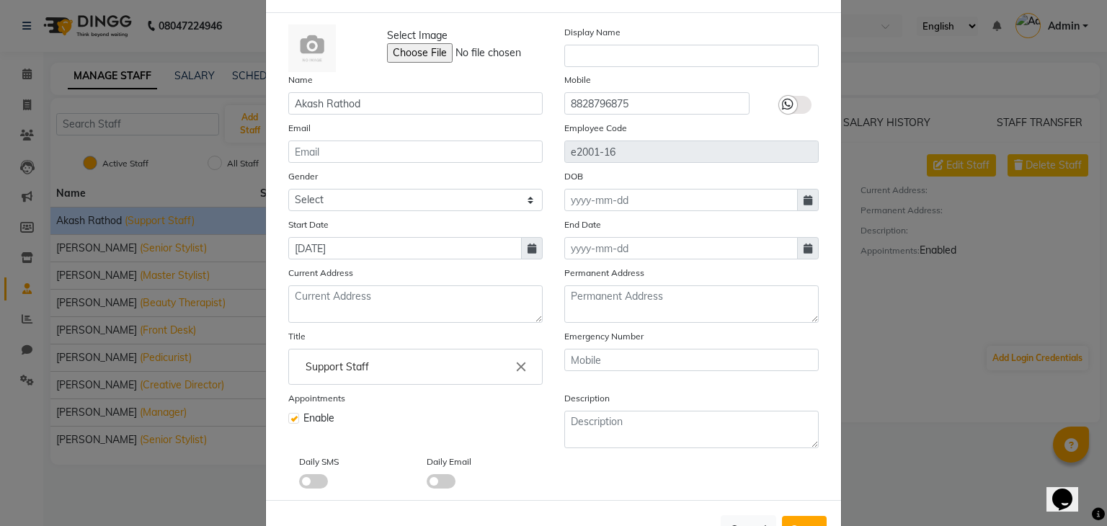
click at [288, 422] on label at bounding box center [293, 418] width 11 height 11
click at [288, 422] on input "checkbox" at bounding box center [292, 416] width 9 height 9
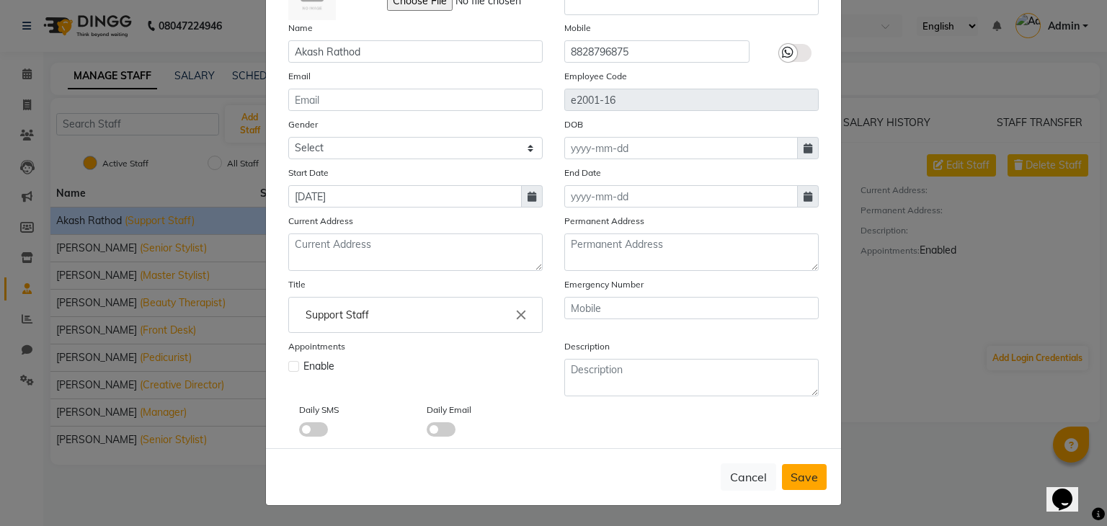
click at [809, 479] on span "Save" at bounding box center [804, 477] width 27 height 14
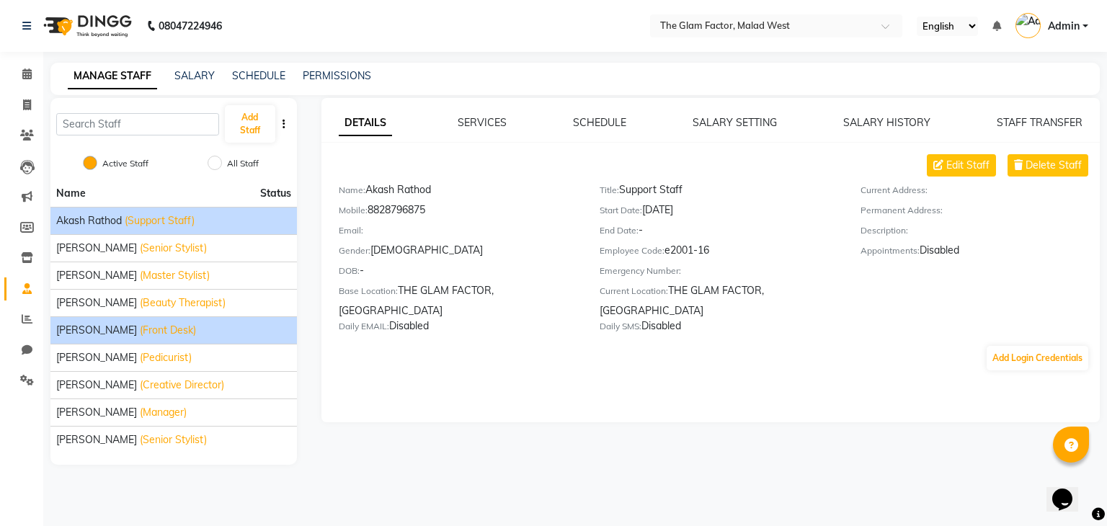
click at [101, 325] on span "[PERSON_NAME]" at bounding box center [96, 330] width 81 height 15
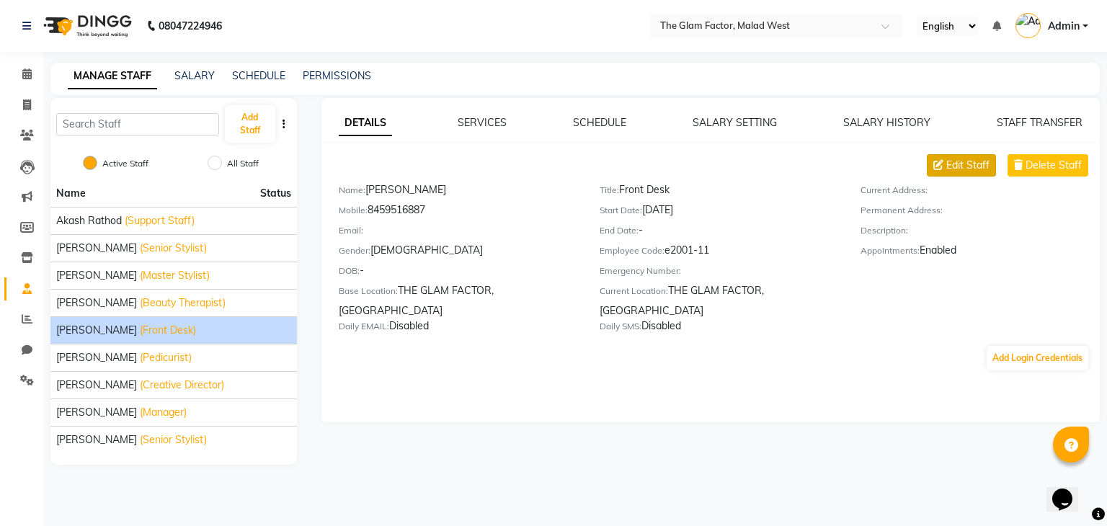
click at [959, 170] on span "Edit Staff" at bounding box center [967, 165] width 43 height 15
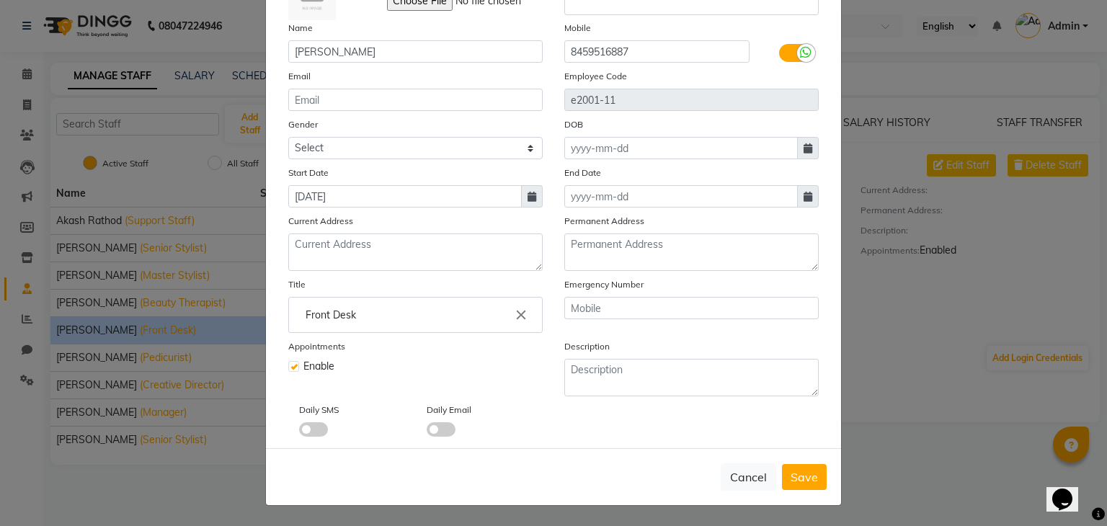
click at [290, 366] on label at bounding box center [293, 366] width 11 height 11
click at [290, 366] on input "checkbox" at bounding box center [292, 364] width 9 height 9
click at [807, 473] on span "Save" at bounding box center [804, 477] width 27 height 14
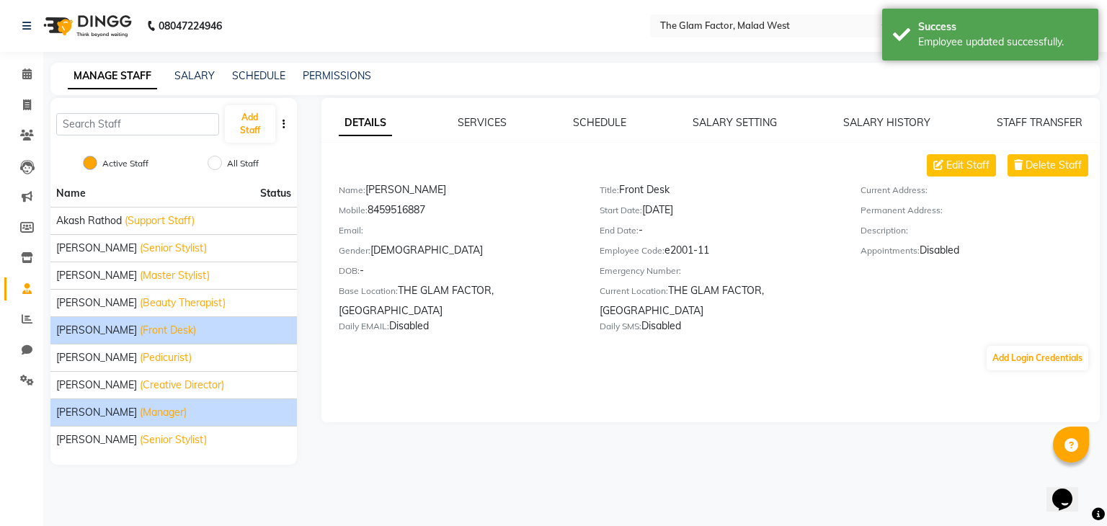
click at [112, 411] on span "[PERSON_NAME]" at bounding box center [96, 412] width 81 height 15
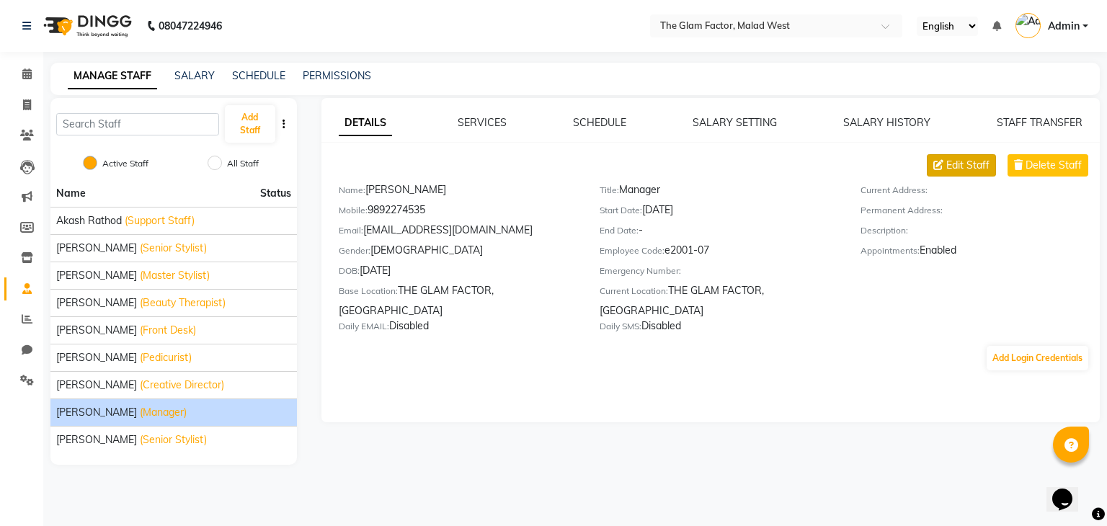
click at [980, 174] on button "Edit Staff" at bounding box center [961, 165] width 69 height 22
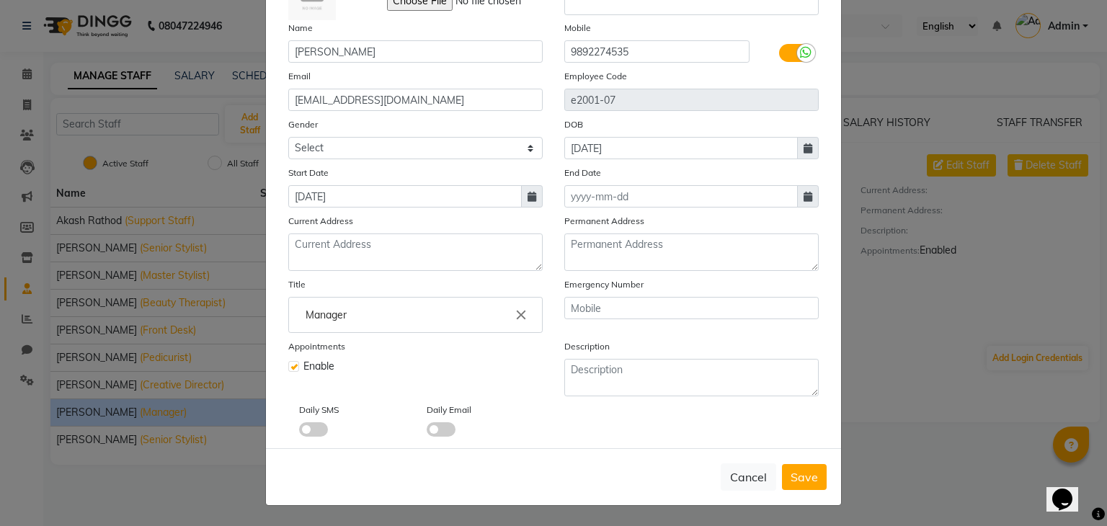
click at [290, 368] on label at bounding box center [293, 366] width 11 height 11
click at [290, 368] on input "checkbox" at bounding box center [292, 364] width 9 height 9
click at [803, 478] on span "Save" at bounding box center [804, 477] width 27 height 14
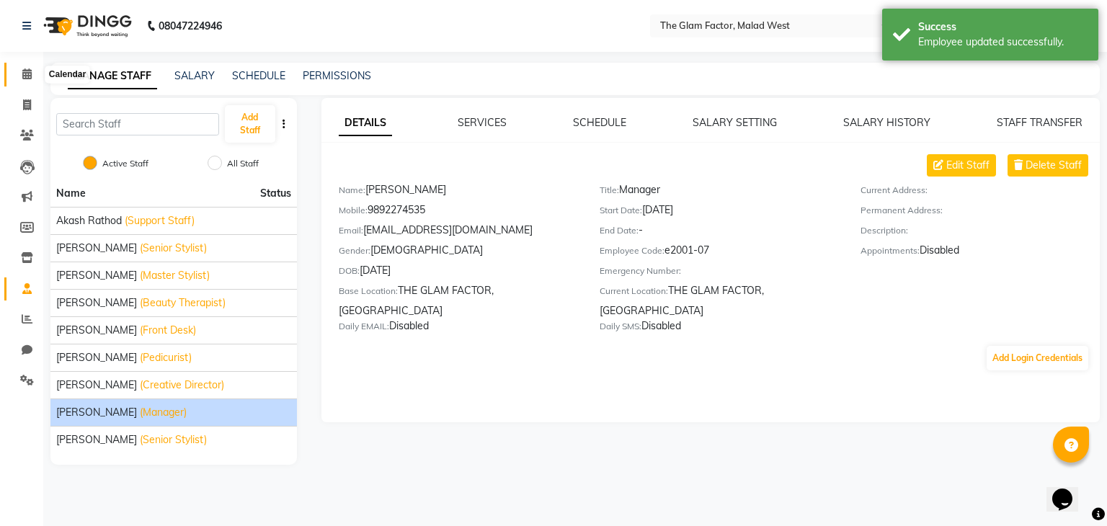
click at [35, 73] on span at bounding box center [26, 74] width 25 height 17
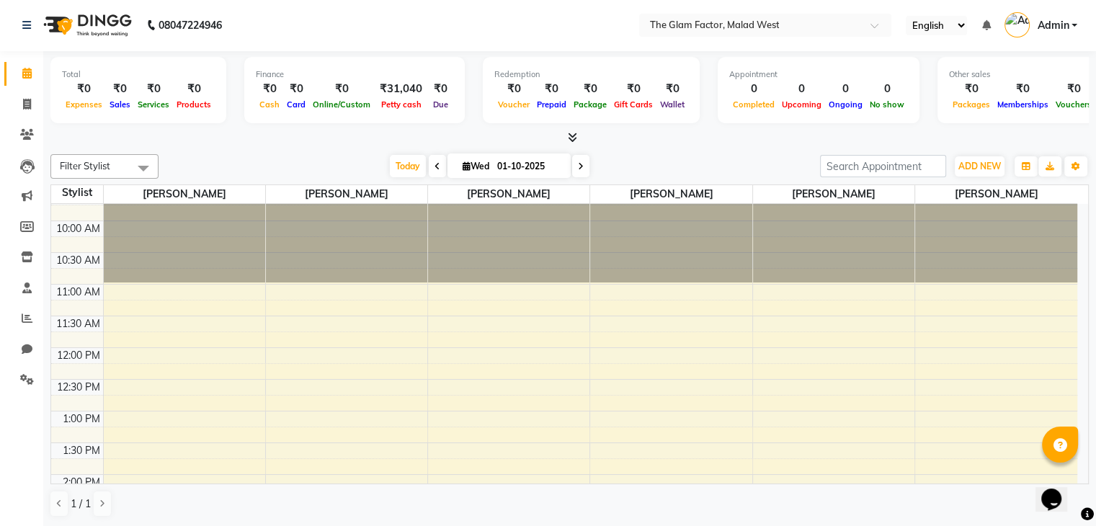
scroll to position [111, 0]
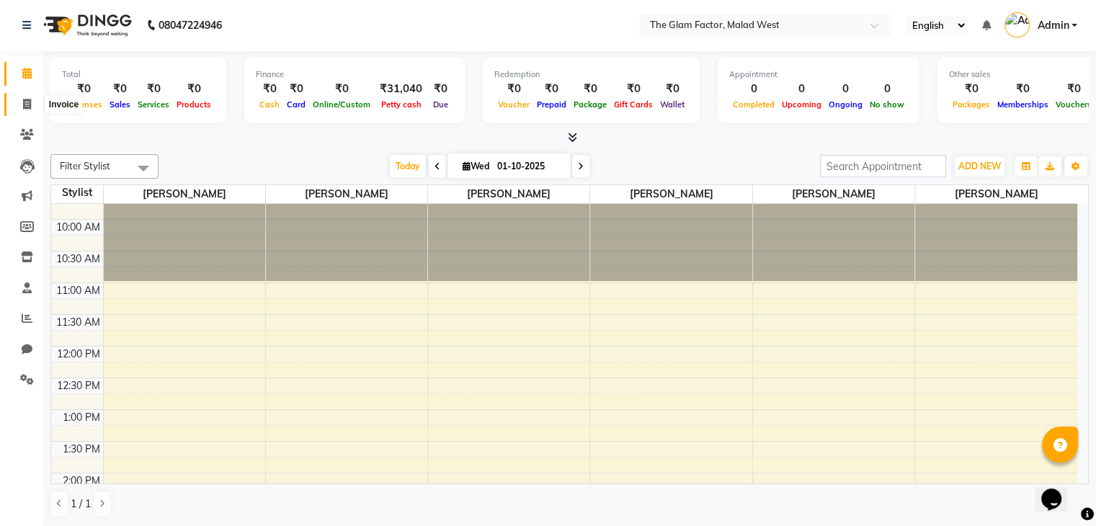
click at [28, 107] on icon at bounding box center [27, 104] width 8 height 11
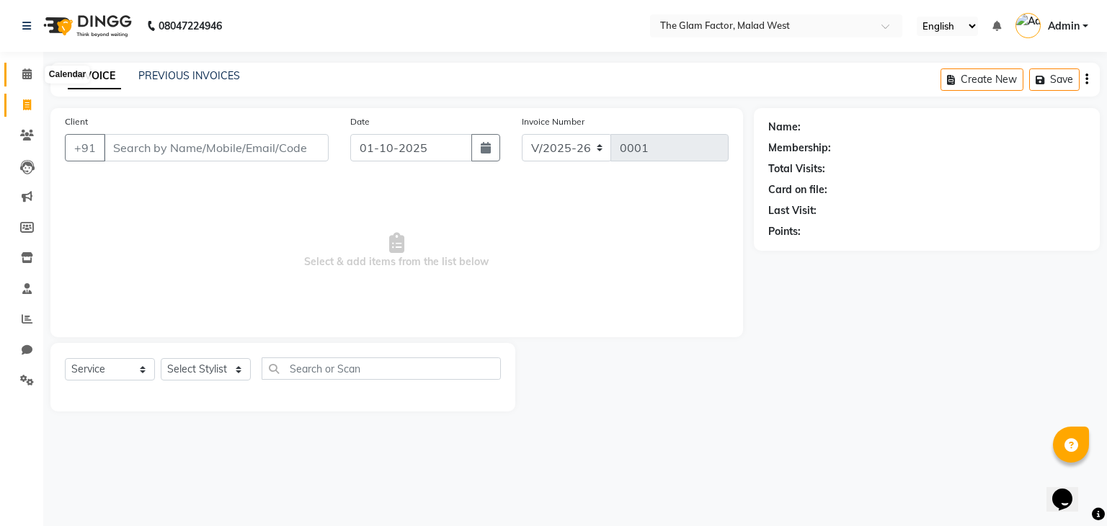
click at [35, 71] on span at bounding box center [26, 74] width 25 height 17
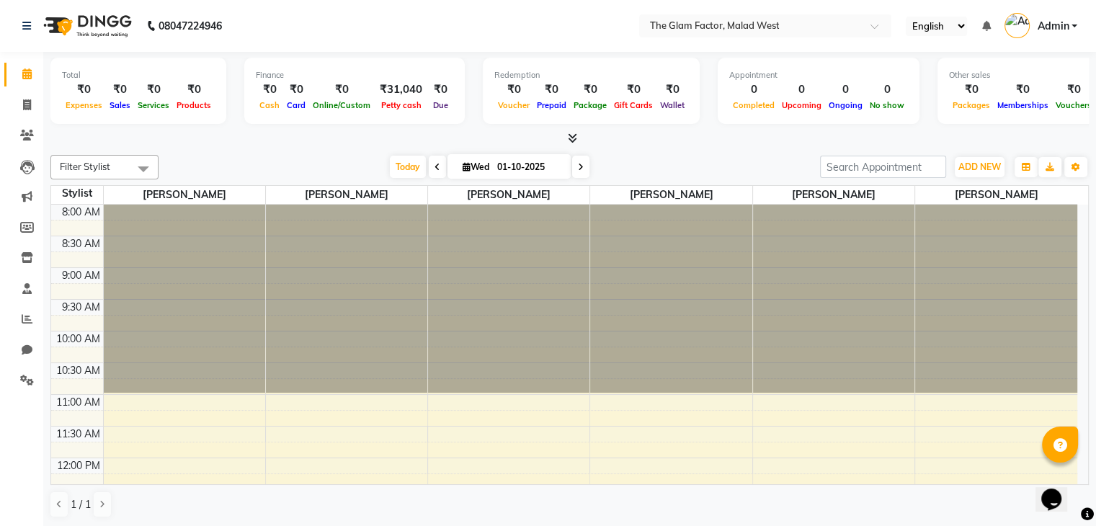
click at [1074, 27] on link "Admin" at bounding box center [1041, 26] width 73 height 24
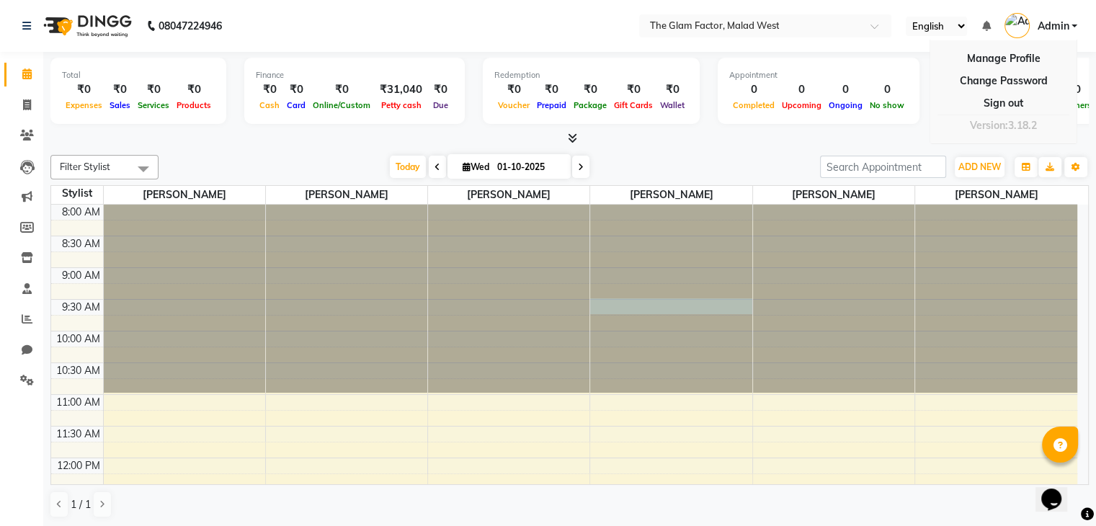
click at [684, 205] on div at bounding box center [670, 205] width 161 height 0
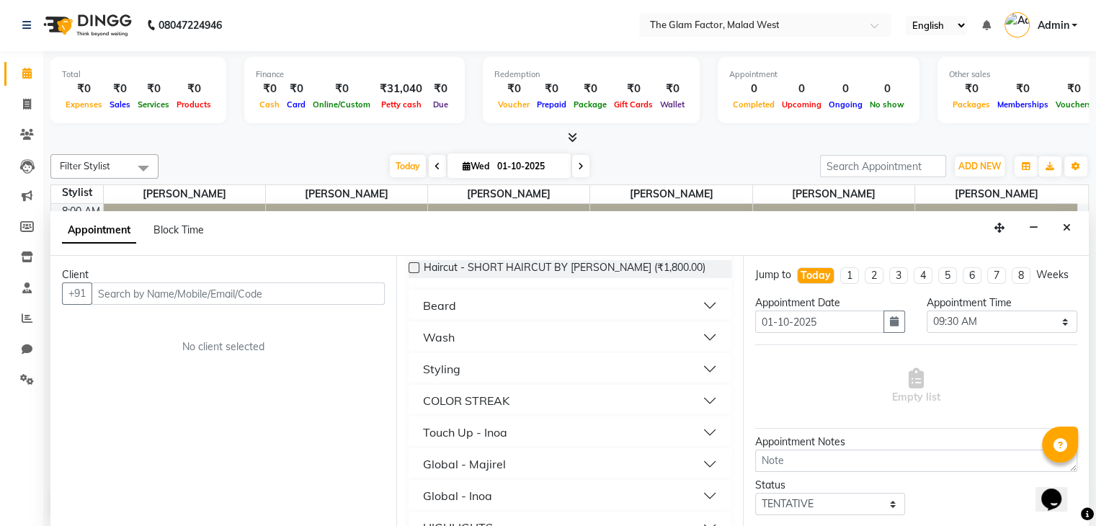
scroll to position [446, 0]
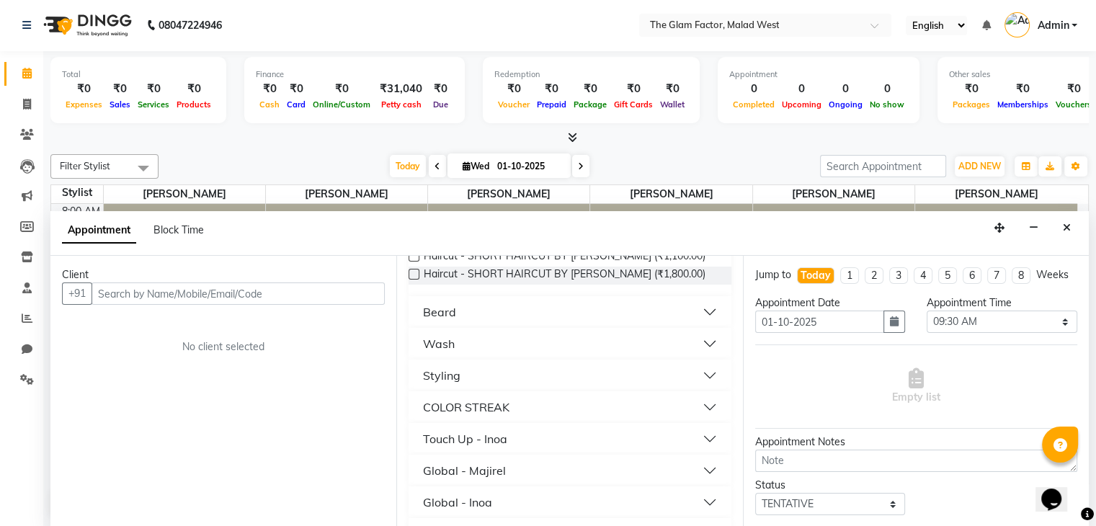
click at [311, 456] on div "Client +91 No client selected" at bounding box center [223, 391] width 346 height 271
click at [32, 100] on span at bounding box center [26, 105] width 25 height 17
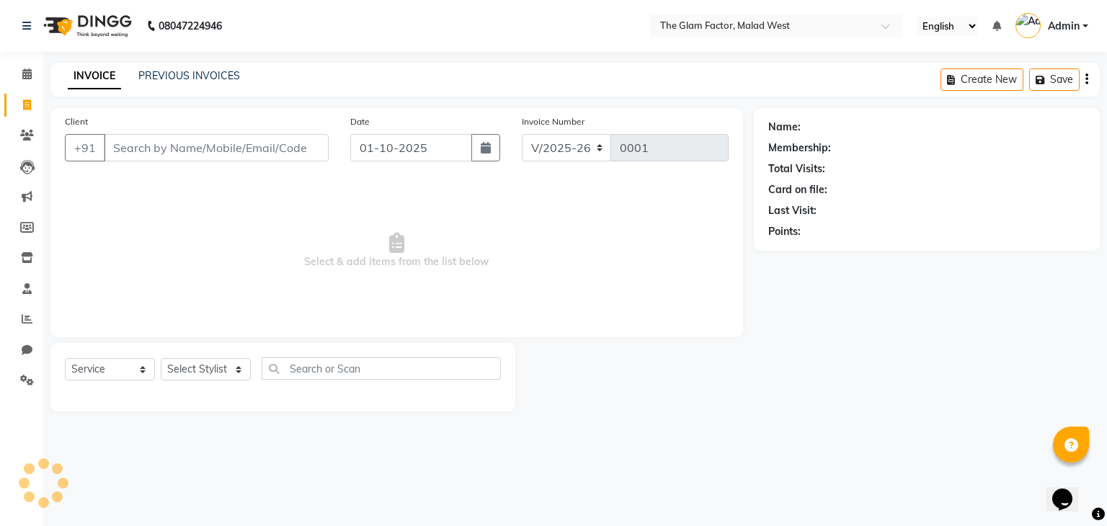
click at [173, 68] on div "PREVIOUS INVOICES" at bounding box center [189, 75] width 102 height 15
click at [182, 81] on link "PREVIOUS INVOICES" at bounding box center [189, 75] width 102 height 13
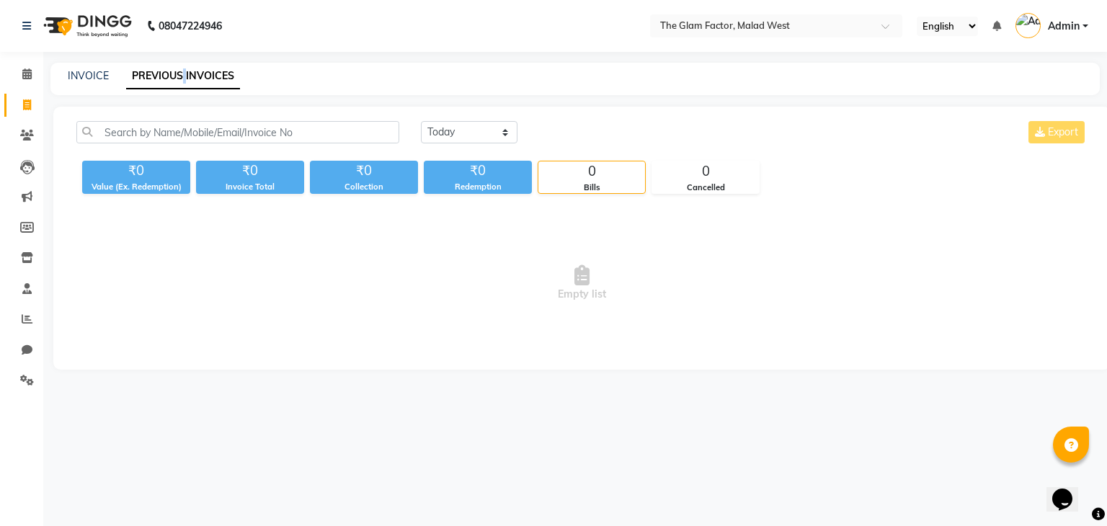
click at [182, 81] on link "PREVIOUS INVOICES" at bounding box center [183, 76] width 114 height 26
click at [183, 203] on div "Today Yesterday Custom Range Export ₹0 Value (Ex. Redemption) ₹0 Invoice Total …" at bounding box center [581, 238] width 1057 height 263
click at [110, 73] on div "INVOICE PREVIOUS INVOICES" at bounding box center [566, 75] width 1032 height 15
click at [92, 76] on link "INVOICE" at bounding box center [88, 75] width 41 height 13
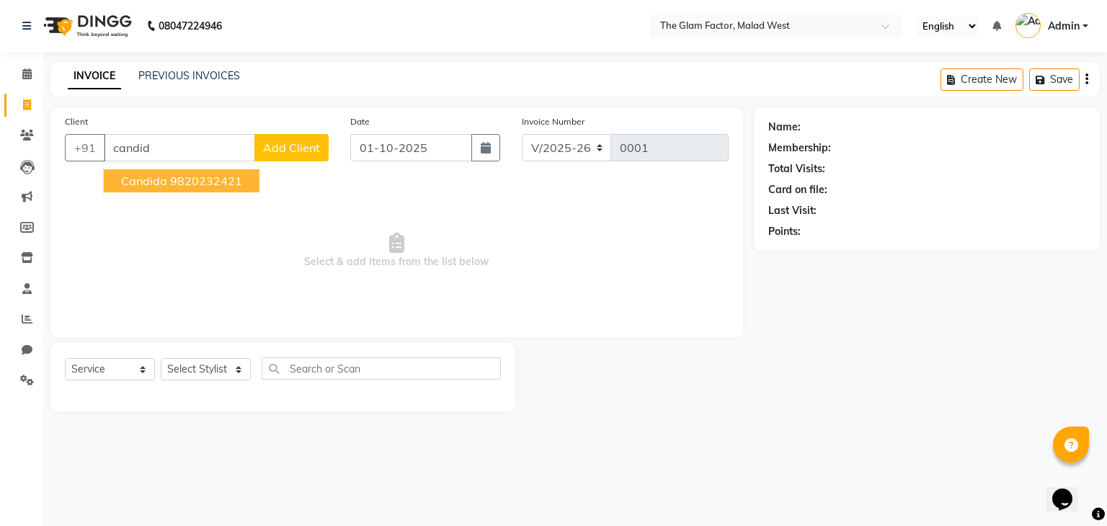
click at [170, 174] on ngb-highlight "9820232421" at bounding box center [206, 181] width 72 height 14
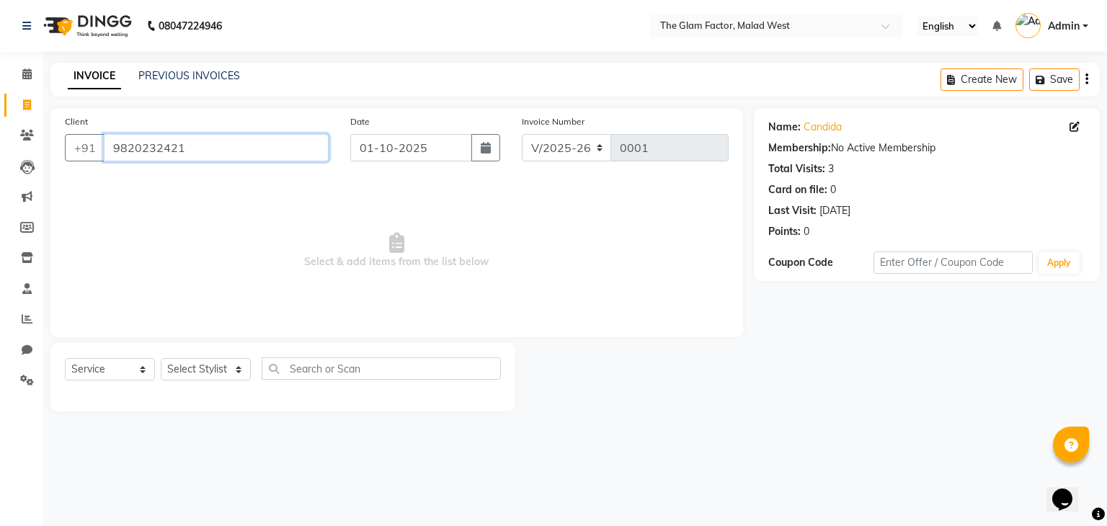
click at [277, 142] on input "9820232421" at bounding box center [216, 147] width 225 height 27
